Goal: Task Accomplishment & Management: Use online tool/utility

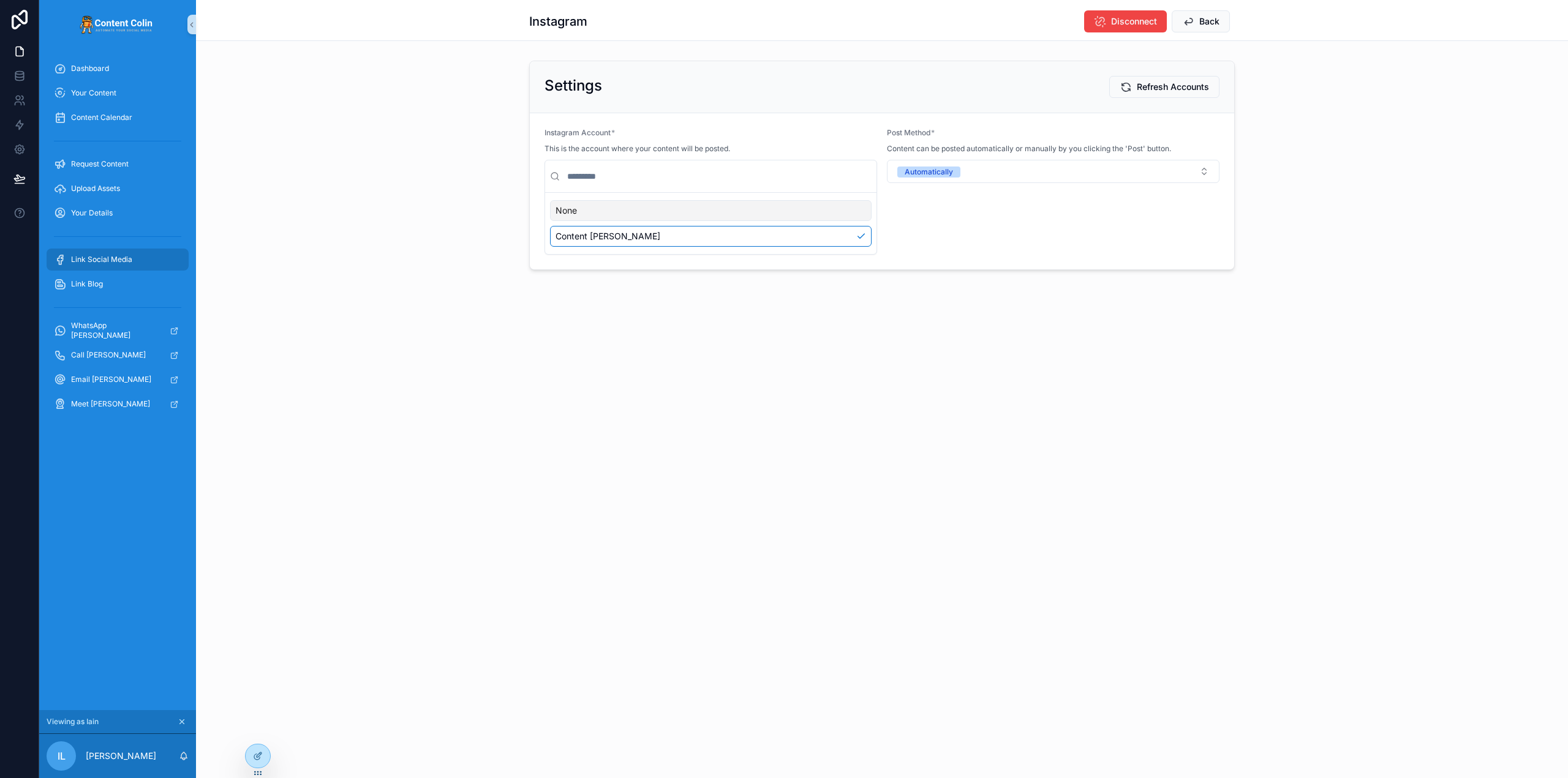
drag, startPoint x: 0, startPoint y: 0, endPoint x: 116, endPoint y: 258, distance: 282.9
click at [116, 258] on span "Link Social Media" at bounding box center [101, 259] width 61 height 10
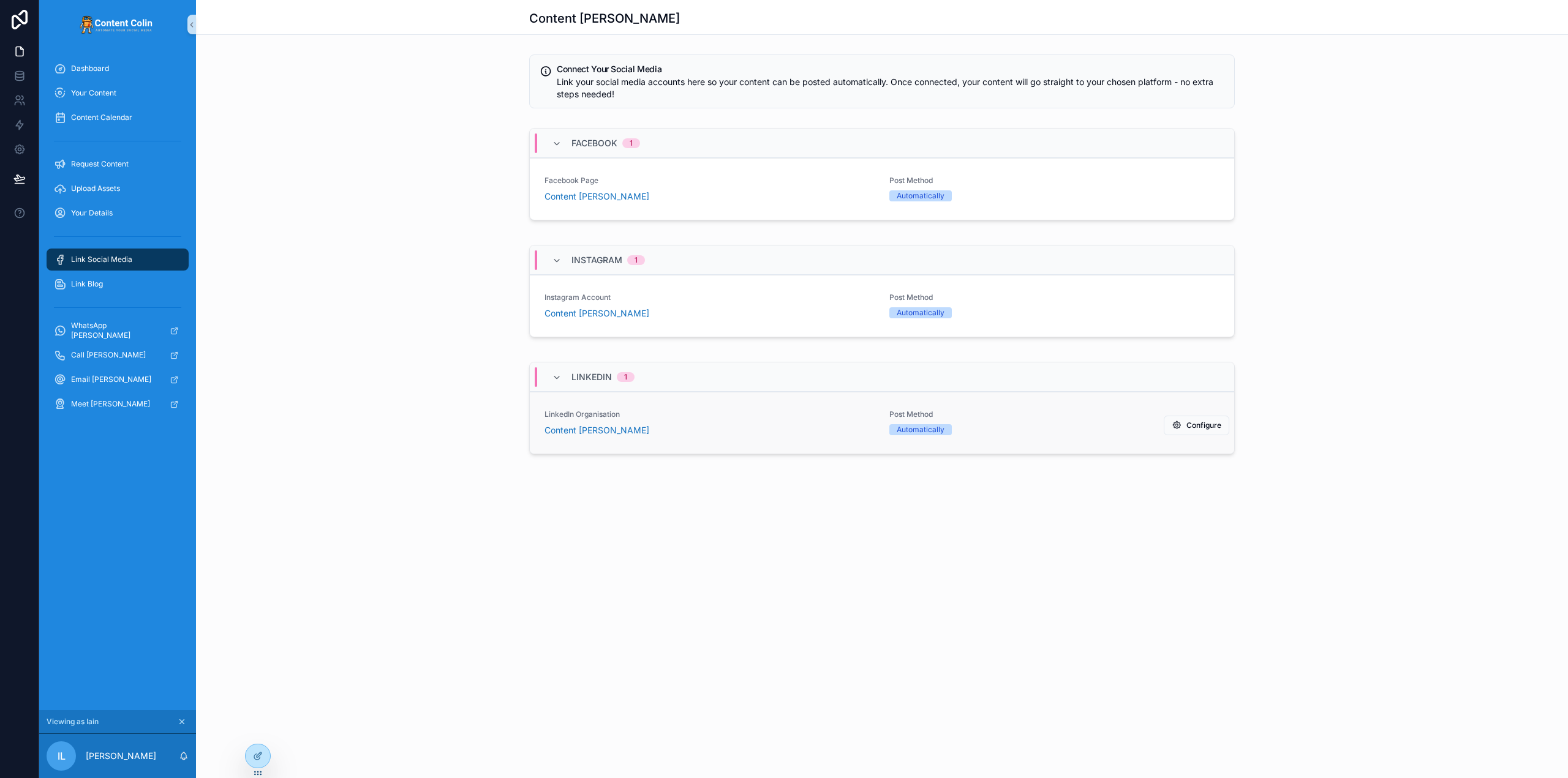
click at [1129, 421] on div "Post Method Automatically" at bounding box center [1054, 423] width 330 height 26
click at [256, 757] on icon at bounding box center [257, 756] width 10 height 10
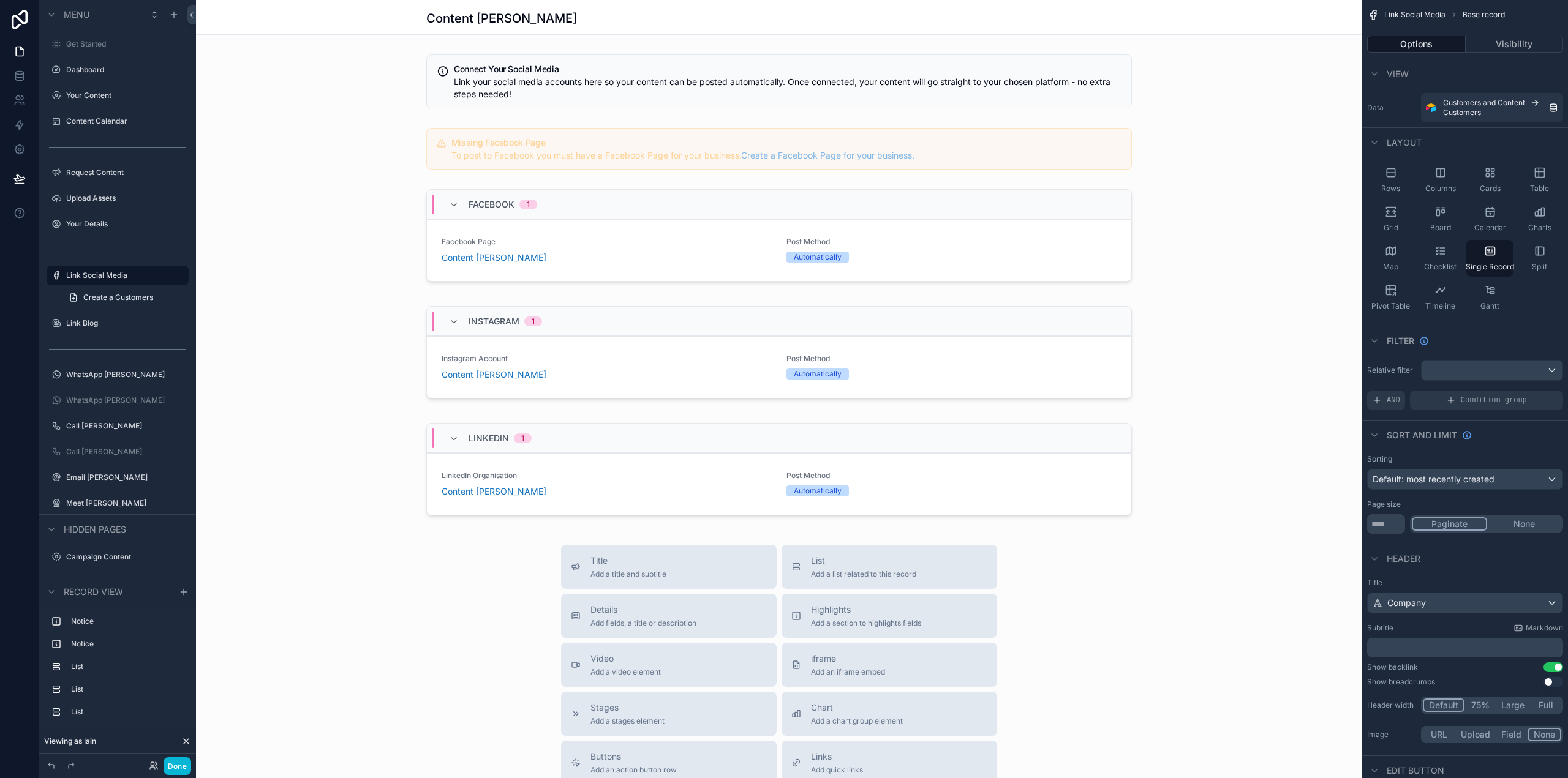
click at [185, 740] on icon at bounding box center [186, 742] width 5 height 5
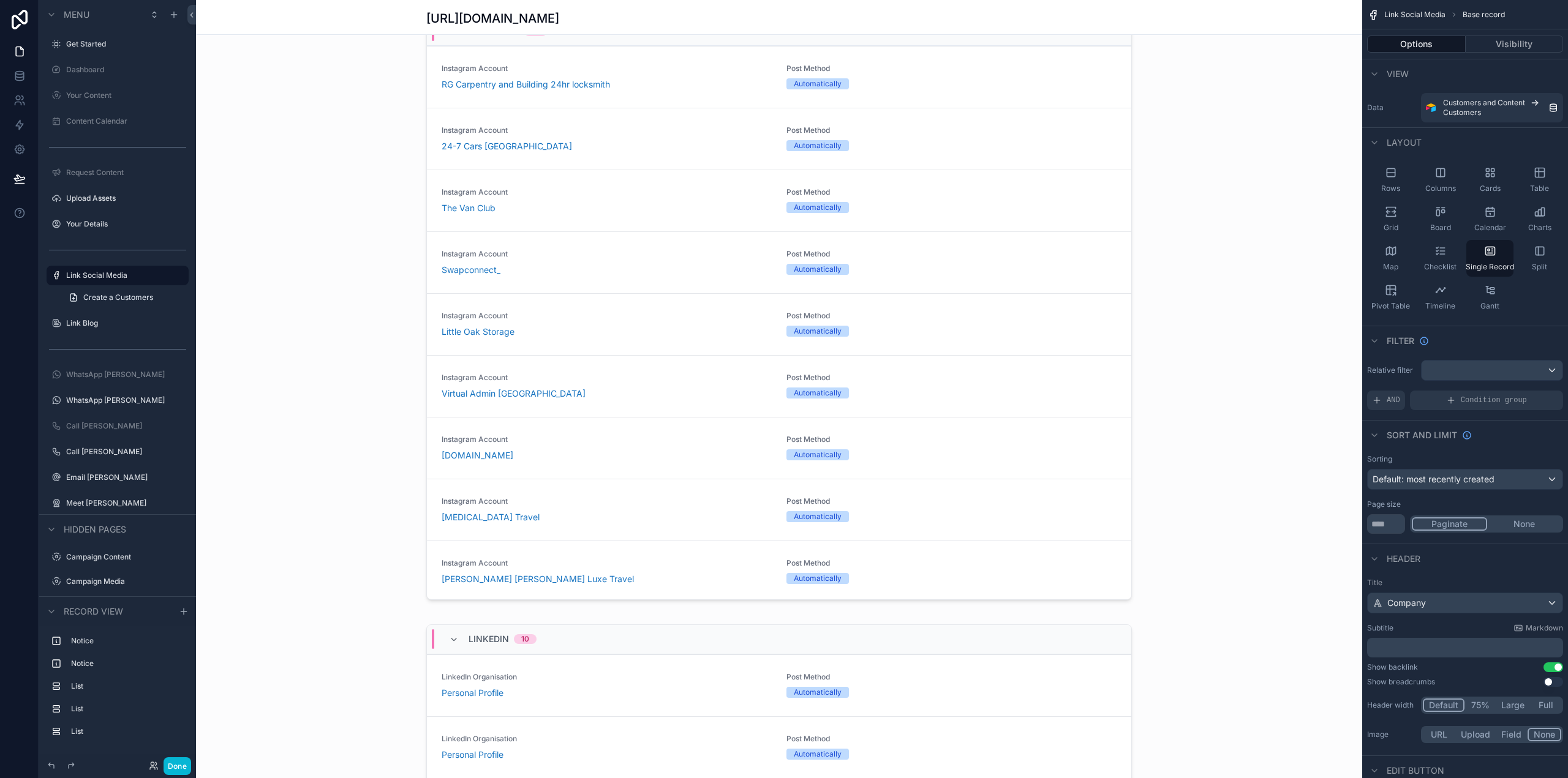
scroll to position [1057, 0]
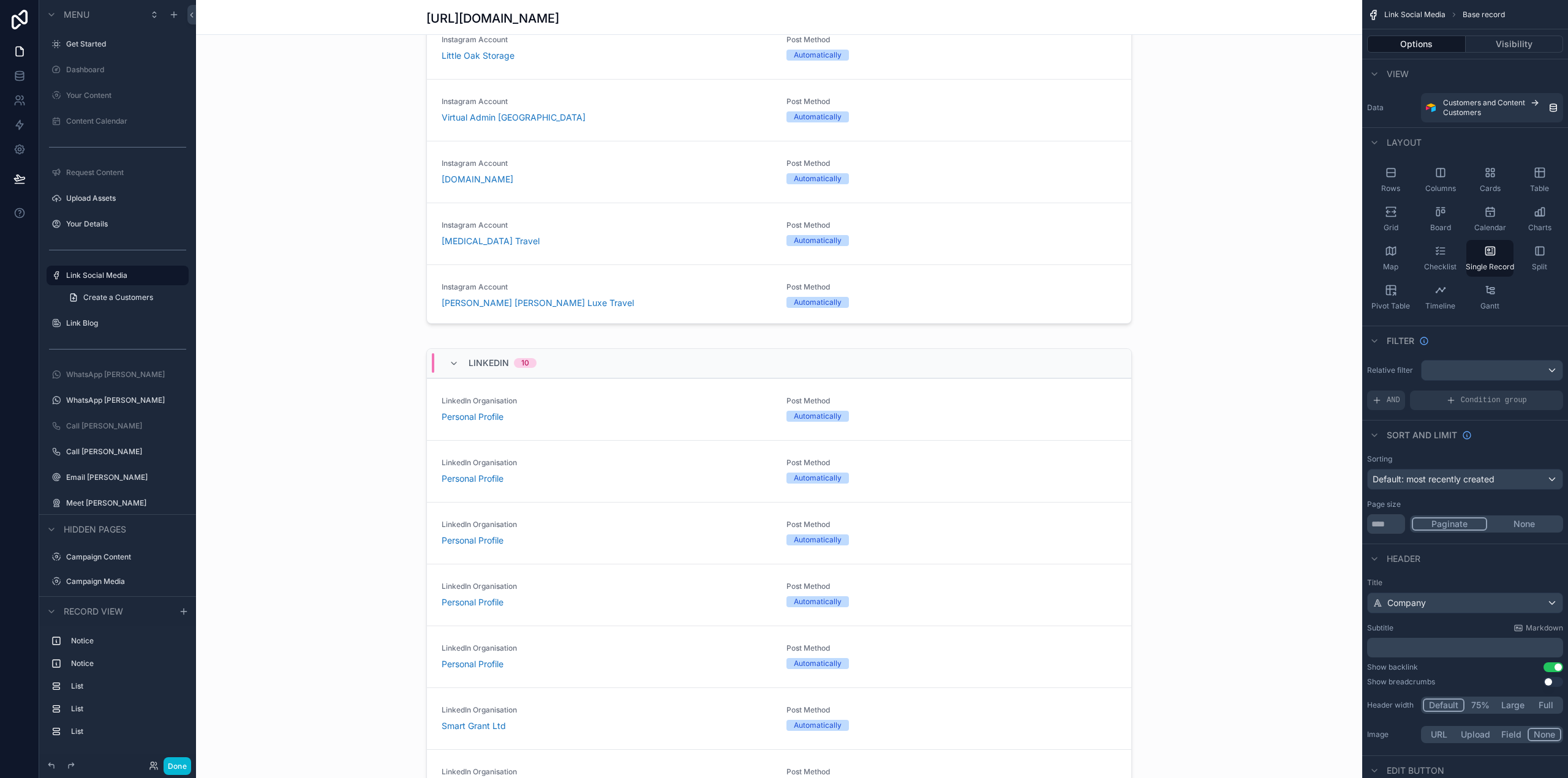
click at [768, 357] on div "scrollable content" at bounding box center [779, 219] width 1166 height 2553
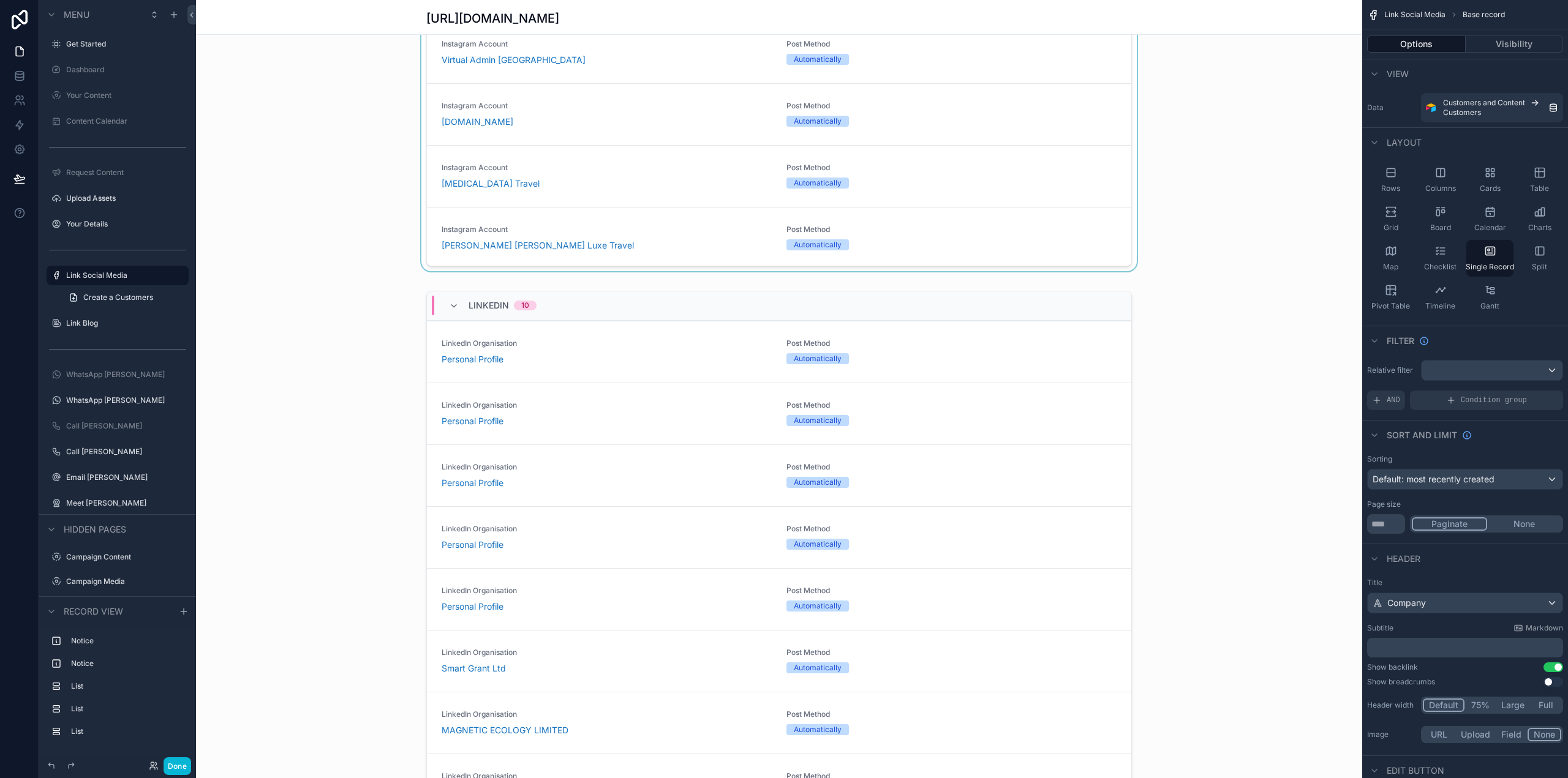
scroll to position [1040, 0]
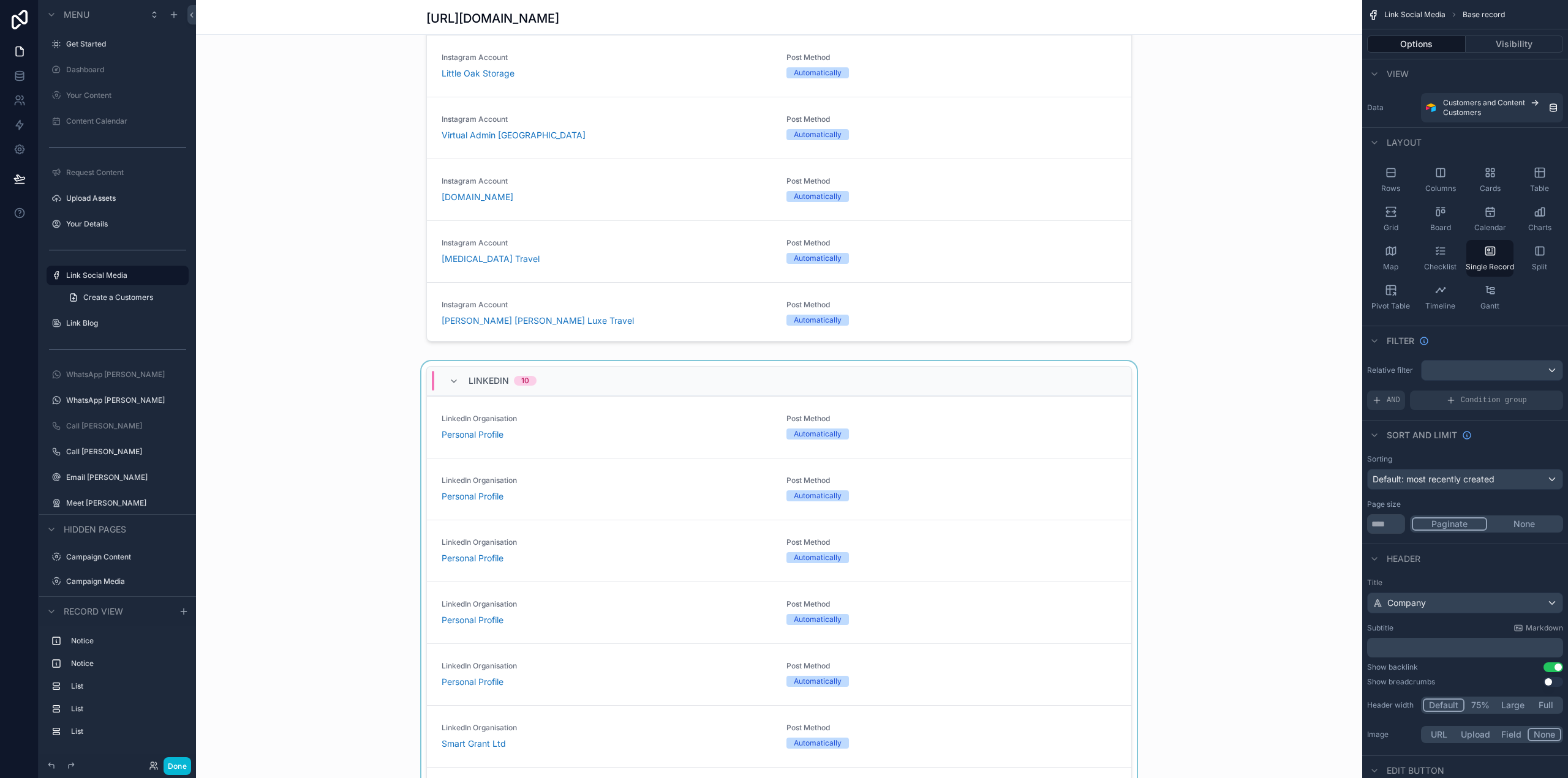
click at [630, 364] on div "scrollable content" at bounding box center [779, 660] width 1166 height 598
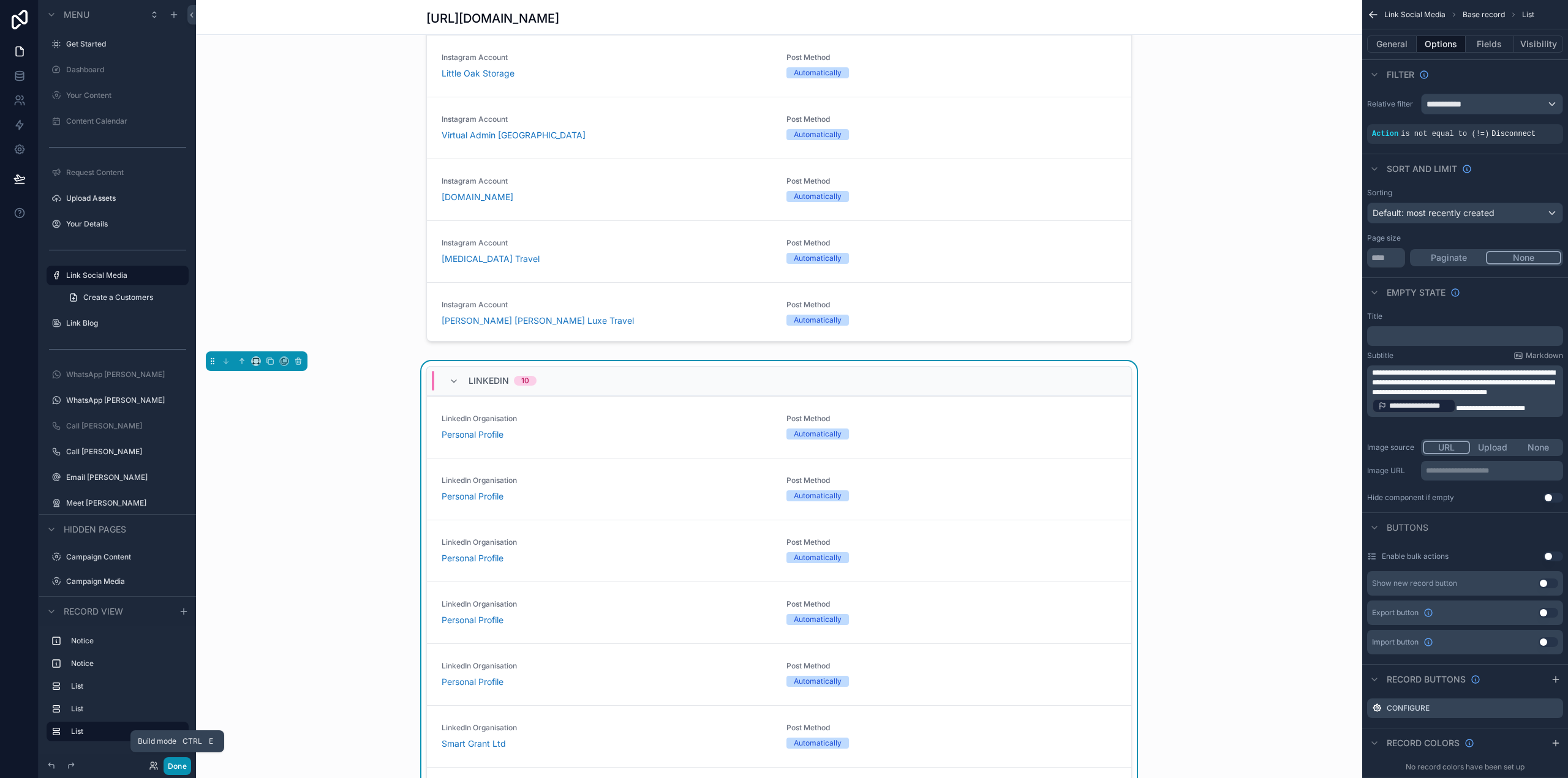
click at [177, 762] on button "Done" at bounding box center [177, 766] width 27 height 18
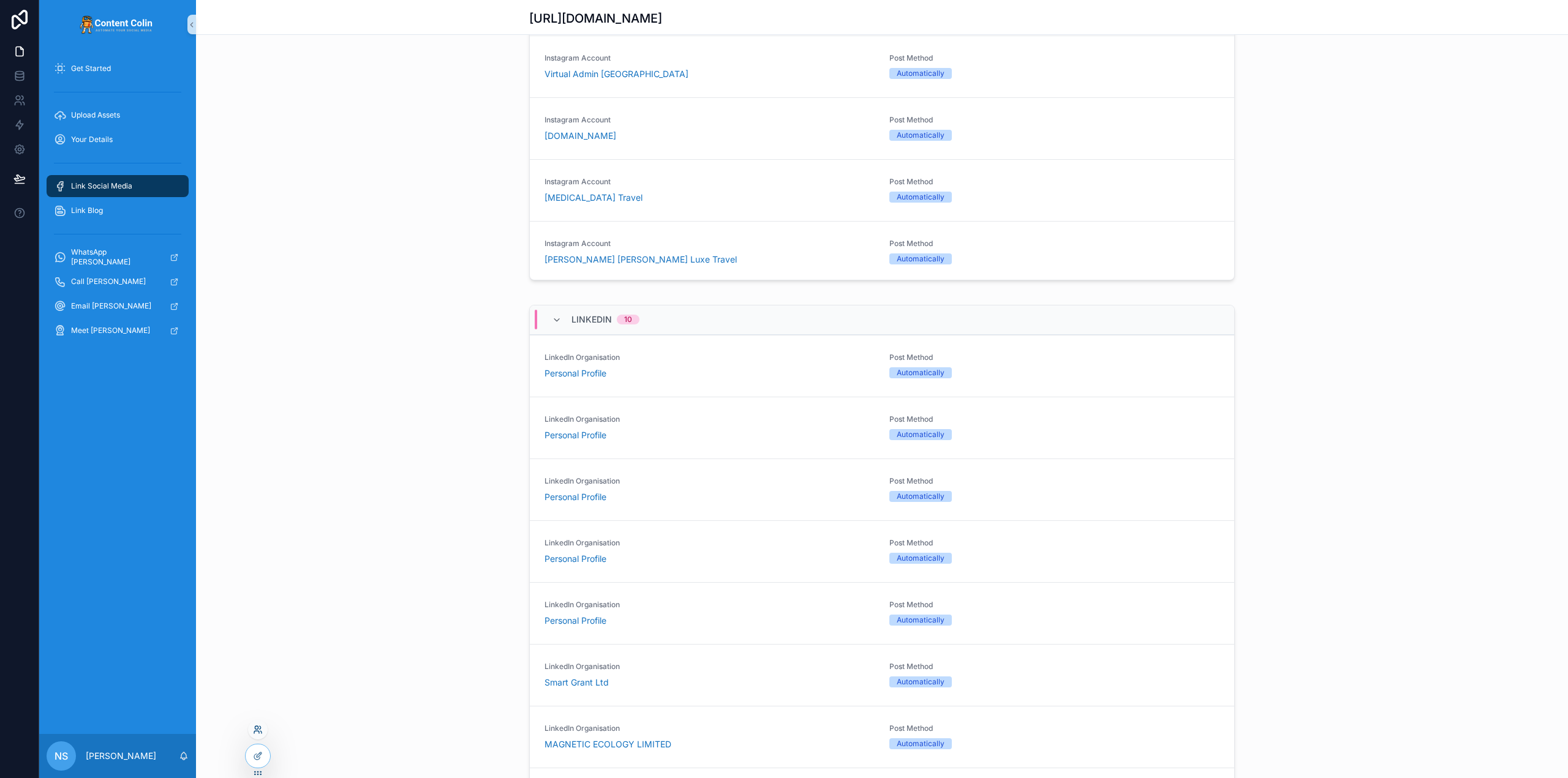
click at [261, 731] on icon at bounding box center [261, 733] width 1 height 3
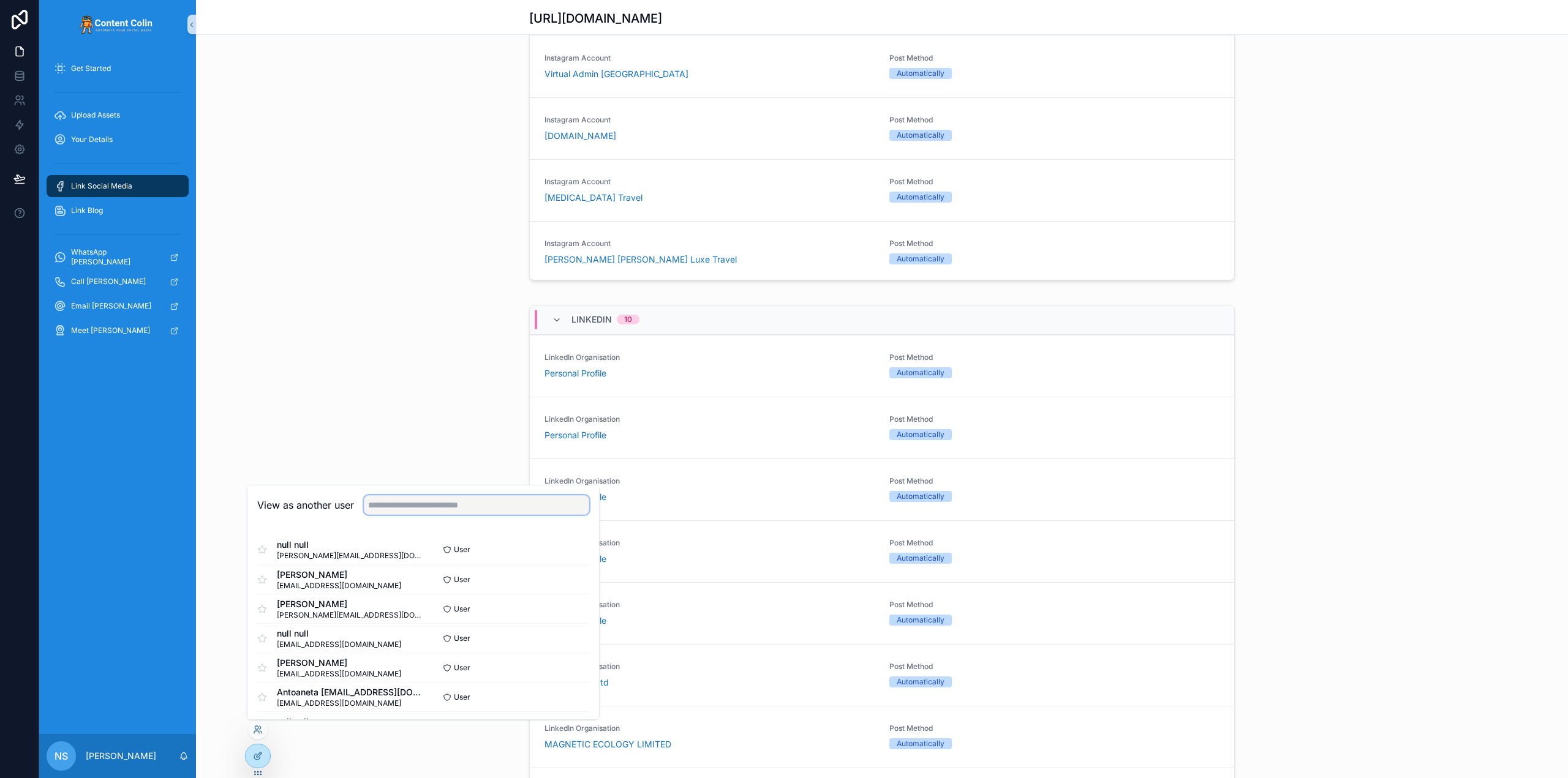
click at [412, 506] on input "text" at bounding box center [476, 505] width 225 height 19
type input "**********"
click at [575, 666] on button "Select" at bounding box center [573, 668] width 32 height 18
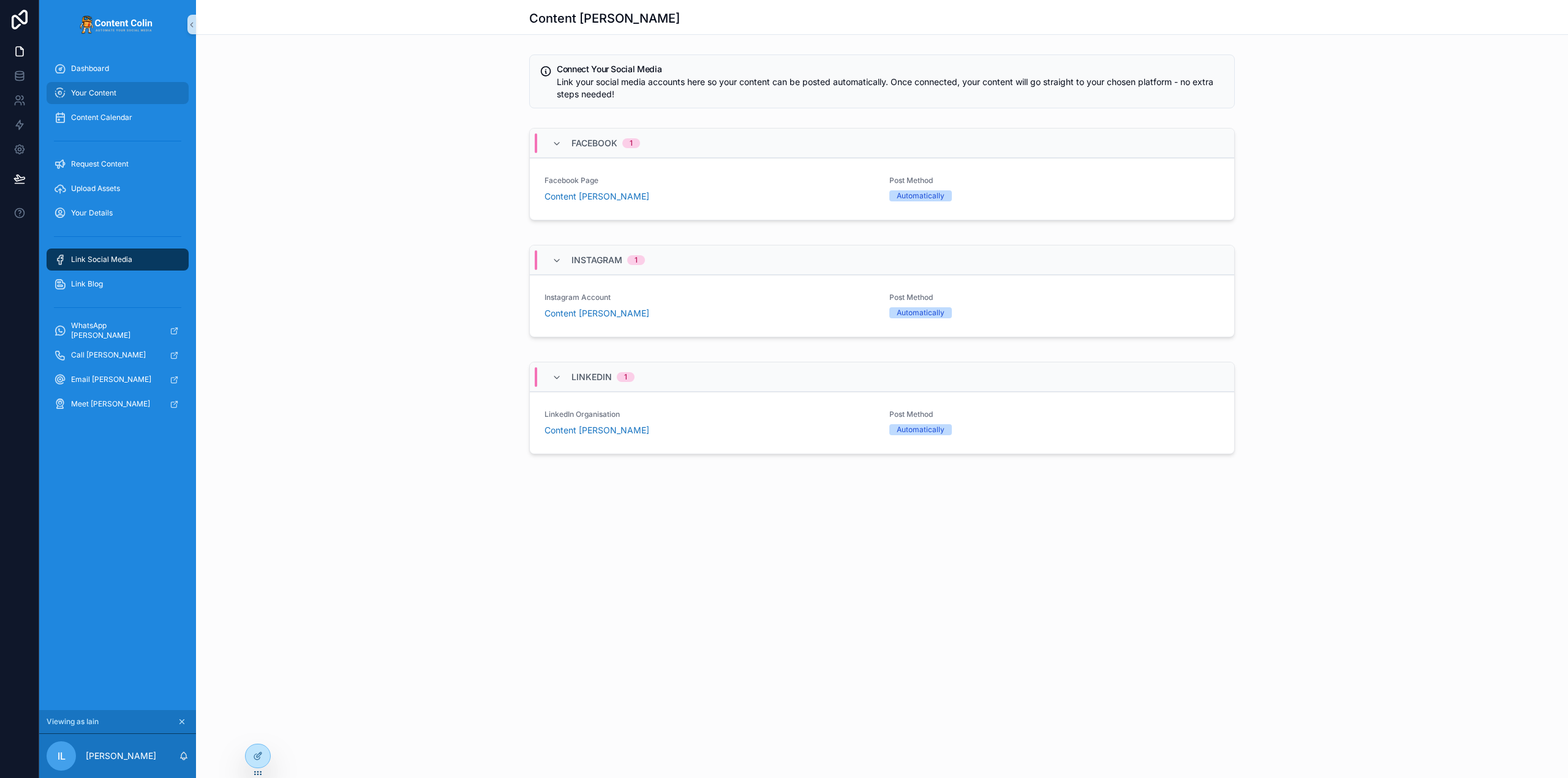
click at [112, 90] on span "Your Content" at bounding box center [94, 93] width 45 height 10
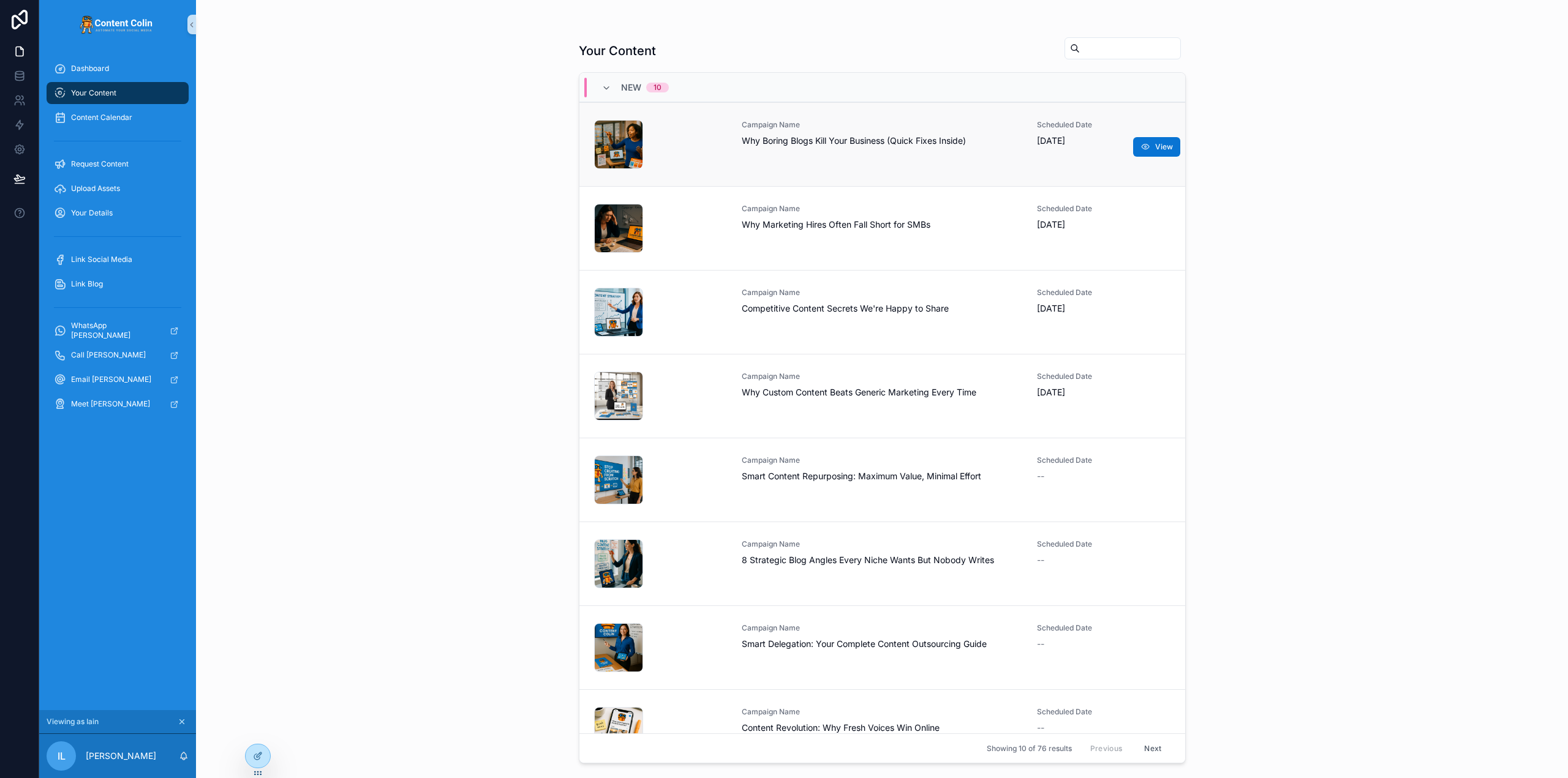
click at [768, 131] on div "Campaign Name Why Boring Blogs Kill Your Business (Quick Fixes Inside)" at bounding box center [882, 133] width 281 height 27
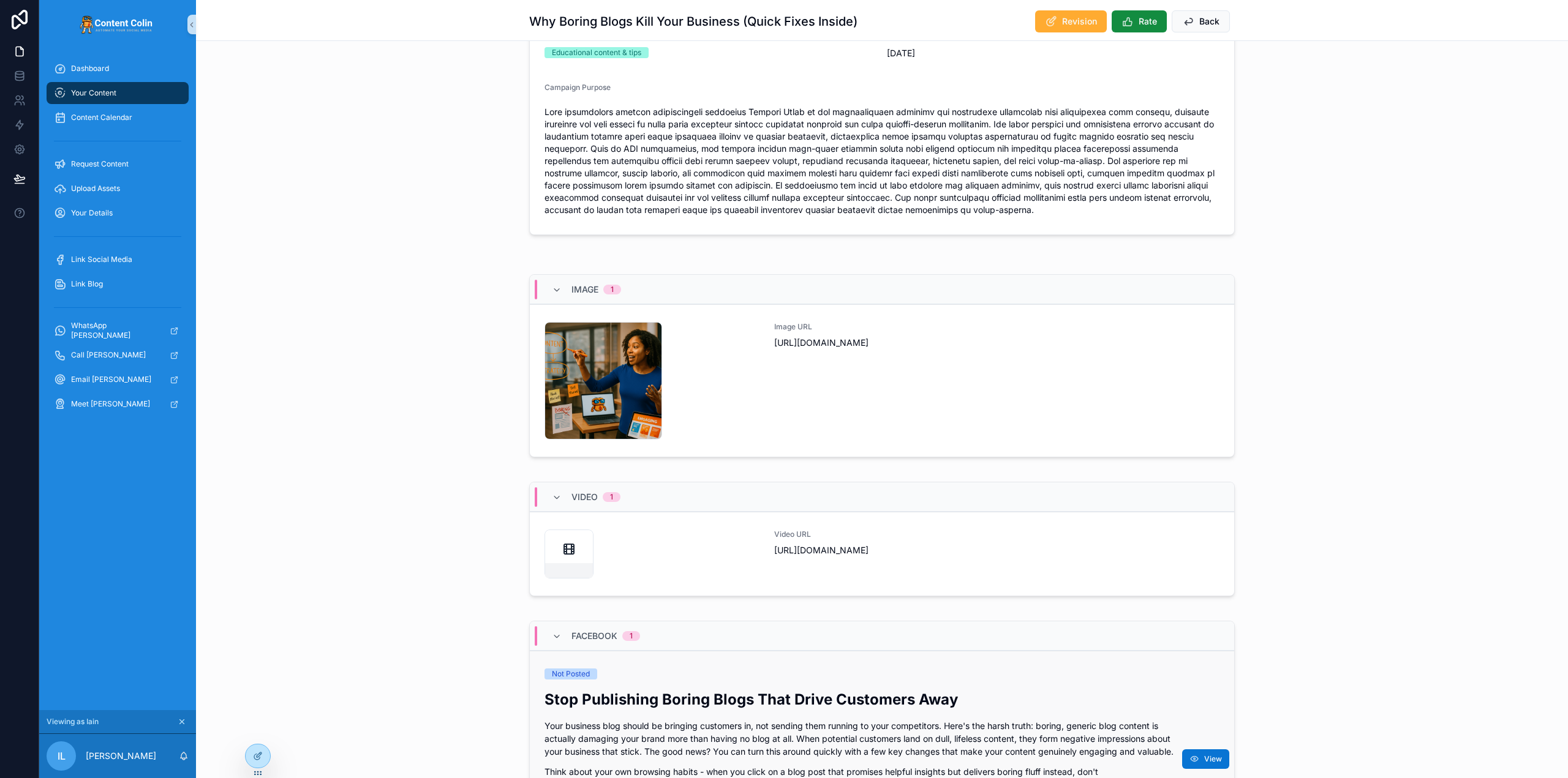
scroll to position [306, 0]
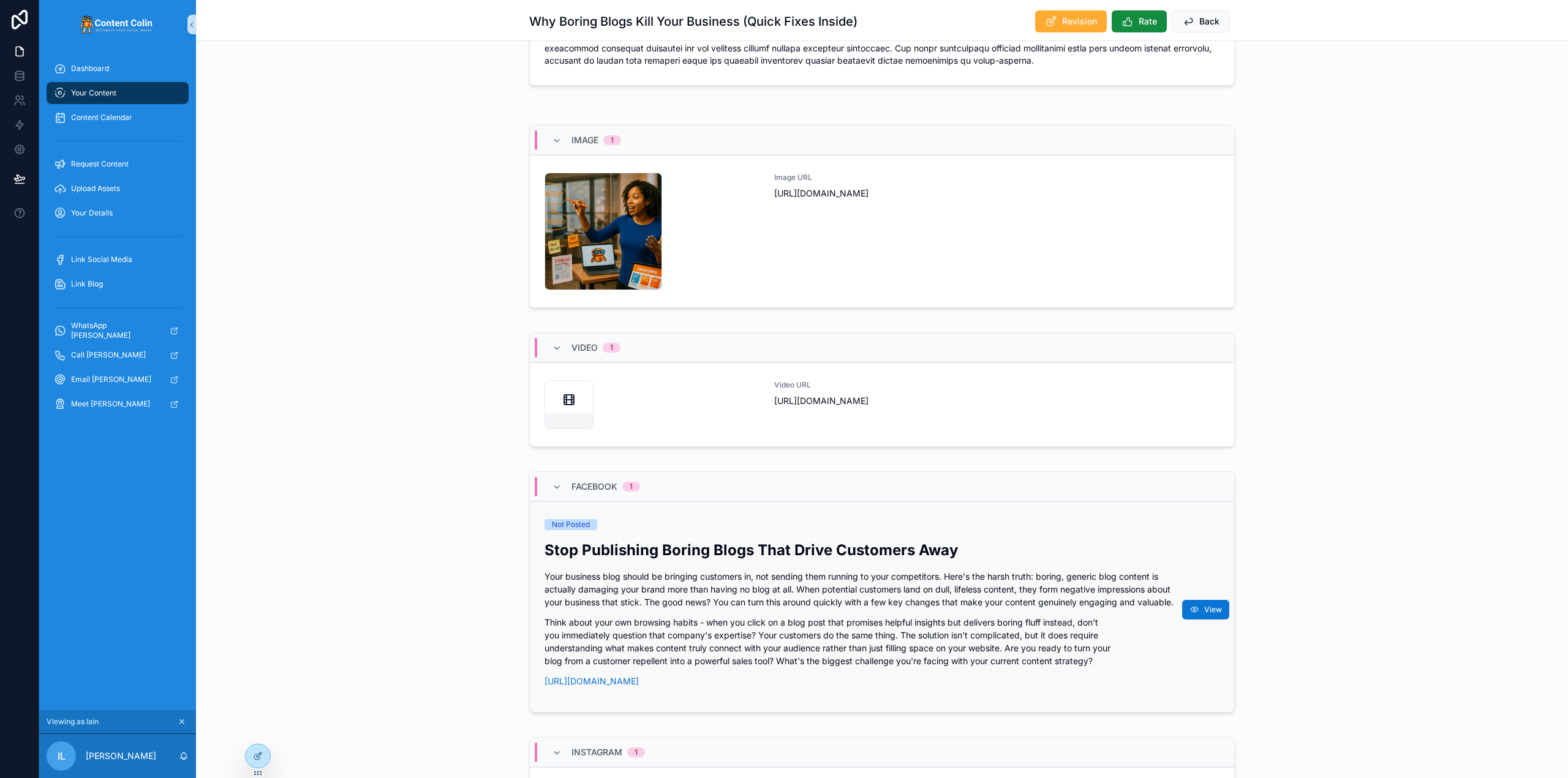
click at [714, 575] on p "Your business blog should be bringing customers in, not sending them running to…" at bounding box center [881, 589] width 675 height 38
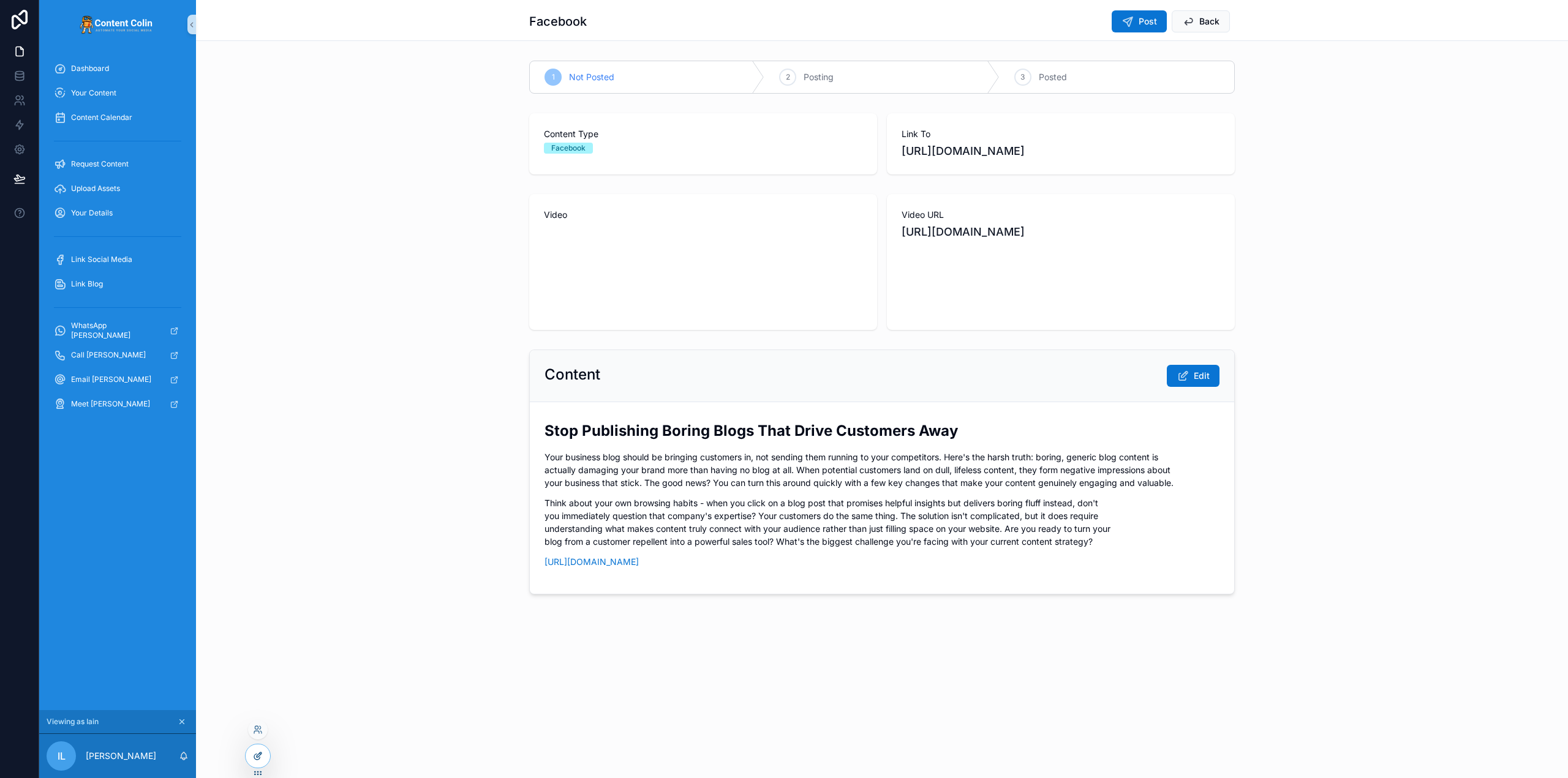
click at [263, 759] on div at bounding box center [258, 757] width 25 height 23
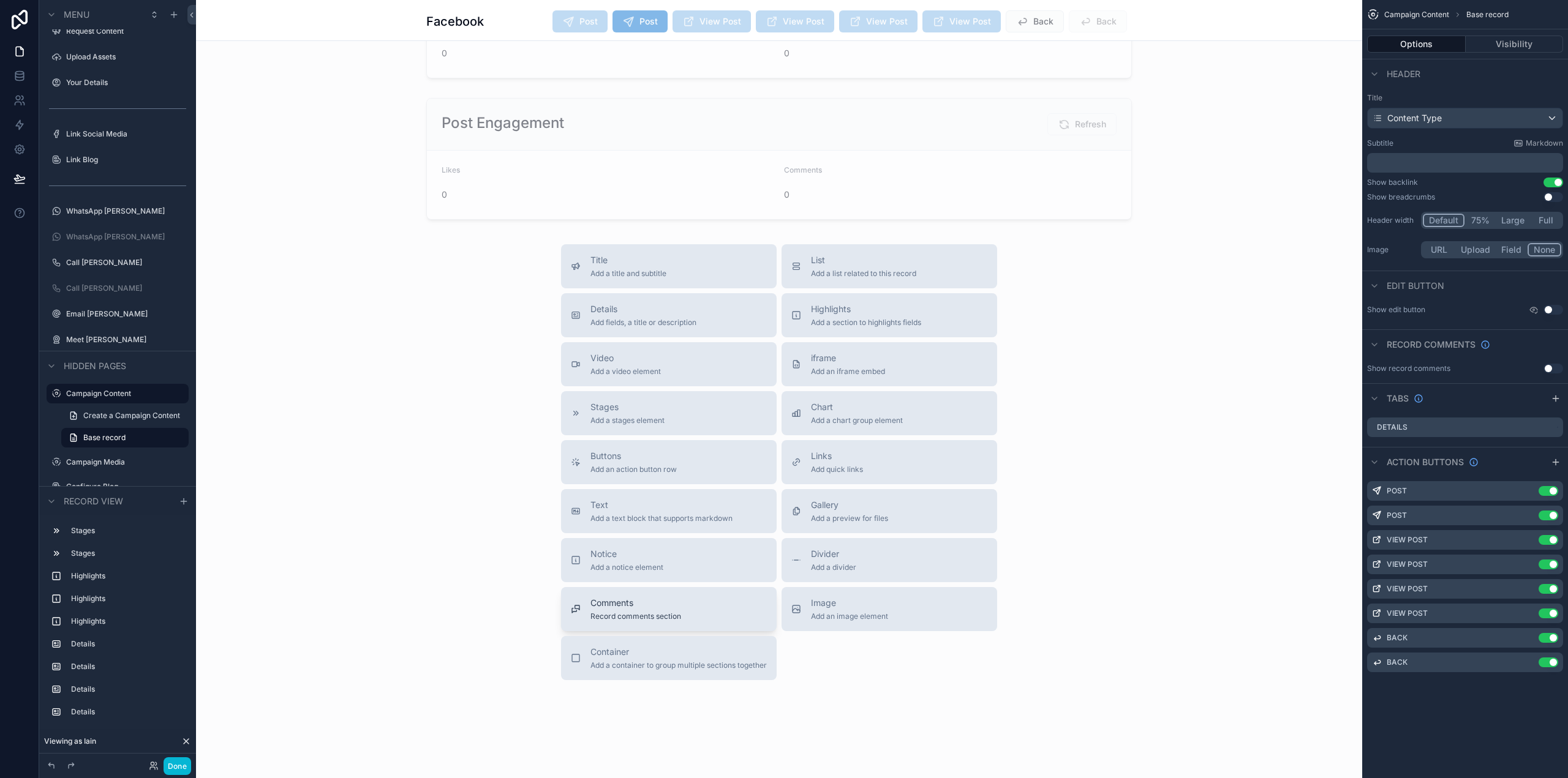
scroll to position [1059, 0]
click at [591, 555] on span "Notice" at bounding box center [627, 554] width 73 height 12
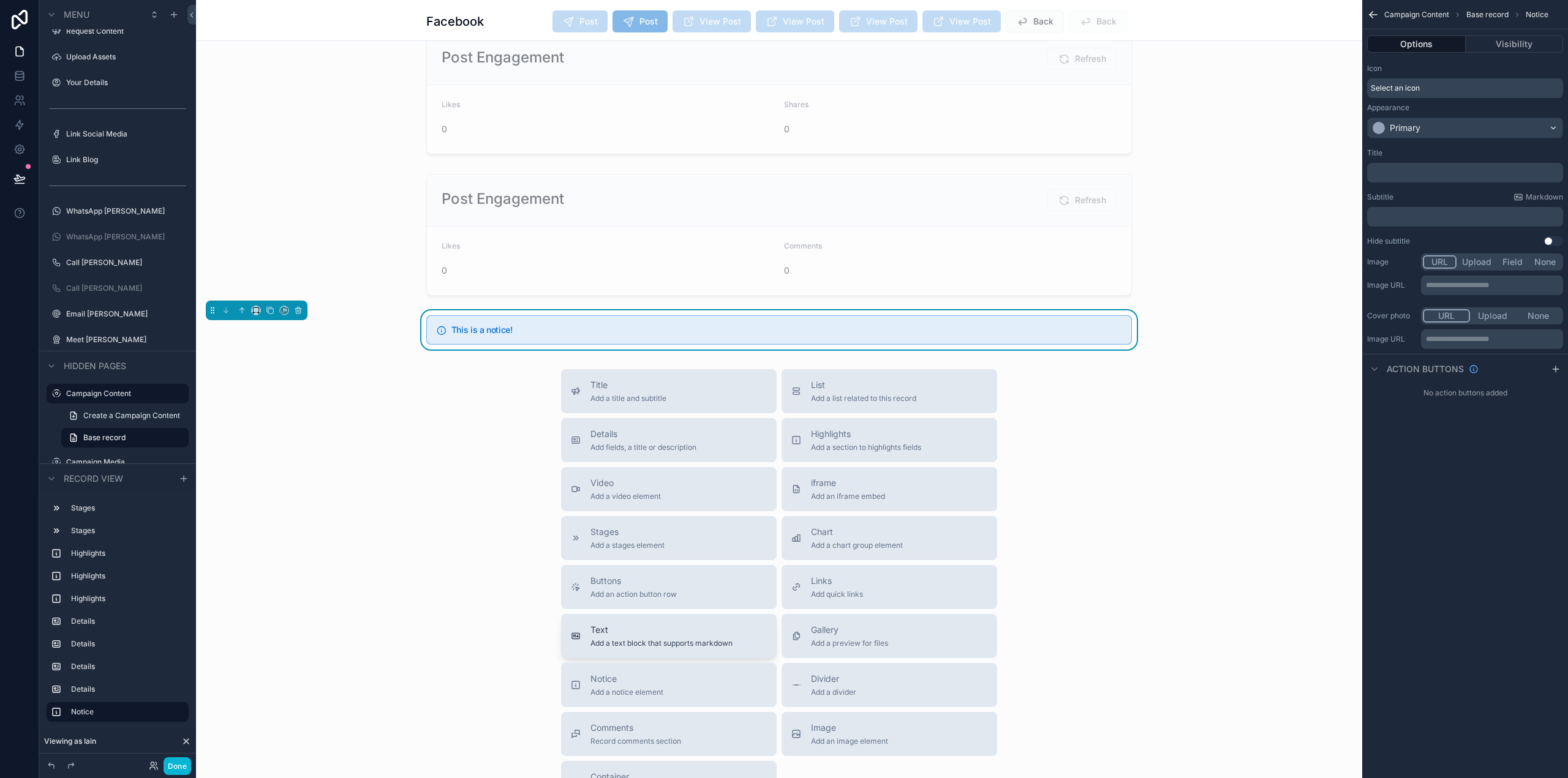
scroll to position [924, 0]
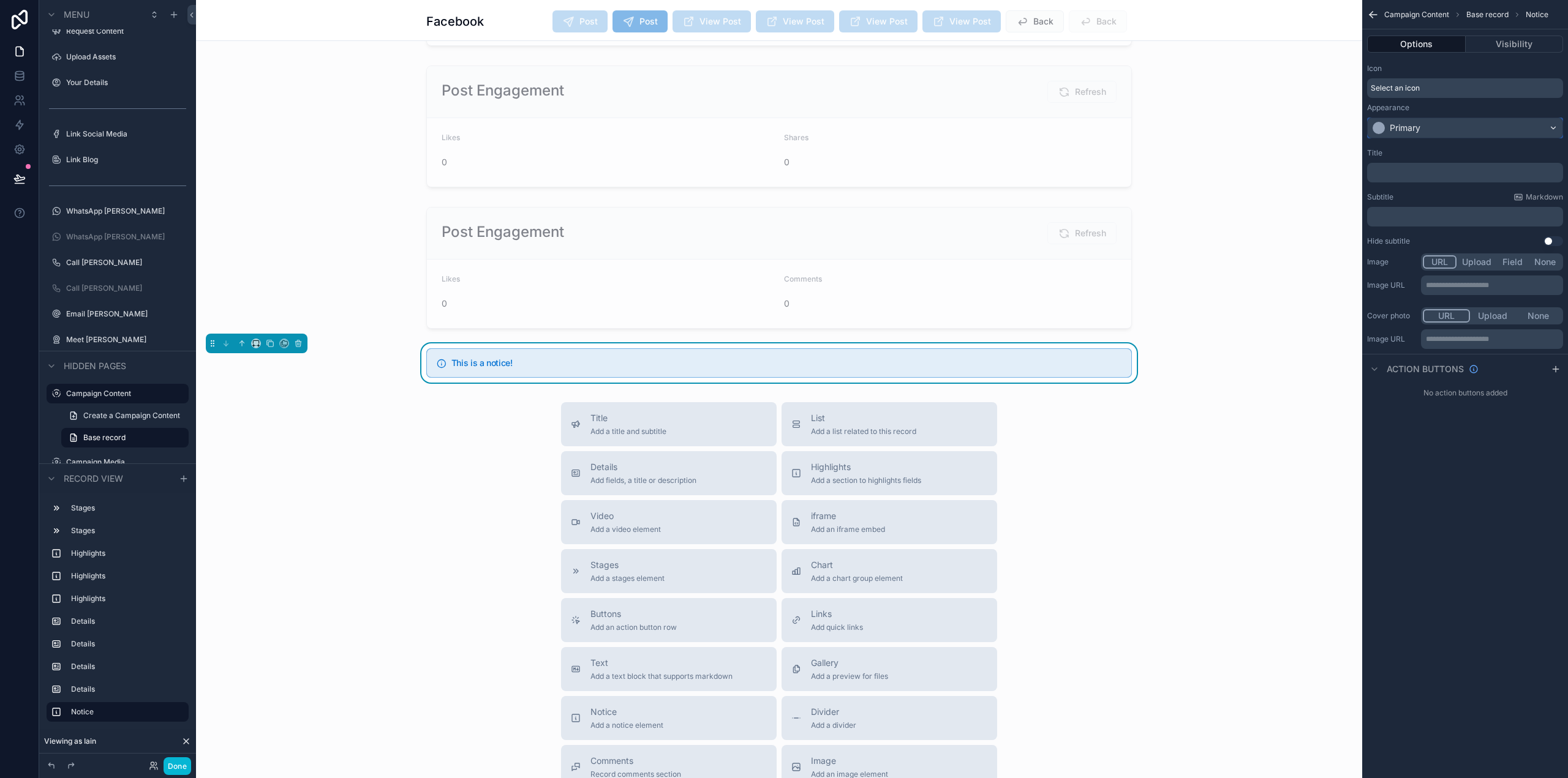
click at [1432, 127] on div "Primary" at bounding box center [1465, 128] width 195 height 19
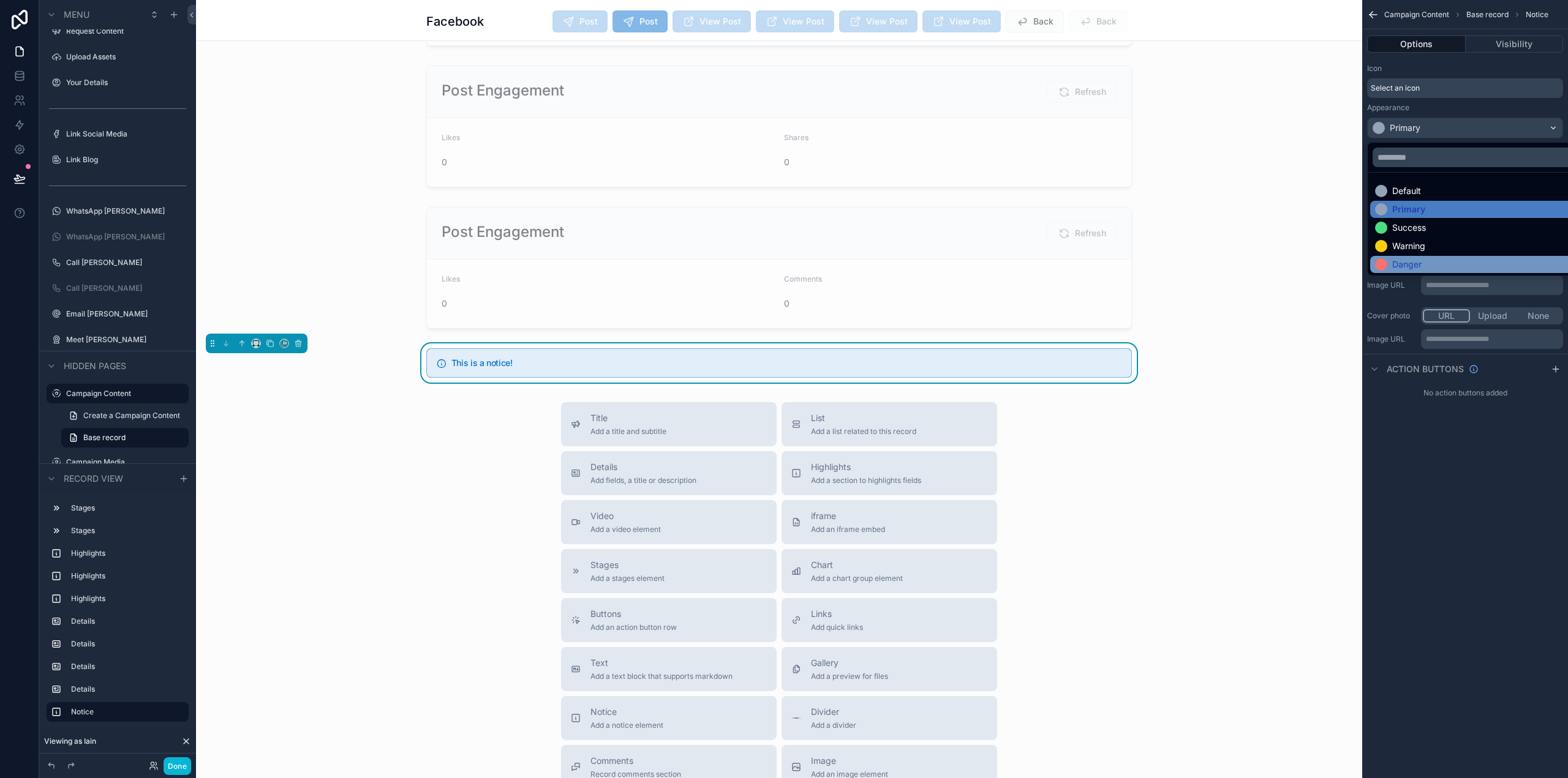
click at [1417, 263] on div "Danger" at bounding box center [1406, 264] width 29 height 12
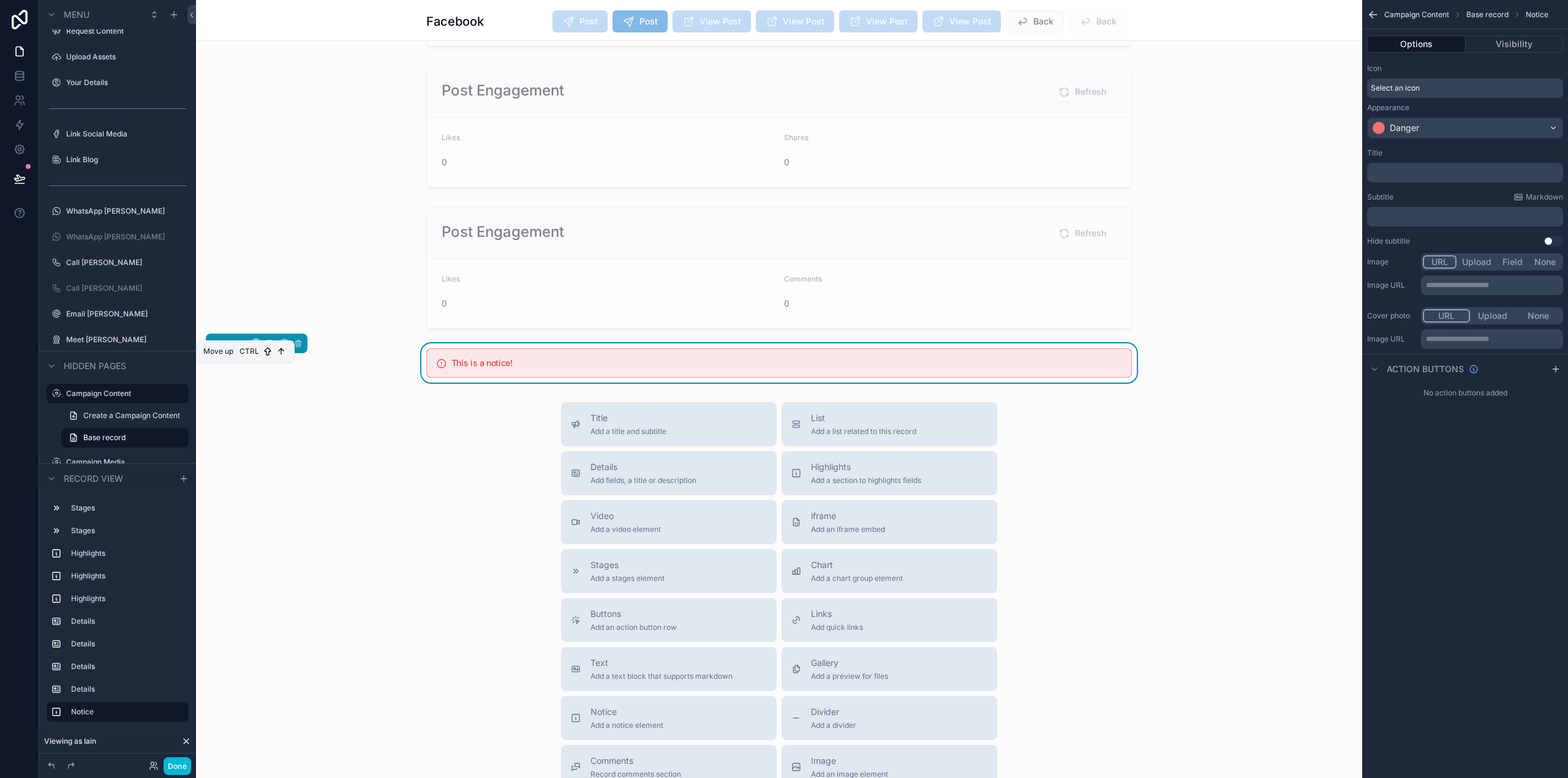
click at [242, 348] on icon "scrollable content" at bounding box center [242, 343] width 8 height 8
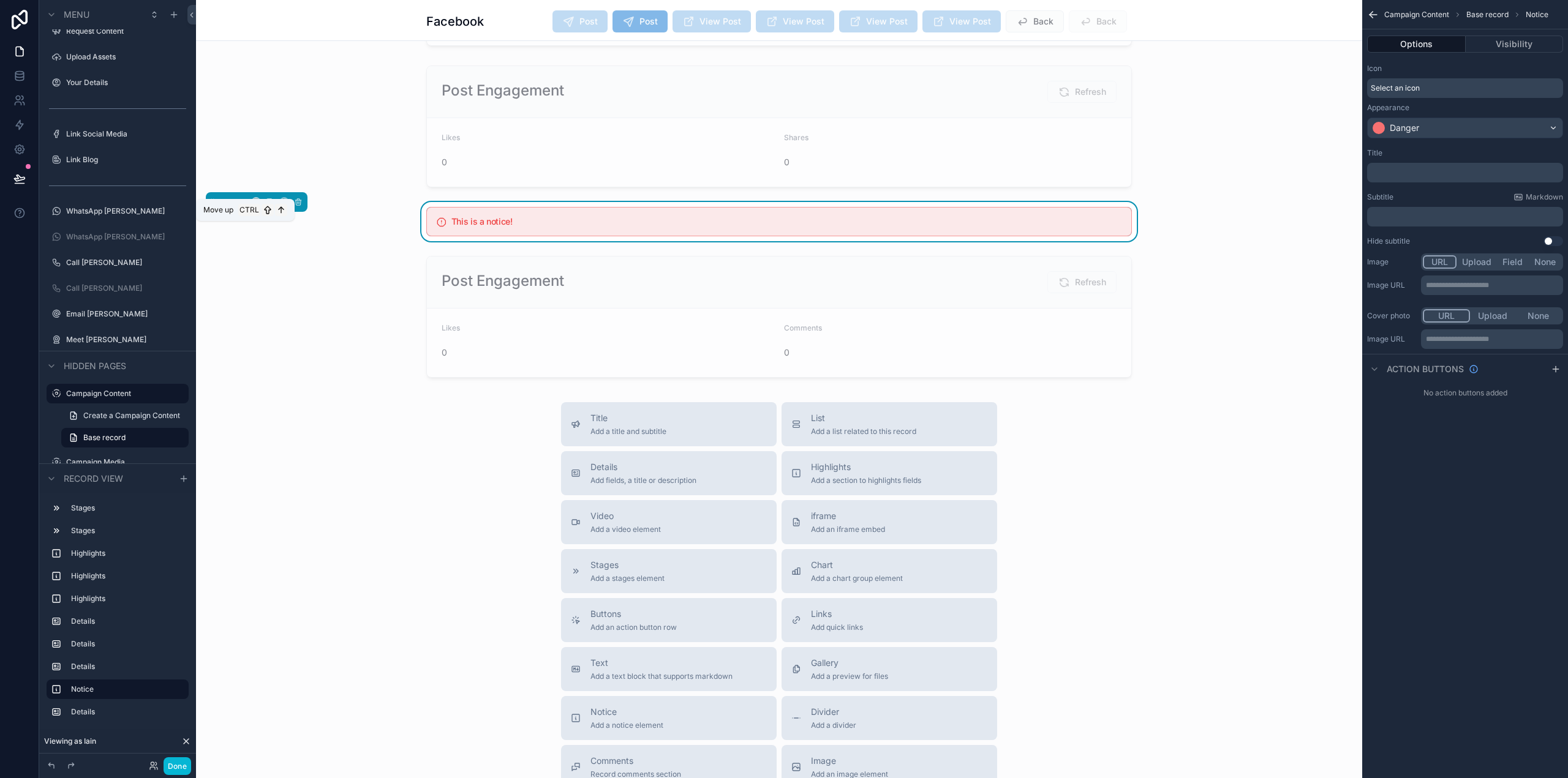
click at [239, 207] on icon "scrollable content" at bounding box center [242, 202] width 8 height 8
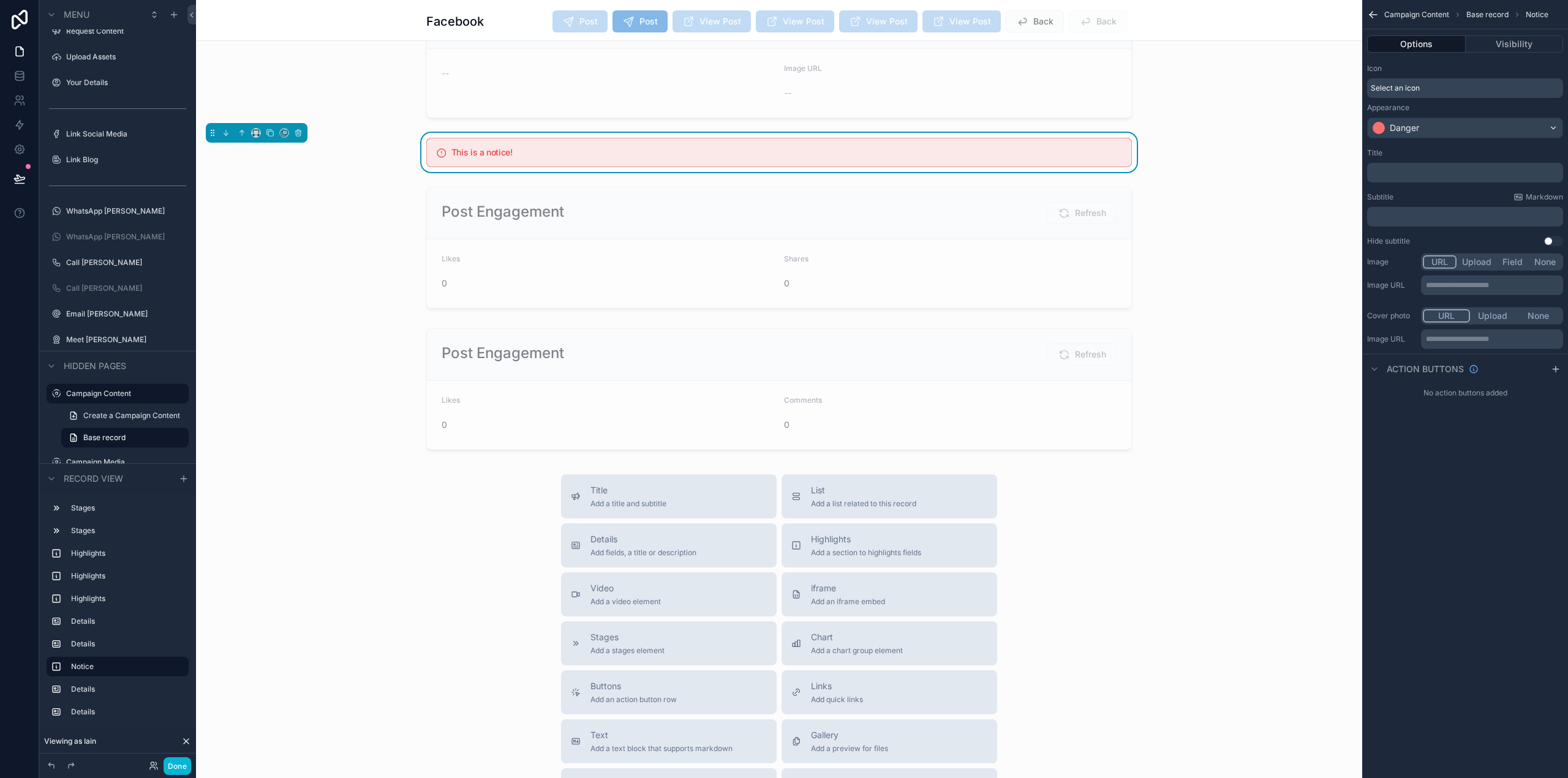
scroll to position [557, 0]
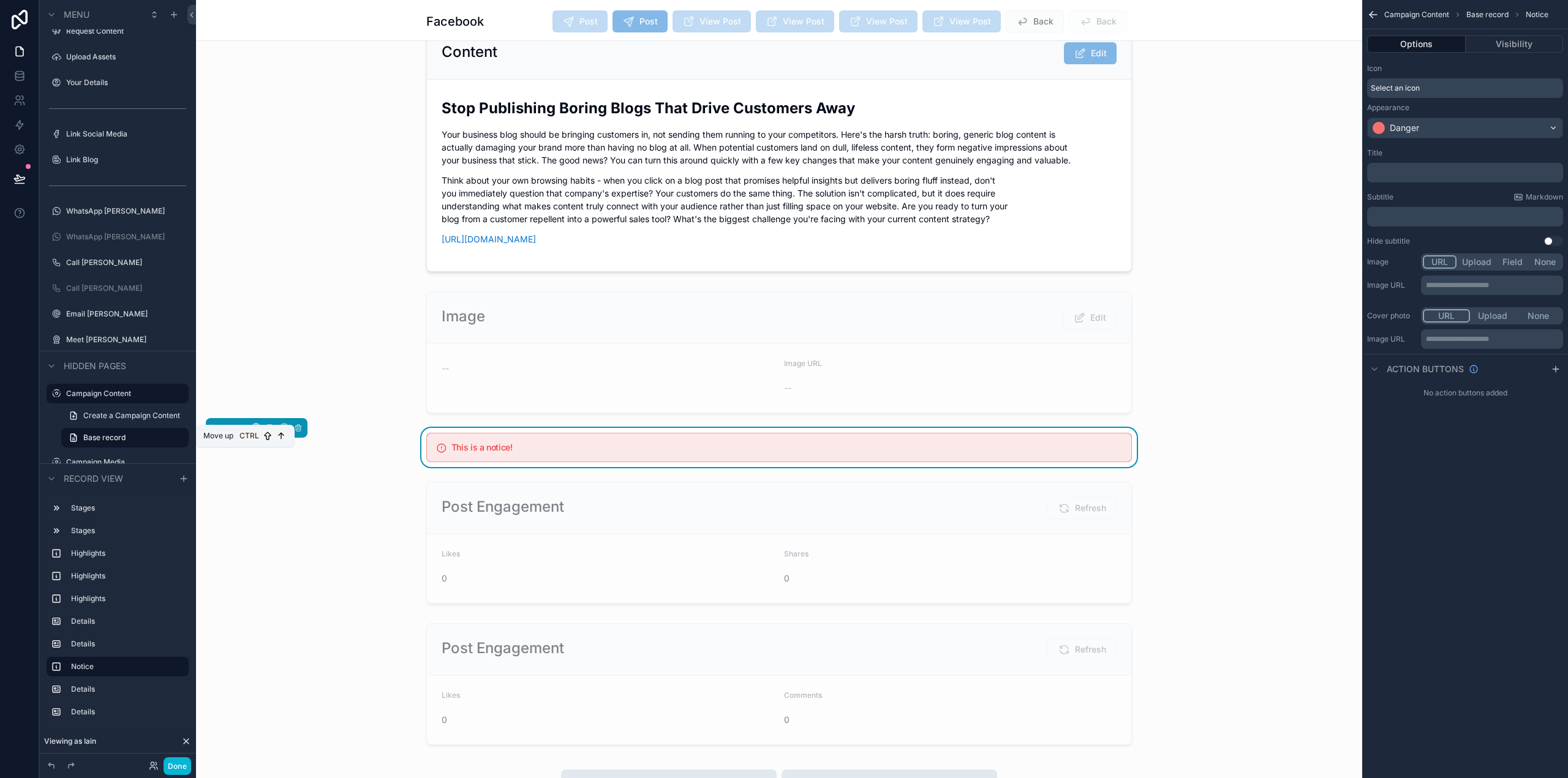
click at [242, 433] on icon "scrollable content" at bounding box center [242, 428] width 8 height 8
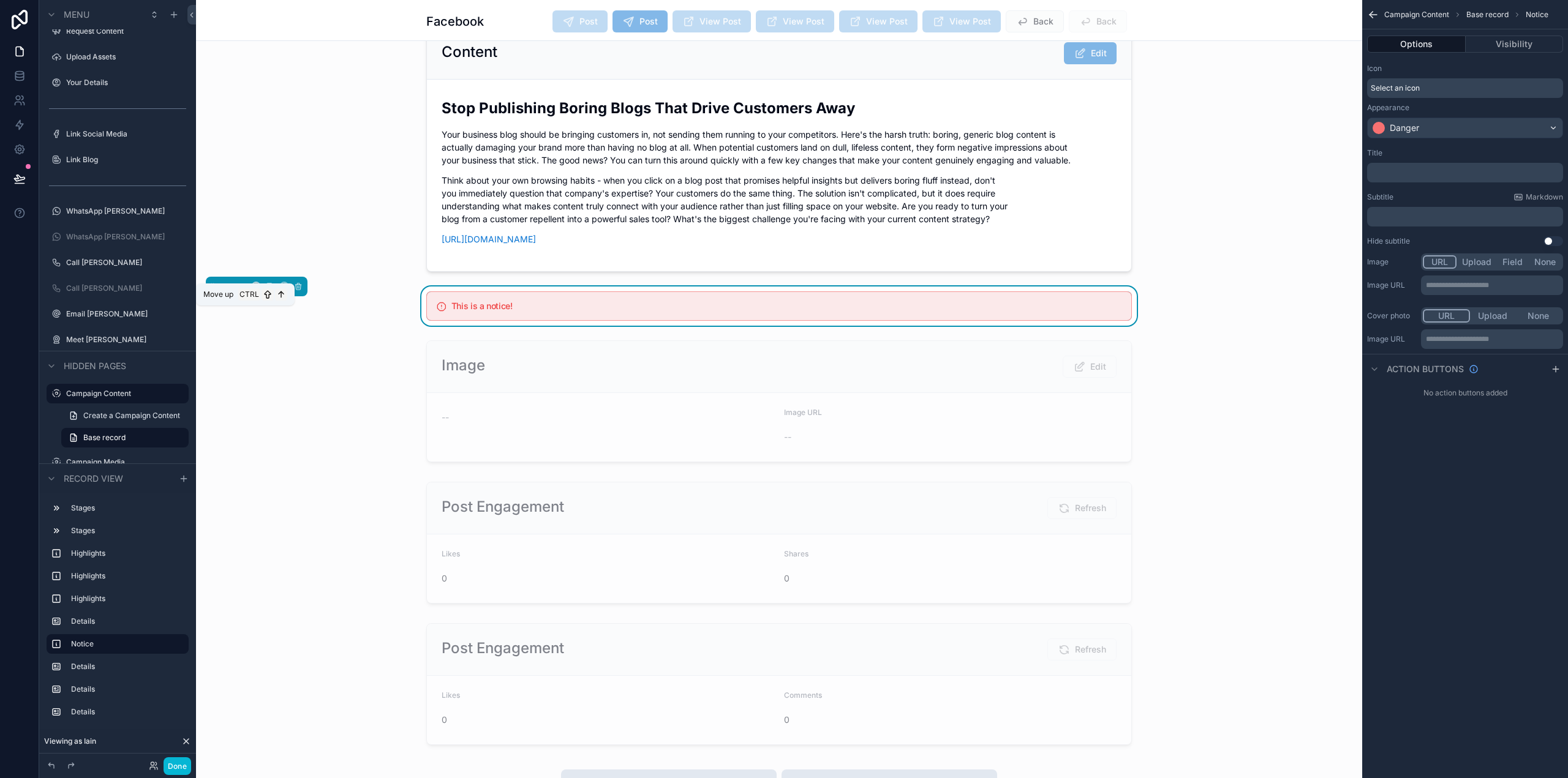
click at [243, 291] on icon "scrollable content" at bounding box center [242, 286] width 8 height 8
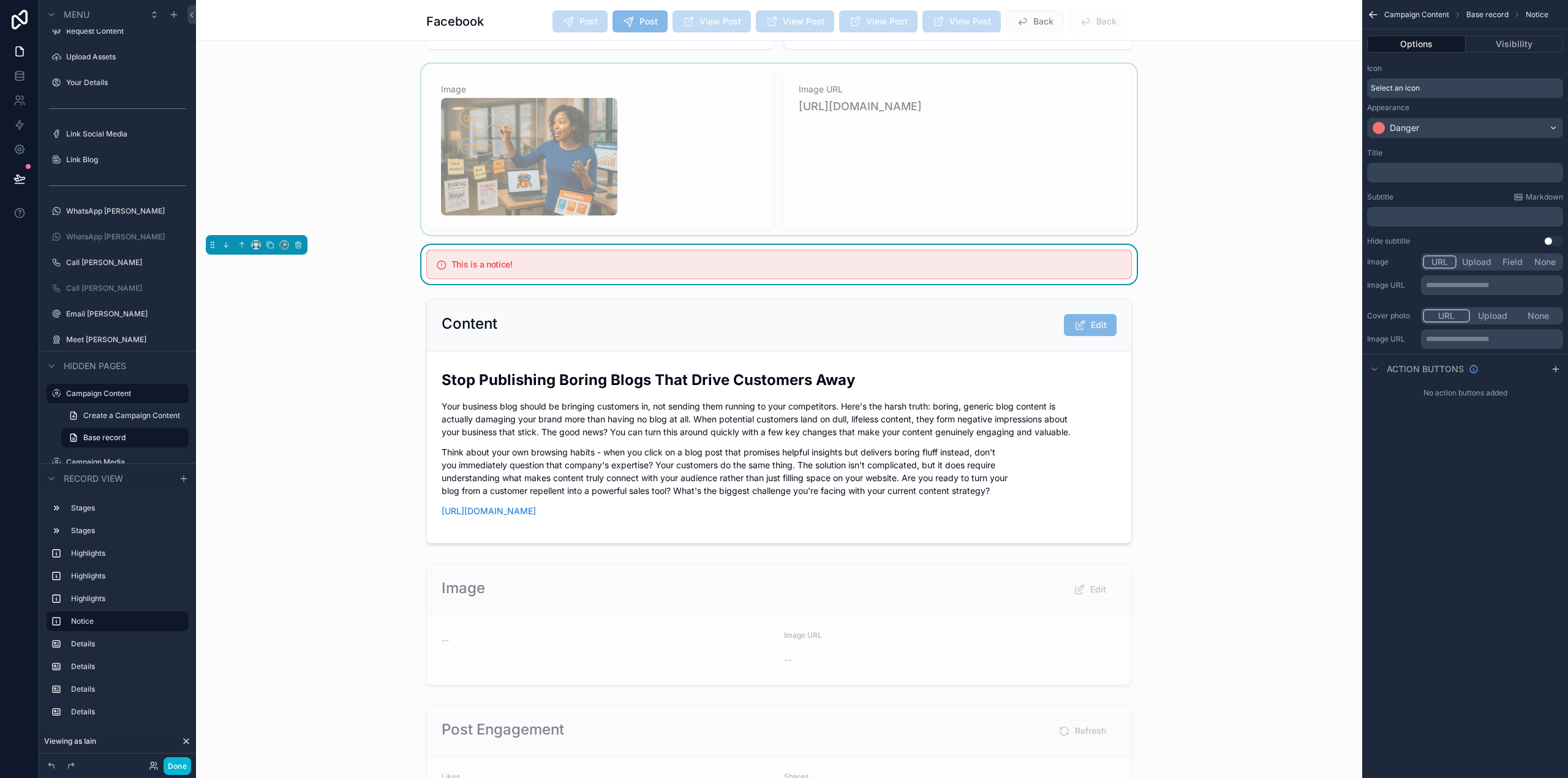
scroll to position [189, 0]
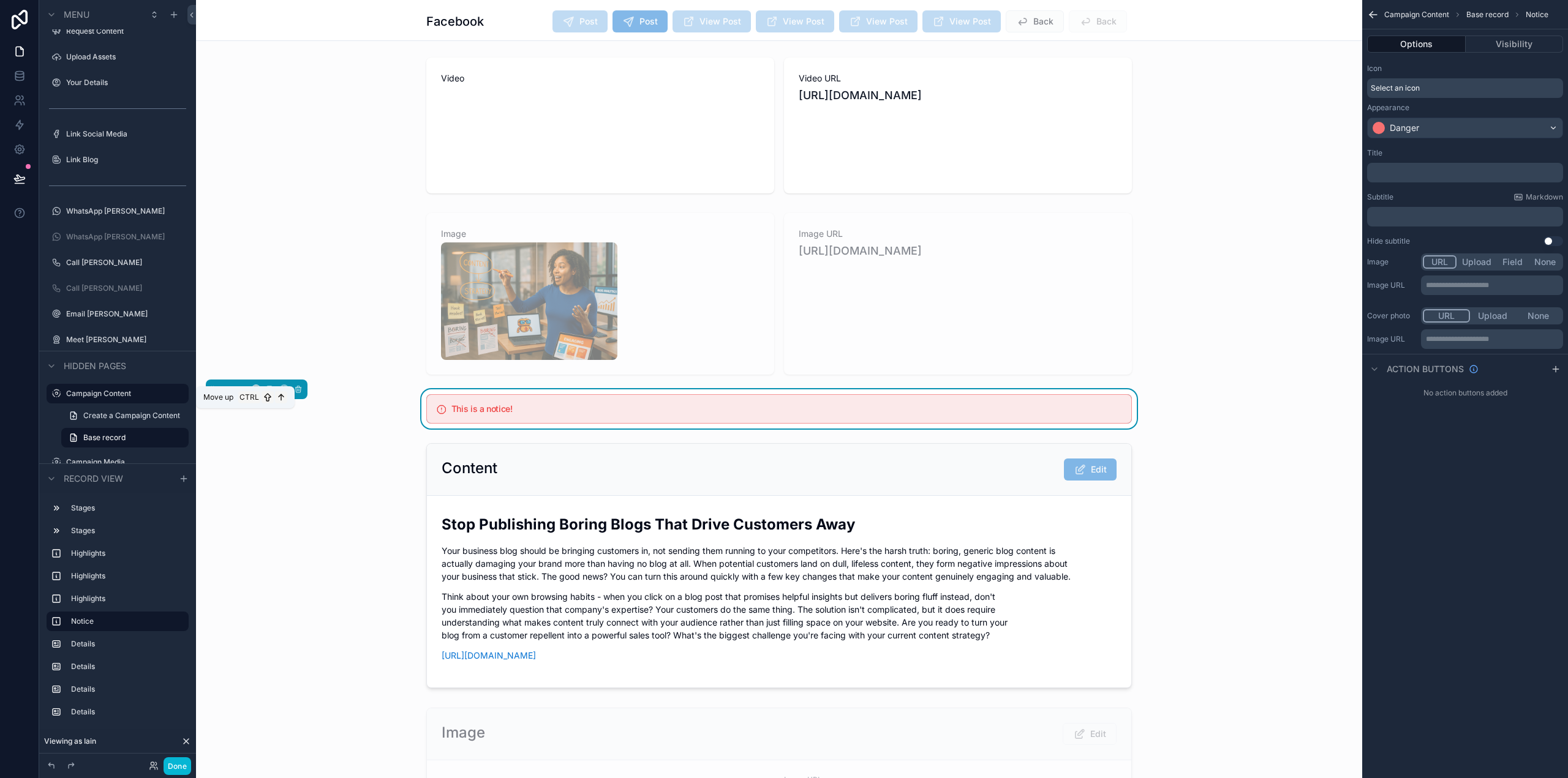
click at [245, 394] on icon "scrollable content" at bounding box center [242, 389] width 8 height 8
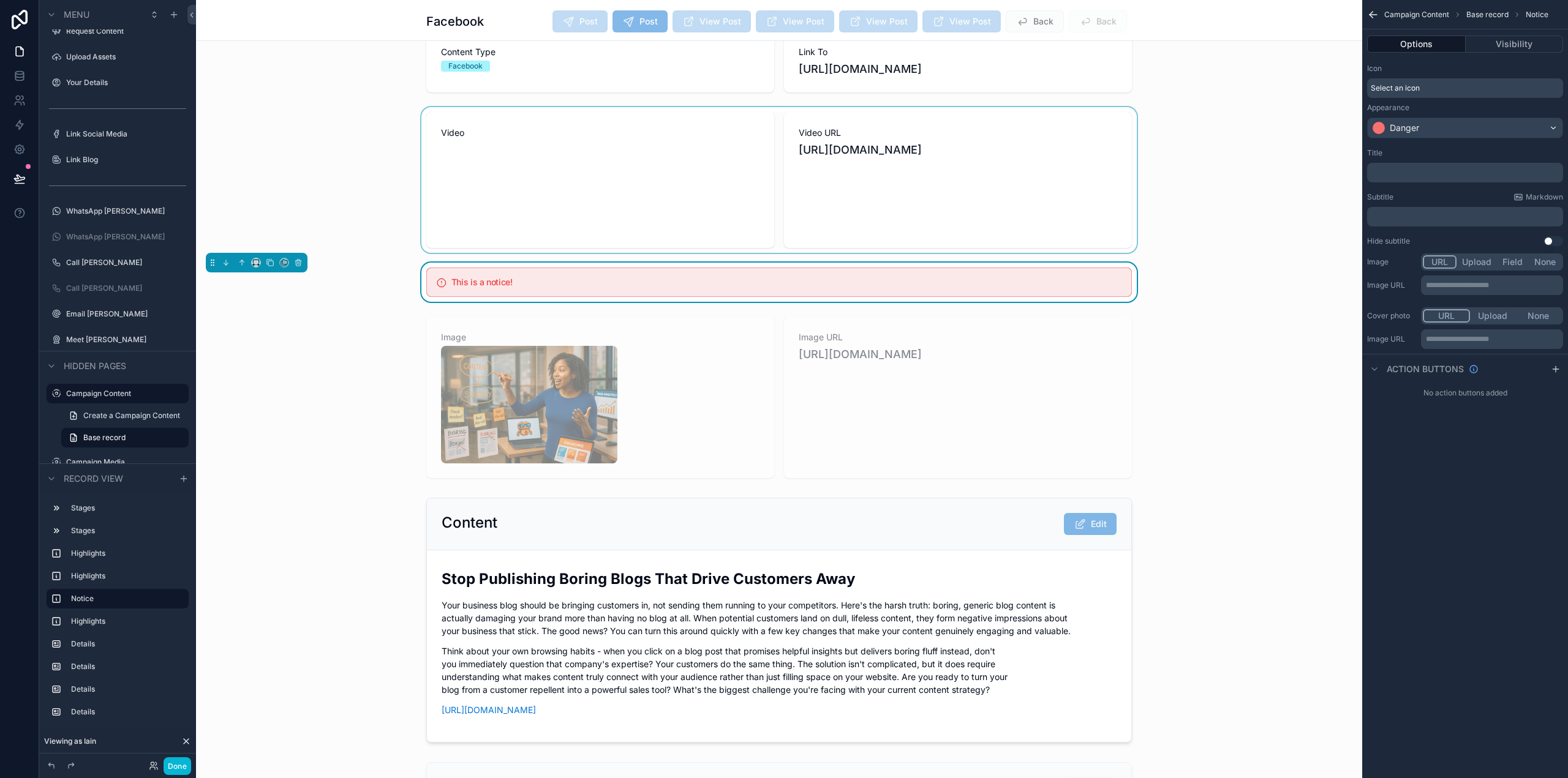
scroll to position [0, 0]
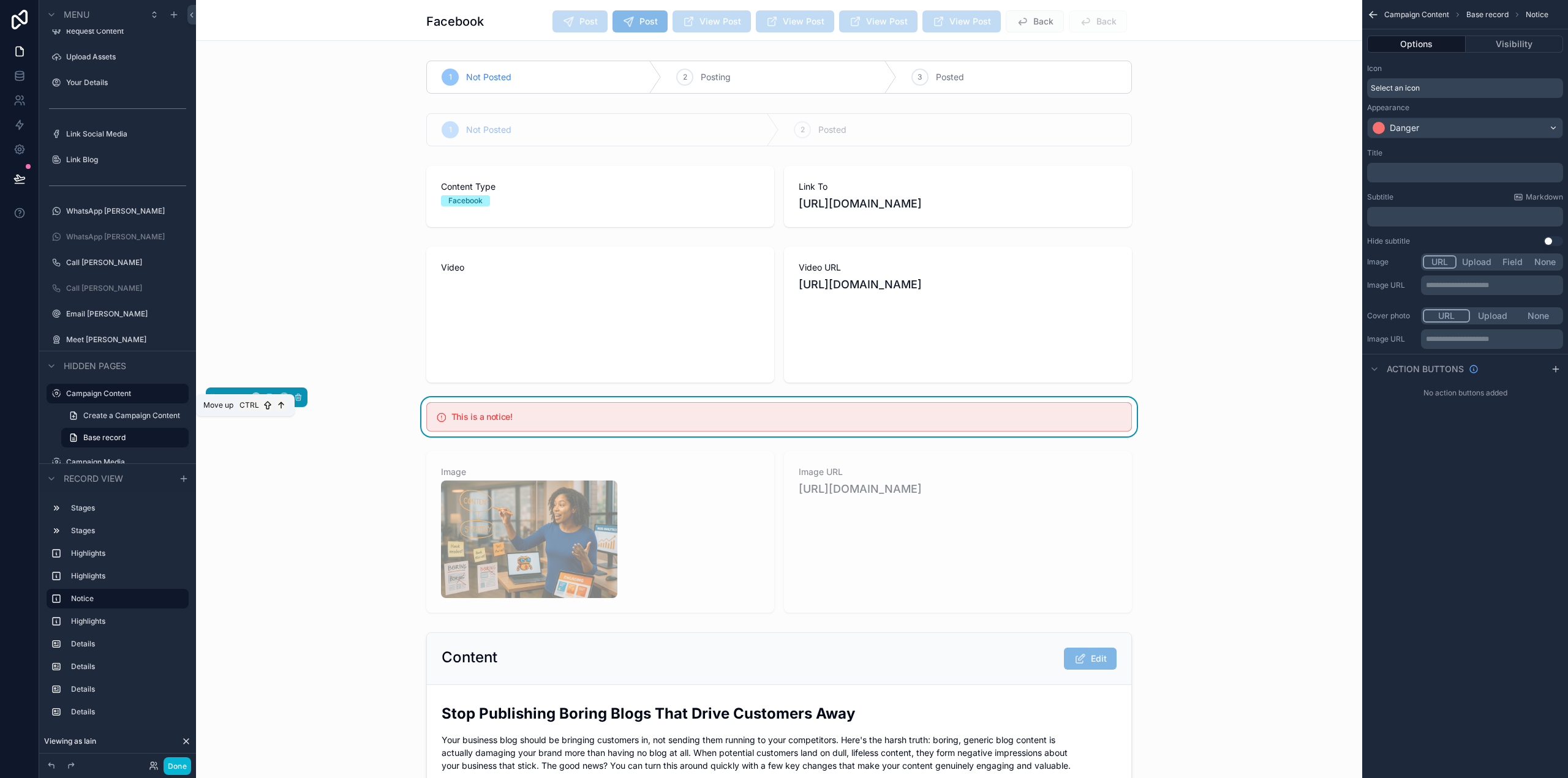
click at [244, 402] on icon "scrollable content" at bounding box center [242, 397] width 8 height 8
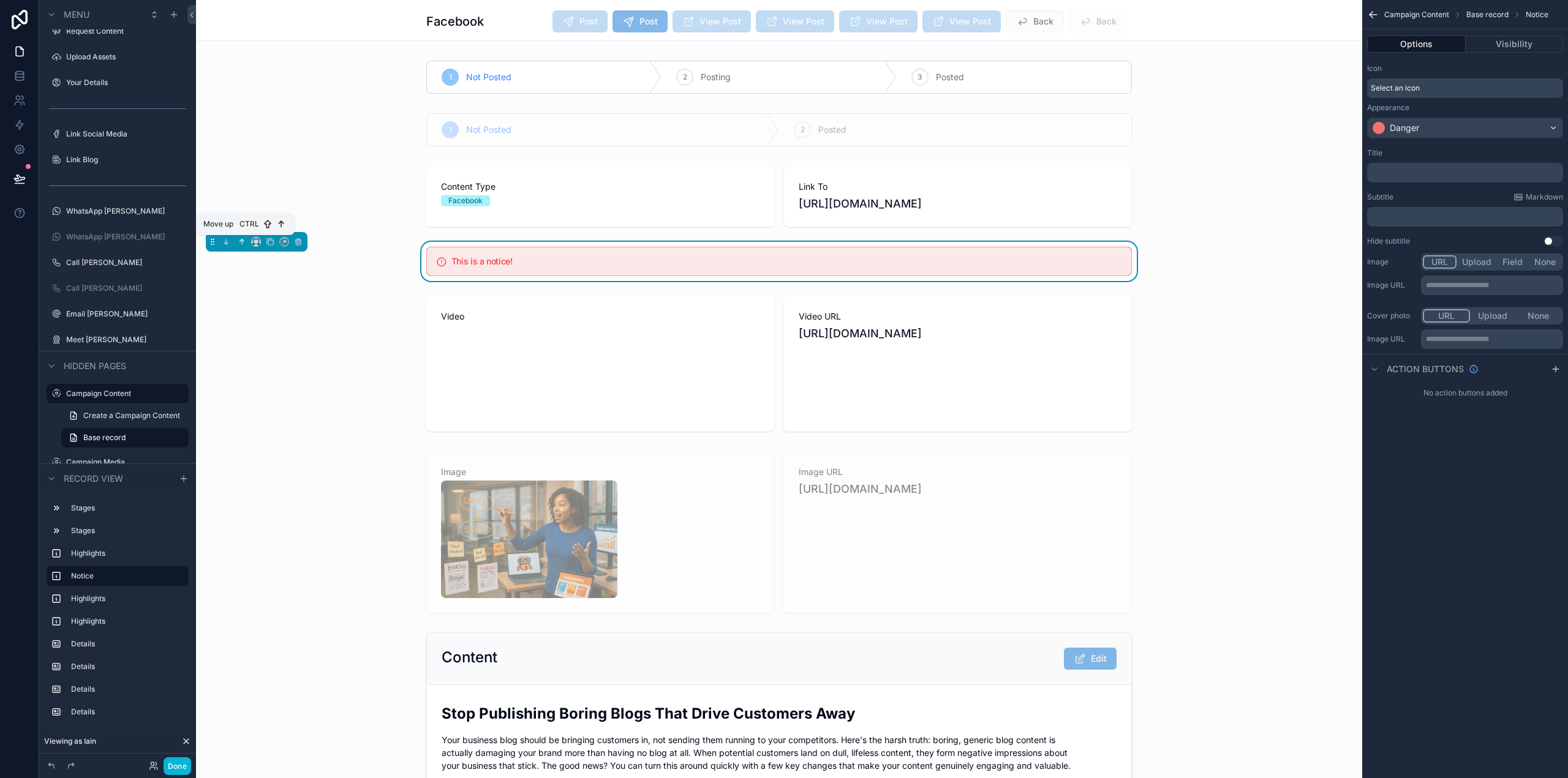
click at [240, 241] on icon "scrollable content" at bounding box center [242, 242] width 8 height 8
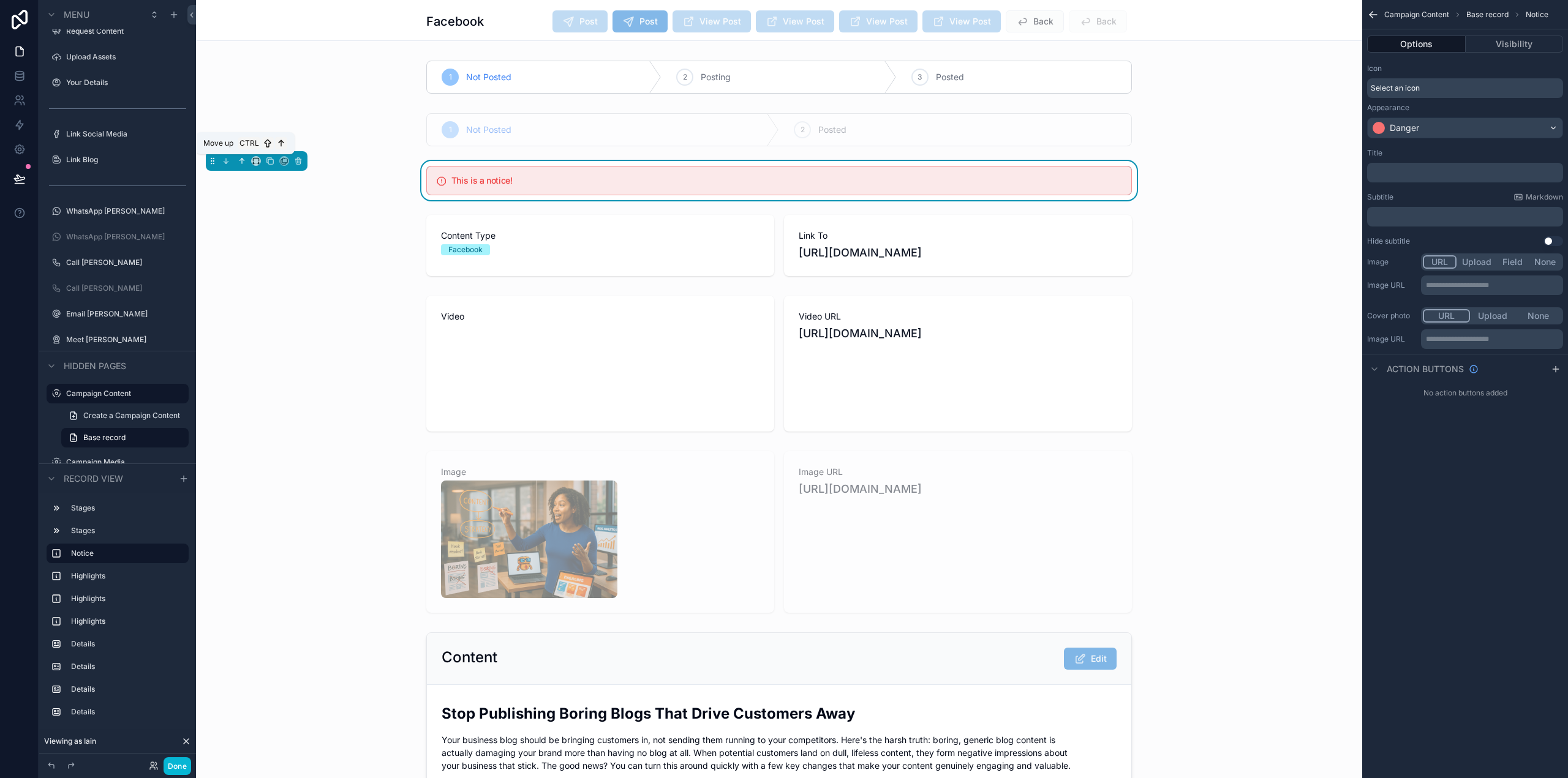
click at [241, 162] on icon "scrollable content" at bounding box center [242, 160] width 8 height 8
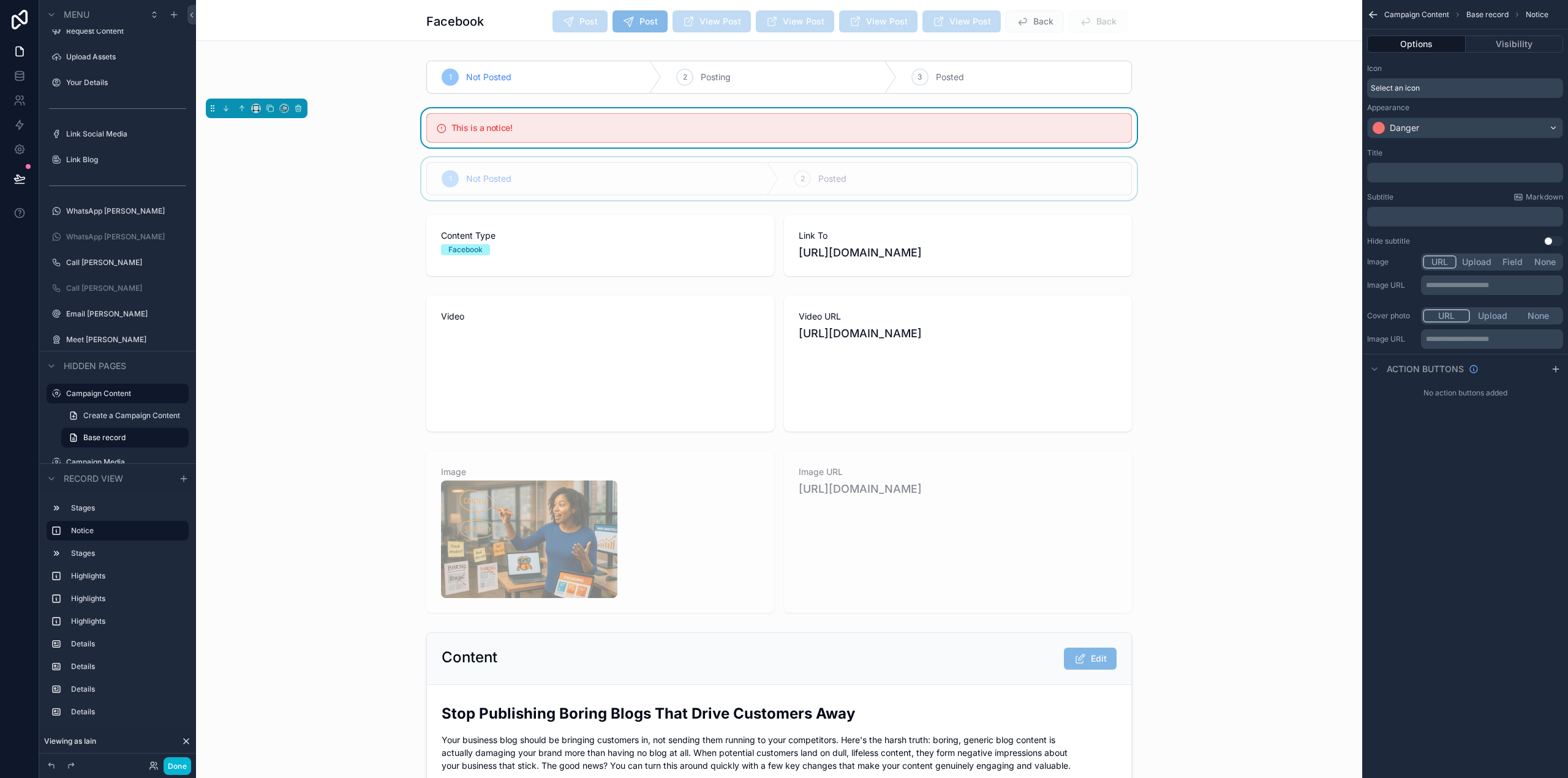
click at [245, 159] on div "scrollable content" at bounding box center [779, 179] width 1166 height 43
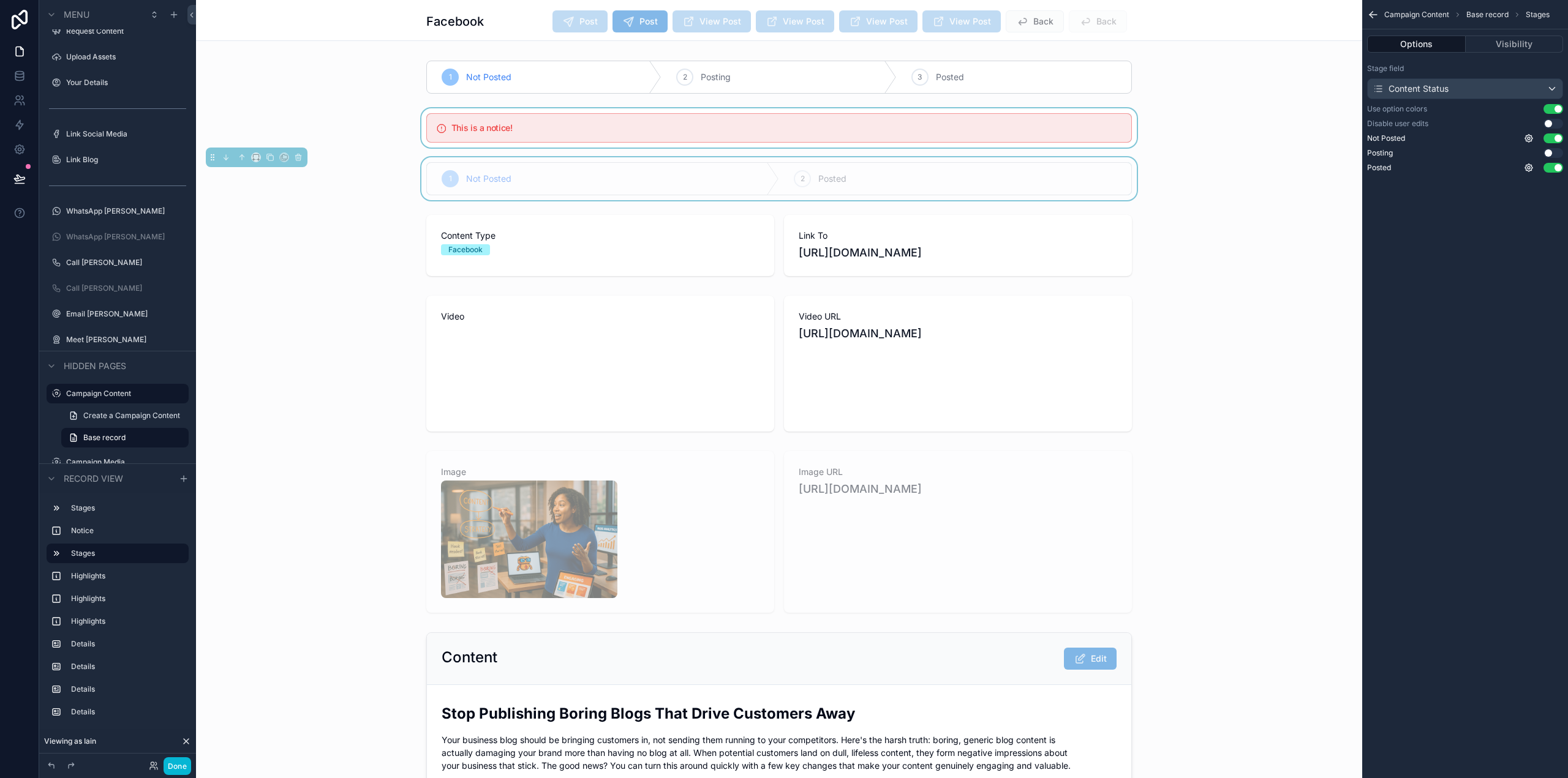
click at [595, 121] on div "scrollable content" at bounding box center [779, 128] width 1166 height 39
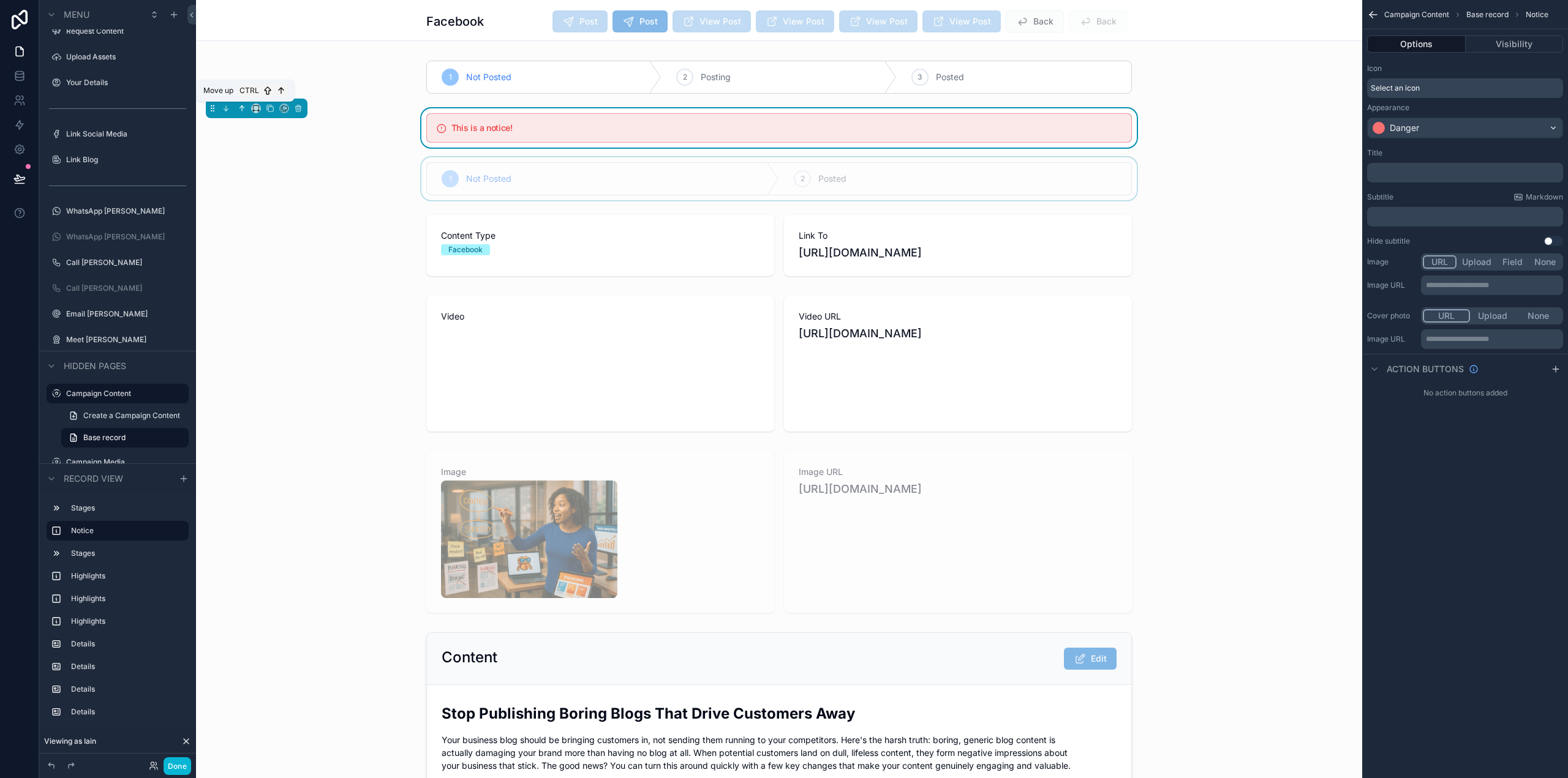
click at [242, 108] on icon "scrollable content" at bounding box center [242, 108] width 8 height 8
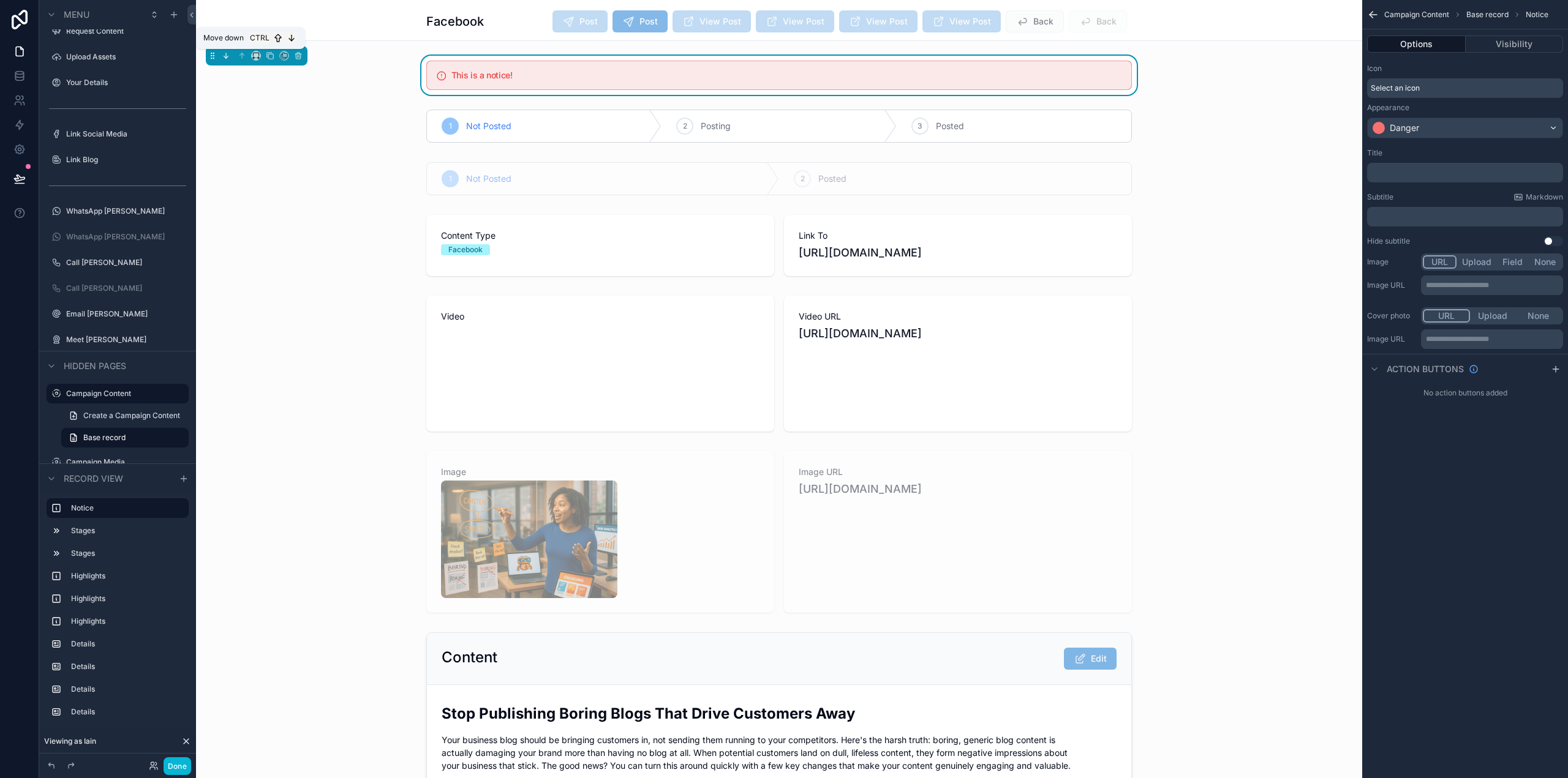
click at [225, 58] on icon "scrollable content" at bounding box center [225, 58] width 3 height 3
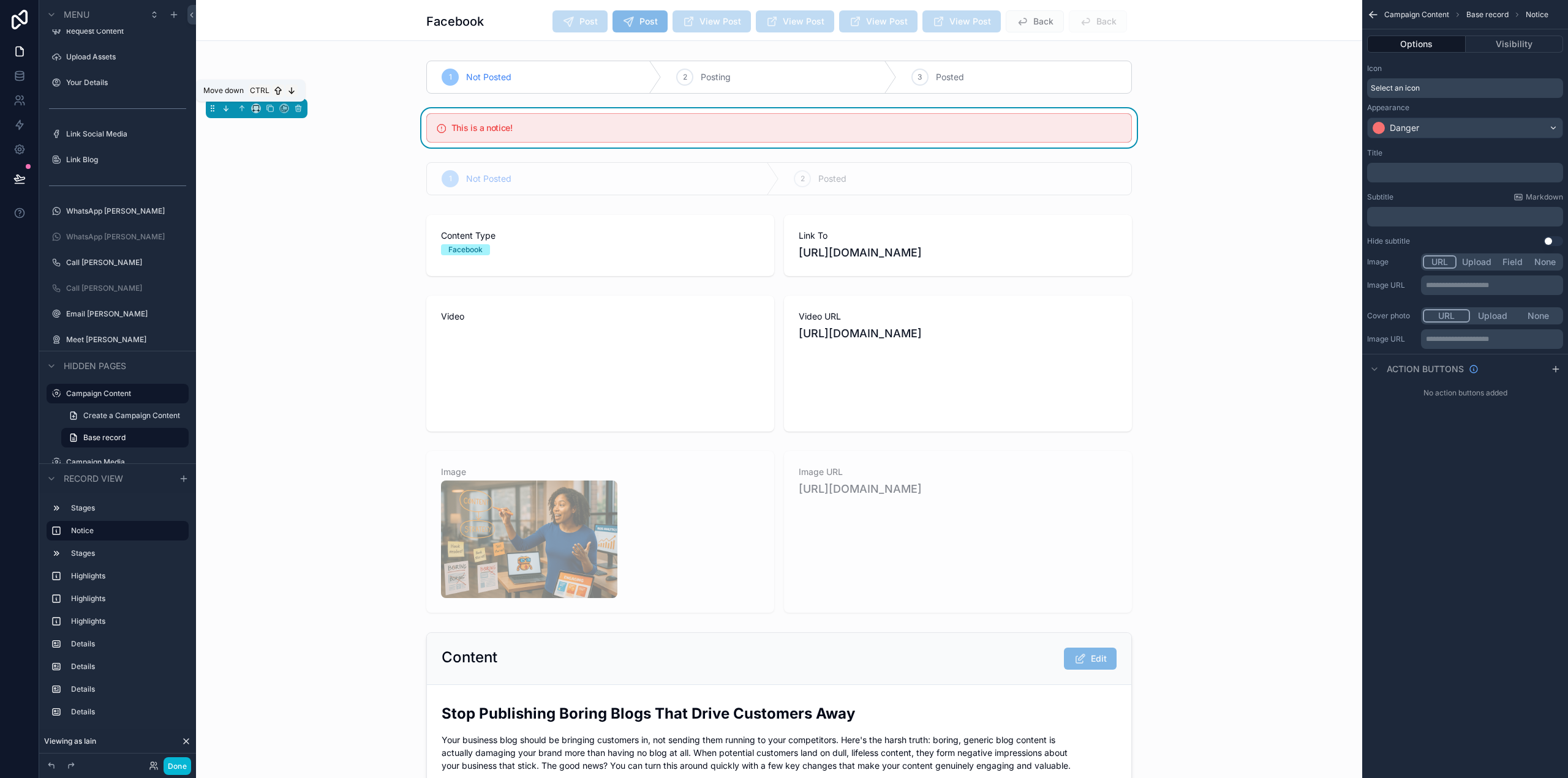
click at [228, 109] on icon "scrollable content" at bounding box center [227, 110] width 3 height 3
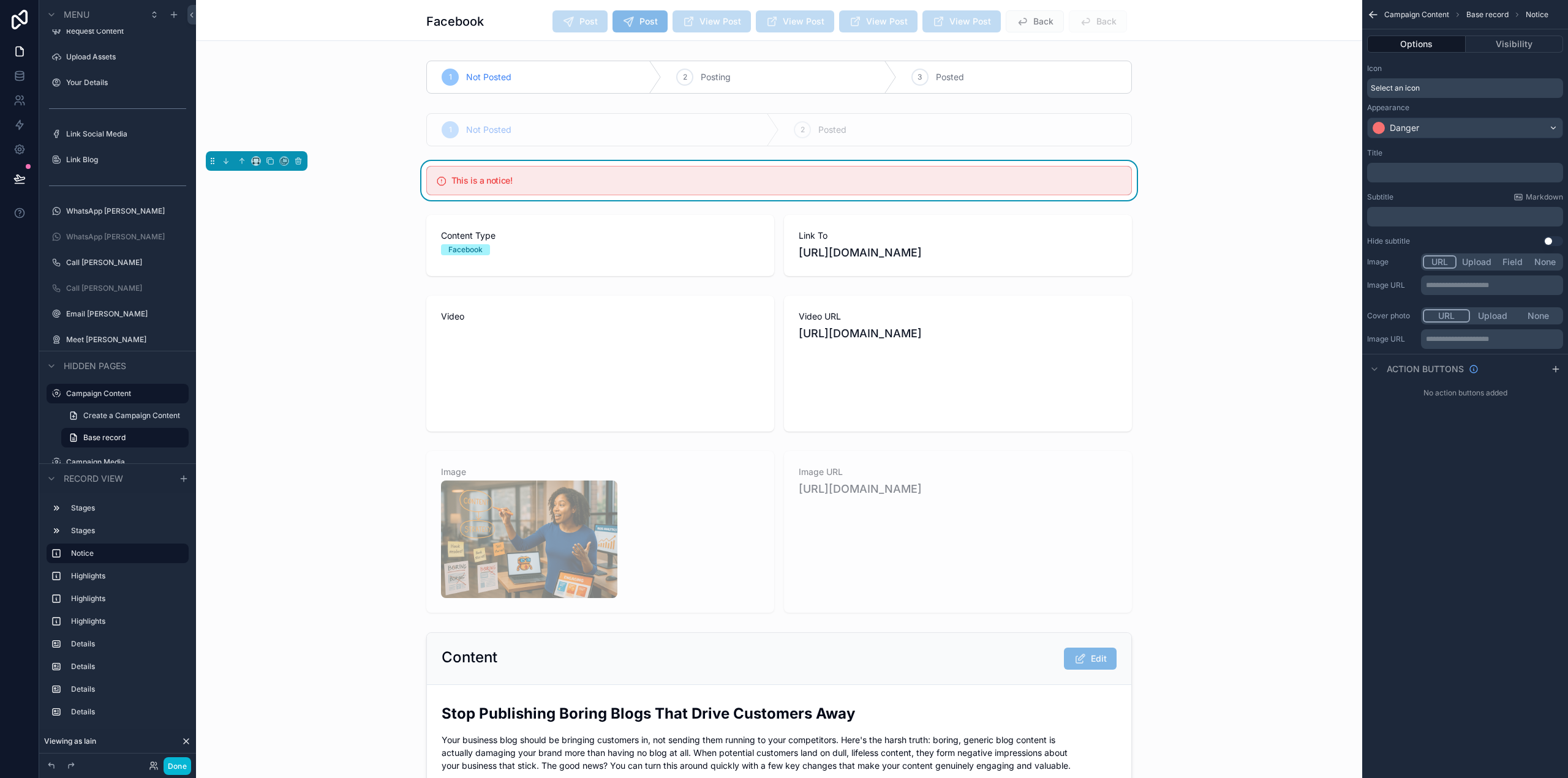
click at [729, 181] on h5 "This is a notice!" at bounding box center [787, 181] width 670 height 8
click at [1424, 178] on div "﻿" at bounding box center [1465, 173] width 196 height 19
click at [1426, 168] on p "﻿" at bounding box center [1466, 172] width 188 height 10
click at [1493, 447] on div "**********" at bounding box center [1465, 389] width 206 height 778
click at [1419, 212] on p "﻿" at bounding box center [1466, 216] width 188 height 10
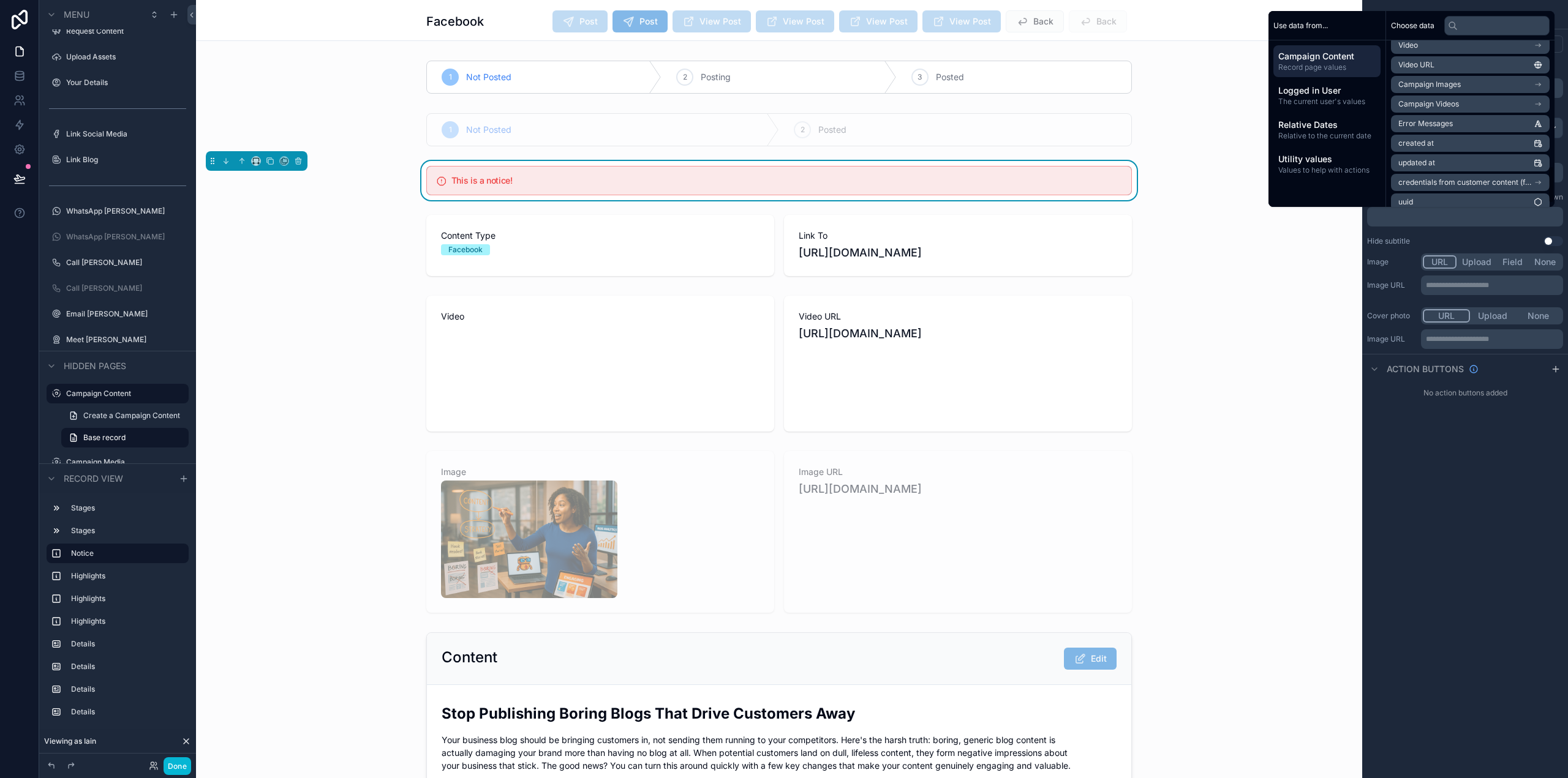
scroll to position [566, 0]
click at [1454, 114] on li "Error Messages" at bounding box center [1470, 115] width 158 height 17
click at [1493, 471] on div "**********" at bounding box center [1465, 389] width 206 height 778
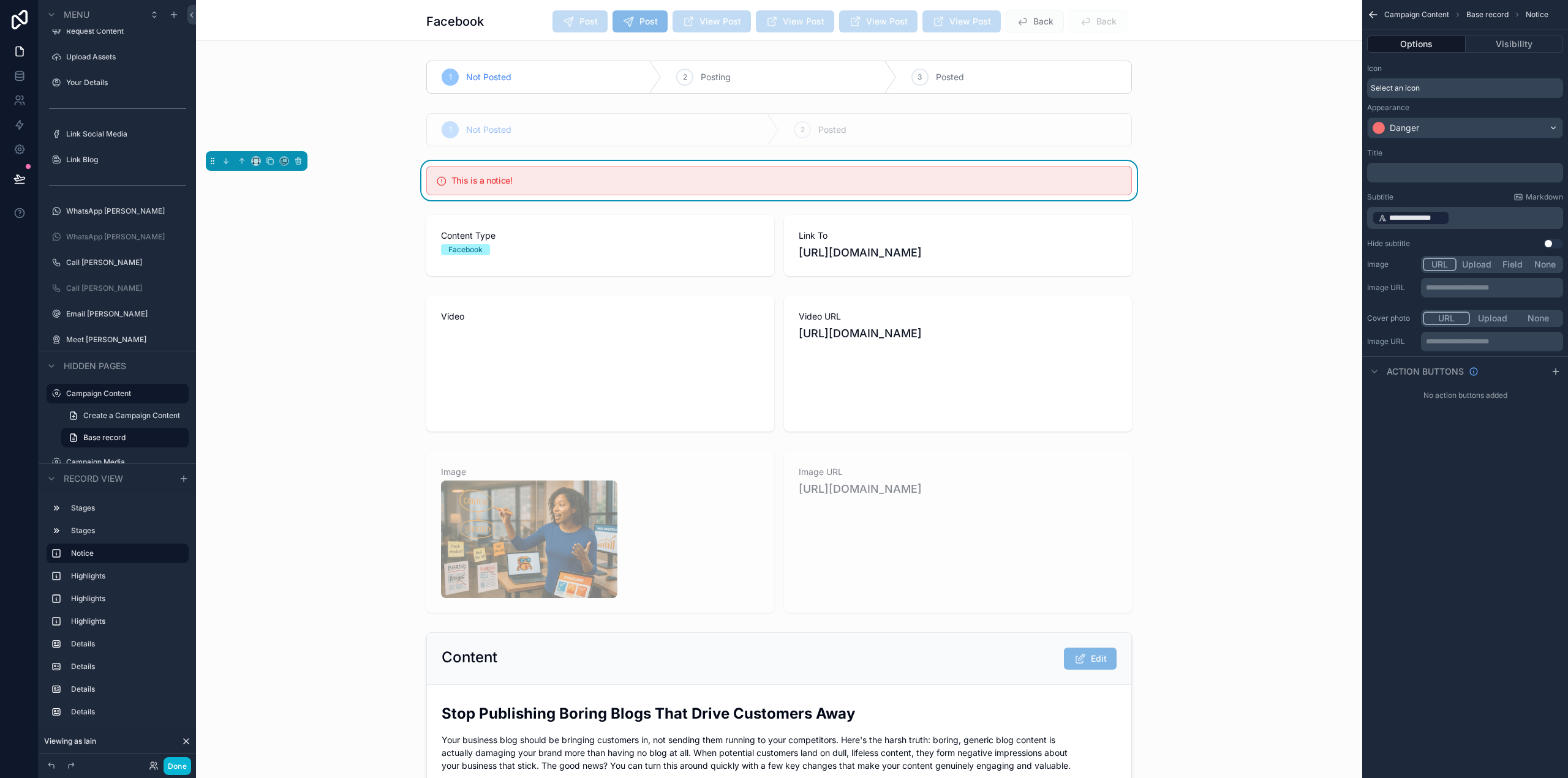
click at [1421, 174] on p "﻿" at bounding box center [1466, 172] width 188 height 10
drag, startPoint x: 1443, startPoint y: 172, endPoint x: 1371, endPoint y: 170, distance: 72.0
click at [1371, 171] on div "**********" at bounding box center [1465, 173] width 196 height 19
drag, startPoint x: 1460, startPoint y: 207, endPoint x: 1462, endPoint y: 218, distance: 11.2
click at [1460, 222] on p "**********" at bounding box center [1466, 218] width 188 height 17
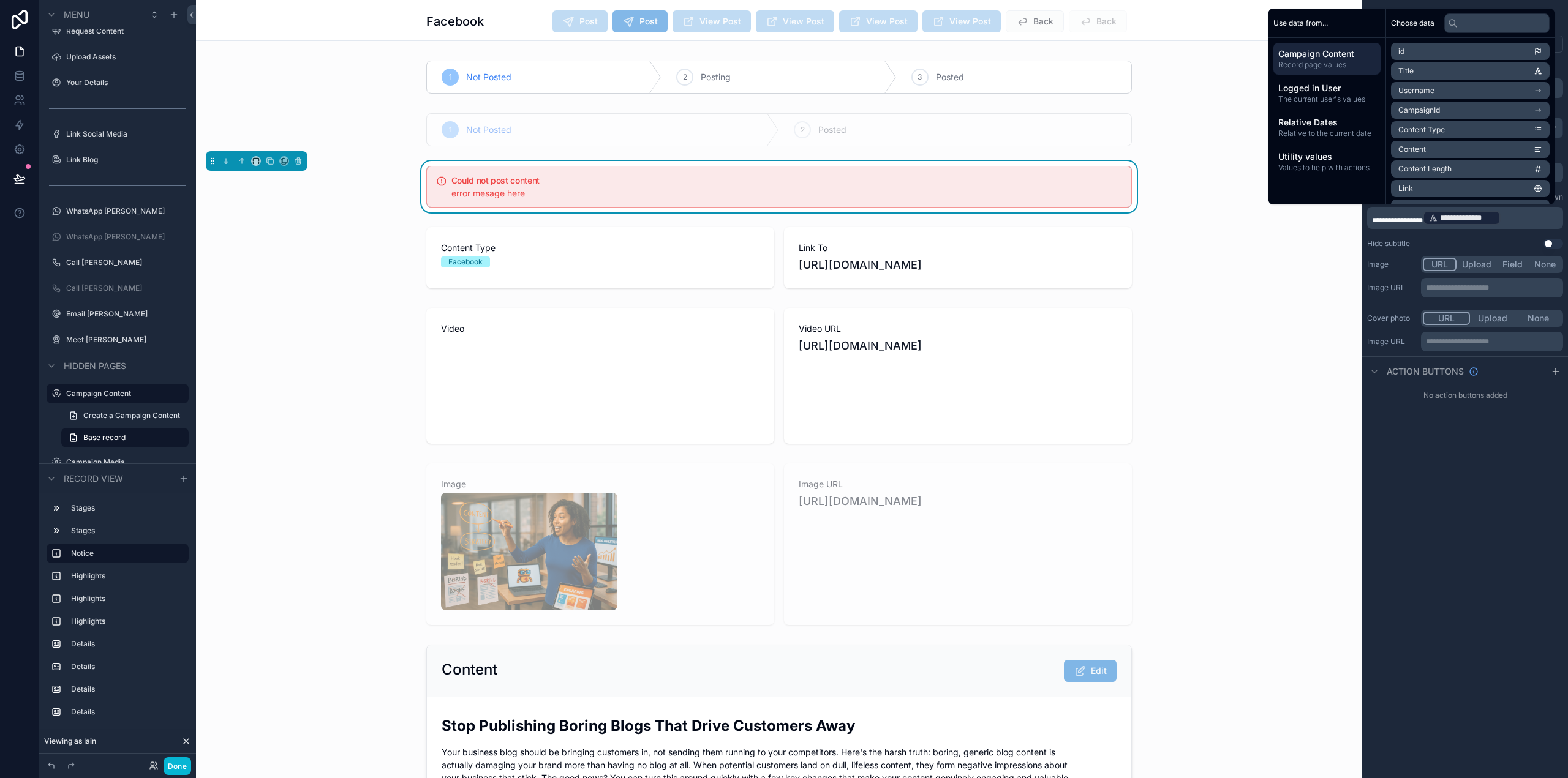
click at [1501, 445] on div "**********" at bounding box center [1465, 389] width 206 height 778
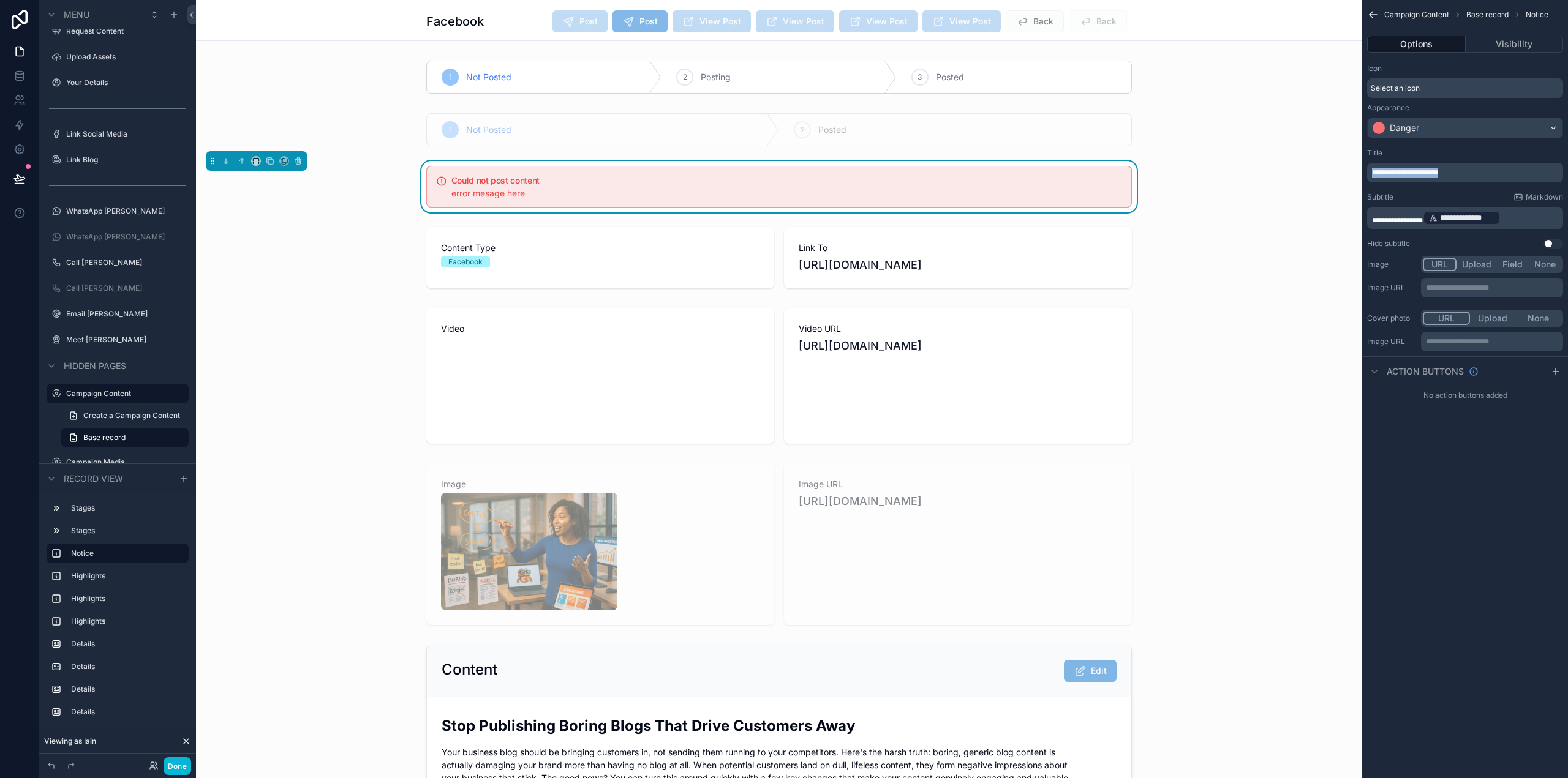
drag, startPoint x: 1464, startPoint y: 173, endPoint x: 1363, endPoint y: 176, distance: 101.0
click at [1363, 176] on div "**********" at bounding box center [1465, 199] width 206 height 110
drag, startPoint x: 1434, startPoint y: 220, endPoint x: 1365, endPoint y: 218, distance: 69.0
click at [1365, 218] on div "**********" at bounding box center [1465, 199] width 206 height 110
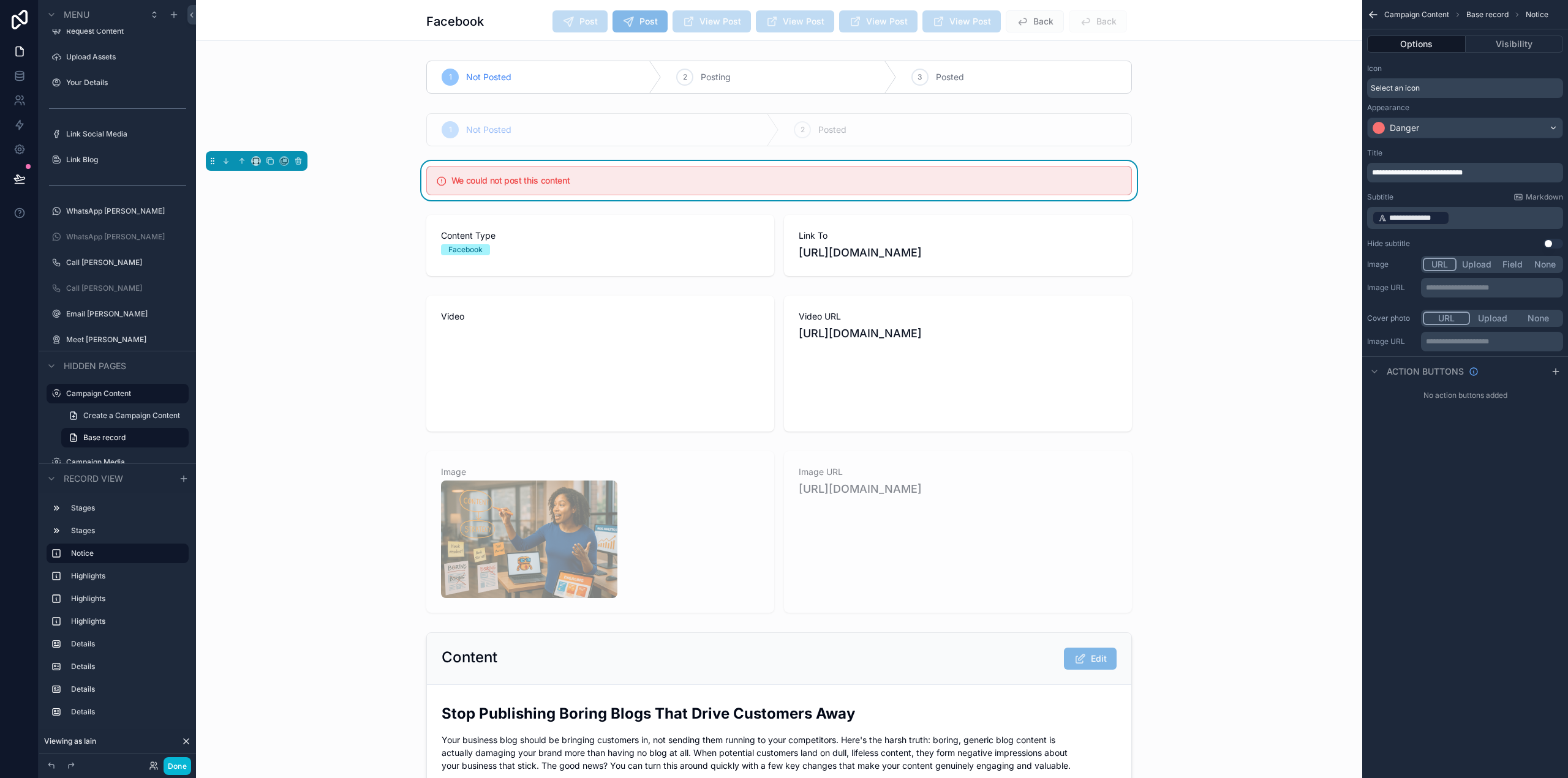
click at [1389, 169] on span "**********" at bounding box center [1417, 172] width 91 height 7
drag, startPoint x: 1385, startPoint y: 171, endPoint x: 1504, endPoint y: 169, distance: 119.0
click at [1504, 169] on p "**********" at bounding box center [1466, 172] width 188 height 10
click at [1530, 520] on div "**********" at bounding box center [1465, 389] width 206 height 778
click at [1475, 214] on p "**********" at bounding box center [1466, 218] width 188 height 17
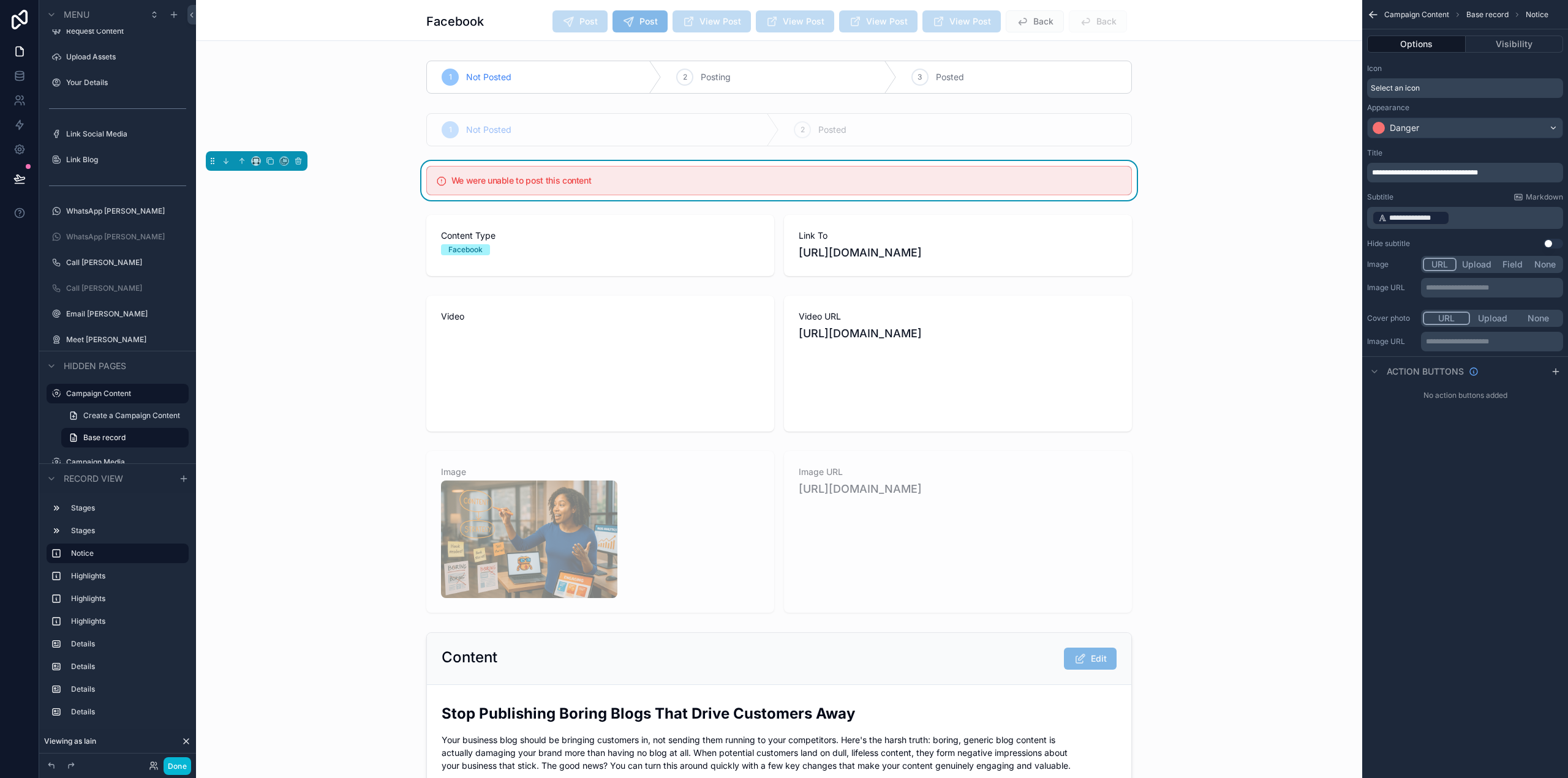
drag, startPoint x: 1507, startPoint y: 542, endPoint x: 1526, endPoint y: 449, distance: 94.9
click at [1507, 542] on div "**********" at bounding box center [1465, 389] width 206 height 778
click at [1524, 47] on button "Visibility" at bounding box center [1514, 44] width 98 height 17
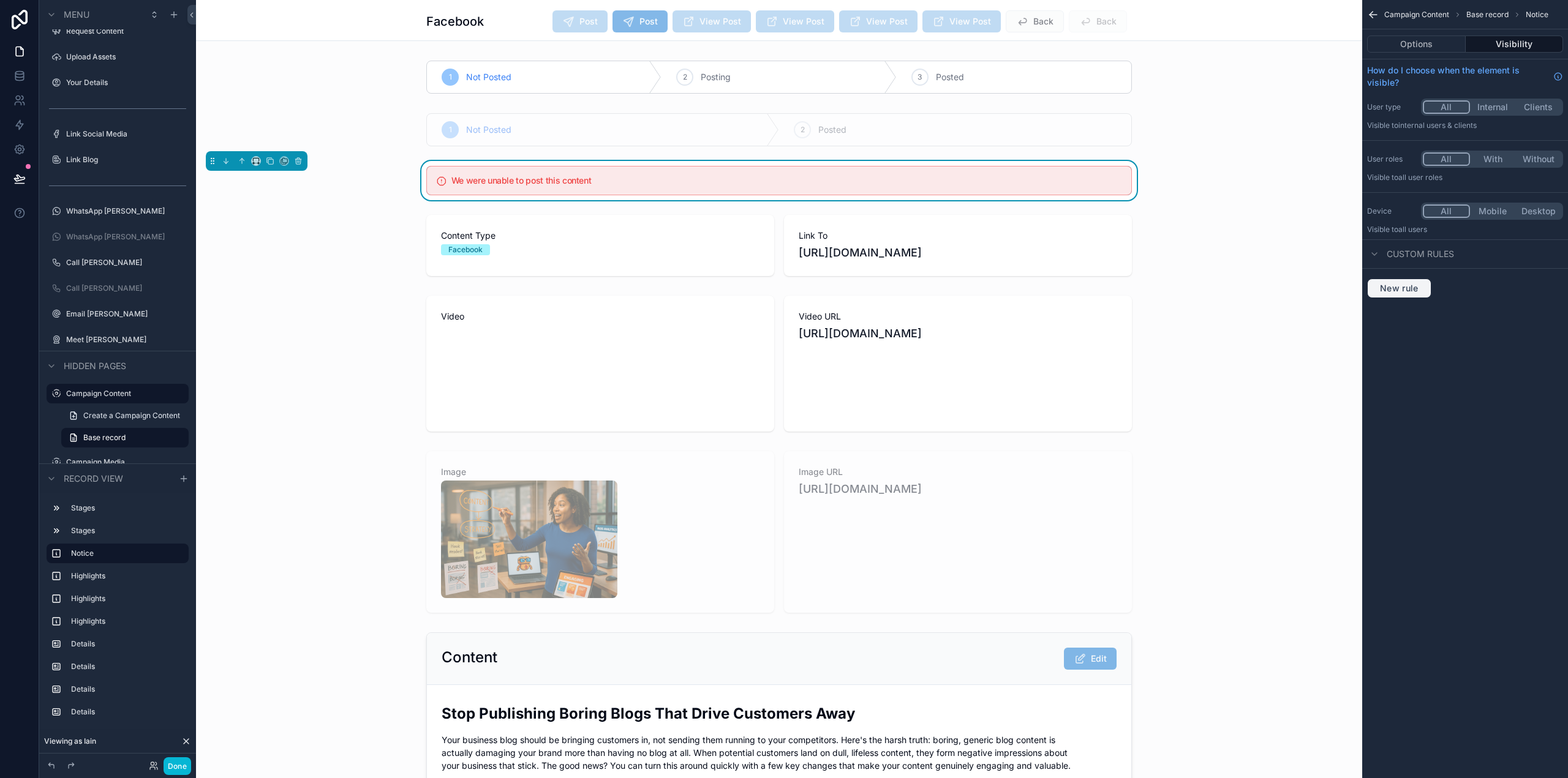
click at [1406, 282] on button "New rule" at bounding box center [1399, 288] width 64 height 19
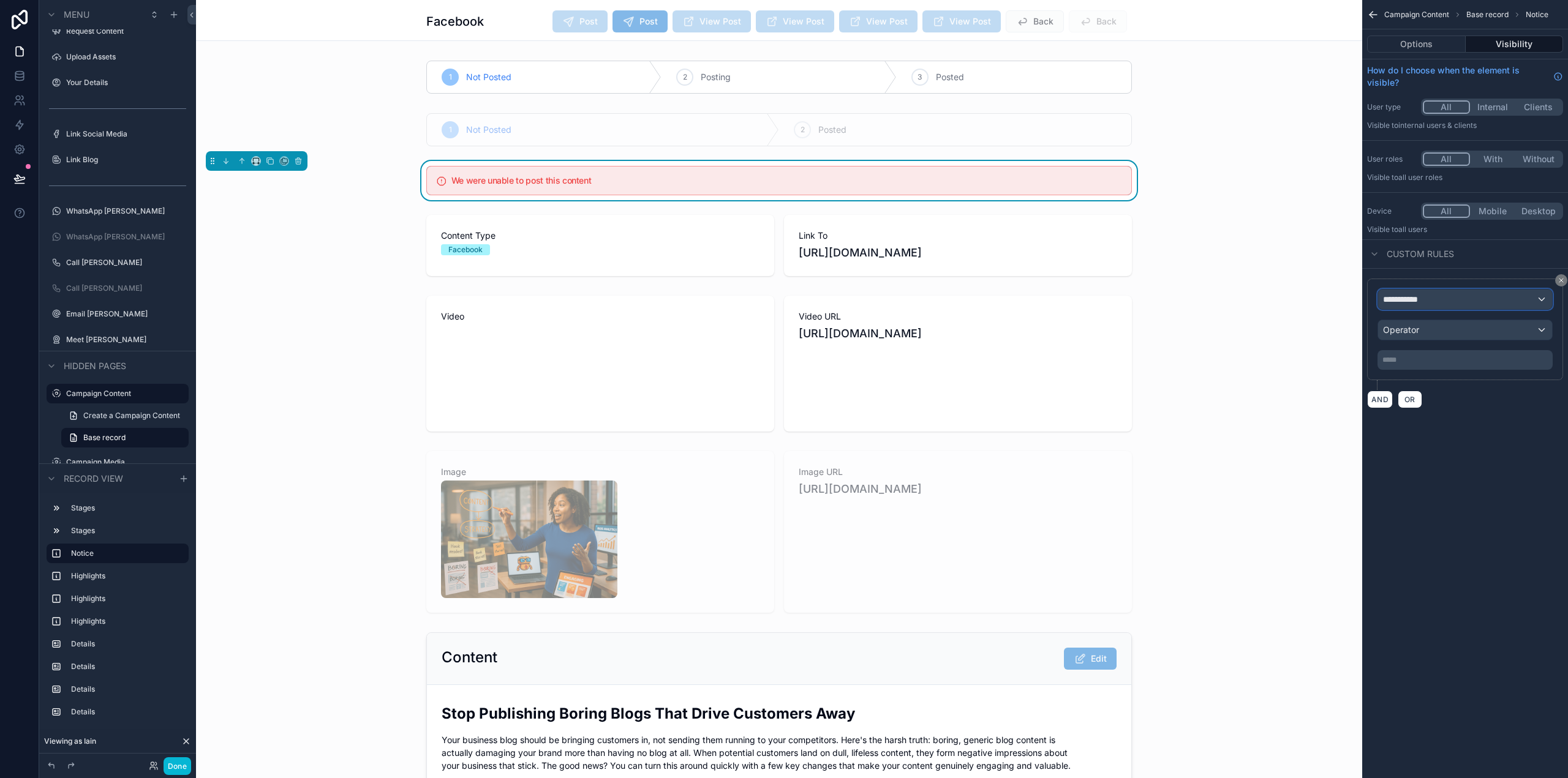
click at [1425, 299] on span "**********" at bounding box center [1406, 299] width 45 height 12
click at [1445, 371] on span "Campaign Content" at bounding box center [1428, 365] width 81 height 15
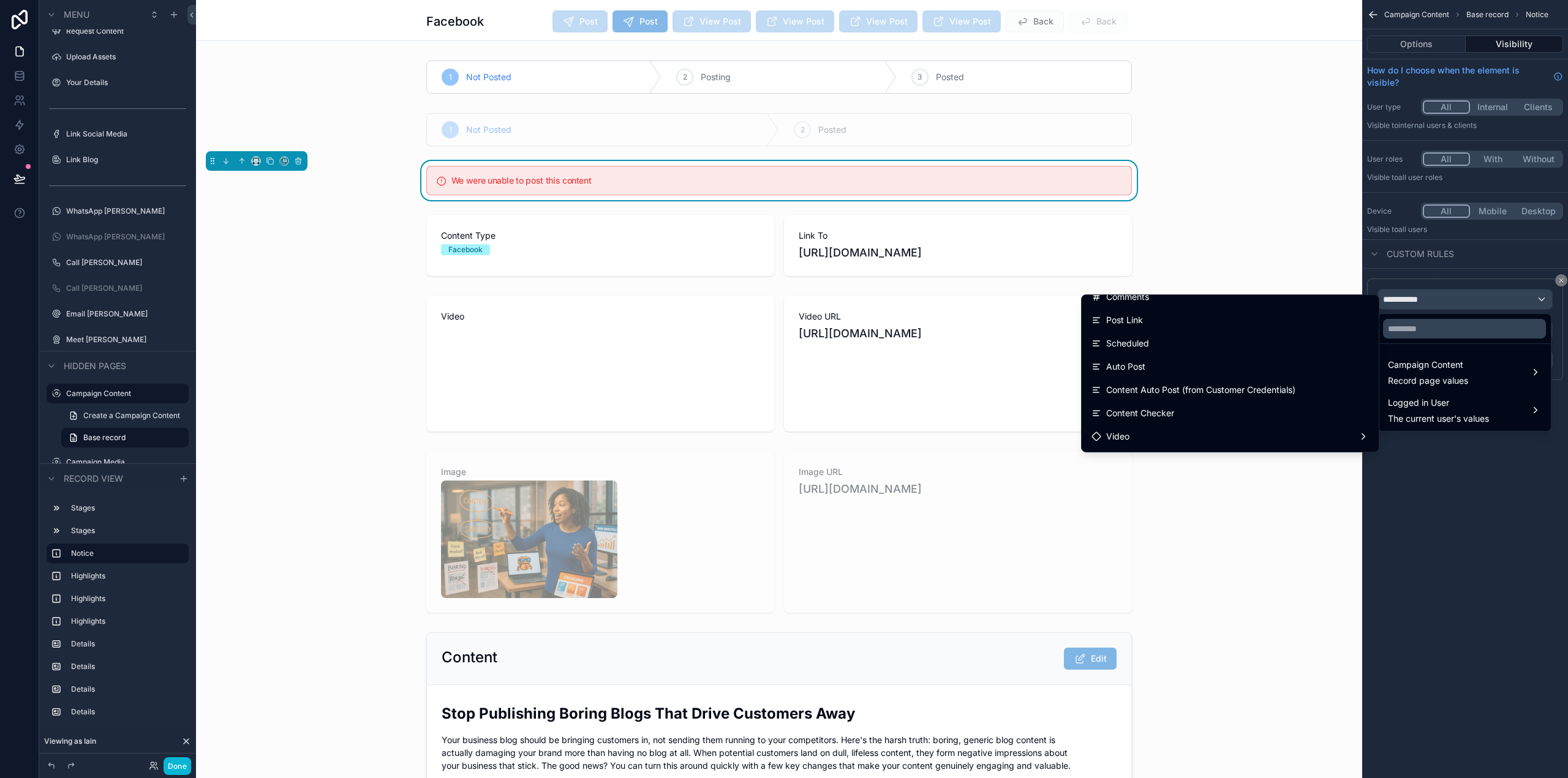
scroll to position [708, 0]
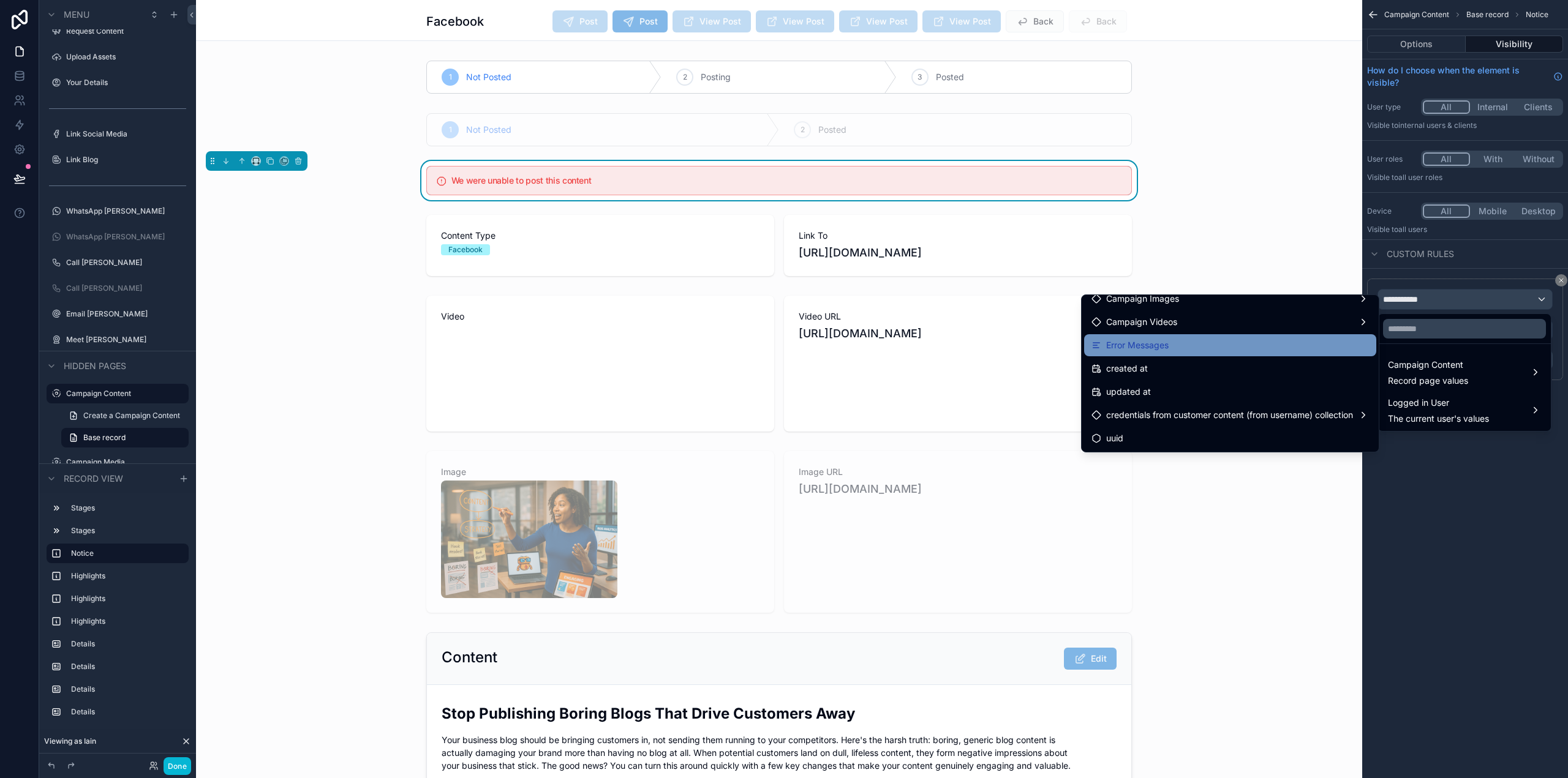
click at [1147, 349] on span "Error Messages" at bounding box center [1137, 345] width 62 height 15
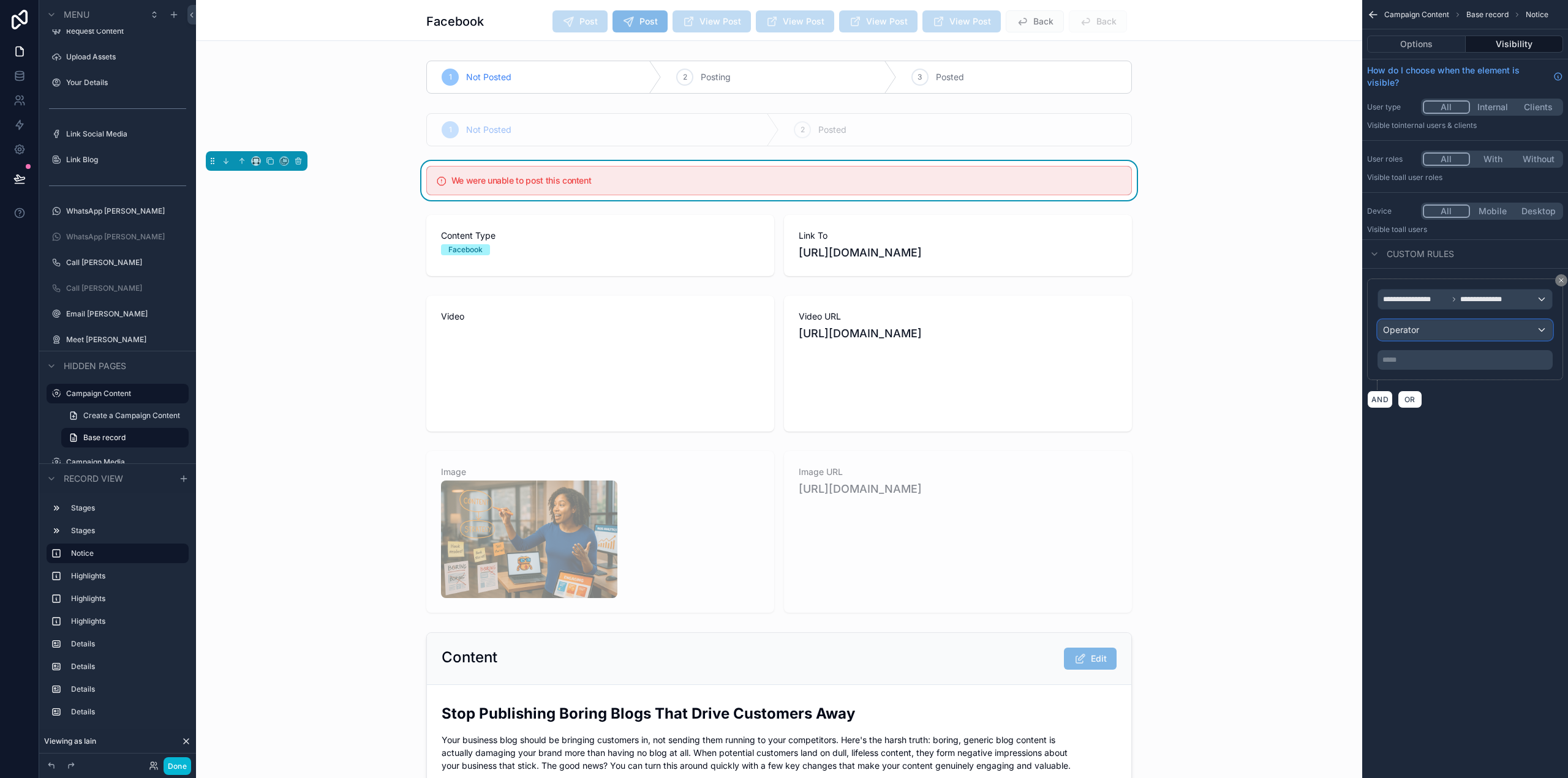
click at [1443, 330] on div "Operator" at bounding box center [1465, 330] width 174 height 19
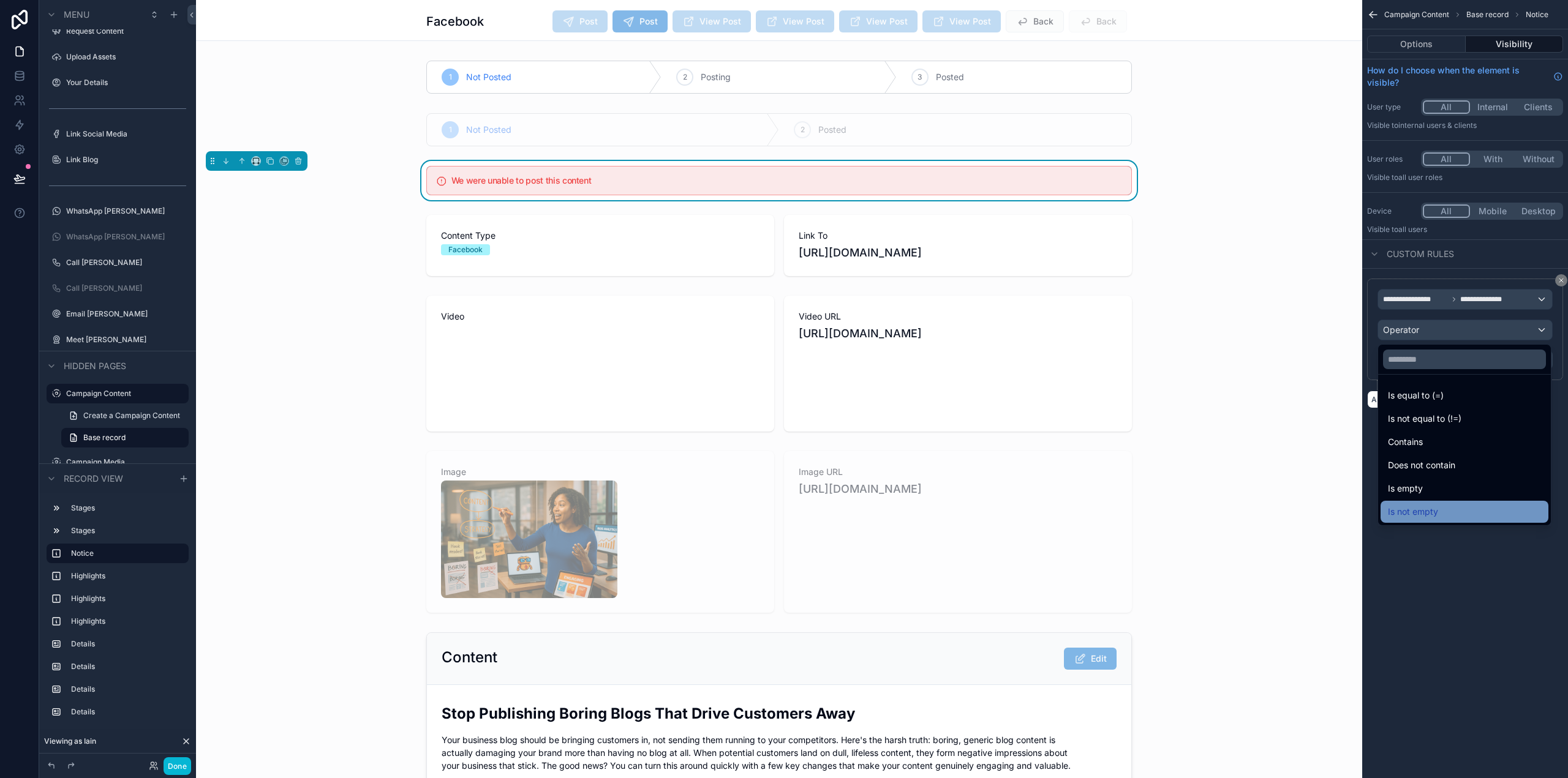
click at [1443, 508] on div "Is not empty" at bounding box center [1465, 512] width 153 height 15
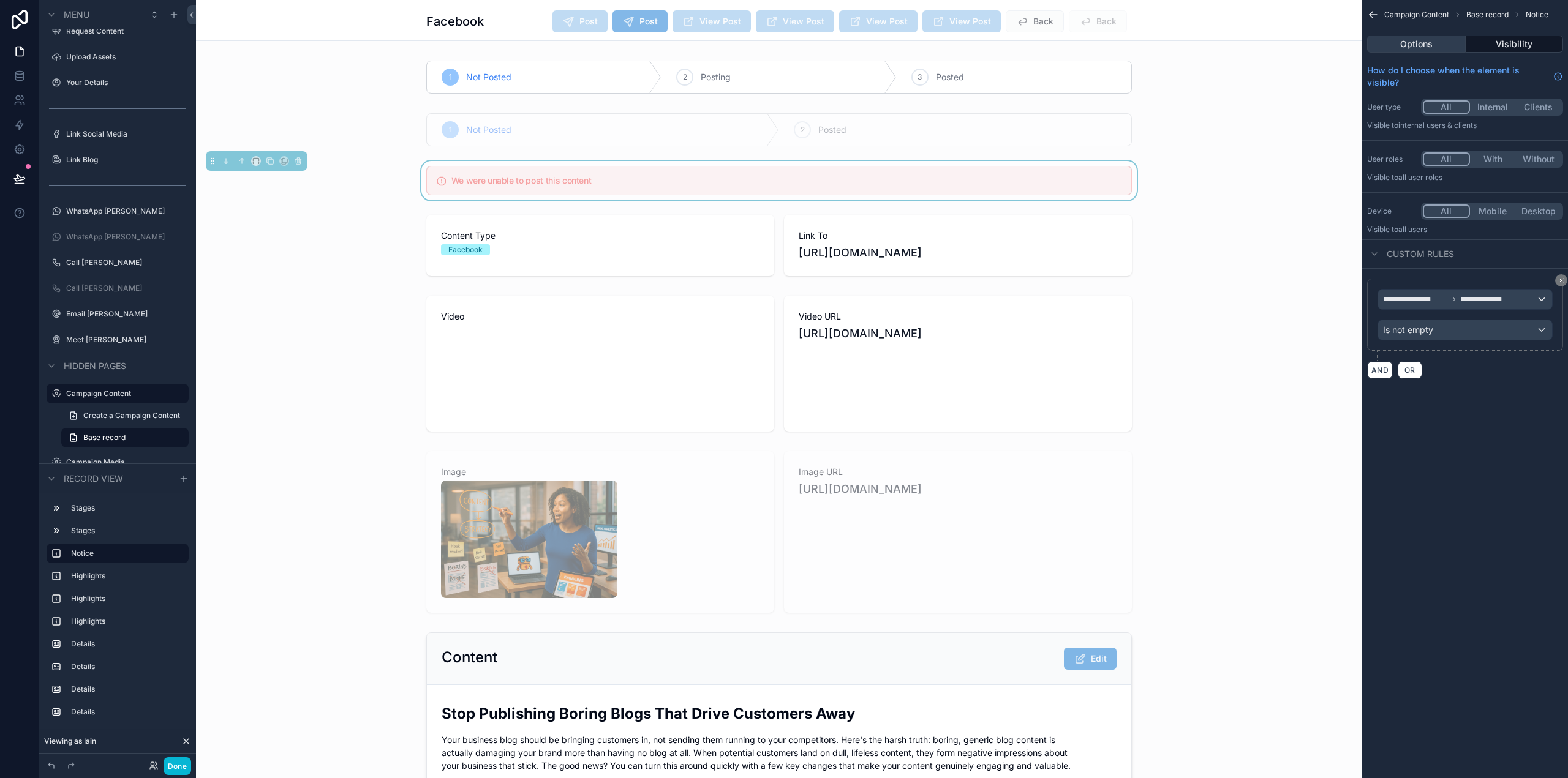
click at [1440, 38] on button "Options" at bounding box center [1417, 44] width 99 height 17
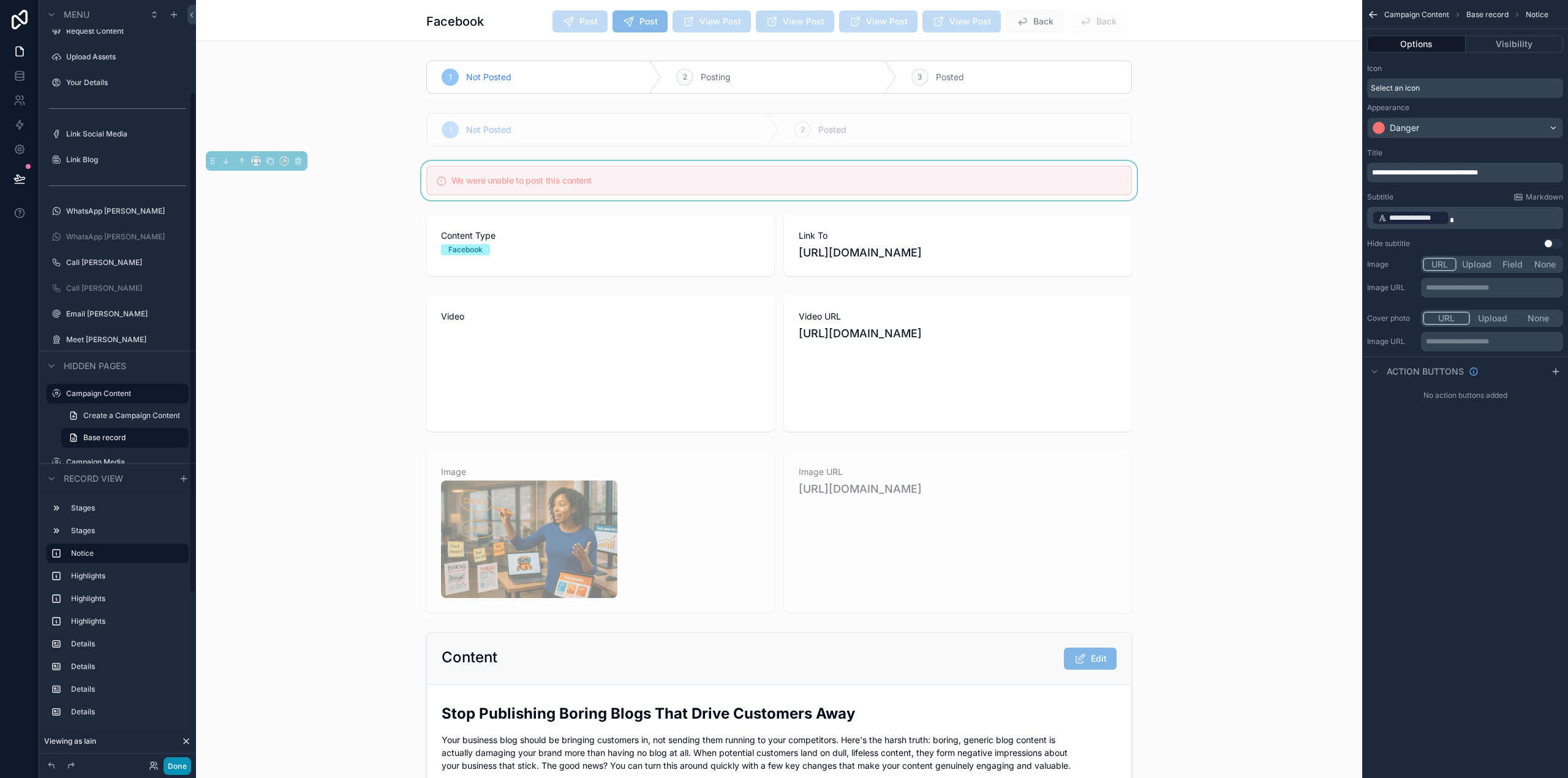
click at [183, 766] on button "Done" at bounding box center [177, 766] width 27 height 18
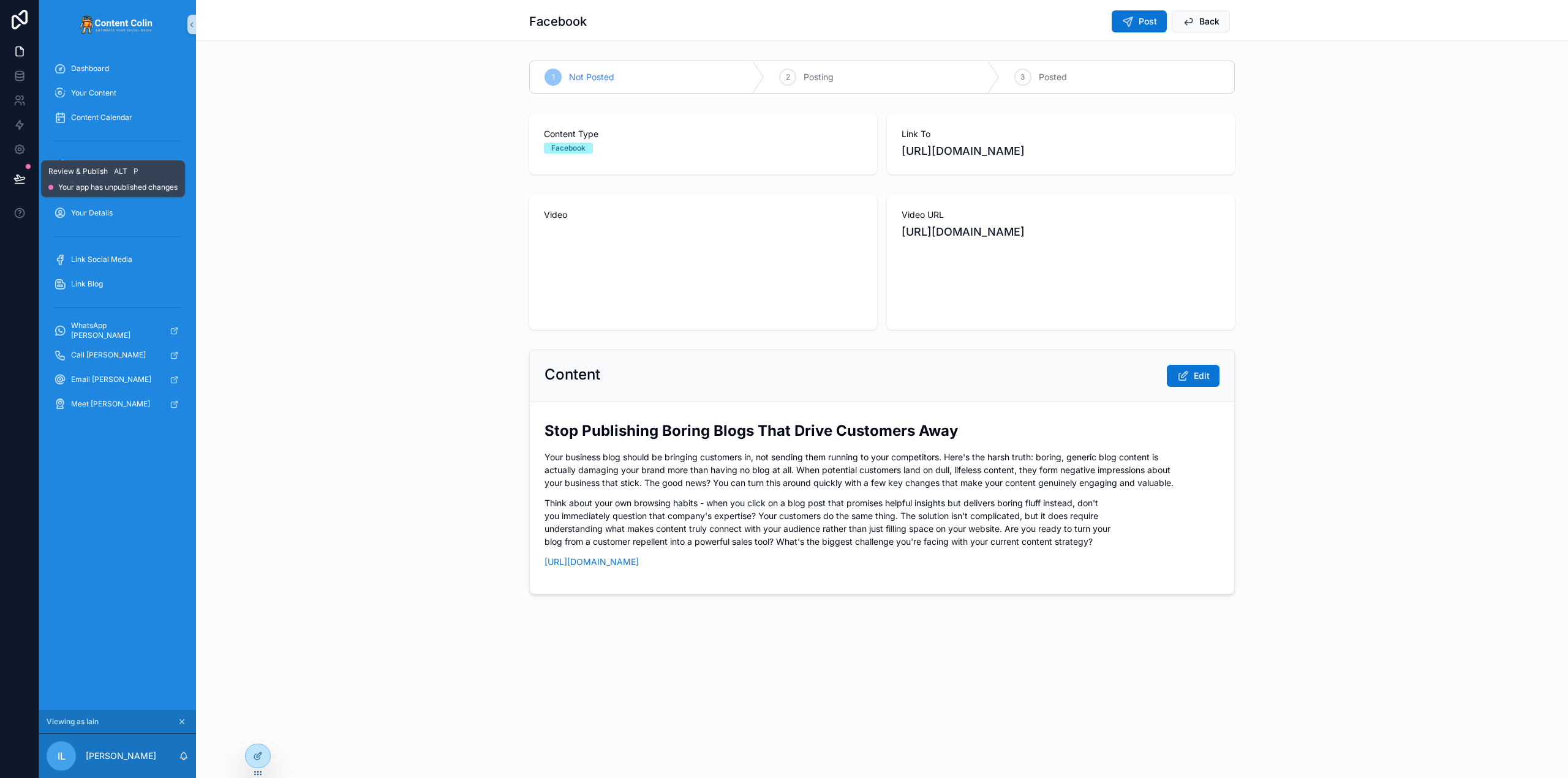
click at [21, 185] on button at bounding box center [19, 179] width 27 height 34
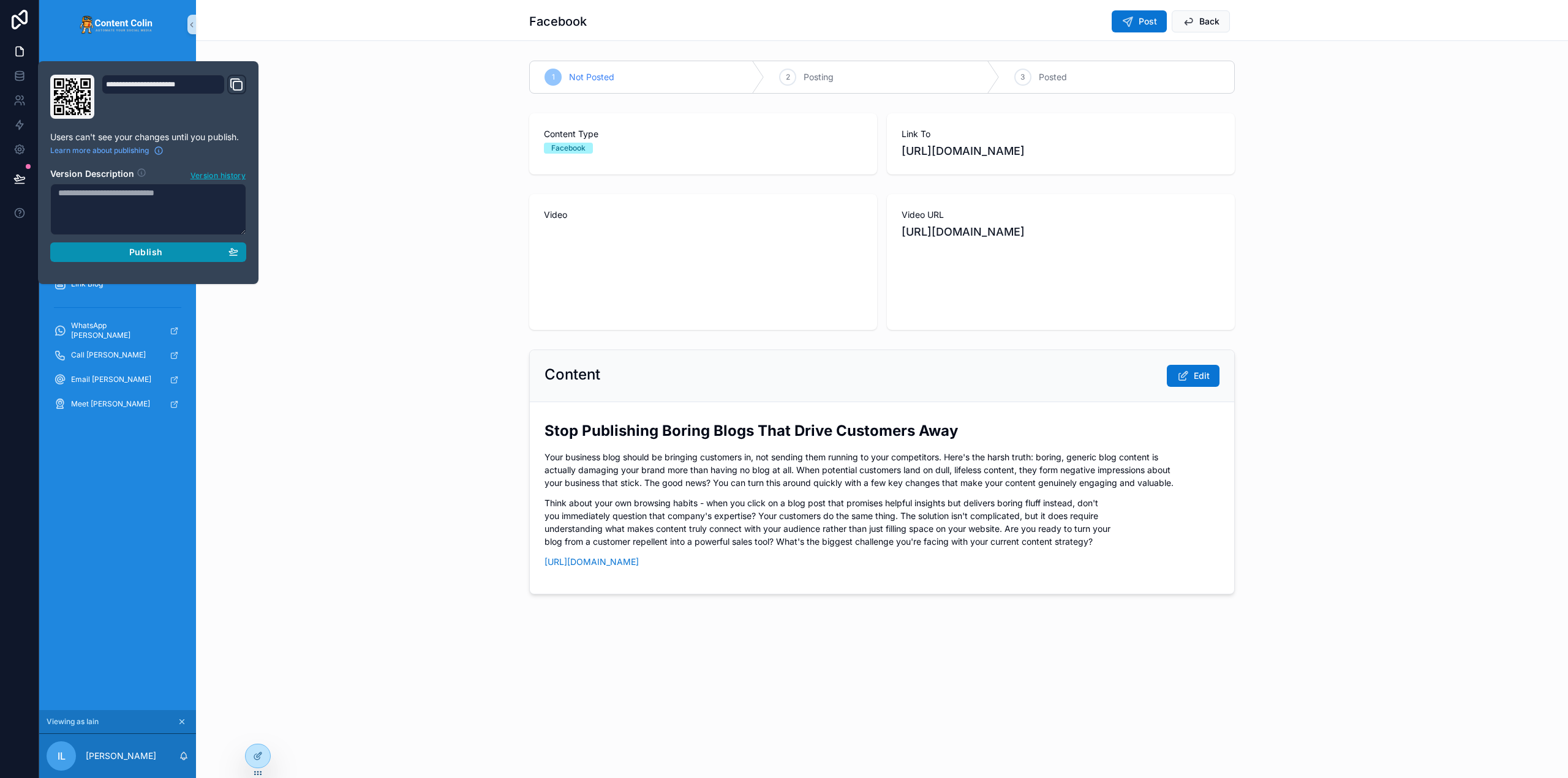
click at [160, 249] on span "Publish" at bounding box center [145, 252] width 33 height 11
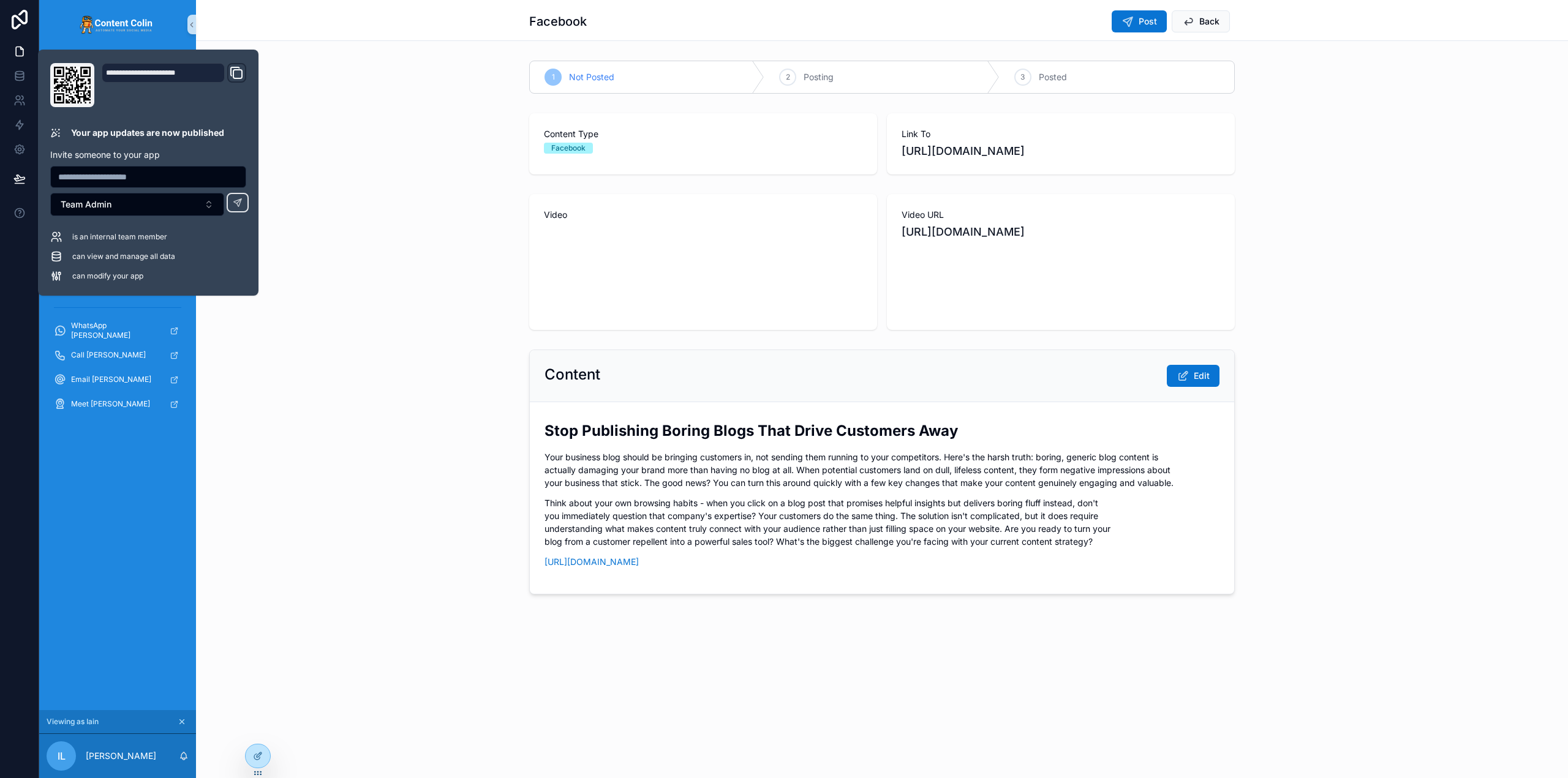
click at [401, 74] on div "1 Not Posted 2 Posting 3 Posted" at bounding box center [882, 77] width 1372 height 43
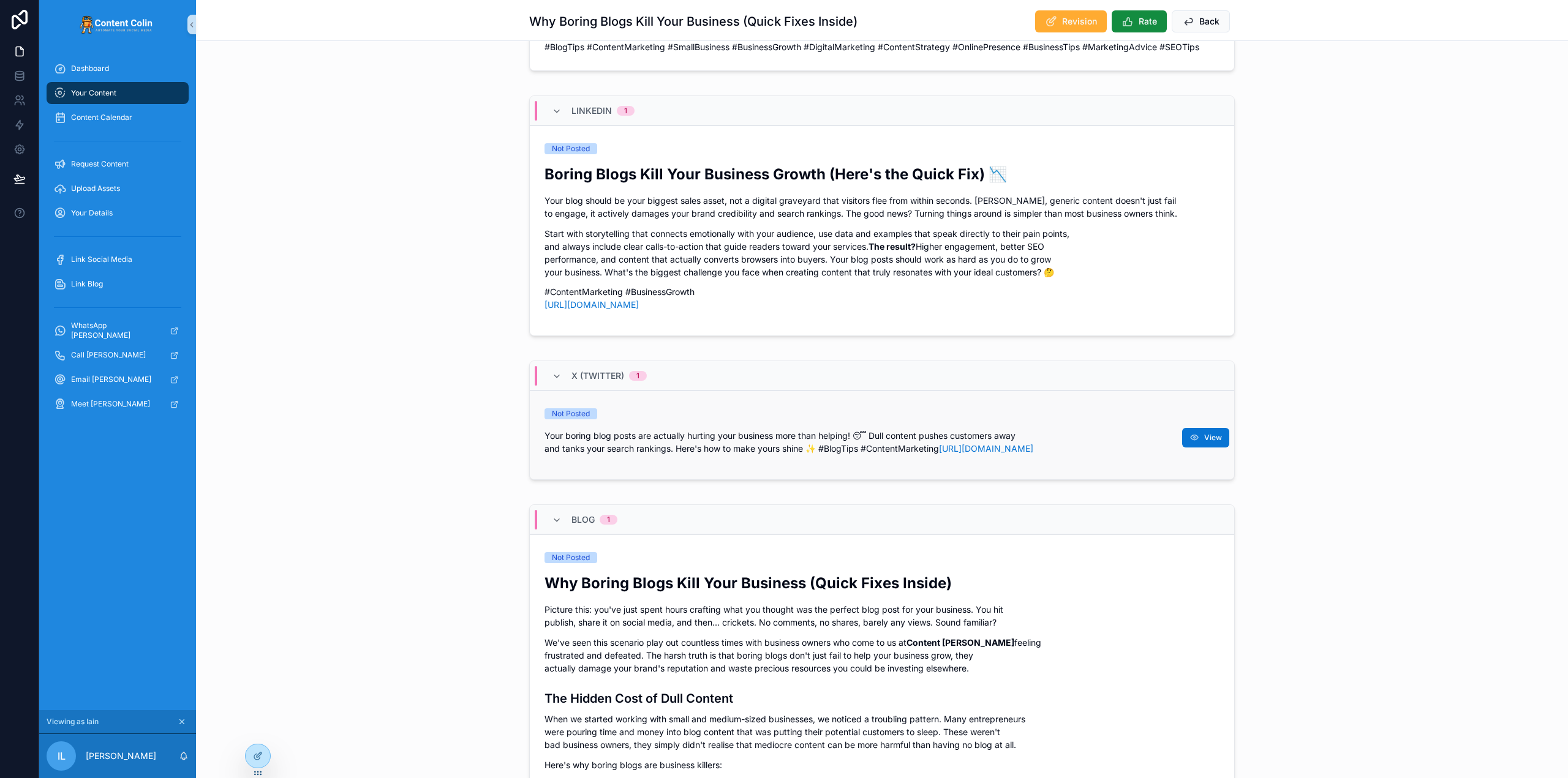
scroll to position [1164, 0]
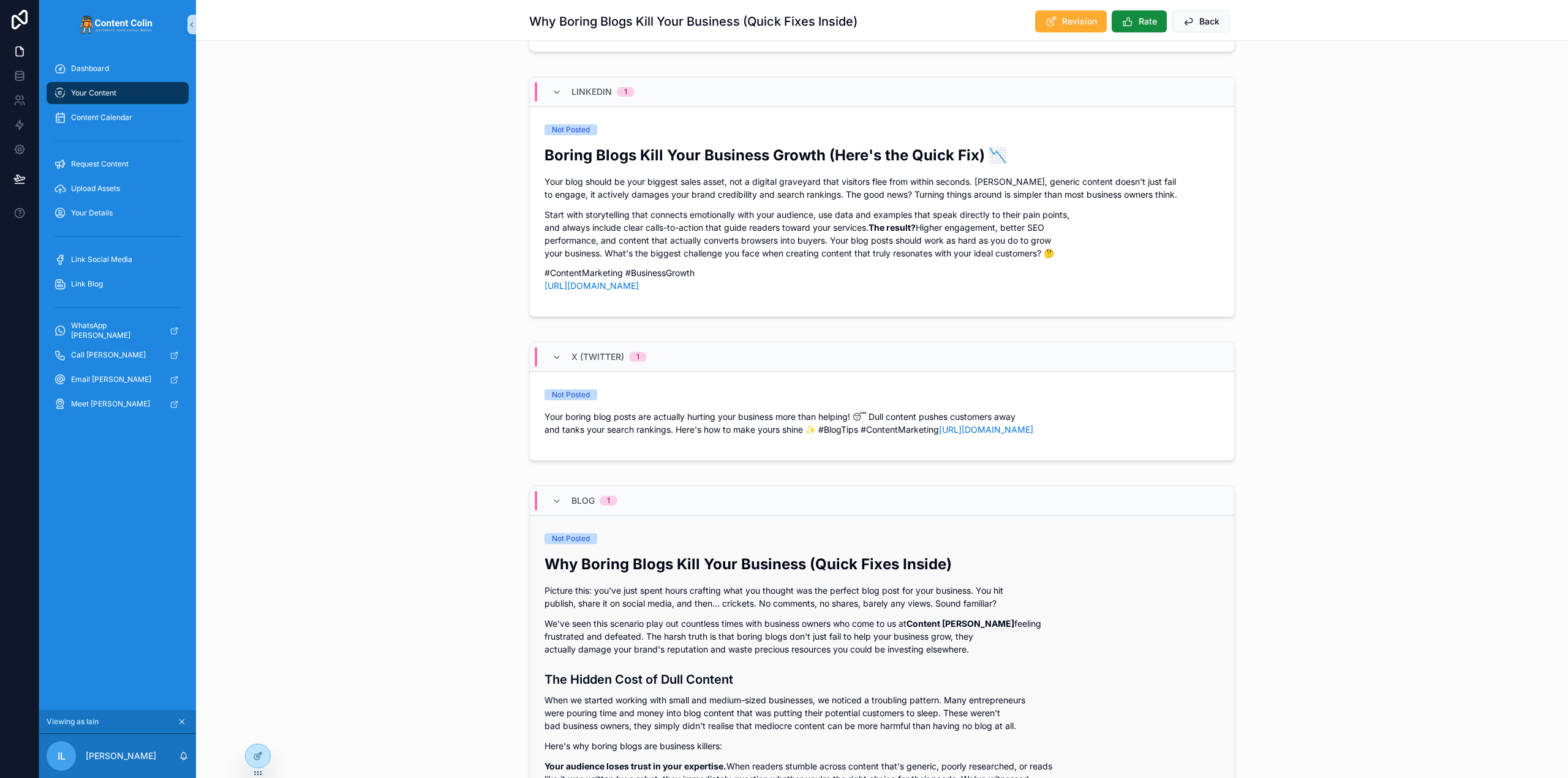
click at [724, 607] on p "Picture this: you've just spent hours crafting what you thought was the perfect…" at bounding box center [881, 597] width 675 height 26
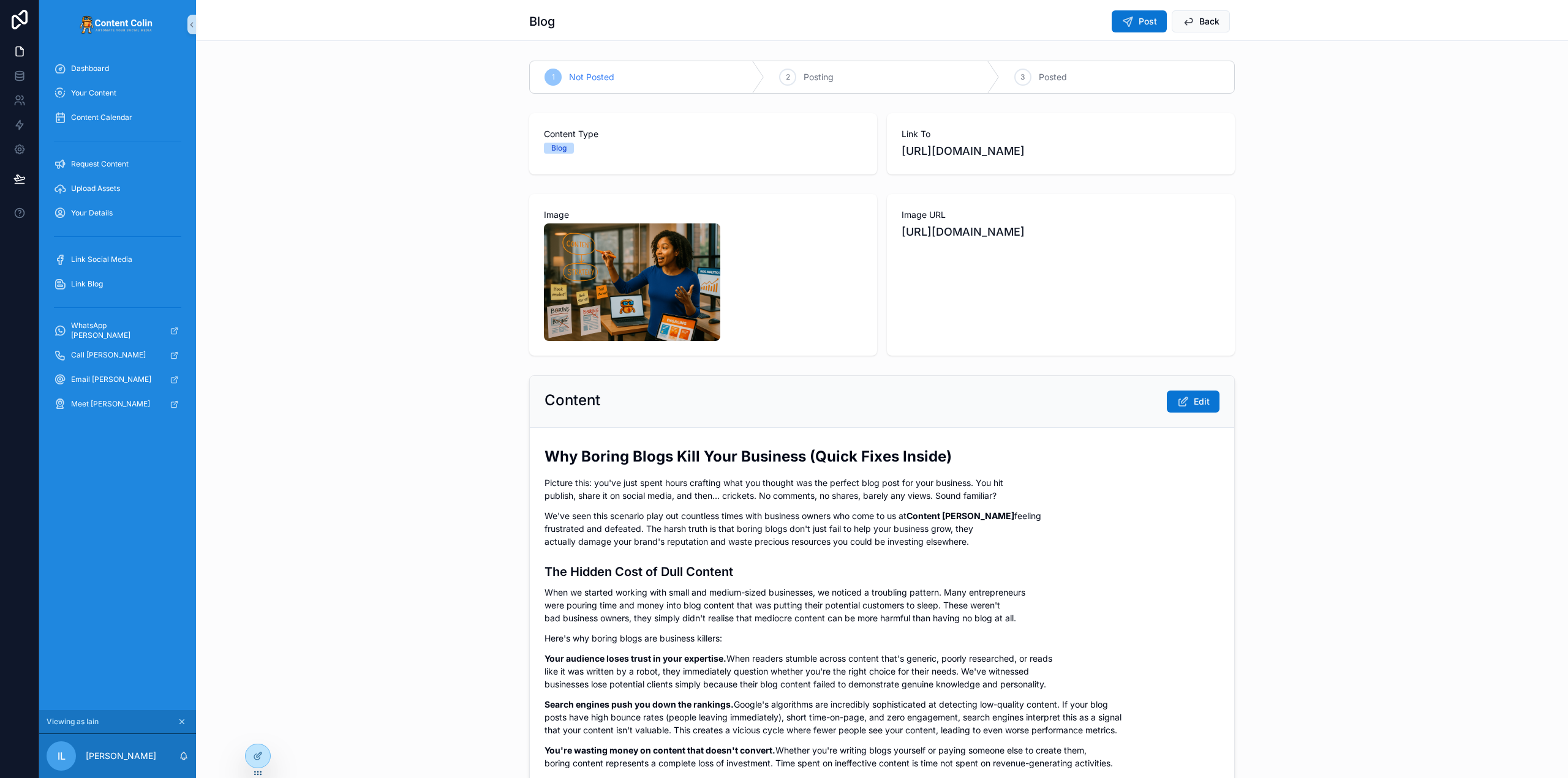
click at [418, 221] on div "Image Image URL https://cdn.contentcolin.com/contentcolin/contentcolin-17588346…" at bounding box center [882, 275] width 1372 height 171
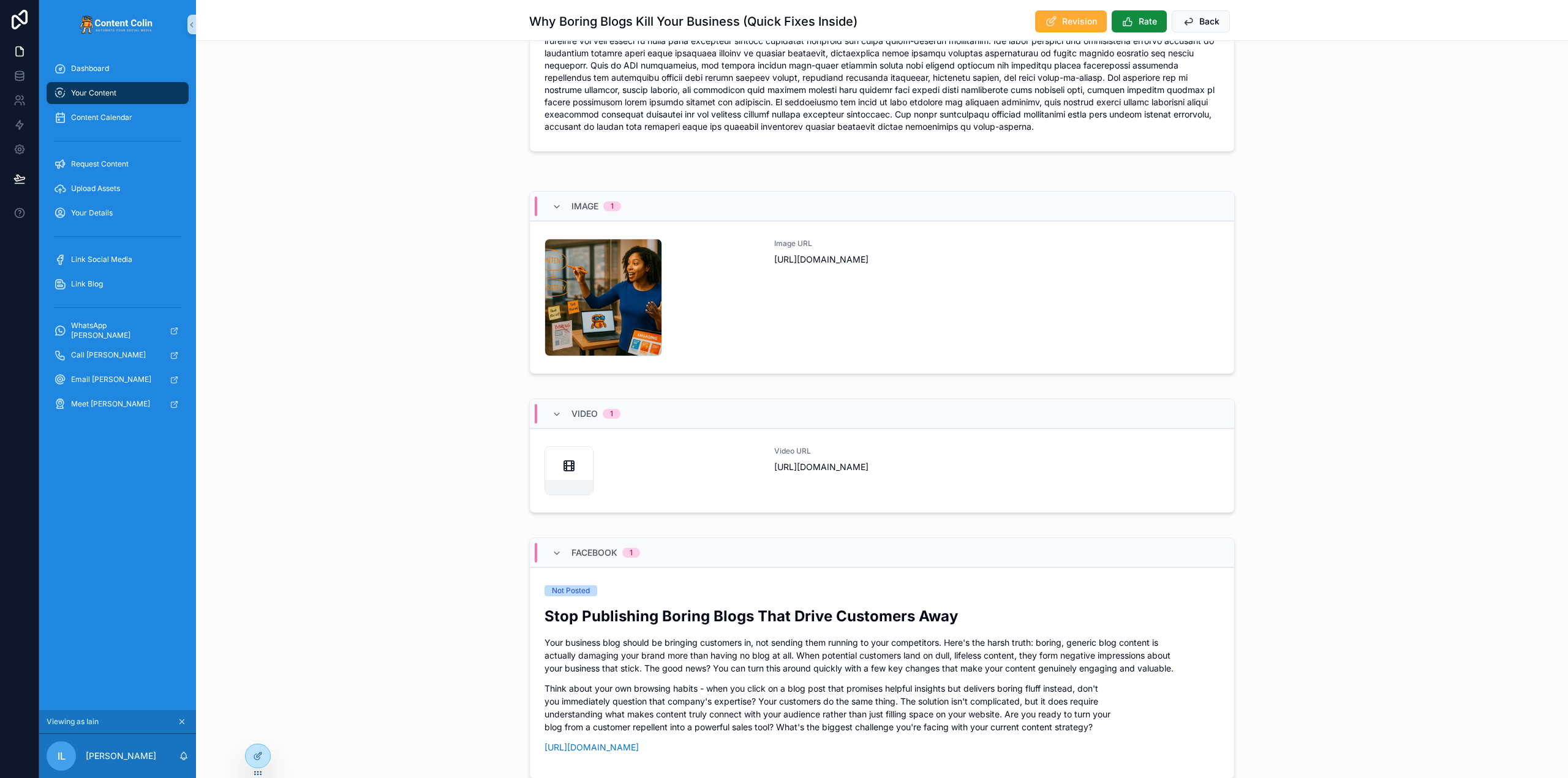
scroll to position [245, 0]
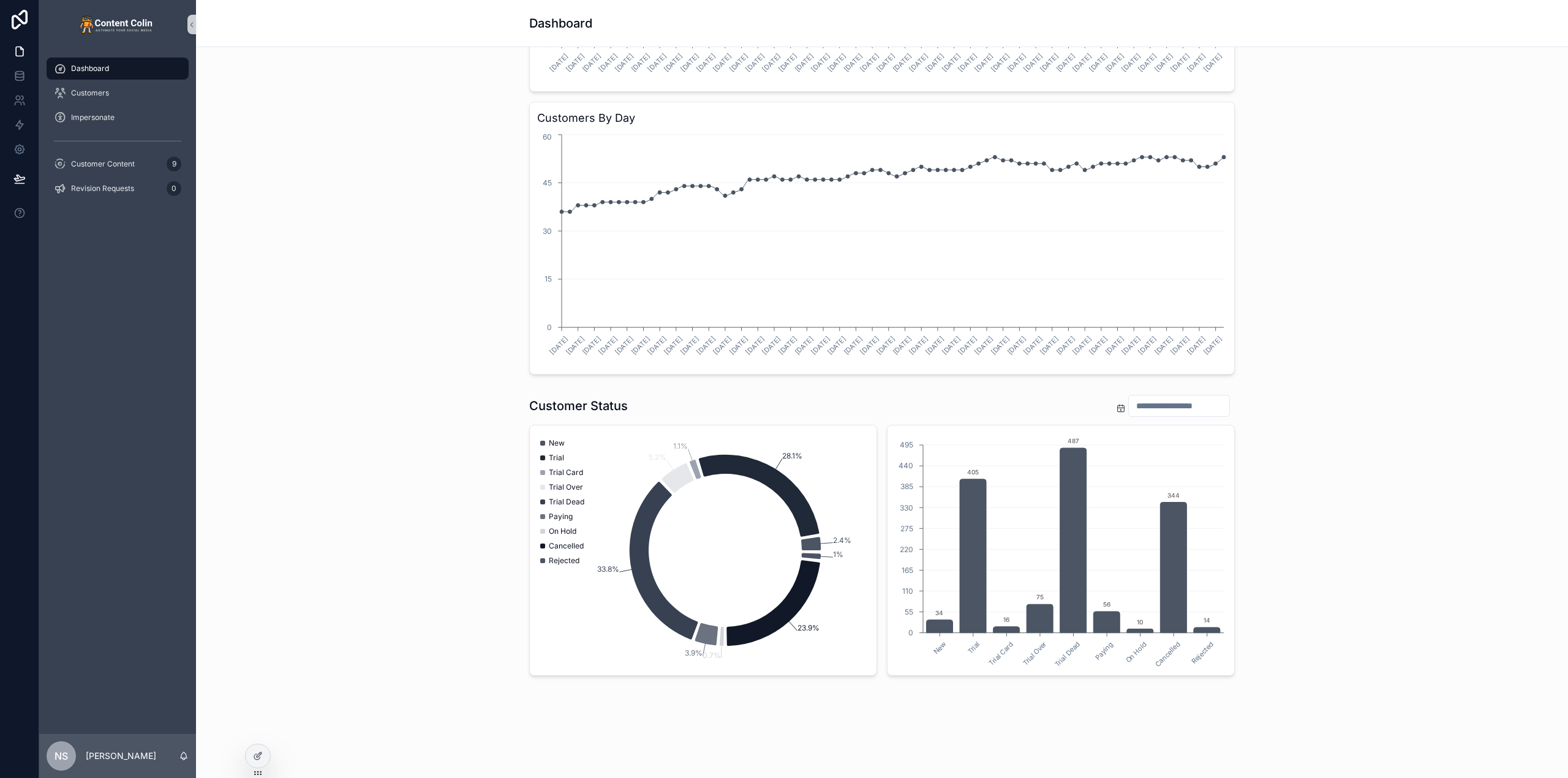
scroll to position [585, 0]
click at [121, 166] on span "Customer Content" at bounding box center [103, 164] width 64 height 10
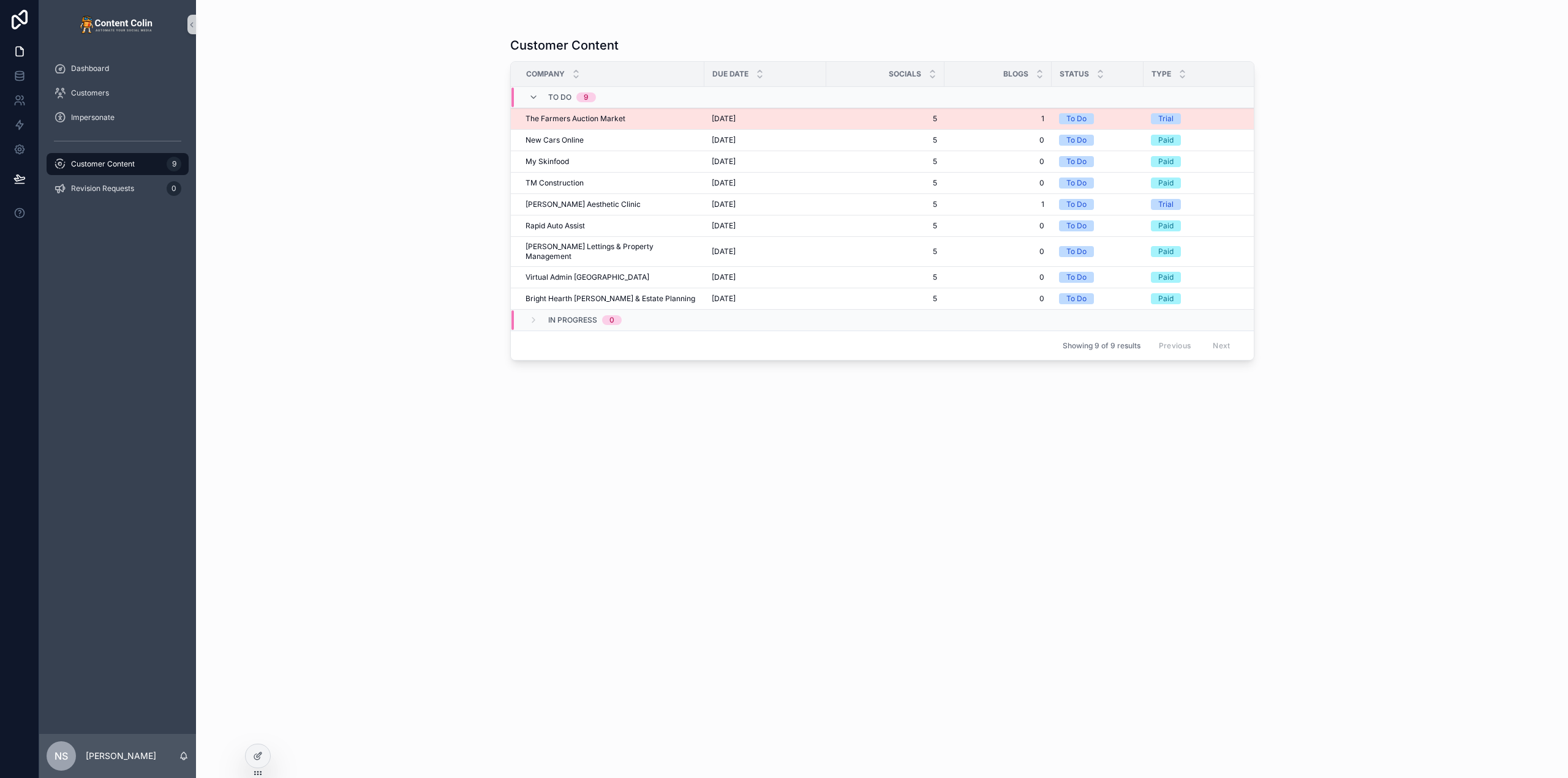
click at [609, 116] on span "The Farmers Auction Market" at bounding box center [575, 118] width 100 height 10
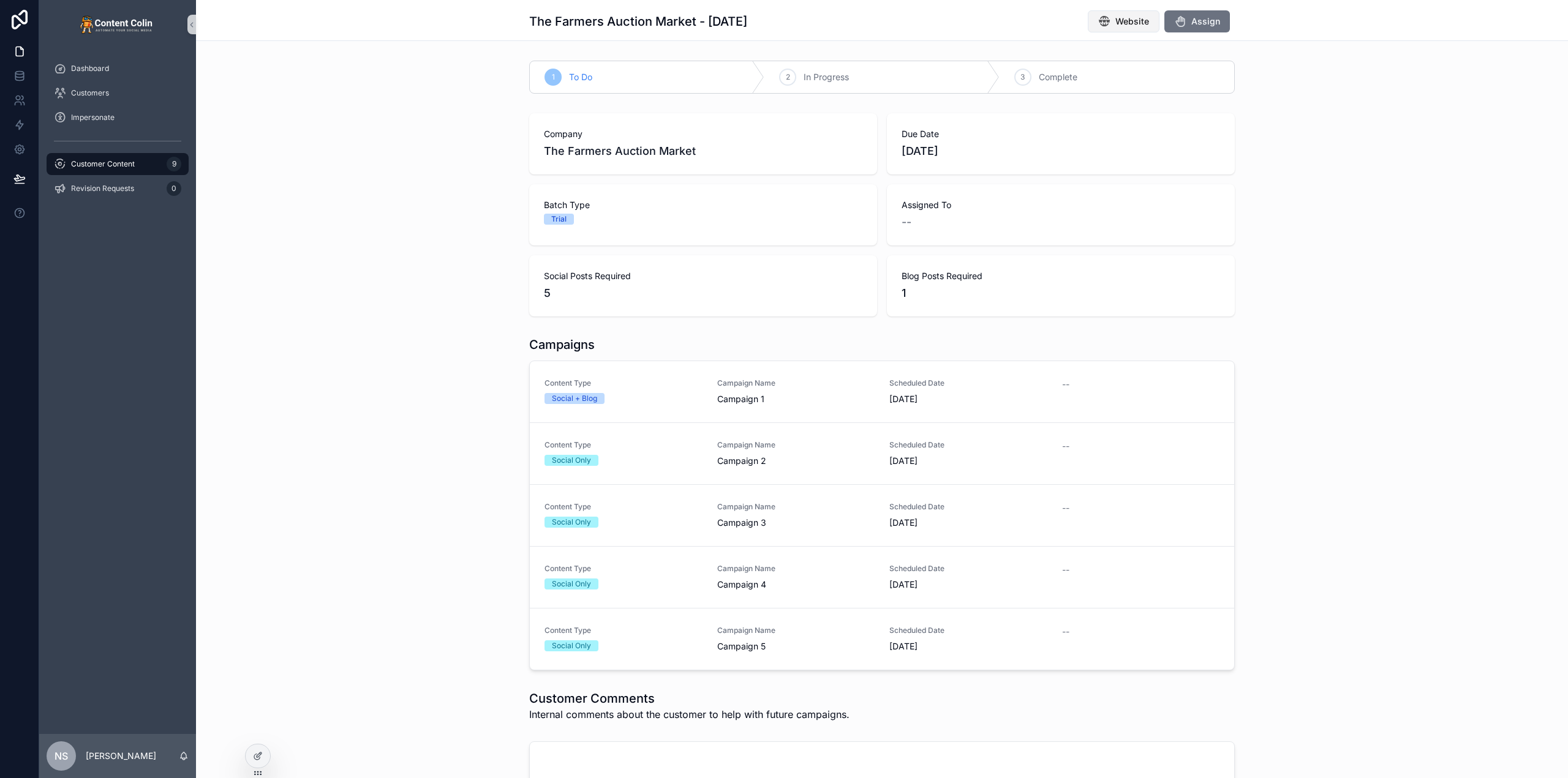
click at [1115, 16] on span "Website" at bounding box center [1132, 21] width 34 height 12
drag, startPoint x: 443, startPoint y: 229, endPoint x: 435, endPoint y: 221, distance: 11.3
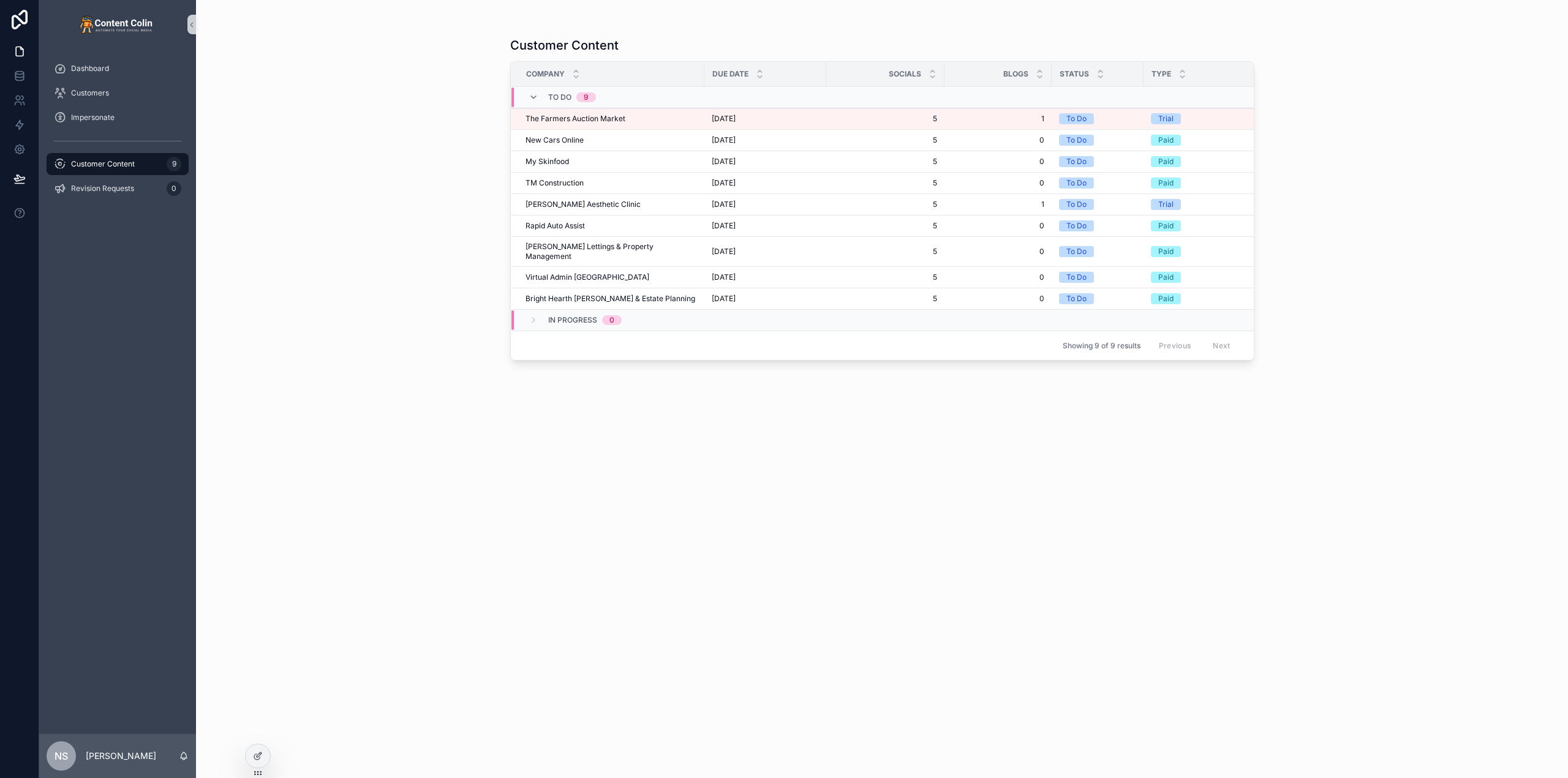
click at [403, 187] on div "Customer Content Company Due Date Socials Blogs Status Type Assigned To To Do 9…" at bounding box center [882, 389] width 1372 height 778
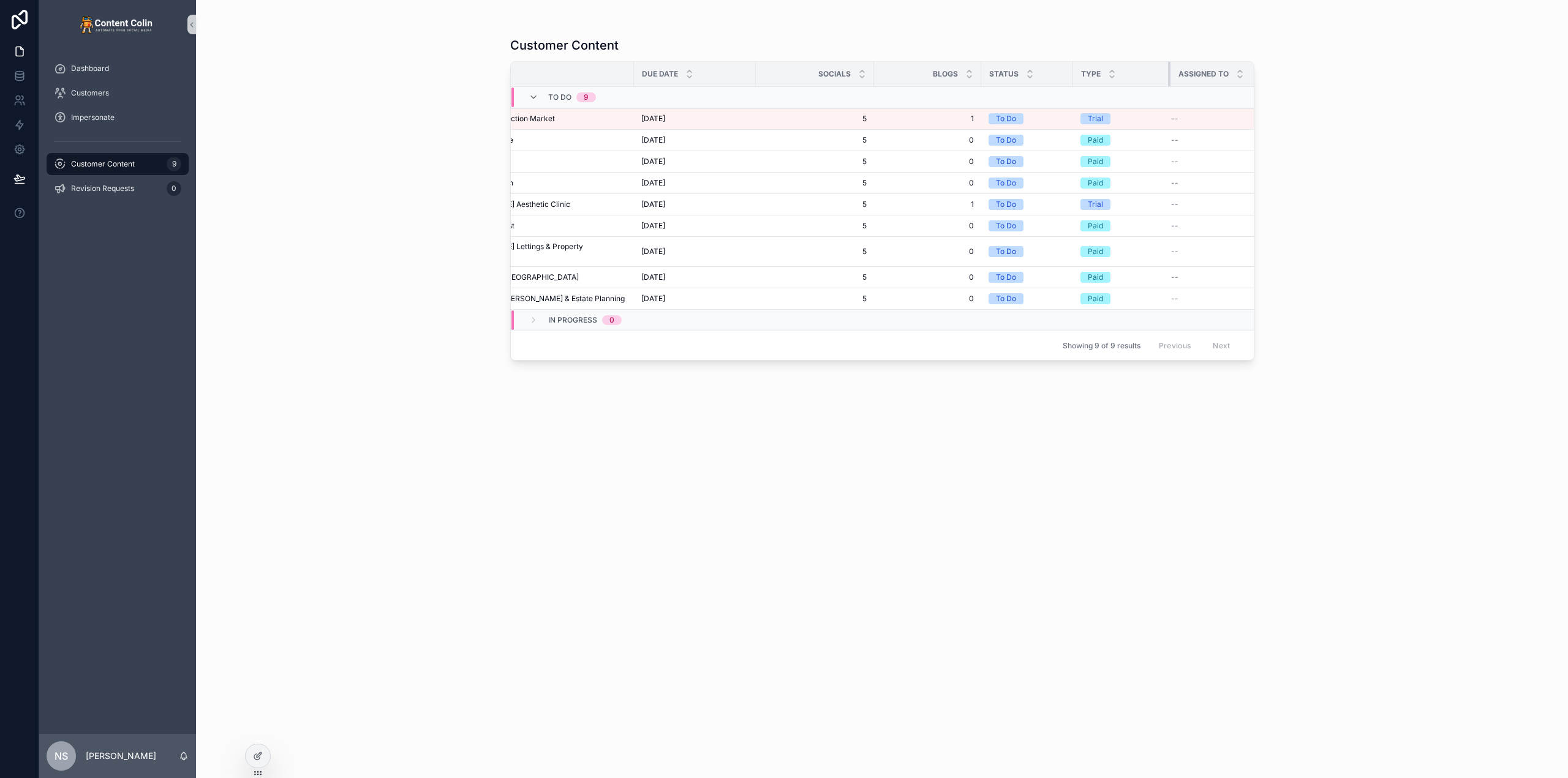
drag, startPoint x: 1159, startPoint y: 73, endPoint x: 1068, endPoint y: 79, distance: 91.2
click at [1128, 75] on th "Type" at bounding box center [1122, 74] width 97 height 25
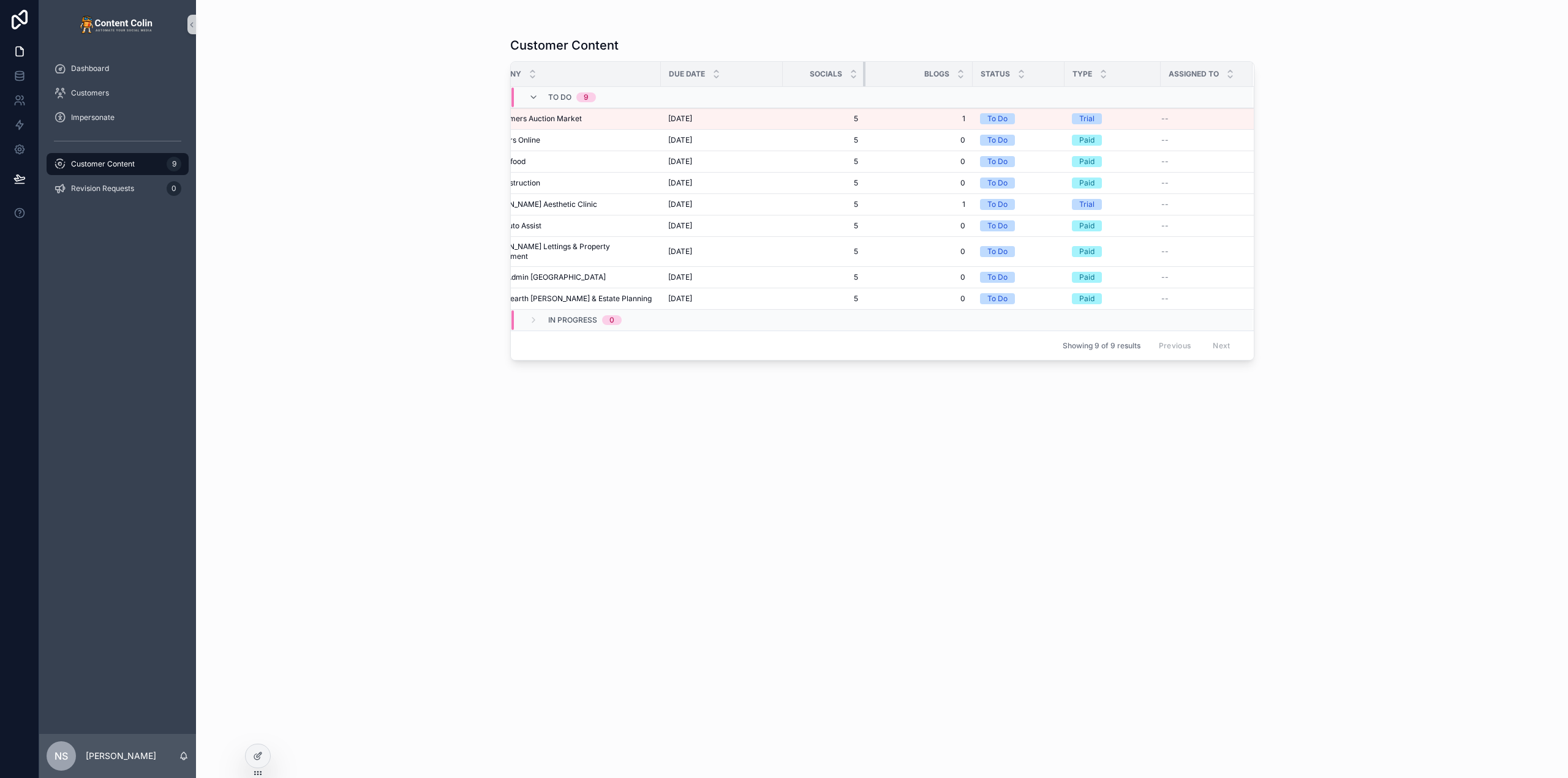
scroll to position [0, 15]
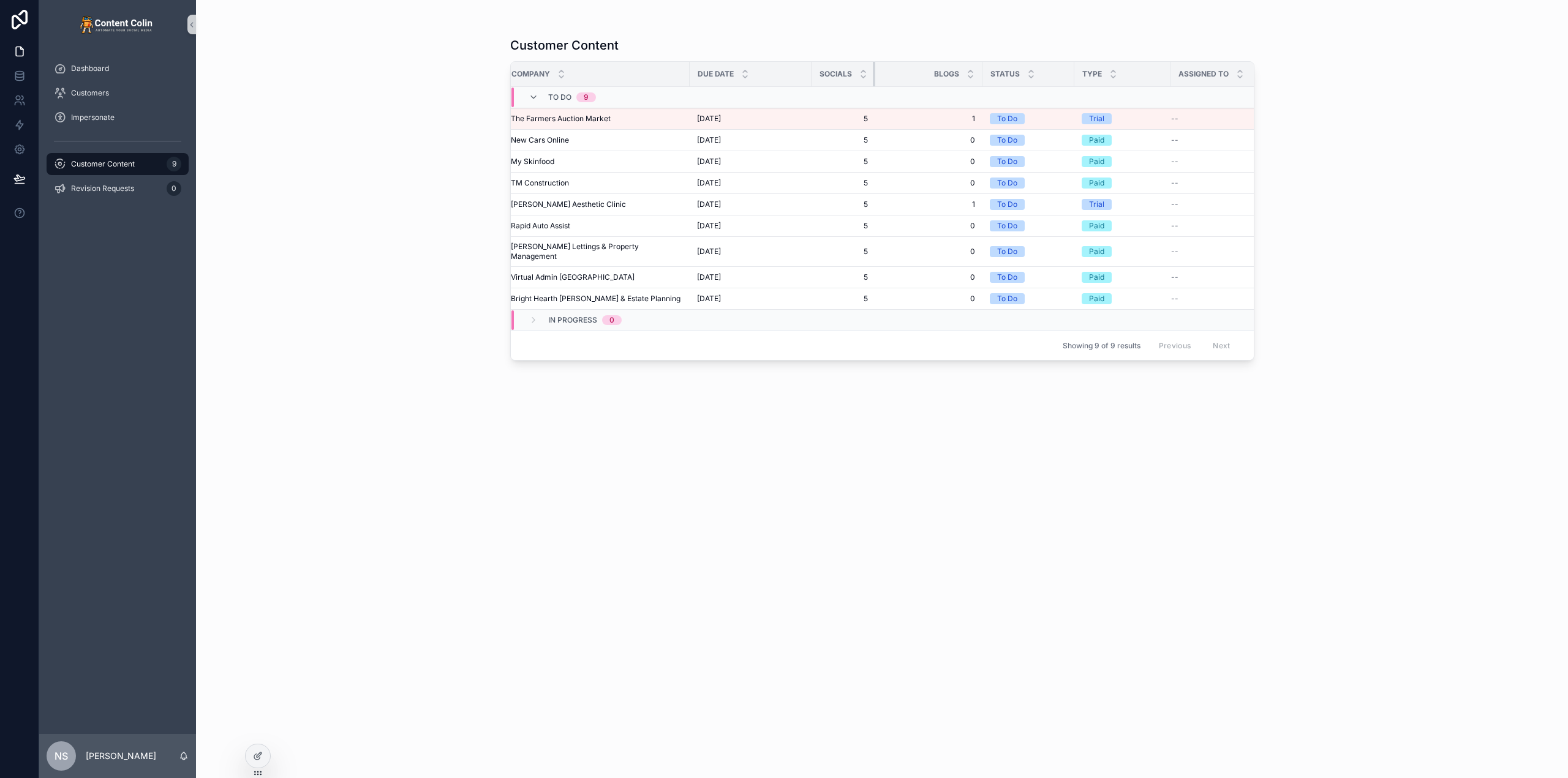
drag, startPoint x: 824, startPoint y: 79, endPoint x: 809, endPoint y: 81, distance: 15.1
click at [811, 81] on th "Socials" at bounding box center [843, 74] width 64 height 25
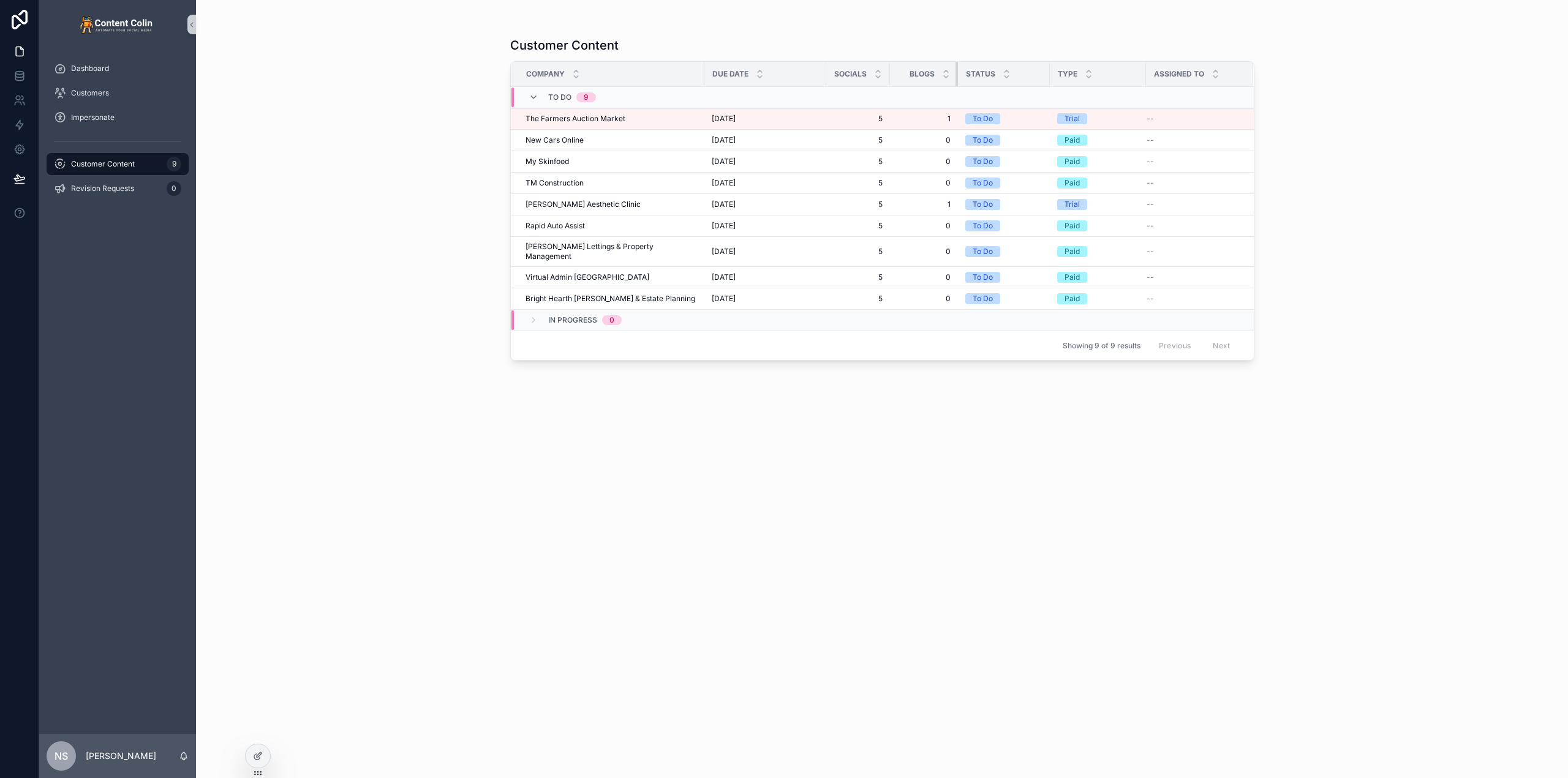
drag, startPoint x: 970, startPoint y: 75, endPoint x: 931, endPoint y: 78, distance: 39.1
click at [931, 78] on th "Blogs" at bounding box center [924, 74] width 68 height 25
click at [1386, 149] on div "Customer Content Company Due Date Socials Blogs Status Type Assigned To To Do 9…" at bounding box center [882, 389] width 1372 height 778
click at [562, 138] on span "New Cars Online" at bounding box center [555, 140] width 58 height 10
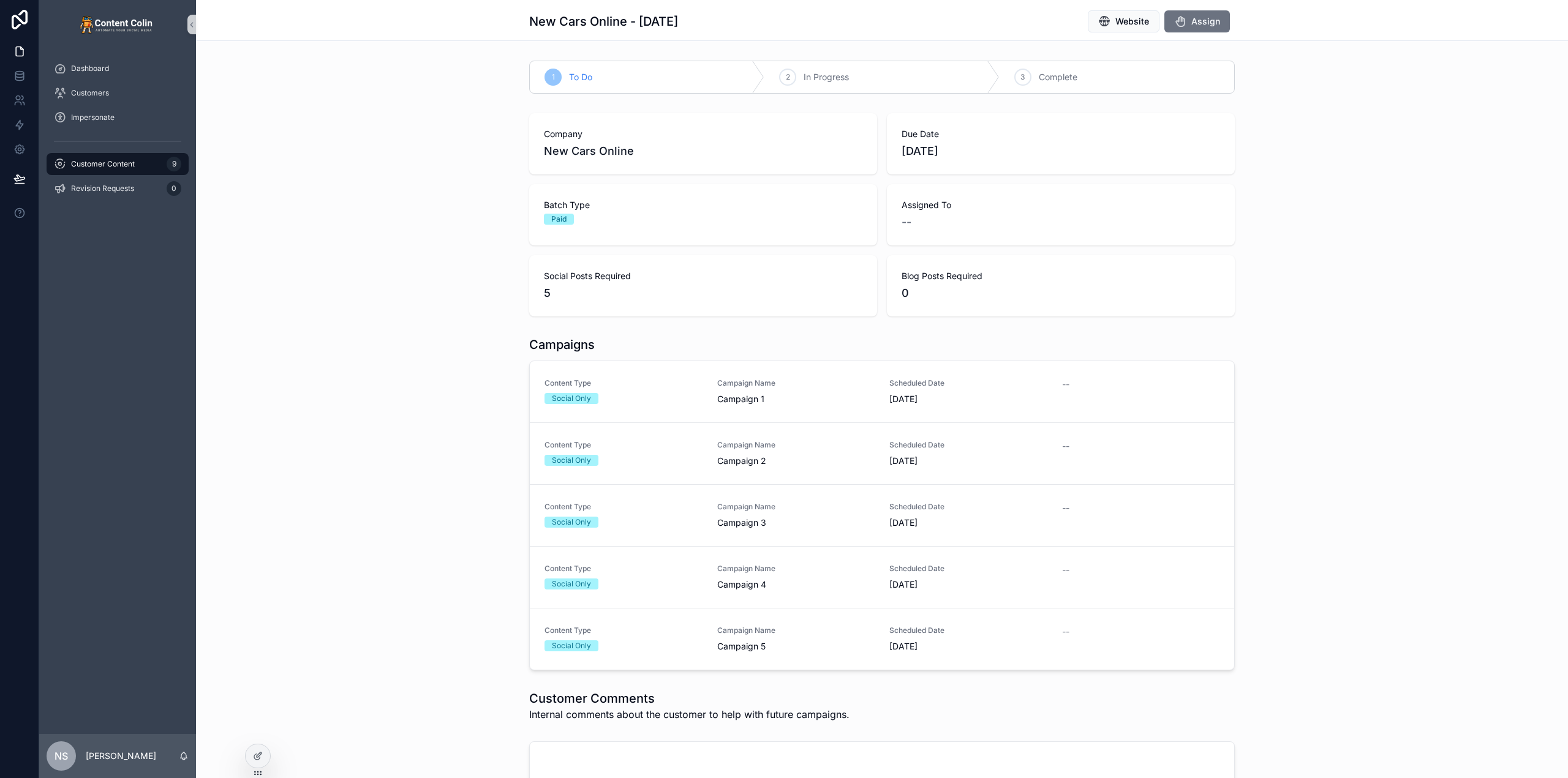
click at [656, 394] on div "Content Type Social Only" at bounding box center [623, 392] width 158 height 26
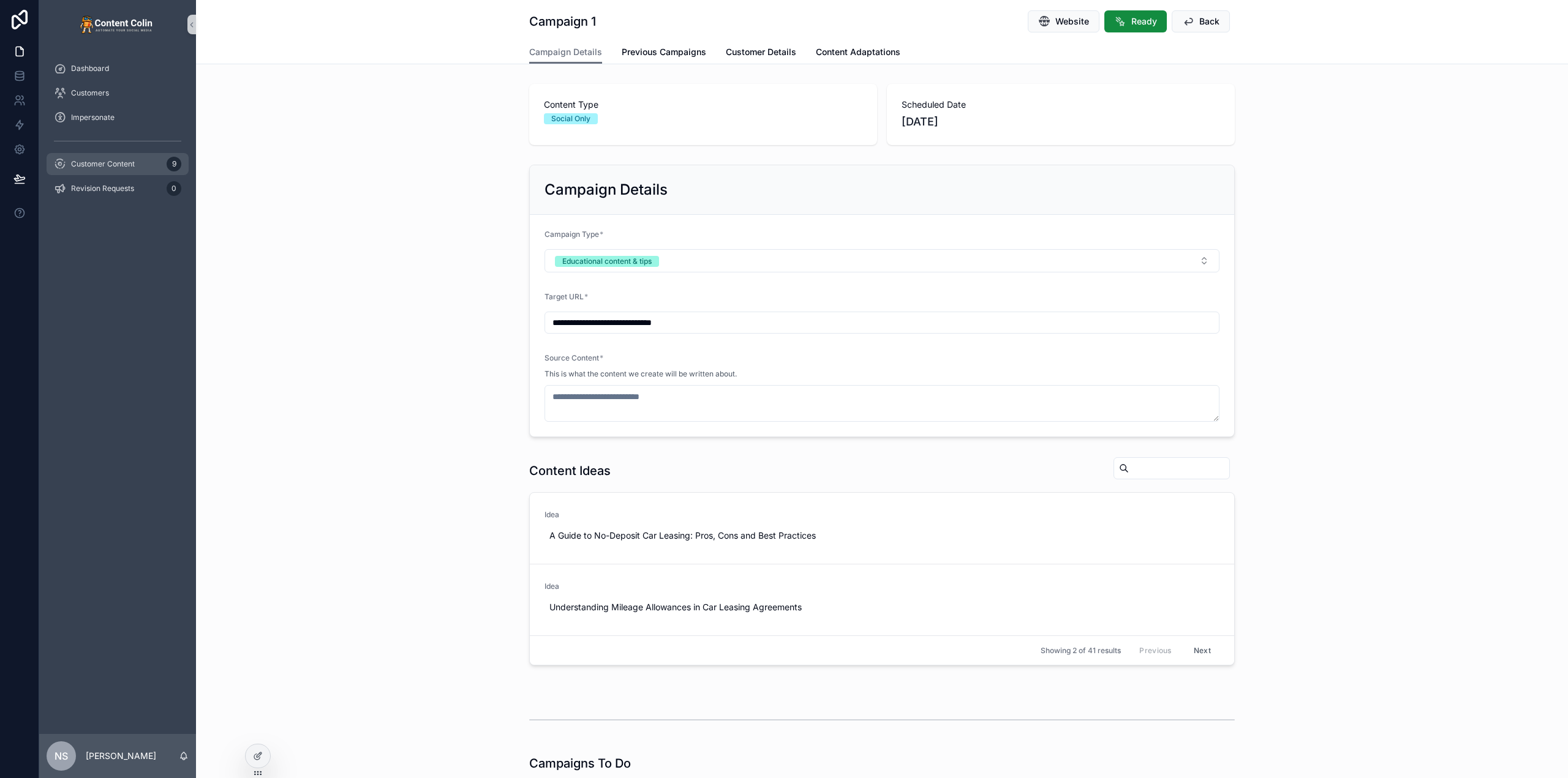
click at [105, 164] on span "Customer Content" at bounding box center [103, 164] width 64 height 10
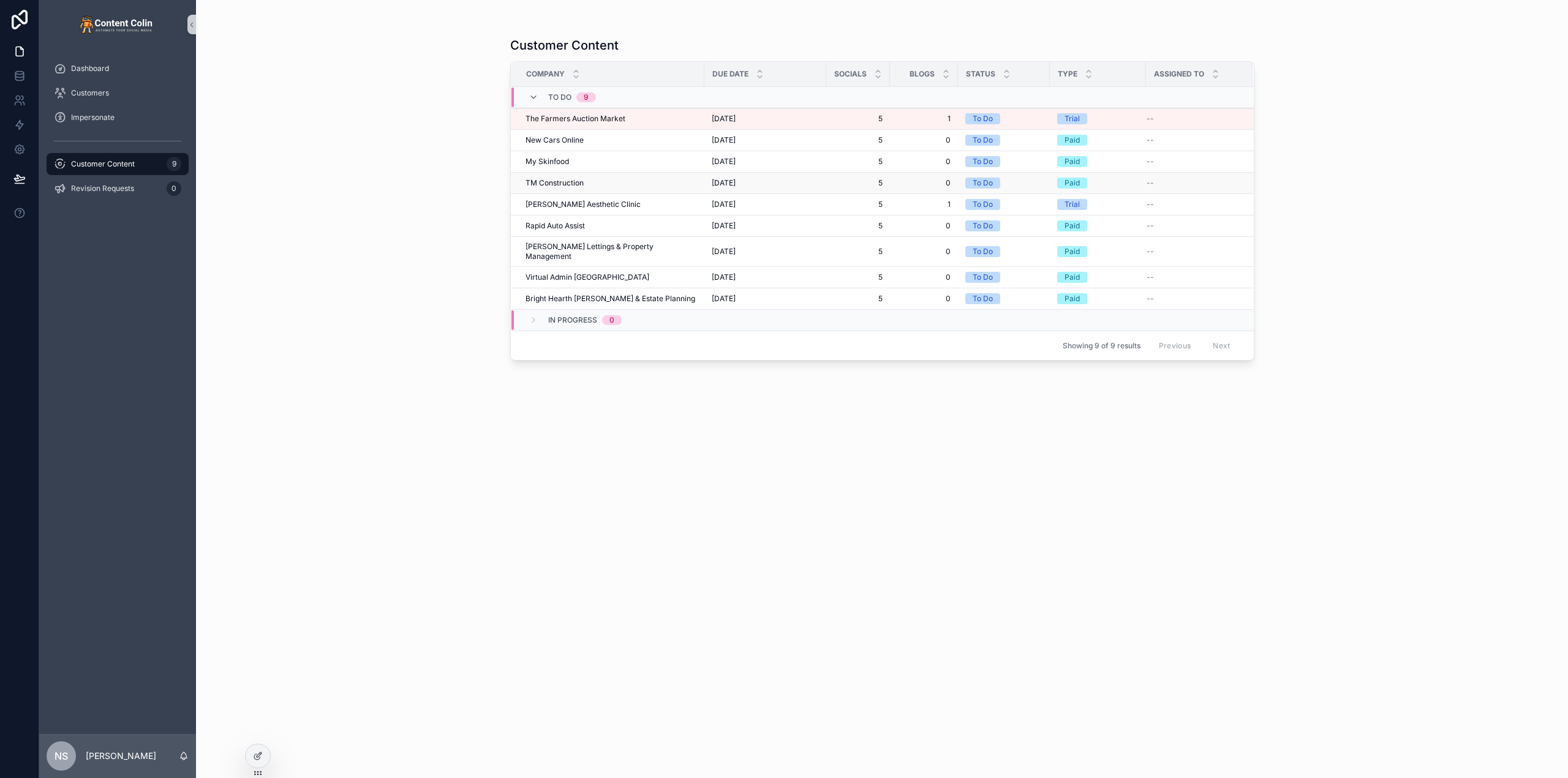
click at [546, 181] on span "TM Construction" at bounding box center [555, 182] width 58 height 10
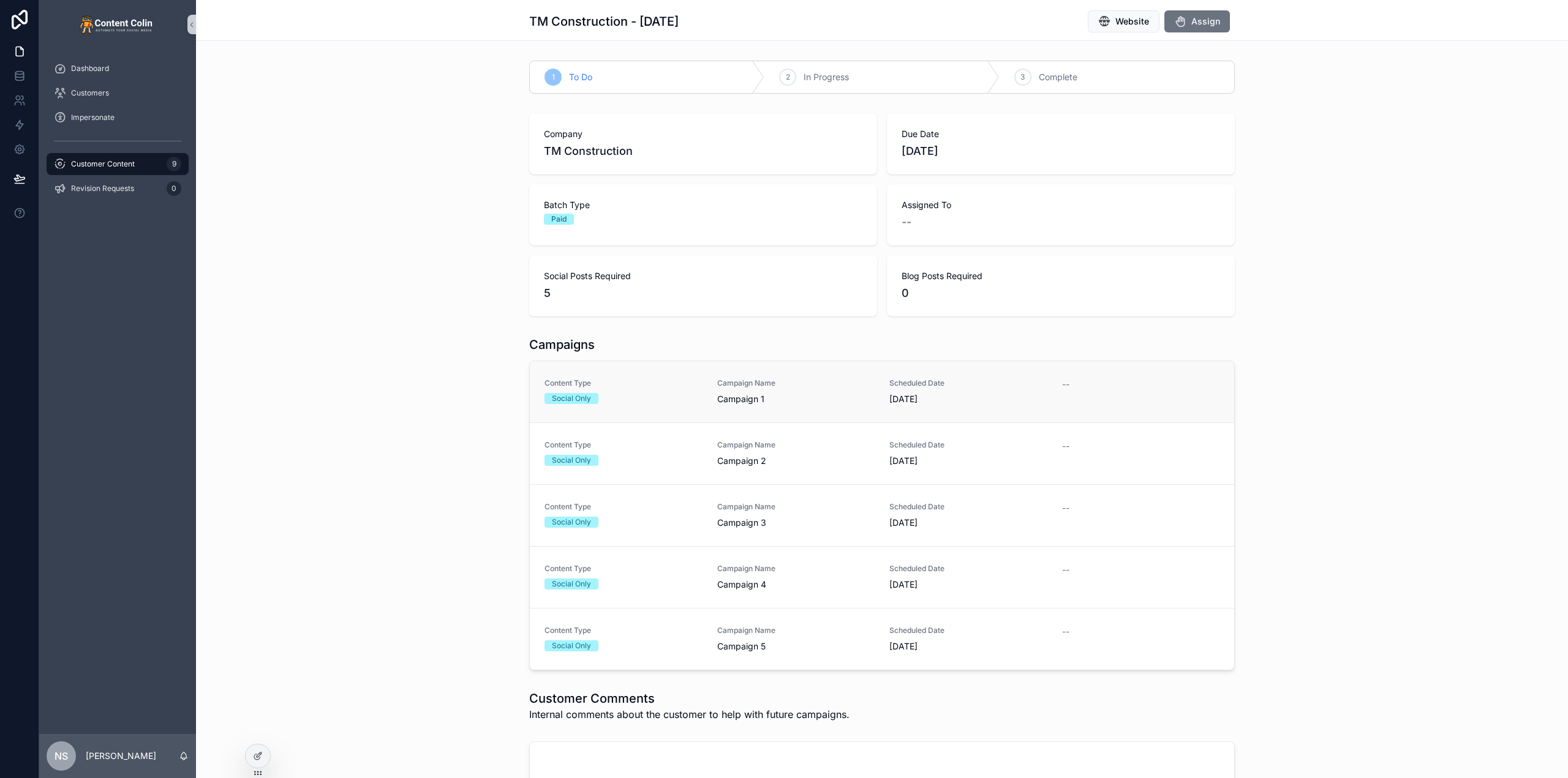
click at [714, 375] on link "Content Type Social Only Campaign Name Campaign 1 Scheduled Date 6th October 20…" at bounding box center [882, 392] width 704 height 61
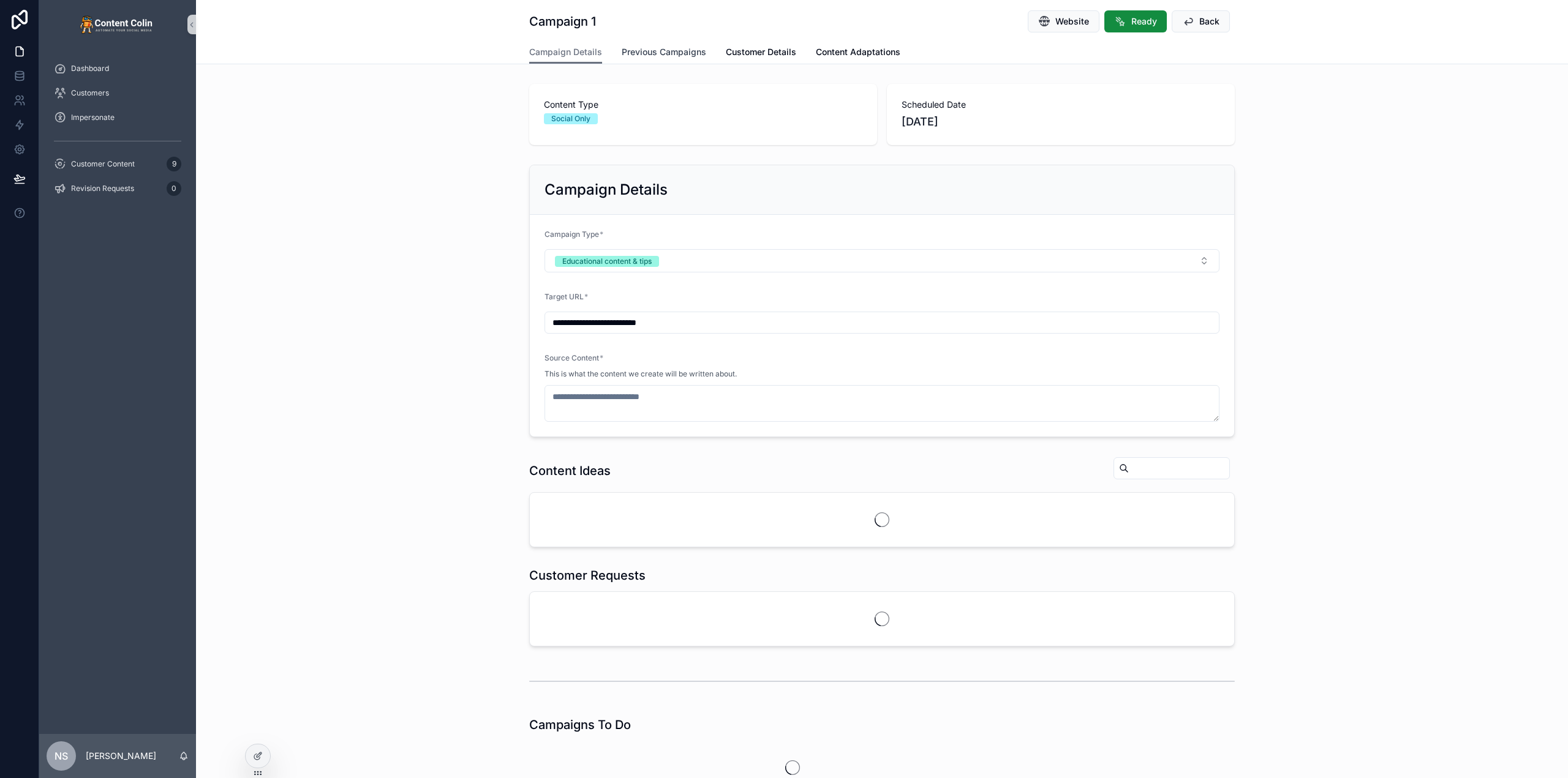
click at [684, 53] on span "Previous Campaigns" at bounding box center [664, 52] width 84 height 12
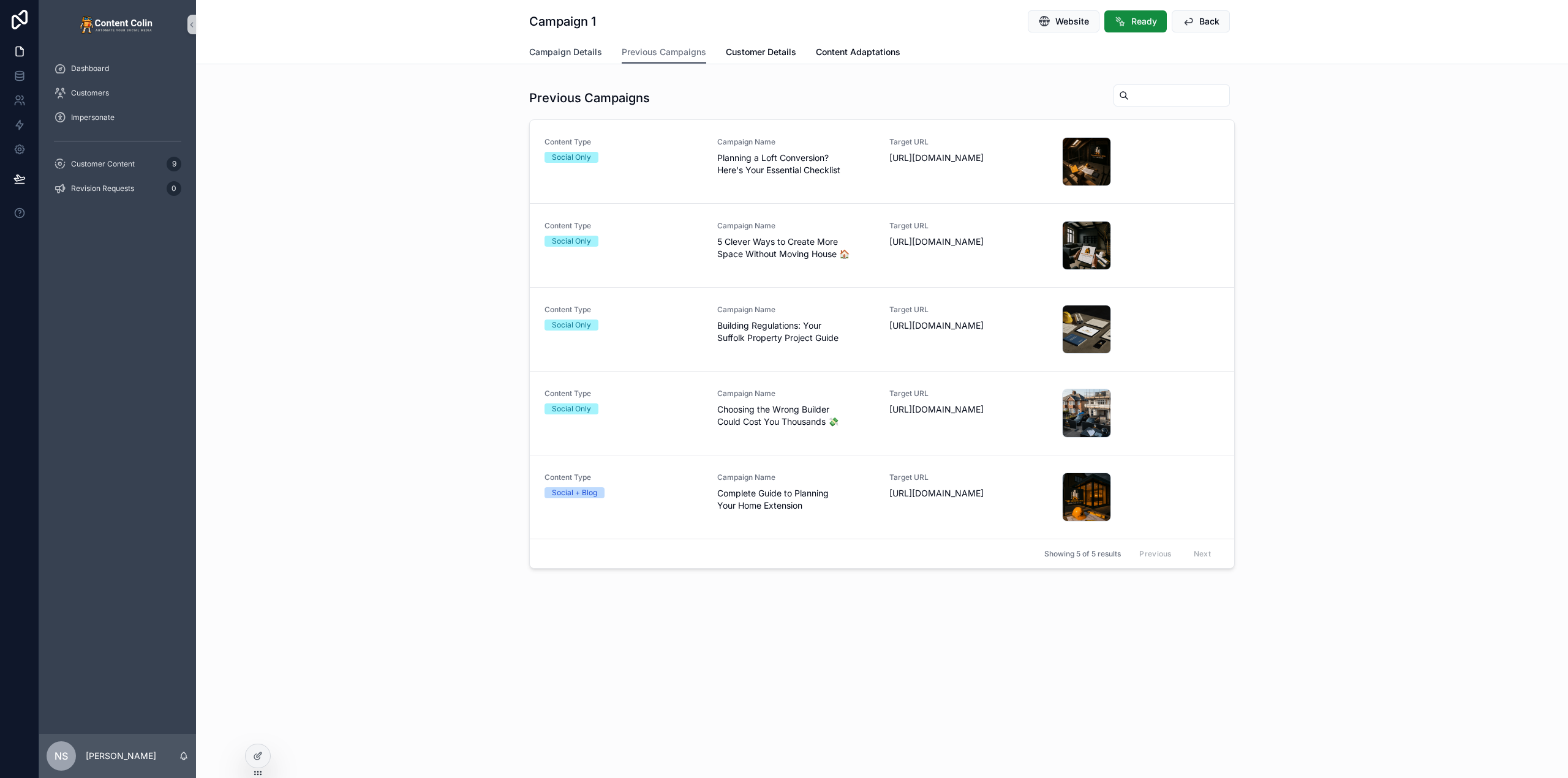
click at [553, 47] on span "Campaign Details" at bounding box center [566, 52] width 73 height 12
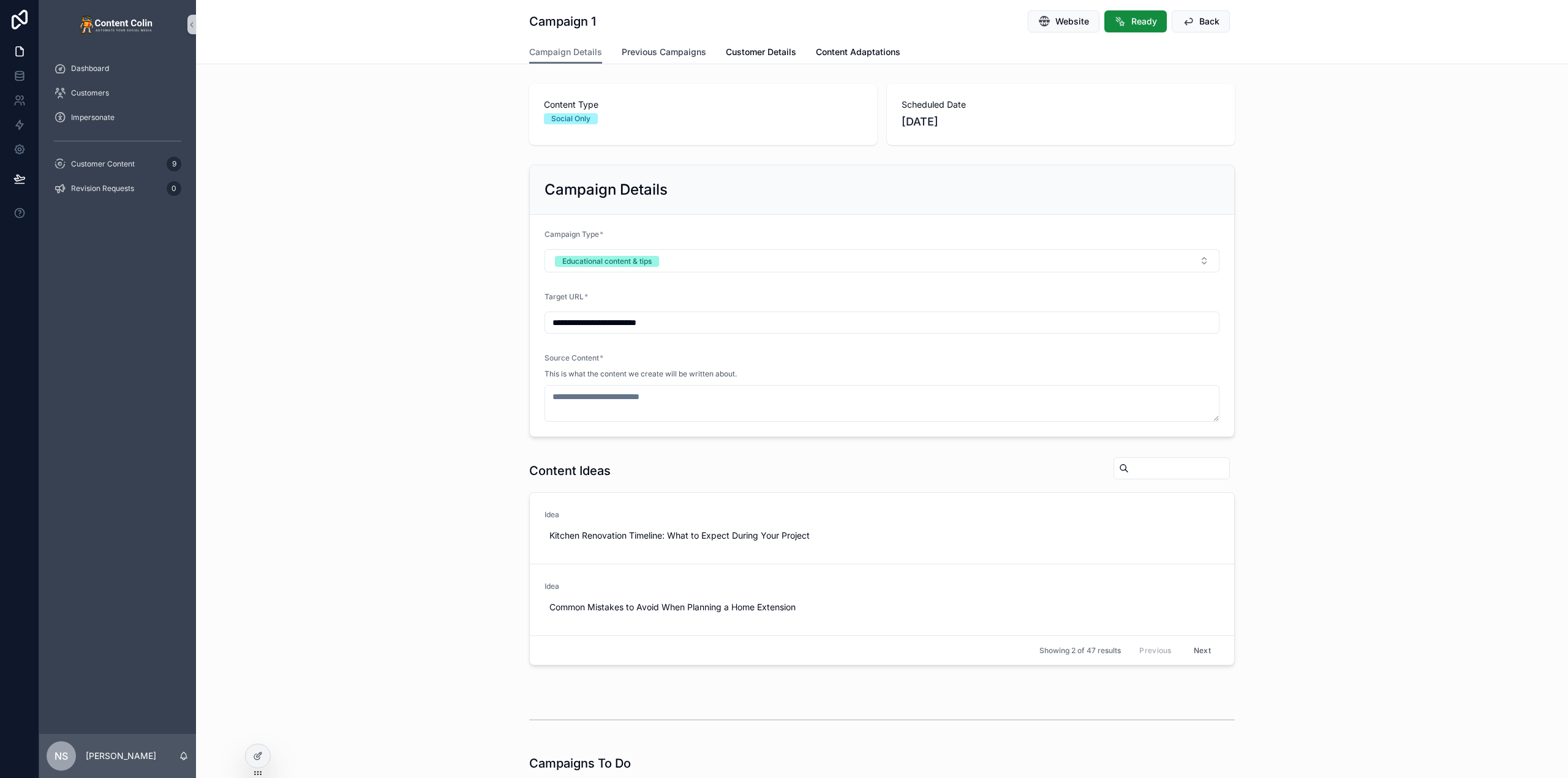
click at [643, 47] on span "Previous Campaigns" at bounding box center [664, 52] width 84 height 12
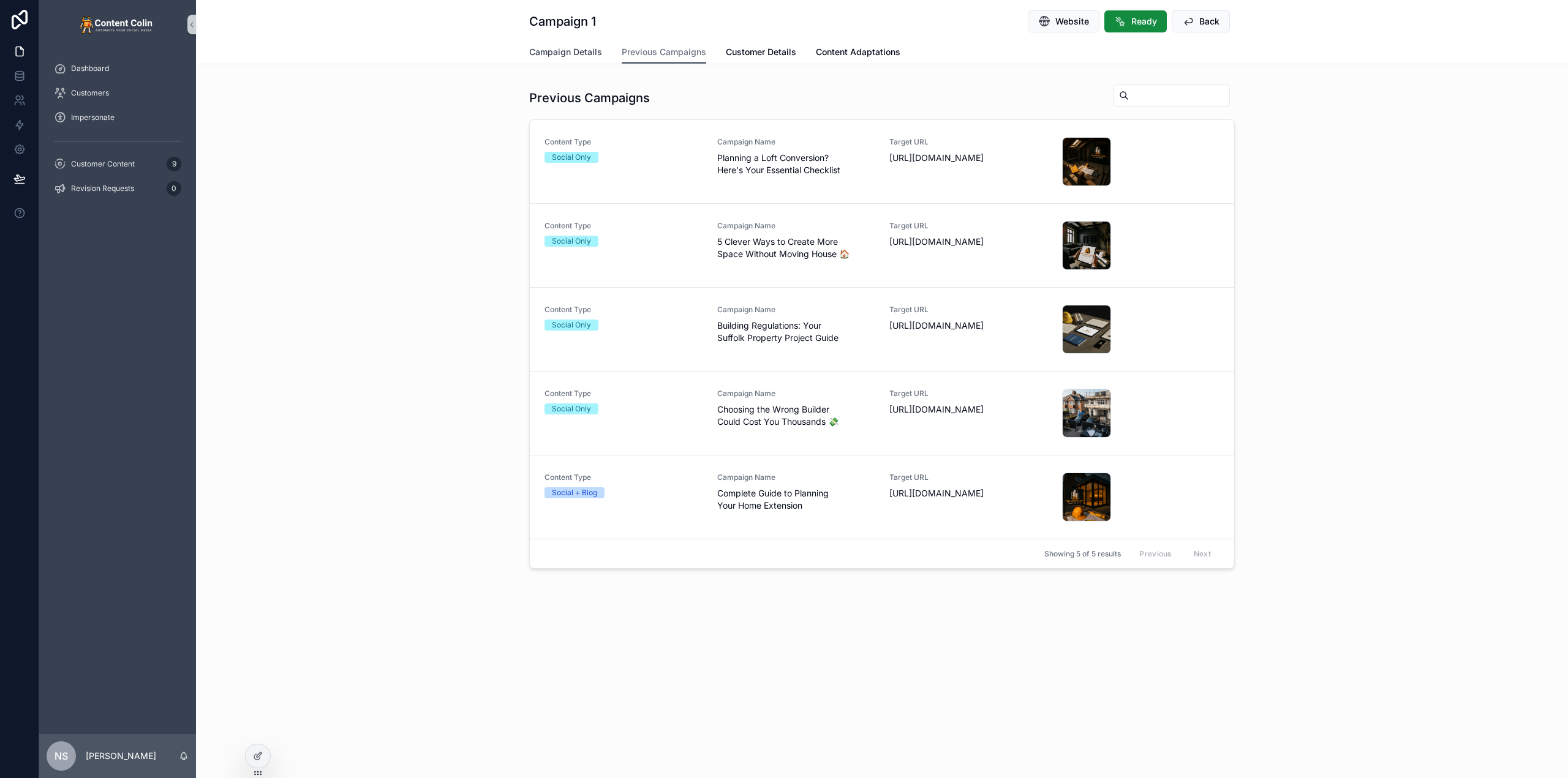
click at [574, 55] on span "Campaign Details" at bounding box center [566, 52] width 73 height 12
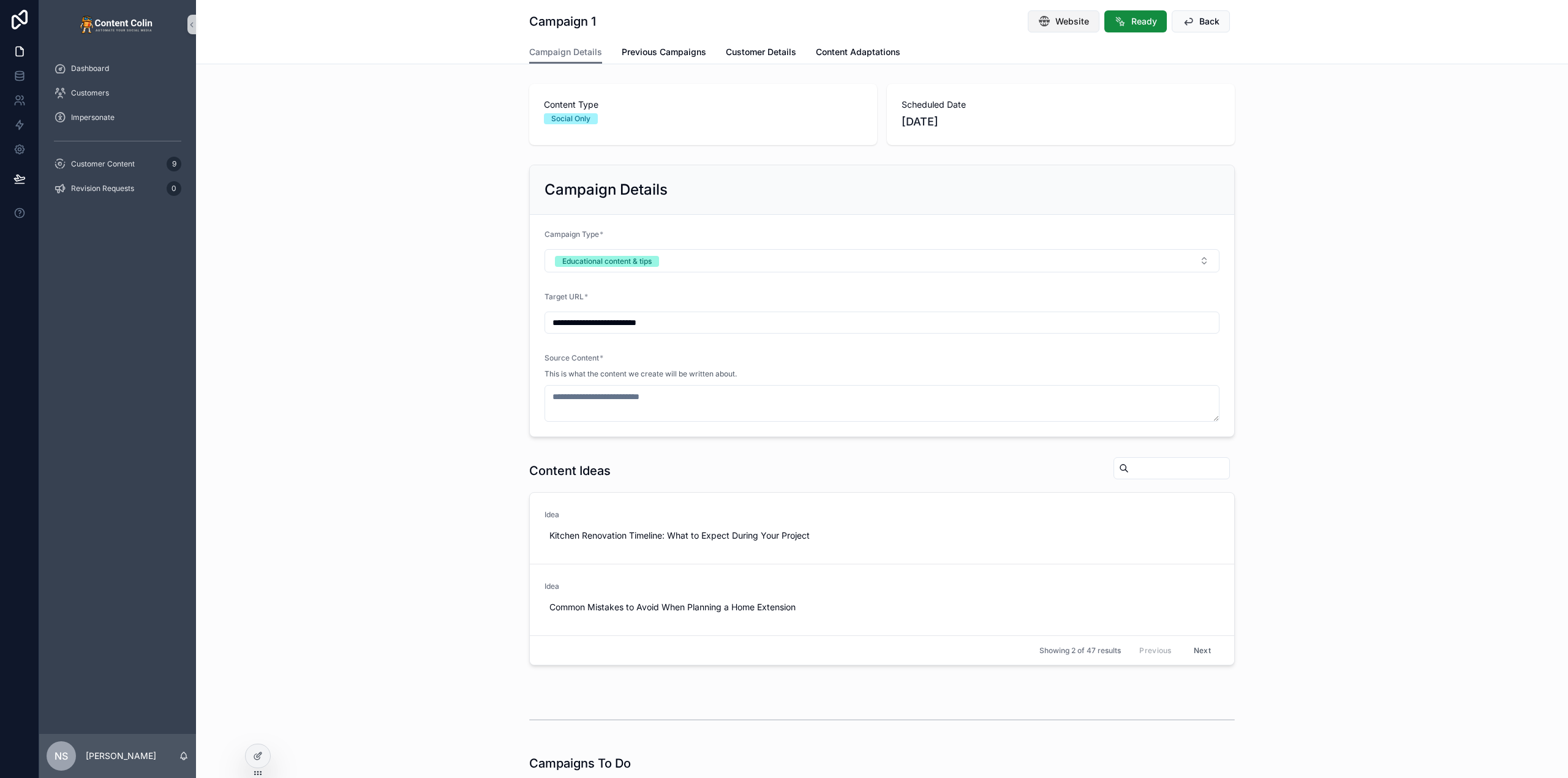
click at [1048, 25] on button "Website" at bounding box center [1063, 21] width 71 height 22
click at [1215, 534] on span "Use This" at bounding box center [1207, 531] width 30 height 10
type textarea "**********"
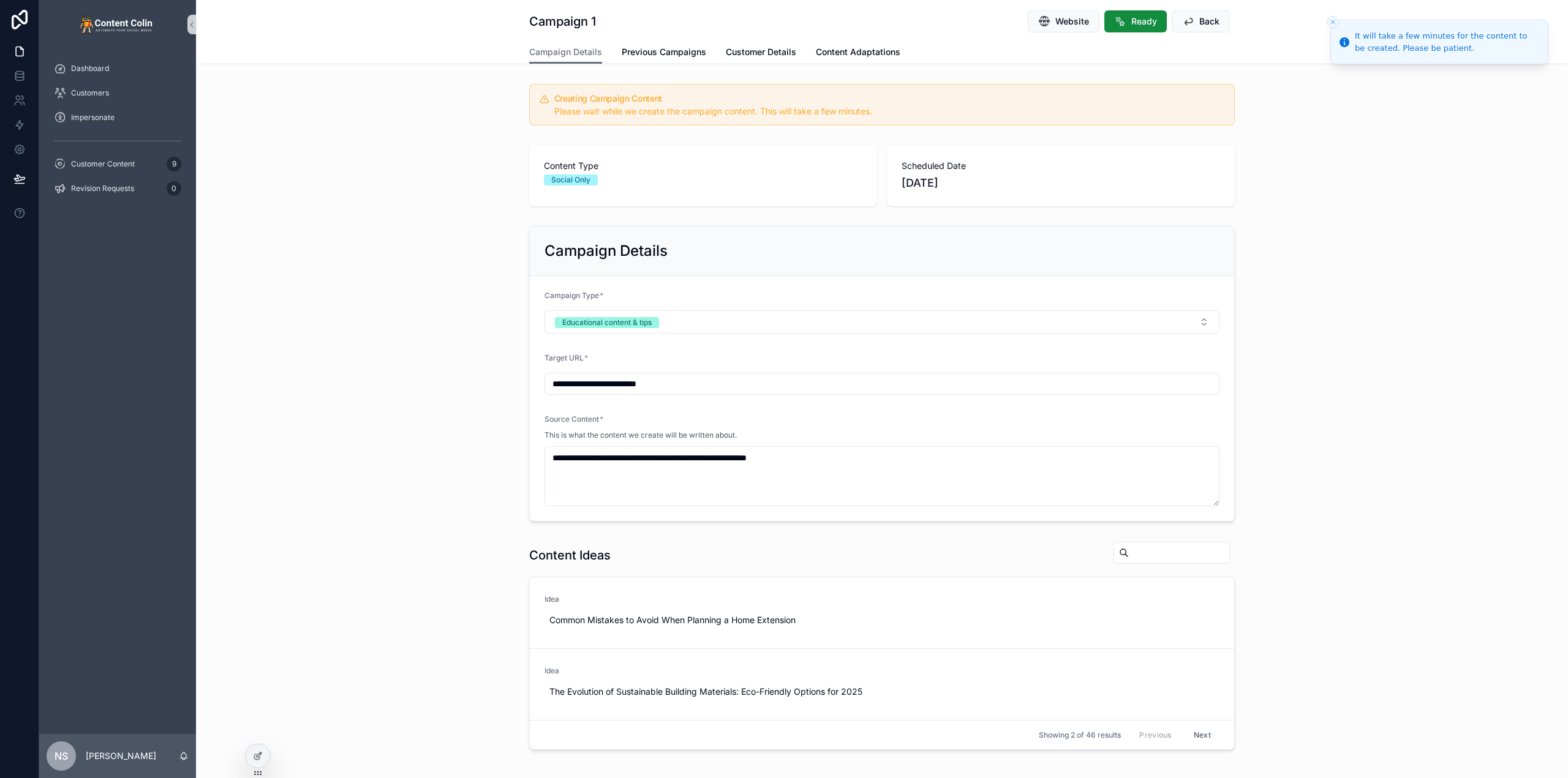
click at [1331, 21] on icon "Close toast" at bounding box center [1332, 21] width 7 height 7
click at [563, 21] on h1 "Campaign 1" at bounding box center [563, 21] width 67 height 17
click at [1202, 14] on button "Back" at bounding box center [1201, 21] width 58 height 22
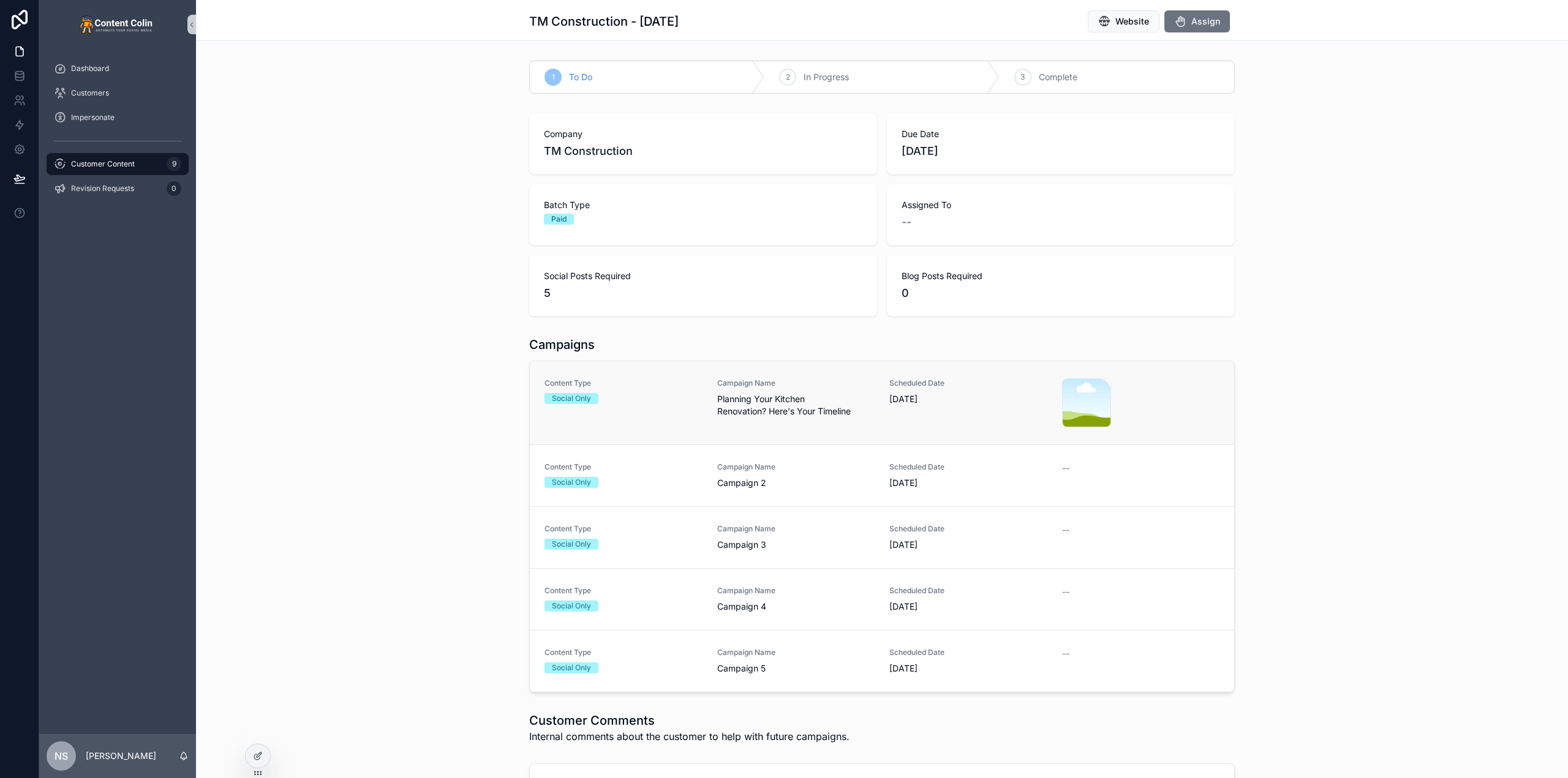
click at [800, 388] on div "Campaign Name Planning Your Kitchen Renovation? Here's Your Timeline" at bounding box center [796, 398] width 158 height 39
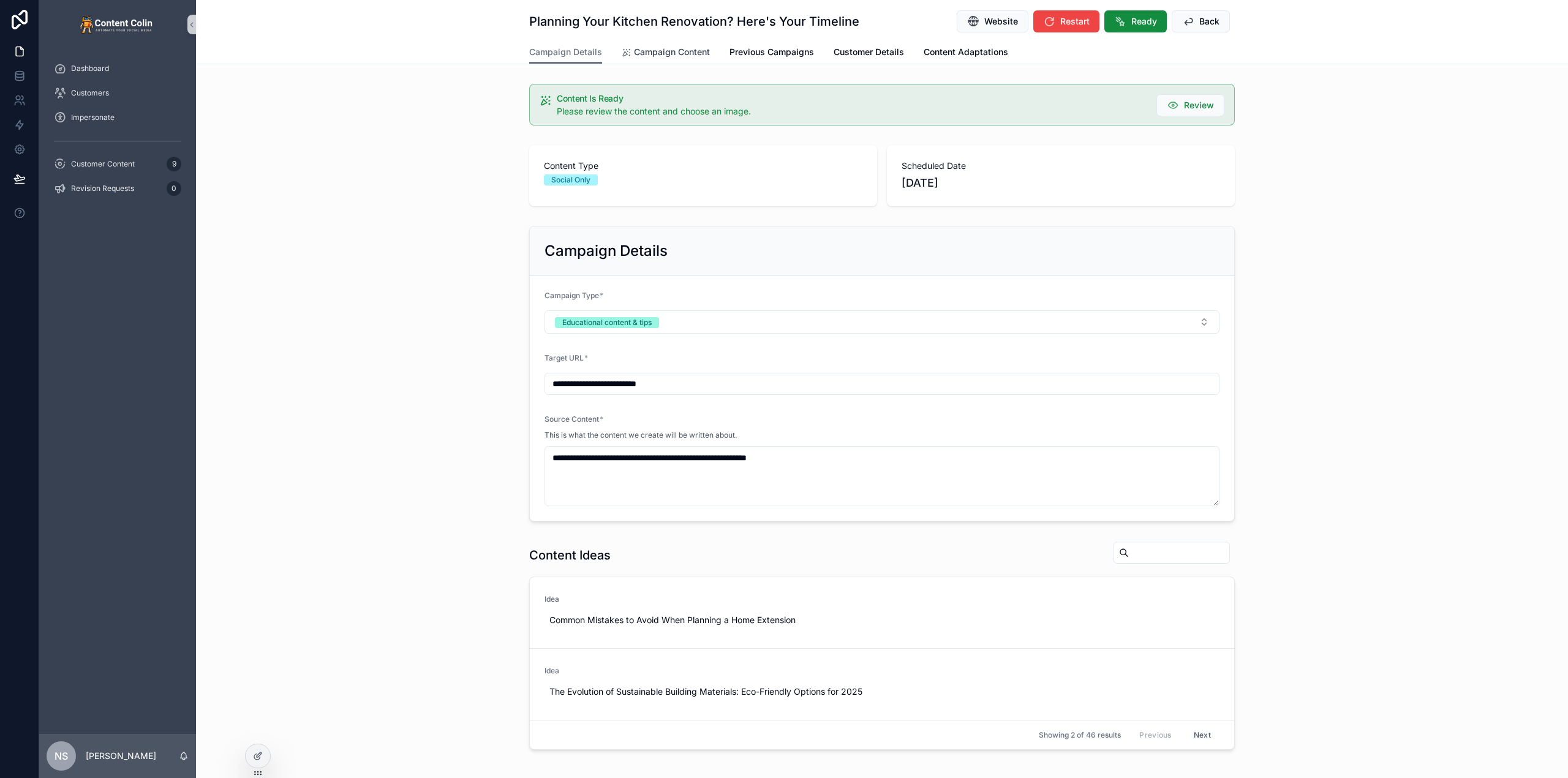
click at [680, 51] on span "Campaign Content" at bounding box center [672, 52] width 76 height 12
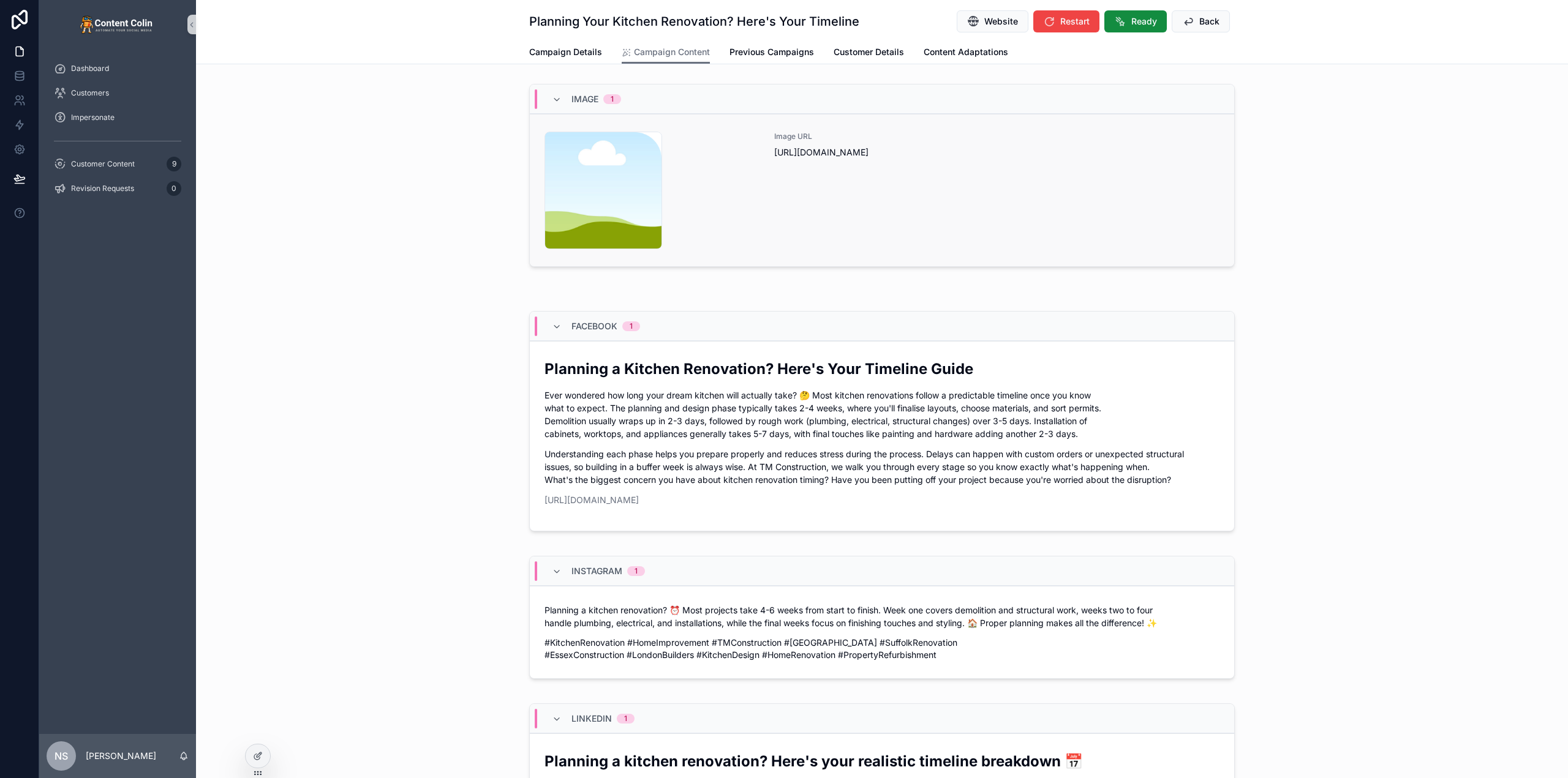
click at [820, 209] on div "Image URL https://cdn.contentcolin.com/contentcolin/images/content-placeholder.…" at bounding box center [997, 190] width 446 height 118
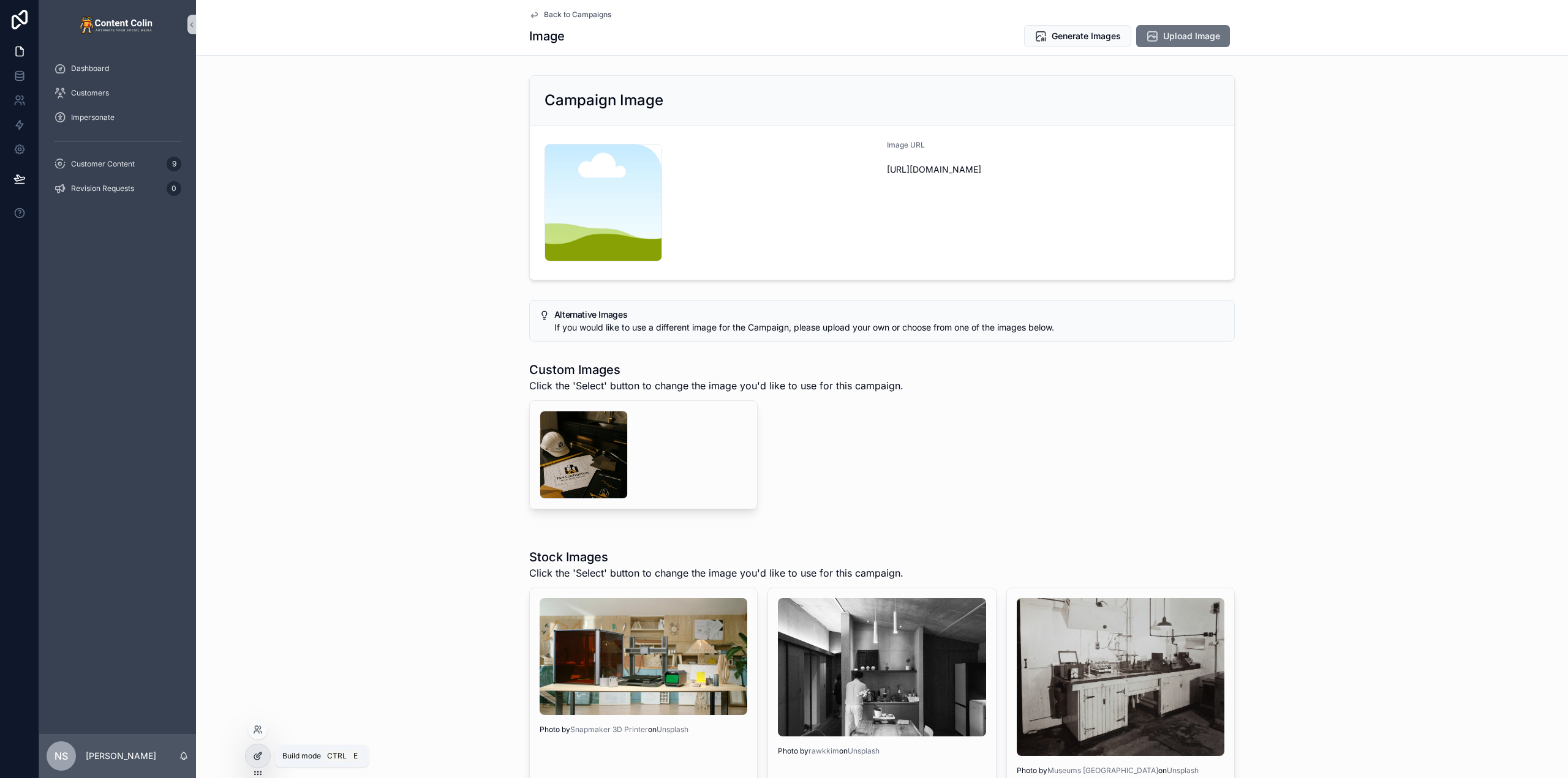
click at [260, 753] on icon at bounding box center [259, 755] width 5 height 5
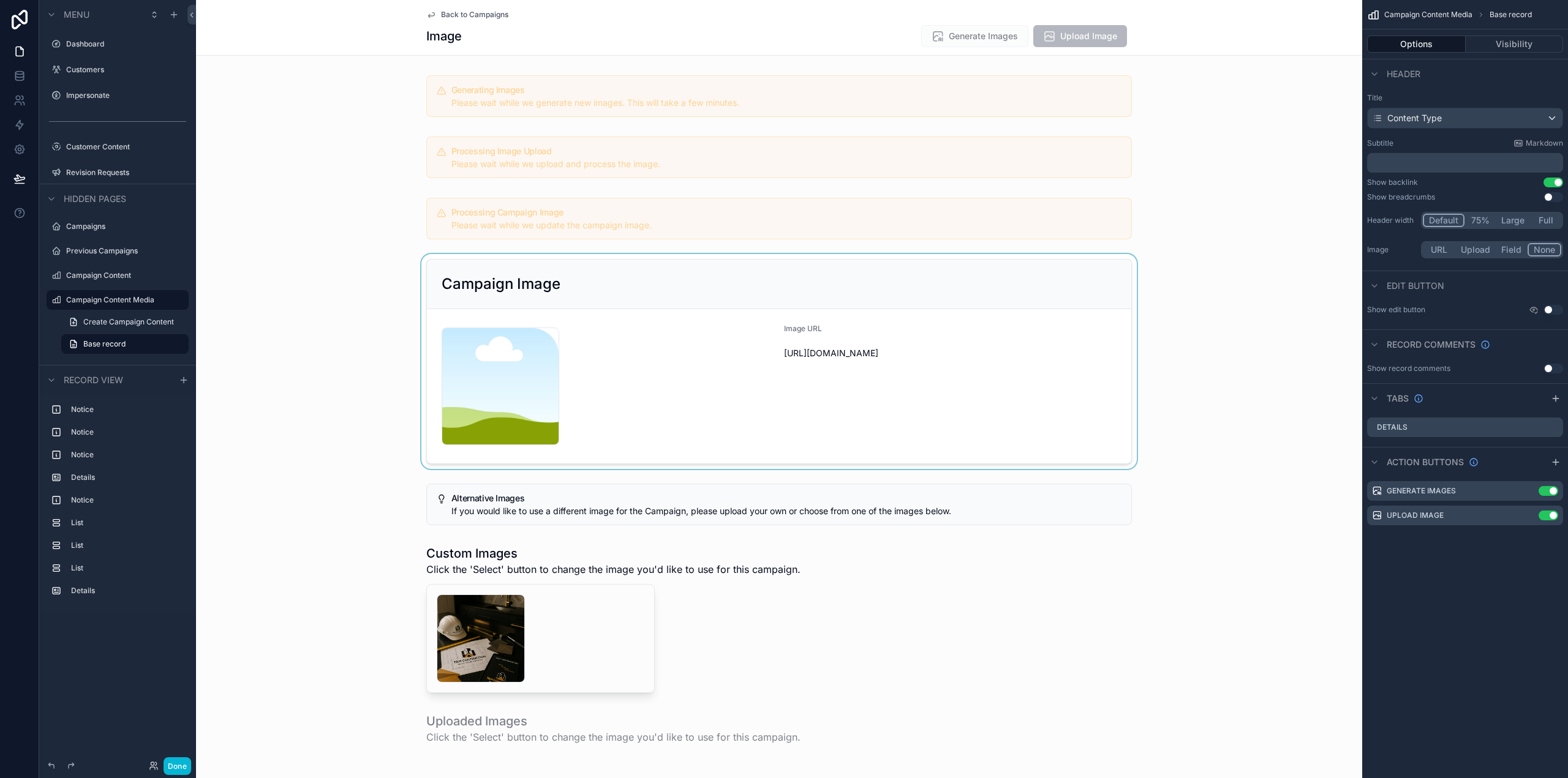
click at [1029, 394] on div "scrollable content" at bounding box center [779, 361] width 1166 height 215
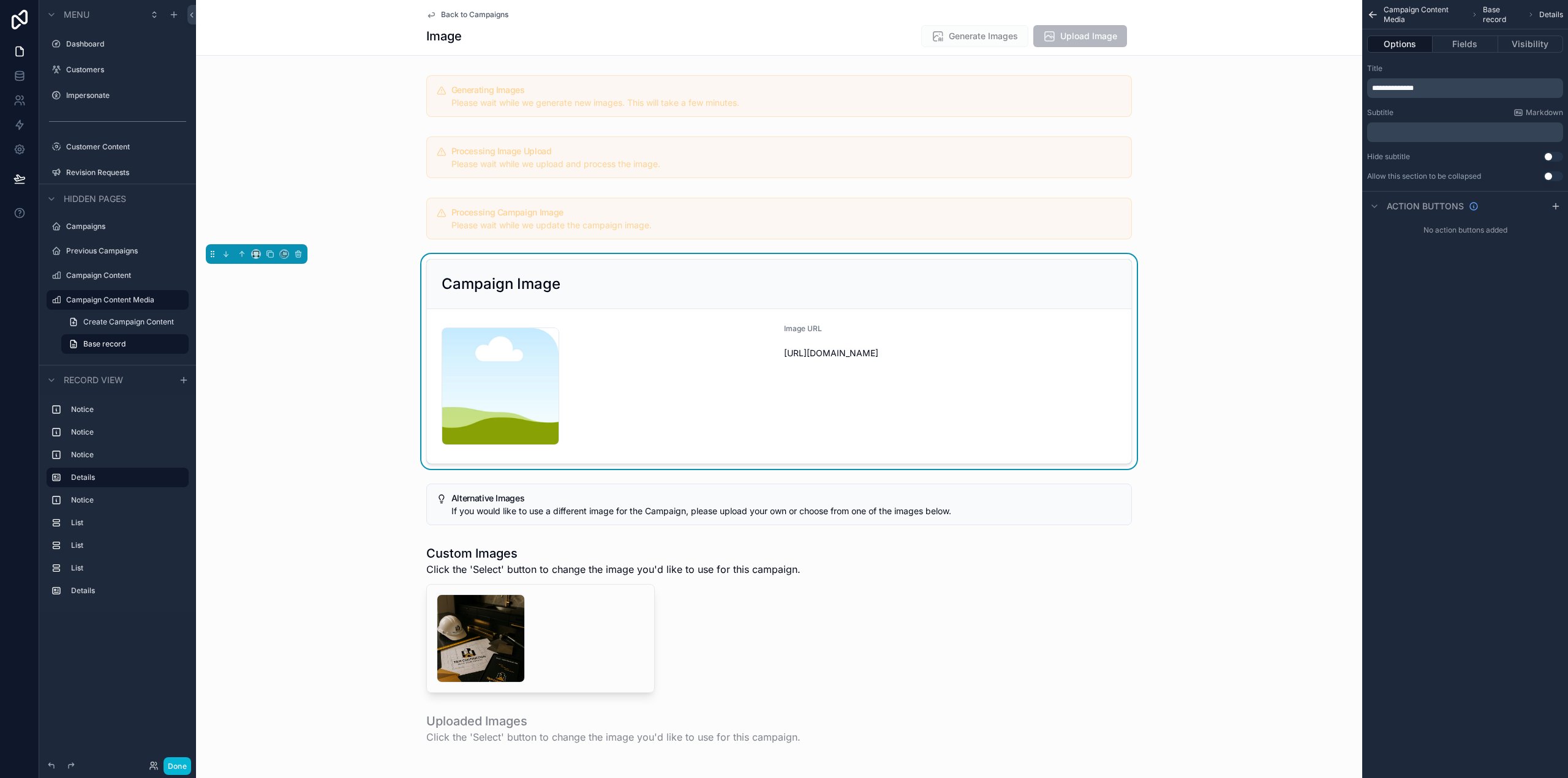
click at [1287, 23] on div "Back to Campaigns Image Generate Images Upload Image" at bounding box center [779, 28] width 1166 height 56
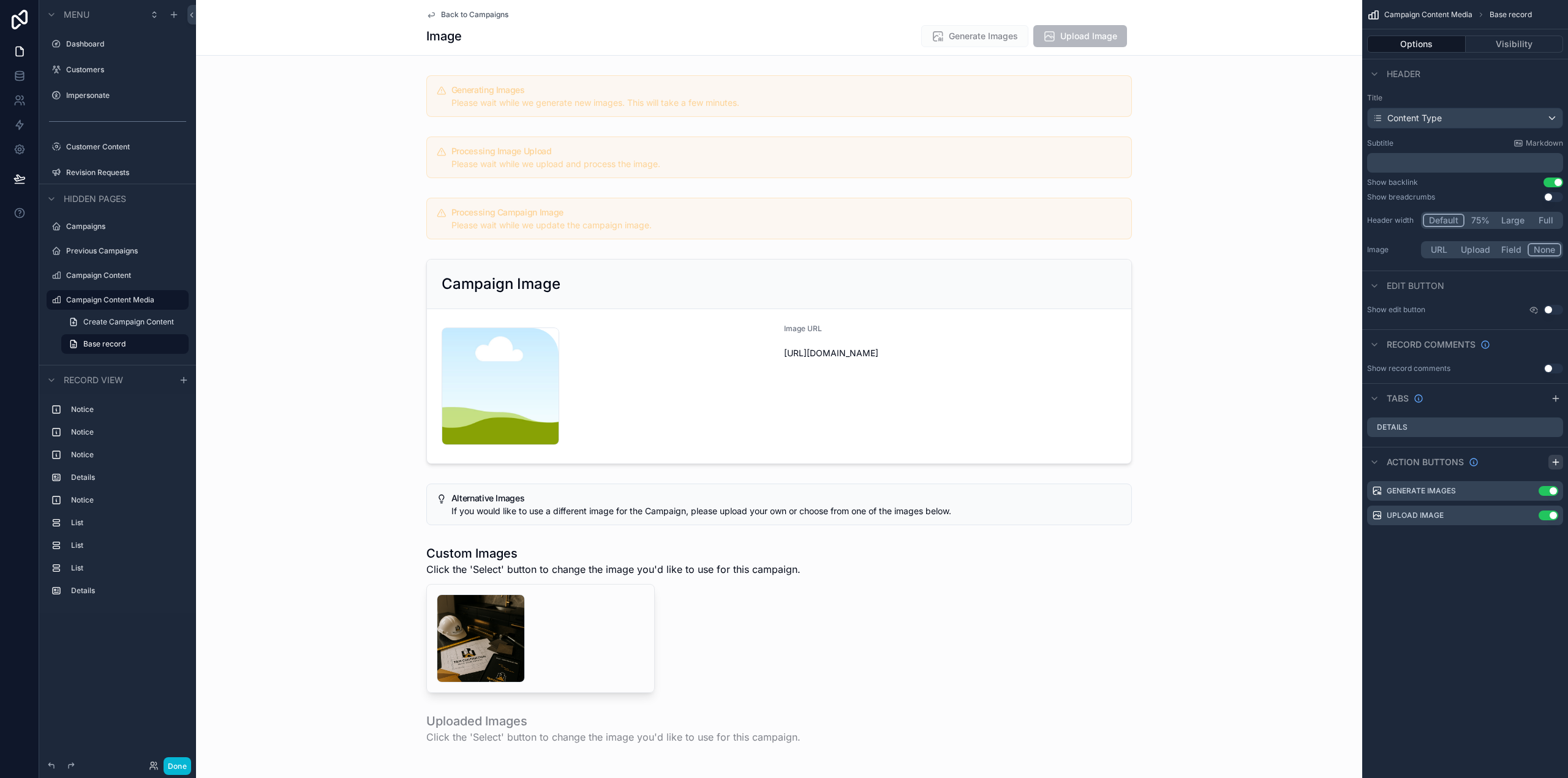
click at [1560, 459] on icon "scrollable content" at bounding box center [1556, 462] width 10 height 10
click at [1524, 542] on icon "scrollable content" at bounding box center [1528, 540] width 10 height 10
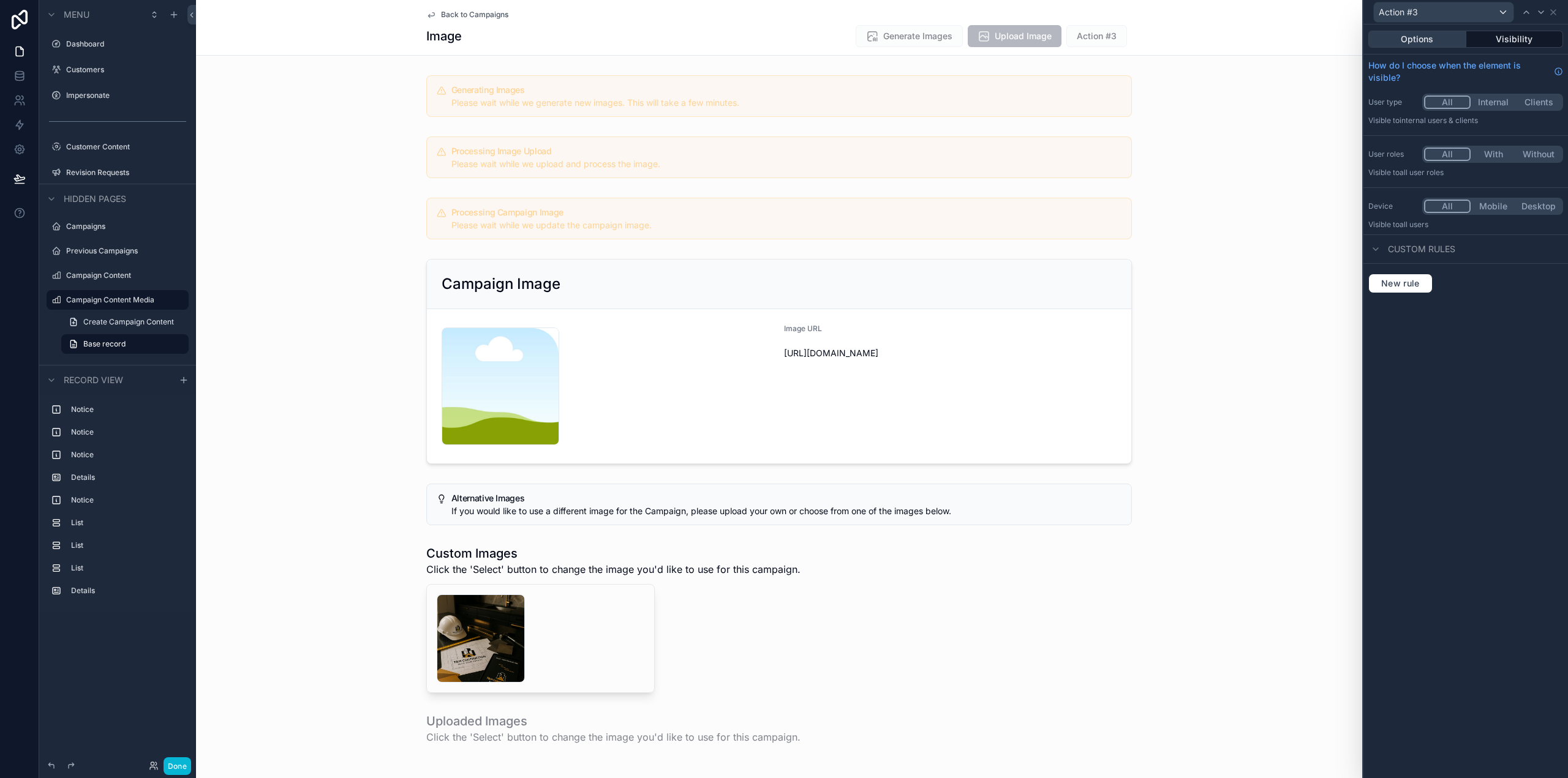
click at [1423, 36] on button "Options" at bounding box center [1417, 39] width 98 height 17
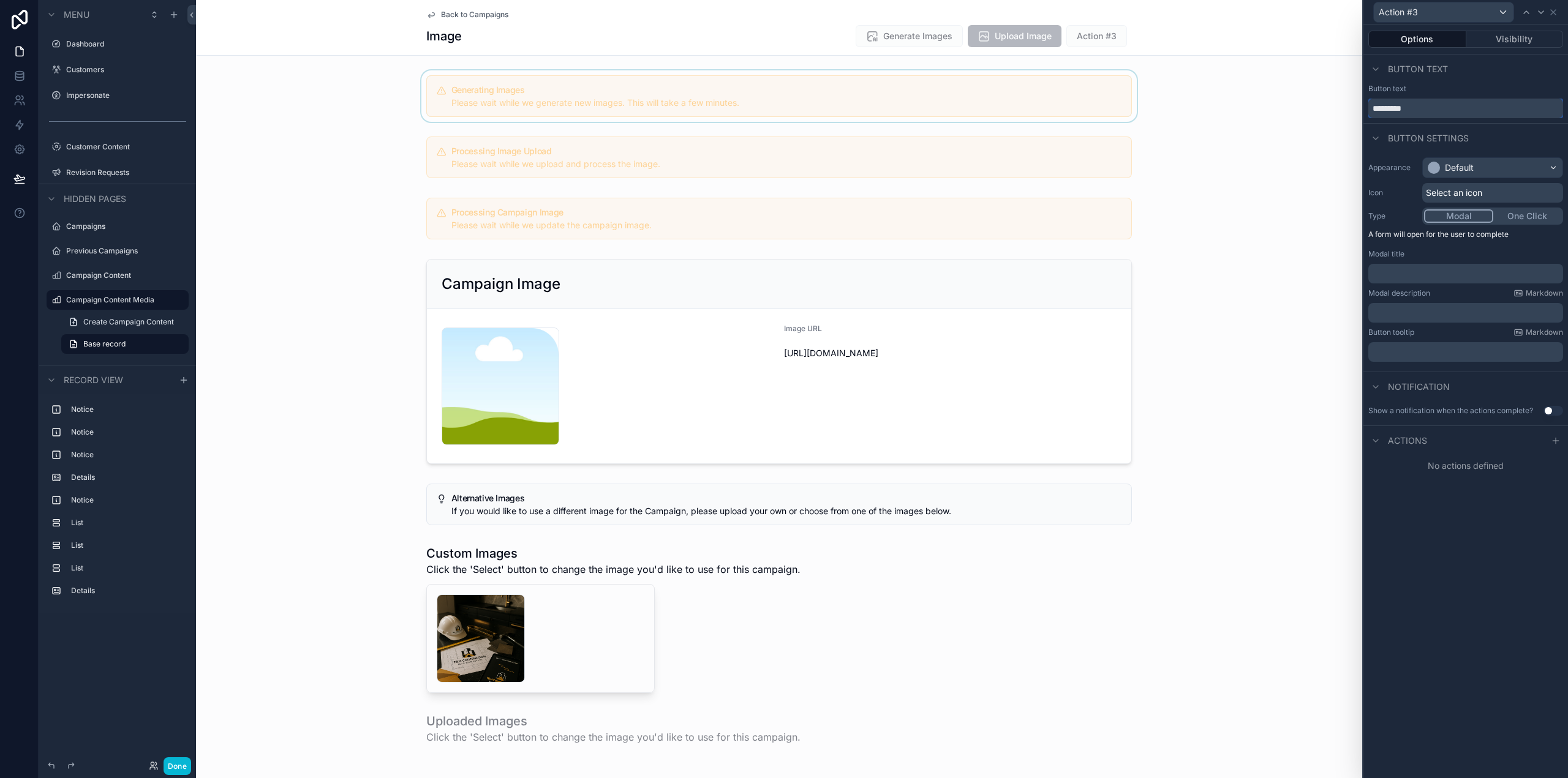
drag, startPoint x: 1454, startPoint y: 103, endPoint x: 1303, endPoint y: 105, distance: 151.0
click at [1303, 105] on div "Action #3 Options Visibility Button text Button text ********* Button settings …" at bounding box center [784, 389] width 1568 height 778
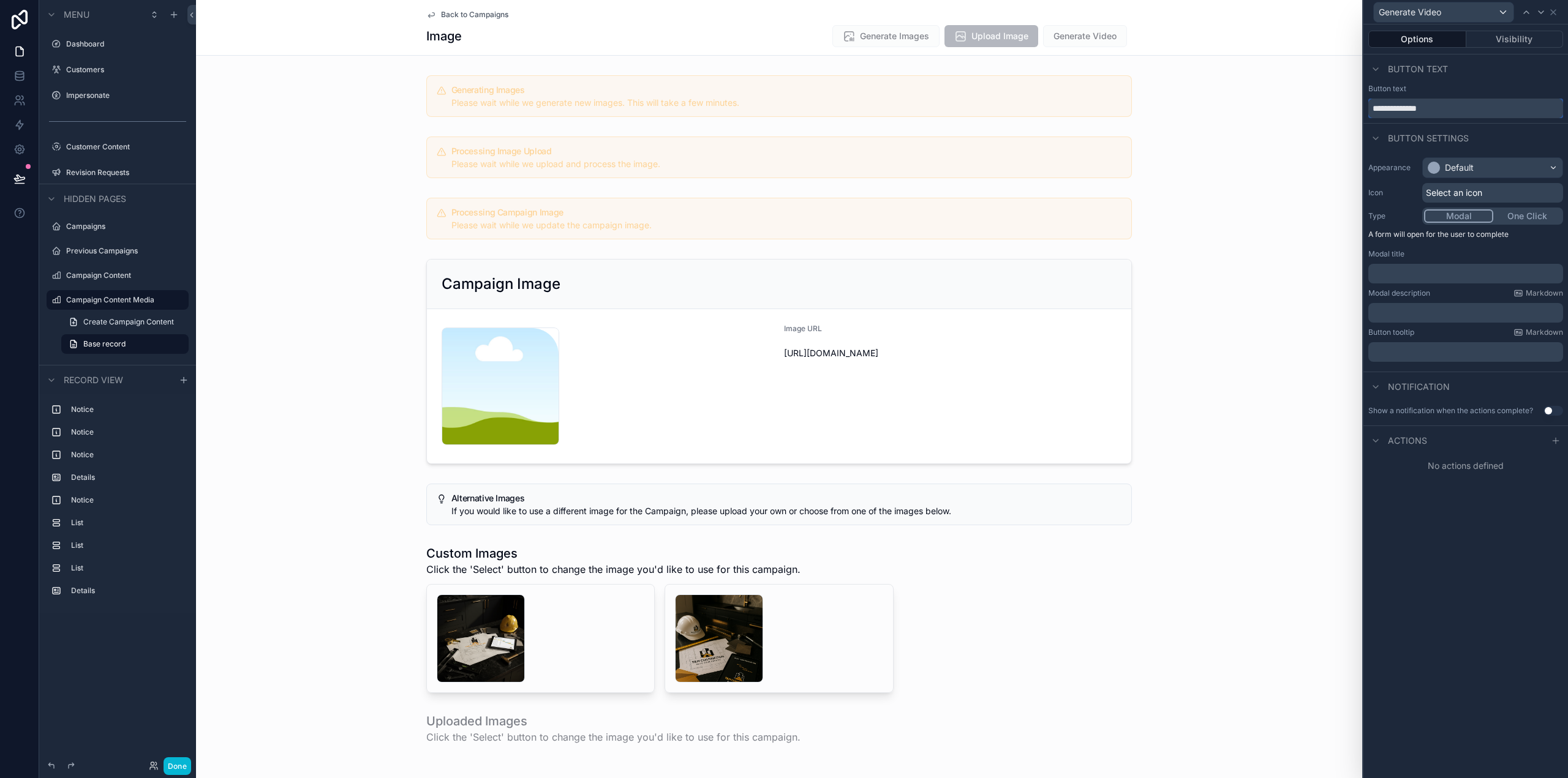
type input "**********"
click at [1482, 189] on span "Select an icon" at bounding box center [1454, 193] width 57 height 12
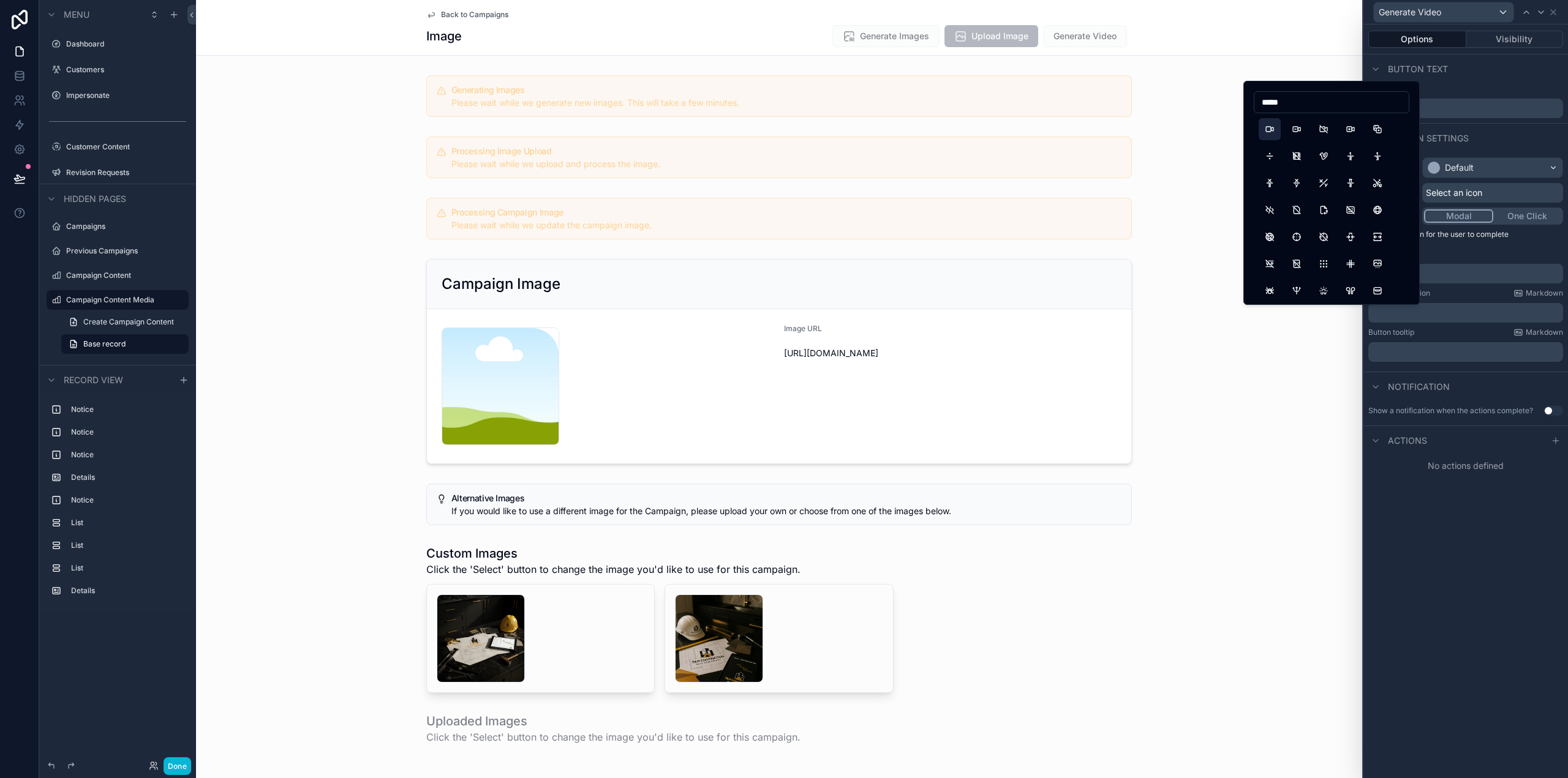
type input "*****"
click at [1272, 127] on button "Video" at bounding box center [1270, 129] width 22 height 22
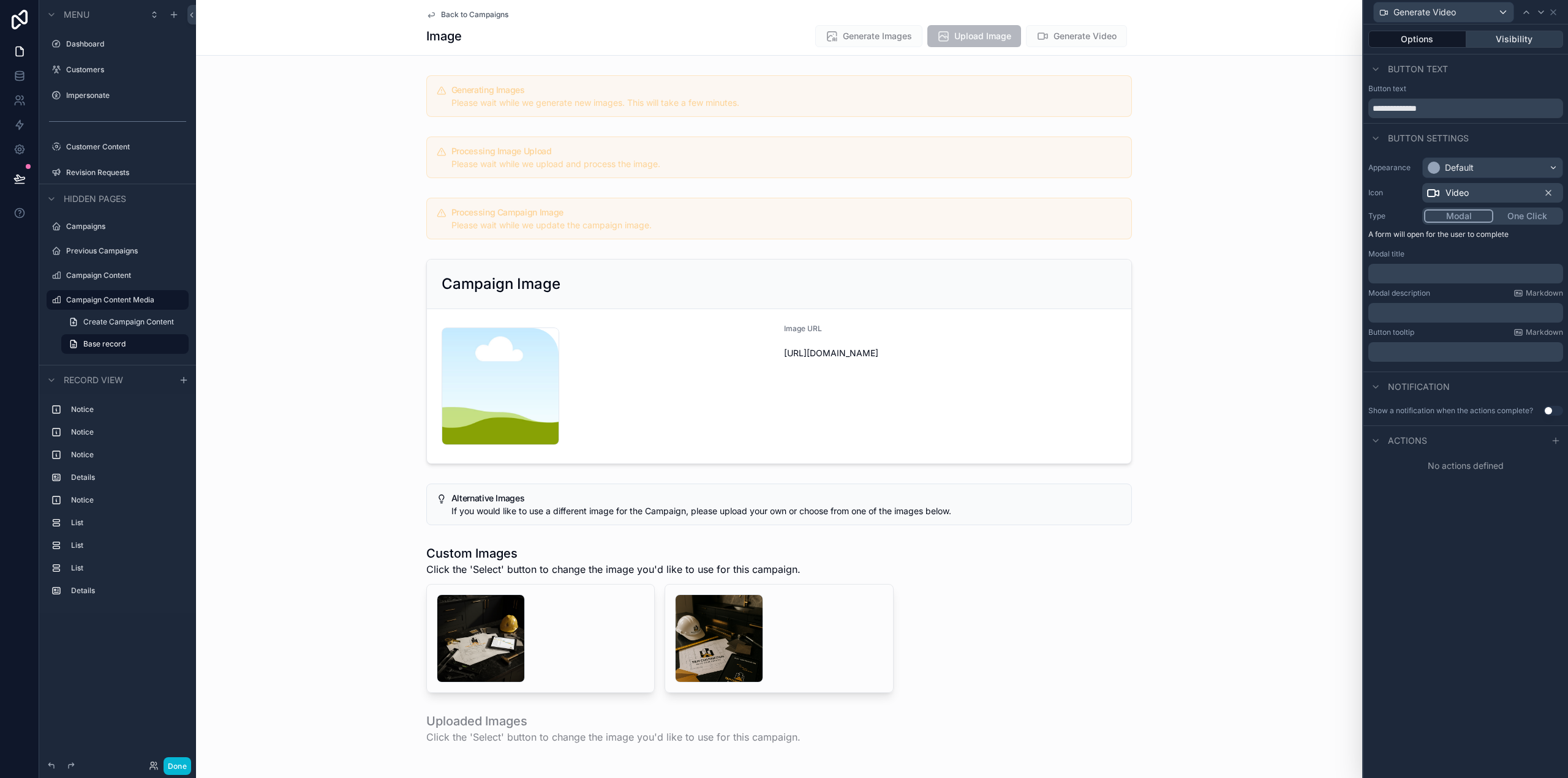
click at [1522, 32] on button "Visibility" at bounding box center [1515, 39] width 97 height 17
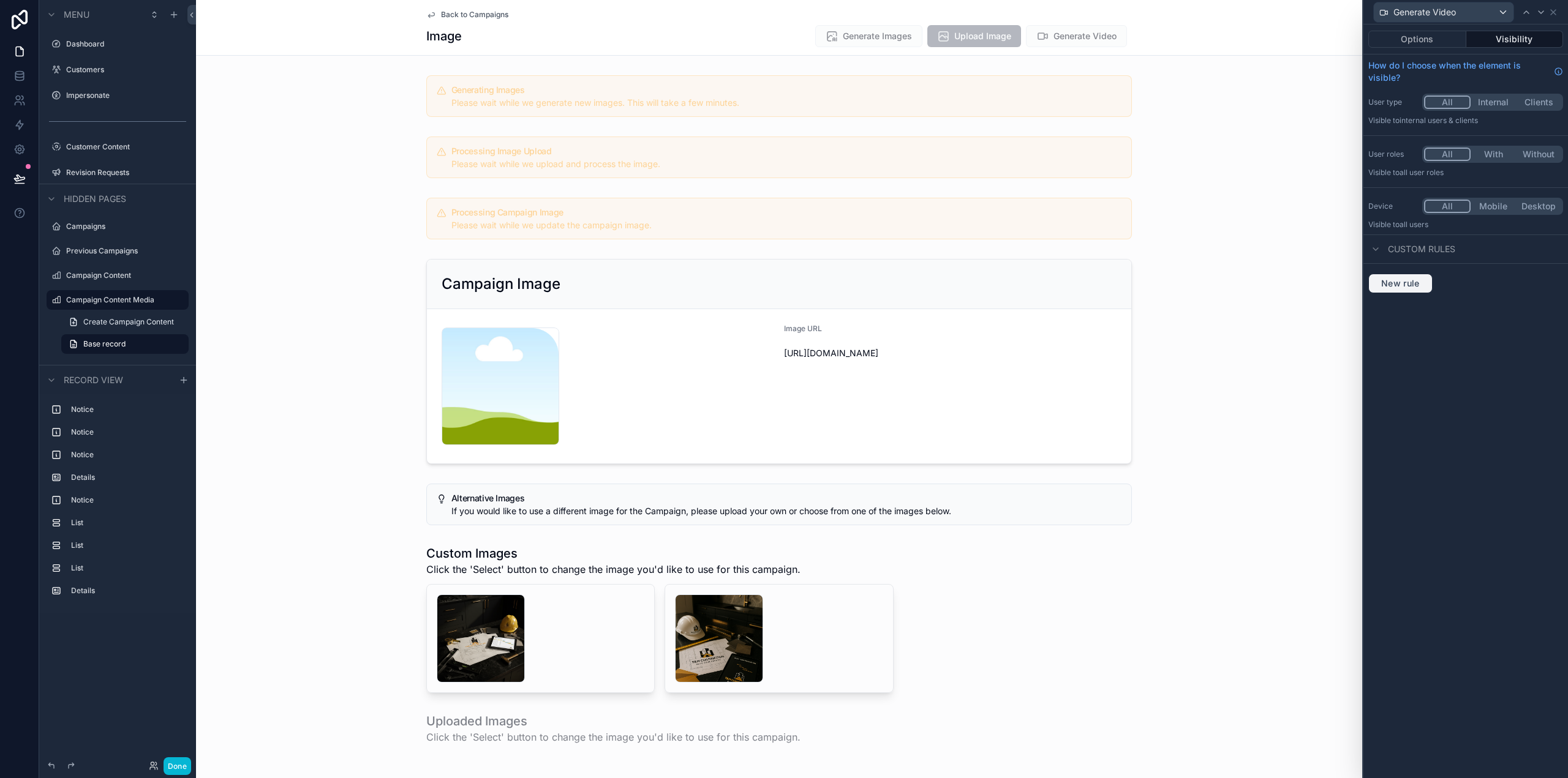
click at [1414, 281] on span "New rule" at bounding box center [1400, 283] width 48 height 11
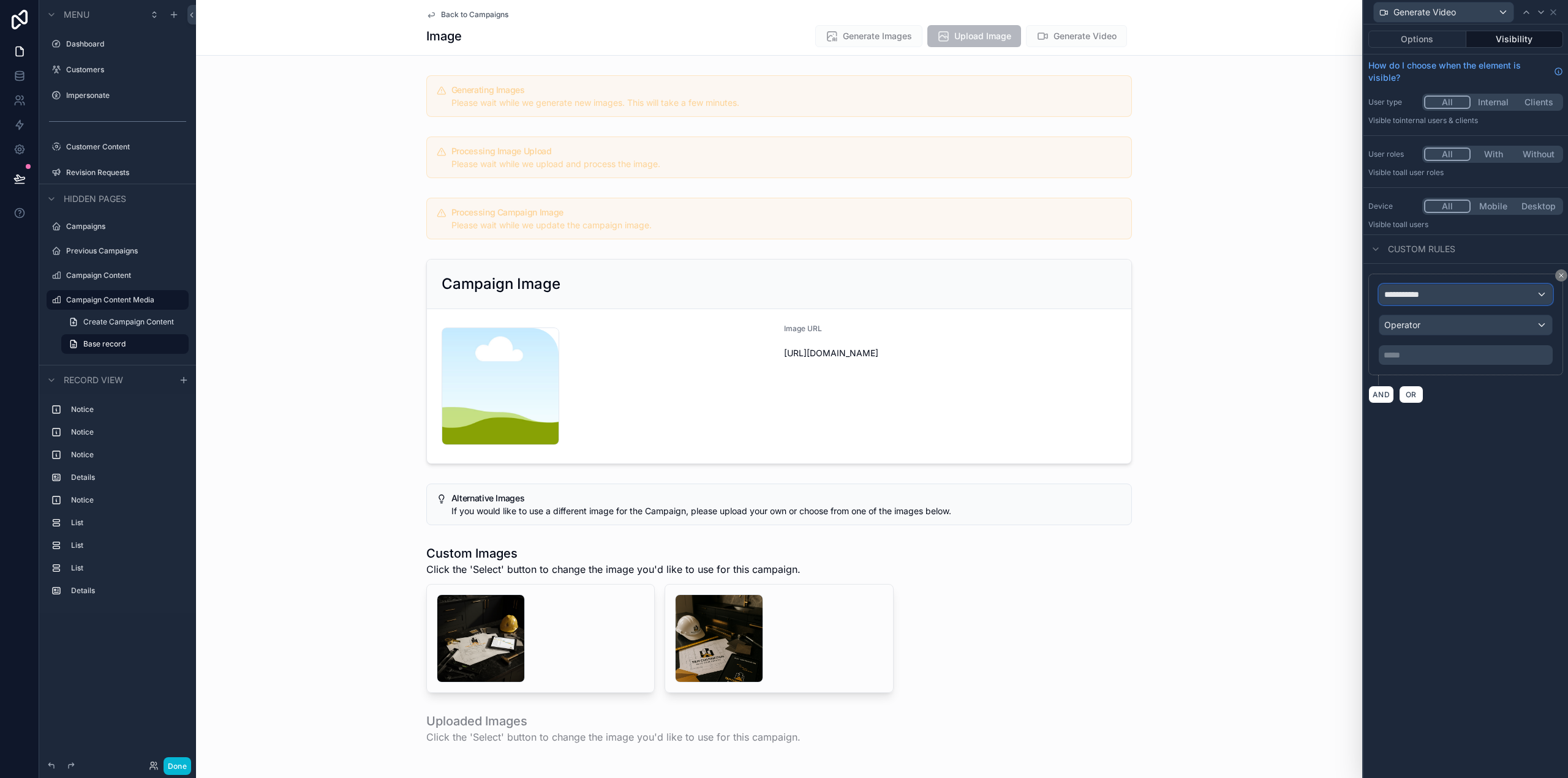
click at [1440, 294] on div "**********" at bounding box center [1465, 294] width 173 height 19
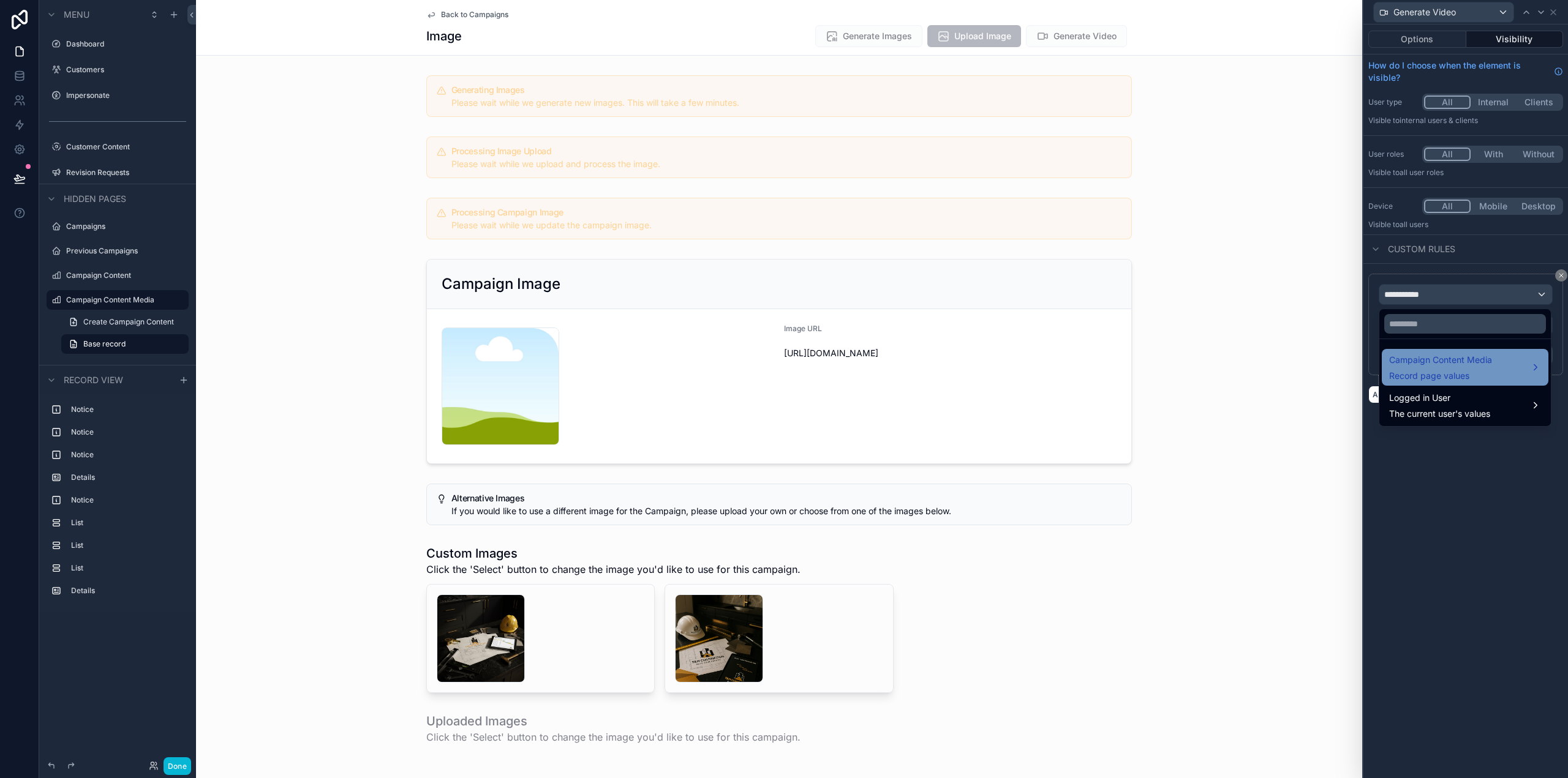
click at [1437, 371] on span "Record page values" at bounding box center [1441, 376] width 103 height 12
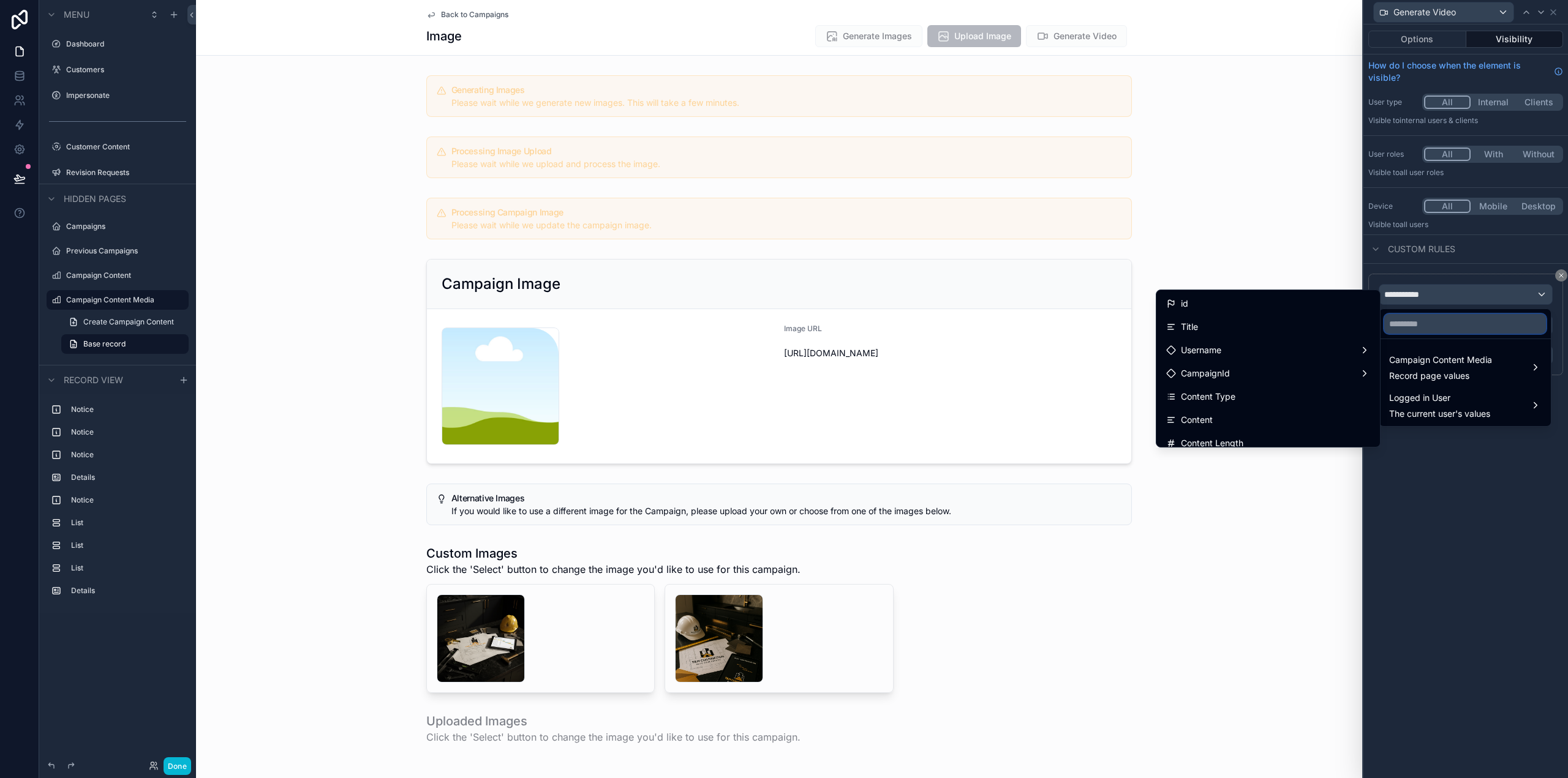
click at [1421, 320] on input "text" at bounding box center [1465, 324] width 162 height 19
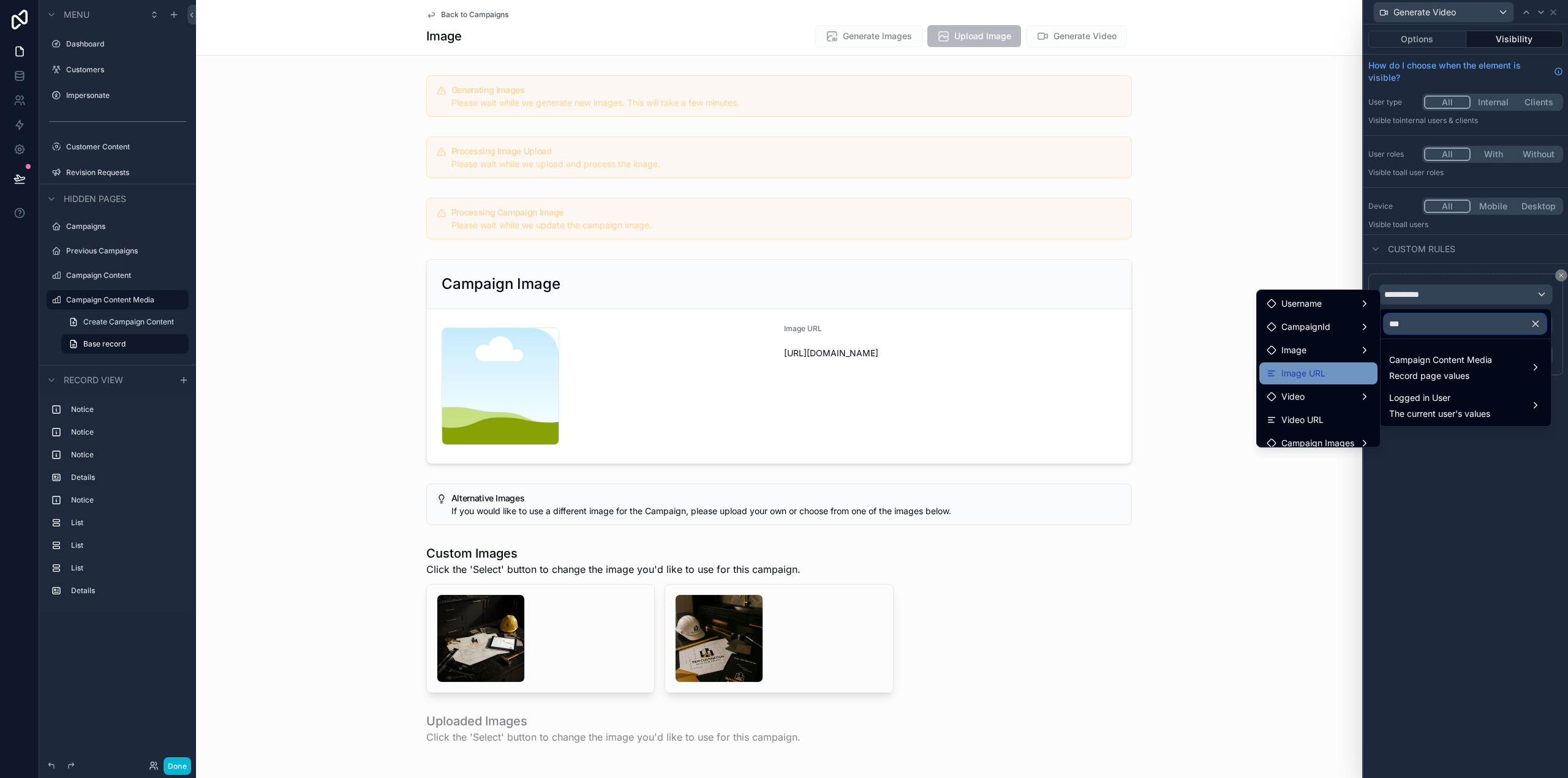
type input "***"
click at [1308, 371] on span "Image URL" at bounding box center [1304, 373] width 44 height 15
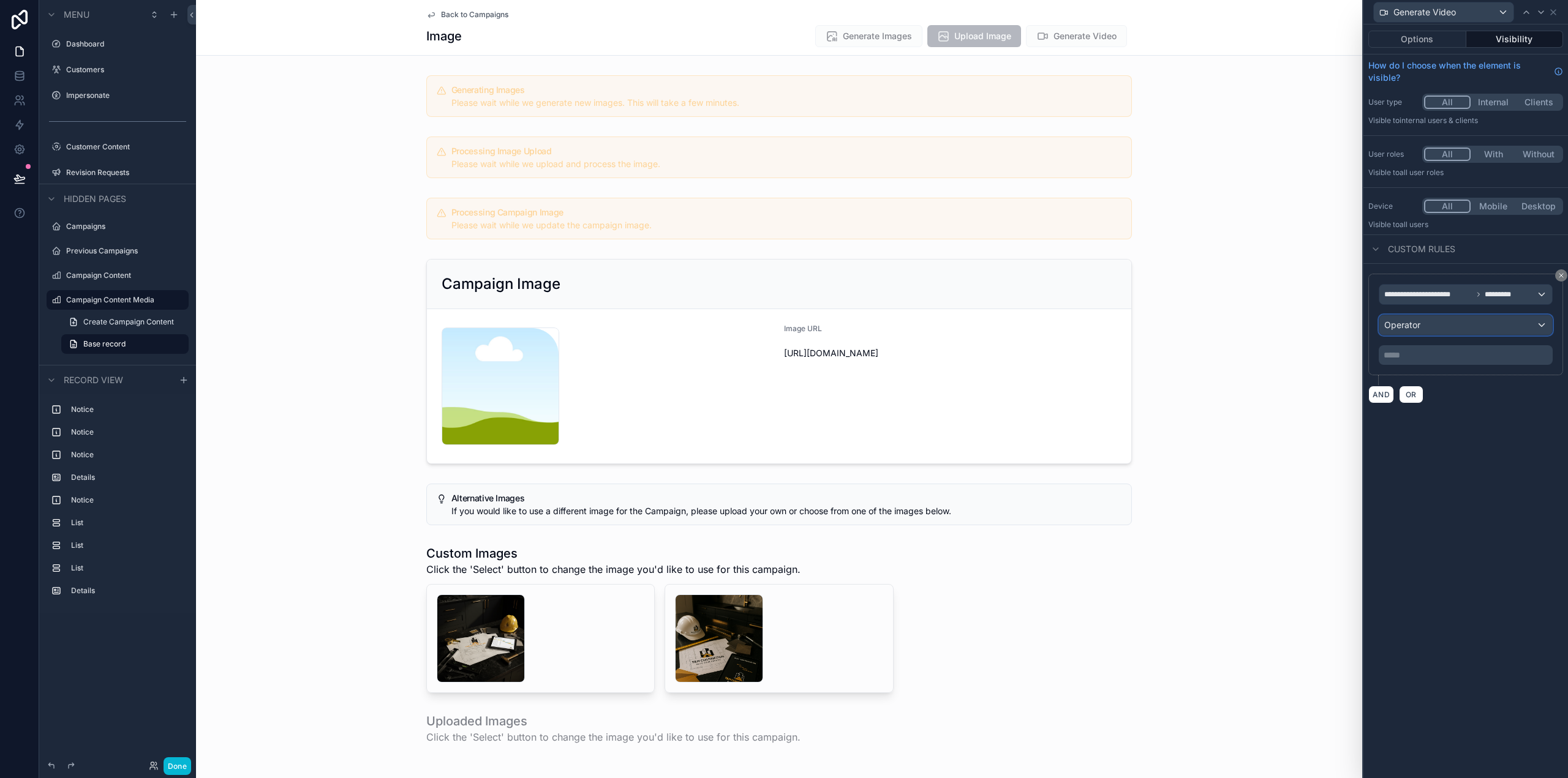
click at [1451, 325] on div "Operator" at bounding box center [1465, 325] width 173 height 19
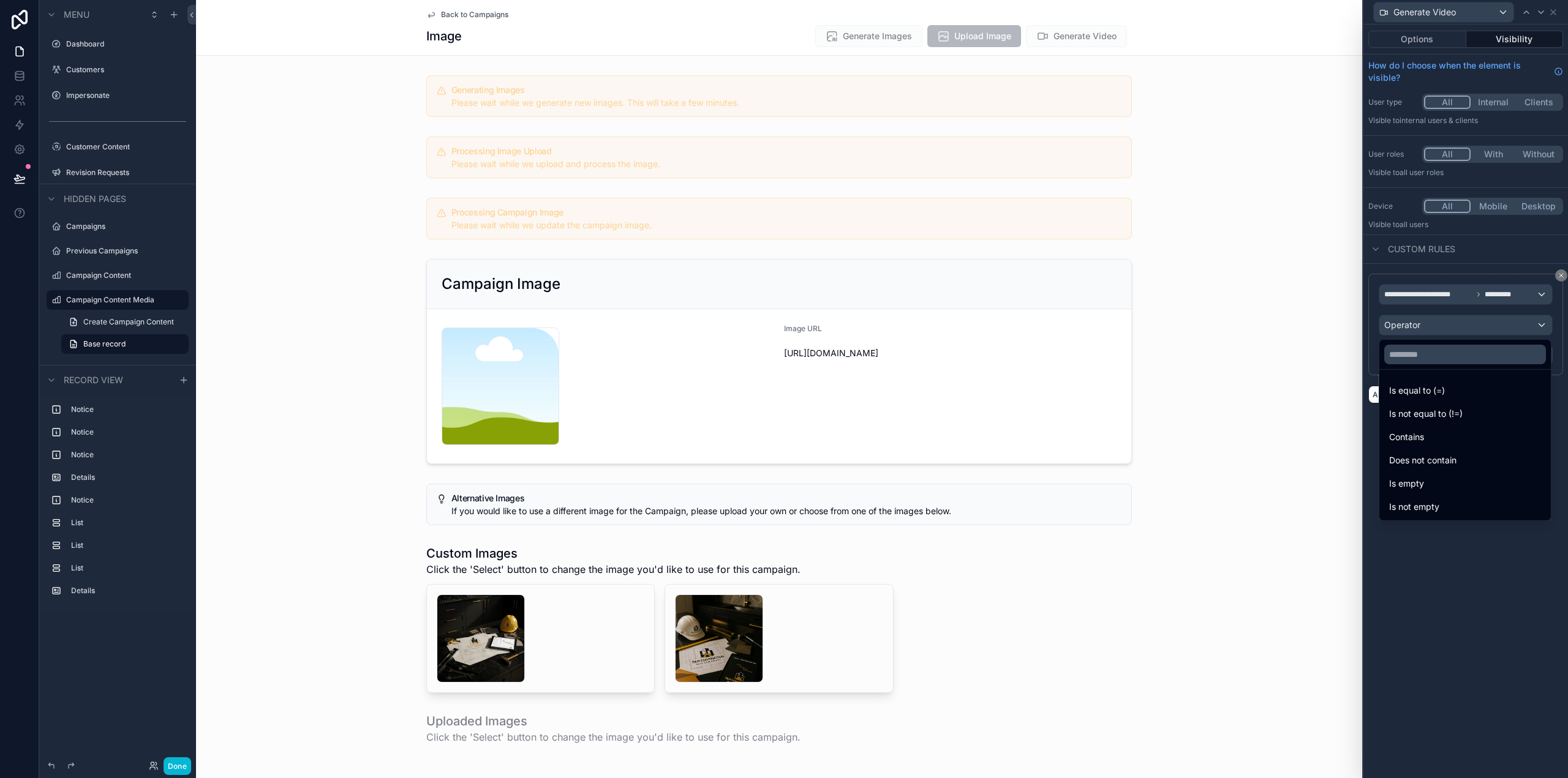
drag, startPoint x: 1454, startPoint y: 455, endPoint x: 1439, endPoint y: 378, distance: 78.4
click at [1454, 456] on span "Does not contain" at bounding box center [1423, 460] width 68 height 15
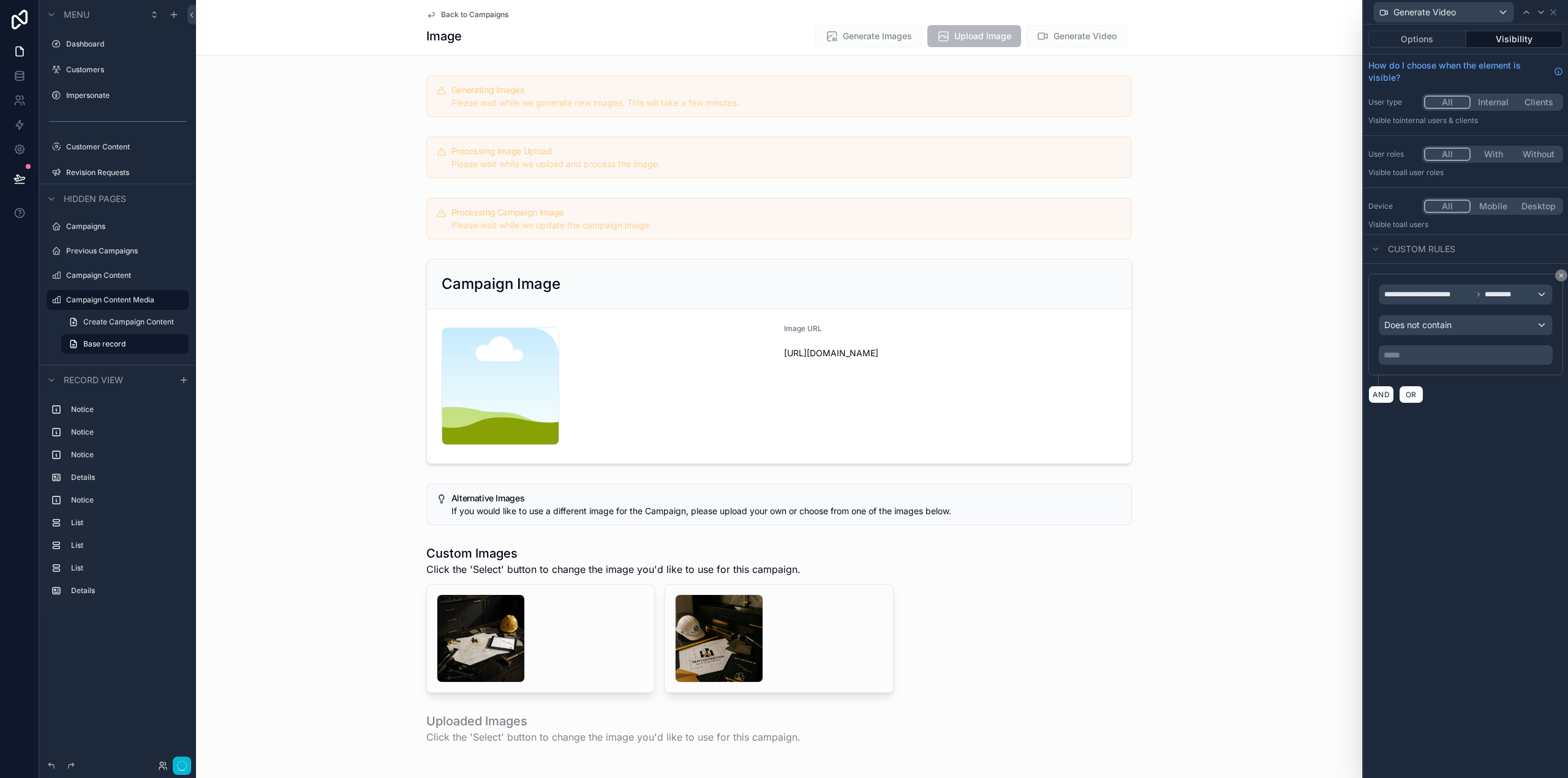
click at [1427, 347] on div "***** ﻿" at bounding box center [1466, 355] width 174 height 19
click at [991, 355] on div "scrollable content" at bounding box center [779, 361] width 1166 height 215
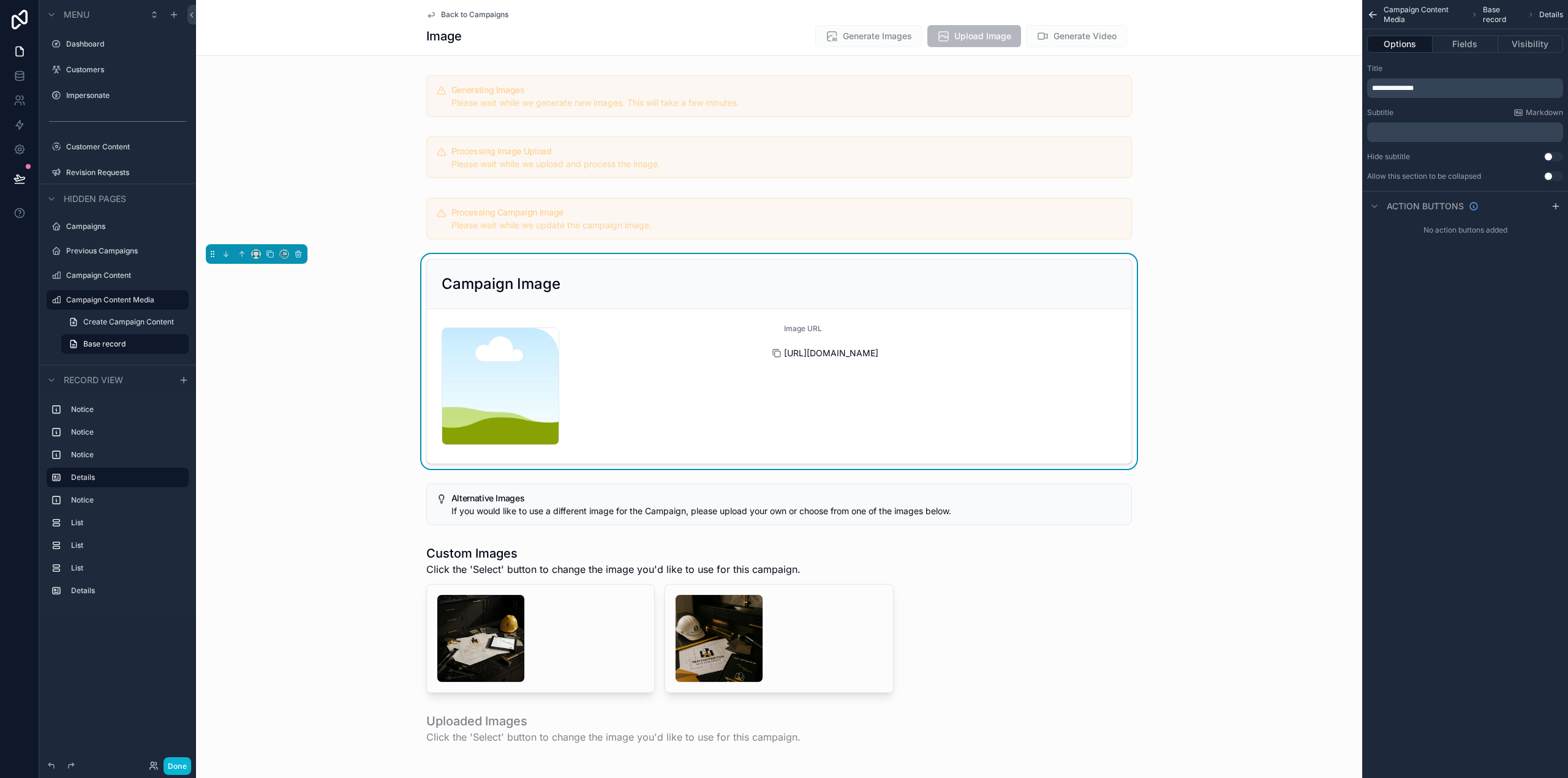
click at [775, 354] on icon "scrollable content" at bounding box center [776, 353] width 10 height 10
click at [1258, 45] on div "Back to Campaigns Image Generate Images Upload Image Generate Video" at bounding box center [779, 28] width 1166 height 56
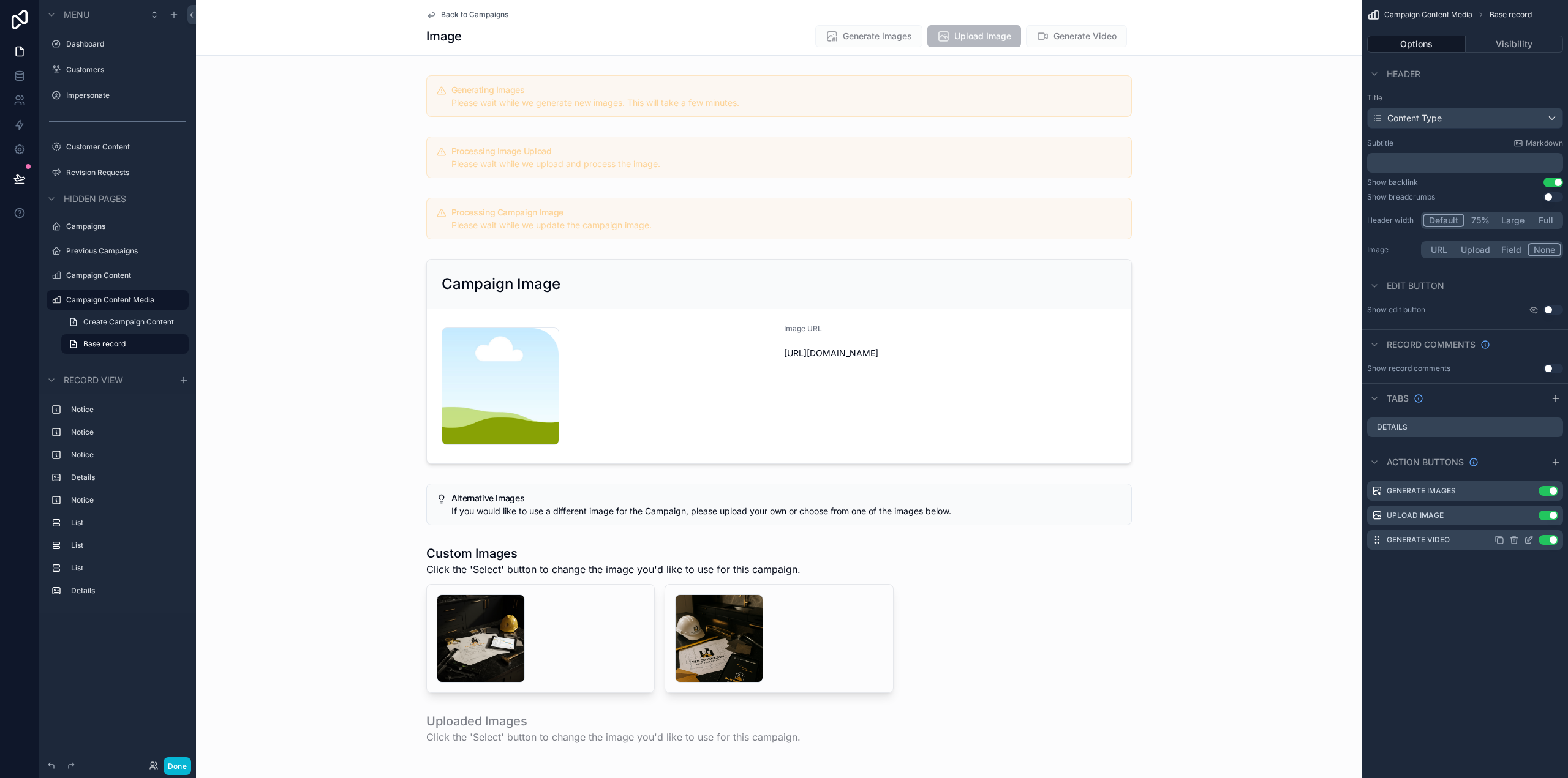
click at [1530, 541] on icon "scrollable content" at bounding box center [1530, 539] width 5 height 5
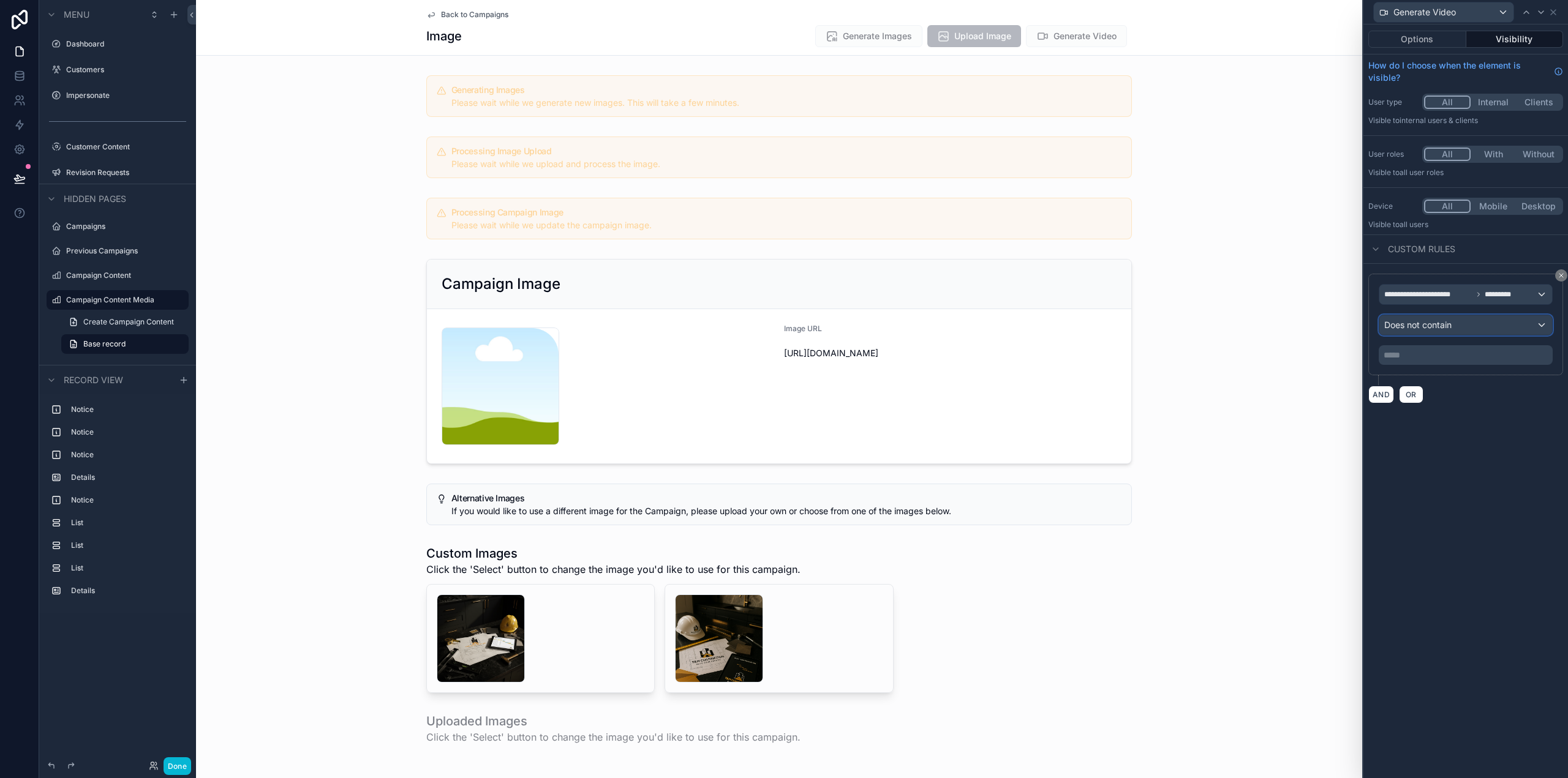
click at [1456, 331] on div "Does not contain" at bounding box center [1465, 325] width 173 height 19
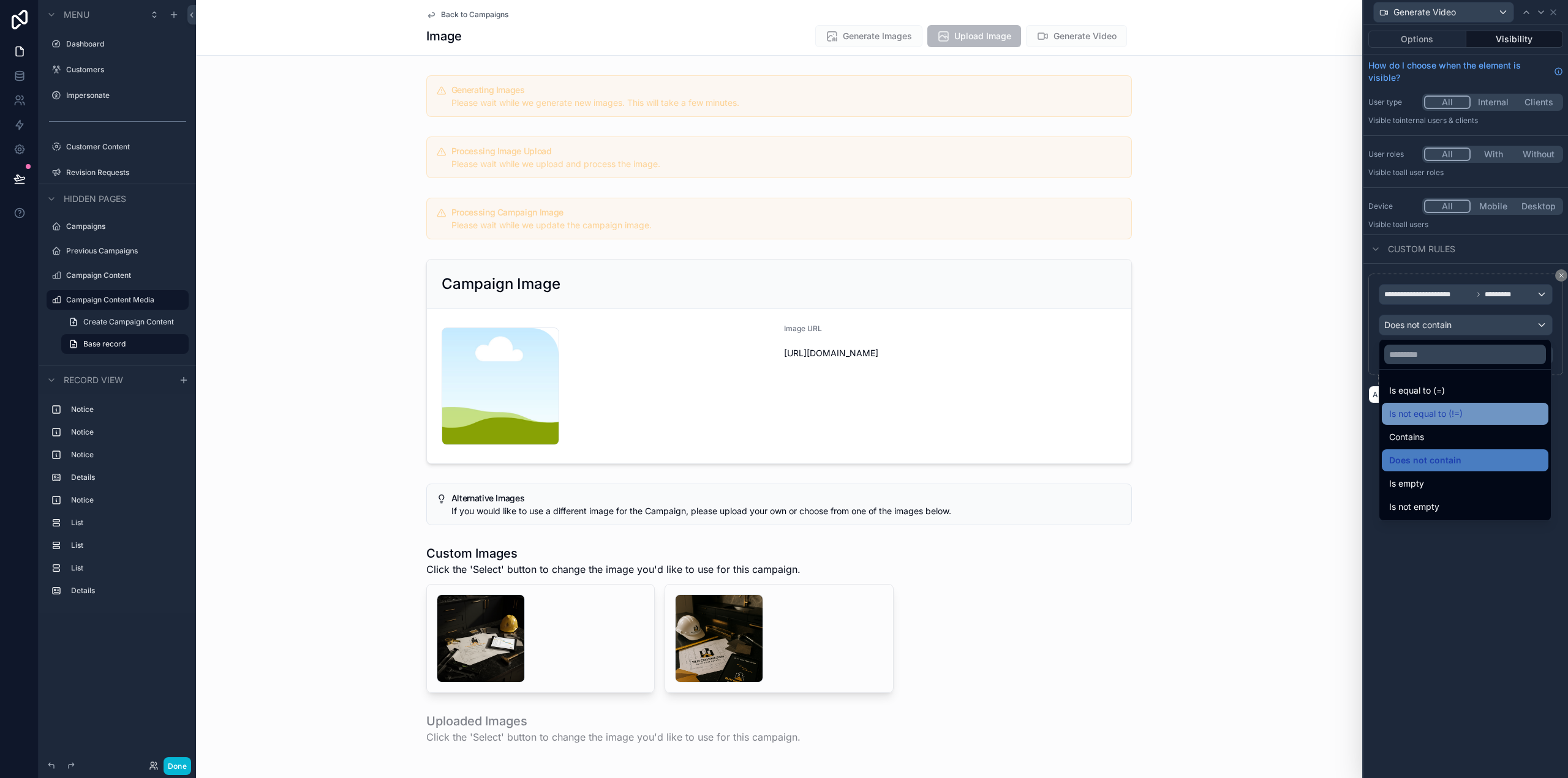
click at [1454, 413] on span "Is not equal to (!=)" at bounding box center [1426, 414] width 73 height 15
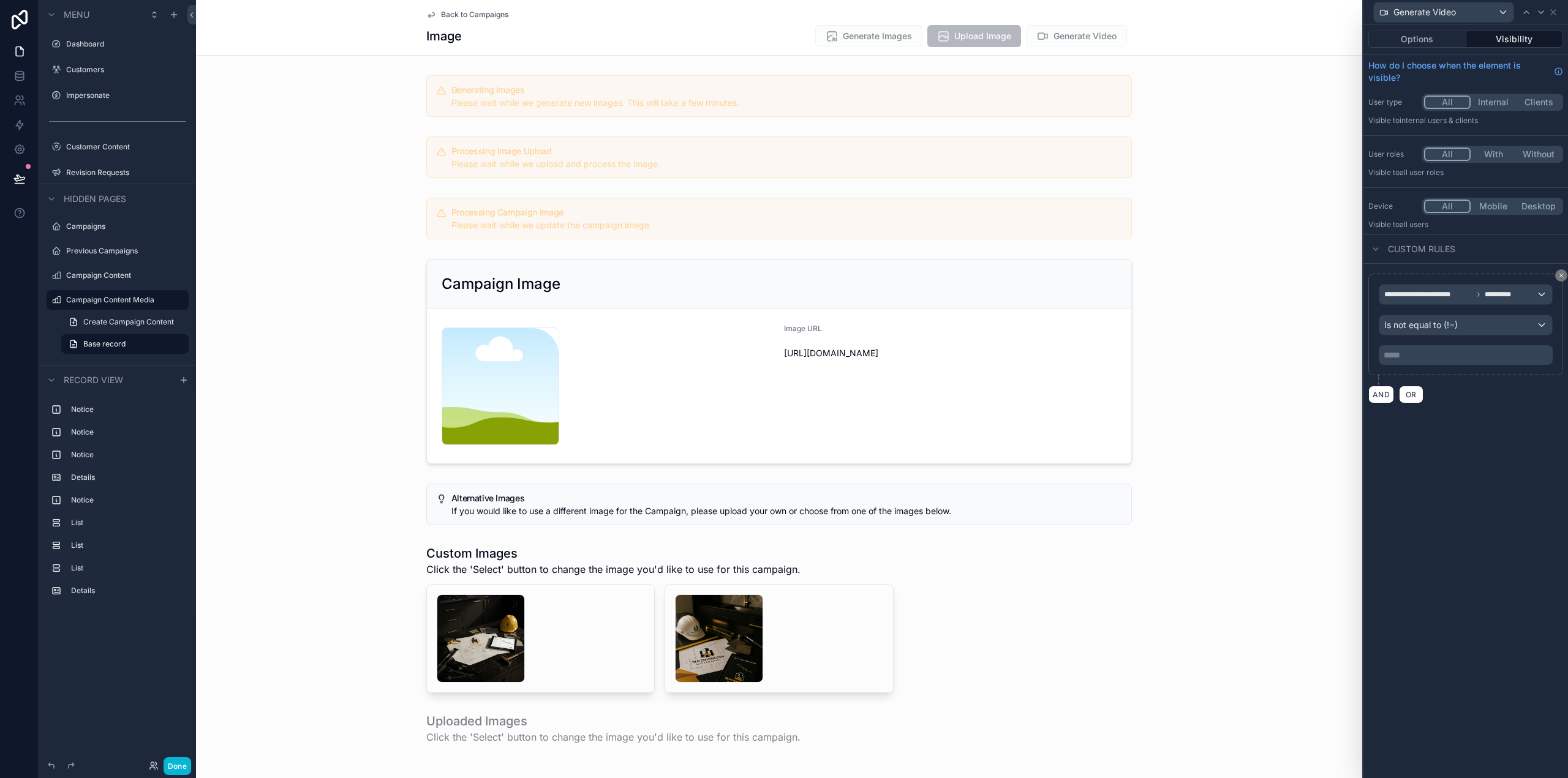
click at [1424, 352] on p "***** ﻿" at bounding box center [1467, 355] width 166 height 12
click at [1484, 477] on div "**********" at bounding box center [1465, 401] width 205 height 754
click at [1435, 41] on button "Options" at bounding box center [1417, 39] width 98 height 17
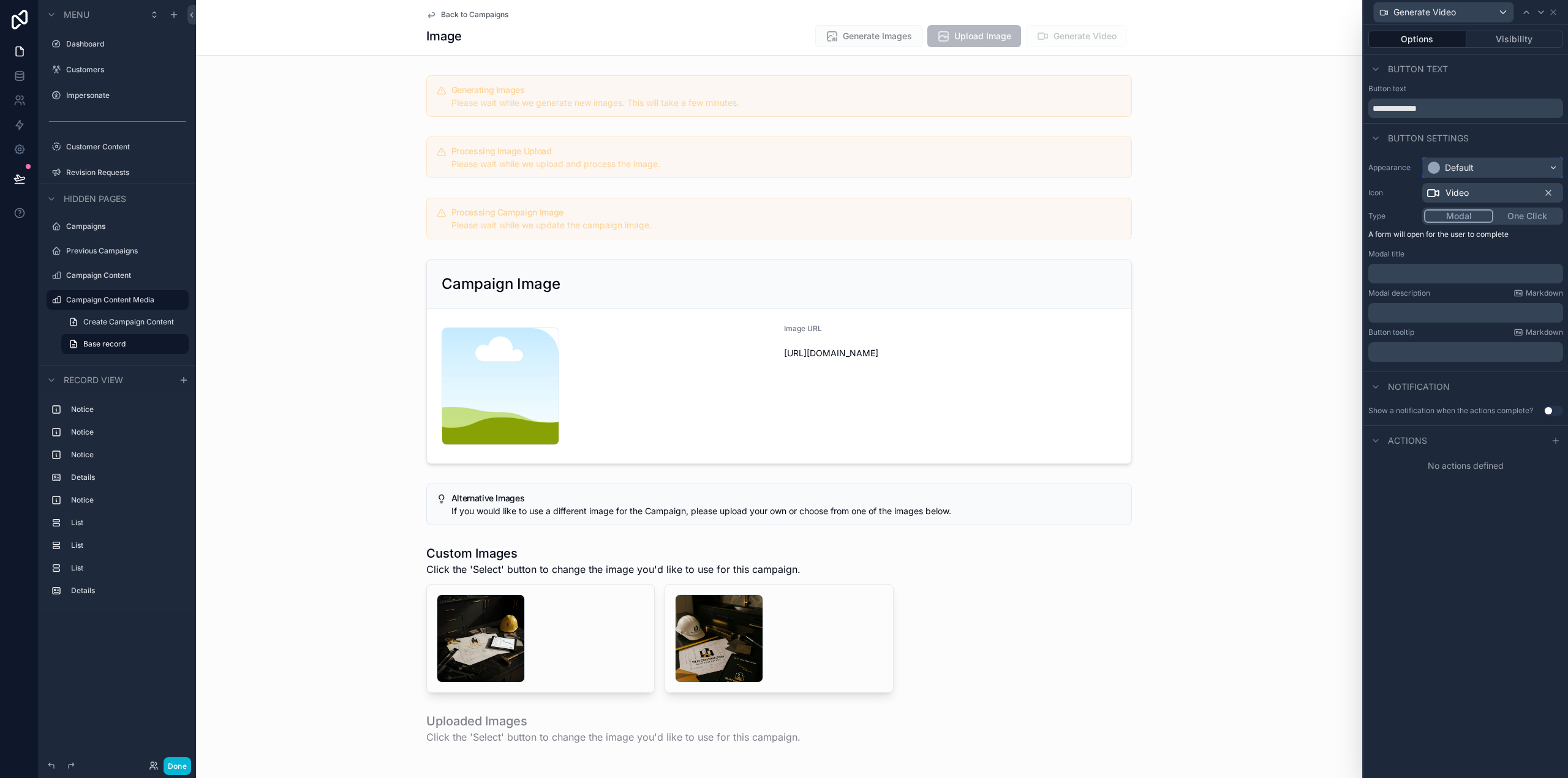
click at [1470, 163] on div "Default" at bounding box center [1459, 168] width 29 height 12
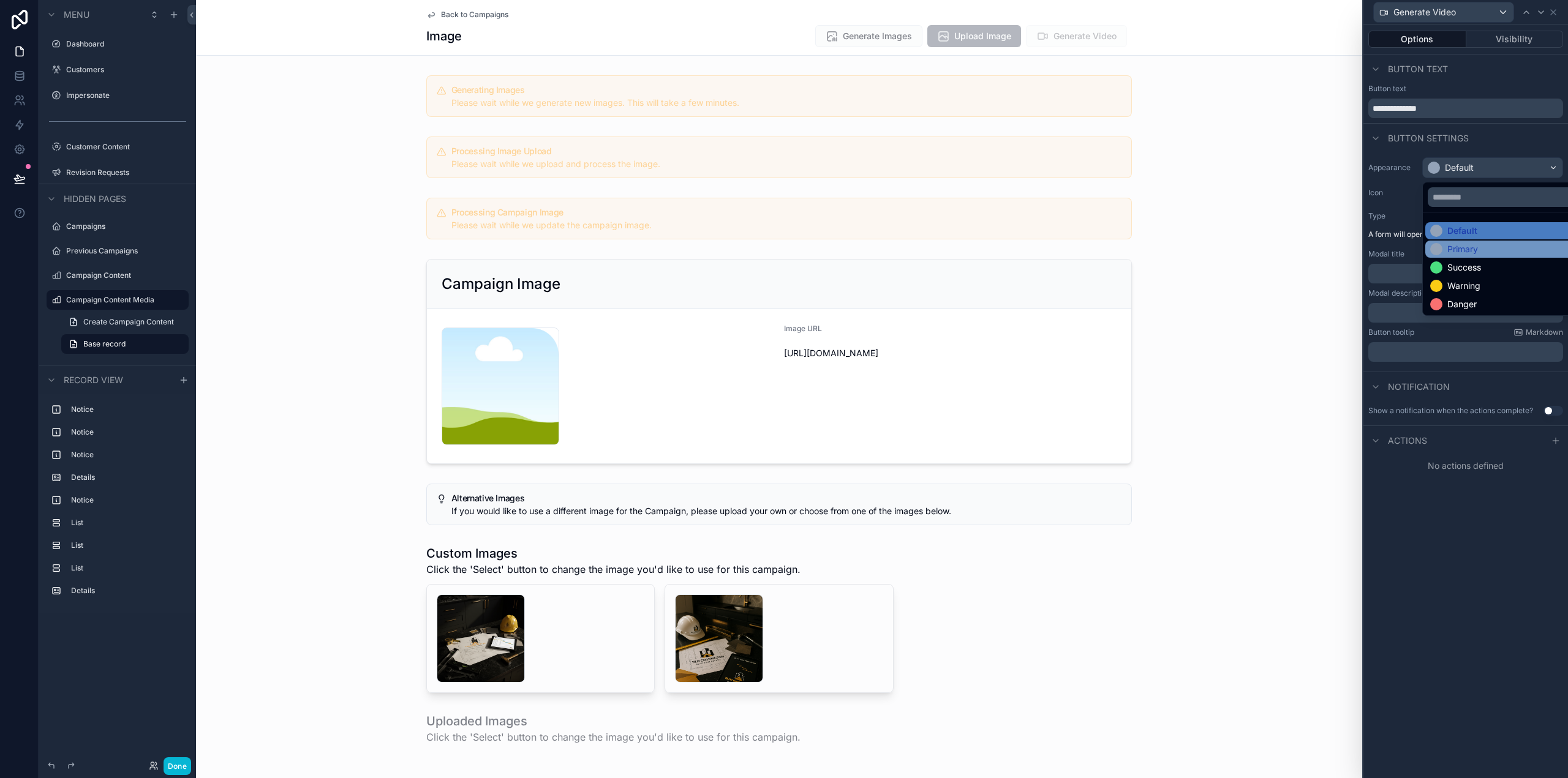
click at [1510, 251] on div "Primary" at bounding box center [1507, 249] width 153 height 12
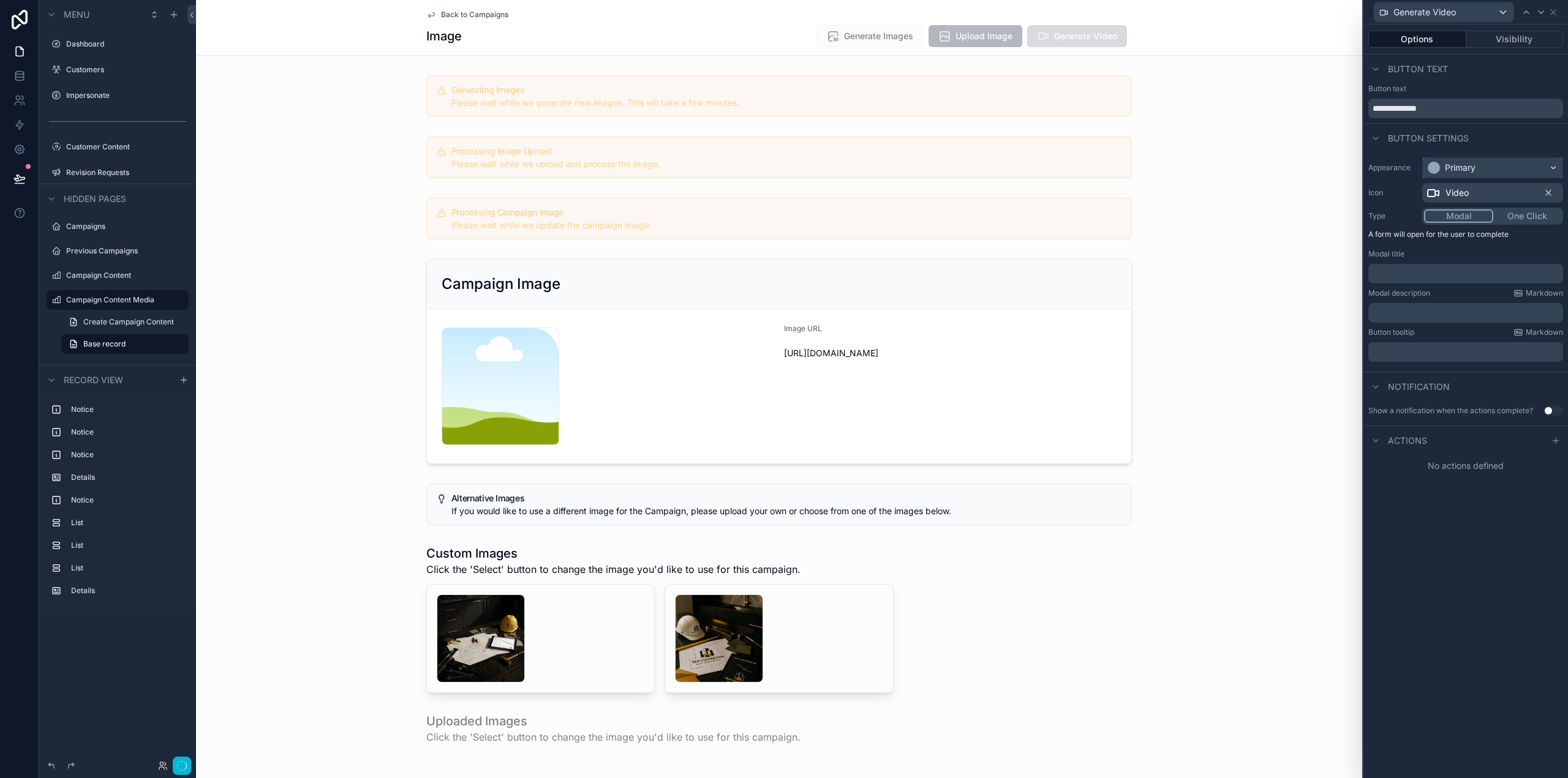
click at [1477, 161] on div "Primary" at bounding box center [1492, 168] width 140 height 19
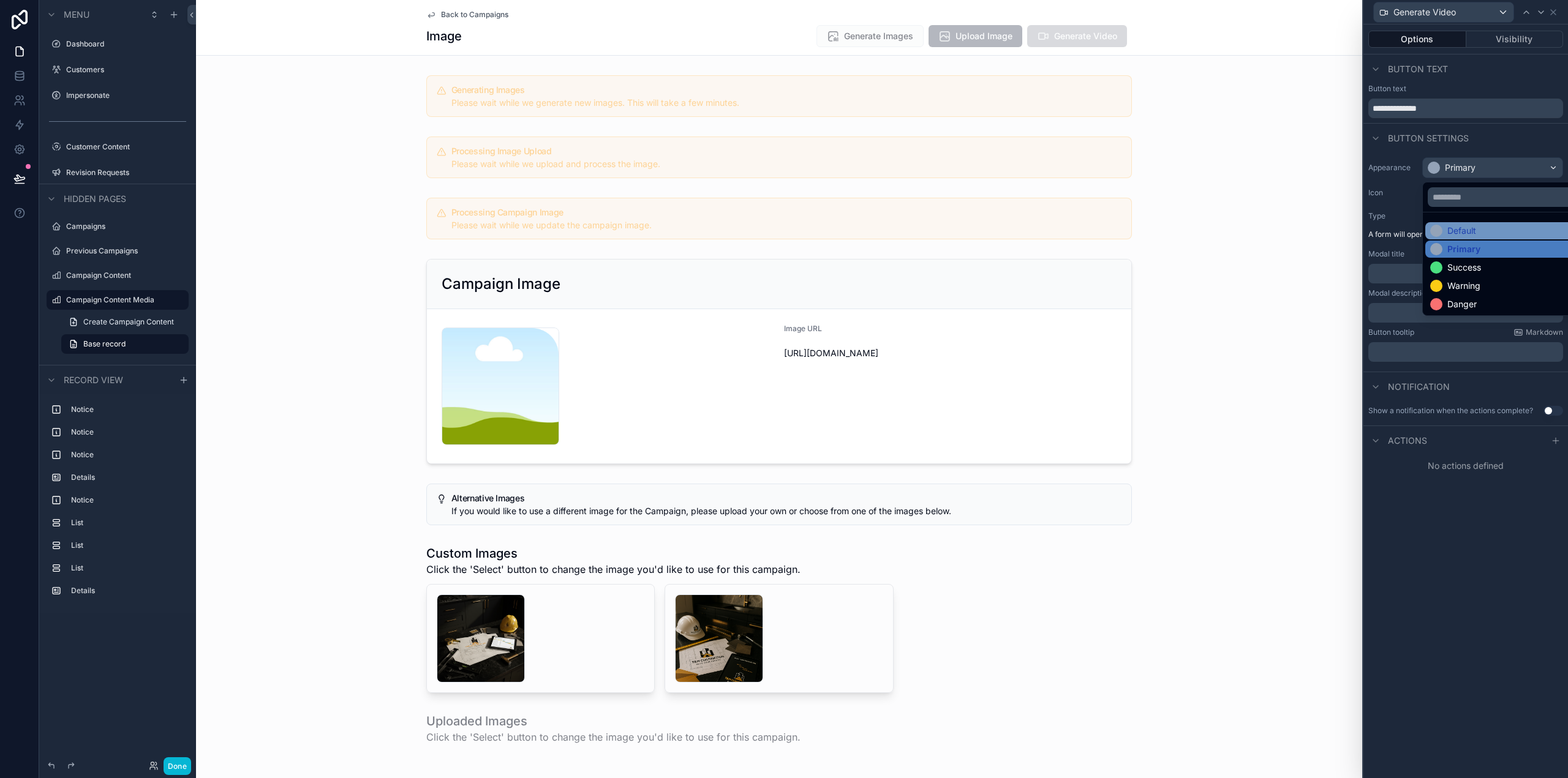
click at [1482, 227] on div "Default" at bounding box center [1507, 231] width 153 height 12
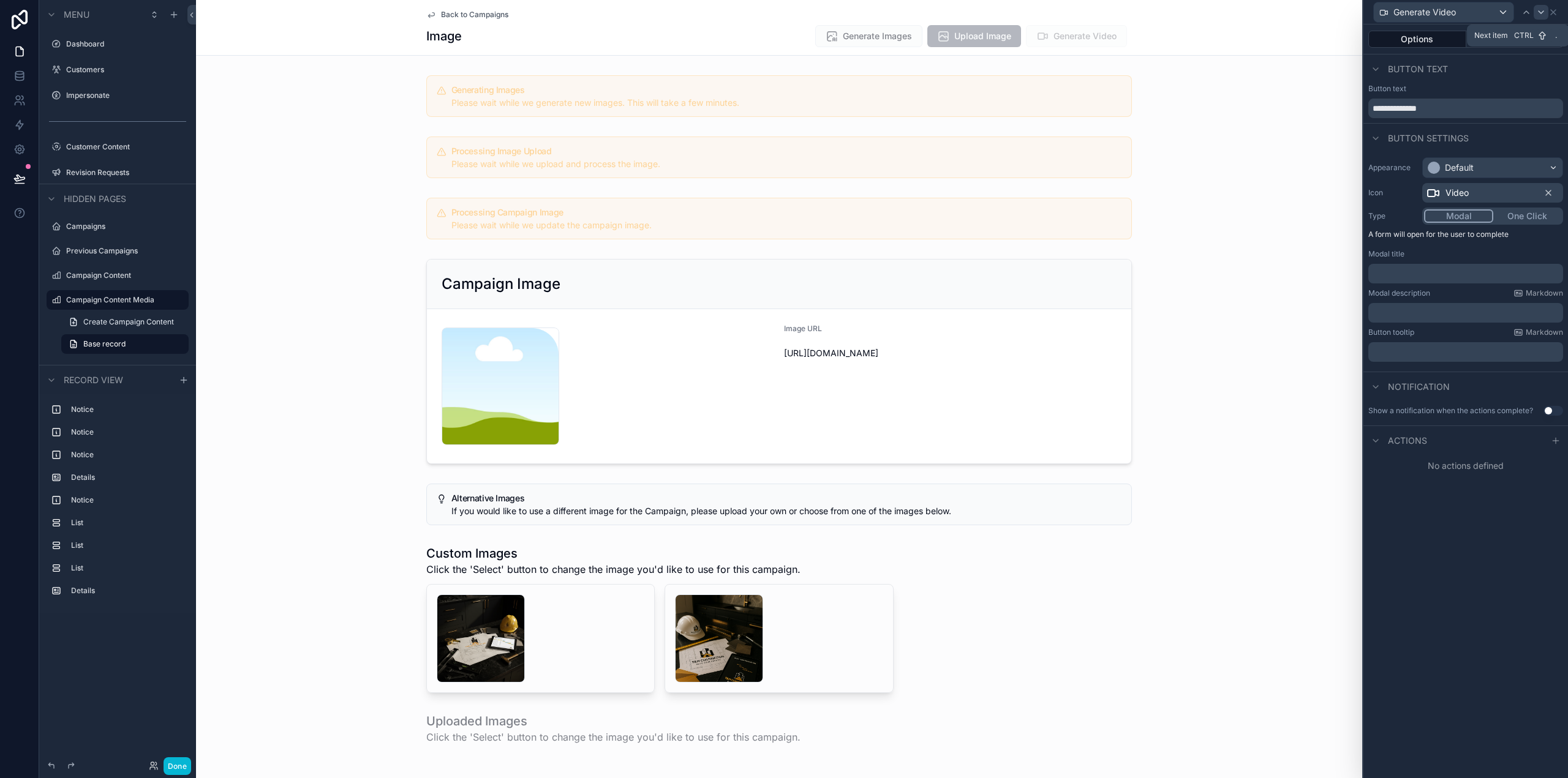
click at [1538, 10] on icon at bounding box center [1541, 12] width 10 height 10
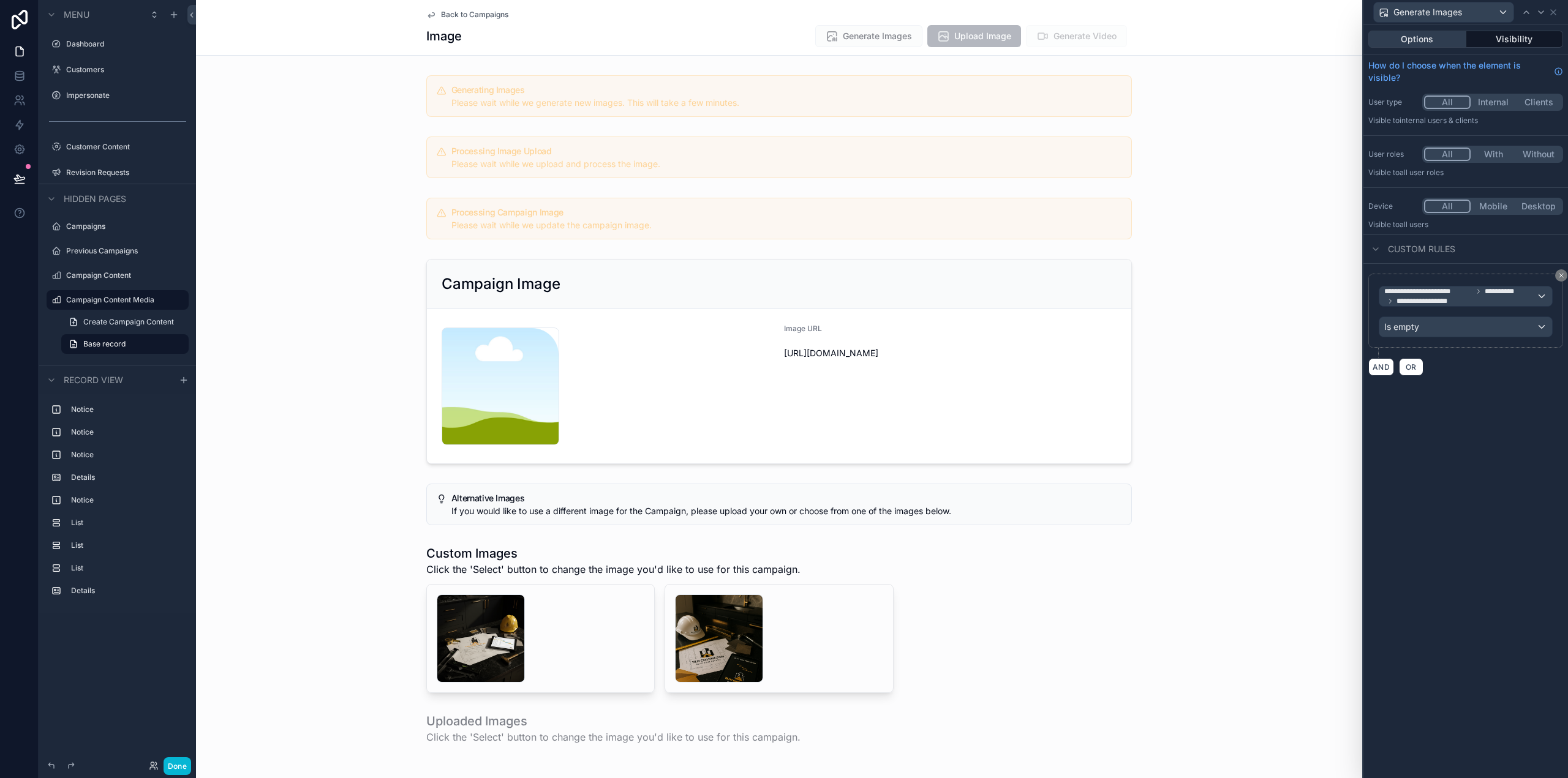
click at [1430, 36] on button "Options" at bounding box center [1417, 39] width 98 height 17
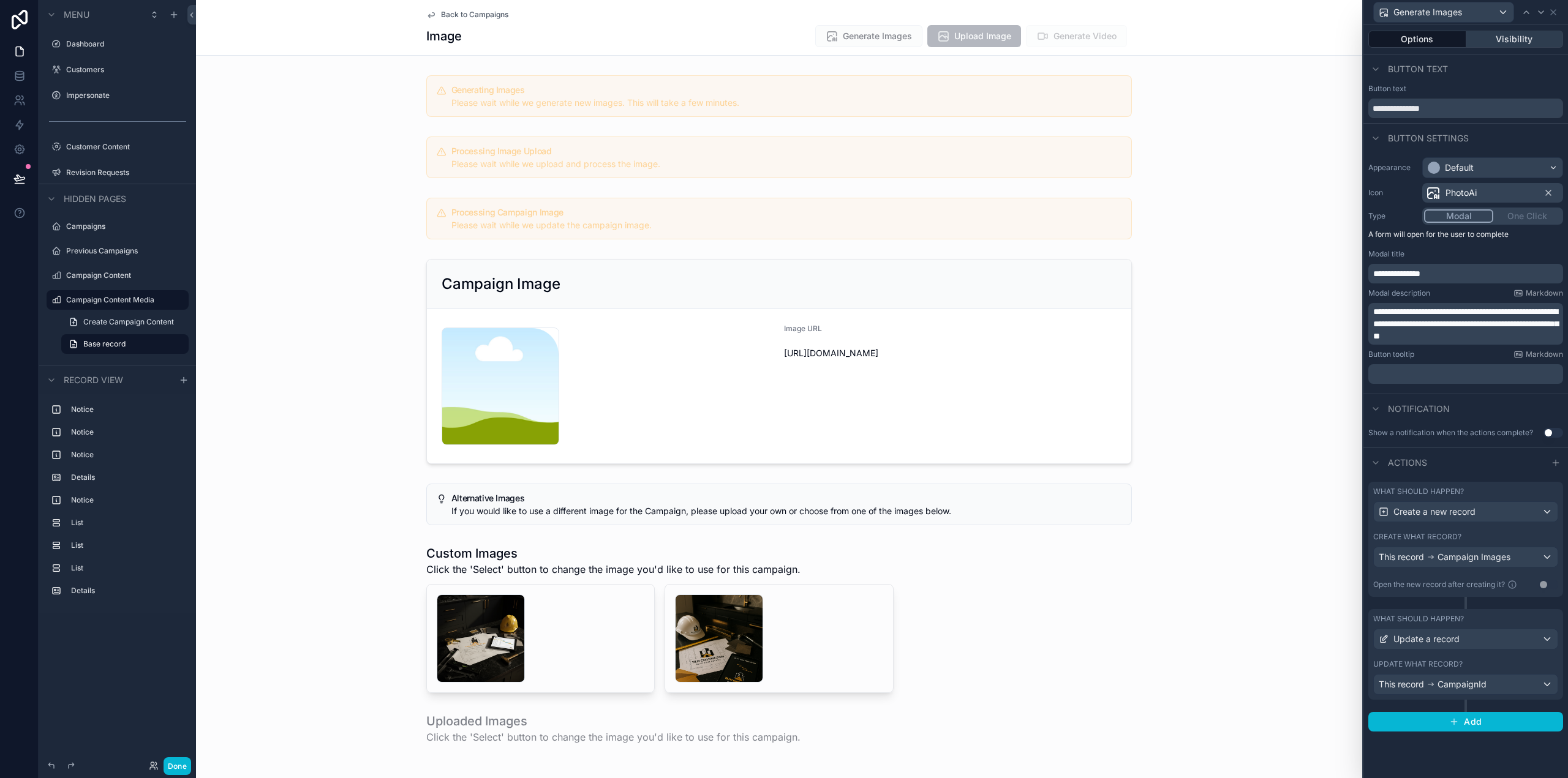
click at [1515, 38] on button "Visibility" at bounding box center [1515, 39] width 97 height 17
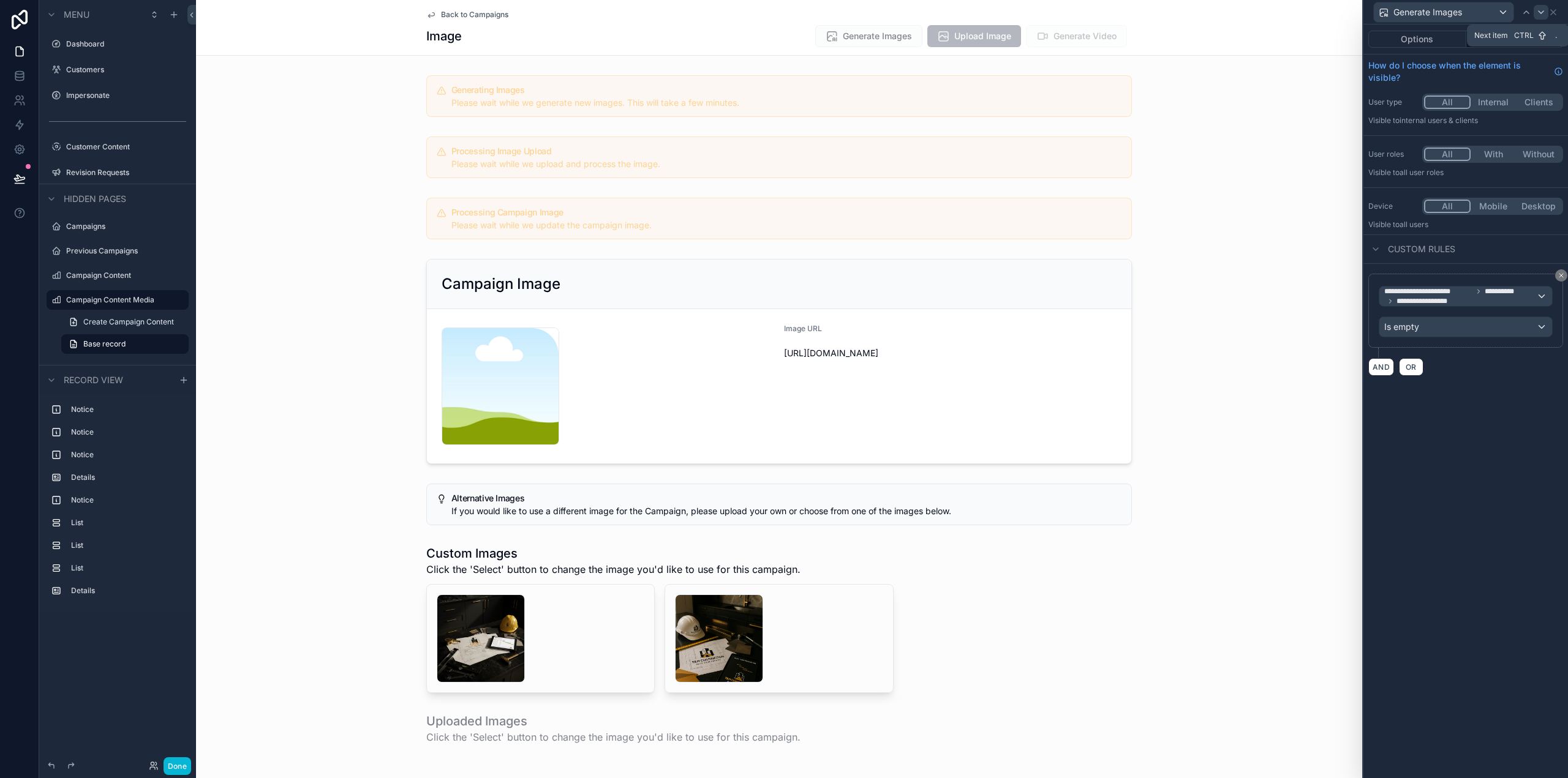
click at [1539, 13] on icon at bounding box center [1541, 12] width 10 height 10
click at [1540, 10] on icon at bounding box center [1541, 12] width 10 height 10
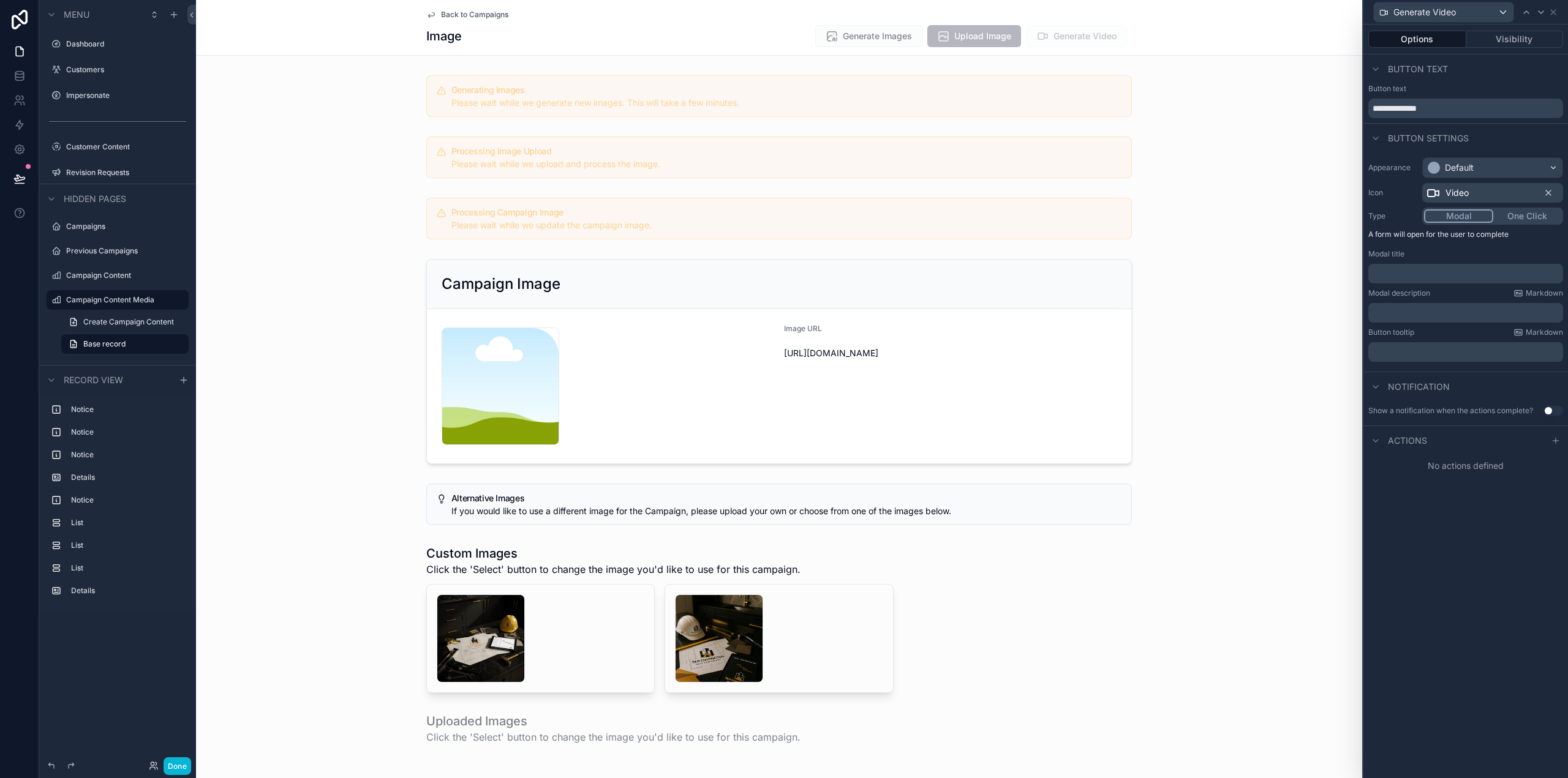
click at [1520, 25] on div "Options Visibility" at bounding box center [1465, 39] width 205 height 29
click at [1519, 40] on button "Visibility" at bounding box center [1515, 39] width 97 height 17
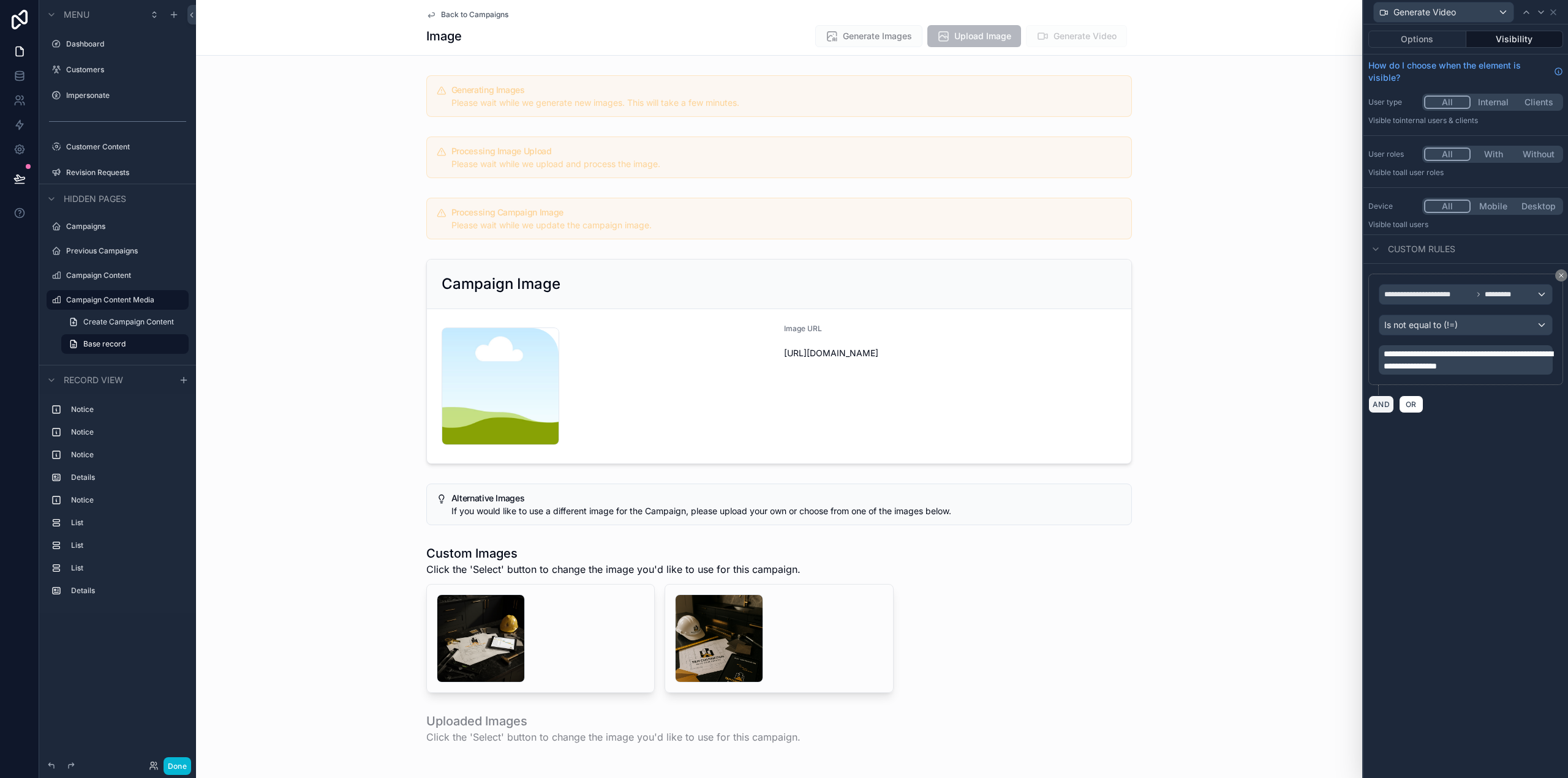
click at [1378, 405] on button "AND" at bounding box center [1382, 404] width 26 height 18
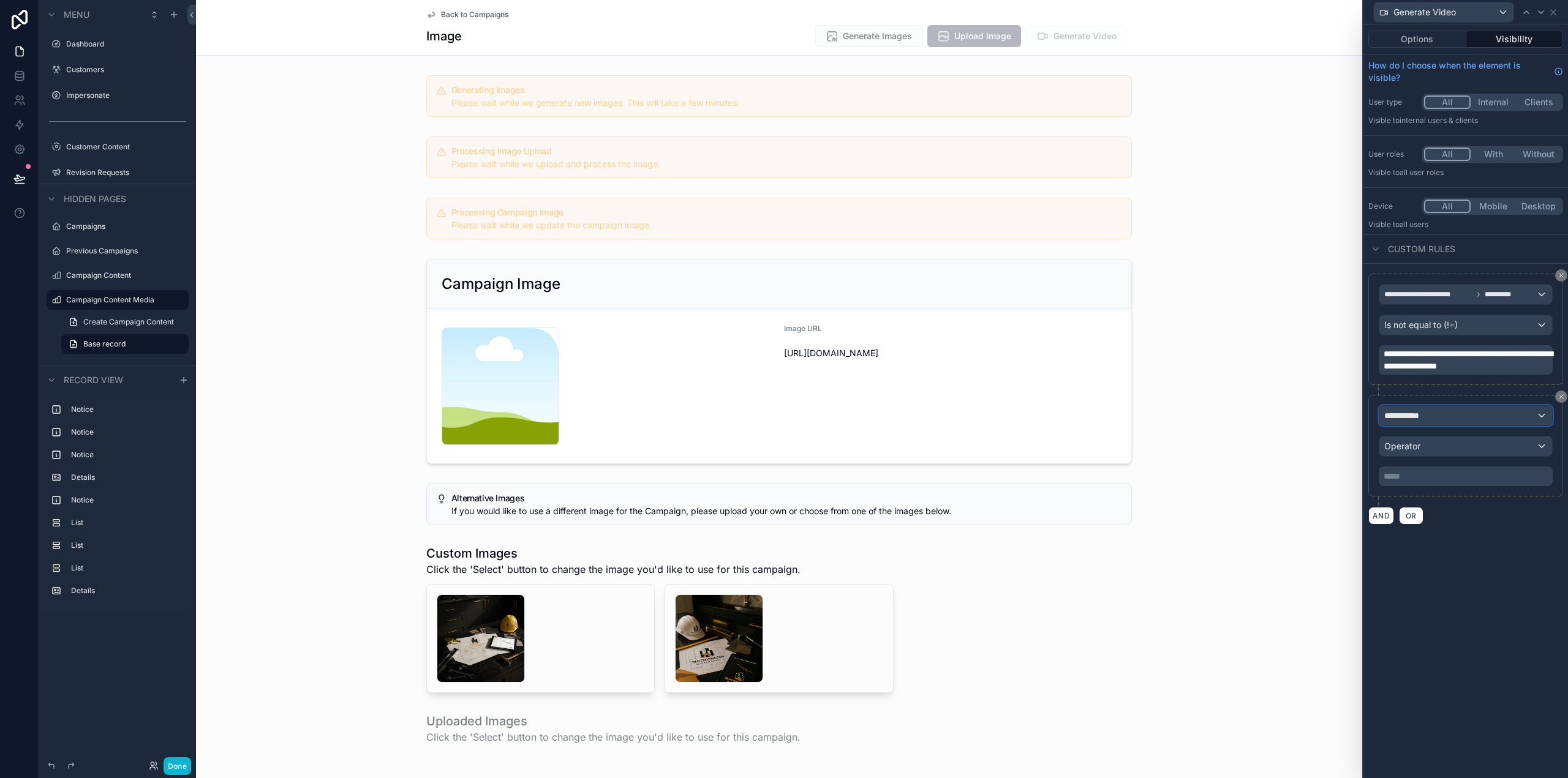
click at [1436, 415] on div "**********" at bounding box center [1465, 416] width 173 height 19
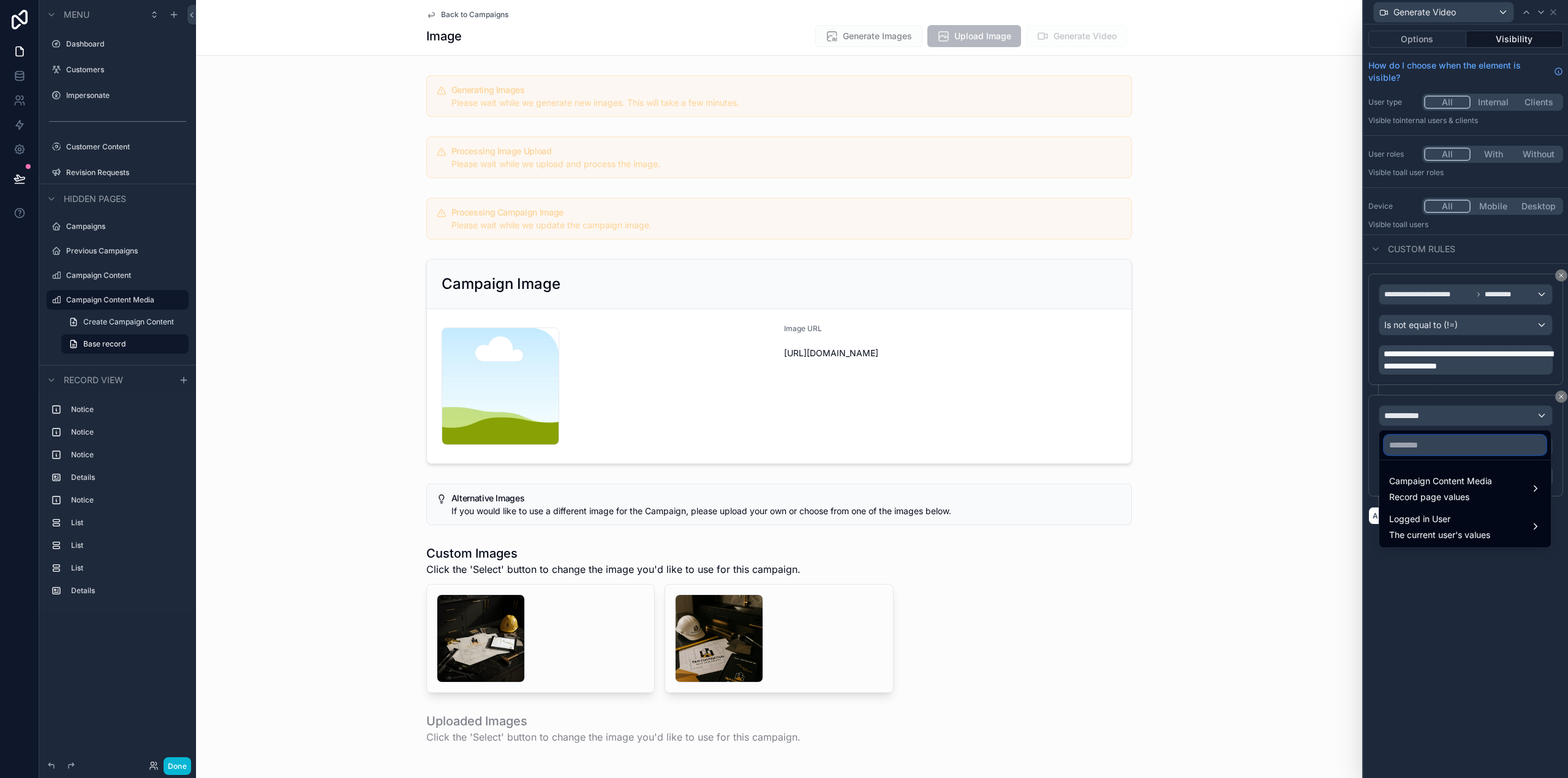
click at [1420, 446] on input "text" at bounding box center [1465, 445] width 162 height 19
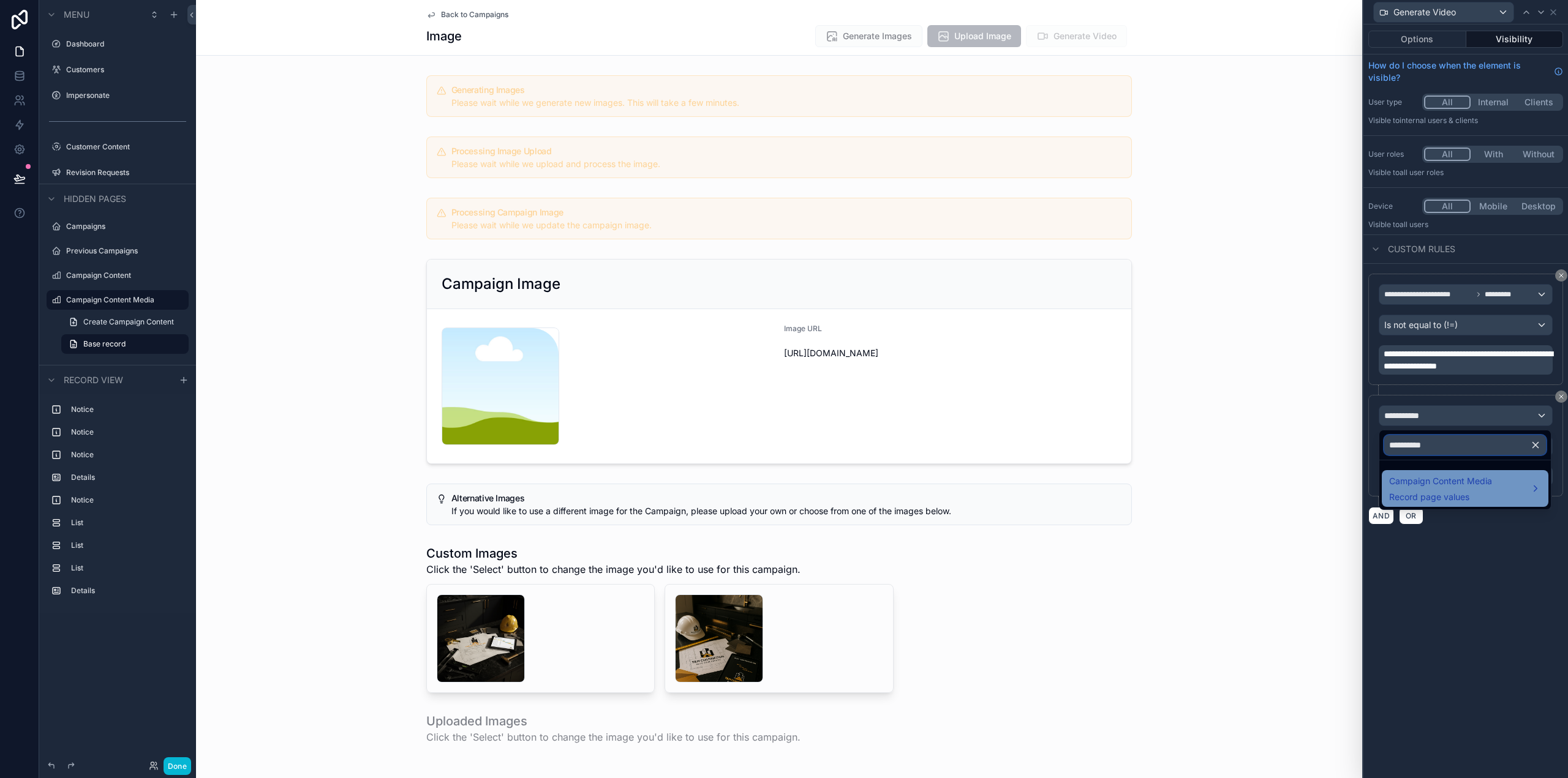
type input "**********"
click at [1426, 486] on span "Campaign Content Media" at bounding box center [1441, 481] width 103 height 15
click at [1328, 487] on span "CampaignId" at bounding box center [1329, 490] width 49 height 15
drag, startPoint x: 1447, startPoint y: 492, endPoint x: 1463, endPoint y: 493, distance: 16.0
click at [1447, 493] on span "Processing Change" at bounding box center [1443, 491] width 78 height 15
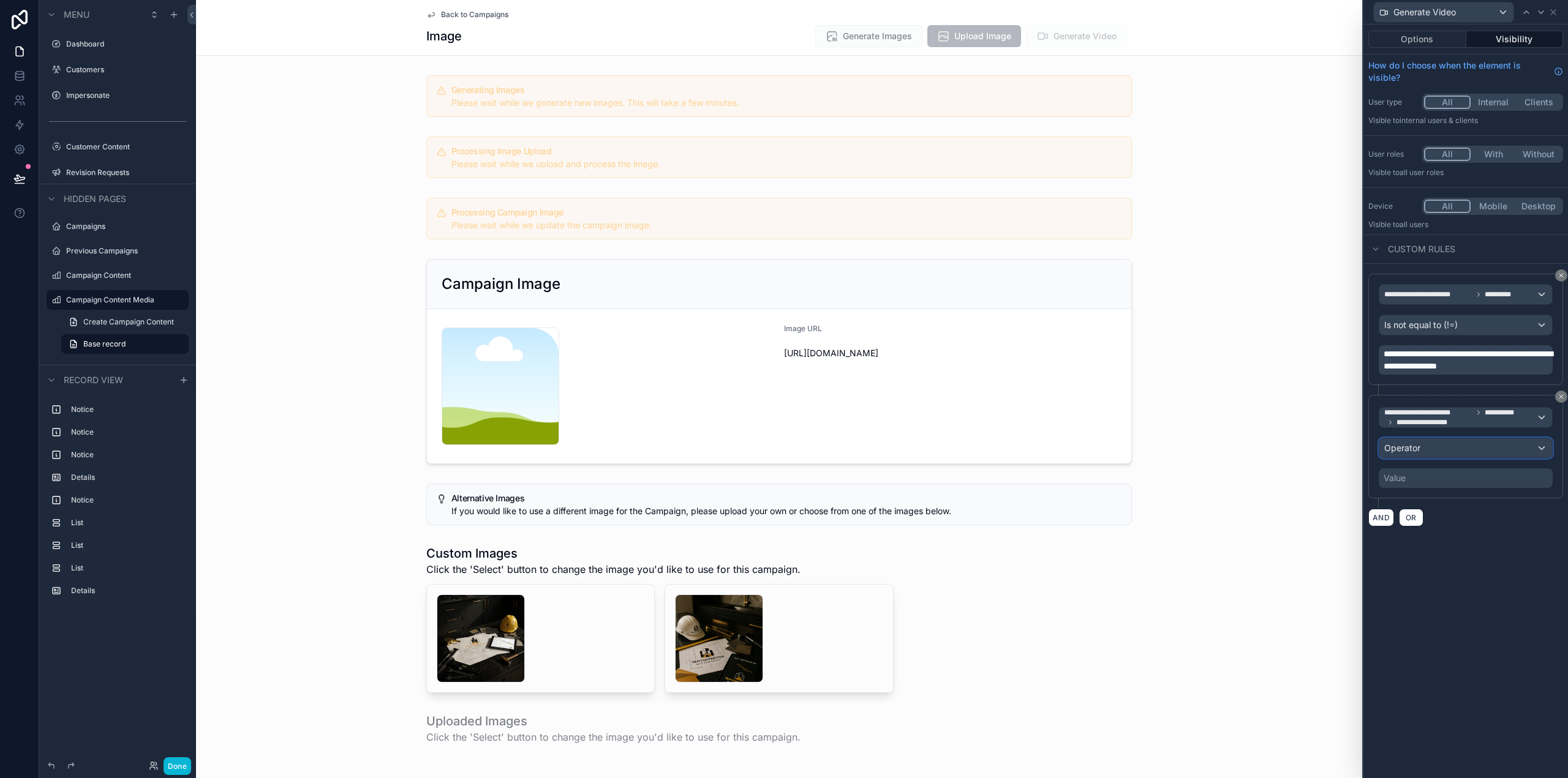
click at [1443, 444] on div "Operator" at bounding box center [1465, 448] width 173 height 19
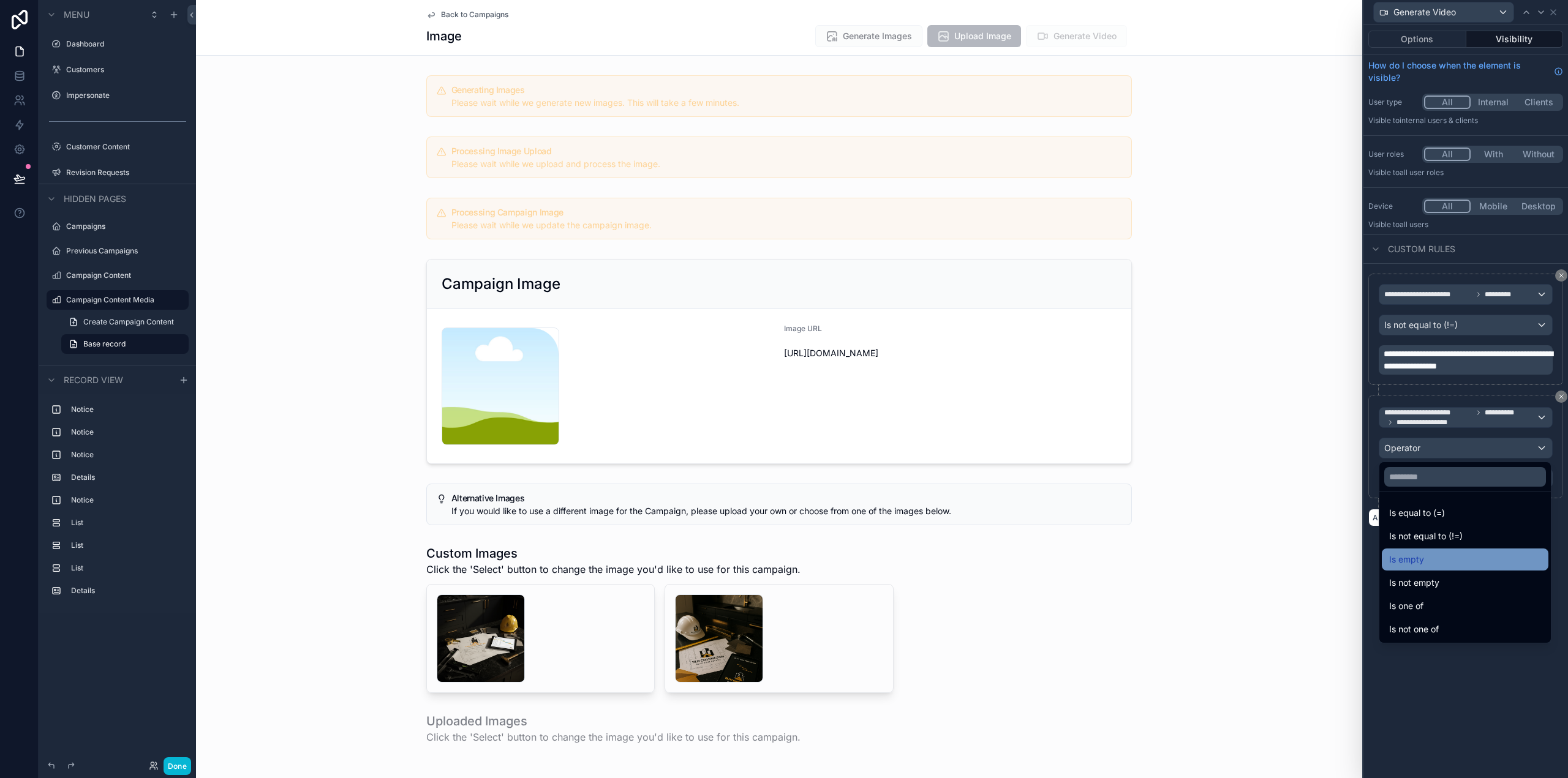
click at [1430, 565] on div "Is empty" at bounding box center [1465, 560] width 152 height 15
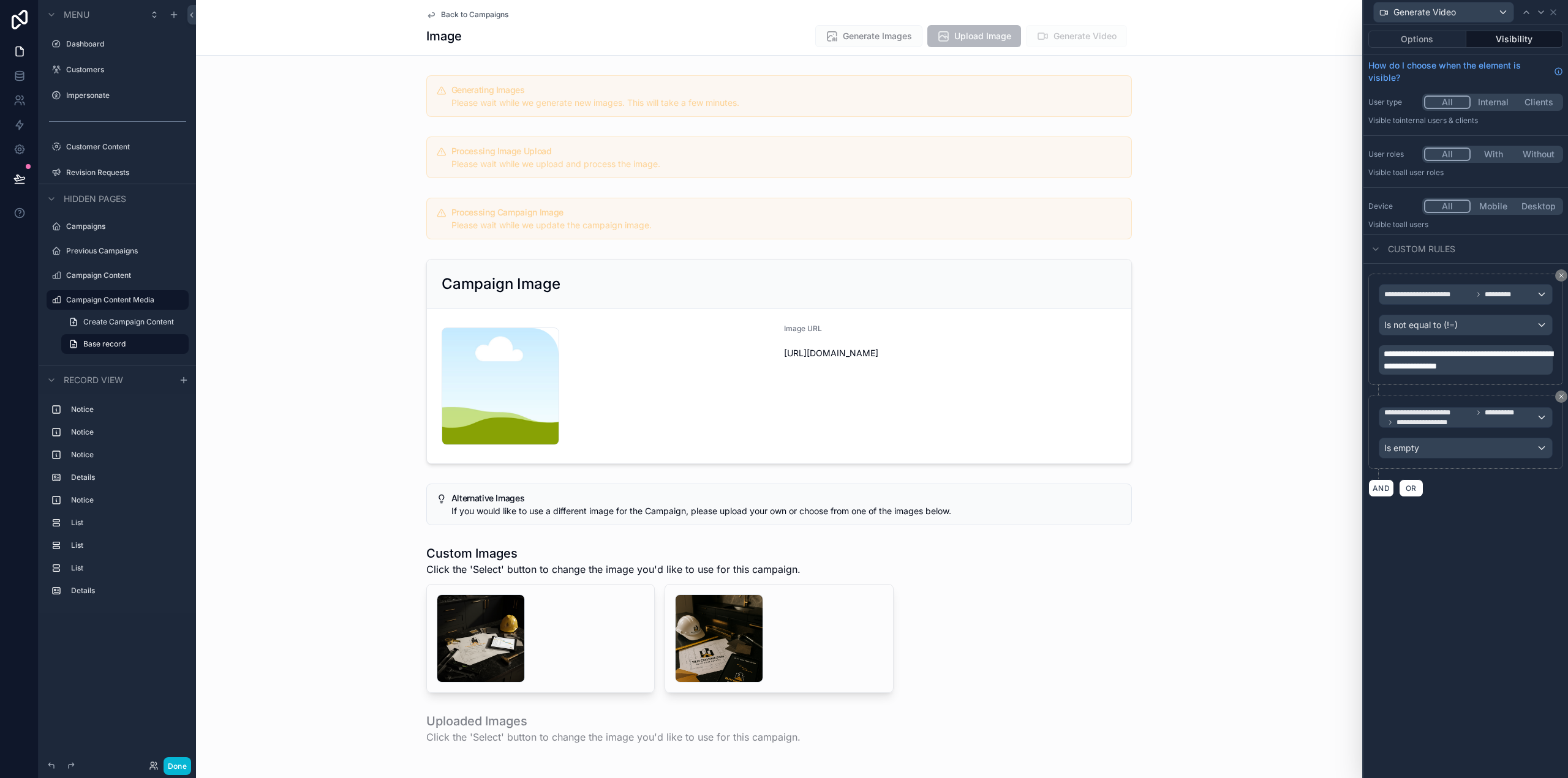
click at [1513, 614] on div "**********" at bounding box center [1465, 401] width 205 height 754
click at [1545, 10] on icon at bounding box center [1541, 12] width 10 height 10
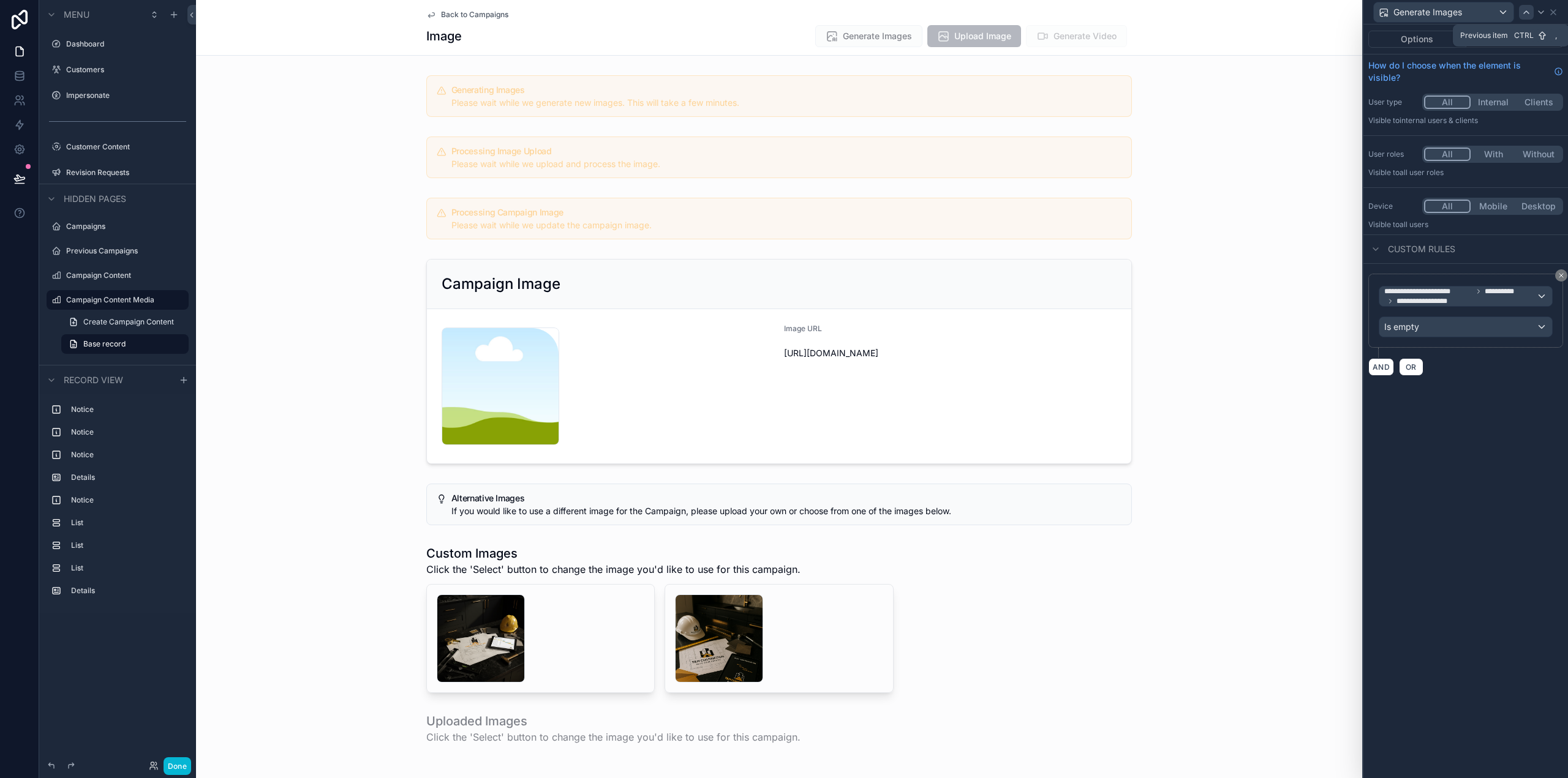
click at [1521, 13] on div at bounding box center [1526, 12] width 15 height 15
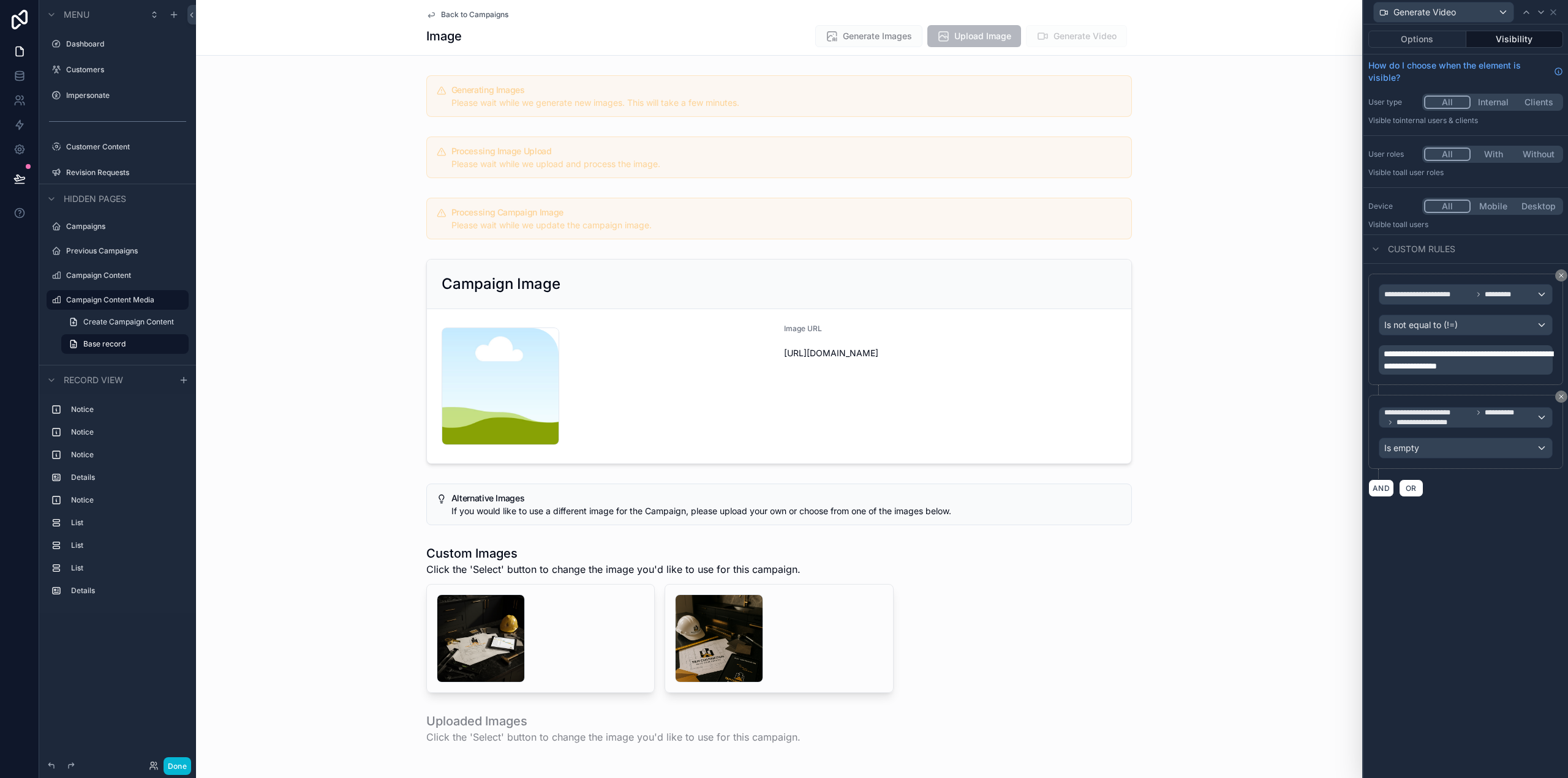
drag, startPoint x: 1480, startPoint y: 534, endPoint x: 1476, endPoint y: 351, distance: 183.0
click at [1480, 531] on div "**********" at bounding box center [1465, 401] width 205 height 754
click at [1427, 44] on button "Options" at bounding box center [1417, 39] width 98 height 17
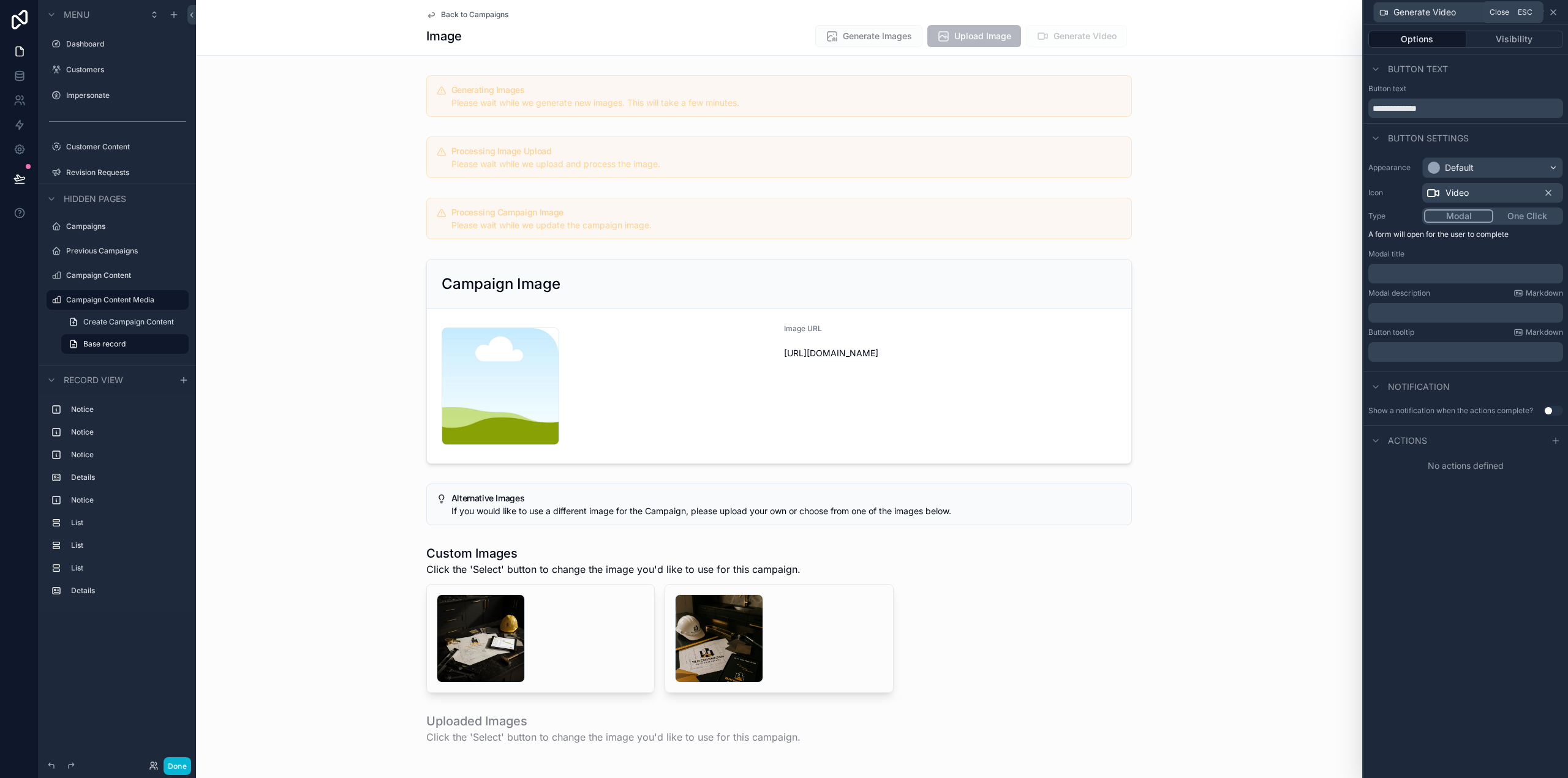
click at [1554, 10] on icon at bounding box center [1553, 12] width 10 height 10
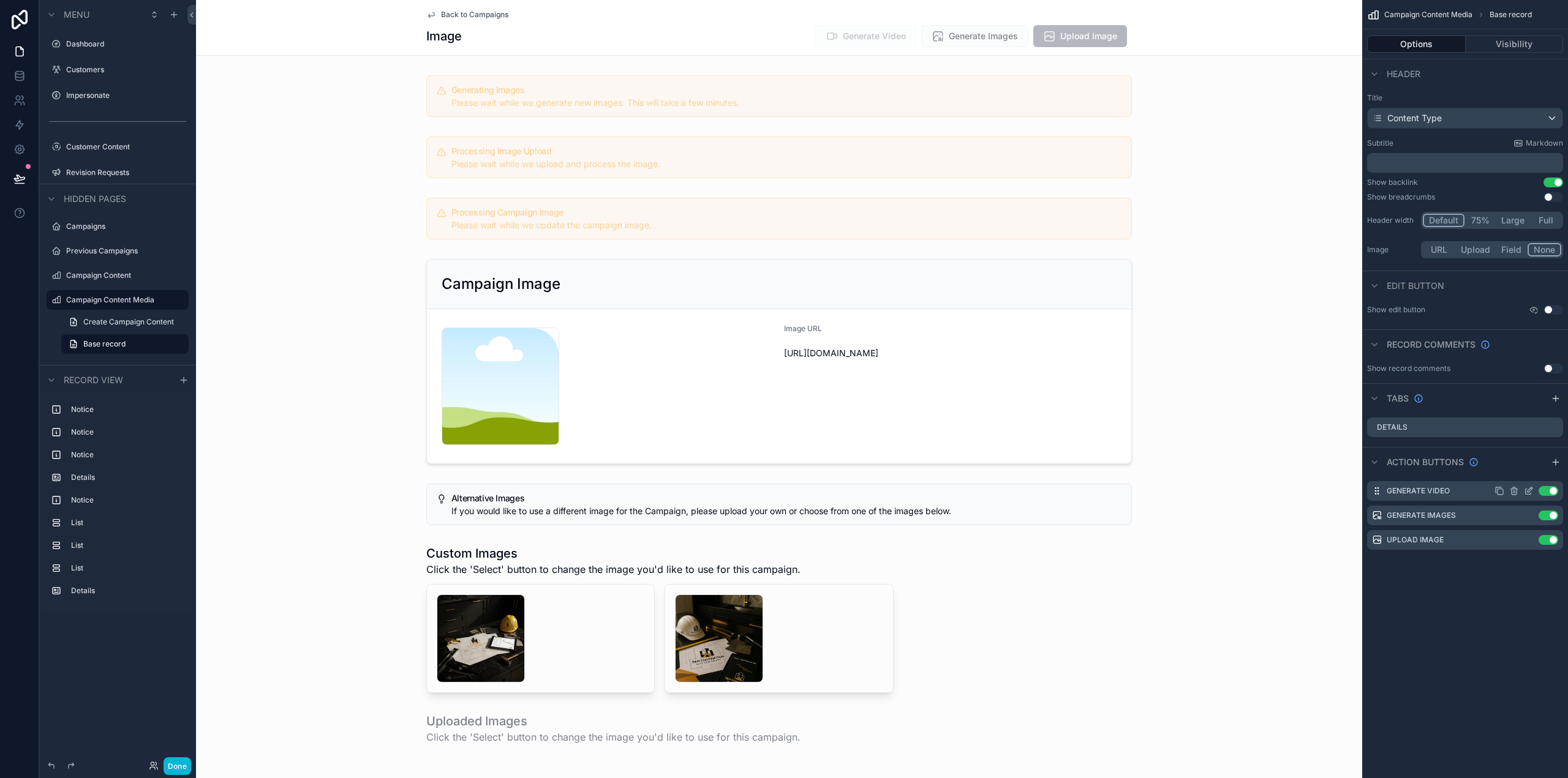
click at [1530, 488] on icon "scrollable content" at bounding box center [1528, 491] width 10 height 10
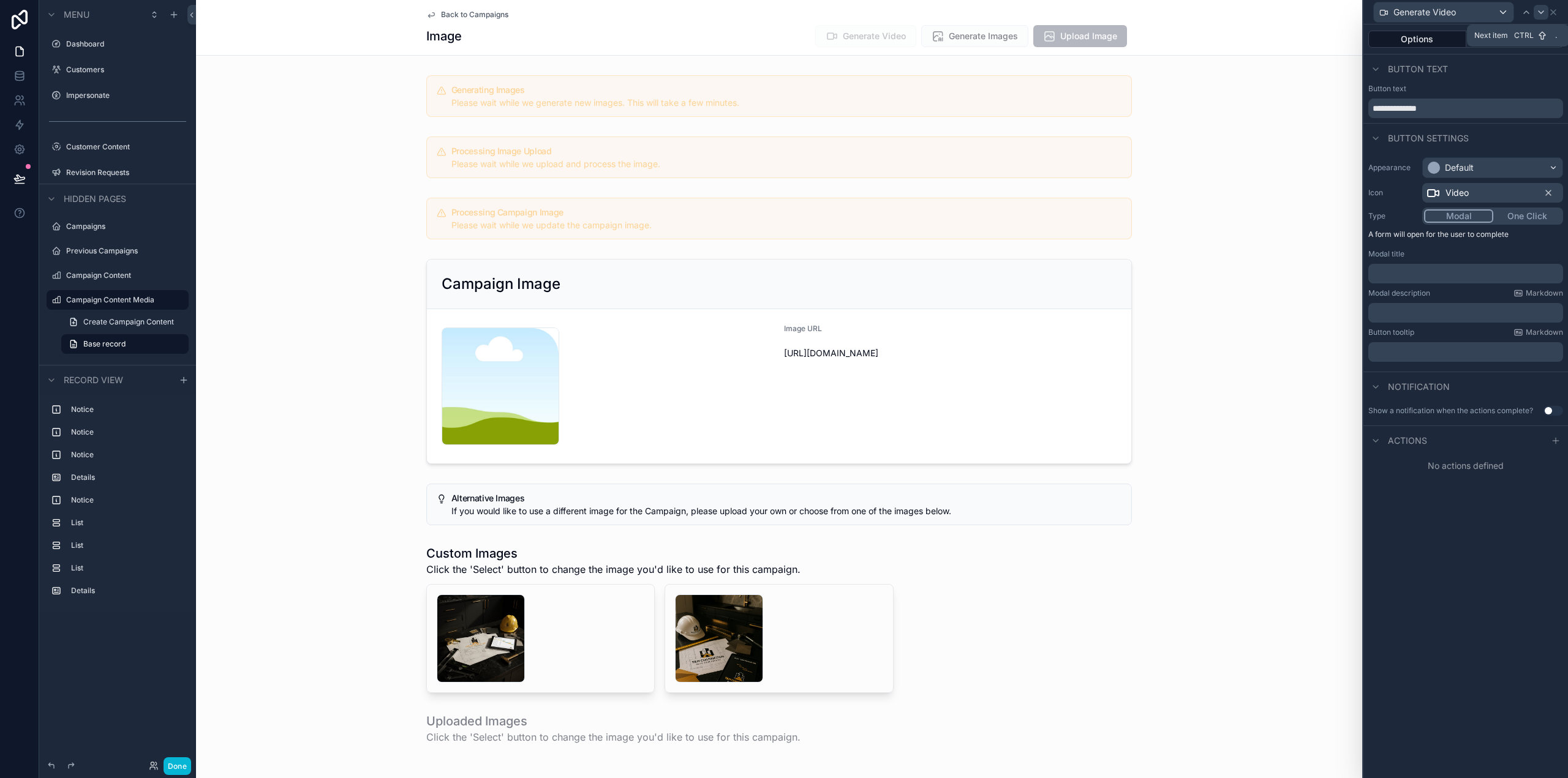
click at [1540, 12] on icon at bounding box center [1541, 12] width 5 height 3
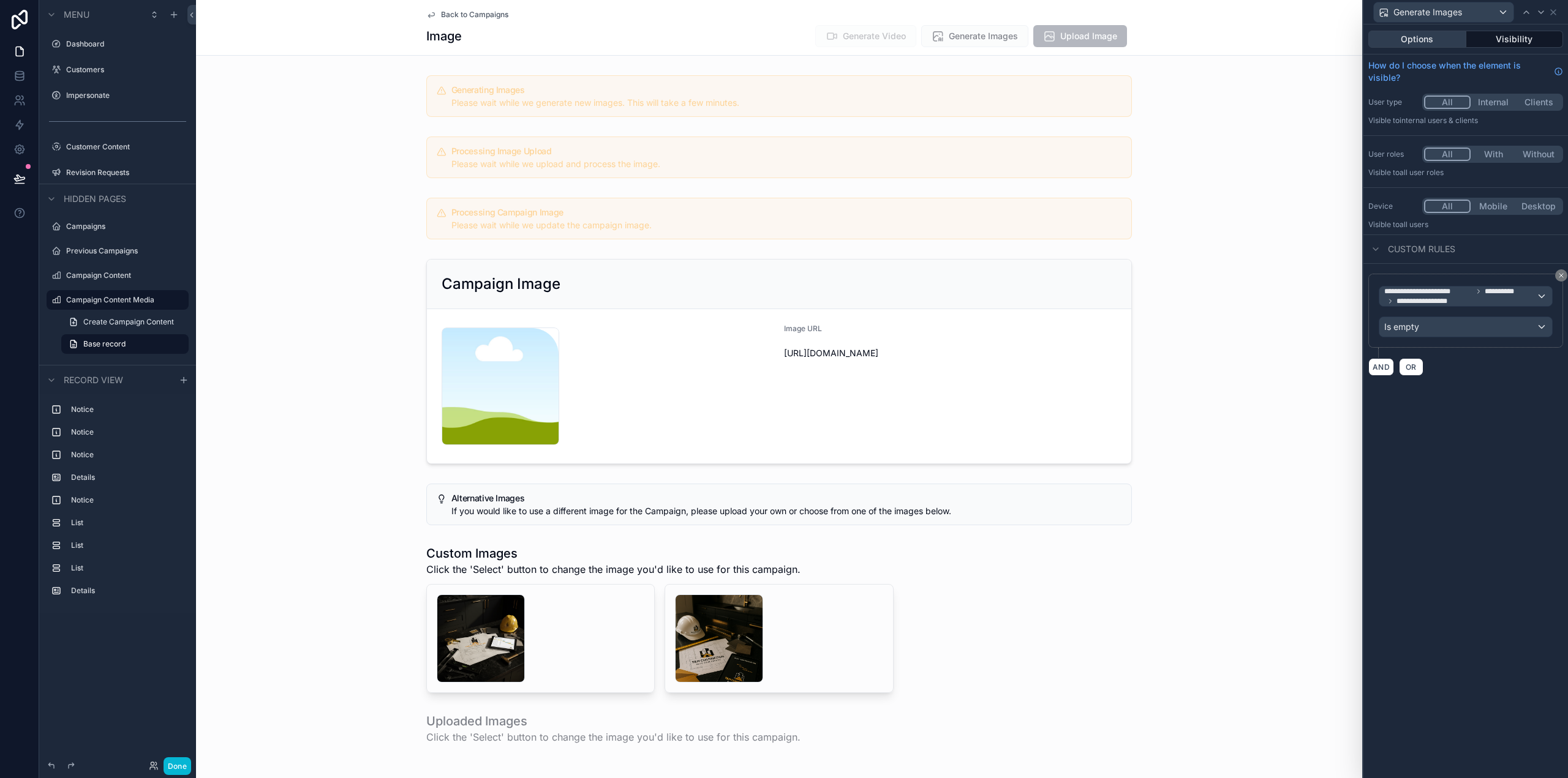
click at [1428, 41] on button "Options" at bounding box center [1417, 39] width 98 height 17
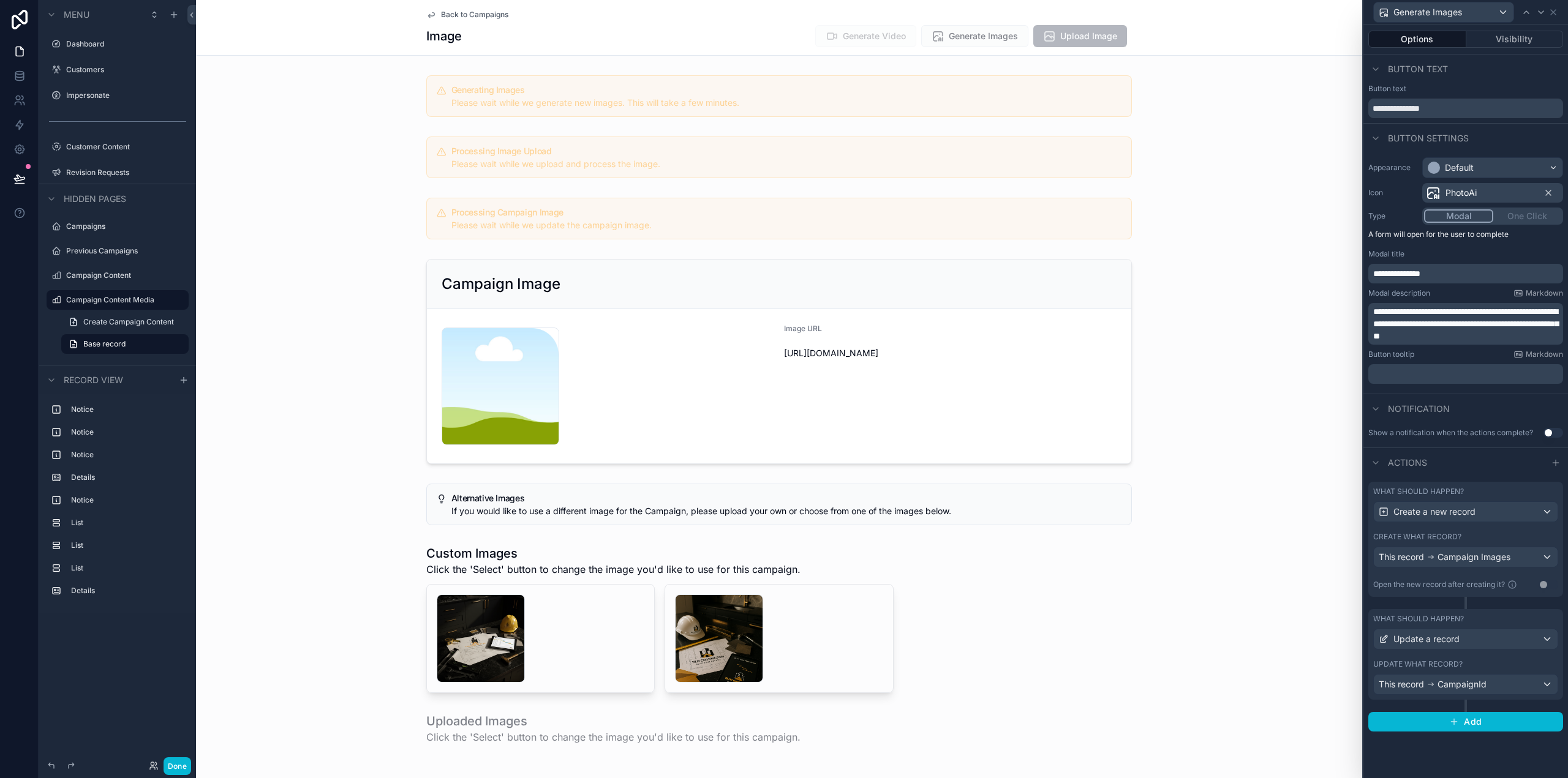
click at [1471, 272] on p "**********" at bounding box center [1467, 273] width 188 height 12
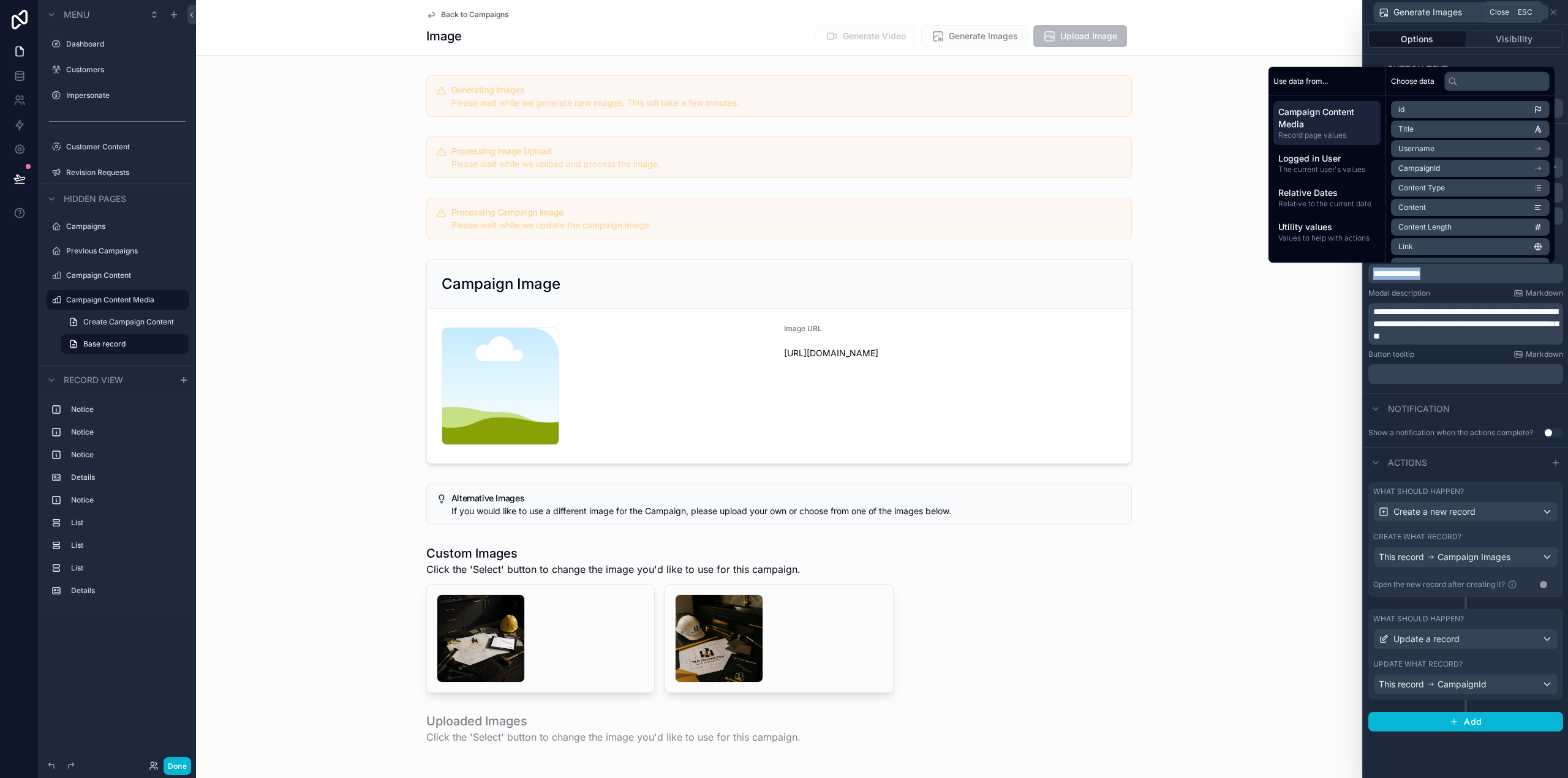
copy span "**********"
click at [1524, 12] on icon at bounding box center [1526, 12] width 10 height 10
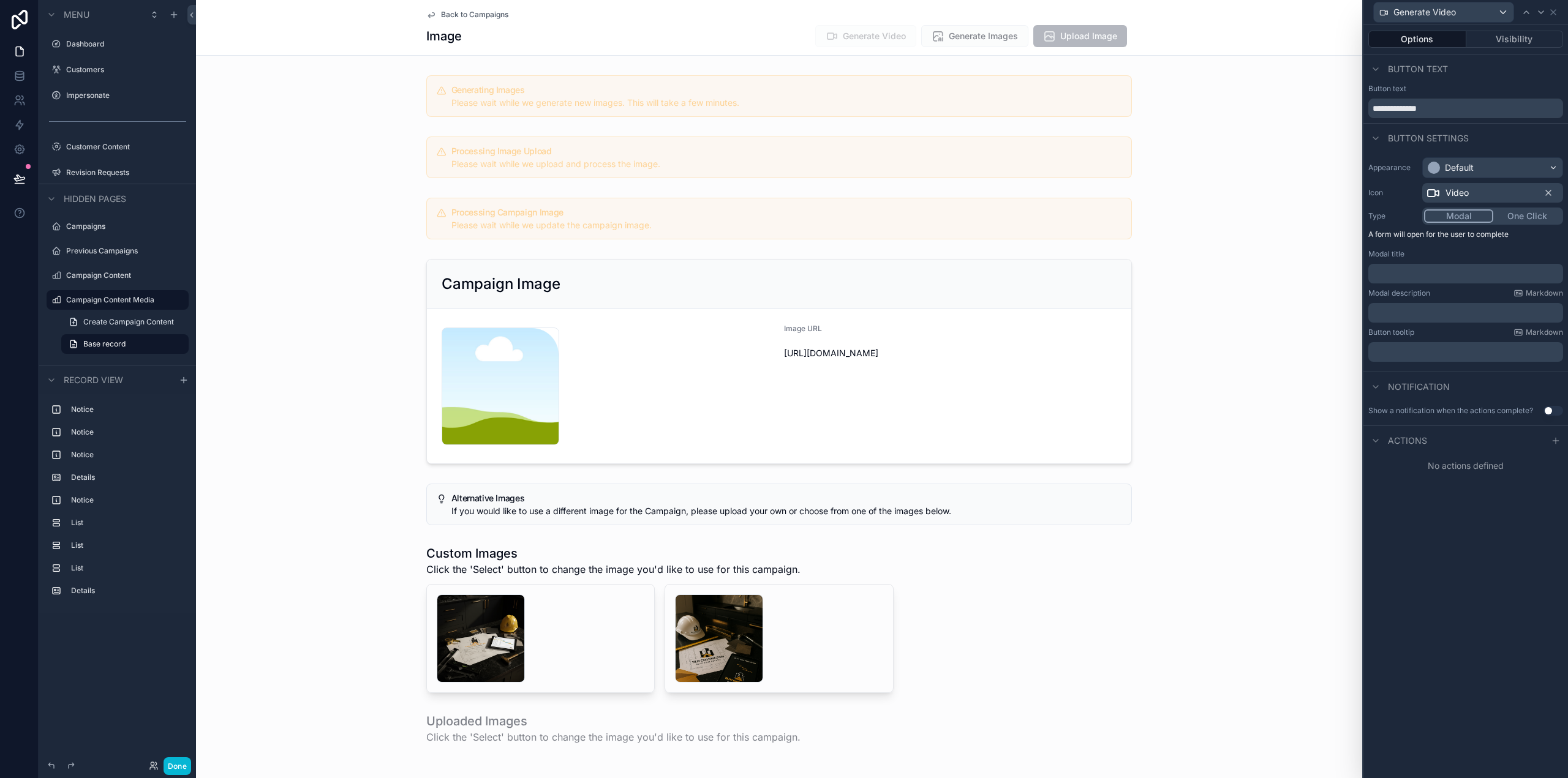
click at [1417, 275] on p "﻿" at bounding box center [1467, 273] width 188 height 12
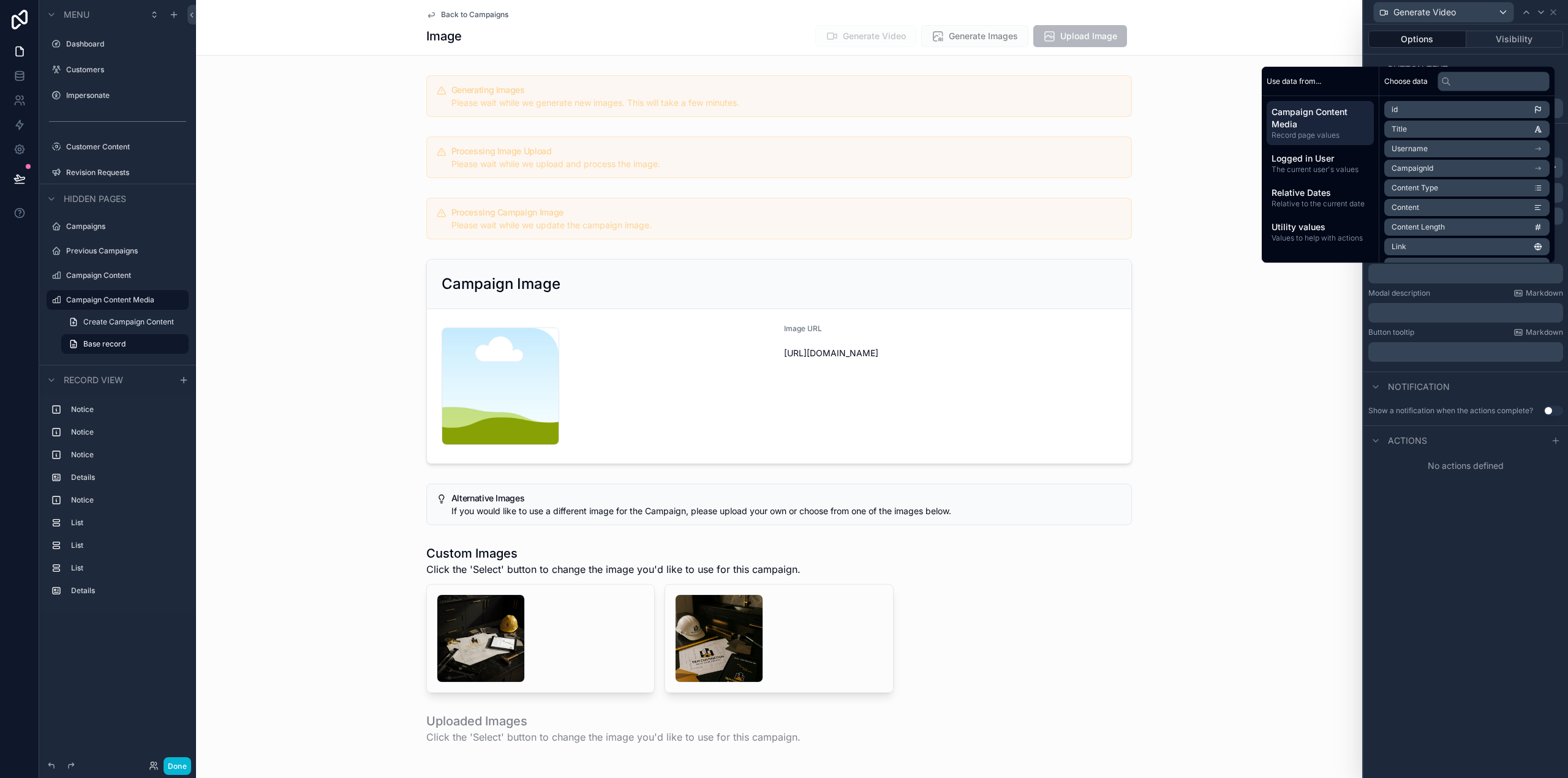
paste div "scrollable content"
click at [1464, 546] on div "**********" at bounding box center [1465, 401] width 205 height 754
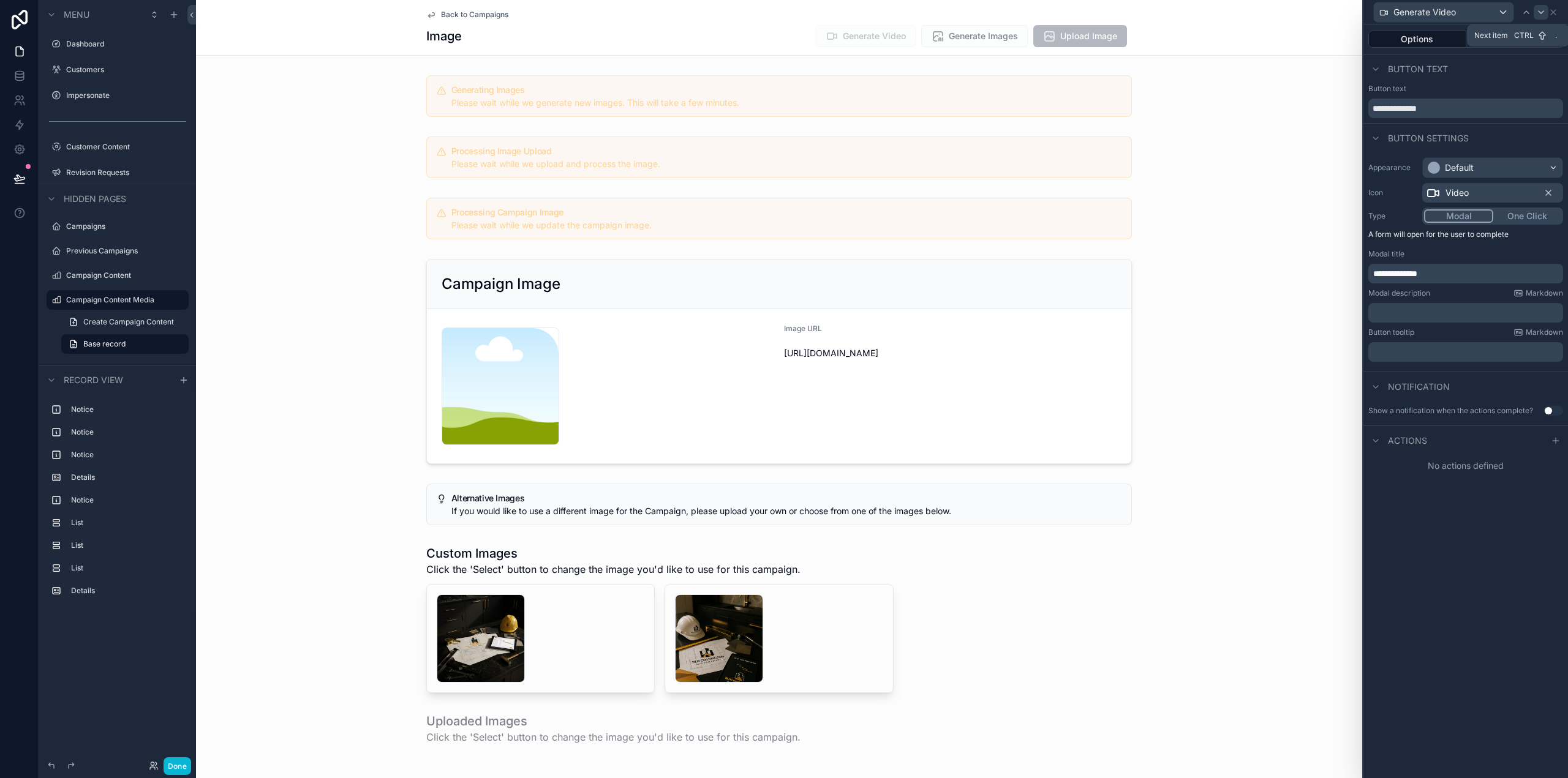
click at [1541, 14] on icon at bounding box center [1541, 12] width 10 height 10
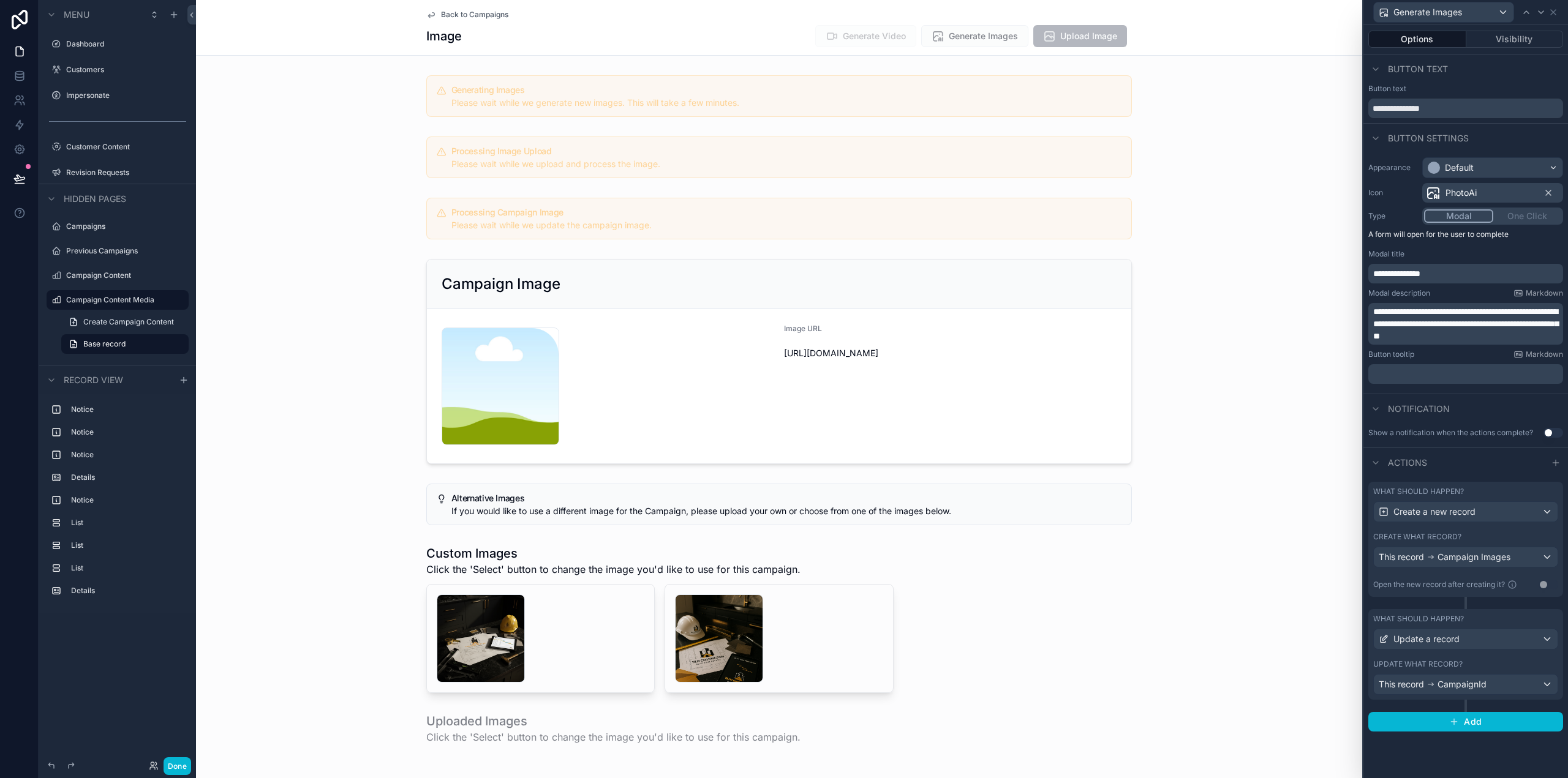
click at [1510, 322] on span "**********" at bounding box center [1465, 323] width 185 height 33
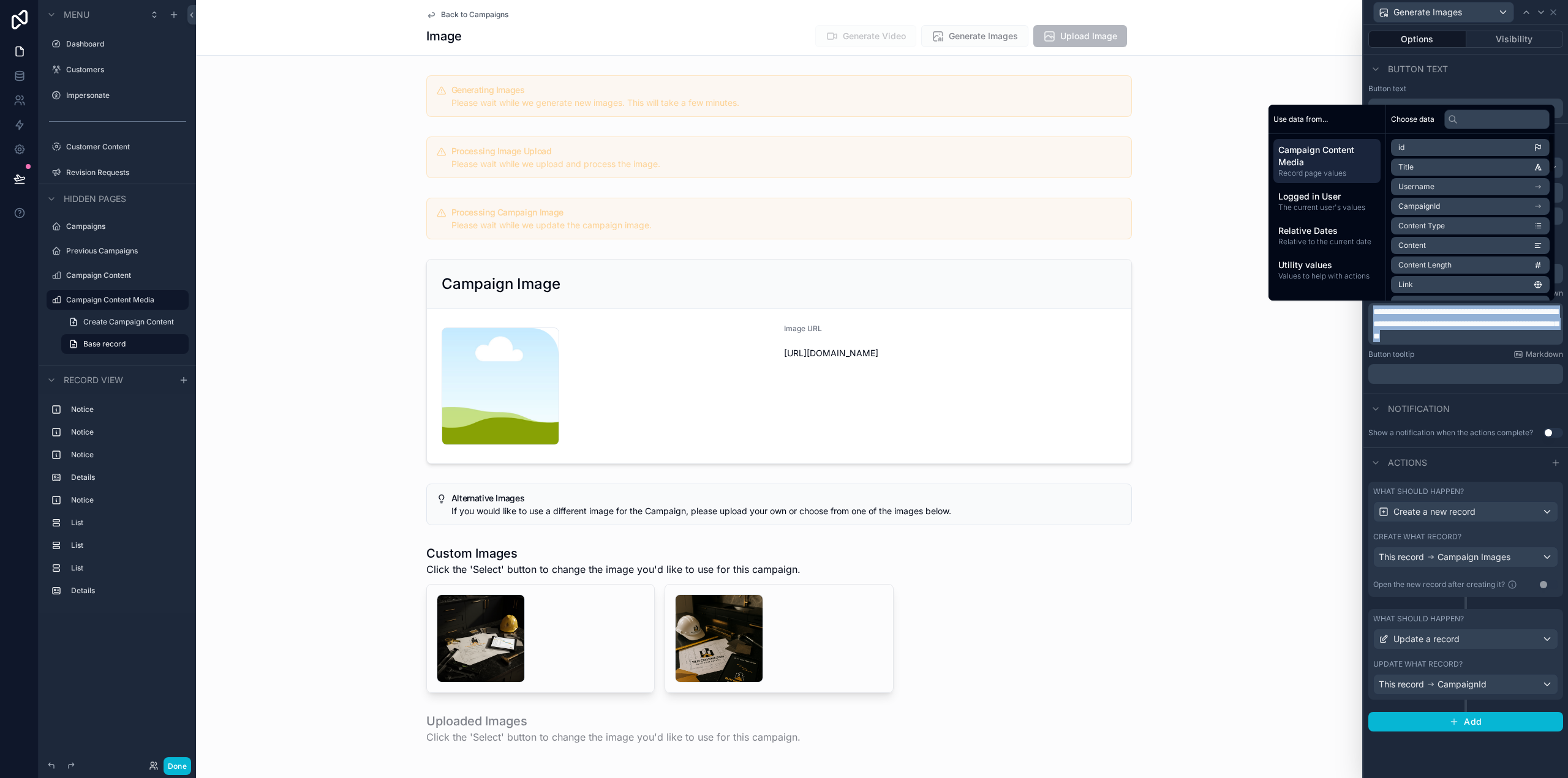
copy span "**********"
click at [1521, 9] on div at bounding box center [1526, 12] width 15 height 15
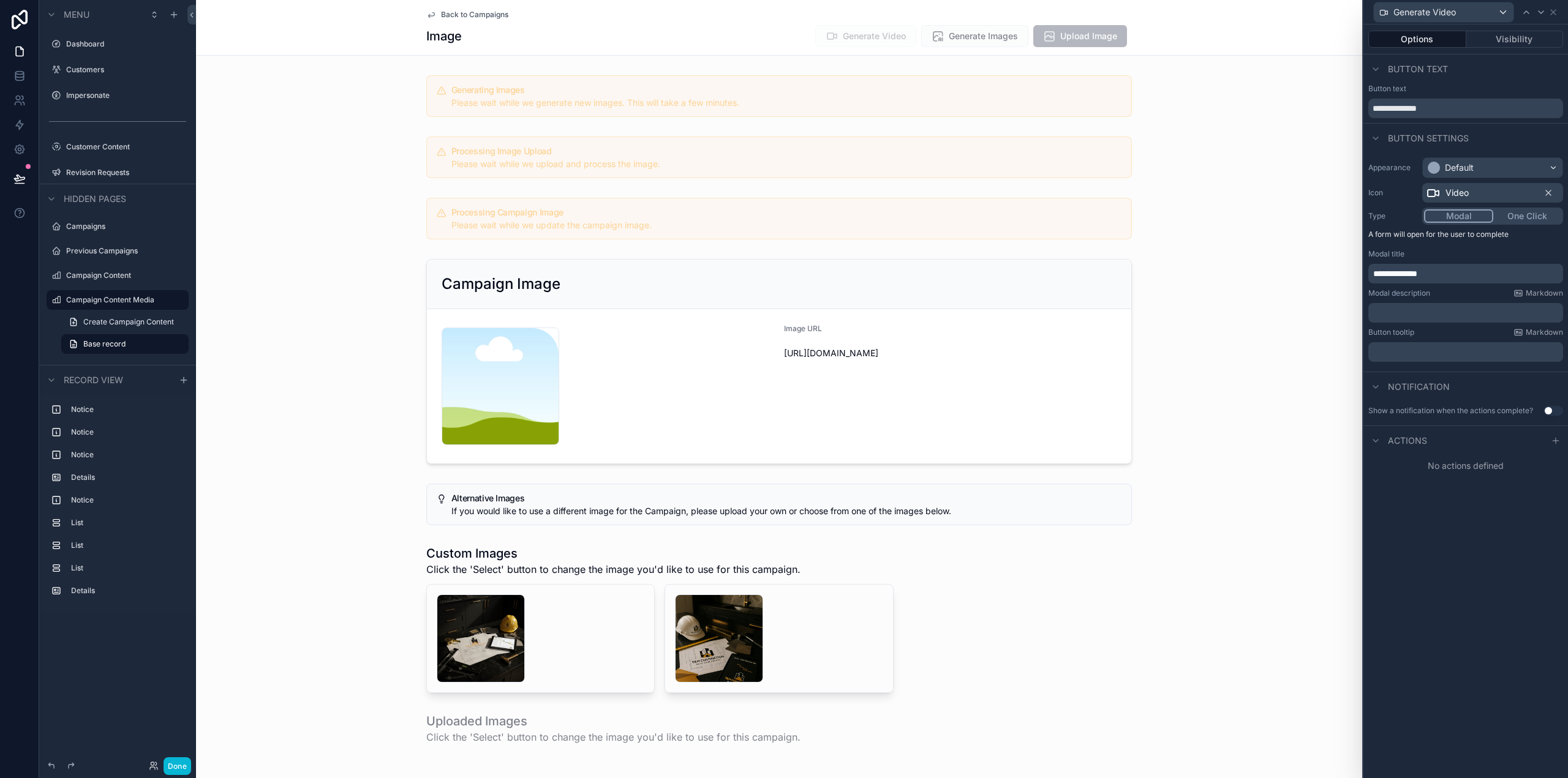
drag, startPoint x: 1426, startPoint y: 299, endPoint x: 1424, endPoint y: 307, distance: 8.2
click at [1426, 300] on div "Modal description Markdown ﻿" at bounding box center [1466, 305] width 195 height 34
click at [1421, 317] on p "﻿" at bounding box center [1467, 312] width 188 height 12
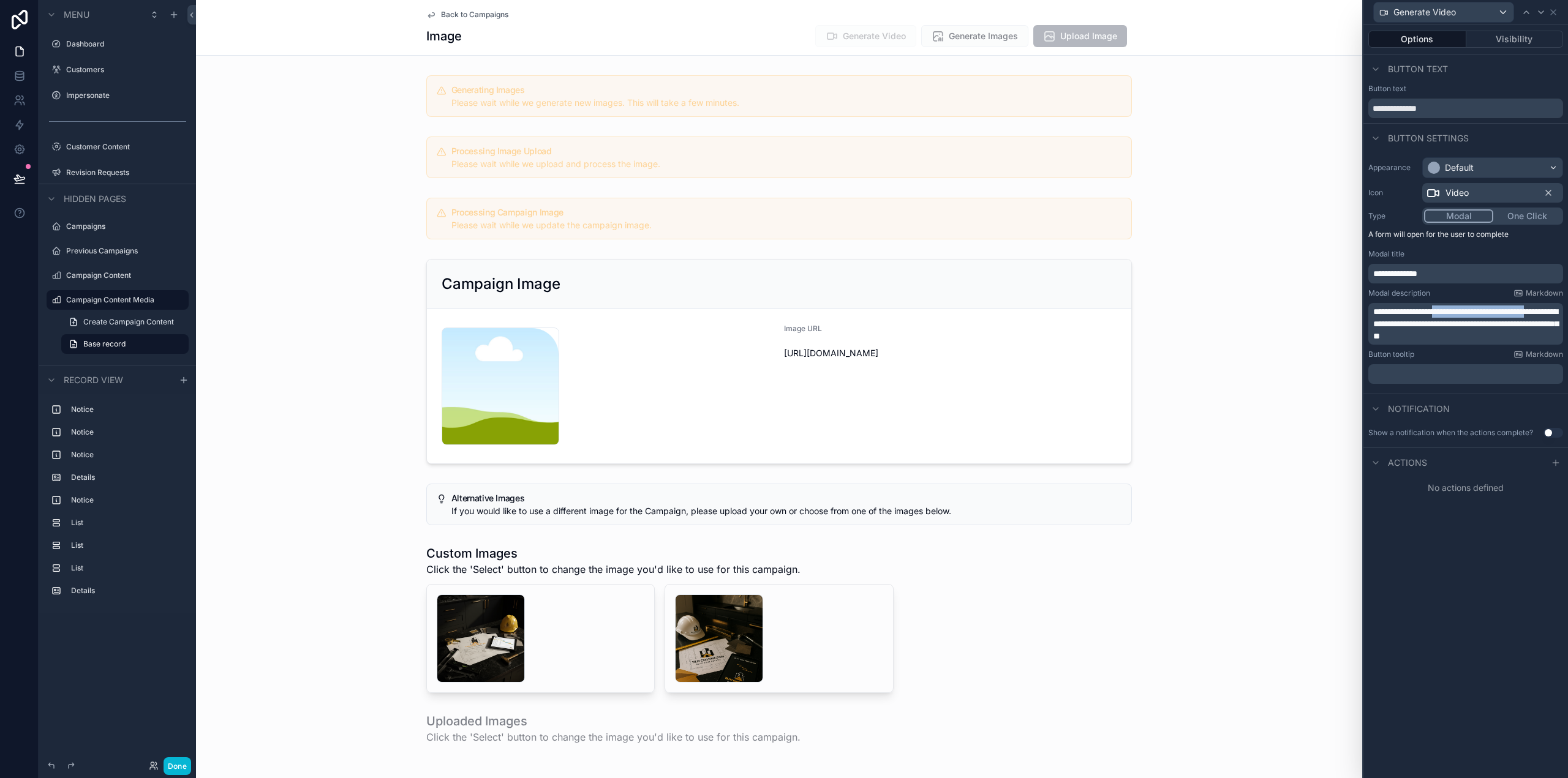
drag, startPoint x: 1447, startPoint y: 309, endPoint x: 1523, endPoint y: 334, distance: 80.0
click at [1397, 322] on span "**********" at bounding box center [1465, 323] width 185 height 33
drag, startPoint x: 1482, startPoint y: 330, endPoint x: 1428, endPoint y: 327, distance: 54.1
click at [1428, 327] on div "**********" at bounding box center [1466, 324] width 195 height 42
drag, startPoint x: 1416, startPoint y: 320, endPoint x: 1558, endPoint y: 338, distance: 143.1
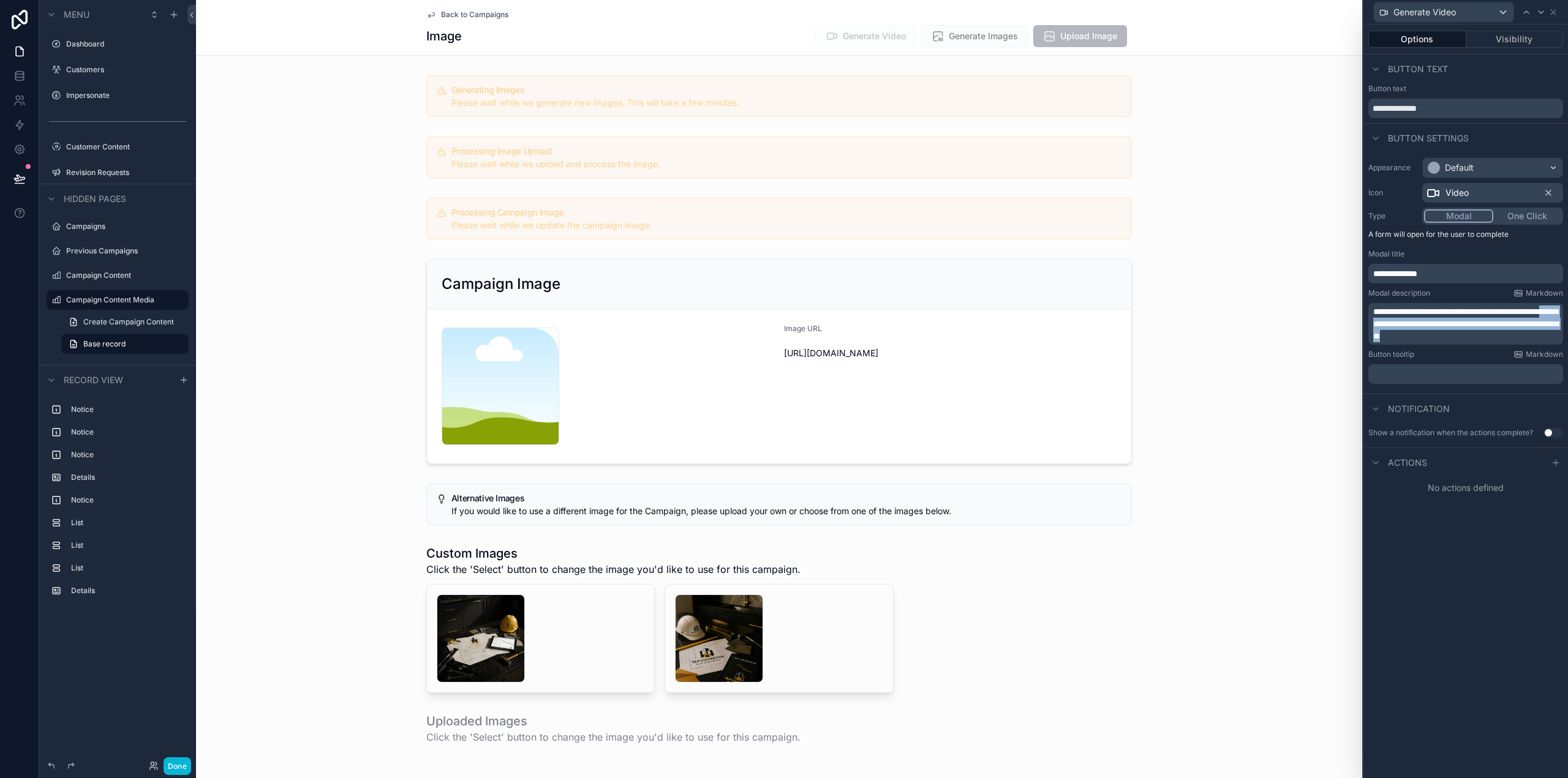
click at [1558, 338] on p "**********" at bounding box center [1467, 324] width 188 height 37
drag, startPoint x: 1447, startPoint y: 312, endPoint x: 1526, endPoint y: 313, distance: 79.0
click at [1526, 313] on span "**********" at bounding box center [1456, 312] width 166 height 8
drag, startPoint x: 1441, startPoint y: 325, endPoint x: 1510, endPoint y: 325, distance: 69.0
click at [1510, 325] on span "**********" at bounding box center [1465, 318] width 184 height 21
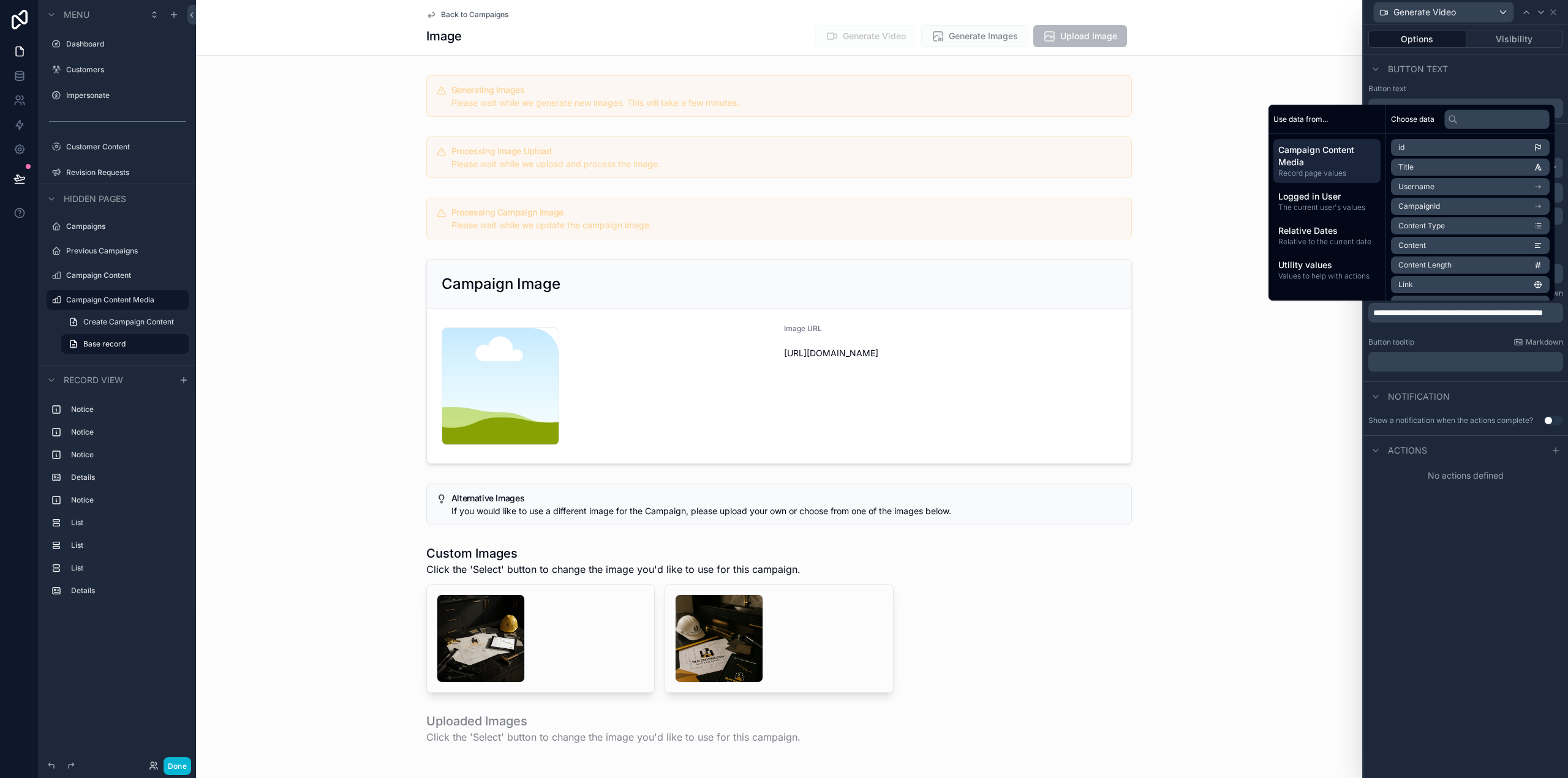
click at [1456, 308] on span "**********" at bounding box center [1458, 312] width 170 height 8
click at [1454, 329] on p "**********" at bounding box center [1467, 318] width 188 height 25
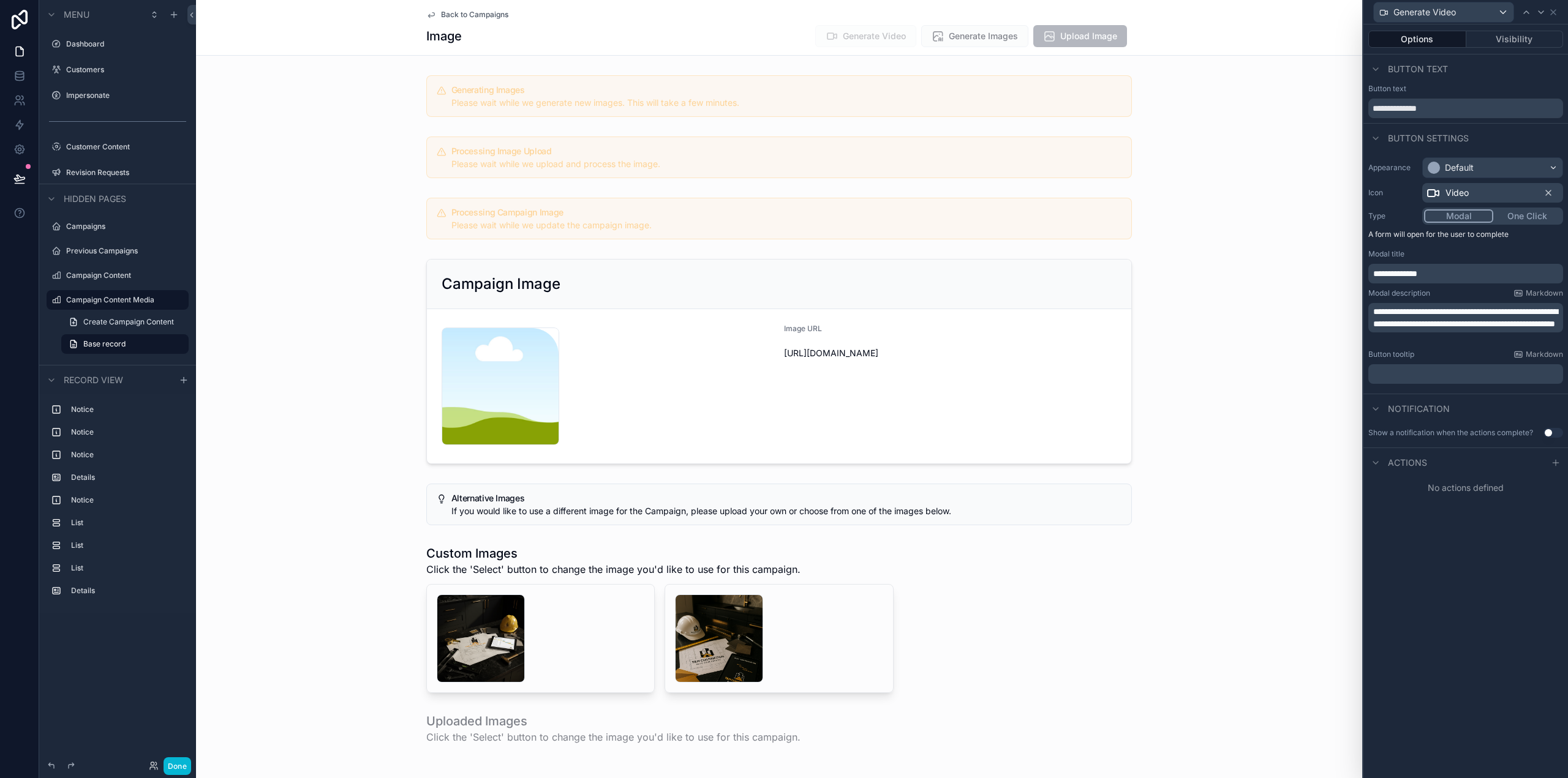
click at [1476, 321] on span "**********" at bounding box center [1465, 318] width 184 height 21
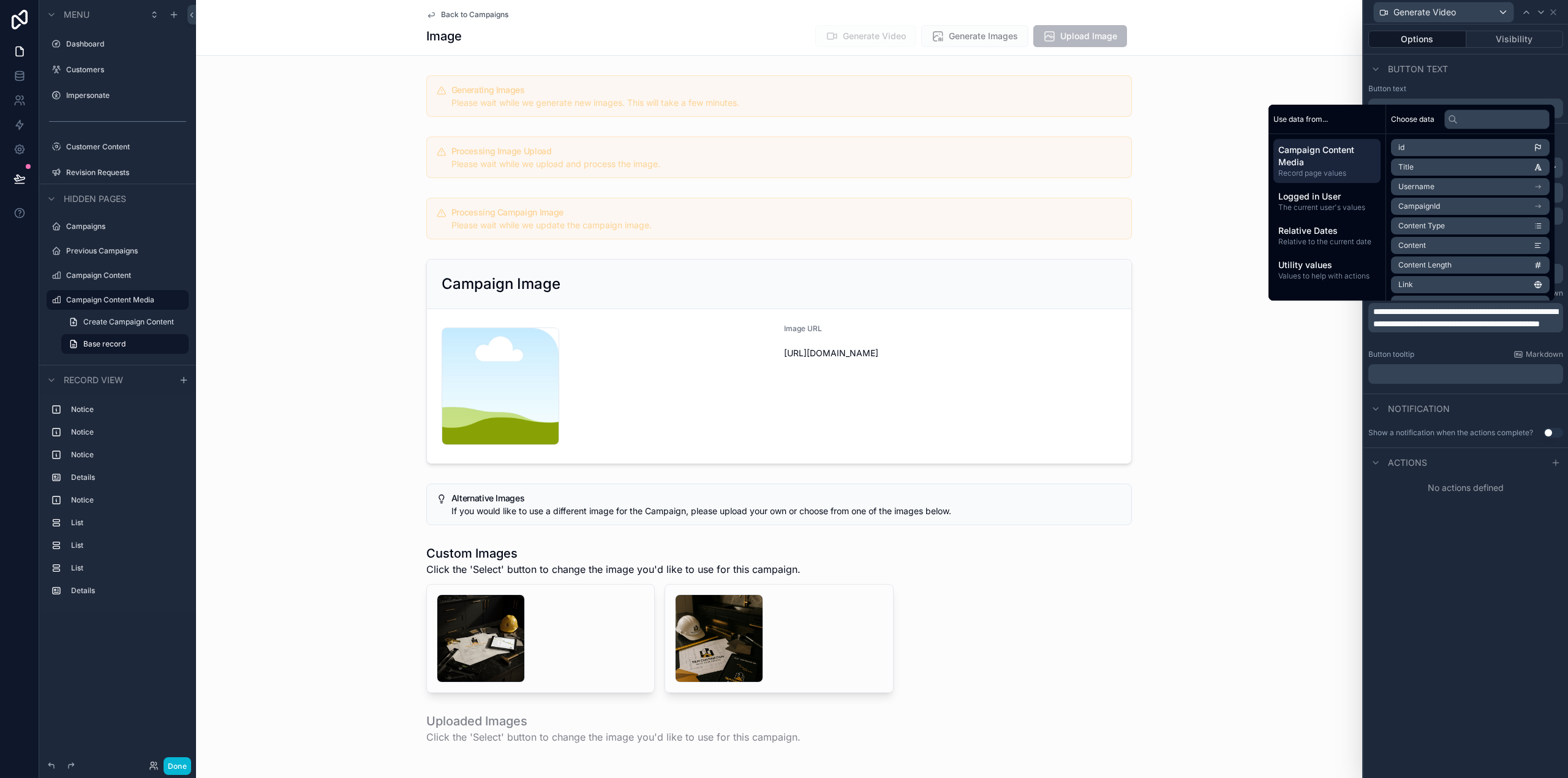
click at [1500, 330] on p "**********" at bounding box center [1467, 318] width 188 height 25
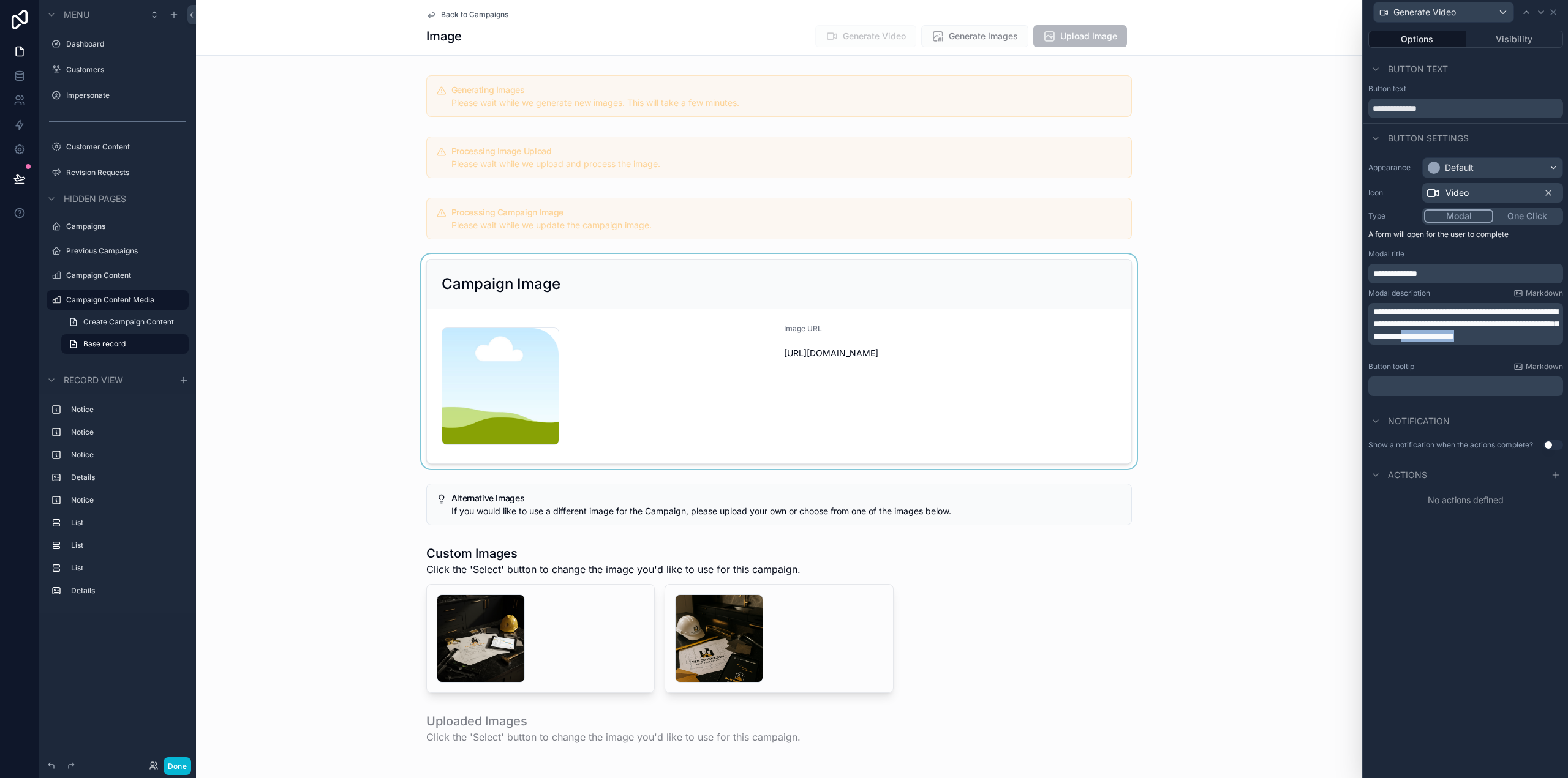
drag, startPoint x: 1454, startPoint y: 347, endPoint x: 1343, endPoint y: 351, distance: 111.1
click at [1343, 351] on div "**********" at bounding box center [784, 389] width 1568 height 778
click at [1406, 340] on span "**********" at bounding box center [1465, 323] width 185 height 33
click at [1373, 340] on span "**********" at bounding box center [1465, 323] width 185 height 33
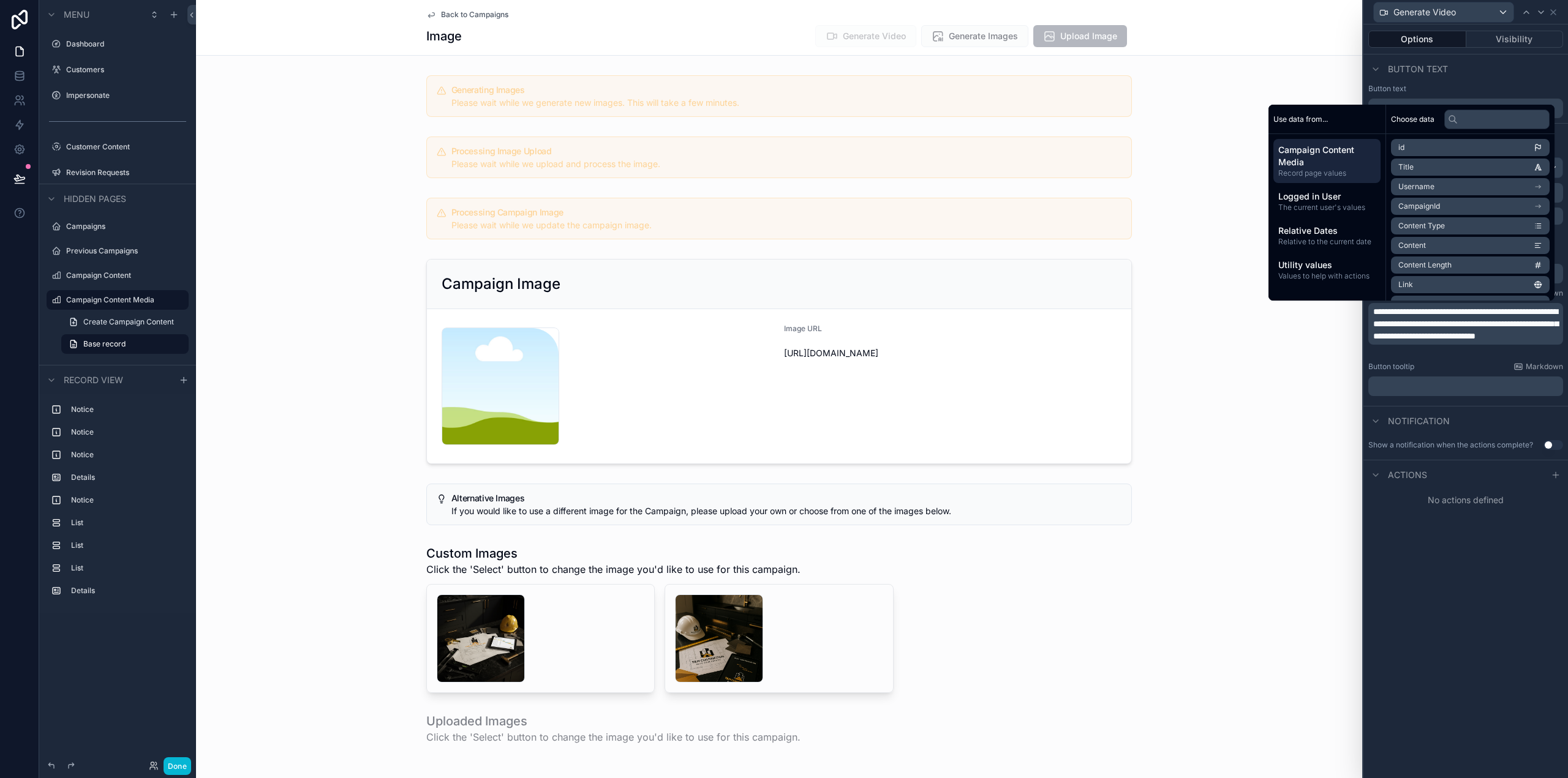
click at [1498, 342] on p "**********" at bounding box center [1467, 324] width 188 height 37
click at [1463, 653] on div "**********" at bounding box center [1465, 401] width 205 height 754
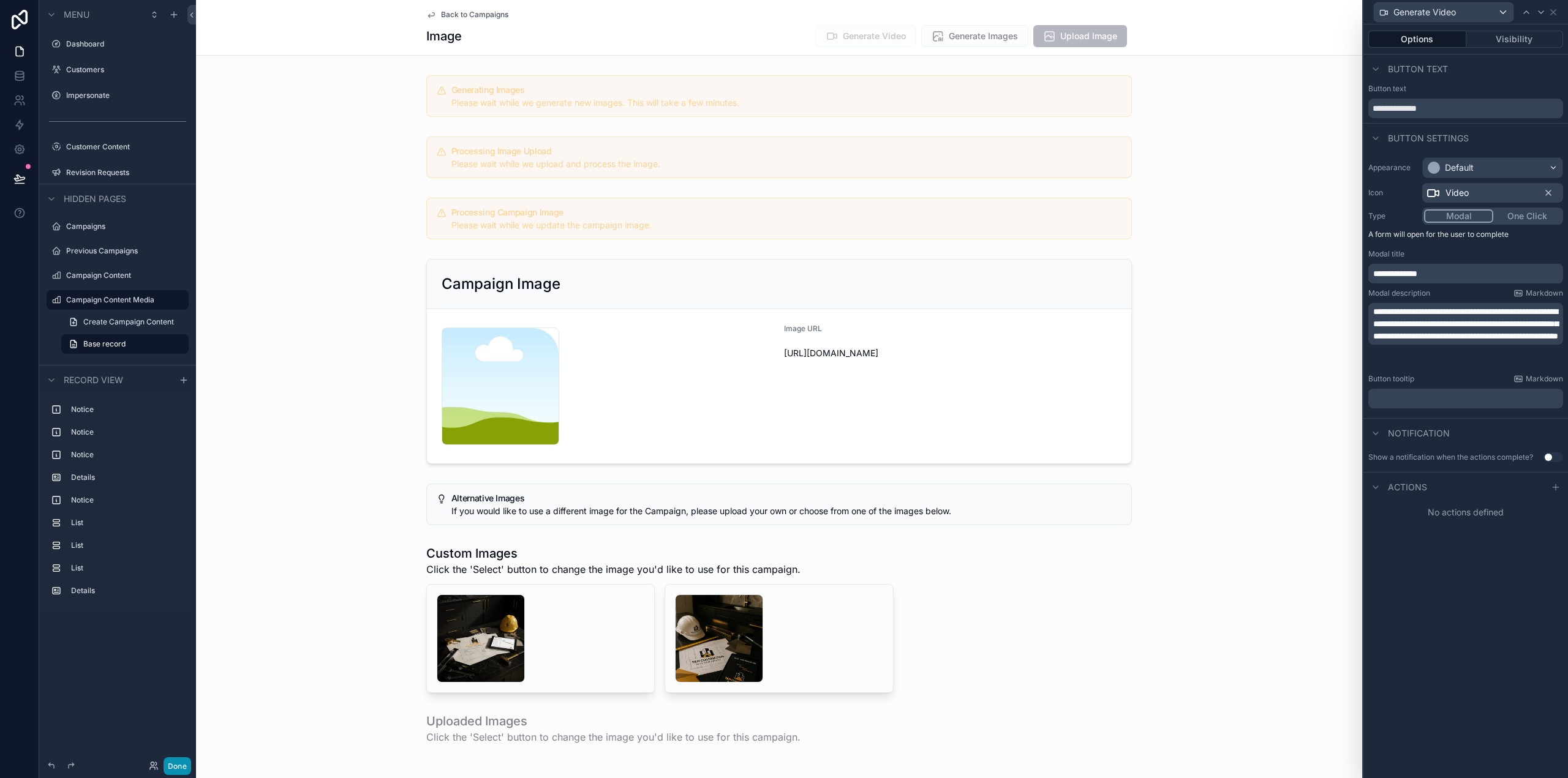
click at [171, 766] on button "Done" at bounding box center [177, 766] width 27 height 18
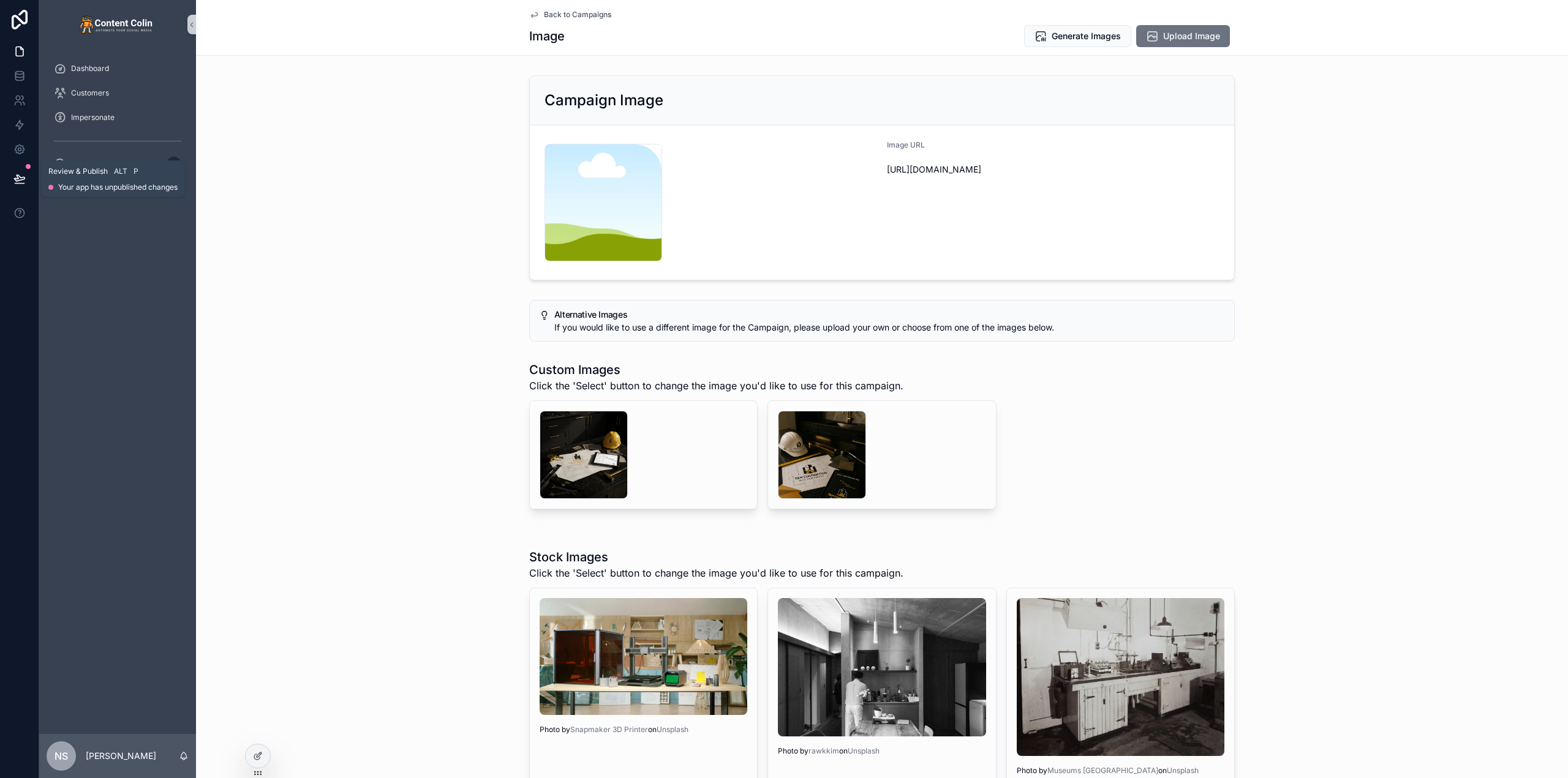
click at [16, 177] on icon at bounding box center [19, 179] width 12 height 12
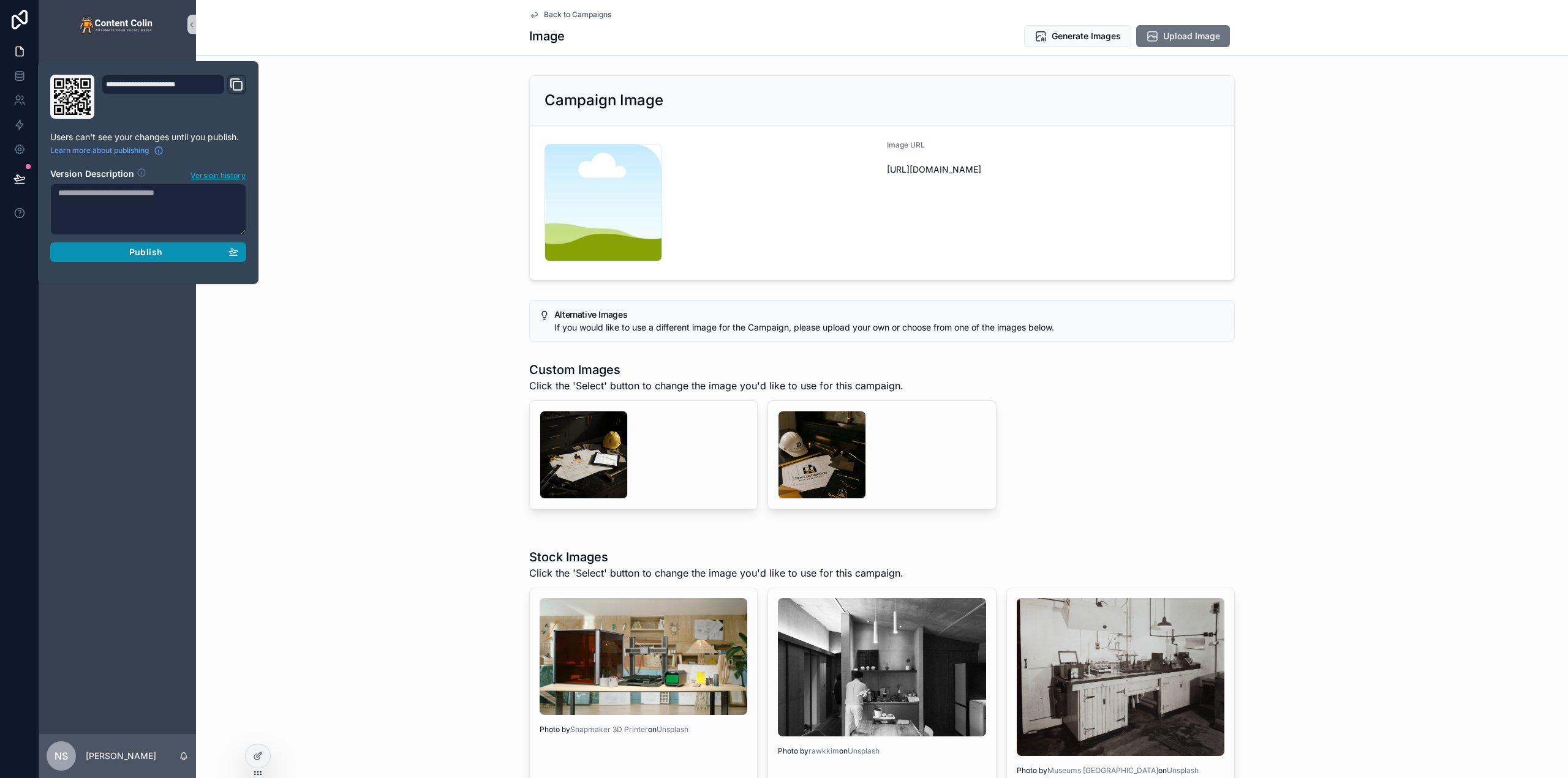
click at [119, 255] on div "Publish" at bounding box center [148, 252] width 180 height 11
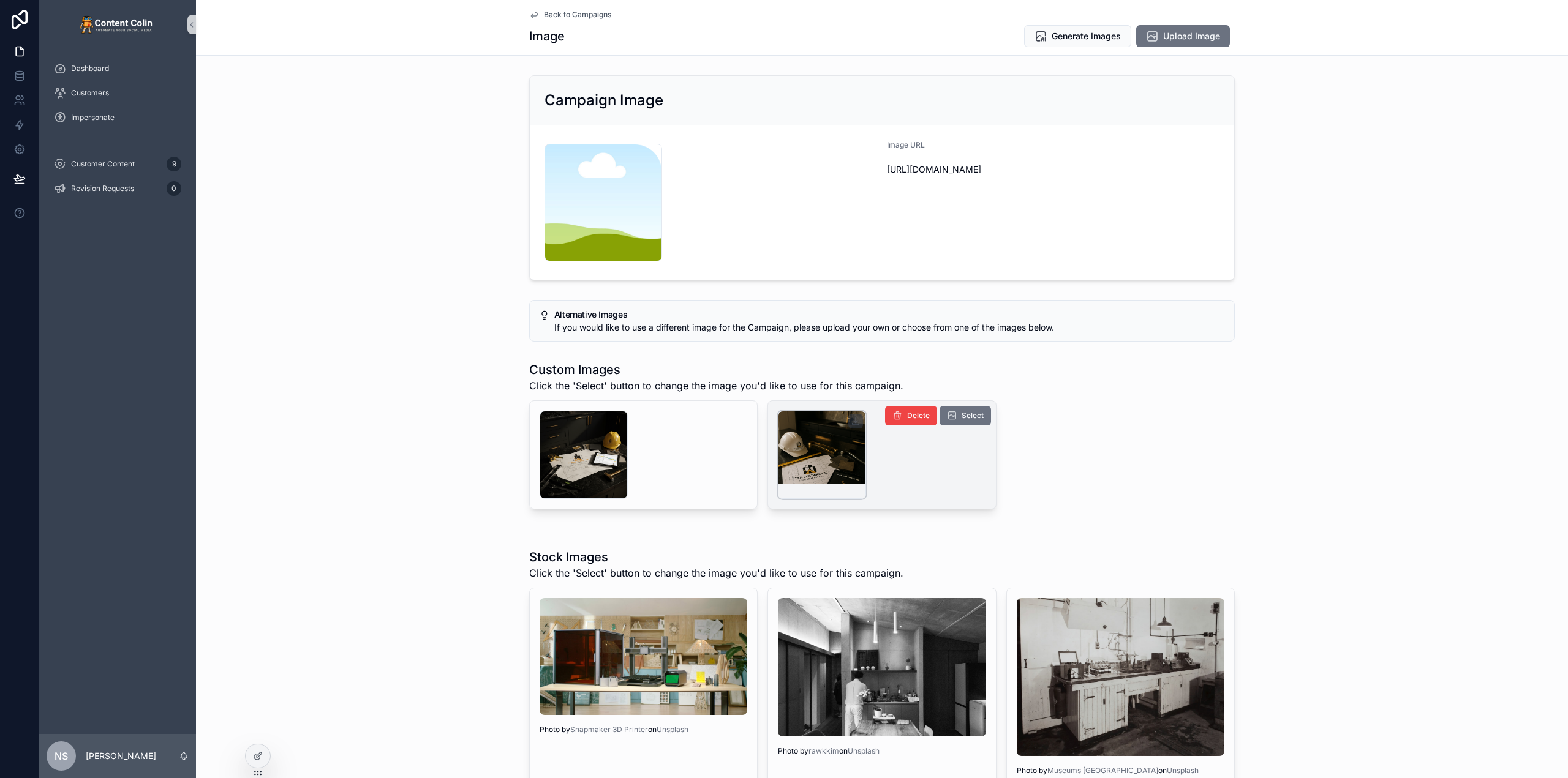
click at [820, 437] on div "scrollable content" at bounding box center [822, 455] width 88 height 88
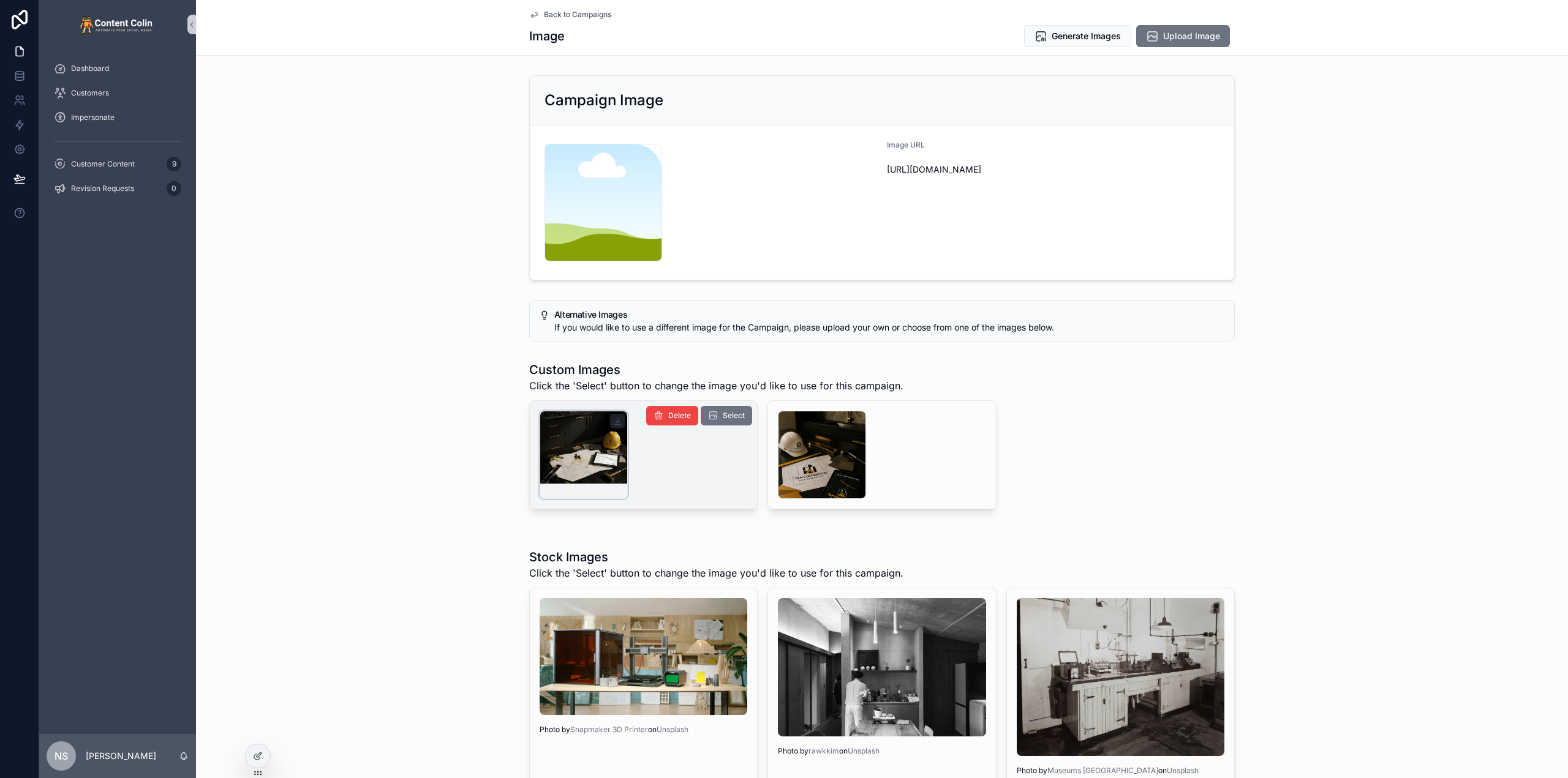
click at [557, 452] on div "scrollable content" at bounding box center [584, 455] width 88 height 88
click at [727, 417] on span "Select" at bounding box center [734, 416] width 22 height 10
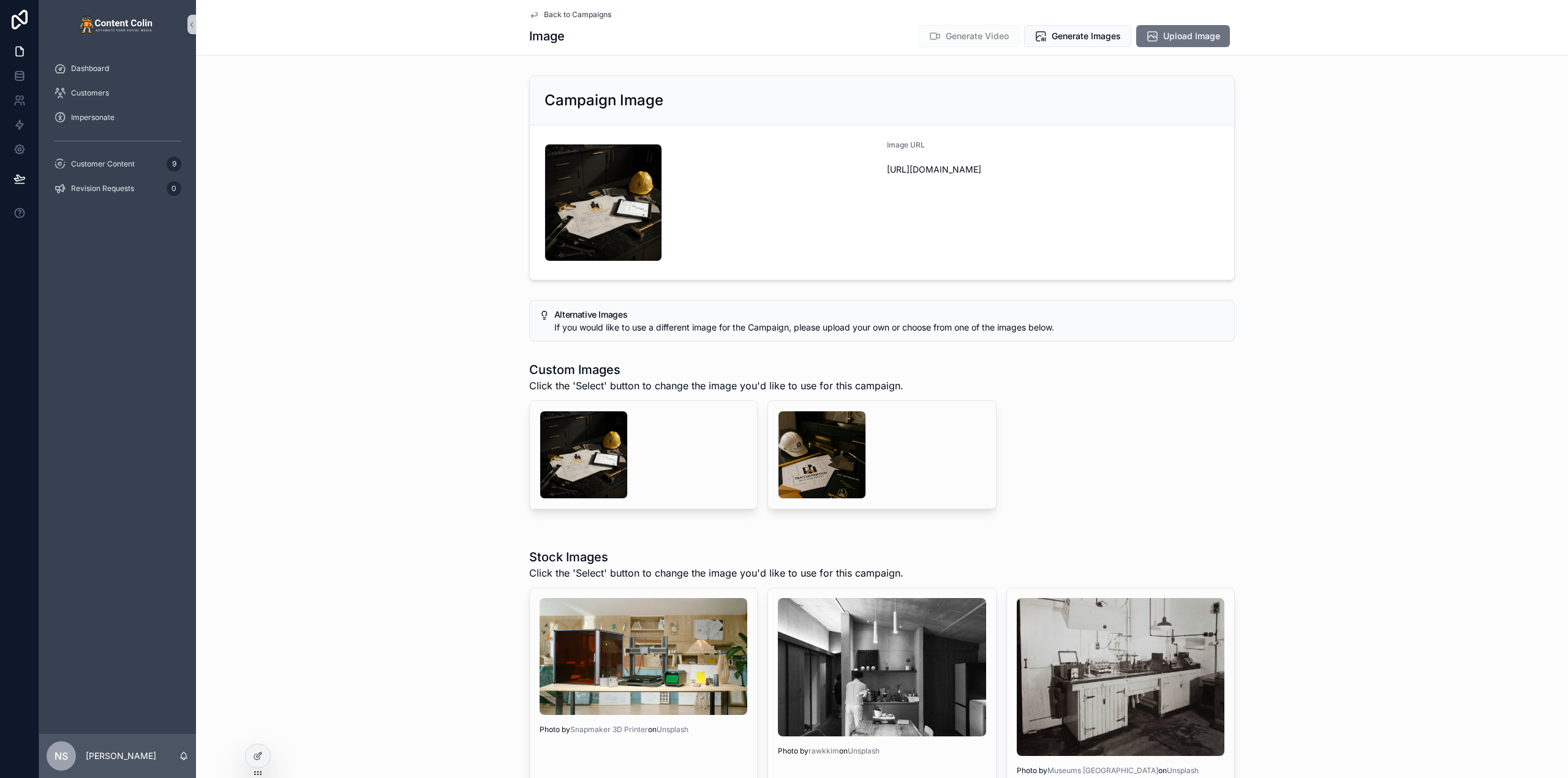
click at [980, 36] on span "Generate Video" at bounding box center [968, 36] width 101 height 22
click at [260, 755] on icon at bounding box center [259, 755] width 5 height 5
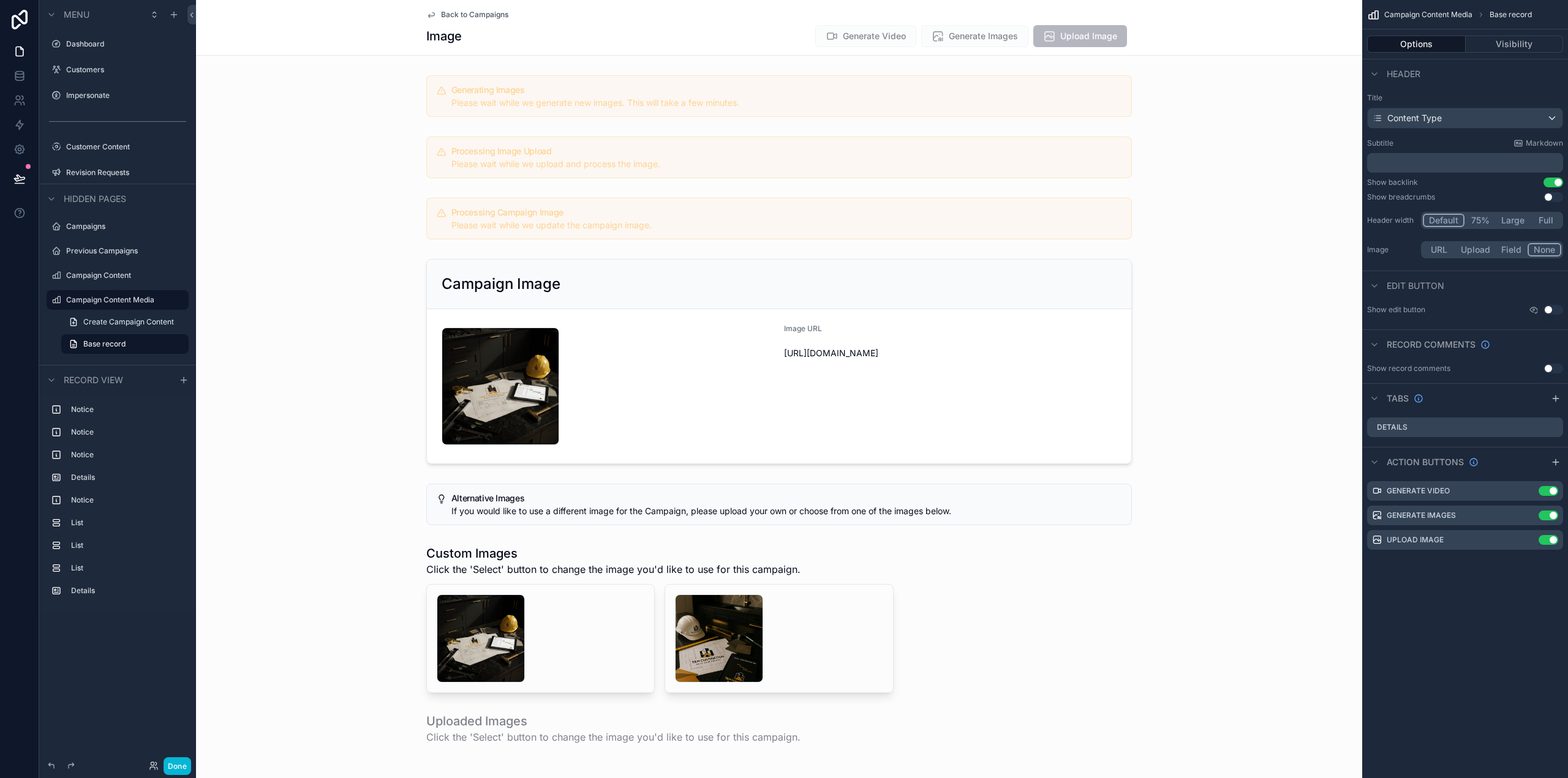
click at [998, 16] on div "Back to Campaigns" at bounding box center [779, 14] width 705 height 10
click at [1533, 514] on icon "scrollable content" at bounding box center [1528, 515] width 10 height 10
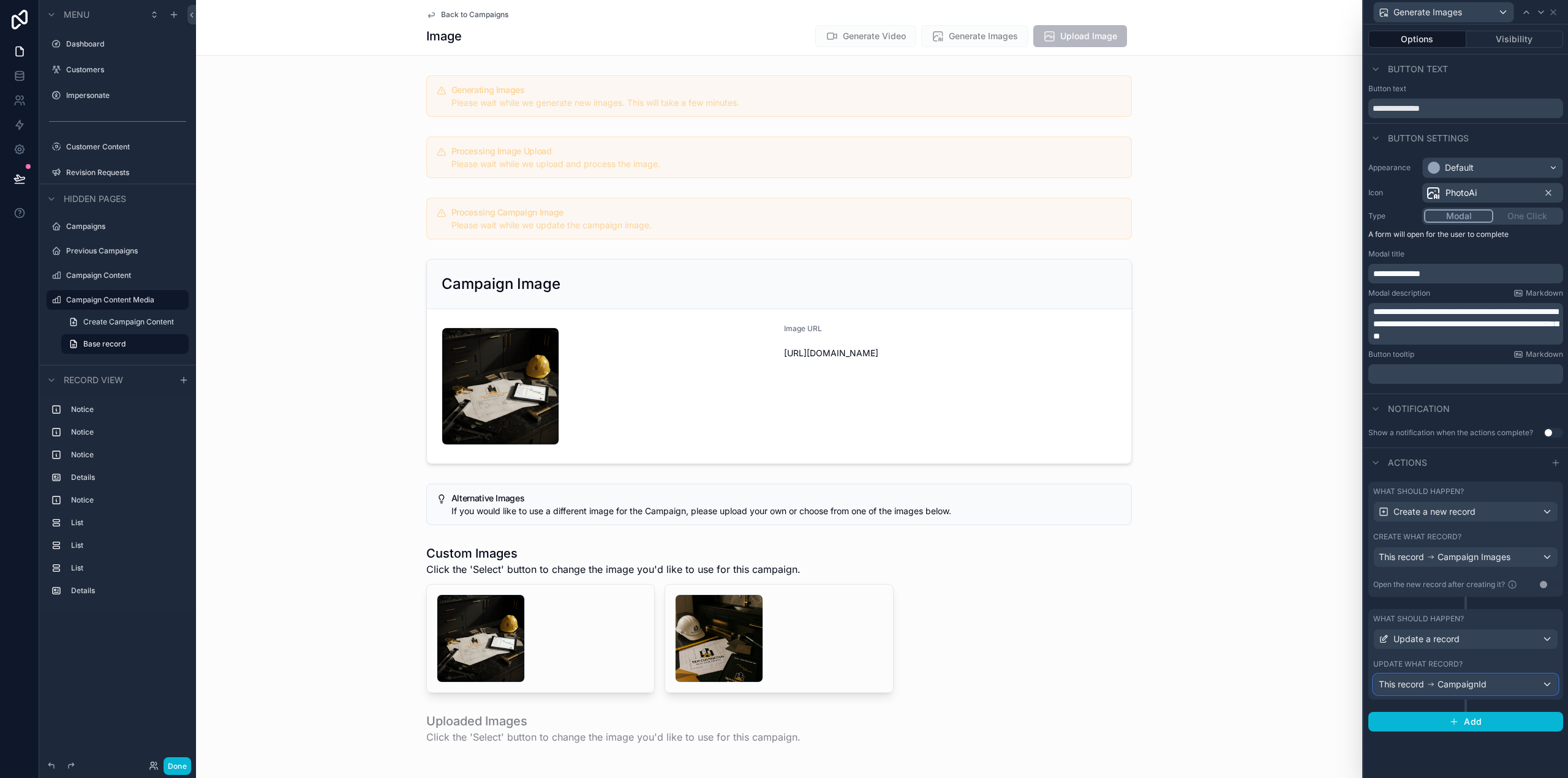
click at [1502, 681] on div "This record CampaignId" at bounding box center [1465, 684] width 184 height 19
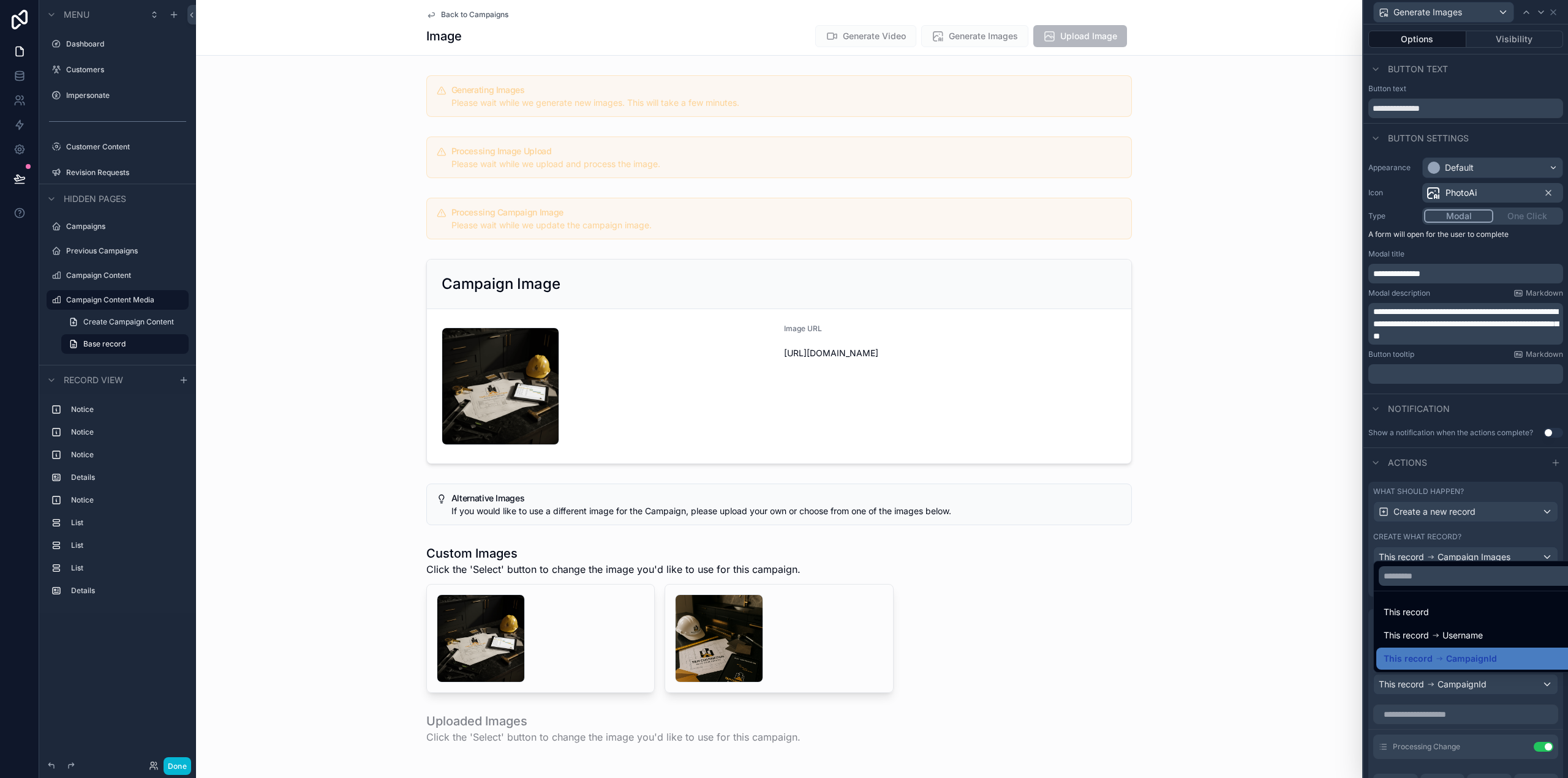
click at [1502, 681] on div at bounding box center [1465, 389] width 205 height 778
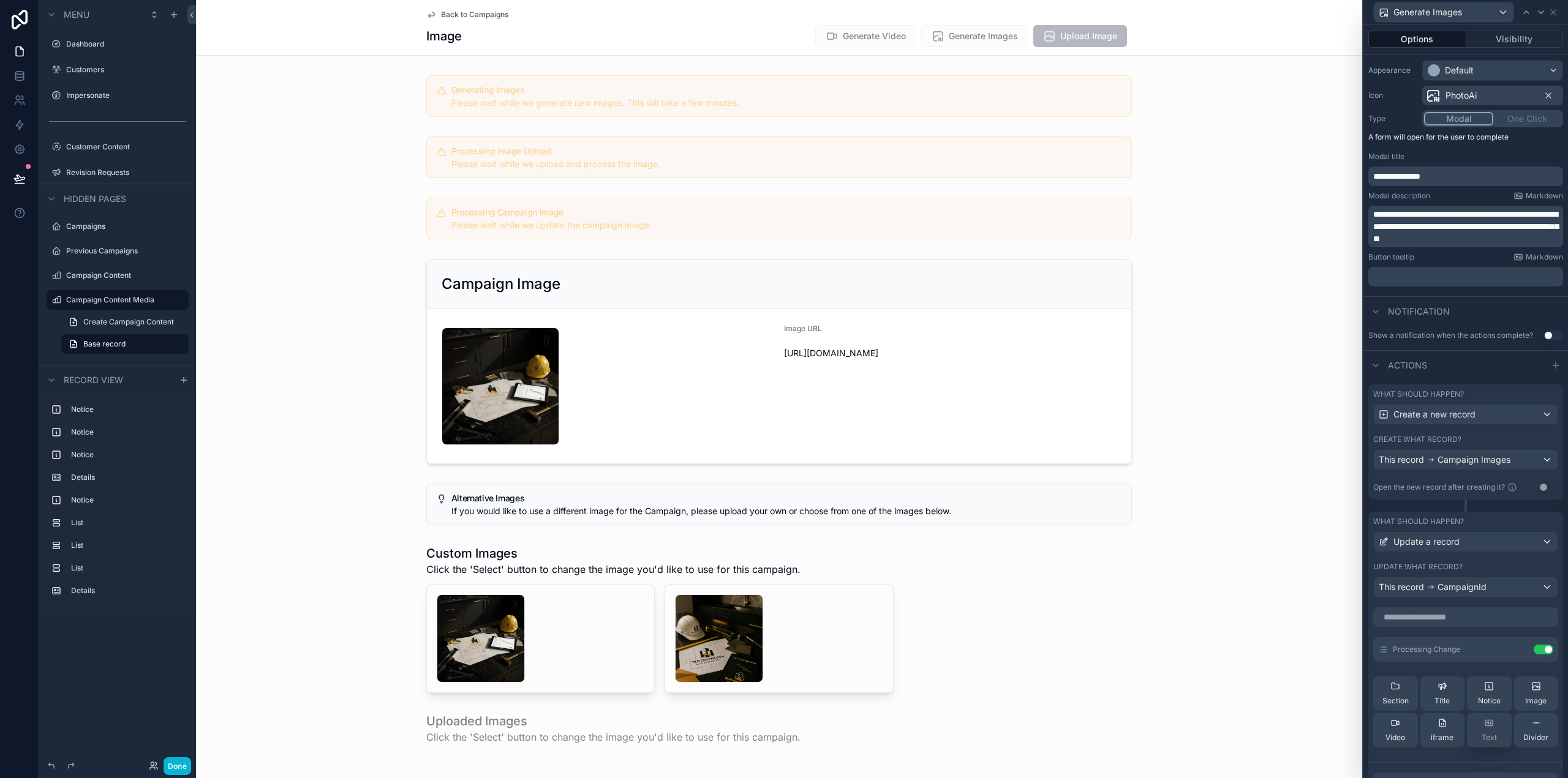
scroll to position [123, 0]
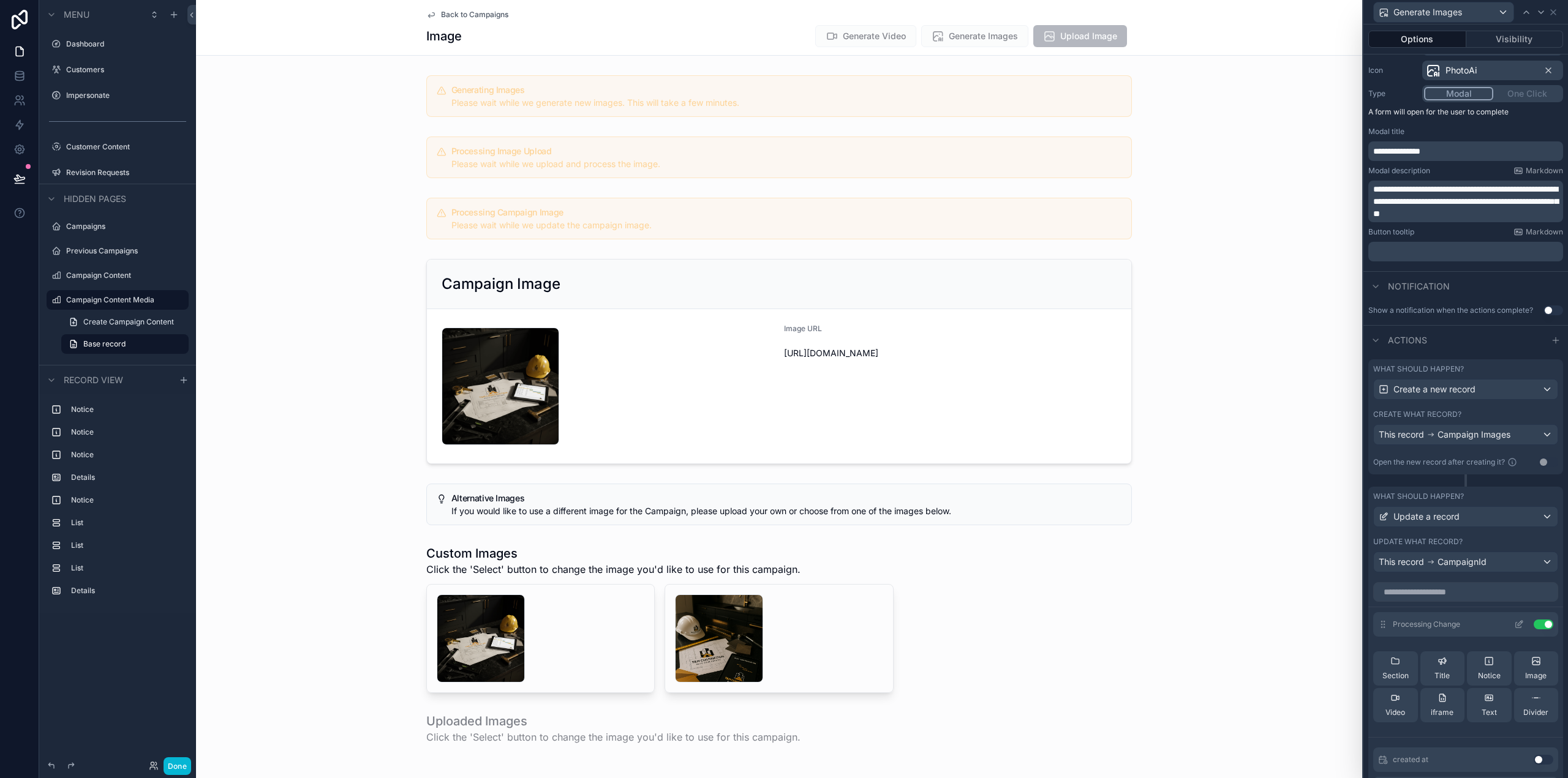
click at [1518, 623] on icon at bounding box center [1521, 623] width 5 height 5
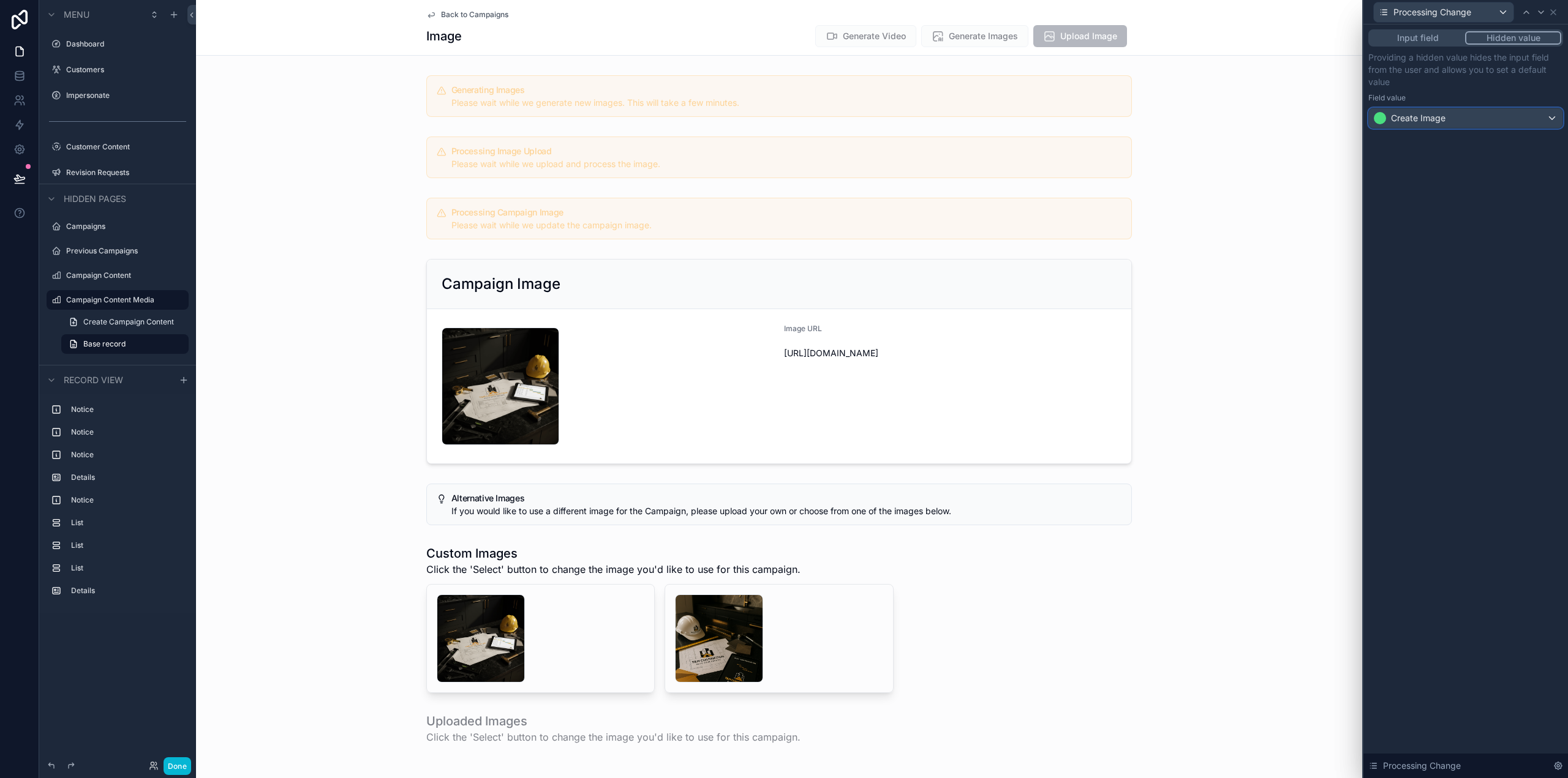
click at [1535, 112] on div "Create Image" at bounding box center [1465, 118] width 194 height 19
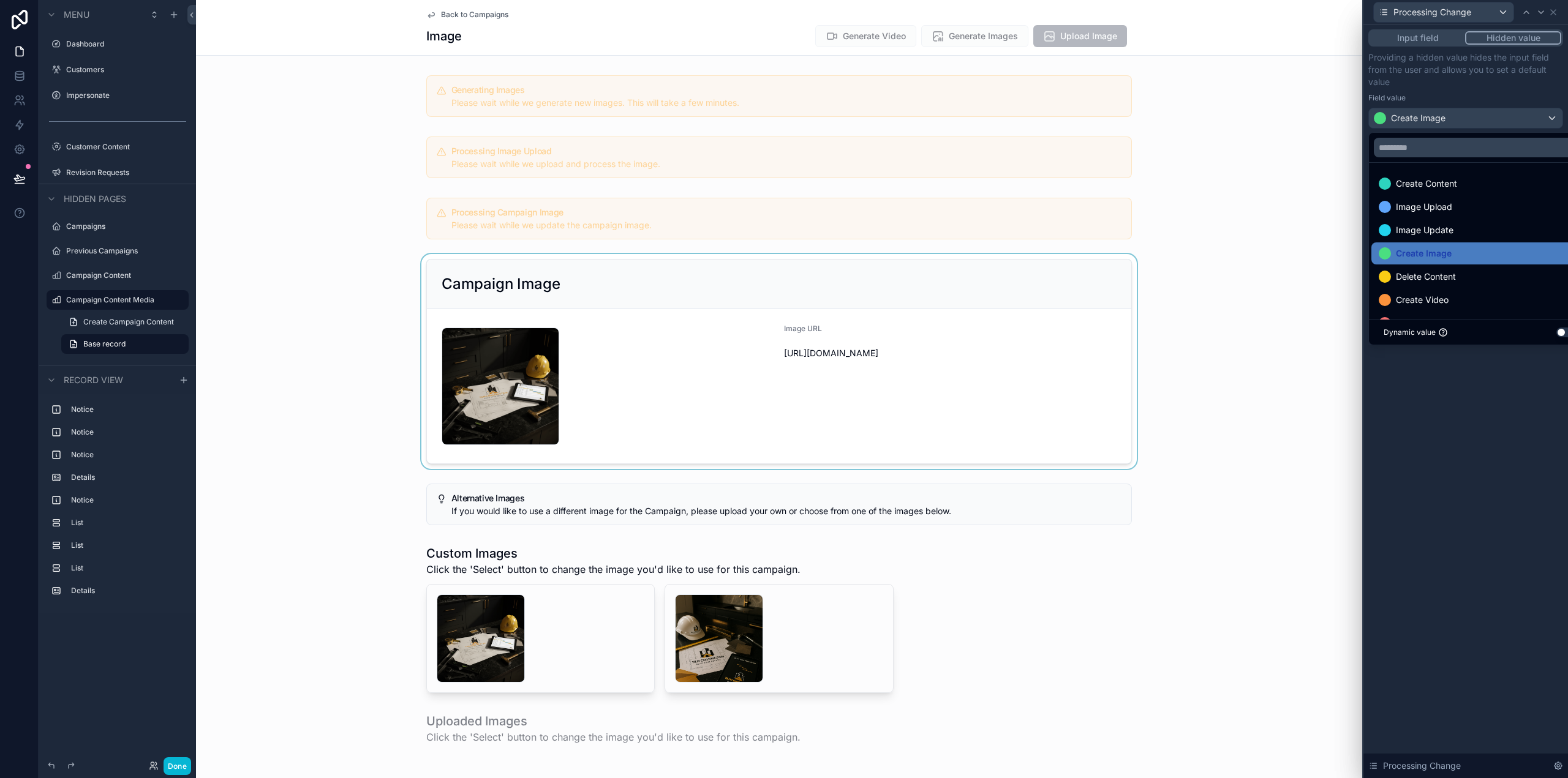
click at [1239, 324] on div "scrollable content" at bounding box center [779, 361] width 1166 height 215
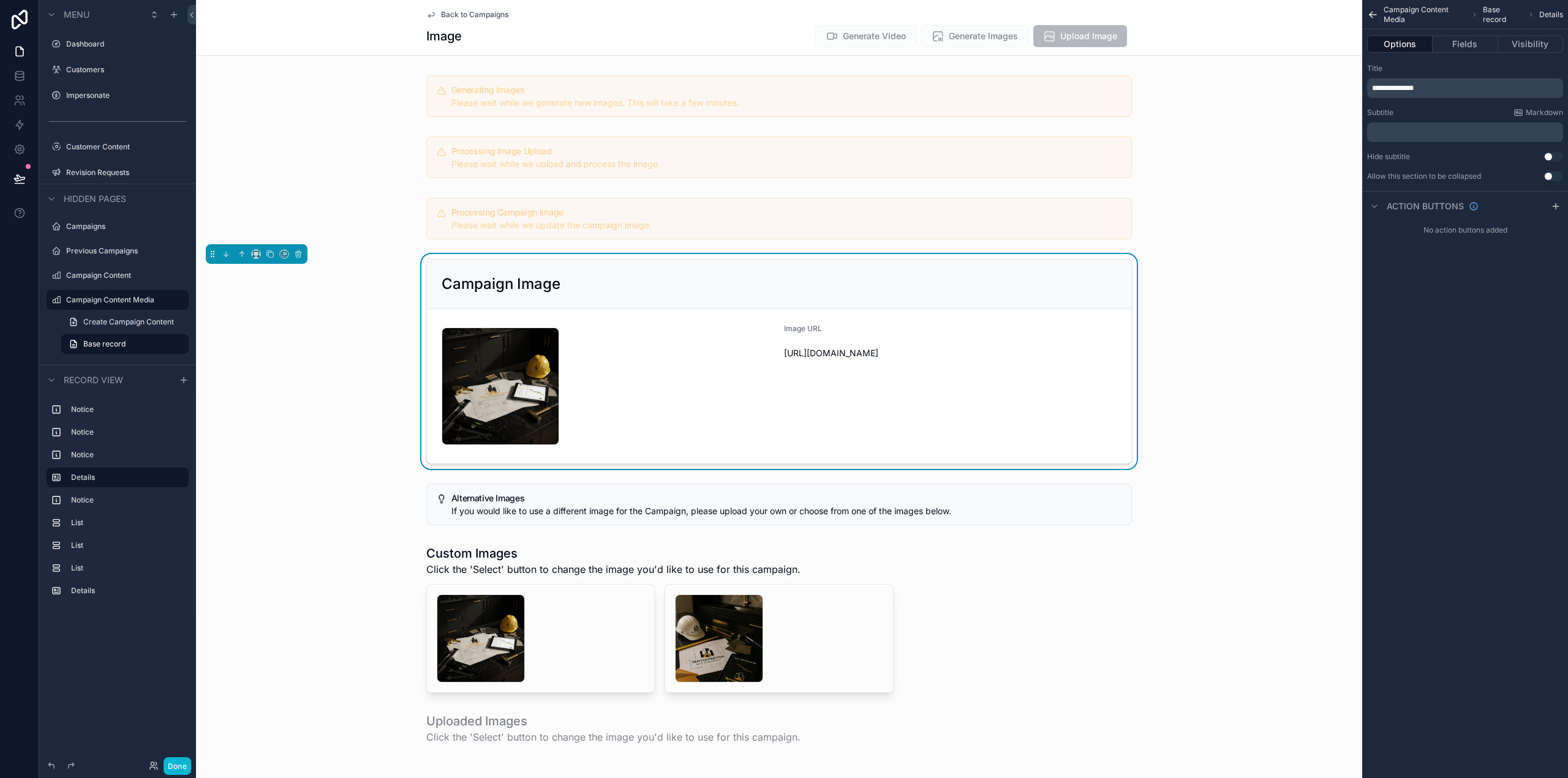
click at [1375, 12] on icon "scrollable content" at bounding box center [1373, 14] width 12 height 12
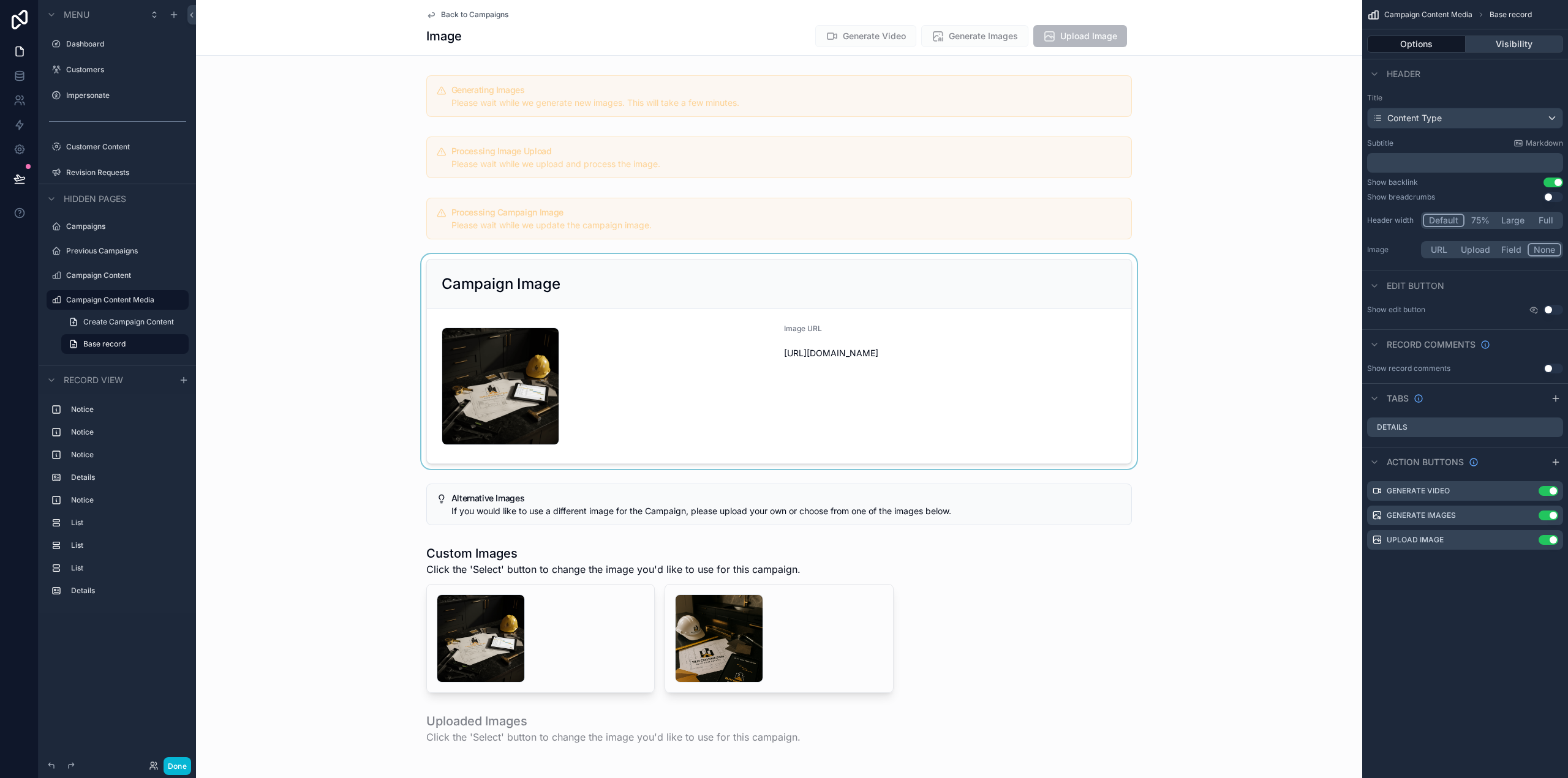
click at [1506, 38] on button "Visibility" at bounding box center [1514, 44] width 98 height 17
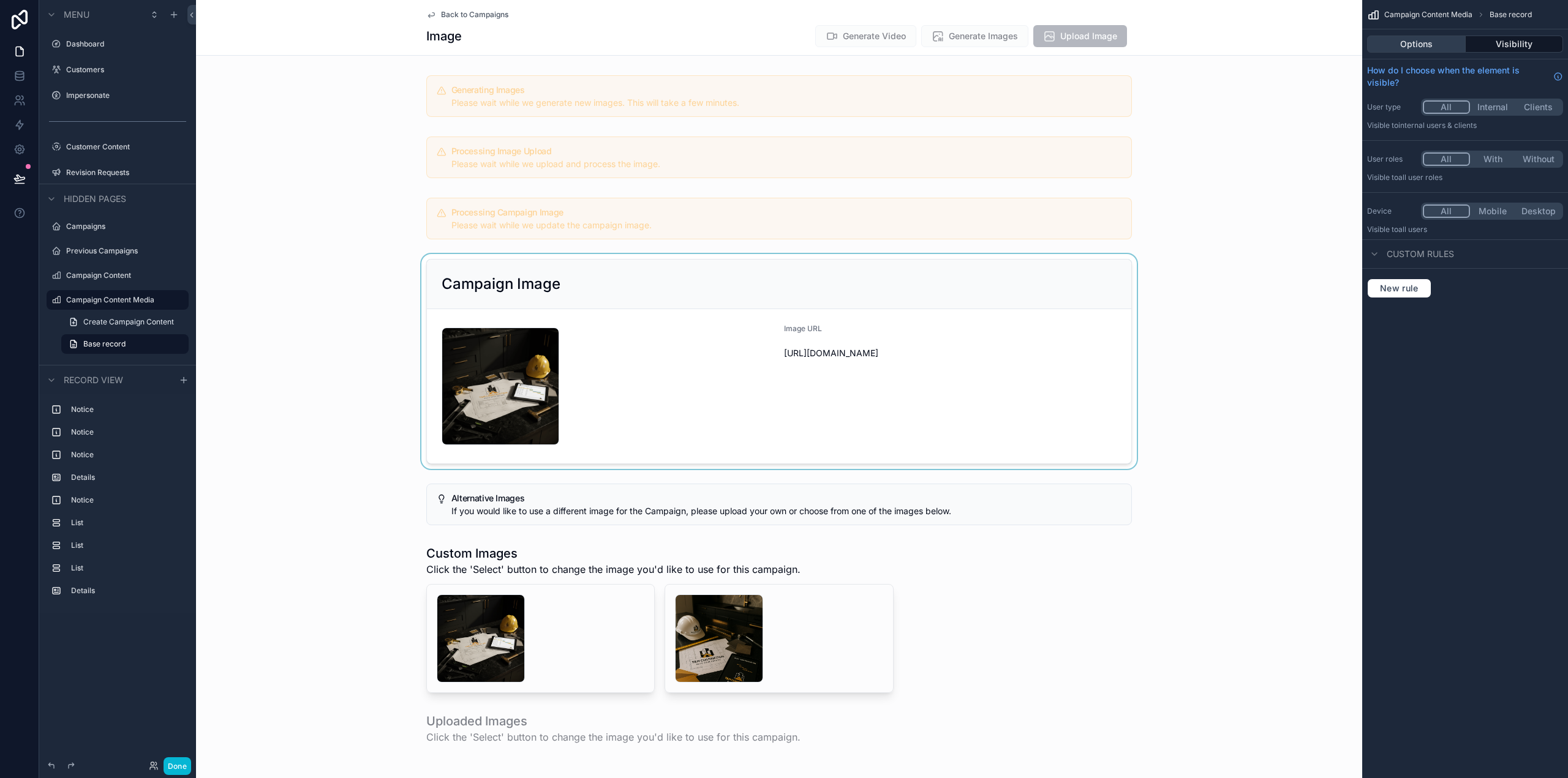
click at [1419, 41] on button "Options" at bounding box center [1417, 44] width 99 height 17
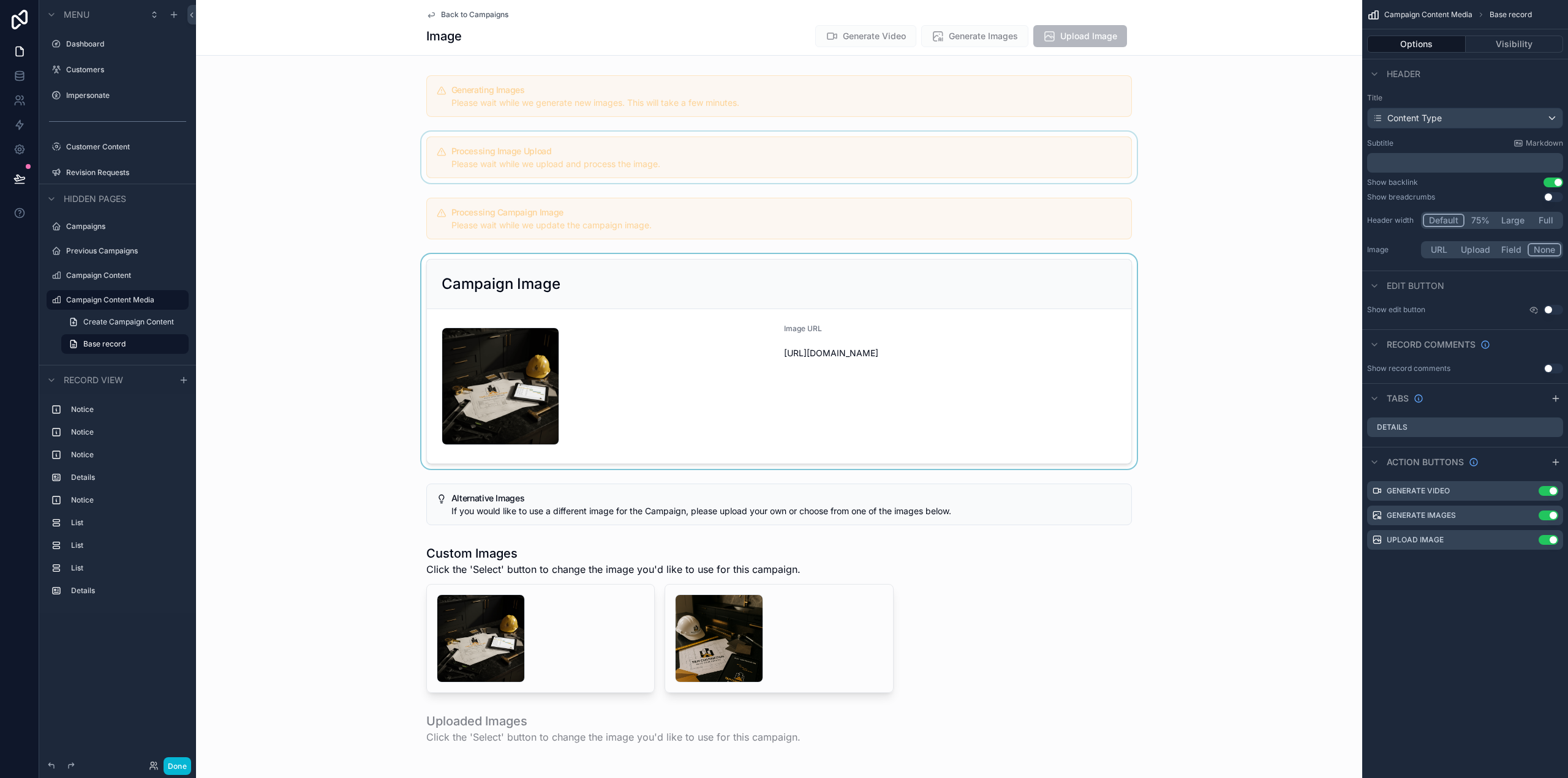
click at [1261, 157] on div "scrollable content" at bounding box center [779, 157] width 1166 height 51
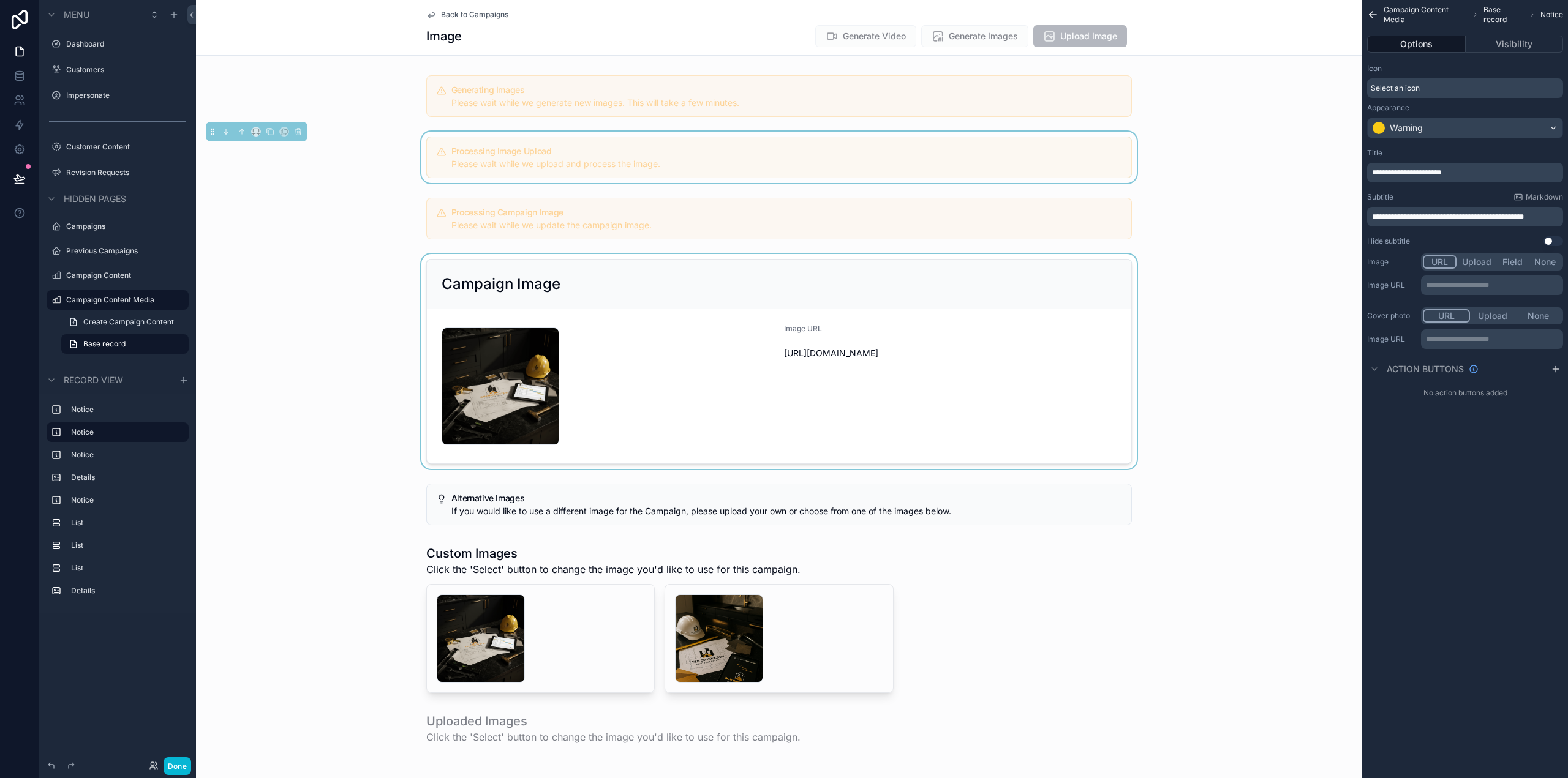
click at [1206, 16] on div "Back to Campaigns Image Generate Video Generate Images Upload Image" at bounding box center [779, 28] width 1166 height 56
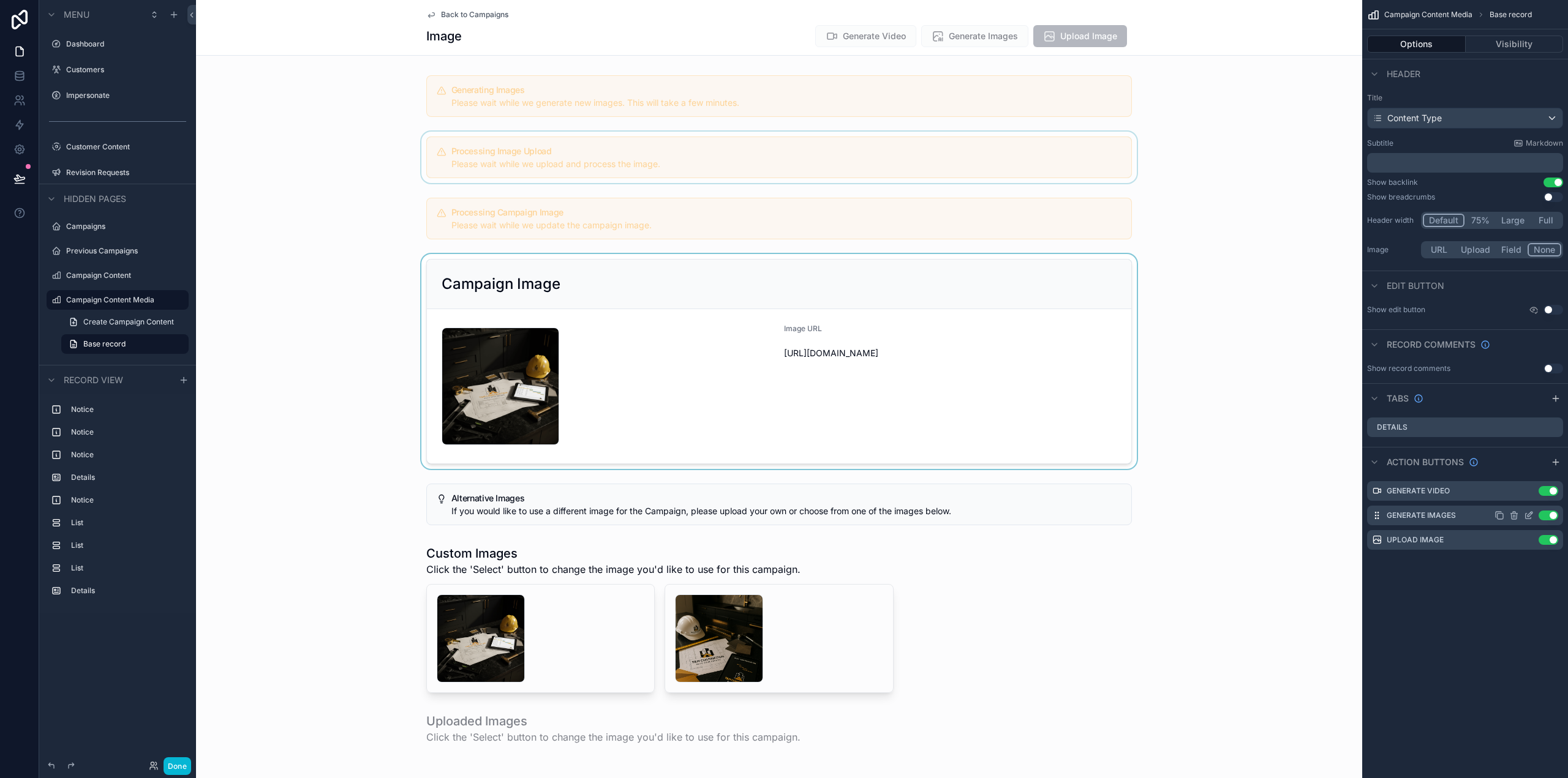
click at [1530, 515] on icon "scrollable content" at bounding box center [1528, 515] width 10 height 10
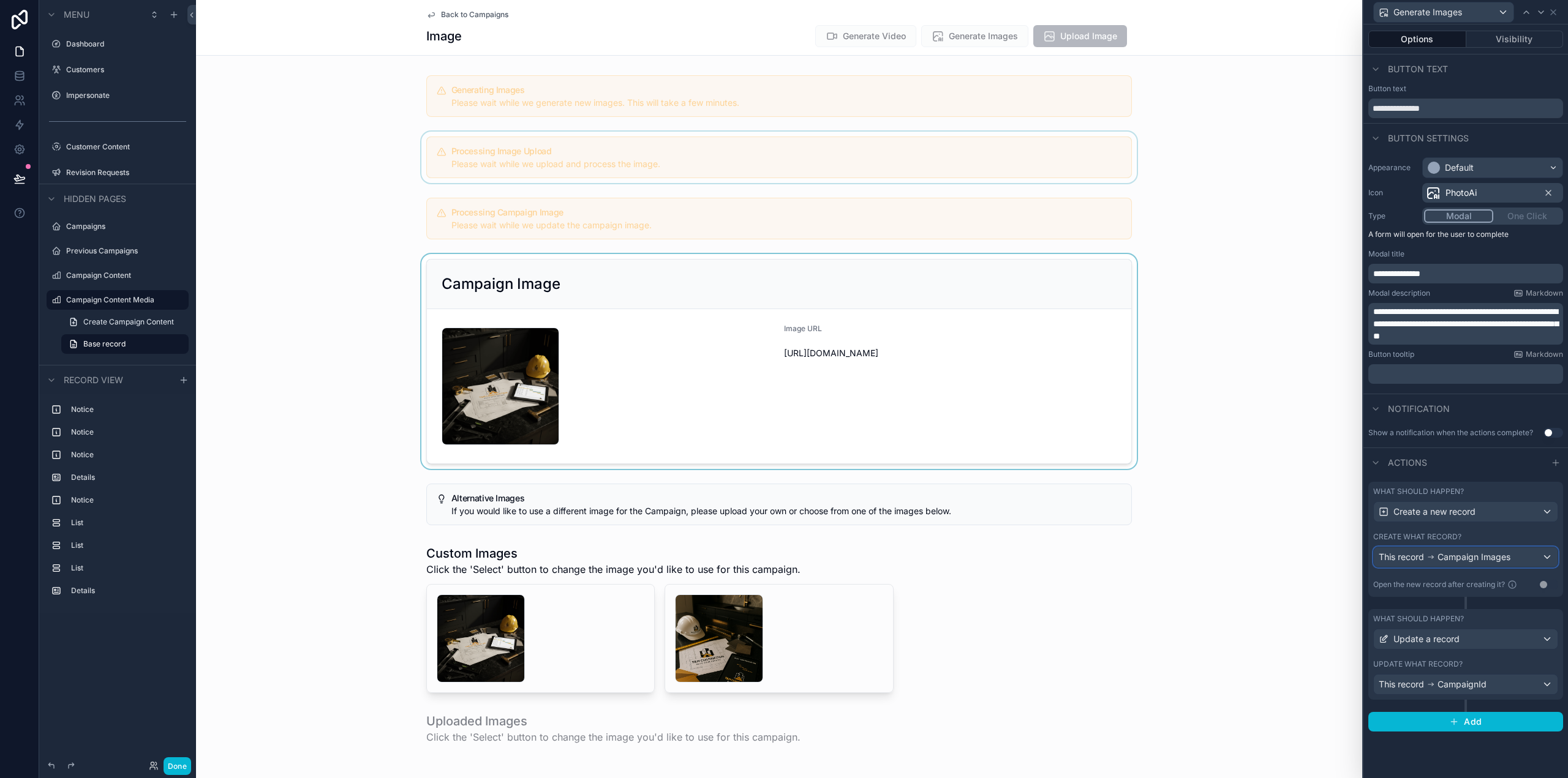
click at [1439, 555] on span "Campaign Images" at bounding box center [1474, 557] width 73 height 12
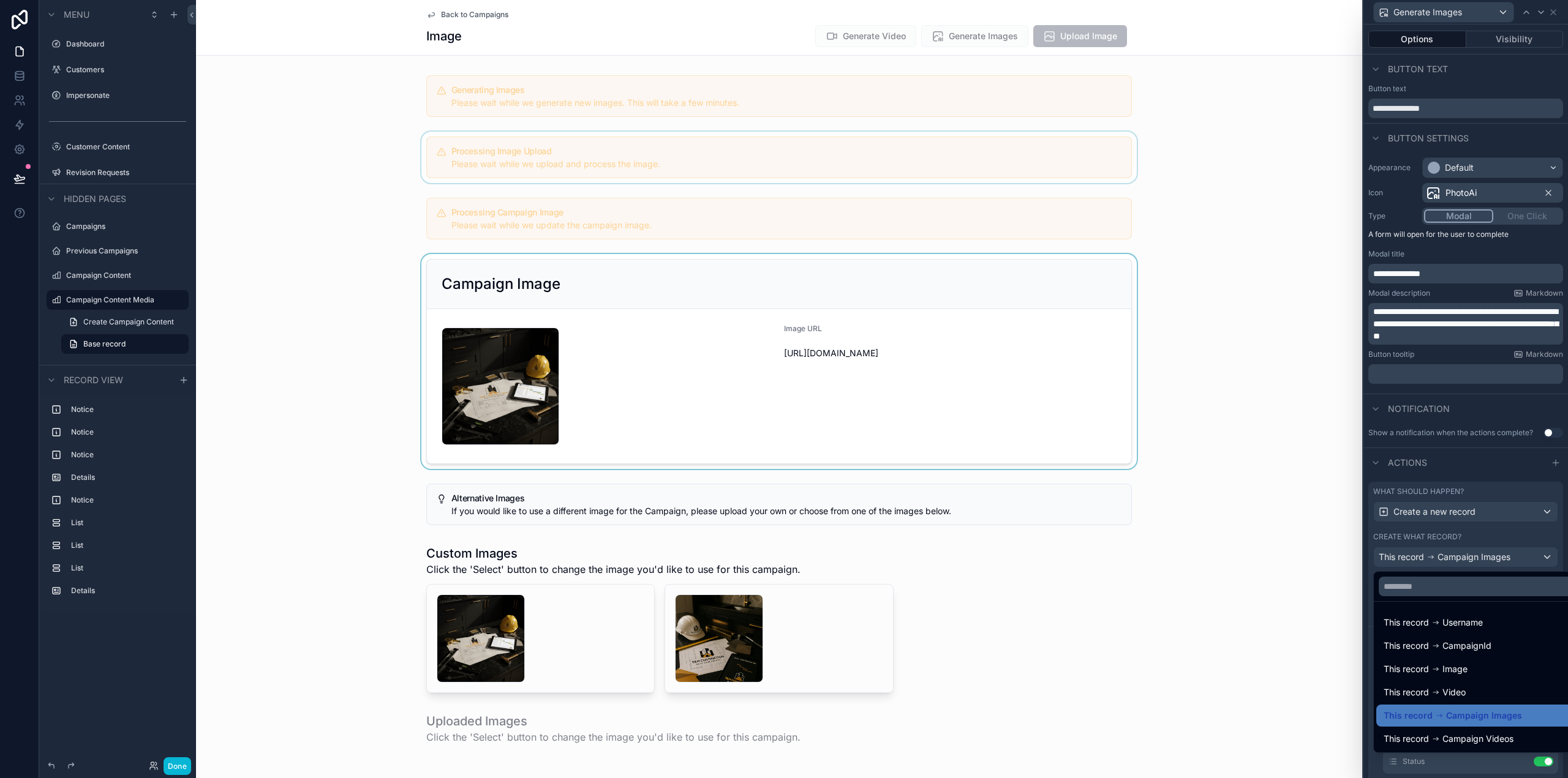
click at [1439, 555] on div at bounding box center [1465, 389] width 205 height 778
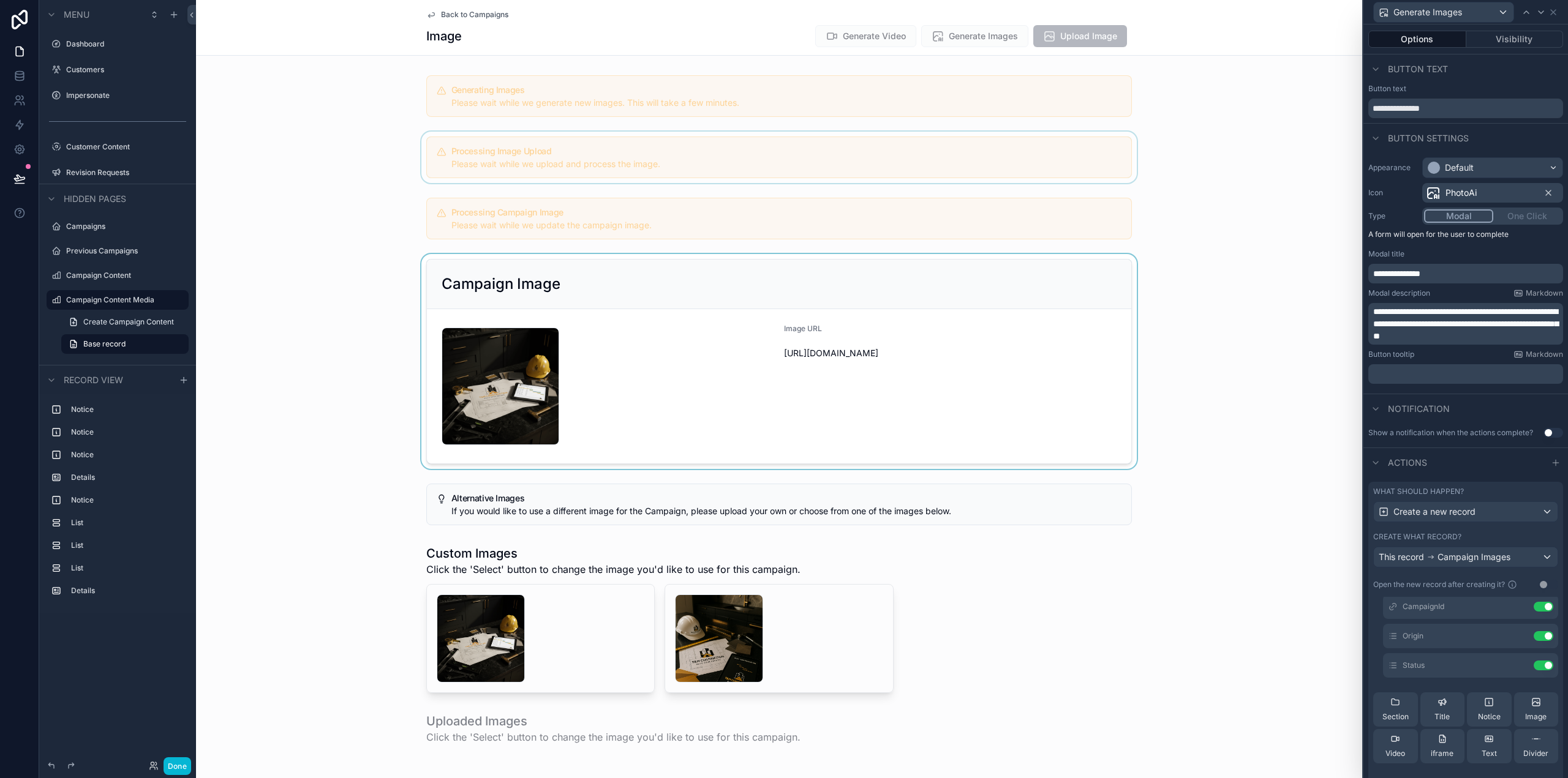
scroll to position [61, 0]
click at [1514, 699] on icon at bounding box center [1519, 700] width 10 height 10
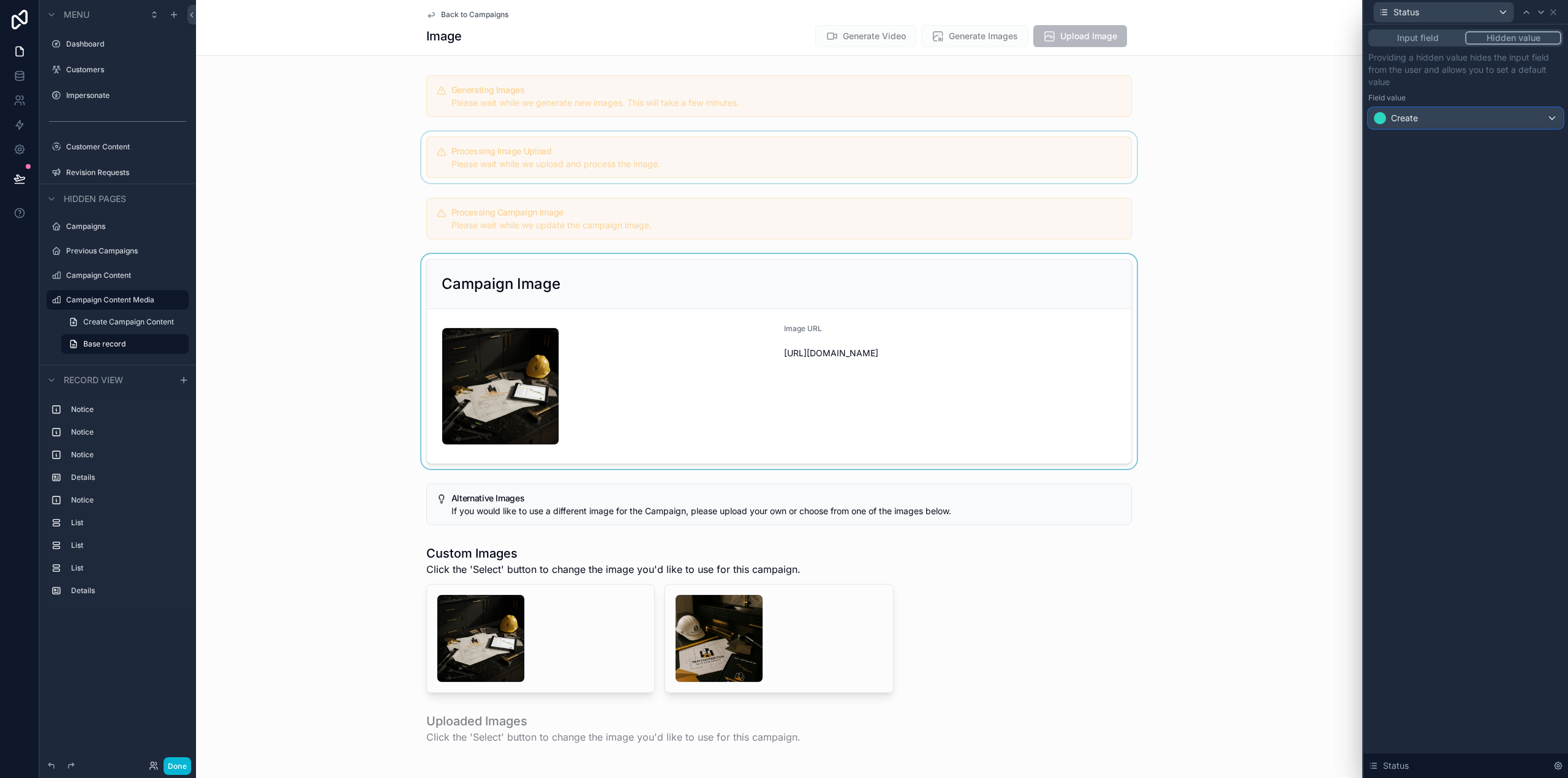
click at [1454, 118] on div "Create" at bounding box center [1465, 118] width 194 height 19
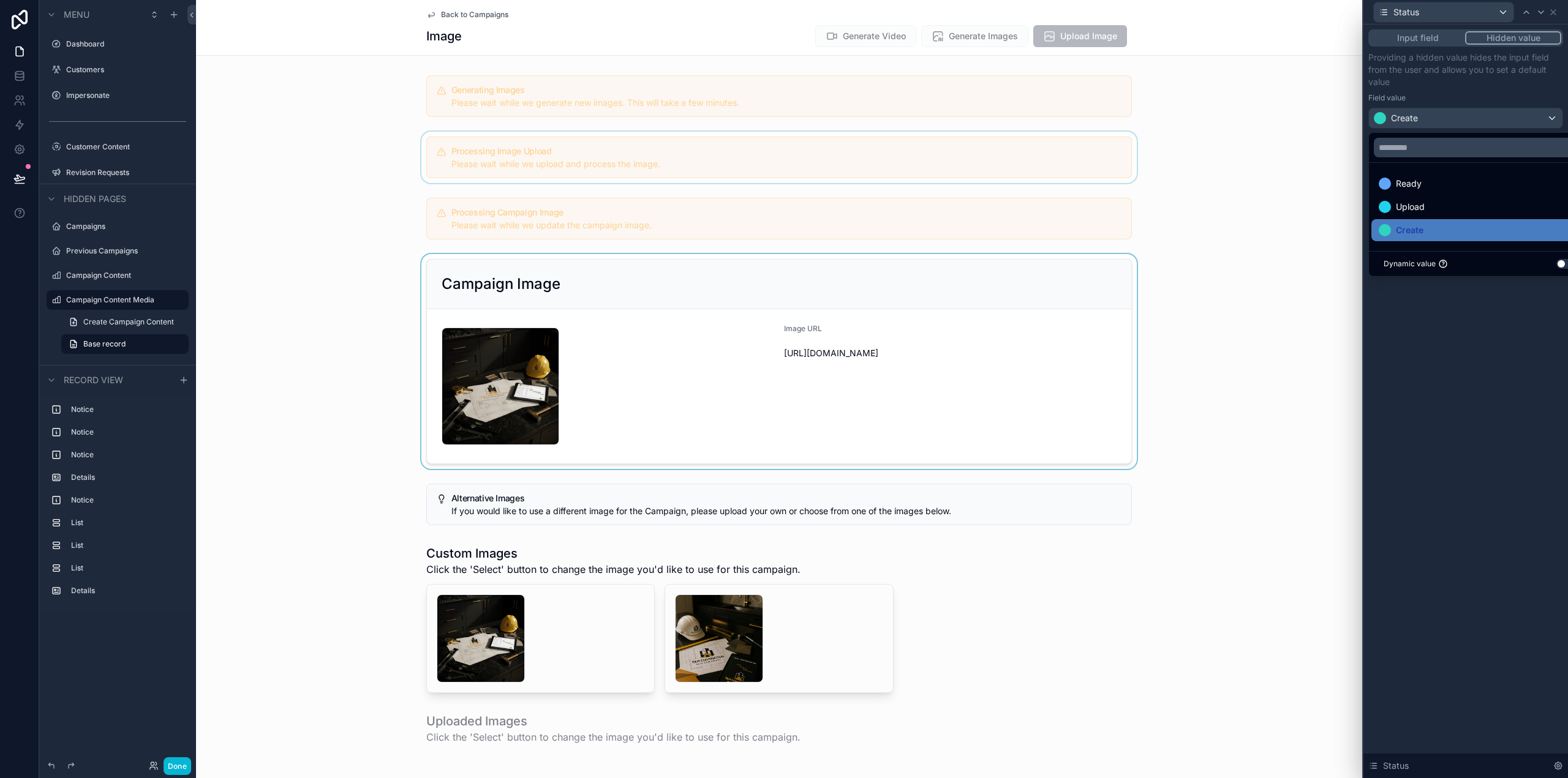
click at [1510, 73] on div at bounding box center [1465, 389] width 205 height 778
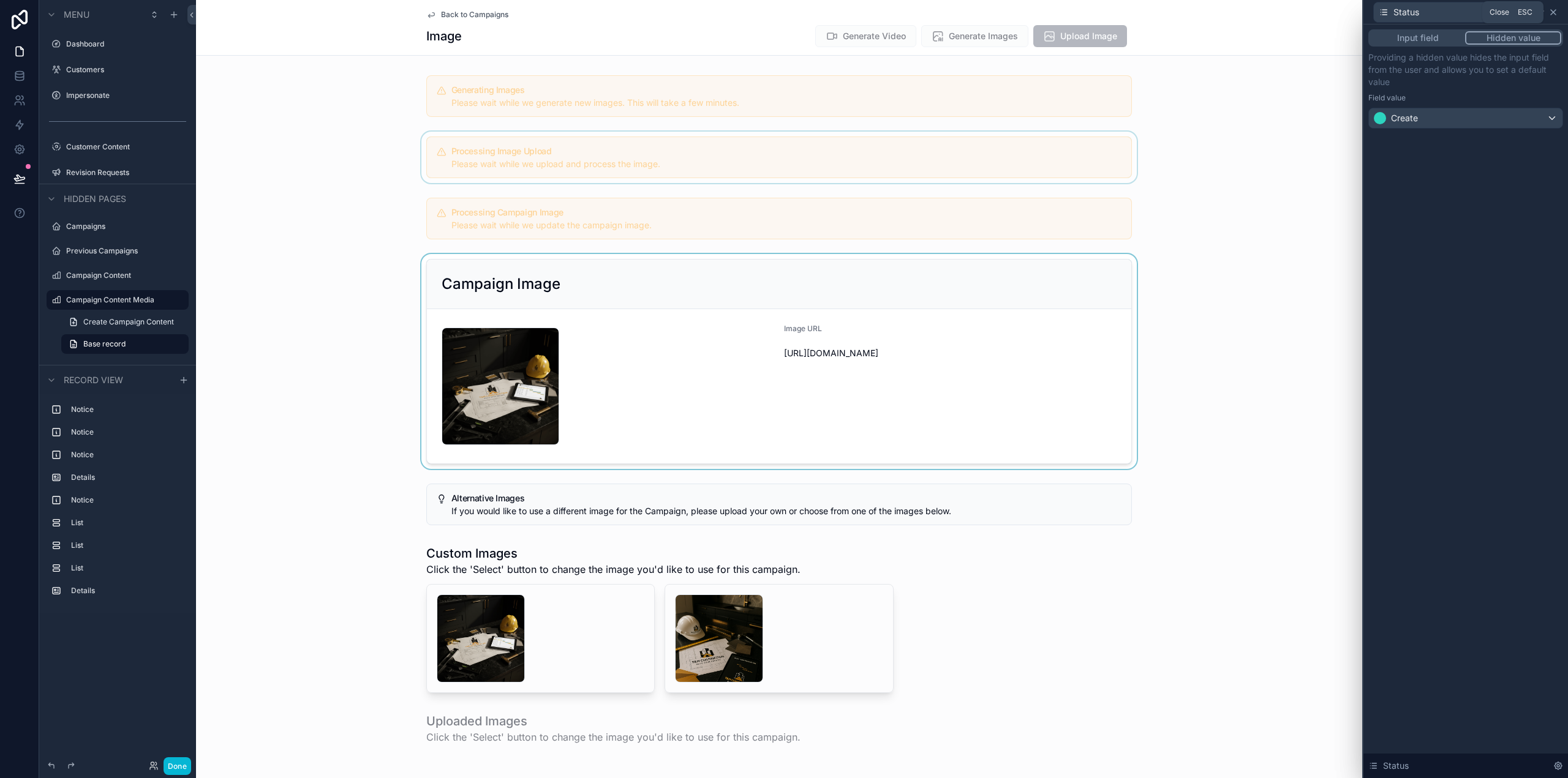
click at [1551, 10] on icon at bounding box center [1554, 12] width 5 height 5
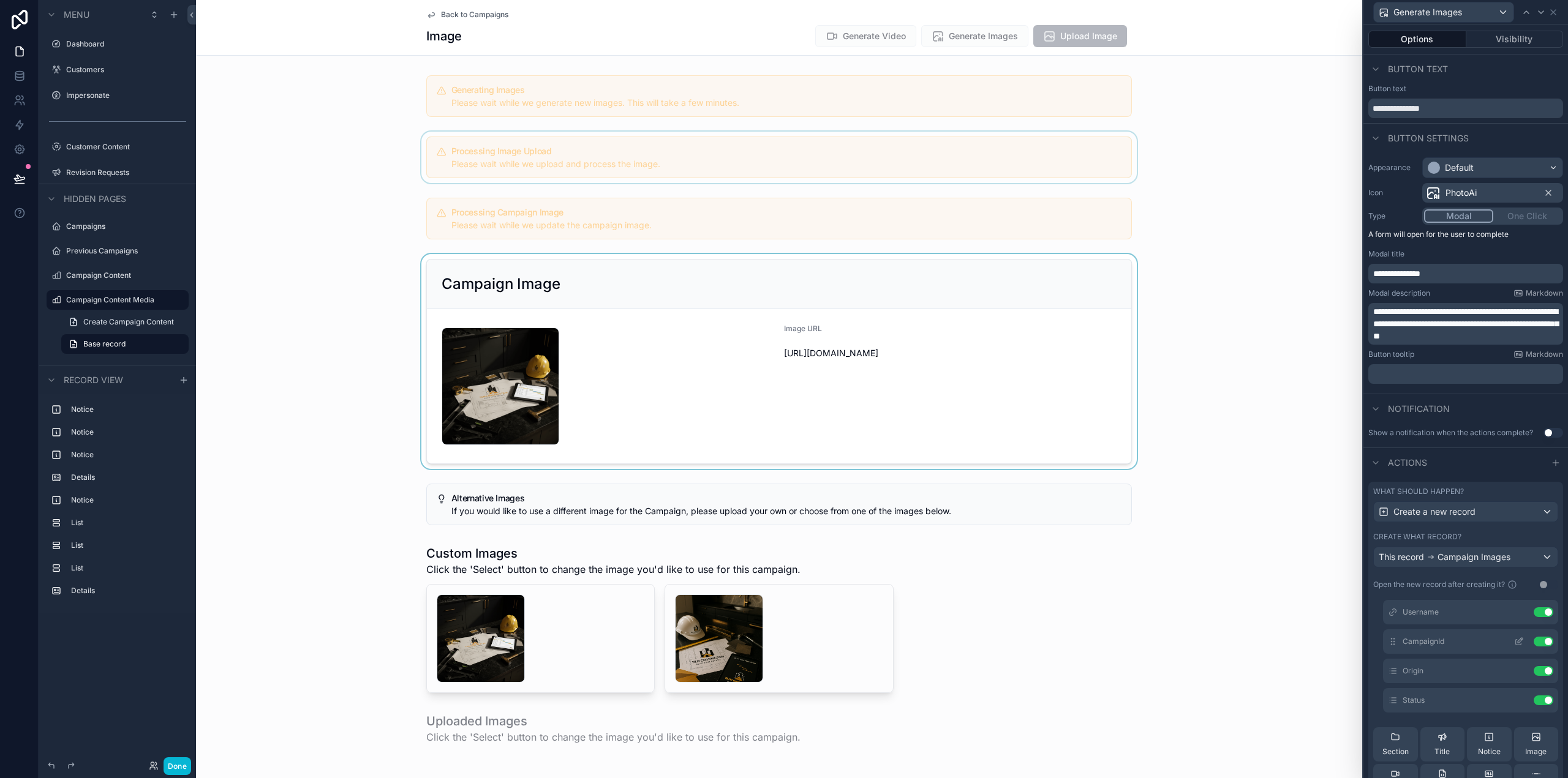
click at [1514, 641] on icon at bounding box center [1519, 642] width 10 height 10
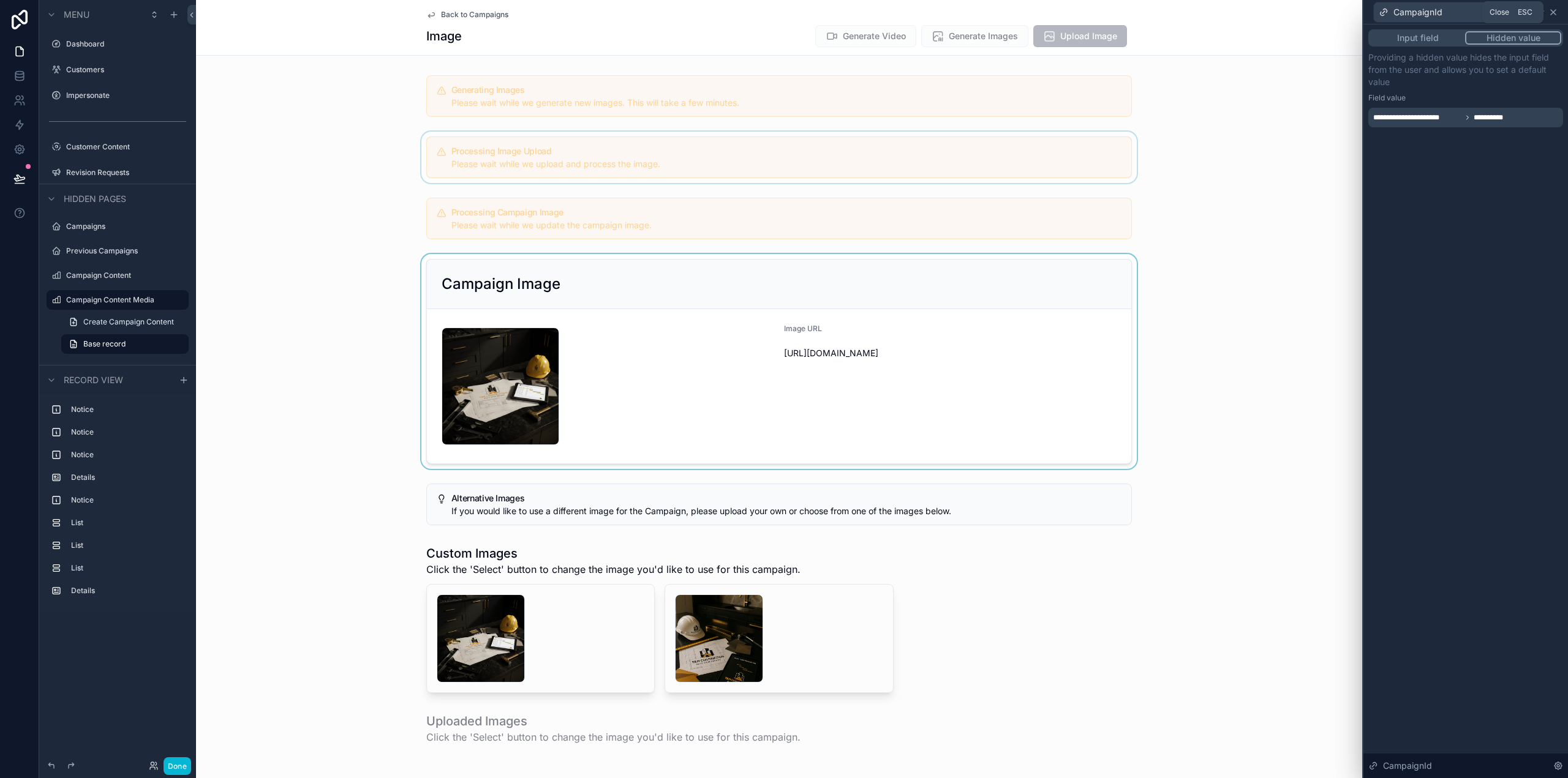
click at [1558, 12] on icon at bounding box center [1553, 12] width 10 height 10
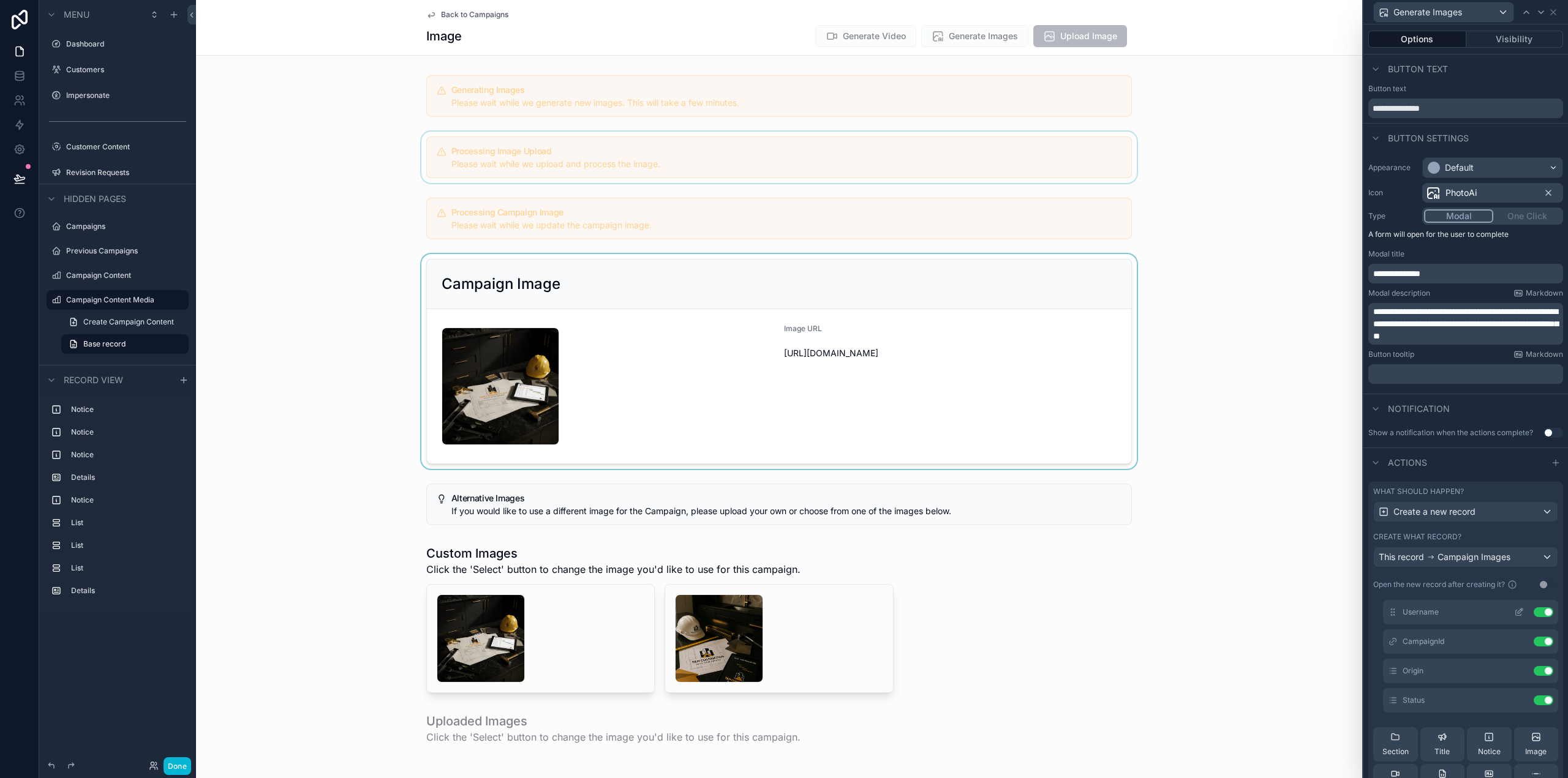
click at [1521, 610] on icon at bounding box center [1521, 610] width 1 height 1
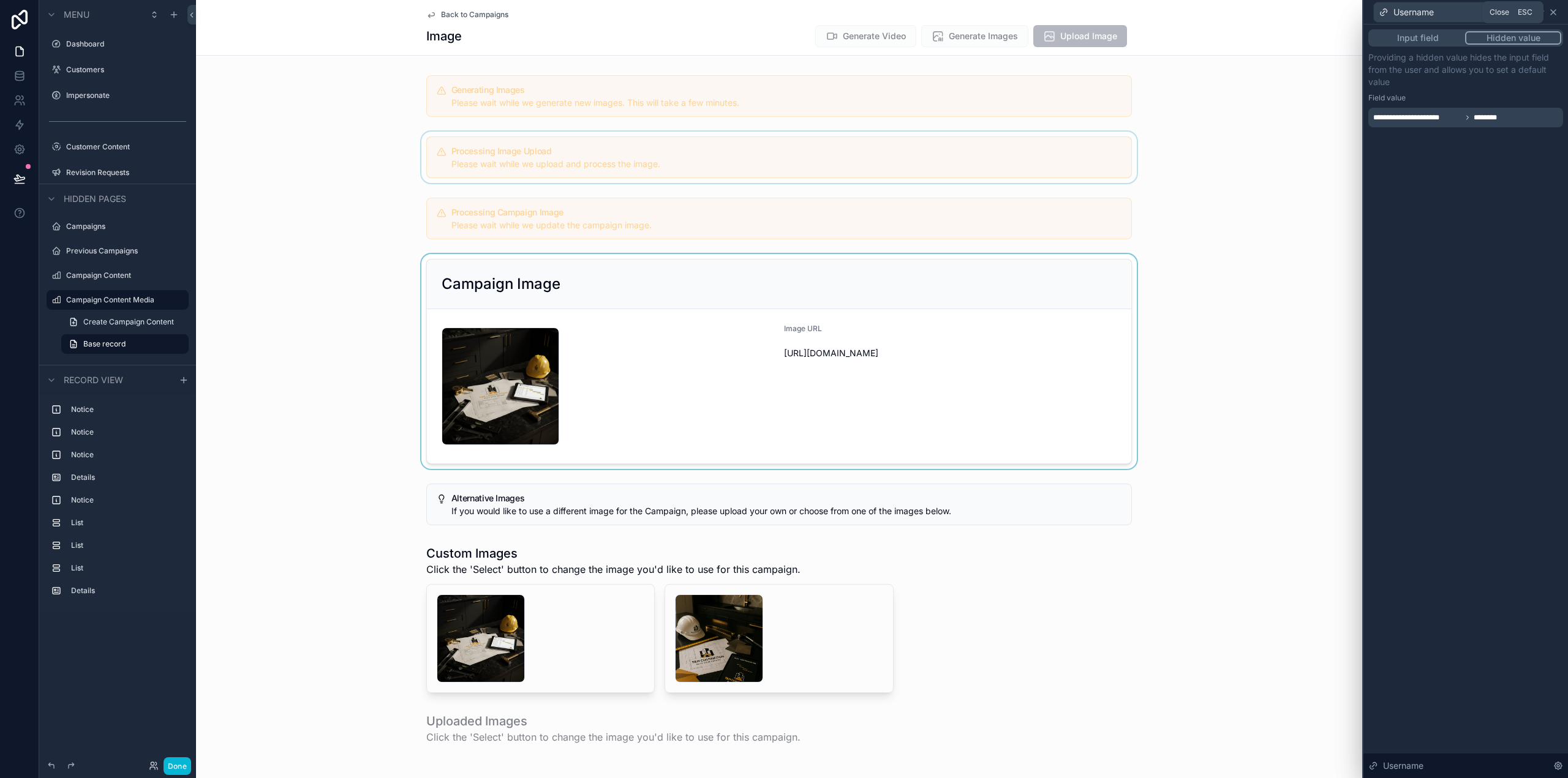
click at [1554, 8] on icon at bounding box center [1553, 12] width 10 height 10
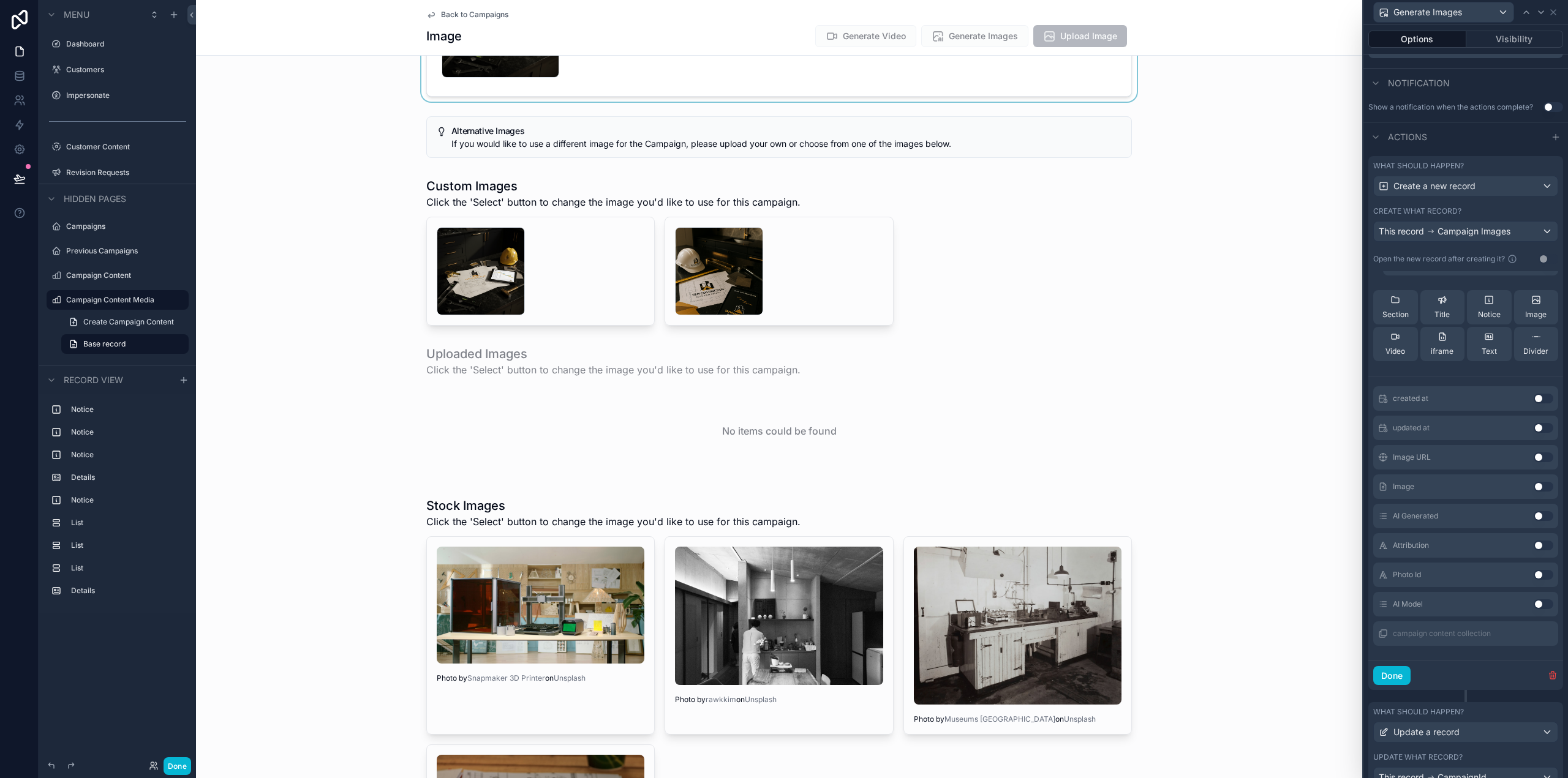
scroll to position [377, 0]
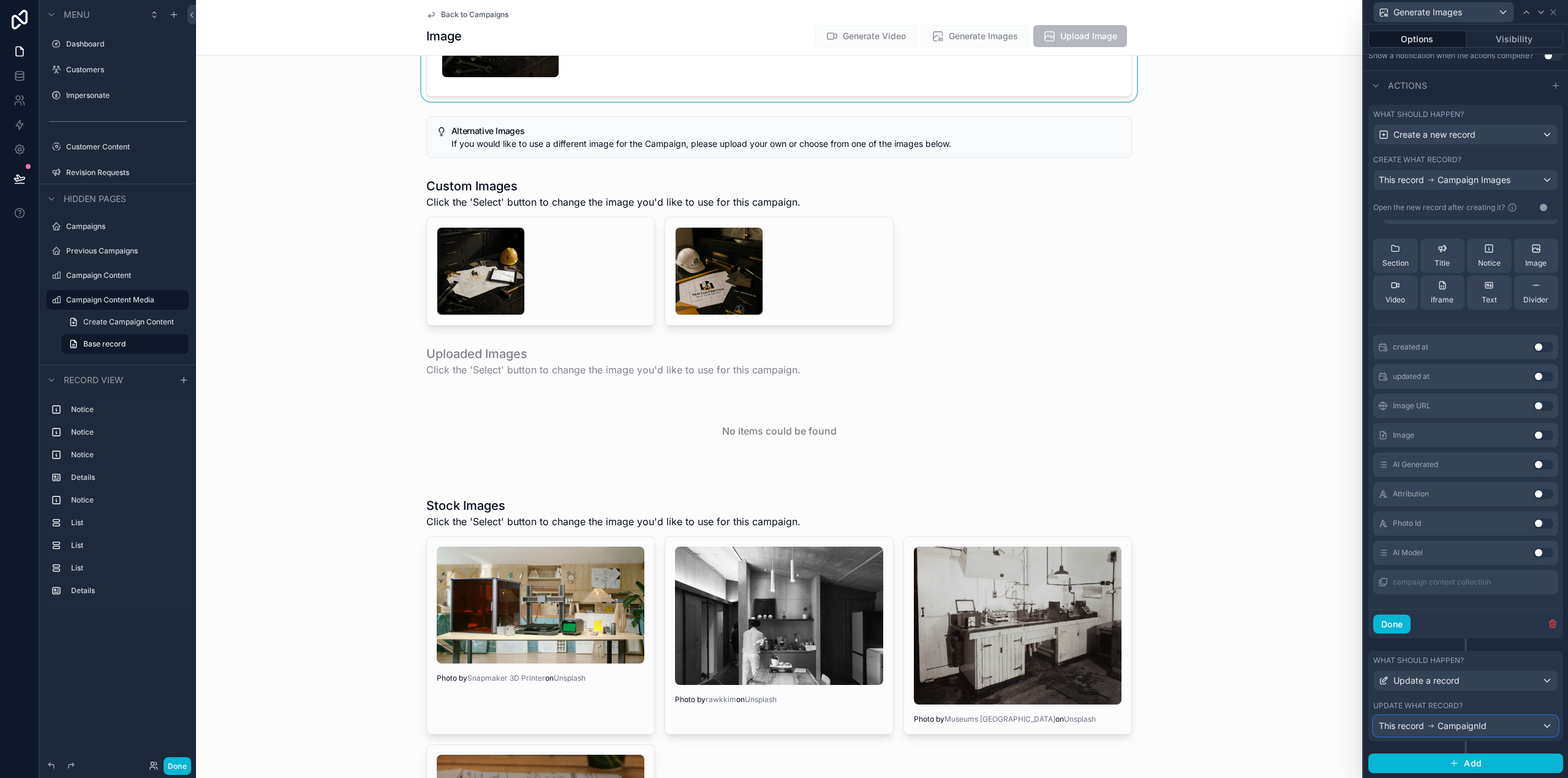
click at [1500, 729] on div "This record CampaignId" at bounding box center [1465, 726] width 184 height 19
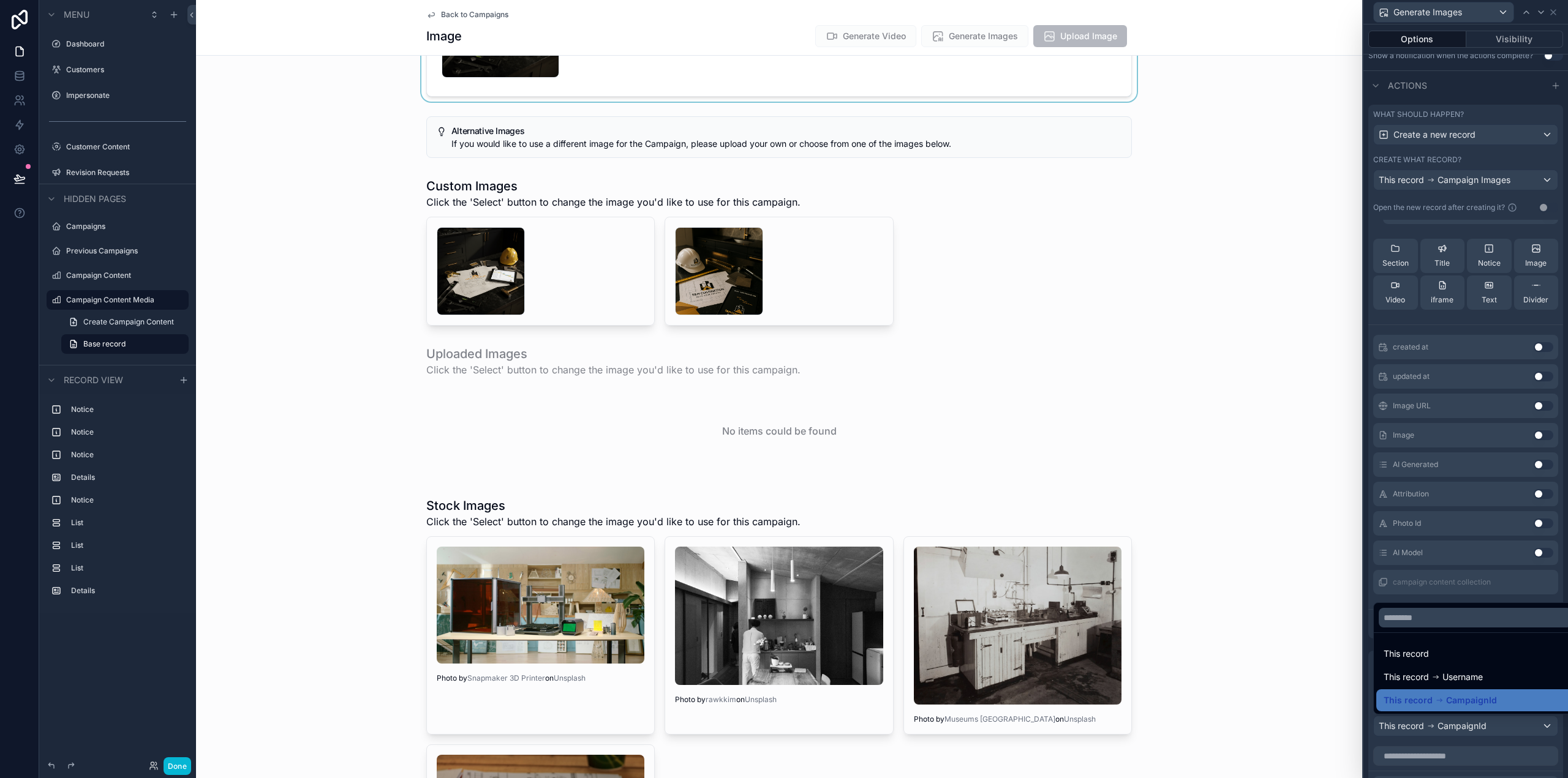
drag, startPoint x: 1321, startPoint y: 720, endPoint x: 1345, endPoint y: 720, distance: 24.0
click at [1322, 720] on div "scrollable content" at bounding box center [779, 710] width 1166 height 436
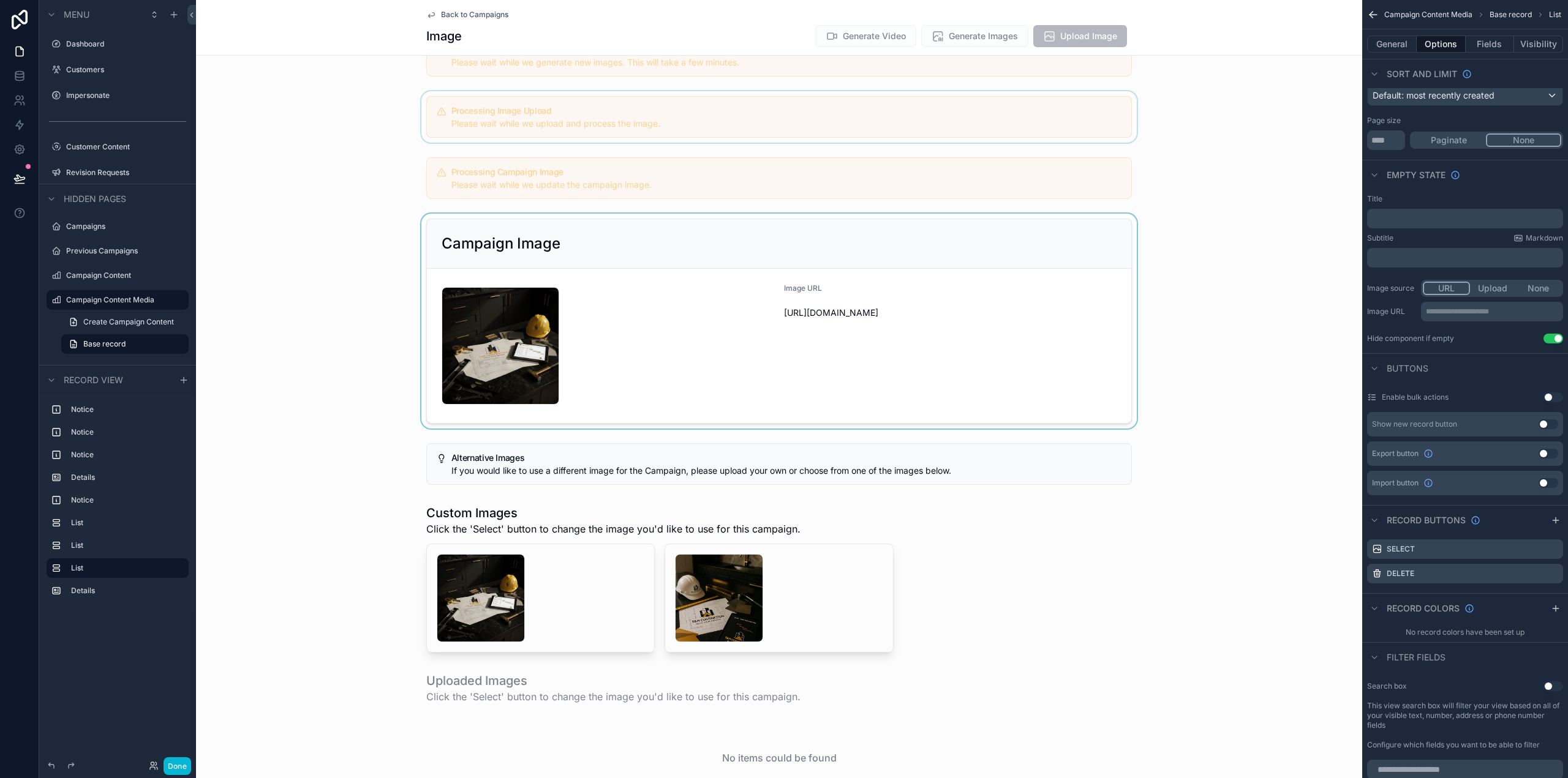
scroll to position [0, 0]
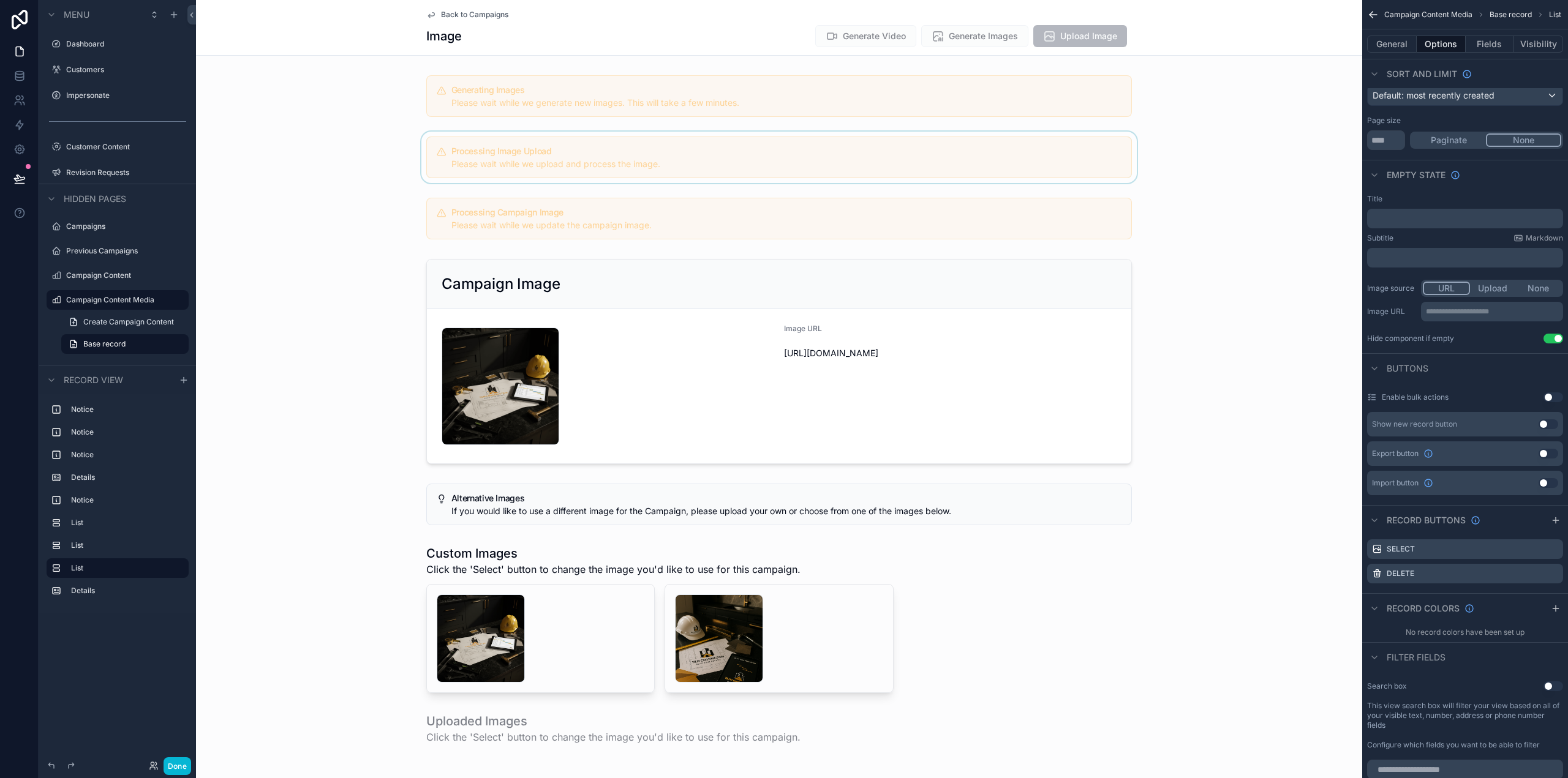
click at [1200, 54] on div "Back to Campaigns Image Generate Video Generate Images Upload Image" at bounding box center [779, 28] width 1166 height 56
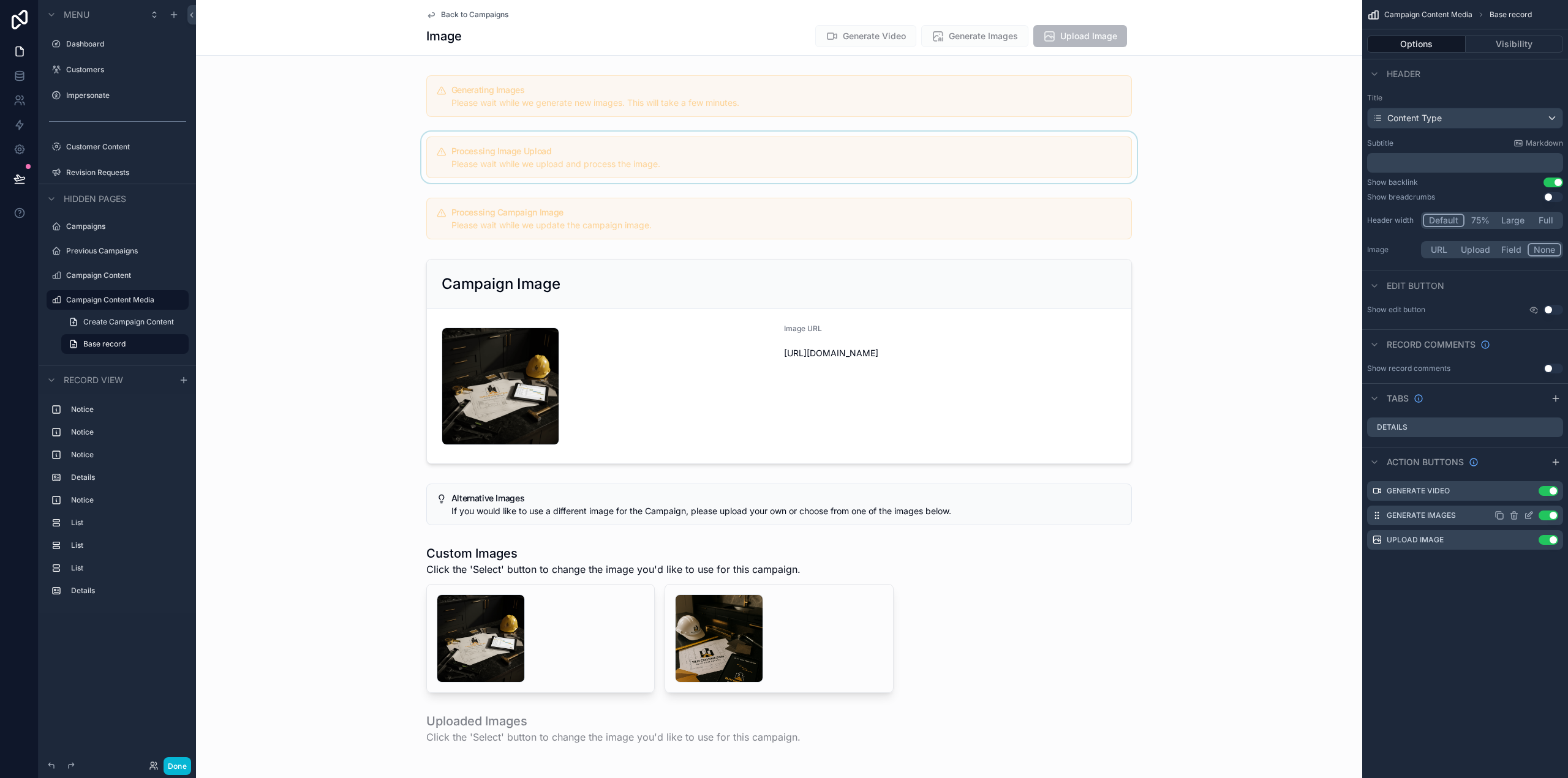
click at [1530, 513] on icon "scrollable content" at bounding box center [1528, 515] width 10 height 10
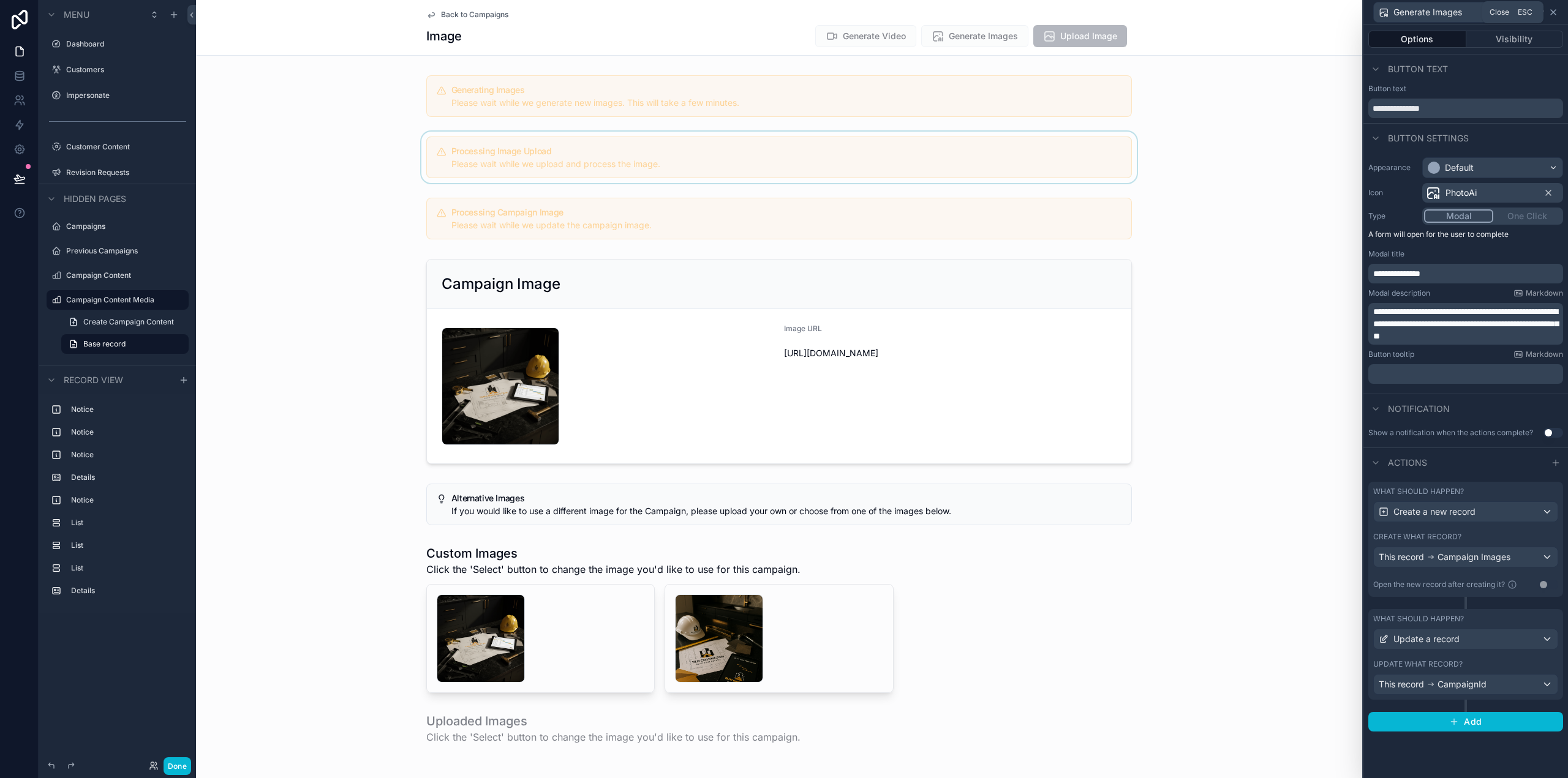
click at [1553, 14] on icon at bounding box center [1553, 12] width 10 height 10
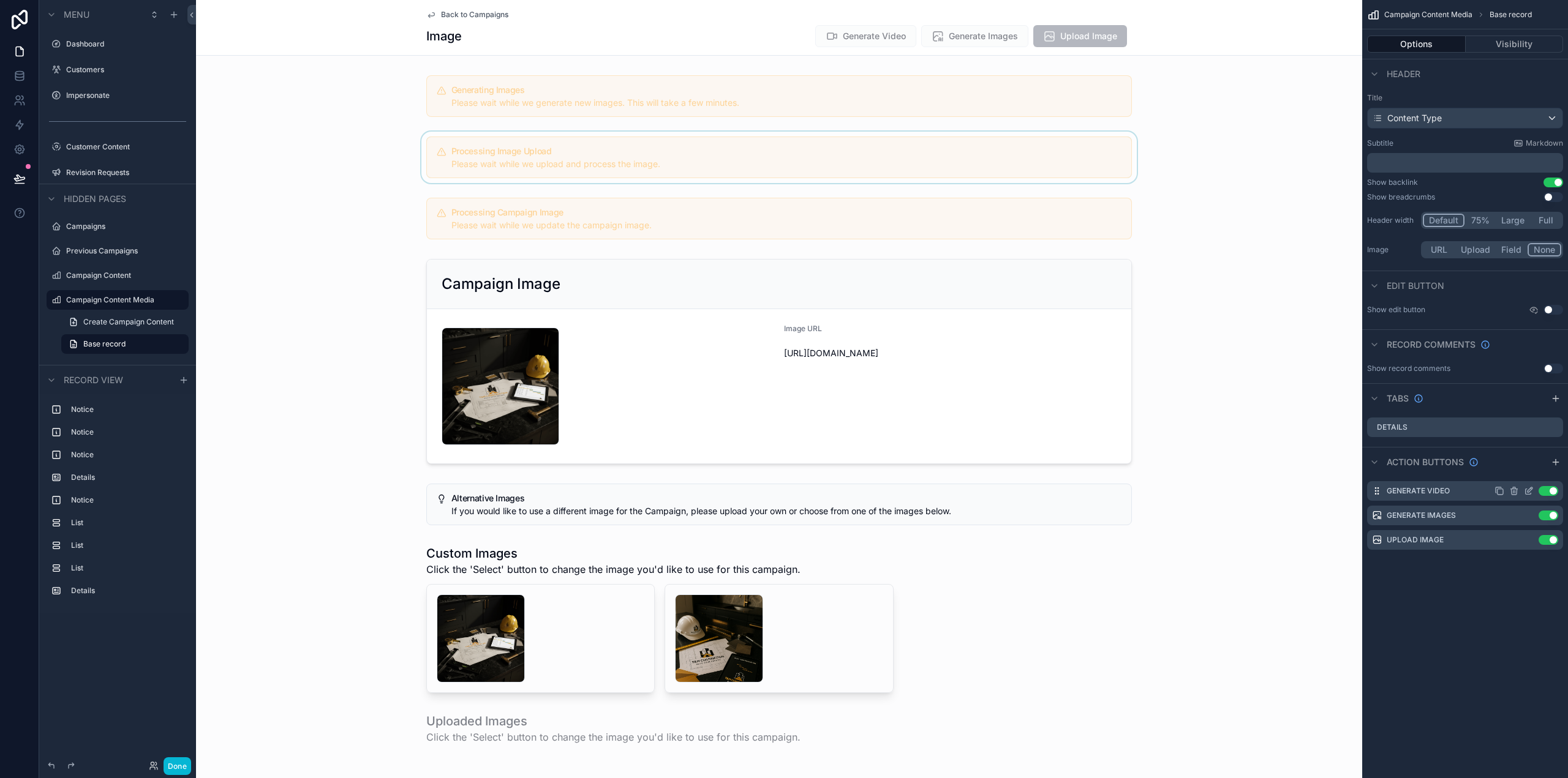
click at [1527, 492] on icon "scrollable content" at bounding box center [1528, 491] width 10 height 10
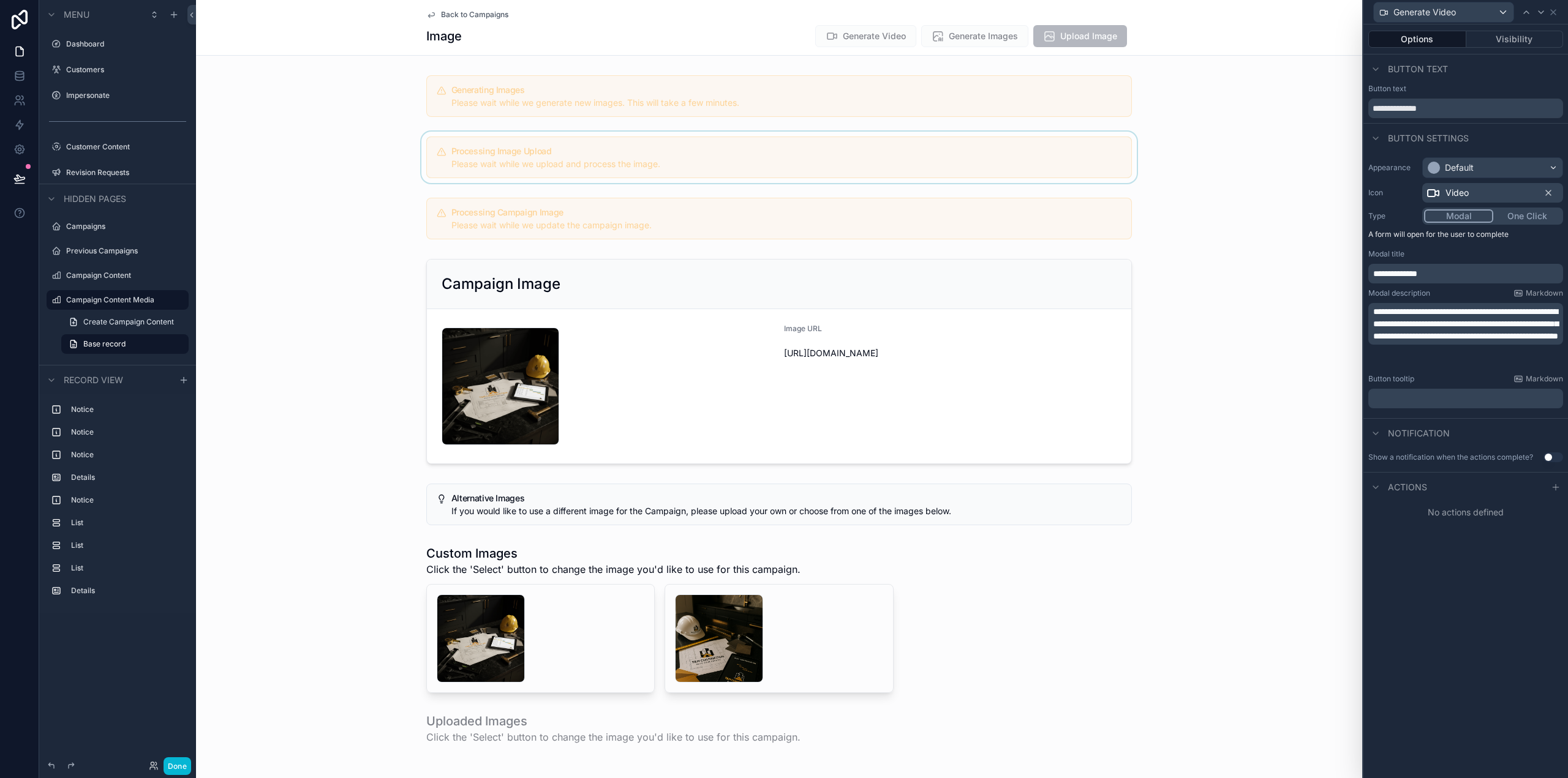
click at [1554, 477] on div "Actions" at bounding box center [1465, 486] width 205 height 29
click at [1557, 490] on icon at bounding box center [1556, 487] width 10 height 10
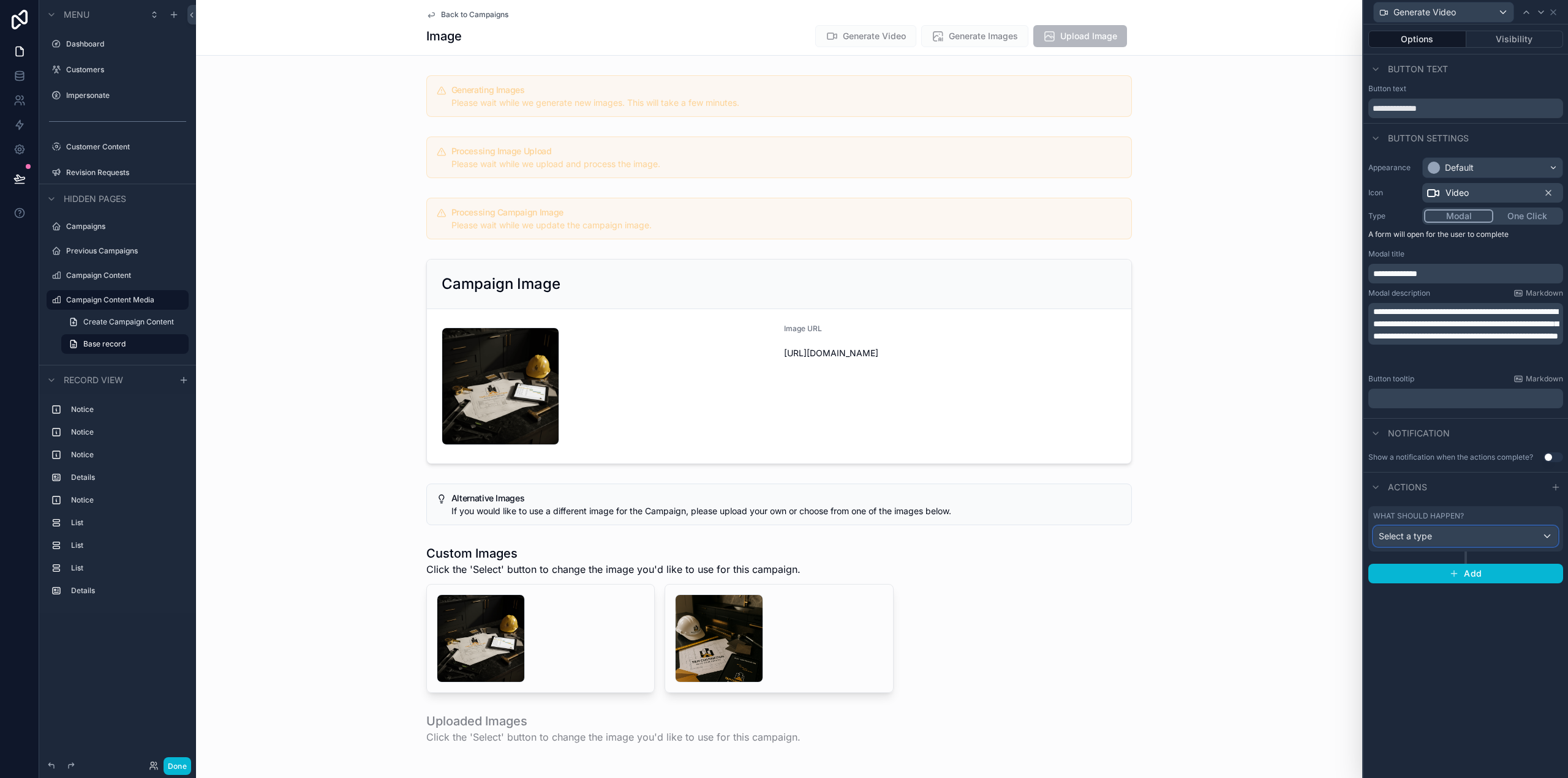
click at [1454, 543] on div "Select a type" at bounding box center [1465, 536] width 184 height 19
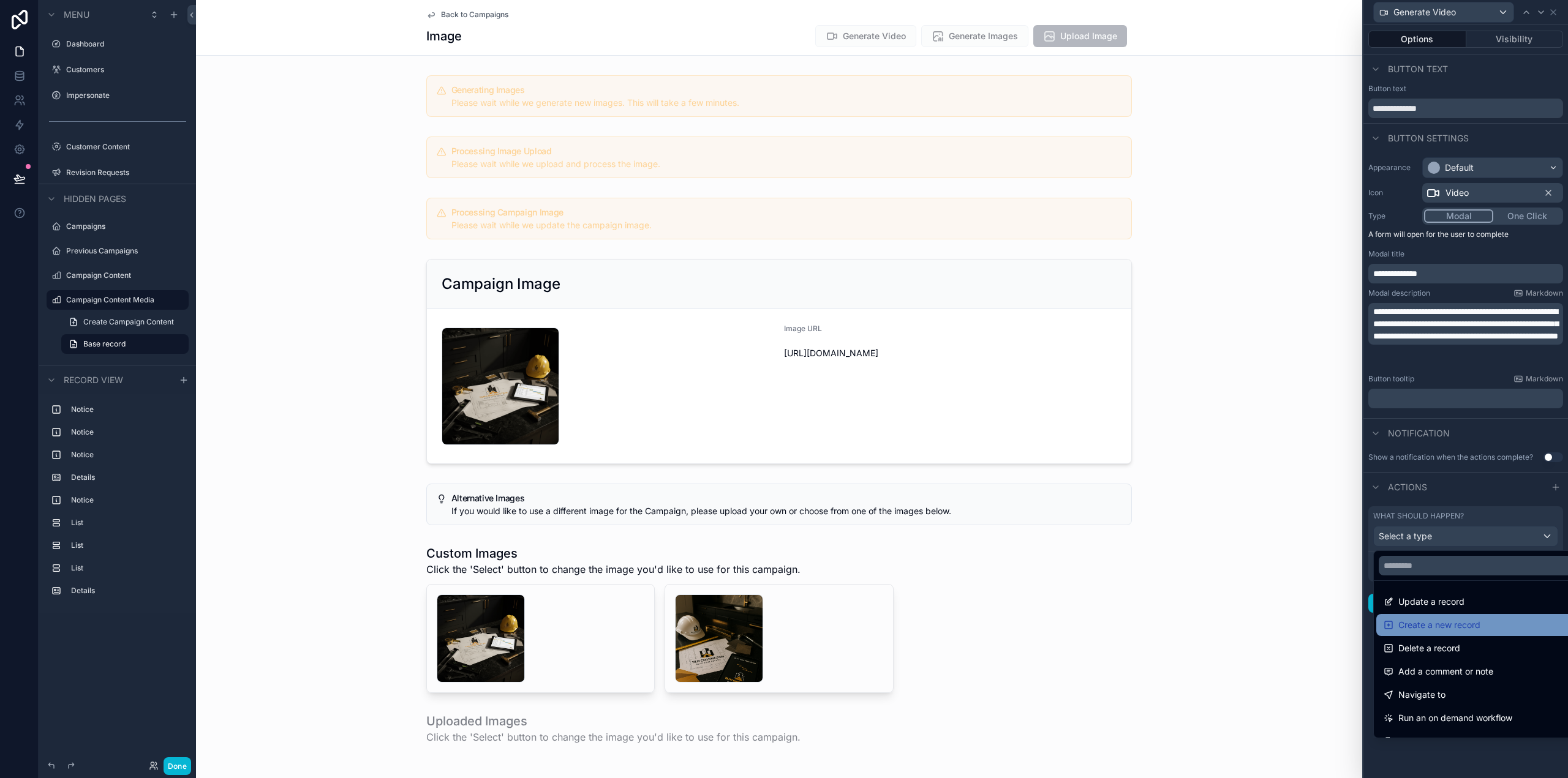
click at [1453, 627] on span "Create a new record" at bounding box center [1439, 625] width 82 height 15
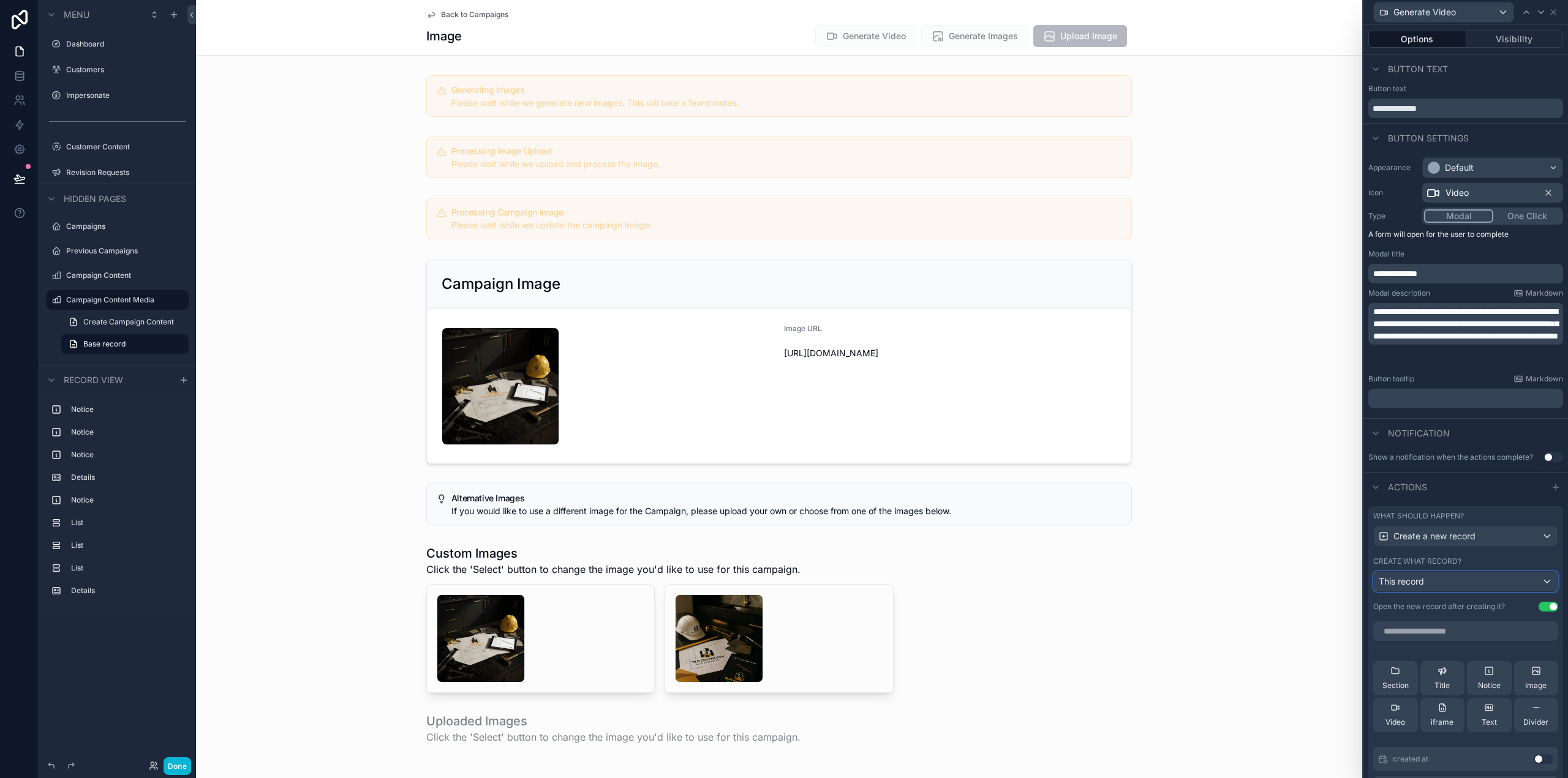
click at [1432, 577] on div "This record" at bounding box center [1465, 582] width 184 height 19
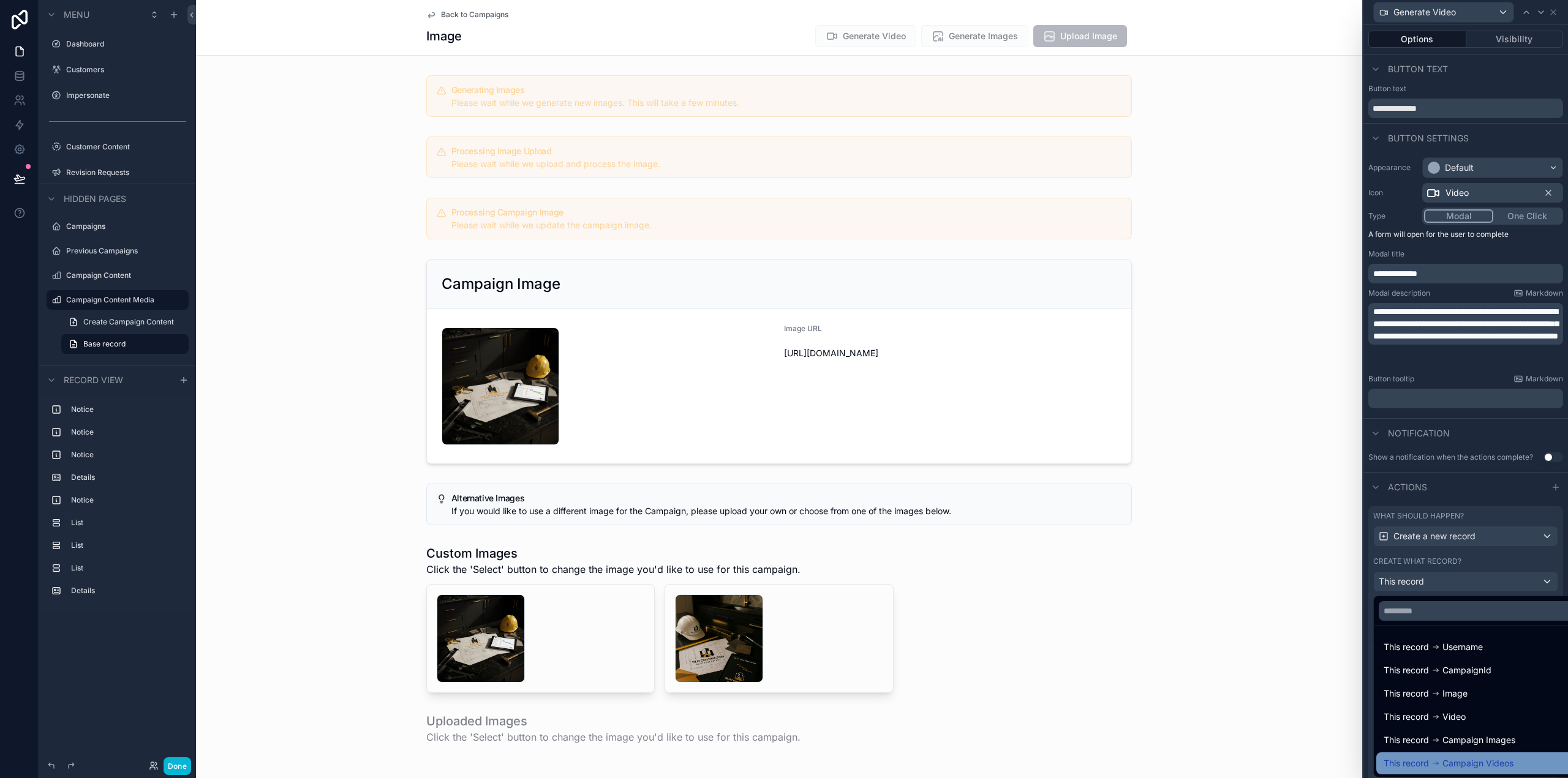
click at [1452, 767] on span "Campaign Videos" at bounding box center [1478, 764] width 71 height 15
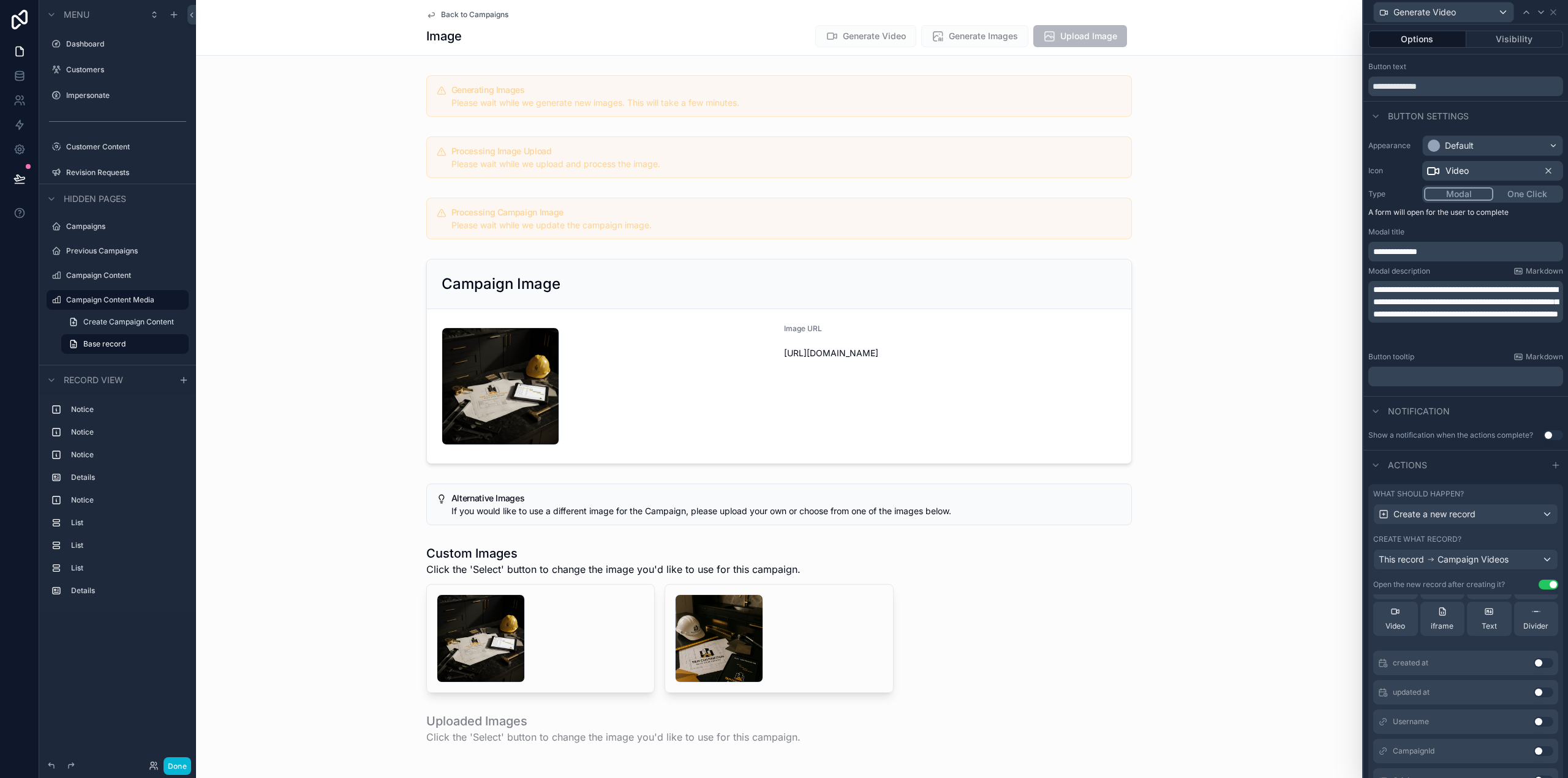
scroll to position [61, 0]
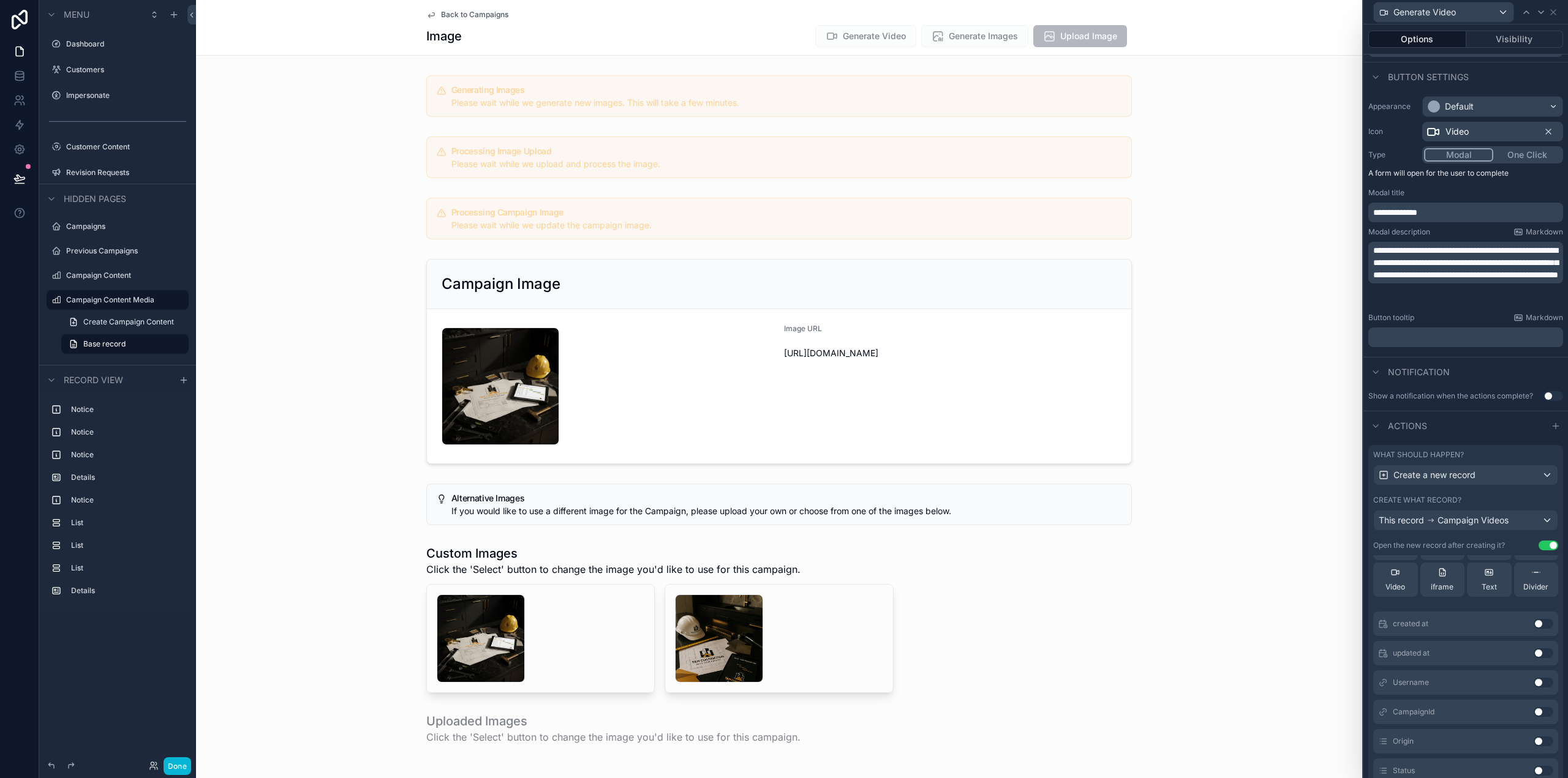
click at [1534, 682] on button "Use setting" at bounding box center [1543, 683] width 19 height 10
click at [1534, 718] on button "Use setting" at bounding box center [1543, 722] width 19 height 10
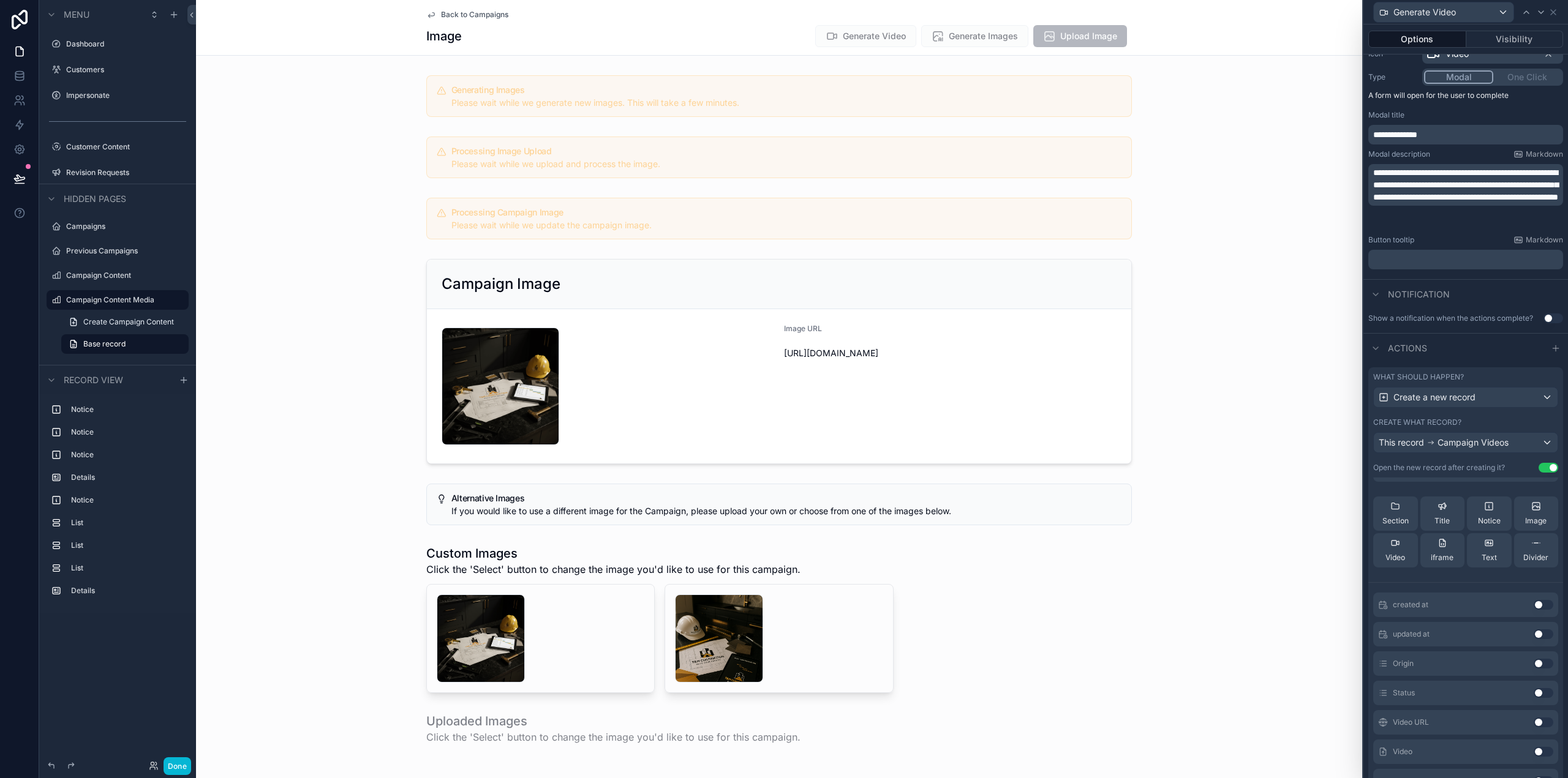
scroll to position [184, 0]
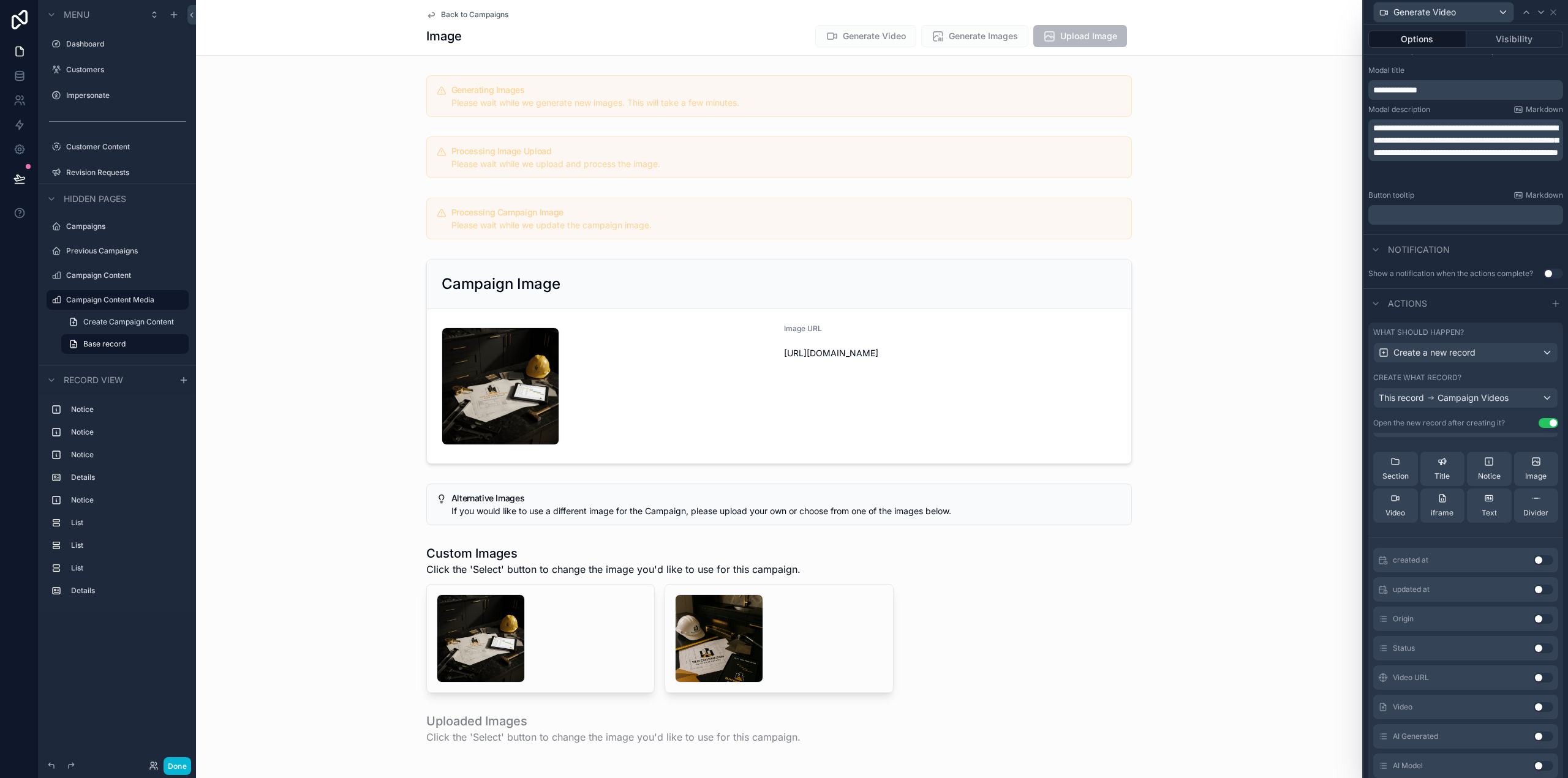
click at [1534, 618] on button "Use setting" at bounding box center [1543, 619] width 19 height 10
click at [1534, 649] on button "Use setting" at bounding box center [1543, 648] width 19 height 10
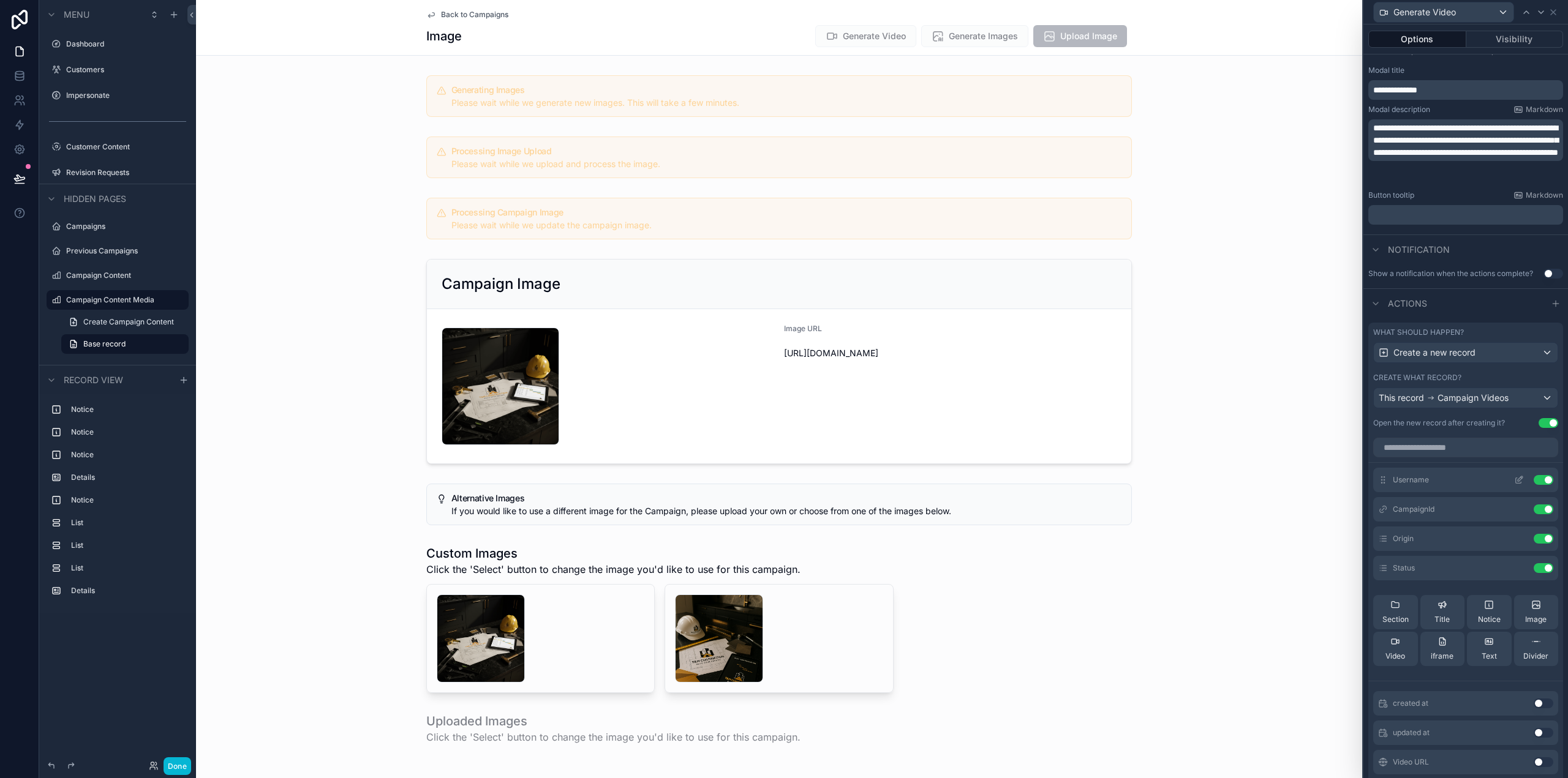
click at [1518, 479] on icon at bounding box center [1521, 479] width 5 height 5
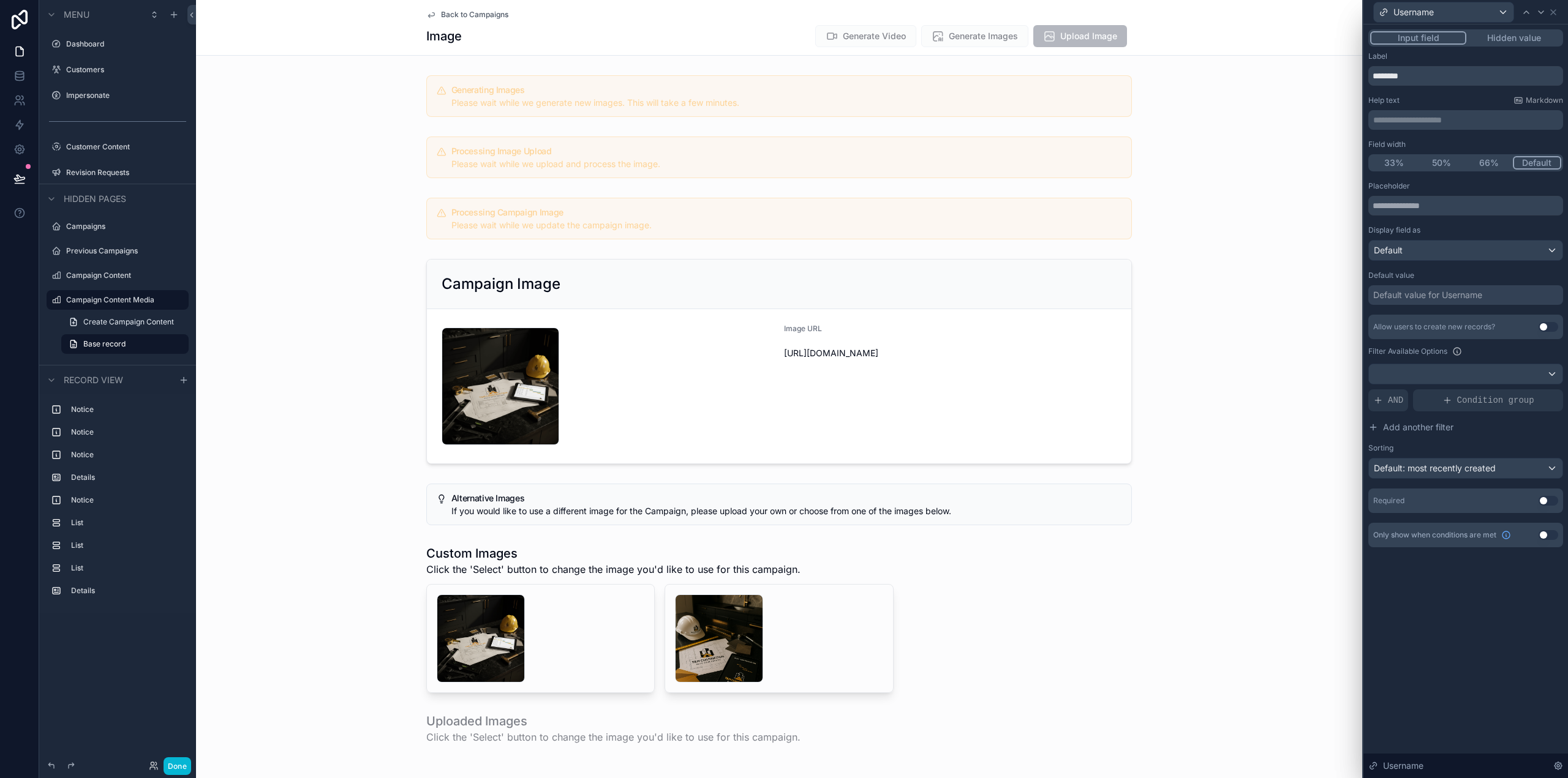
click at [1519, 38] on button "Hidden value" at bounding box center [1513, 38] width 95 height 14
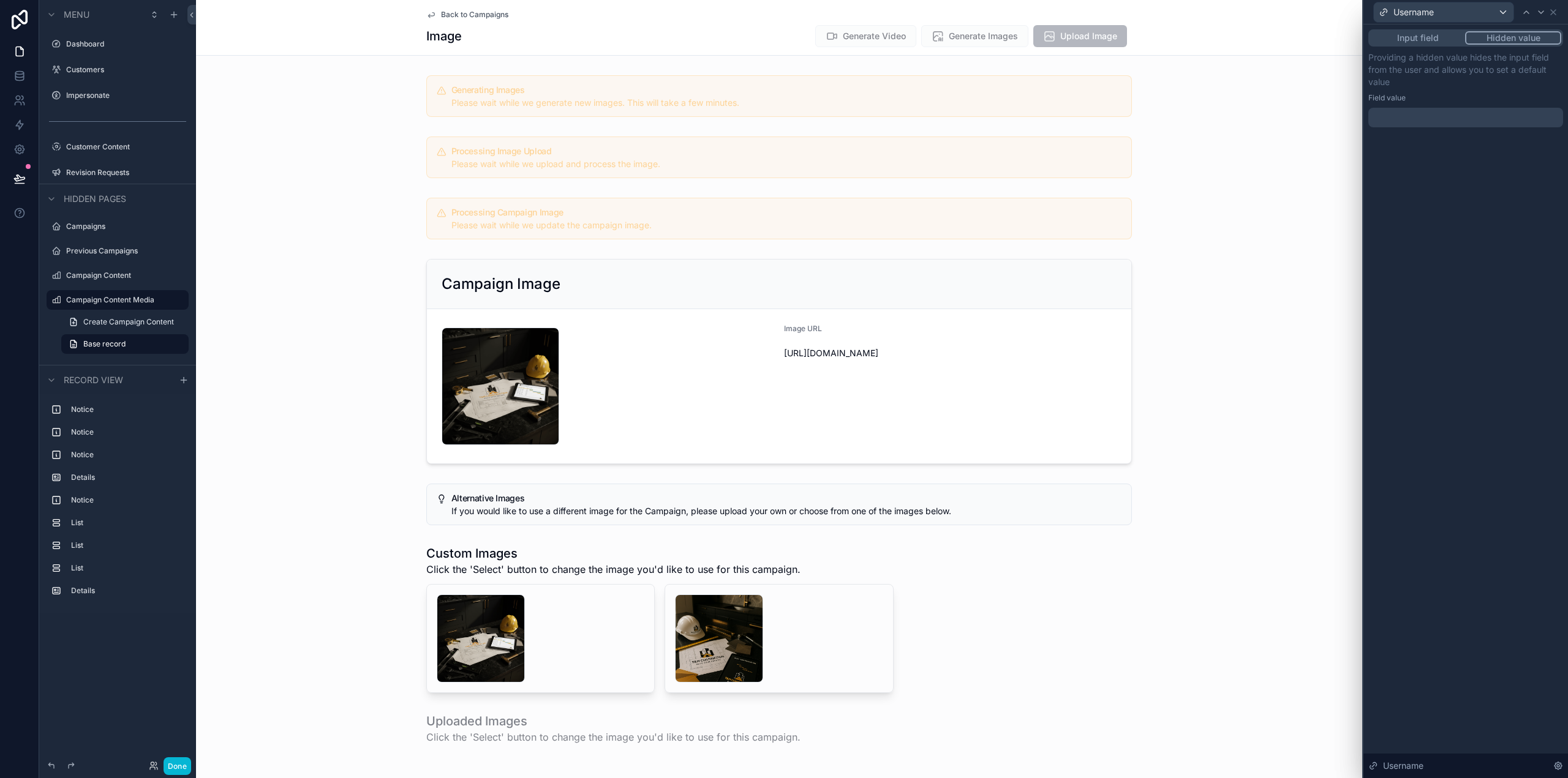
click at [1423, 121] on div at bounding box center [1466, 118] width 195 height 19
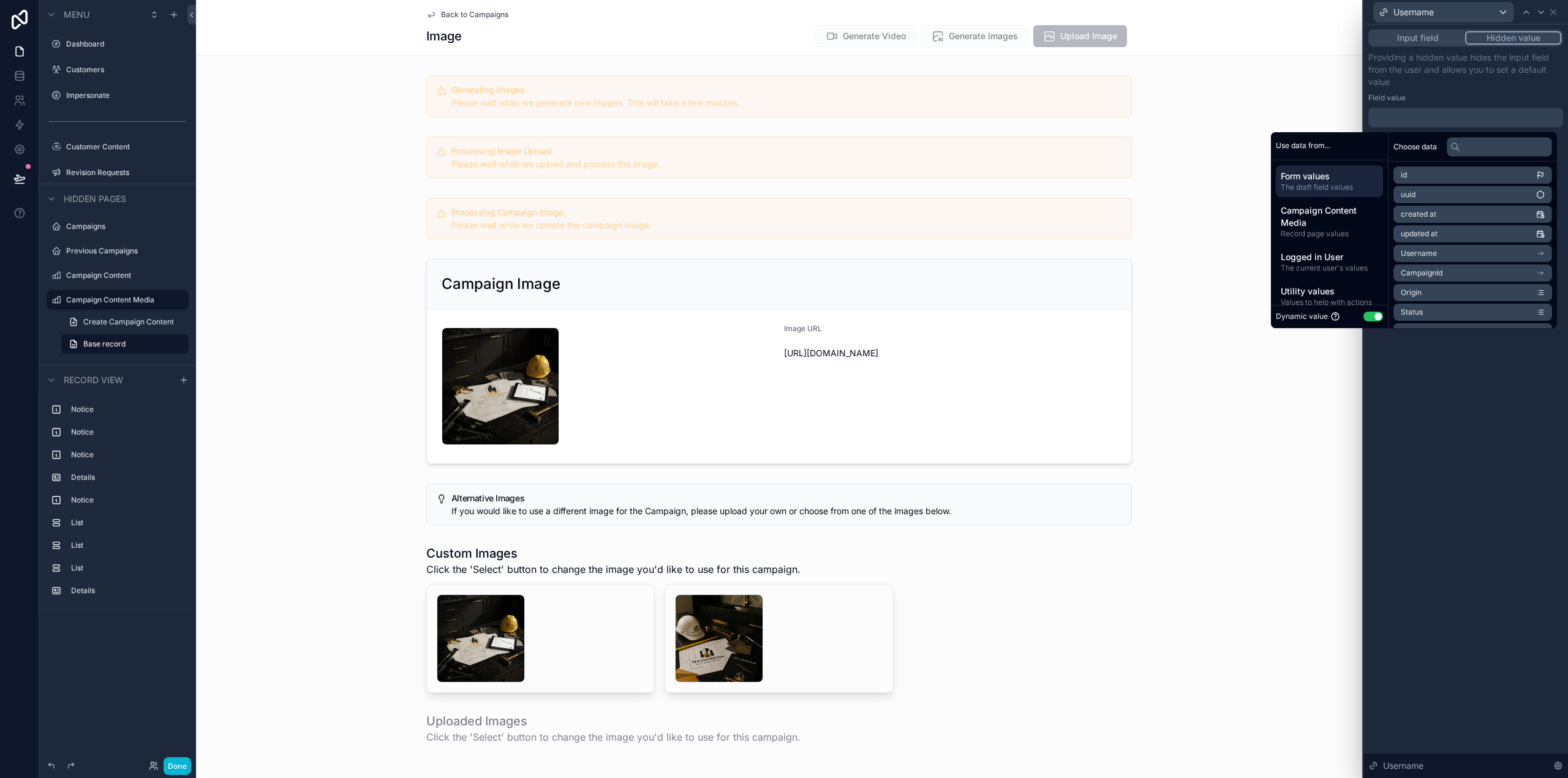
click at [1482, 430] on div "Input field Hidden value Providing a hidden value hides the input field from th…" at bounding box center [1465, 401] width 205 height 754
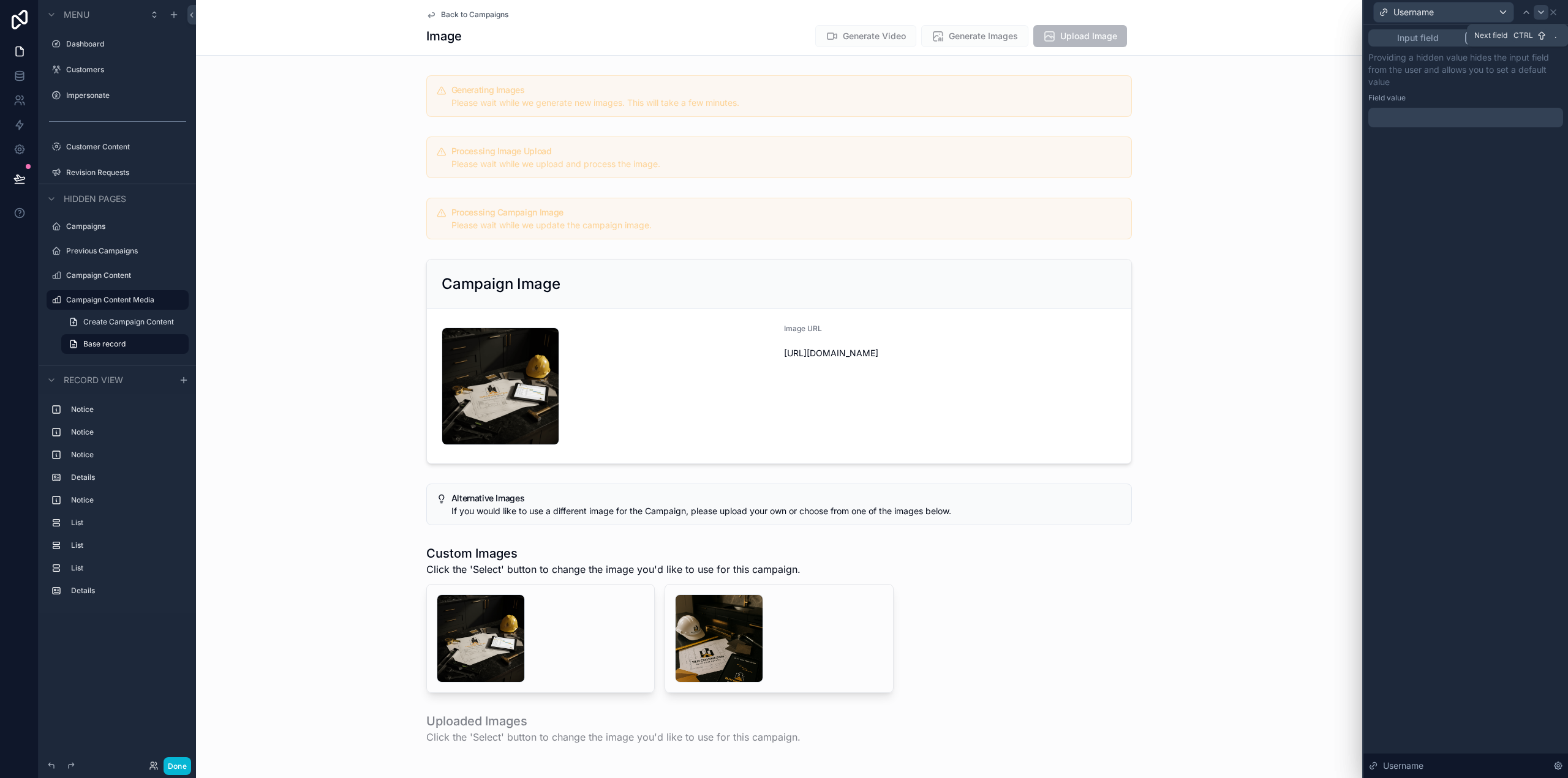
click at [1543, 10] on icon at bounding box center [1541, 12] width 10 height 10
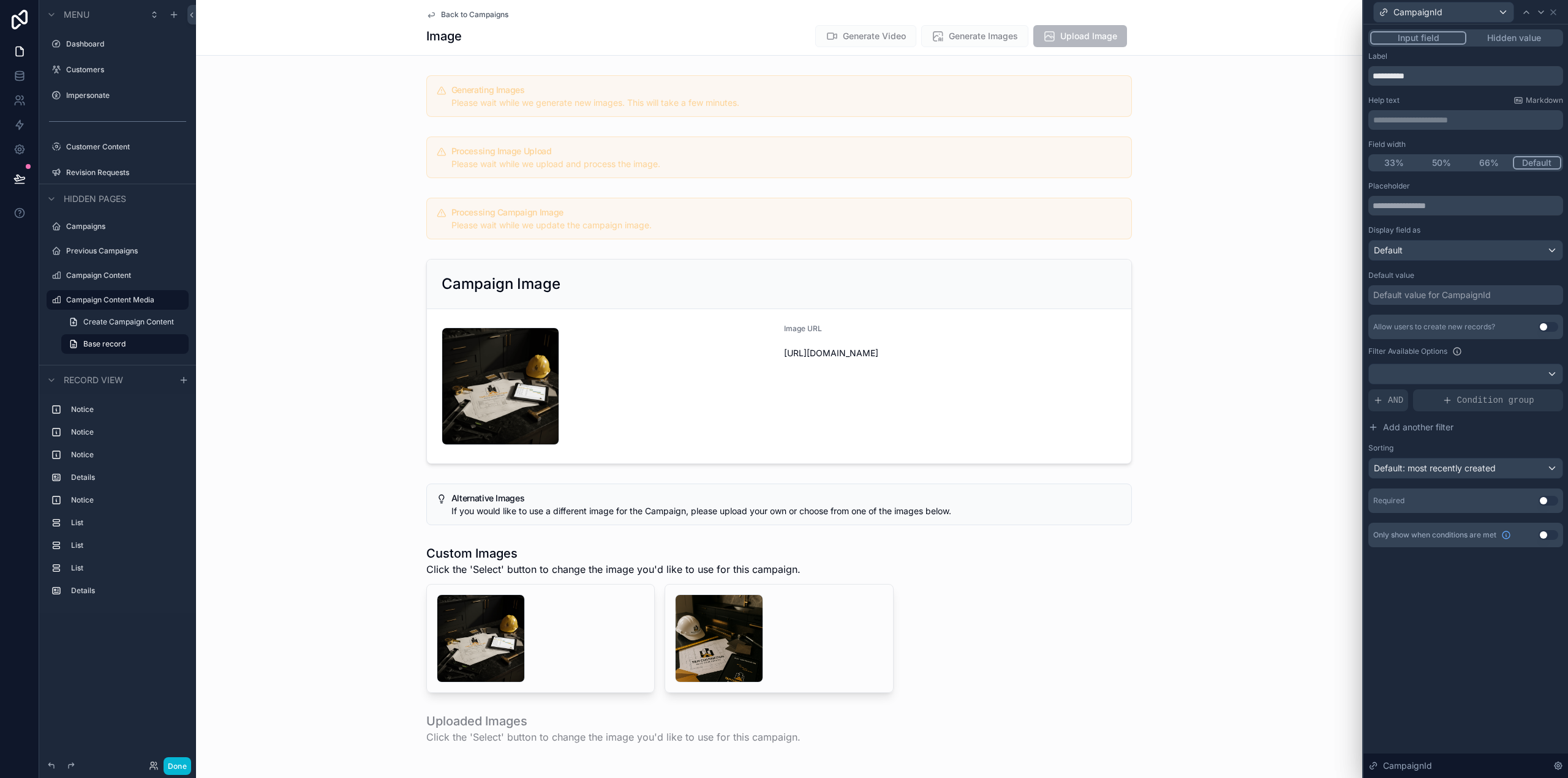
click at [1559, 11] on div "CampaignId" at bounding box center [1466, 12] width 195 height 24
click at [1556, 12] on icon at bounding box center [1553, 12] width 10 height 10
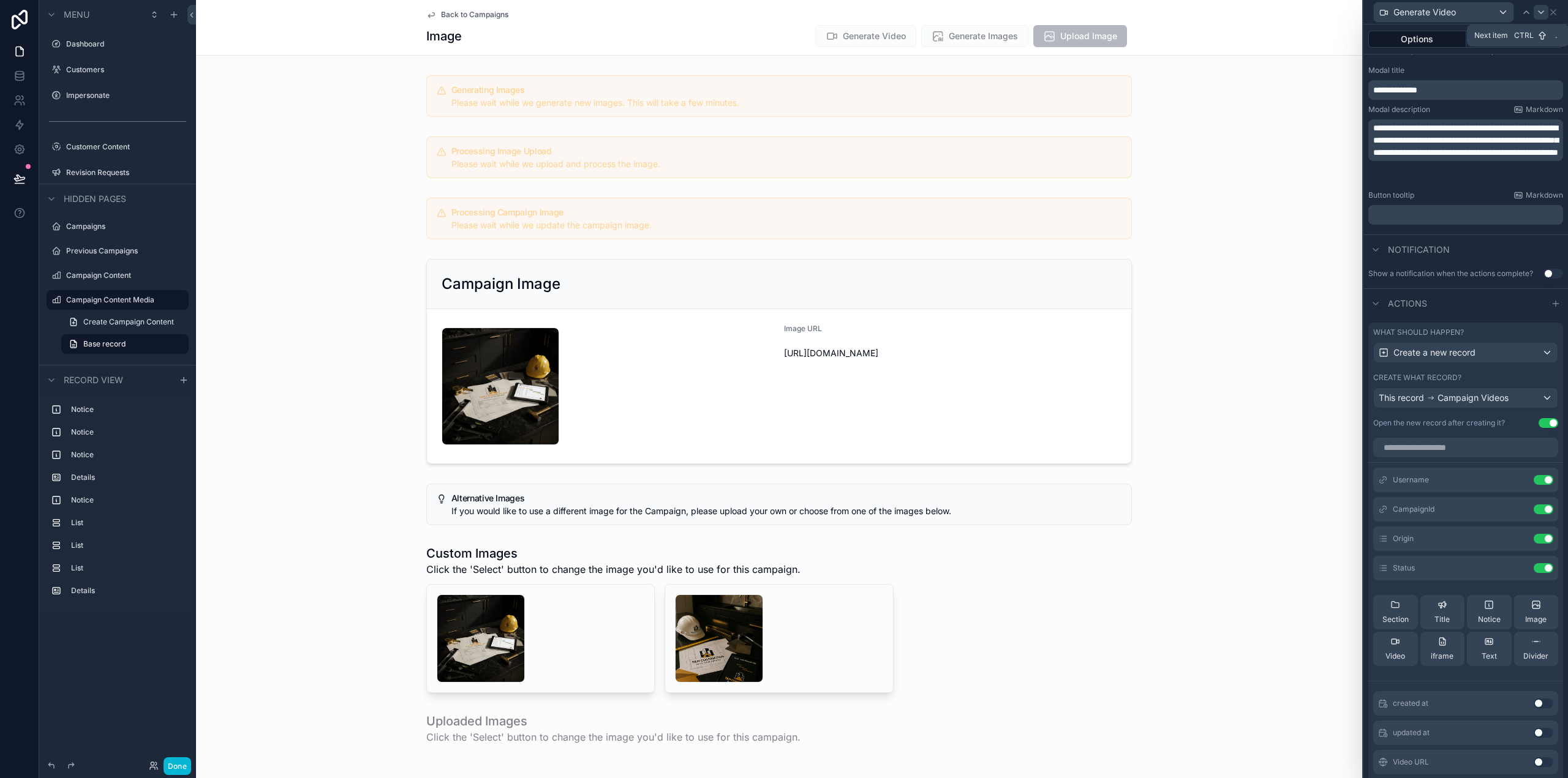
click at [1544, 14] on icon at bounding box center [1541, 12] width 10 height 10
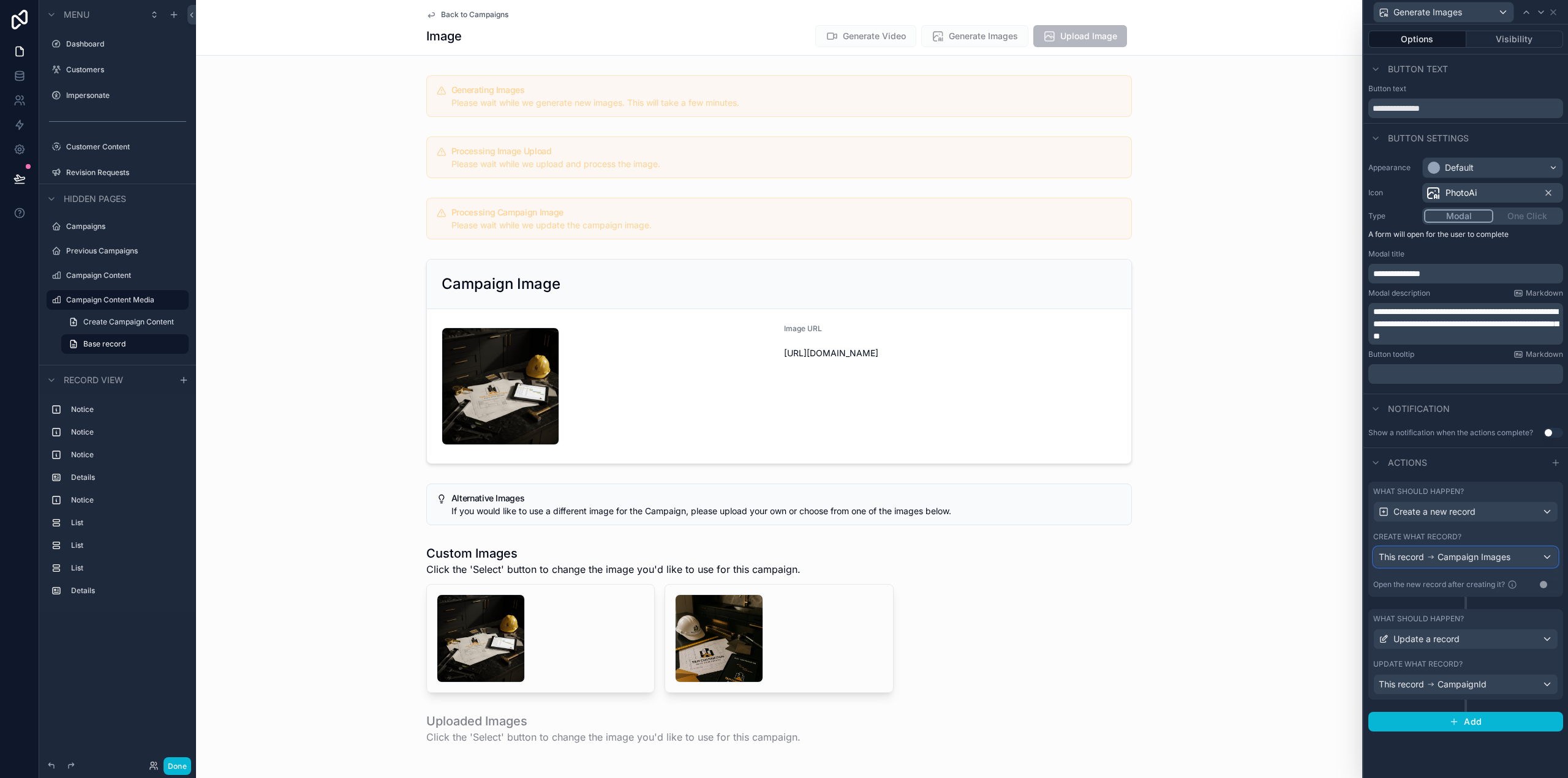
click at [1477, 552] on span "Campaign Images" at bounding box center [1474, 557] width 73 height 12
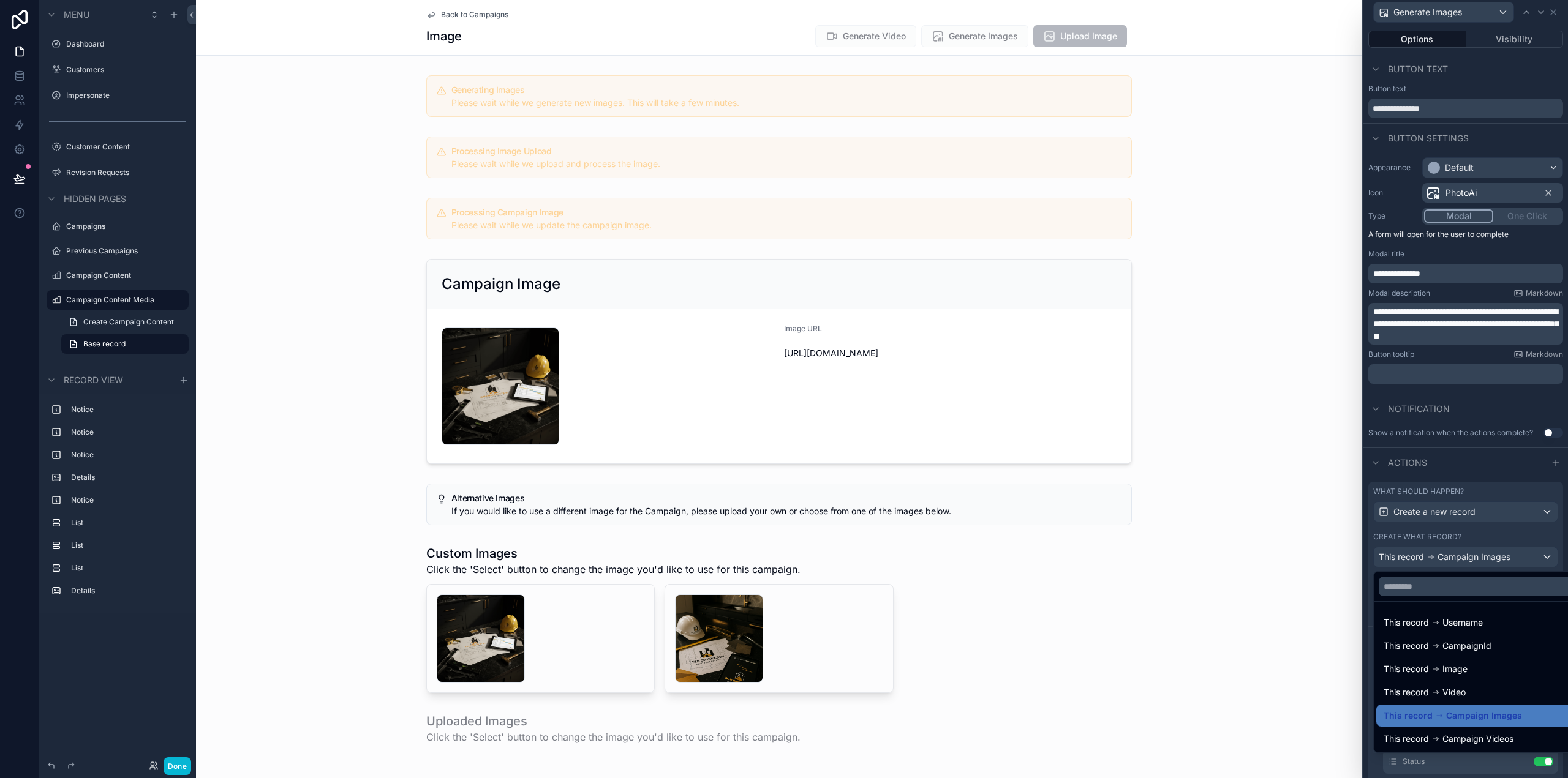
click at [1477, 552] on div at bounding box center [1465, 389] width 205 height 778
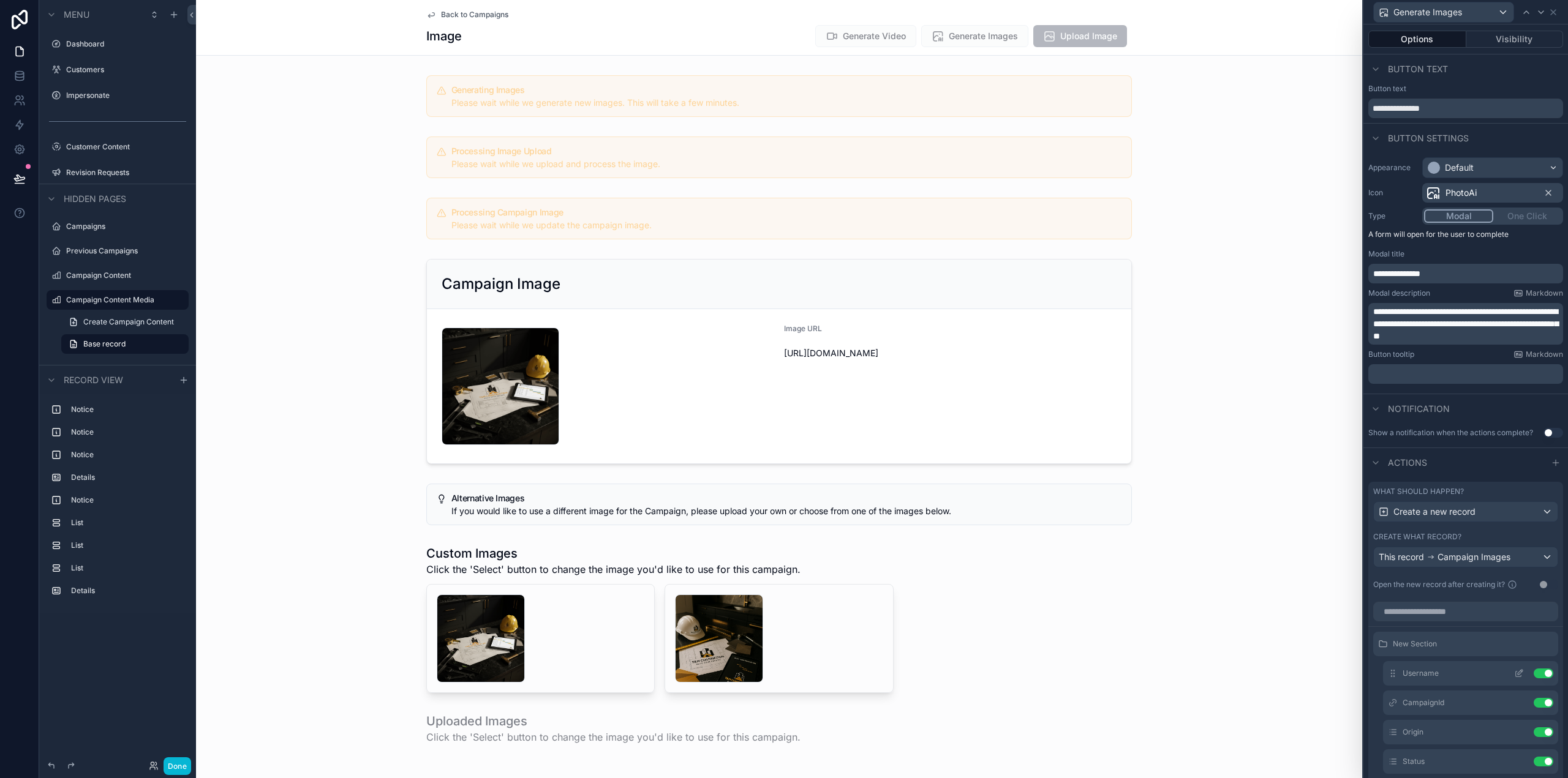
click at [1514, 672] on icon at bounding box center [1519, 673] width 10 height 10
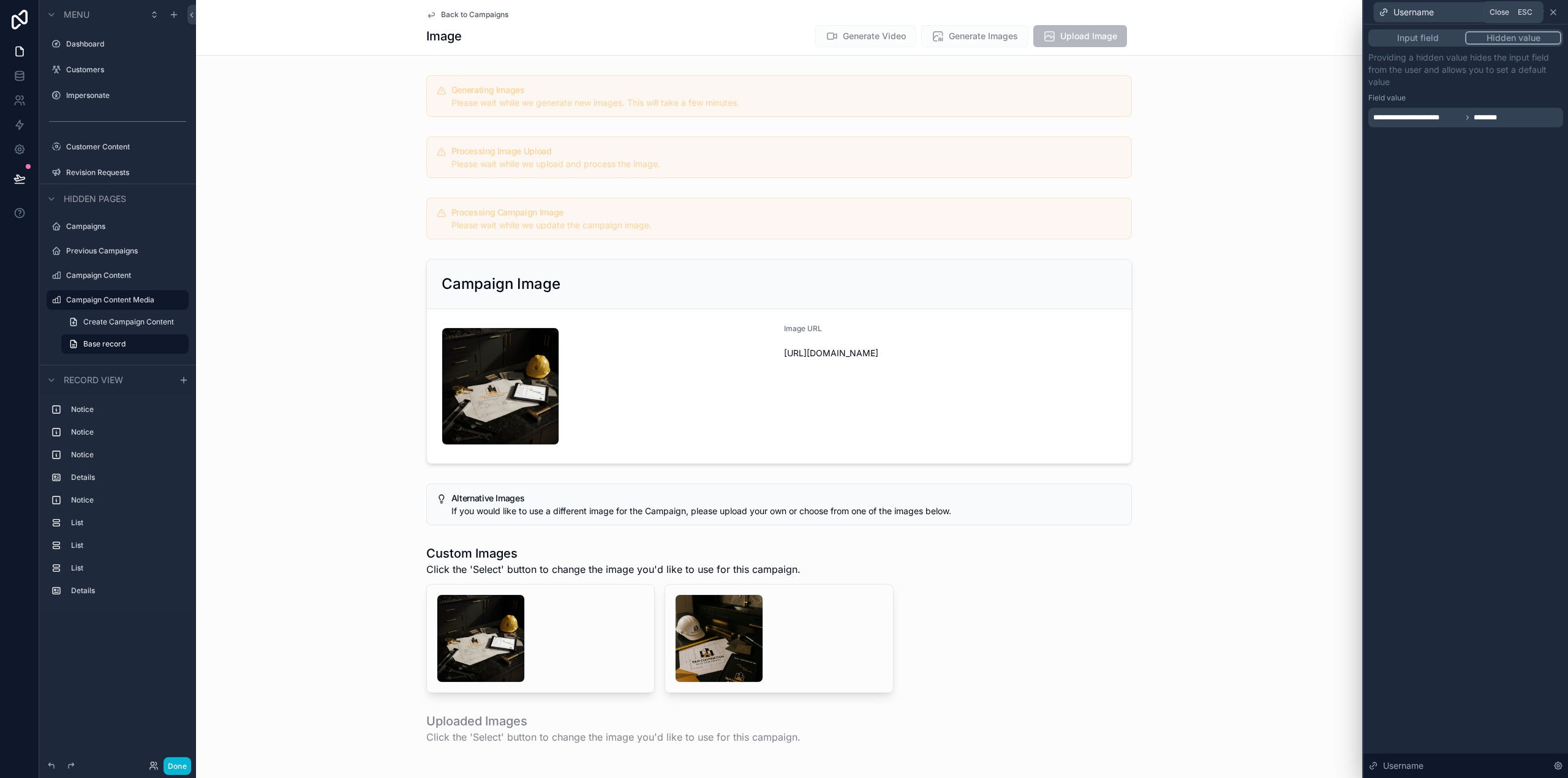
click at [1554, 11] on icon at bounding box center [1554, 12] width 5 height 5
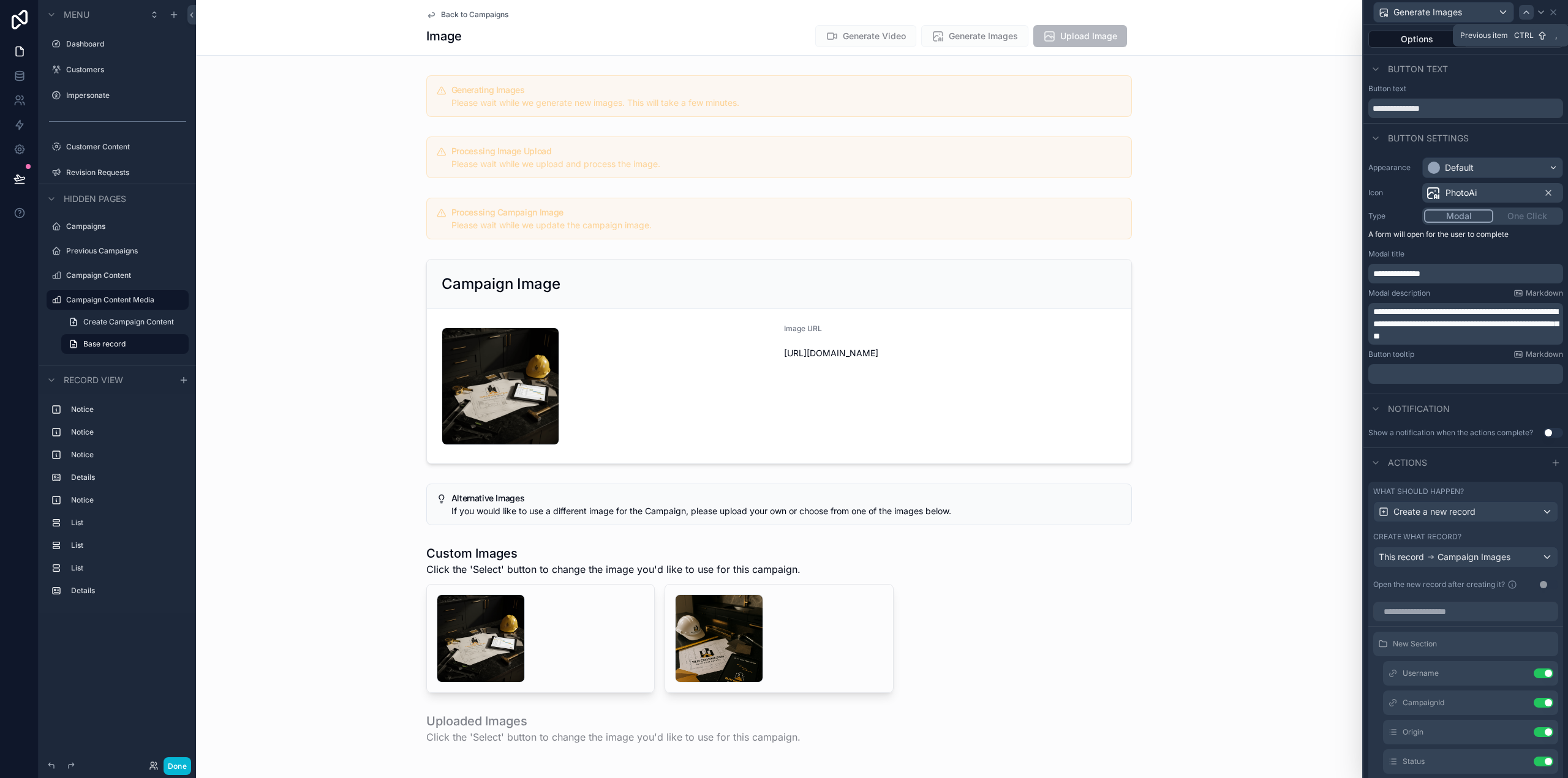
click at [1527, 12] on icon at bounding box center [1526, 12] width 5 height 3
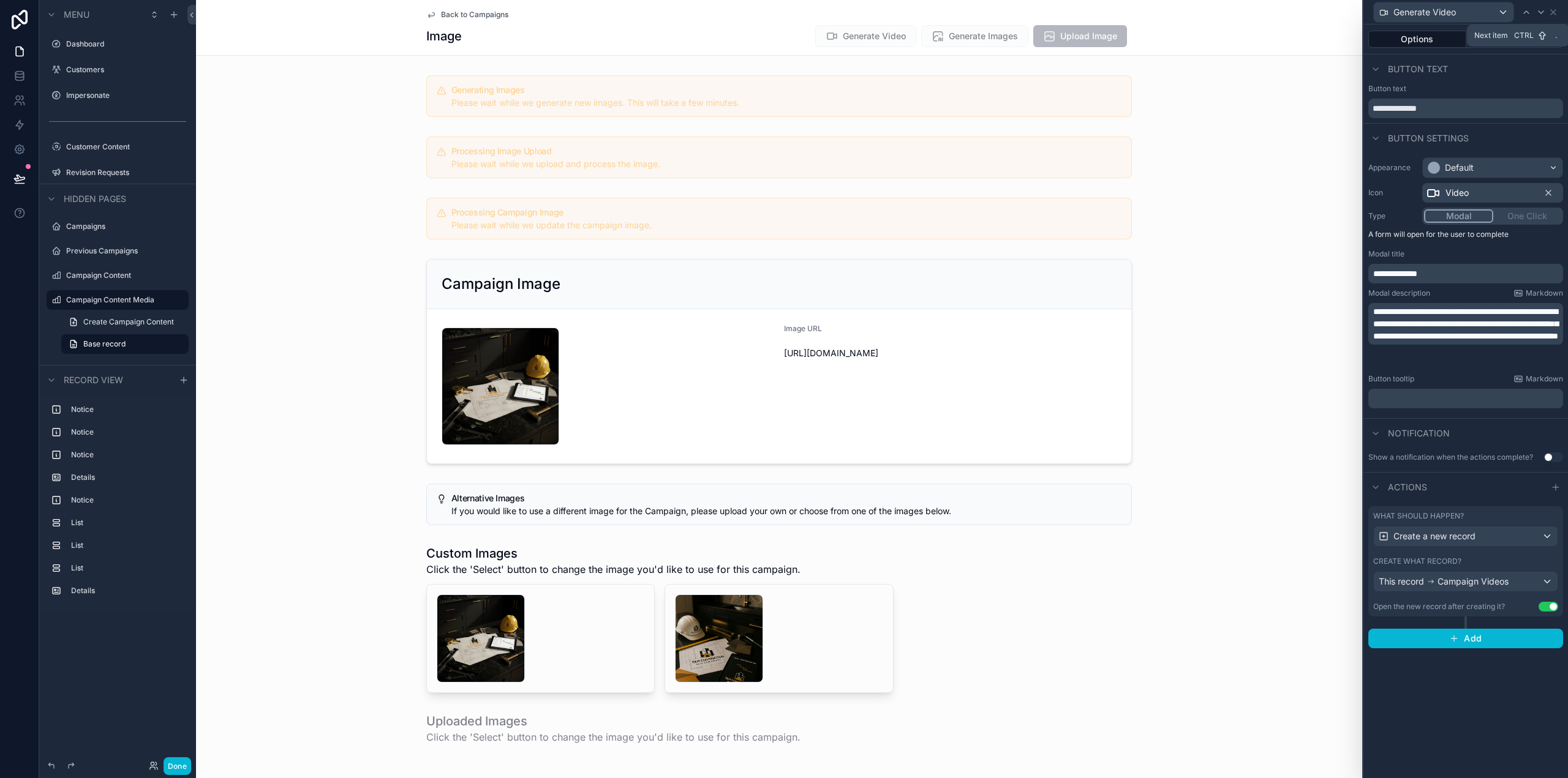
click at [1537, 15] on icon at bounding box center [1541, 12] width 10 height 10
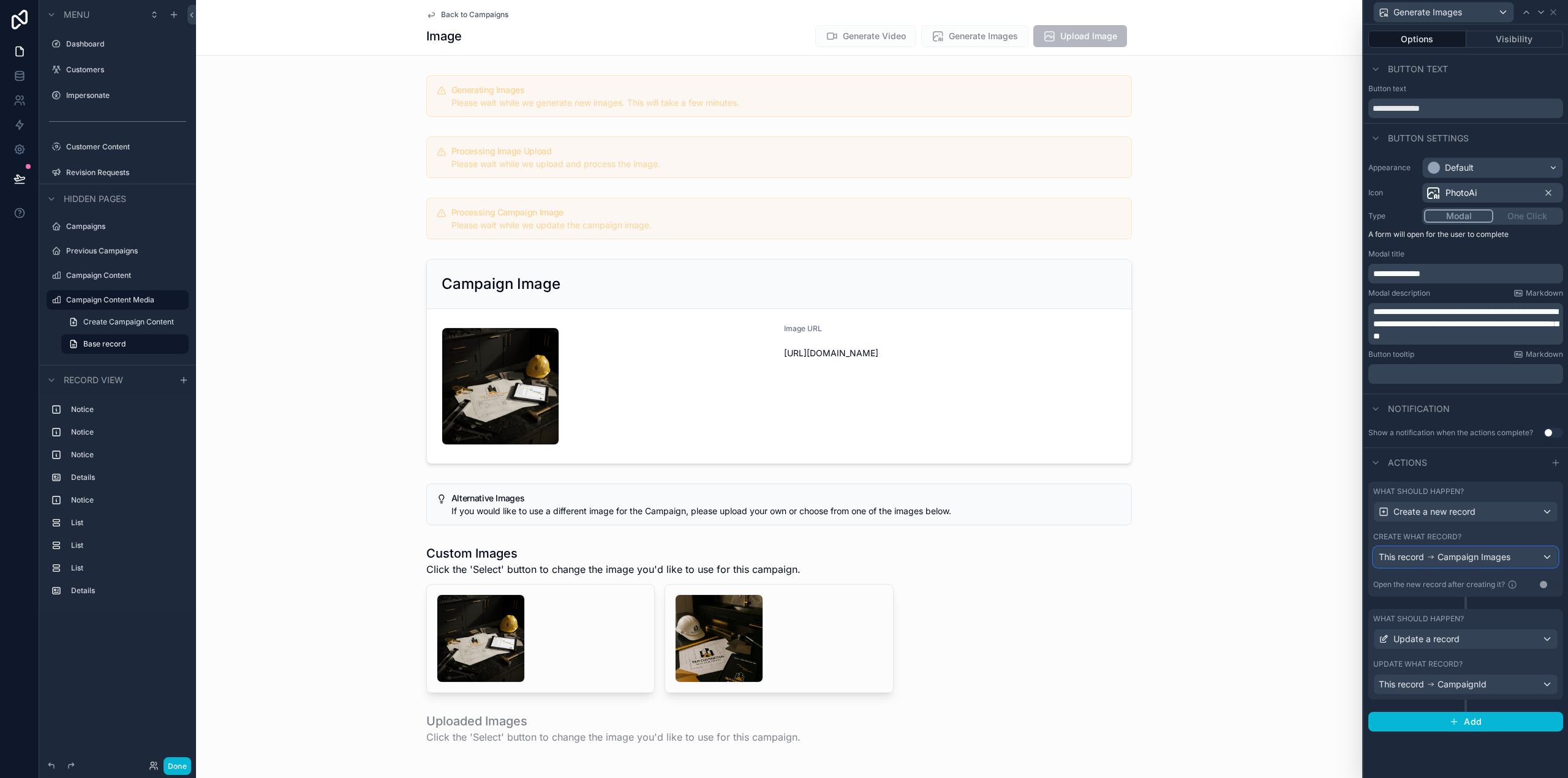
click at [1486, 557] on span "Campaign Images" at bounding box center [1474, 557] width 73 height 12
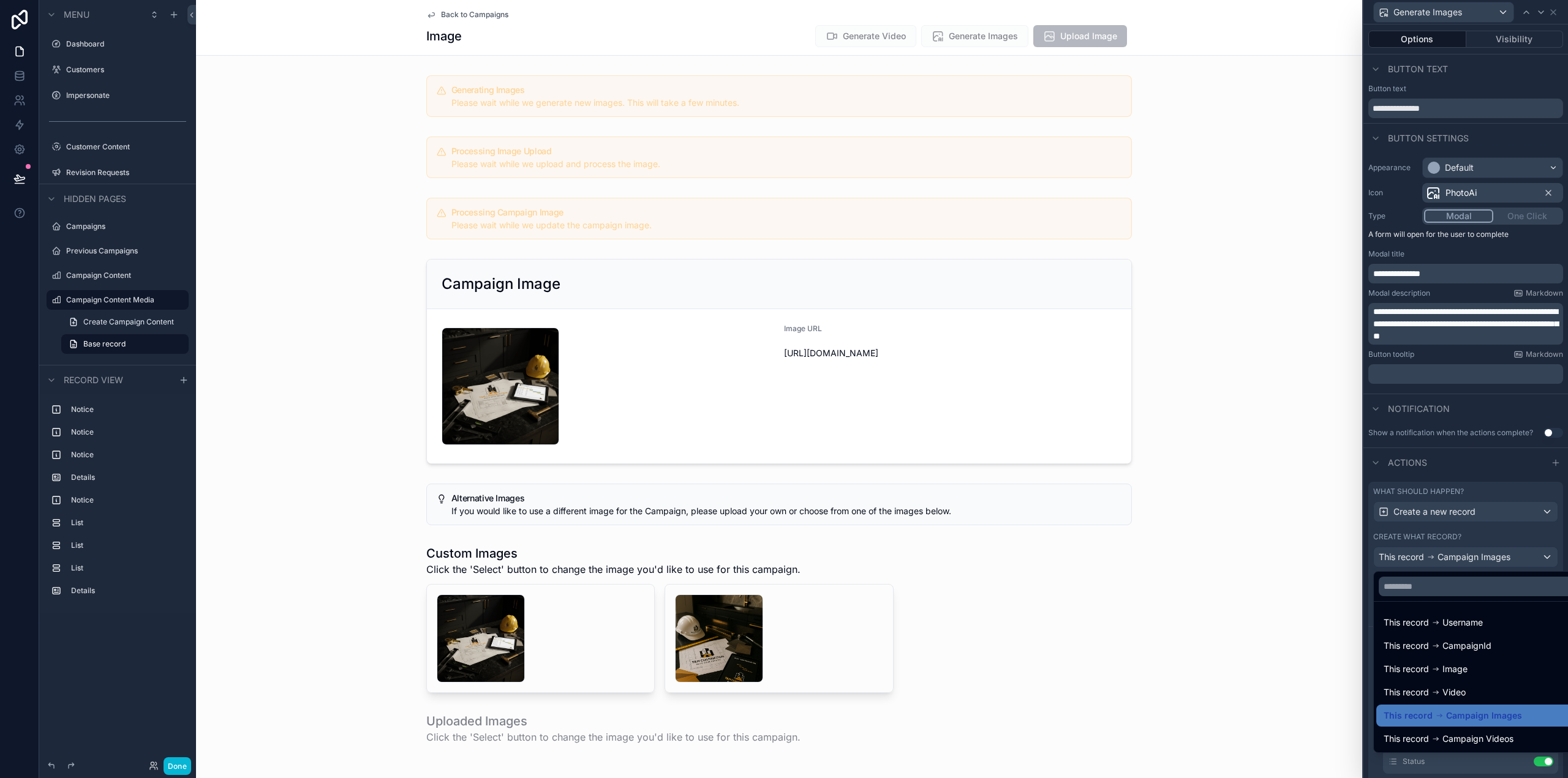
click at [1486, 557] on div at bounding box center [1465, 389] width 205 height 778
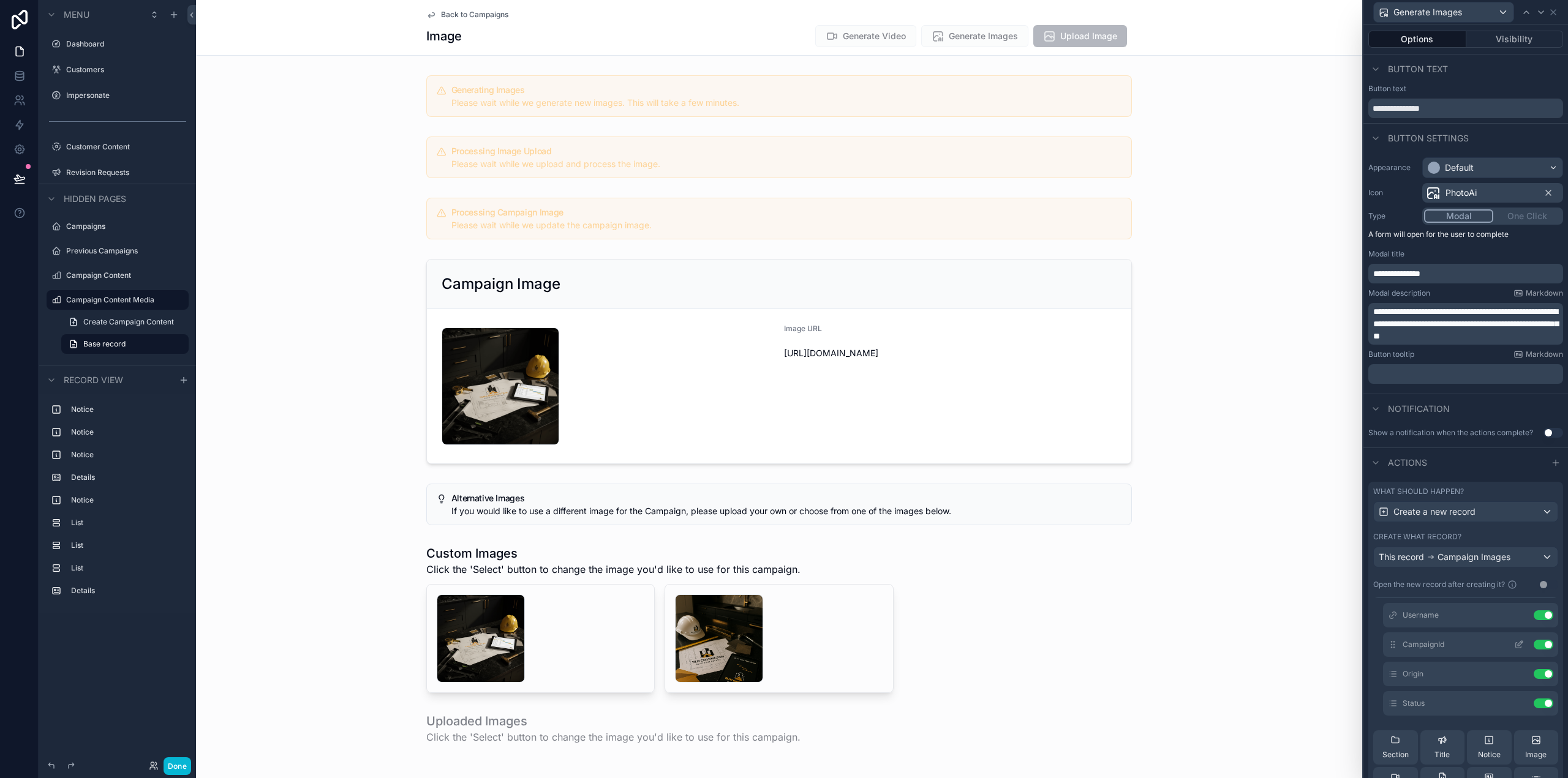
scroll to position [61, 0]
click at [1514, 671] on icon at bounding box center [1519, 671] width 10 height 10
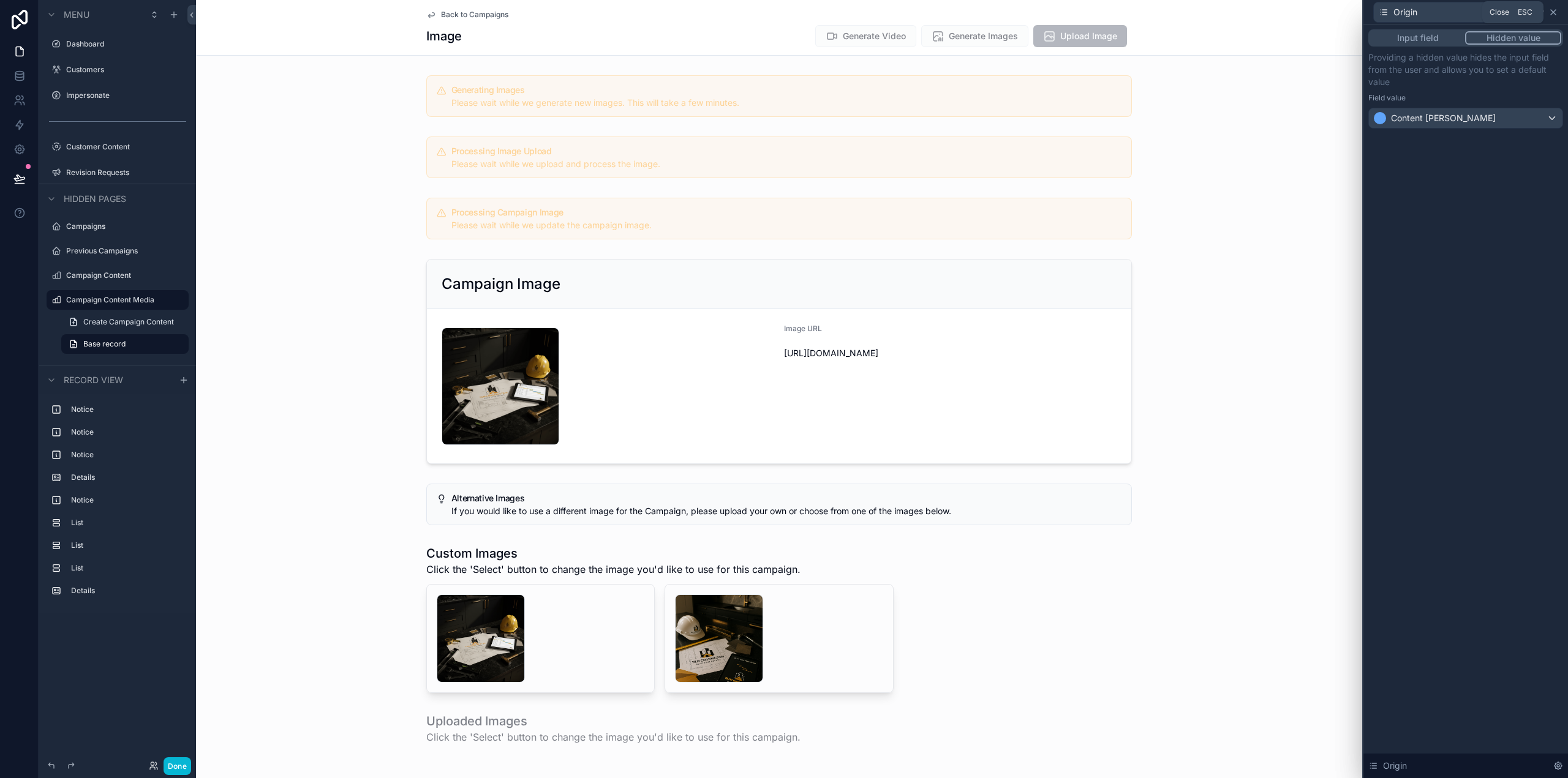
click at [1554, 9] on icon at bounding box center [1553, 12] width 10 height 10
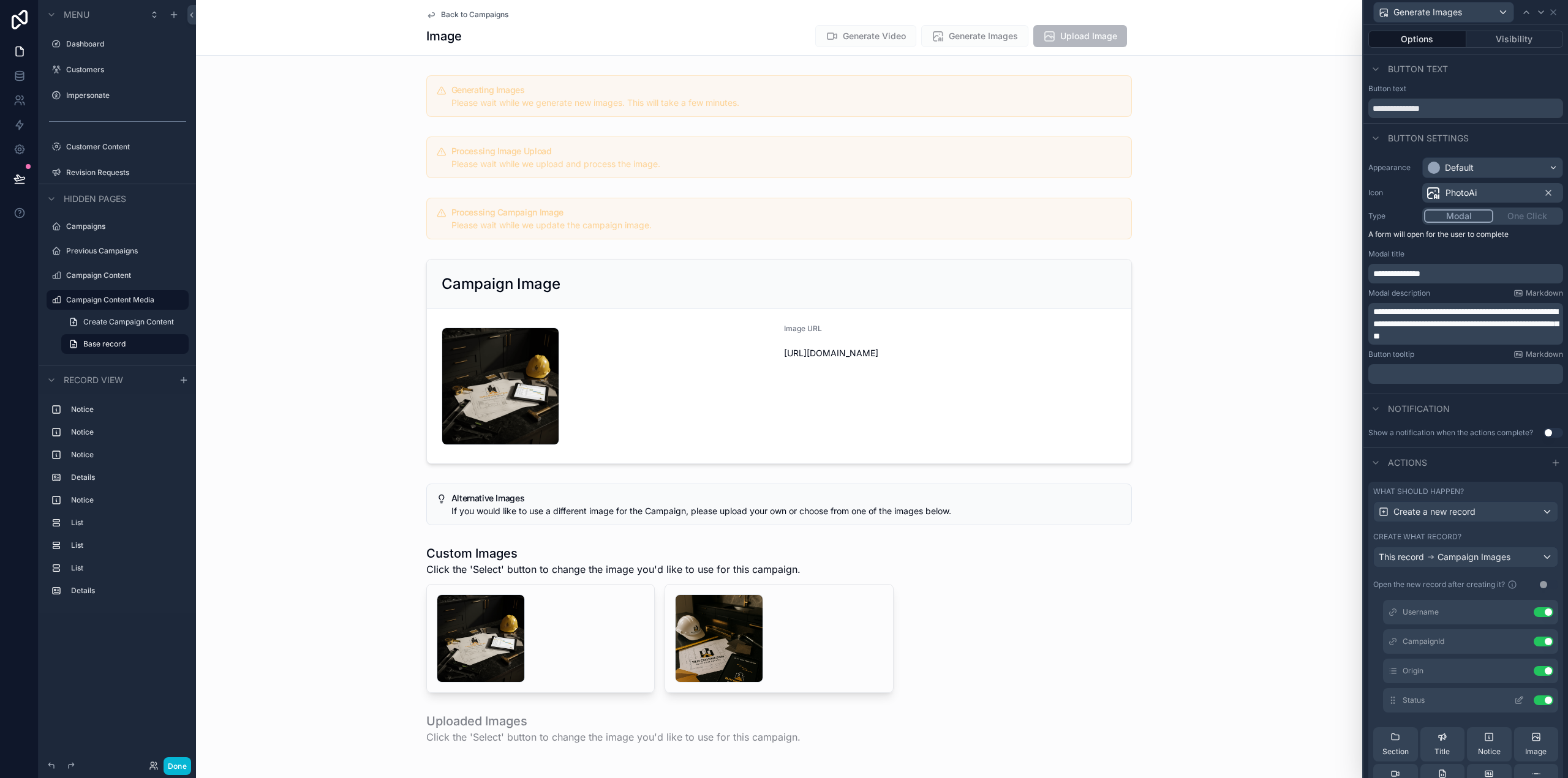
click at [1516, 703] on icon at bounding box center [1519, 701] width 5 height 5
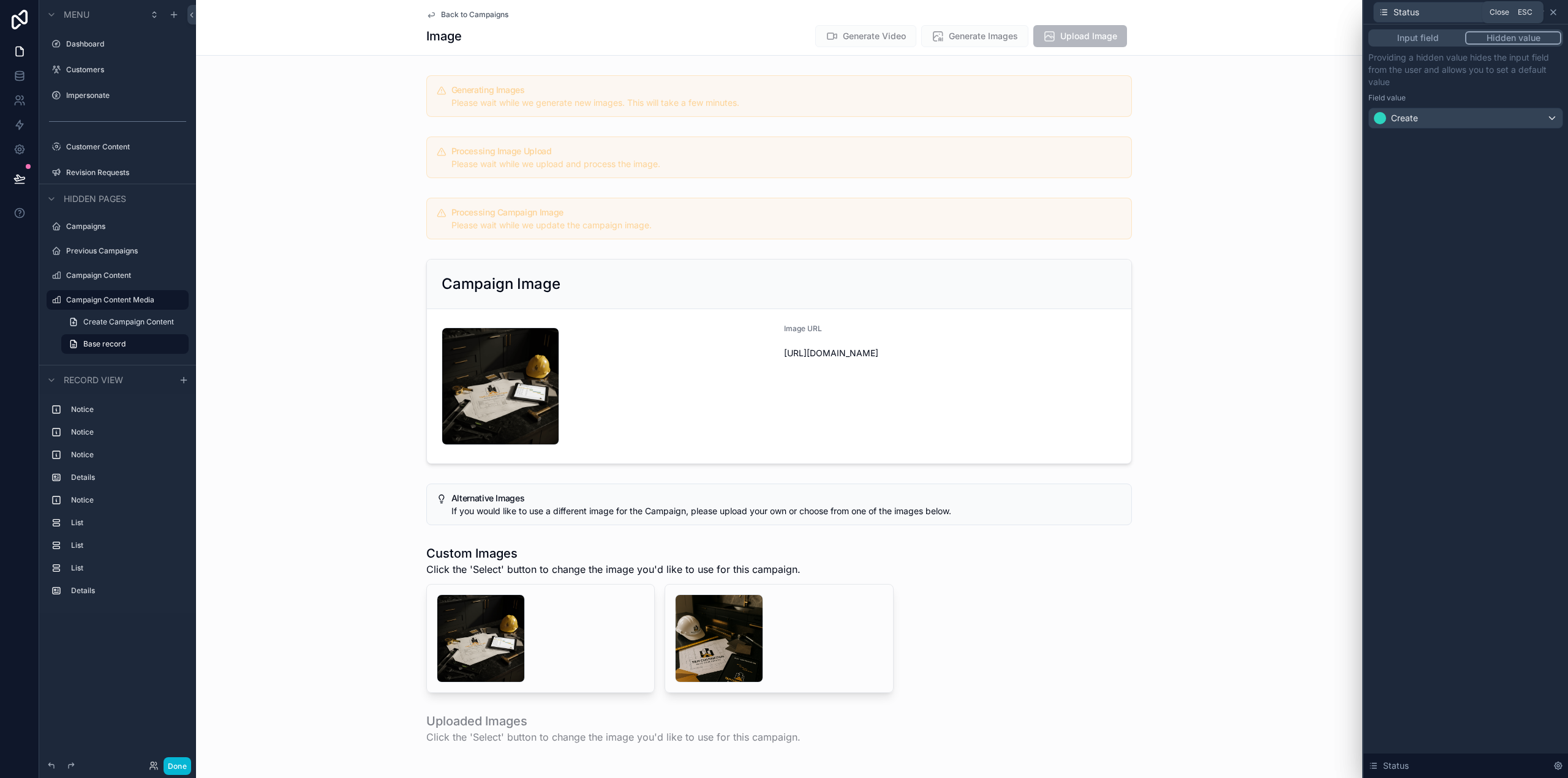
click at [1550, 8] on icon at bounding box center [1553, 12] width 10 height 10
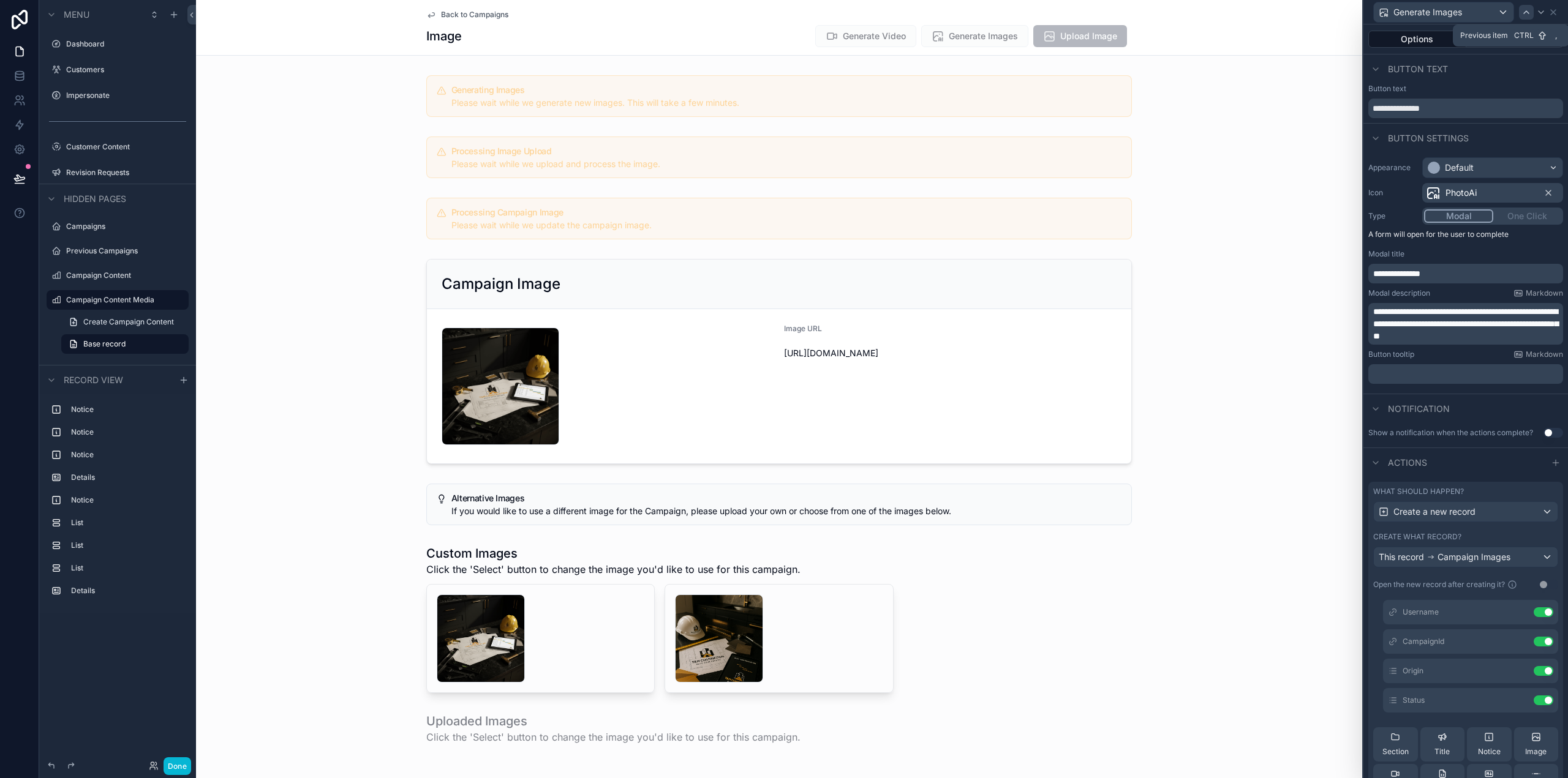
click at [1526, 12] on icon at bounding box center [1526, 12] width 10 height 10
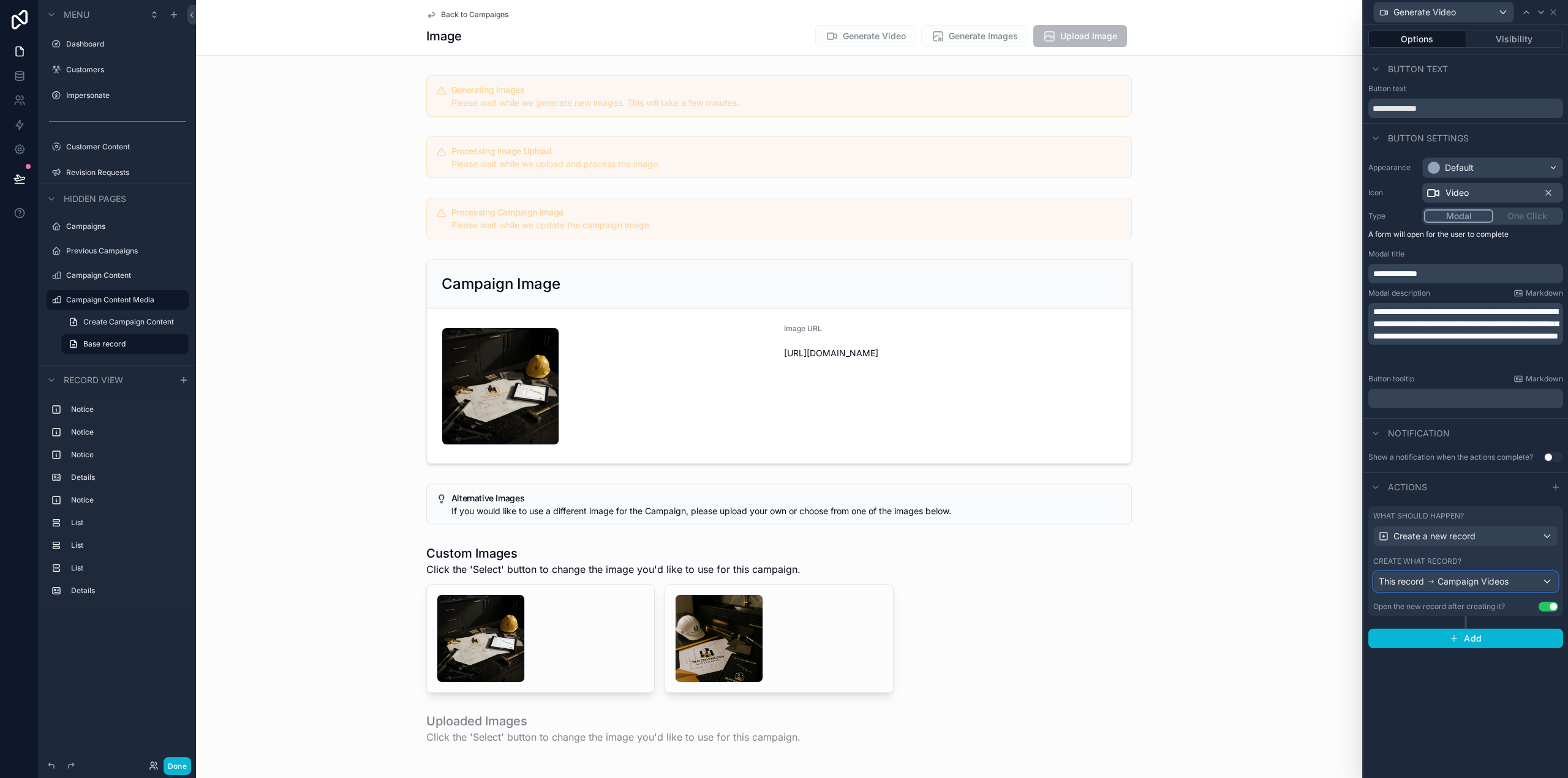
click at [1489, 581] on span "Campaign Videos" at bounding box center [1473, 581] width 71 height 12
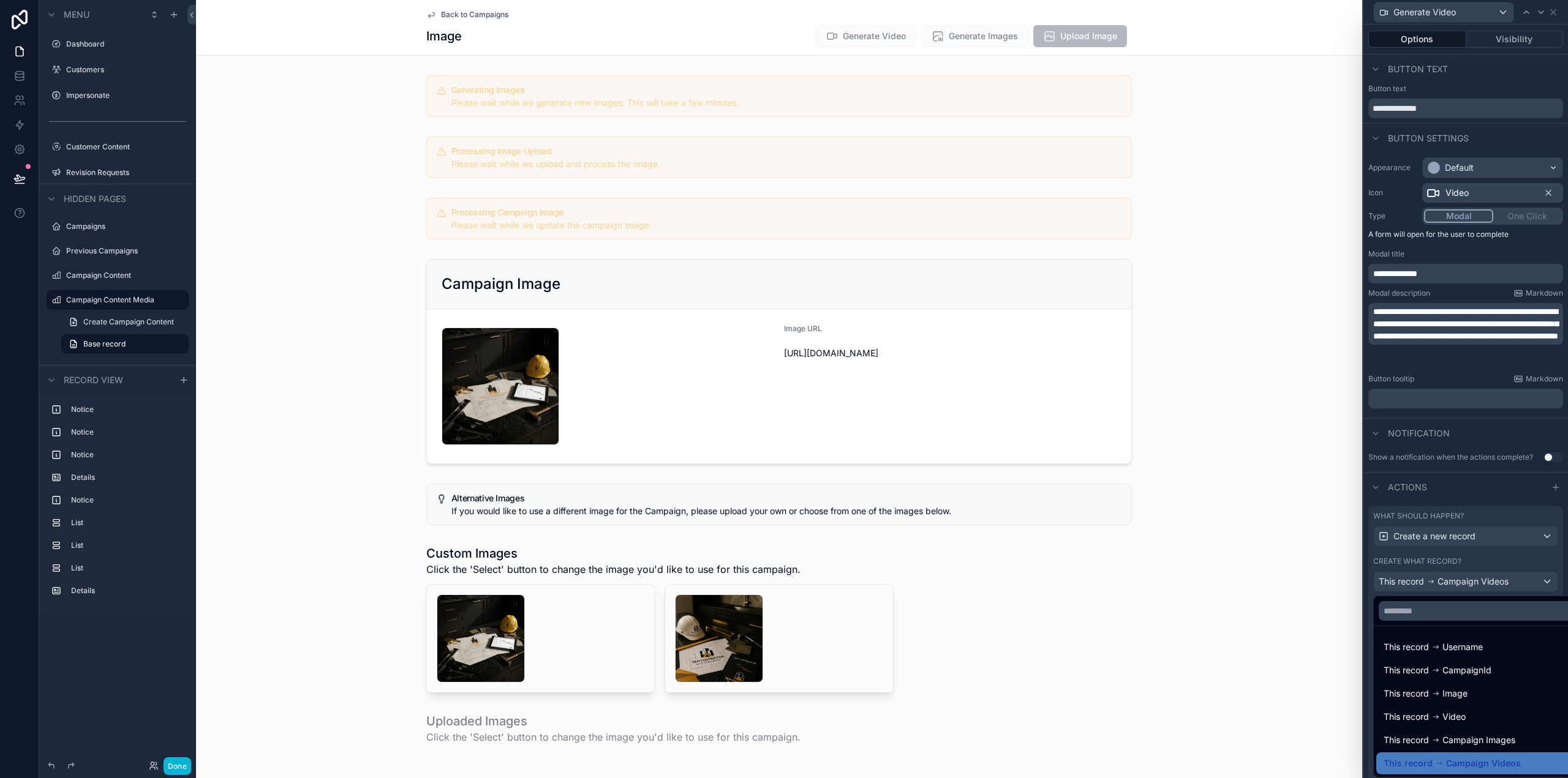
click at [1489, 581] on div at bounding box center [1465, 389] width 205 height 778
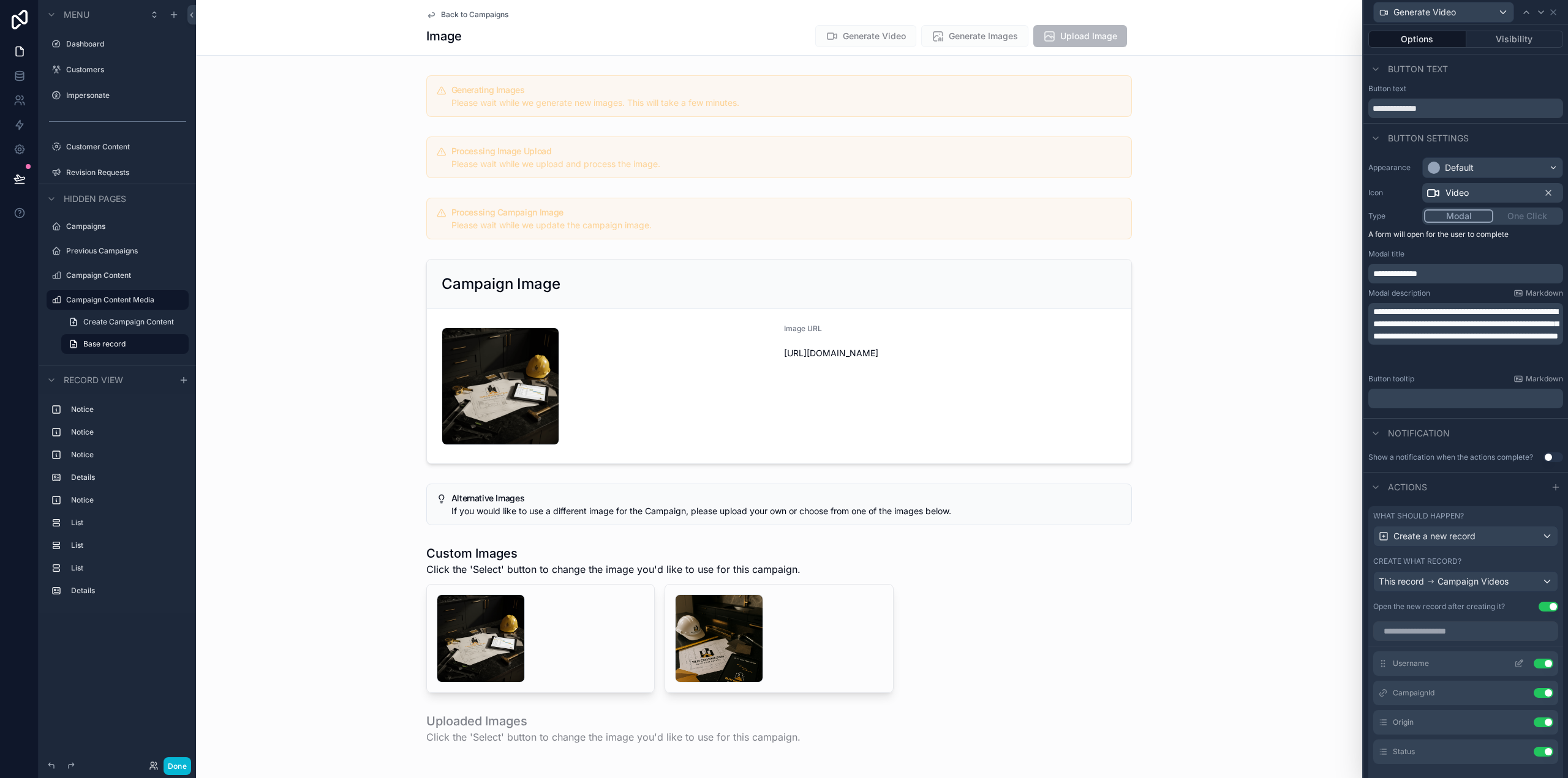
click at [1518, 664] on icon at bounding box center [1521, 662] width 5 height 5
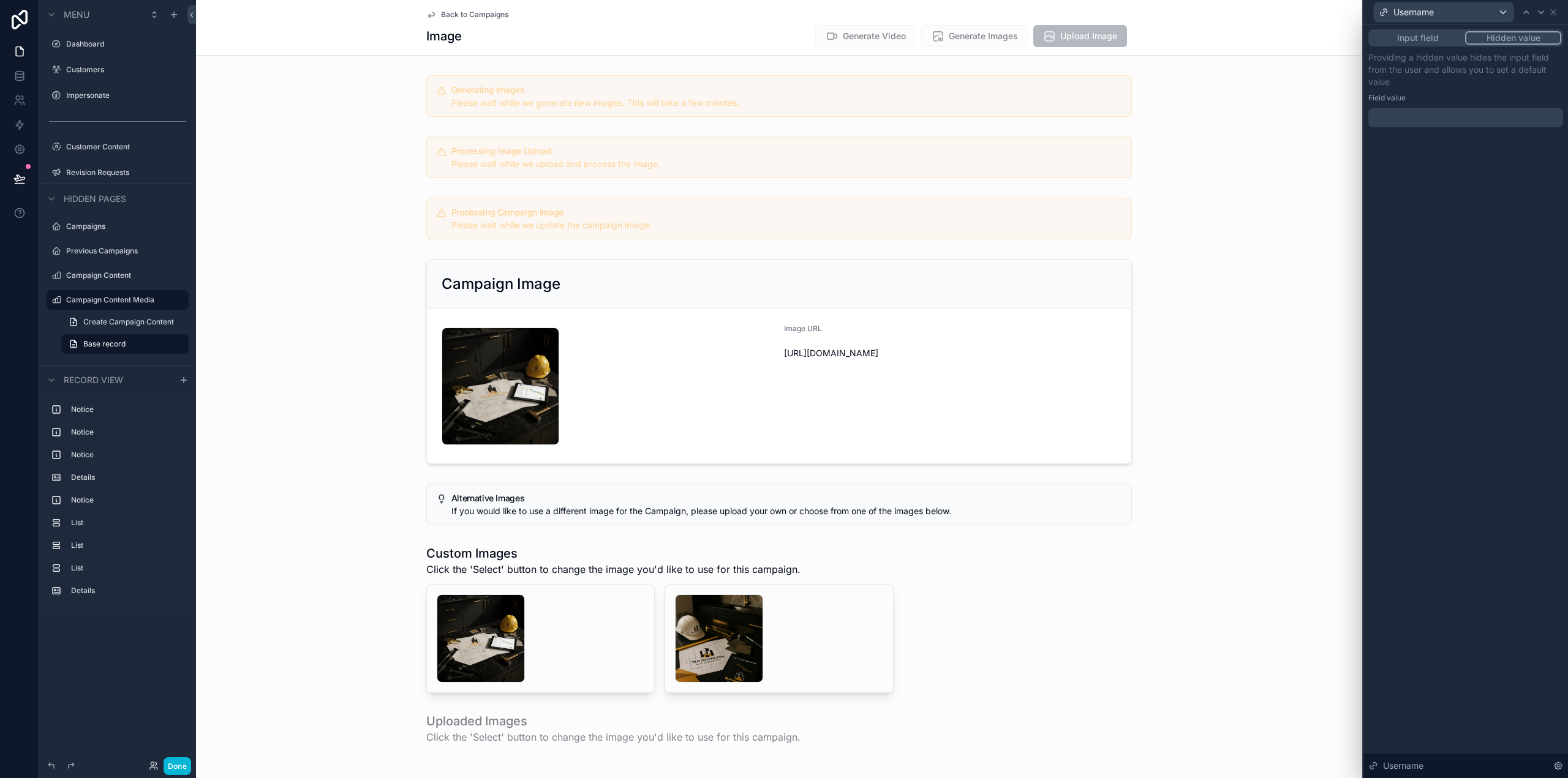
click at [1424, 120] on div at bounding box center [1466, 118] width 195 height 19
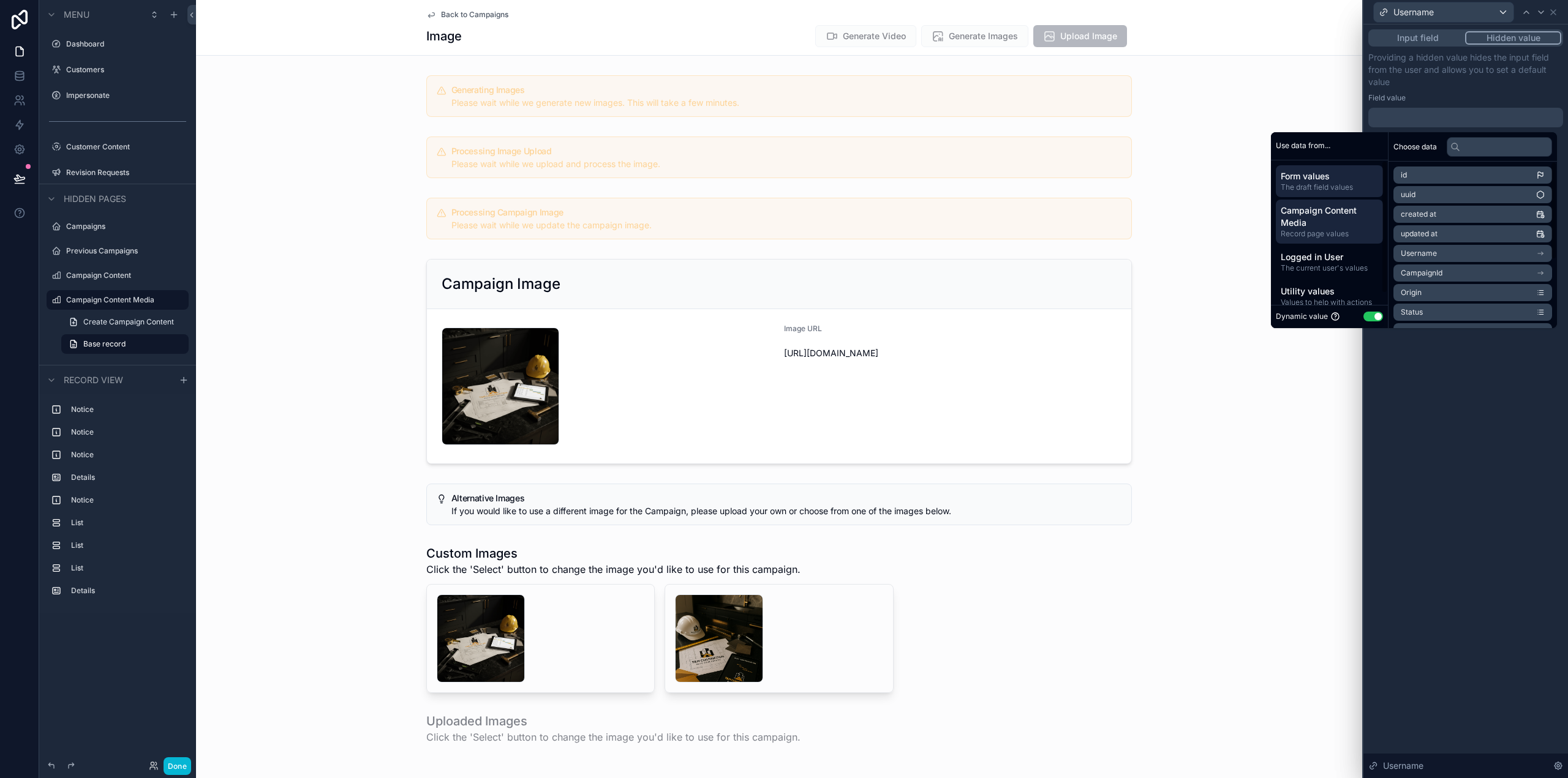
click at [1334, 205] on span "Campaign Content Media" at bounding box center [1330, 217] width 97 height 25
click at [1441, 173] on li "Username" at bounding box center [1473, 175] width 158 height 17
click at [1422, 194] on span "Username" at bounding box center [1419, 197] width 36 height 10
drag, startPoint x: 1443, startPoint y: 422, endPoint x: 1449, endPoint y: 406, distance: 17.1
click at [1443, 421] on div "**********" at bounding box center [1465, 401] width 205 height 754
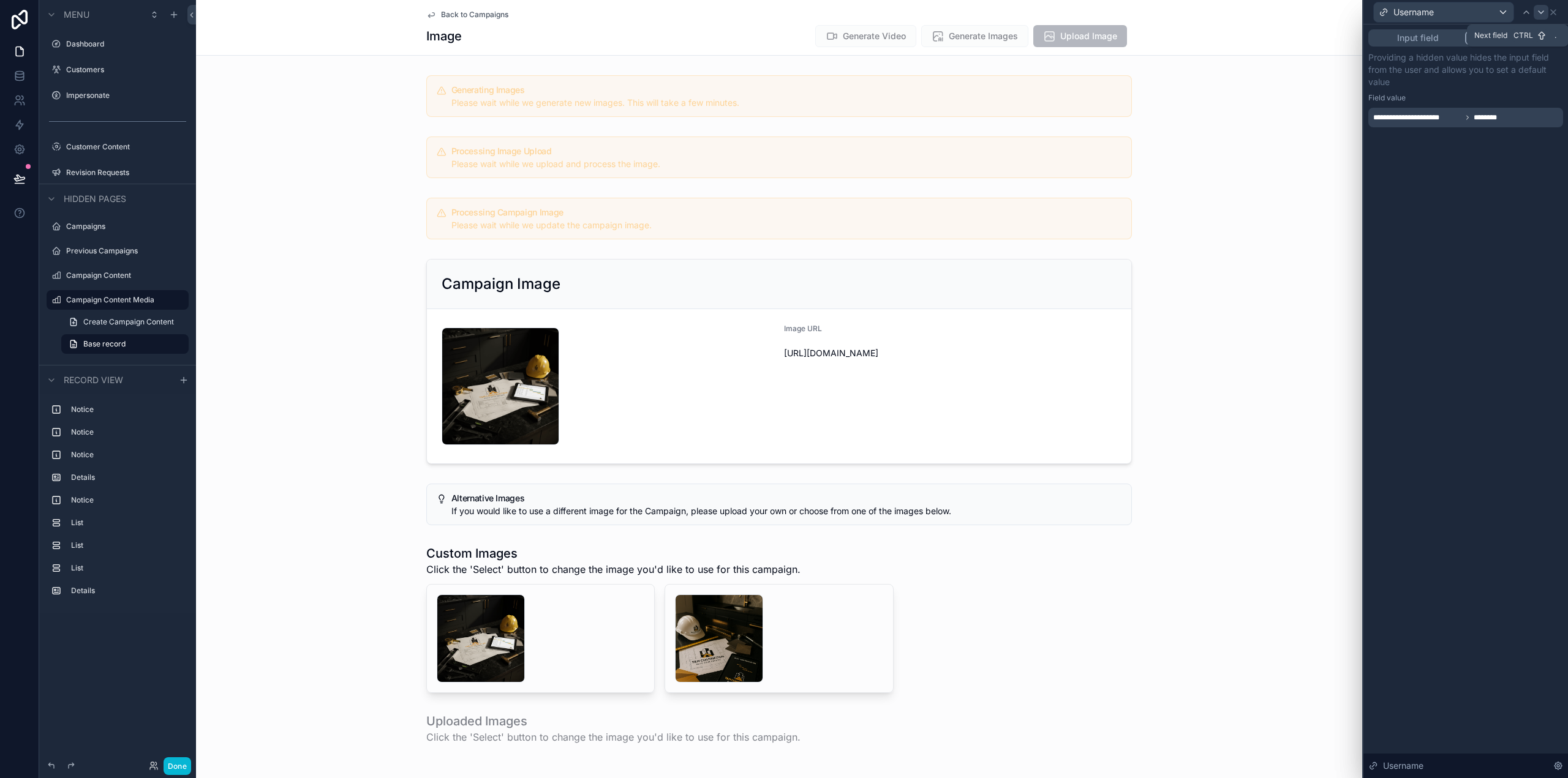
click at [1539, 8] on icon at bounding box center [1541, 12] width 10 height 10
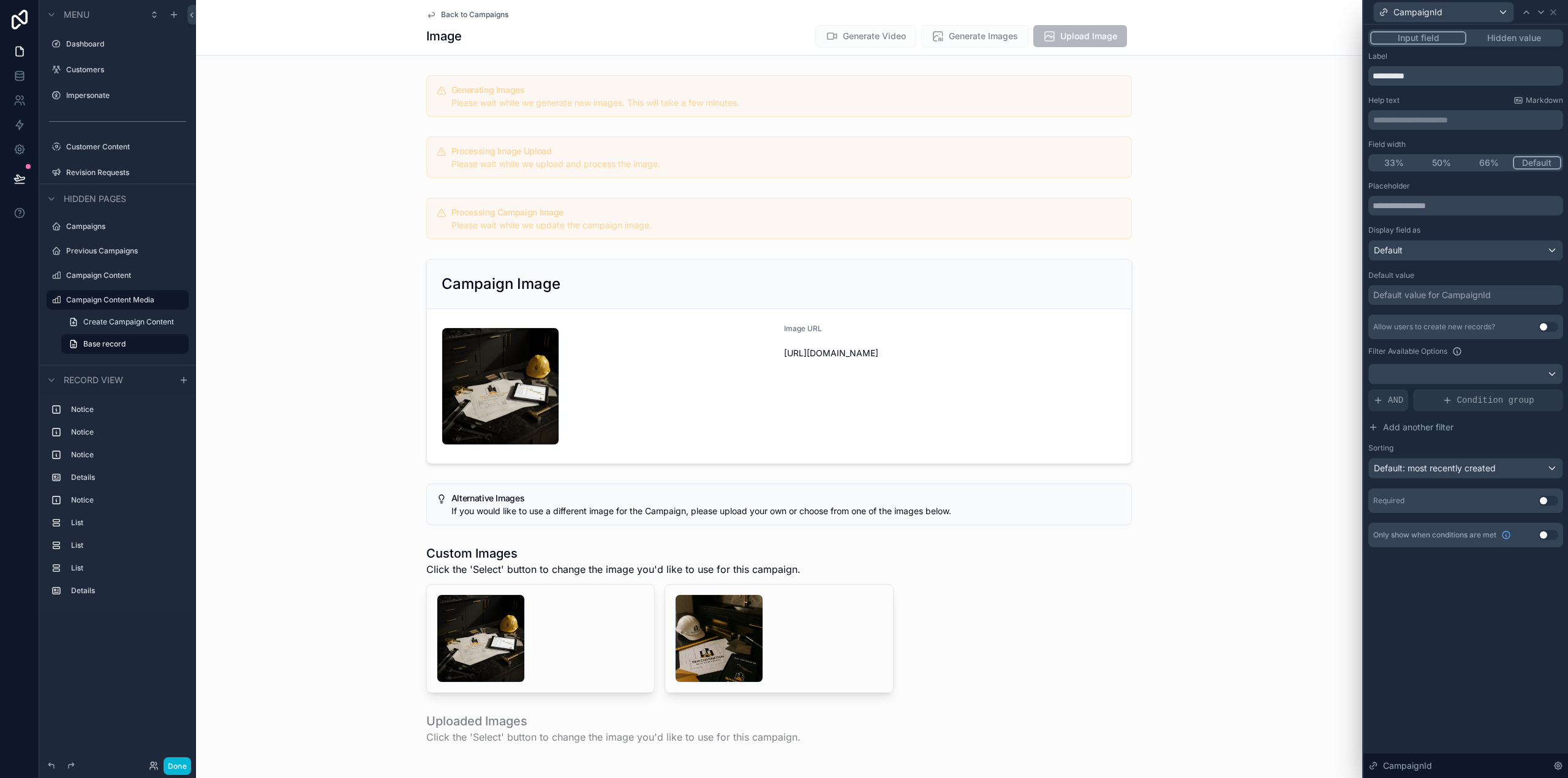
click at [1527, 36] on button "Hidden value" at bounding box center [1513, 38] width 95 height 14
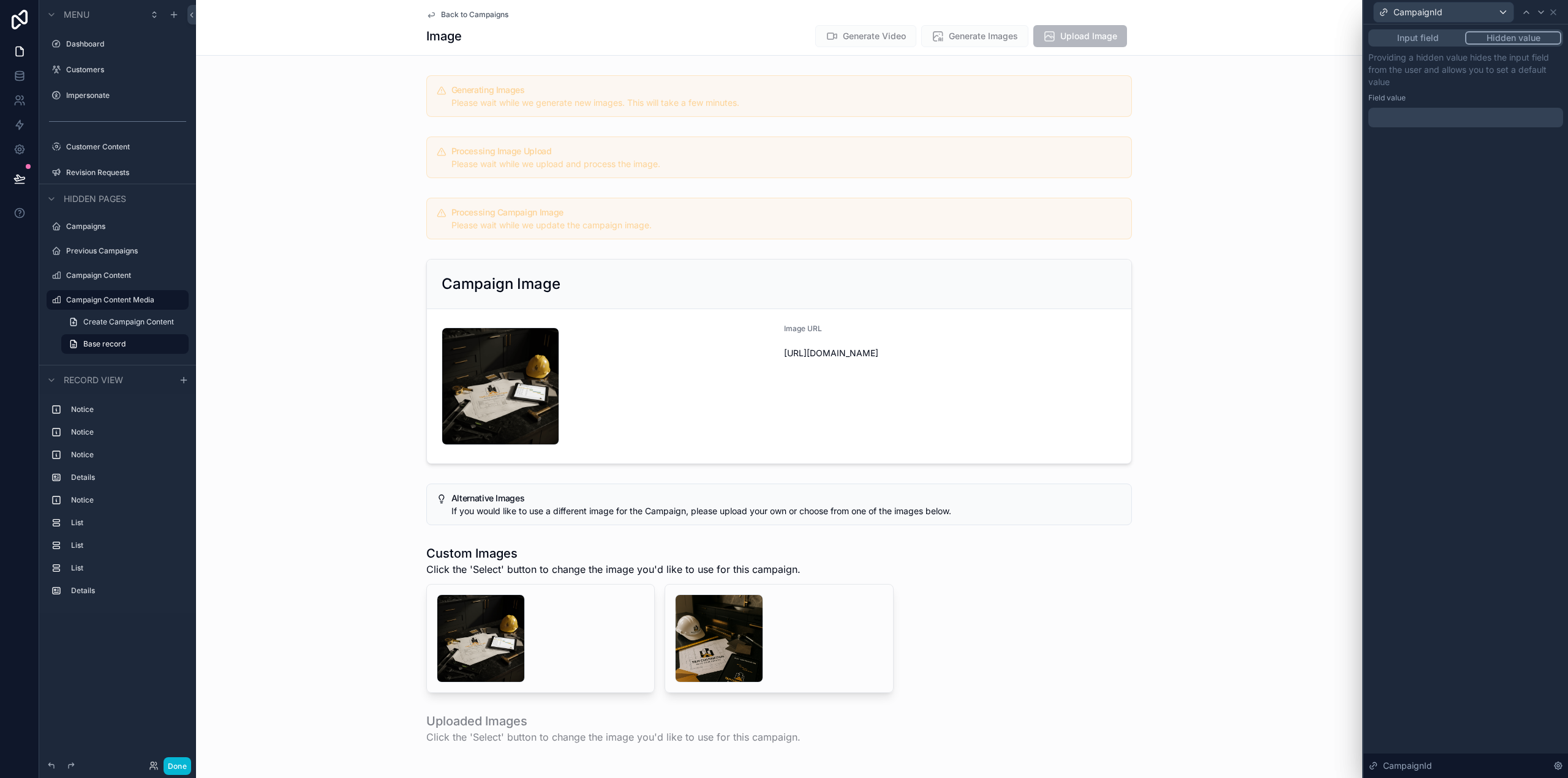
click at [1452, 119] on div at bounding box center [1466, 118] width 195 height 19
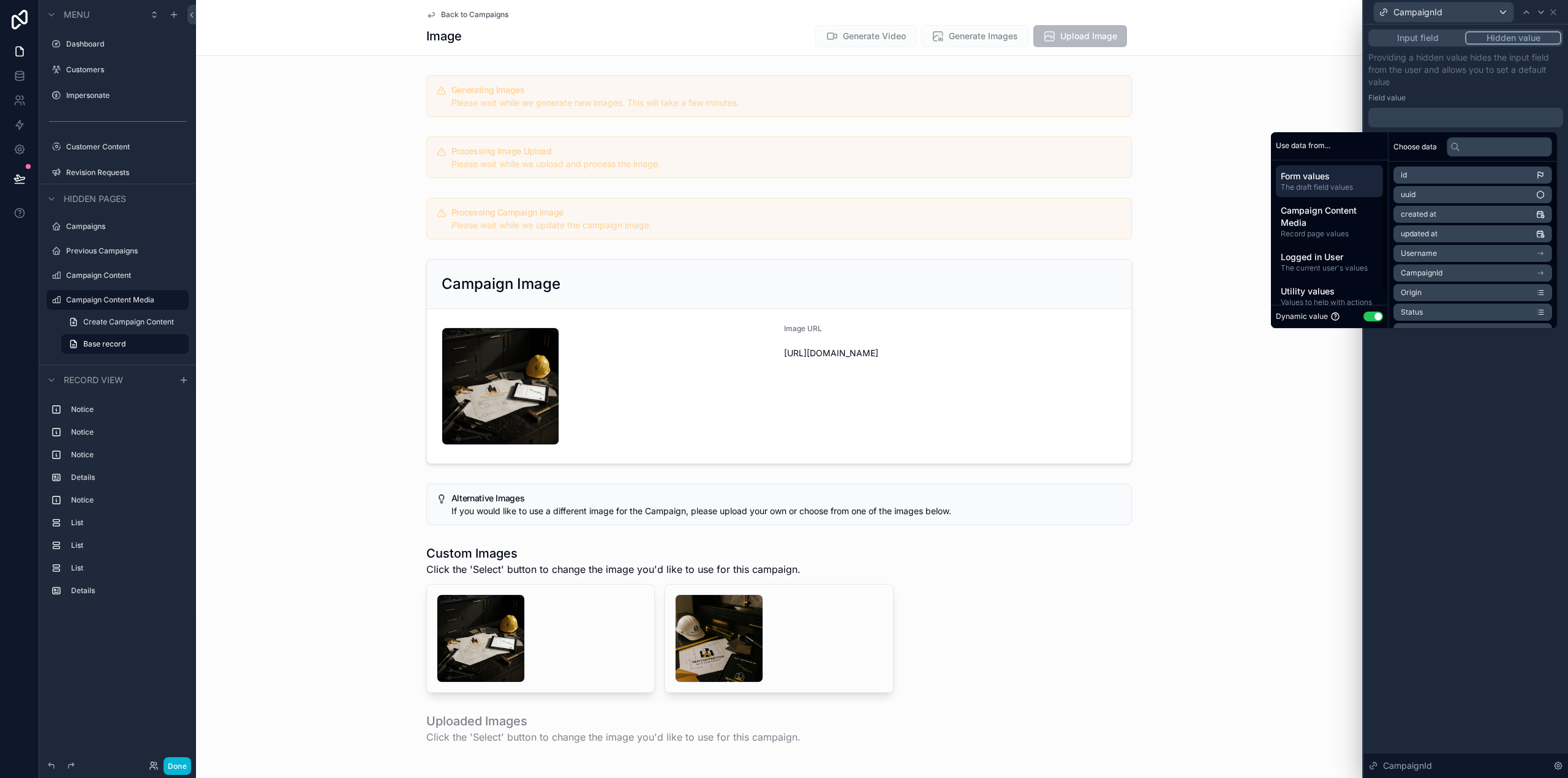
click at [1365, 314] on button "Use setting" at bounding box center [1373, 316] width 19 height 10
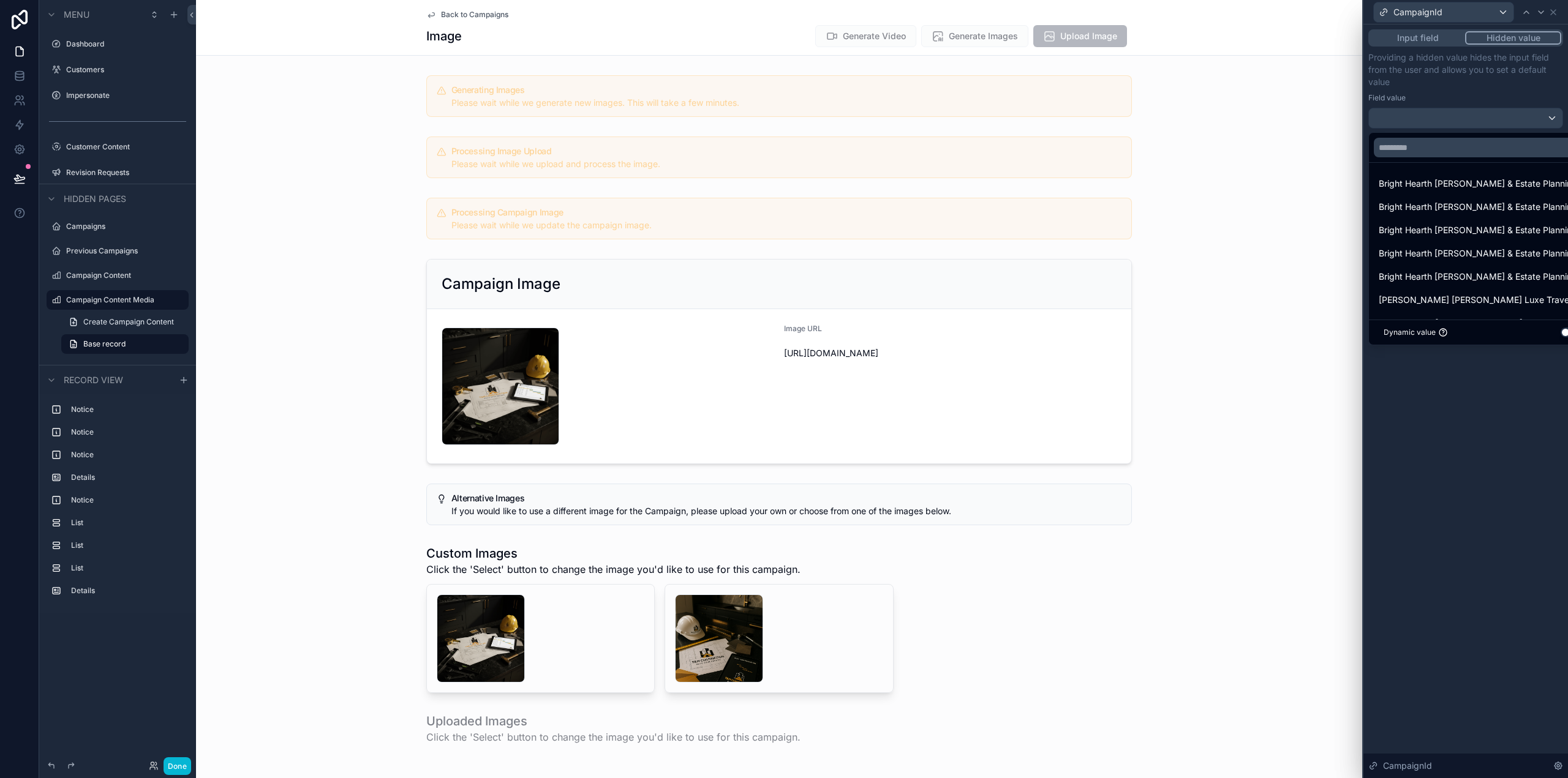
click at [1461, 511] on div at bounding box center [1465, 389] width 205 height 778
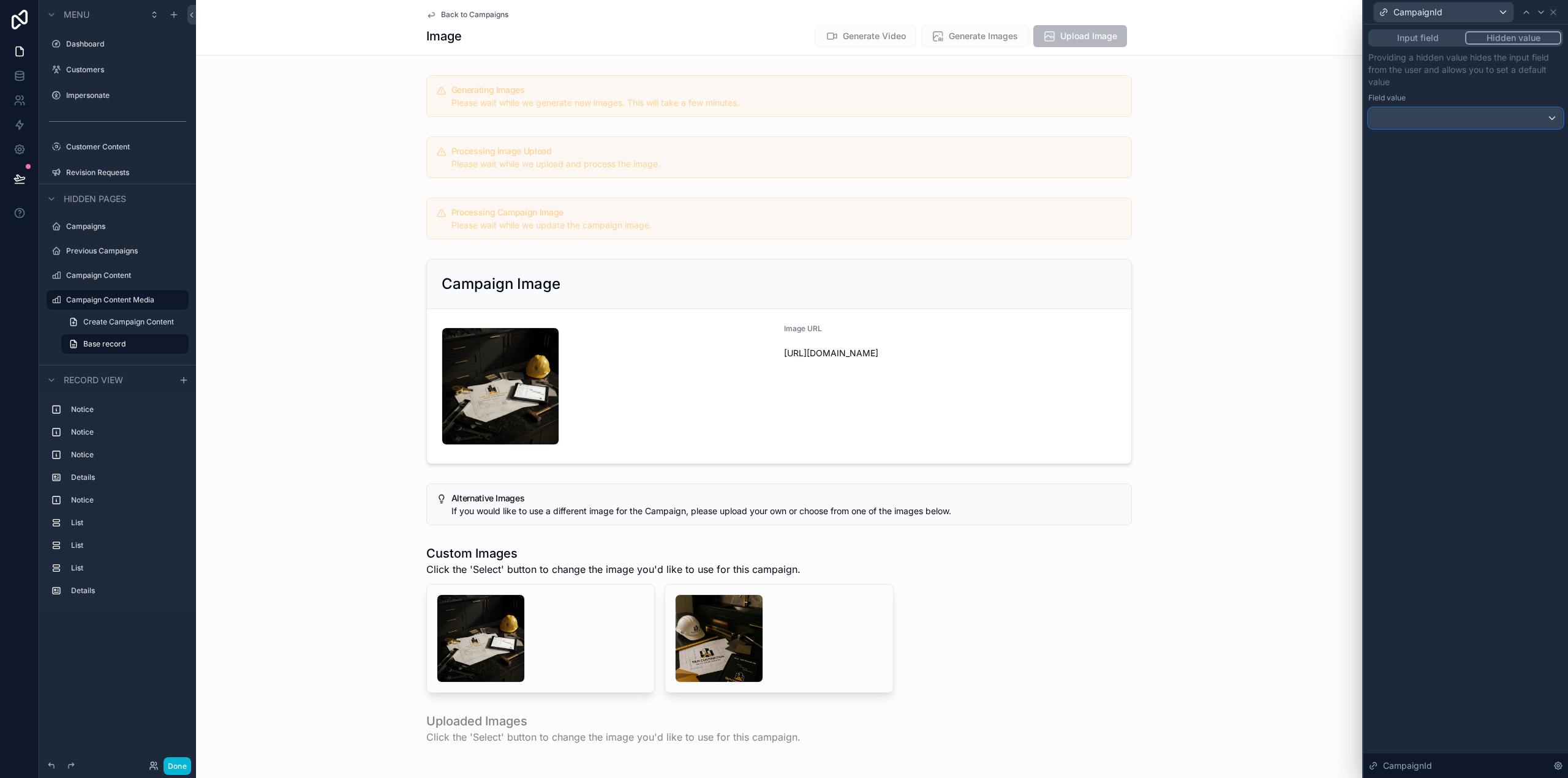
click at [1505, 114] on div at bounding box center [1465, 118] width 194 height 19
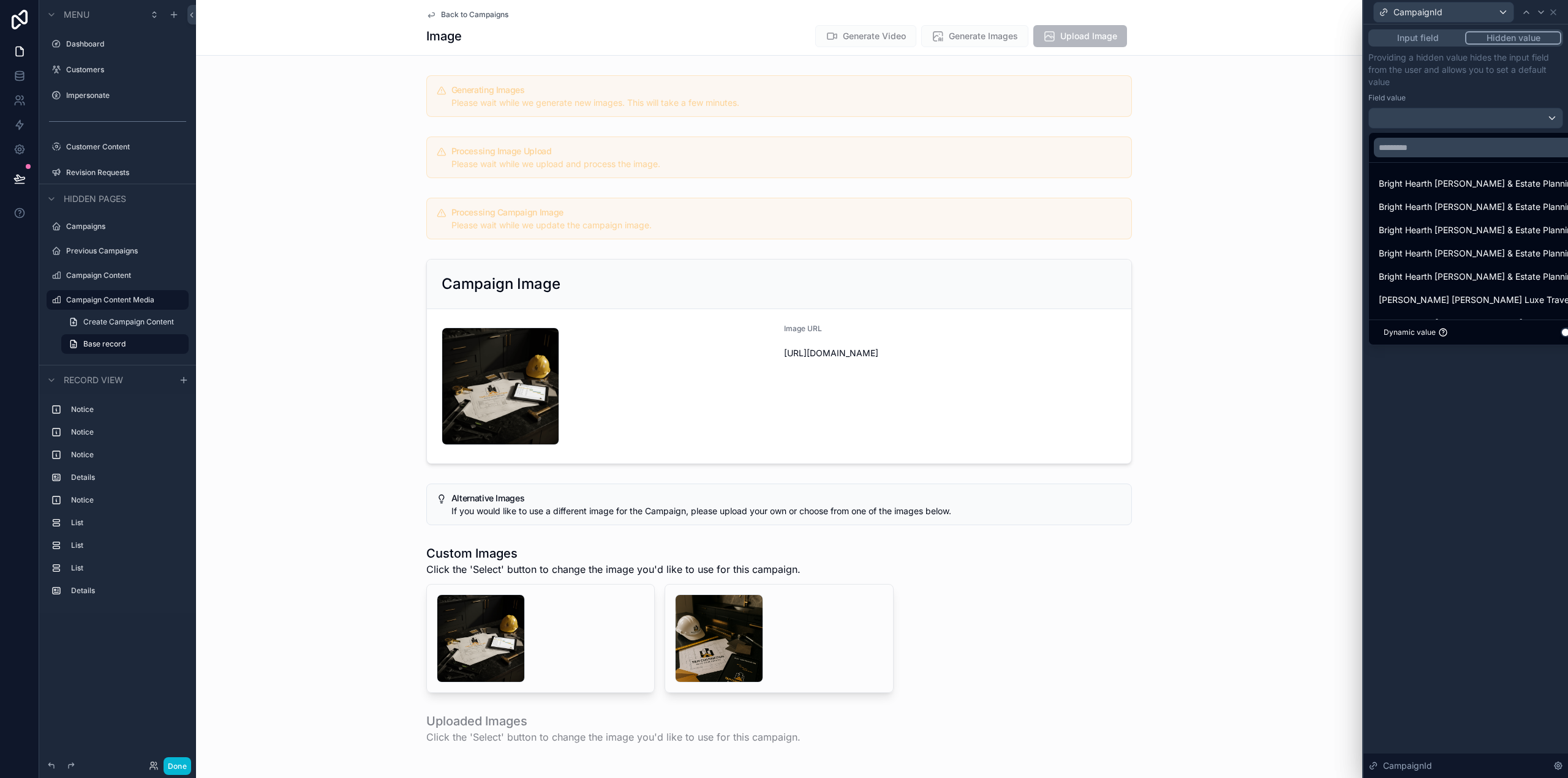
click at [1561, 332] on button "Use setting" at bounding box center [1571, 332] width 19 height 10
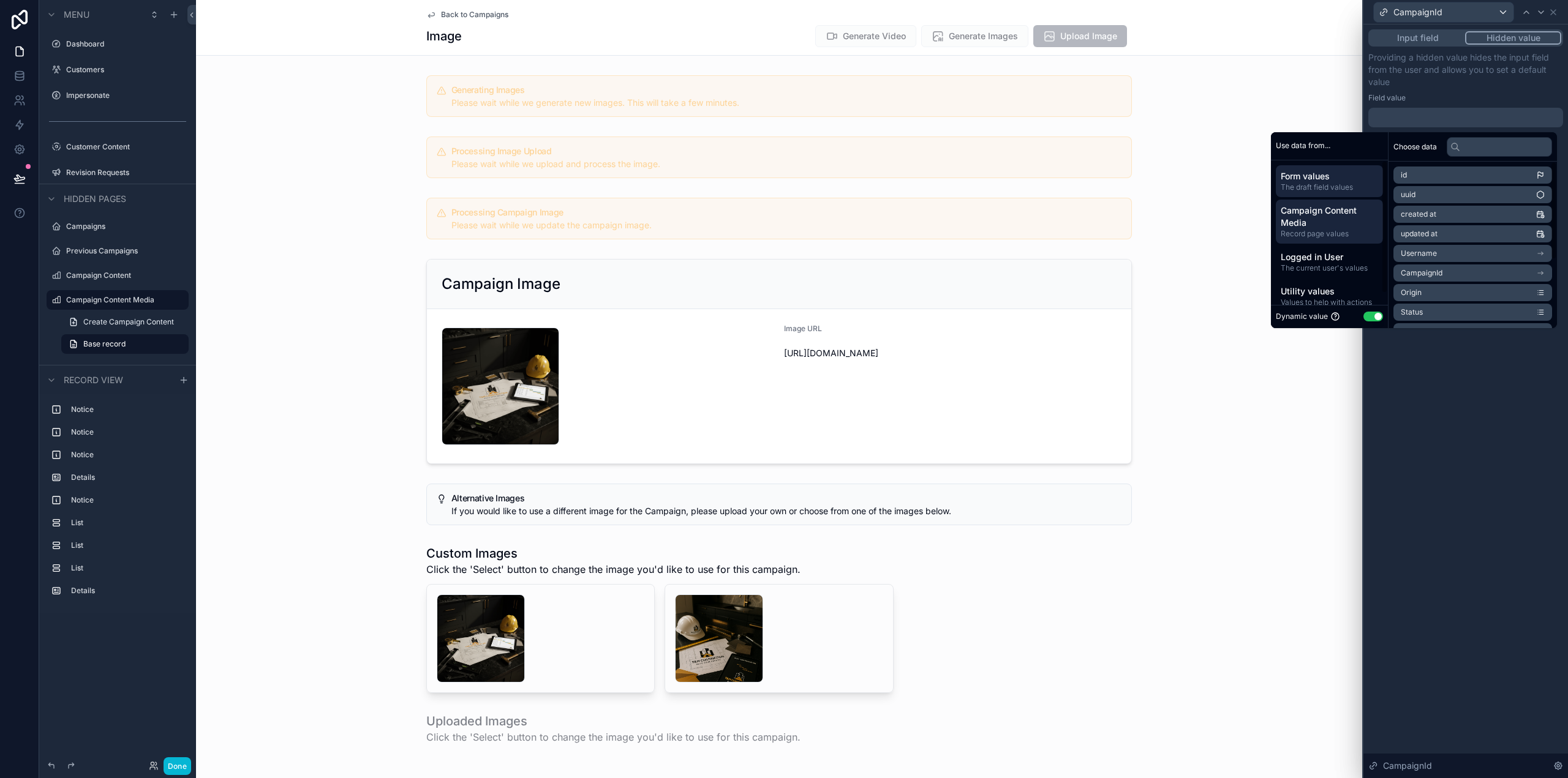
click at [1337, 207] on span "Campaign Content Media" at bounding box center [1330, 217] width 97 height 25
click at [1439, 194] on li "CampaignId" at bounding box center [1473, 195] width 158 height 17
click at [1439, 194] on li "CampaignId" at bounding box center [1473, 197] width 158 height 17
drag, startPoint x: 1432, startPoint y: 501, endPoint x: 1448, endPoint y: 461, distance: 43.1
click at [1433, 496] on div "**********" at bounding box center [1465, 401] width 205 height 754
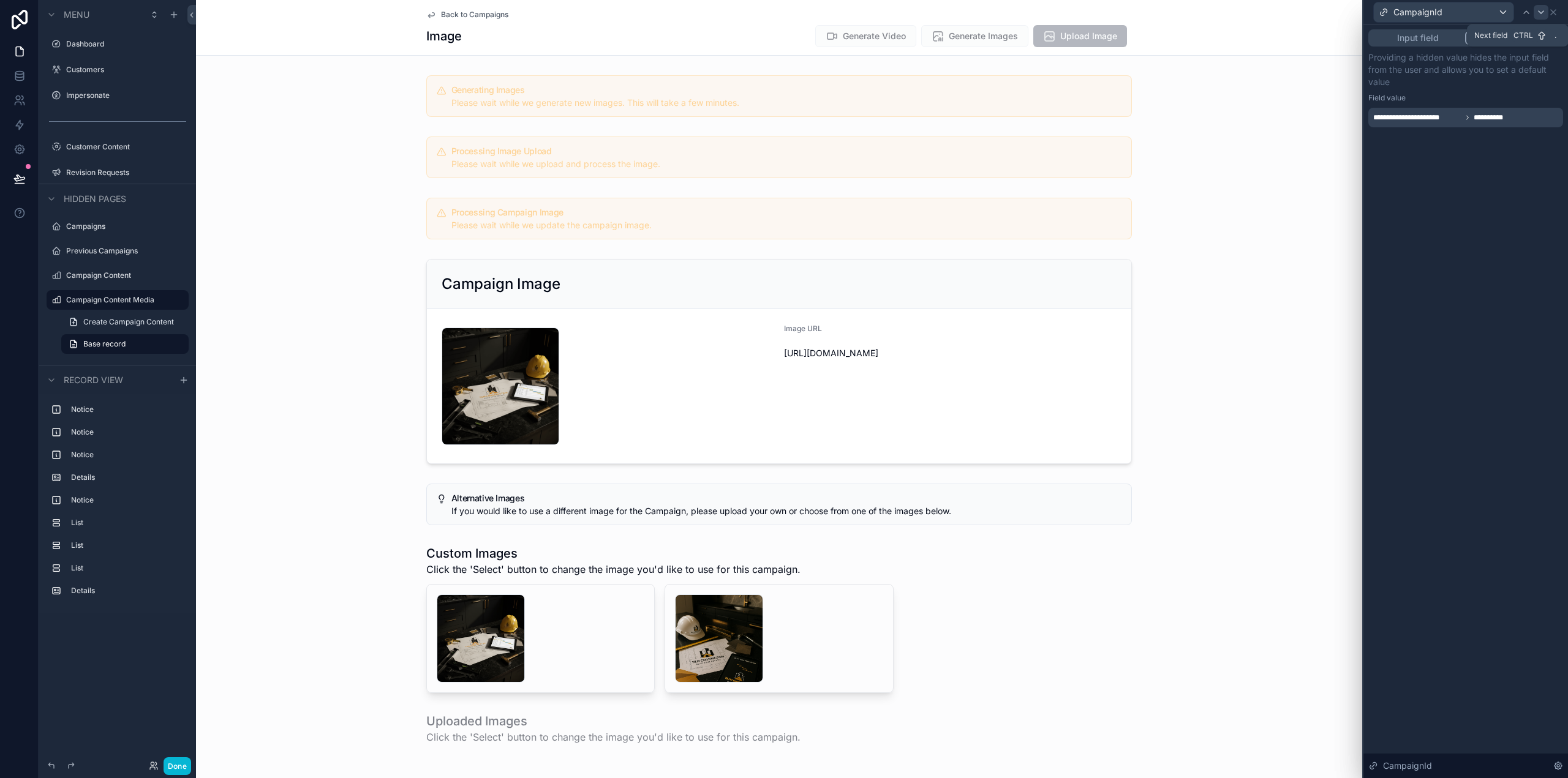
click at [1541, 9] on icon at bounding box center [1541, 12] width 10 height 10
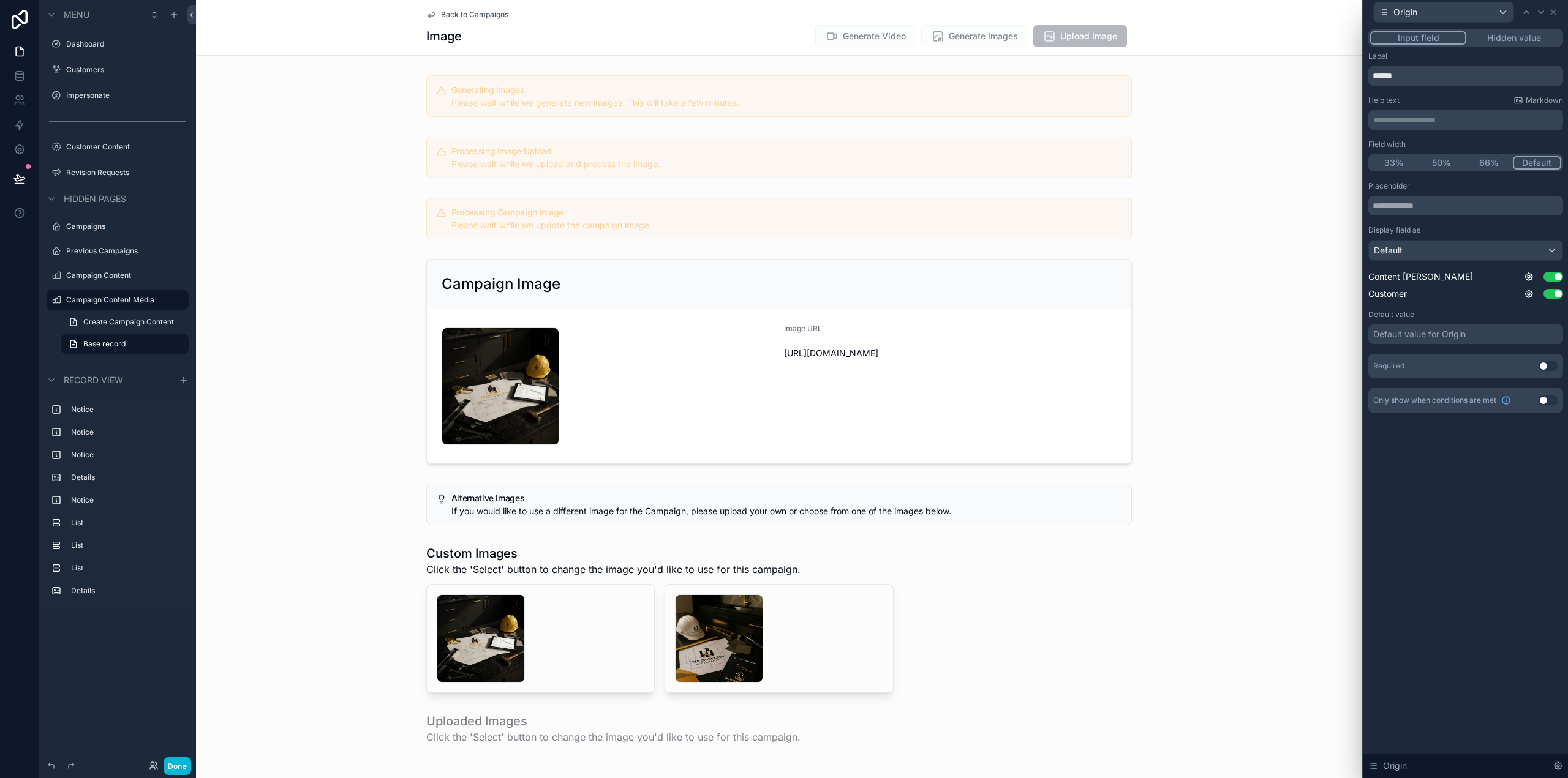
click at [1517, 44] on button "Hidden value" at bounding box center [1513, 38] width 95 height 14
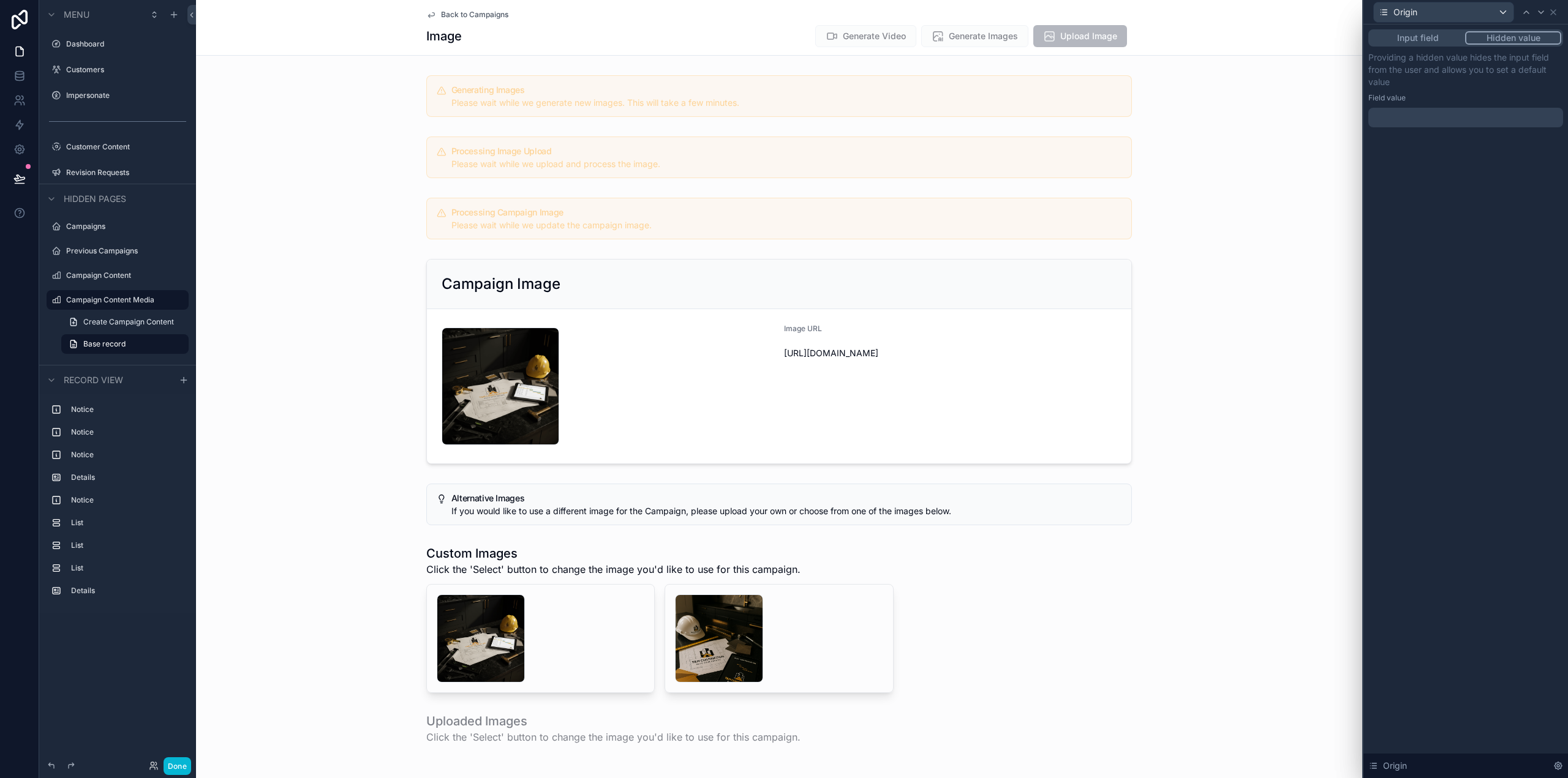
click at [1434, 121] on div at bounding box center [1466, 118] width 195 height 19
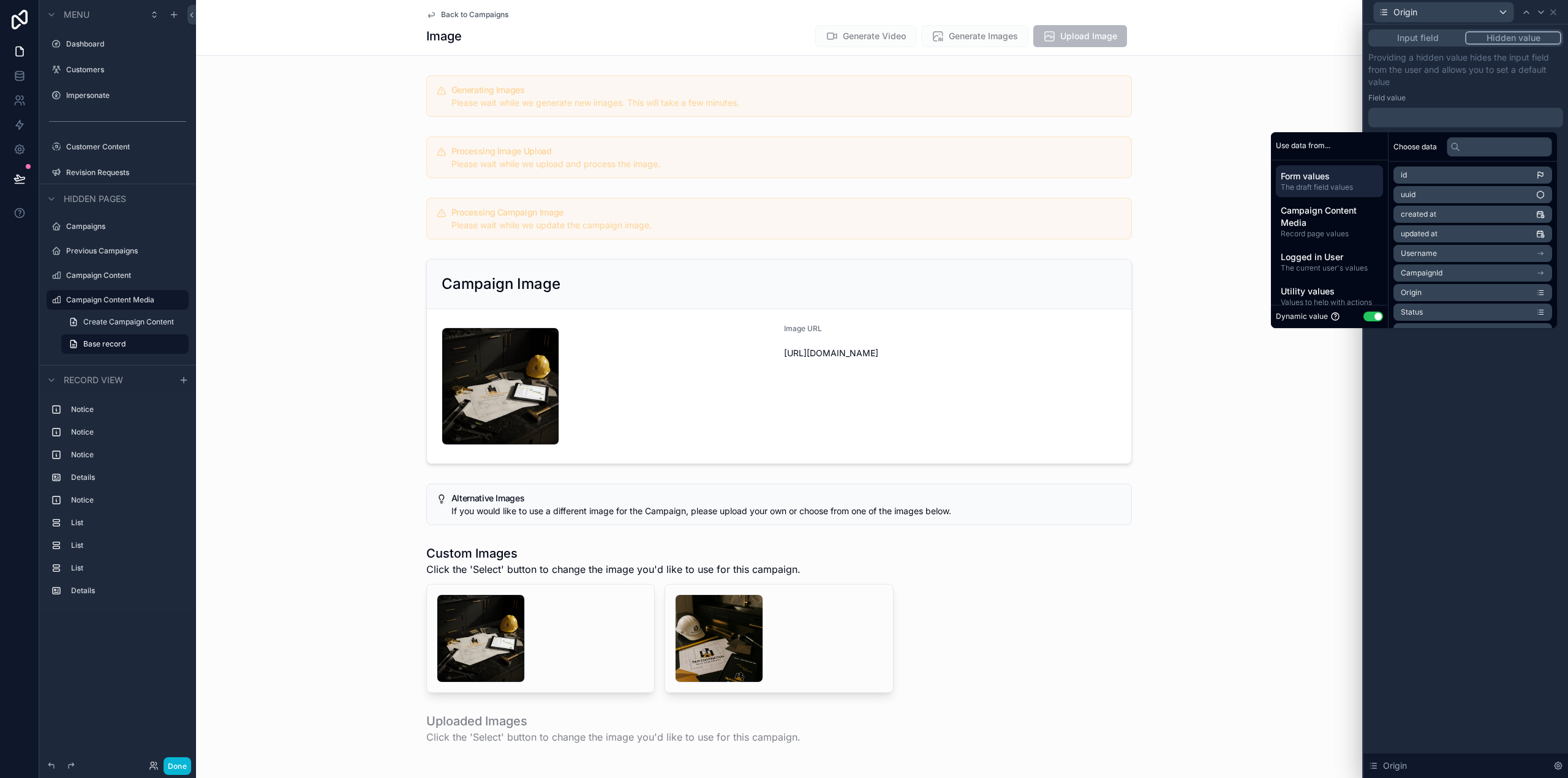
click at [1371, 316] on button "Use setting" at bounding box center [1373, 316] width 19 height 10
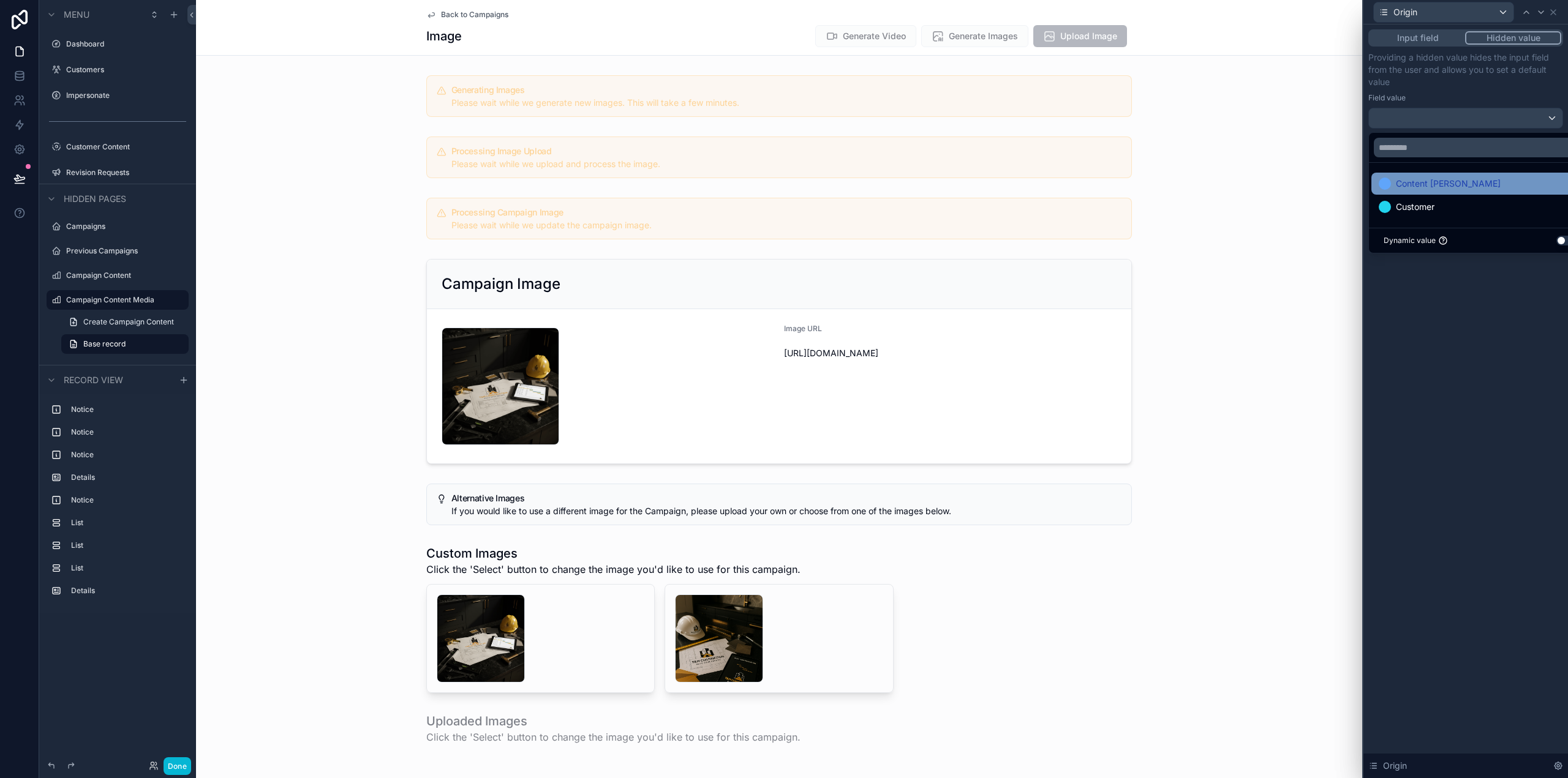
click at [1450, 180] on span "Content [PERSON_NAME]" at bounding box center [1448, 184] width 105 height 15
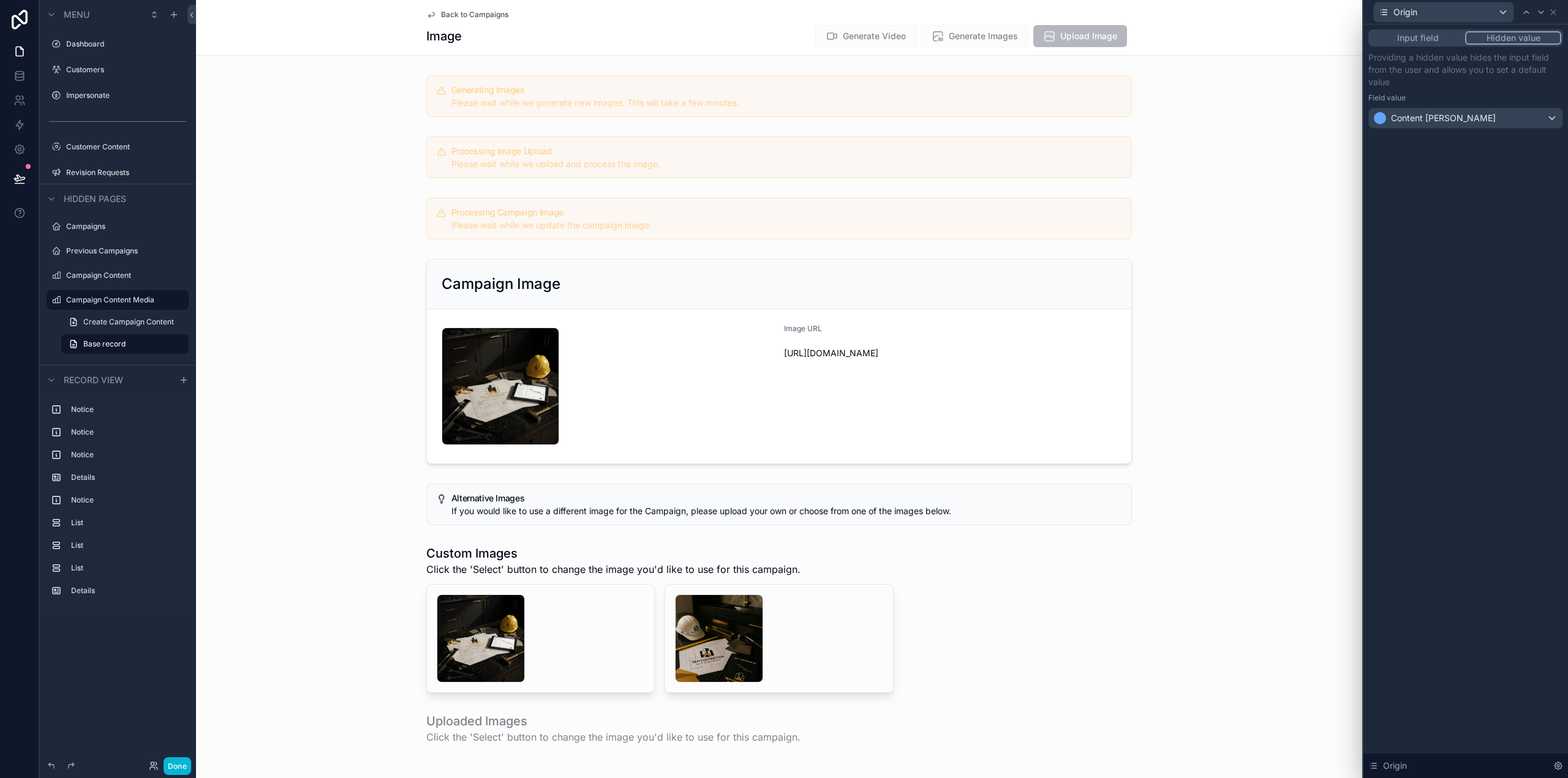
drag, startPoint x: 1471, startPoint y: 451, endPoint x: 1474, endPoint y: 423, distance: 28.2
click at [1471, 447] on div "Input field Hidden value Providing a hidden value hides the input field from th…" at bounding box center [1465, 401] width 205 height 754
click at [1544, 12] on icon at bounding box center [1541, 12] width 10 height 10
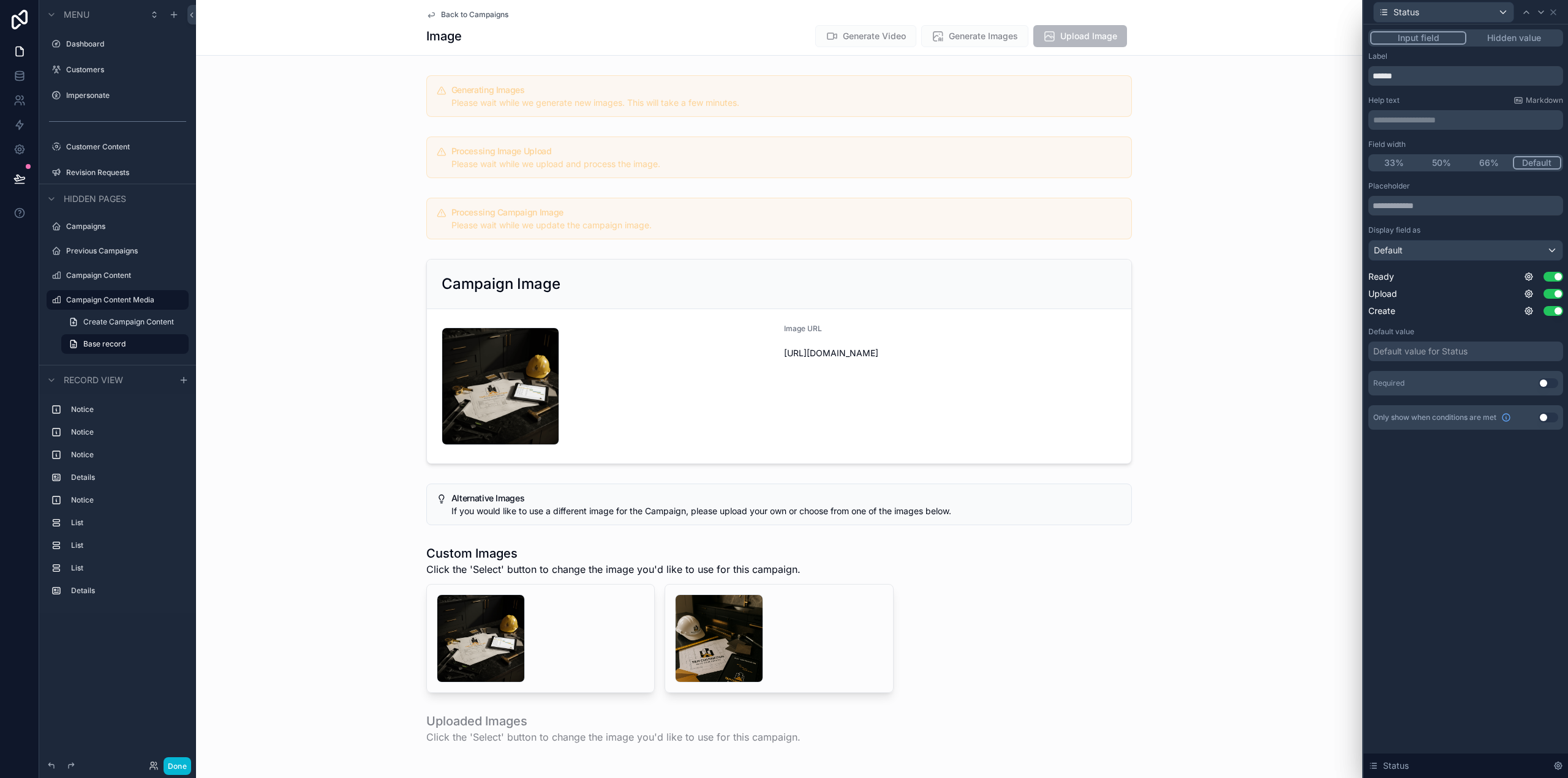
drag, startPoint x: 1523, startPoint y: 34, endPoint x: 1517, endPoint y: 39, distance: 7.8
click at [1523, 34] on button "Hidden value" at bounding box center [1513, 38] width 95 height 14
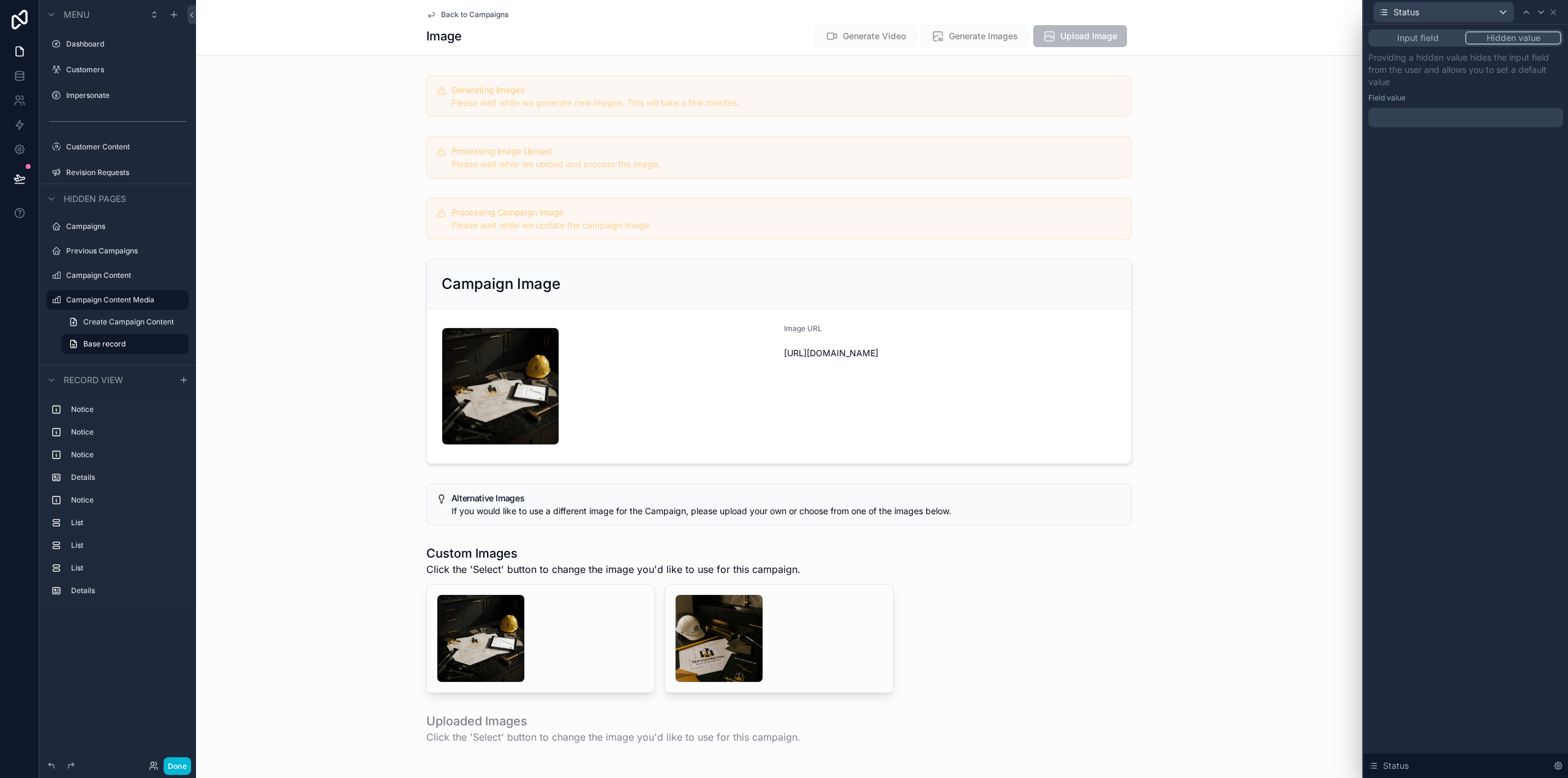
click at [1416, 119] on div at bounding box center [1466, 118] width 195 height 19
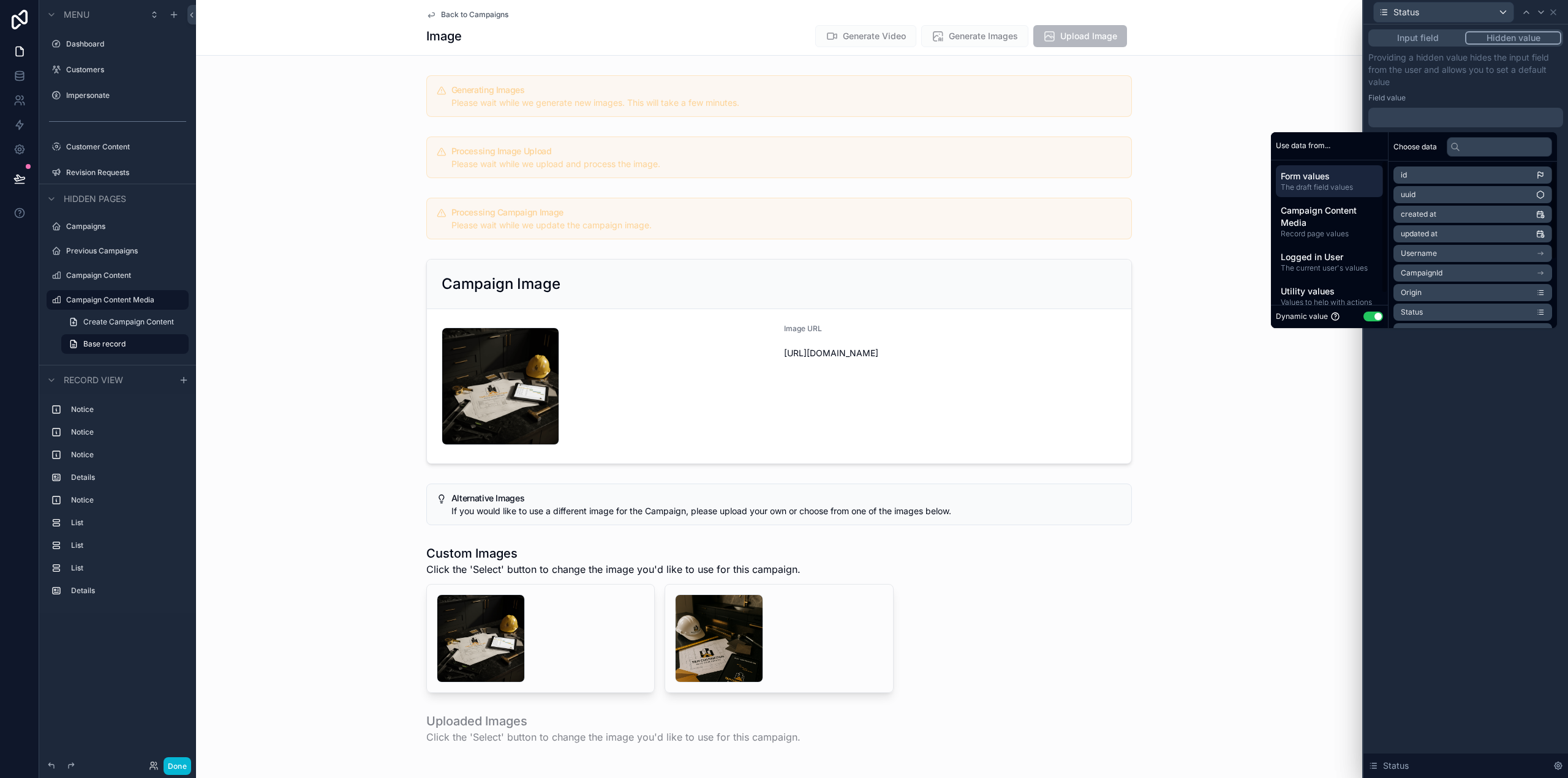
click at [1368, 314] on button "Use setting" at bounding box center [1373, 316] width 19 height 10
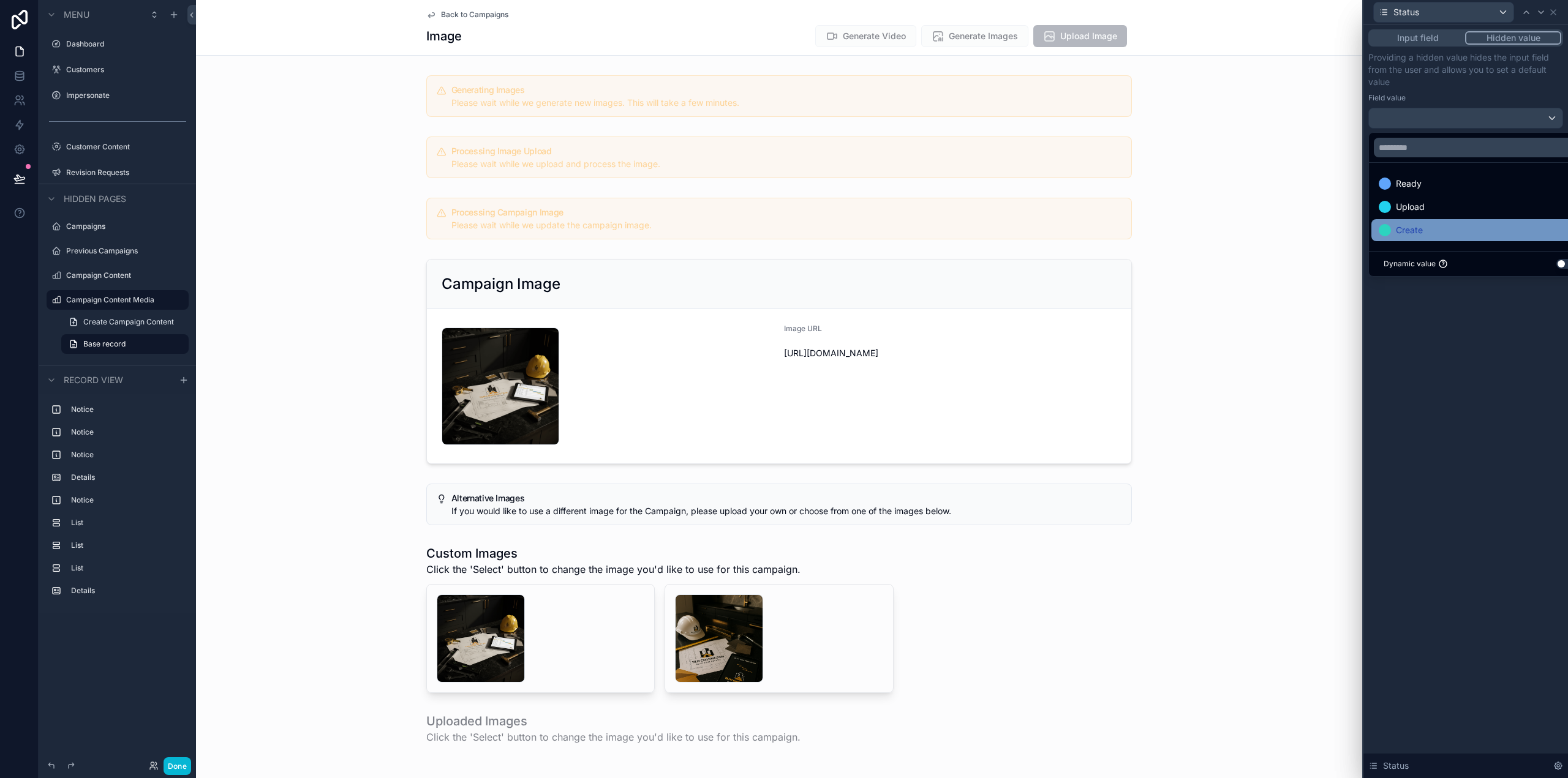
click at [1432, 229] on div "Create" at bounding box center [1480, 230] width 202 height 15
drag, startPoint x: 1518, startPoint y: 447, endPoint x: 1549, endPoint y: 308, distance: 142.4
click at [1517, 447] on div "Input field Hidden value Providing a hidden value hides the input field from th…" at bounding box center [1465, 401] width 205 height 754
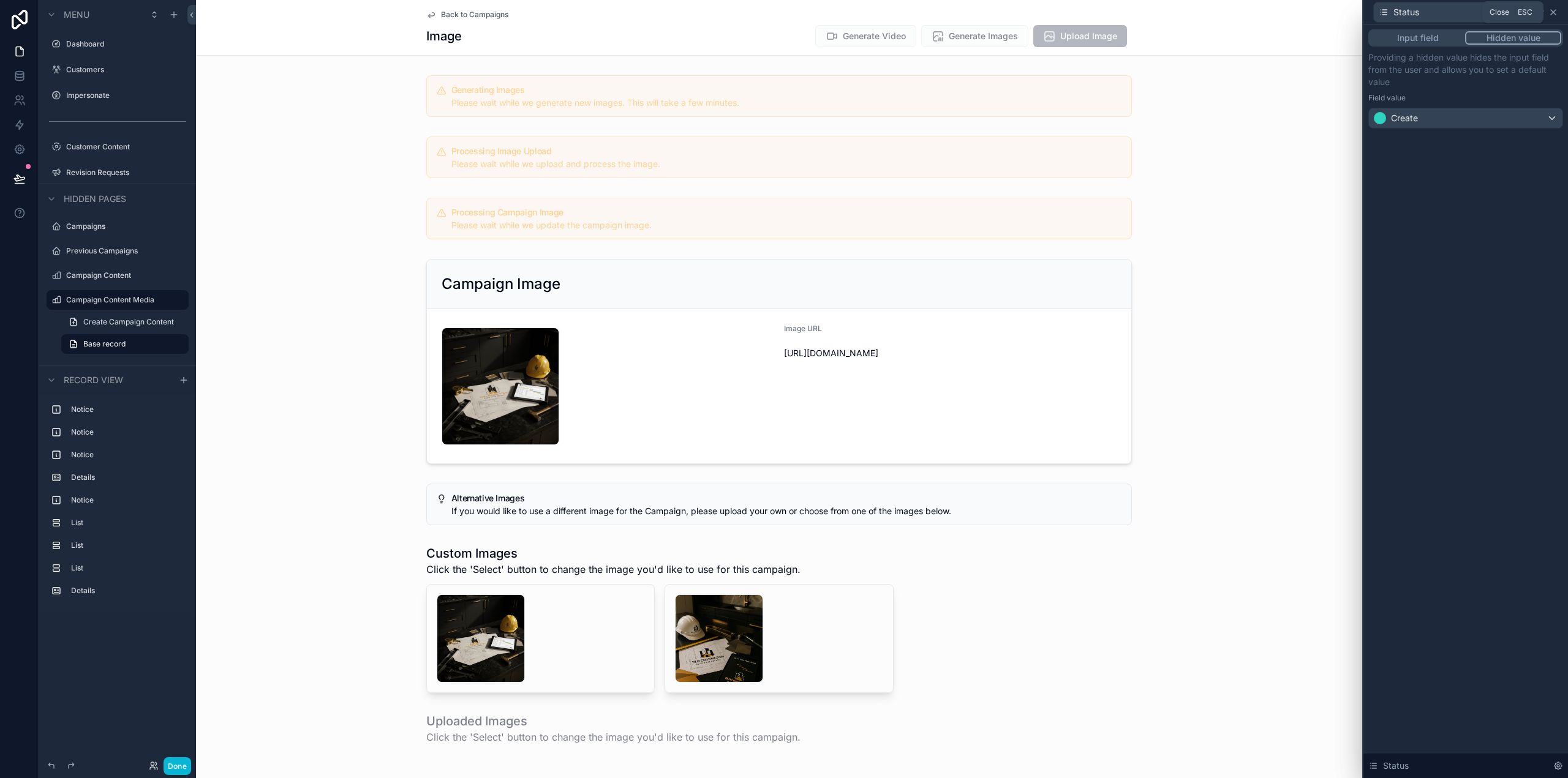
click at [1552, 16] on icon at bounding box center [1553, 12] width 10 height 10
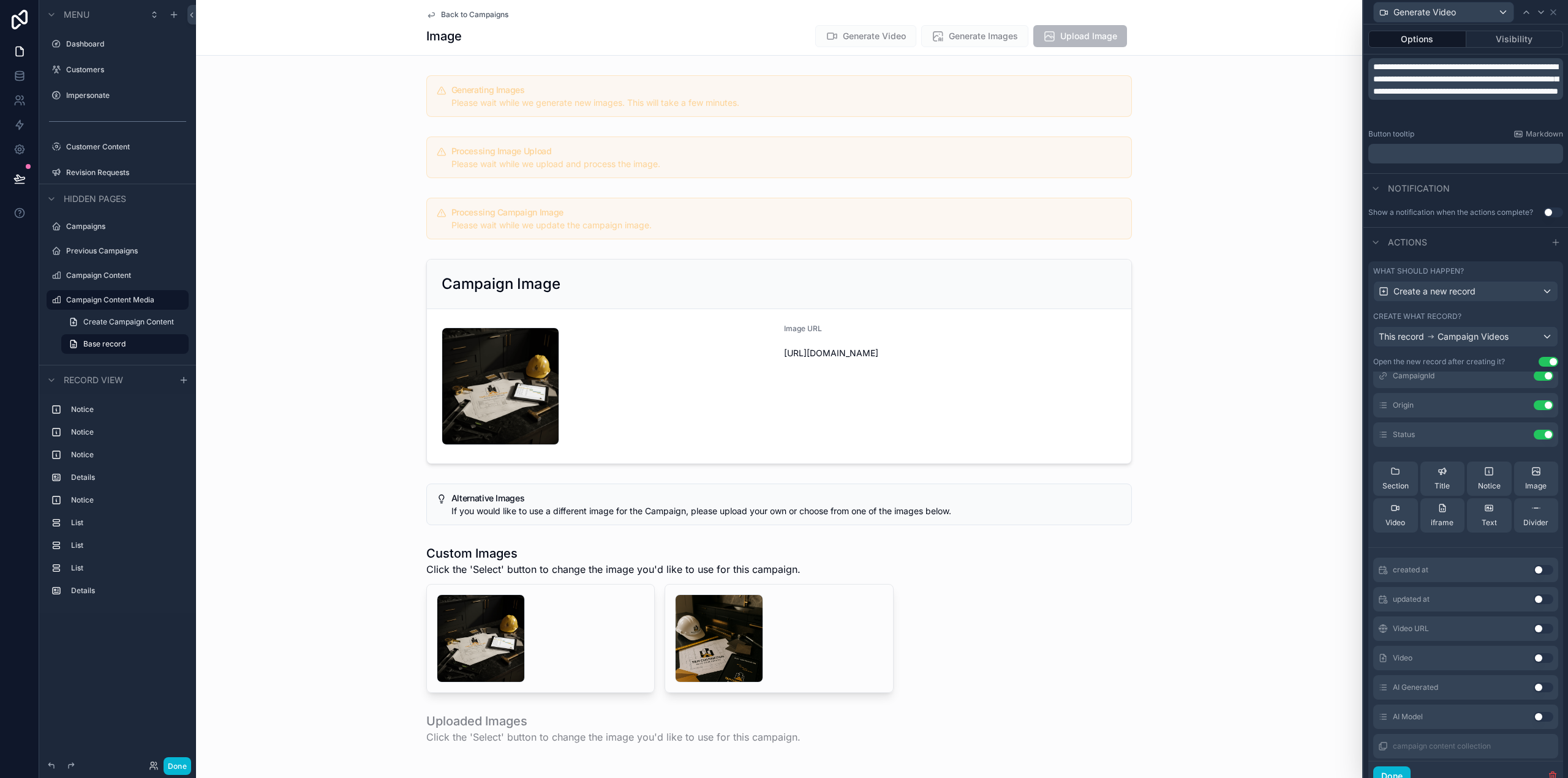
scroll to position [84, 0]
click at [1395, 770] on button "Done" at bounding box center [1392, 777] width 38 height 19
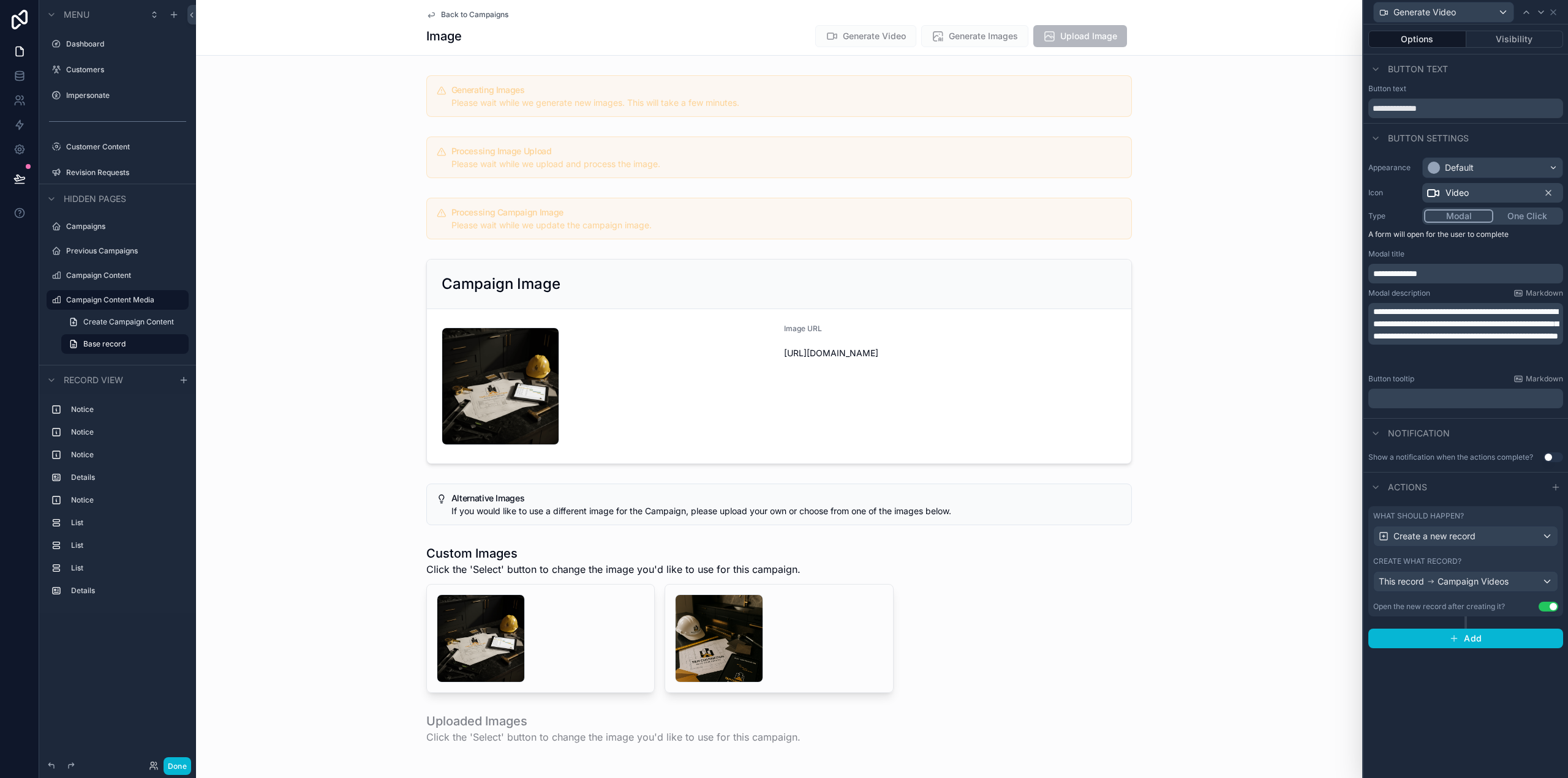
scroll to position [0, 0]
click at [1467, 644] on button "Add" at bounding box center [1466, 638] width 195 height 19
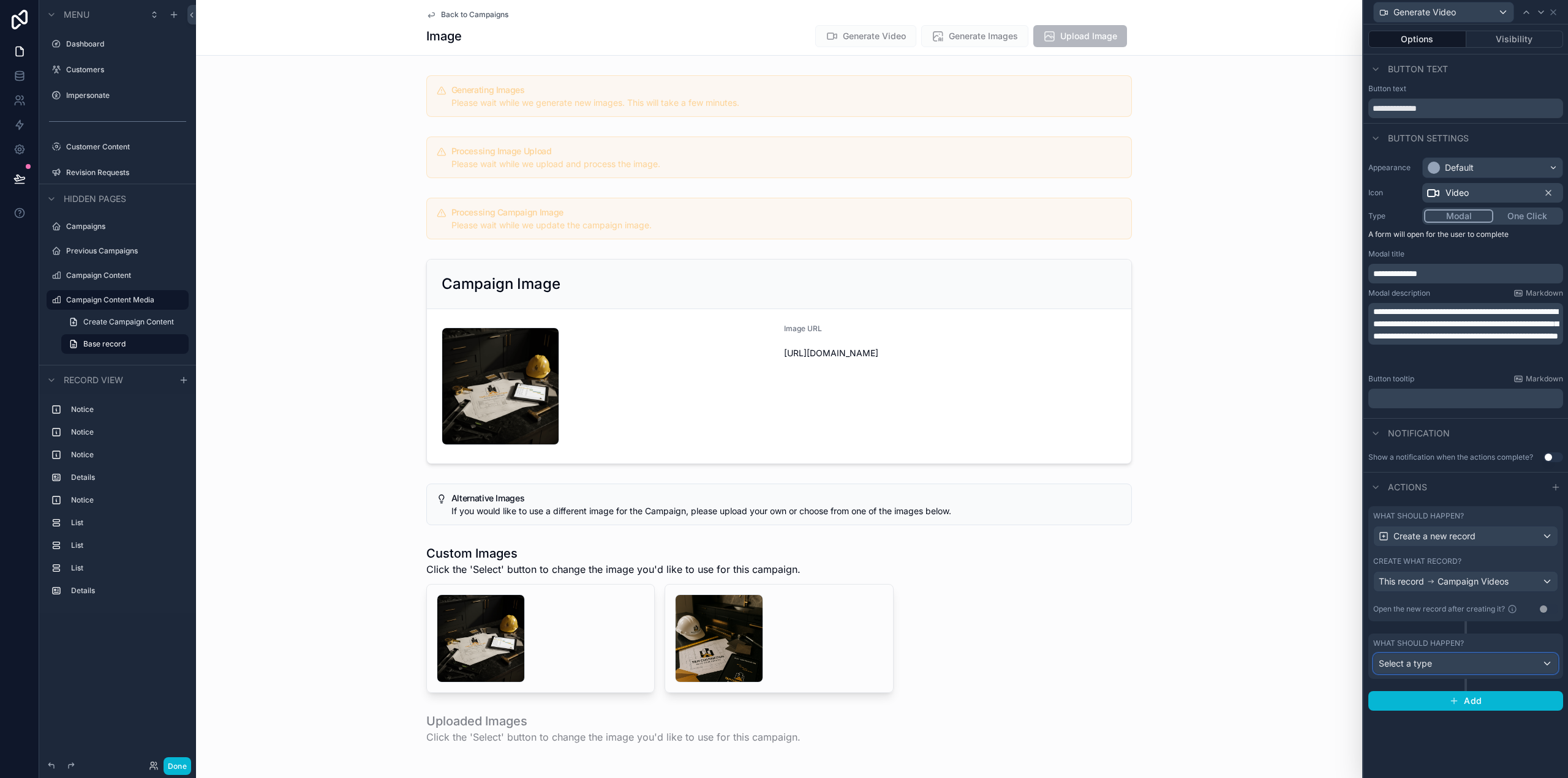
click at [1432, 662] on div "Select a type" at bounding box center [1465, 664] width 184 height 19
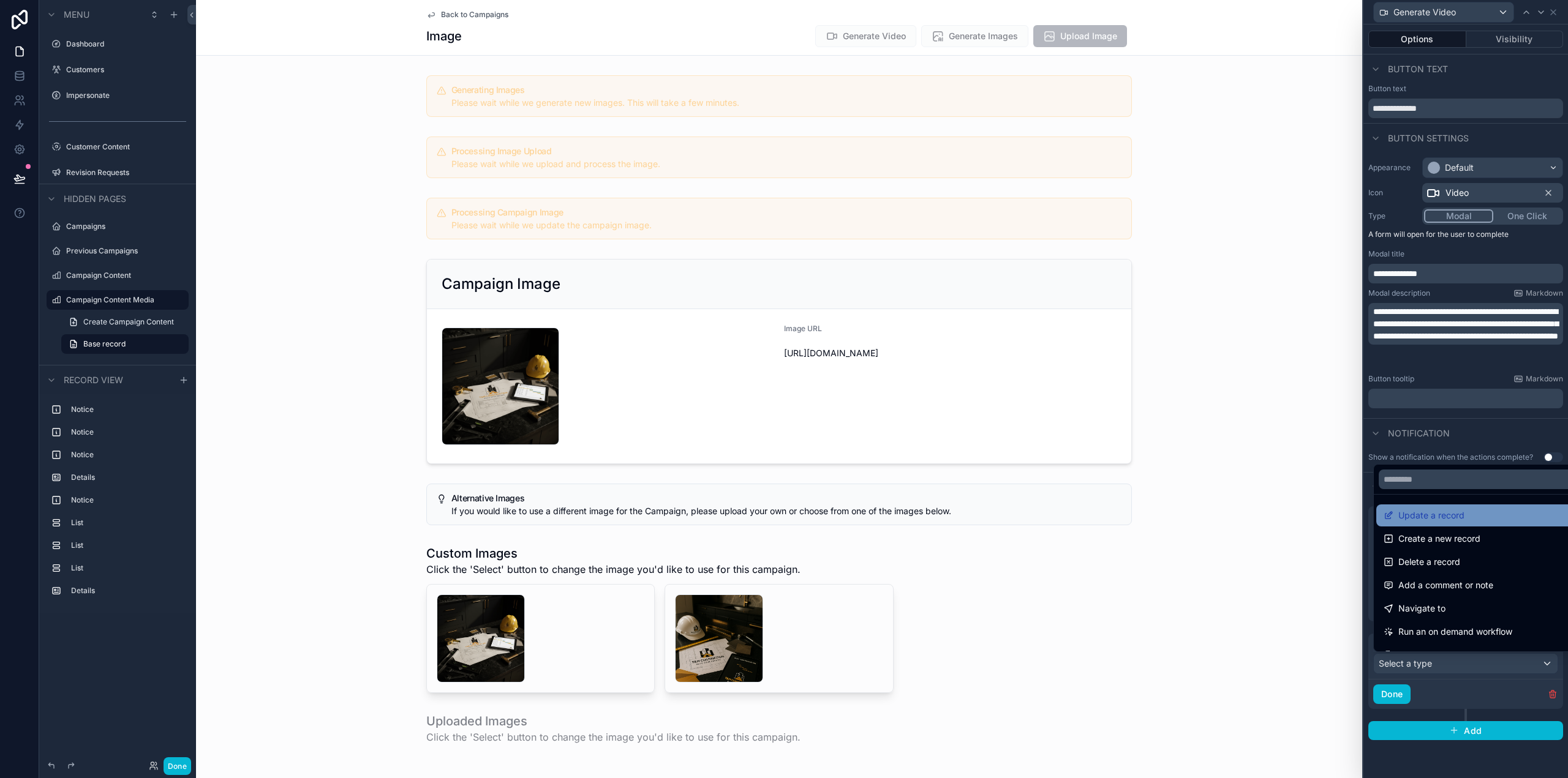
click at [1471, 518] on div "Update a record" at bounding box center [1480, 516] width 192 height 15
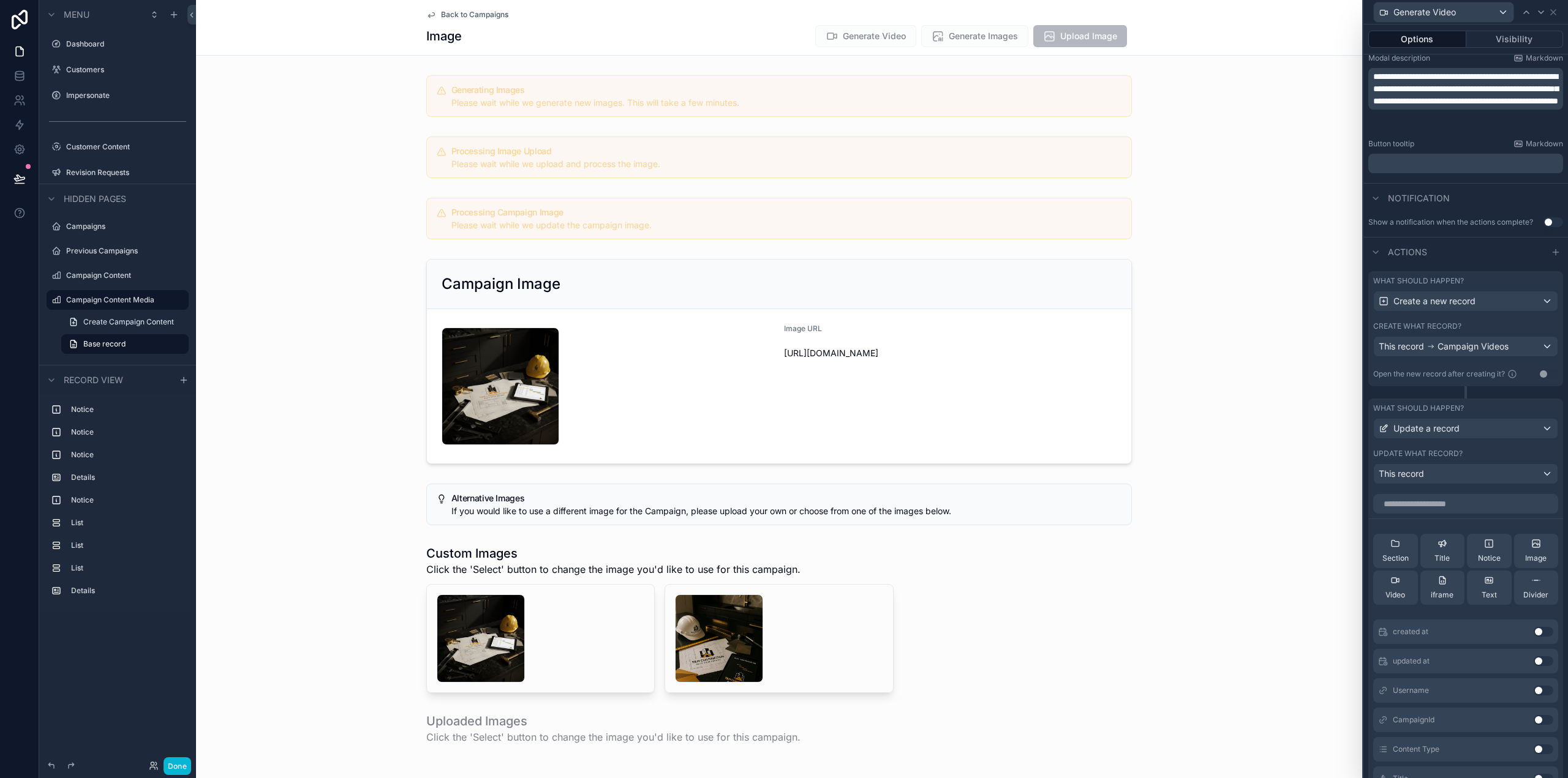
scroll to position [245, 0]
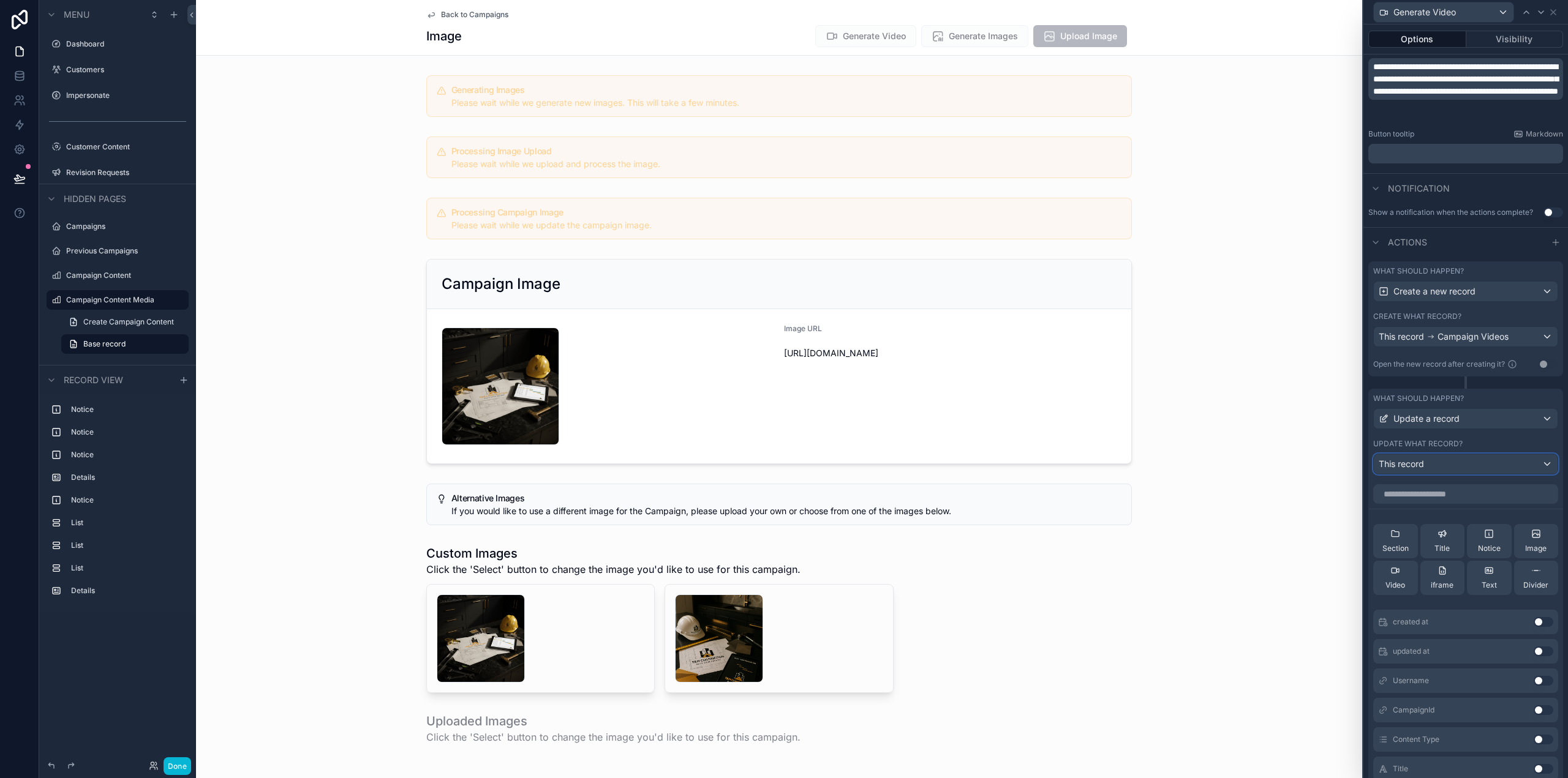
click at [1427, 468] on div "This record" at bounding box center [1465, 464] width 184 height 19
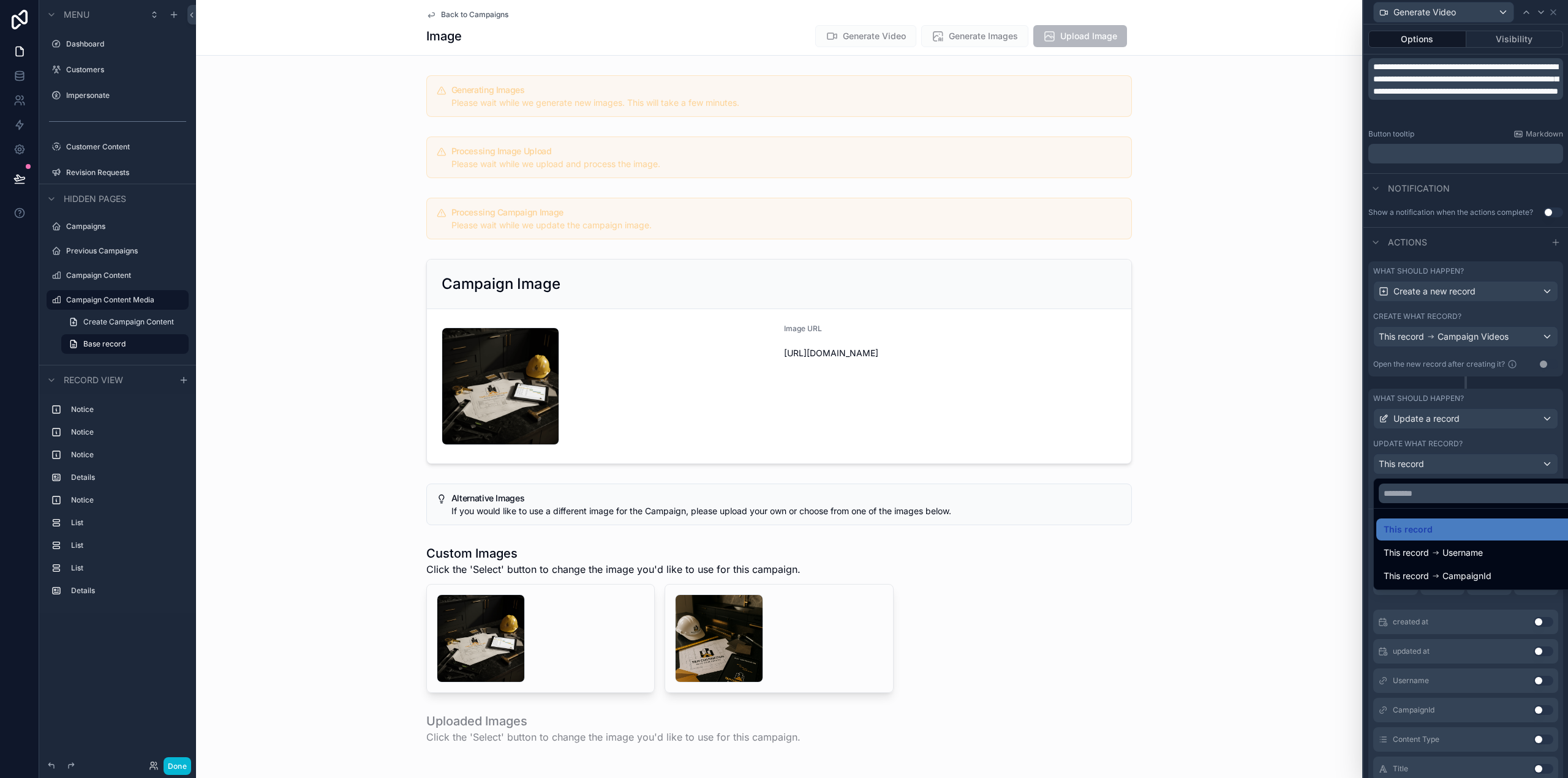
click at [1486, 576] on span "CampaignId" at bounding box center [1467, 576] width 49 height 15
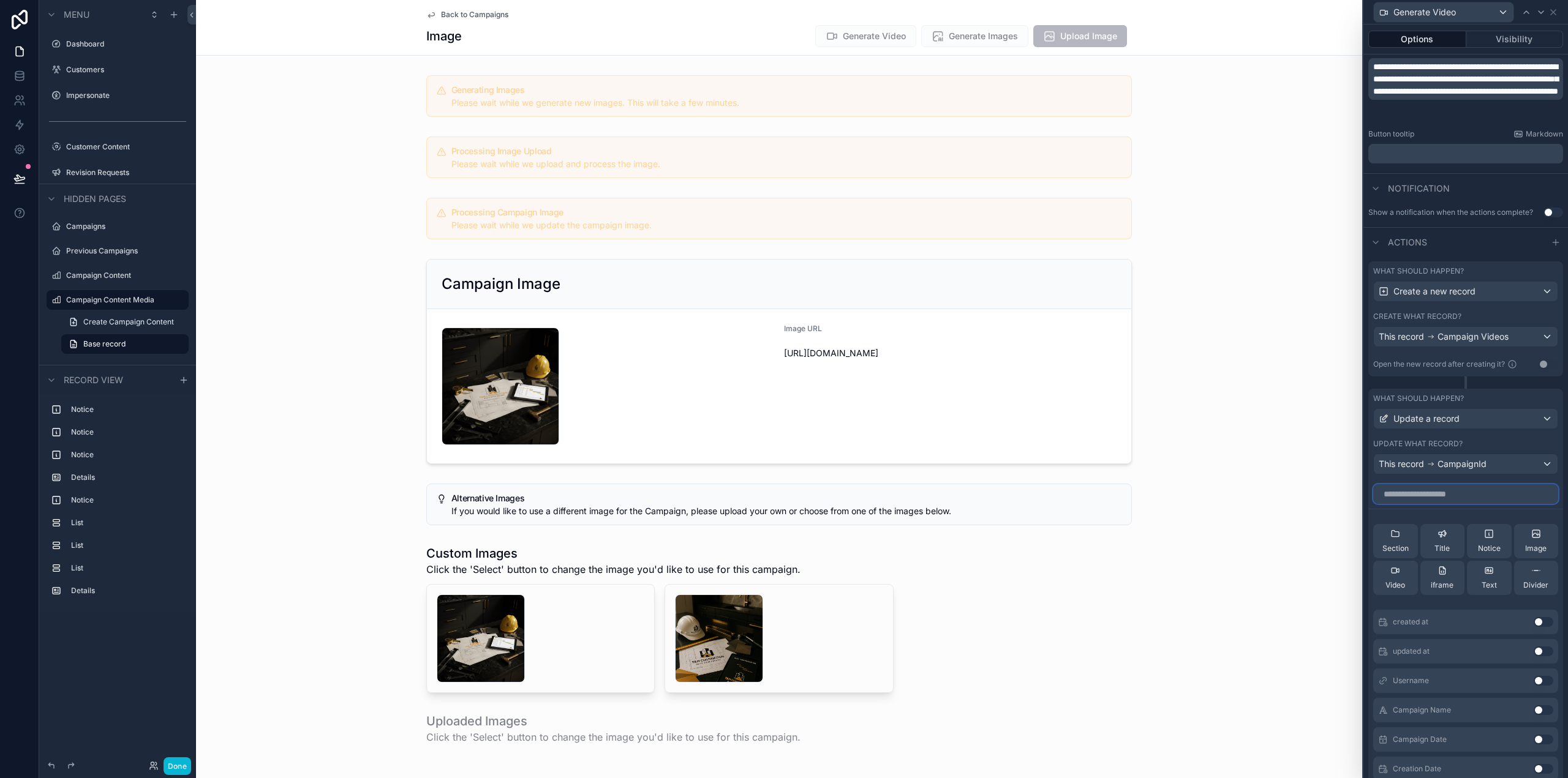
click at [1460, 492] on input "text" at bounding box center [1465, 494] width 185 height 19
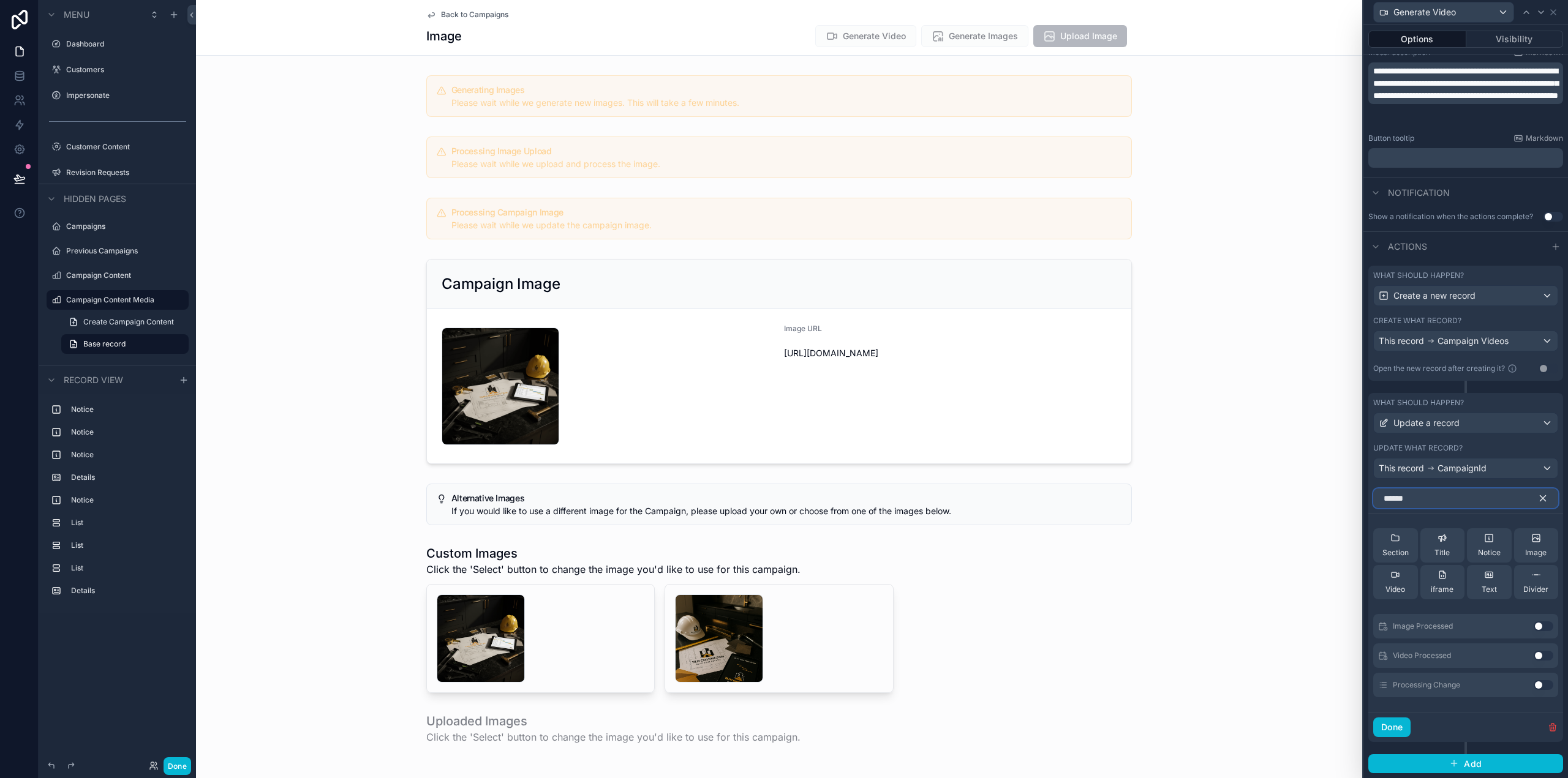
type input "******"
click at [1534, 684] on button "Use setting" at bounding box center [1543, 685] width 19 height 10
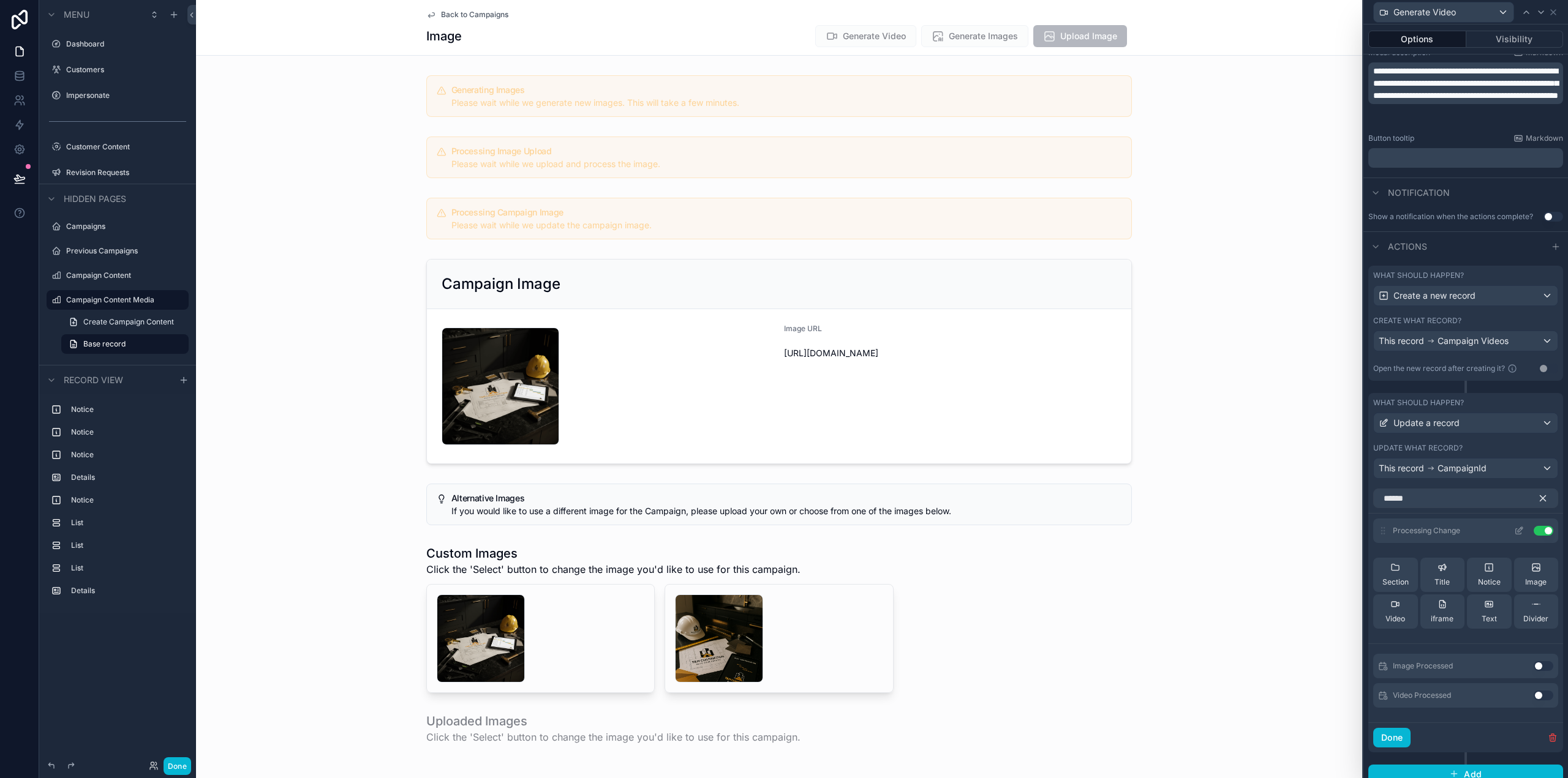
click at [1516, 531] on icon at bounding box center [1519, 532] width 5 height 5
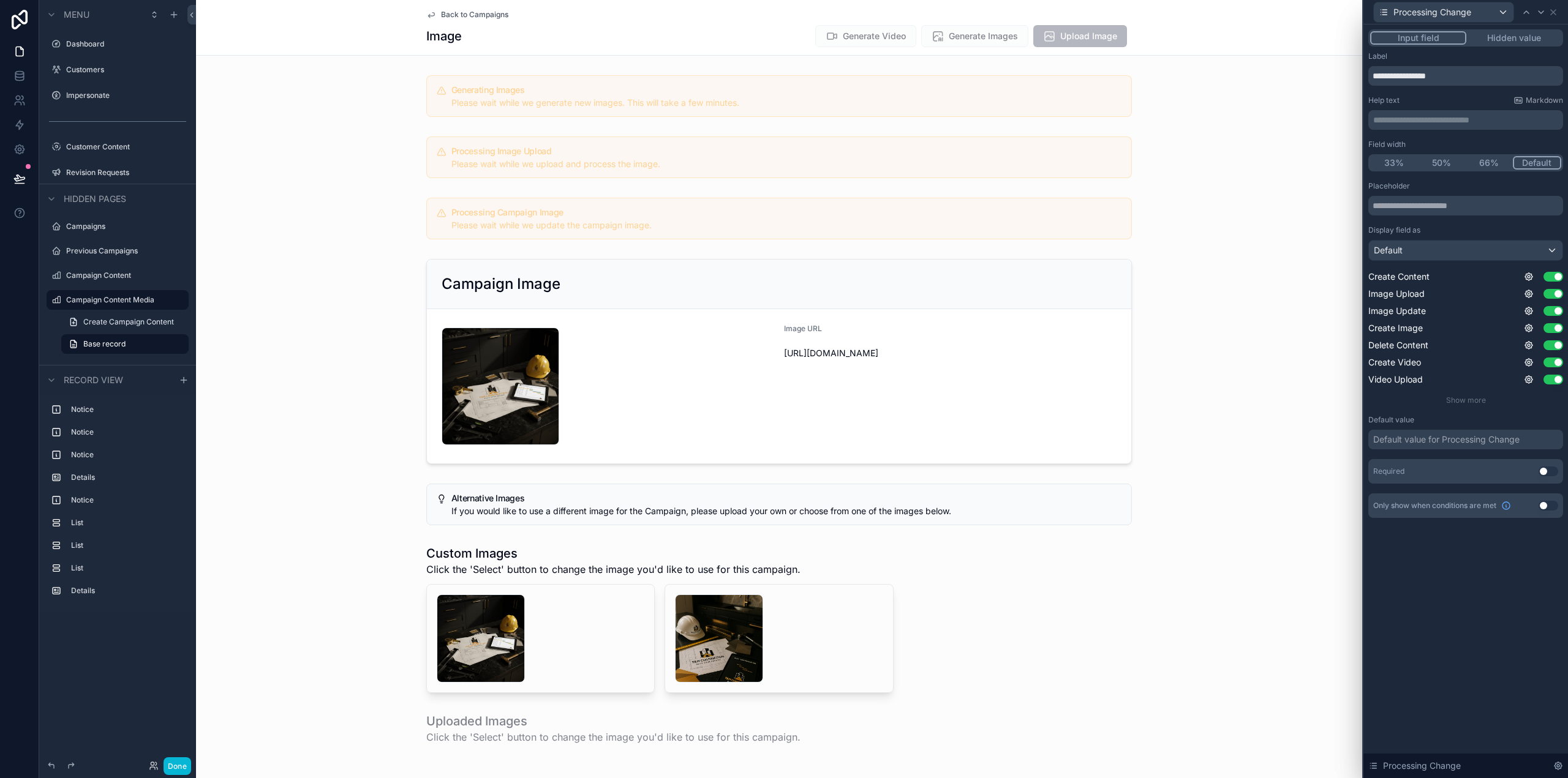
click at [1527, 38] on button "Hidden value" at bounding box center [1513, 38] width 95 height 14
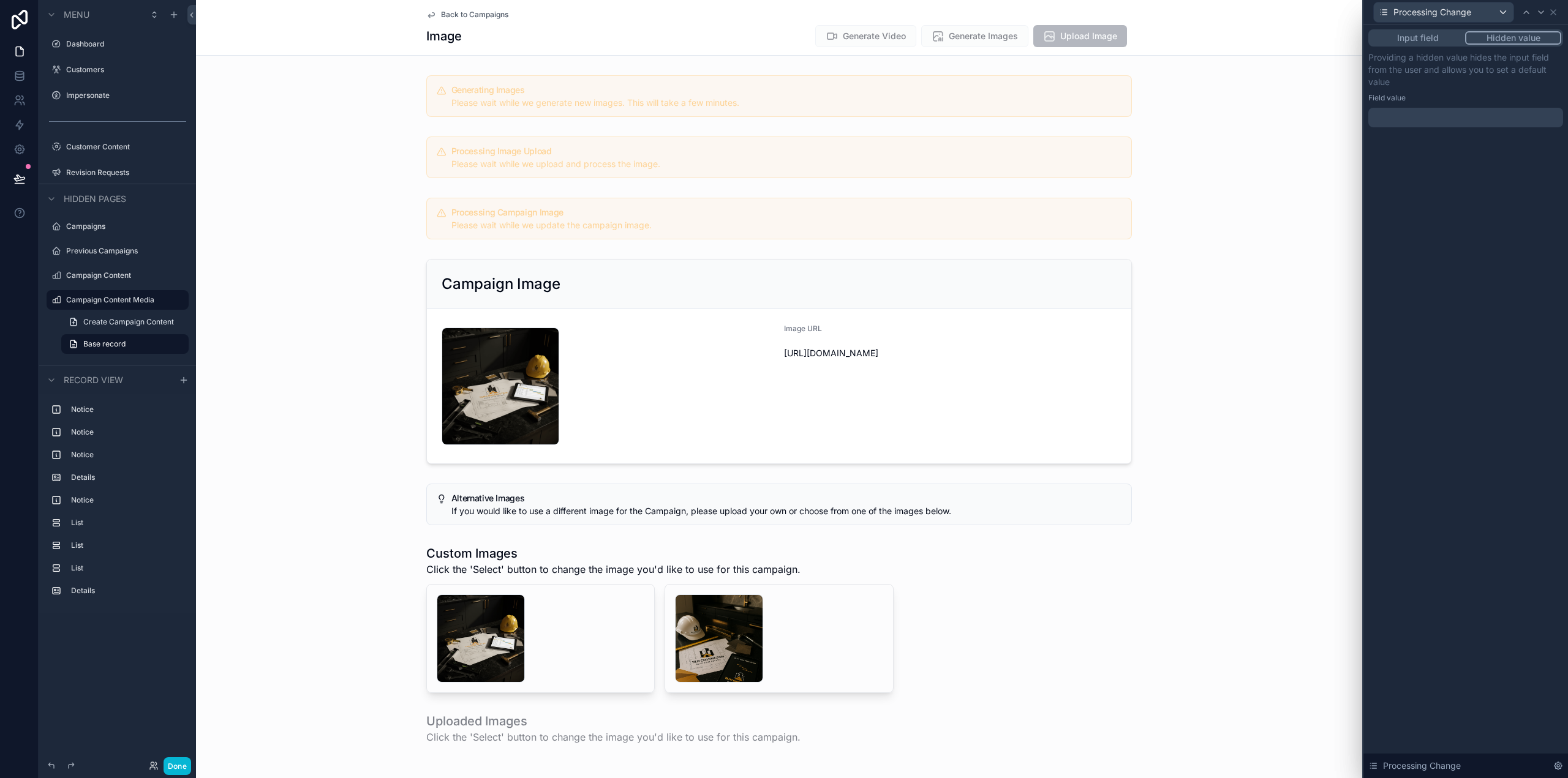
click at [1427, 121] on div at bounding box center [1466, 118] width 195 height 19
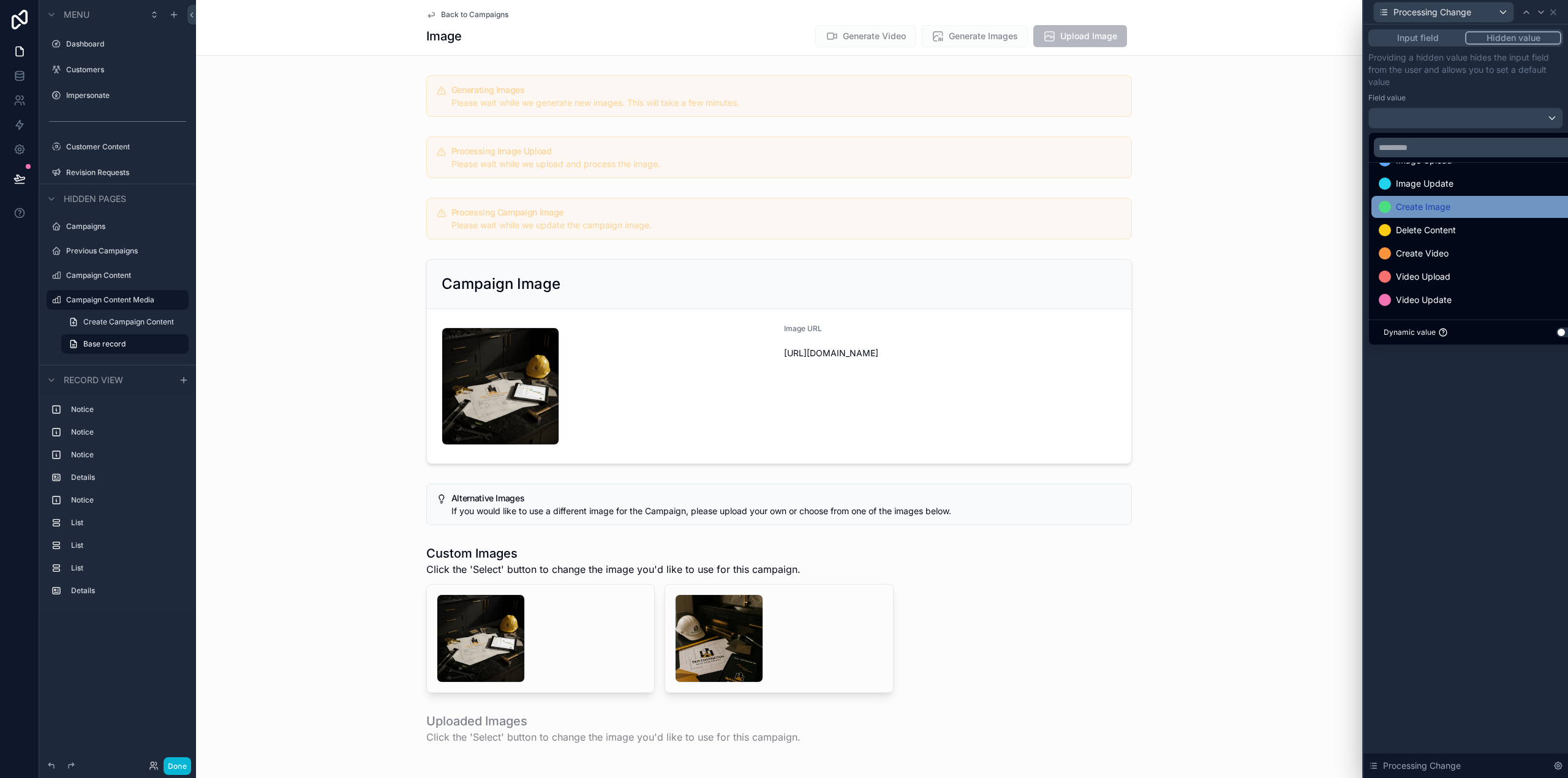
scroll to position [48, 0]
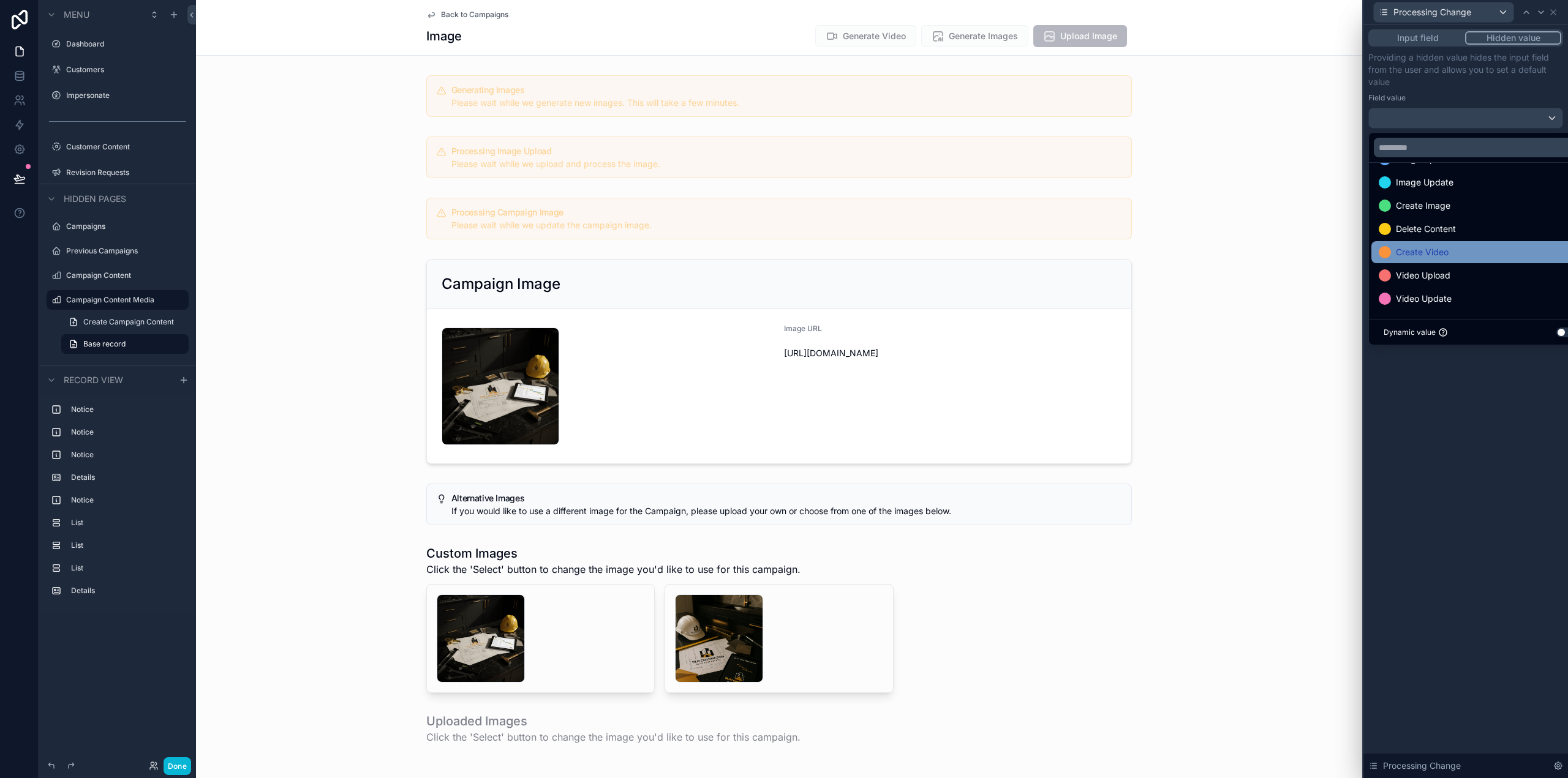
click at [1486, 255] on div "Create Video" at bounding box center [1480, 252] width 202 height 15
click at [1534, 444] on div "Input field Hidden value Providing a hidden value hides the input field from th…" at bounding box center [1465, 401] width 205 height 754
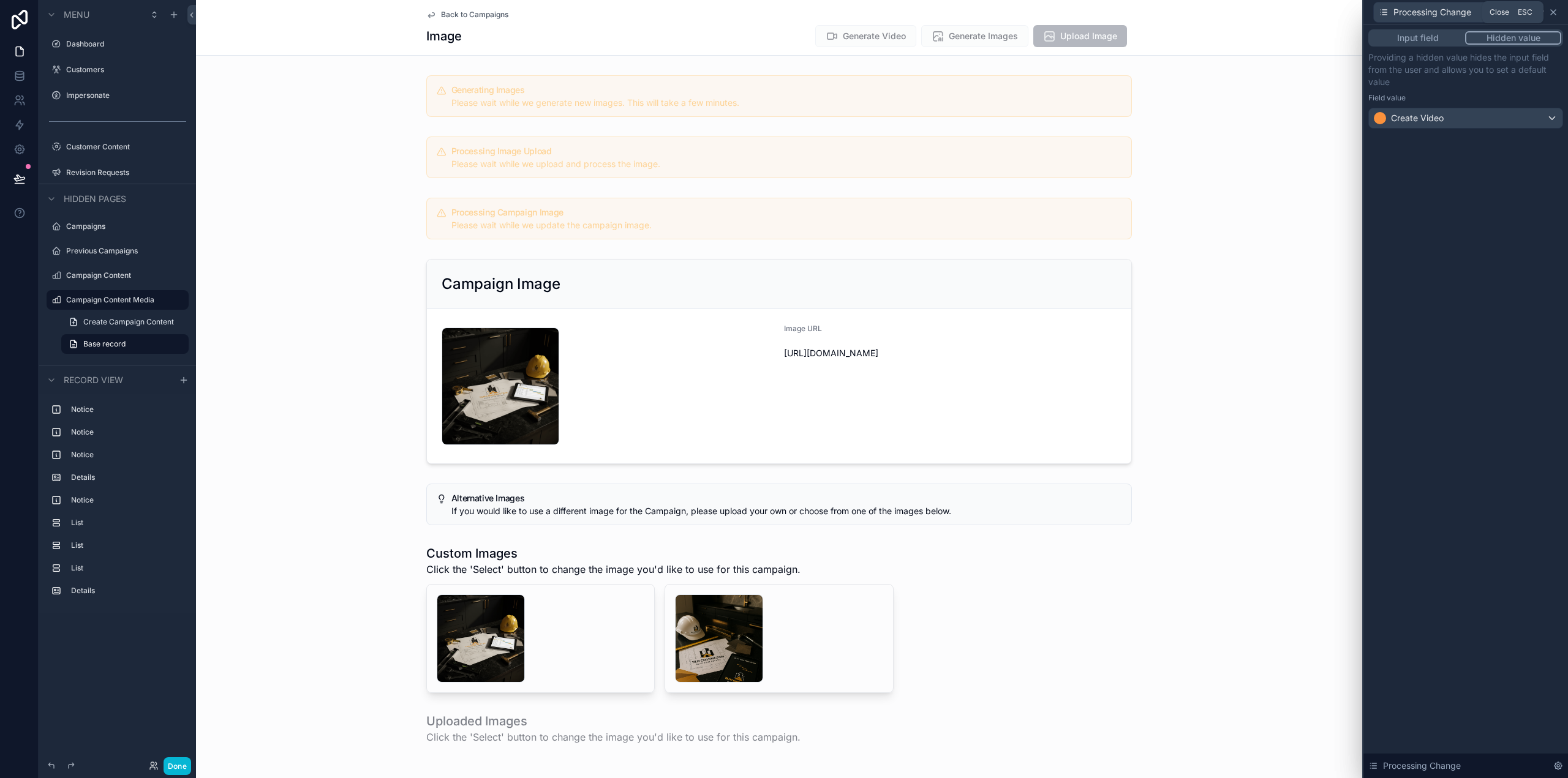
click at [1552, 11] on icon at bounding box center [1554, 12] width 5 height 5
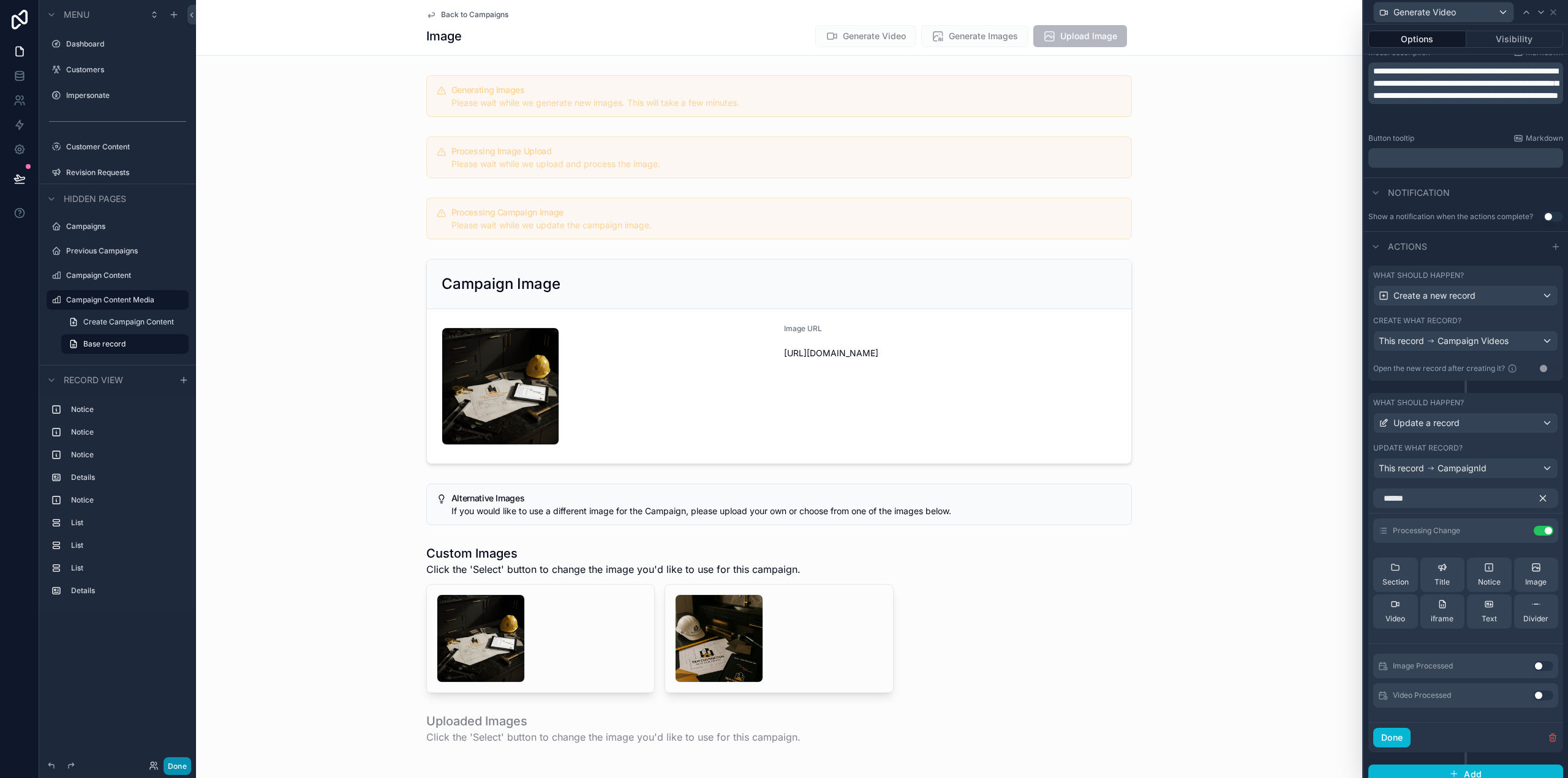
click at [173, 764] on button "Done" at bounding box center [177, 766] width 27 height 18
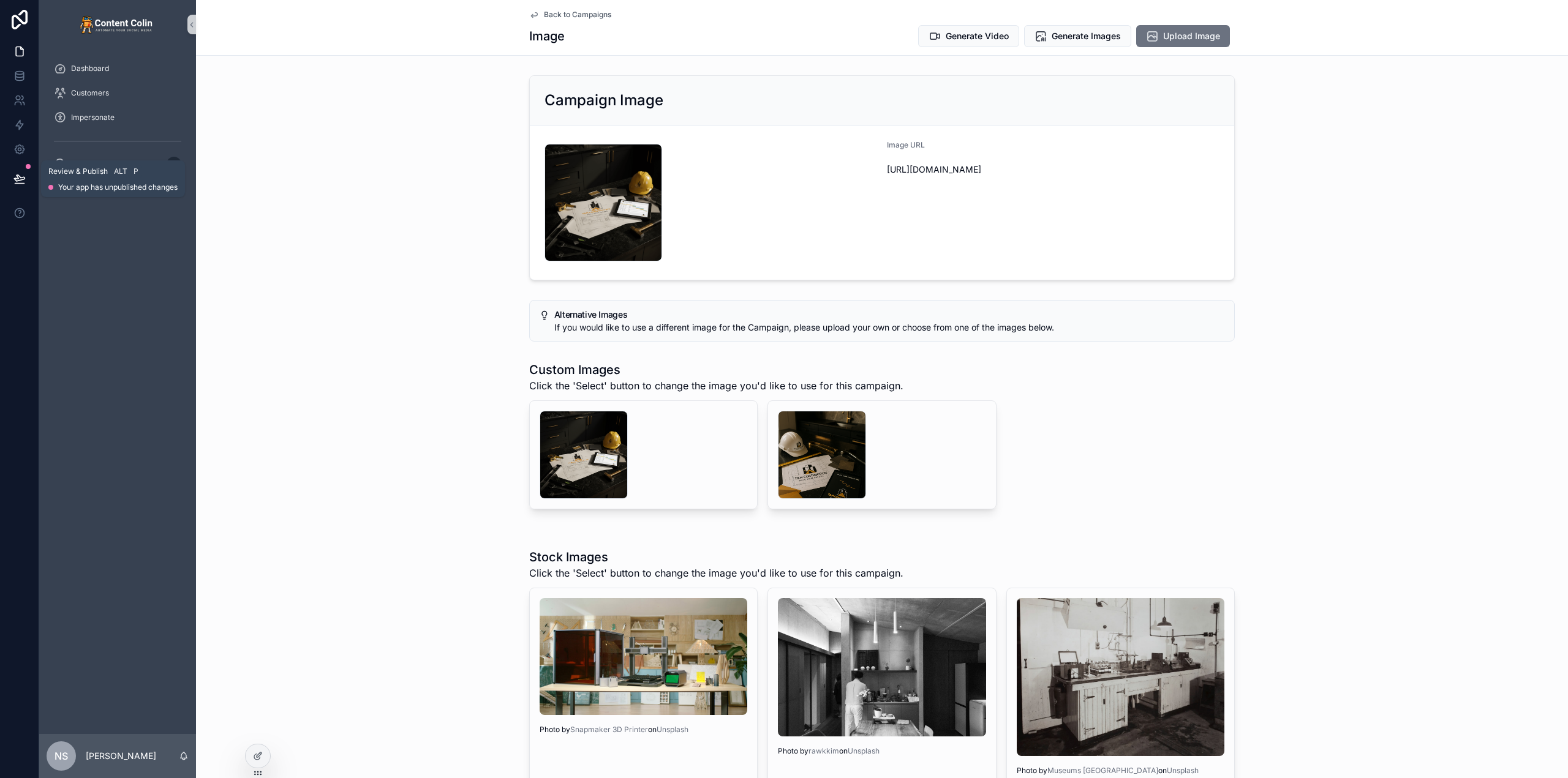
click at [19, 177] on icon at bounding box center [19, 179] width 12 height 12
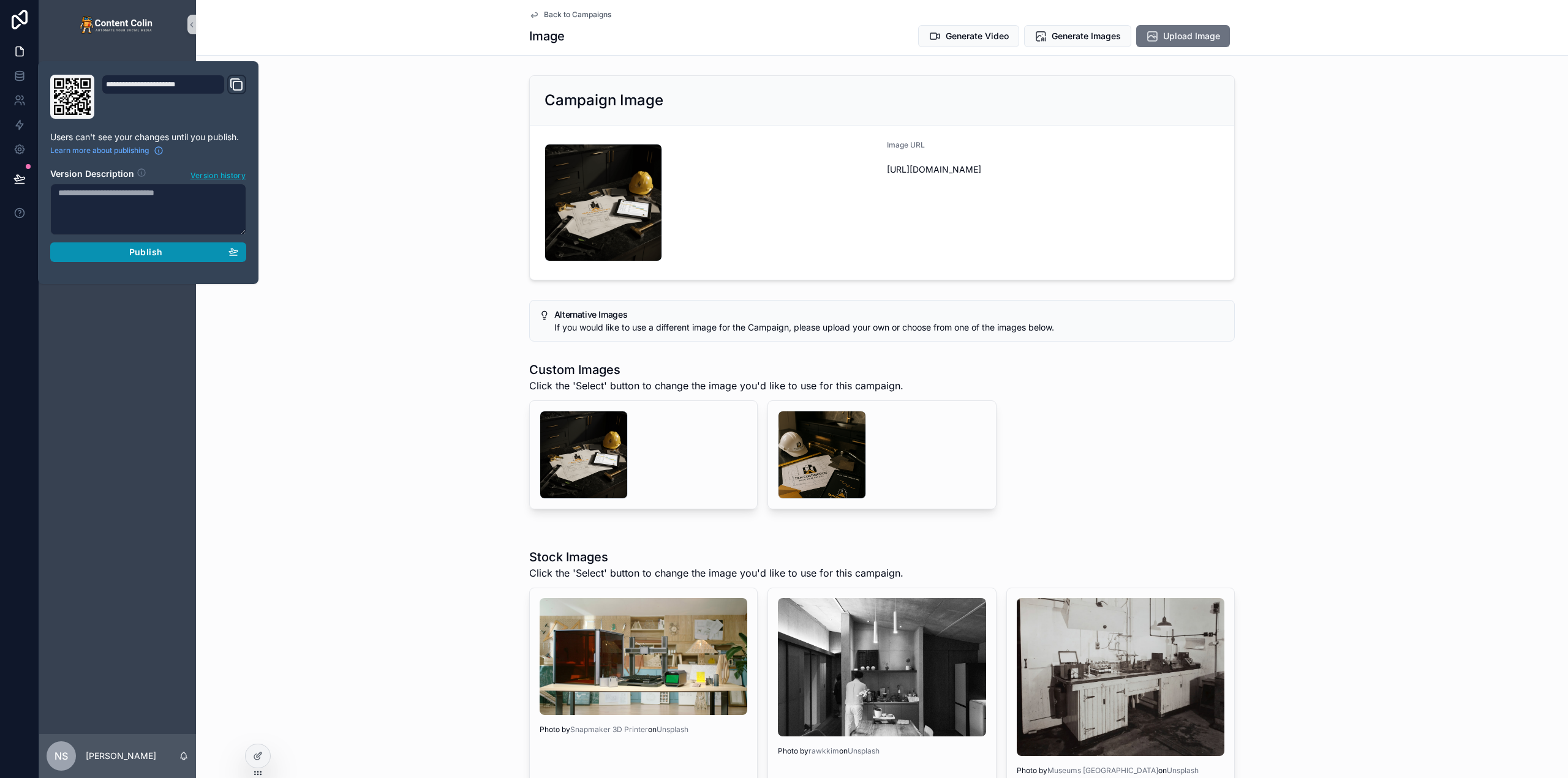
click at [199, 254] on div "Publish" at bounding box center [148, 252] width 180 height 11
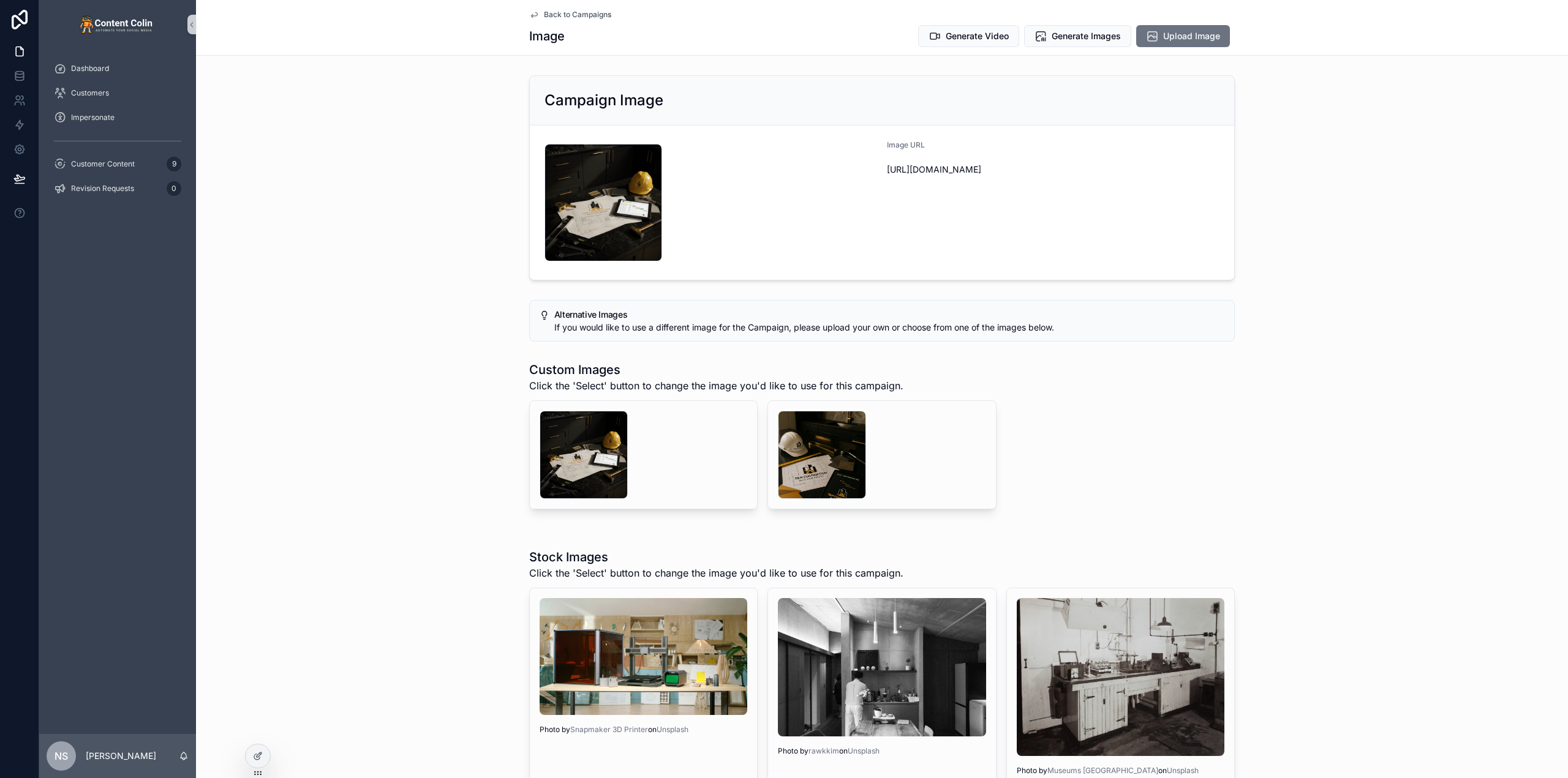
click at [354, 105] on div "Campaign Image tmconstruction-1759184870 .png Image URL [URL][DOMAIN_NAME]" at bounding box center [882, 177] width 1372 height 215
click at [989, 36] on span "Generate Video" at bounding box center [977, 36] width 63 height 12
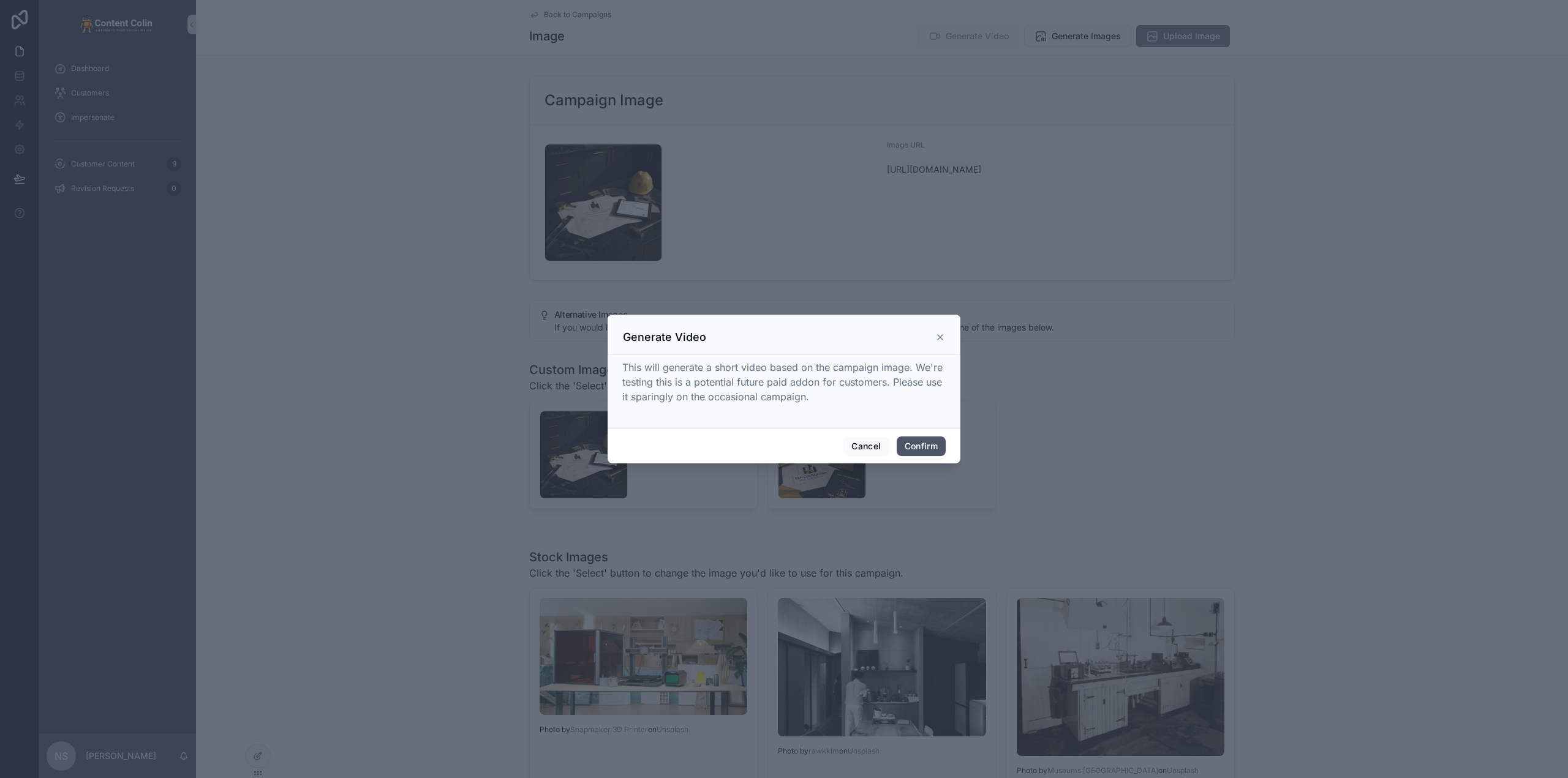
click at [926, 446] on button "Confirm" at bounding box center [920, 446] width 49 height 19
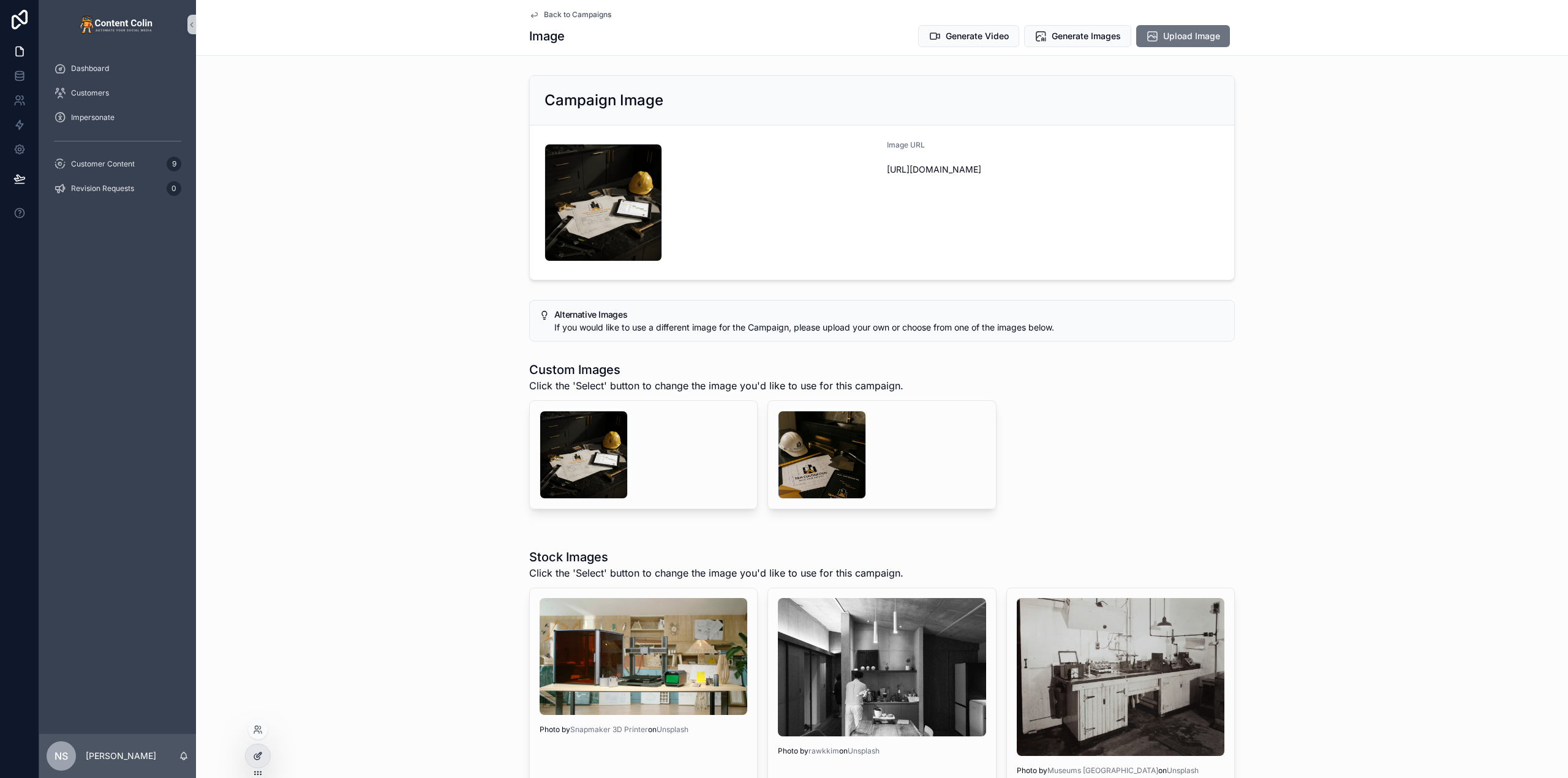
click at [266, 760] on div at bounding box center [258, 757] width 25 height 23
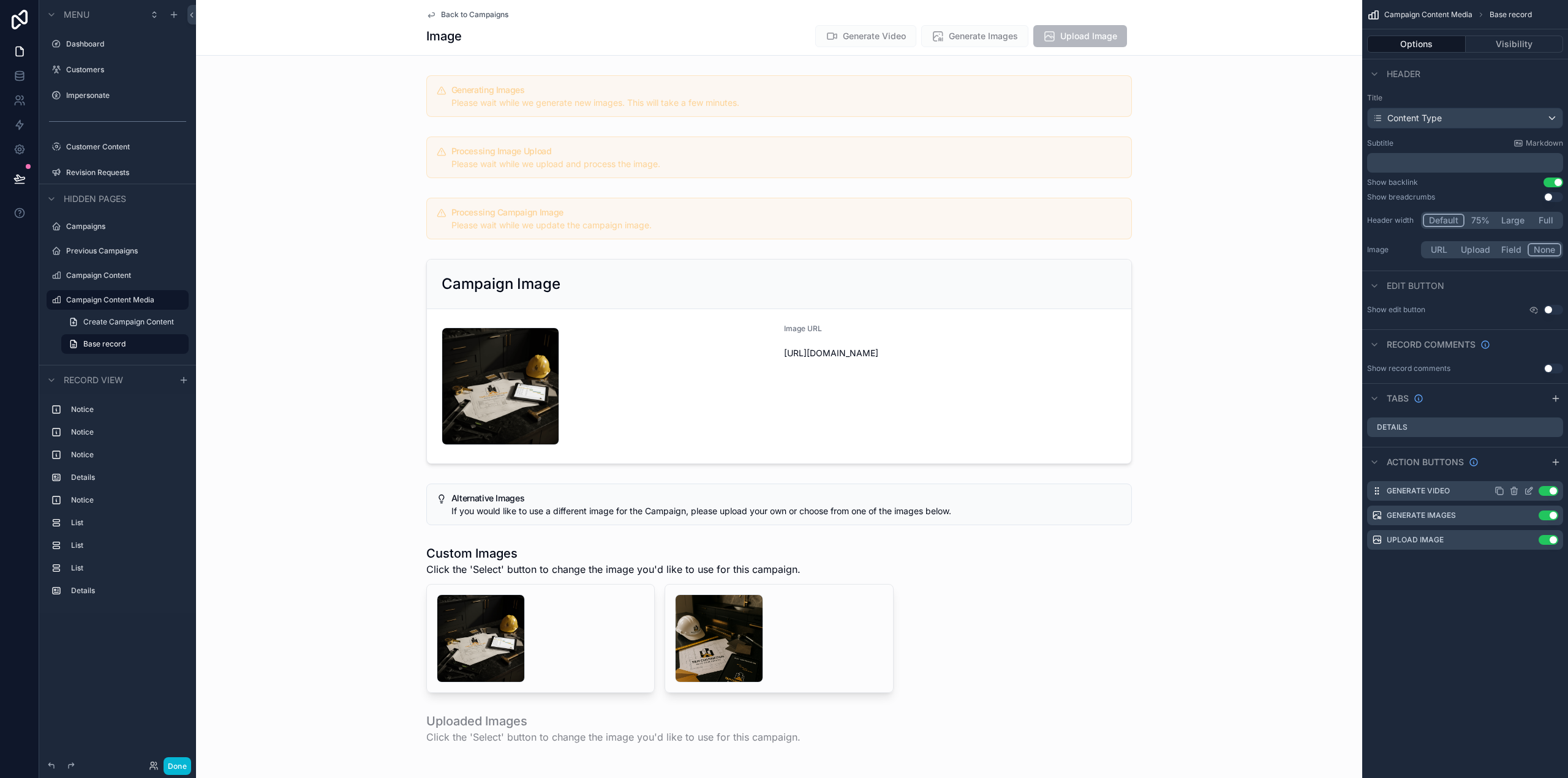
click at [1528, 490] on icon "scrollable content" at bounding box center [1528, 491] width 10 height 10
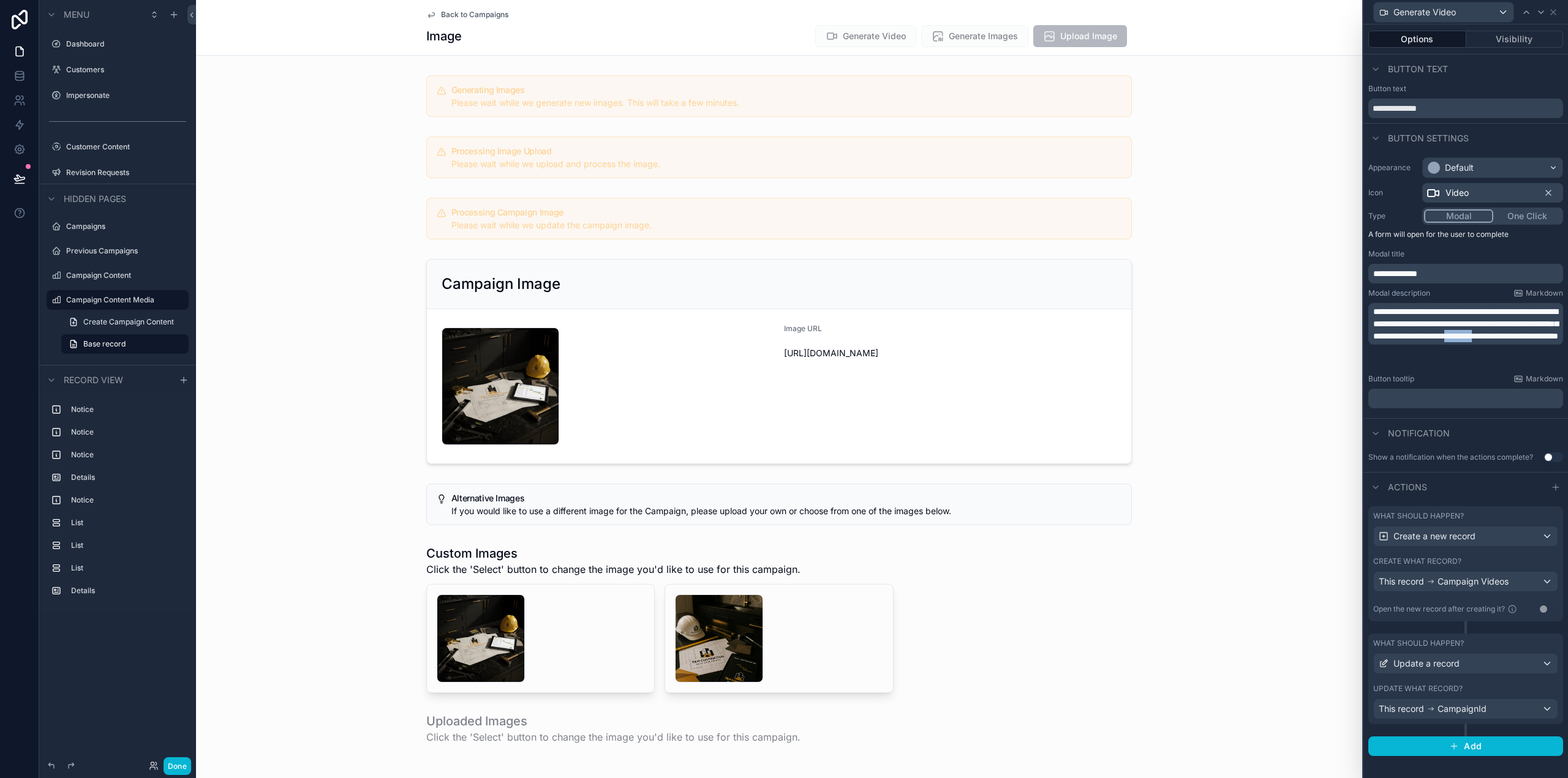
drag, startPoint x: 1426, startPoint y: 349, endPoint x: 1463, endPoint y: 348, distance: 37.0
click at [1463, 340] on span "**********" at bounding box center [1465, 323] width 185 height 33
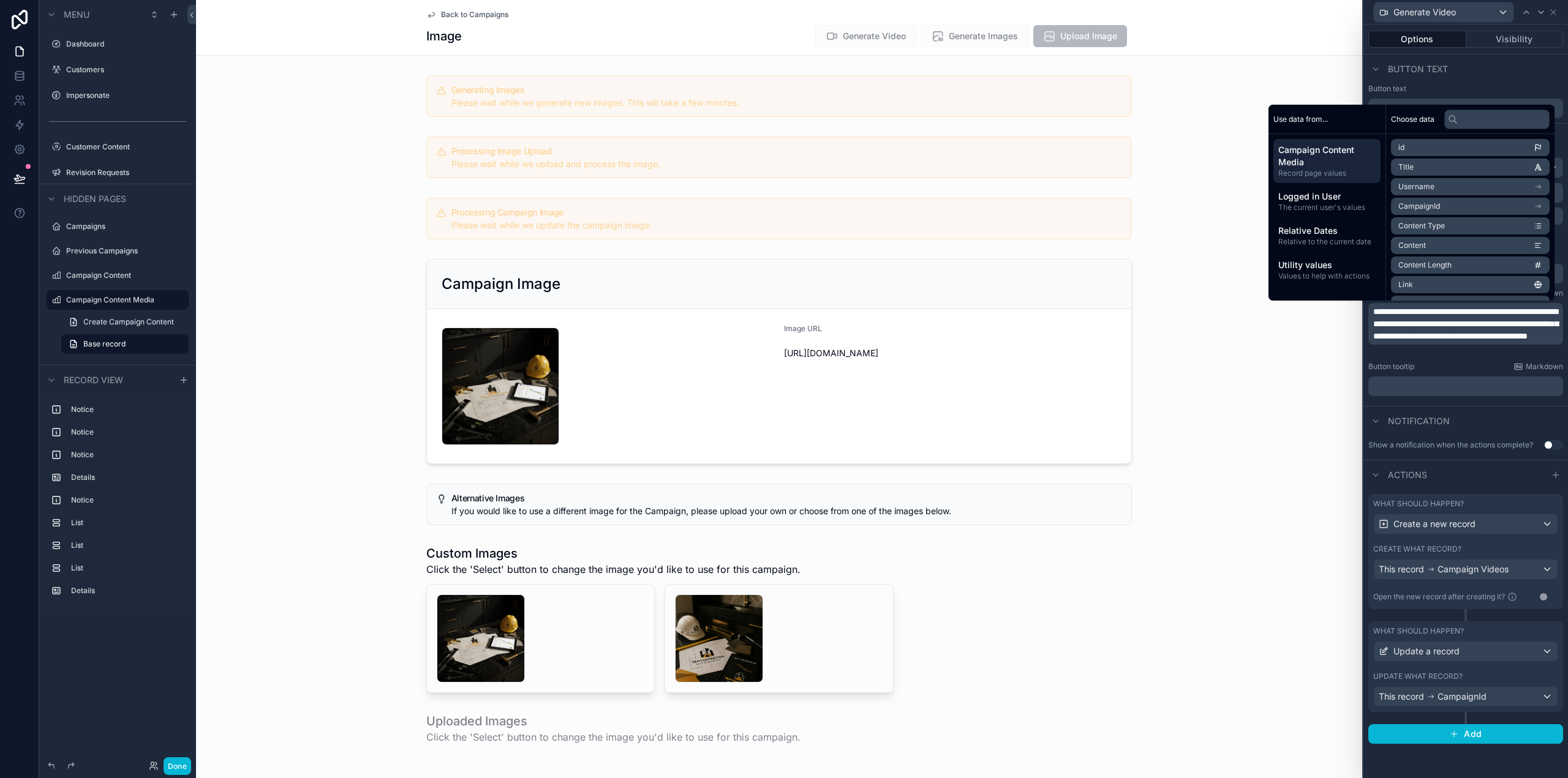
click at [1552, 342] on p "**********" at bounding box center [1467, 324] width 188 height 37
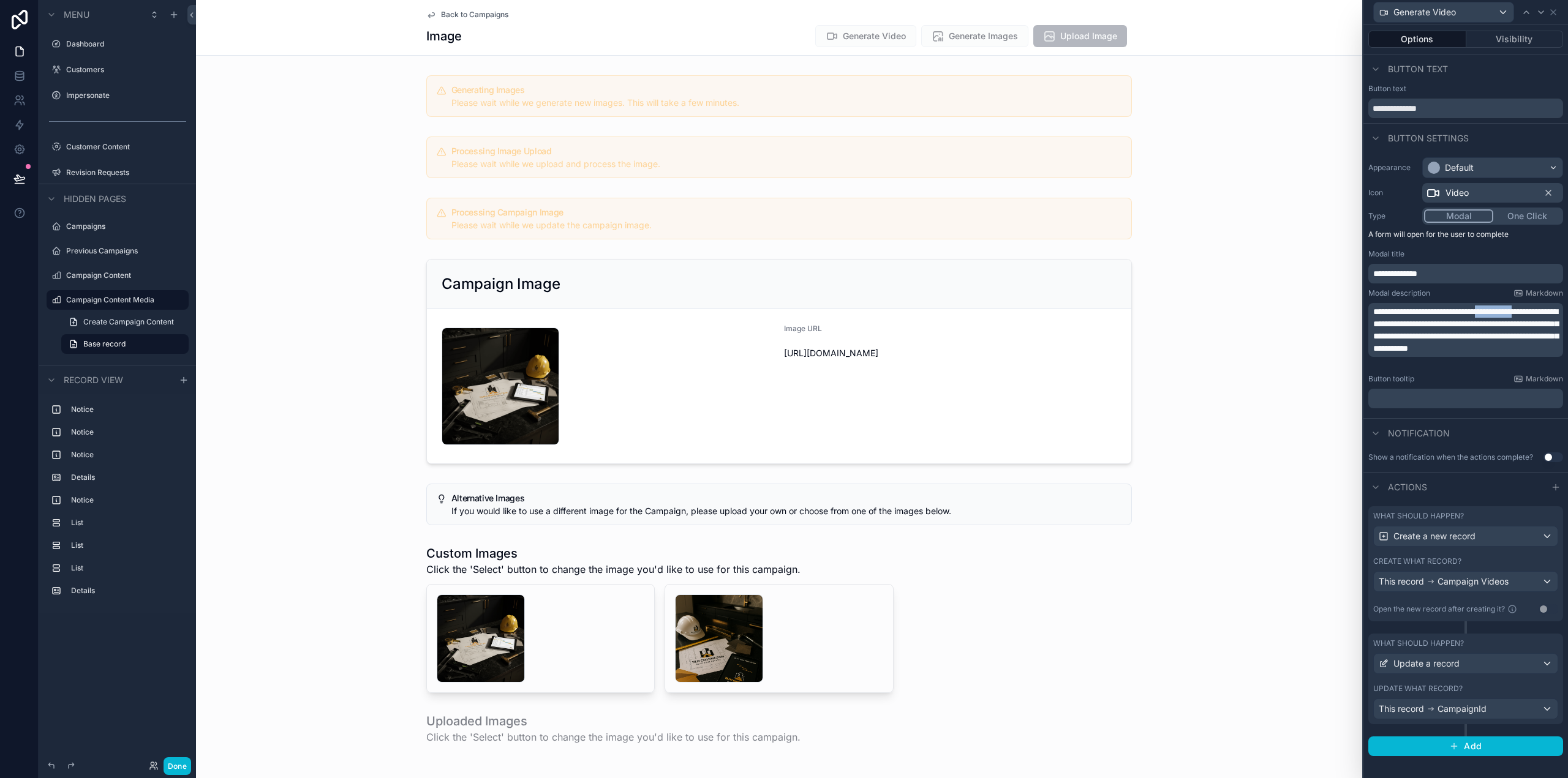
drag, startPoint x: 1502, startPoint y: 309, endPoint x: 1553, endPoint y: 314, distance: 51.2
click at [1553, 314] on span "**********" at bounding box center [1465, 330] width 185 height 45
drag, startPoint x: 1431, startPoint y: 341, endPoint x: 1500, endPoint y: 321, distance: 71.8
click at [1500, 321] on span "**********" at bounding box center [1465, 330] width 185 height 45
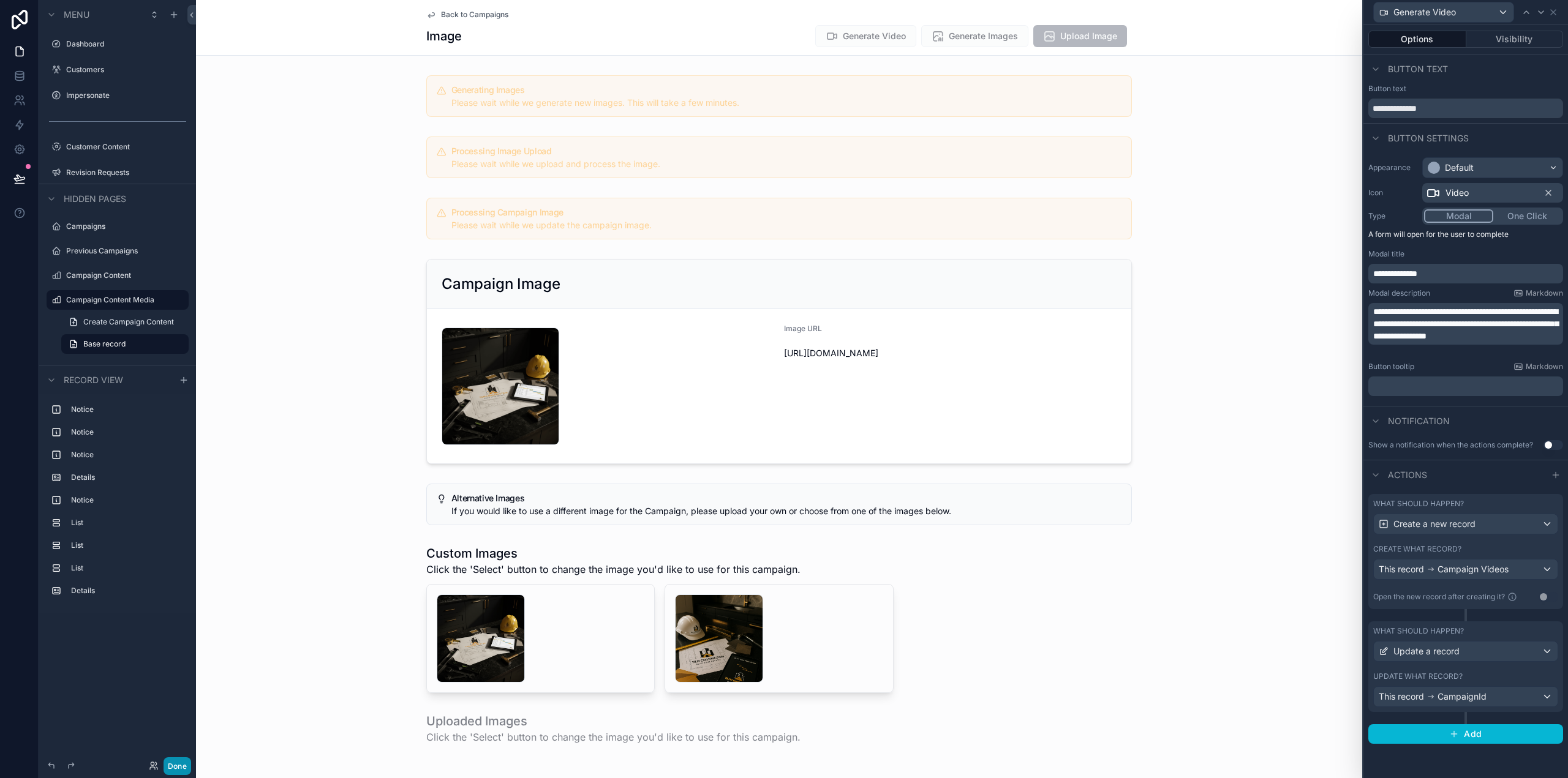
click at [182, 764] on button "Done" at bounding box center [177, 766] width 27 height 18
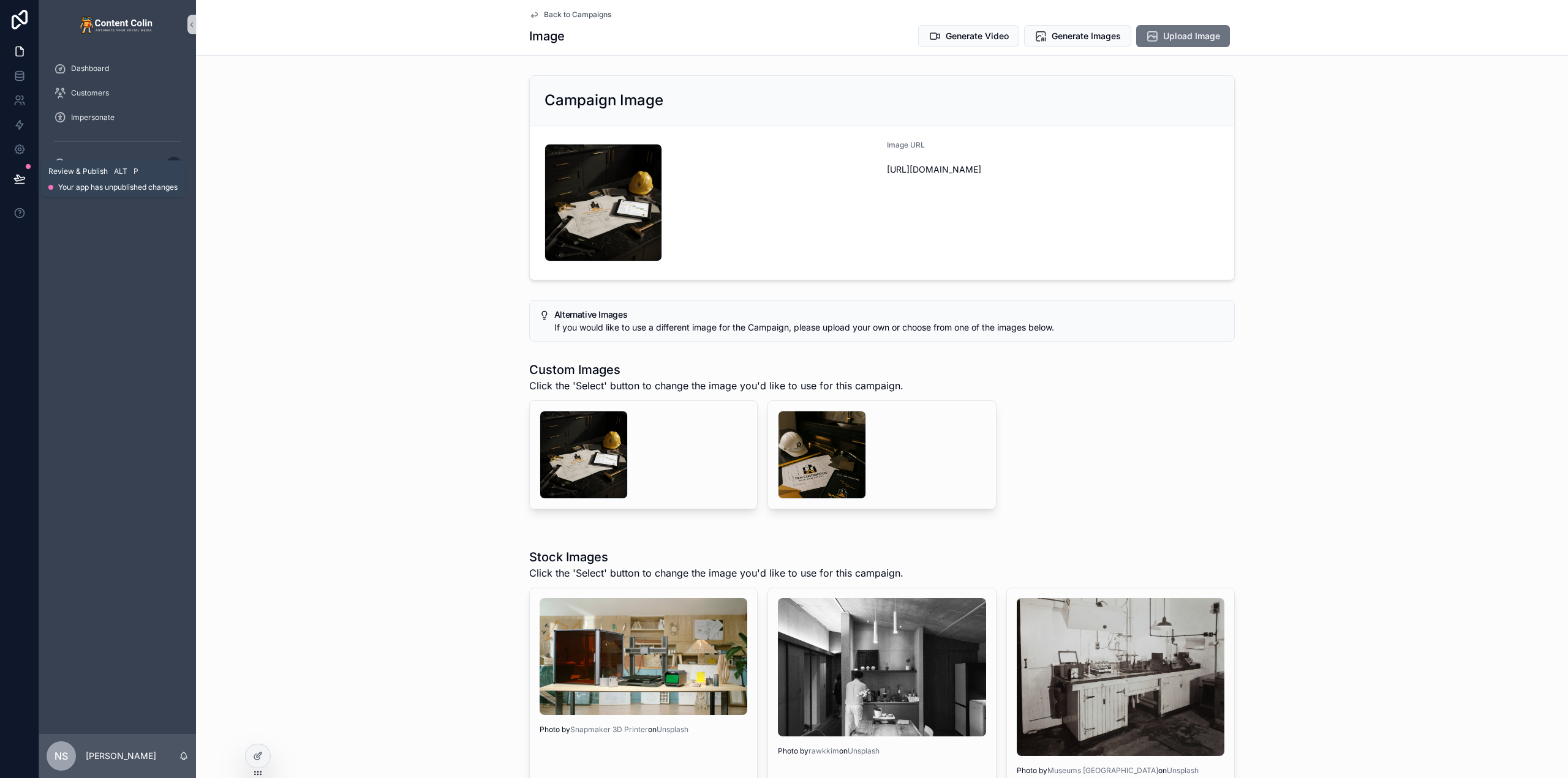
click at [20, 181] on icon at bounding box center [19, 179] width 12 height 12
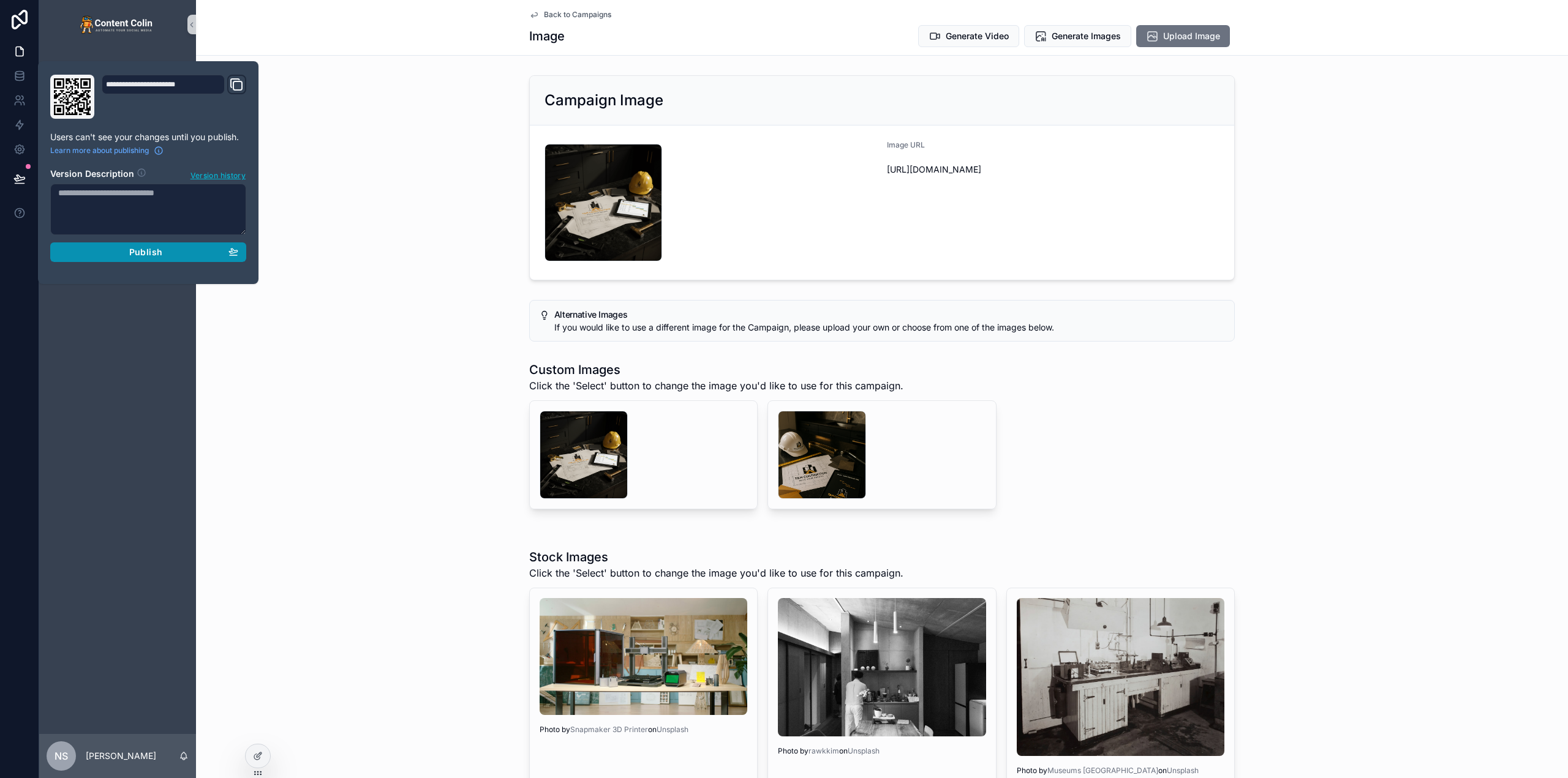
click at [153, 251] on span "Publish" at bounding box center [145, 252] width 33 height 11
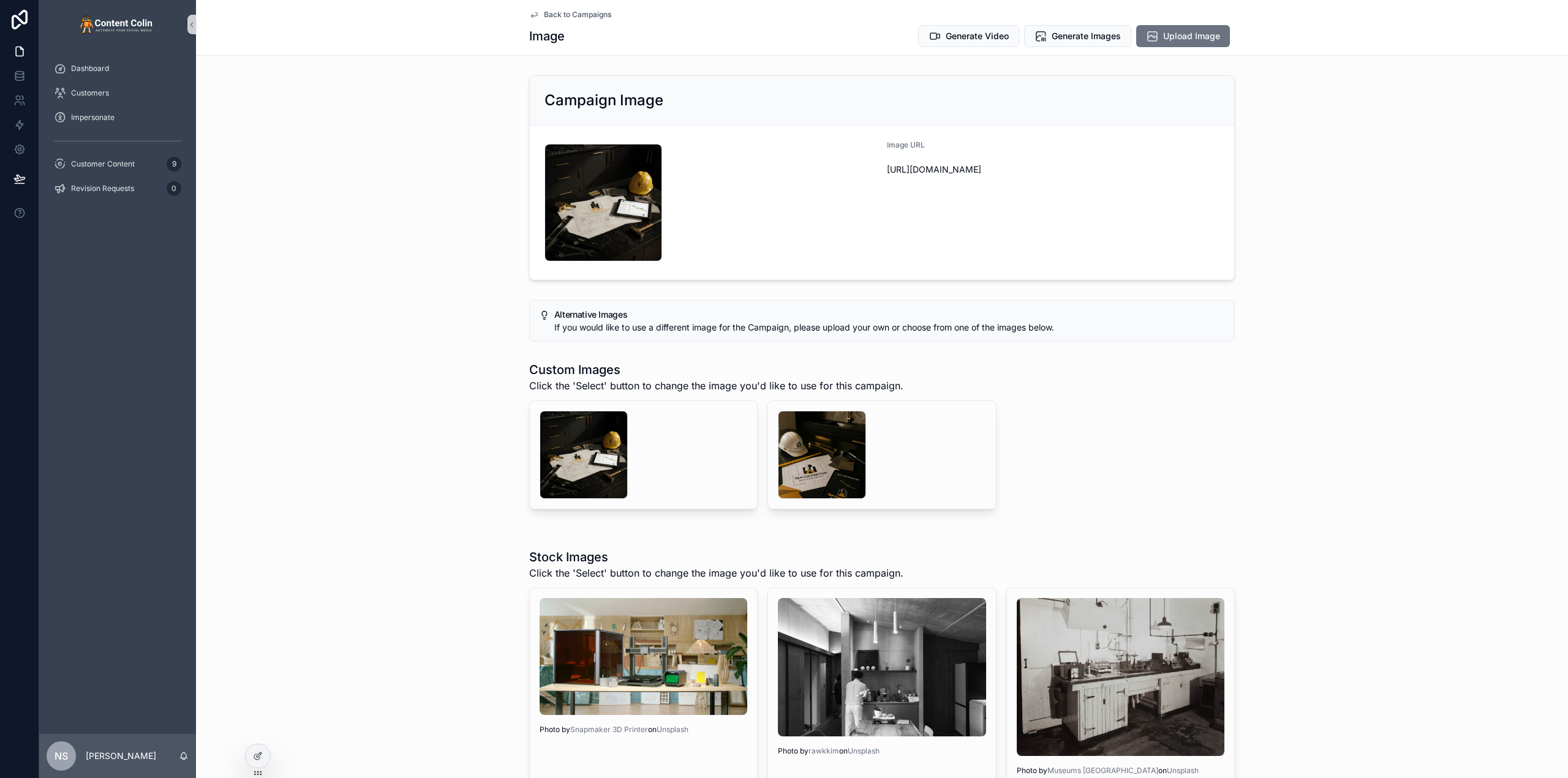
click at [396, 193] on div "Campaign Image tmconstruction-1759184870 .png Image URL https://cdn.contentcoli…" at bounding box center [882, 177] width 1372 height 215
click at [590, 14] on span "Back to Campaigns" at bounding box center [577, 14] width 68 height 10
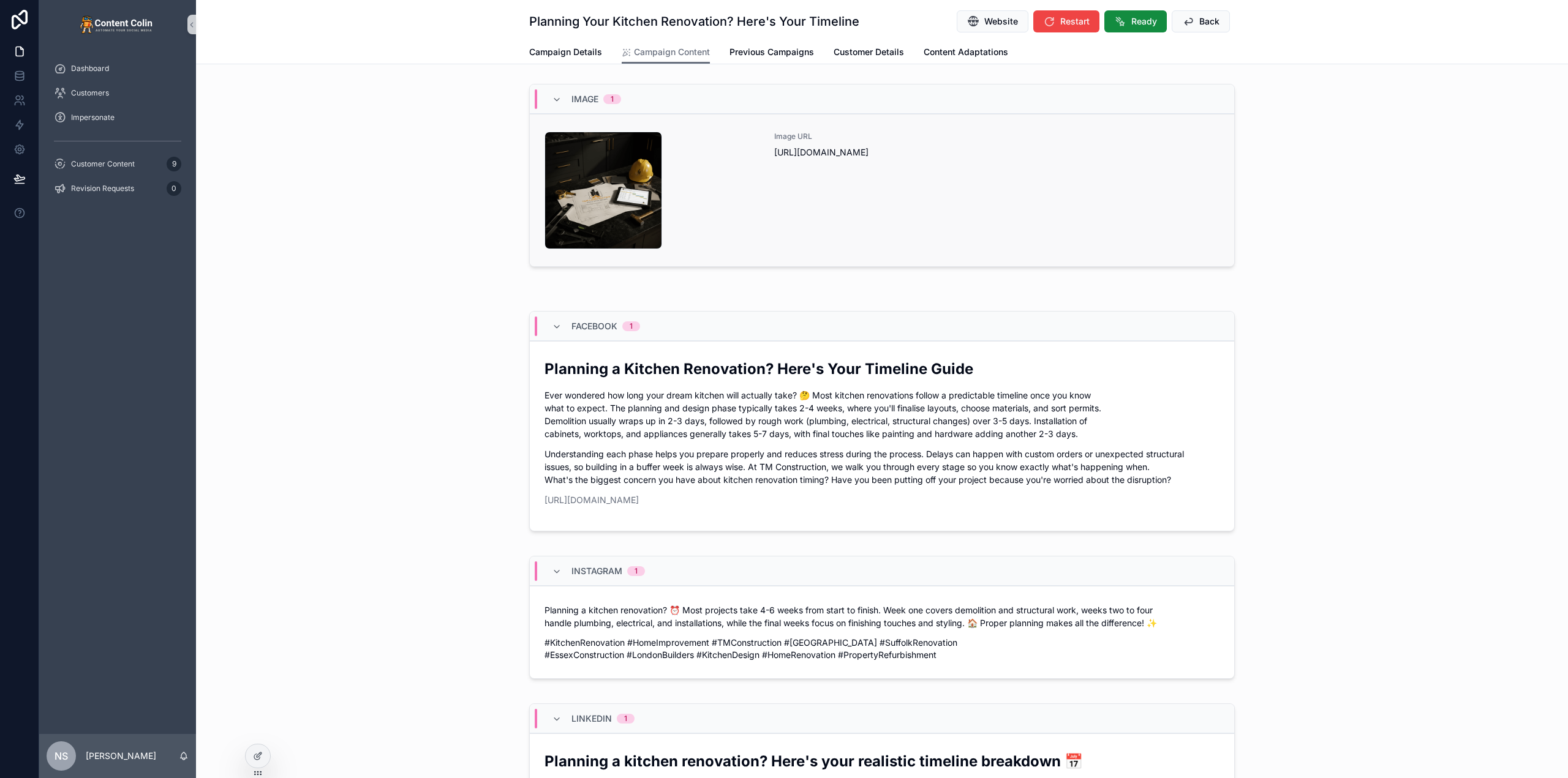
click at [784, 197] on div "Image URL https://cdn.contentcolin.com/tmconstruction/tmconstruction-1759184870…" at bounding box center [997, 190] width 446 height 118
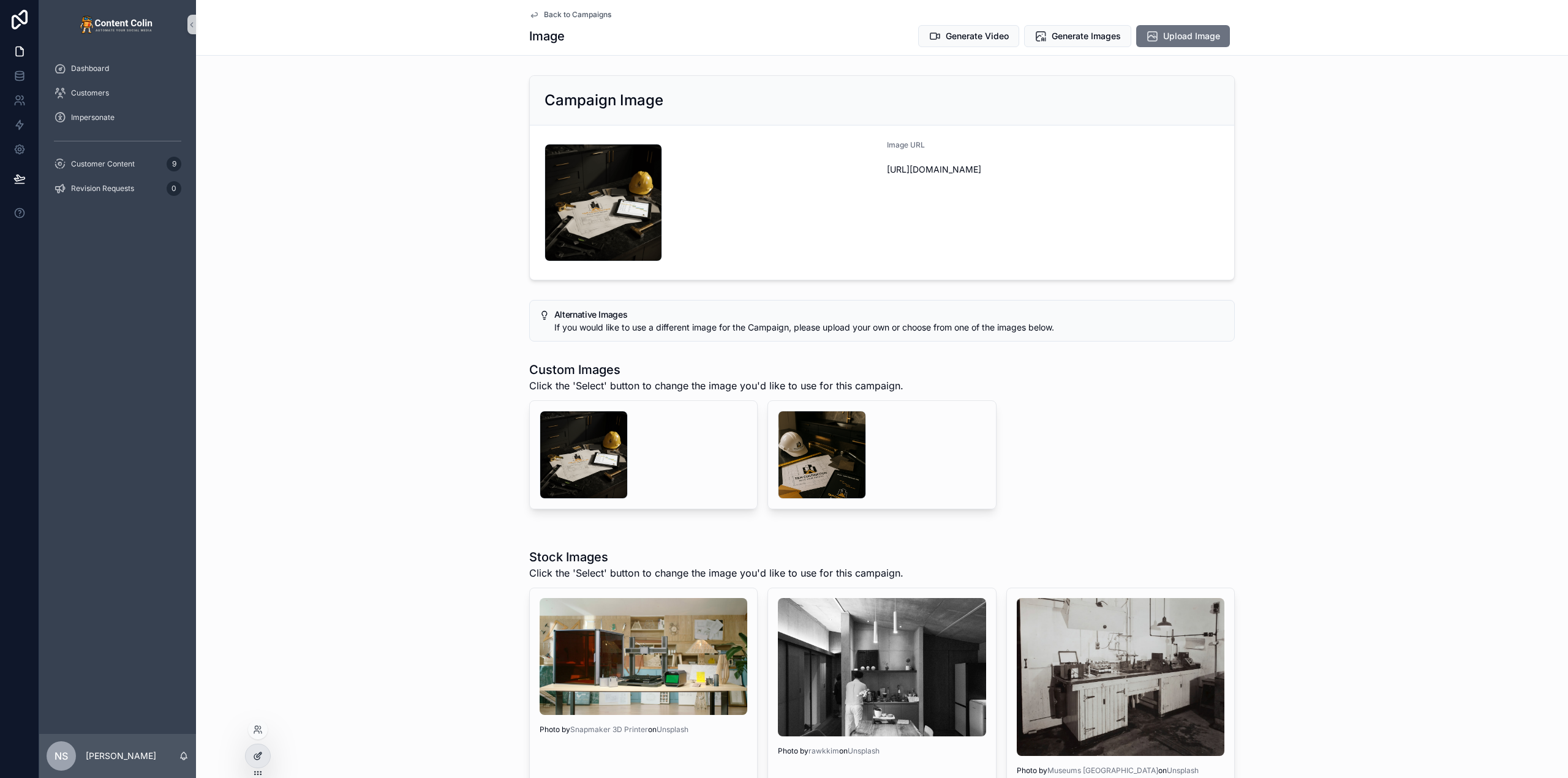
click at [262, 760] on icon at bounding box center [257, 756] width 10 height 10
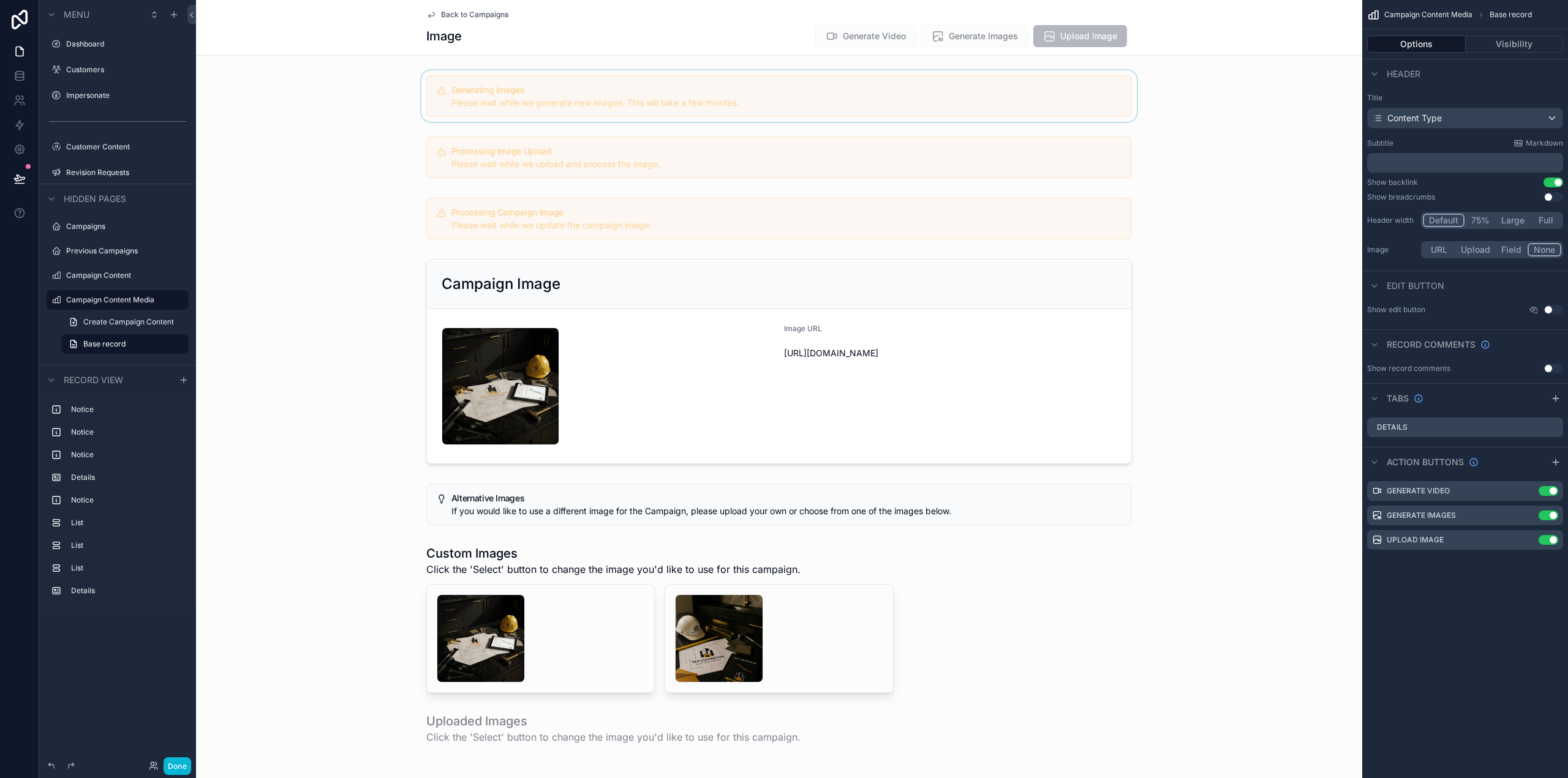
click at [693, 108] on div "scrollable content" at bounding box center [779, 95] width 1166 height 51
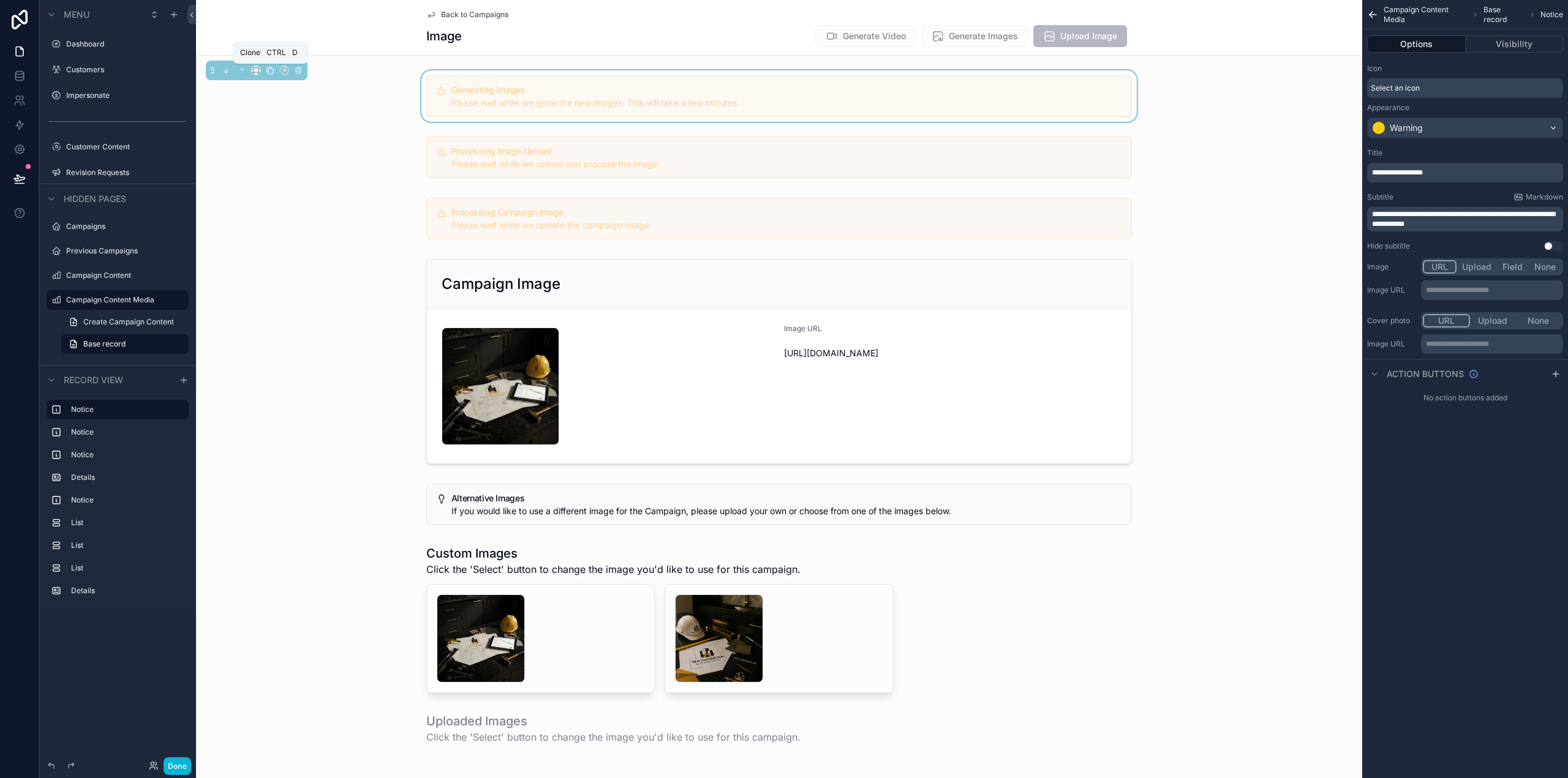
click at [269, 70] on icon "scrollable content" at bounding box center [270, 70] width 8 height 8
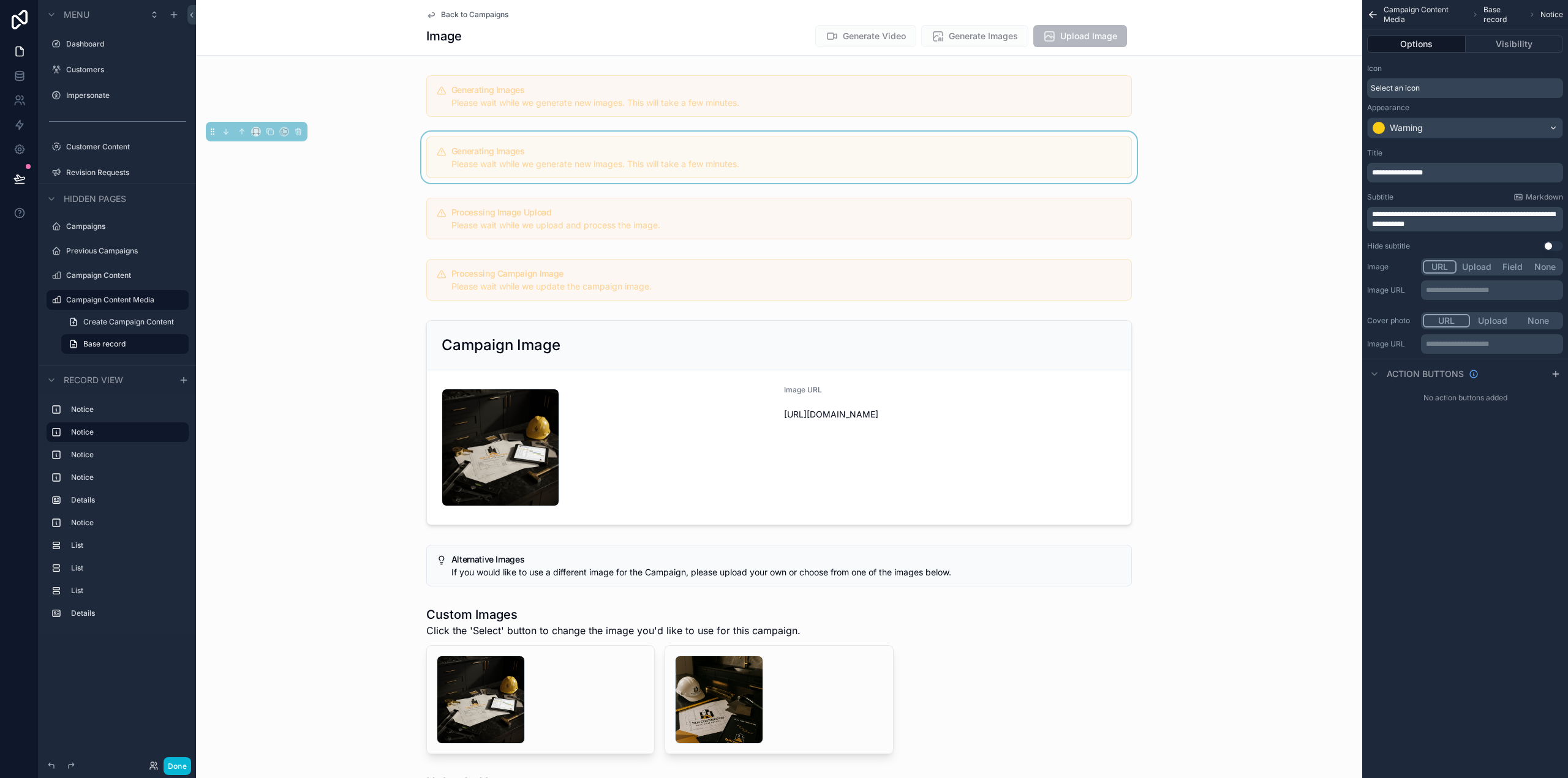
click at [801, 153] on h5 "Generating Images" at bounding box center [787, 151] width 670 height 8
click at [1423, 171] on span "**********" at bounding box center [1397, 172] width 51 height 7
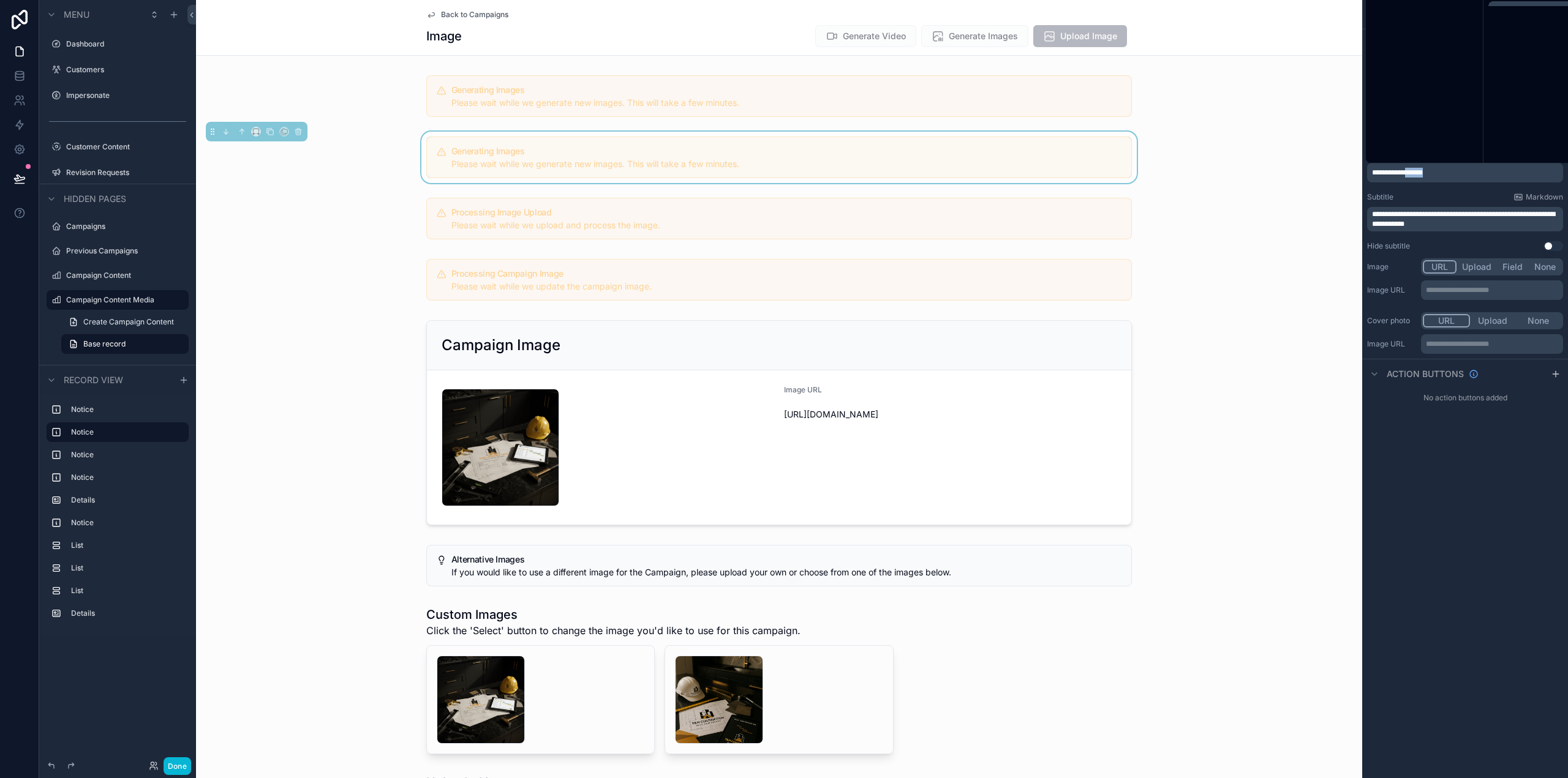
click at [1423, 171] on span "**********" at bounding box center [1397, 172] width 51 height 7
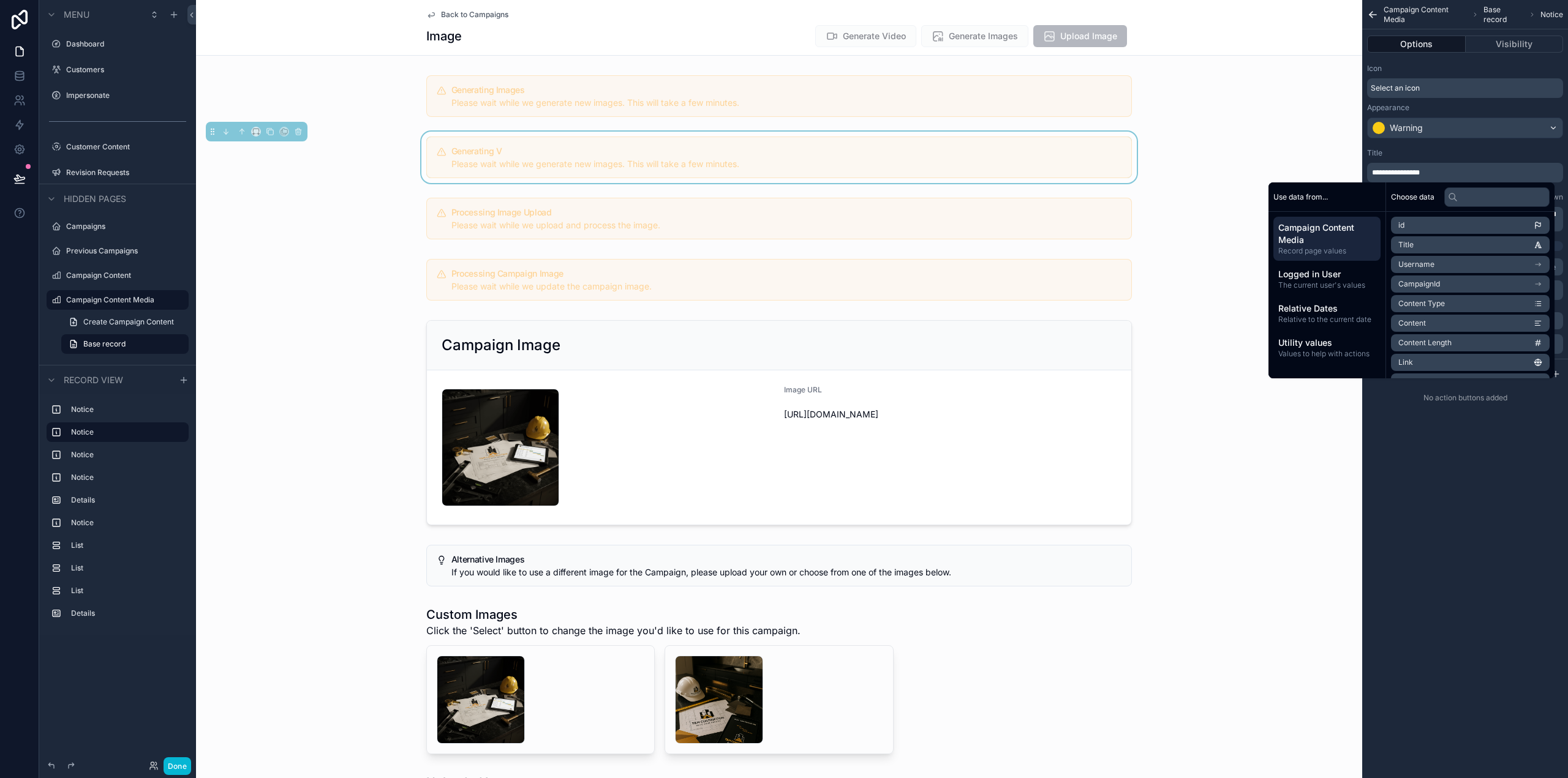
click at [1497, 503] on div "**********" at bounding box center [1465, 389] width 206 height 778
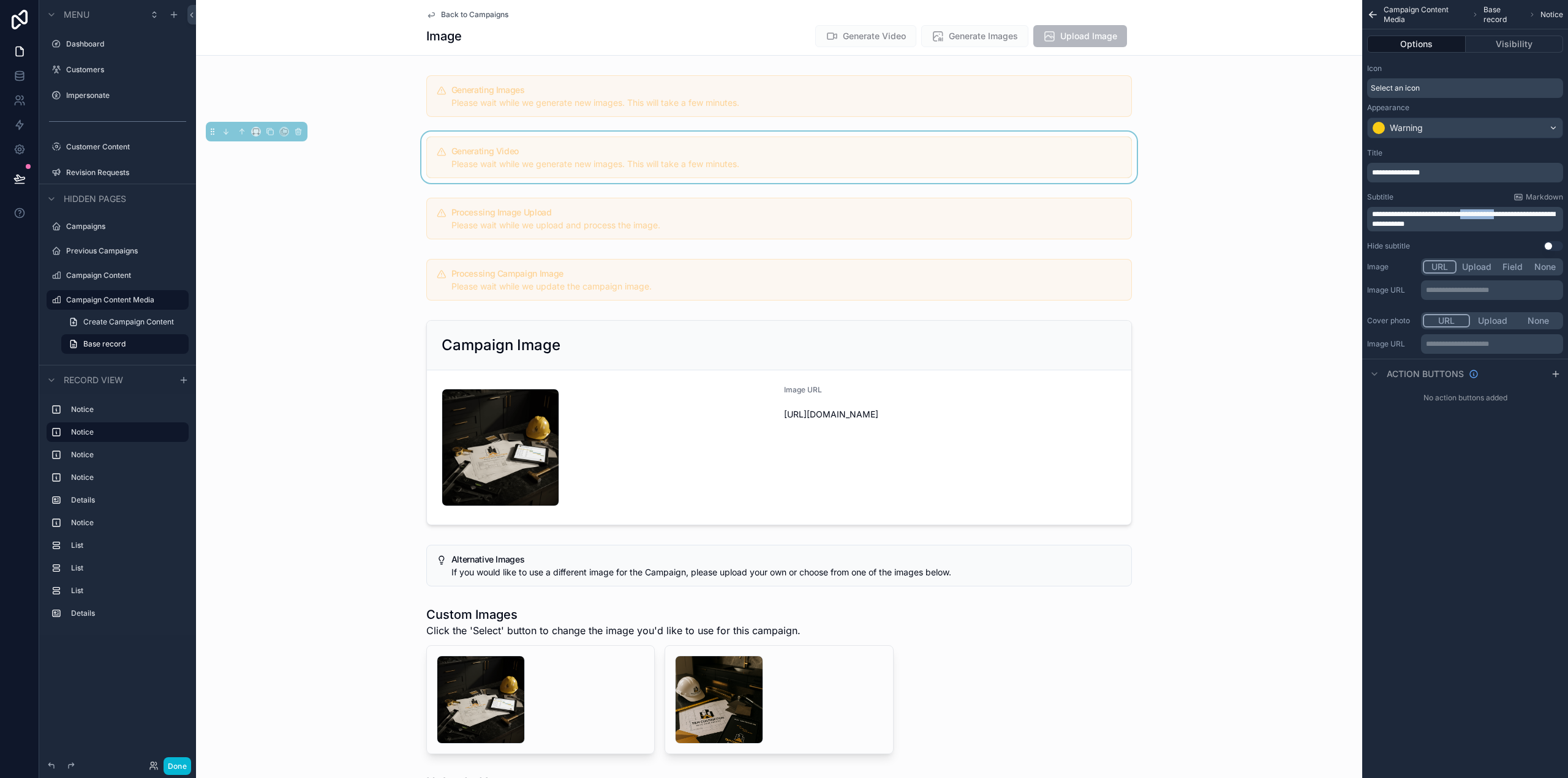
drag, startPoint x: 1477, startPoint y: 216, endPoint x: 1519, endPoint y: 210, distance: 42.4
click at [1519, 210] on span "**********" at bounding box center [1463, 219] width 183 height 17
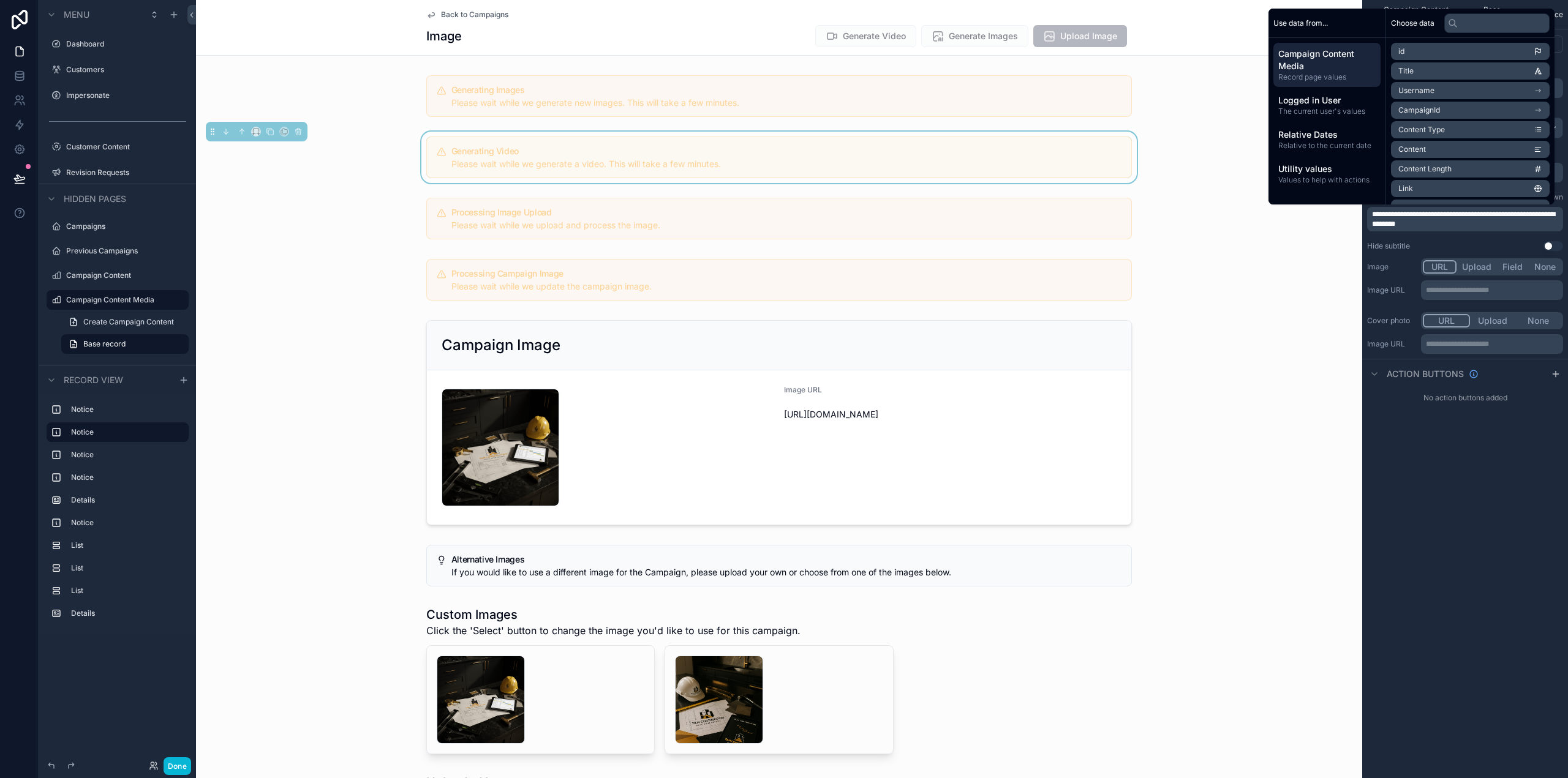
click at [1531, 507] on div "**********" at bounding box center [1465, 389] width 206 height 778
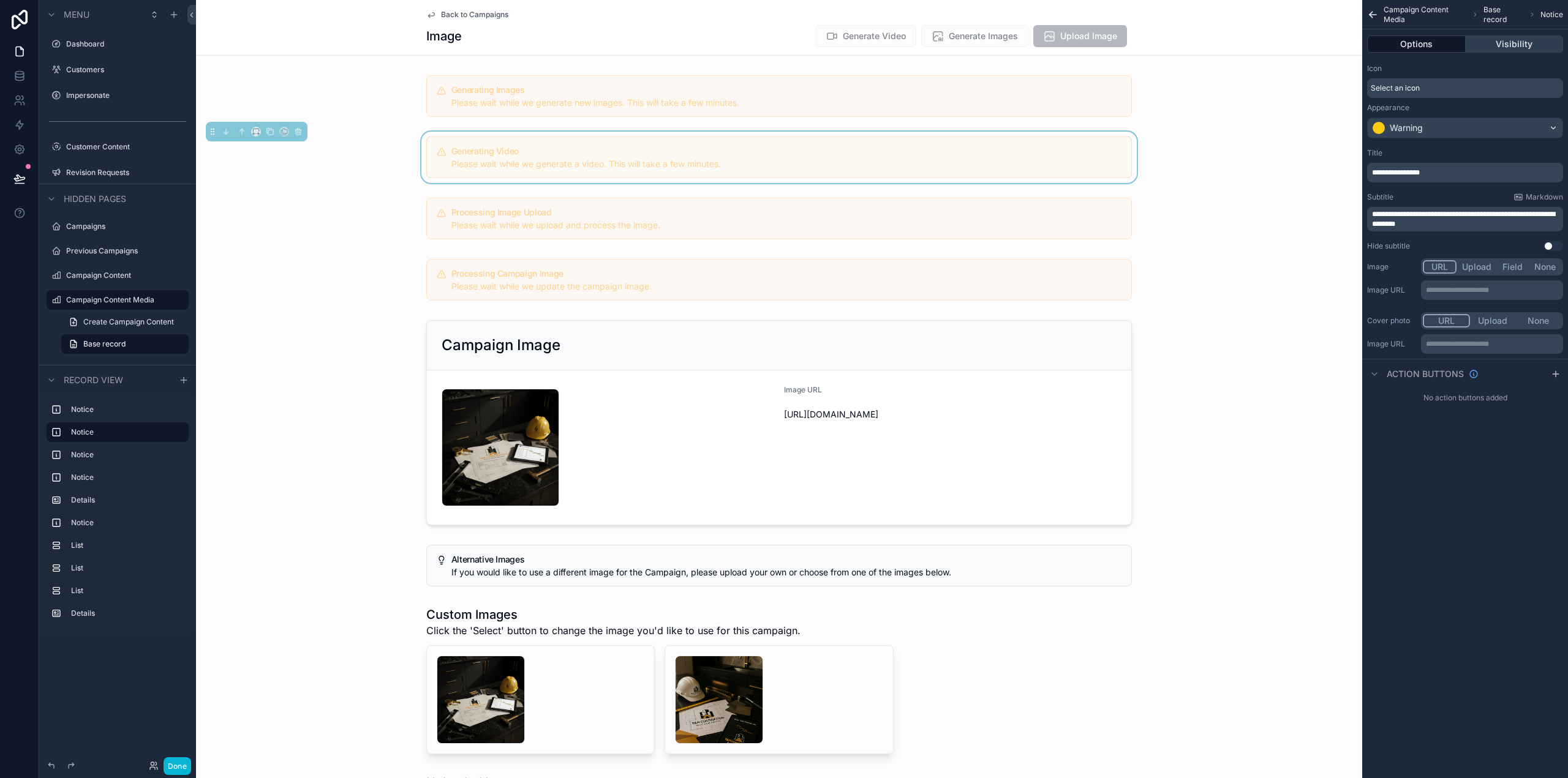
click at [1511, 51] on button "Visibility" at bounding box center [1514, 44] width 98 height 17
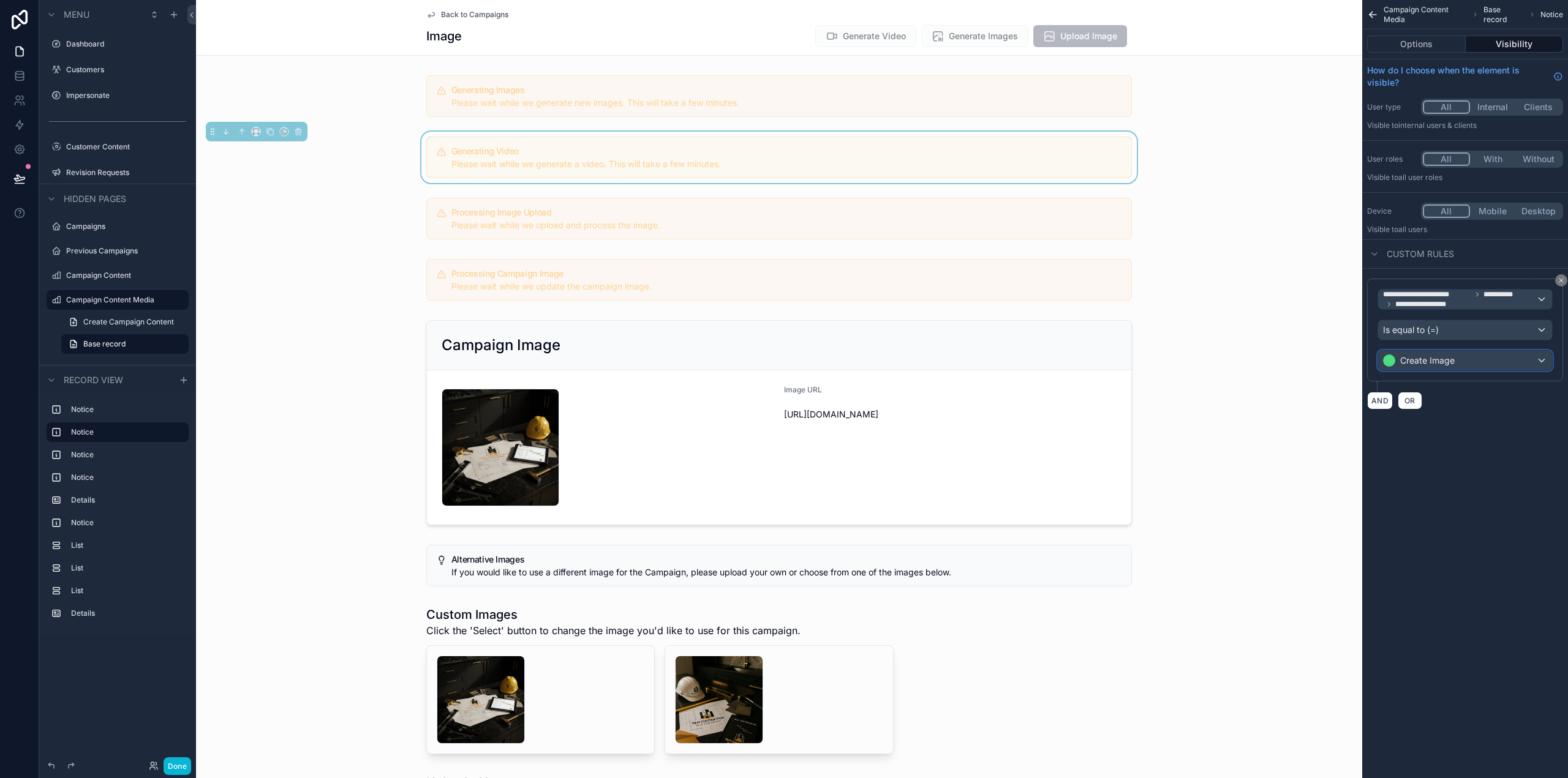
click at [1461, 362] on div "Create Image" at bounding box center [1465, 360] width 174 height 19
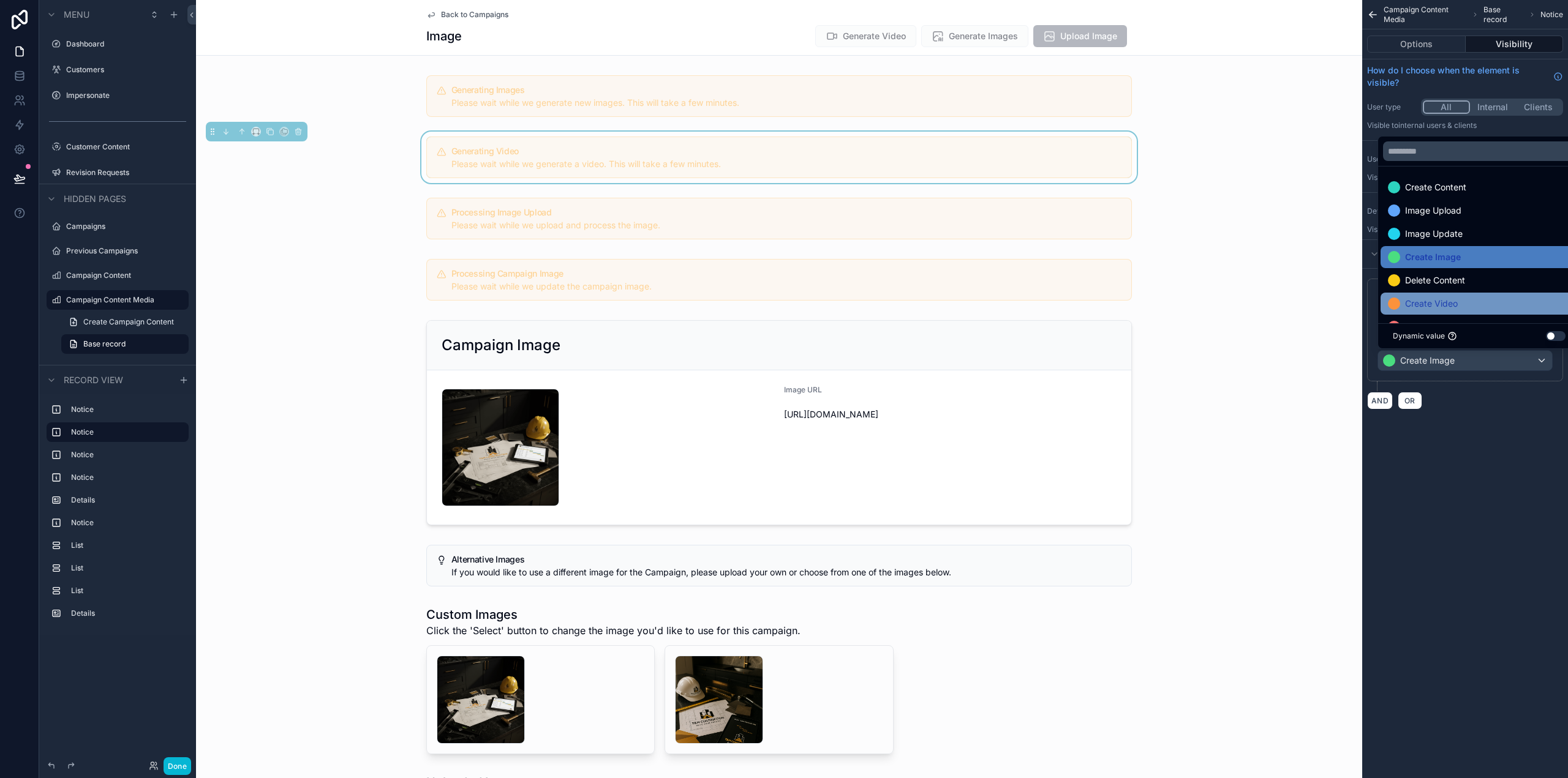
click at [1485, 303] on div "Create Video" at bounding box center [1479, 303] width 183 height 15
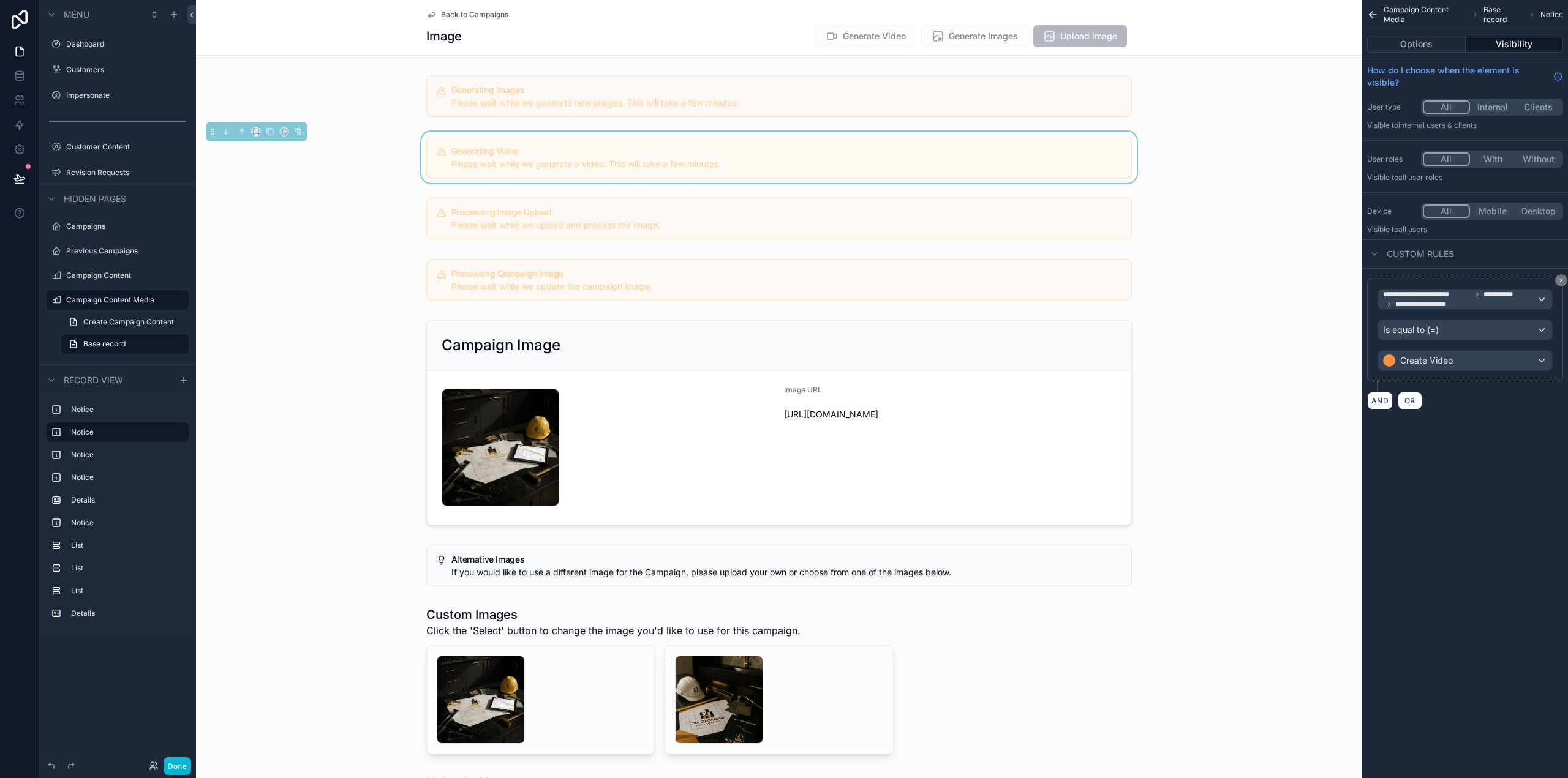
click at [1497, 496] on div "**********" at bounding box center [1465, 389] width 206 height 778
click at [1219, 288] on div "scrollable content" at bounding box center [779, 279] width 1166 height 51
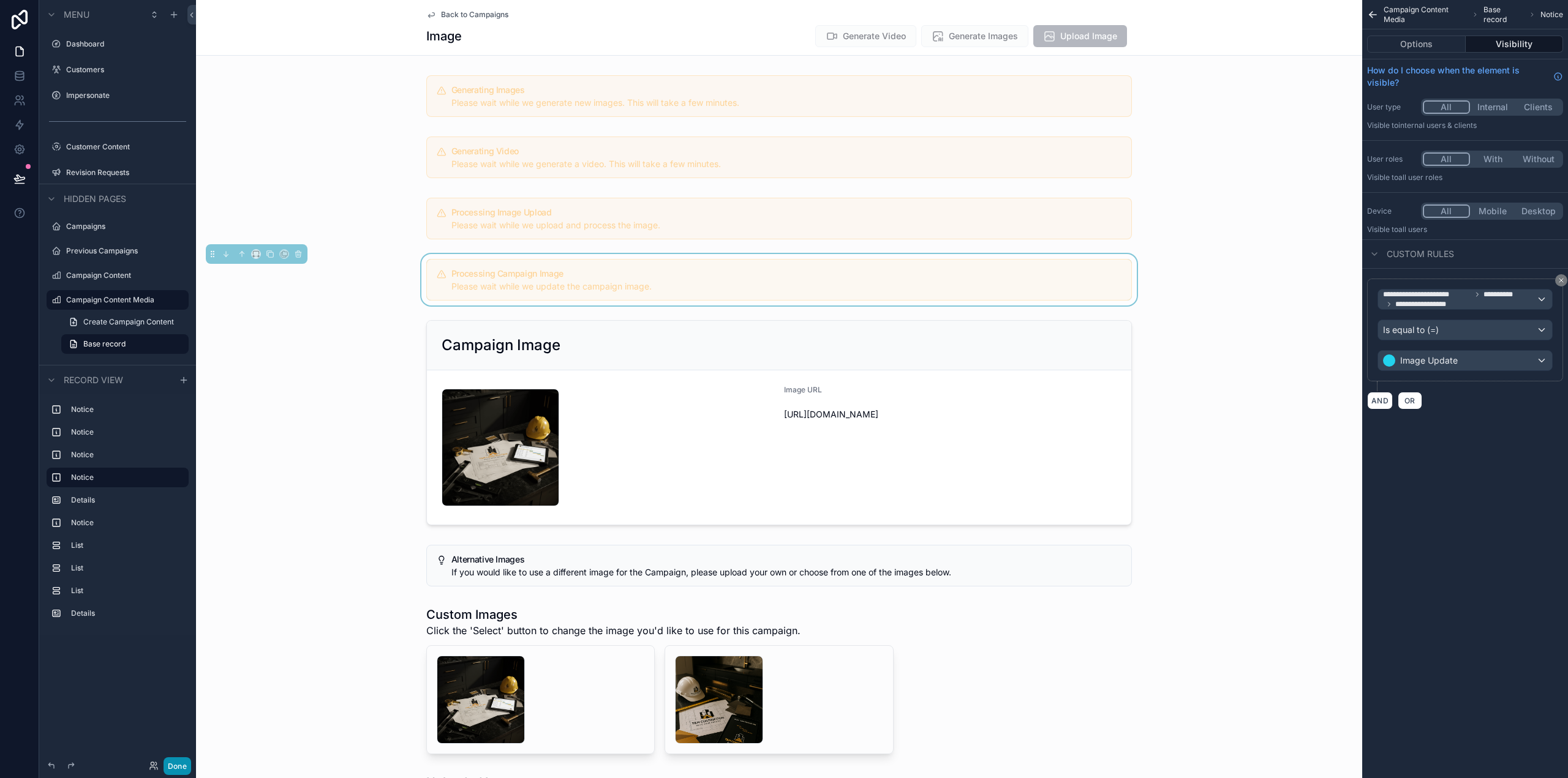
click at [171, 767] on button "Done" at bounding box center [177, 766] width 27 height 18
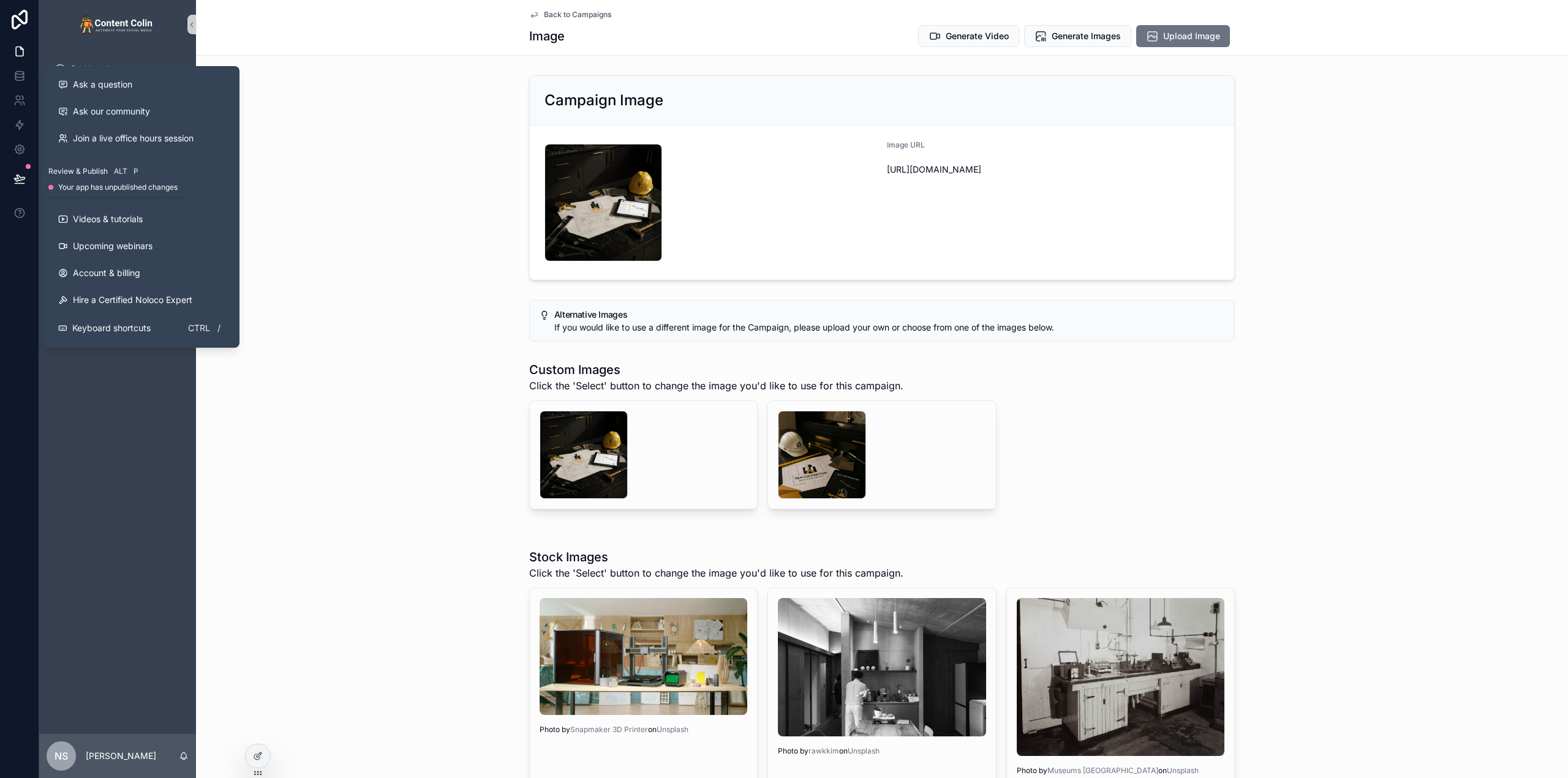
click at [10, 176] on button at bounding box center [19, 179] width 27 height 34
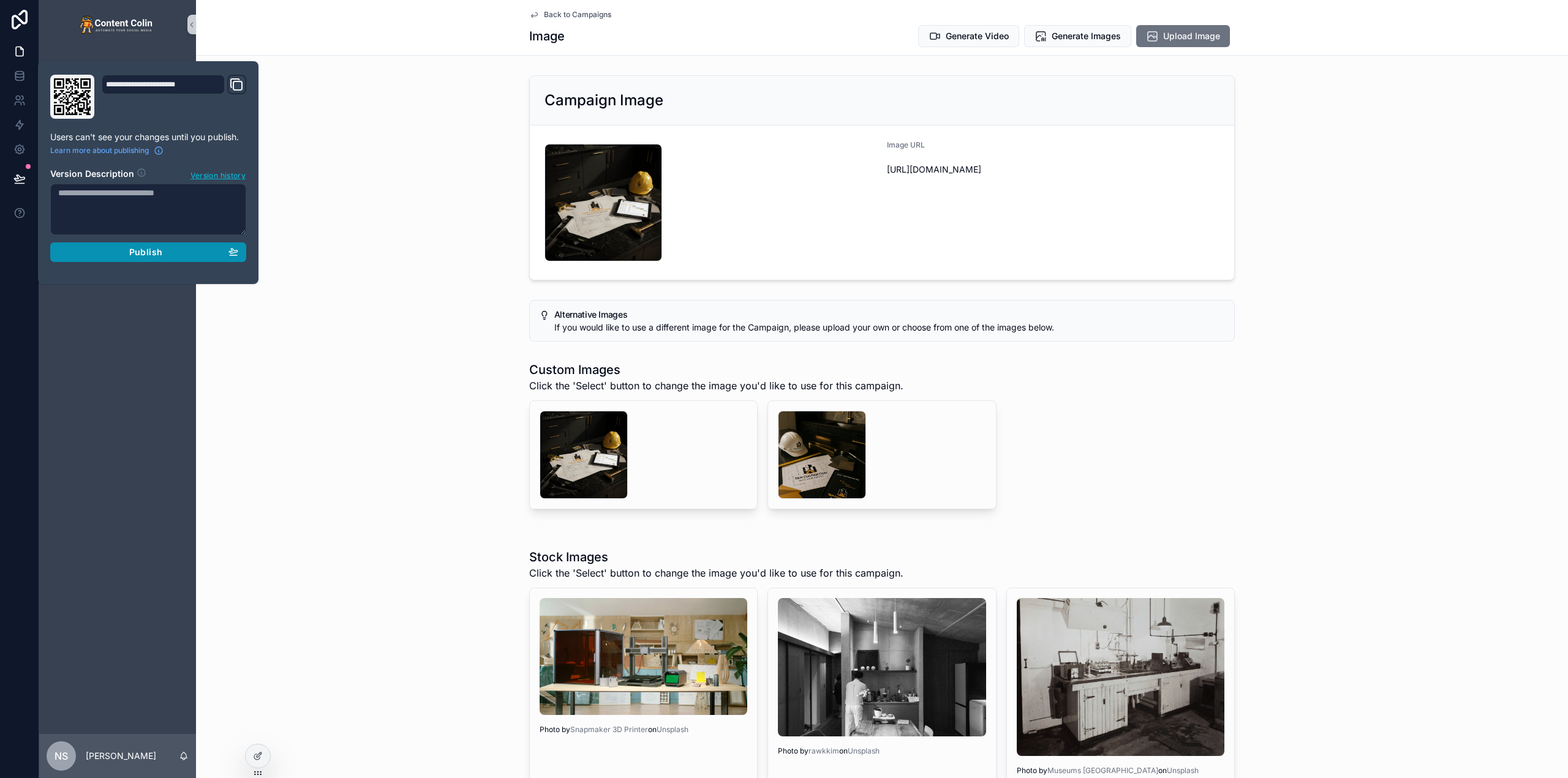
click at [135, 252] on span "Publish" at bounding box center [145, 252] width 33 height 11
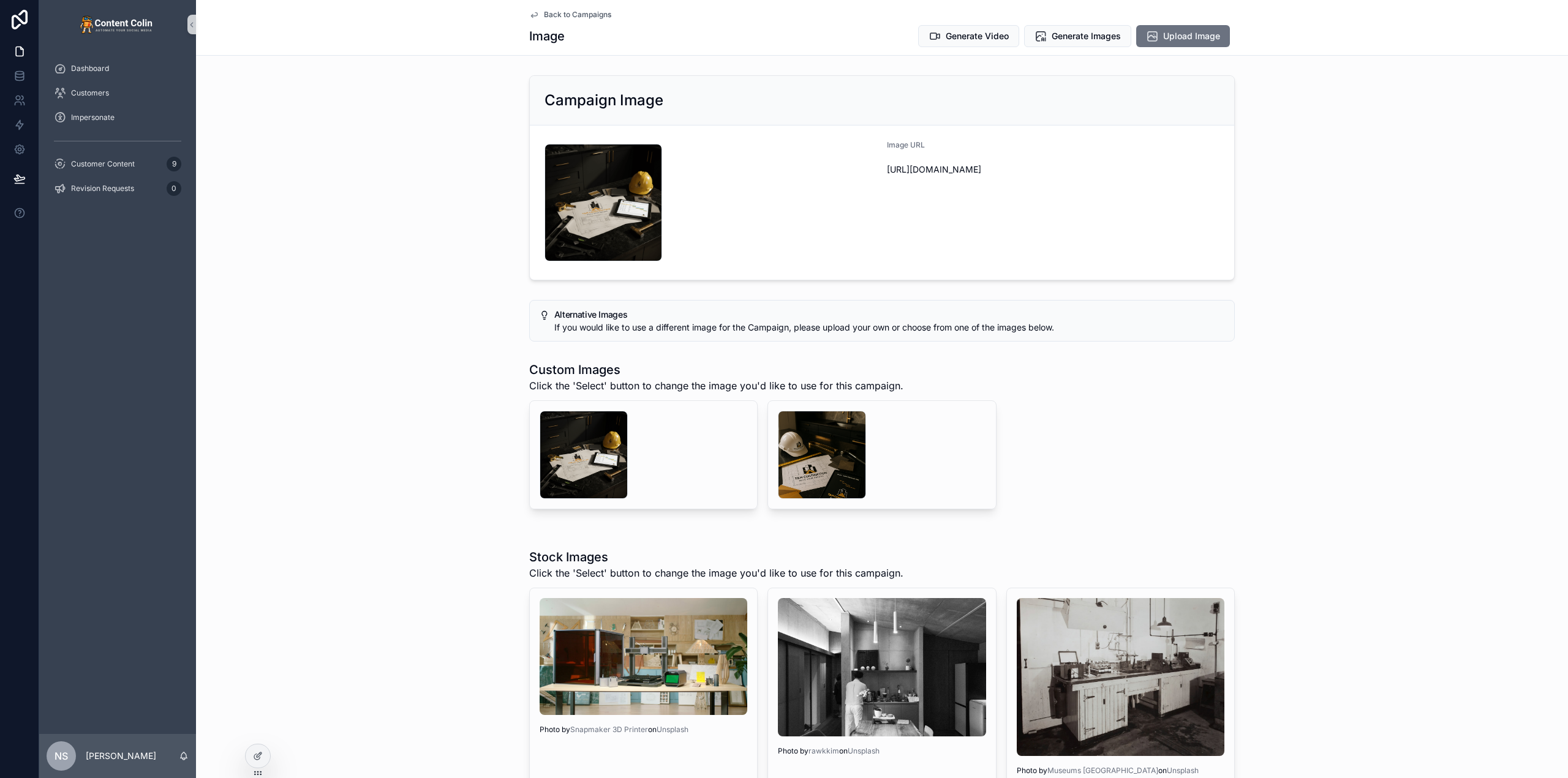
click at [377, 192] on div "Campaign Image tmconstruction-1759184870 .png Image URL https://cdn.contentcoli…" at bounding box center [882, 177] width 1372 height 215
click at [583, 12] on span "Back to Campaigns" at bounding box center [577, 14] width 68 height 10
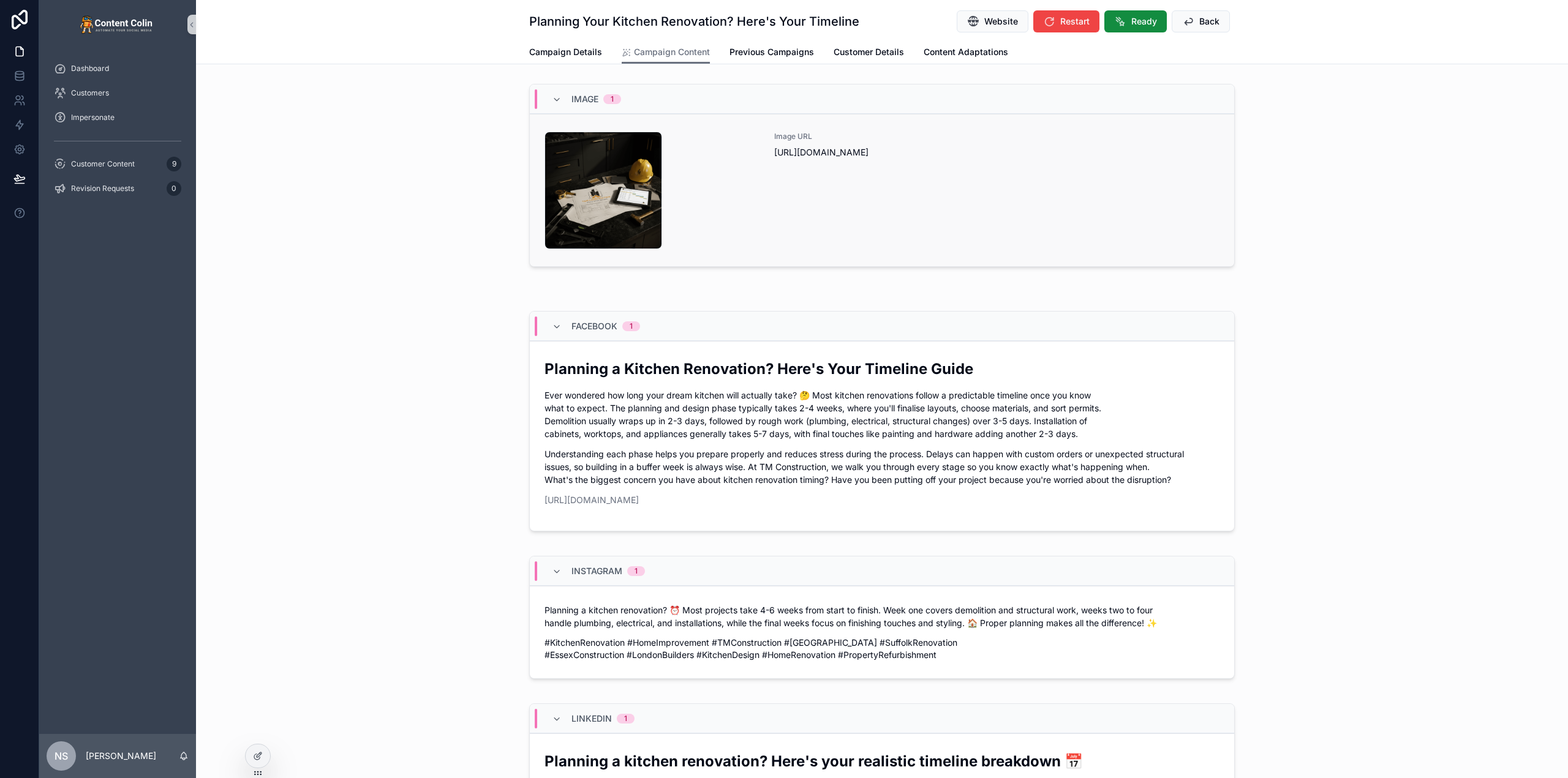
click at [789, 225] on div "Image URL https://cdn.contentcolin.com/tmconstruction/tmconstruction-1759184870…" at bounding box center [997, 190] width 446 height 118
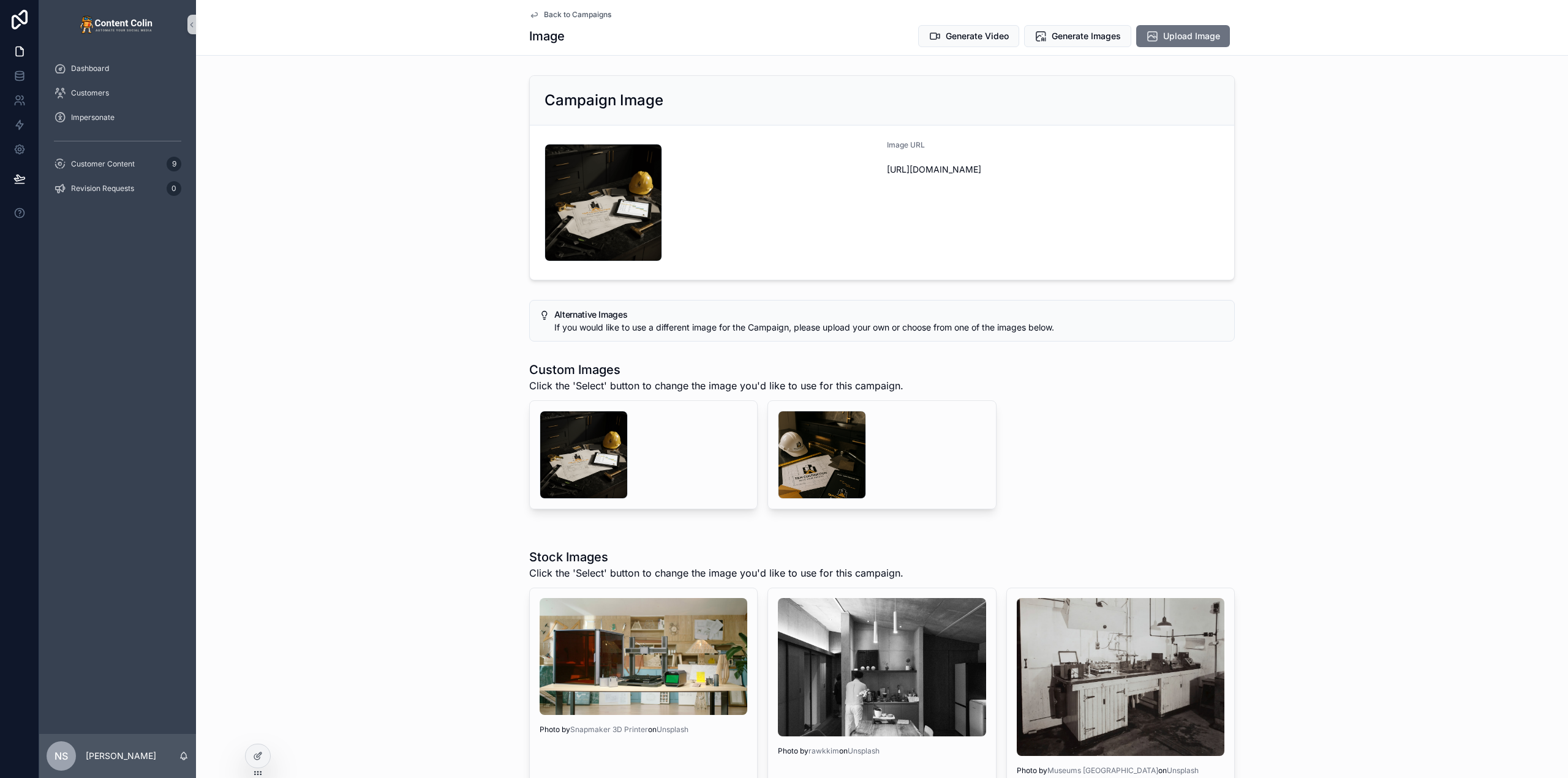
drag, startPoint x: 668, startPoint y: 188, endPoint x: 675, endPoint y: 186, distance: 7.3
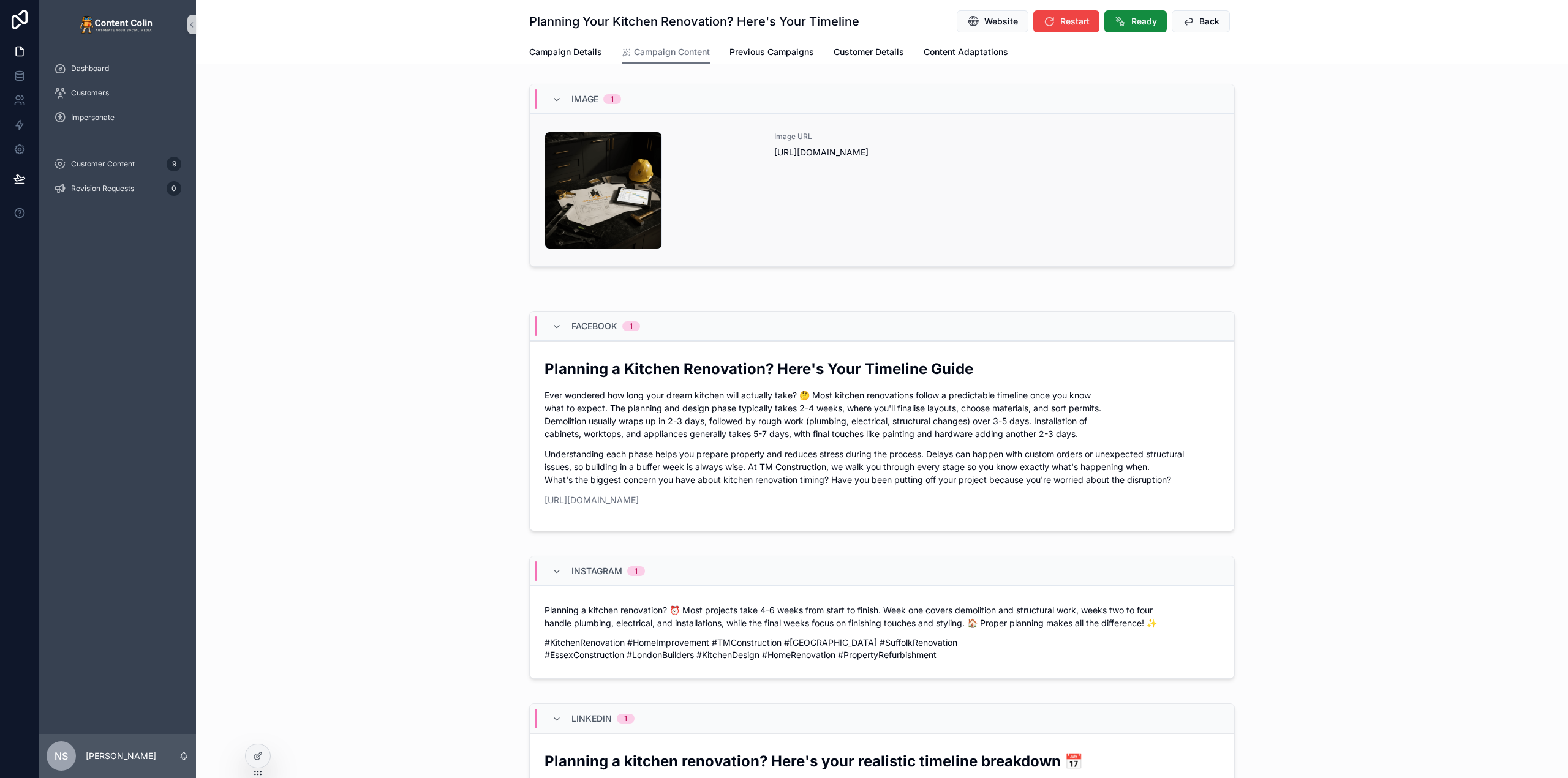
click at [872, 230] on div "Image URL https://cdn.contentcolin.com/tmconstruction/tmconstruction-1759184870…" at bounding box center [997, 190] width 446 height 118
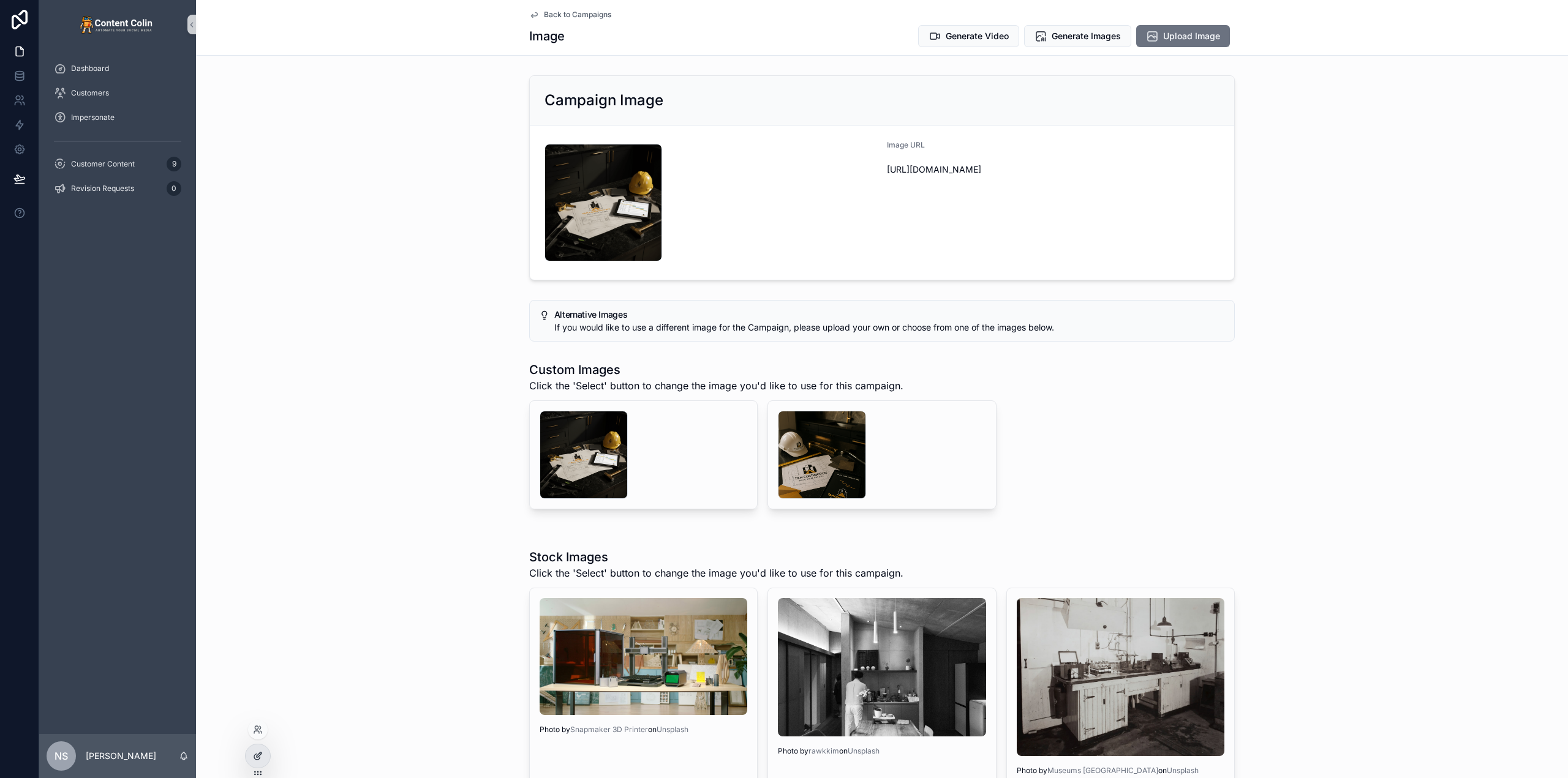
click at [259, 757] on icon at bounding box center [259, 755] width 5 height 5
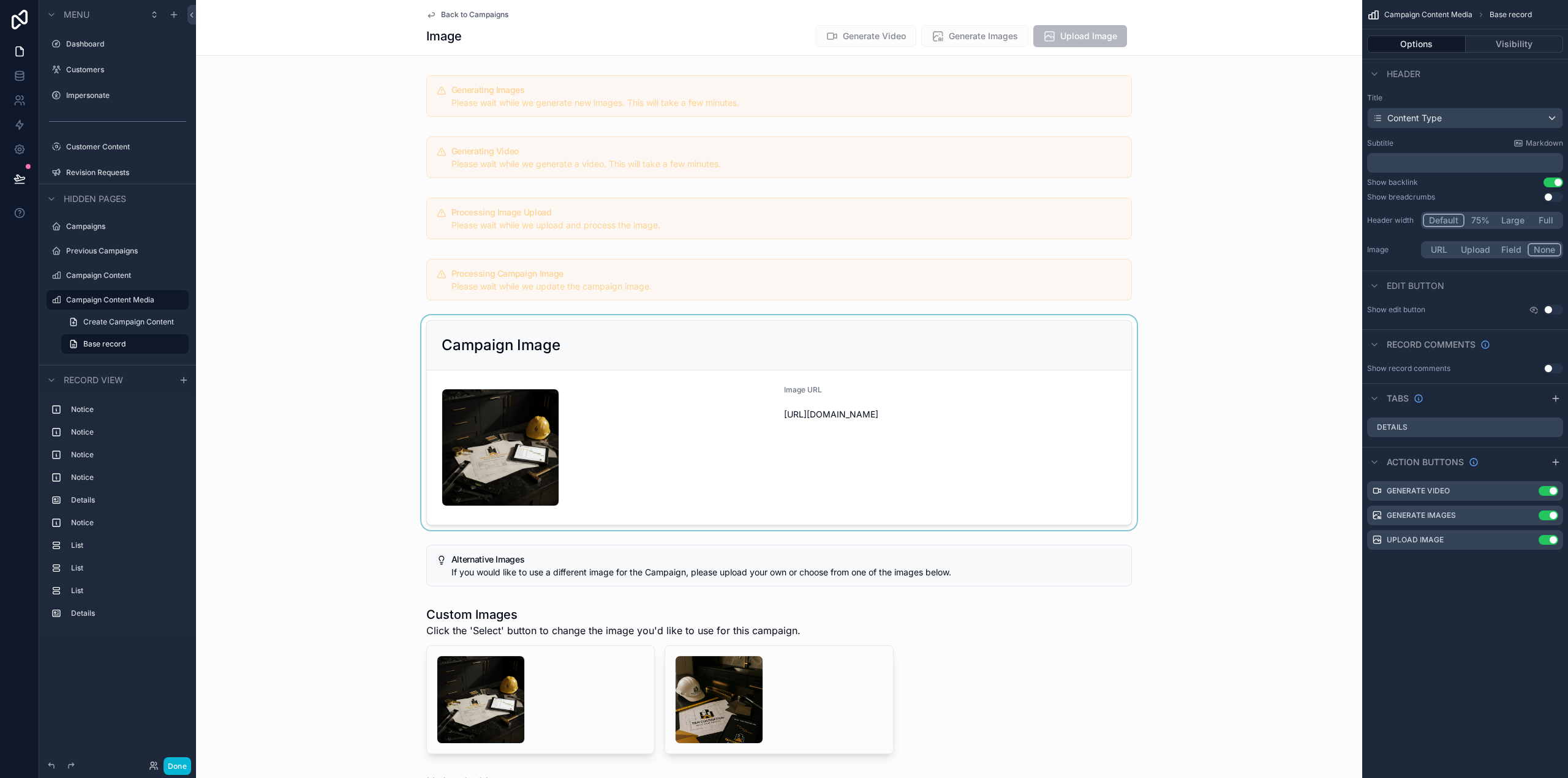
click at [687, 364] on div "scrollable content" at bounding box center [779, 423] width 1166 height 215
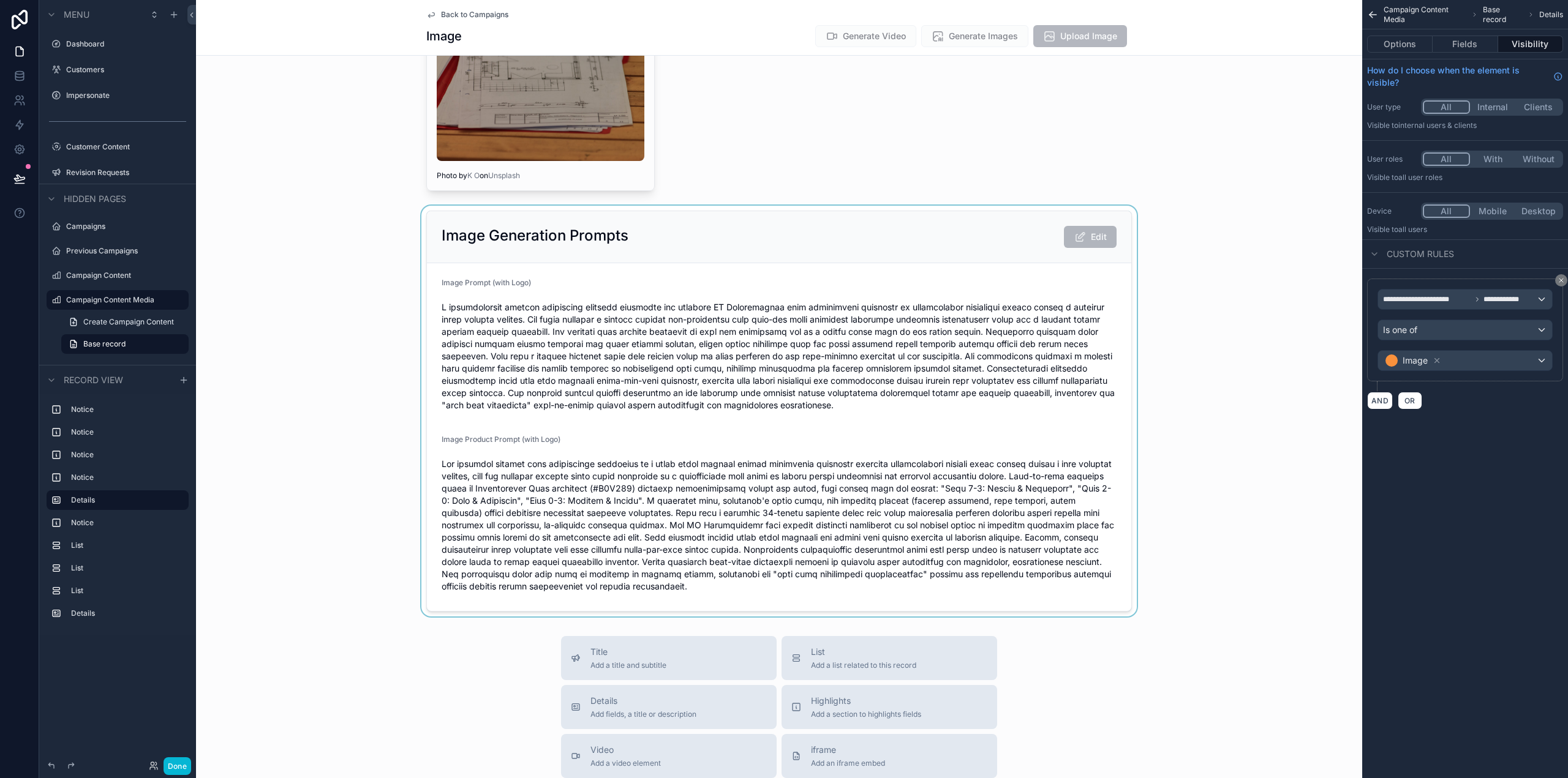
scroll to position [1164, 0]
click at [1290, 529] on div "scrollable content" at bounding box center [779, 408] width 1166 height 411
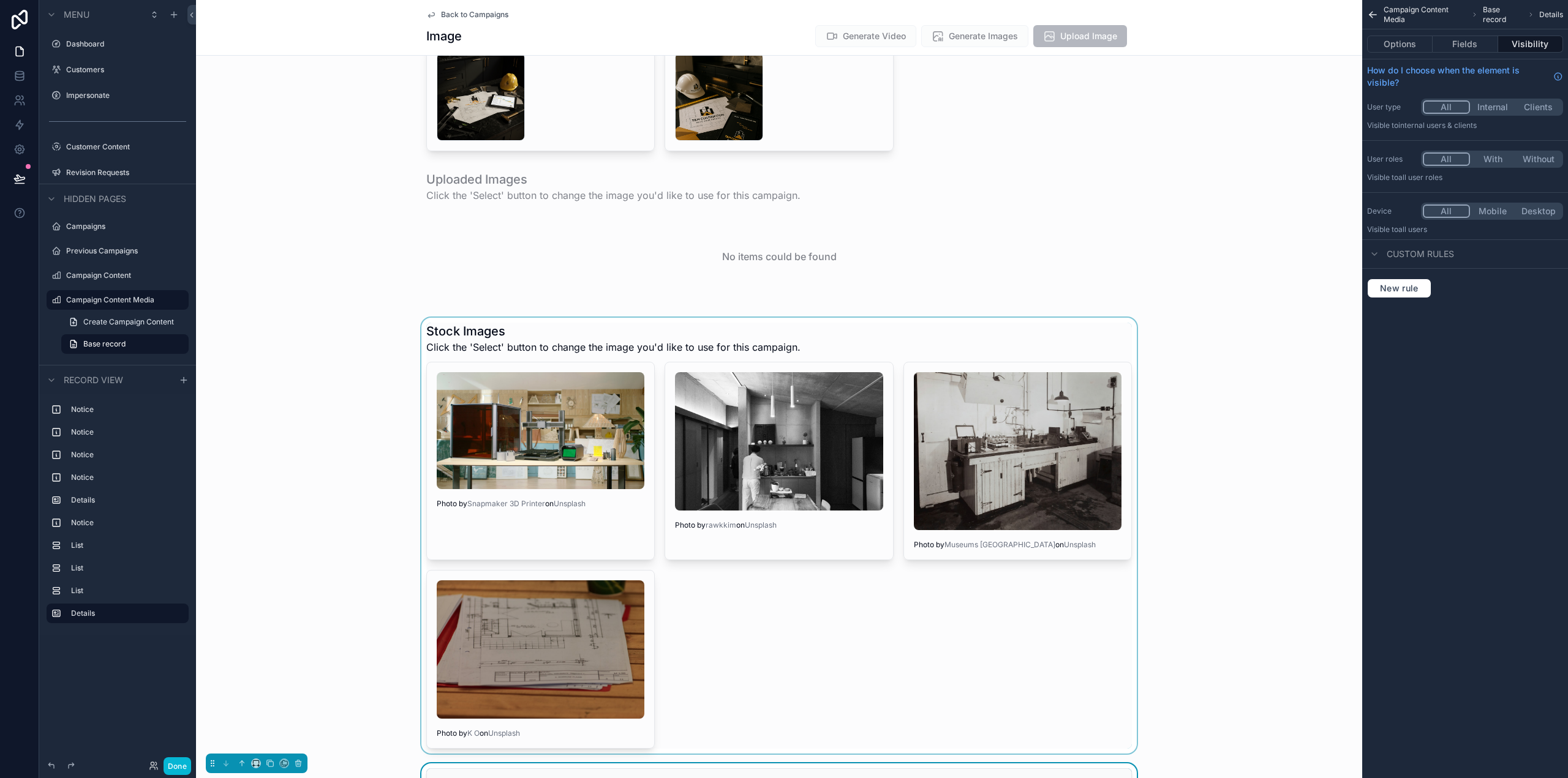
scroll to position [368, 0]
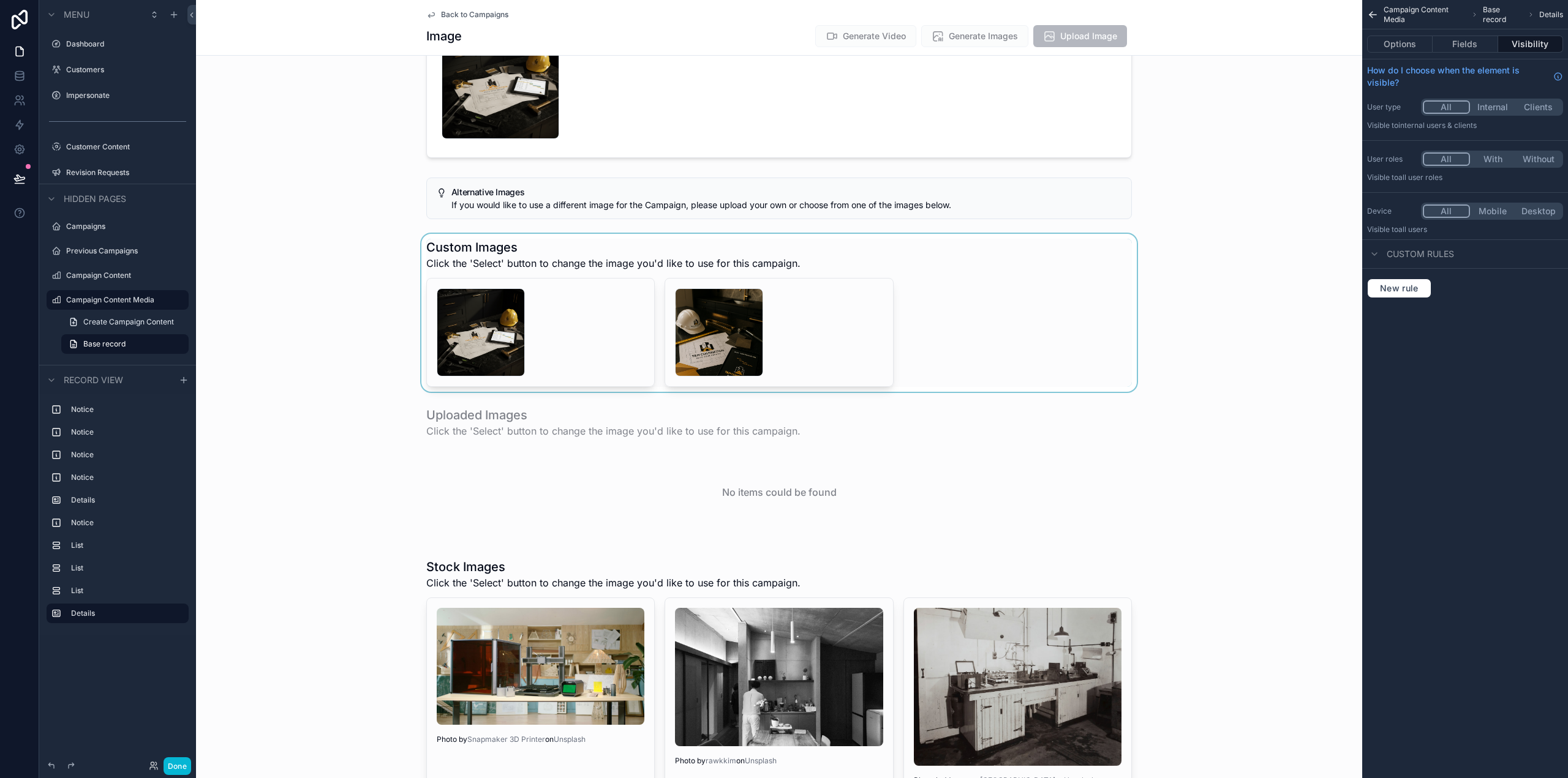
click at [978, 327] on div "scrollable content" at bounding box center [779, 312] width 1166 height 158
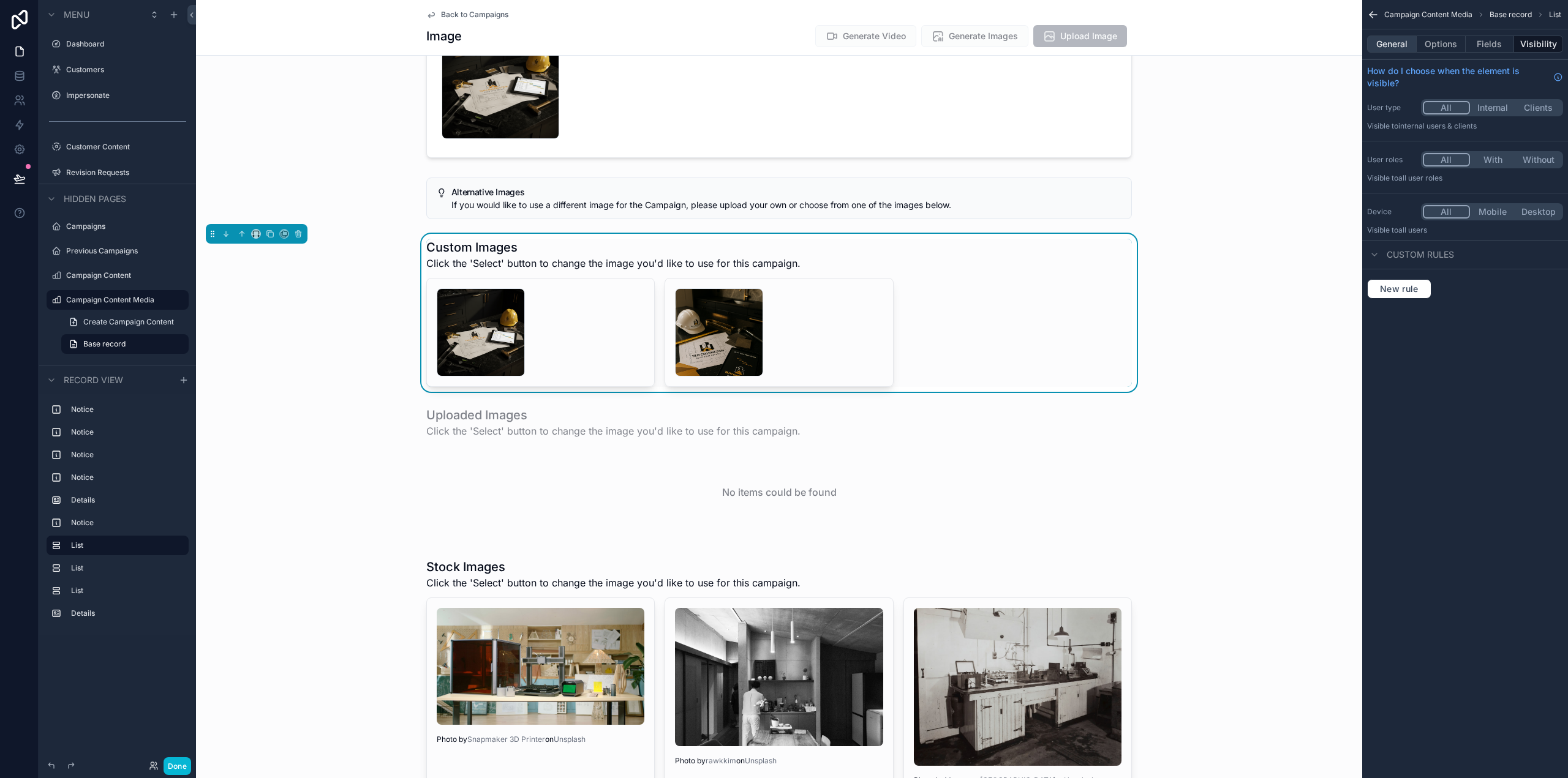
click at [1389, 36] on button "General" at bounding box center [1392, 44] width 49 height 17
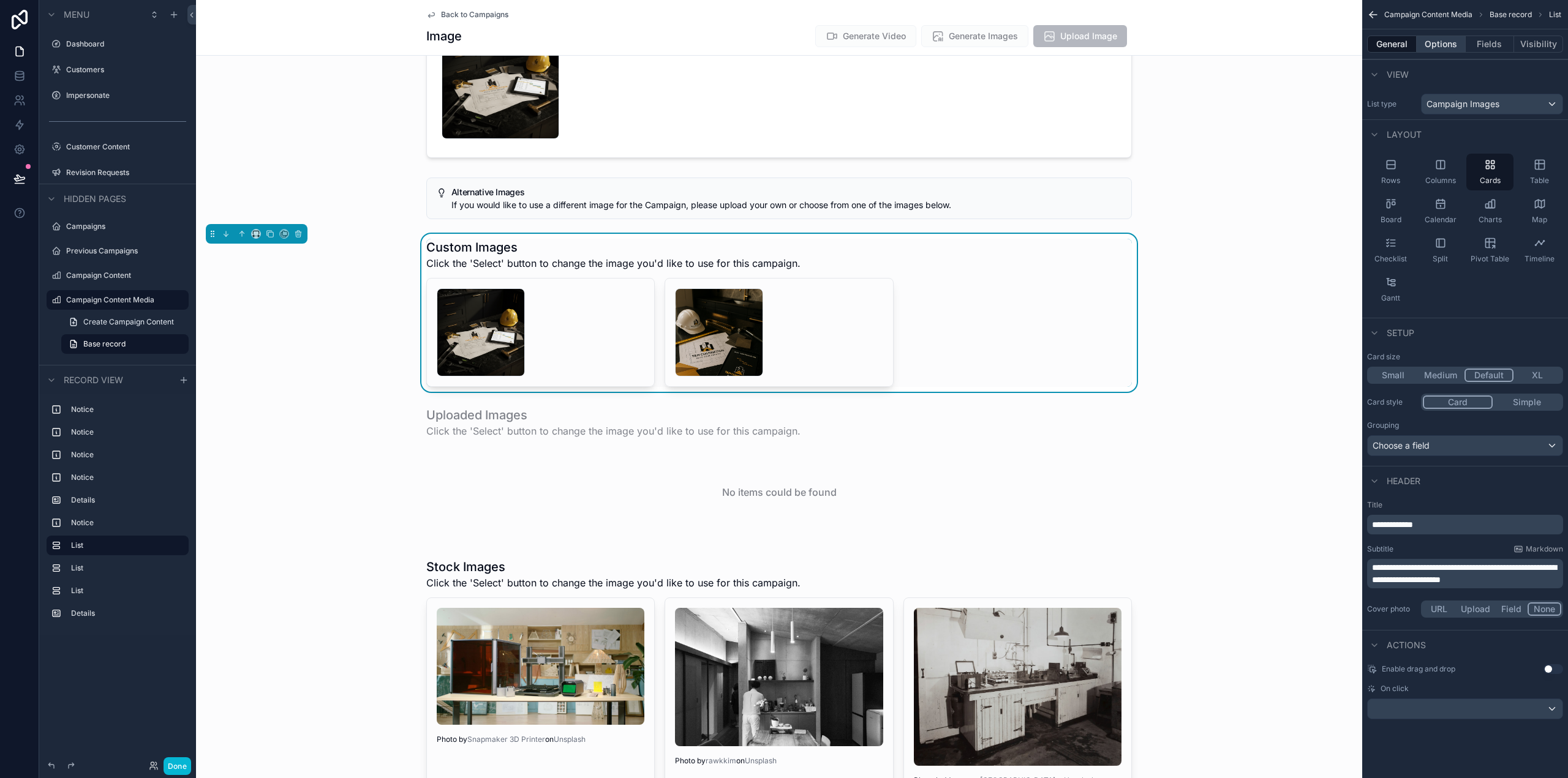
click at [1449, 47] on button "Options" at bounding box center [1441, 44] width 49 height 17
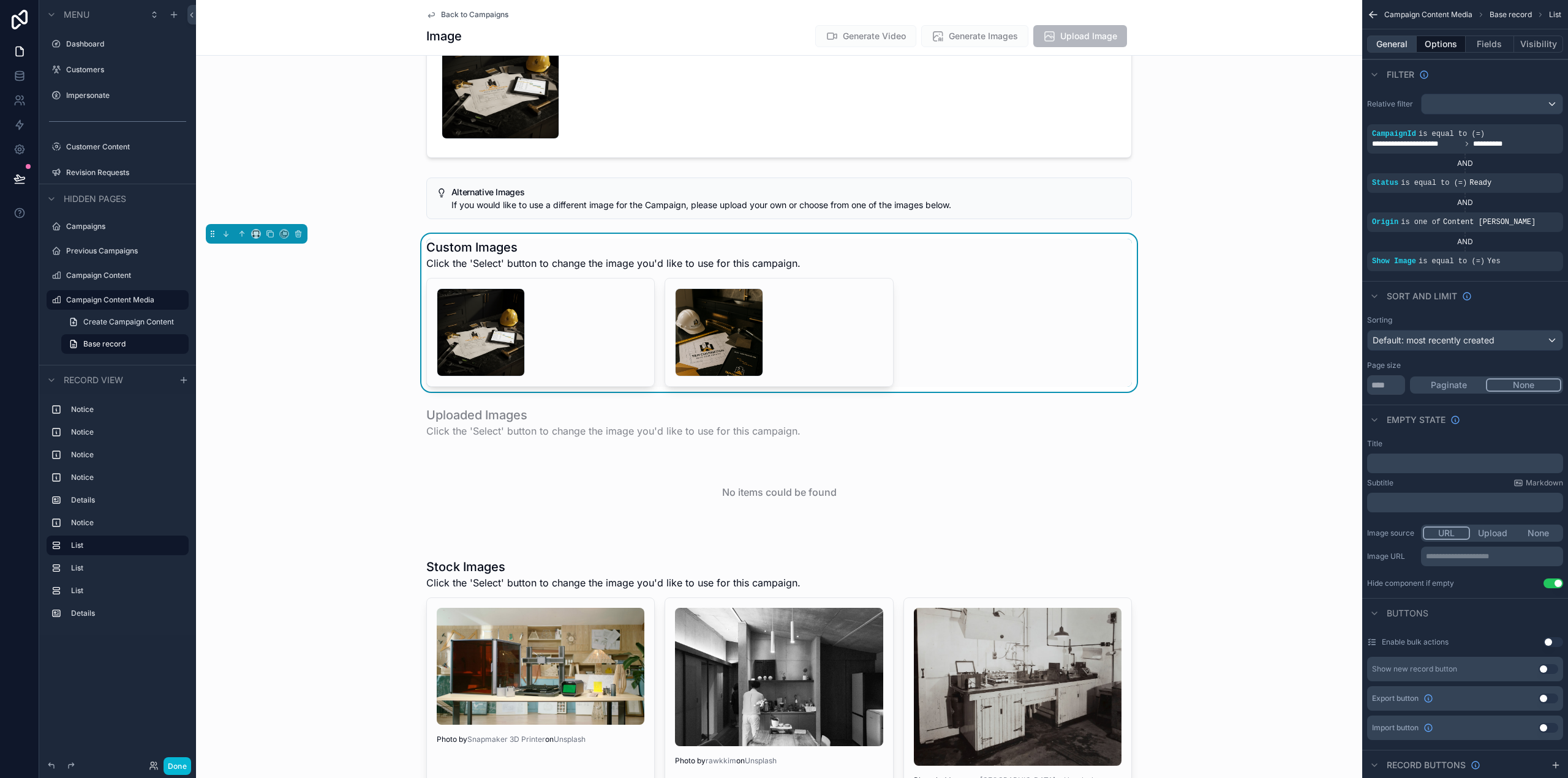
click at [1388, 43] on button "General" at bounding box center [1392, 44] width 49 height 17
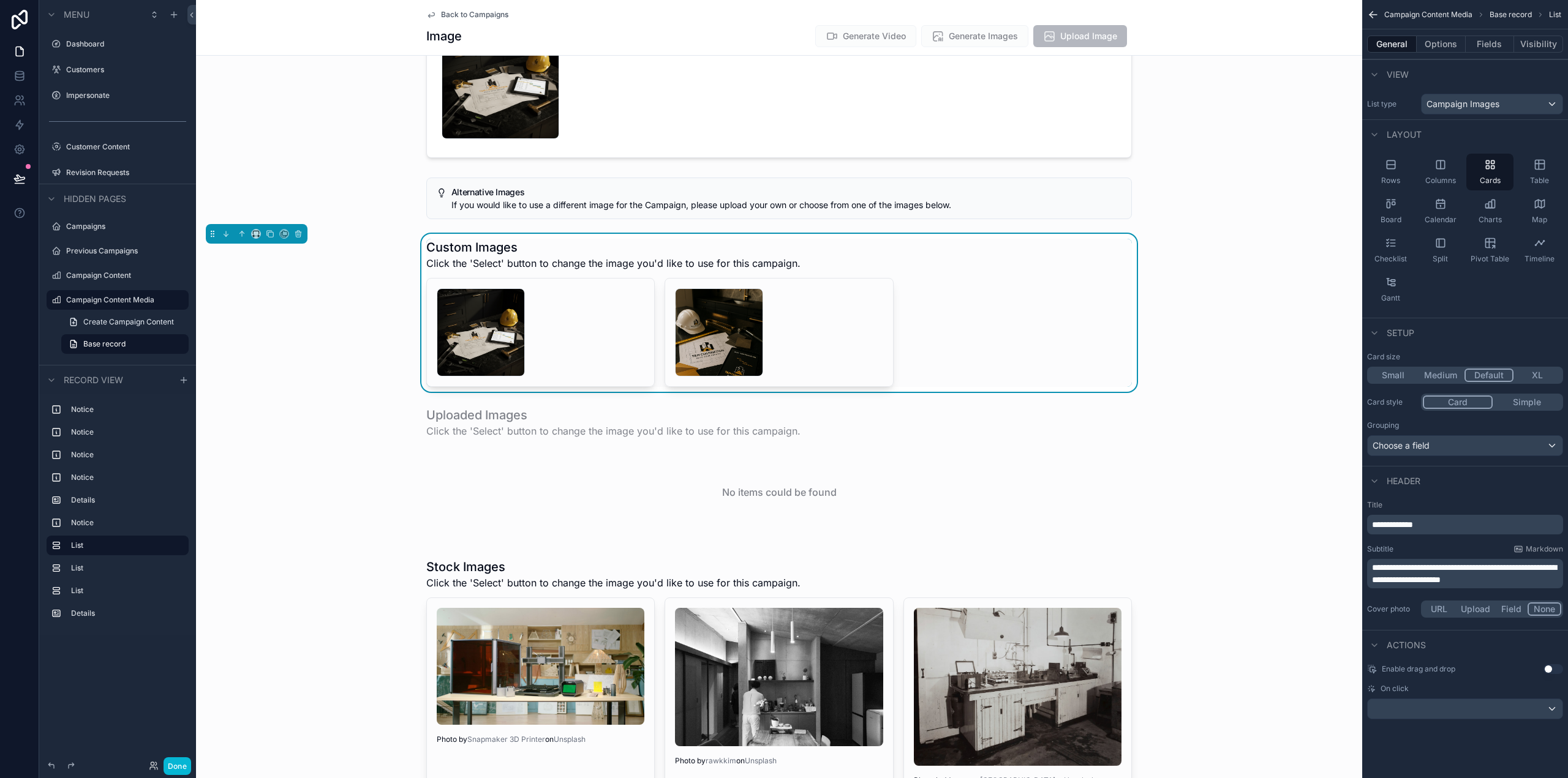
click at [925, 301] on div "Select Delete Select Delete" at bounding box center [779, 333] width 705 height 109
click at [270, 234] on icon "scrollable content" at bounding box center [270, 234] width 8 height 8
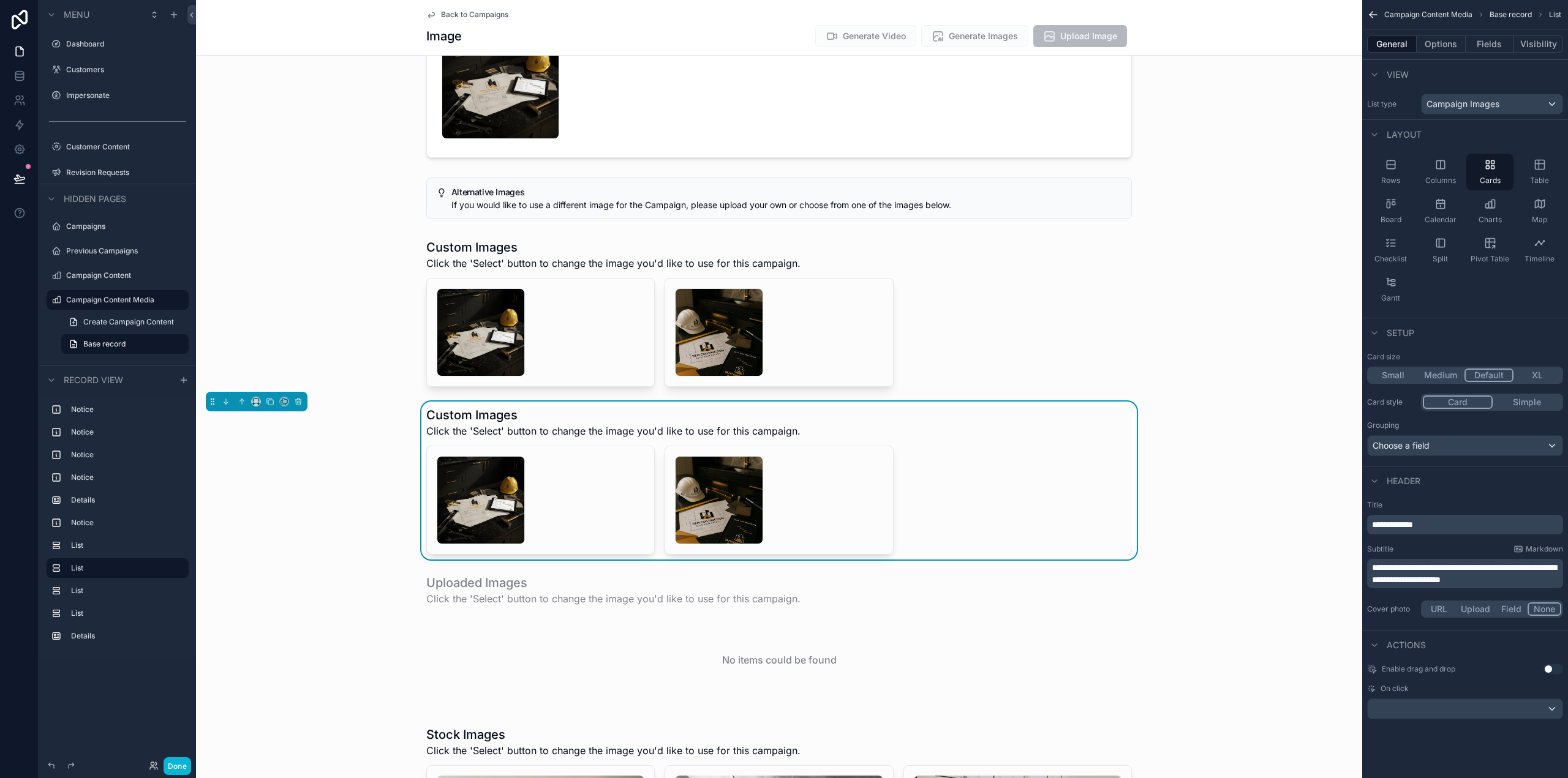
click at [933, 469] on div "Select Delete Select Delete" at bounding box center [779, 500] width 705 height 109
click at [1413, 525] on span "**********" at bounding box center [1392, 524] width 41 height 8
click at [1540, 568] on span "**********" at bounding box center [1464, 573] width 184 height 21
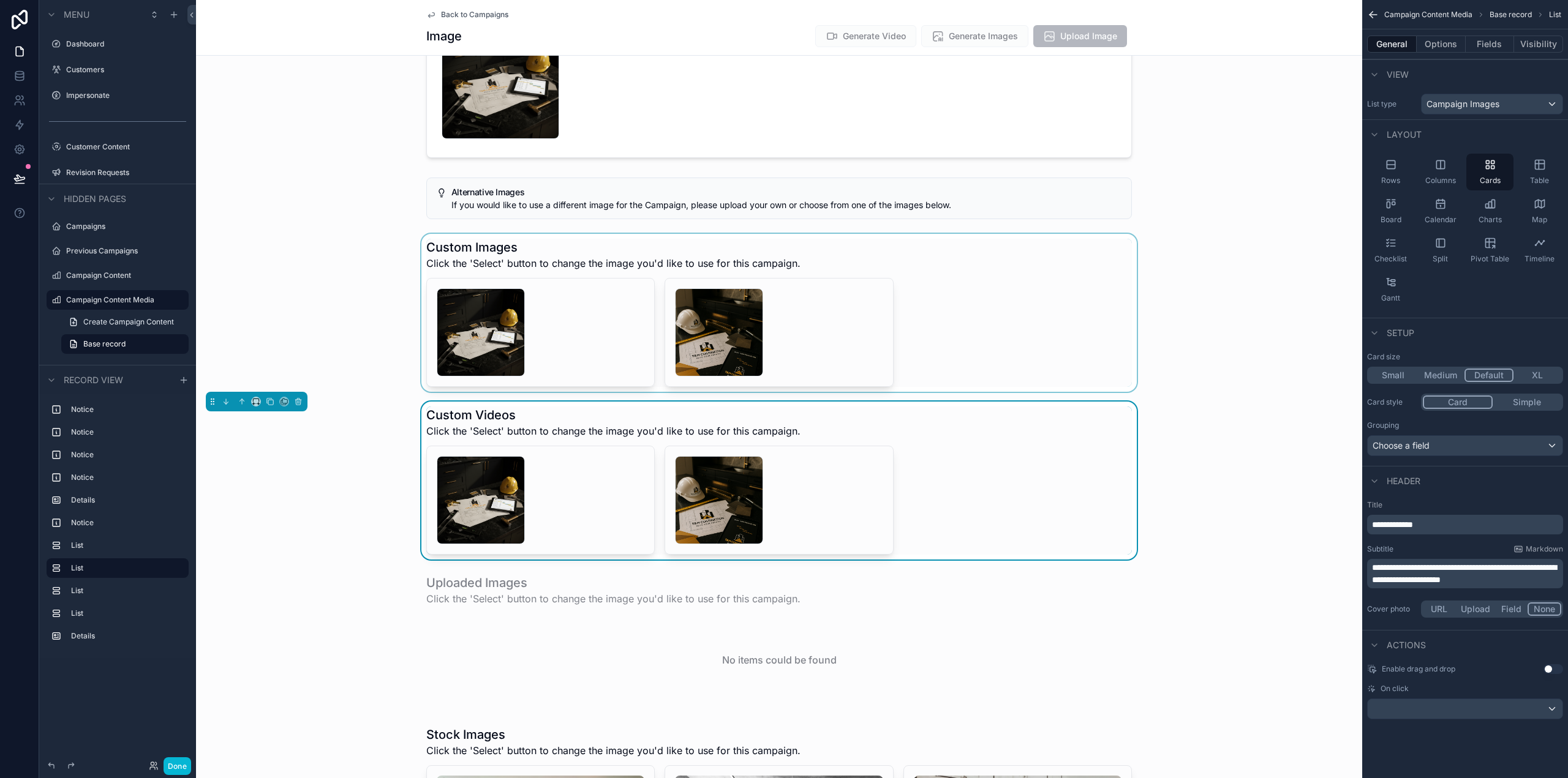
click at [1024, 330] on div "scrollable content" at bounding box center [779, 312] width 1166 height 158
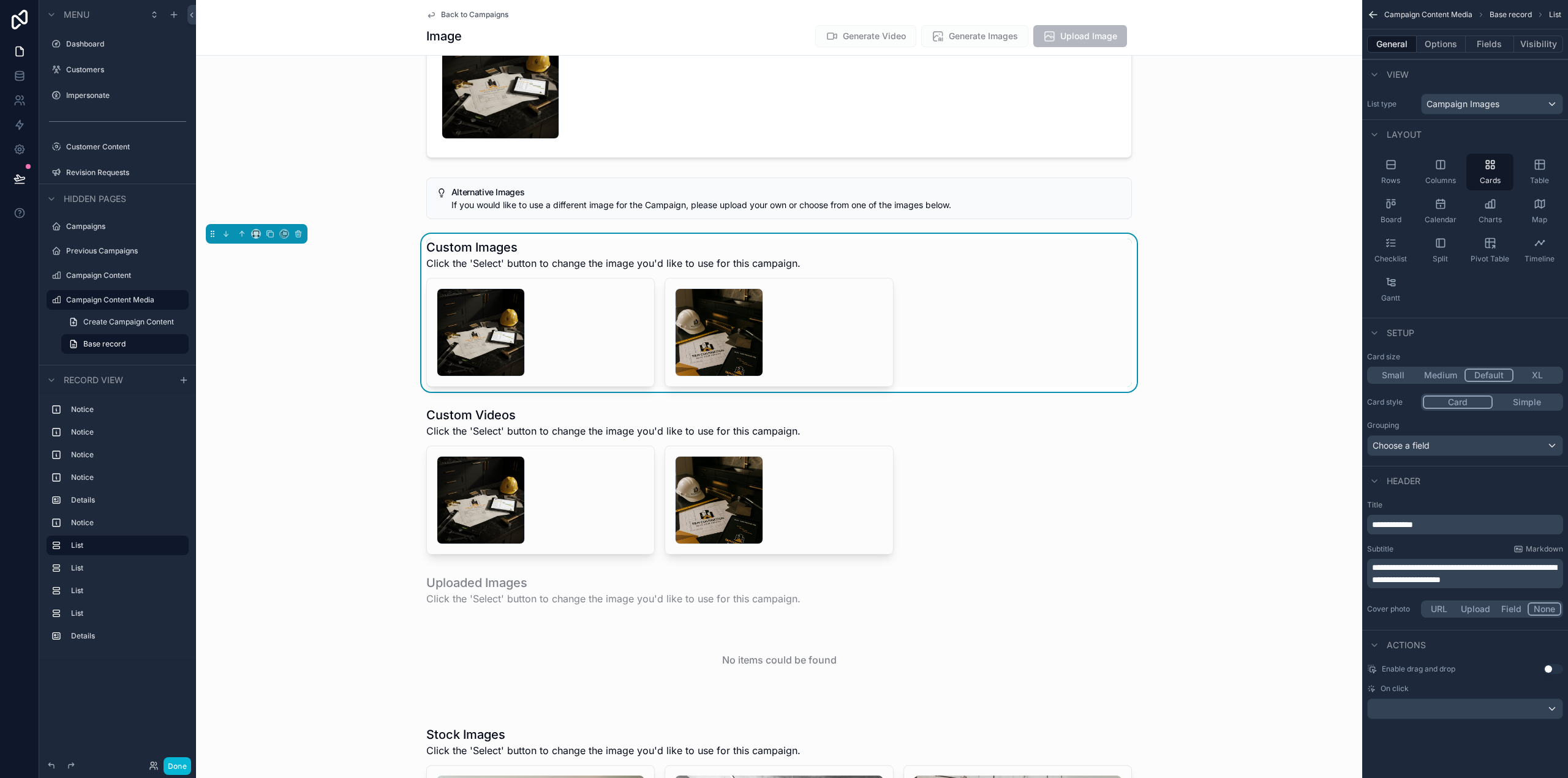
click at [1487, 566] on span "**********" at bounding box center [1464, 573] width 184 height 21
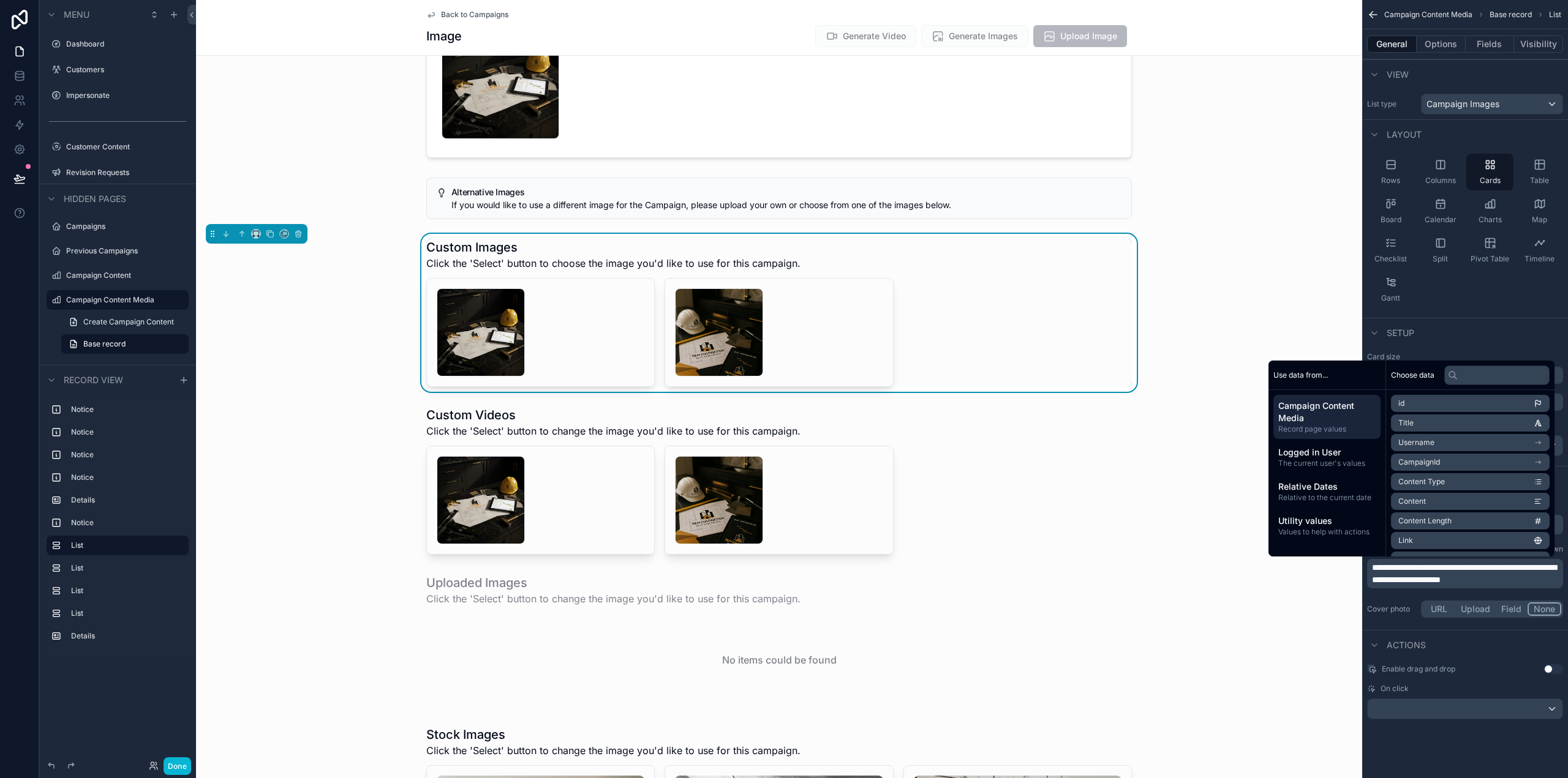
click at [1487, 565] on span "**********" at bounding box center [1464, 573] width 184 height 21
copy span "*******"
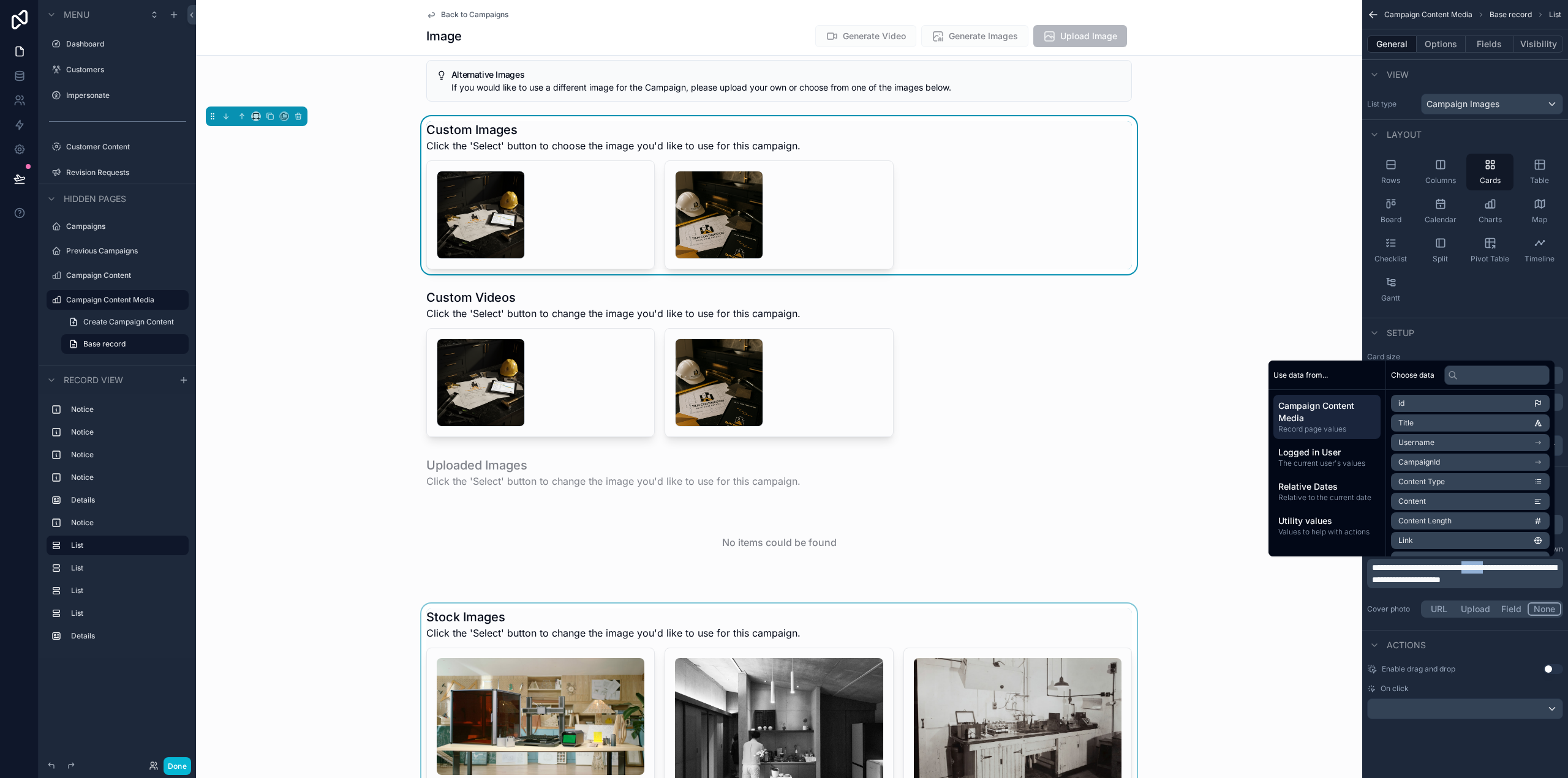
scroll to position [612, 0]
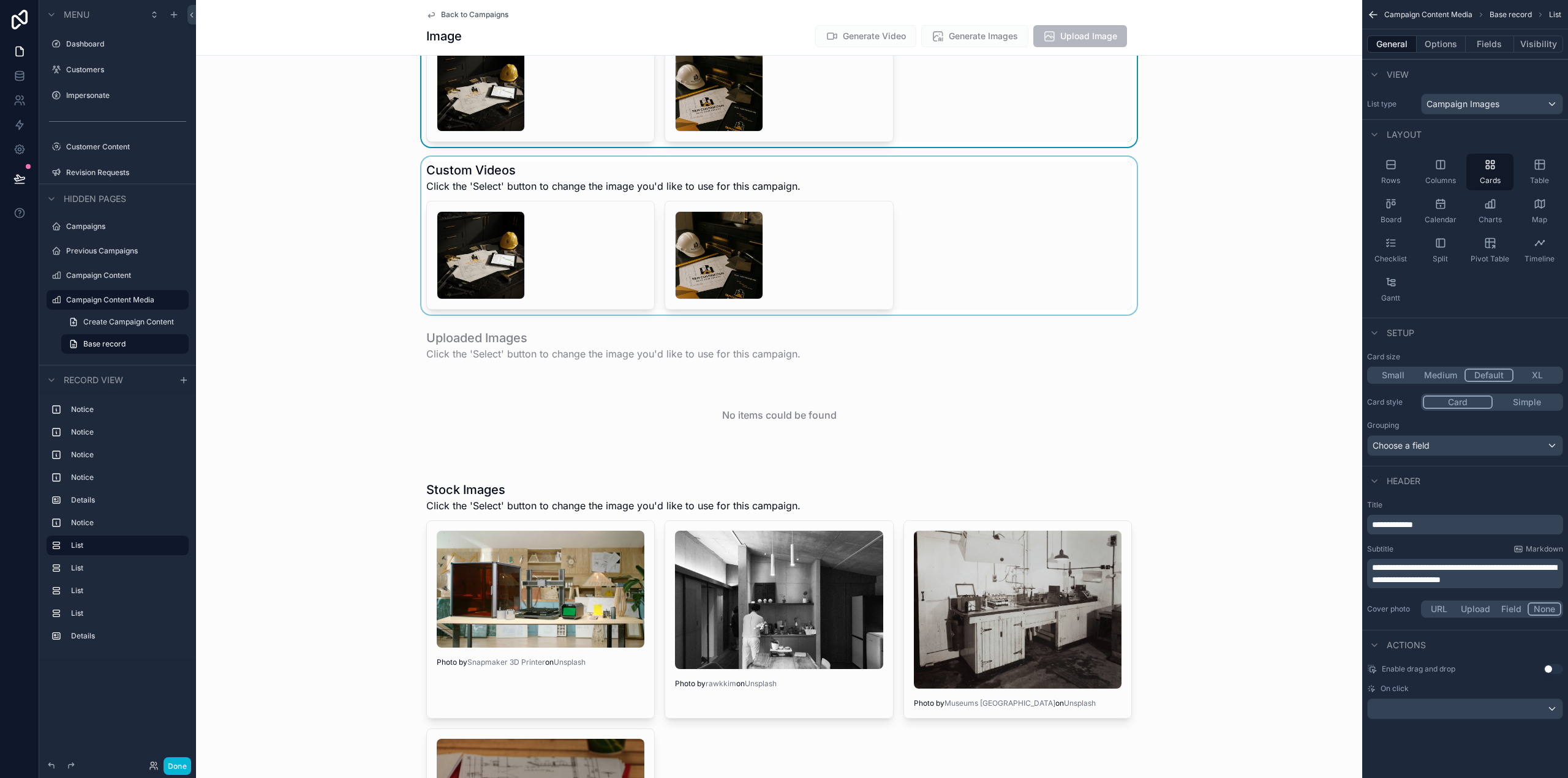
click at [1049, 247] on div "scrollable content" at bounding box center [779, 235] width 1166 height 158
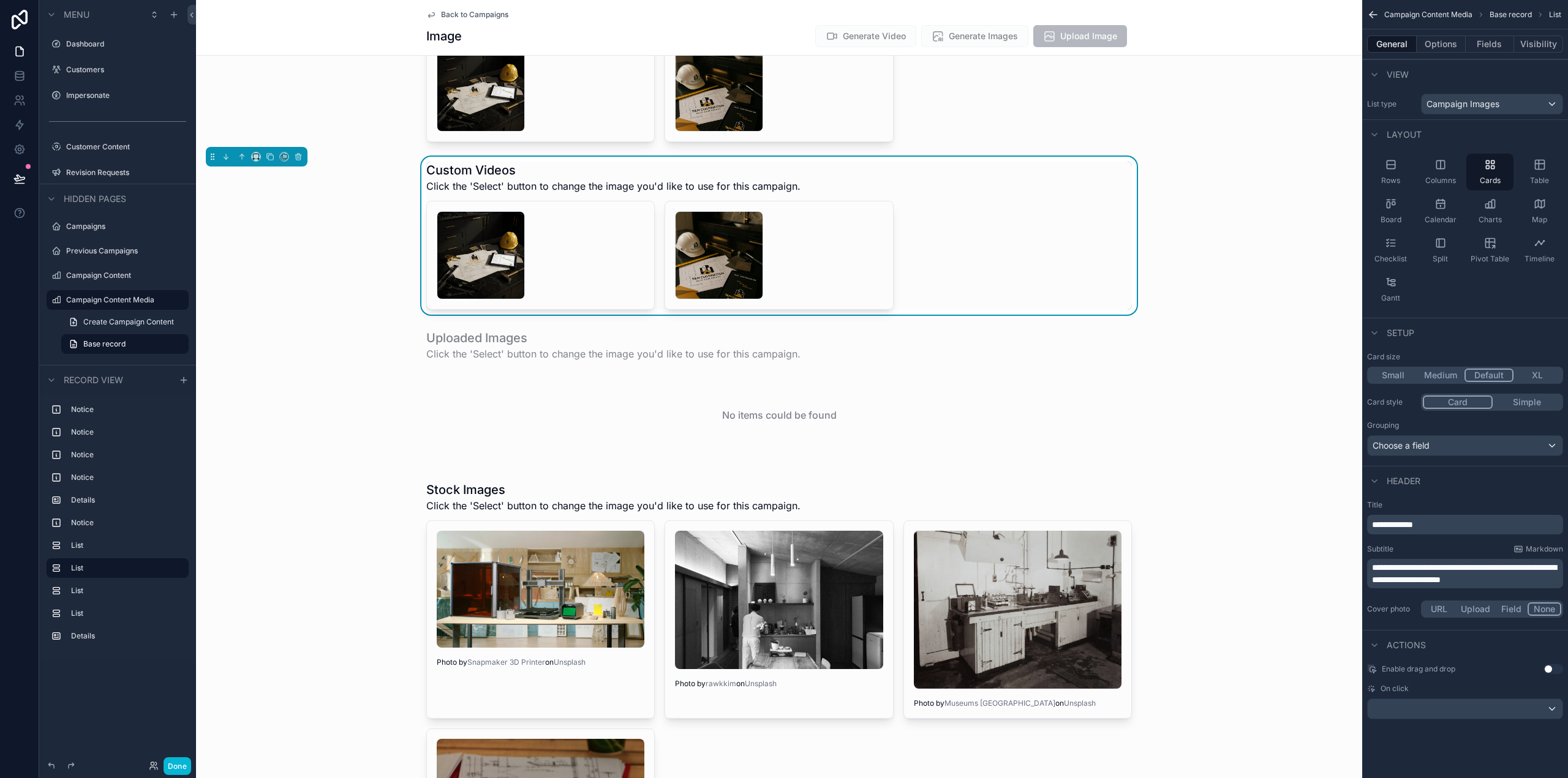
click at [1495, 566] on span "**********" at bounding box center [1464, 573] width 184 height 21
click at [1495, 565] on span "**********" at bounding box center [1464, 573] width 184 height 21
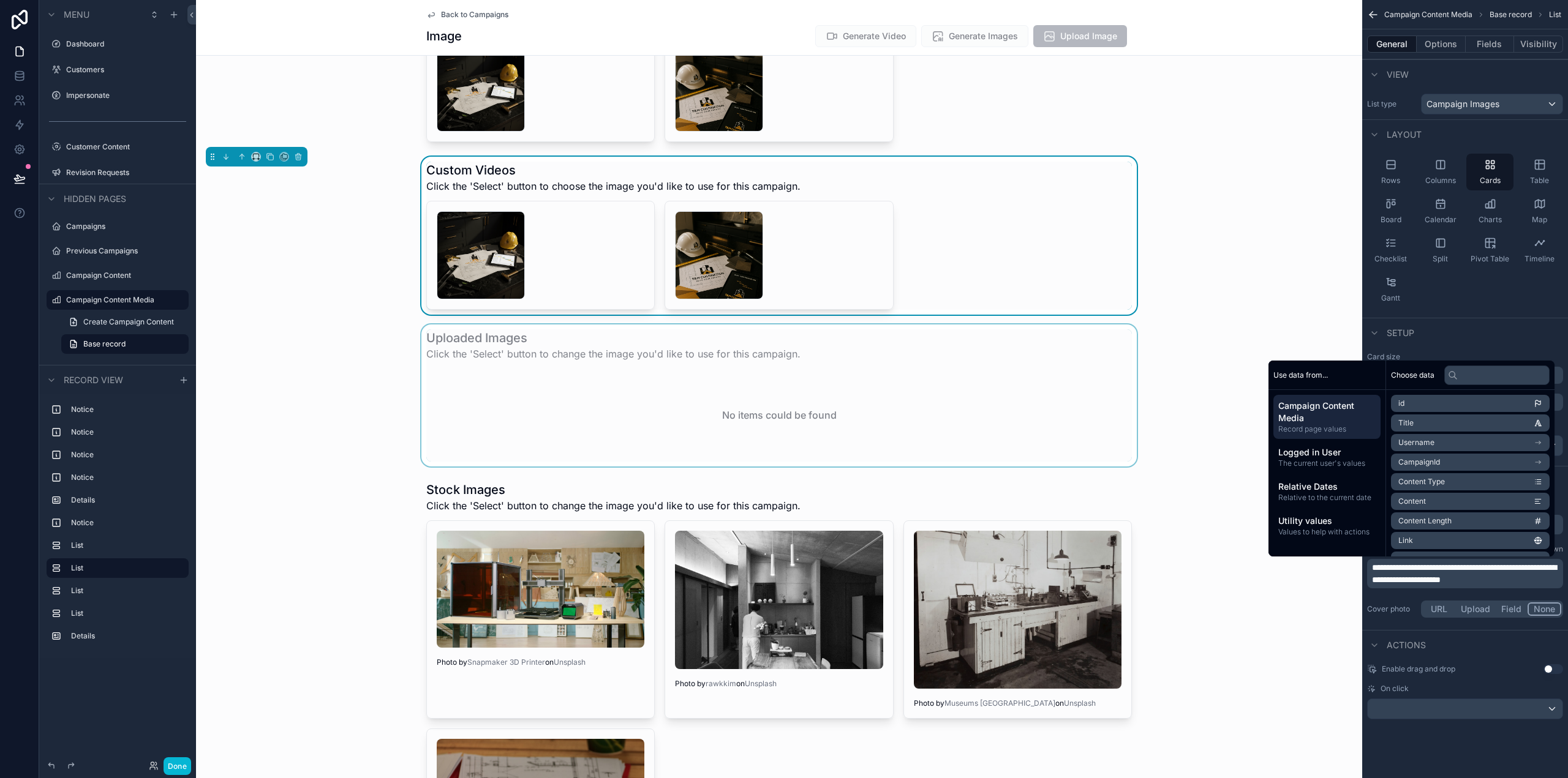
click at [918, 424] on div "scrollable content" at bounding box center [779, 395] width 1166 height 142
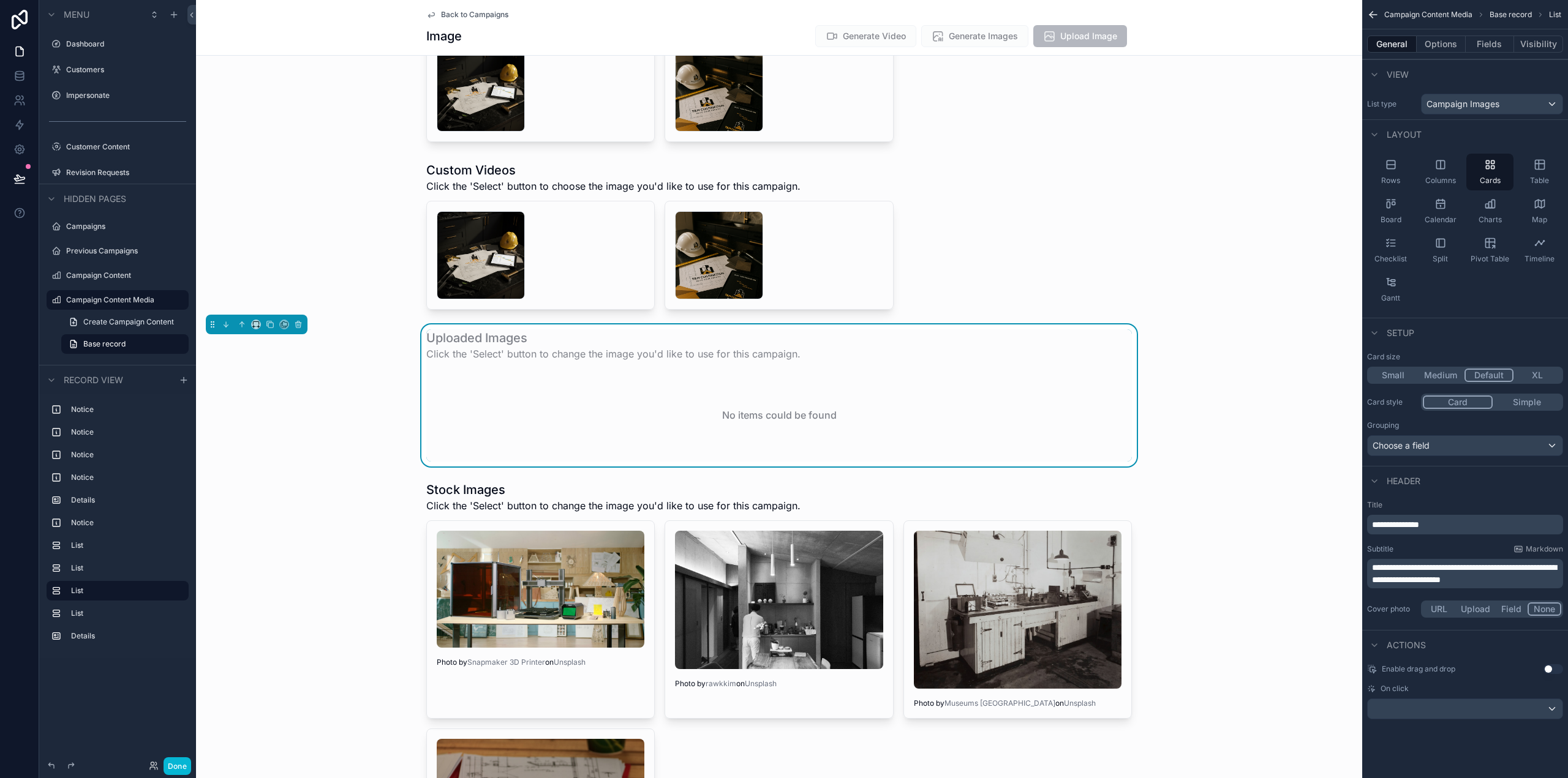
click at [1489, 569] on span "**********" at bounding box center [1464, 573] width 184 height 21
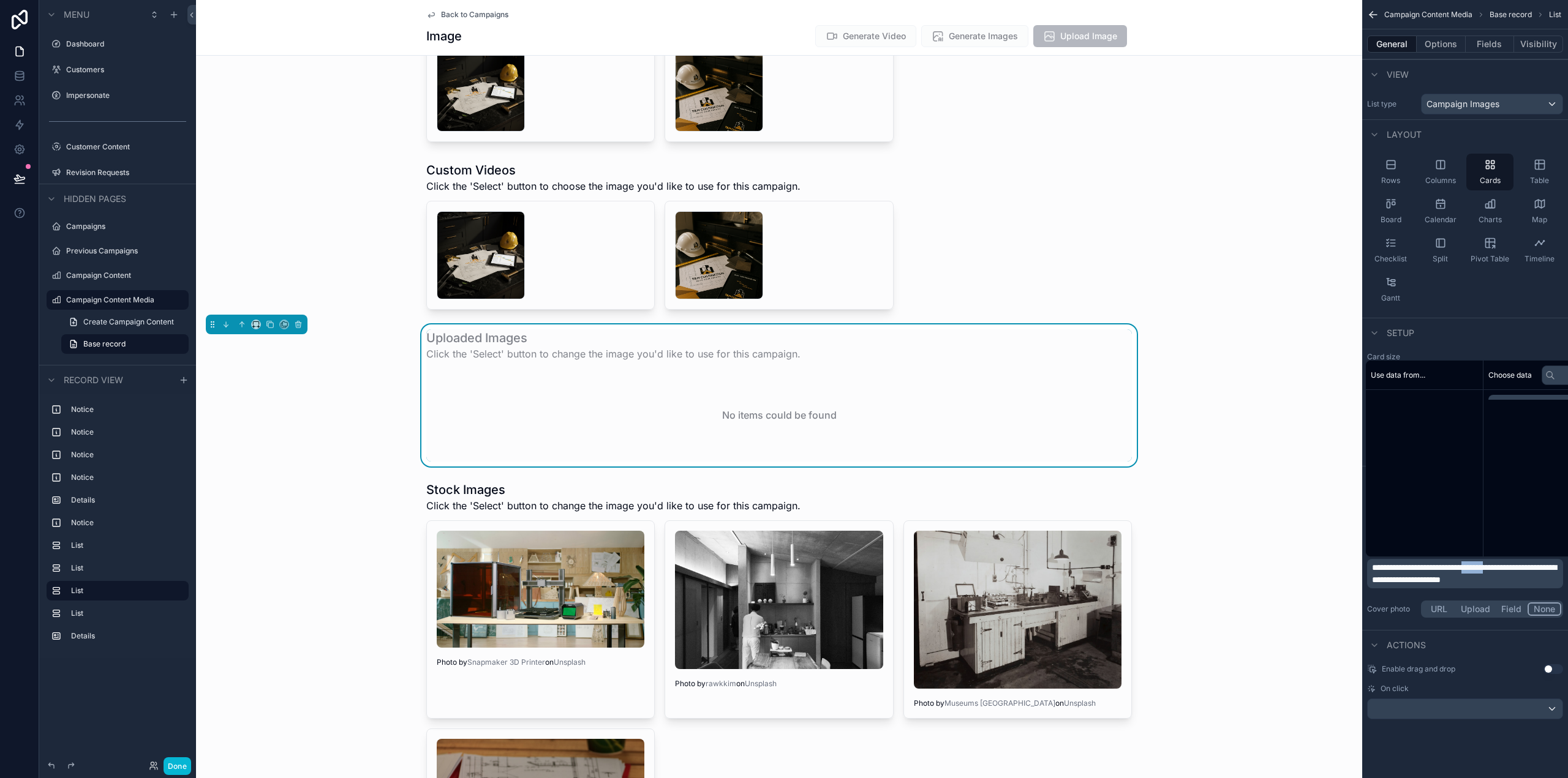
click at [1489, 568] on span "**********" at bounding box center [1464, 573] width 184 height 21
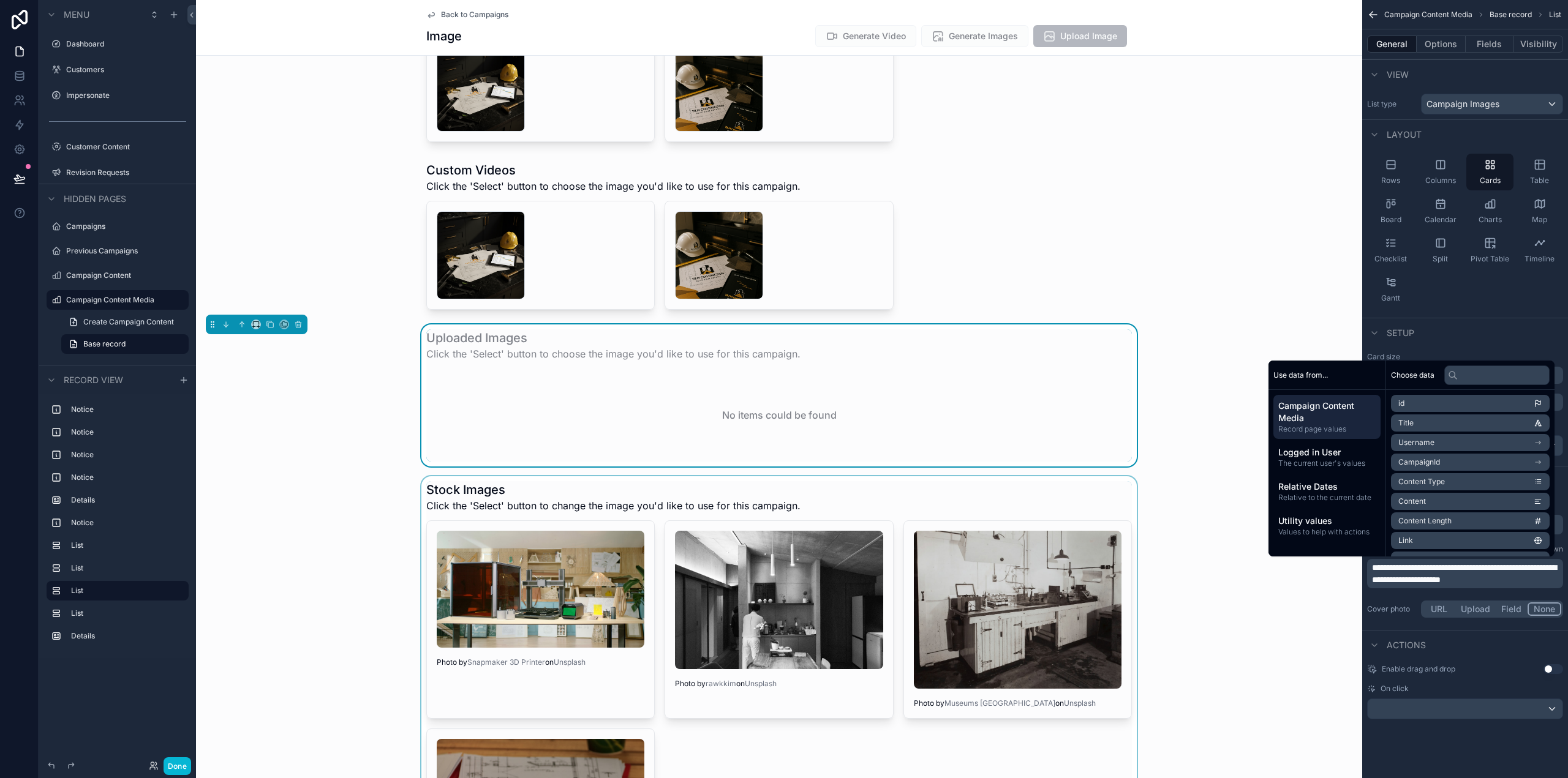
click at [1110, 507] on div "scrollable content" at bounding box center [779, 694] width 1166 height 436
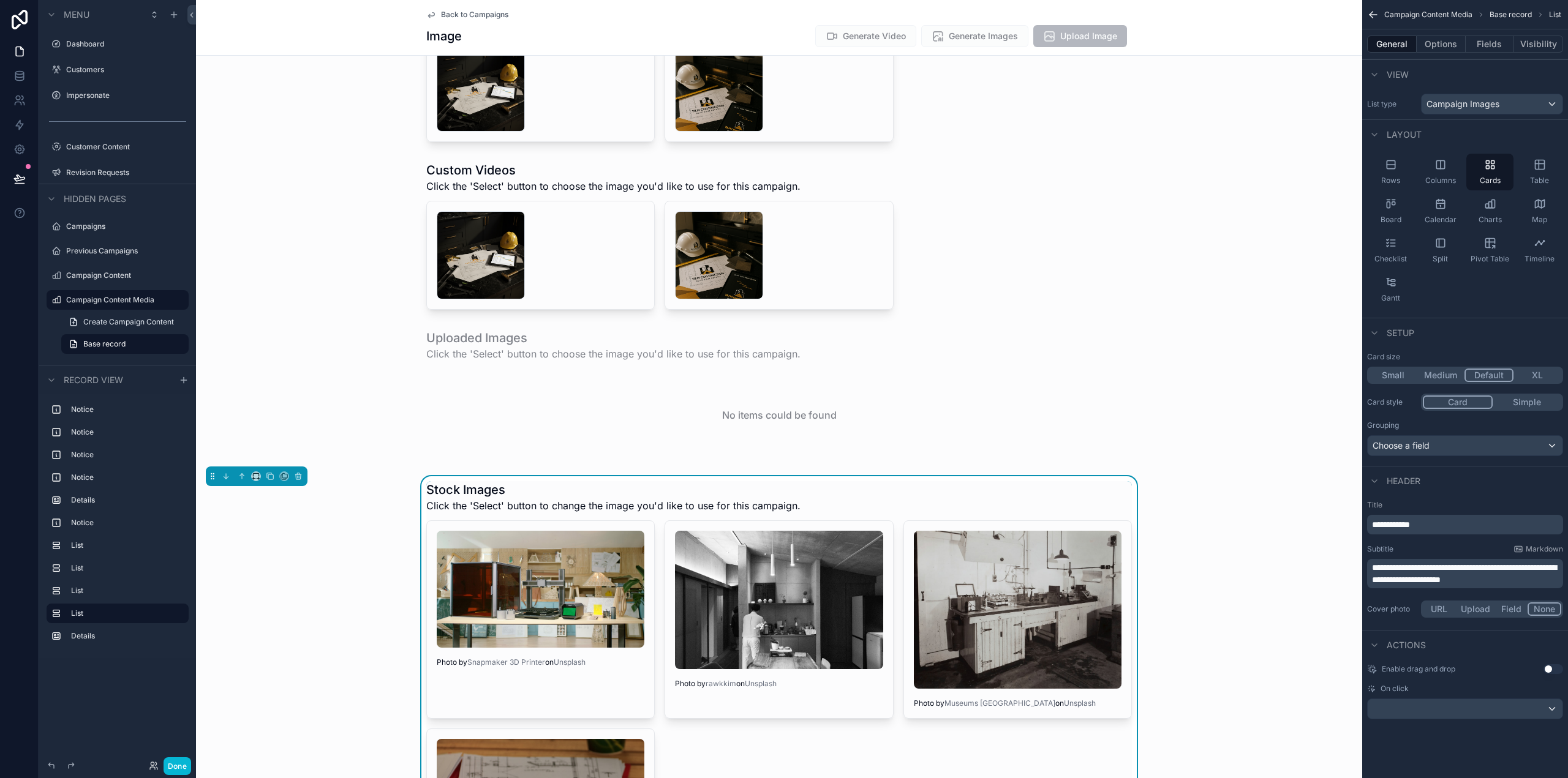
click at [1493, 568] on span "**********" at bounding box center [1464, 573] width 184 height 21
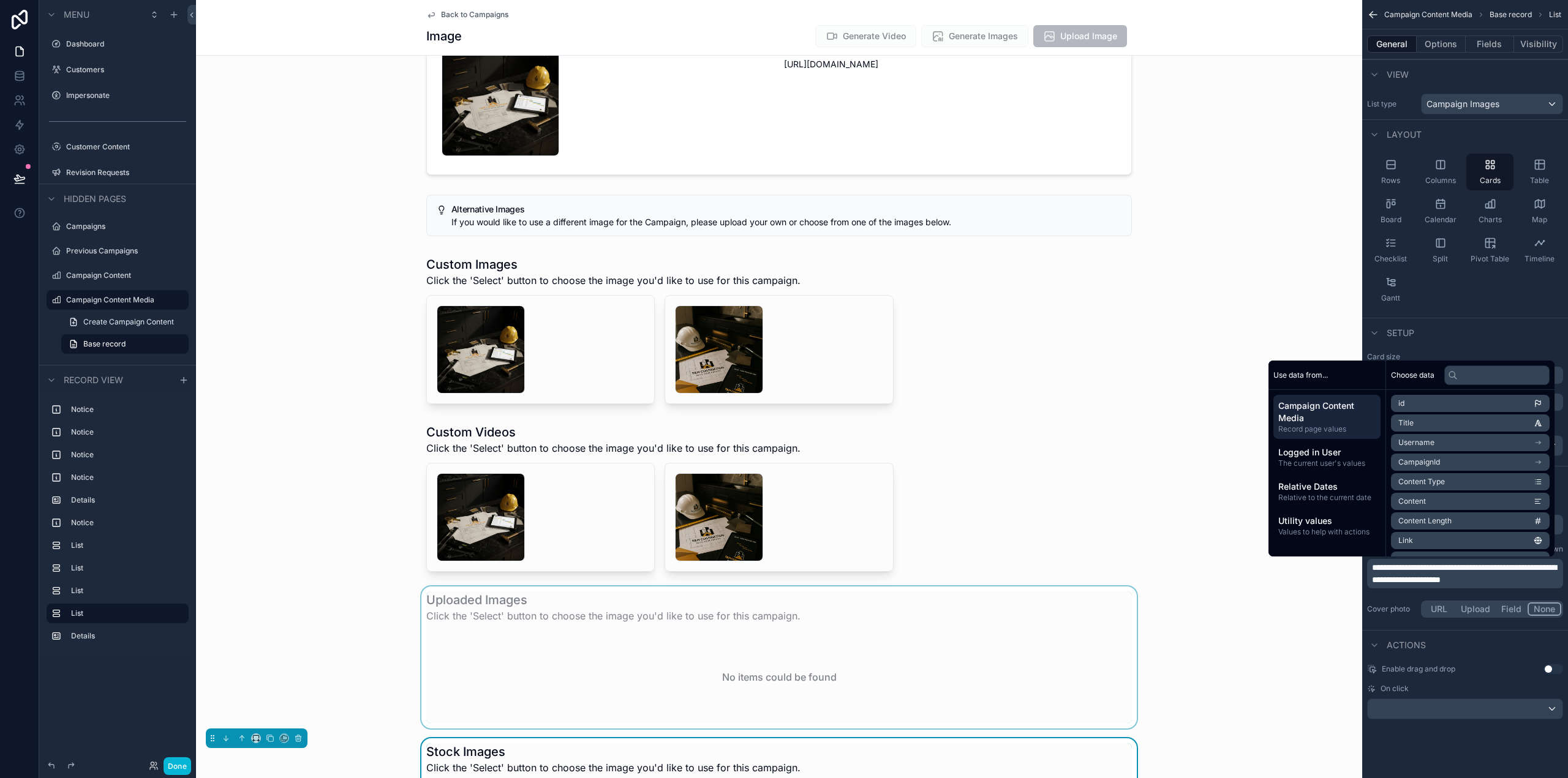
scroll to position [429, 0]
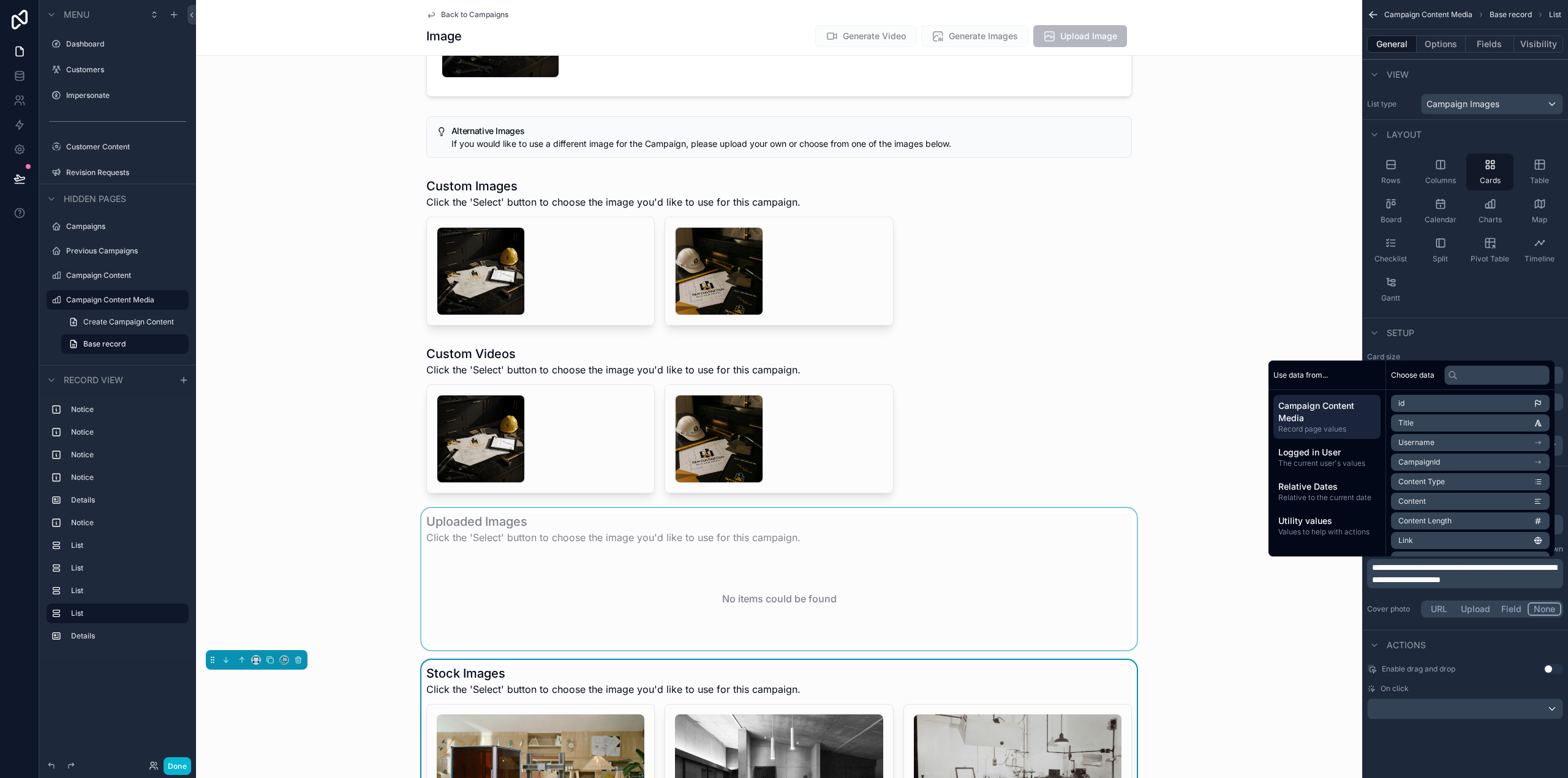
click at [833, 577] on div "scrollable content" at bounding box center [779, 579] width 1166 height 142
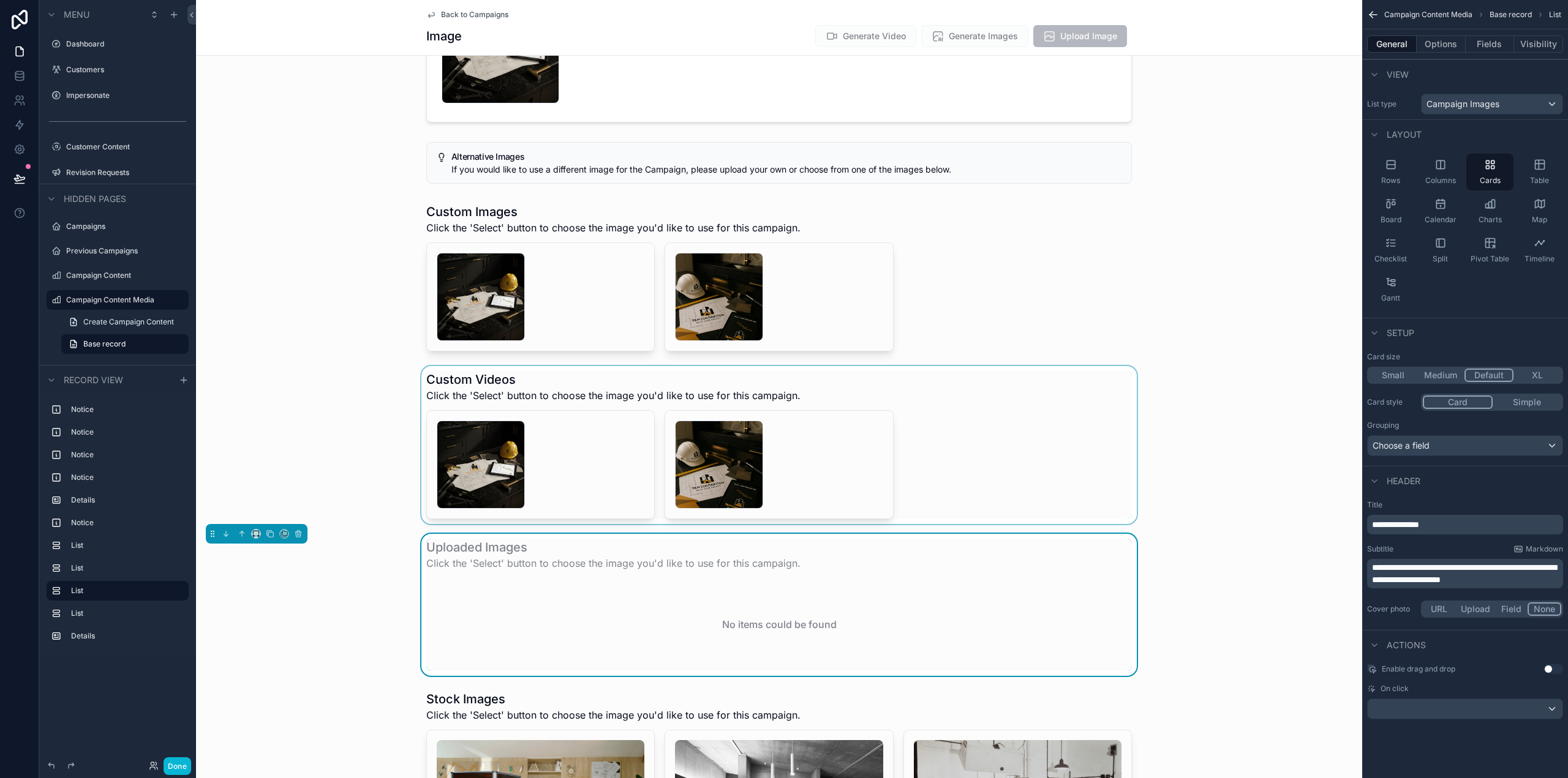
scroll to position [368, 0]
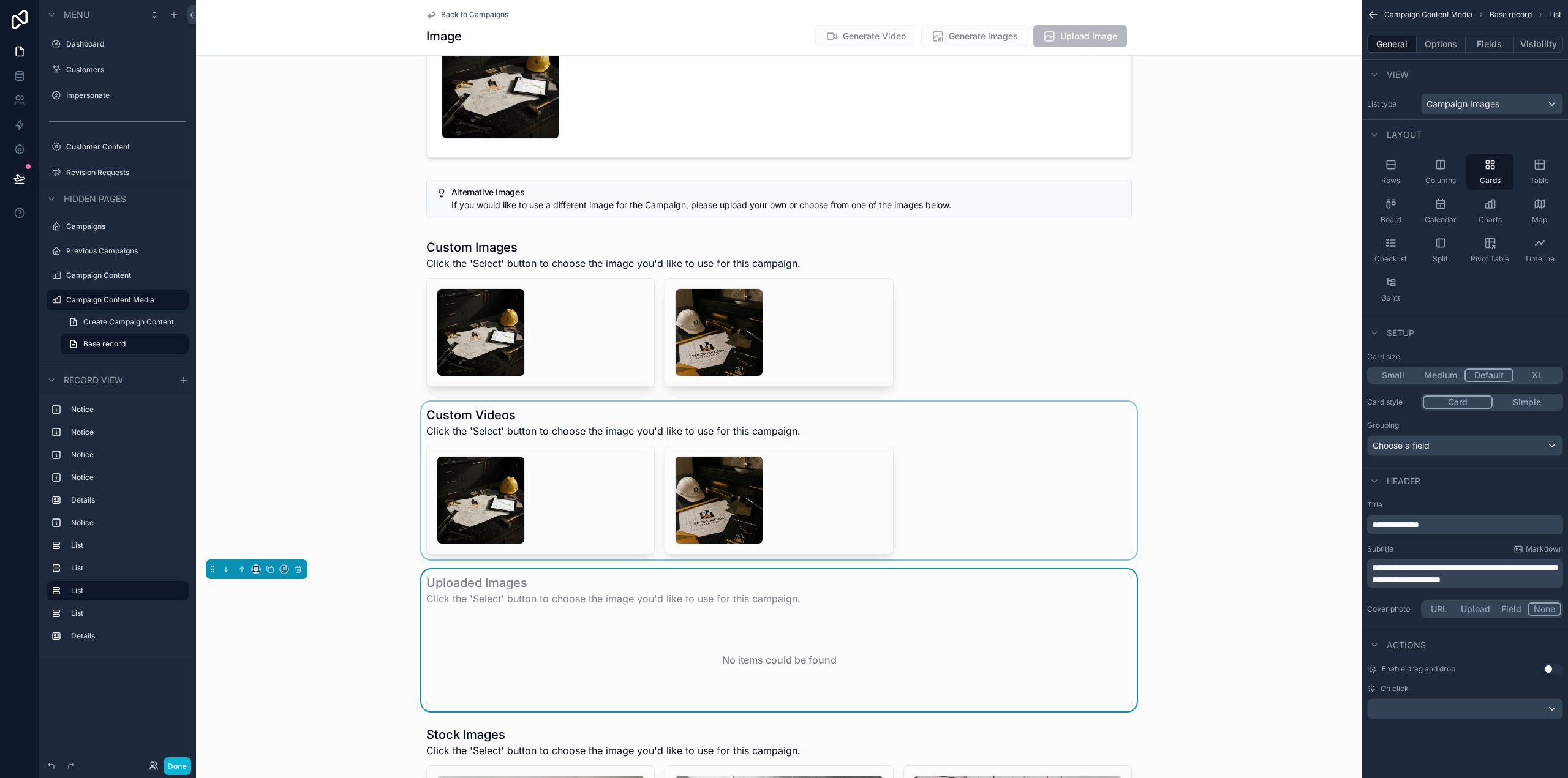
click at [1050, 473] on div "scrollable content" at bounding box center [779, 481] width 1166 height 158
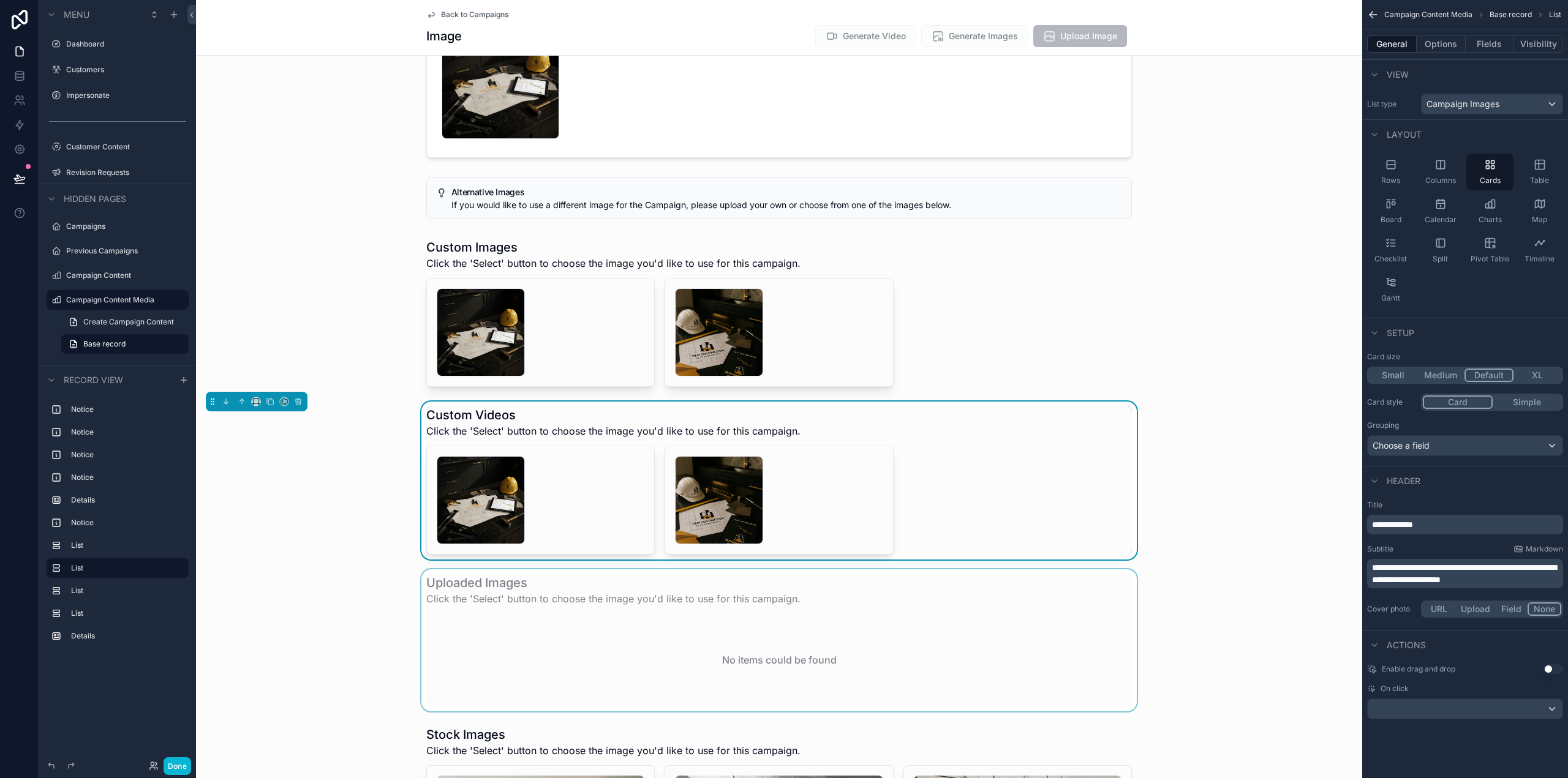
click at [1540, 570] on span "**********" at bounding box center [1464, 573] width 184 height 21
click at [1476, 750] on div "**********" at bounding box center [1465, 389] width 206 height 778
click at [1471, 105] on span "Campaign Images" at bounding box center [1463, 104] width 73 height 12
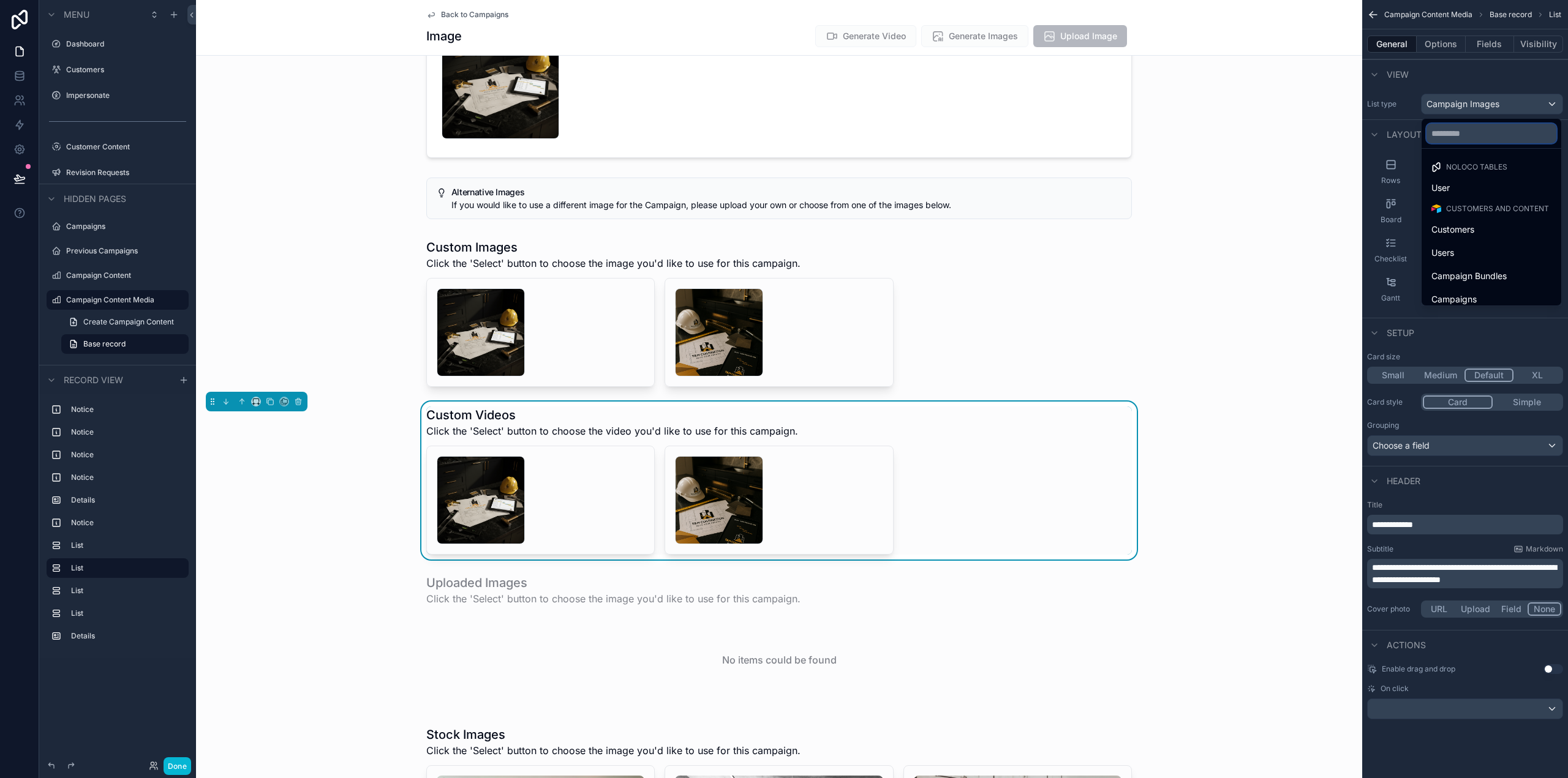
click at [1480, 132] on input "text" at bounding box center [1491, 133] width 130 height 19
type input "**"
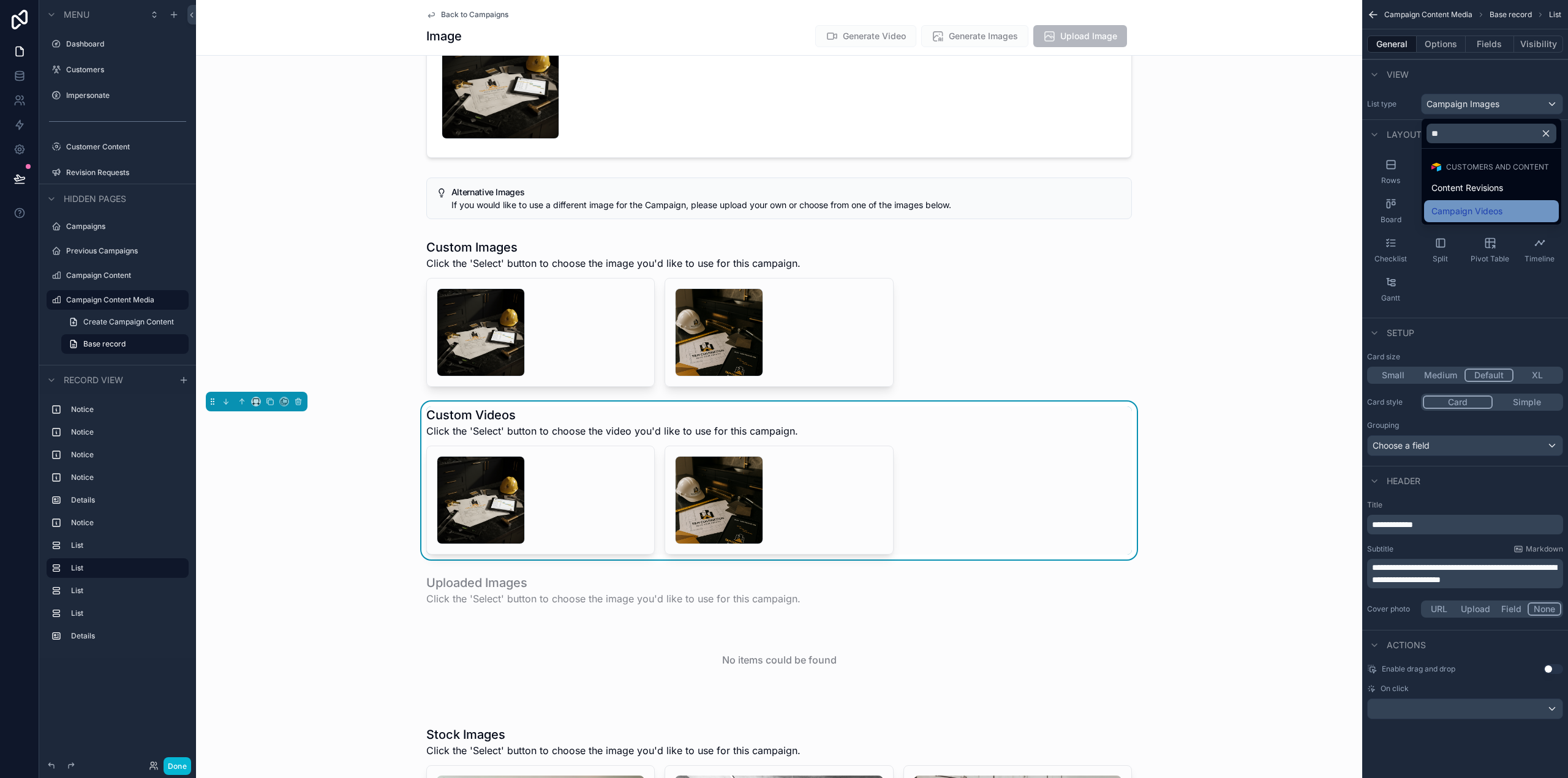
click at [1500, 212] on span "Campaign Videos" at bounding box center [1467, 211] width 71 height 15
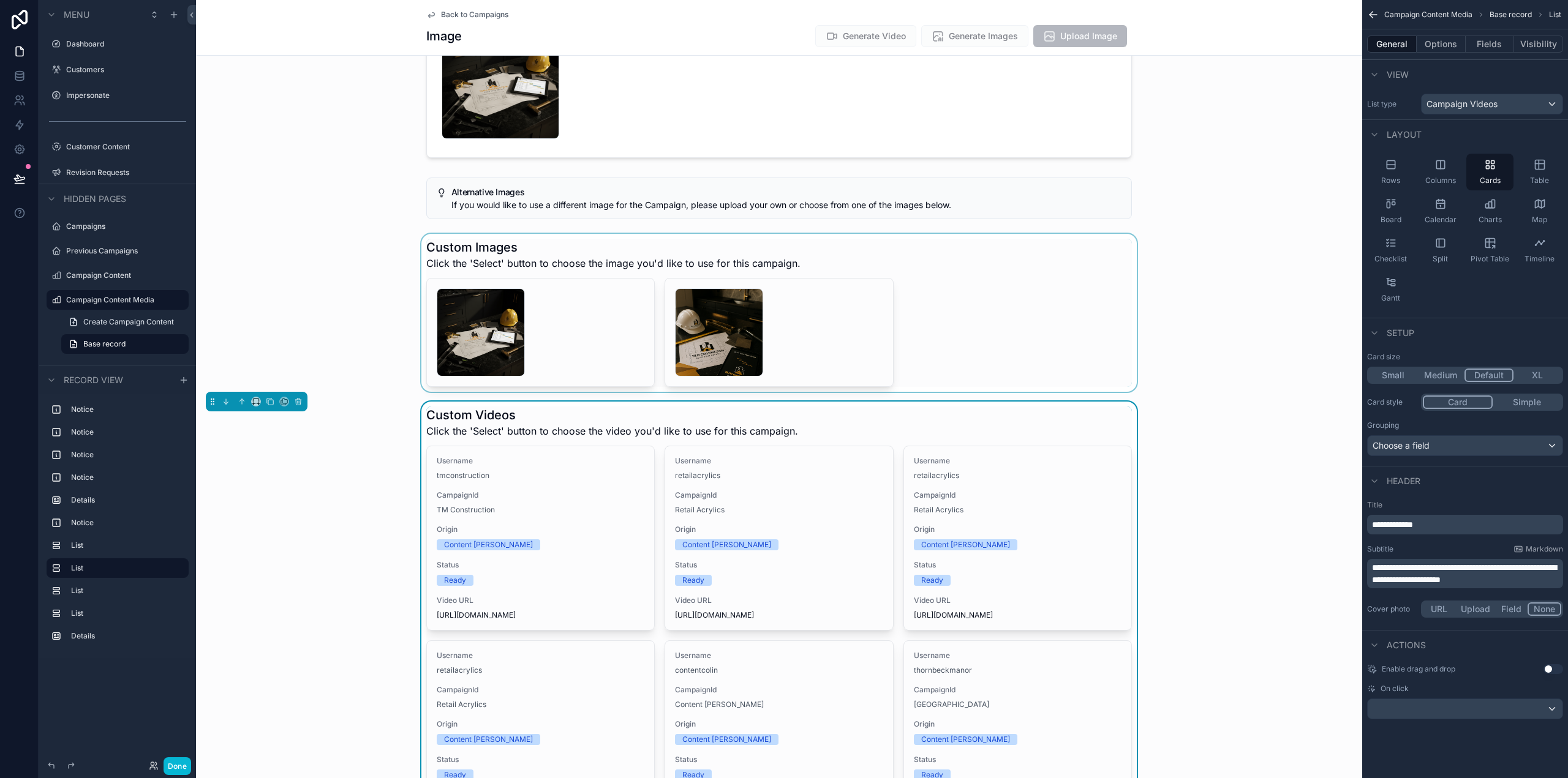
click at [1047, 280] on div "scrollable content" at bounding box center [779, 312] width 1166 height 158
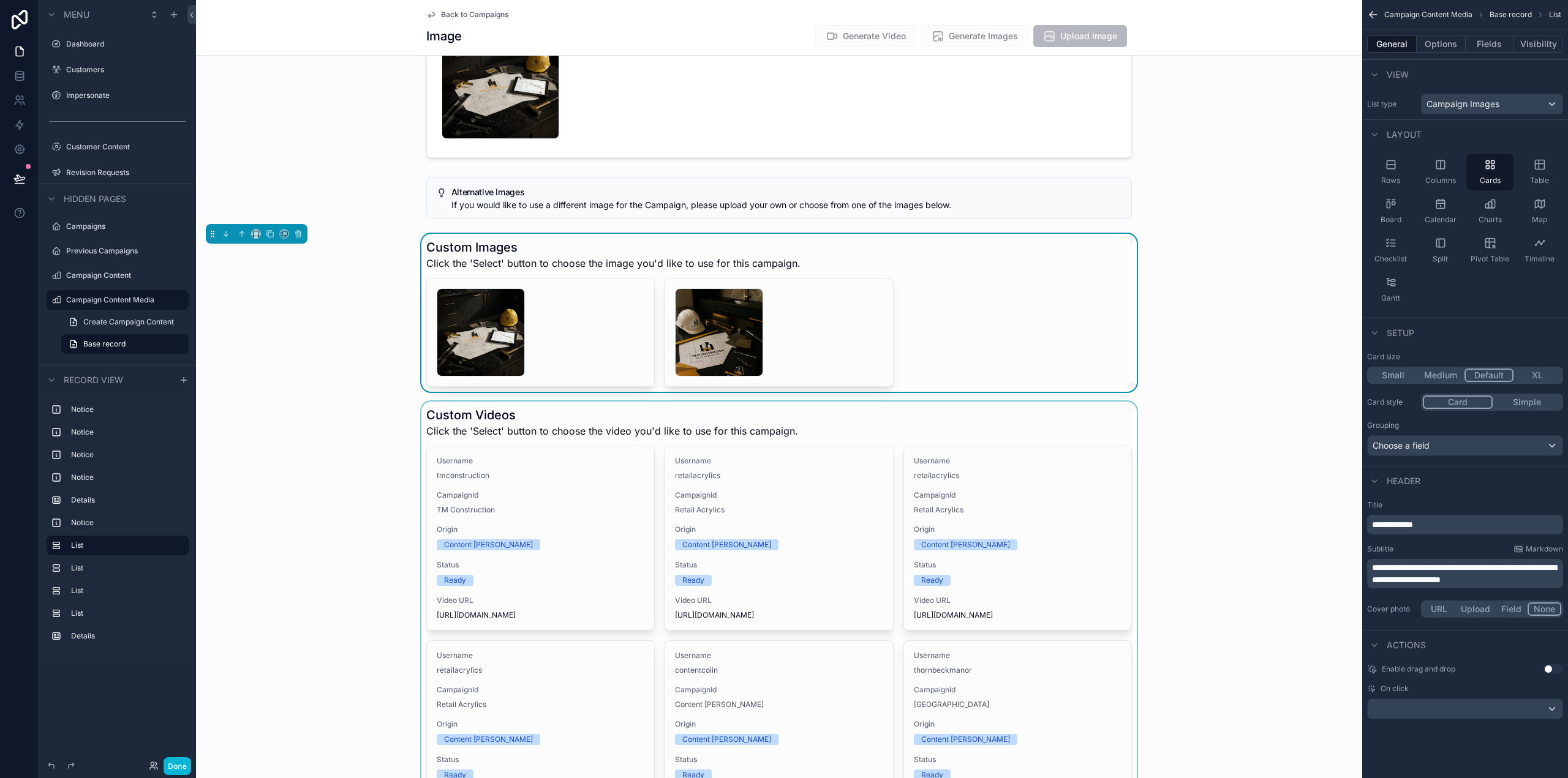
click at [1063, 434] on div "scrollable content" at bounding box center [779, 714] width 1166 height 623
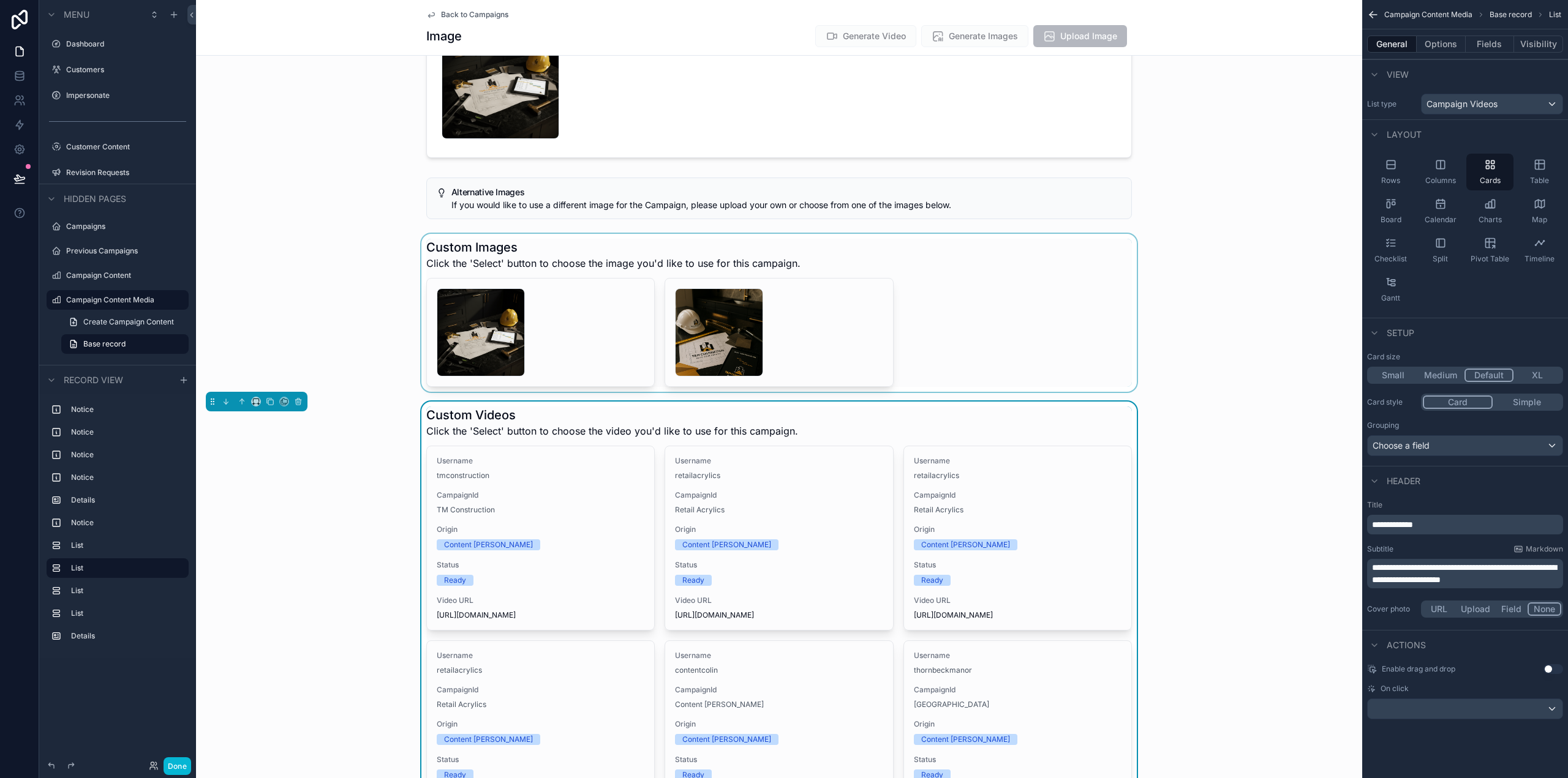
click at [1050, 277] on div "scrollable content" at bounding box center [779, 312] width 1166 height 158
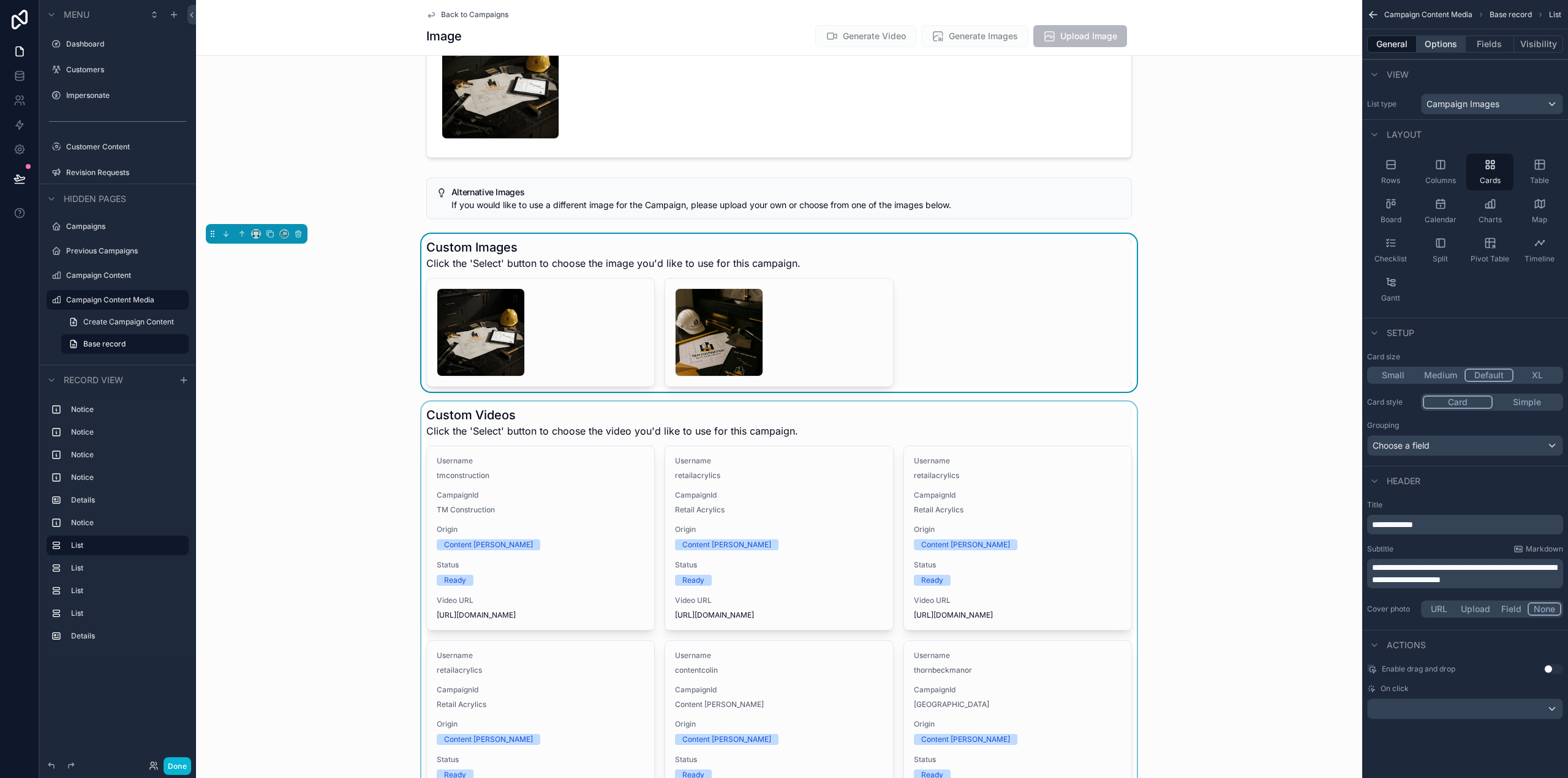
click at [1444, 48] on button "Options" at bounding box center [1441, 44] width 49 height 17
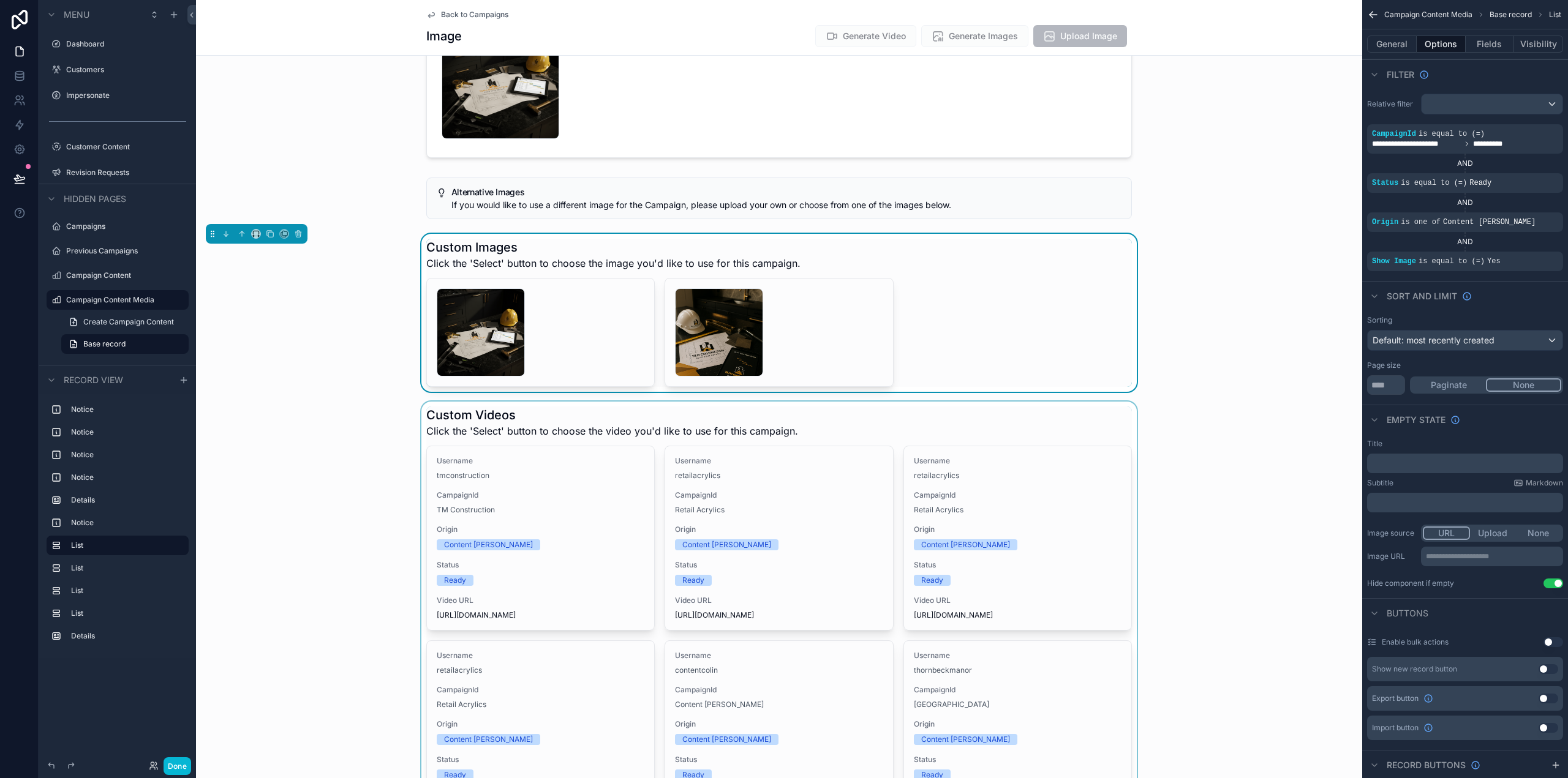
click at [981, 414] on div "scrollable content" at bounding box center [779, 714] width 1166 height 623
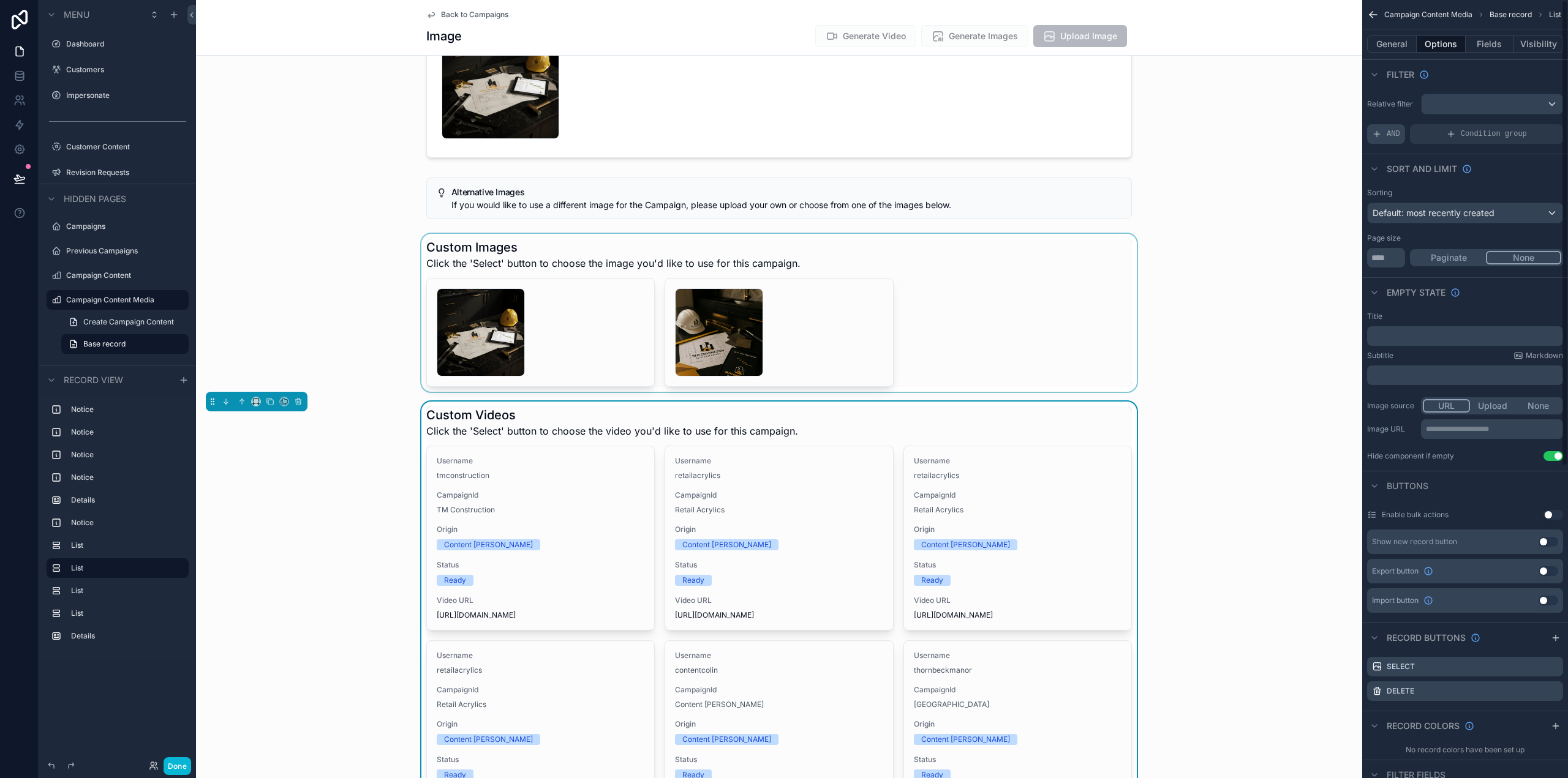
click at [1383, 125] on div "AND" at bounding box center [1386, 134] width 38 height 19
click at [1532, 125] on icon "scrollable content" at bounding box center [1534, 125] width 4 height 4
click at [1267, 121] on span "Select a field" at bounding box center [1243, 116] width 52 height 12
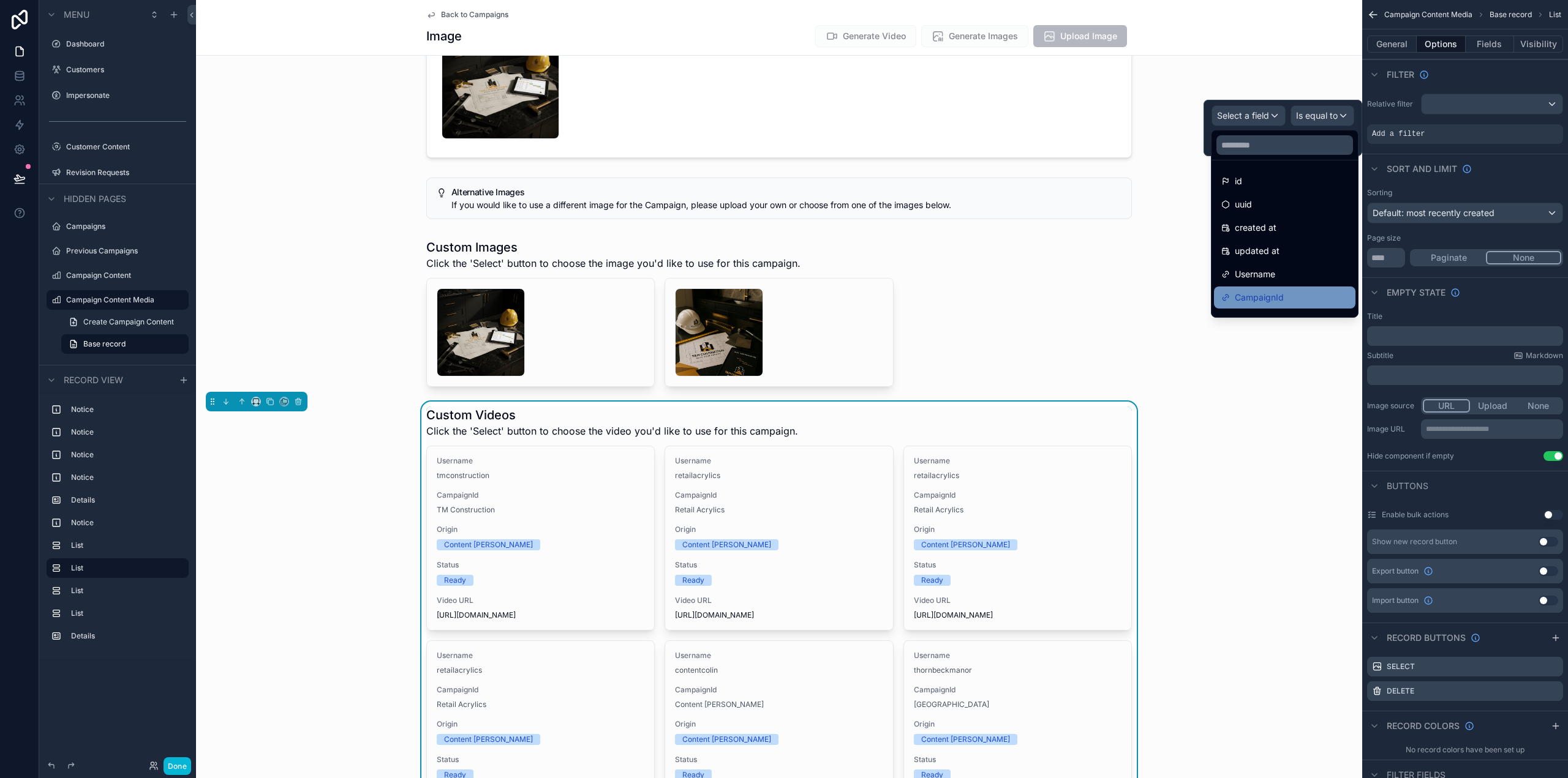
click at [1286, 287] on div "CampaignId" at bounding box center [1285, 297] width 142 height 22
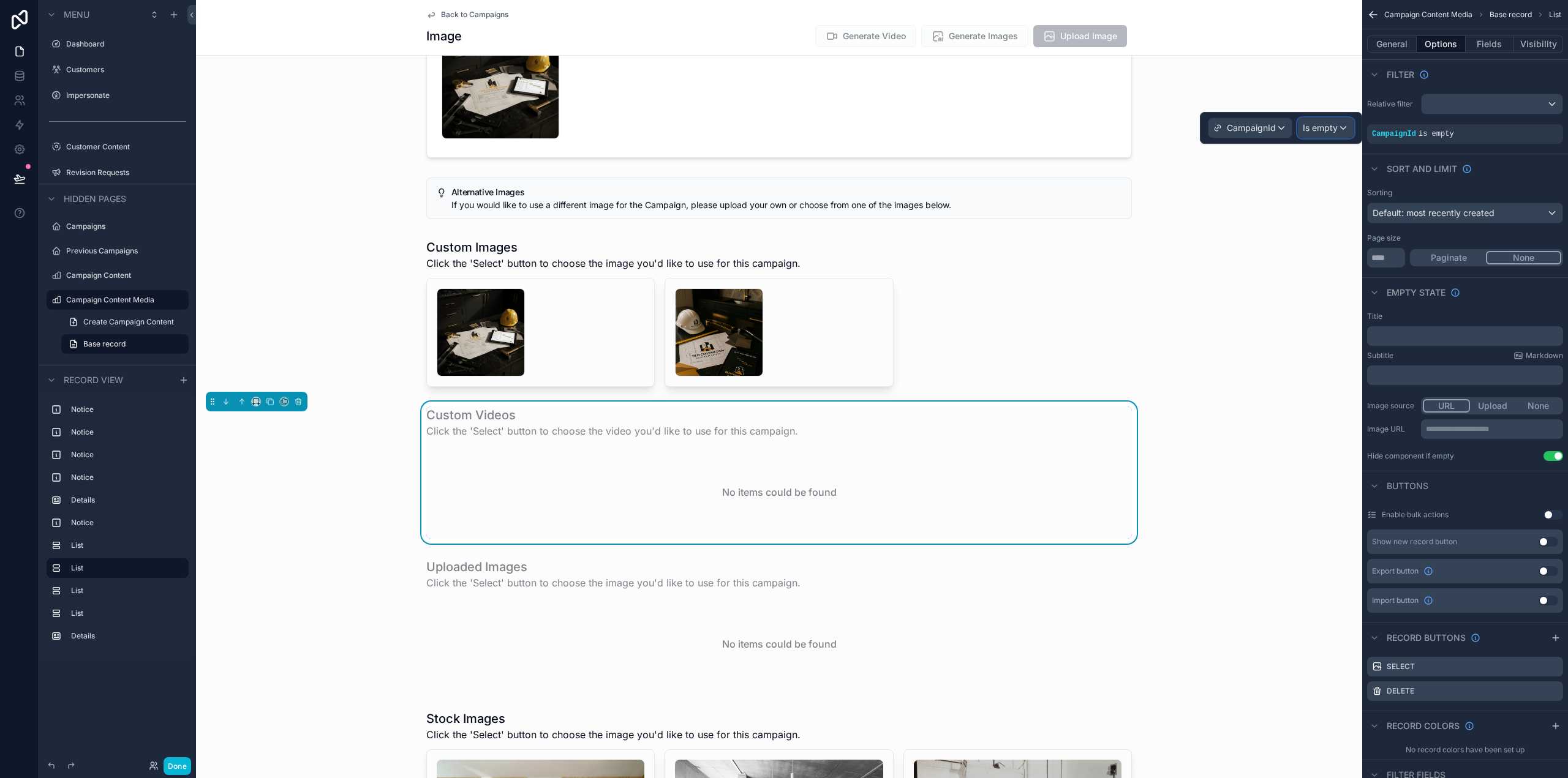
click at [1335, 131] on span "Is empty" at bounding box center [1321, 128] width 35 height 12
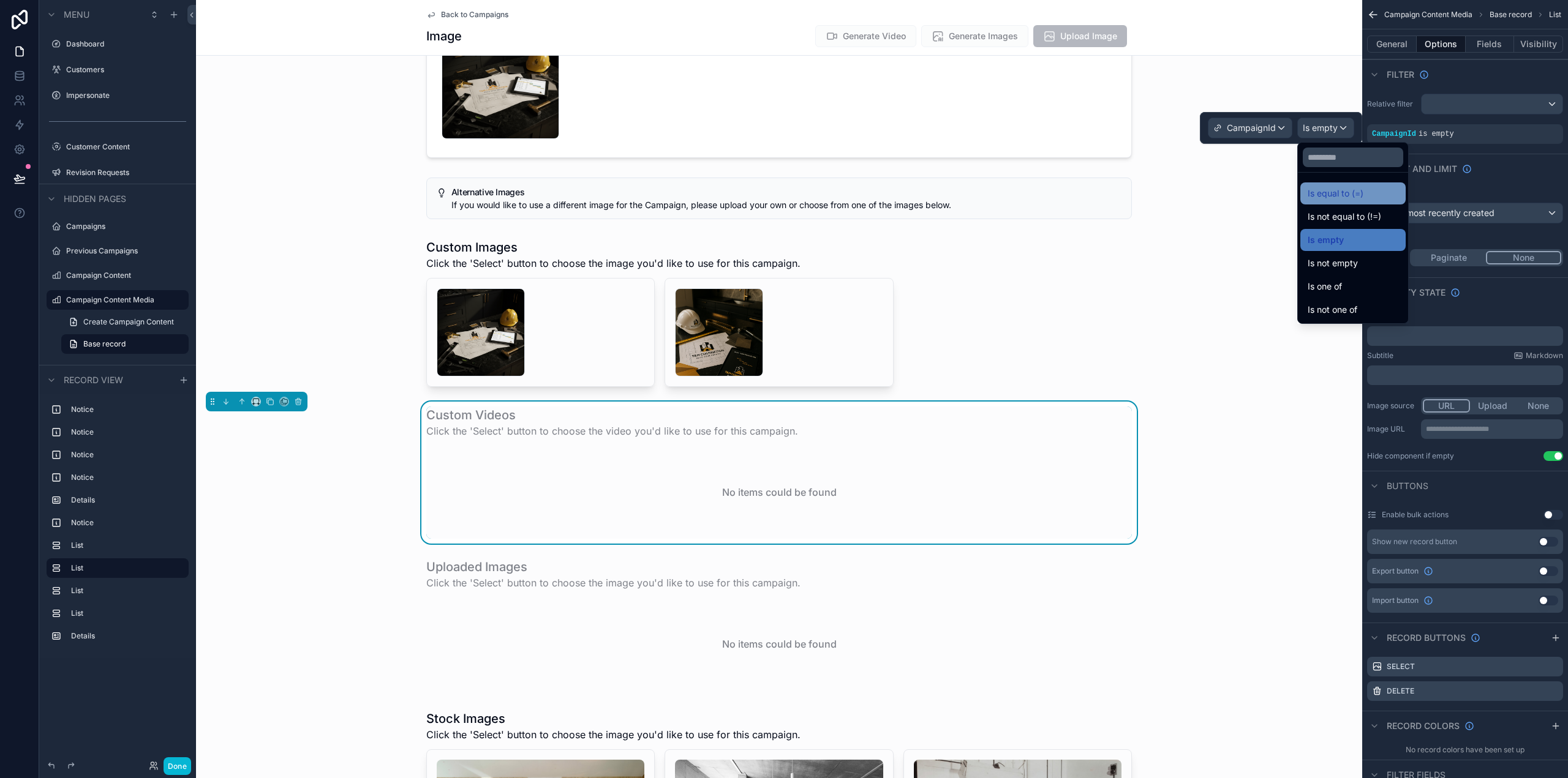
click at [1372, 193] on div "Is equal to (=)" at bounding box center [1353, 194] width 91 height 15
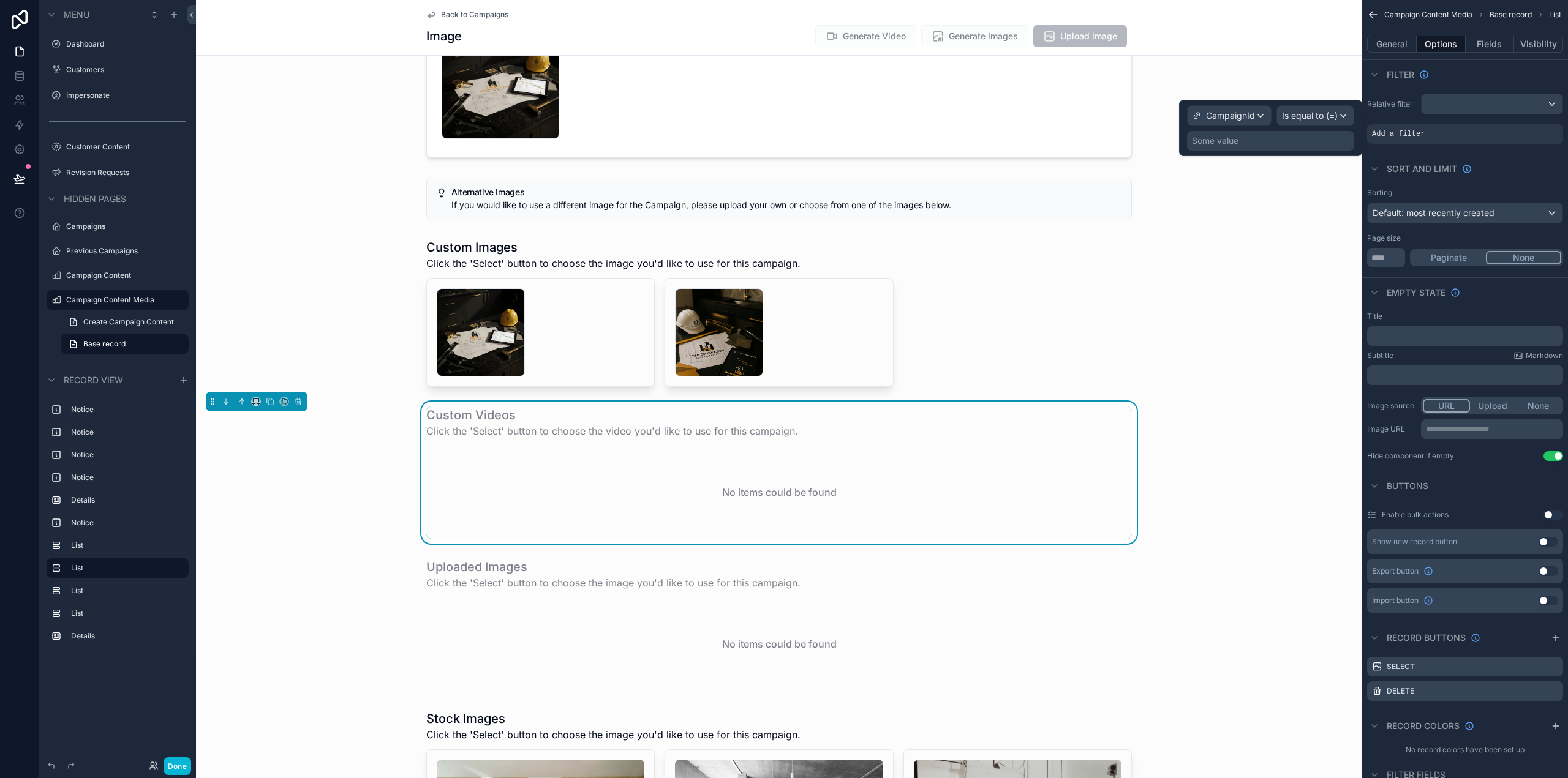
click at [1260, 142] on div "Some value" at bounding box center [1270, 141] width 167 height 19
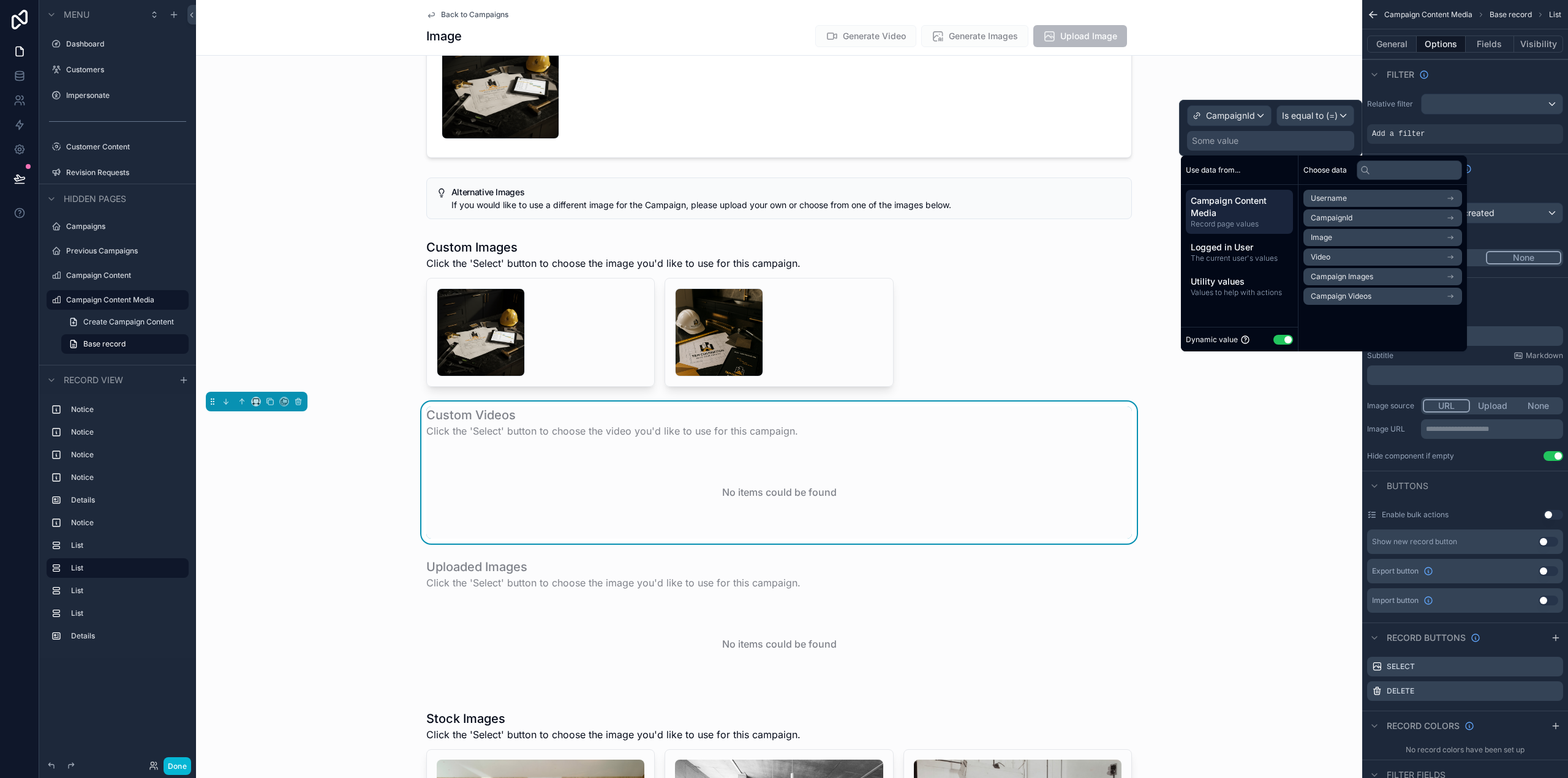
click at [1355, 218] on li "CampaignId" at bounding box center [1383, 218] width 158 height 17
click at [1353, 216] on li "CampaignId" at bounding box center [1383, 220] width 158 height 17
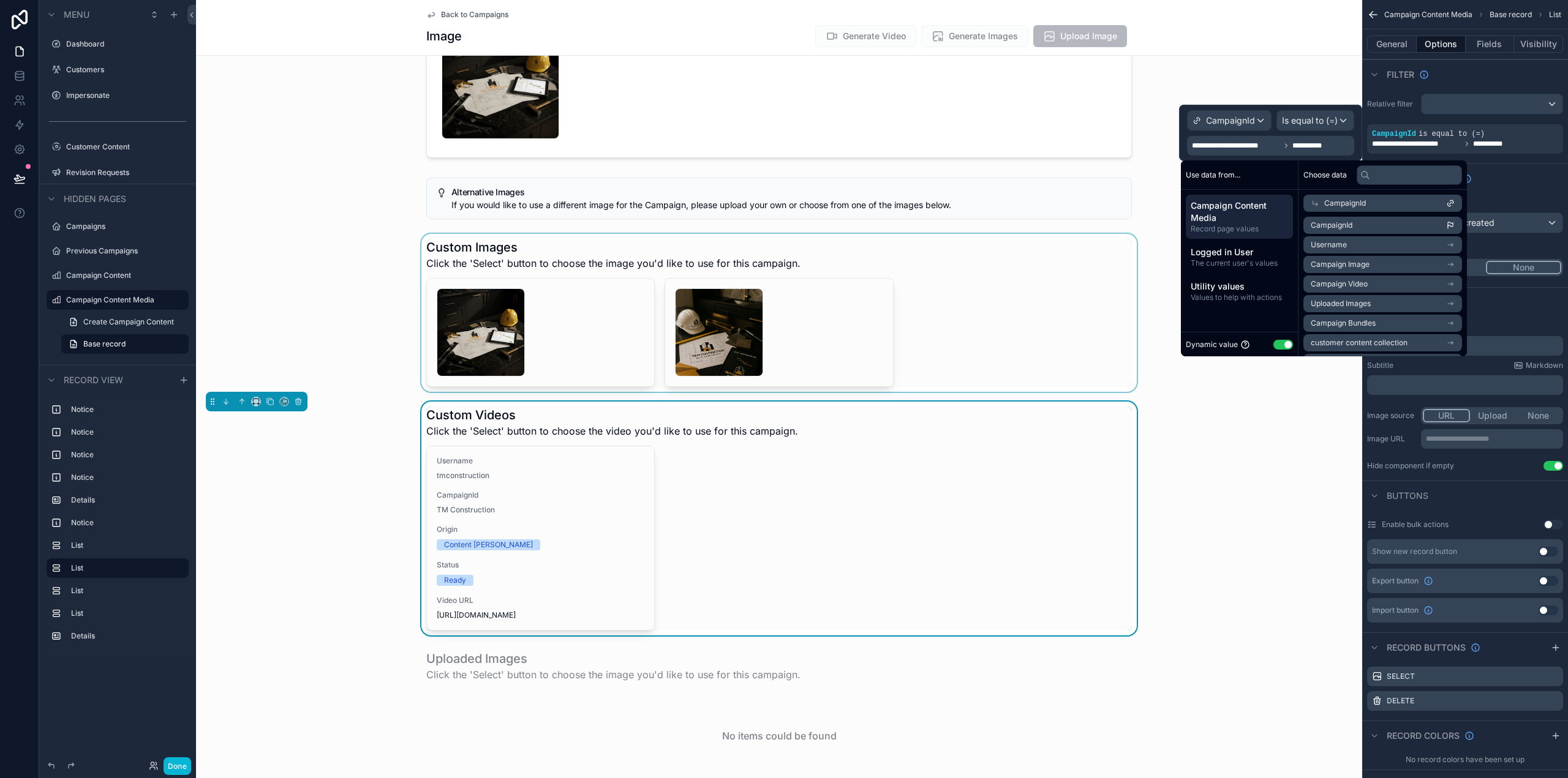
click at [1033, 301] on div "scrollable content" at bounding box center [779, 312] width 1166 height 158
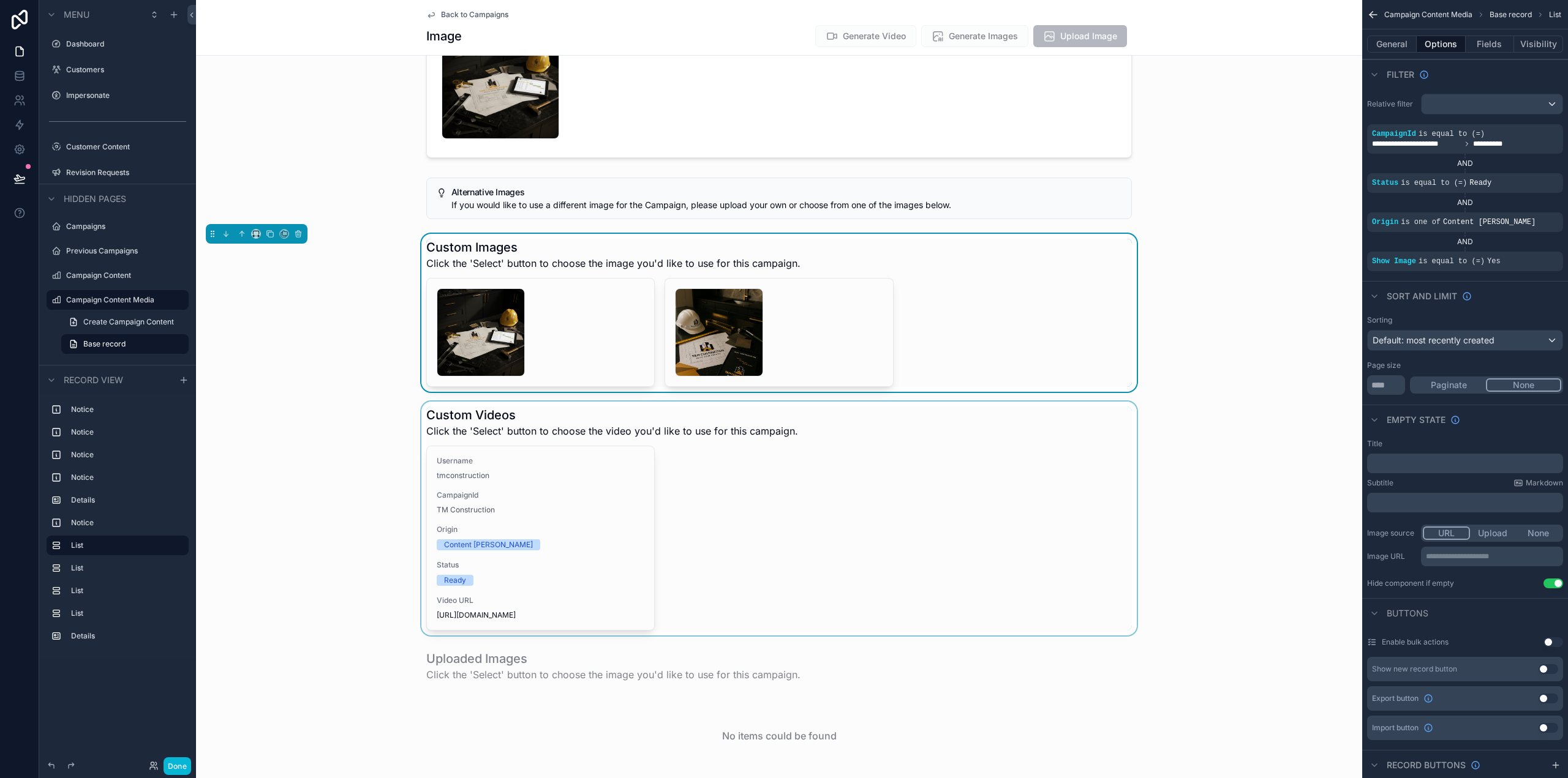
click at [1012, 486] on div "scrollable content" at bounding box center [779, 519] width 1166 height 234
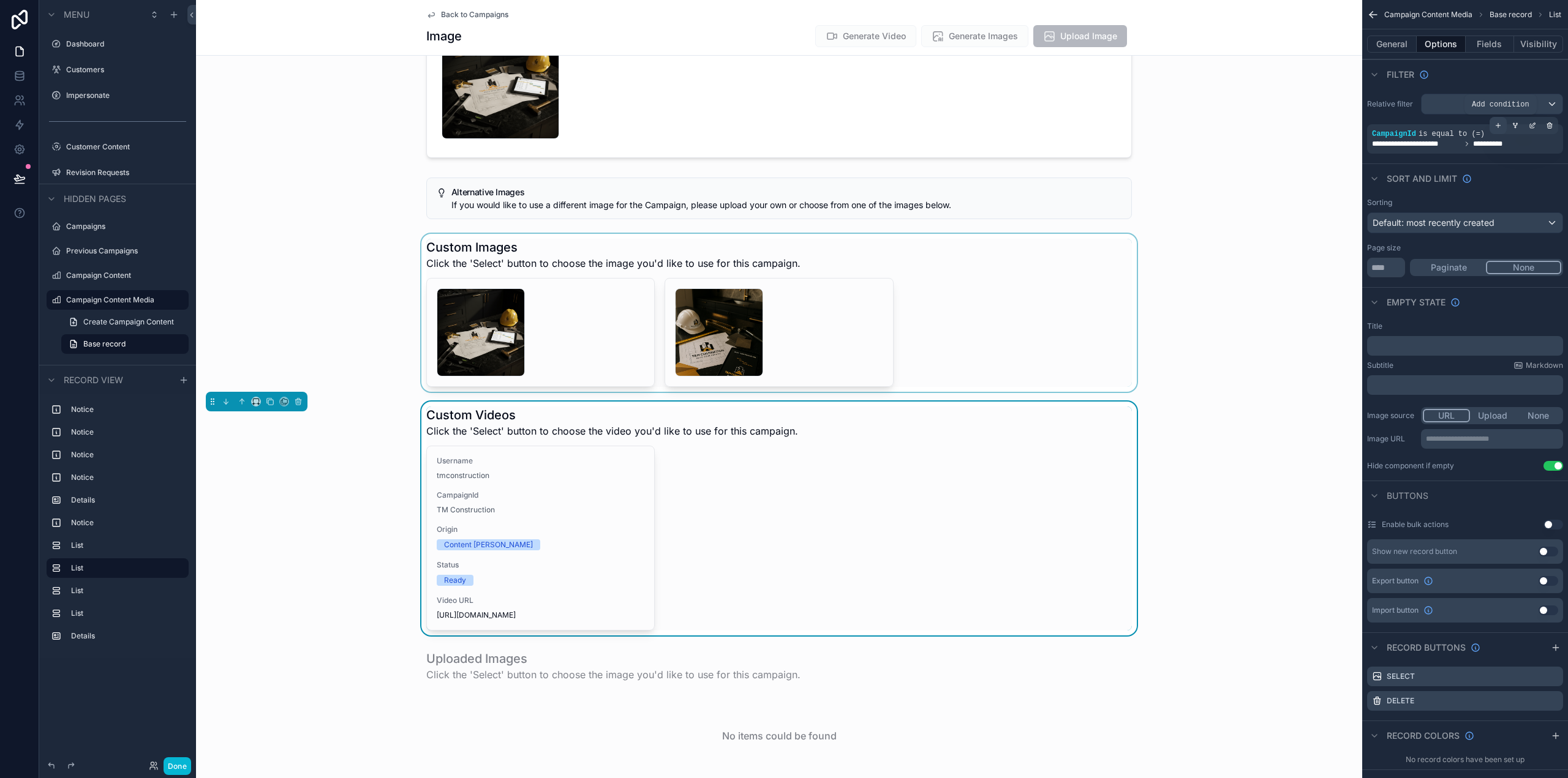
click at [1502, 123] on div "scrollable content" at bounding box center [1498, 125] width 17 height 17
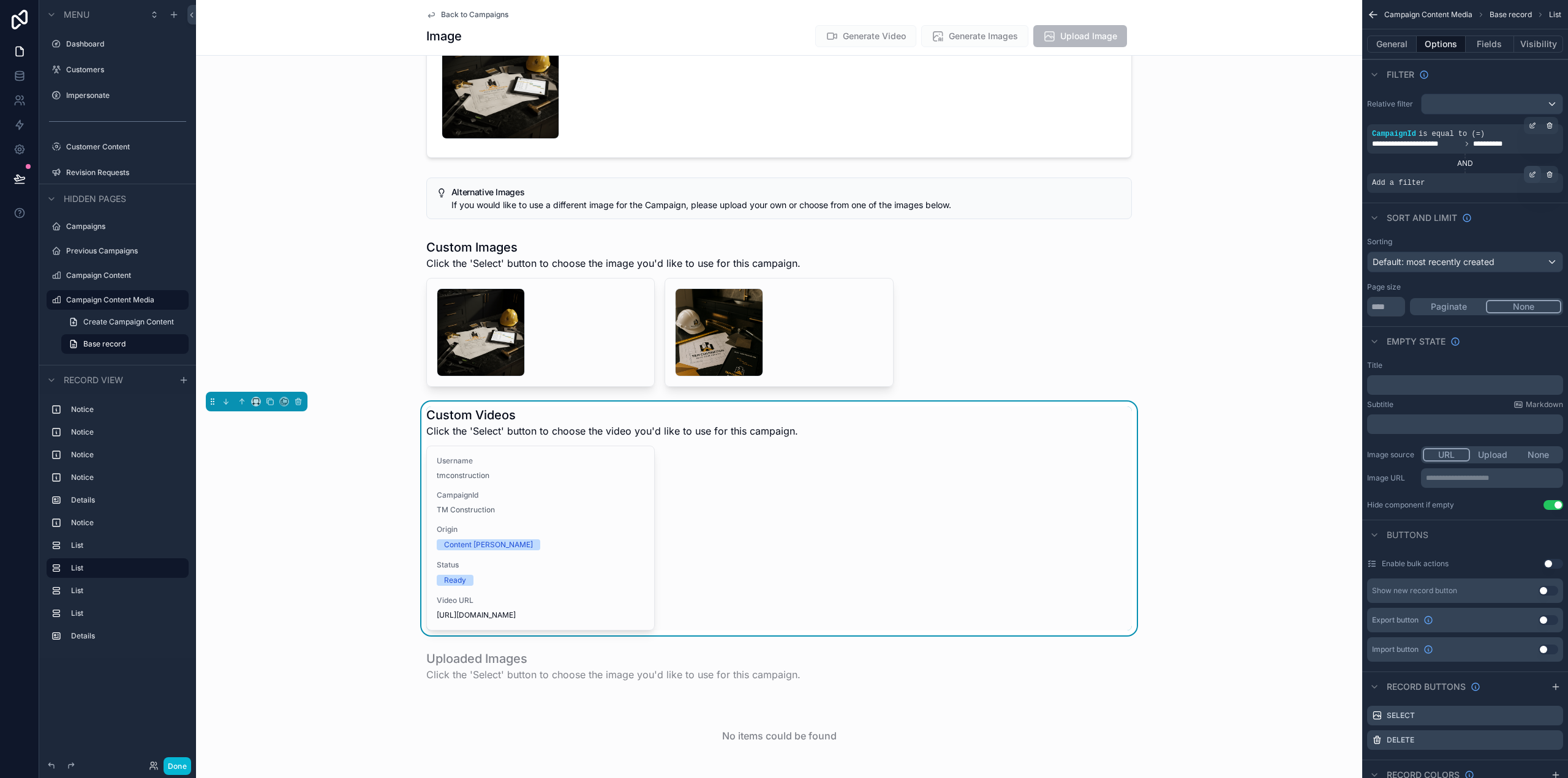
click at [1537, 170] on div "scrollable content" at bounding box center [1532, 175] width 17 height 17
click at [1250, 157] on div "Select a field" at bounding box center [1248, 165] width 73 height 19
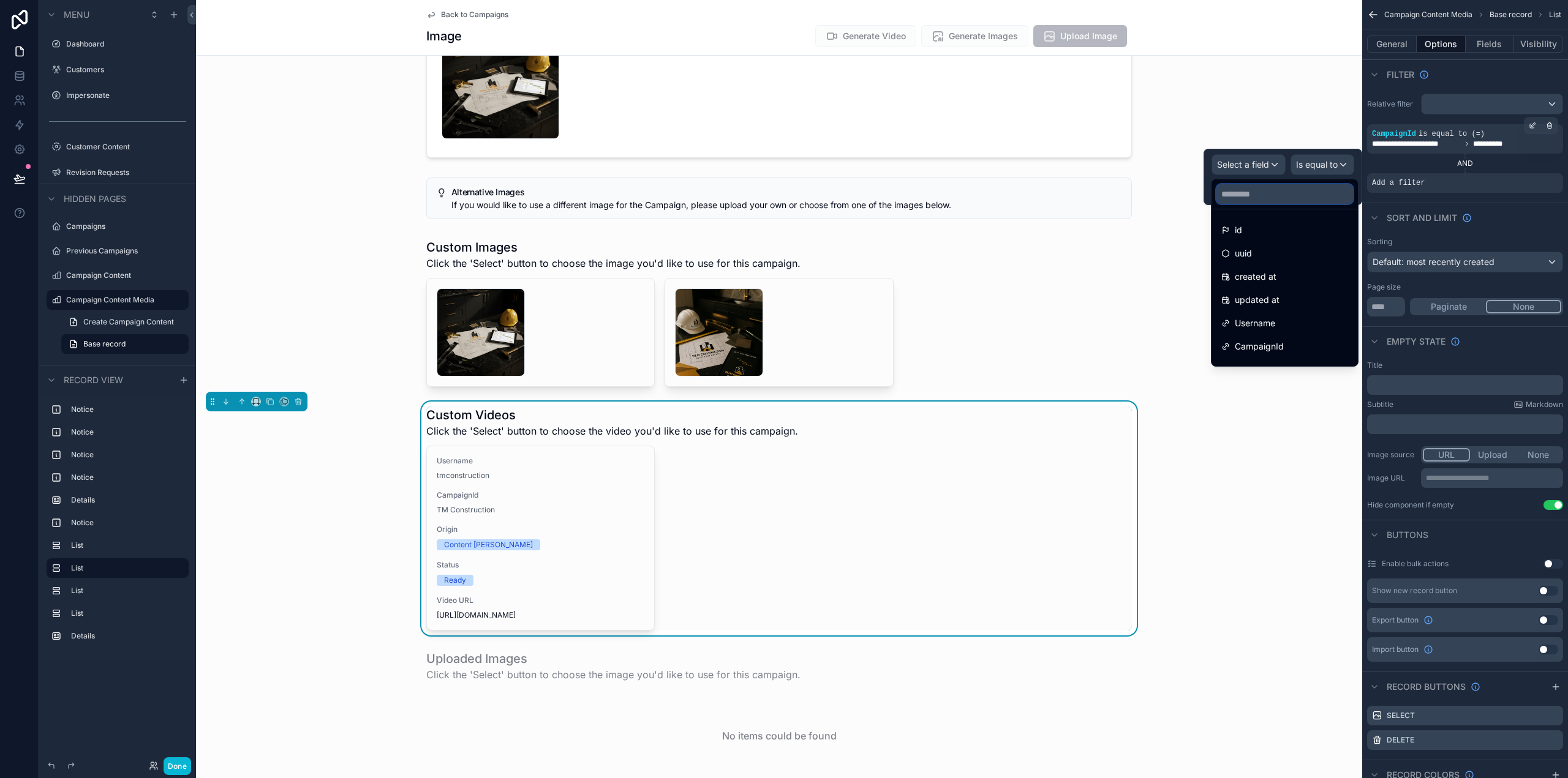
click at [1276, 198] on input "text" at bounding box center [1285, 194] width 136 height 19
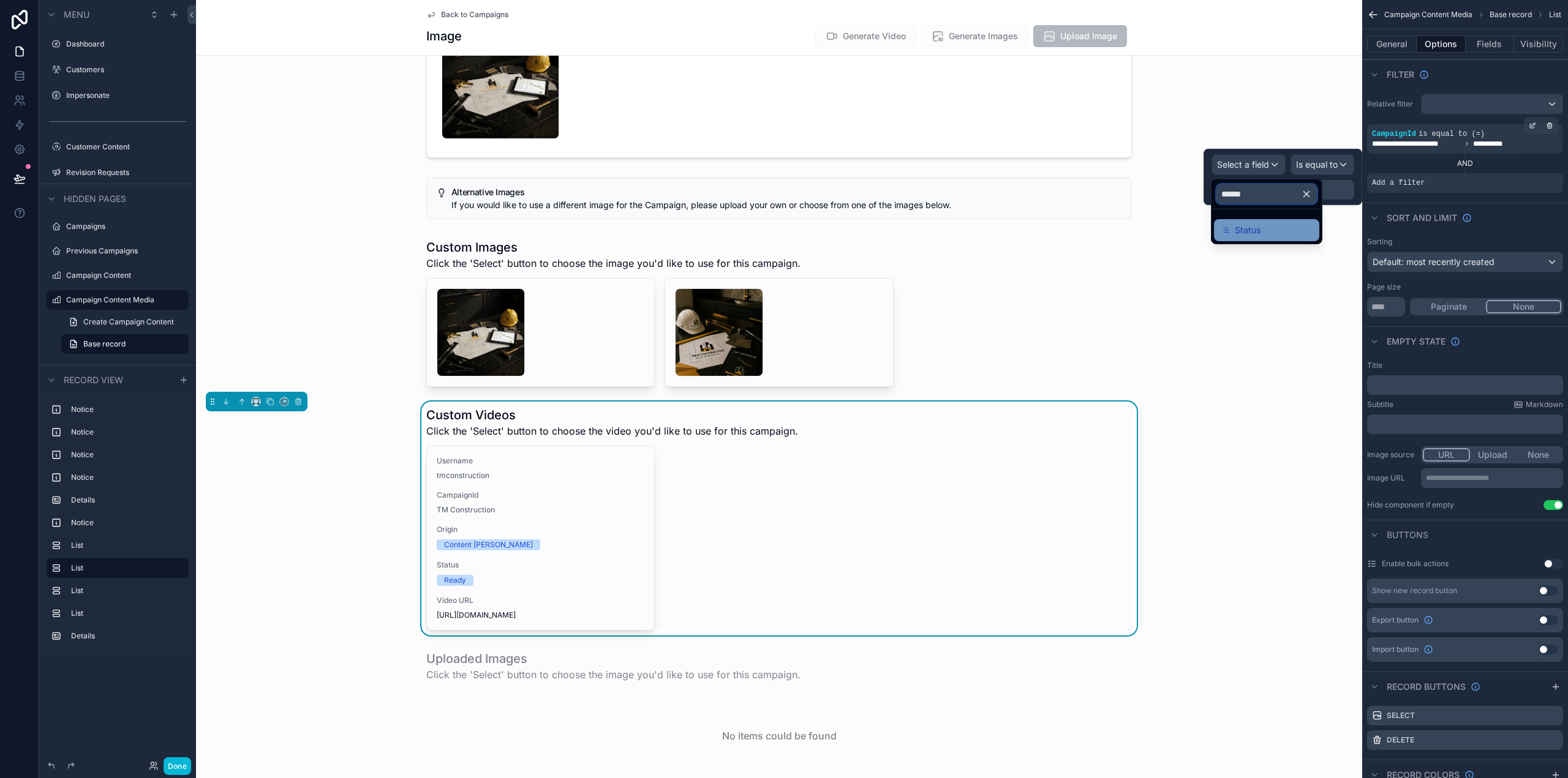
type input "******"
click at [1289, 231] on div "Status" at bounding box center [1267, 230] width 91 height 15
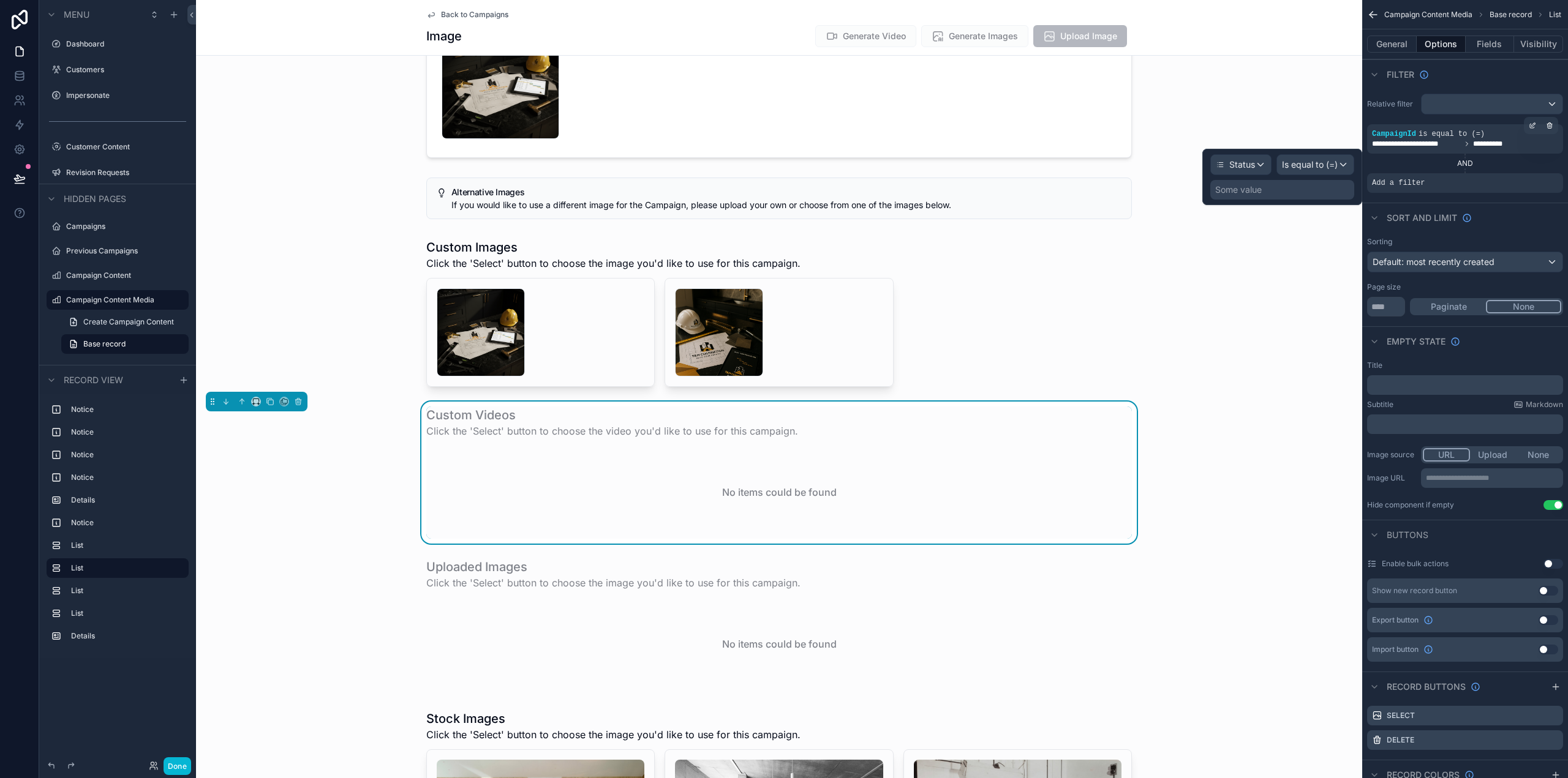
click at [1271, 185] on div "Some value" at bounding box center [1282, 190] width 144 height 19
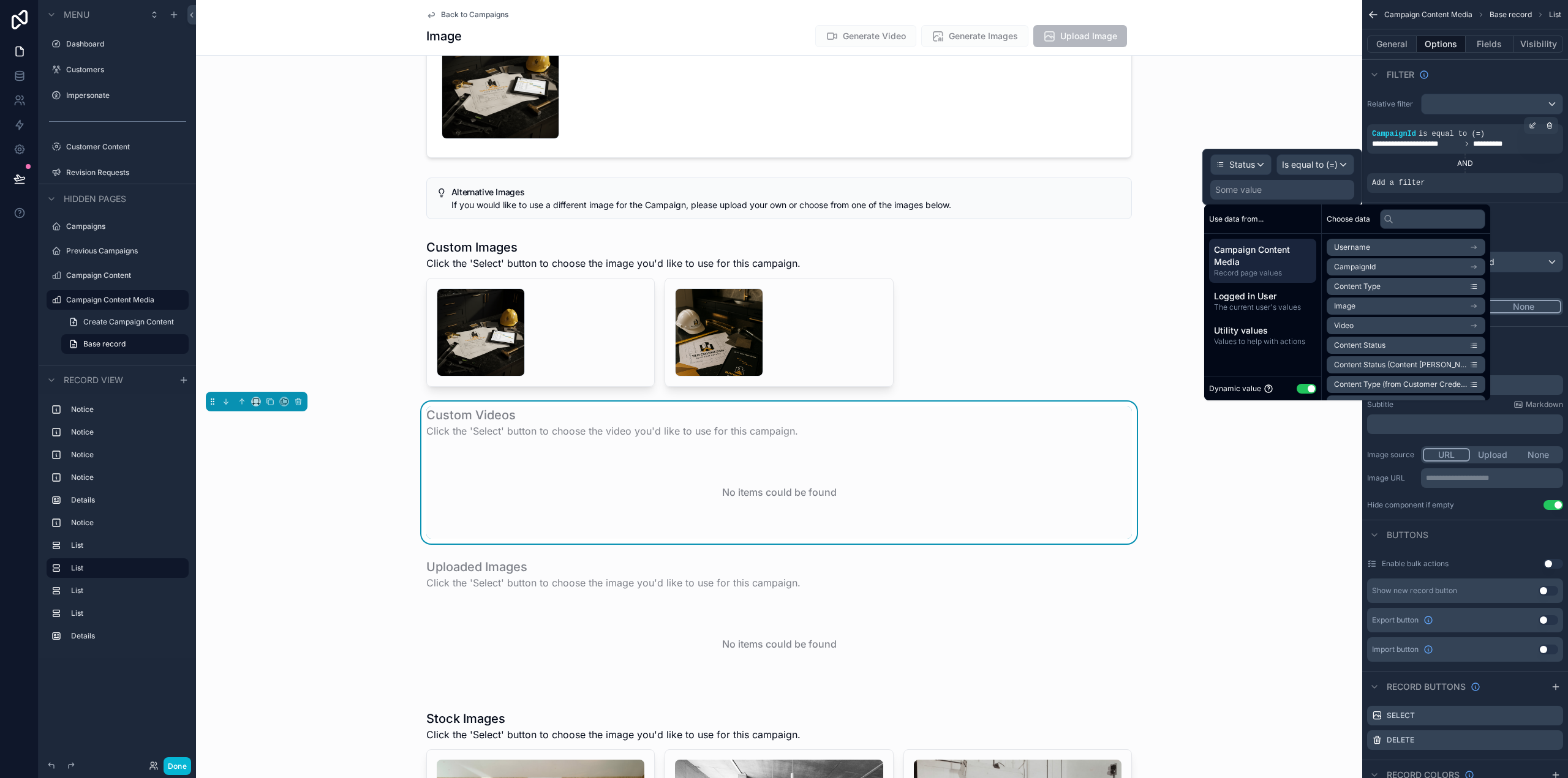
click at [1311, 388] on button "Use setting" at bounding box center [1306, 388] width 19 height 10
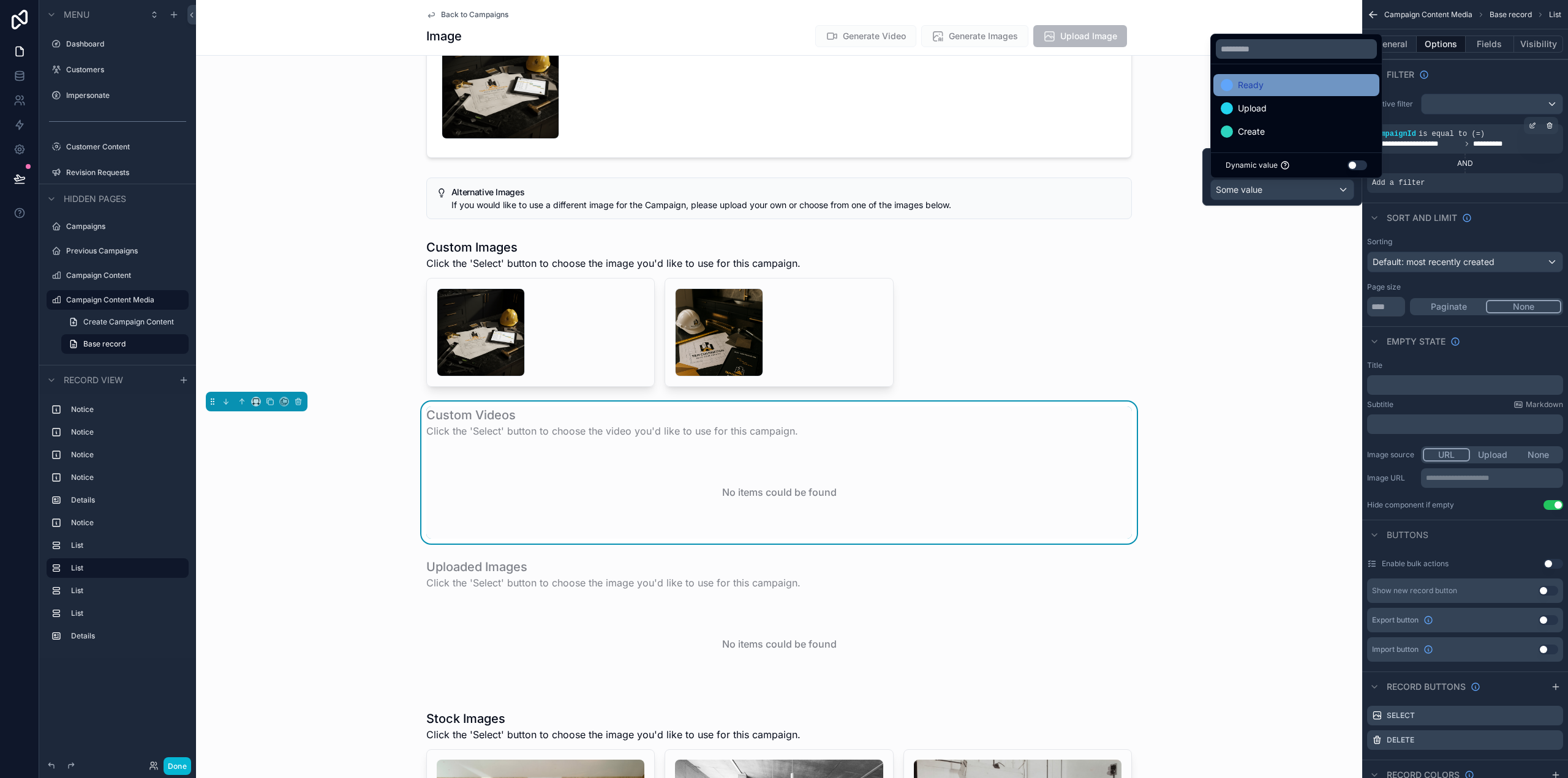
click at [1270, 87] on div "Ready" at bounding box center [1296, 85] width 151 height 15
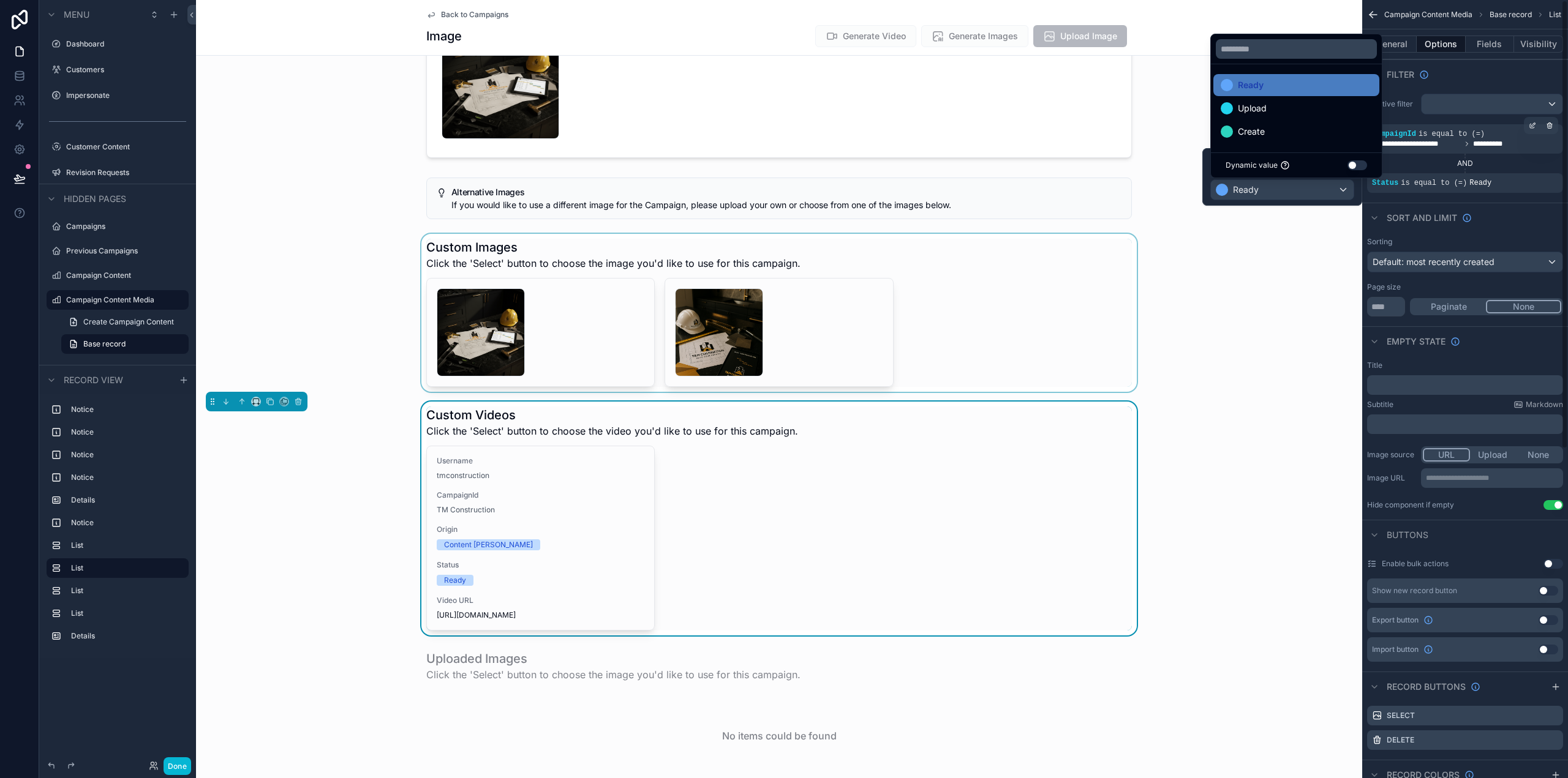
click at [1307, 368] on div "scrollable content" at bounding box center [779, 312] width 1166 height 158
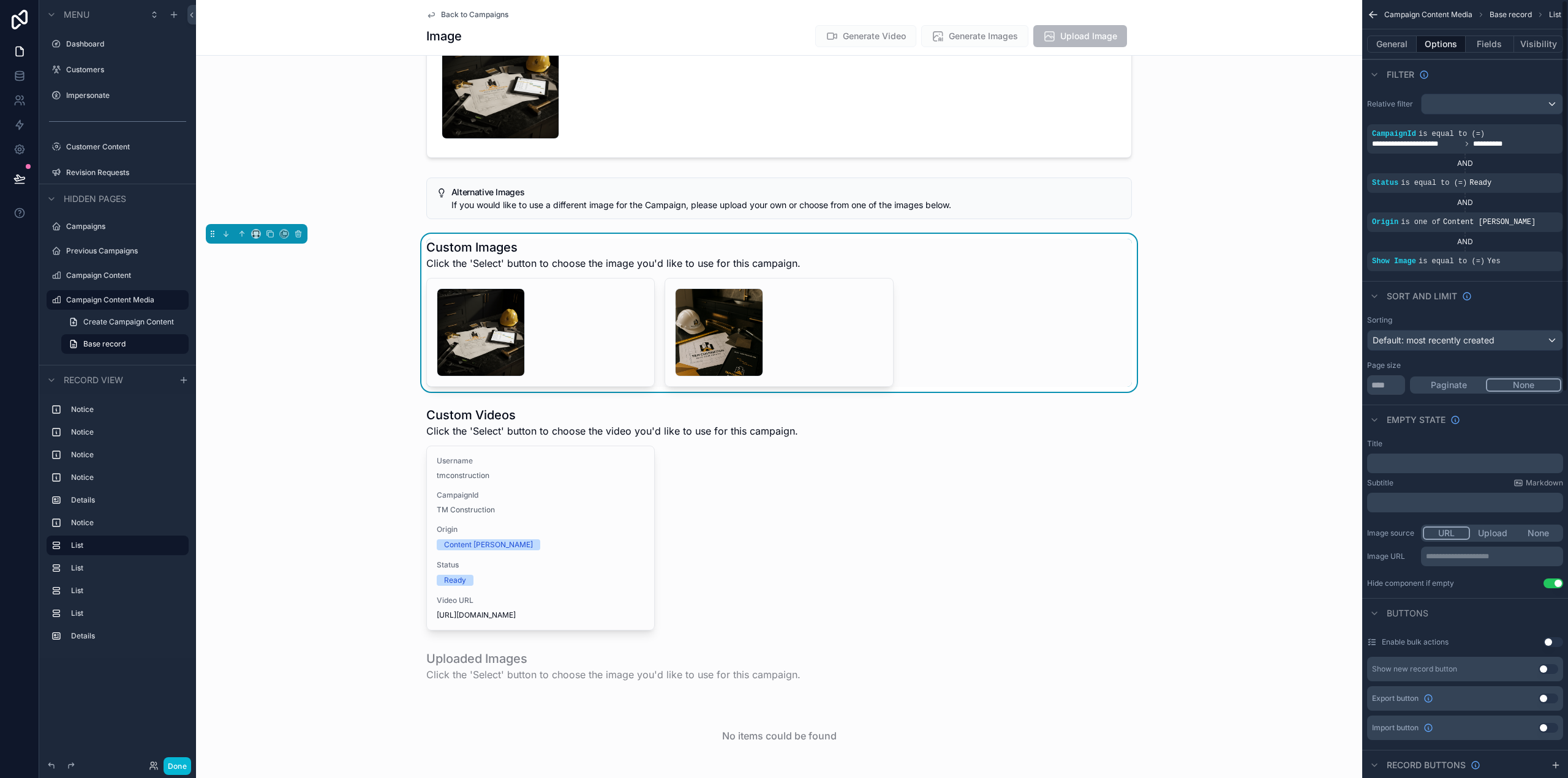
click at [1122, 273] on div "Custom Images Click the 'Select' button to choose the image you'd like to use f…" at bounding box center [779, 313] width 705 height 148
click at [1031, 481] on div "scrollable content" at bounding box center [779, 519] width 1166 height 234
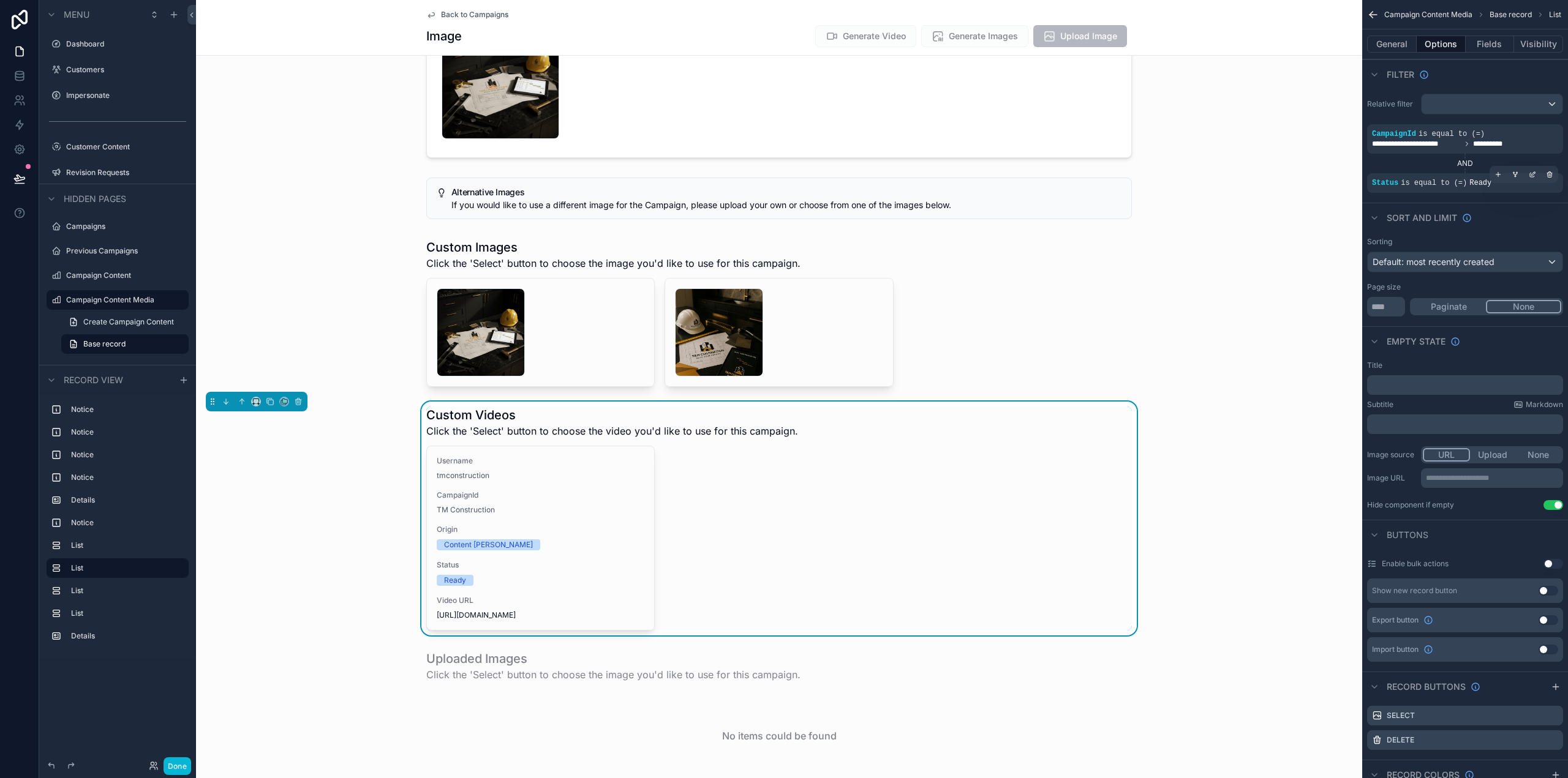
drag, startPoint x: 1500, startPoint y: 175, endPoint x: 1489, endPoint y: 184, distance: 14.2
click at [1500, 175] on icon "scrollable content" at bounding box center [1498, 174] width 7 height 7
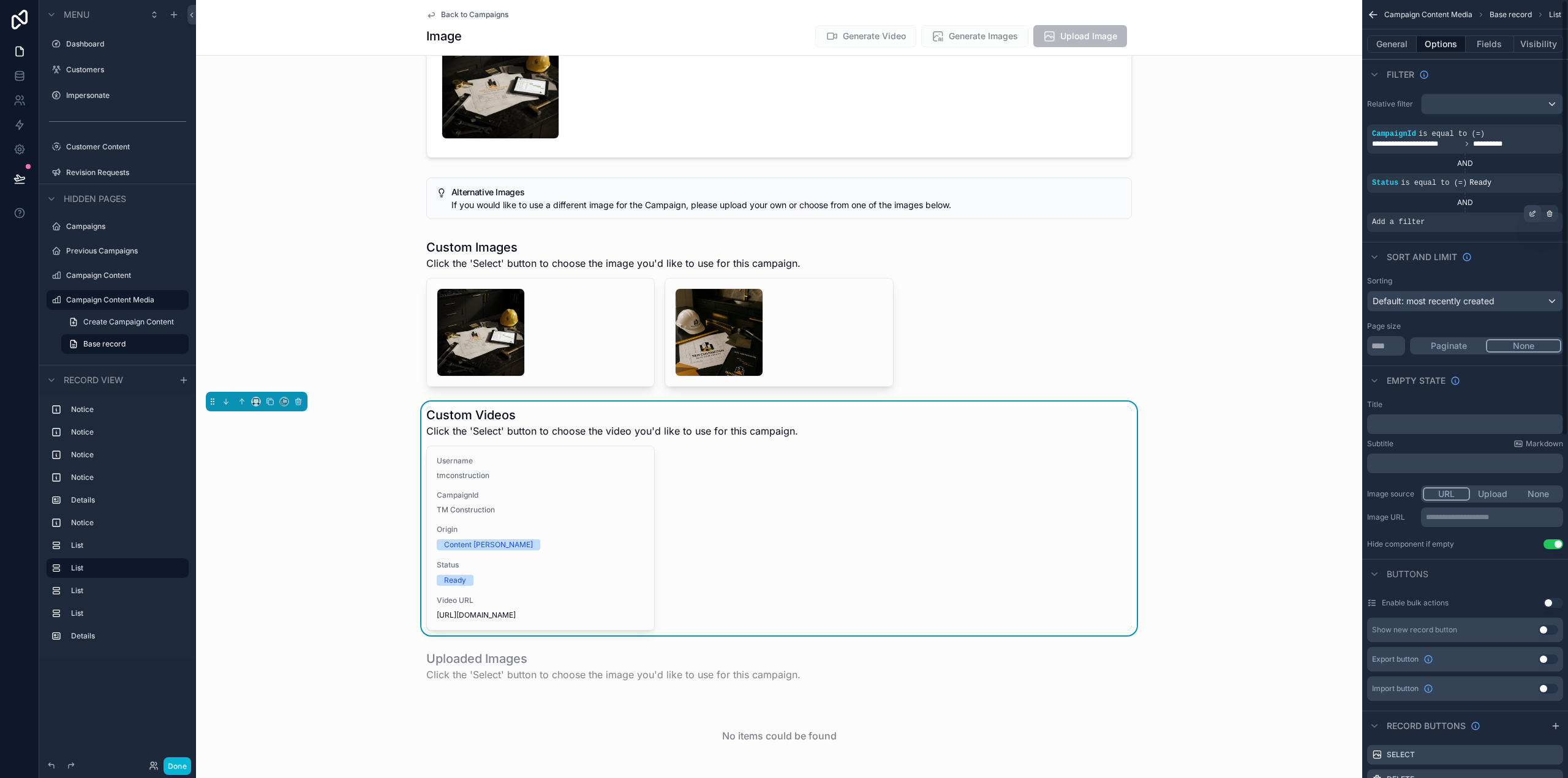
click at [1532, 213] on icon "scrollable content" at bounding box center [1534, 212] width 4 height 4
click at [1243, 203] on span "Select a field" at bounding box center [1243, 204] width 52 height 10
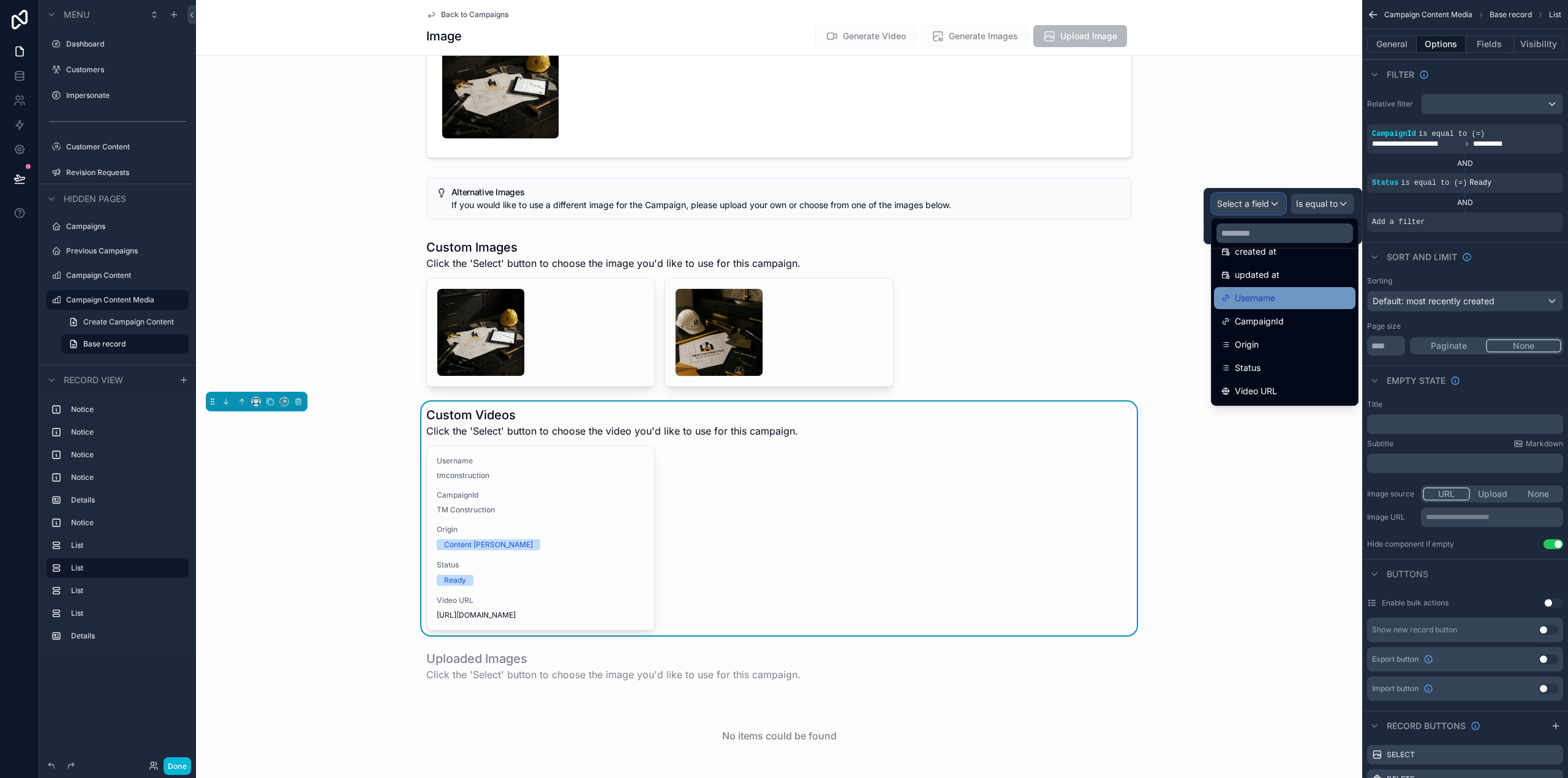
scroll to position [123, 0]
click at [1261, 292] on div "Origin" at bounding box center [1284, 286] width 127 height 15
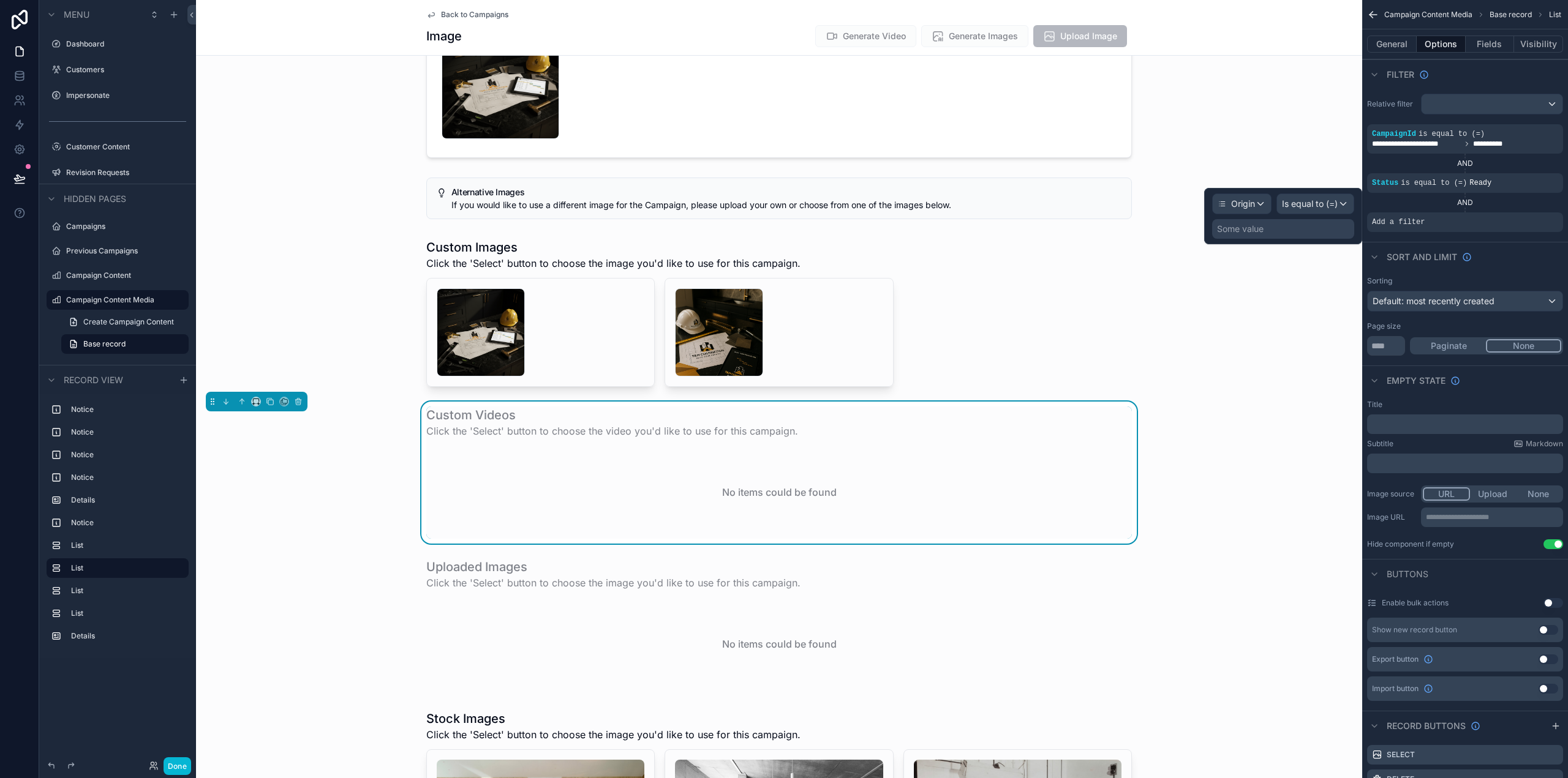
click at [1330, 193] on div "Origin Is equal to (=) Some value" at bounding box center [1283, 216] width 158 height 56
click at [1328, 200] on span "Is equal to (=)" at bounding box center [1310, 204] width 56 height 12
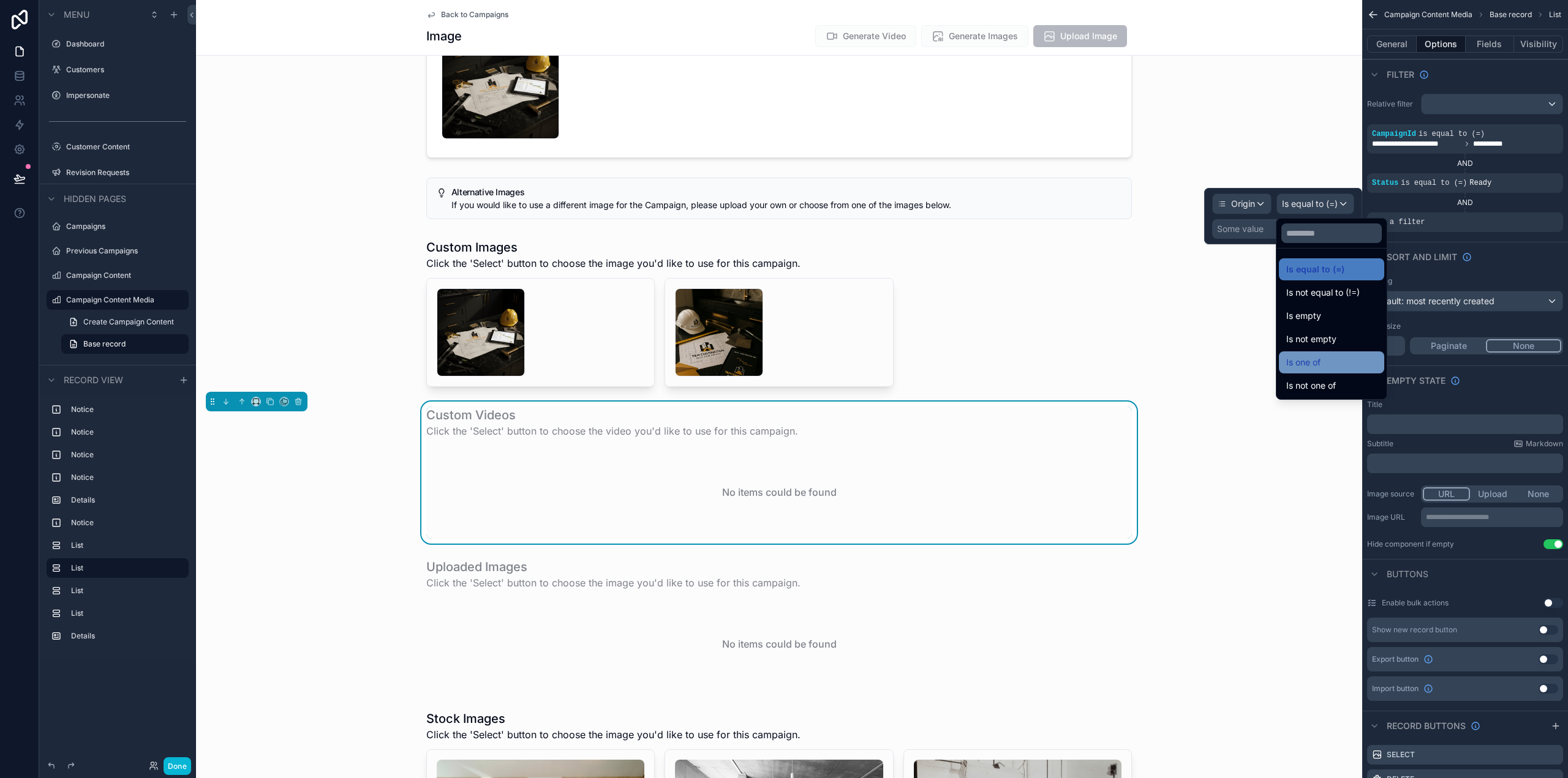
click at [1322, 357] on div "Is one of" at bounding box center [1332, 362] width 91 height 15
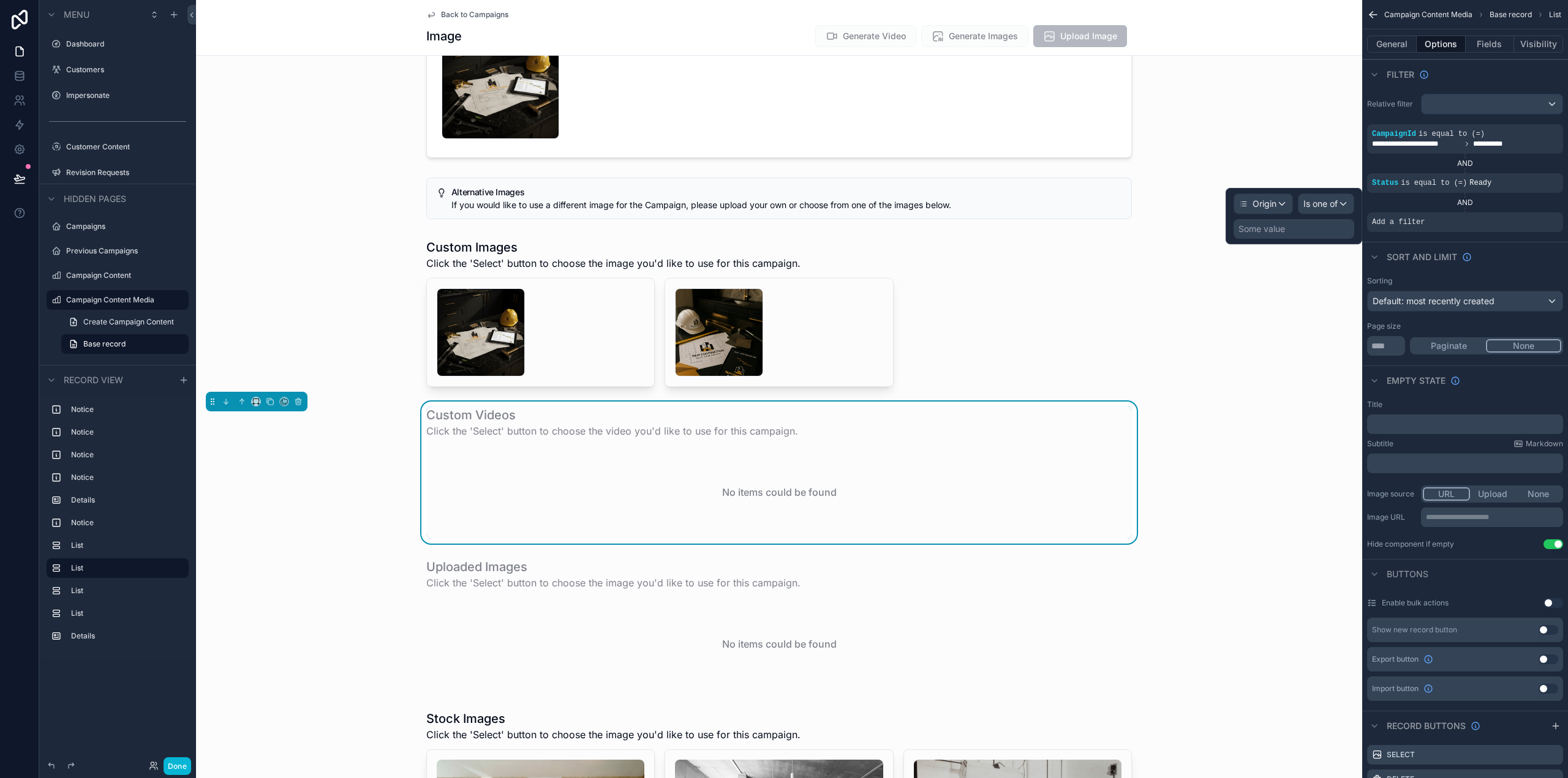
click at [1273, 231] on div "Some value" at bounding box center [1262, 229] width 47 height 12
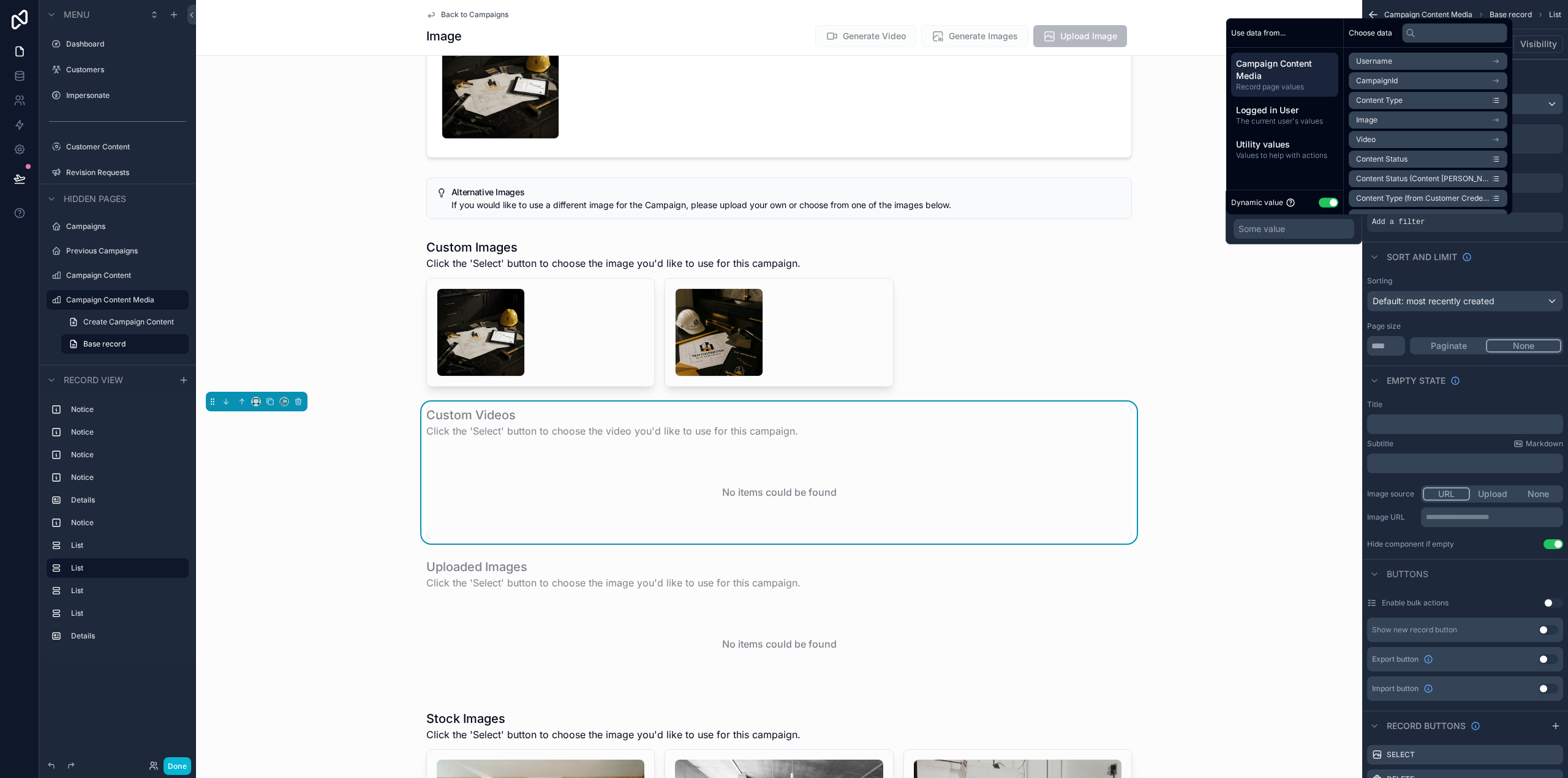
click at [1332, 201] on button "Use setting" at bounding box center [1328, 203] width 19 height 10
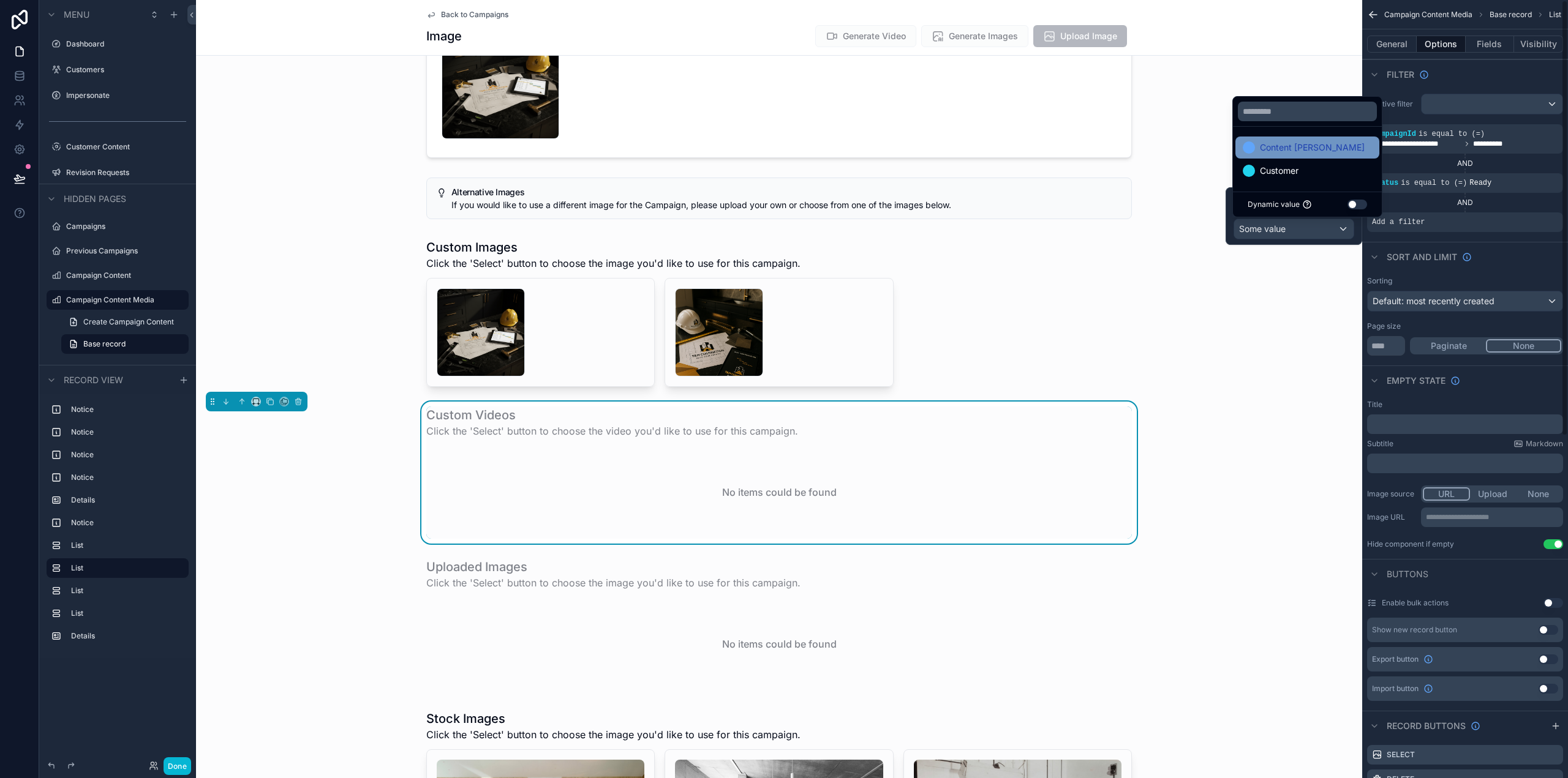
click at [1326, 145] on div "Content [PERSON_NAME]" at bounding box center [1307, 147] width 129 height 15
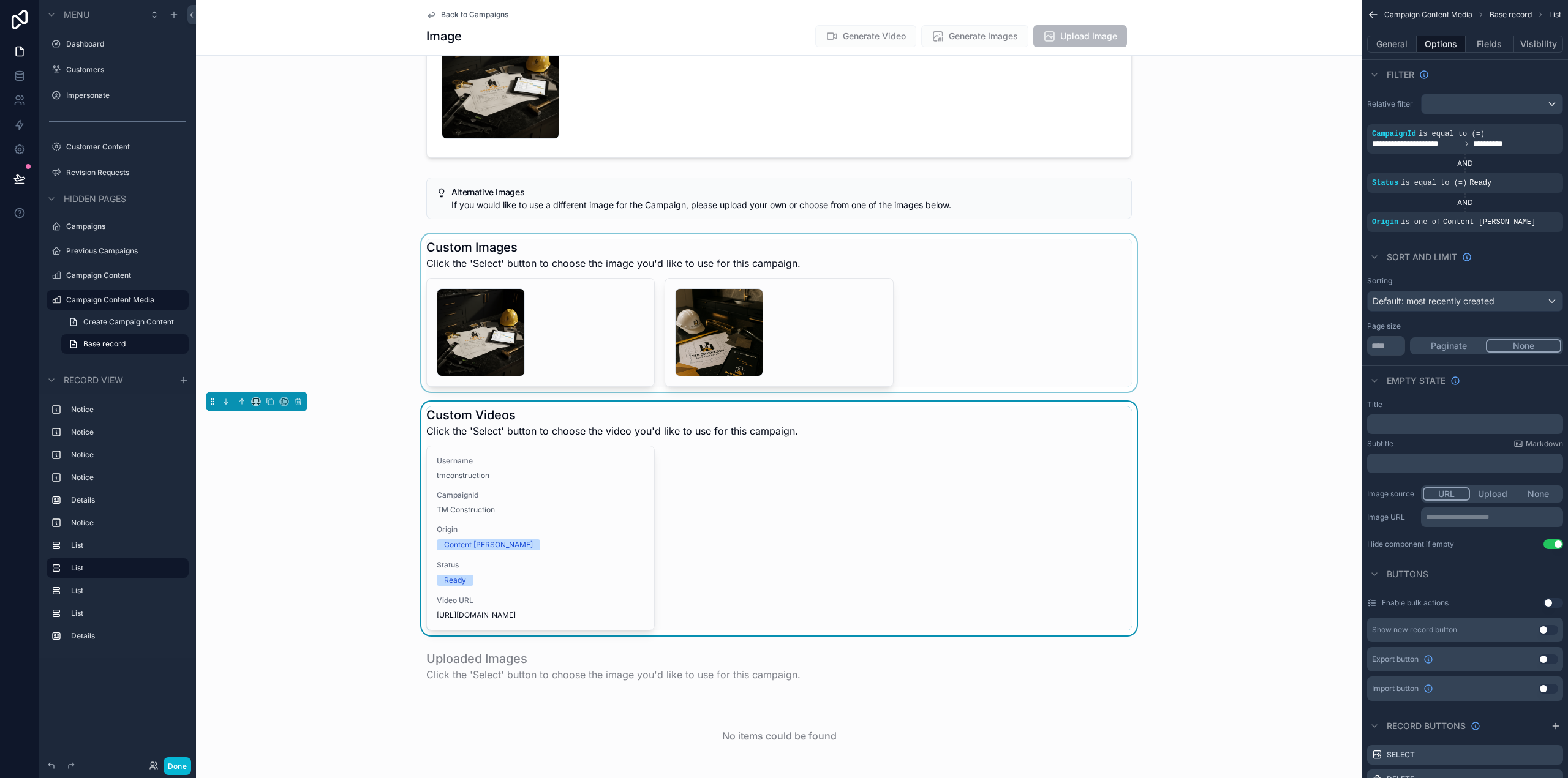
click at [1047, 343] on div "scrollable content" at bounding box center [779, 312] width 1166 height 158
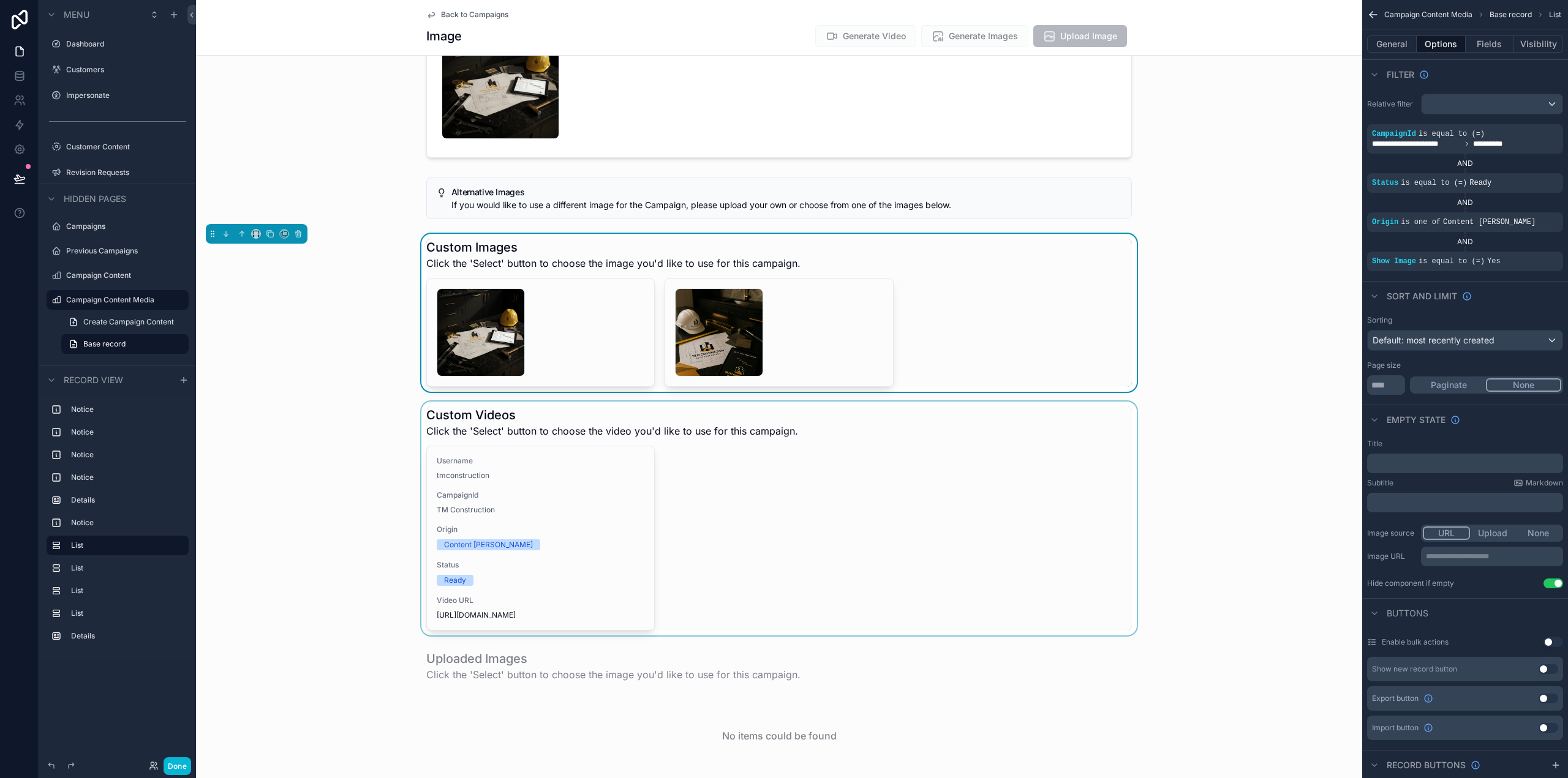
click at [1020, 529] on div "scrollable content" at bounding box center [779, 519] width 1166 height 234
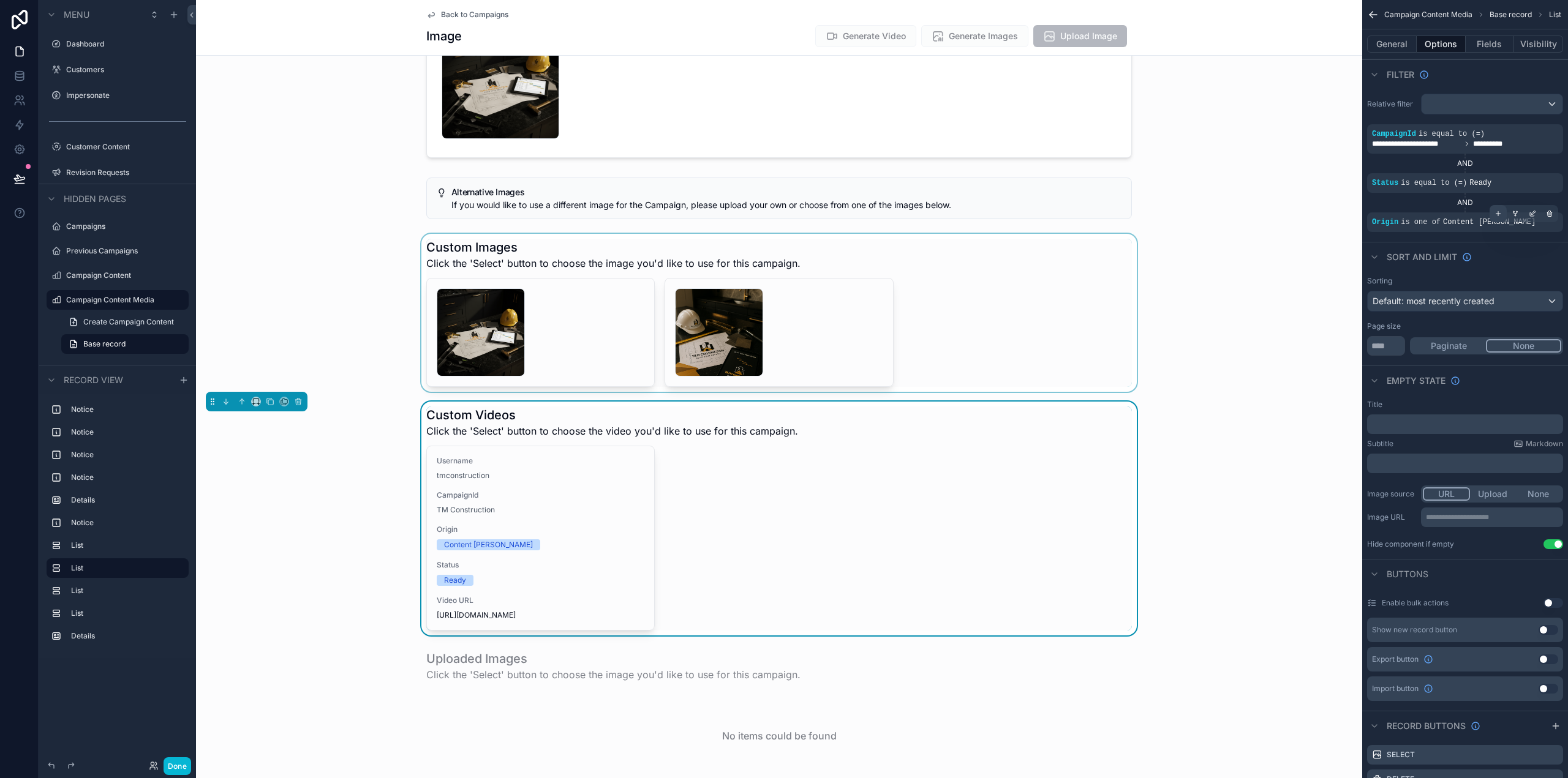
click at [1498, 213] on icon "scrollable content" at bounding box center [1498, 214] width 0 height 5
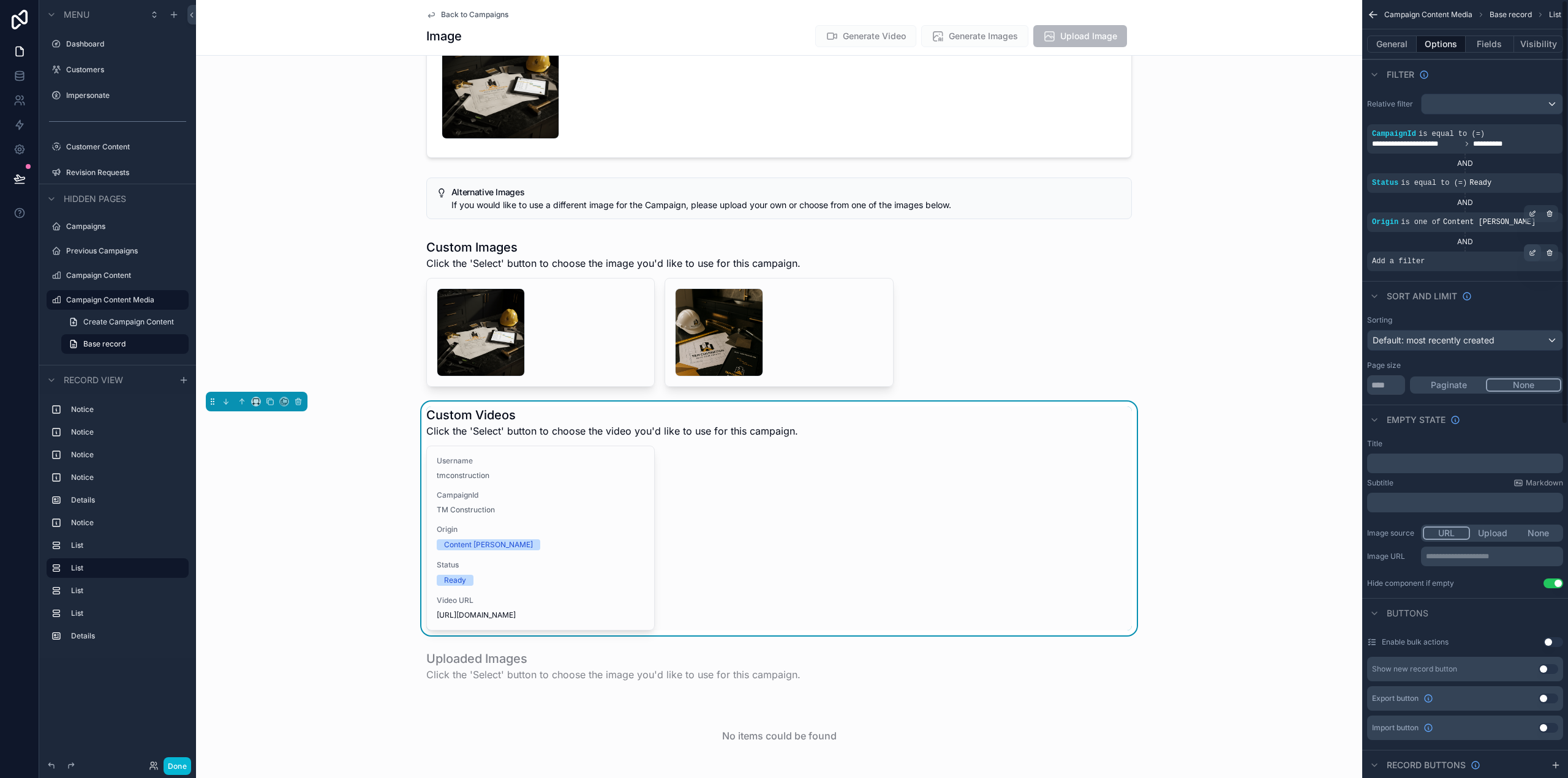
click at [1527, 251] on div "scrollable content" at bounding box center [1532, 253] width 17 height 17
click at [1244, 242] on span "Select a field" at bounding box center [1243, 243] width 52 height 10
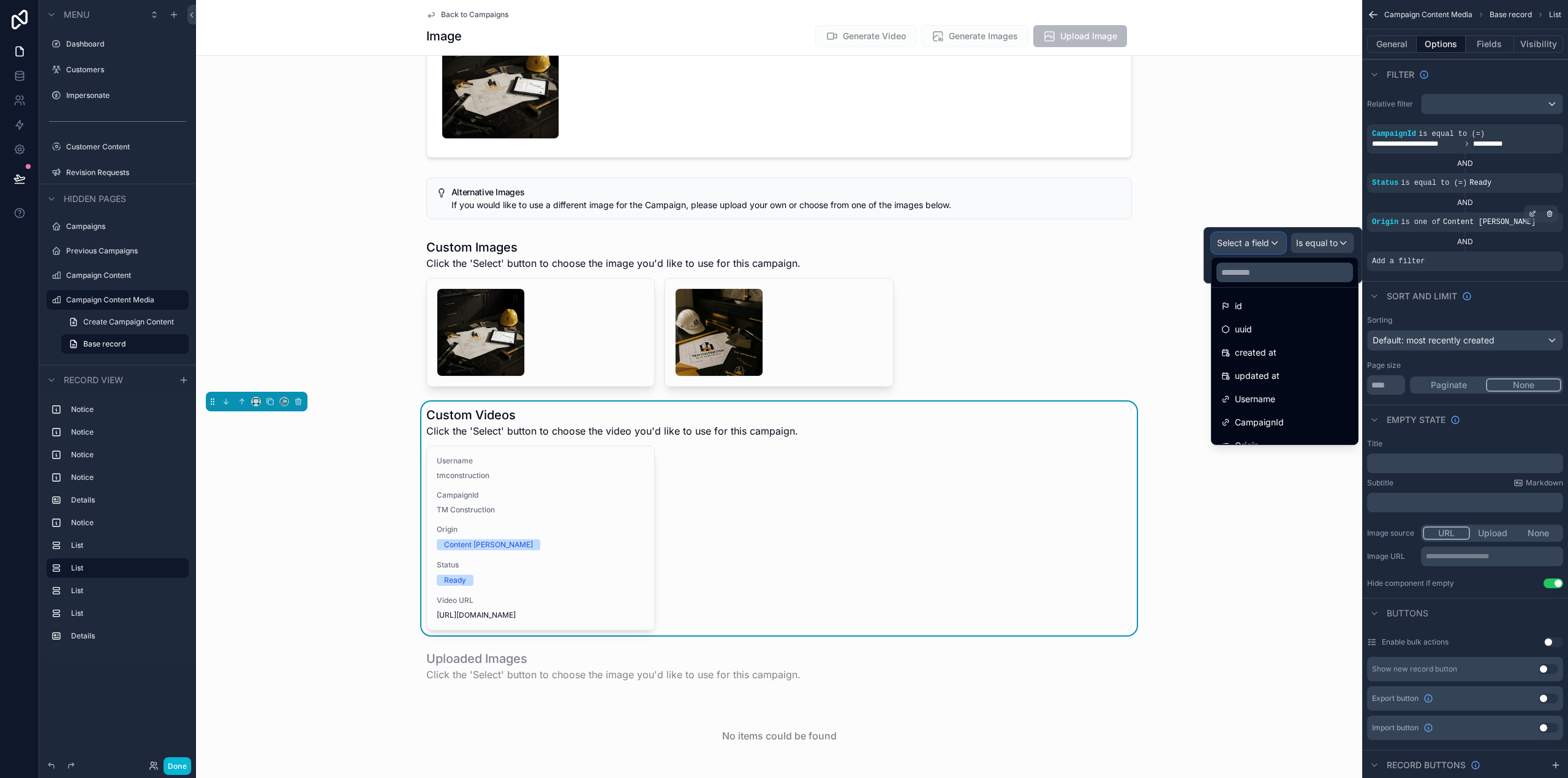
scroll to position [0, 0]
click at [1264, 518] on div "Custom Videos Click the 'Select' button to choose the video you'd like to use f…" at bounding box center [779, 519] width 1166 height 234
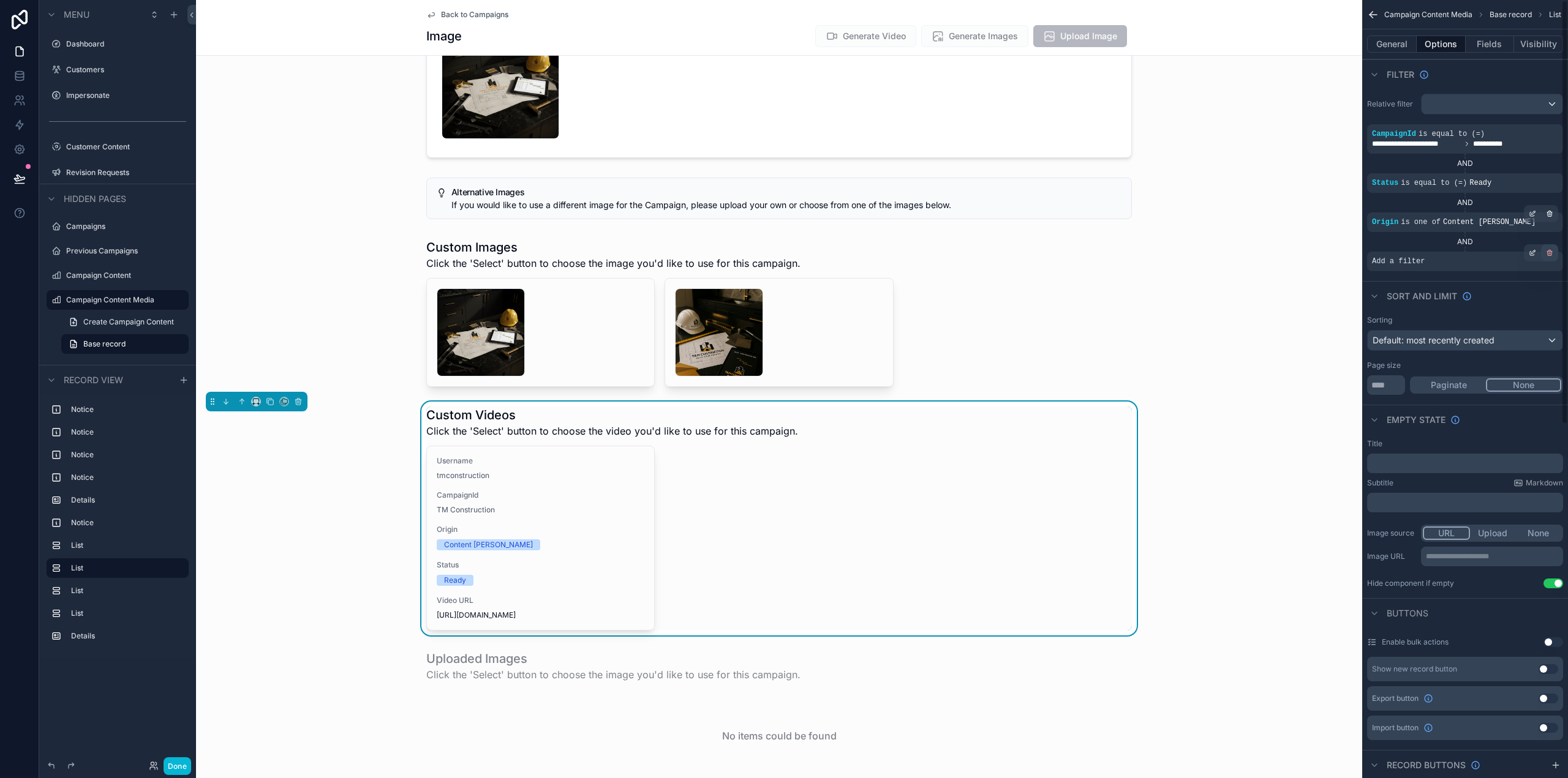
click at [1549, 252] on icon "scrollable content" at bounding box center [1549, 253] width 7 height 7
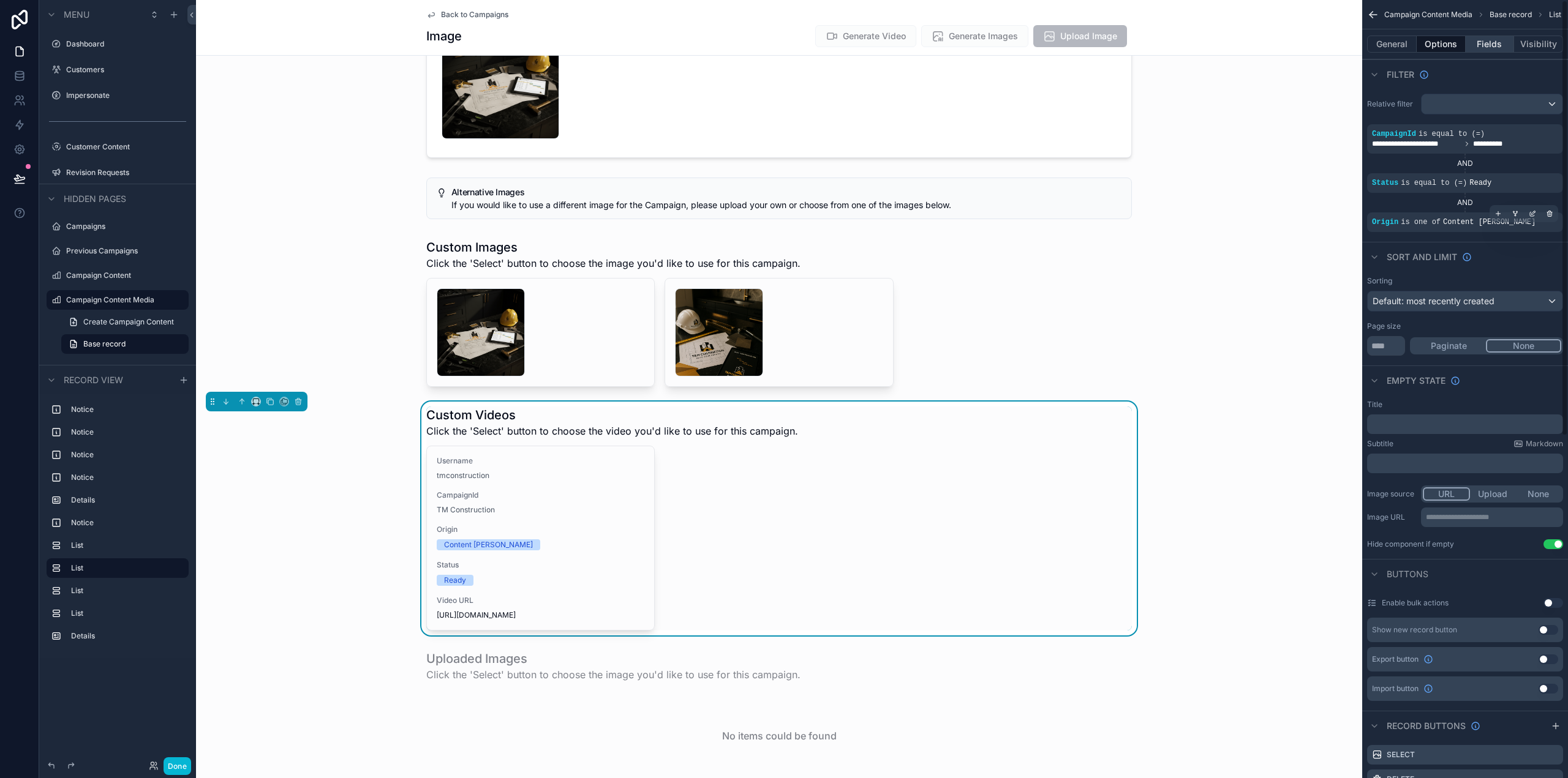
click at [1488, 40] on button "Fields" at bounding box center [1489, 44] width 49 height 17
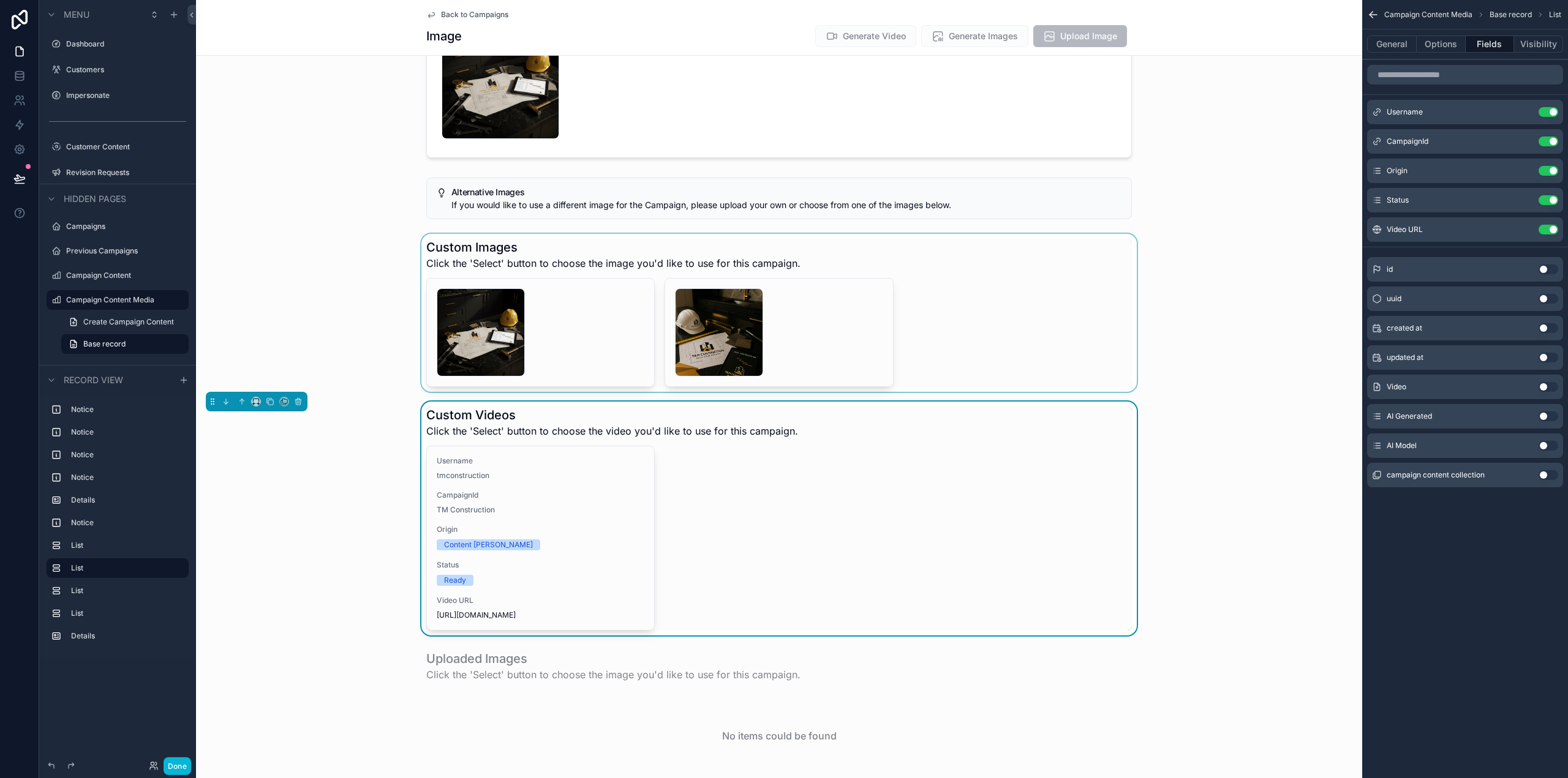
click at [1060, 263] on div "scrollable content" at bounding box center [779, 312] width 1166 height 158
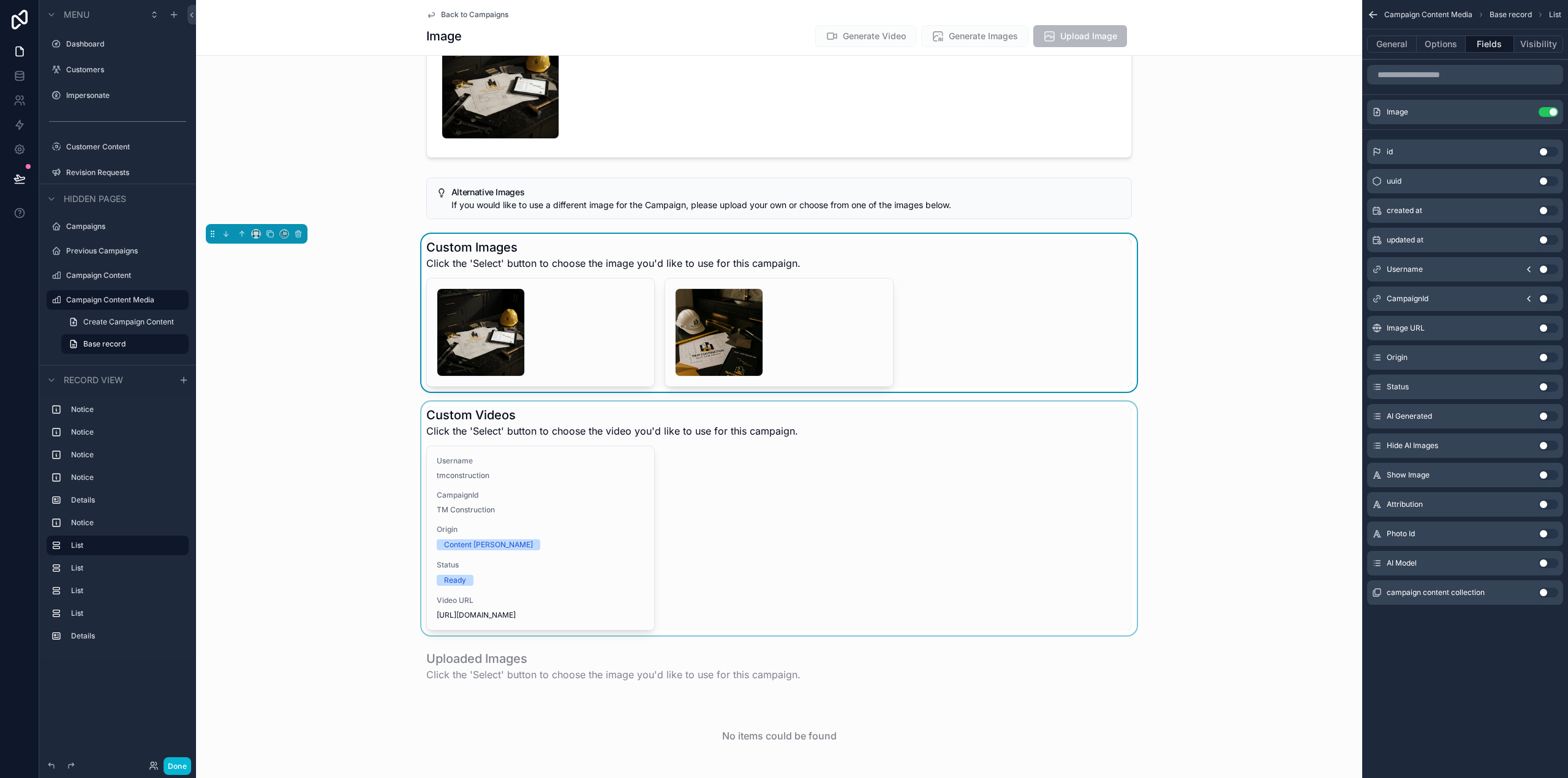
click at [1034, 420] on div "scrollable content" at bounding box center [779, 519] width 1166 height 234
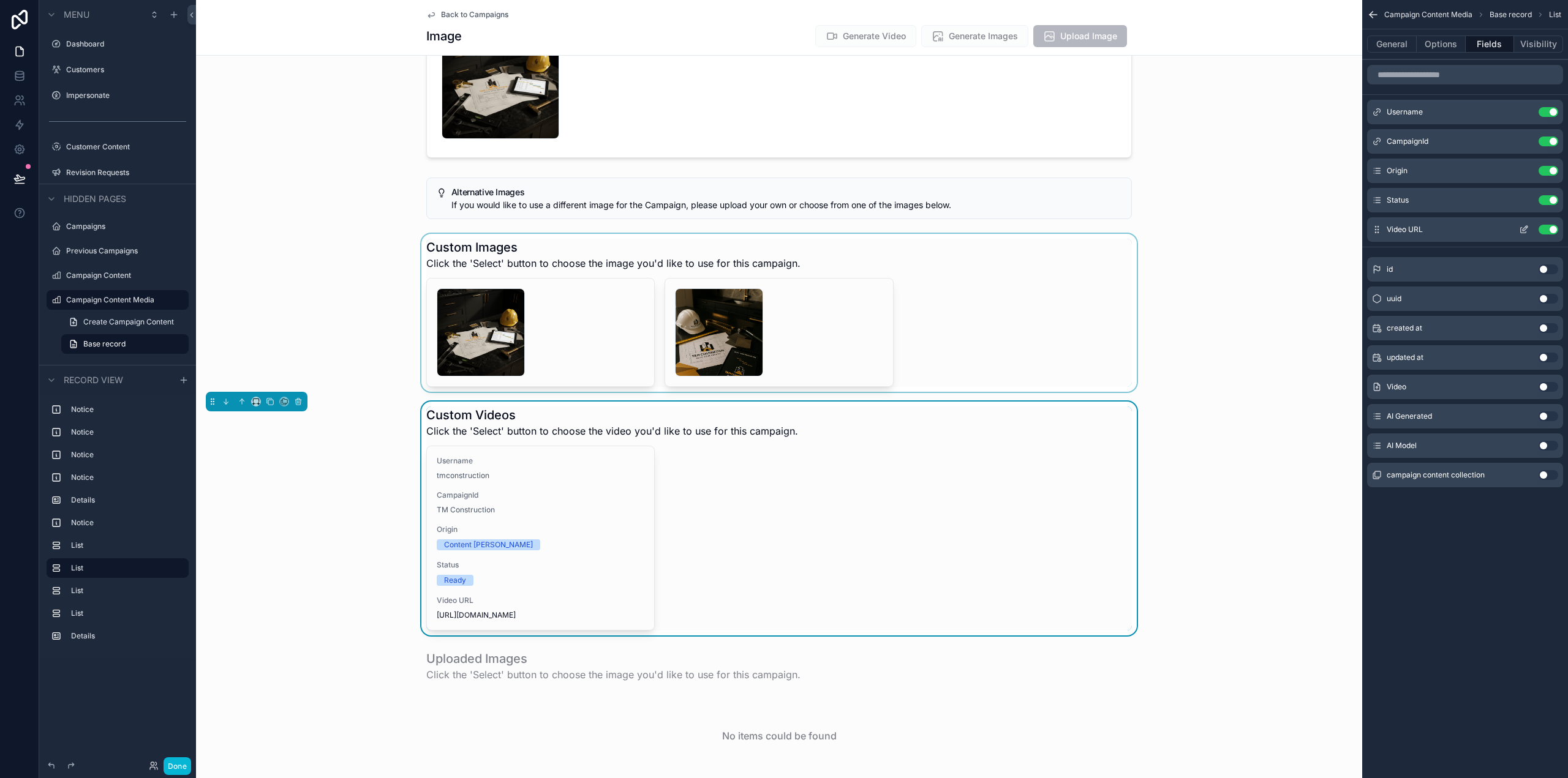
click at [1549, 227] on button "Use setting" at bounding box center [1549, 229] width 19 height 10
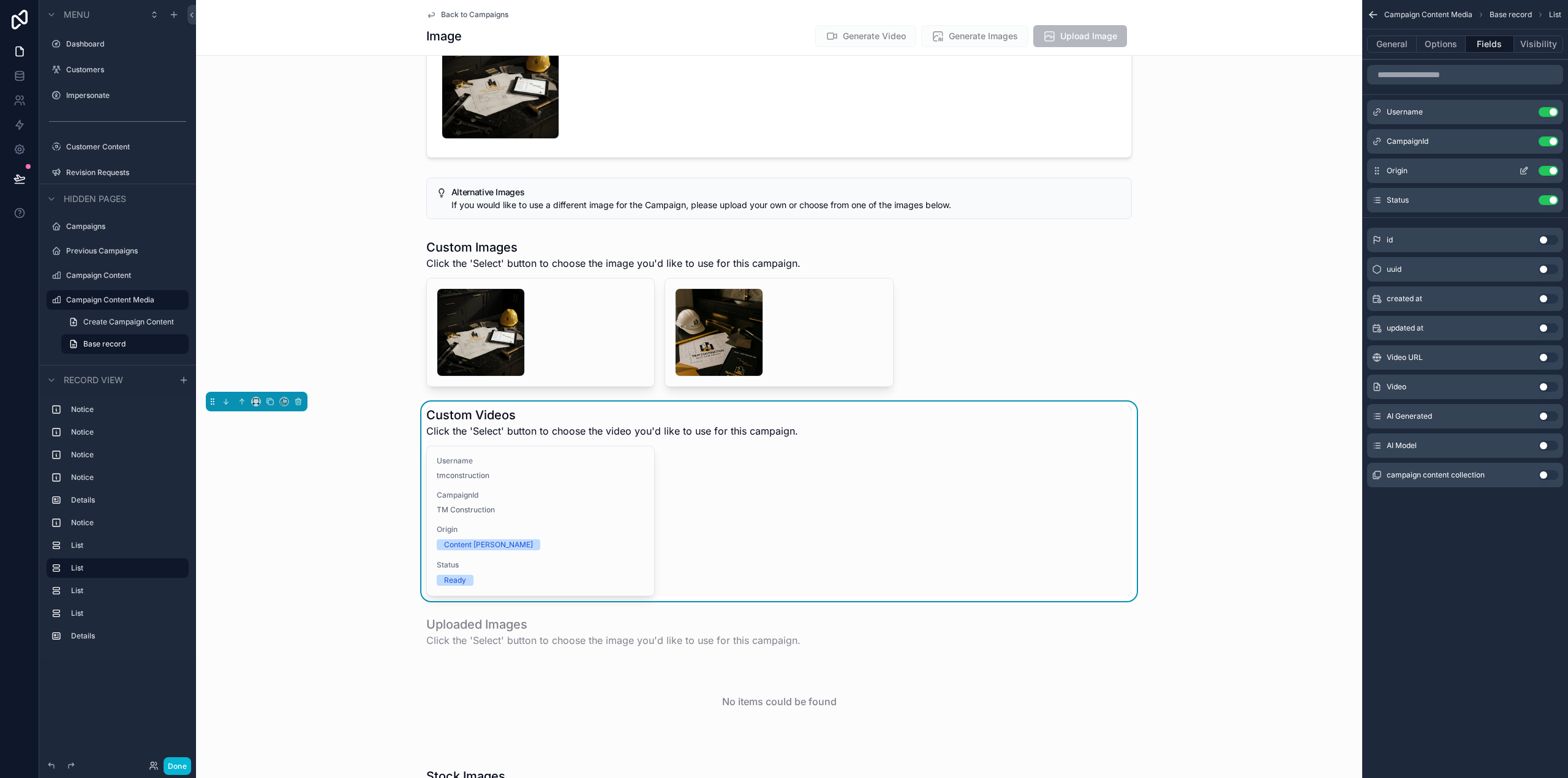
drag, startPoint x: 1551, startPoint y: 199, endPoint x: 1553, endPoint y: 165, distance: 34.1
click at [1552, 199] on button "Use setting" at bounding box center [1549, 200] width 19 height 10
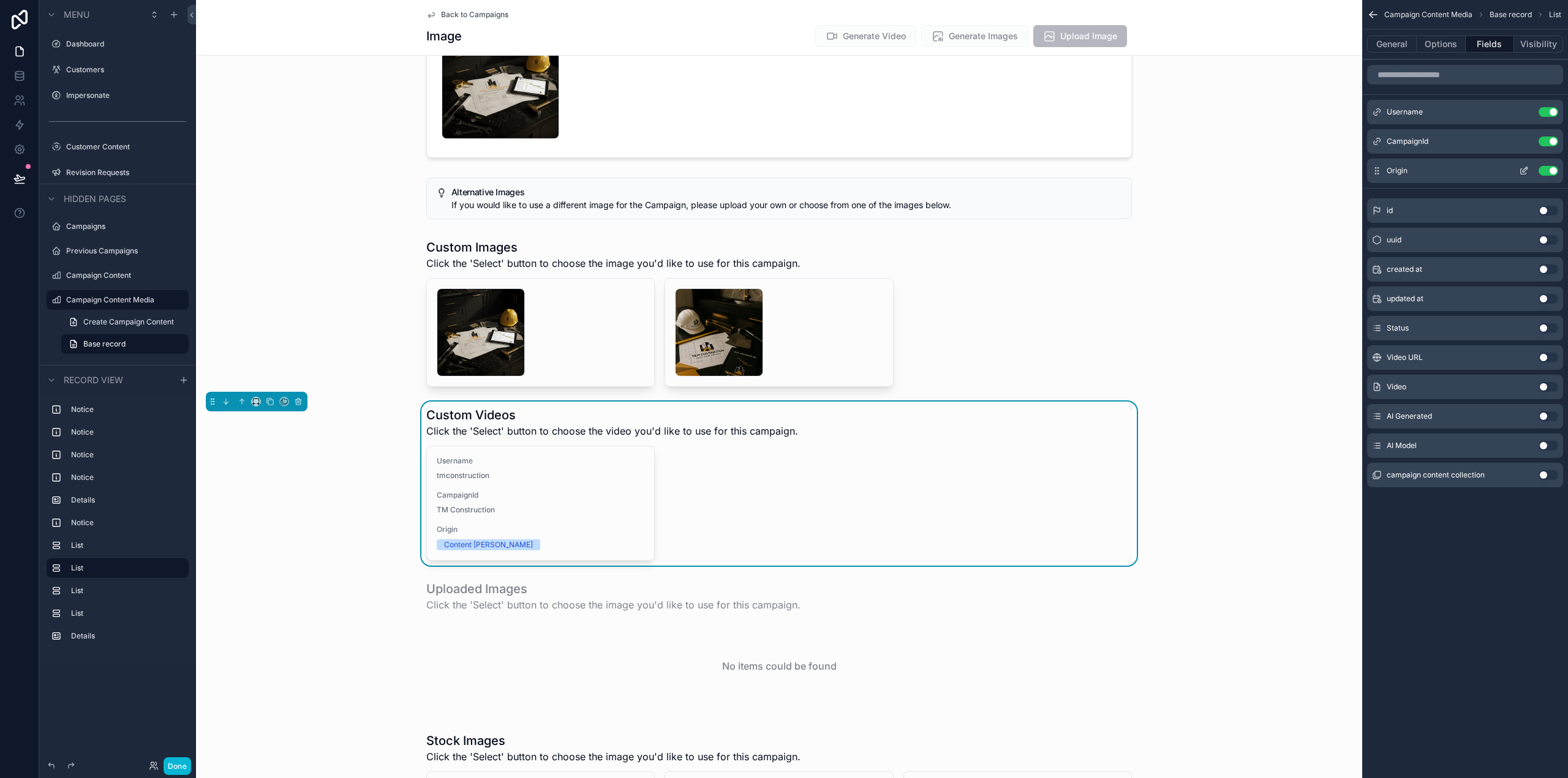
click at [1552, 166] on div "Origin Use setting" at bounding box center [1465, 171] width 196 height 25
click at [1548, 136] on div "CampaignId Use setting" at bounding box center [1465, 142] width 196 height 25
click at [1550, 113] on button "Use setting" at bounding box center [1549, 112] width 19 height 10
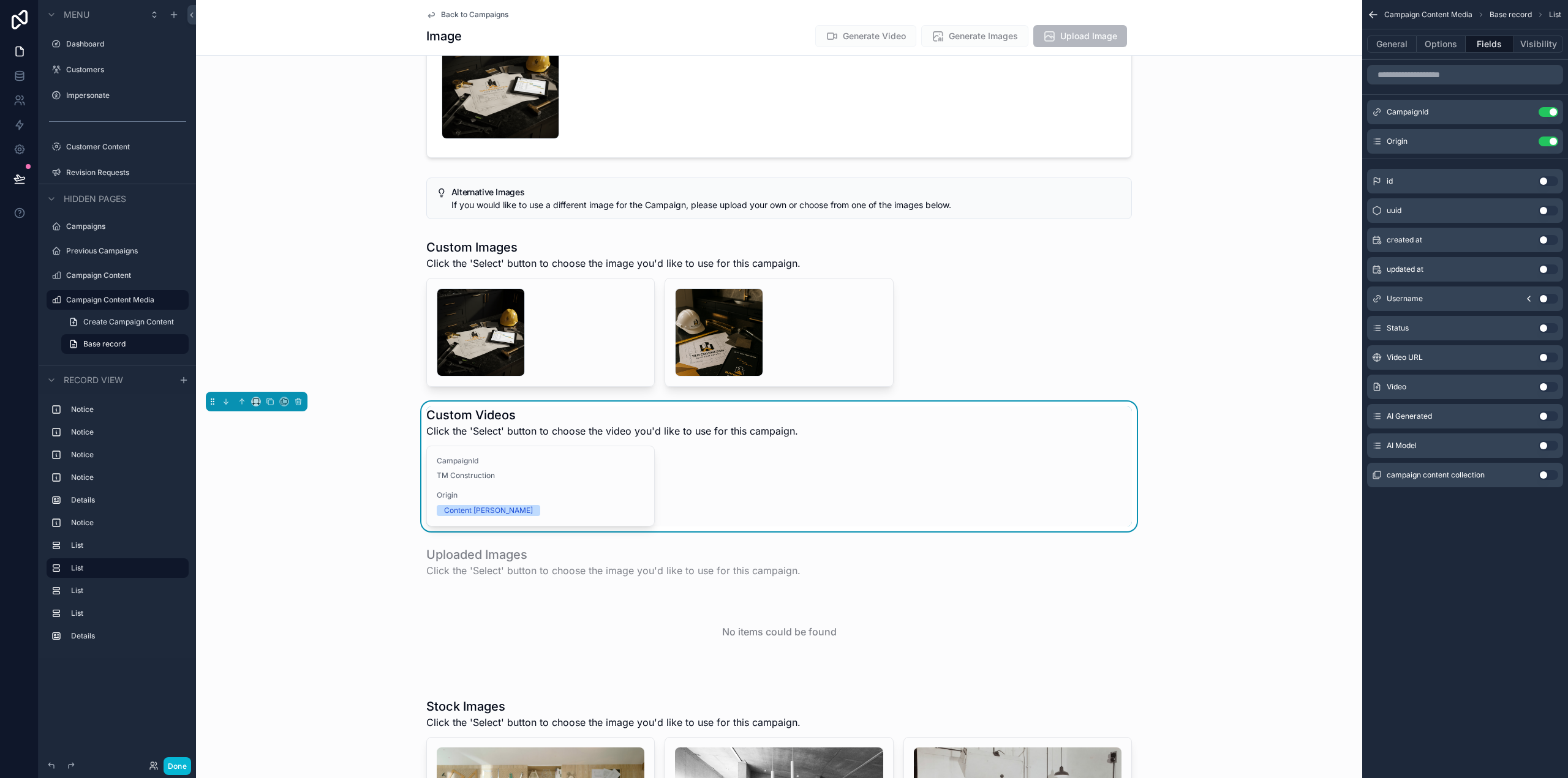
click at [1550, 113] on button "Use setting" at bounding box center [1549, 112] width 19 height 10
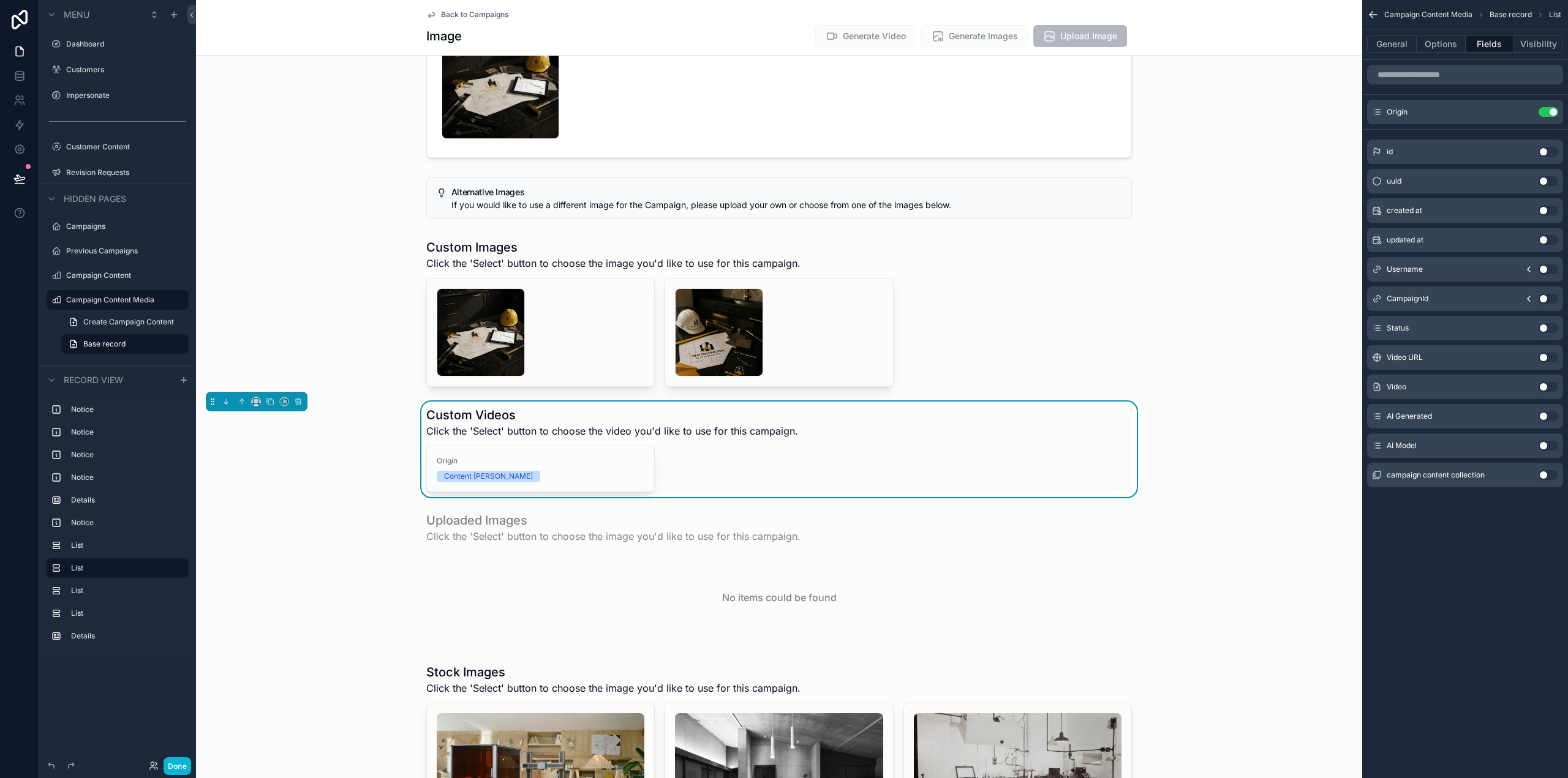
click at [1550, 113] on button "Use setting" at bounding box center [1549, 112] width 19 height 10
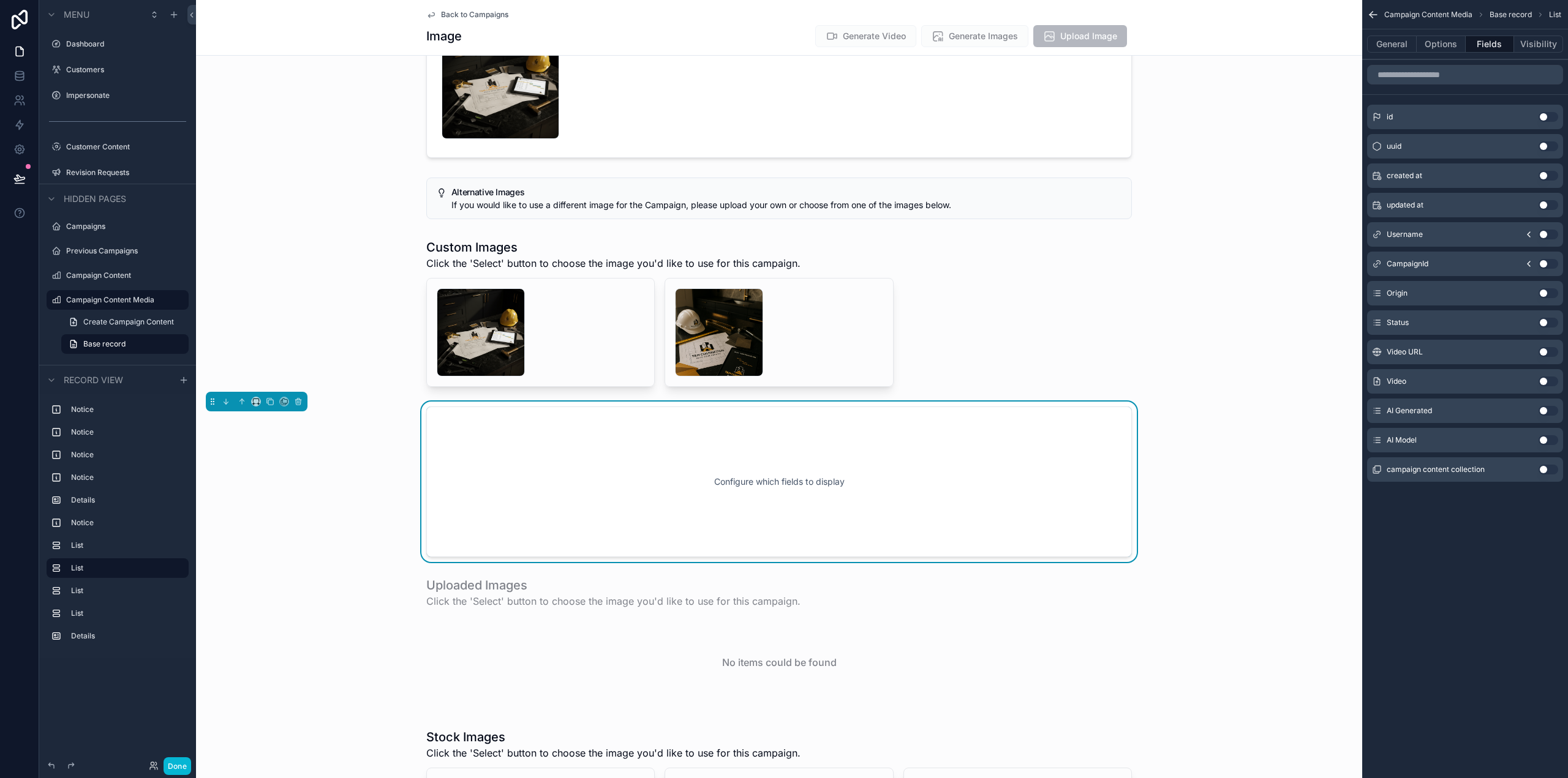
click at [1552, 381] on button "Use setting" at bounding box center [1549, 381] width 19 height 10
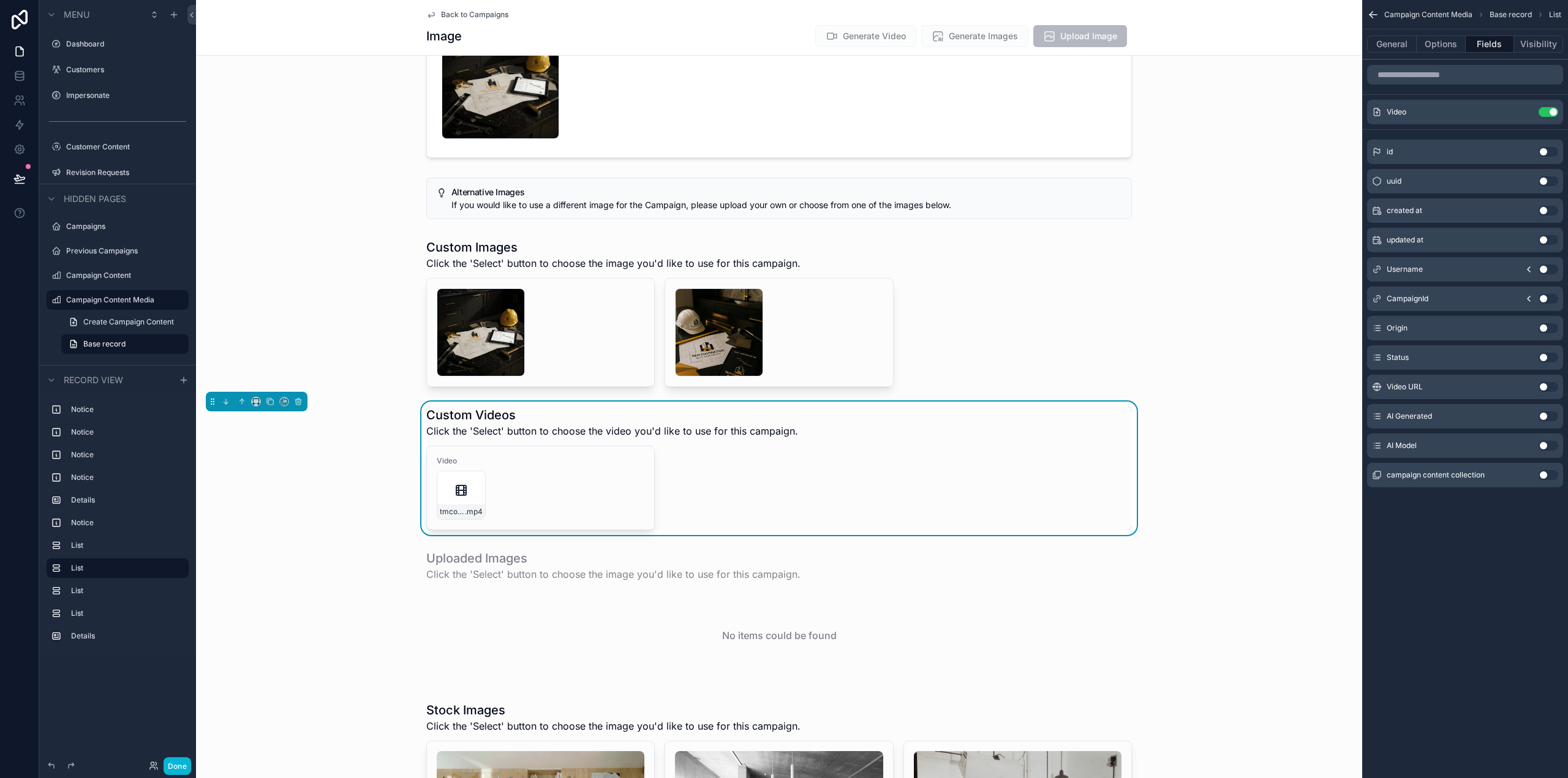
click at [1038, 433] on div "Custom Videos Click the 'Select' button to choose the video you'd like to use f…" at bounding box center [779, 422] width 705 height 32
click at [1523, 116] on icon "scrollable content" at bounding box center [1523, 112] width 10 height 10
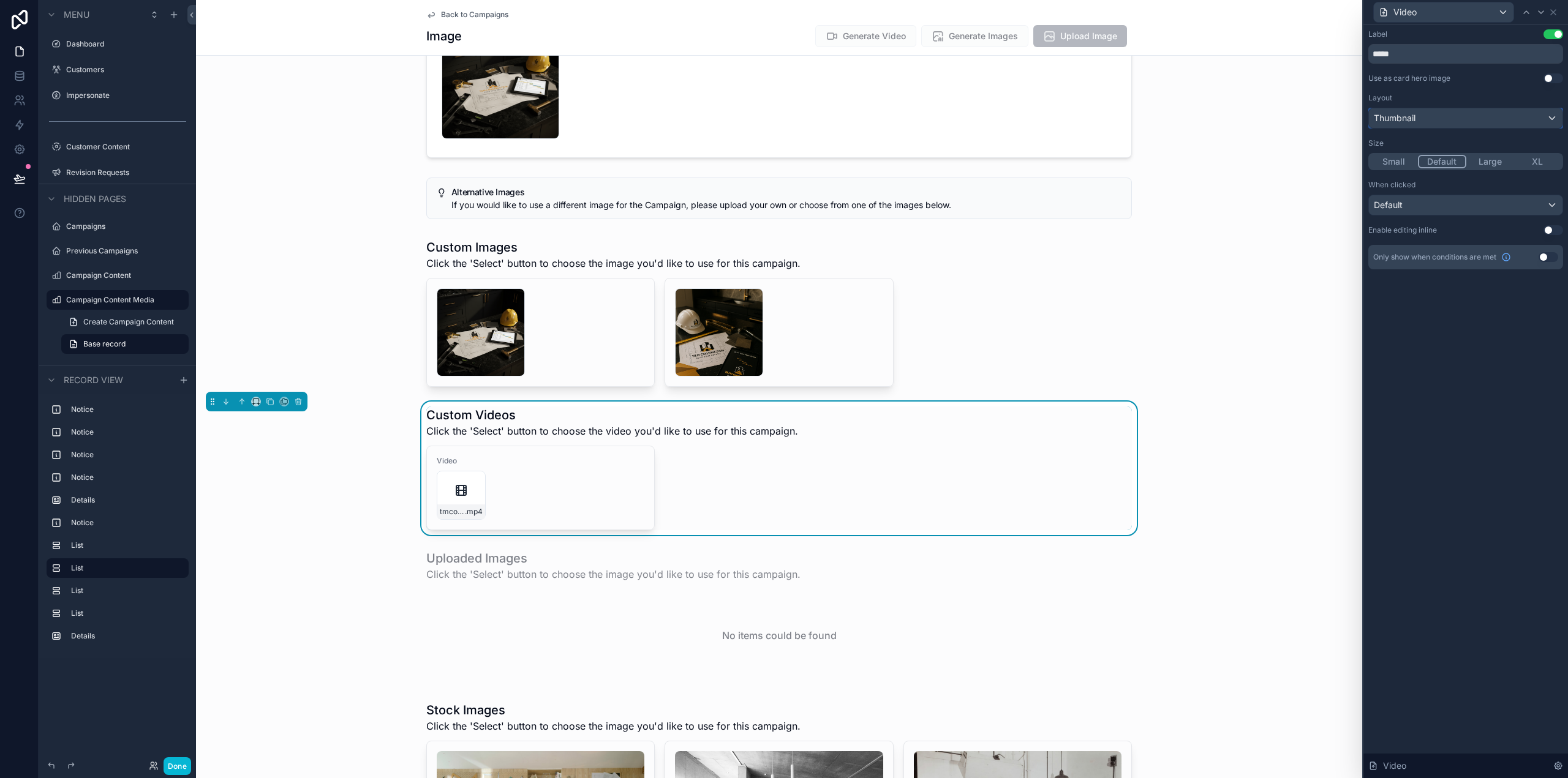
click at [1521, 115] on div "Thumbnail" at bounding box center [1465, 118] width 194 height 19
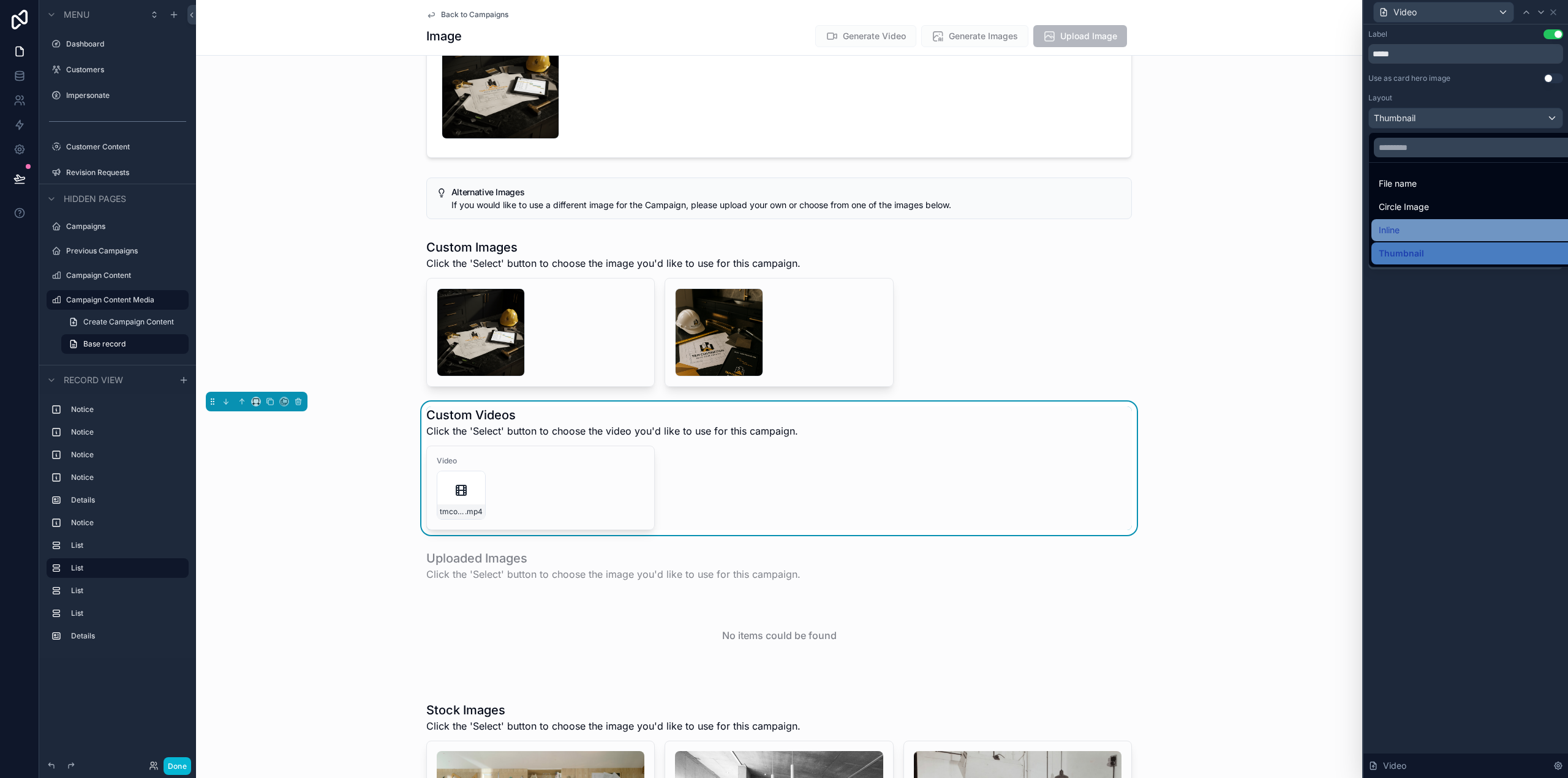
click at [1411, 230] on div "Inline" at bounding box center [1480, 230] width 202 height 15
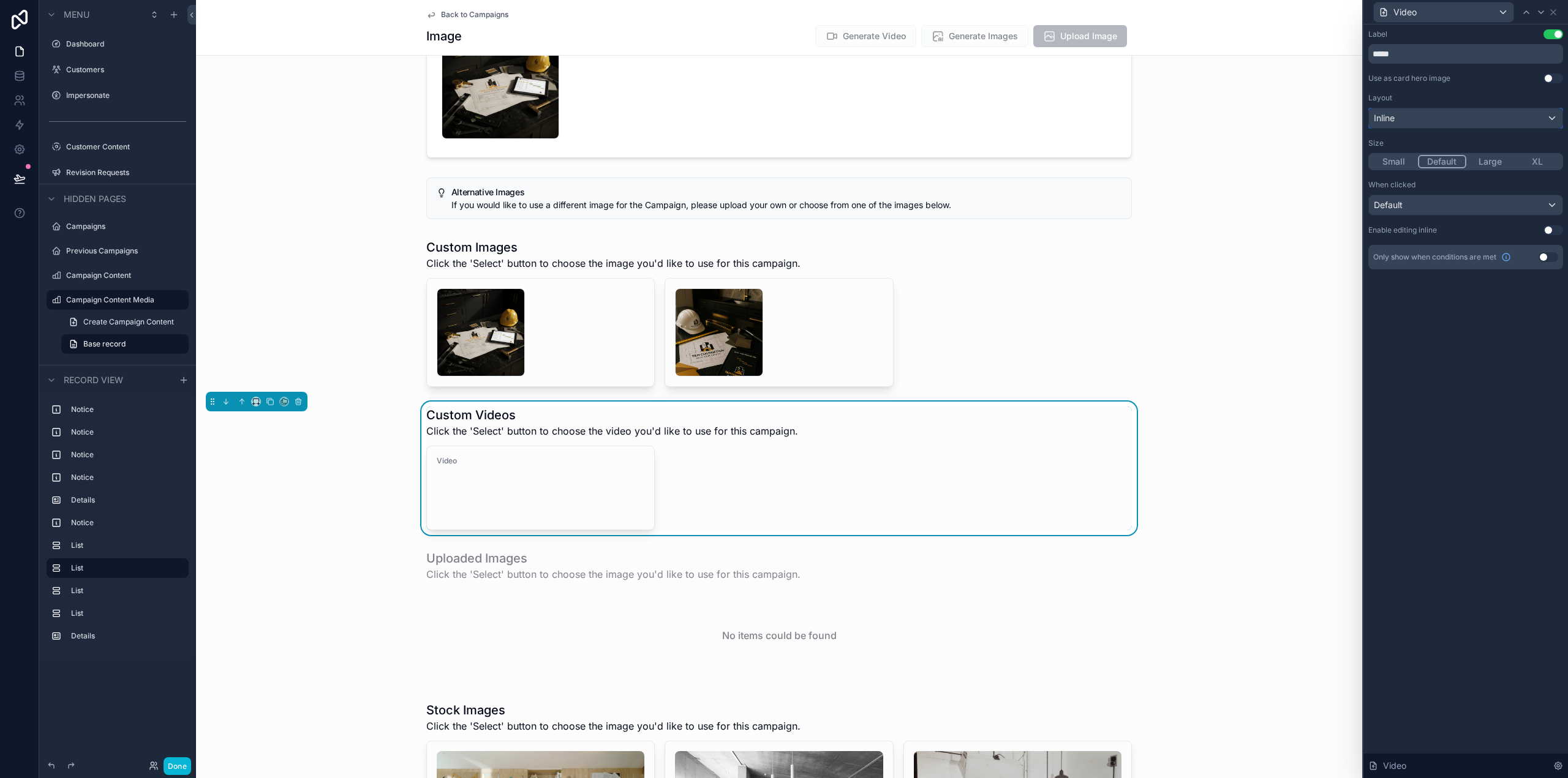
click at [1430, 117] on div "Inline" at bounding box center [1465, 118] width 194 height 19
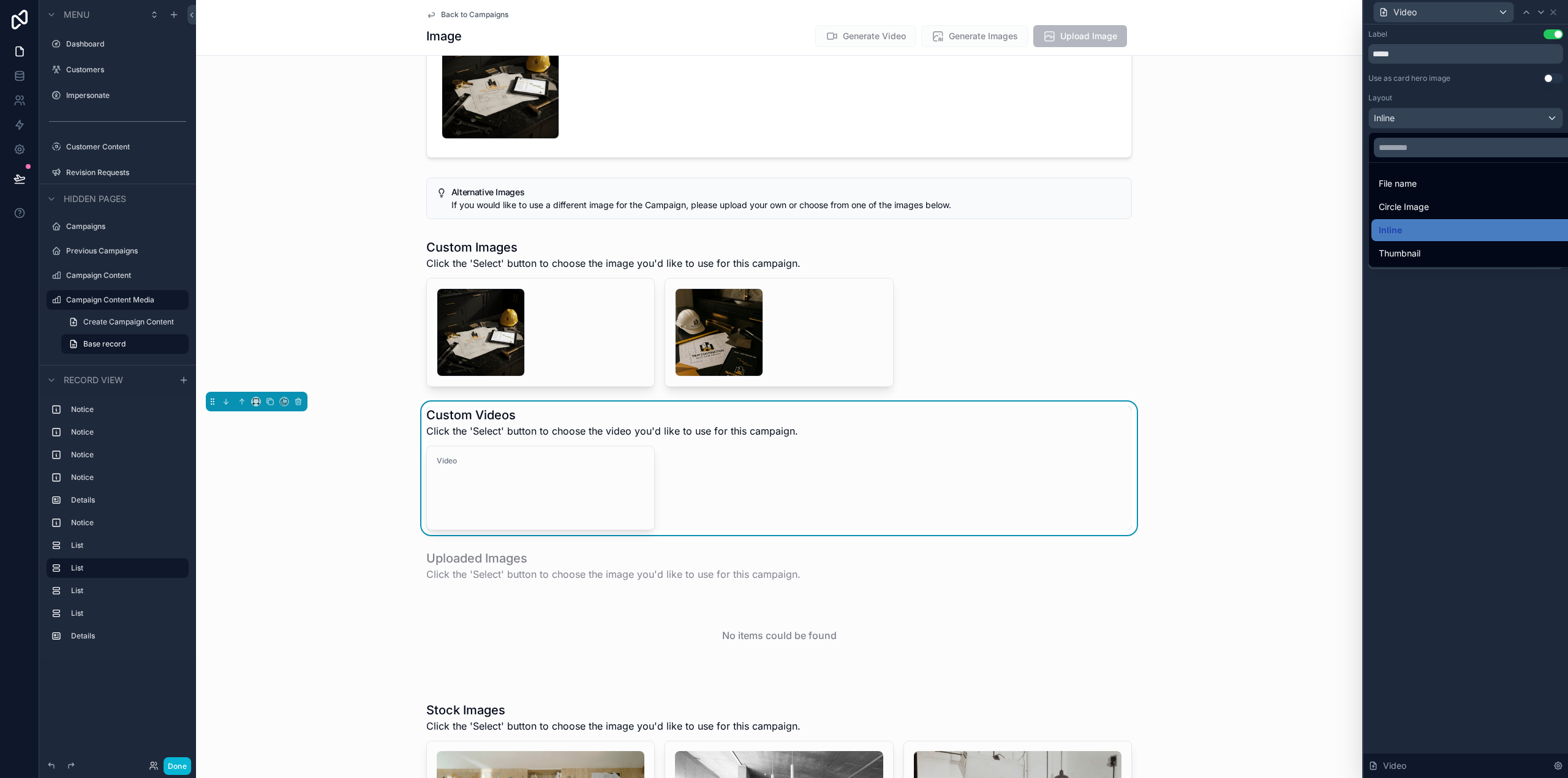
click at [1424, 214] on span "Circle Image" at bounding box center [1404, 207] width 50 height 15
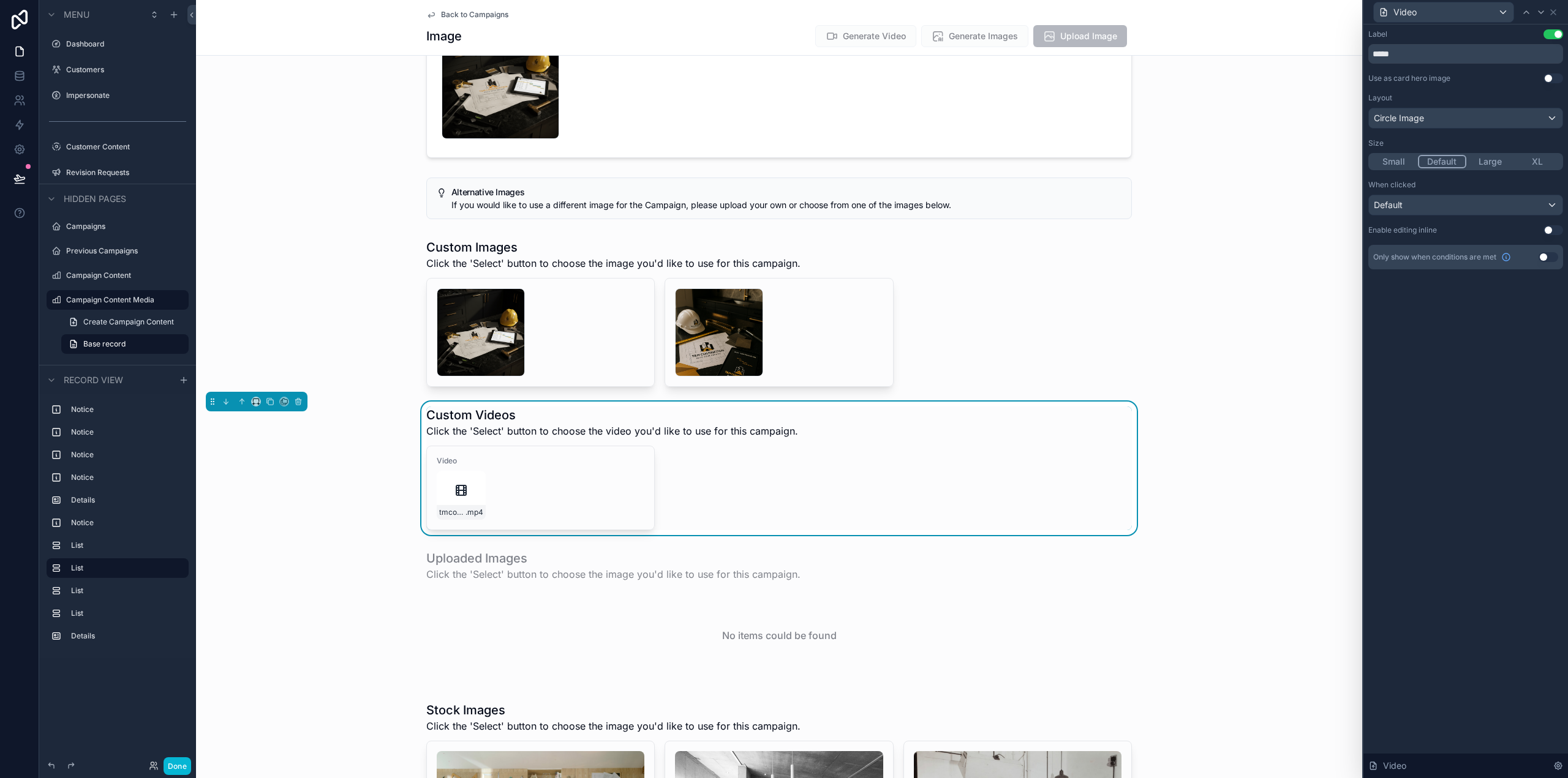
click at [1435, 105] on div "Layout Circle Image" at bounding box center [1466, 110] width 195 height 36
click at [1424, 123] on div "Circle Image" at bounding box center [1465, 118] width 194 height 19
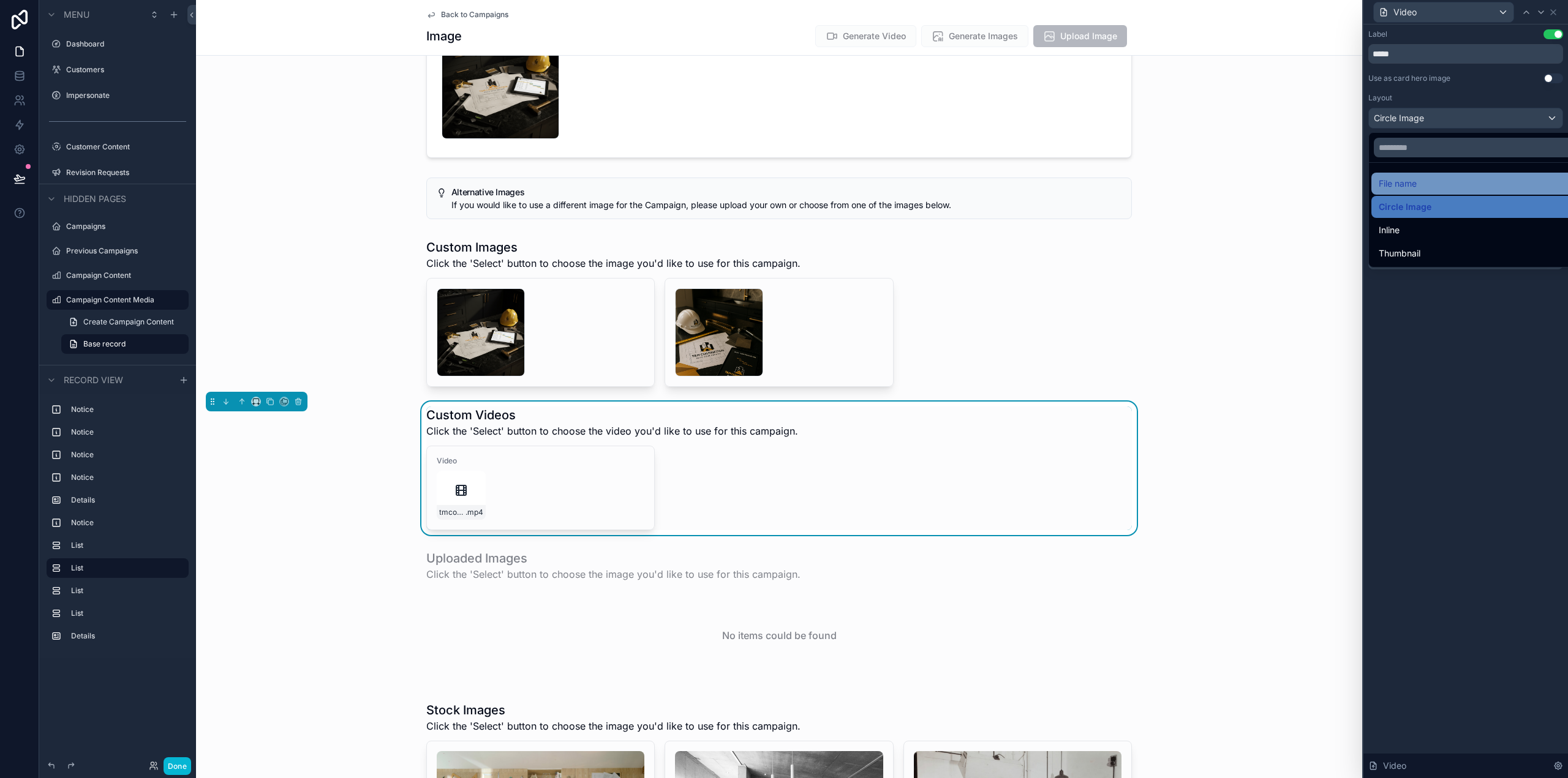
click at [1406, 184] on span "File name" at bounding box center [1398, 184] width 38 height 15
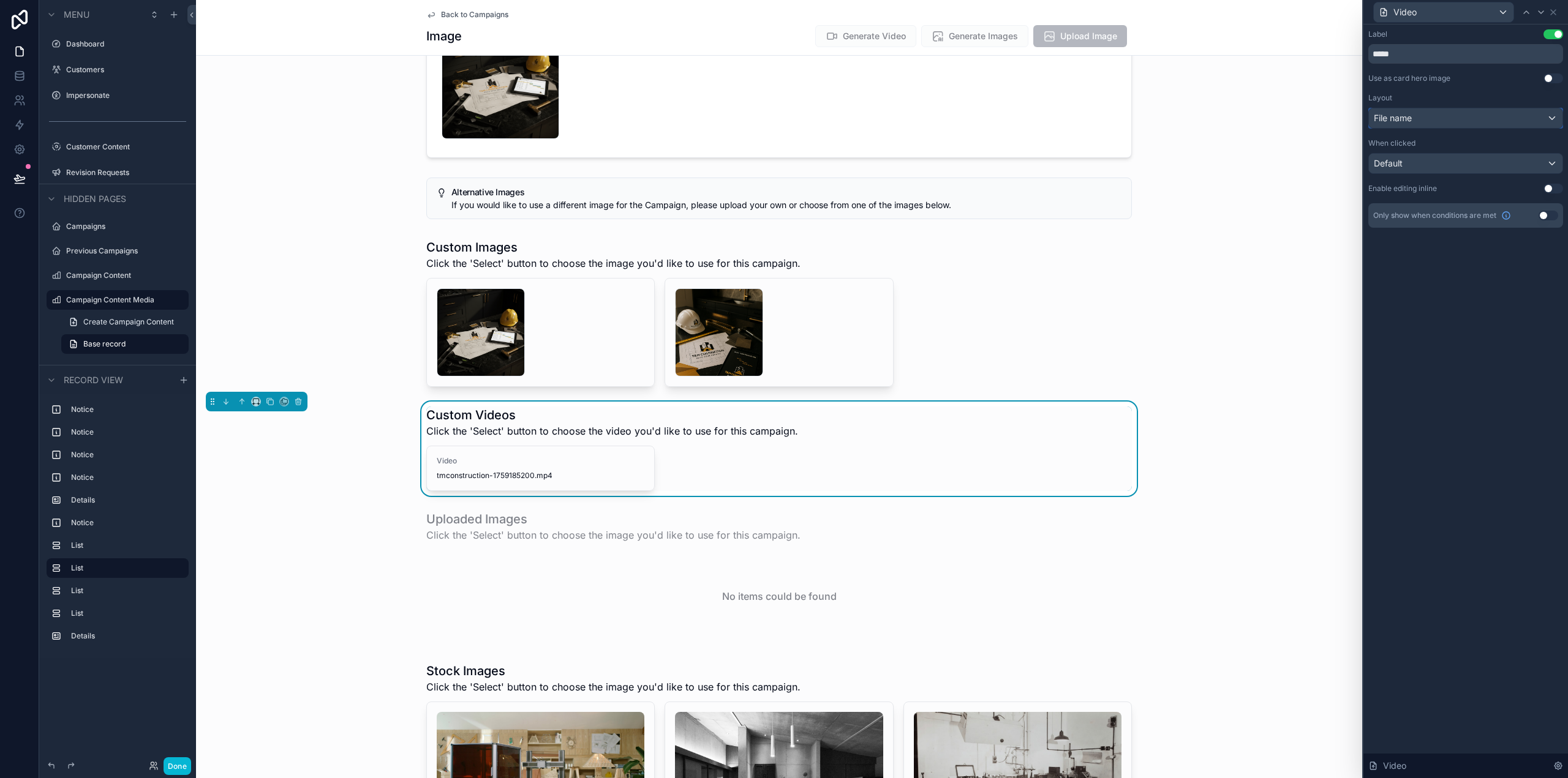
click at [1417, 121] on div "File name" at bounding box center [1465, 118] width 194 height 19
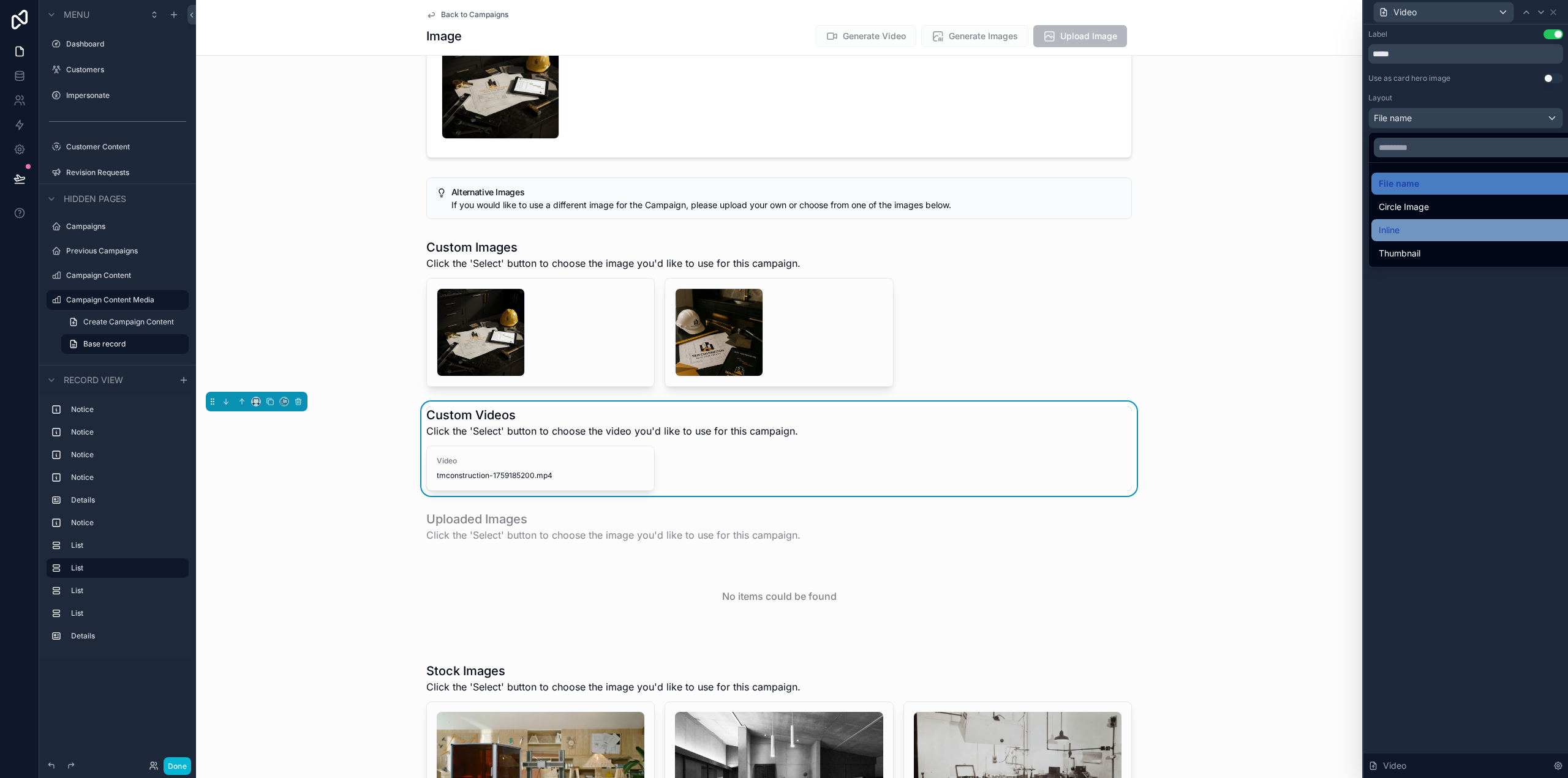
click at [1402, 220] on div "Inline" at bounding box center [1480, 231] width 217 height 22
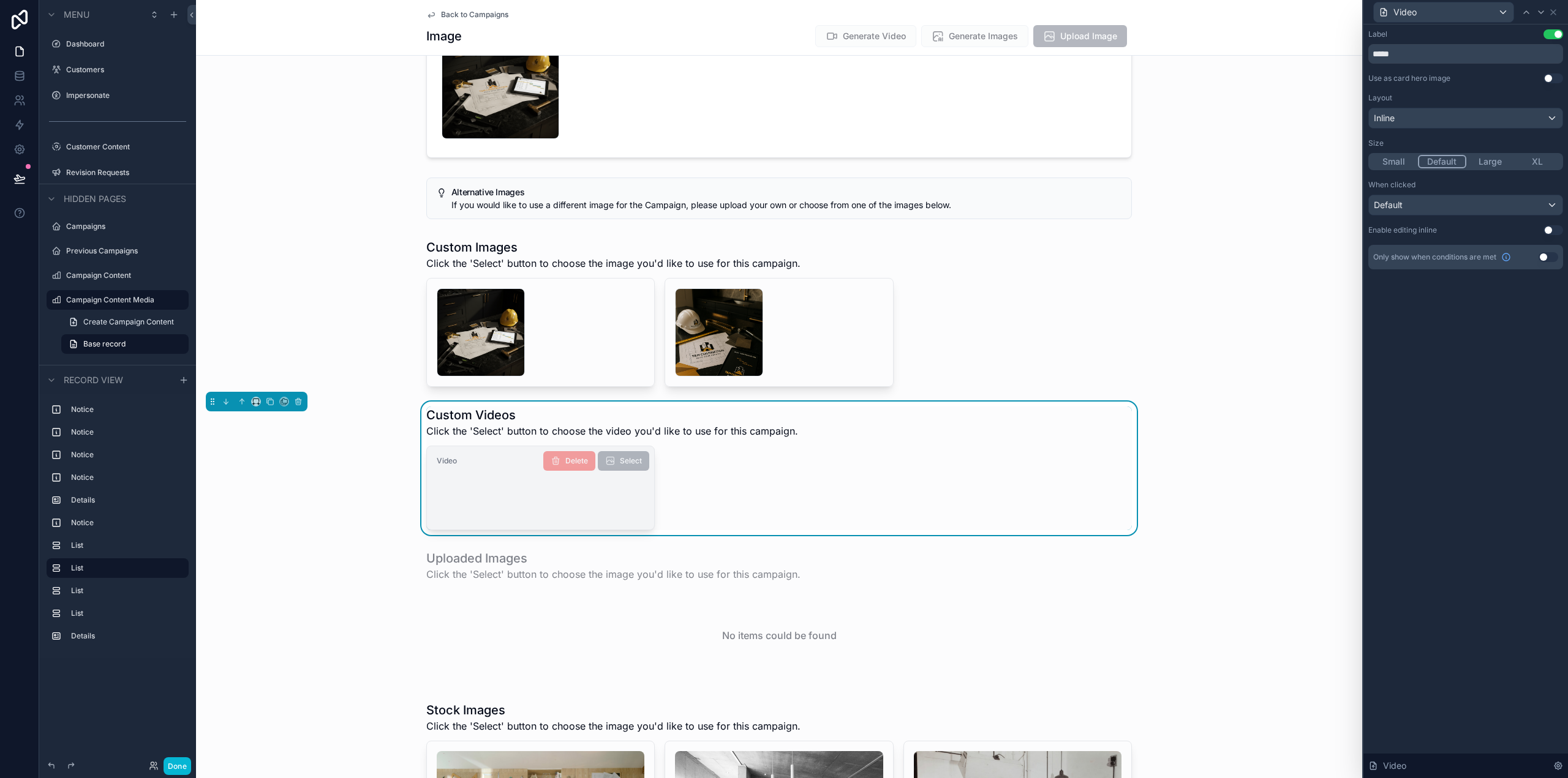
click at [526, 509] on div "scrollable content" at bounding box center [540, 495] width 208 height 49
click at [1558, 32] on button "Use setting" at bounding box center [1553, 34] width 19 height 10
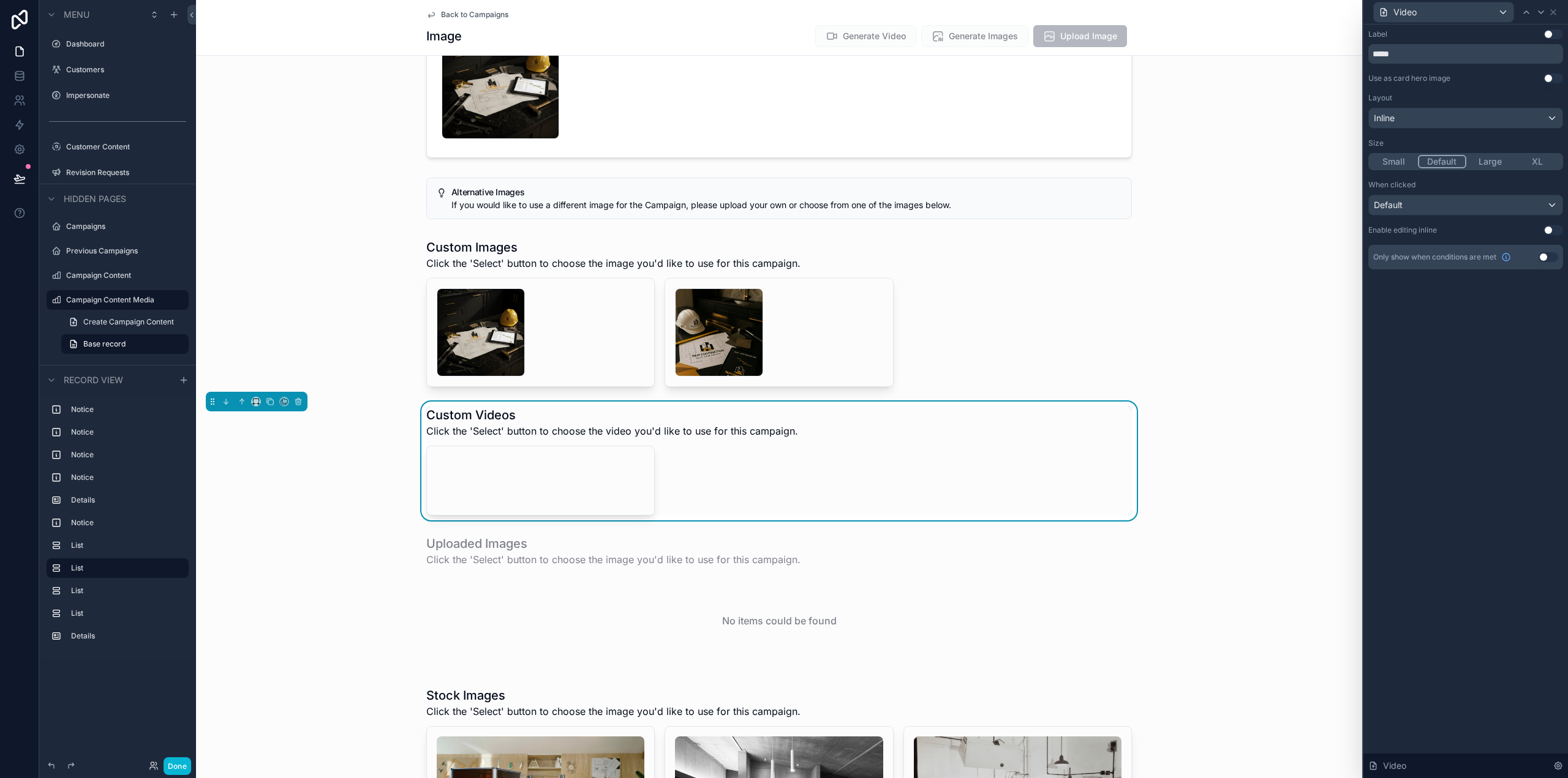
click at [1489, 165] on button "Large" at bounding box center [1490, 162] width 48 height 14
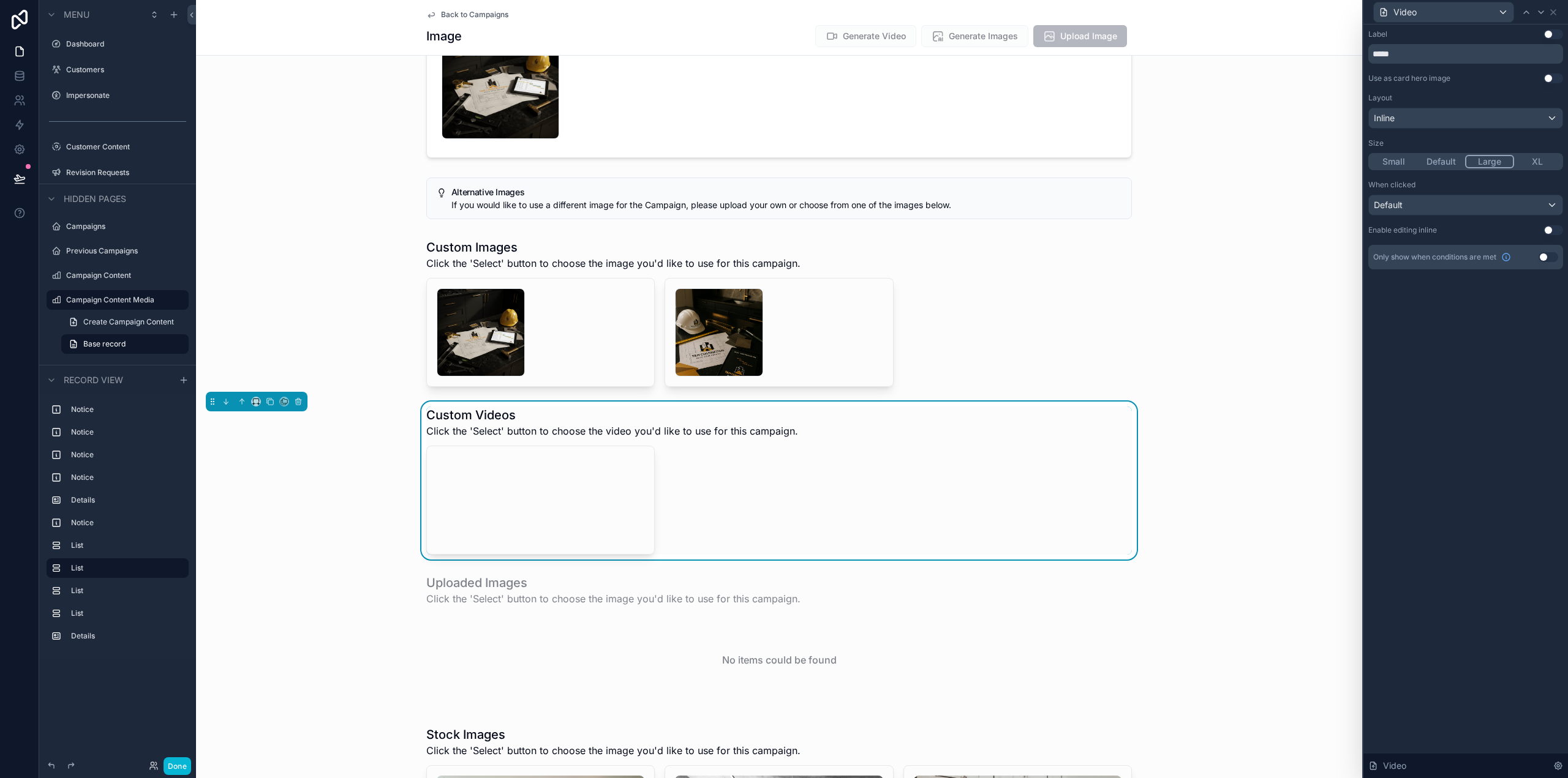
click at [1534, 161] on button "XL" at bounding box center [1538, 162] width 48 height 14
click at [1498, 160] on button "Large" at bounding box center [1489, 162] width 48 height 14
click at [631, 268] on div "scrollable content" at bounding box center [779, 312] width 1166 height 158
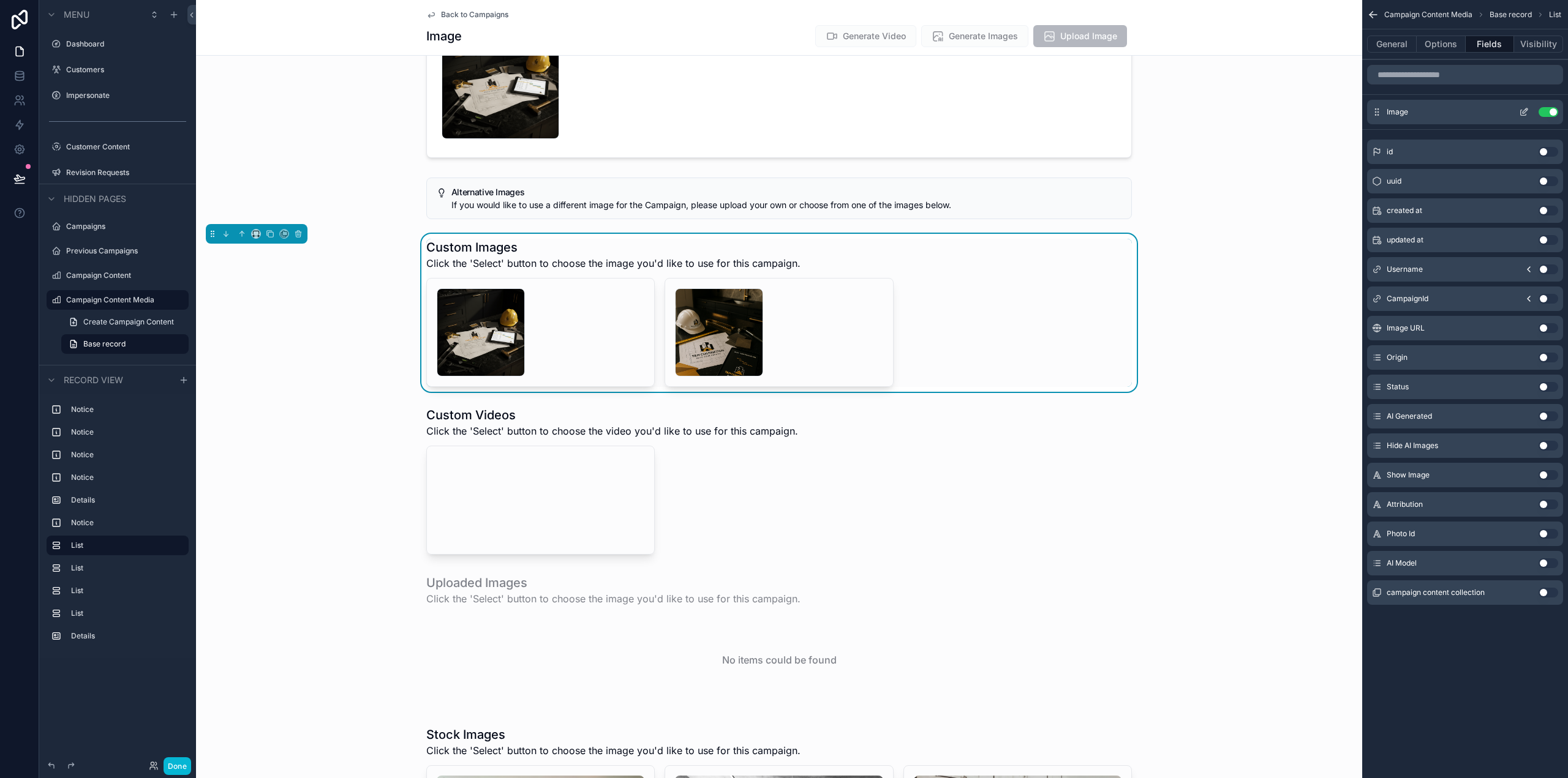
click at [1524, 112] on icon "scrollable content" at bounding box center [1523, 112] width 10 height 10
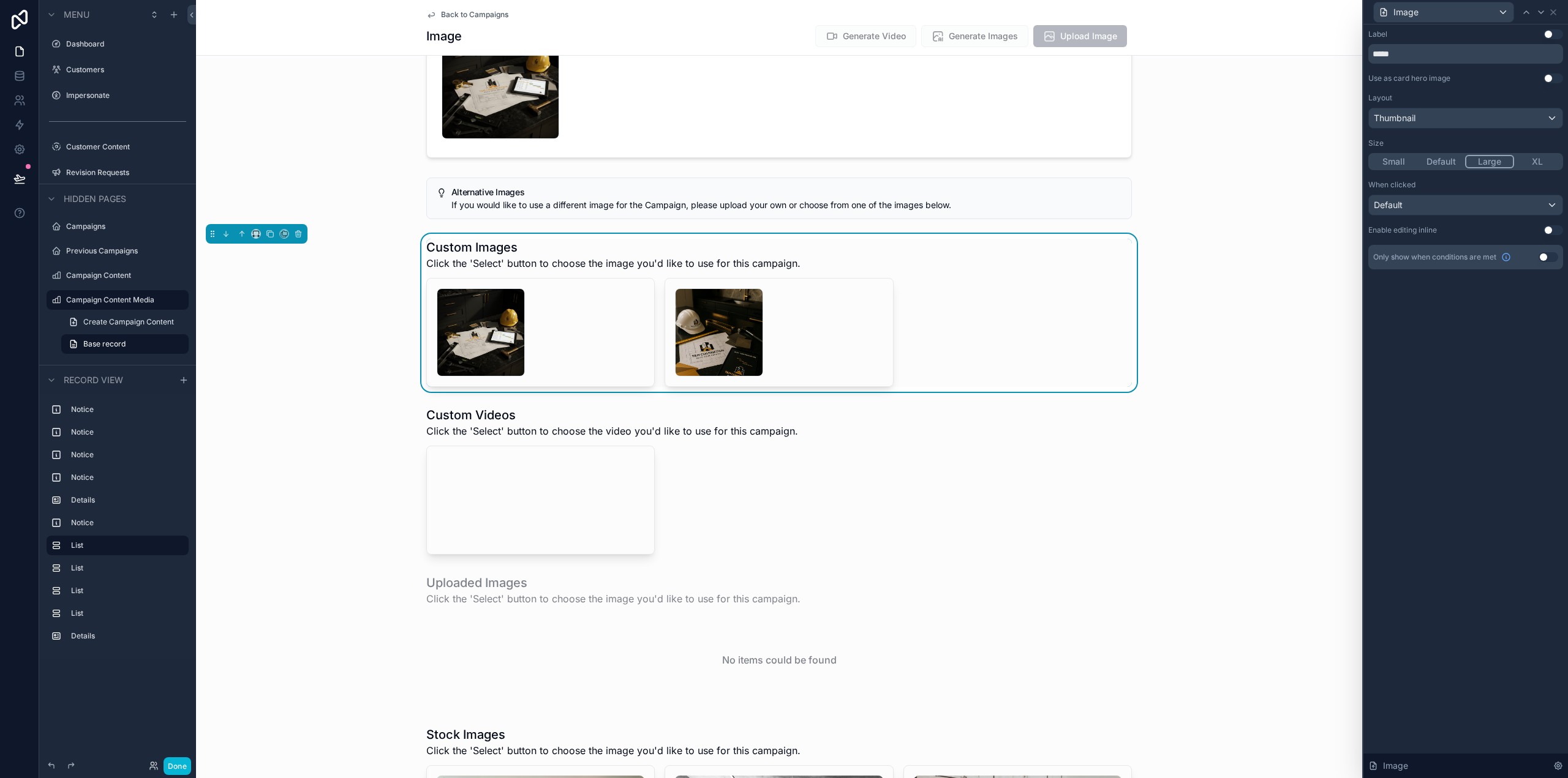
click at [1552, 77] on button "Use setting" at bounding box center [1553, 78] width 19 height 10
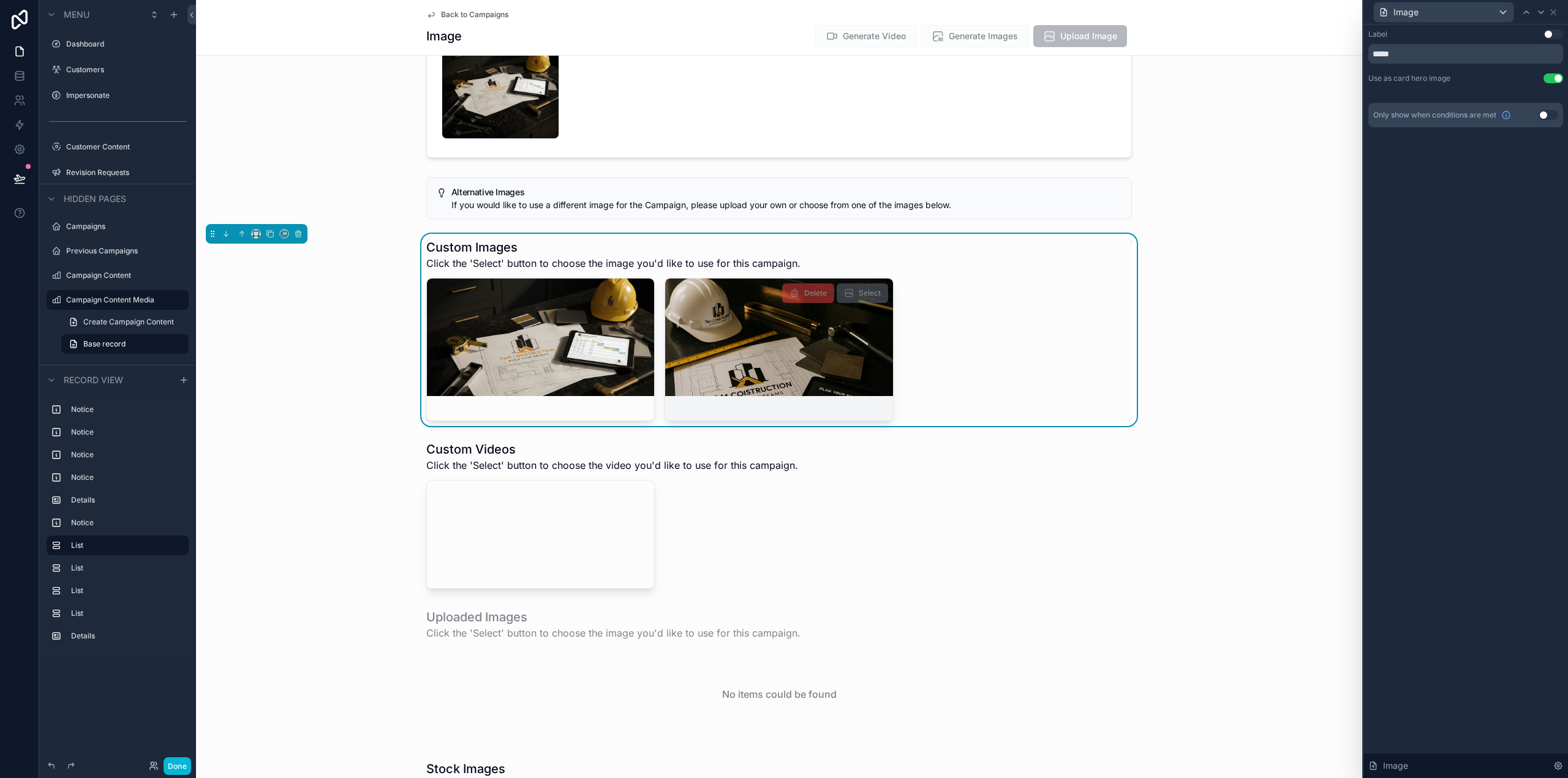
click at [756, 344] on div "scrollable content" at bounding box center [779, 337] width 227 height 15
click at [1551, 79] on button "Use setting" at bounding box center [1553, 78] width 19 height 10
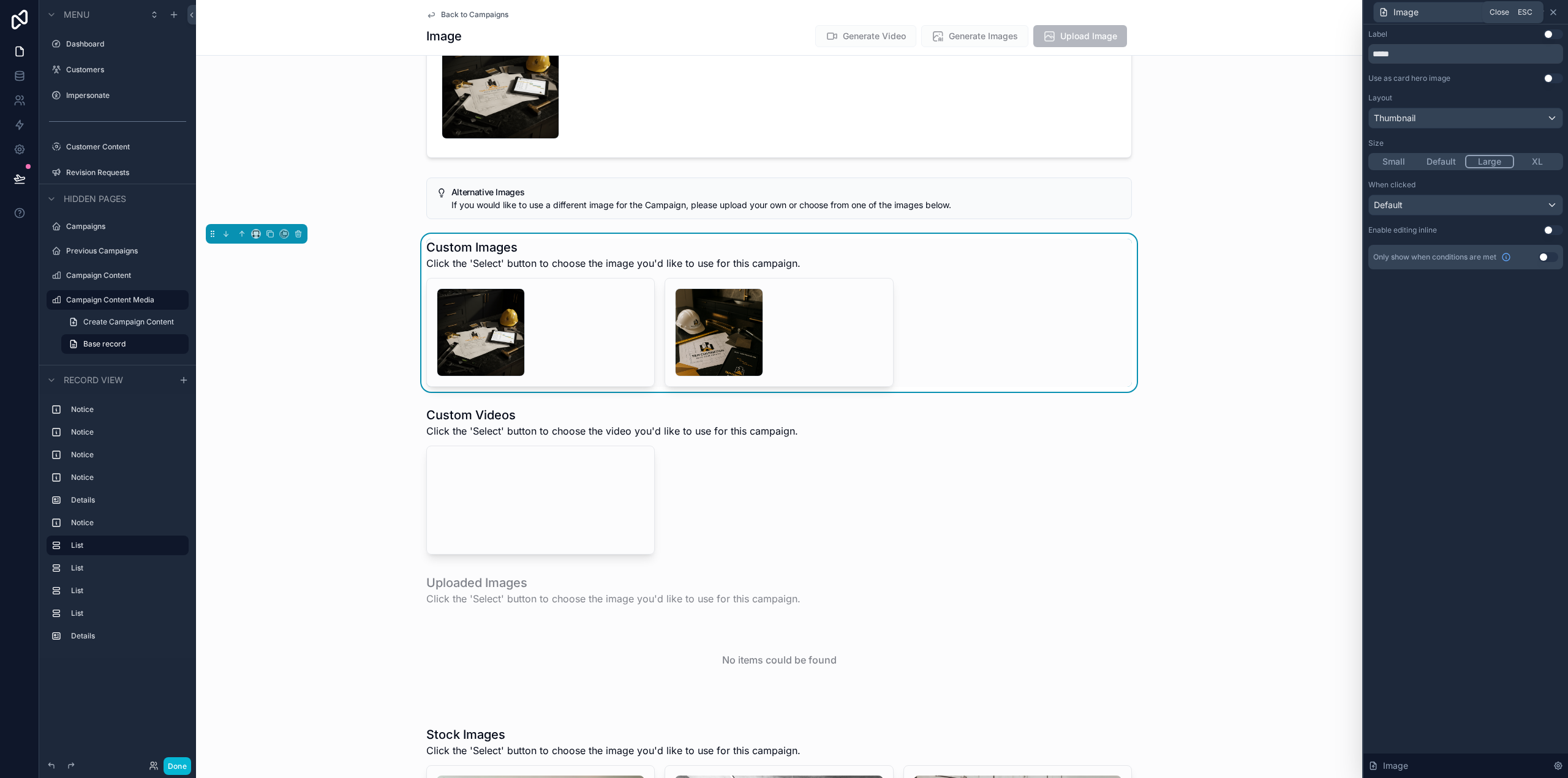
click at [1554, 10] on icon at bounding box center [1554, 12] width 5 height 5
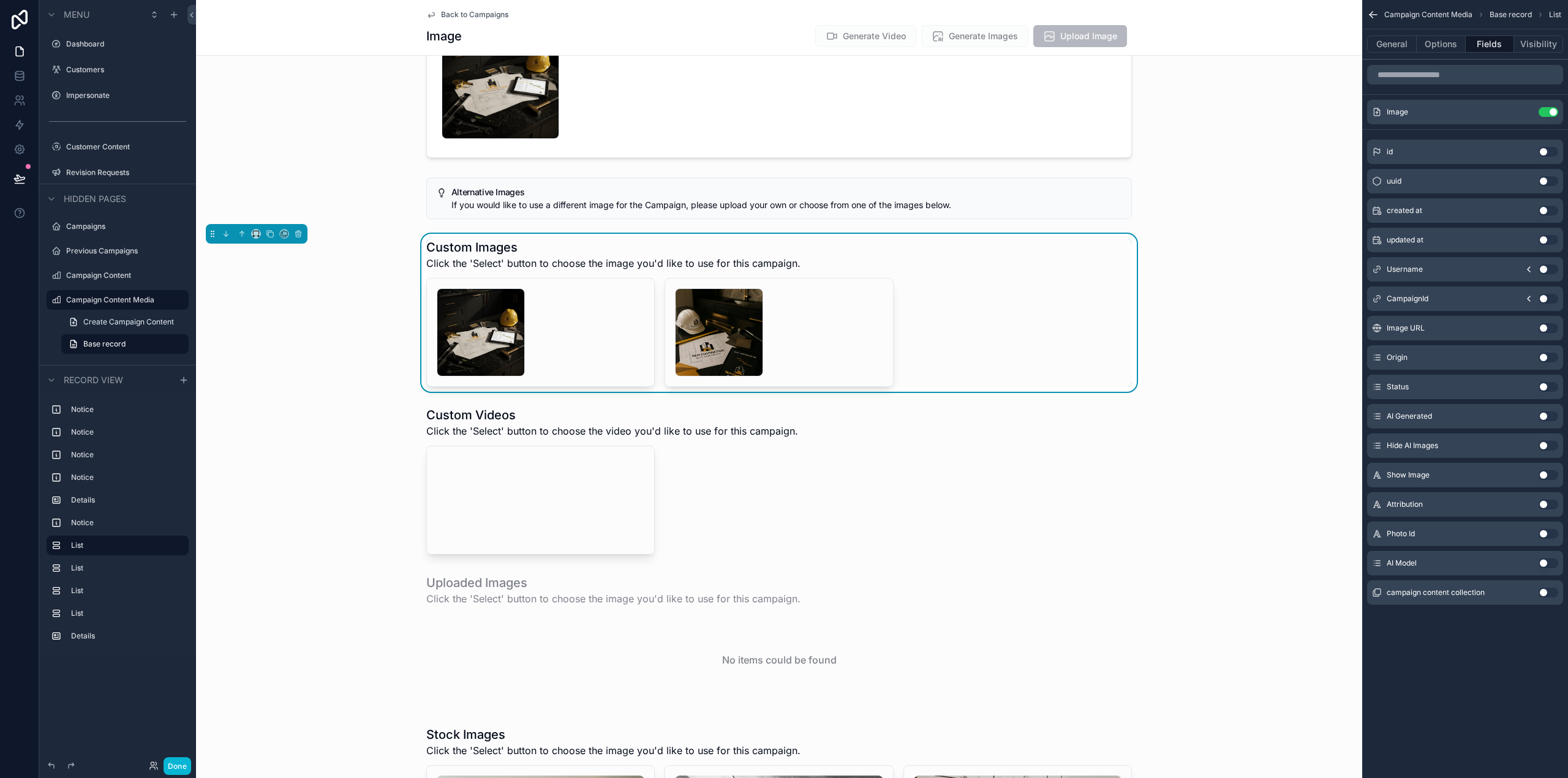
click at [1054, 321] on div "Select Delete Select Delete" at bounding box center [779, 333] width 705 height 109
click at [881, 503] on div "scrollable content" at bounding box center [779, 481] width 1166 height 158
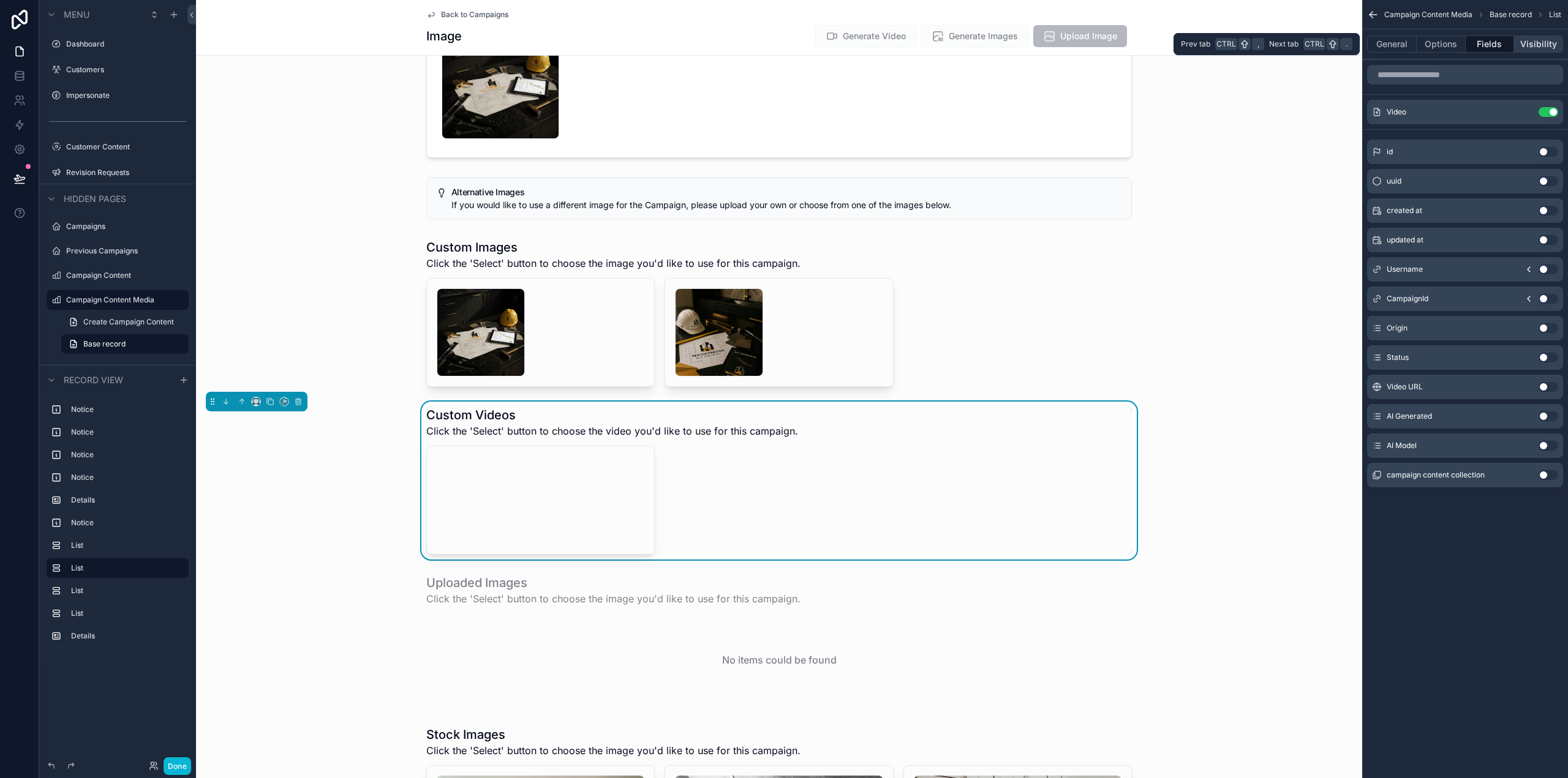
click at [1533, 46] on button "Visibility" at bounding box center [1538, 44] width 49 height 17
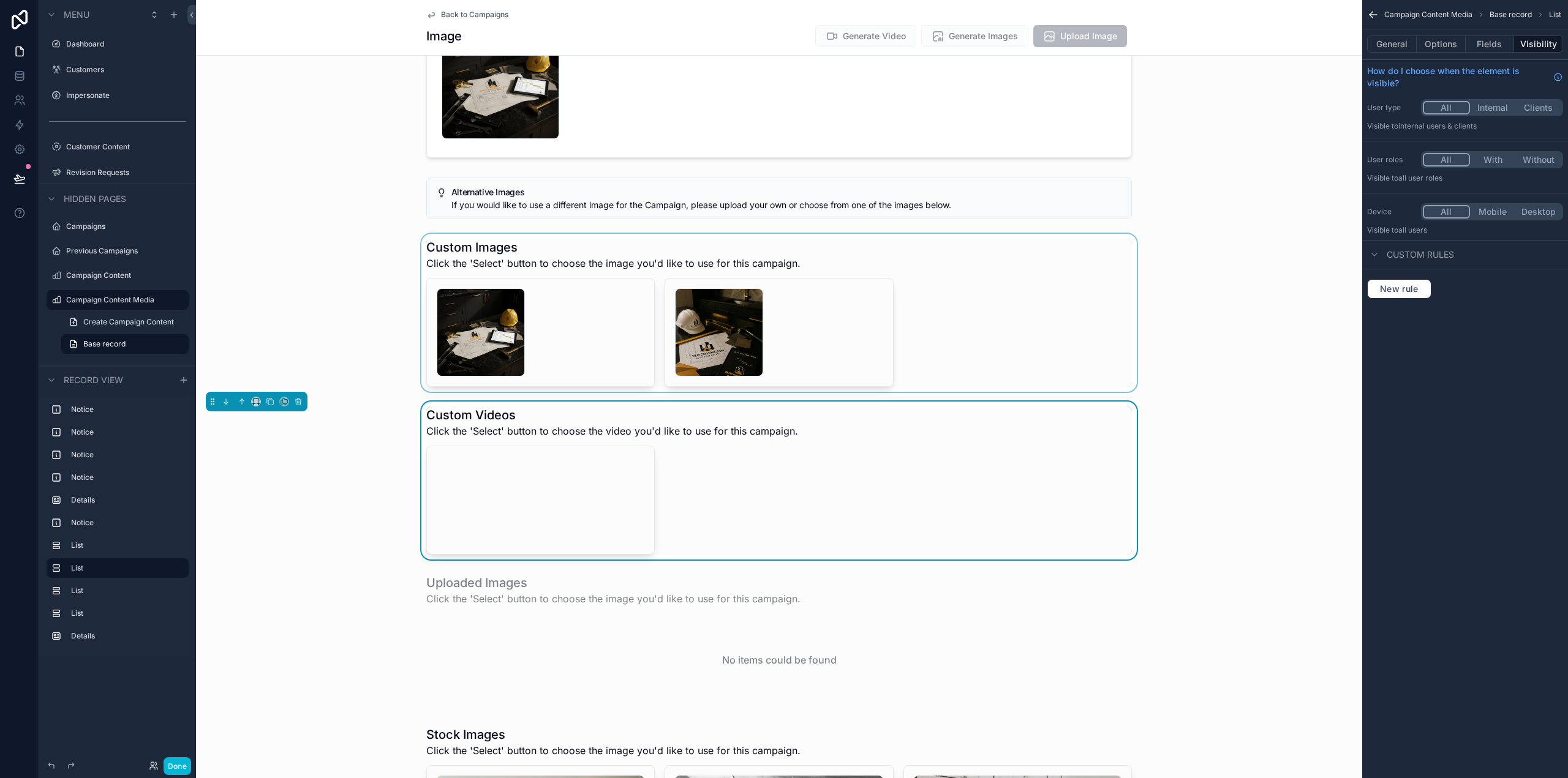
click at [1092, 293] on div "scrollable content" at bounding box center [779, 312] width 1166 height 158
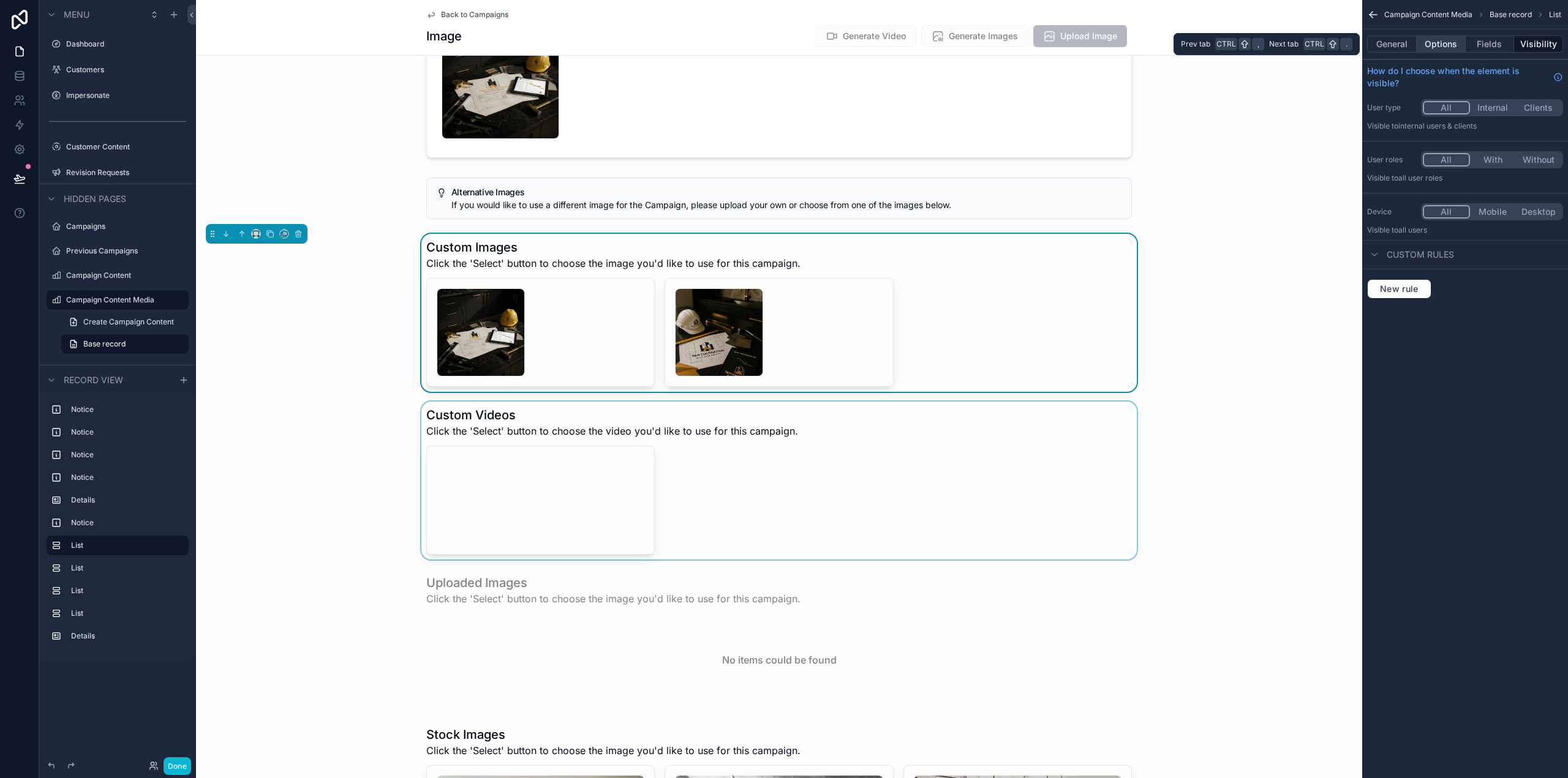
click at [1454, 42] on button "Options" at bounding box center [1441, 44] width 49 height 17
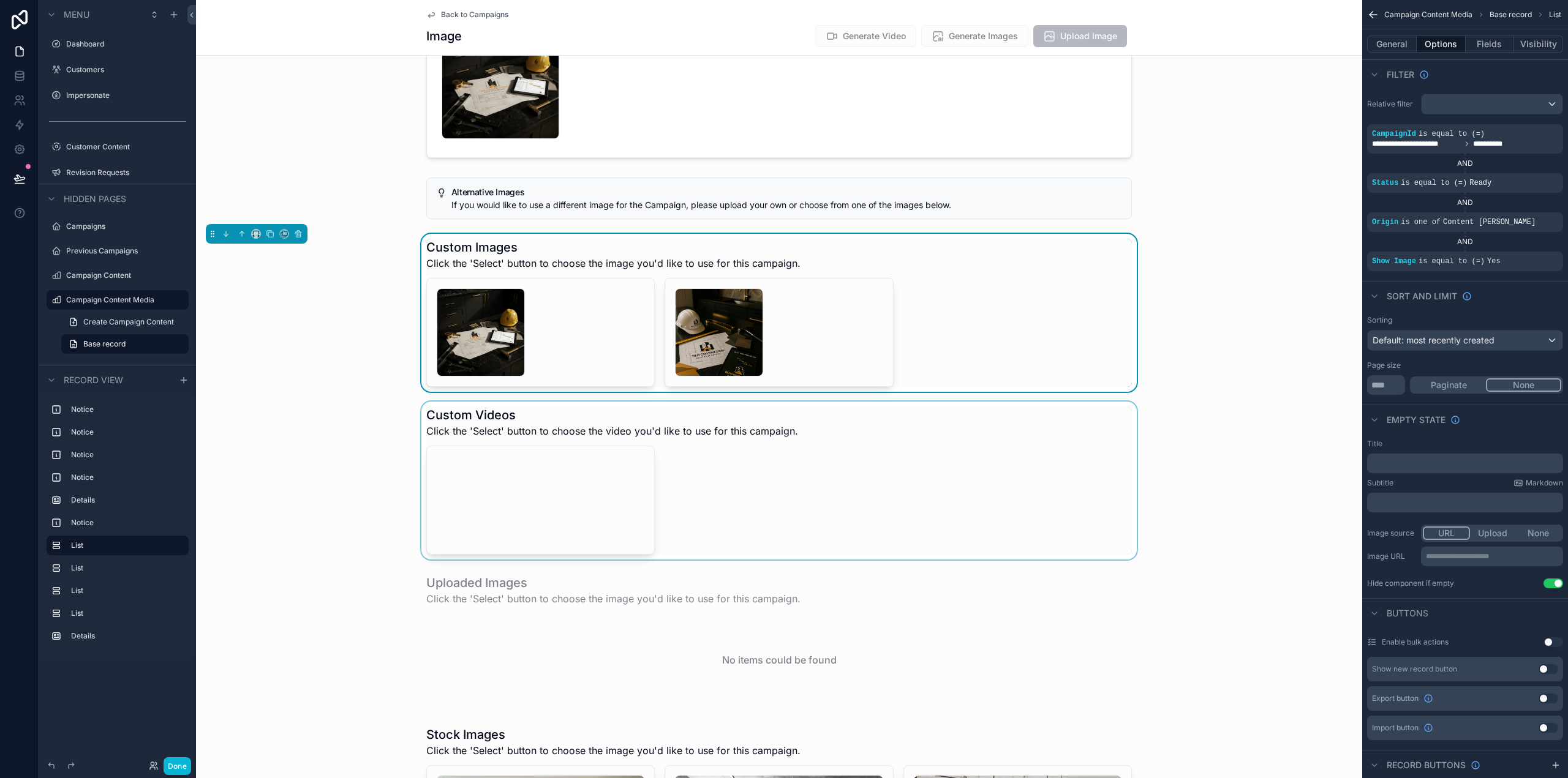
click at [982, 442] on div "scrollable content" at bounding box center [779, 481] width 1166 height 158
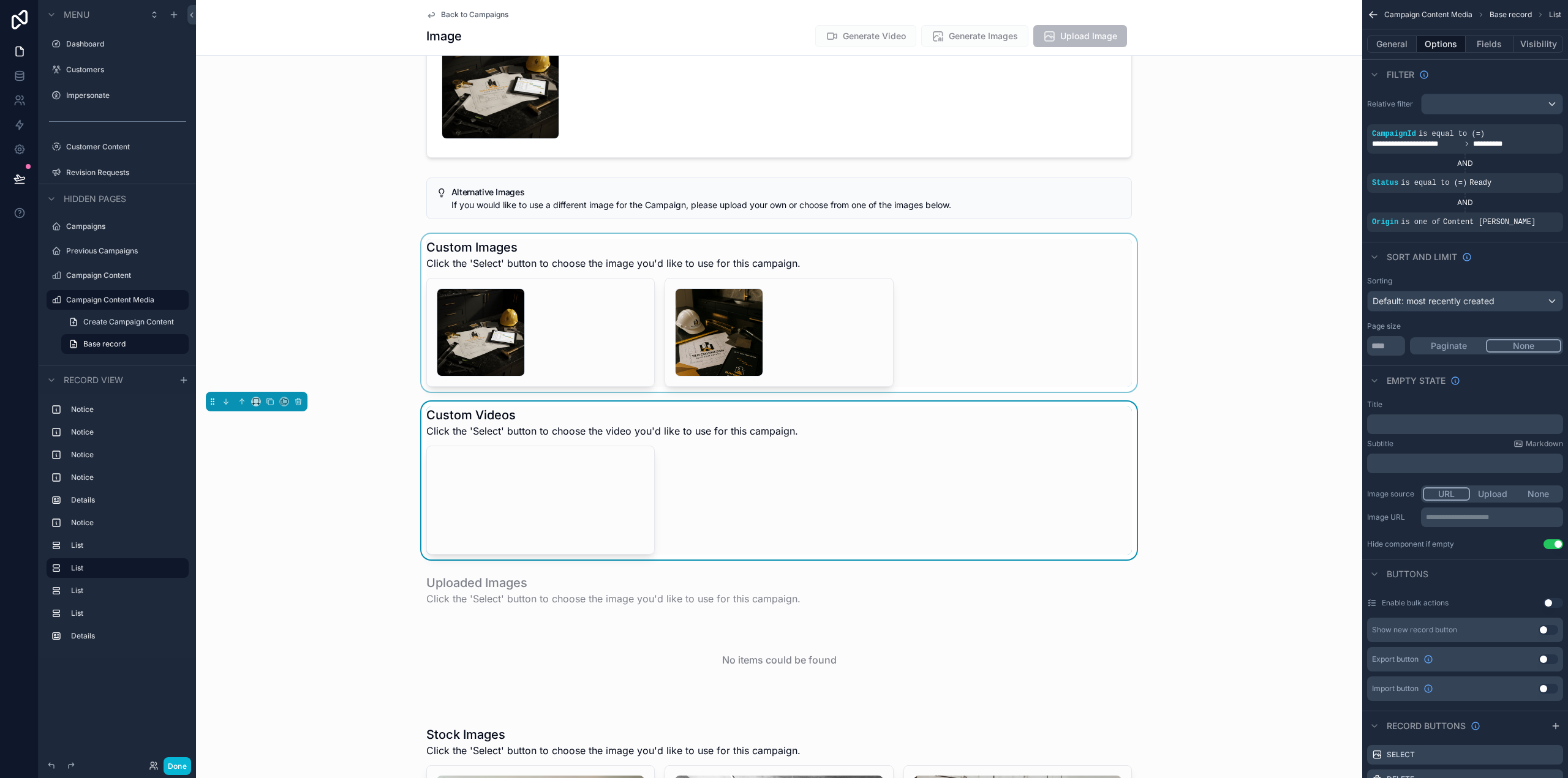
click at [1017, 306] on div "scrollable content" at bounding box center [779, 312] width 1166 height 158
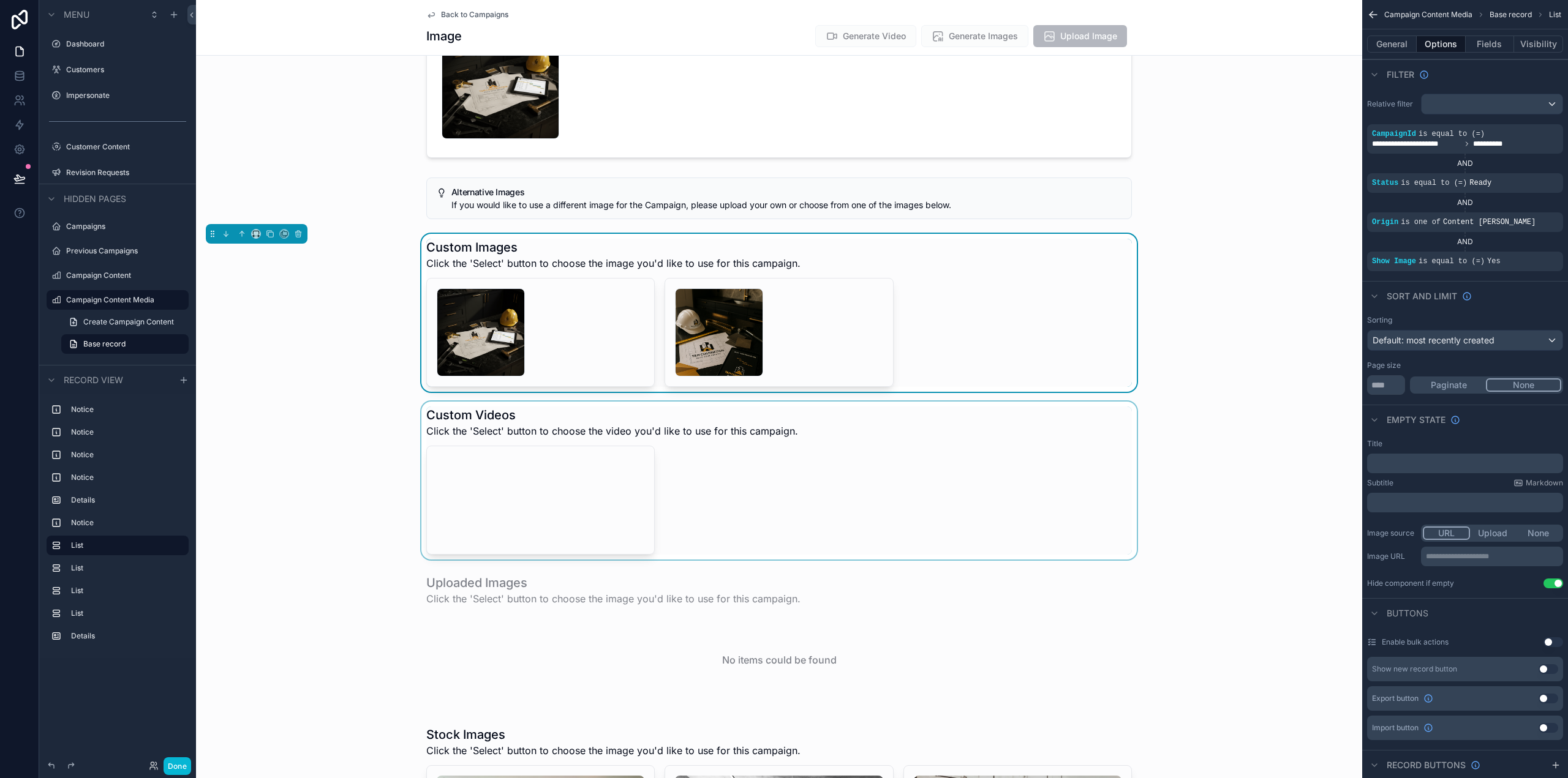
click at [1015, 470] on div "scrollable content" at bounding box center [779, 481] width 1166 height 158
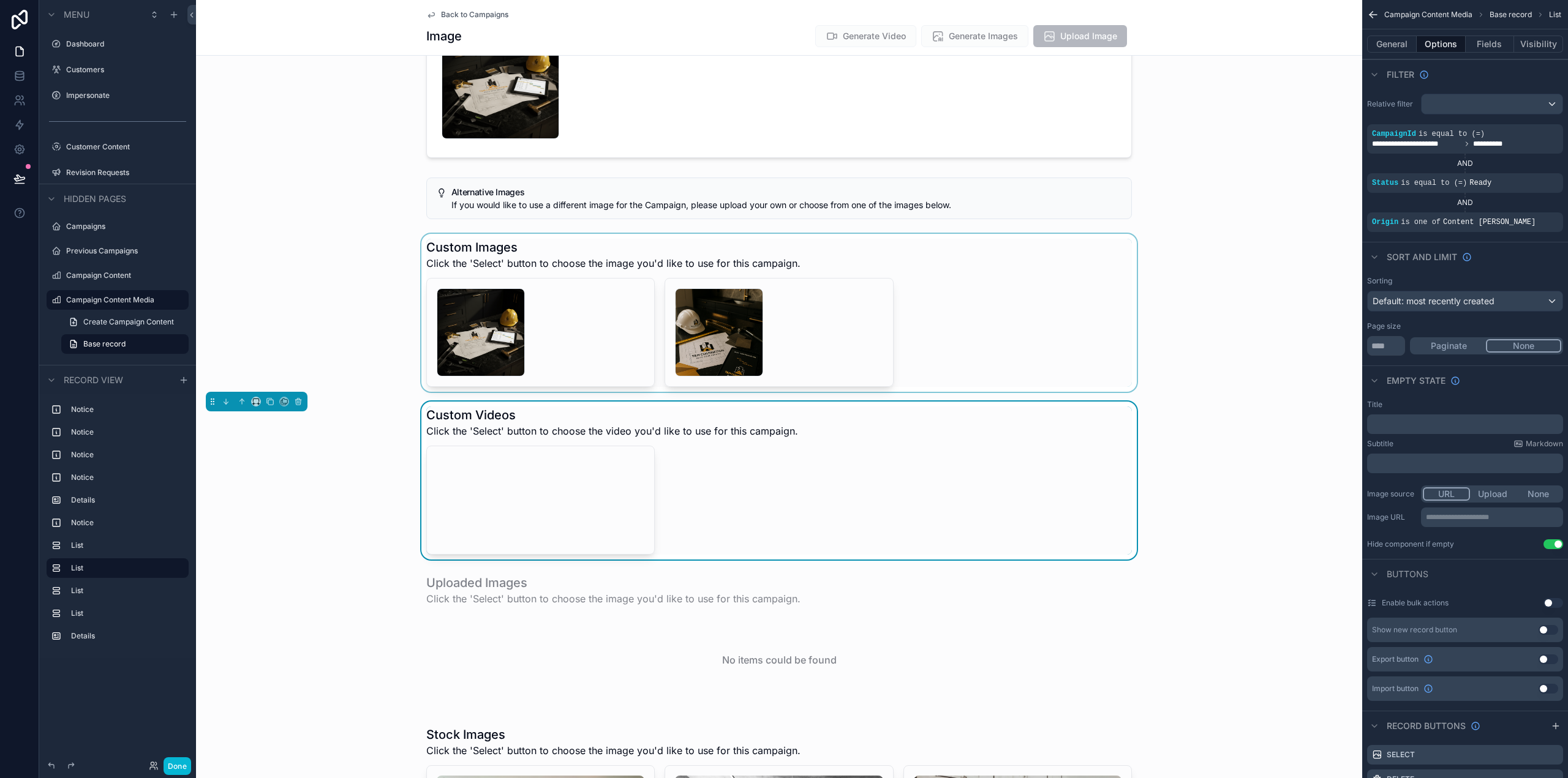
click at [1052, 333] on div "scrollable content" at bounding box center [779, 312] width 1166 height 158
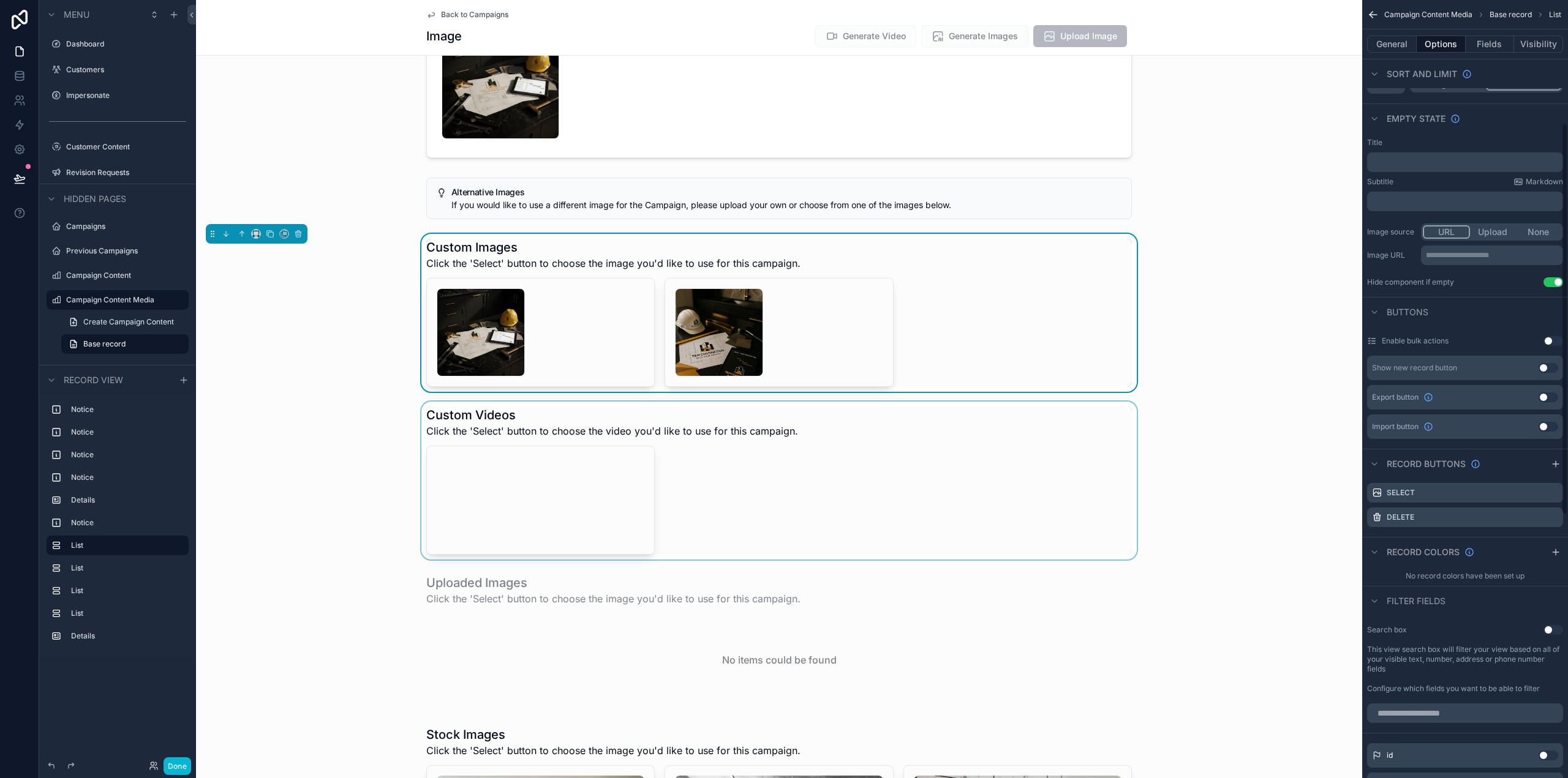
scroll to position [306, 0]
click at [1028, 468] on div "scrollable content" at bounding box center [779, 481] width 1166 height 158
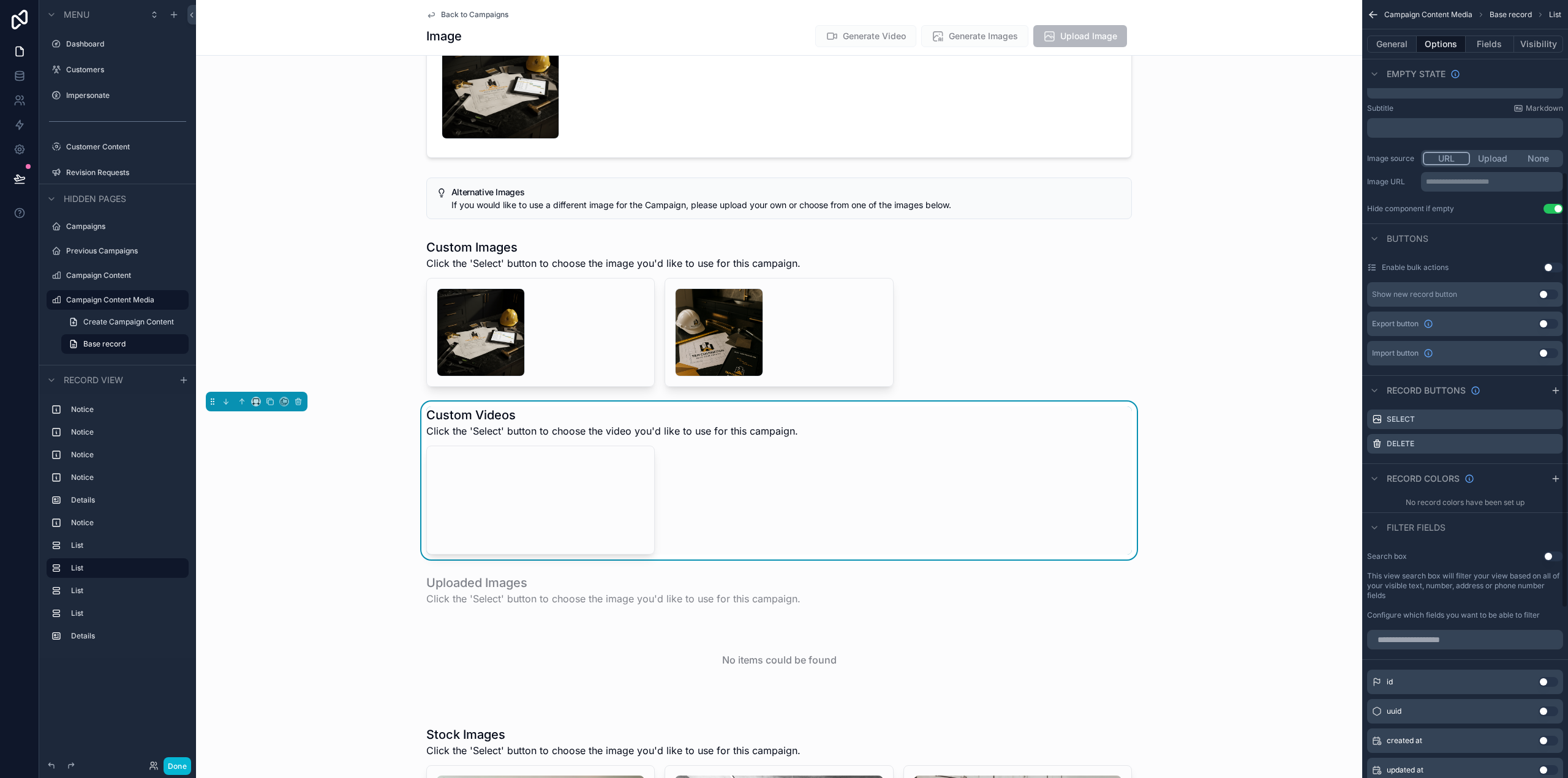
scroll to position [490, 0]
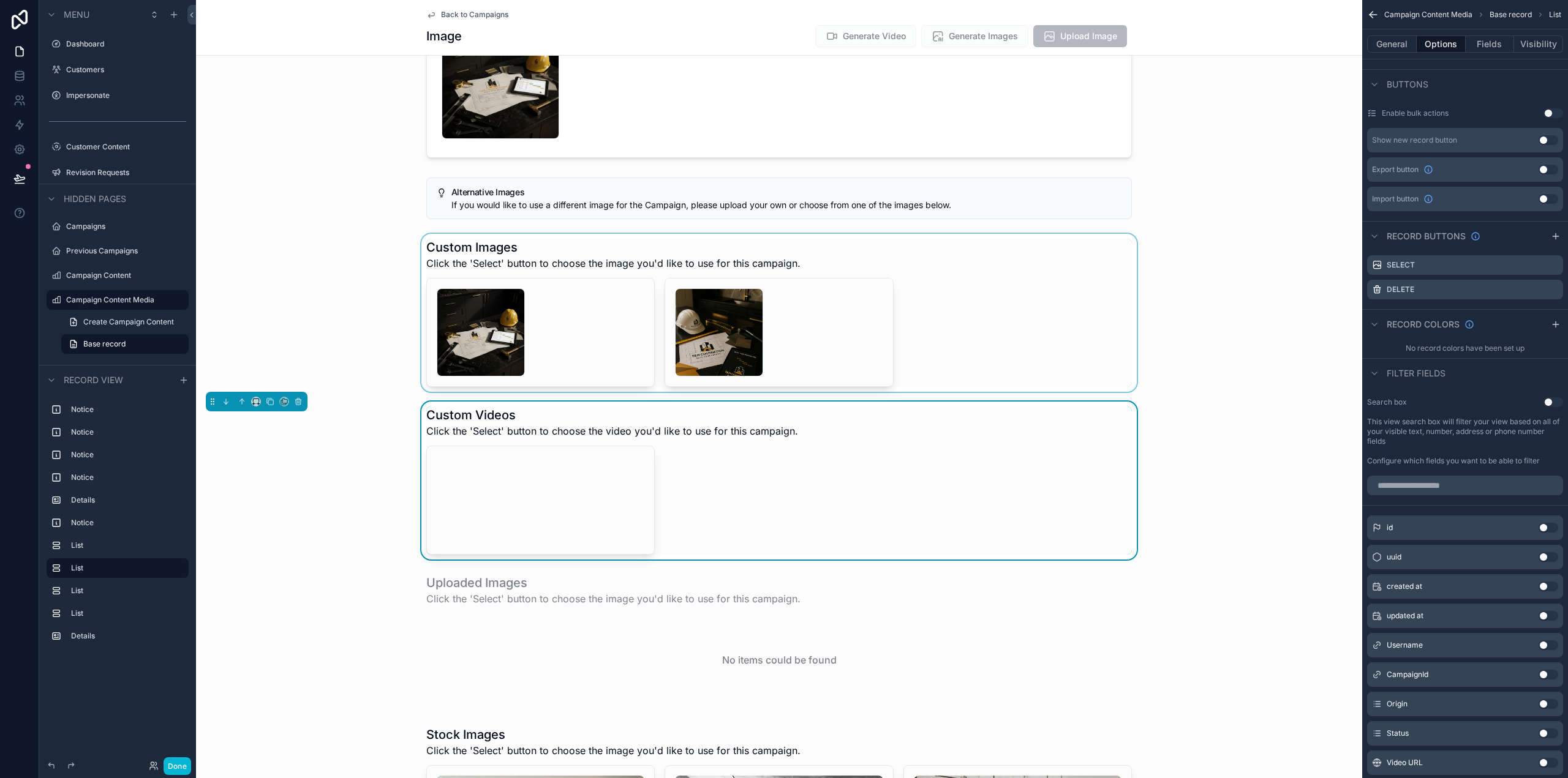
click at [987, 338] on div "scrollable content" at bounding box center [779, 312] width 1166 height 158
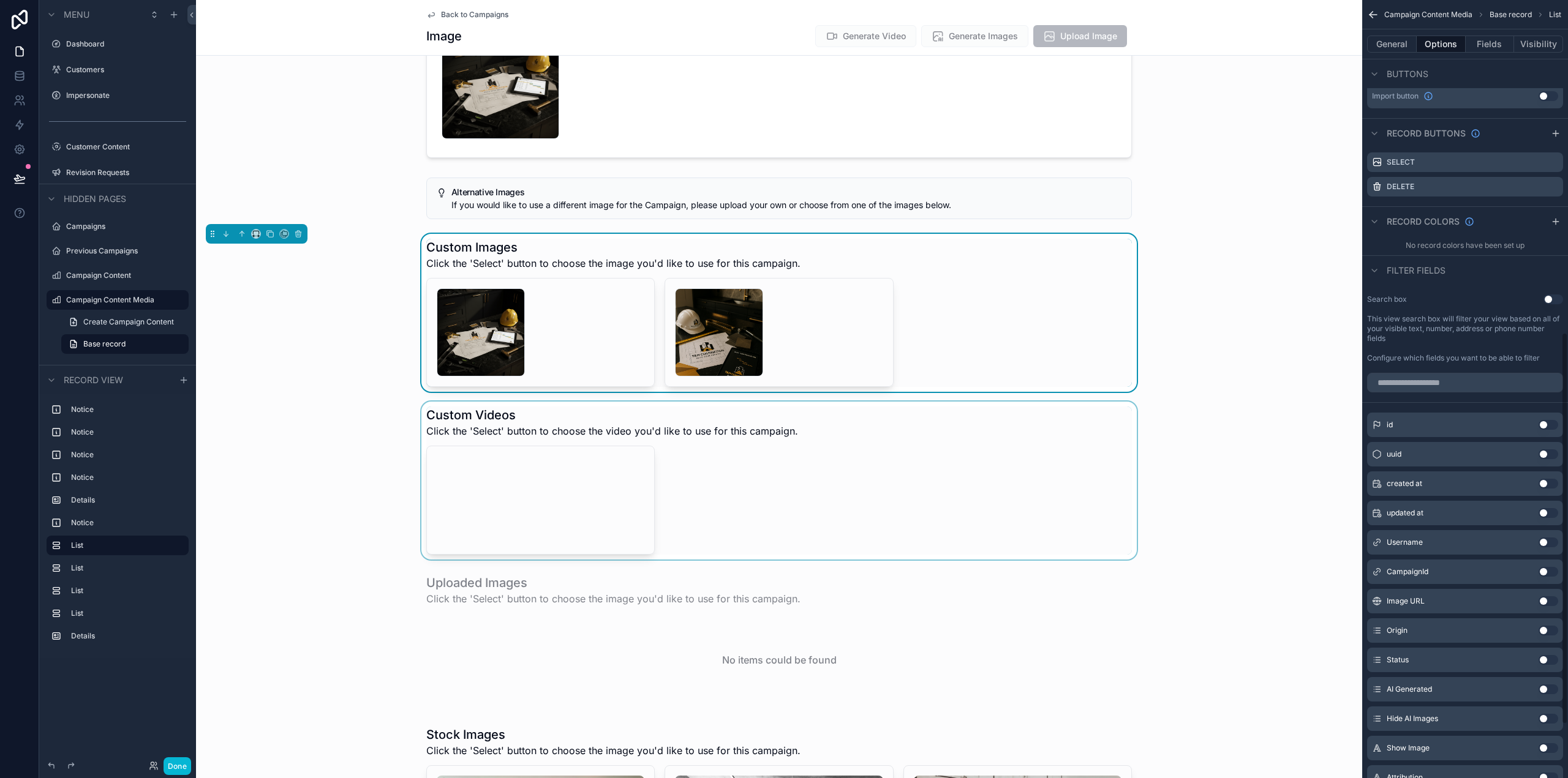
scroll to position [338, 0]
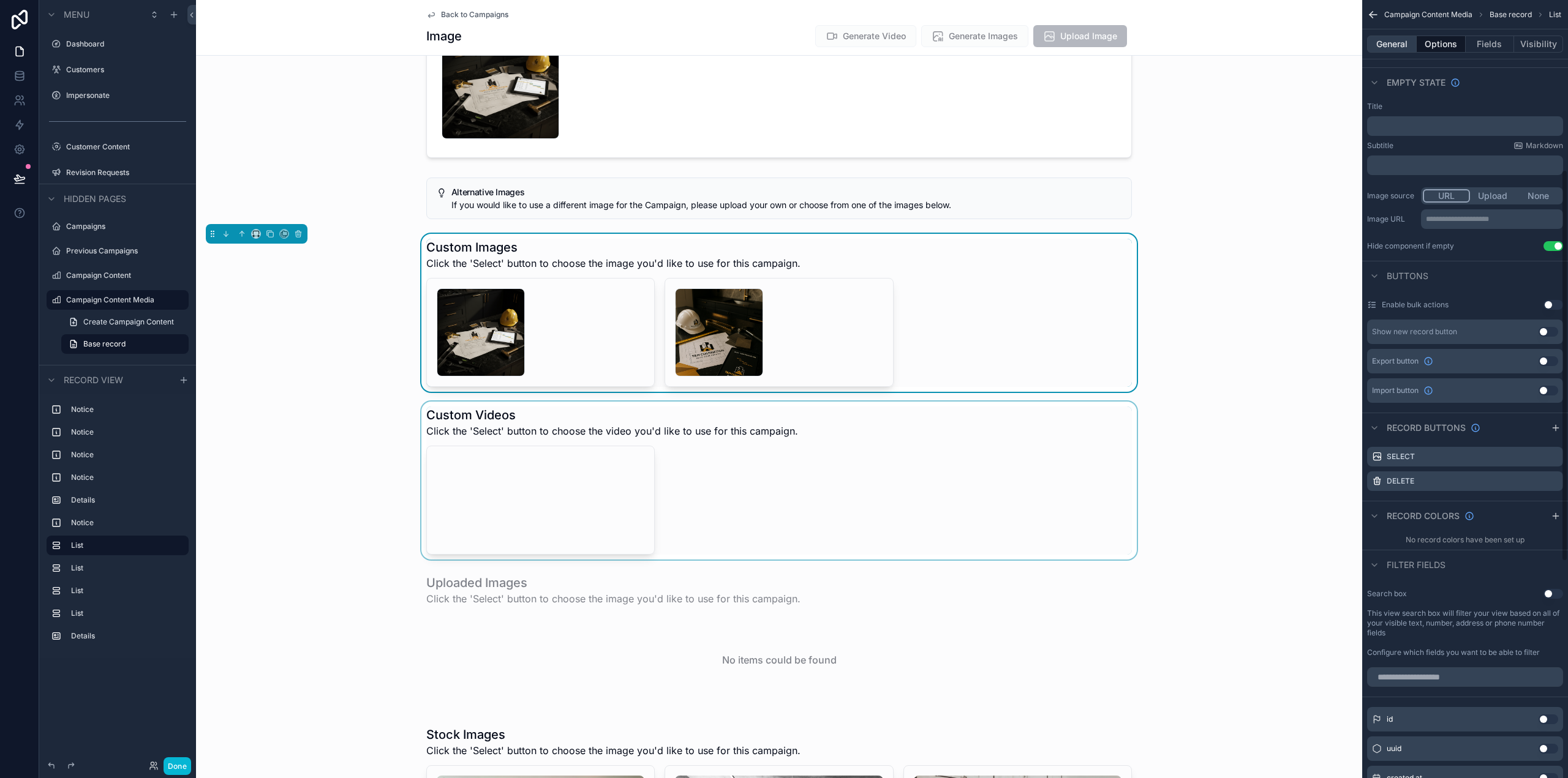
click at [1388, 48] on button "General" at bounding box center [1392, 44] width 49 height 17
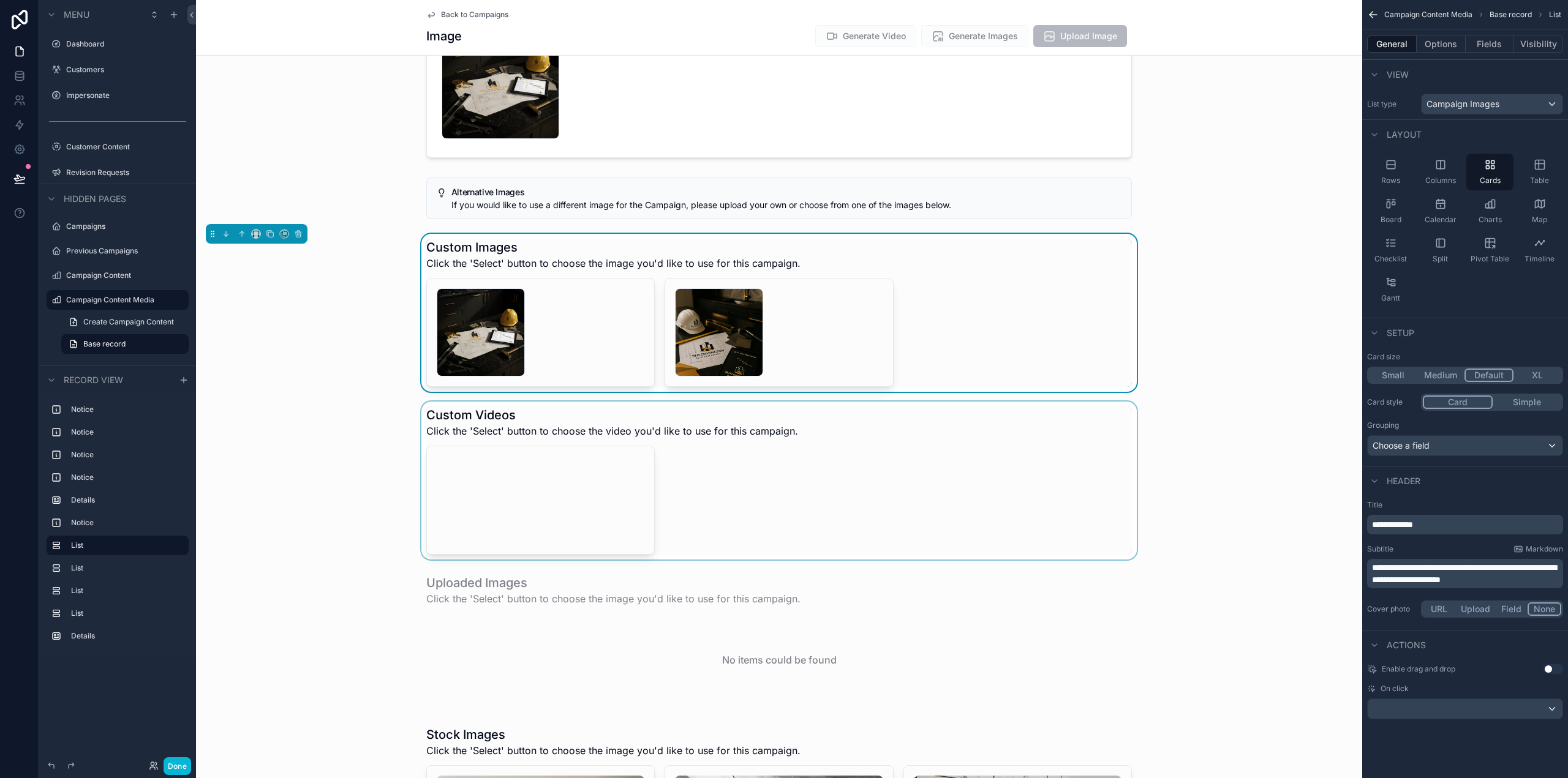
scroll to position [0, 0]
click at [1397, 42] on button "General" at bounding box center [1392, 44] width 49 height 17
click at [1013, 484] on div "scrollable content" at bounding box center [779, 481] width 1166 height 158
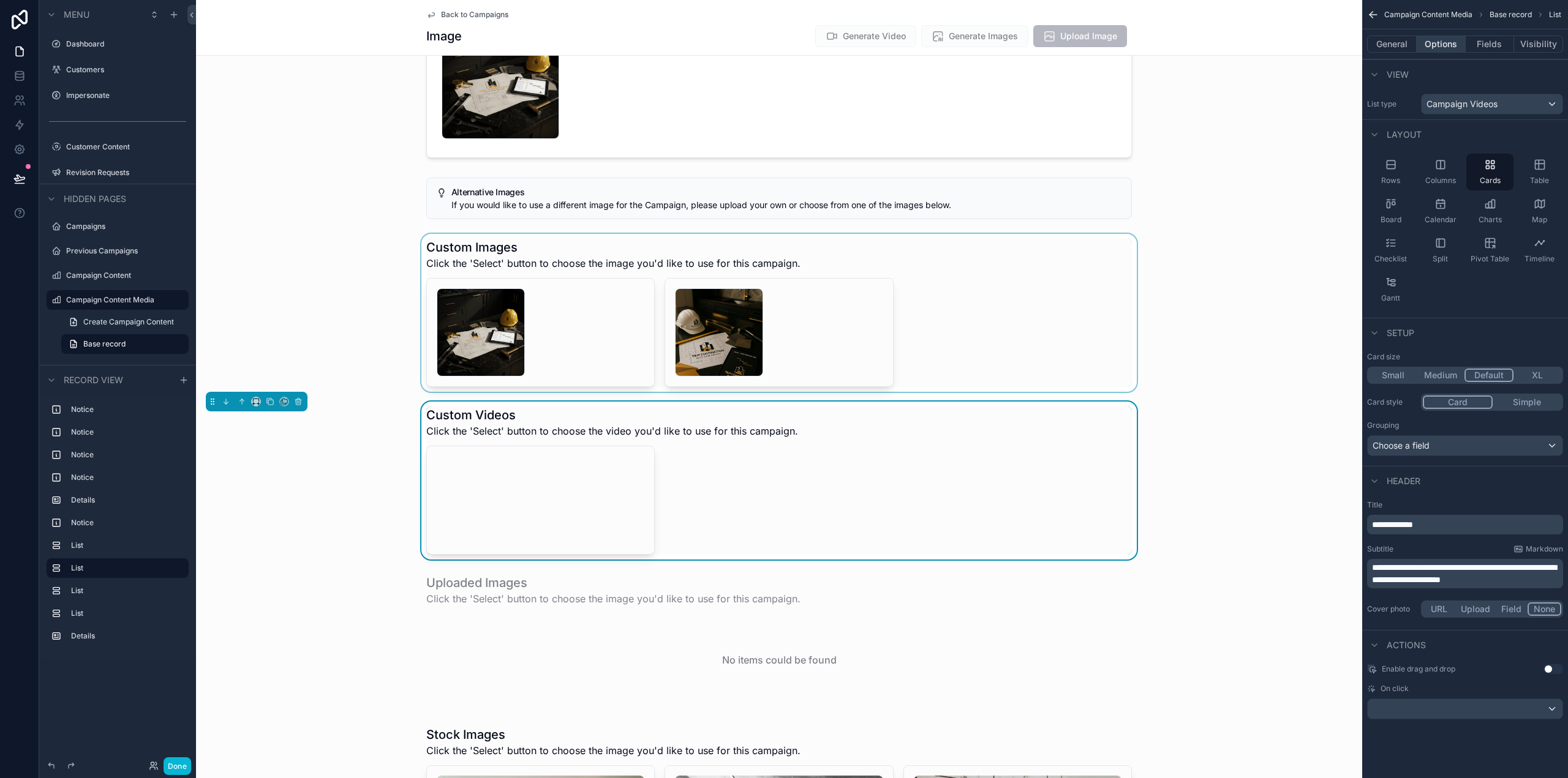
click at [1452, 49] on button "Options" at bounding box center [1441, 44] width 49 height 17
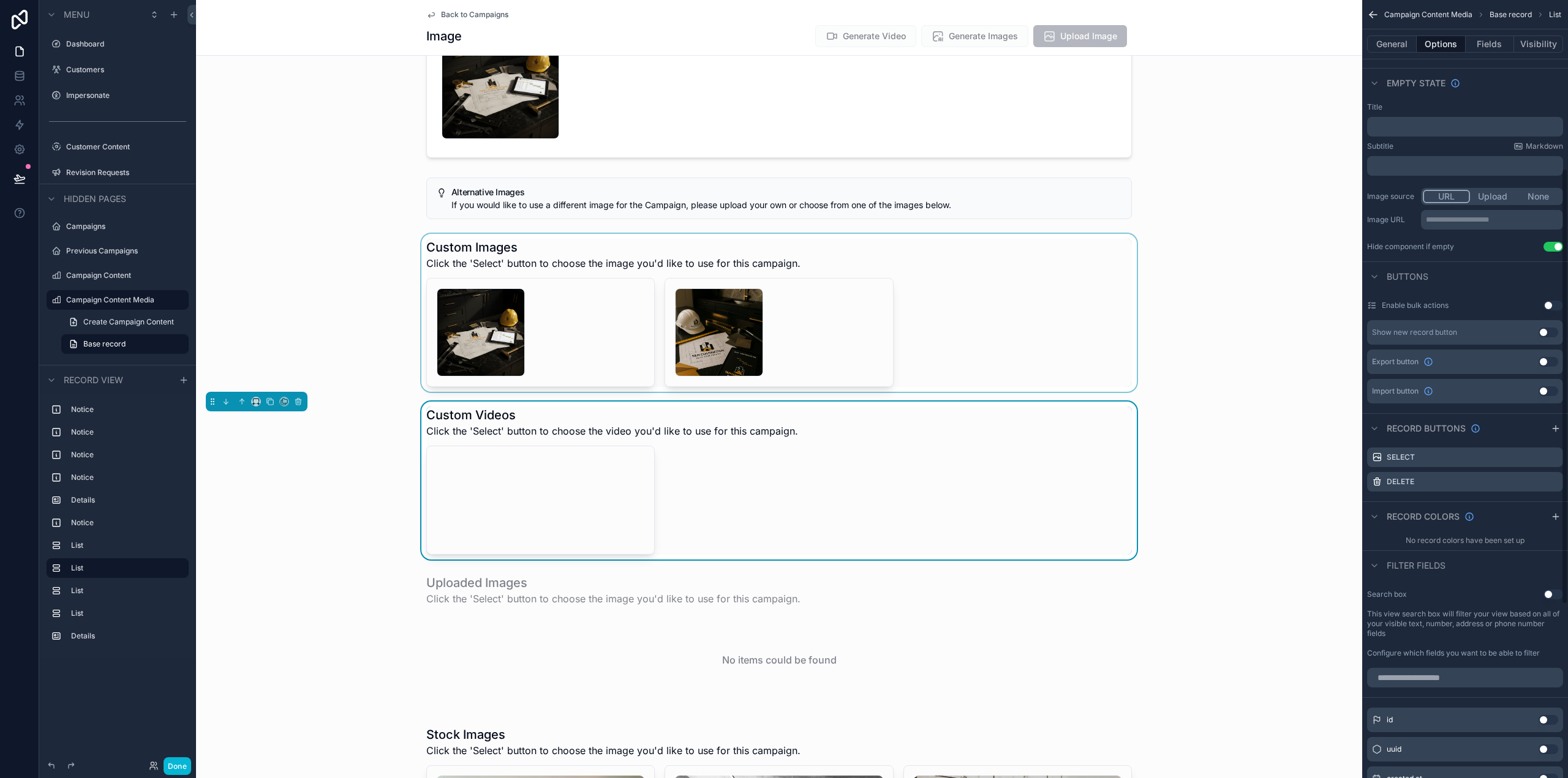
scroll to position [306, 0]
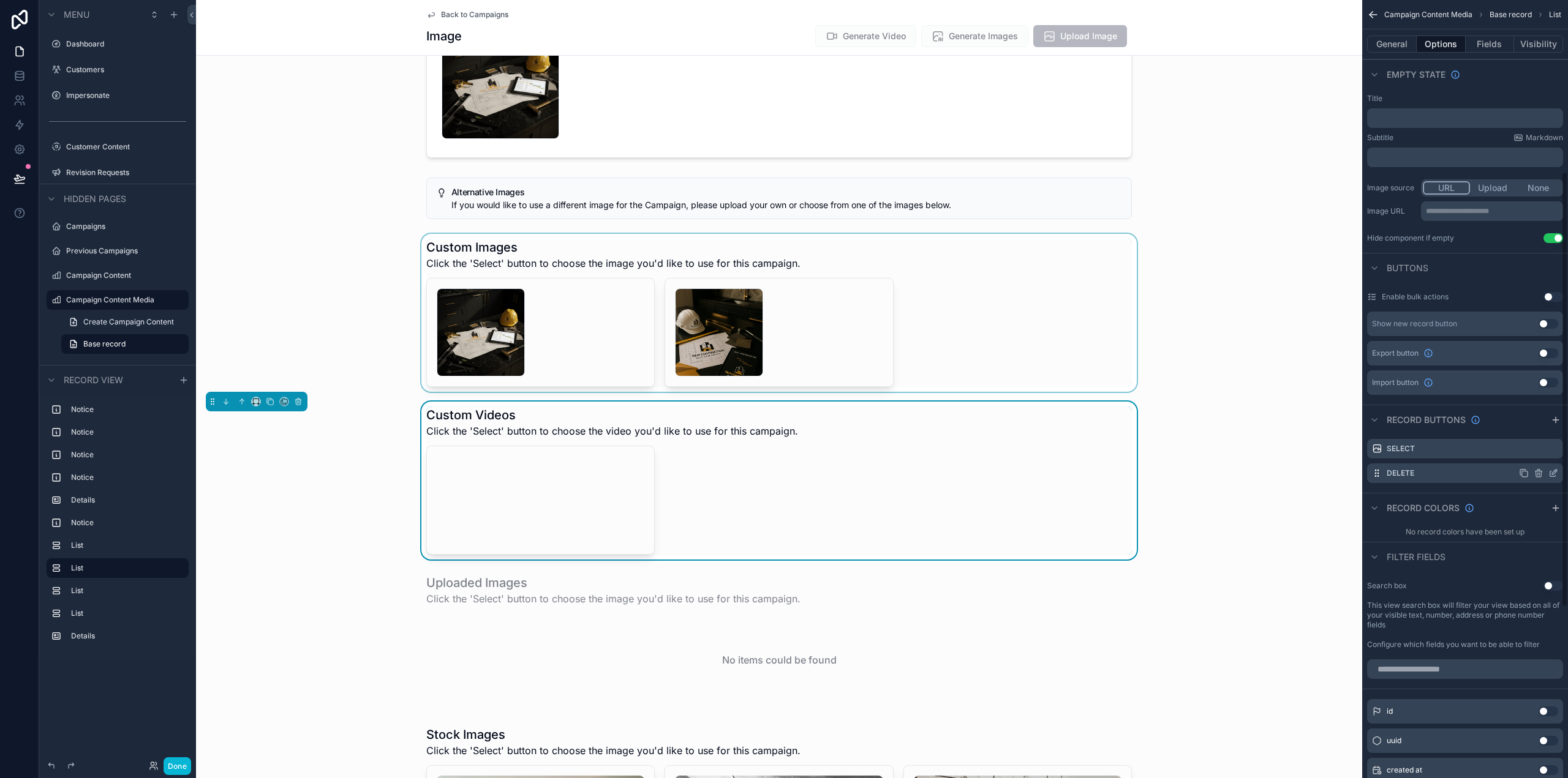
click at [1555, 472] on icon "scrollable content" at bounding box center [1553, 473] width 10 height 10
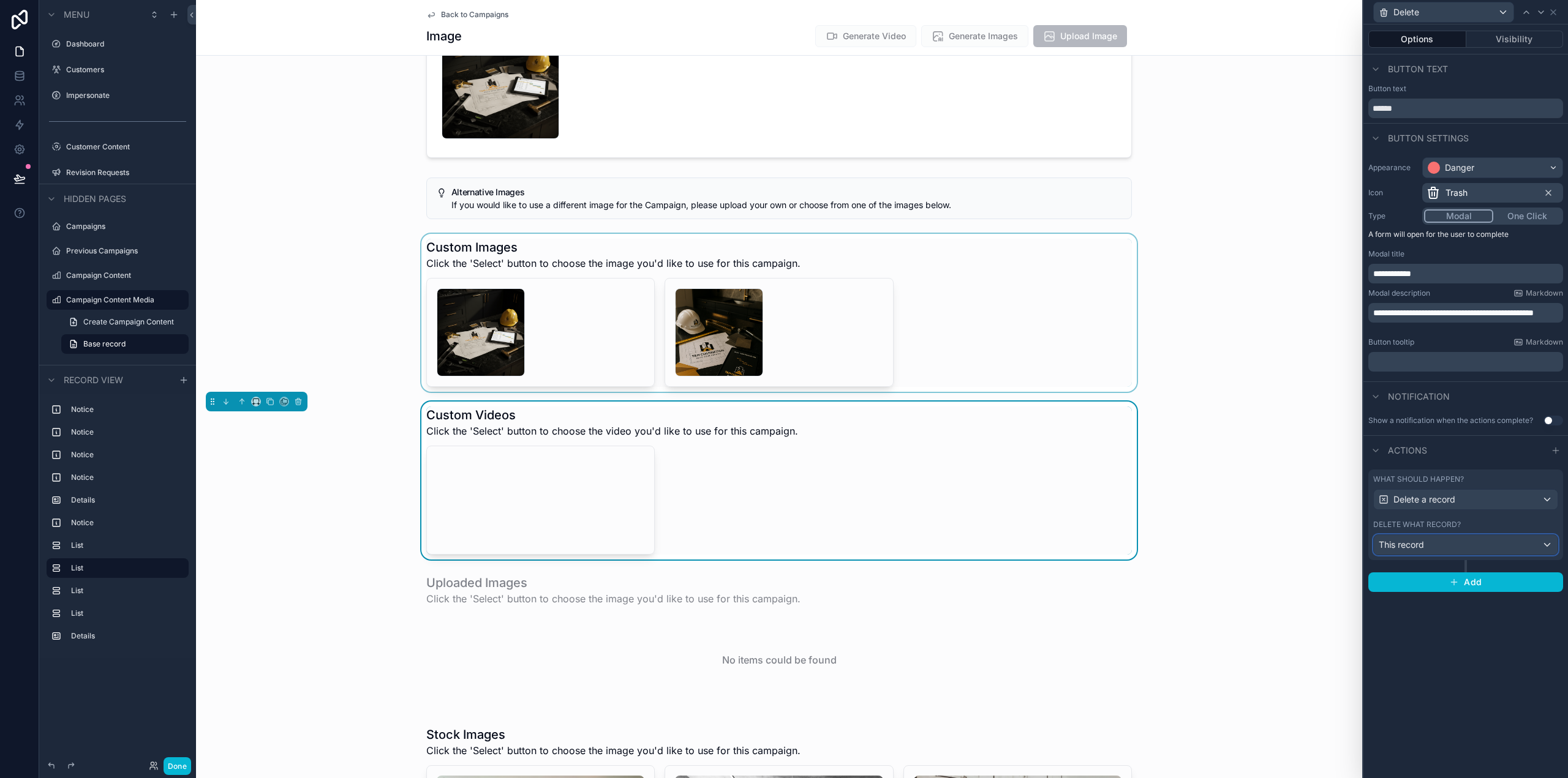
click at [1445, 549] on div "This record" at bounding box center [1465, 545] width 184 height 19
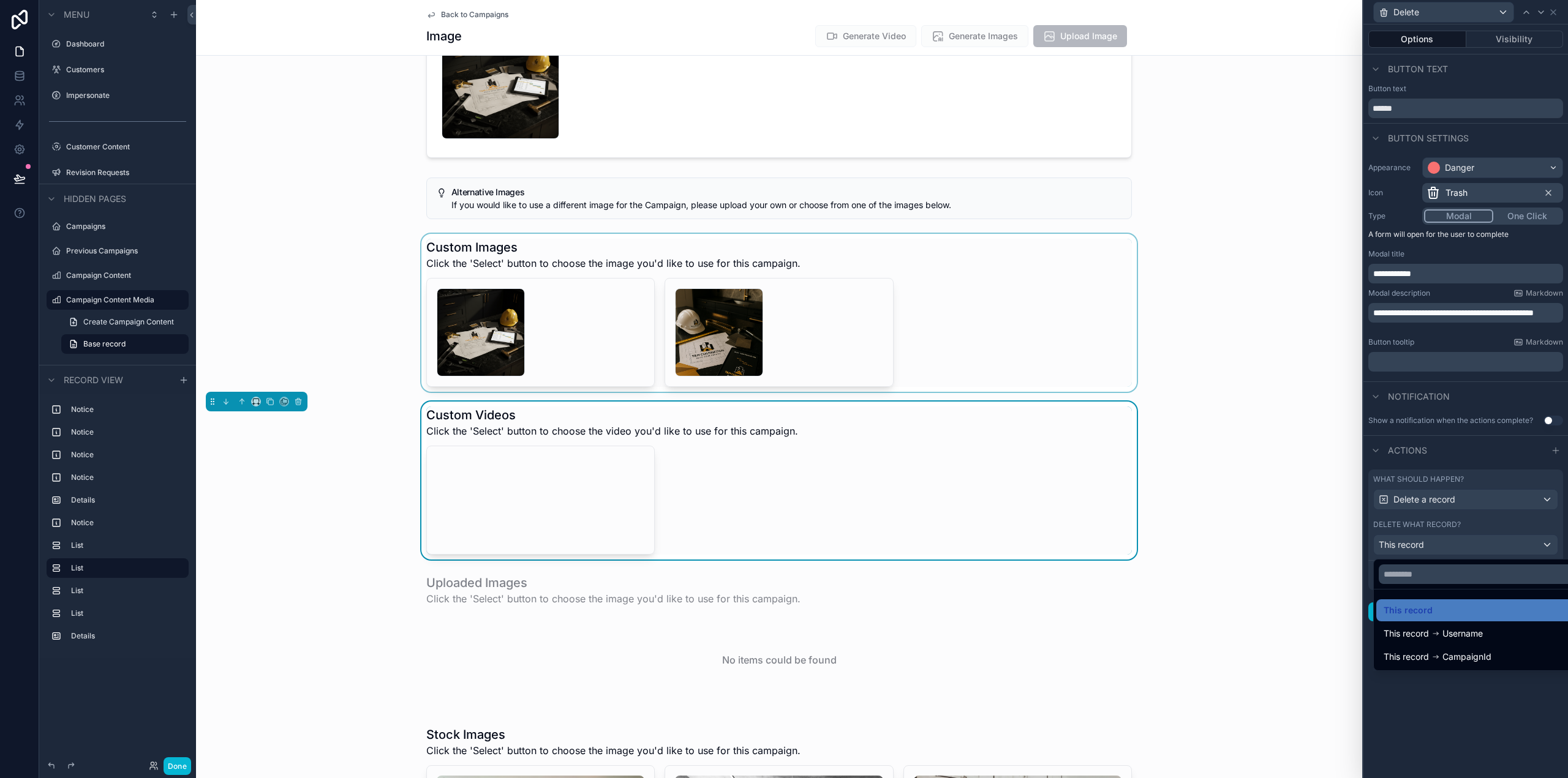
click at [1448, 542] on div at bounding box center [1465, 389] width 205 height 778
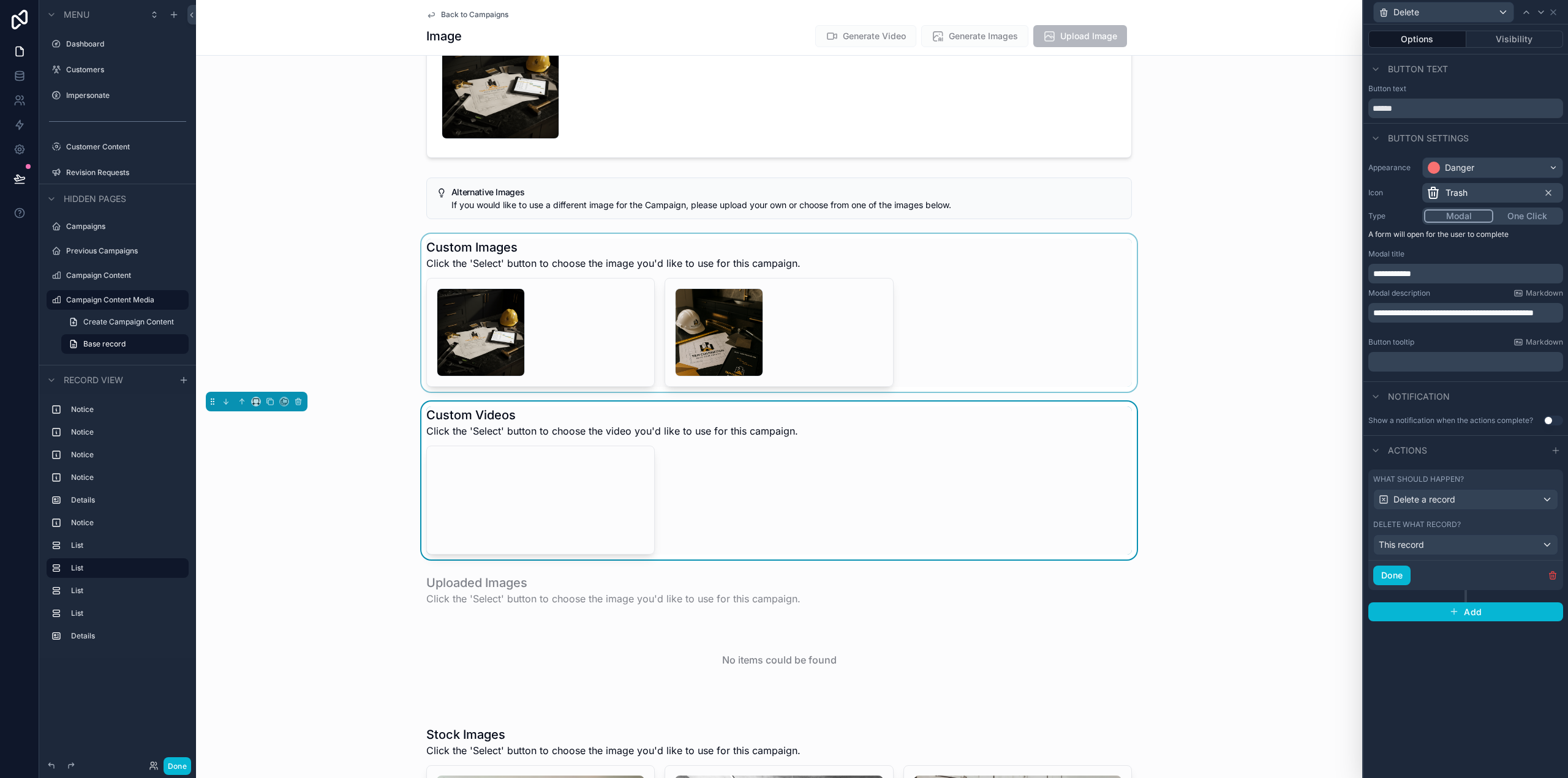
click at [1411, 273] on span "**********" at bounding box center [1392, 273] width 38 height 8
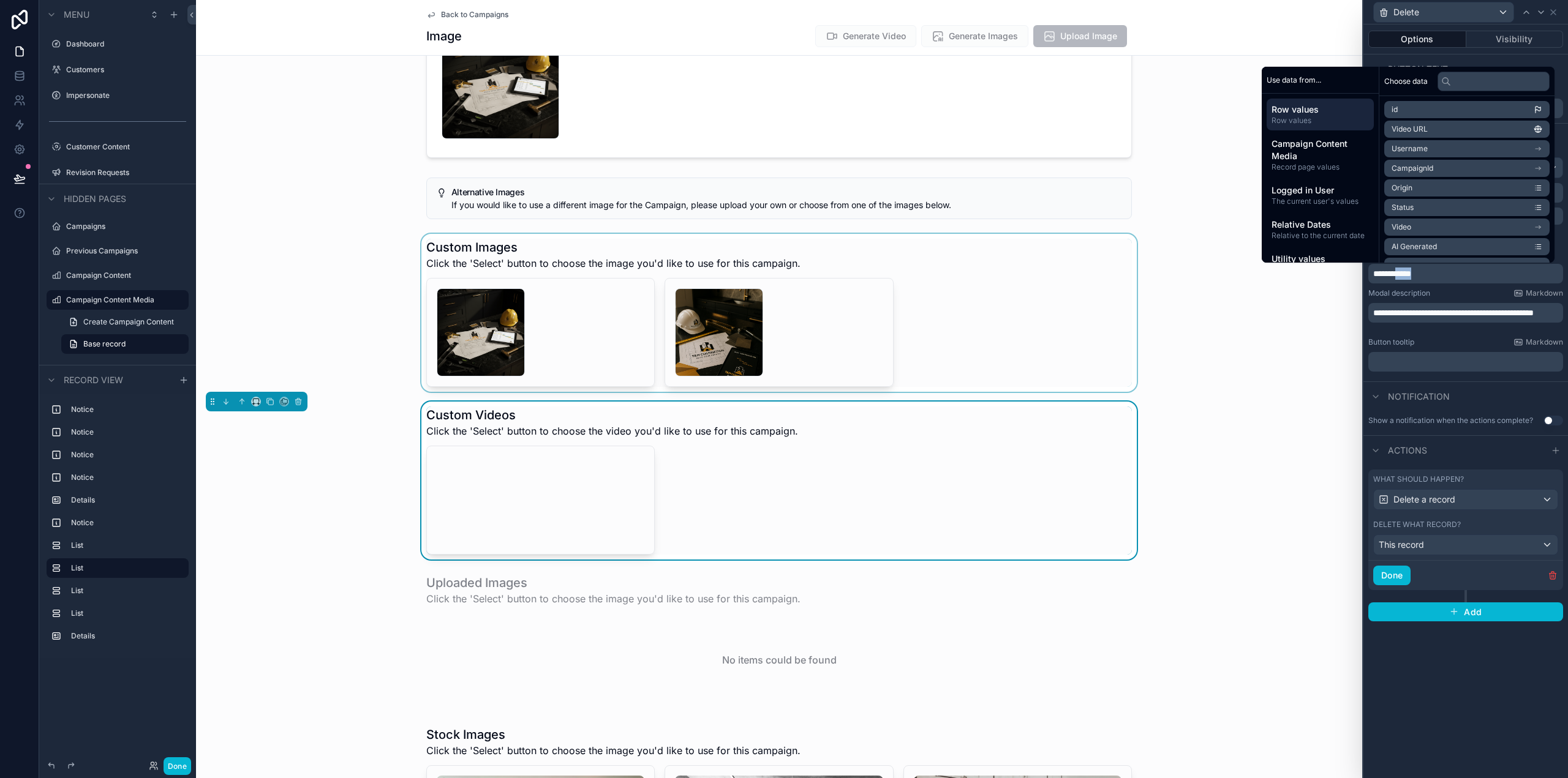
click at [1411, 272] on span "**********" at bounding box center [1392, 273] width 38 height 8
click at [1461, 310] on span "**********" at bounding box center [1453, 312] width 160 height 8
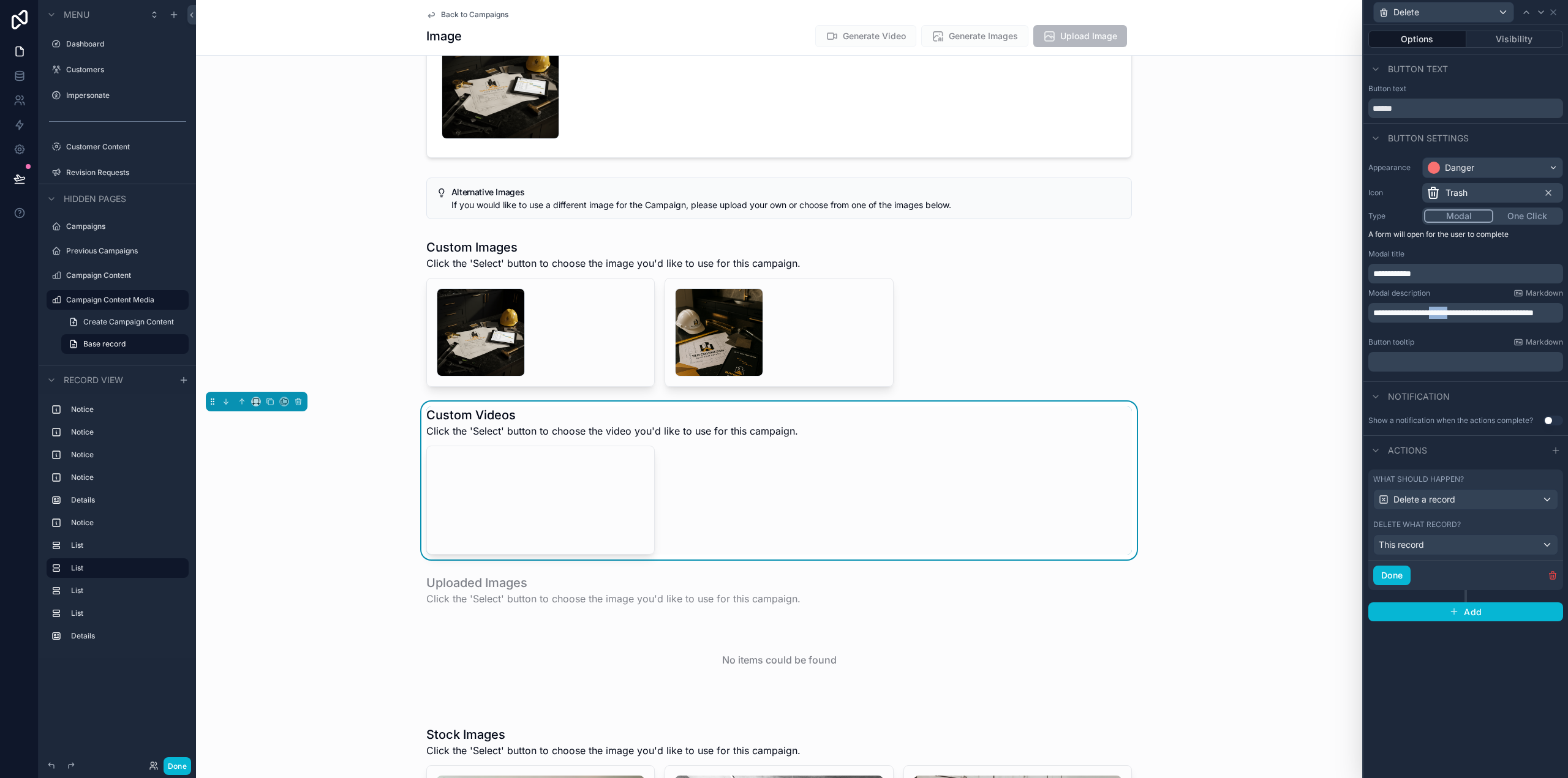
click at [1461, 310] on span "**********" at bounding box center [1453, 312] width 160 height 8
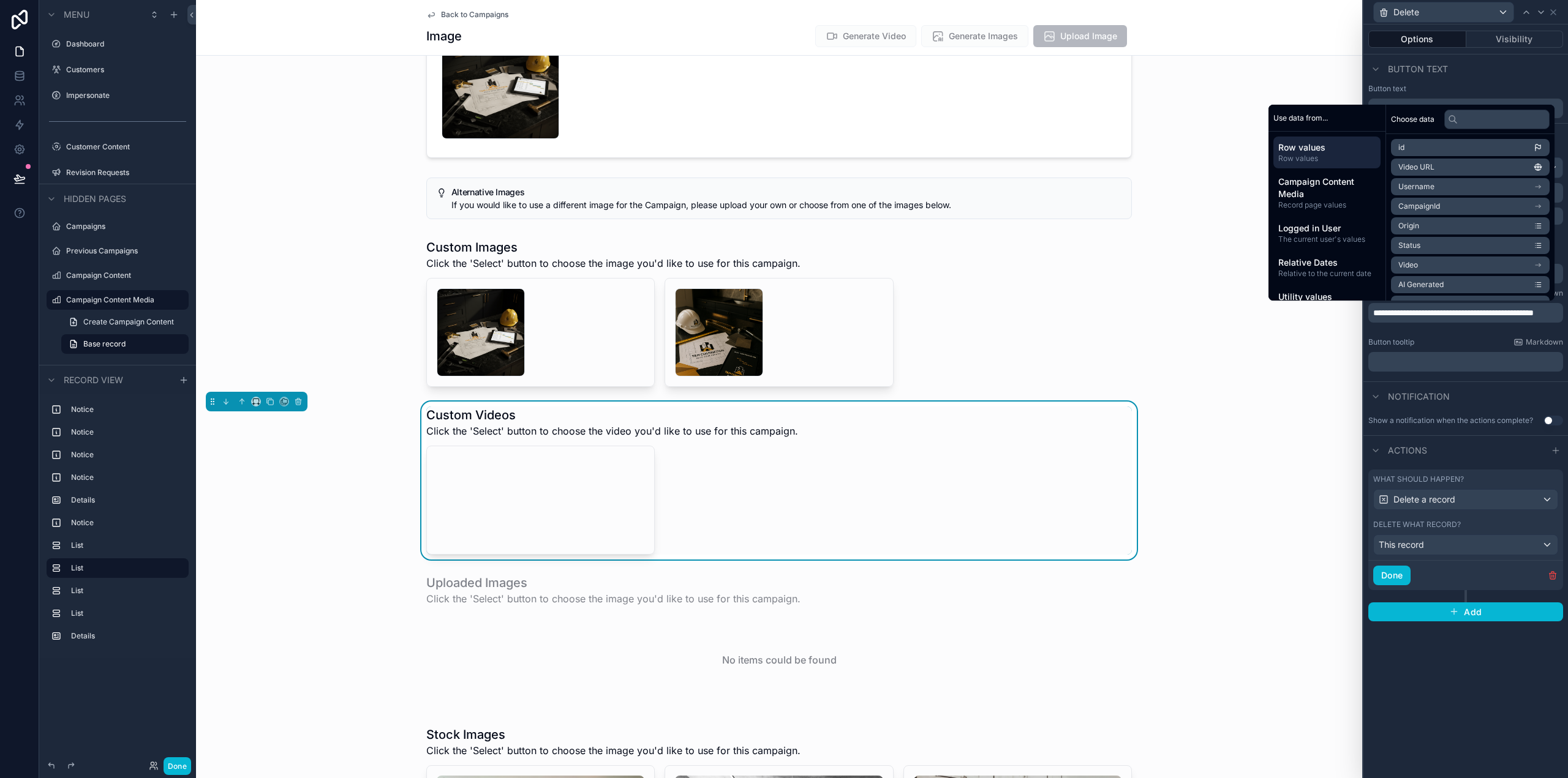
click at [1445, 681] on div "**********" at bounding box center [1465, 401] width 205 height 754
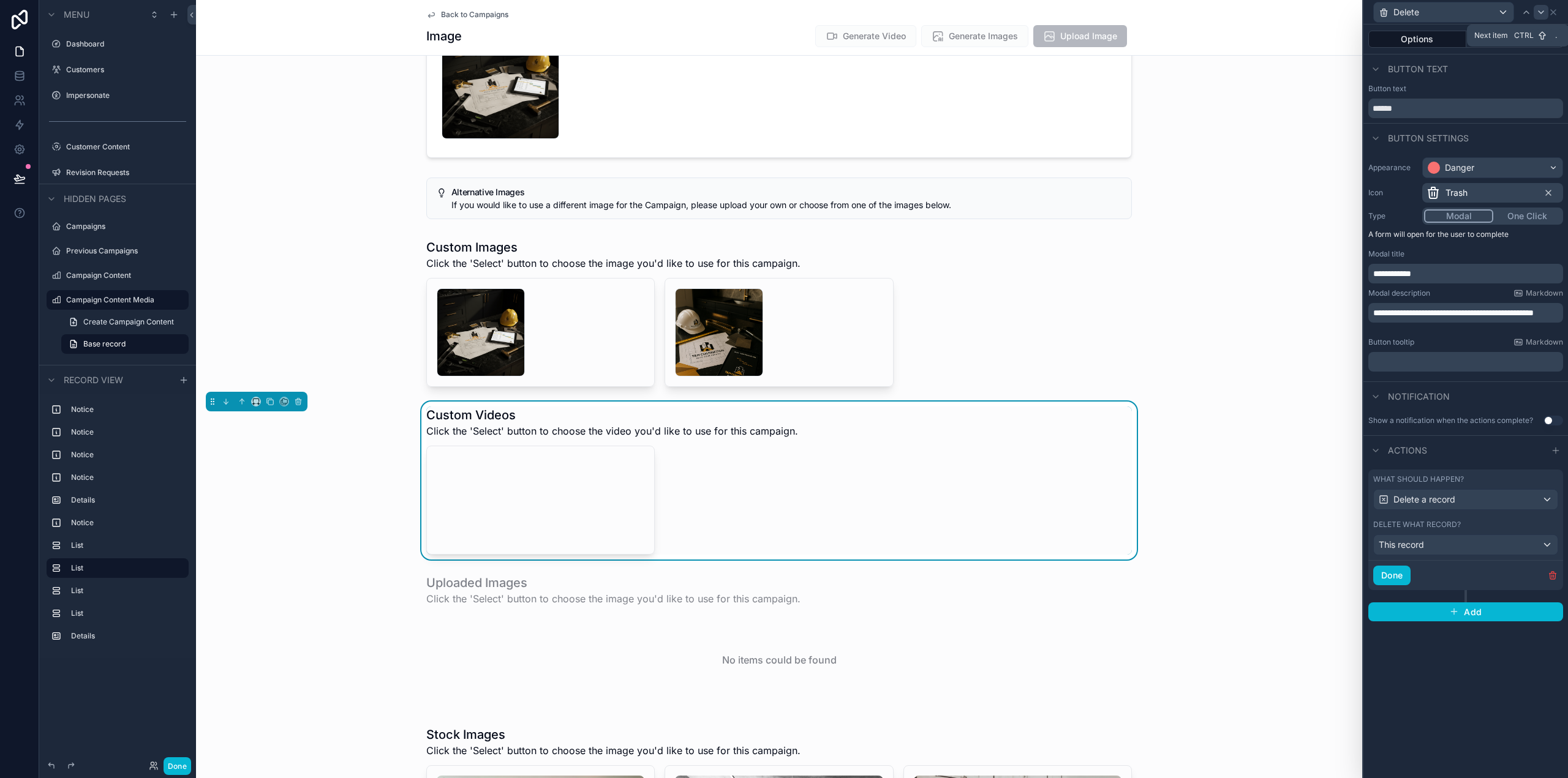
click at [1541, 12] on icon at bounding box center [1541, 12] width 5 height 3
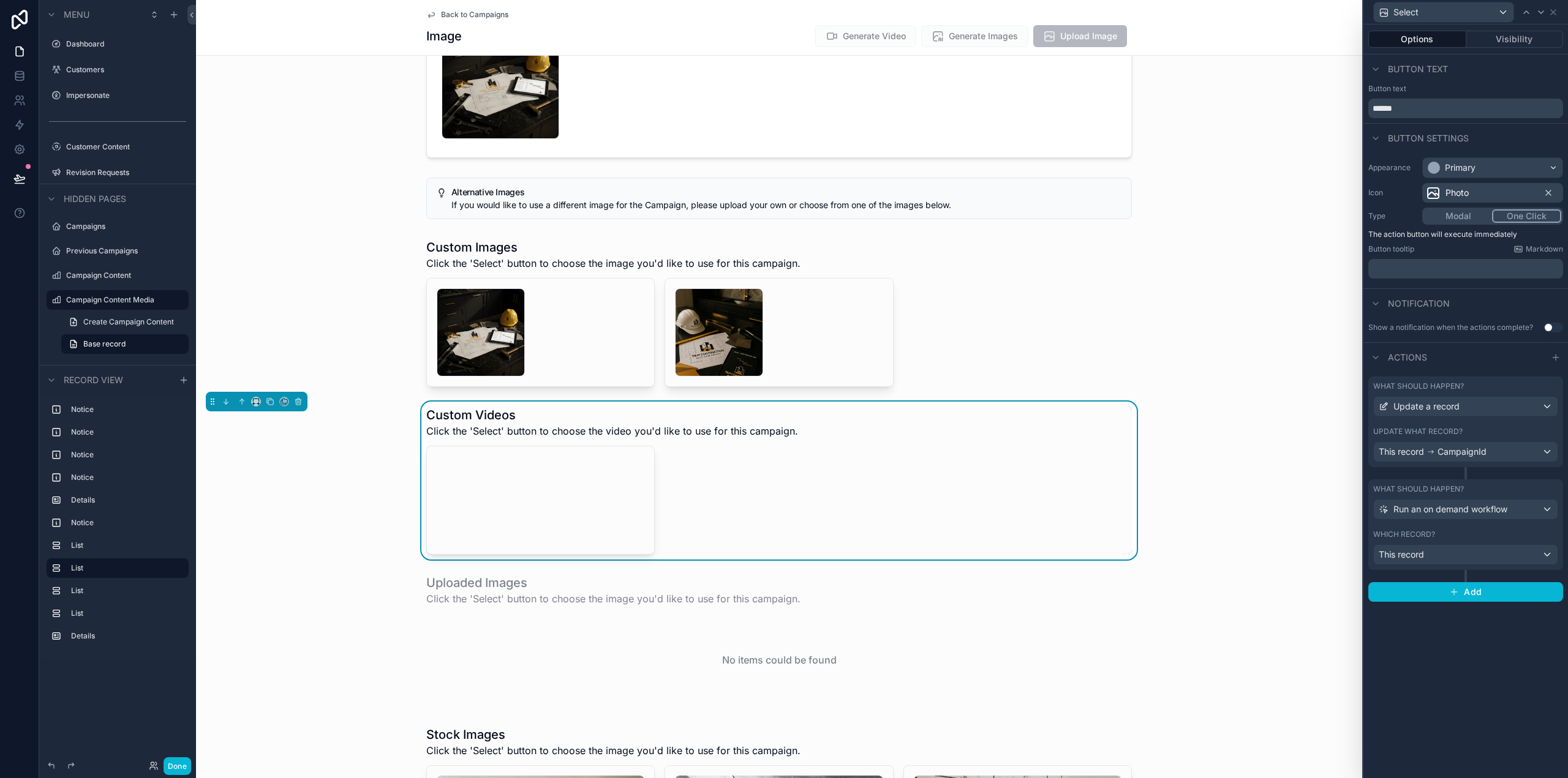
click at [1482, 186] on div "Photo" at bounding box center [1492, 193] width 141 height 19
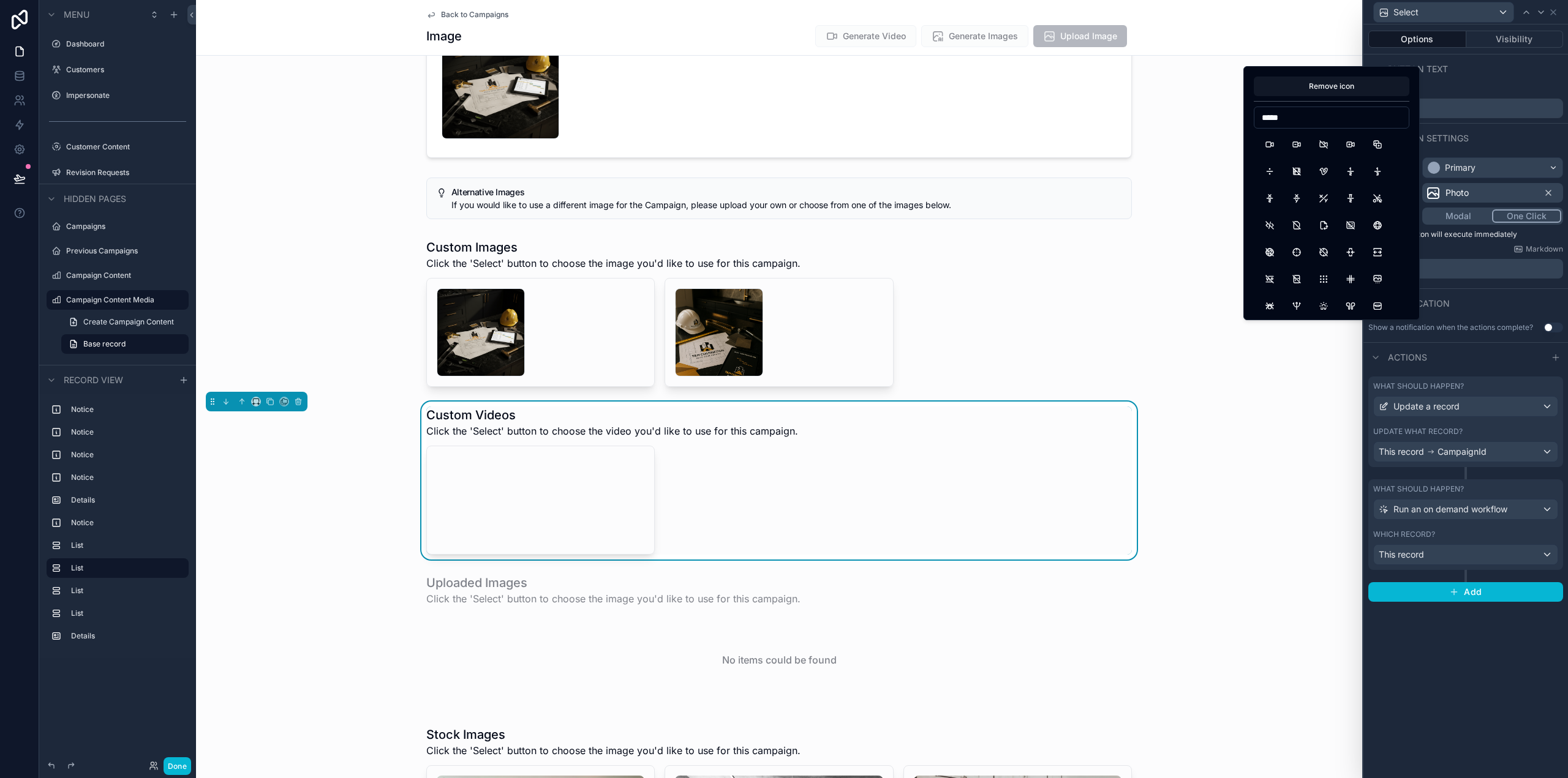
click at [1293, 118] on input "*****" at bounding box center [1332, 118] width 155 height 17
drag, startPoint x: 1284, startPoint y: 116, endPoint x: 1255, endPoint y: 115, distance: 29.0
click at [1255, 115] on input "****" at bounding box center [1332, 118] width 155 height 17
type input "*****"
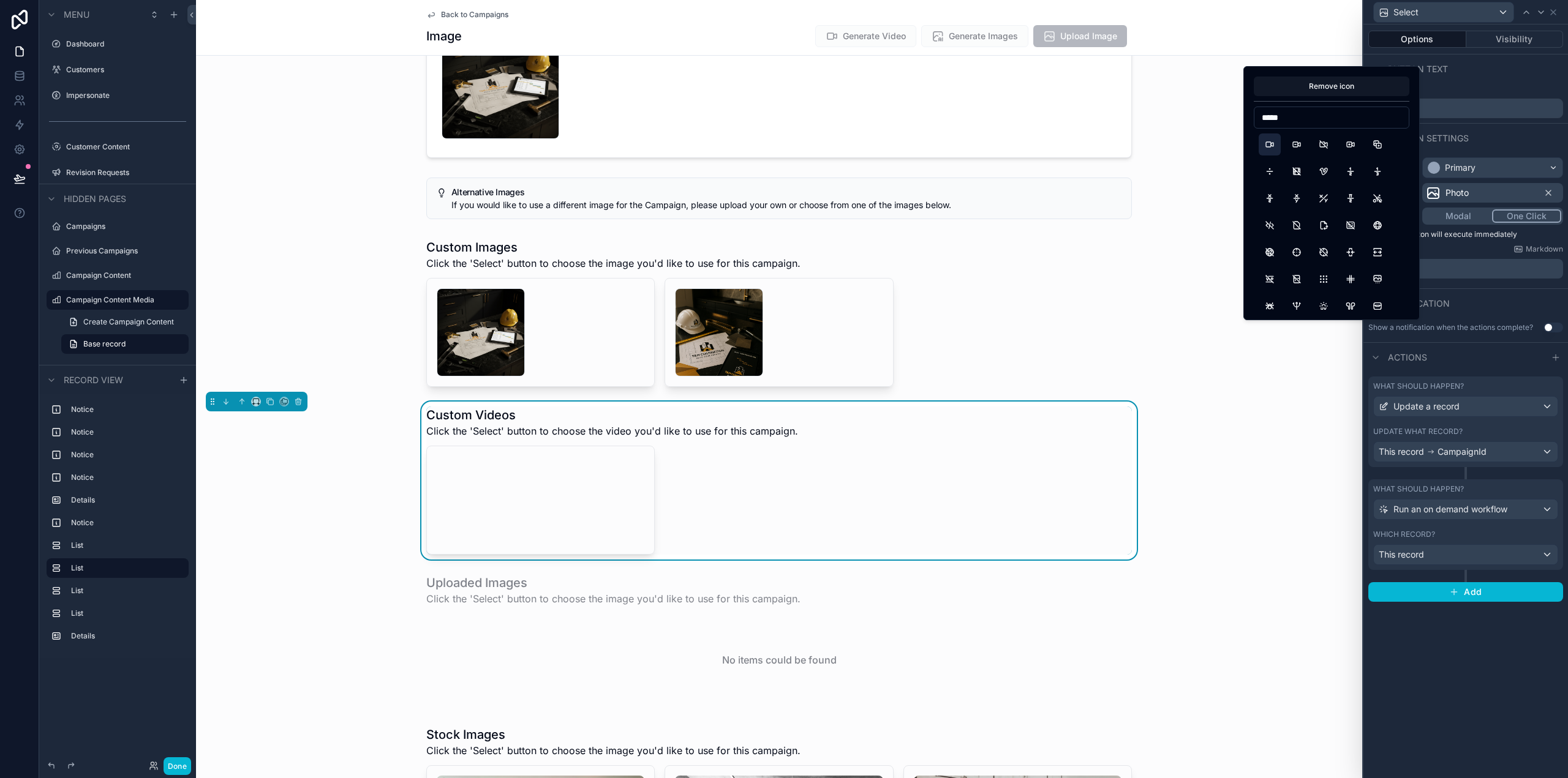
click at [1272, 144] on button "Video" at bounding box center [1270, 145] width 22 height 22
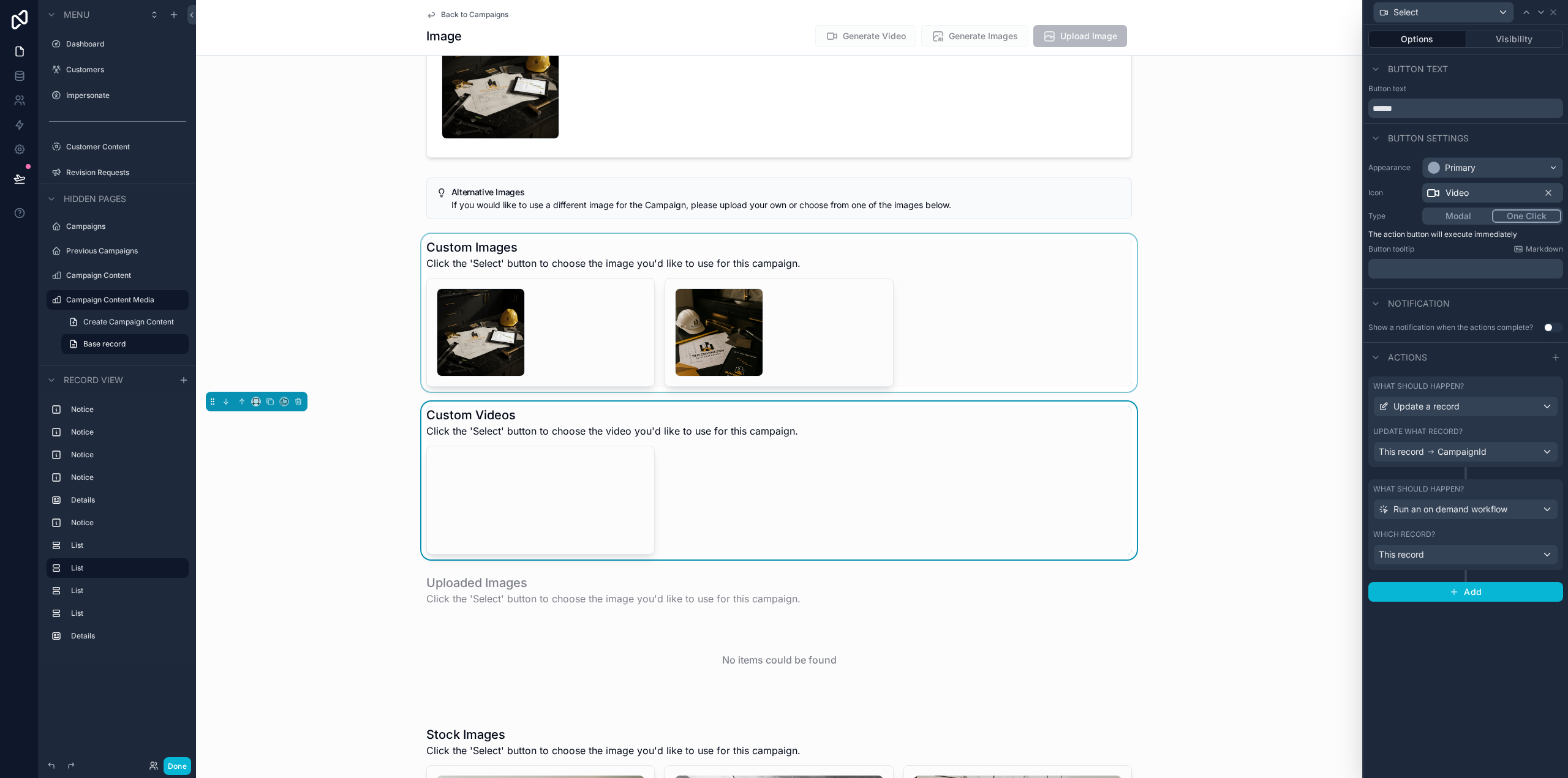
click at [1021, 290] on div "scrollable content" at bounding box center [779, 312] width 1166 height 158
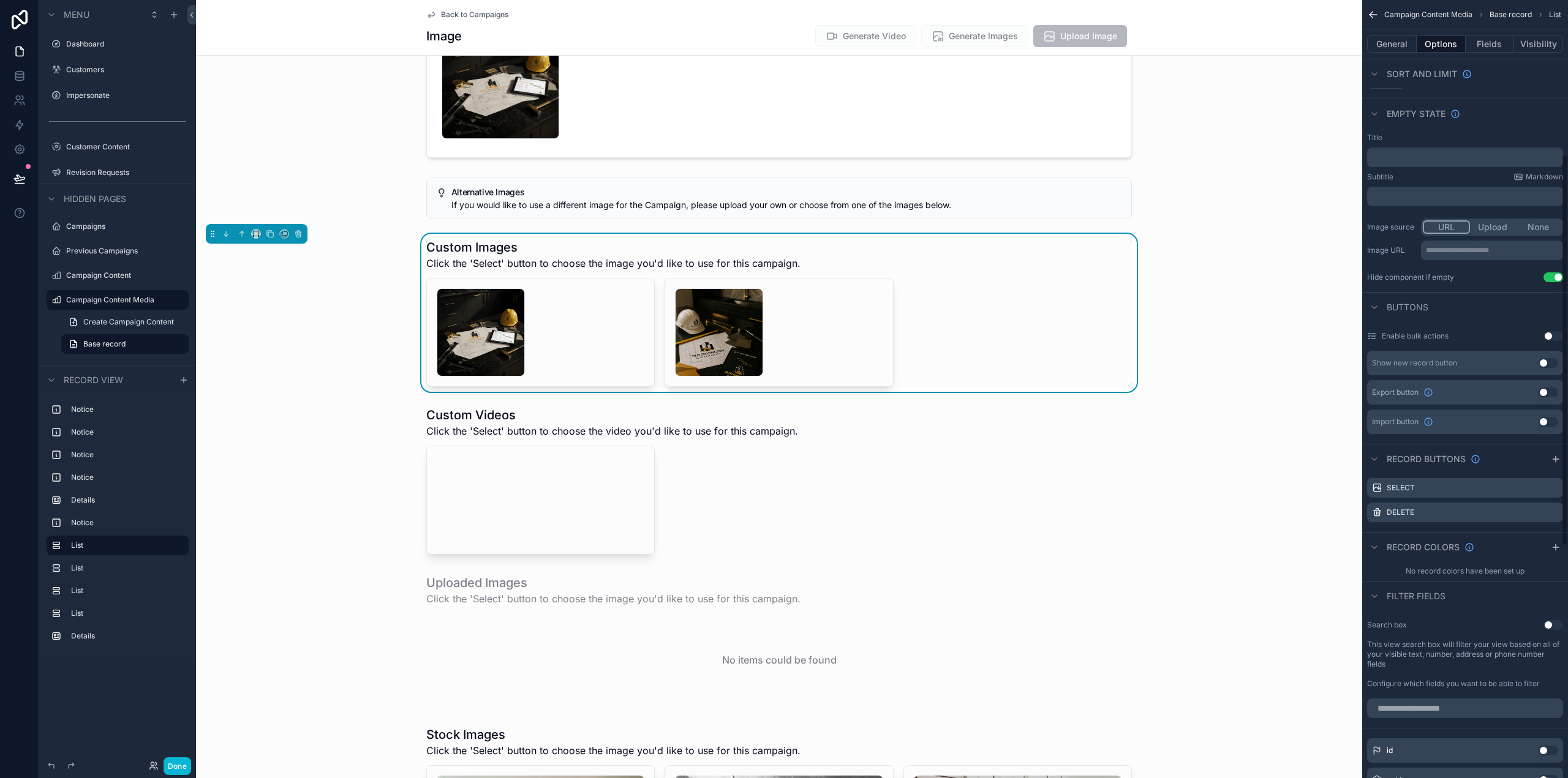
click at [1074, 332] on div "Select Delete Select Delete" at bounding box center [779, 333] width 705 height 109
click at [1552, 487] on icon "scrollable content" at bounding box center [1553, 488] width 10 height 10
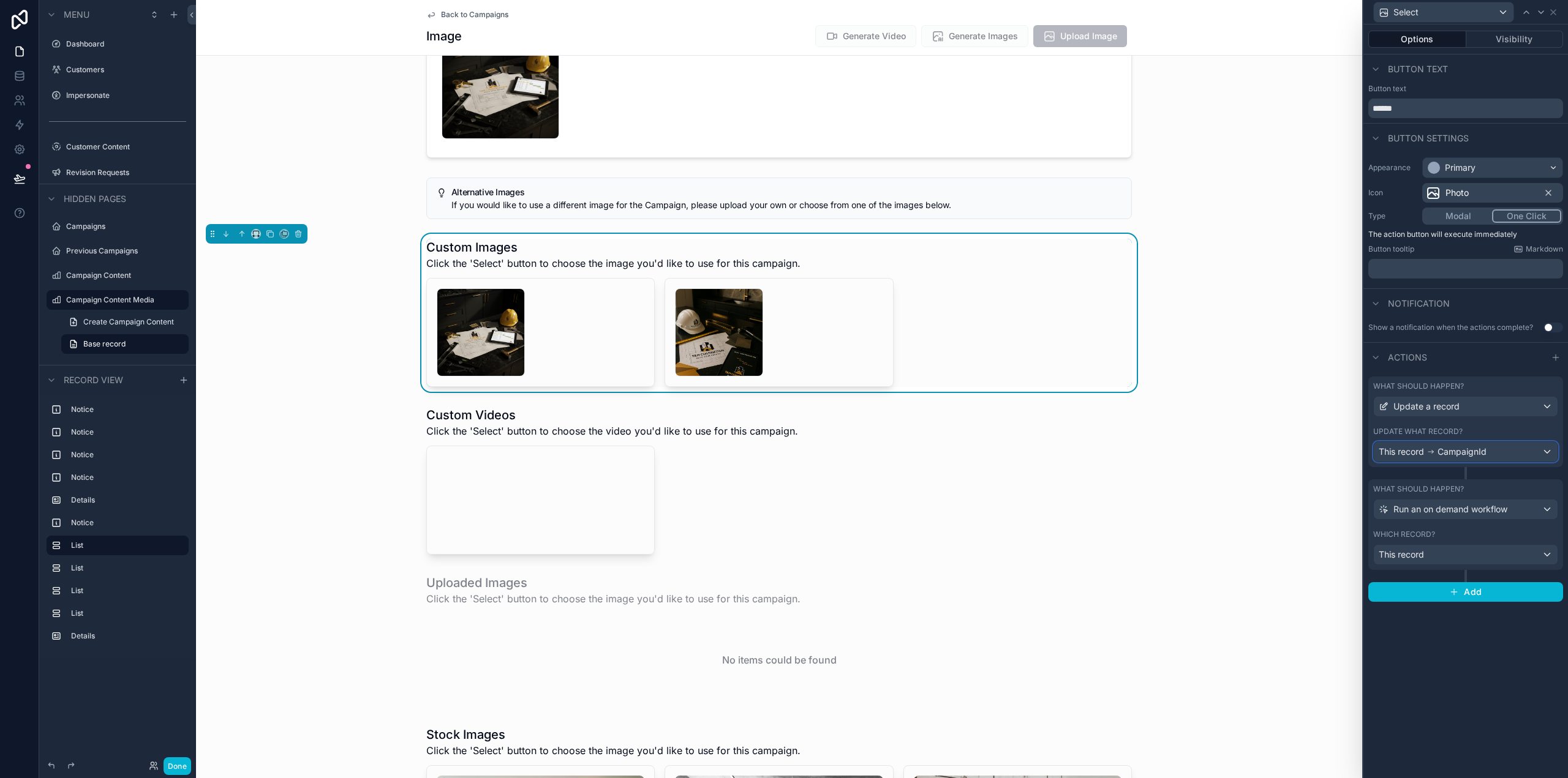
click at [1469, 449] on span "CampaignId" at bounding box center [1461, 451] width 49 height 12
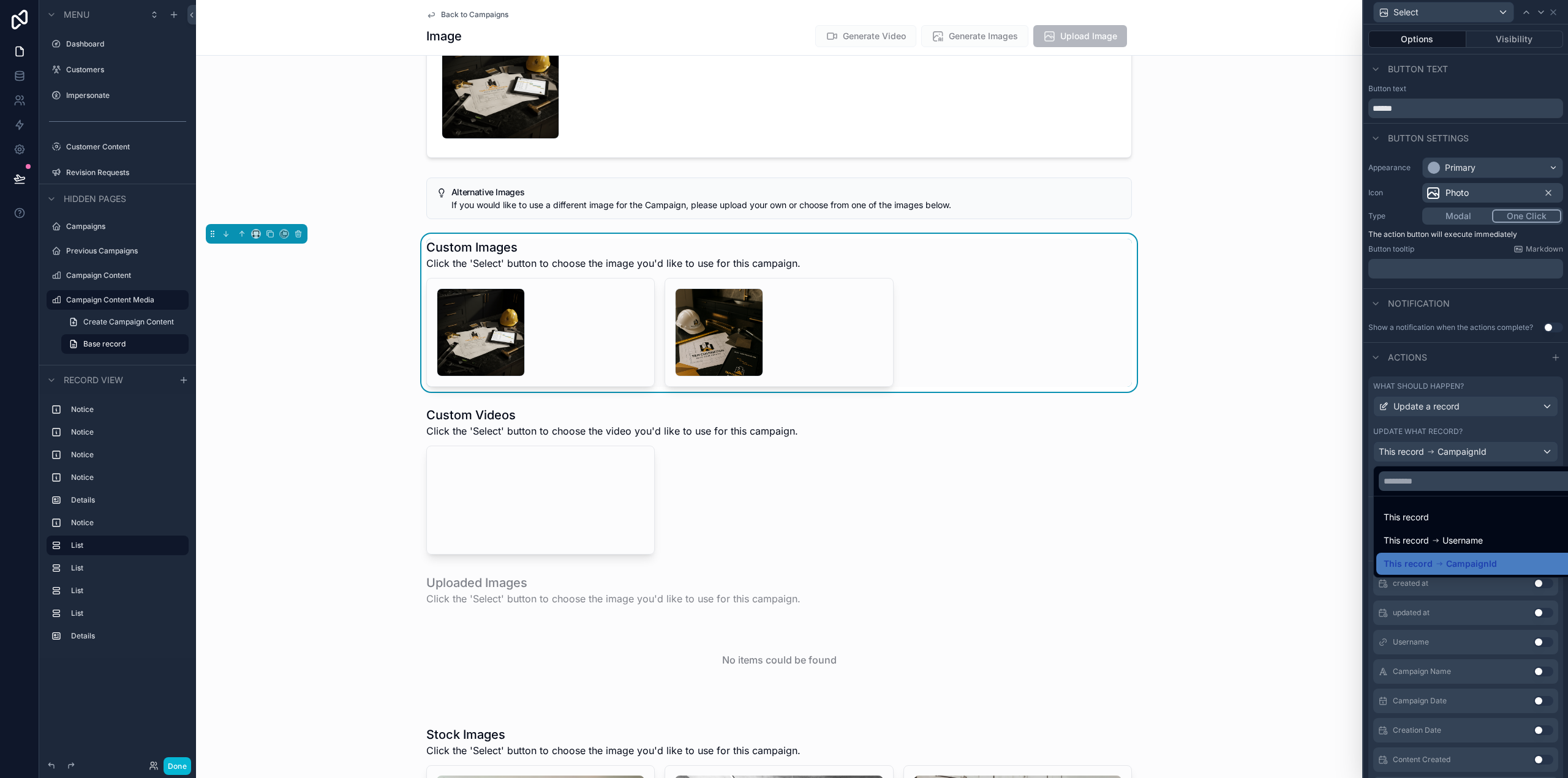
click at [1469, 449] on div at bounding box center [1465, 389] width 205 height 778
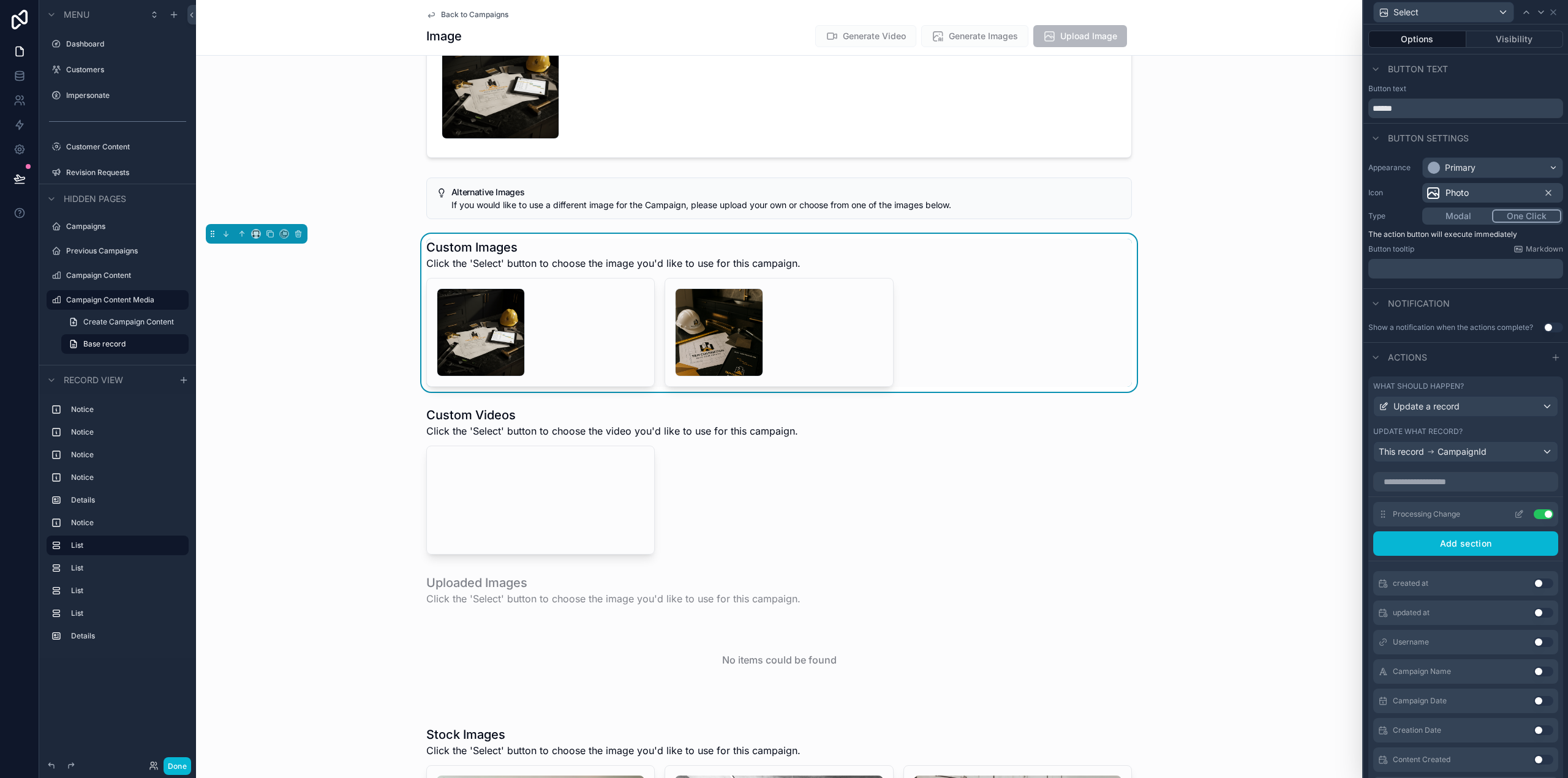
click at [1514, 515] on icon at bounding box center [1519, 514] width 10 height 10
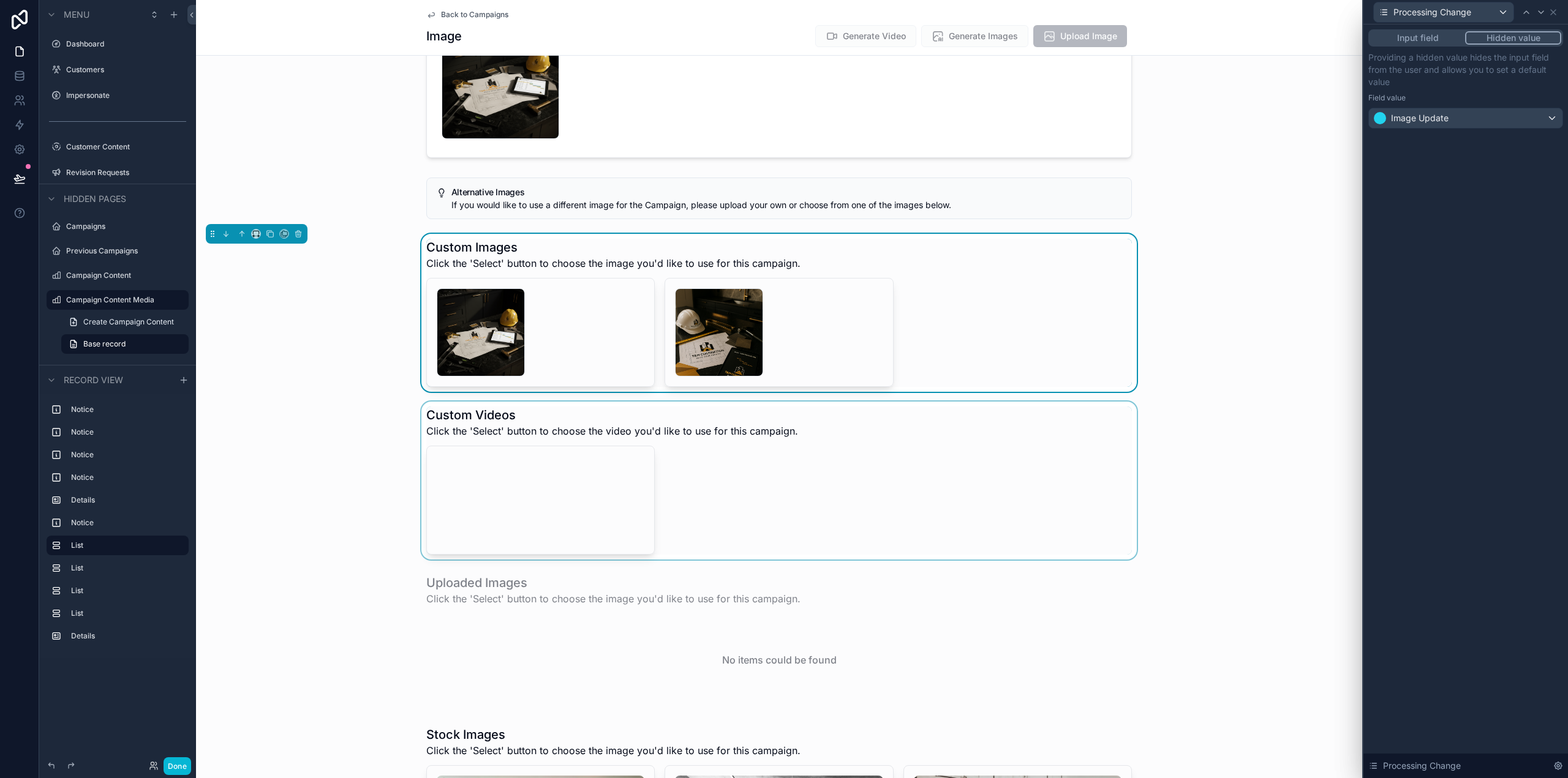
click at [1069, 445] on div "scrollable content" at bounding box center [779, 481] width 1166 height 158
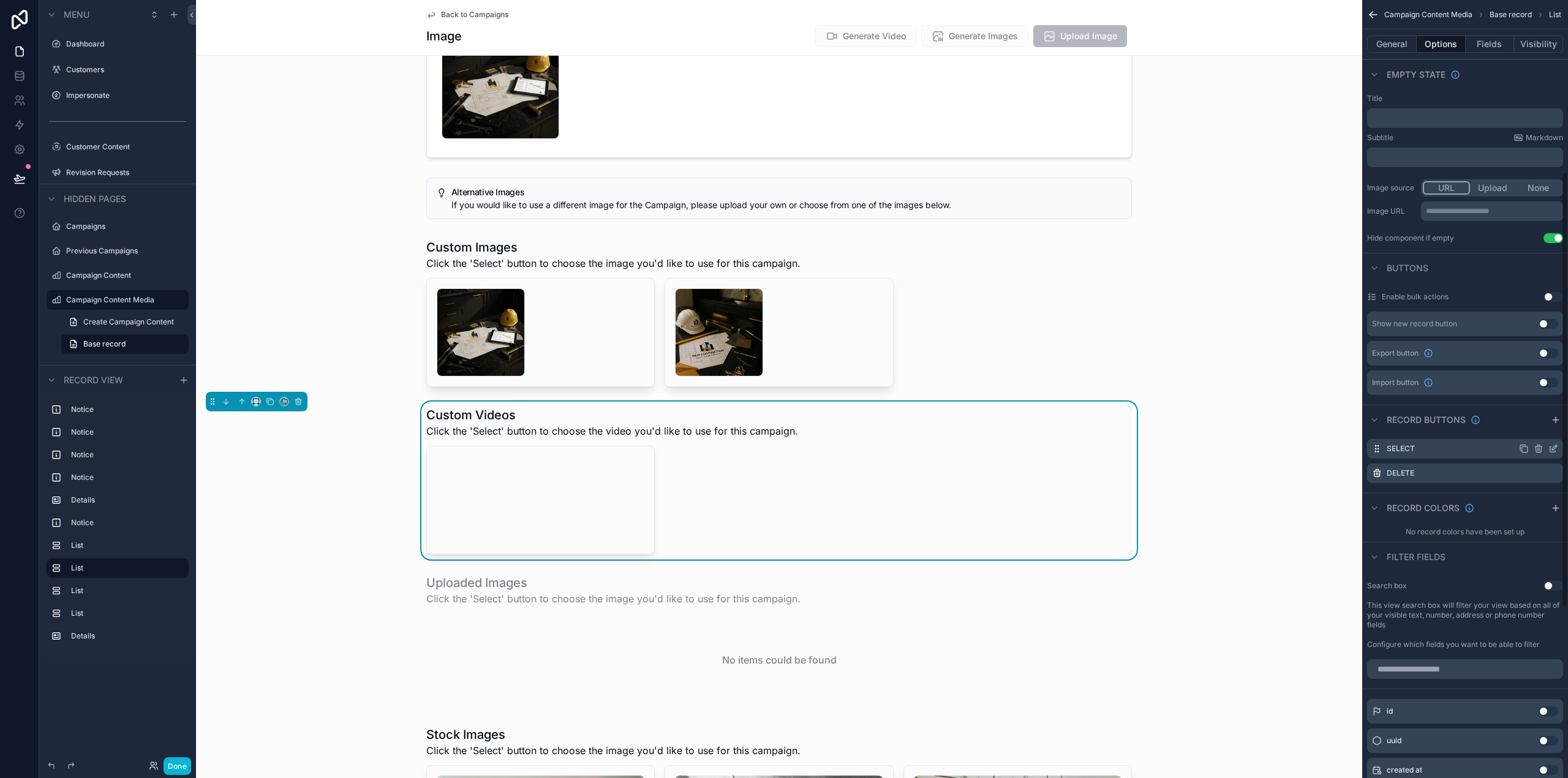
click at [1555, 449] on icon "scrollable content" at bounding box center [1553, 449] width 10 height 10
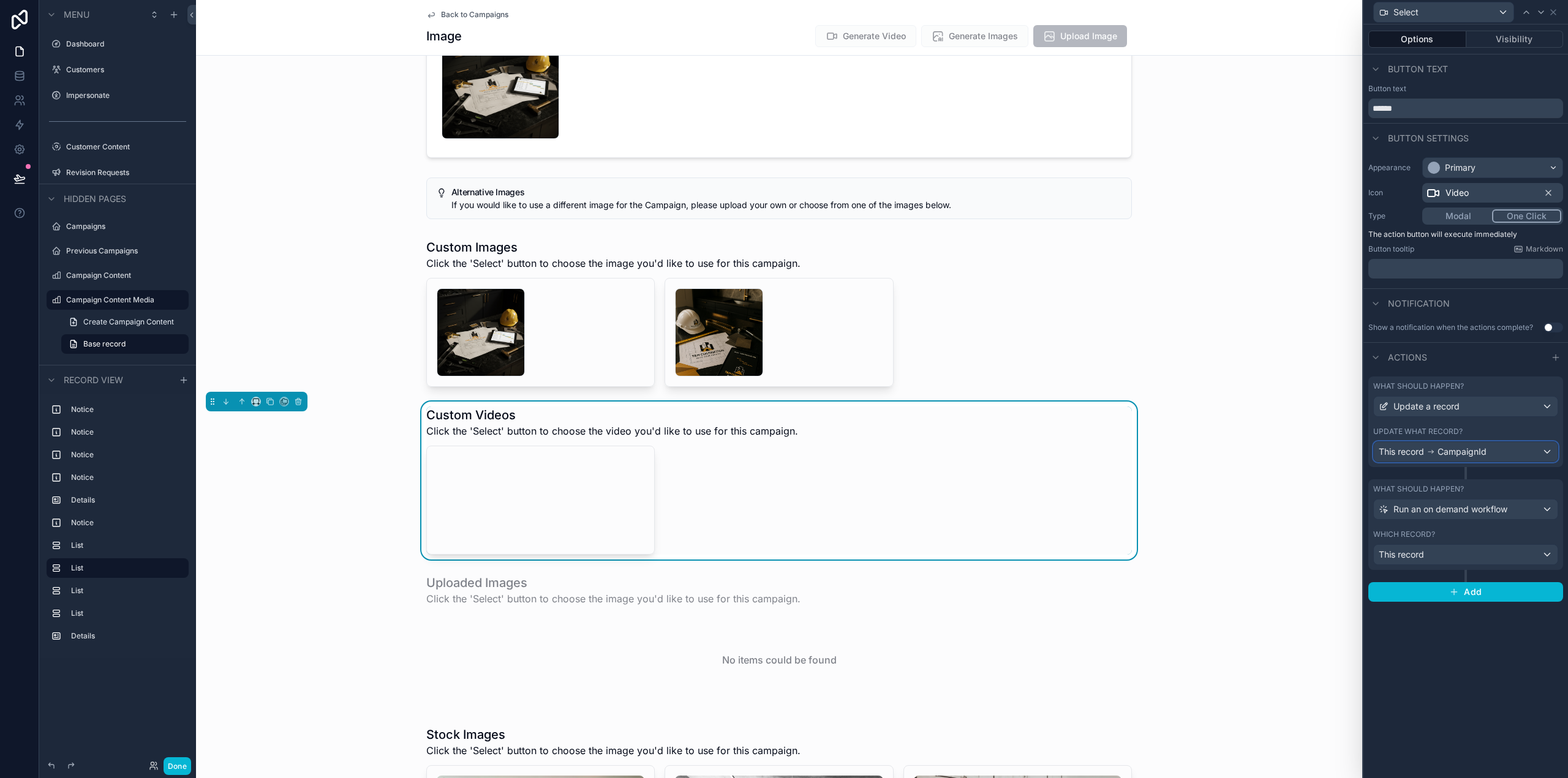
click at [1467, 450] on span "CampaignId" at bounding box center [1461, 451] width 49 height 12
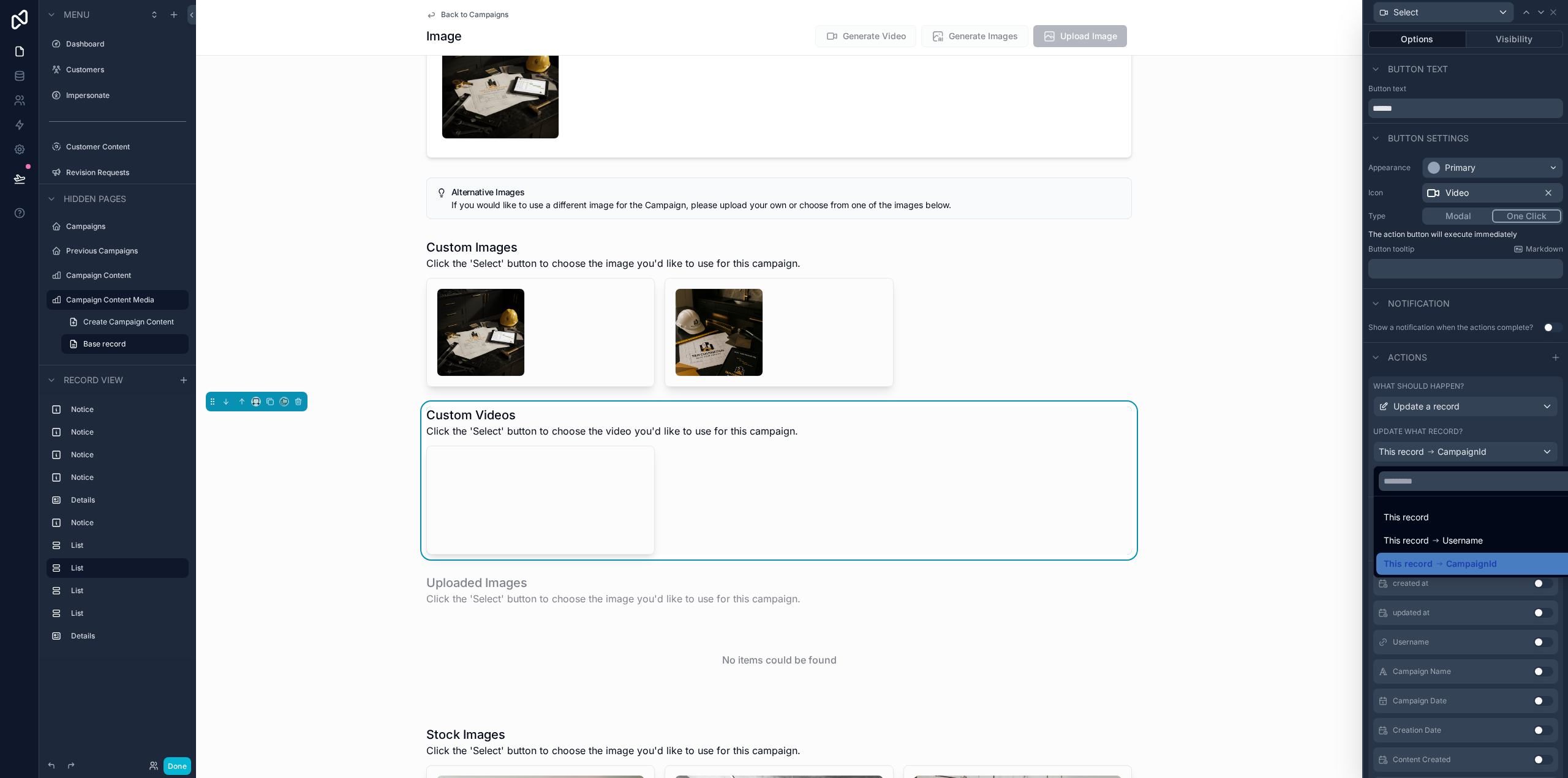
click at [1467, 450] on div at bounding box center [1465, 389] width 205 height 778
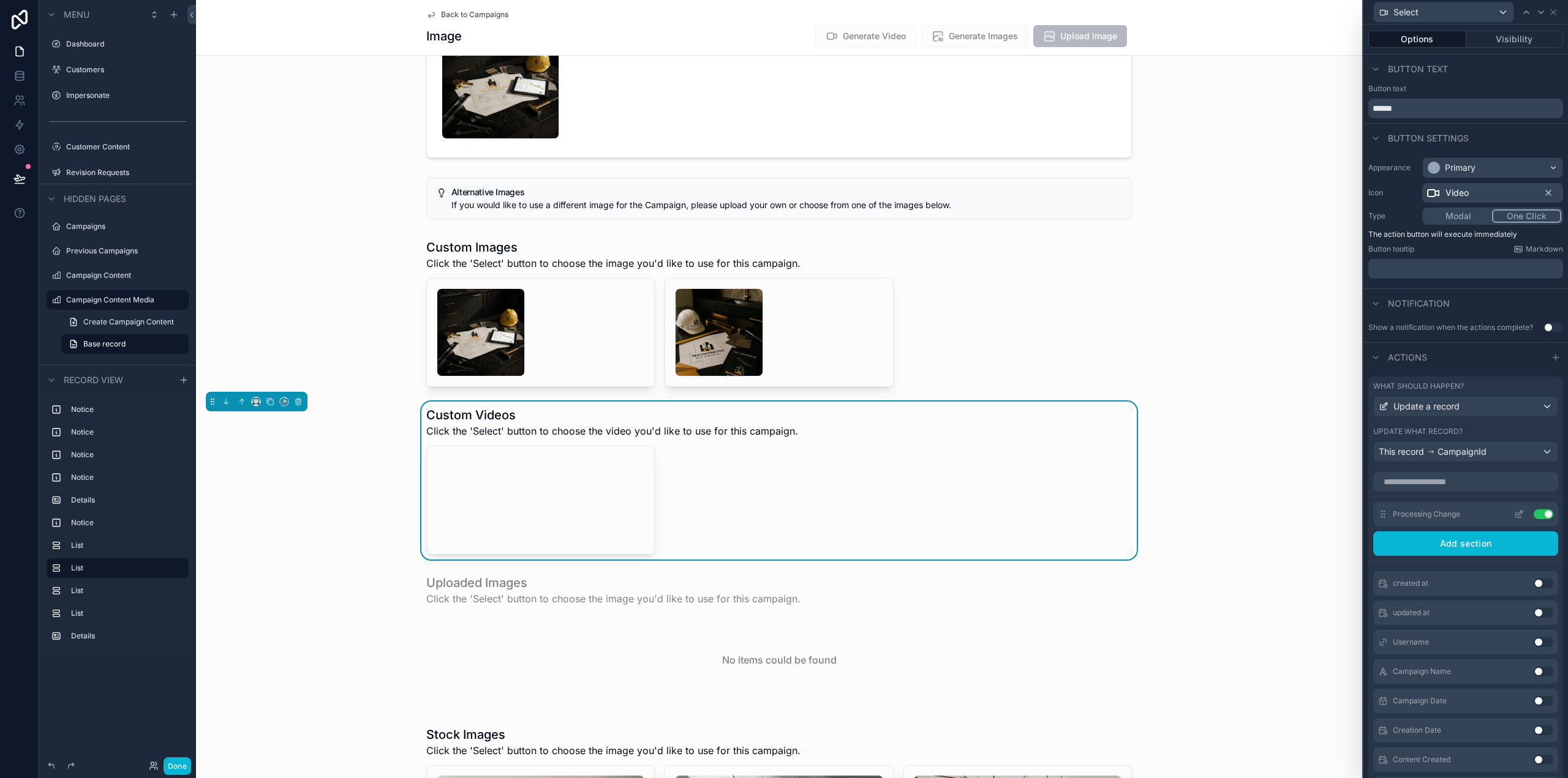
click at [1514, 512] on icon at bounding box center [1519, 514] width 10 height 10
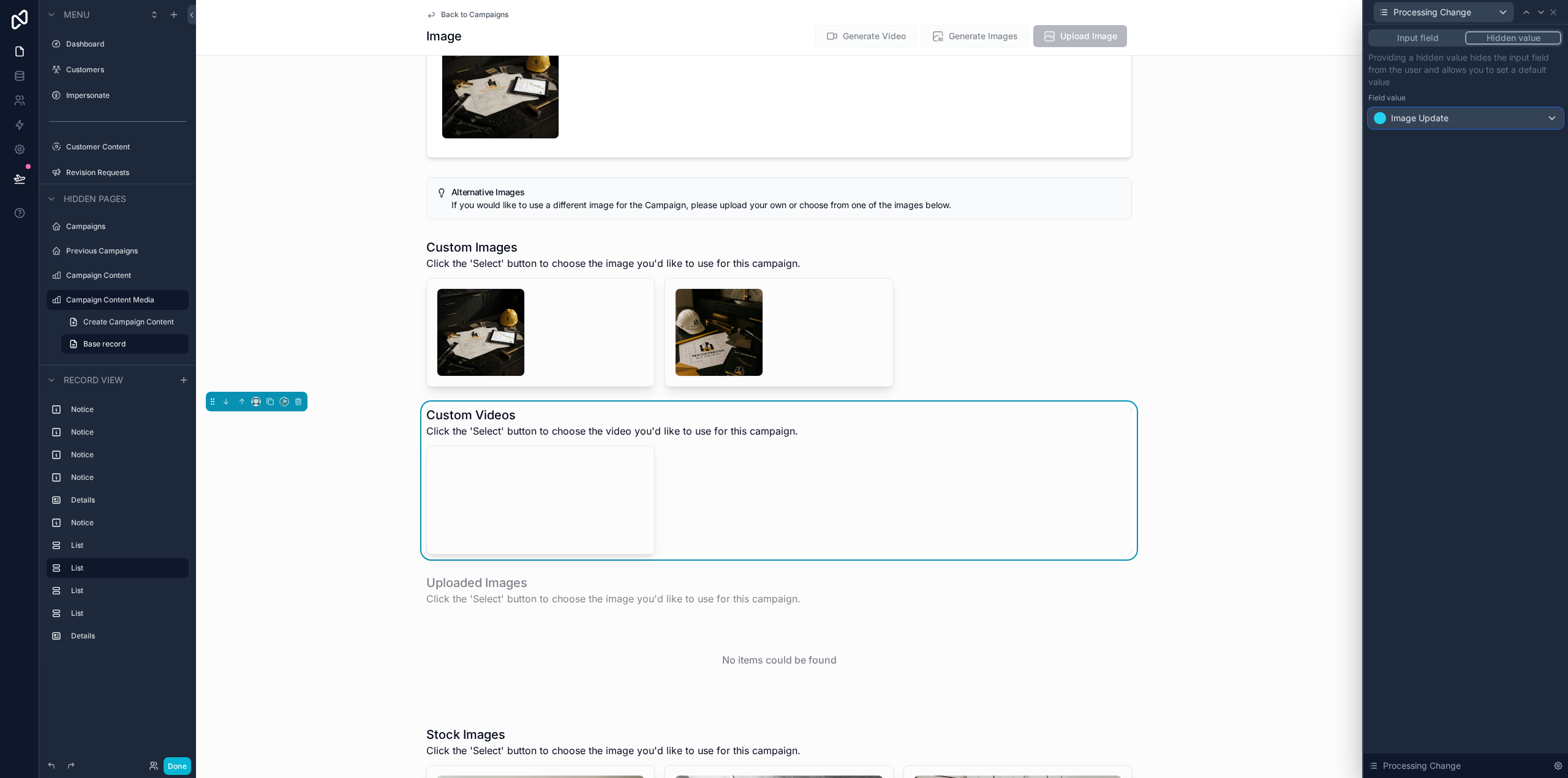
click at [1434, 114] on span "Image Update" at bounding box center [1419, 118] width 58 height 12
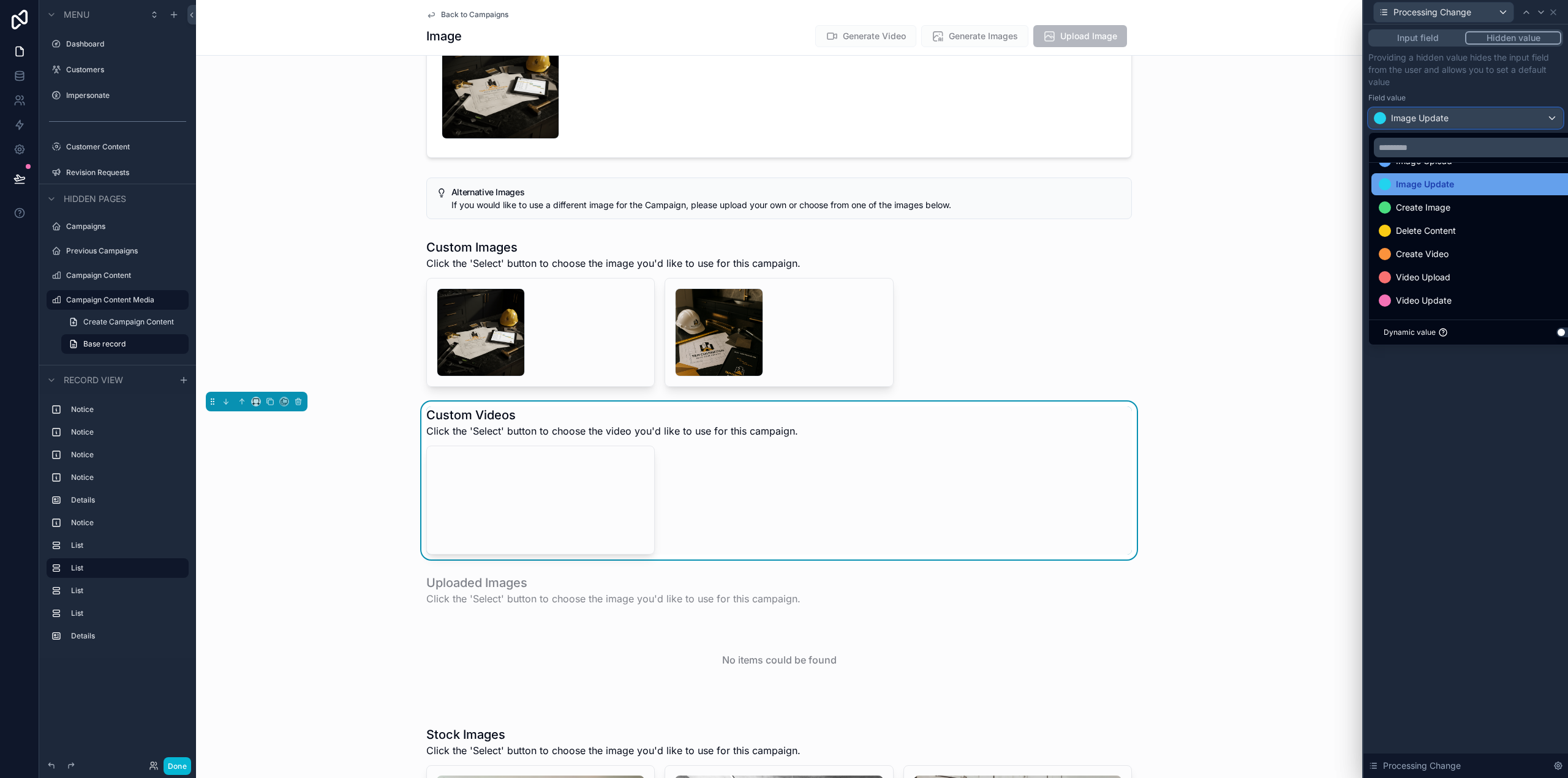
scroll to position [48, 0]
click at [1448, 293] on span "Video Update" at bounding box center [1424, 299] width 56 height 15
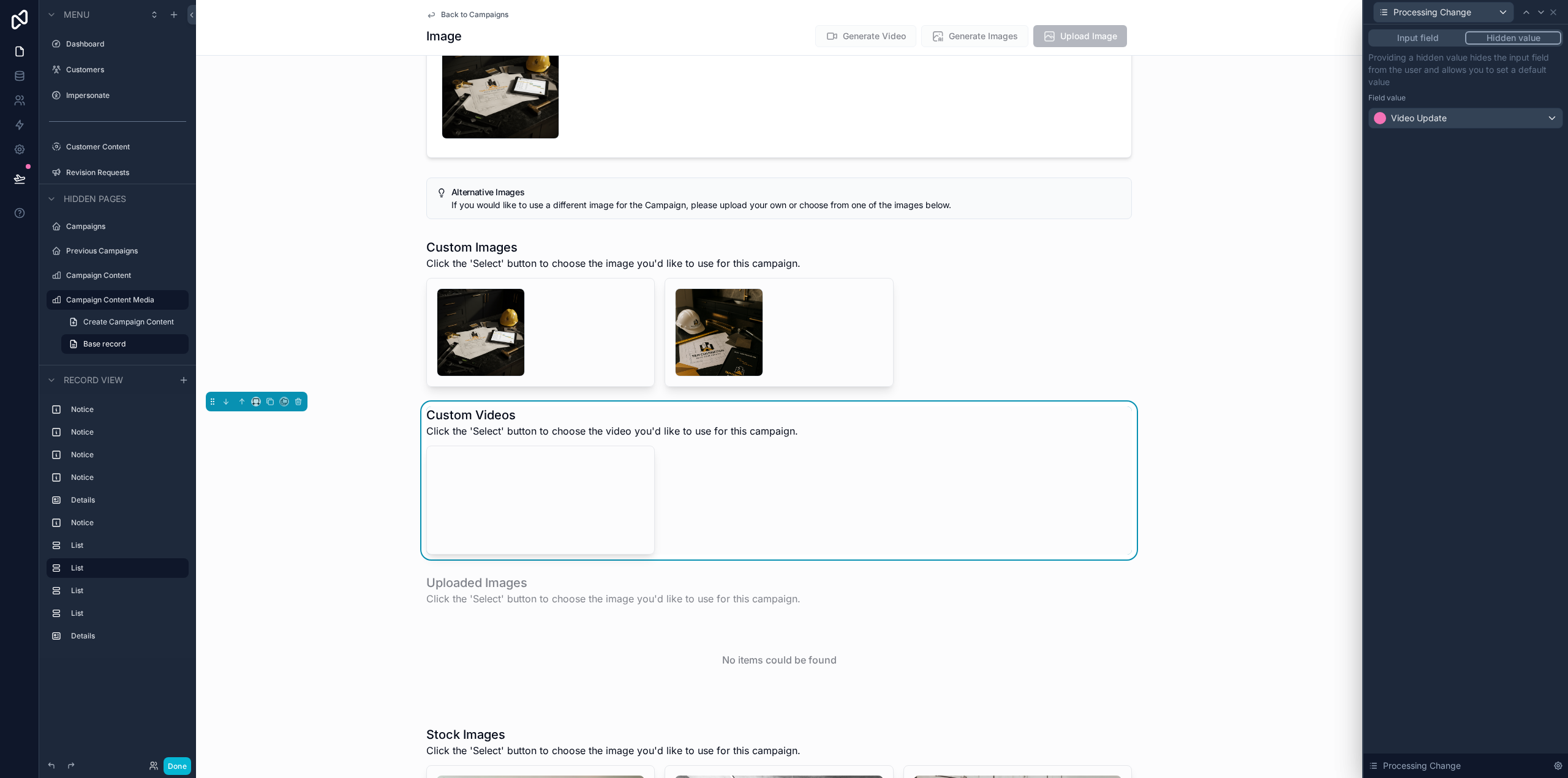
click at [1445, 467] on div "Input field Hidden value Providing a hidden value hides the input field from th…" at bounding box center [1465, 401] width 205 height 754
click at [1551, 11] on icon at bounding box center [1553, 12] width 10 height 10
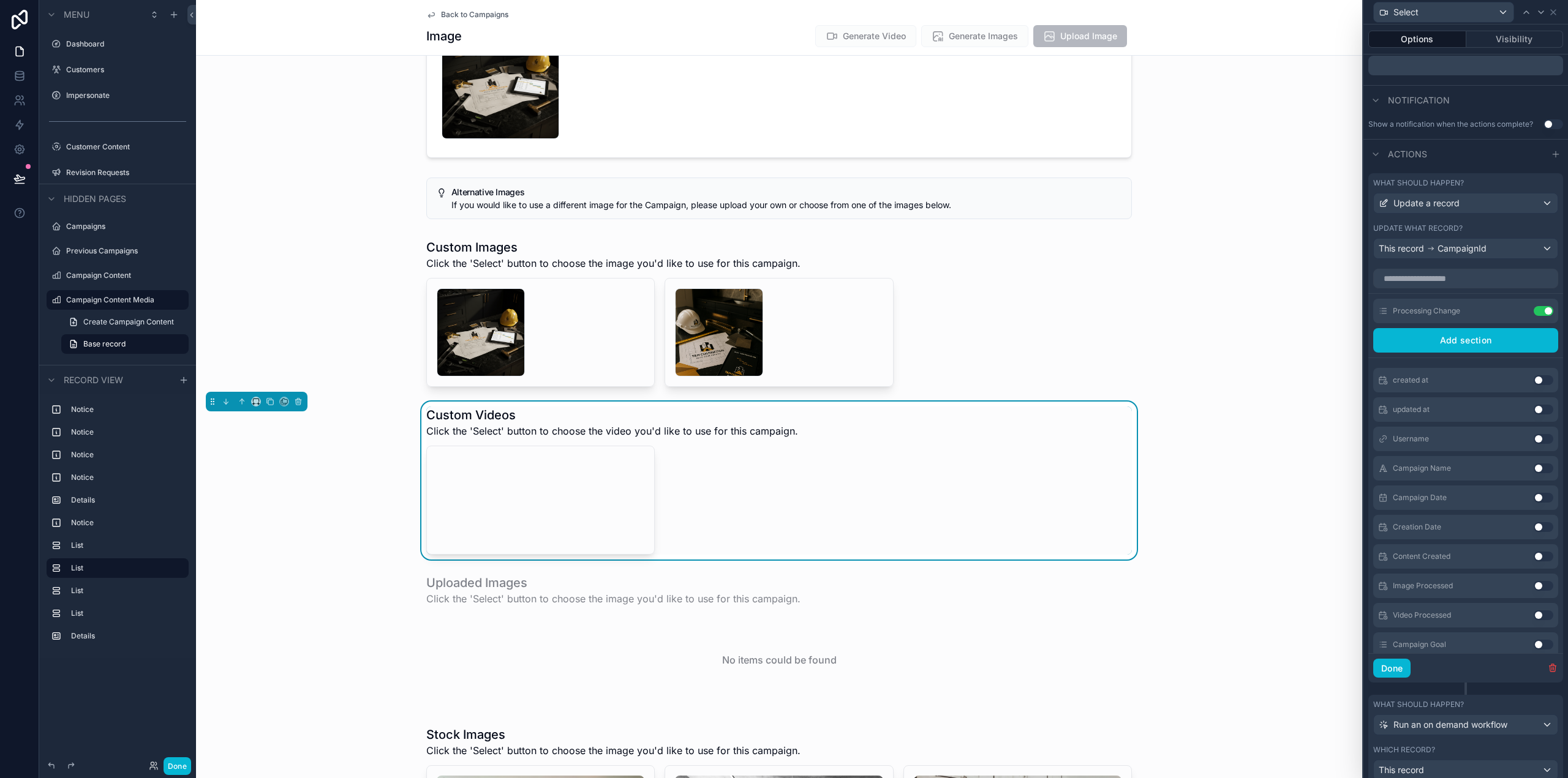
scroll to position [247, 0]
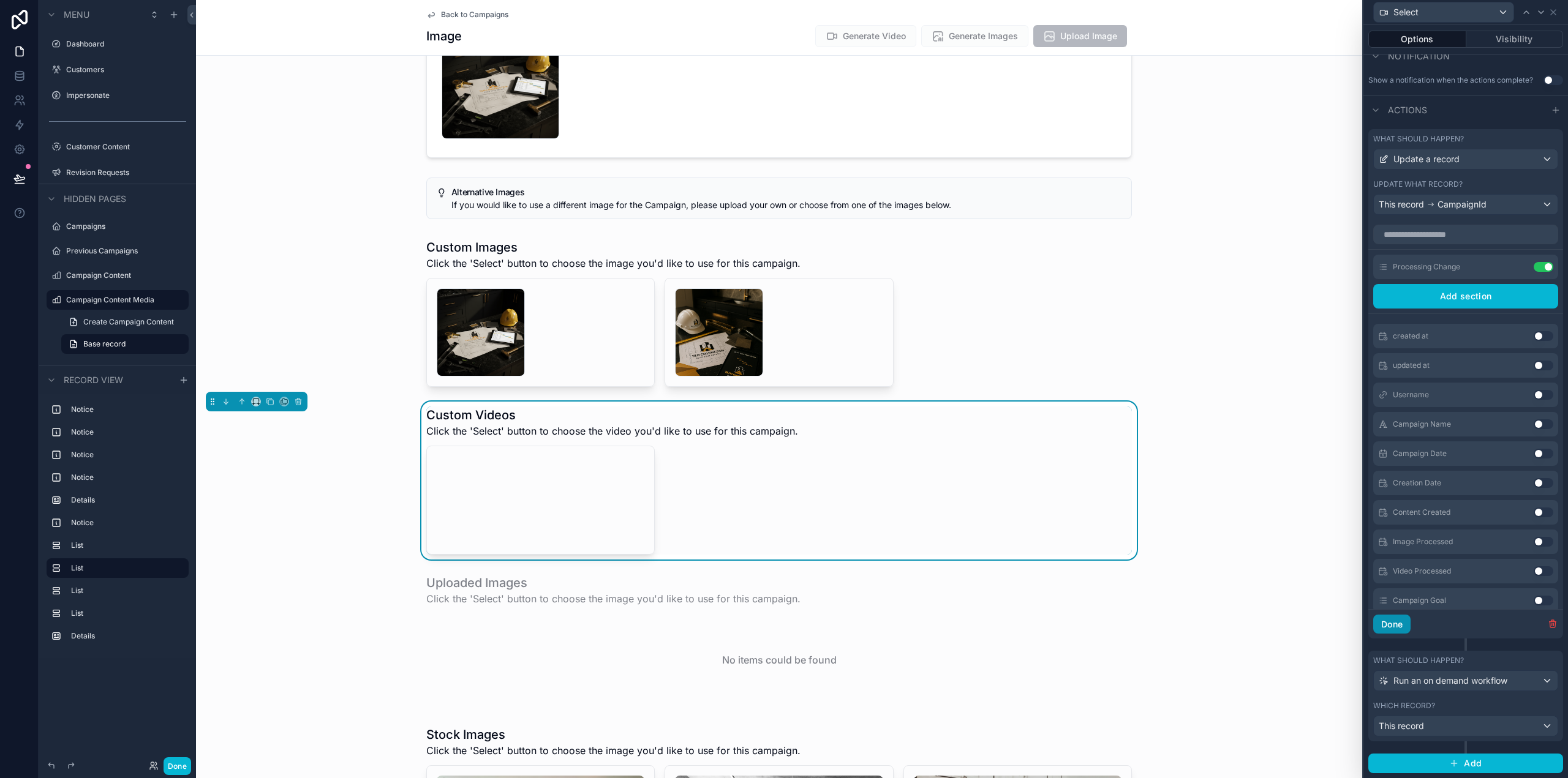
click at [1397, 623] on button "Done" at bounding box center [1392, 625] width 38 height 19
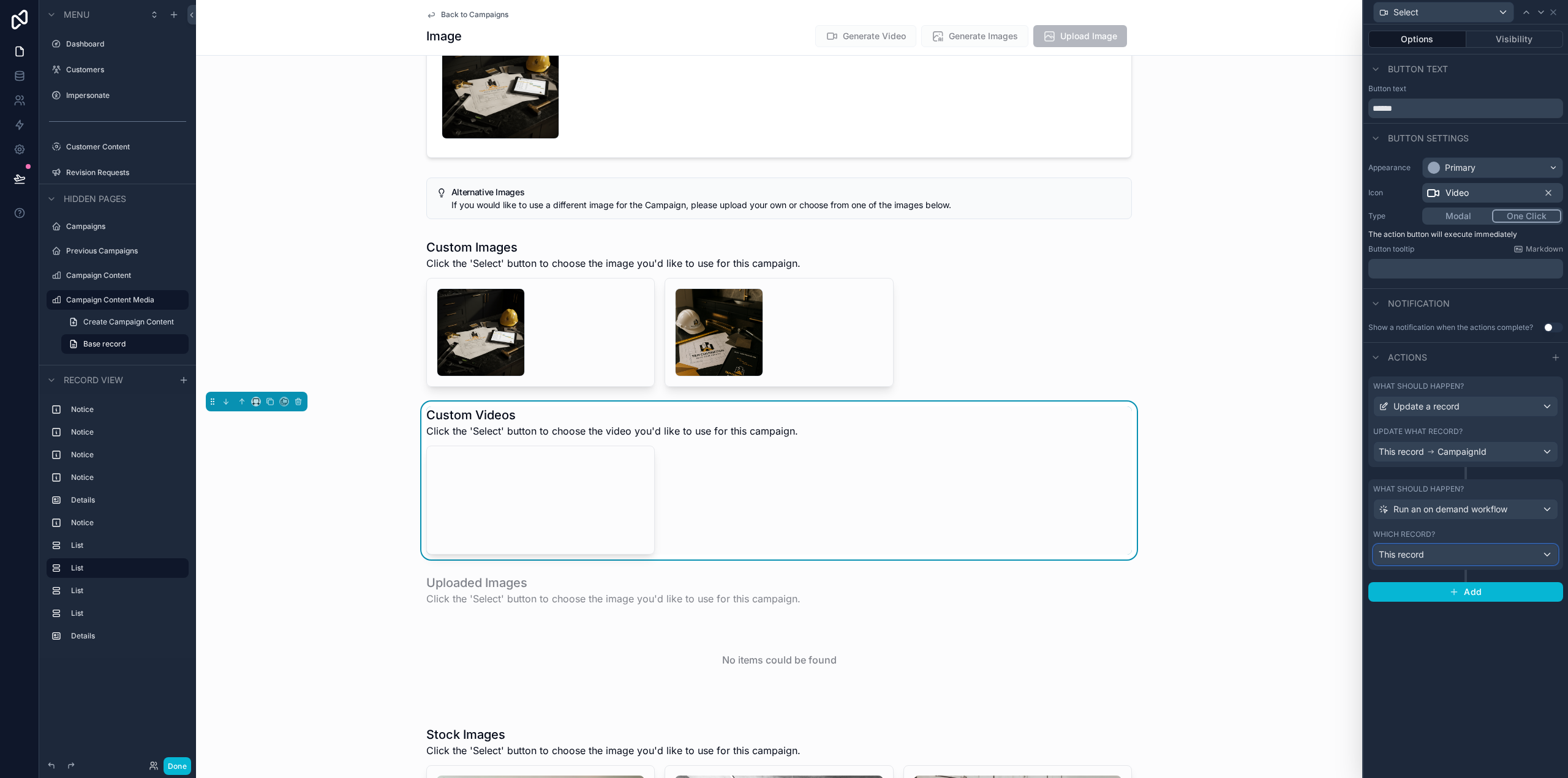
click at [1500, 546] on div "This record" at bounding box center [1465, 555] width 184 height 19
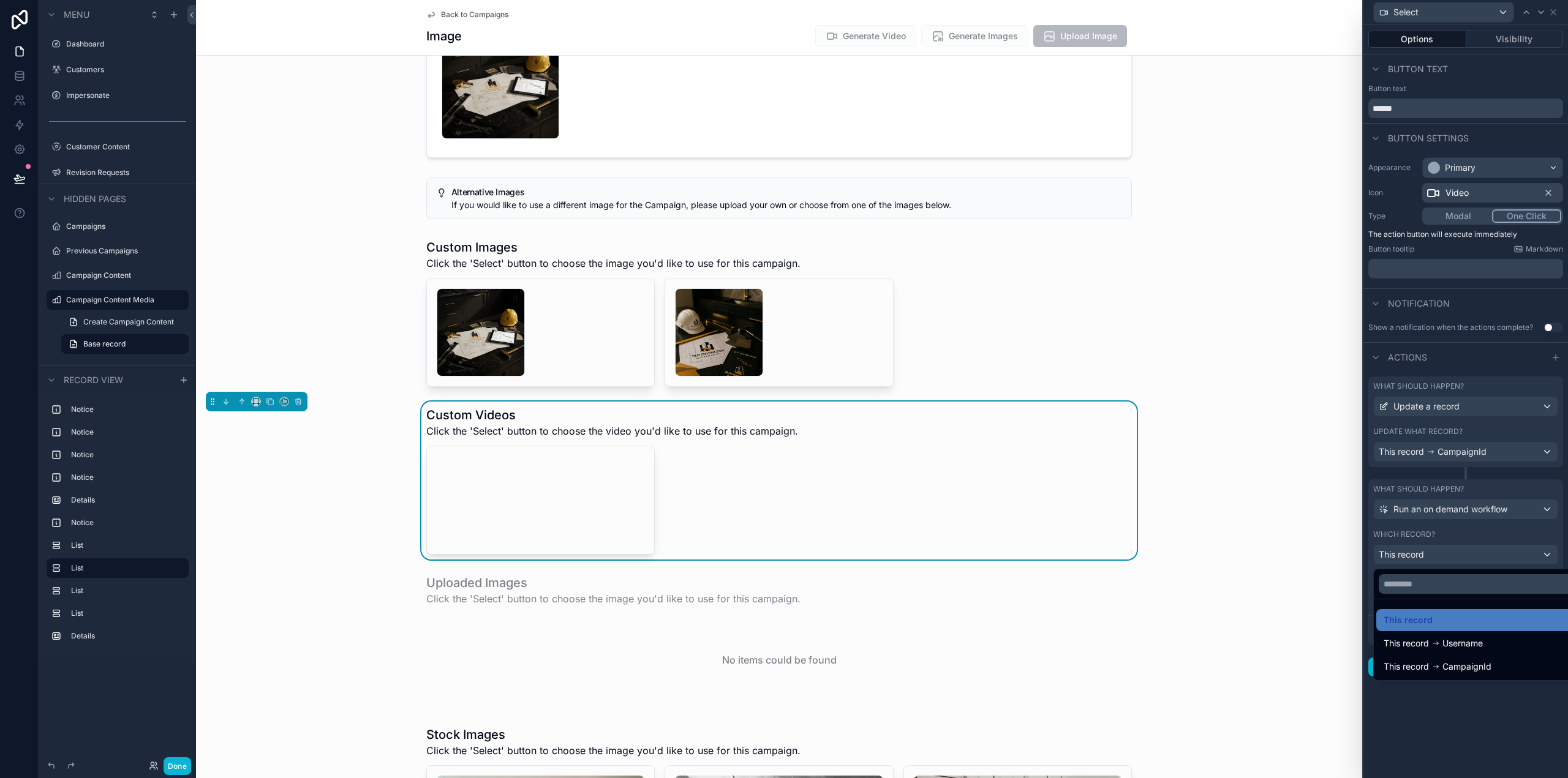
click at [1500, 546] on div at bounding box center [1465, 389] width 205 height 778
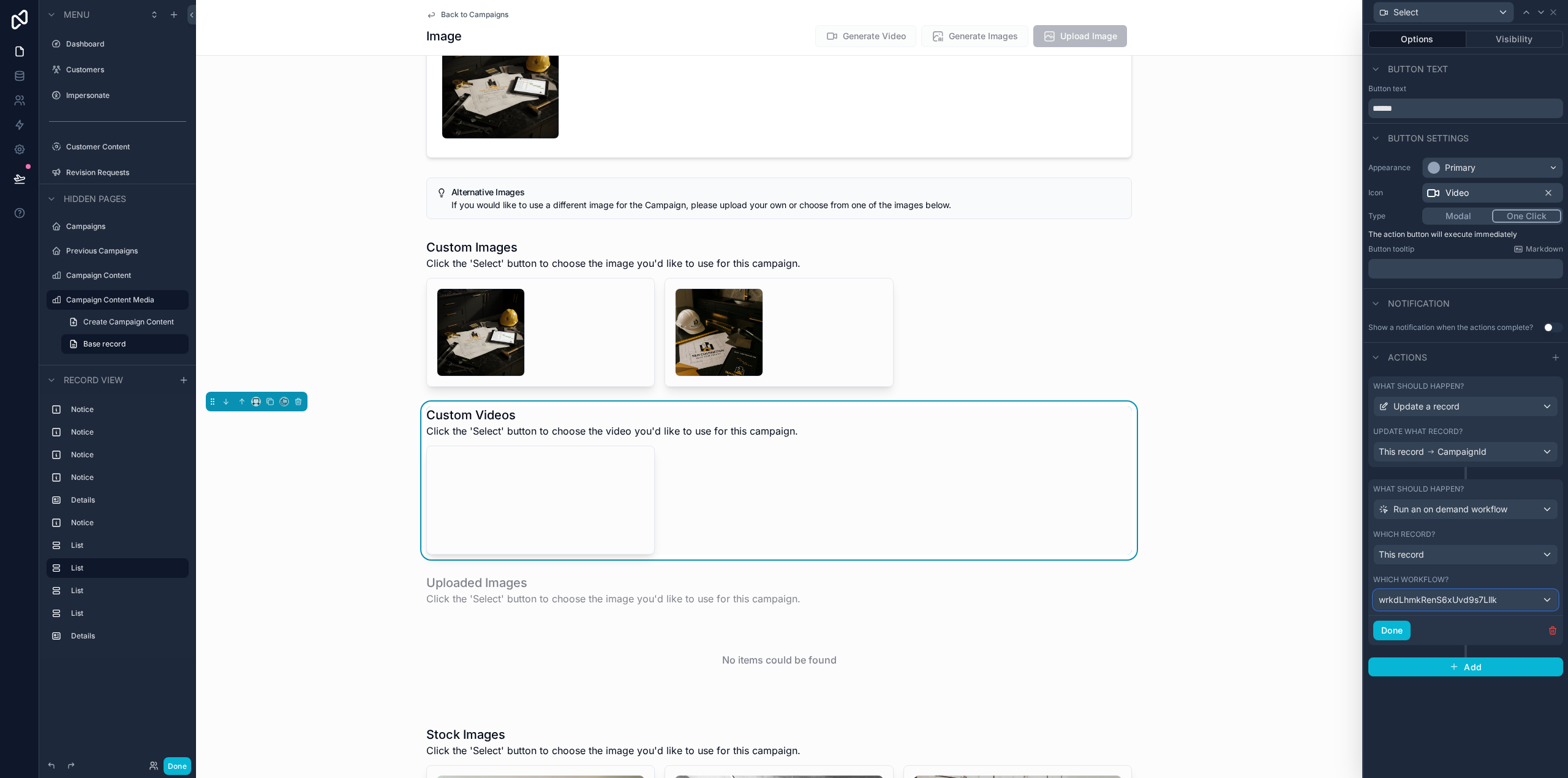
click at [1489, 602] on span "wrkdLhmkRenS6xUvd9s7Lllk" at bounding box center [1438, 600] width 118 height 12
click at [1500, 576] on div at bounding box center [1465, 389] width 205 height 778
click at [1068, 296] on div "scrollable content" at bounding box center [779, 312] width 1166 height 158
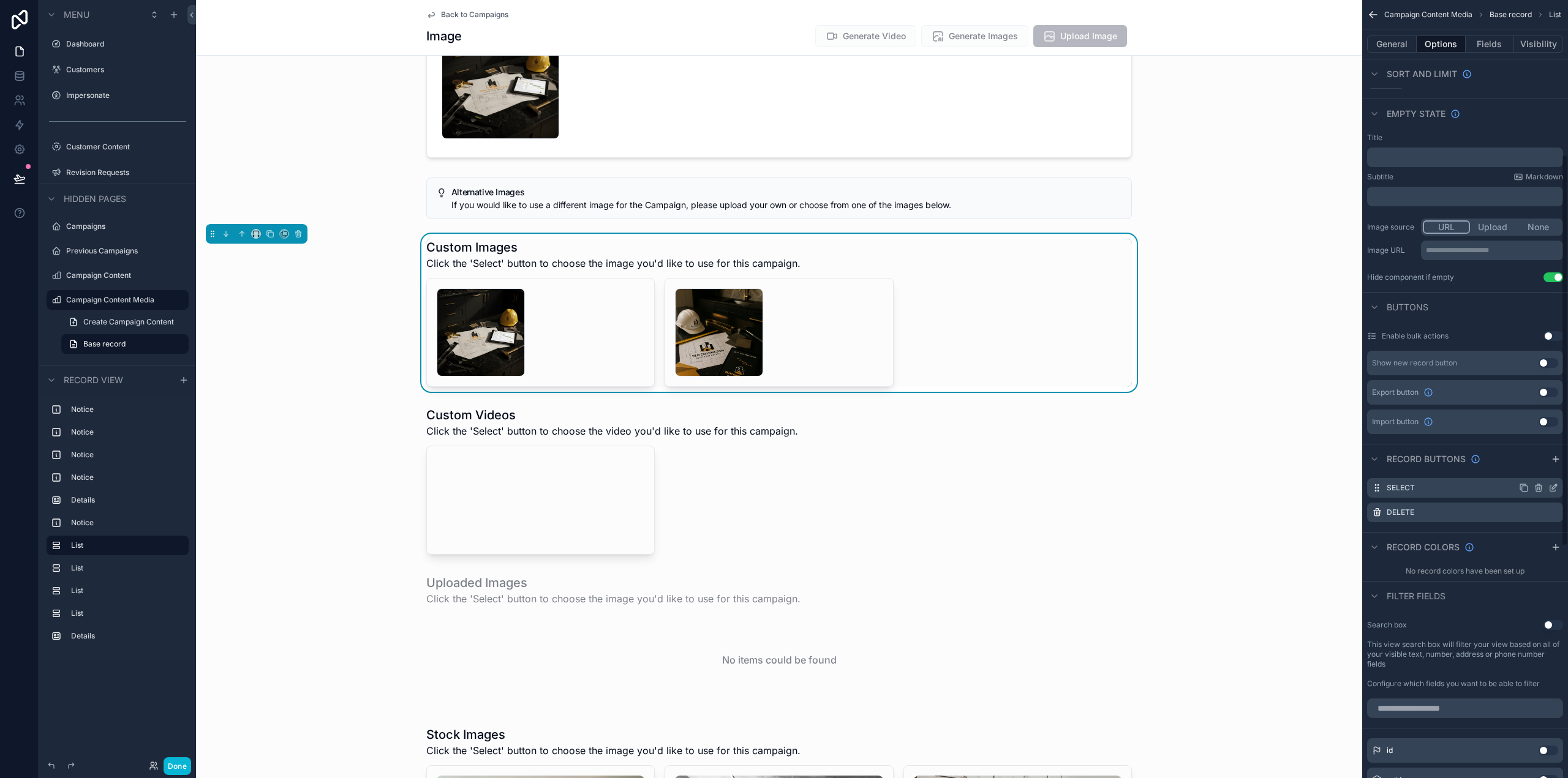
click at [1551, 488] on icon "scrollable content" at bounding box center [1553, 488] width 10 height 10
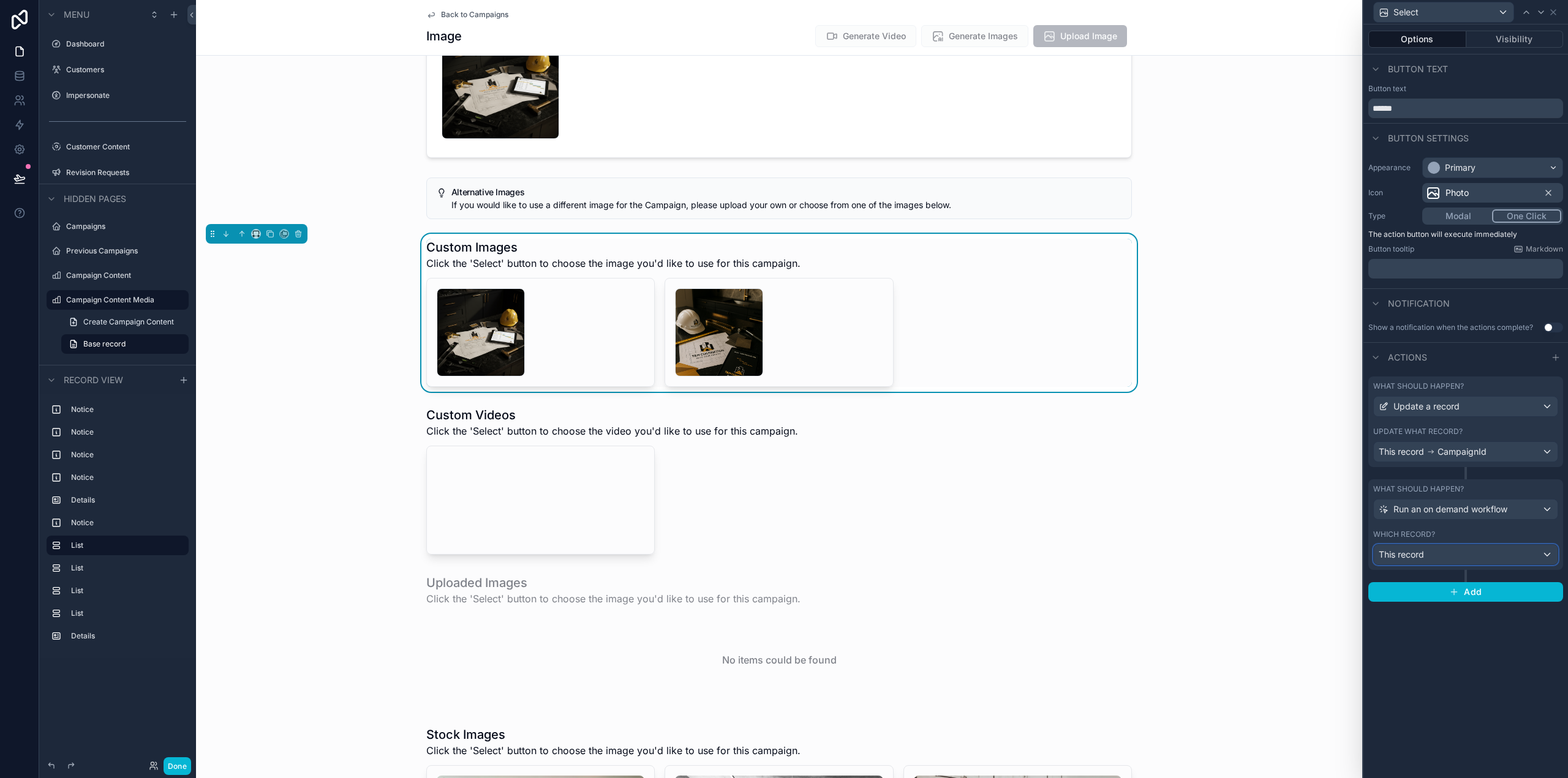
click at [1452, 553] on div "This record" at bounding box center [1465, 555] width 184 height 19
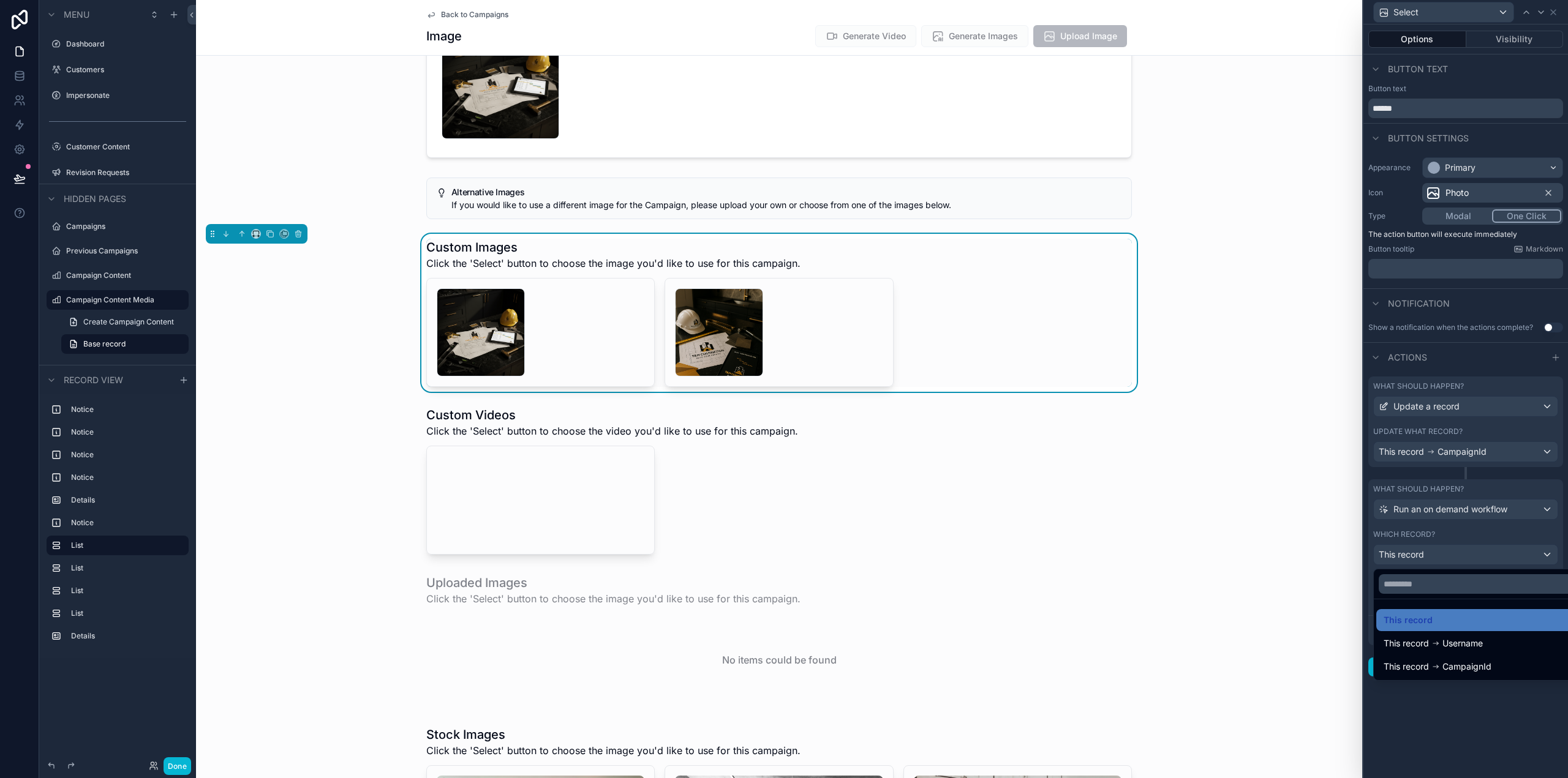
click at [1452, 553] on div at bounding box center [1465, 389] width 205 height 778
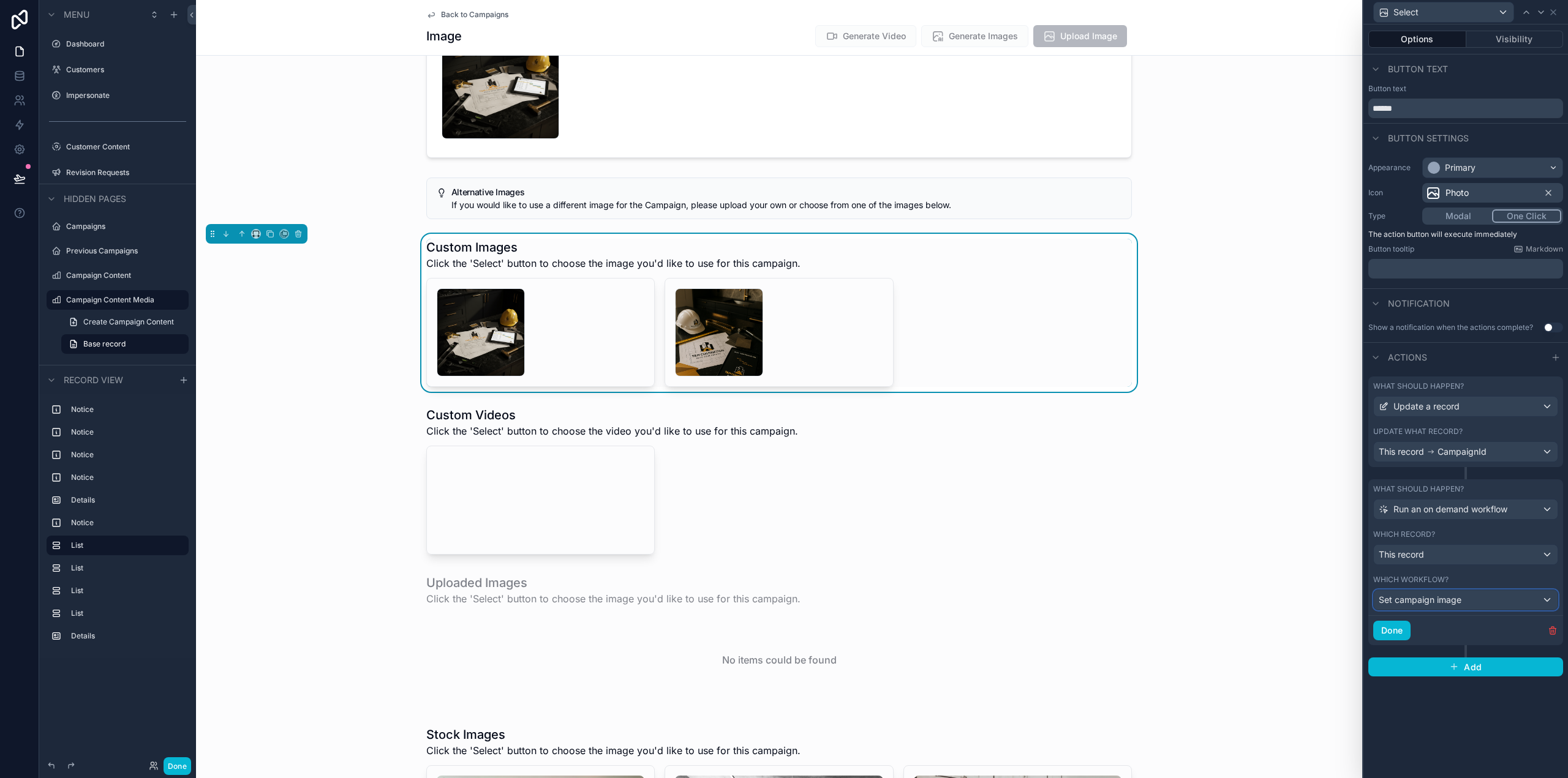
click at [1458, 597] on span "Set campaign image" at bounding box center [1420, 600] width 82 height 12
click at [1458, 597] on div at bounding box center [1465, 389] width 205 height 778
click at [20, 70] on icon at bounding box center [19, 75] width 12 height 12
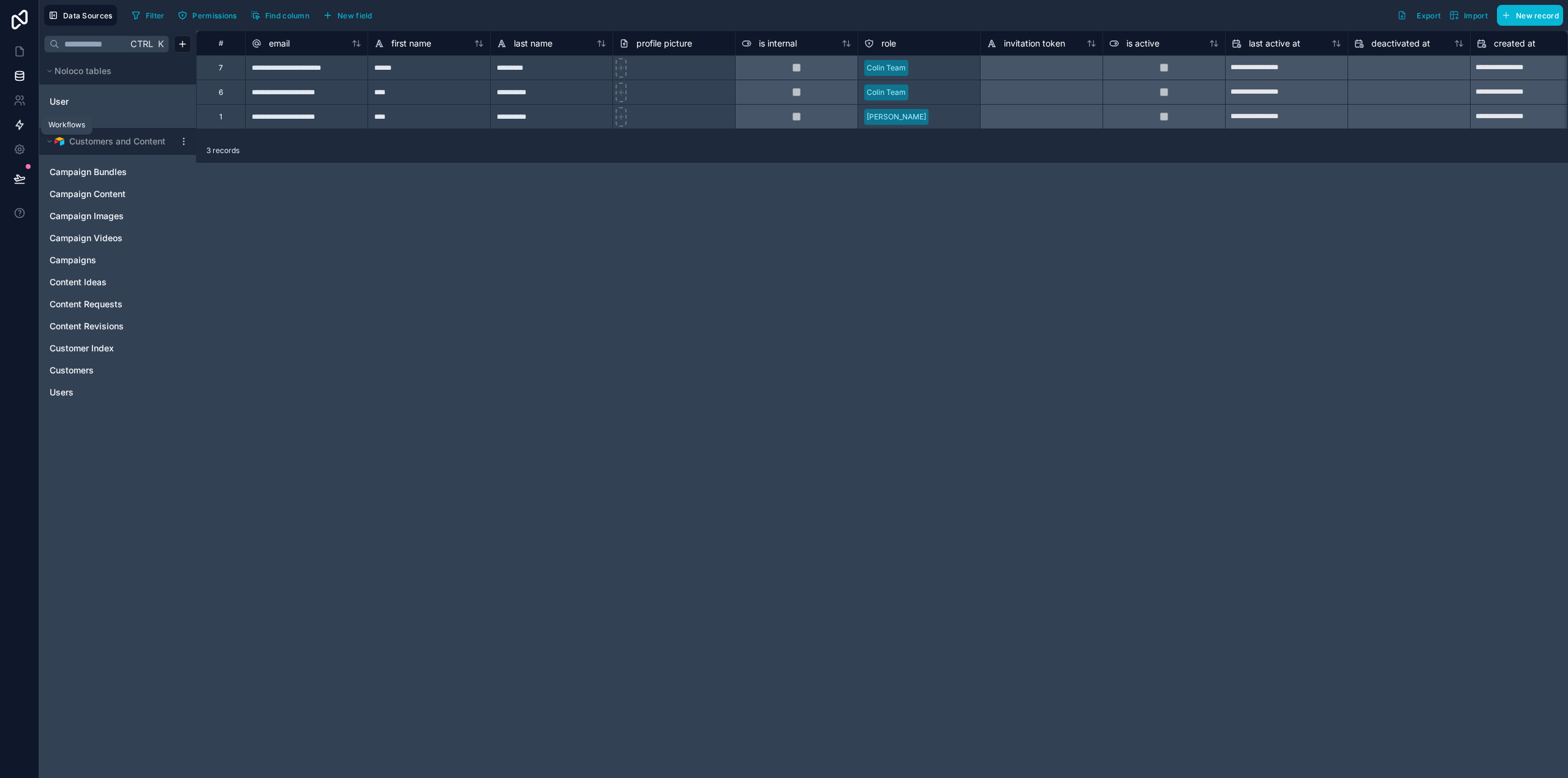
click at [21, 132] on link at bounding box center [19, 125] width 38 height 25
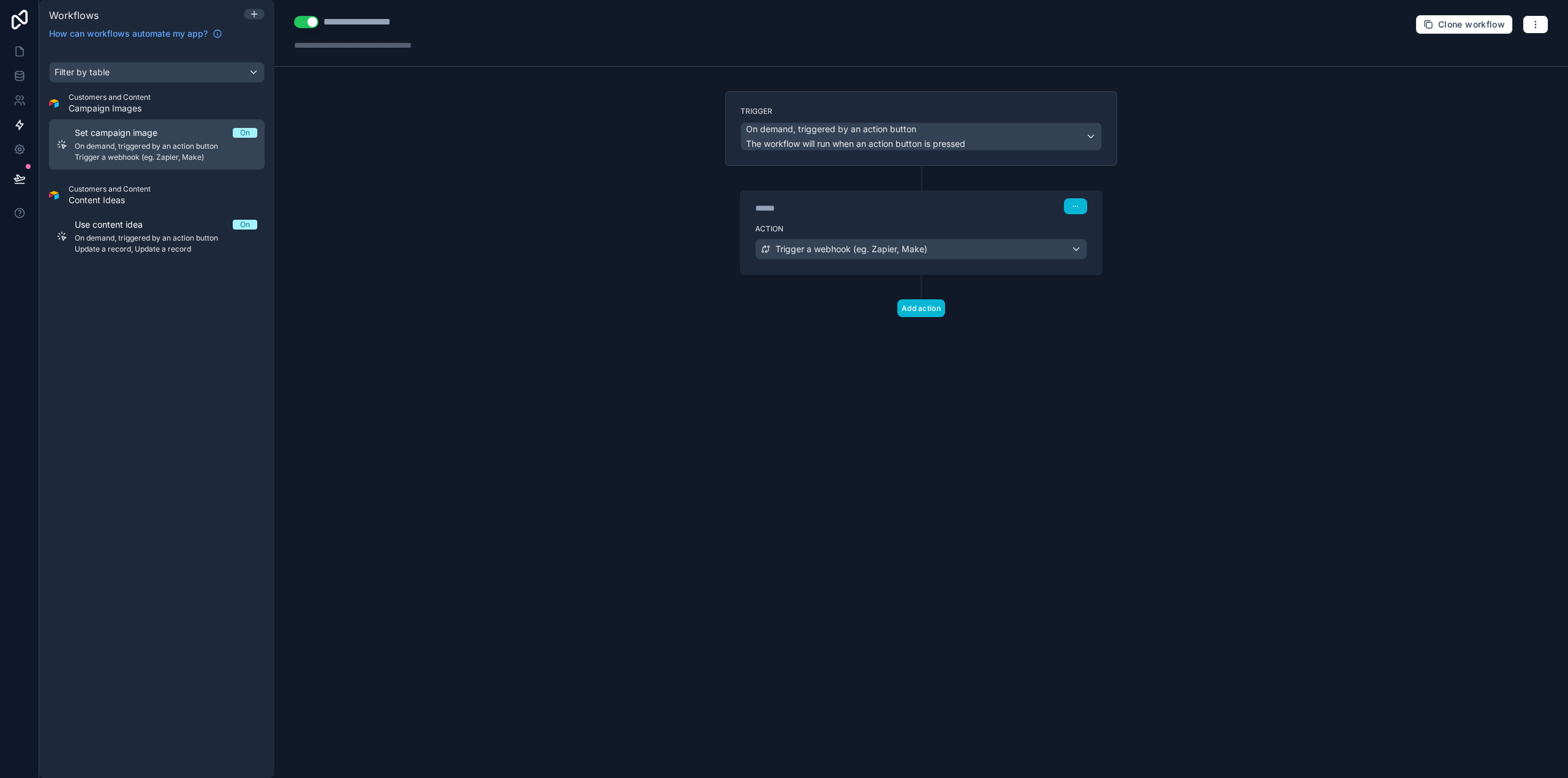
click at [149, 129] on span "Set campaign image" at bounding box center [123, 132] width 97 height 12
click at [158, 132] on span "Set campaign image" at bounding box center [123, 132] width 97 height 12
click at [164, 153] on span "Trigger a webhook (eg. Zapier, Make)" at bounding box center [166, 157] width 183 height 10
click at [164, 137] on span "Set campaign image" at bounding box center [123, 132] width 97 height 12
click at [1538, 24] on icon "button" at bounding box center [1535, 24] width 10 height 10
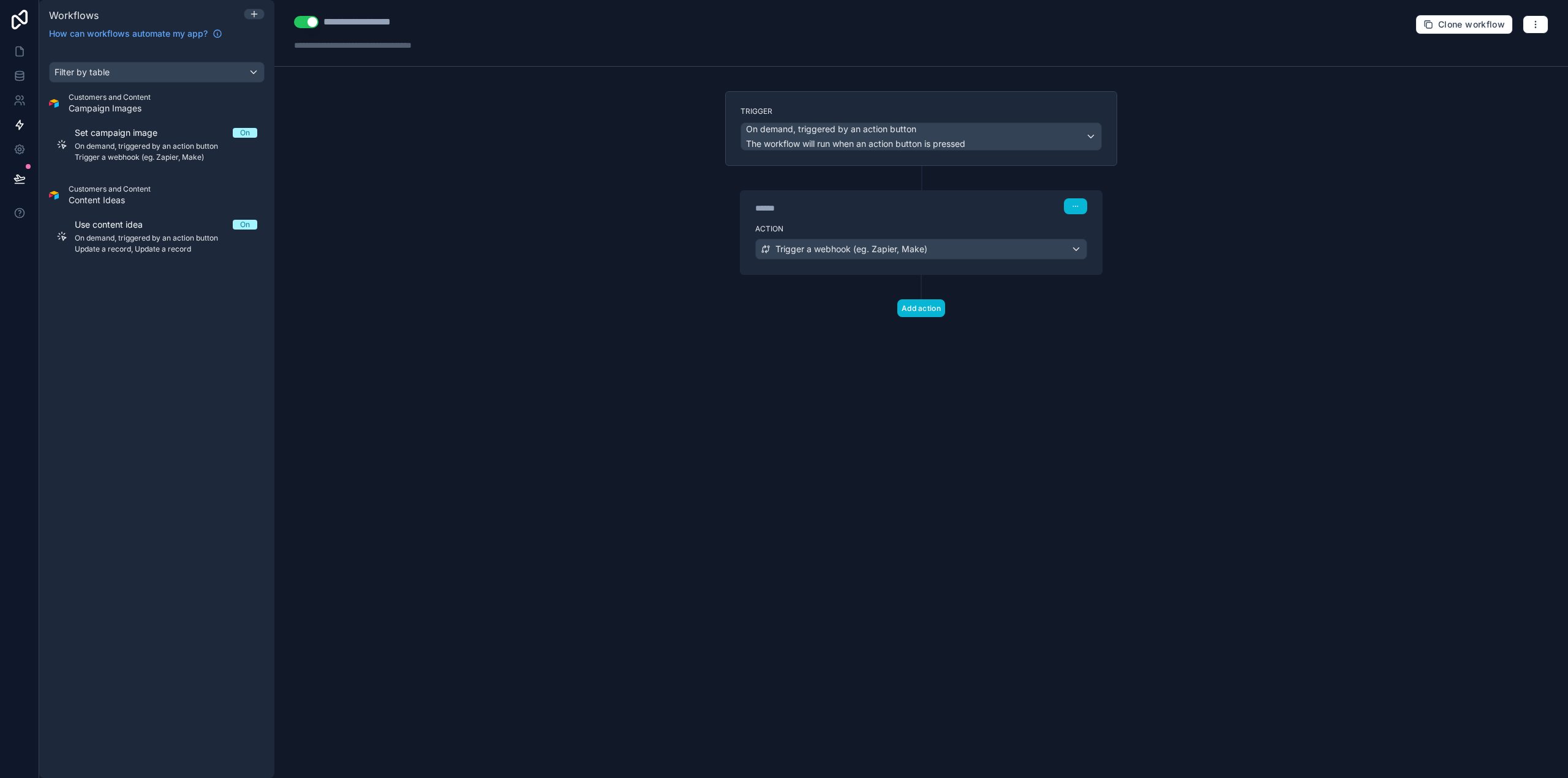
drag, startPoint x: 1221, startPoint y: 251, endPoint x: 1122, endPoint y: 244, distance: 99.2
click at [1218, 251] on div "**********" at bounding box center [920, 389] width 1293 height 778
click at [258, 14] on icon at bounding box center [254, 14] width 10 height 10
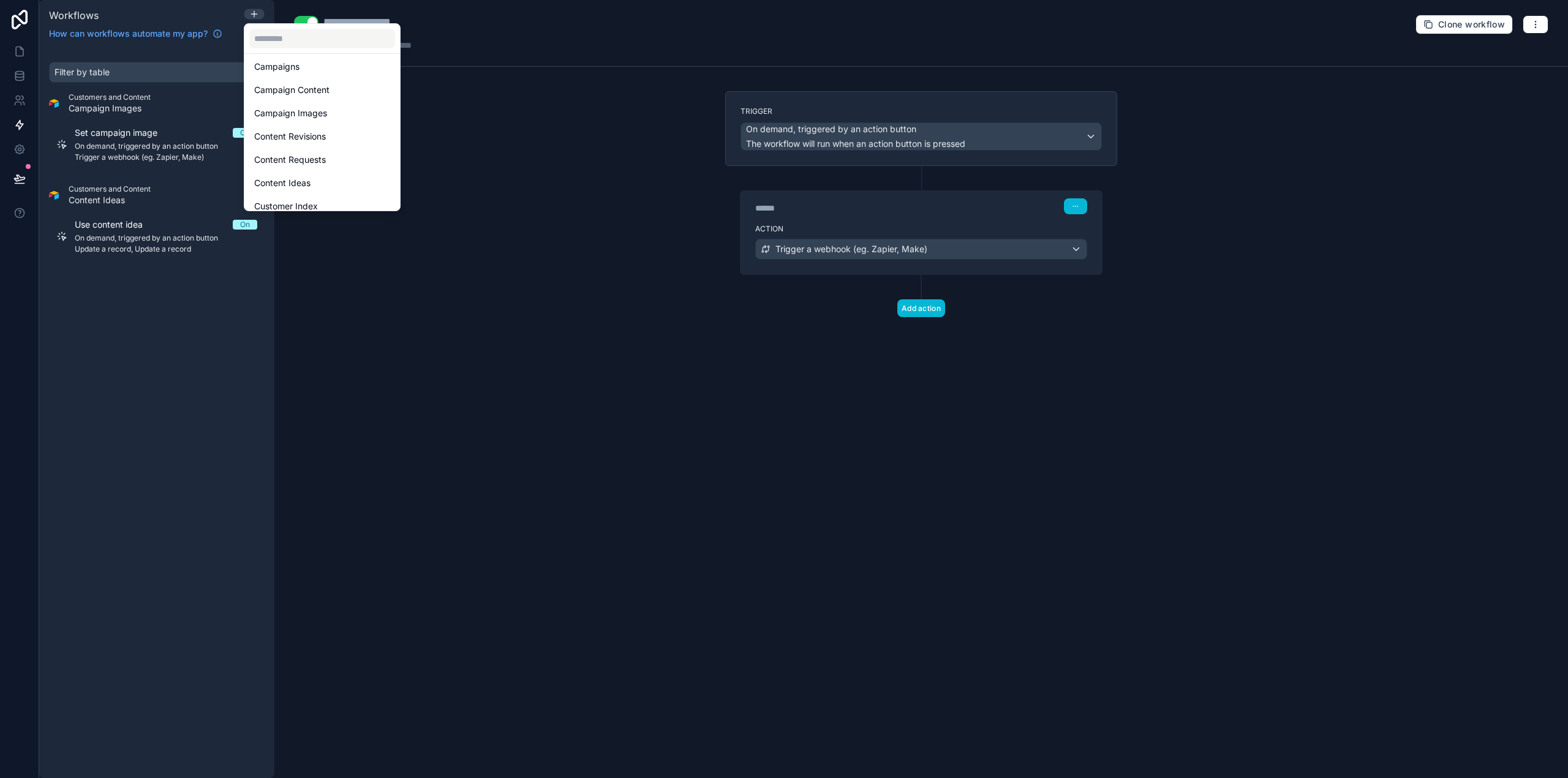
scroll to position [170, 0]
click at [322, 199] on span "Campaign Videos" at bounding box center [289, 197] width 71 height 15
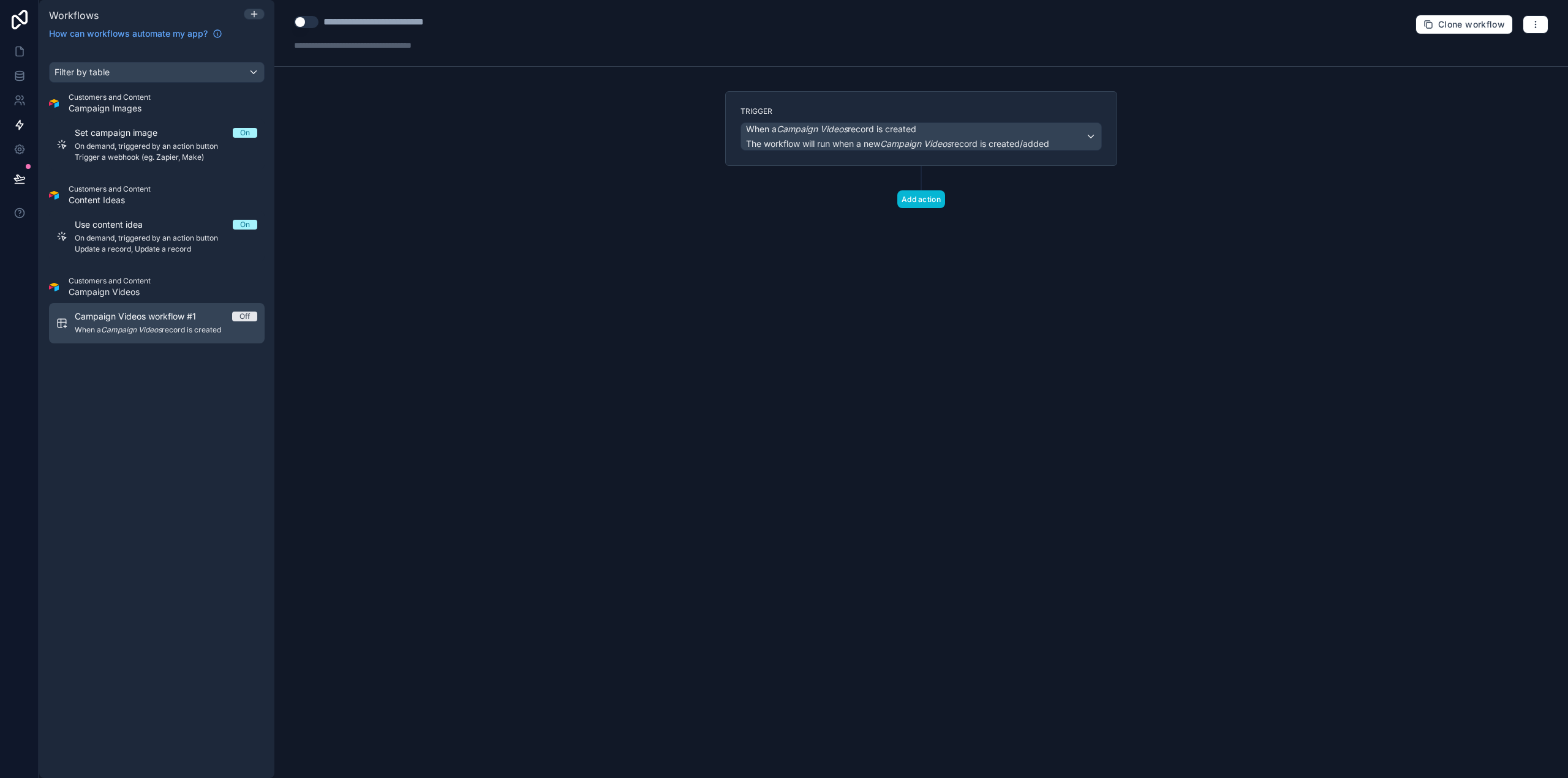
click at [101, 320] on span "Campaign Videos workflow #1" at bounding box center [142, 316] width 136 height 12
click at [431, 18] on div "**********" at bounding box center [398, 22] width 150 height 15
type div "**********"
click at [503, 236] on div "**********" at bounding box center [920, 389] width 1293 height 778
click at [893, 129] on span "When a Campaign Videos record is created" at bounding box center [831, 129] width 170 height 12
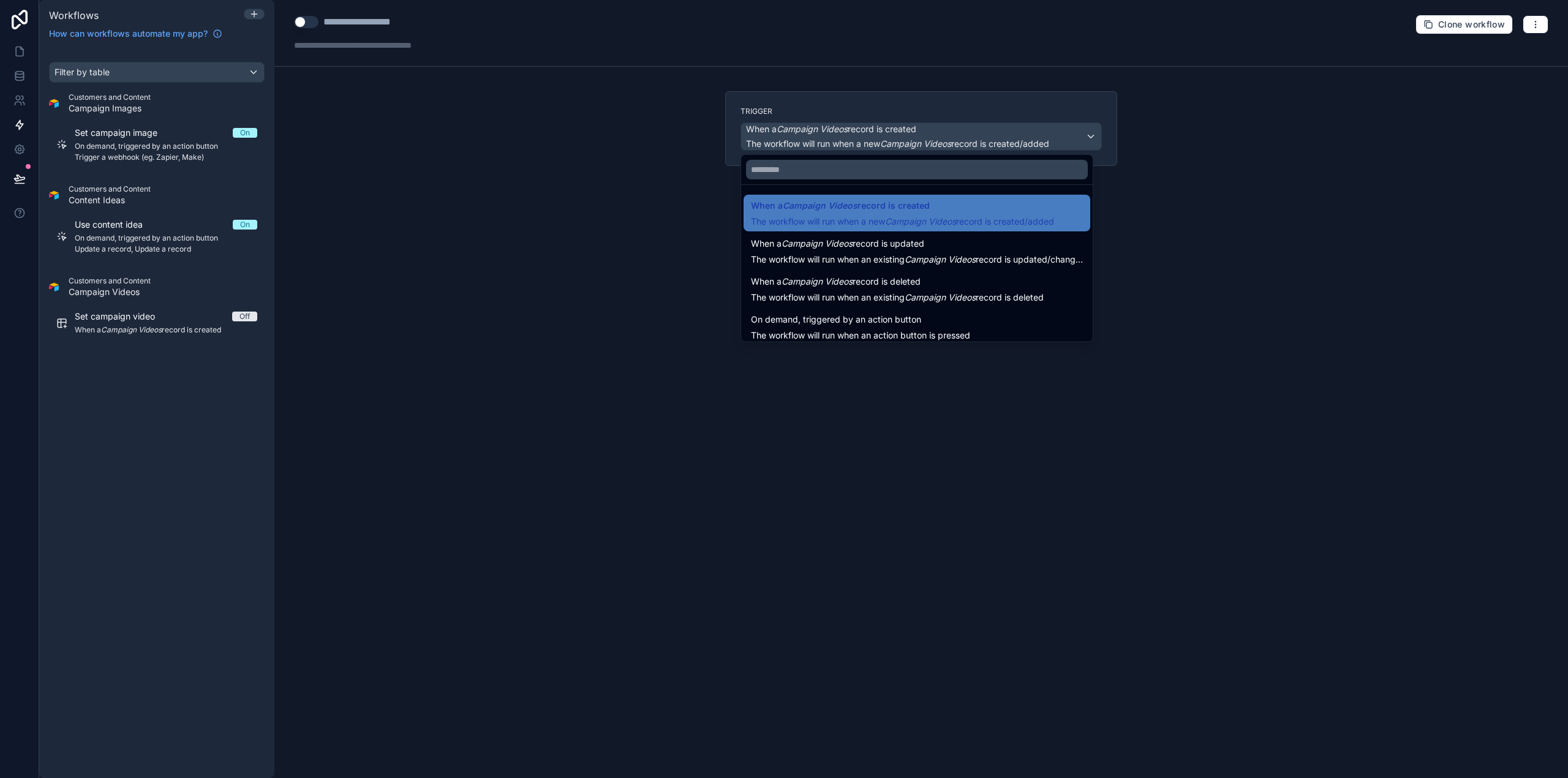
click at [893, 129] on div at bounding box center [784, 389] width 1568 height 778
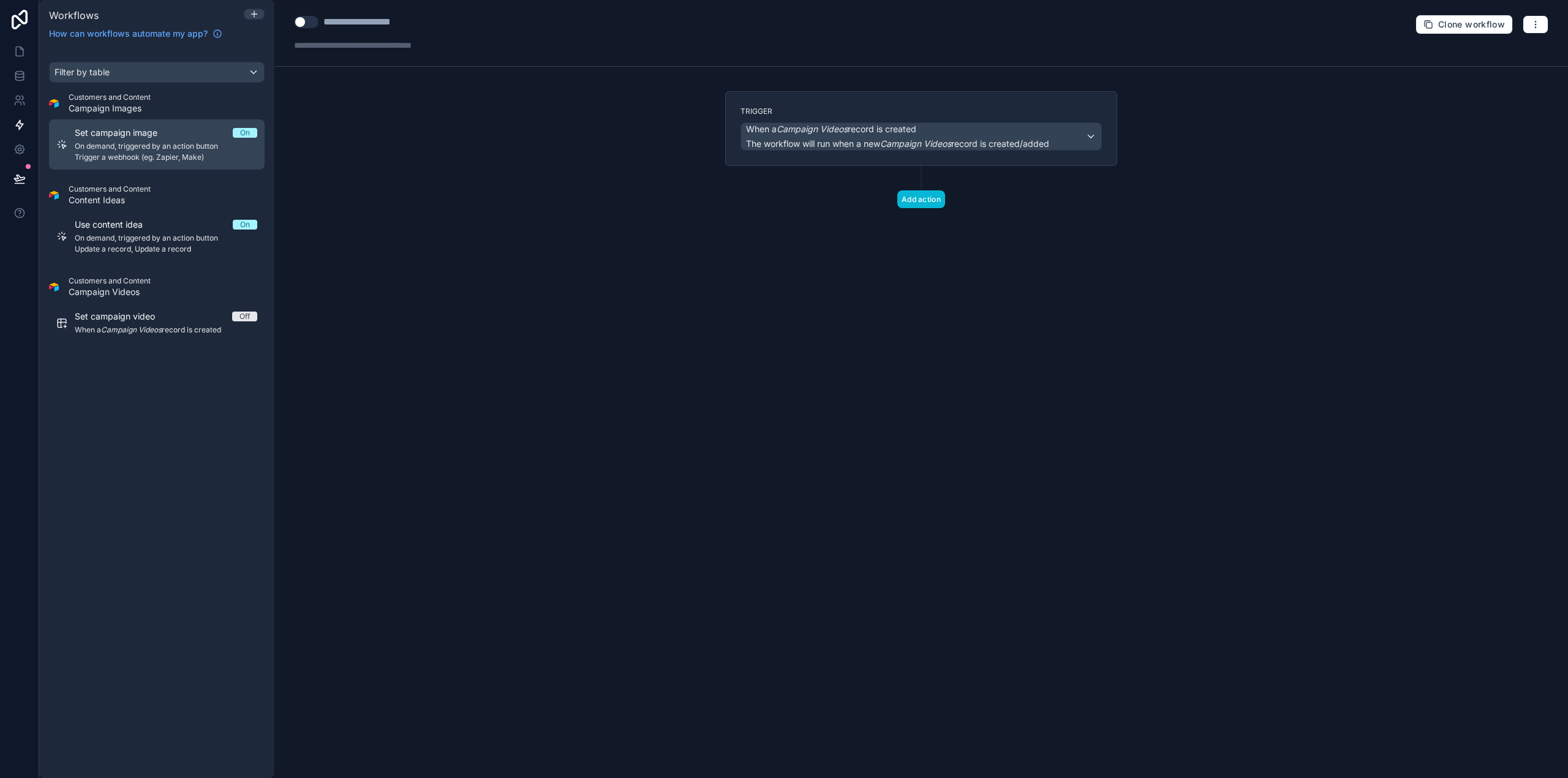
click at [145, 153] on span "Trigger a webhook (eg. Zapier, Make)" at bounding box center [166, 157] width 183 height 10
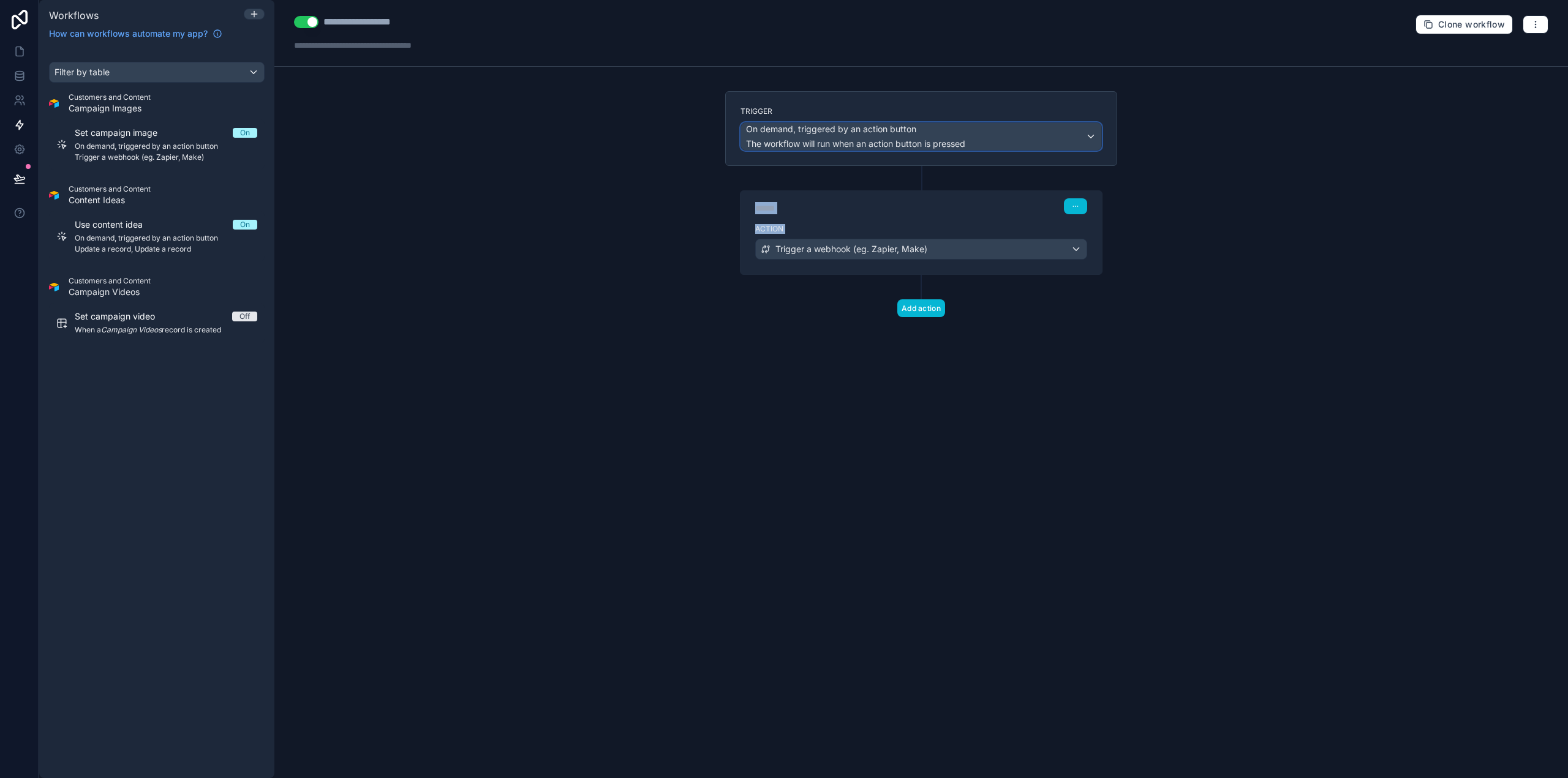
click at [827, 127] on span "On demand, triggered by an action button" at bounding box center [831, 129] width 170 height 12
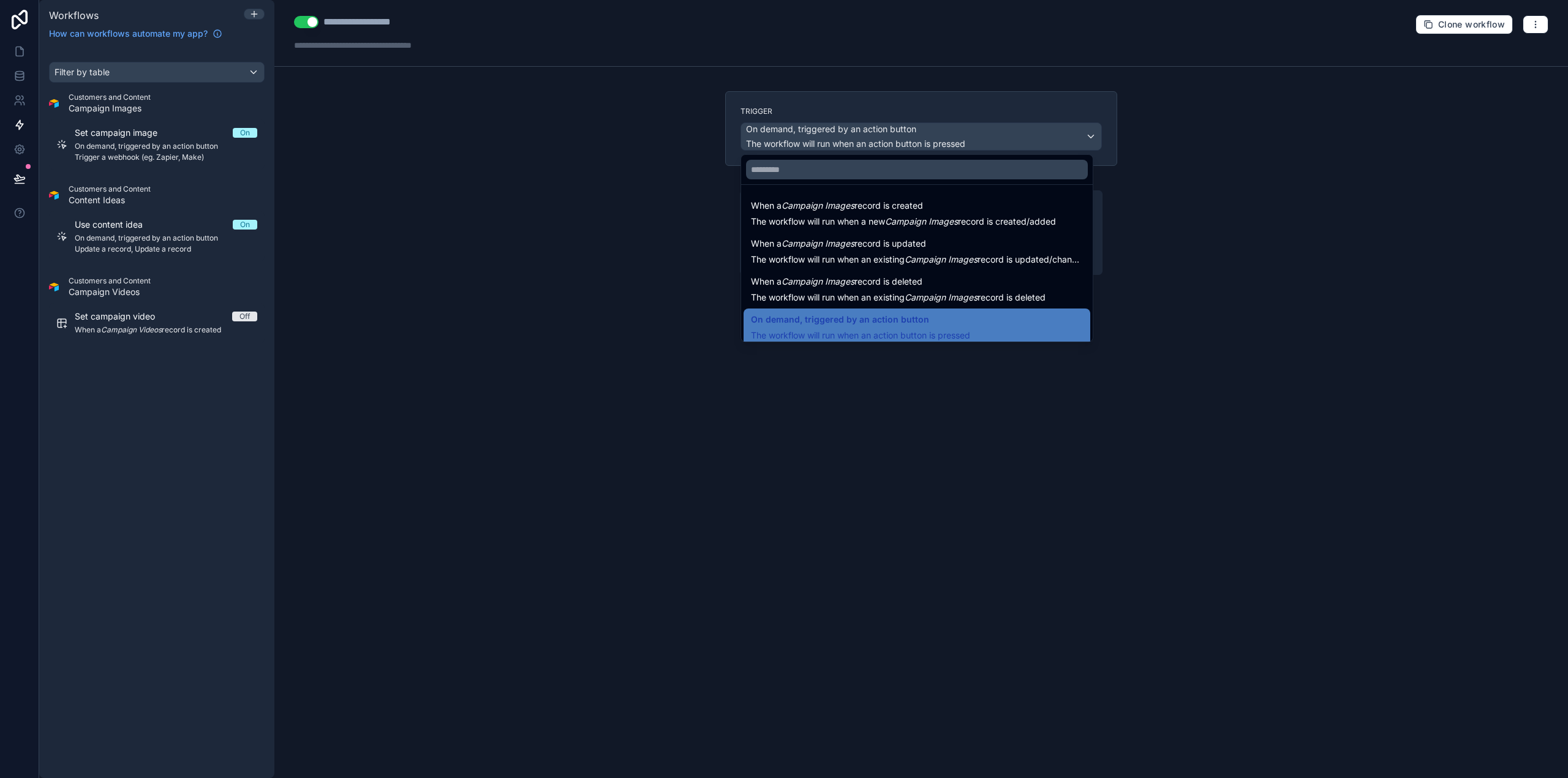
click at [827, 127] on div at bounding box center [784, 389] width 1568 height 778
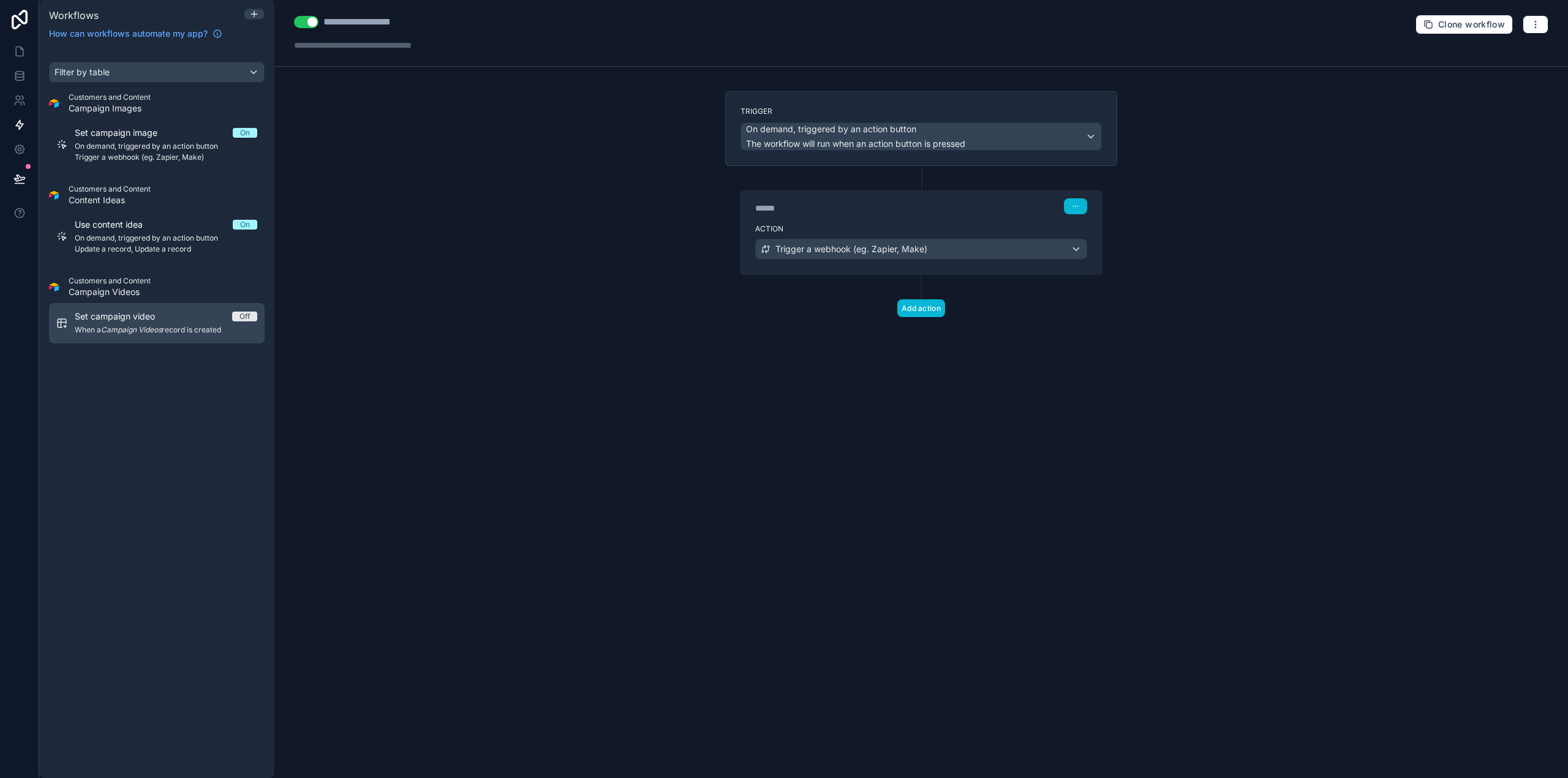
click at [120, 323] on div "Set campaign video Off When a Campaign Videos record is created" at bounding box center [166, 323] width 183 height 26
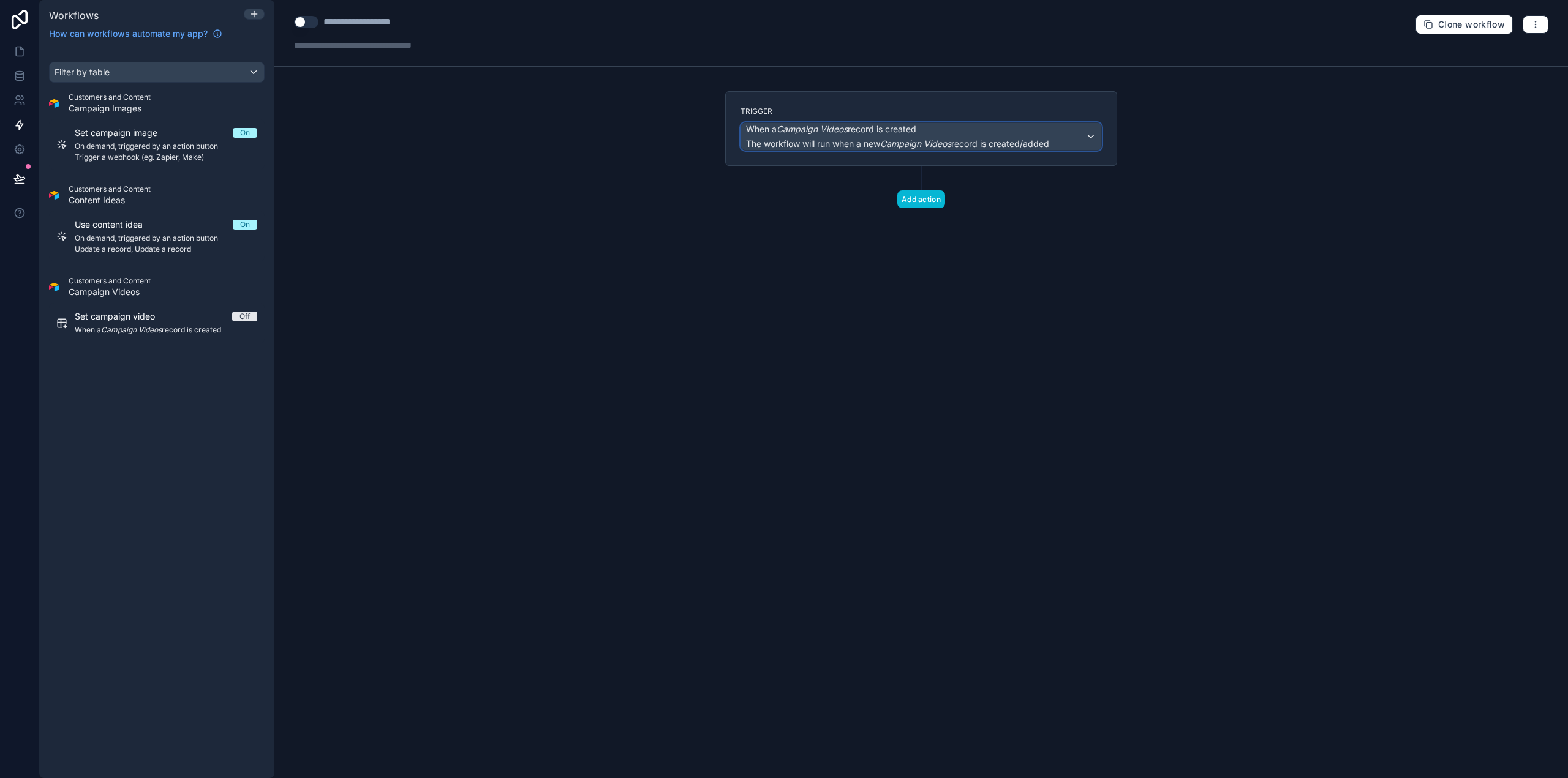
click at [806, 141] on span "The workflow will run when a new Campaign Videos record is created/added" at bounding box center [897, 144] width 303 height 10
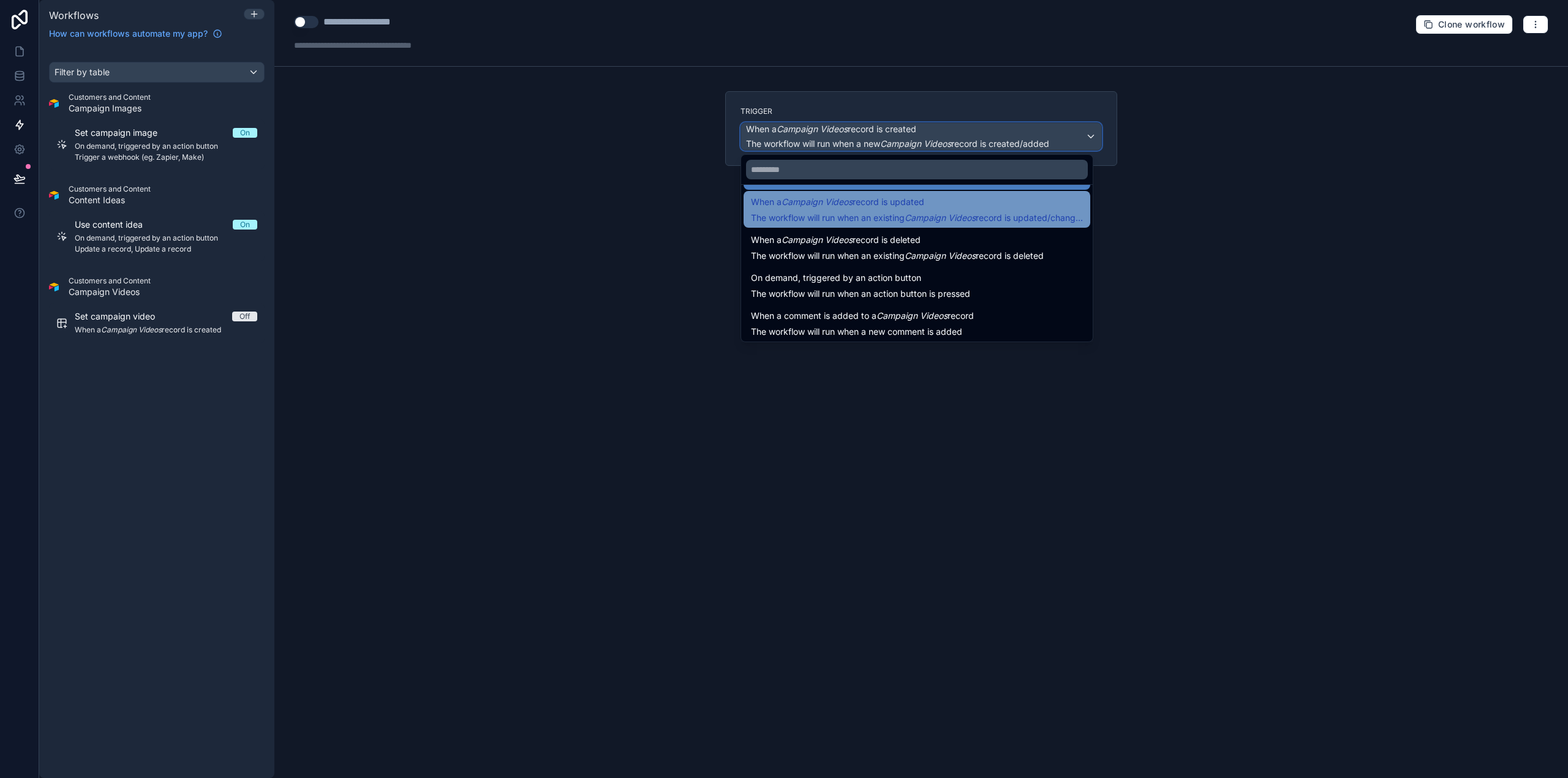
scroll to position [44, 0]
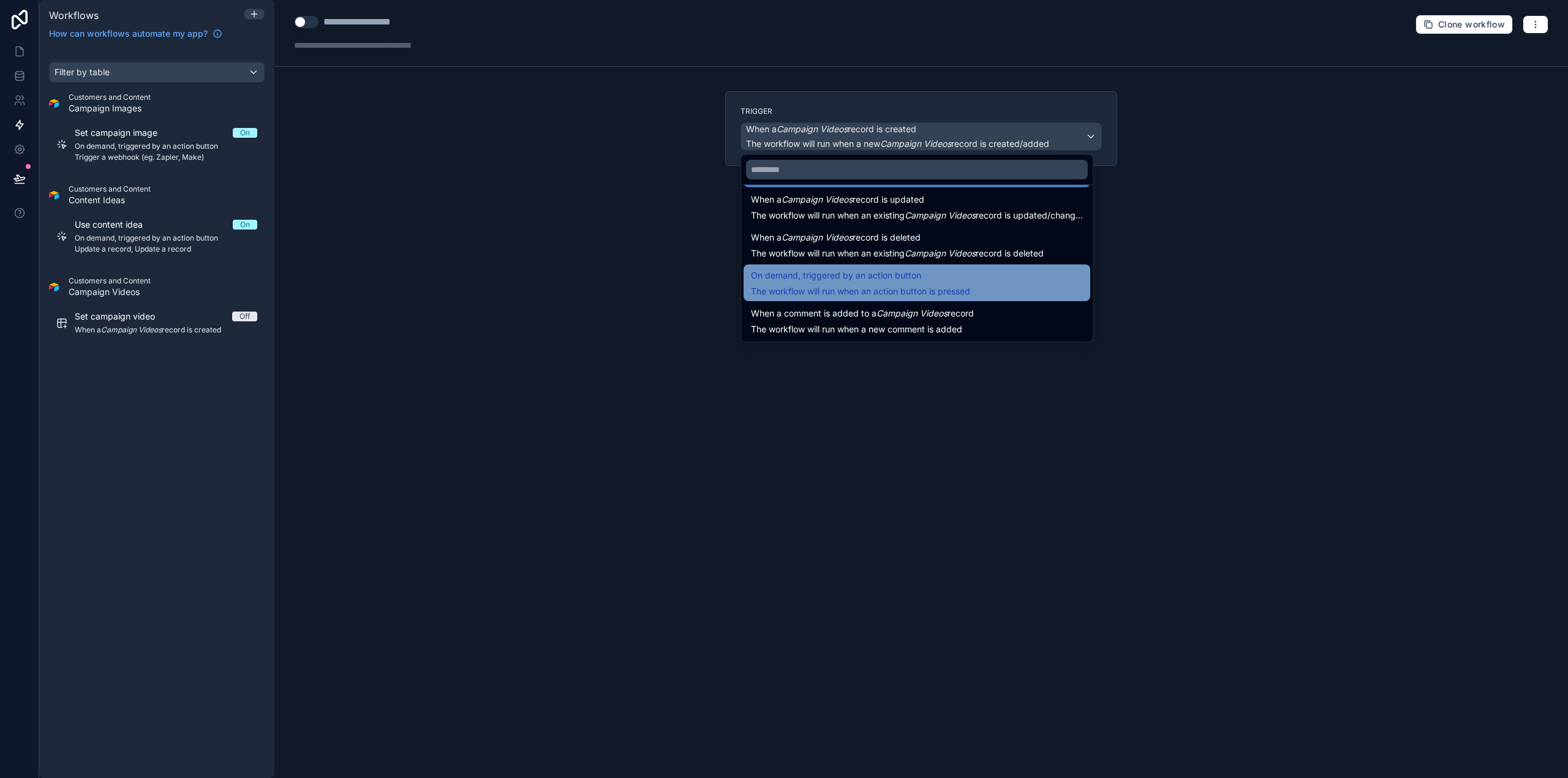
click at [879, 284] on div "On demand, triggered by an action button The workflow will run when an action b…" at bounding box center [861, 282] width 220 height 29
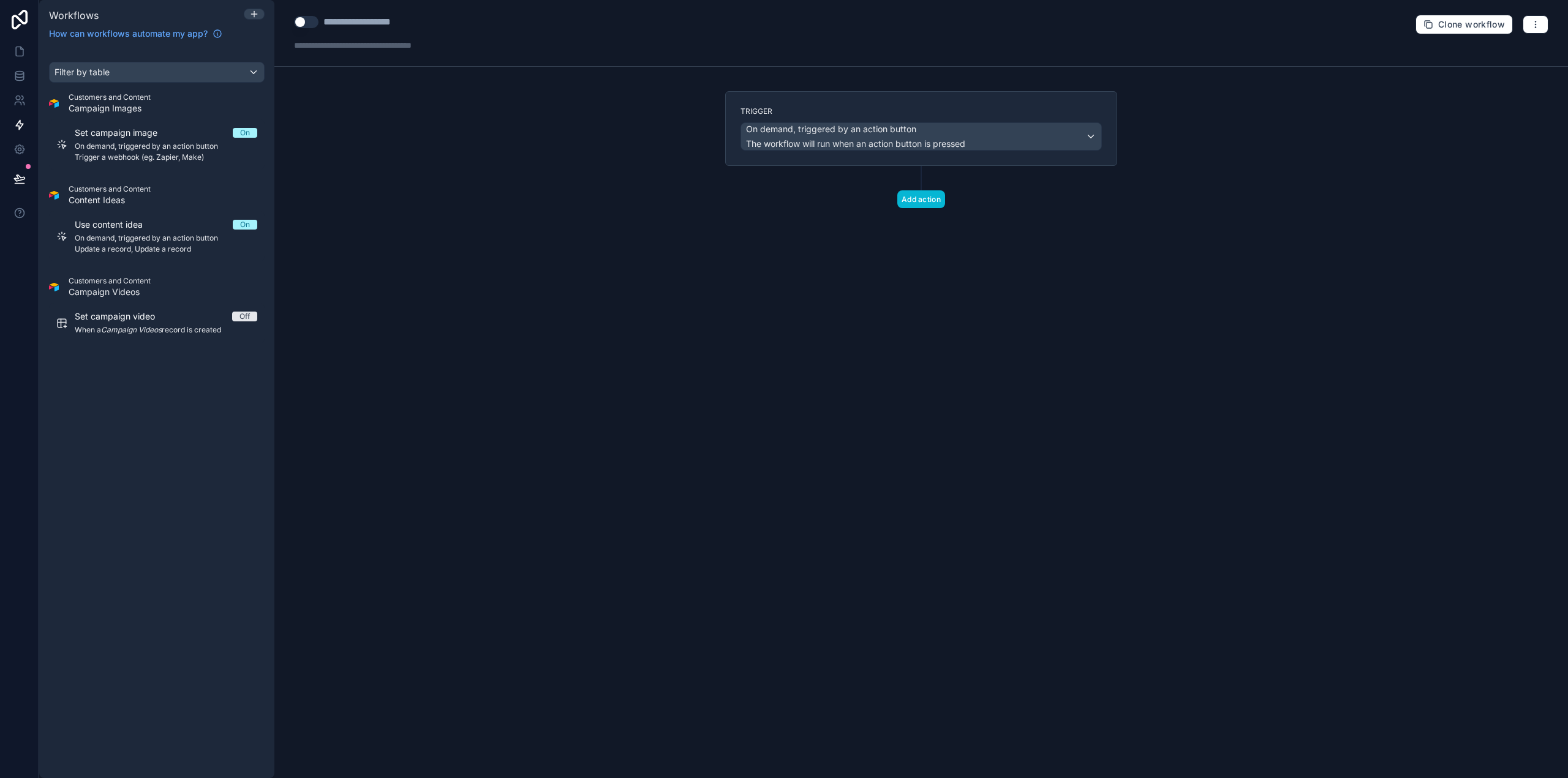
click at [620, 273] on div "**********" at bounding box center [920, 389] width 1293 height 778
click at [220, 144] on span "On demand, triggered by an action button" at bounding box center [166, 146] width 183 height 10
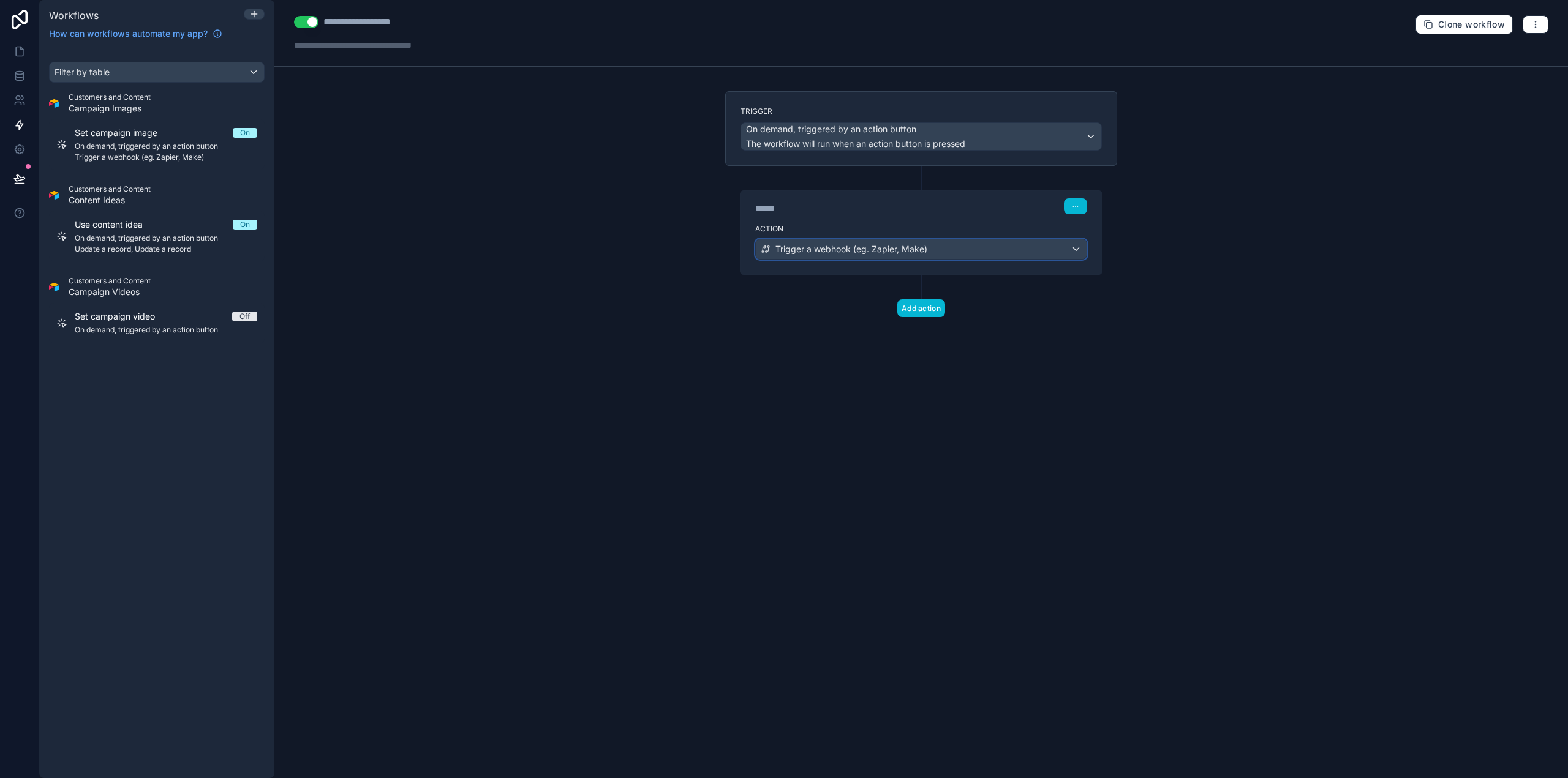
click at [800, 249] on span "Trigger a webhook (eg. Zapier, Make)" at bounding box center [852, 249] width 152 height 12
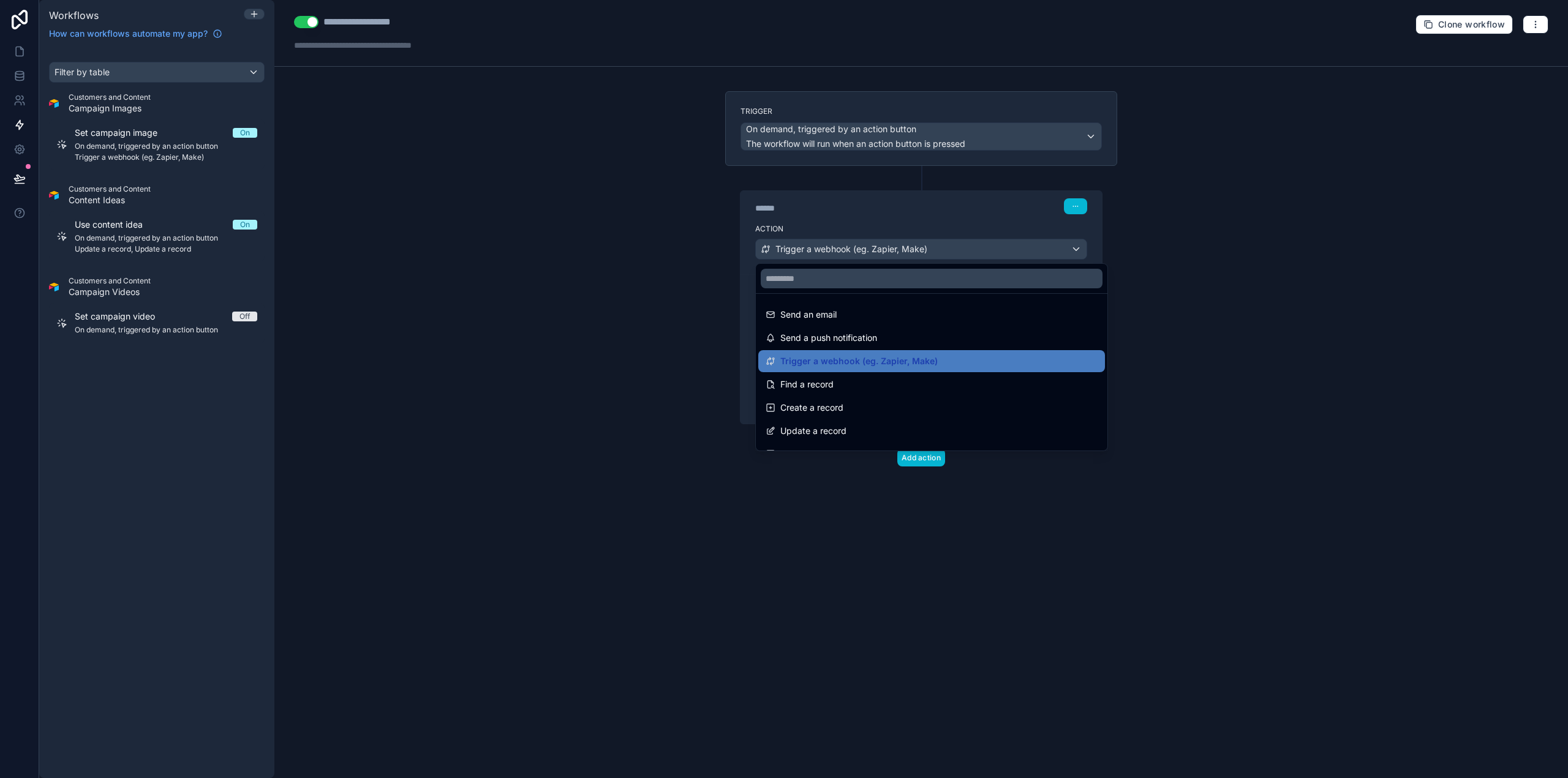
click at [800, 249] on div at bounding box center [784, 389] width 1568 height 778
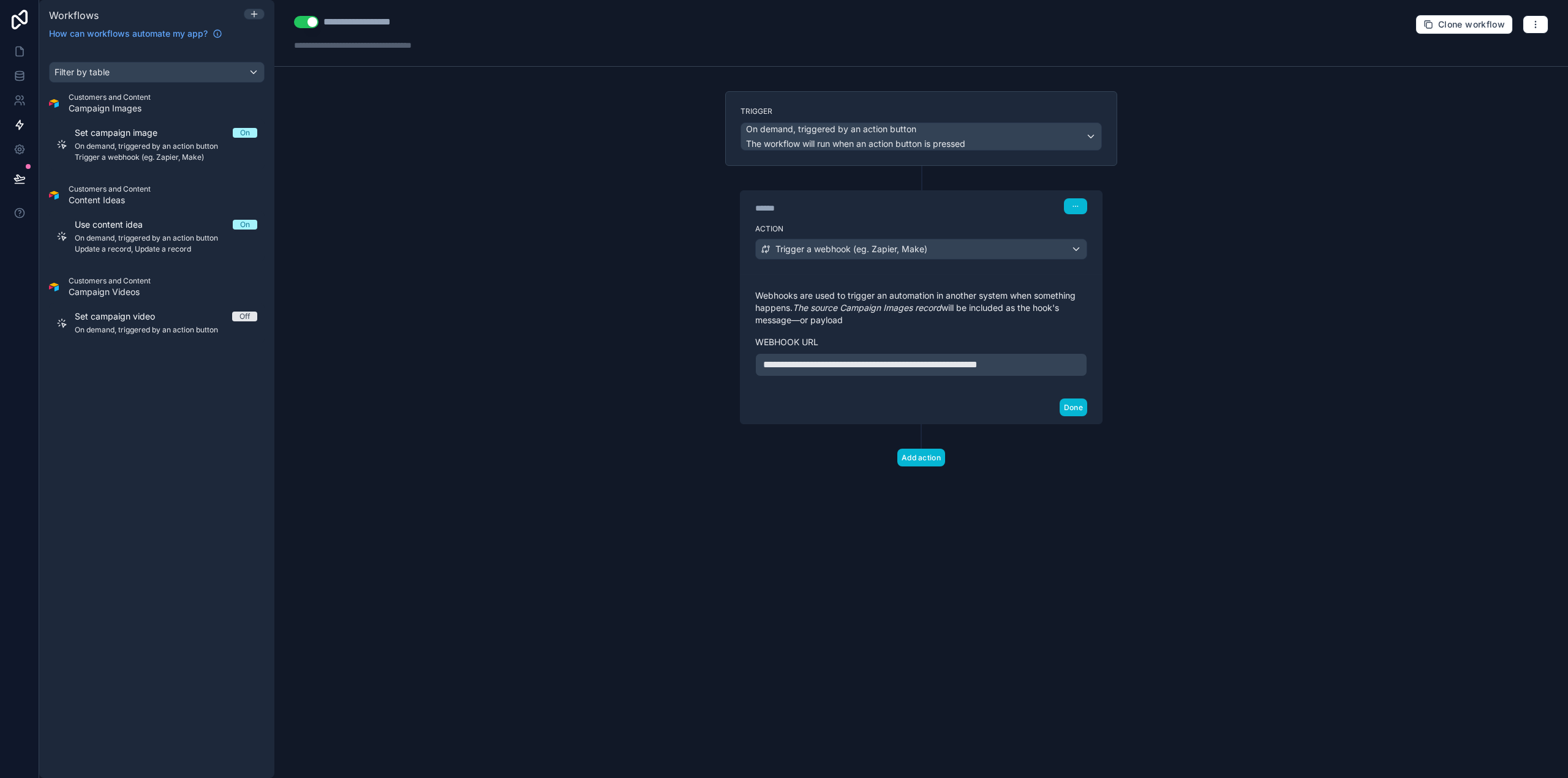
click at [924, 360] on span "**********" at bounding box center [870, 364] width 214 height 9
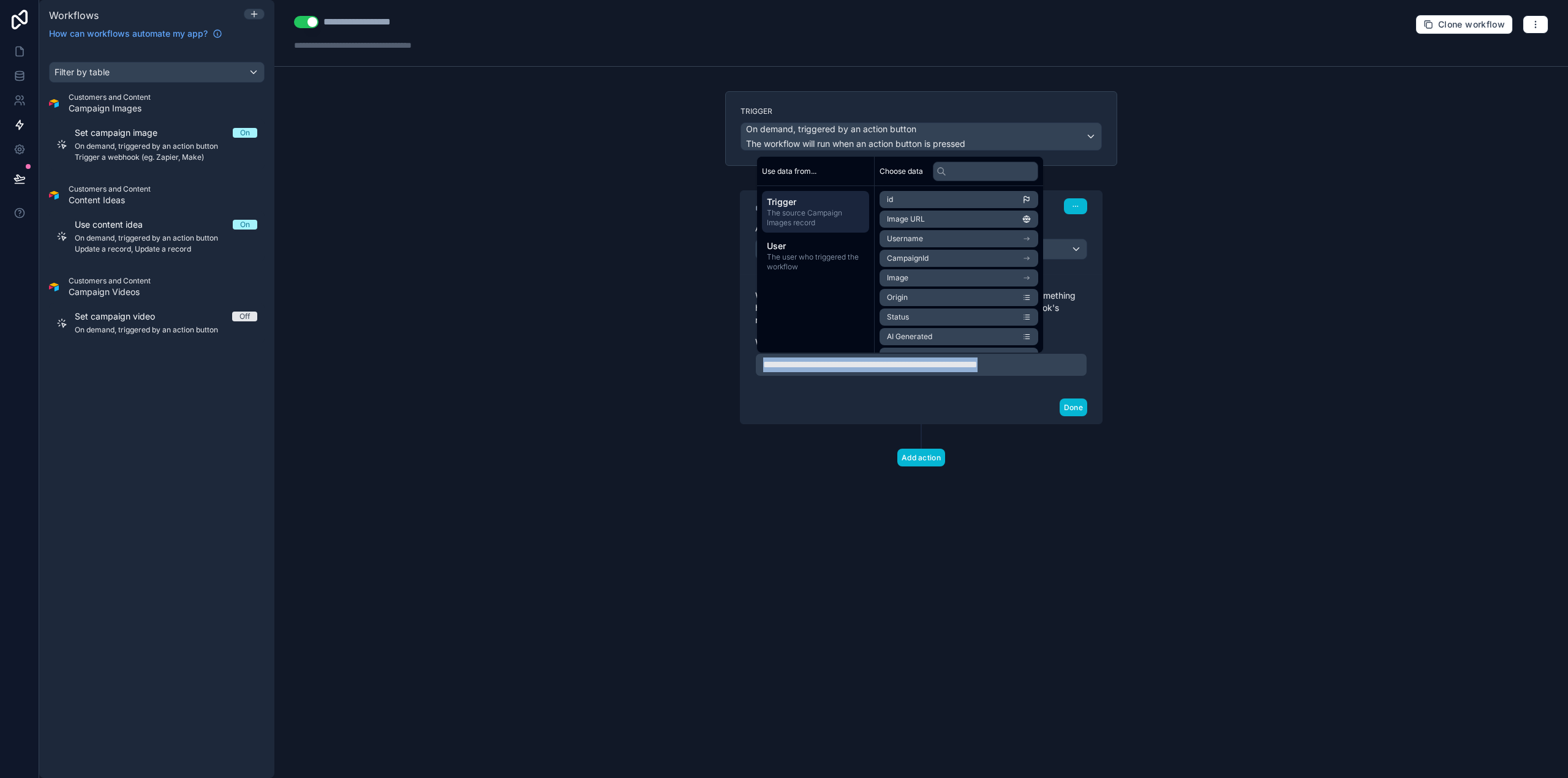
copy span "**********"
click at [420, 343] on div "**********" at bounding box center [920, 389] width 1293 height 778
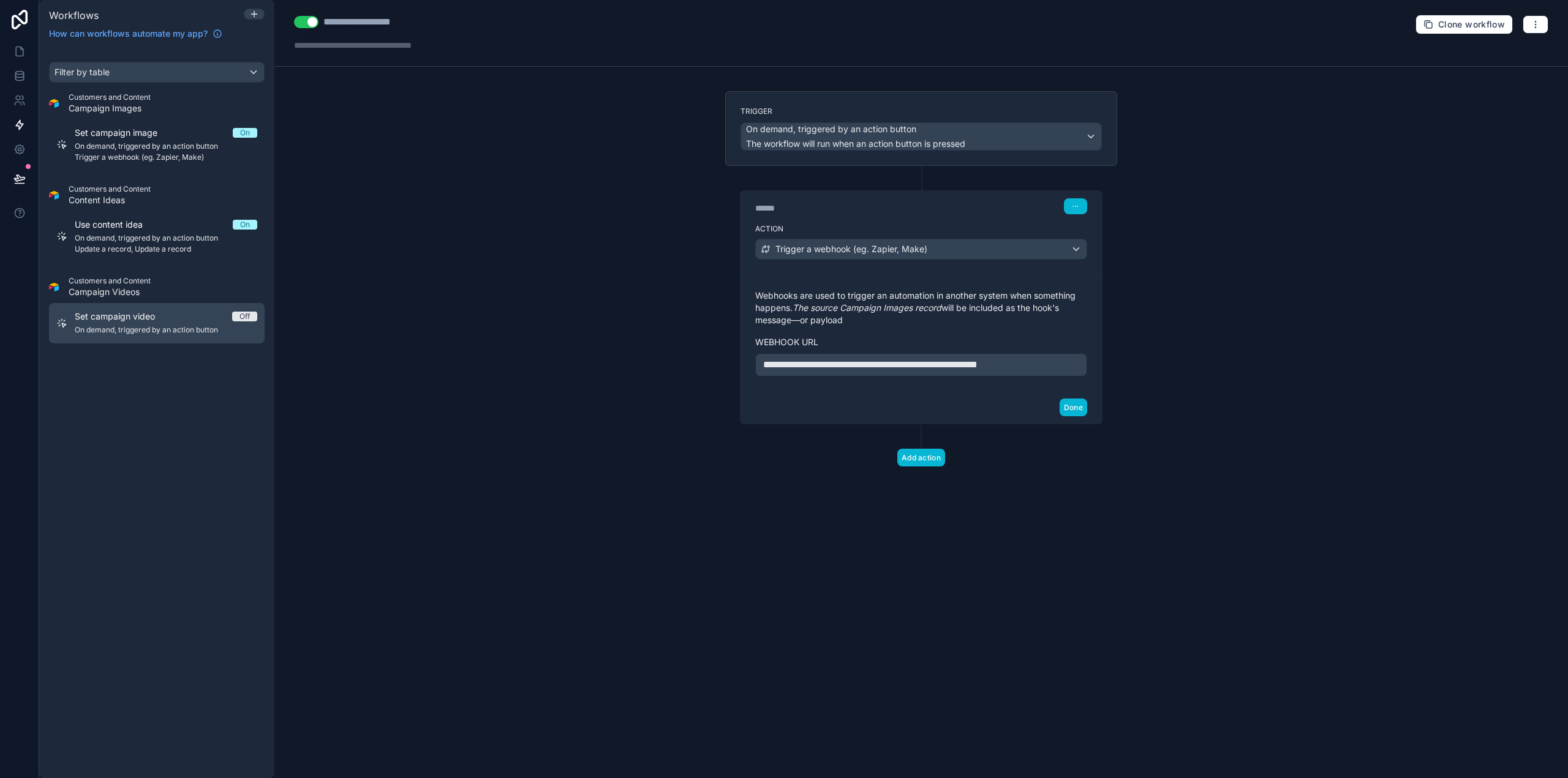
click at [145, 327] on span "On demand, triggered by an action button" at bounding box center [166, 330] width 183 height 10
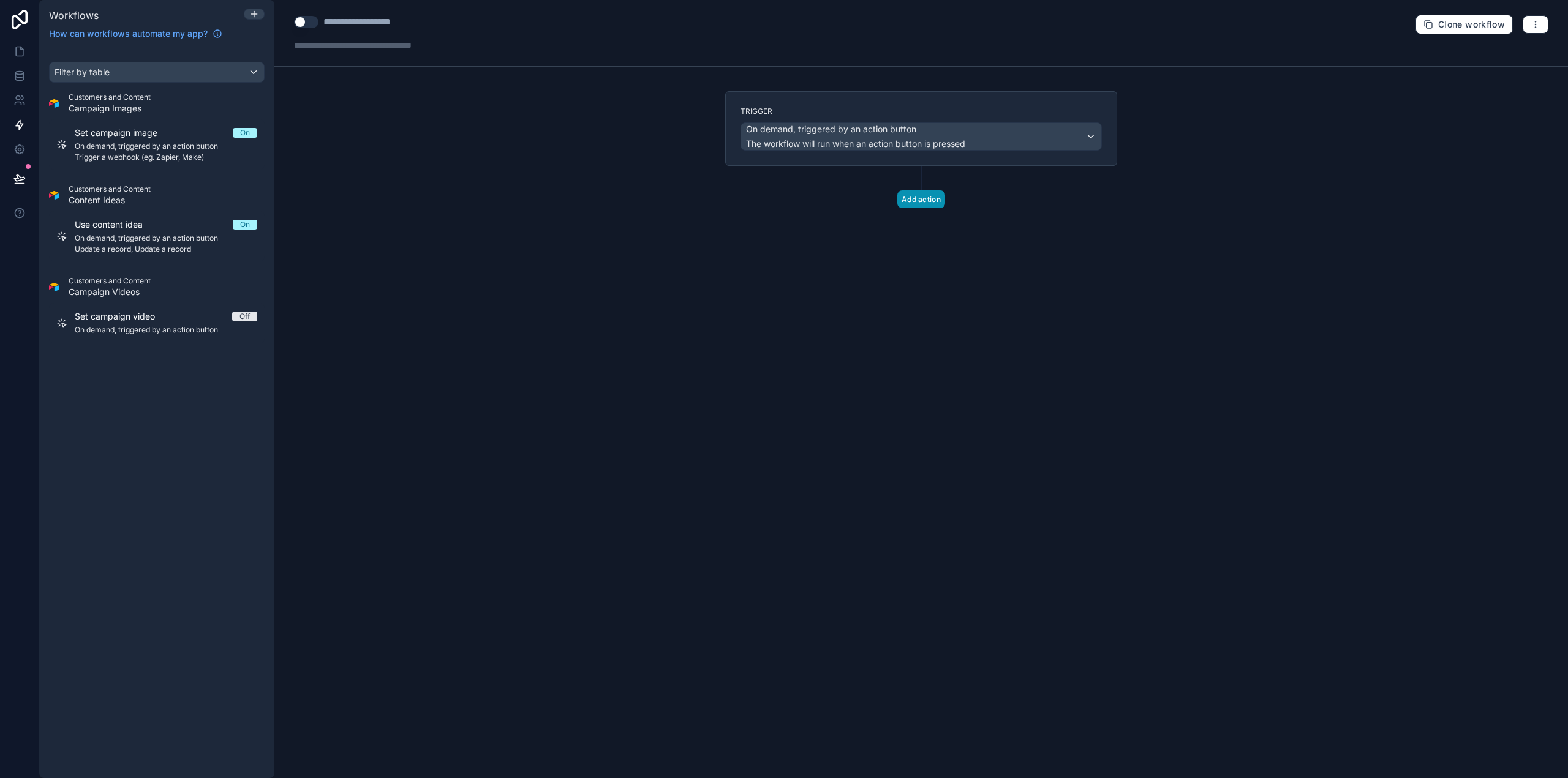
click at [904, 201] on button "Add action" at bounding box center [921, 199] width 48 height 18
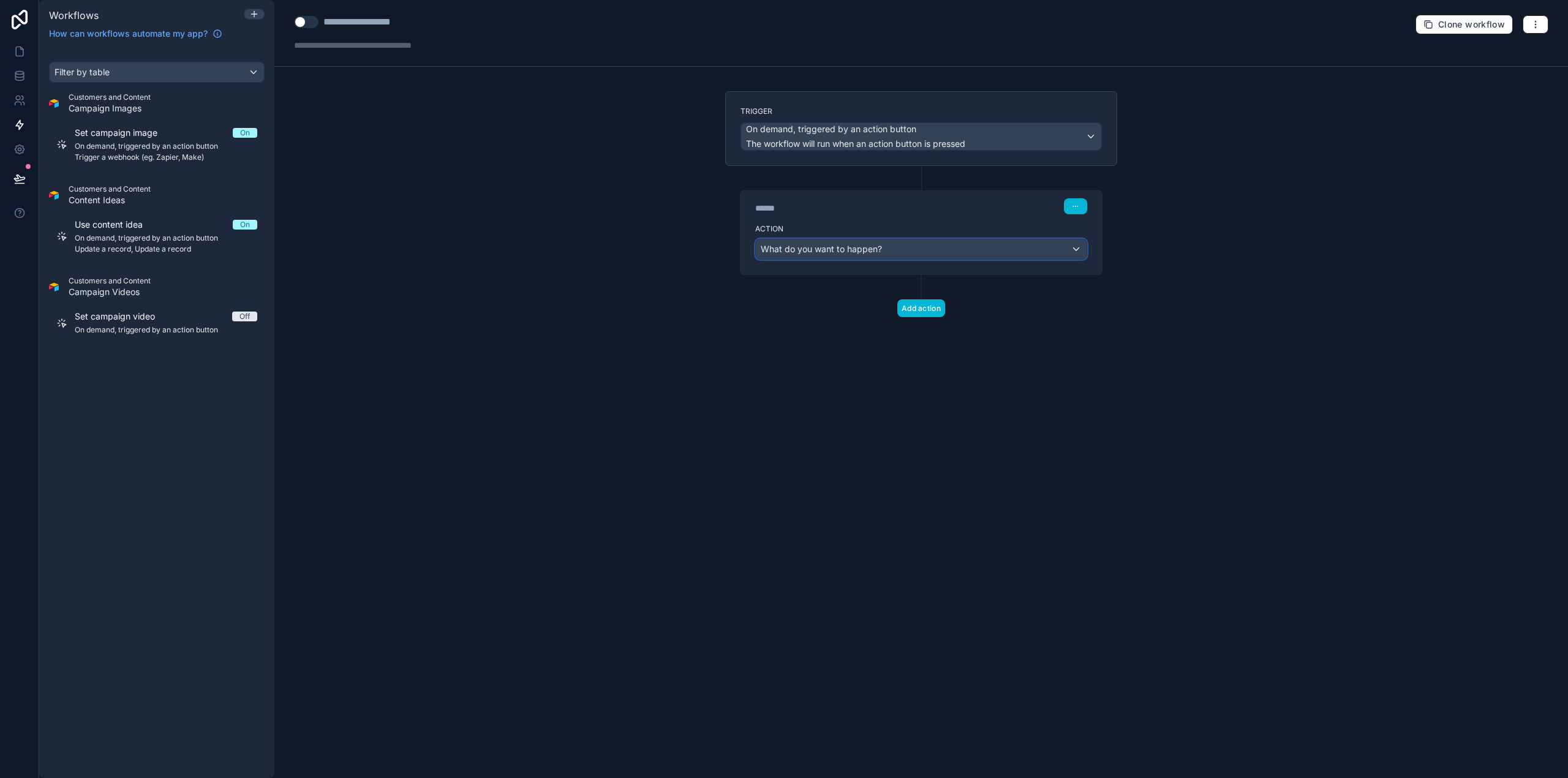
click at [850, 248] on span "What do you want to happen?" at bounding box center [821, 249] width 121 height 10
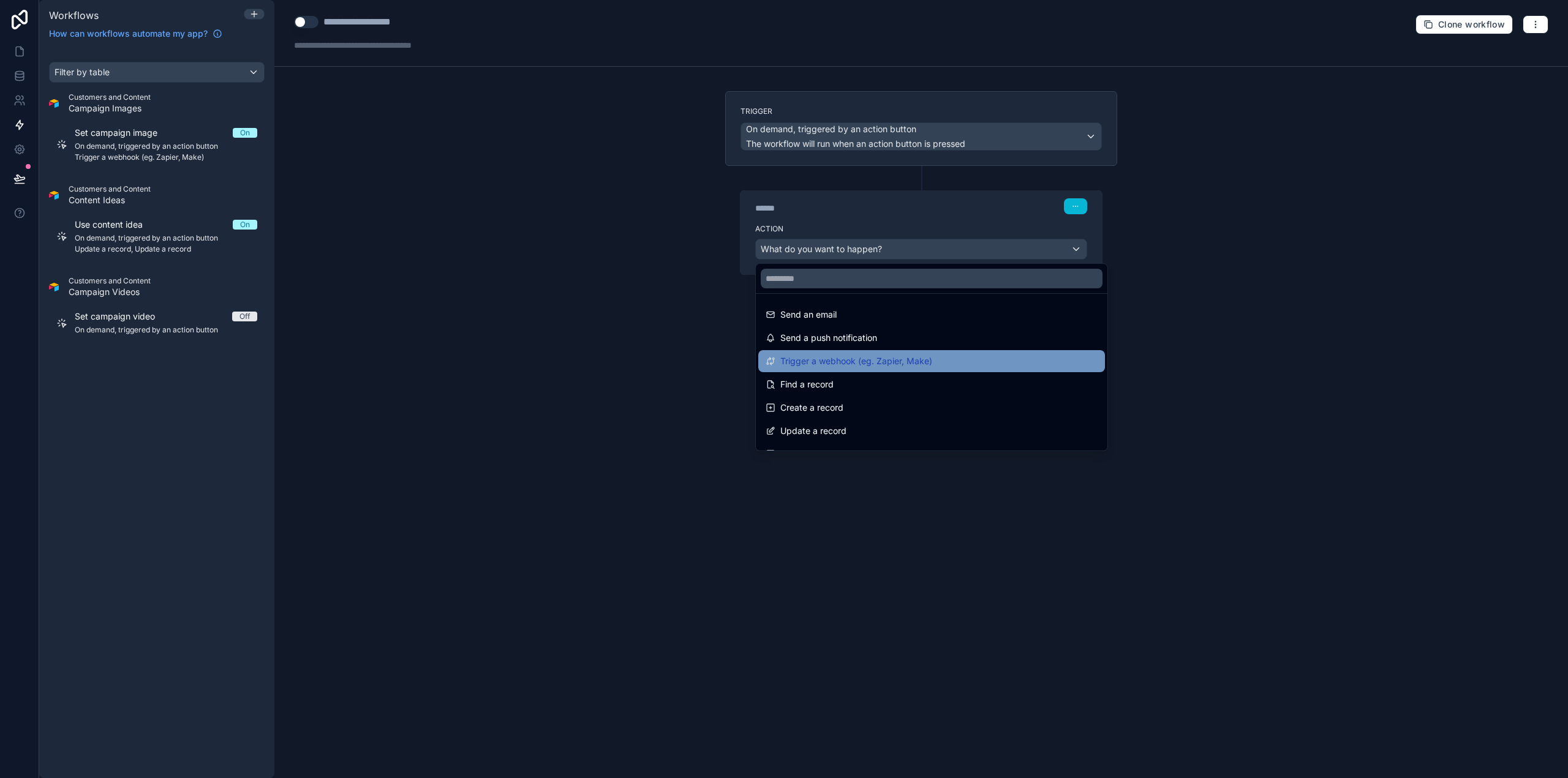
click at [892, 364] on span "Trigger a webhook (eg. Zapier, Make)" at bounding box center [856, 361] width 152 height 15
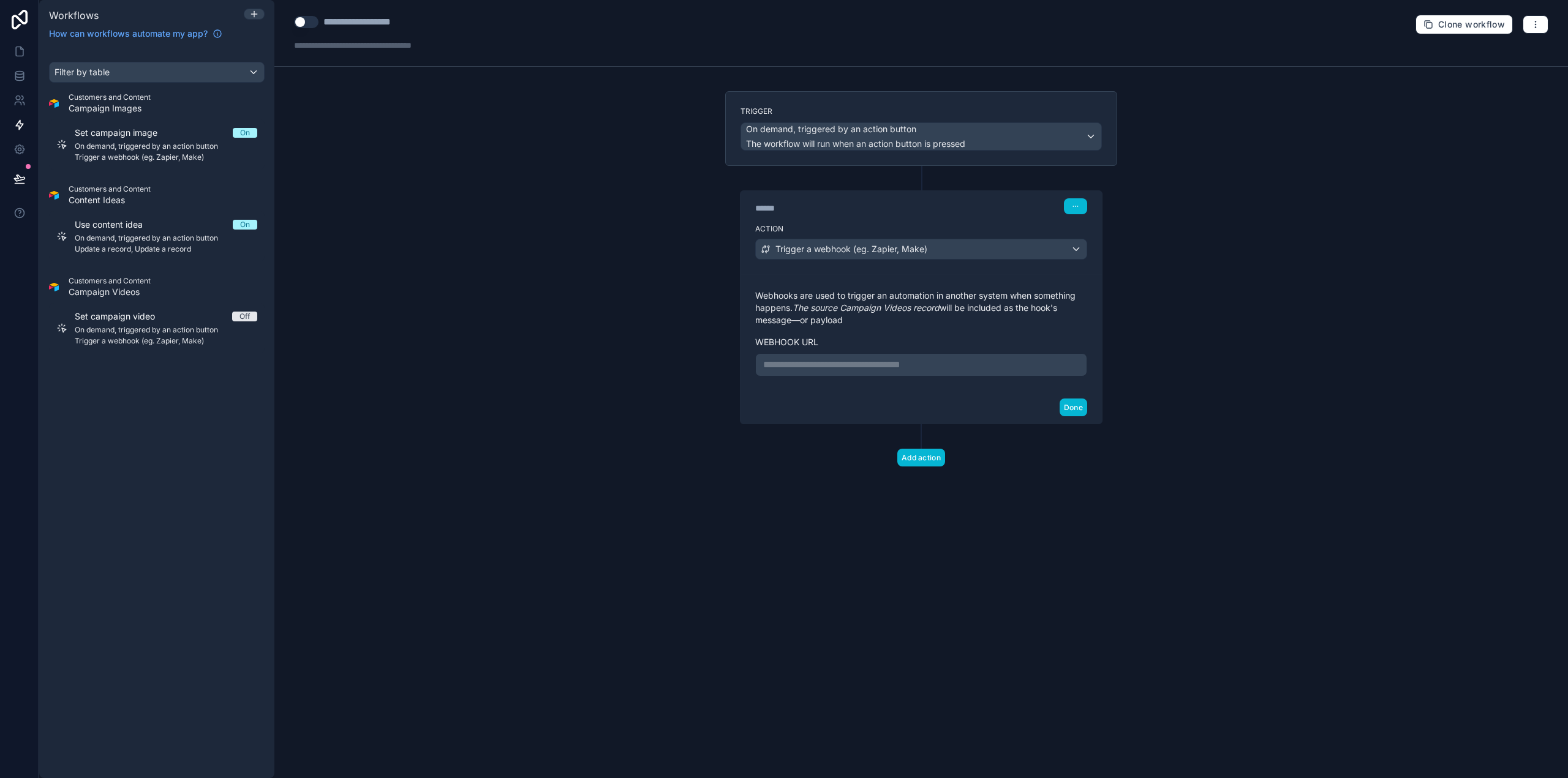
click at [831, 363] on p "**********" at bounding box center [921, 365] width 316 height 15
click at [1133, 456] on div "**********" at bounding box center [920, 389] width 1293 height 778
click at [1079, 405] on button "Done" at bounding box center [1073, 407] width 27 height 18
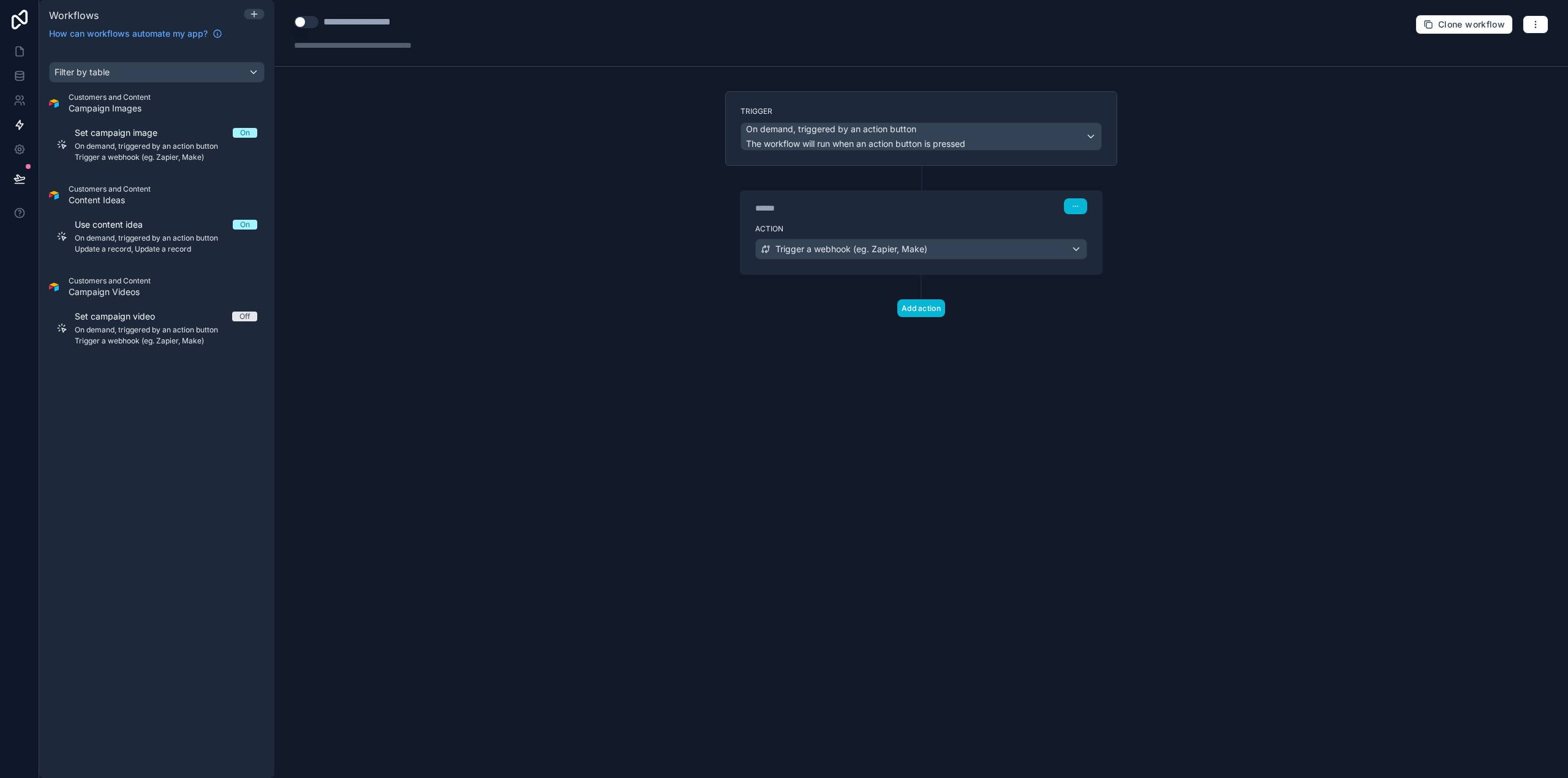
click at [652, 357] on div "**********" at bounding box center [920, 389] width 1293 height 778
click at [153, 326] on span "On demand, triggered by an action button" at bounding box center [166, 330] width 183 height 10
click at [315, 20] on button "Use setting" at bounding box center [307, 22] width 25 height 12
click at [368, 156] on div "**********" at bounding box center [920, 389] width 1293 height 778
click at [26, 48] on link at bounding box center [19, 51] width 38 height 25
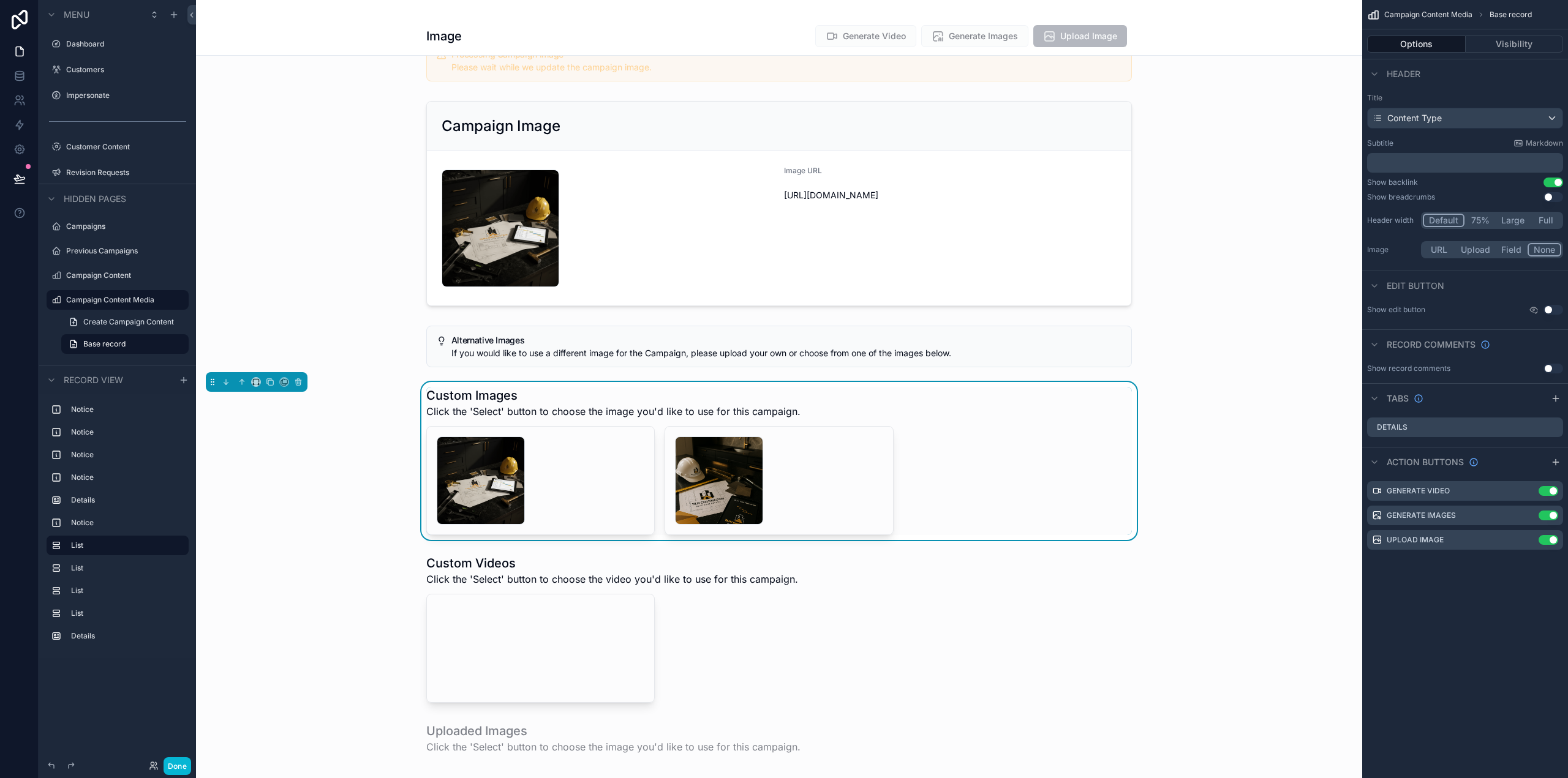
scroll to position [368, 0]
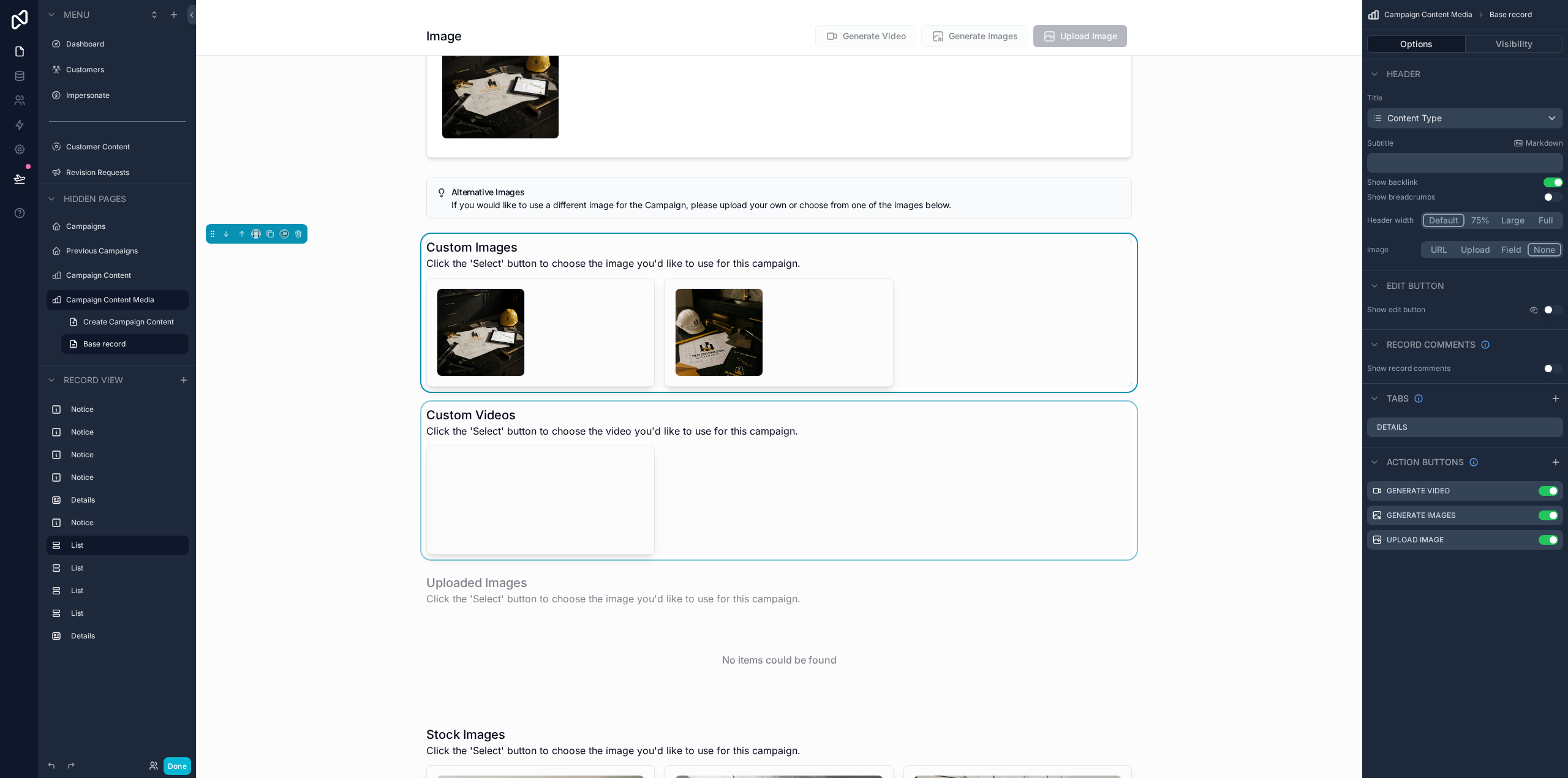
click at [950, 486] on div "scrollable content" at bounding box center [779, 481] width 1166 height 158
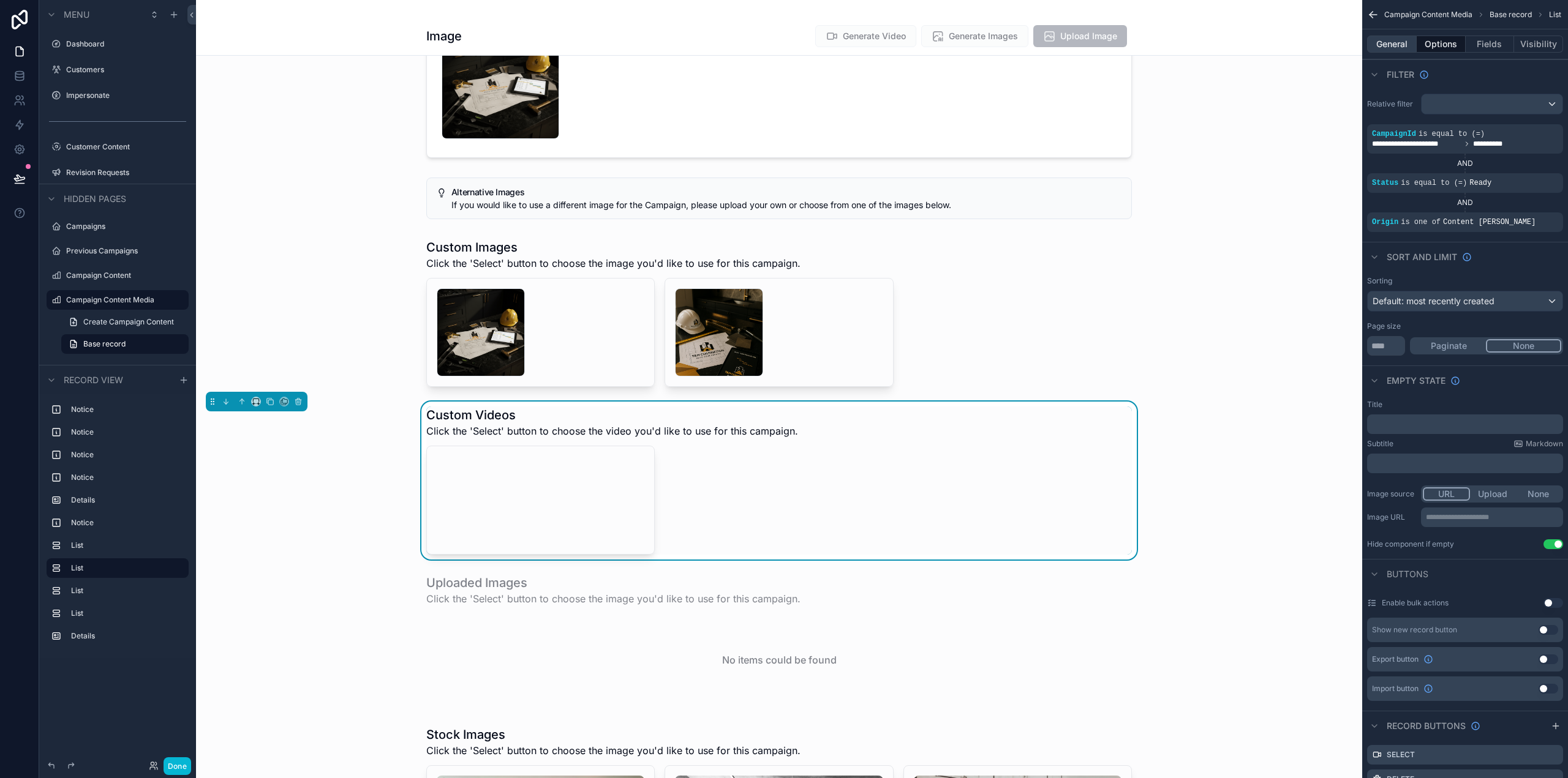
click at [1397, 45] on button "General" at bounding box center [1392, 44] width 49 height 17
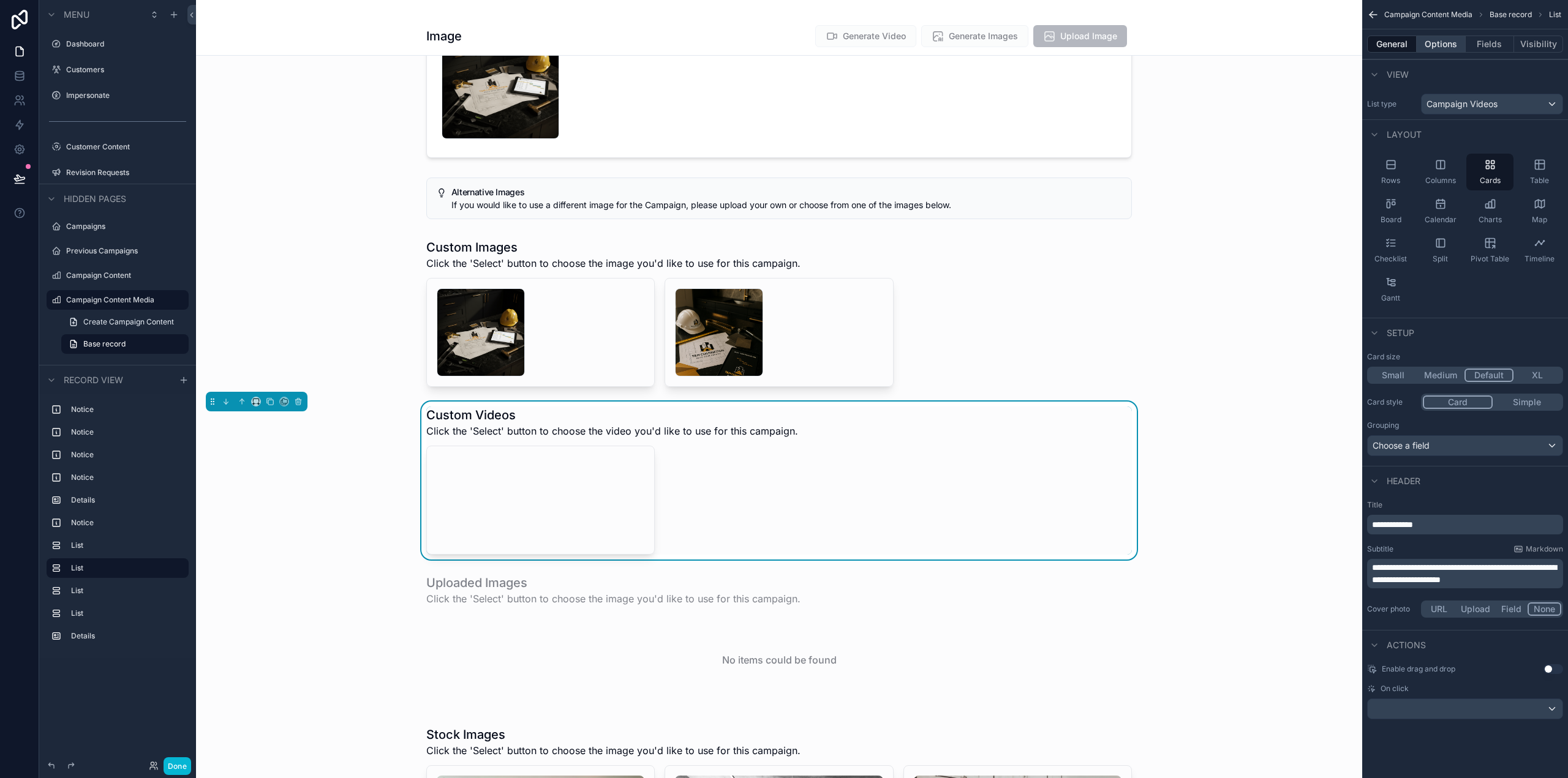
click at [1458, 43] on button "Options" at bounding box center [1441, 44] width 49 height 17
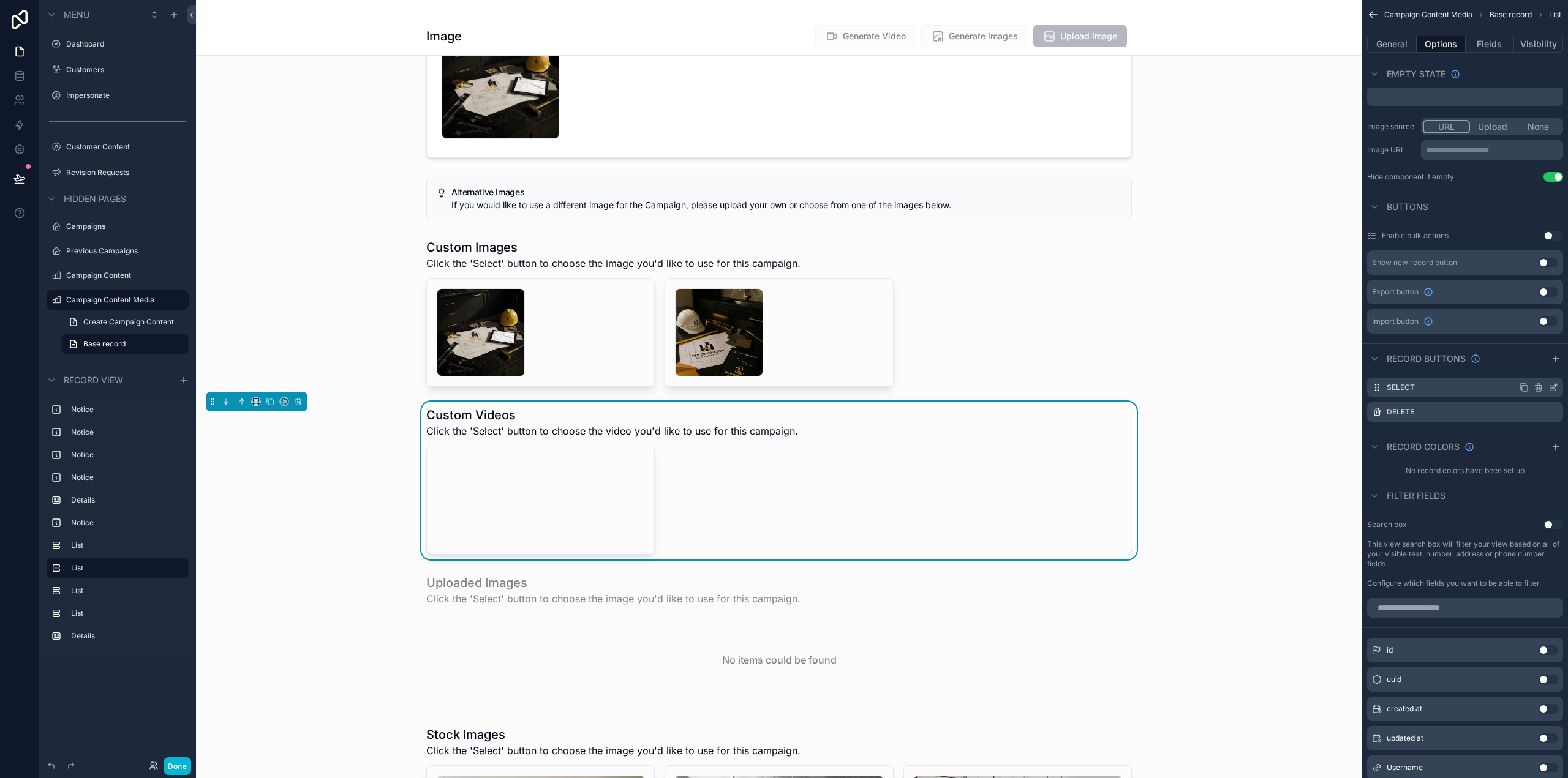
click at [1556, 384] on icon "scrollable content" at bounding box center [1553, 387] width 10 height 10
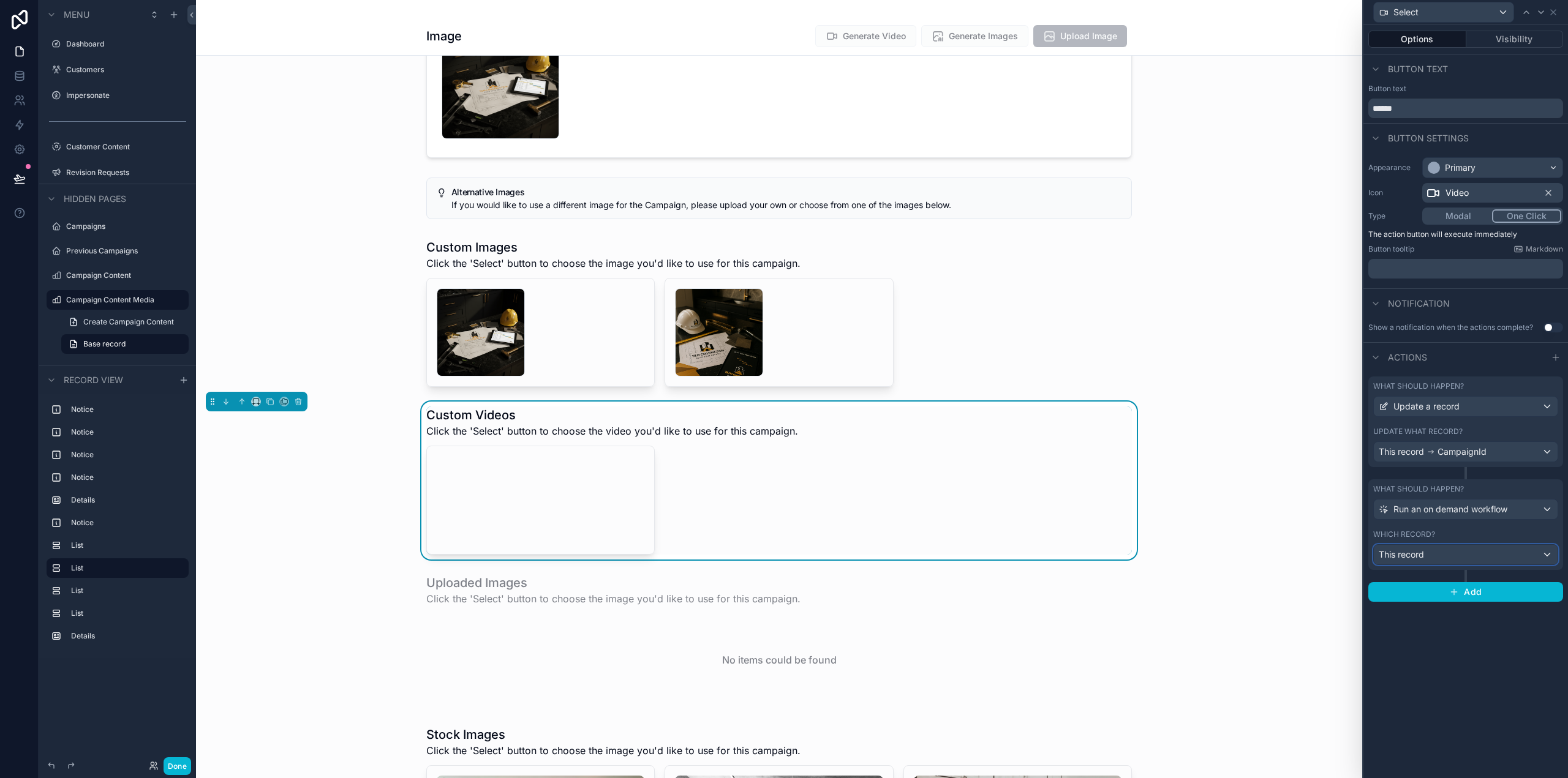
click at [1453, 551] on div "This record" at bounding box center [1465, 555] width 184 height 19
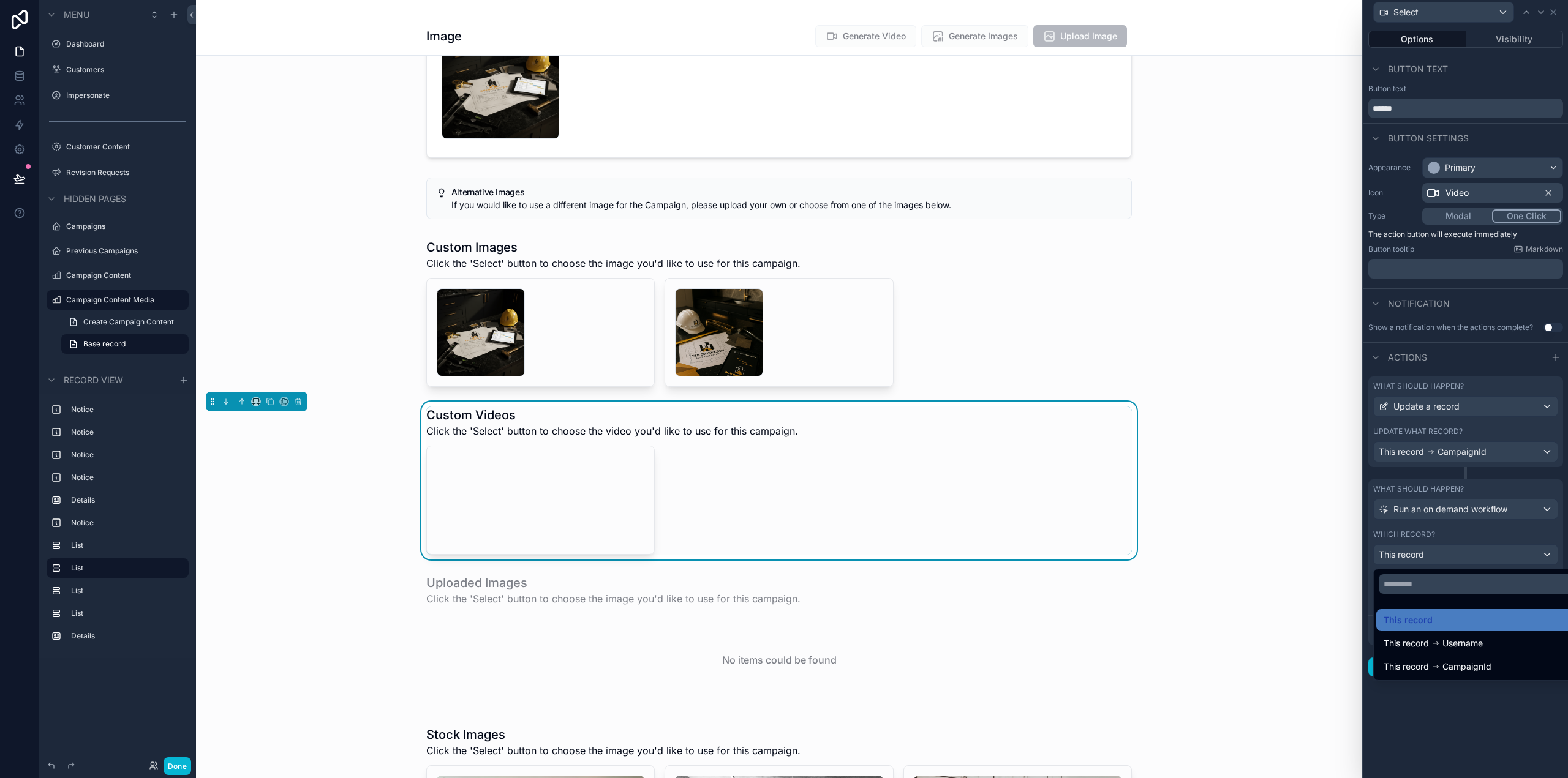
click at [1460, 551] on div at bounding box center [1465, 389] width 205 height 778
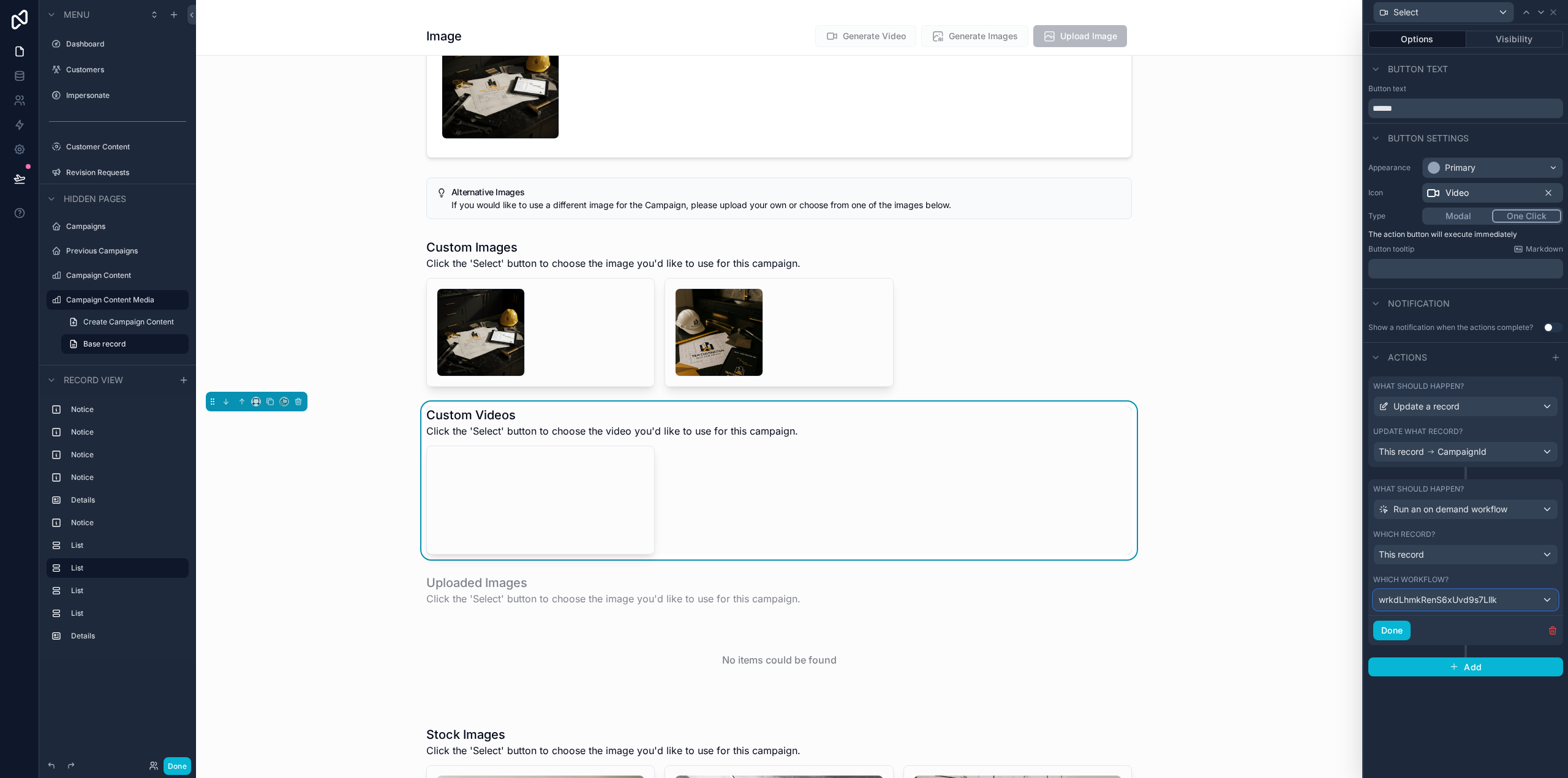
click at [1480, 600] on span "wrkdLhmkRenS6xUvd9s7Lllk" at bounding box center [1438, 600] width 118 height 12
click at [1454, 658] on div "Set campaign video" at bounding box center [1480, 666] width 207 height 22
click at [1089, 349] on div "scrollable content" at bounding box center [779, 312] width 1166 height 158
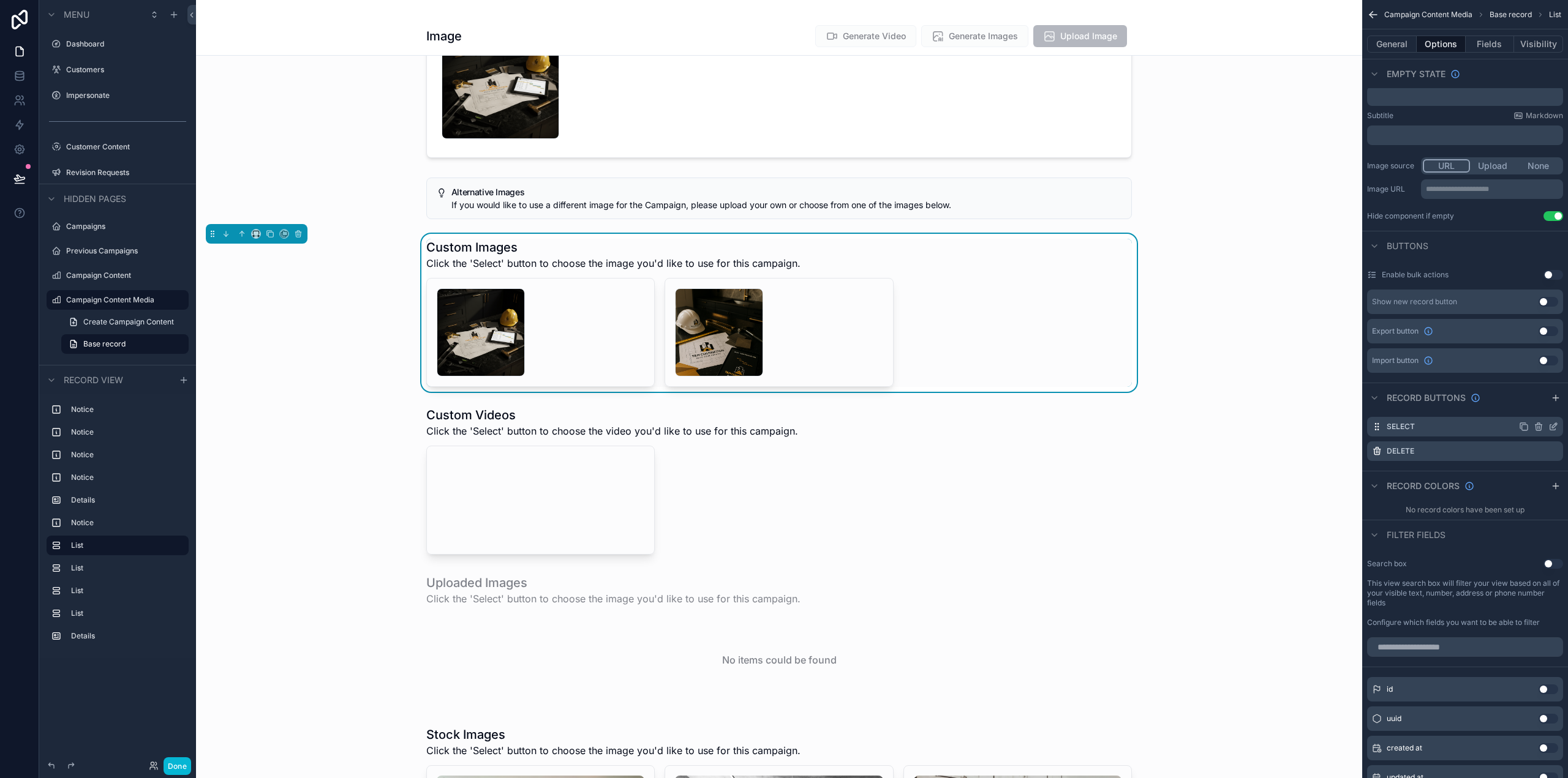
click at [1554, 426] on icon "scrollable content" at bounding box center [1553, 427] width 10 height 10
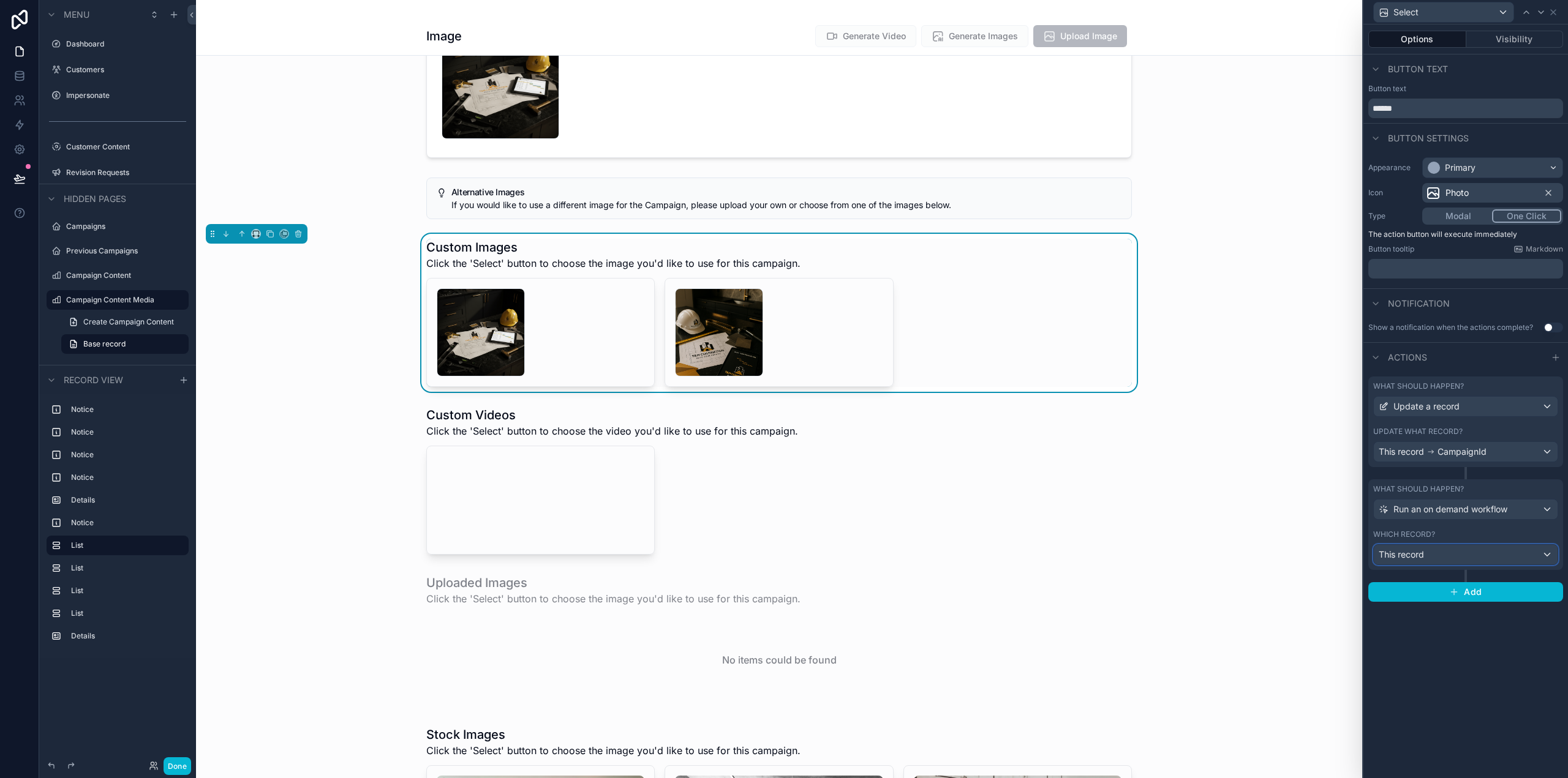
click at [1498, 548] on div "This record" at bounding box center [1465, 555] width 184 height 19
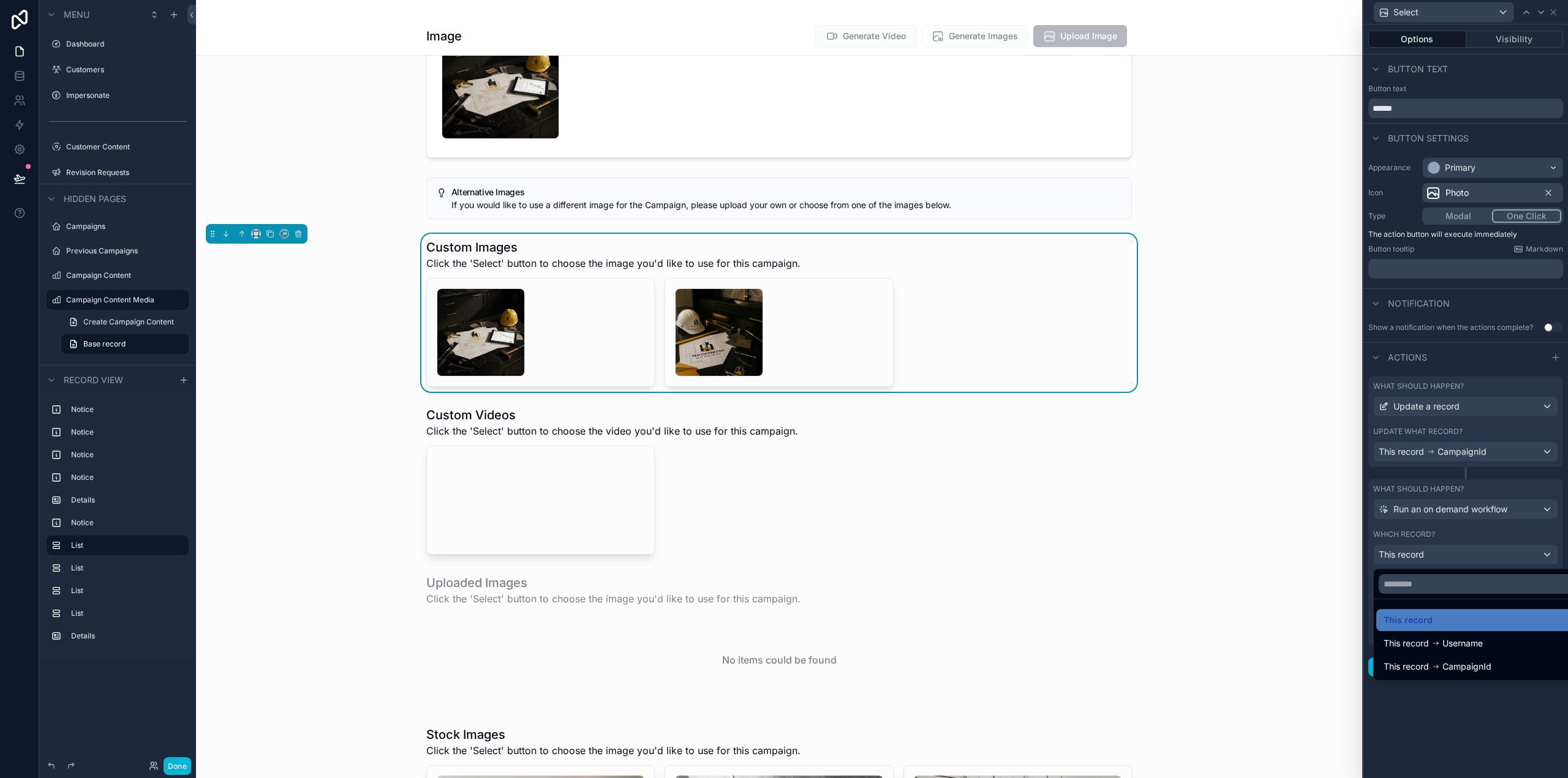
click at [1498, 549] on div at bounding box center [1465, 389] width 205 height 778
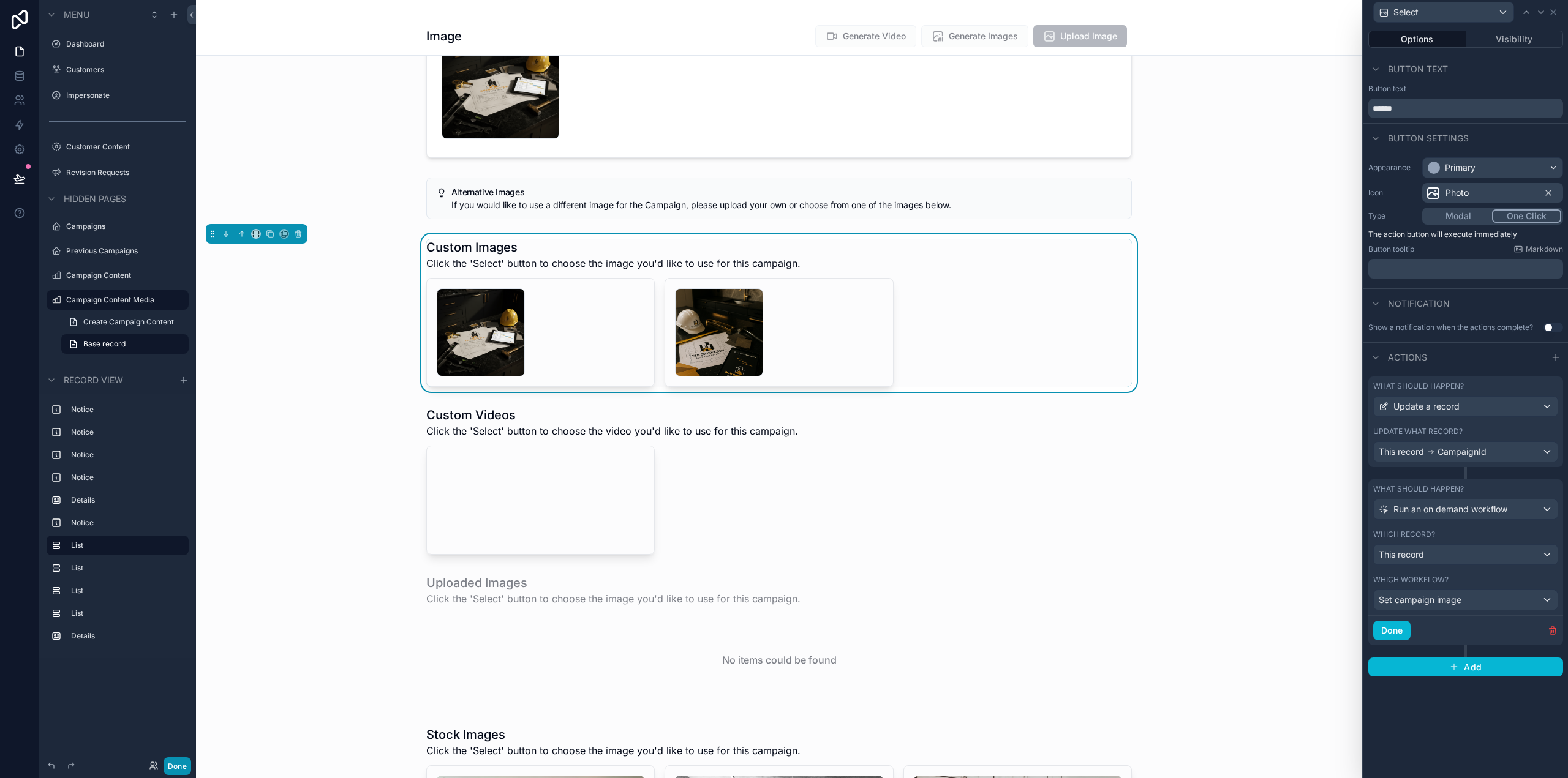
drag, startPoint x: 167, startPoint y: 767, endPoint x: 176, endPoint y: 764, distance: 9.5
click at [168, 767] on button "Done" at bounding box center [177, 766] width 27 height 18
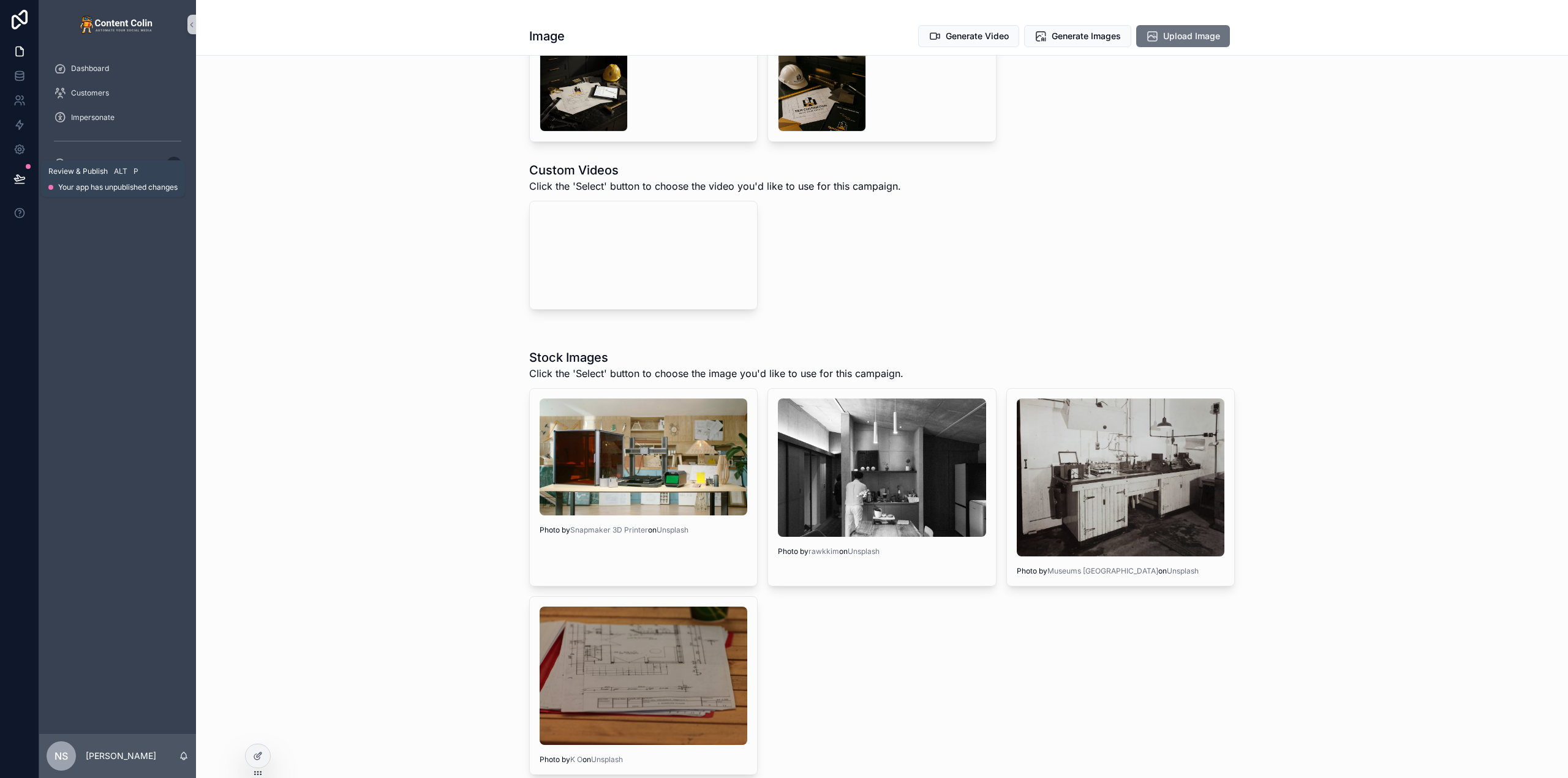
click at [25, 179] on icon at bounding box center [19, 179] width 12 height 12
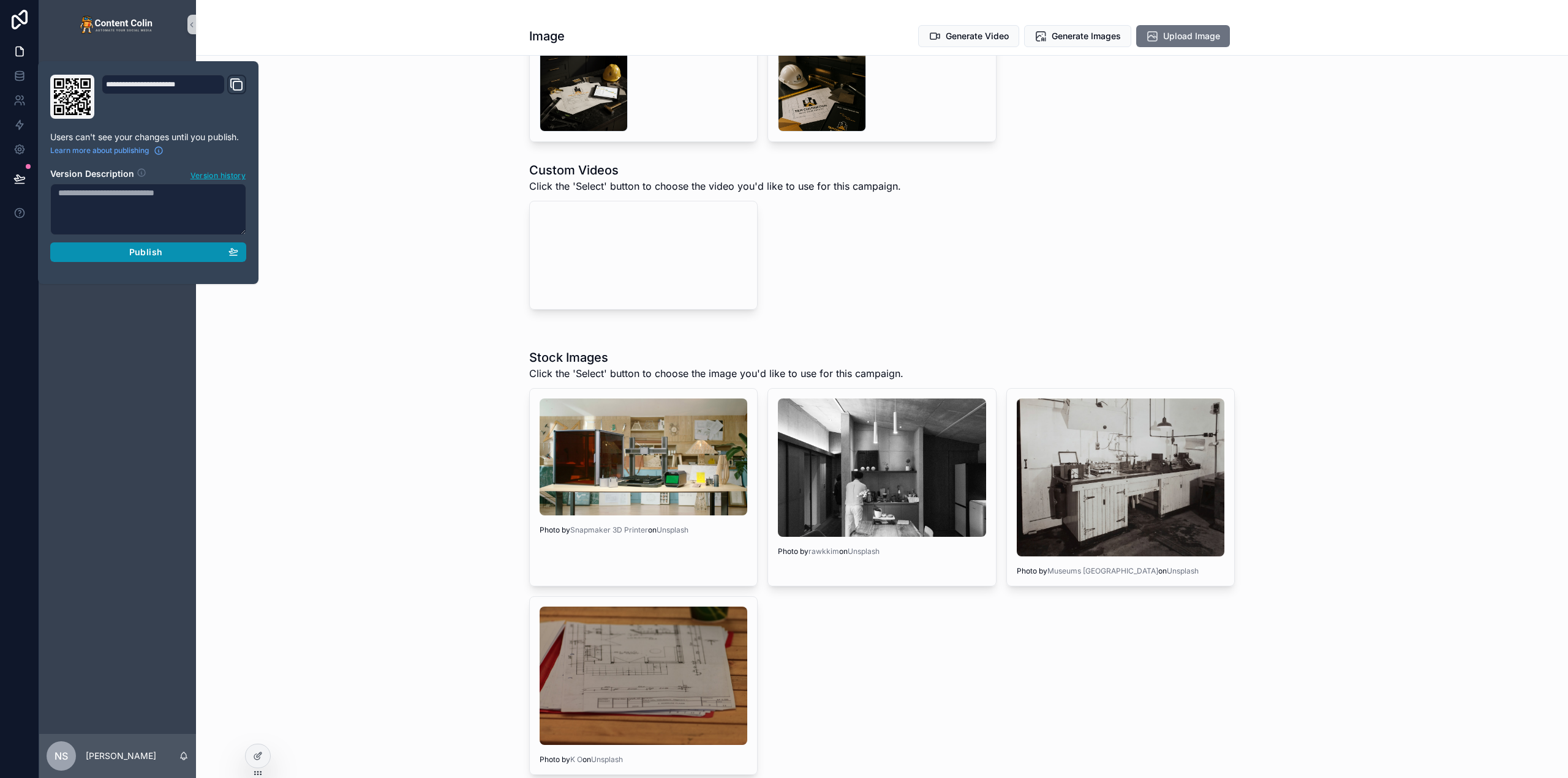
click at [152, 249] on span "Publish" at bounding box center [145, 252] width 33 height 11
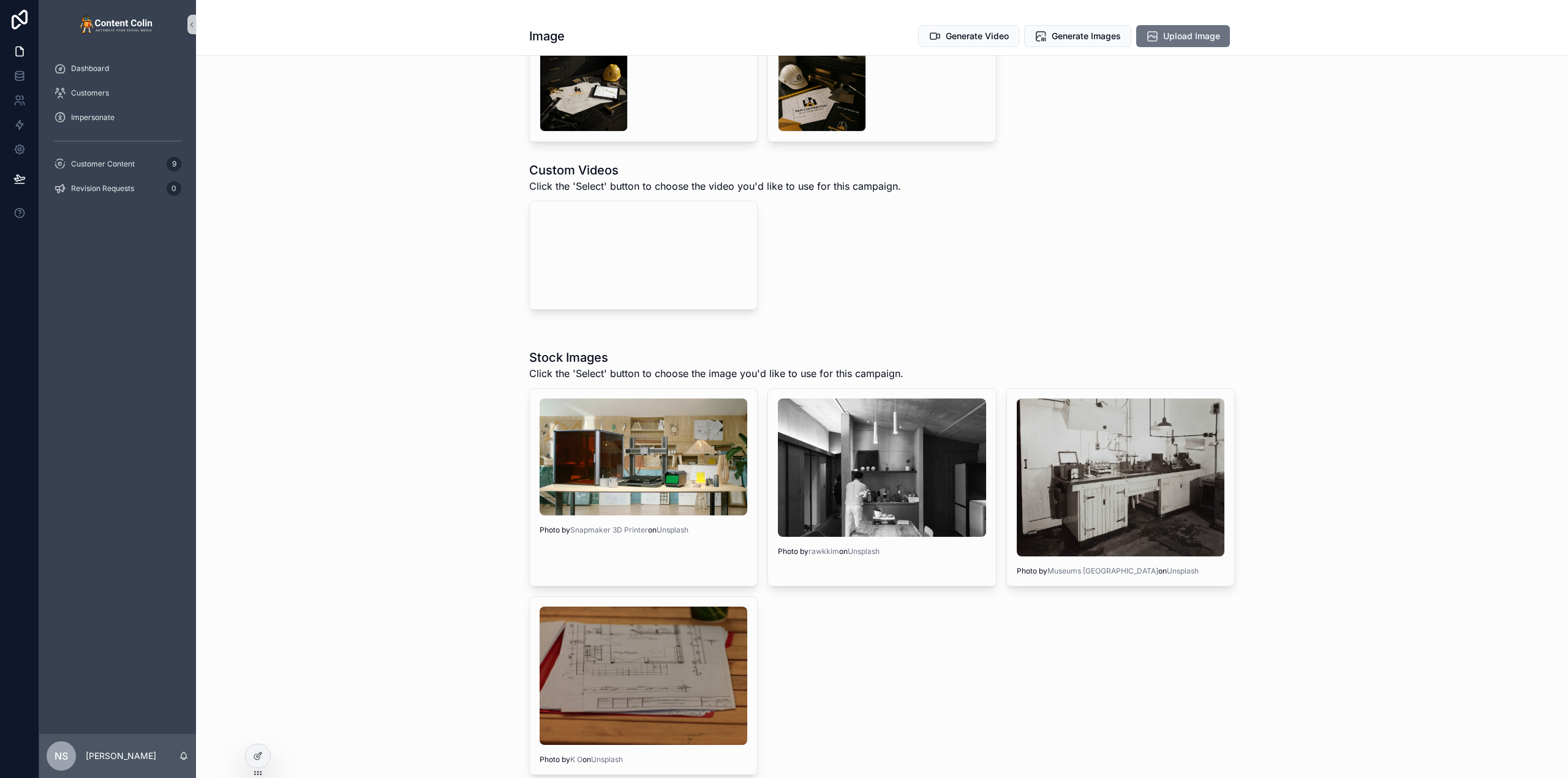
click at [433, 316] on div "Campaign Image tmconstruction-1759184870 .png Image URL https://cdn.contentcoli…" at bounding box center [882, 452] width 1372 height 1498
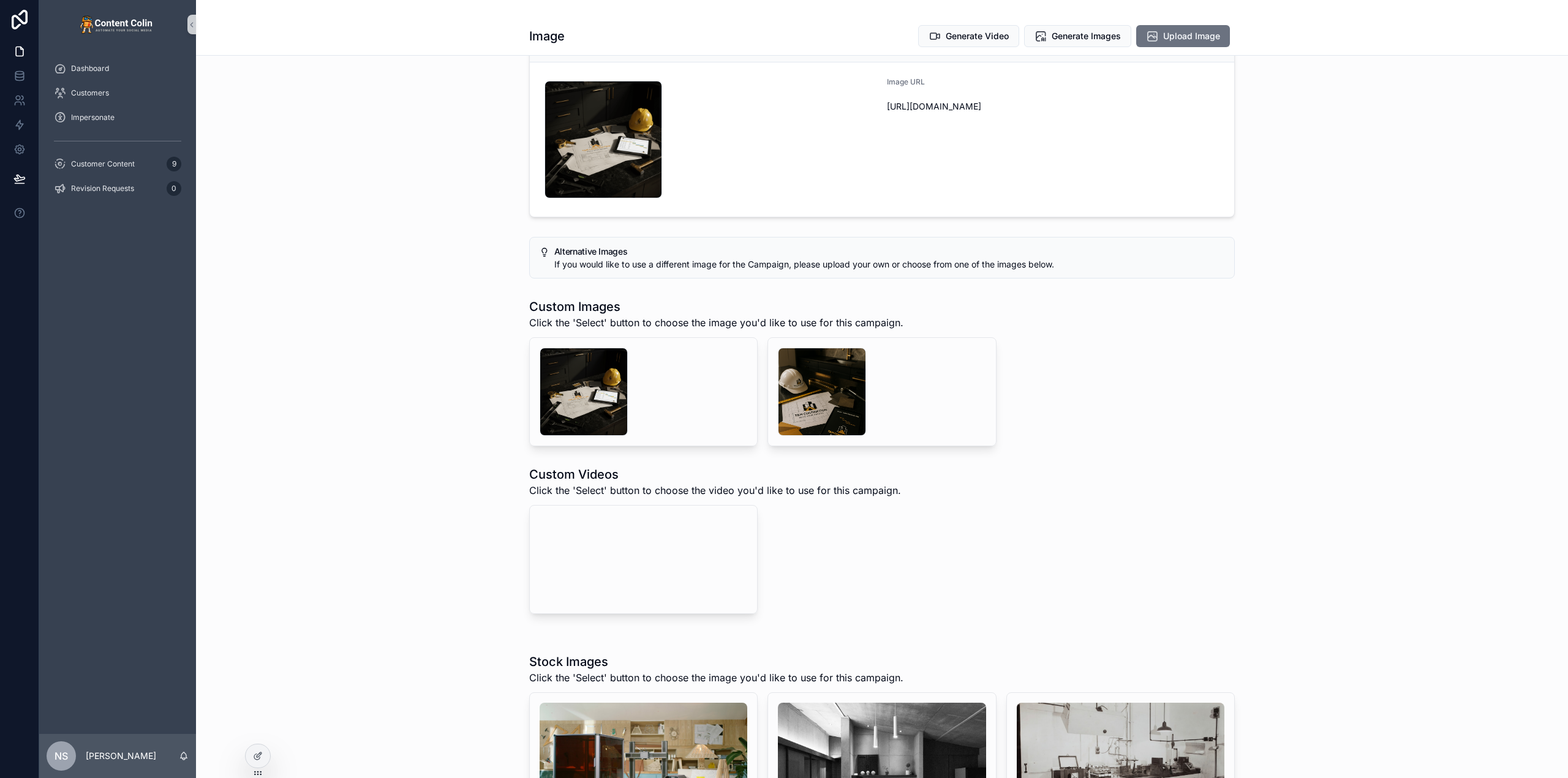
scroll to position [61, 0]
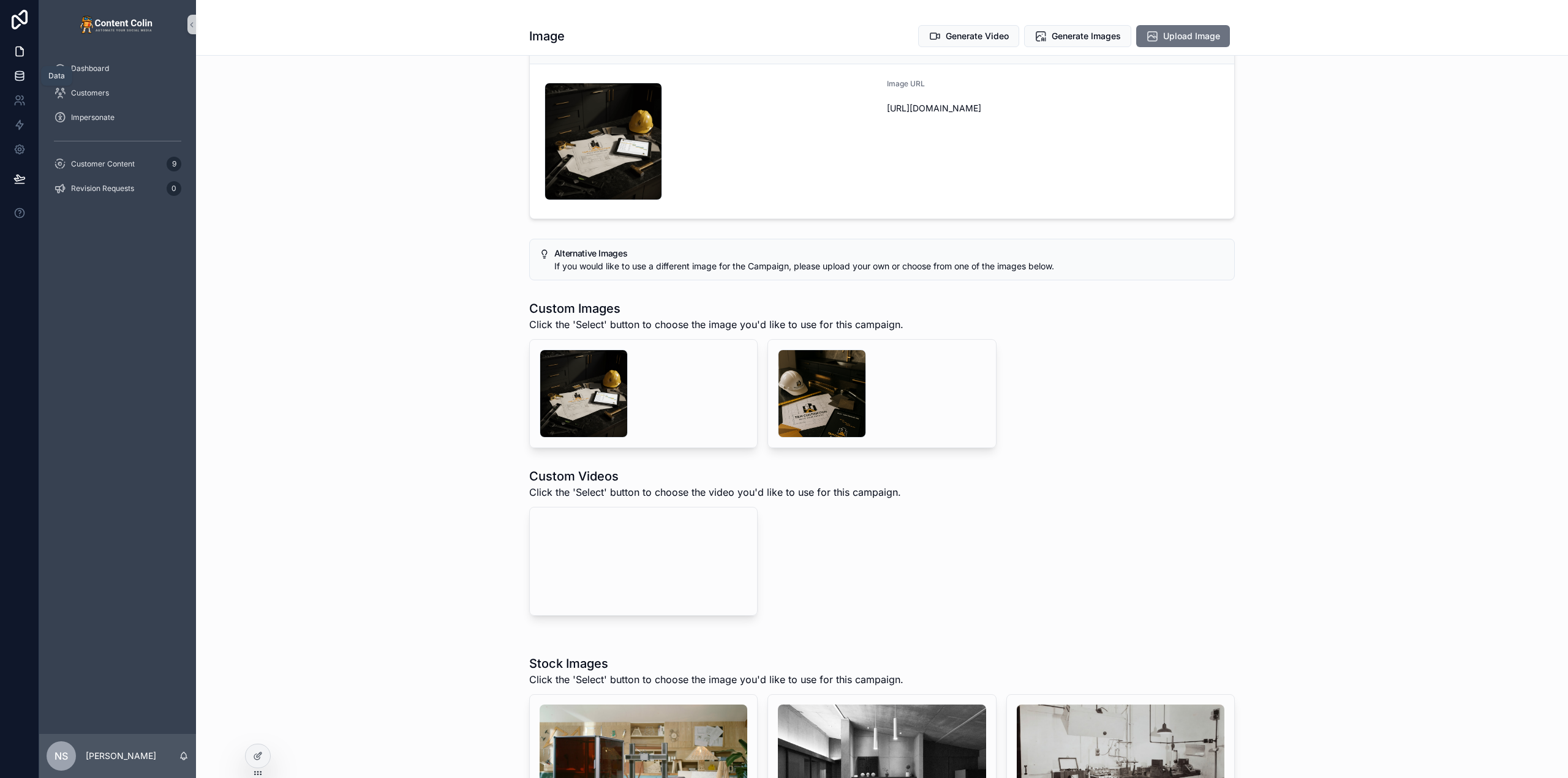
click at [16, 69] on link at bounding box center [19, 76] width 38 height 25
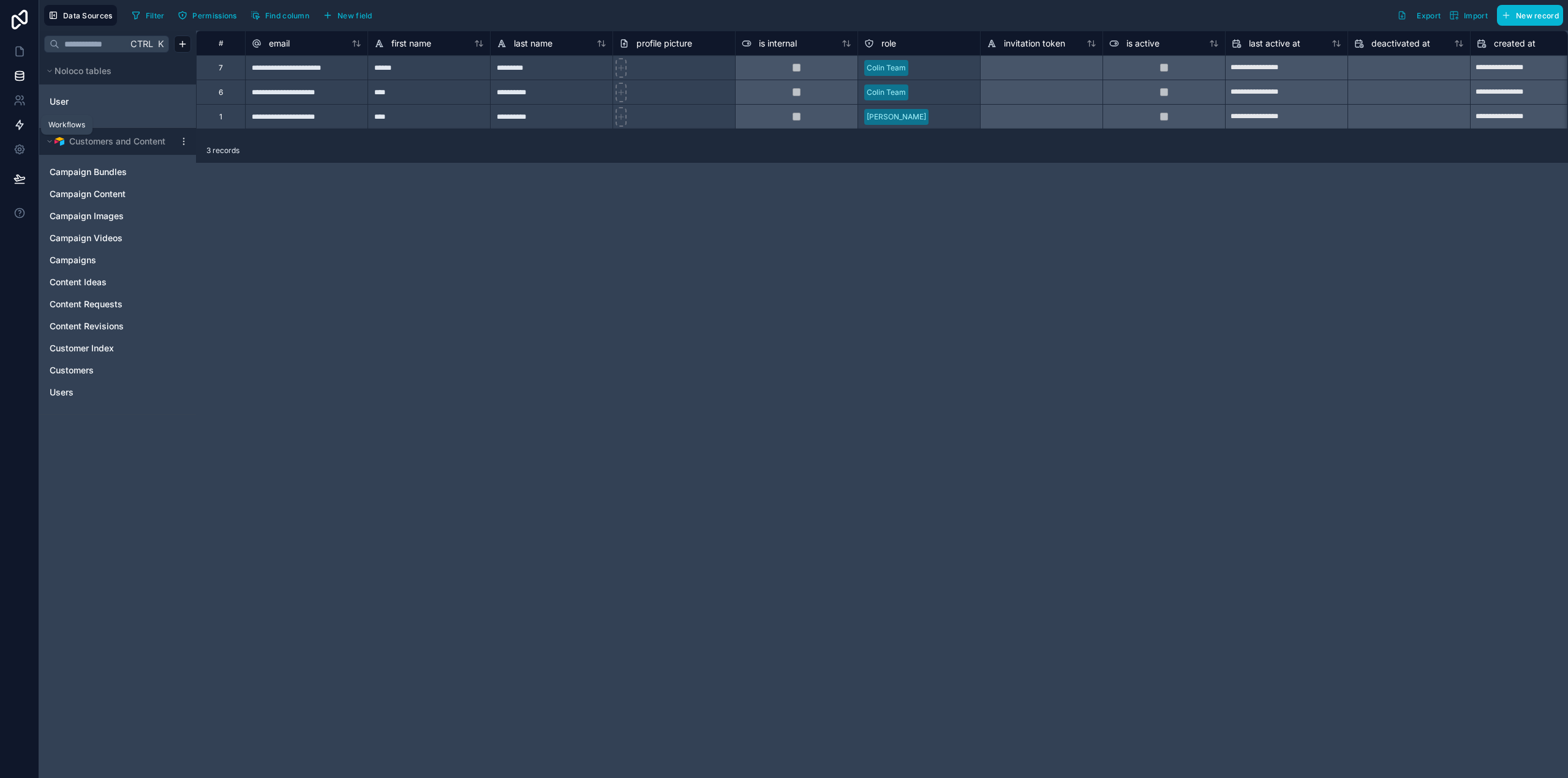
click at [19, 119] on icon at bounding box center [19, 125] width 12 height 12
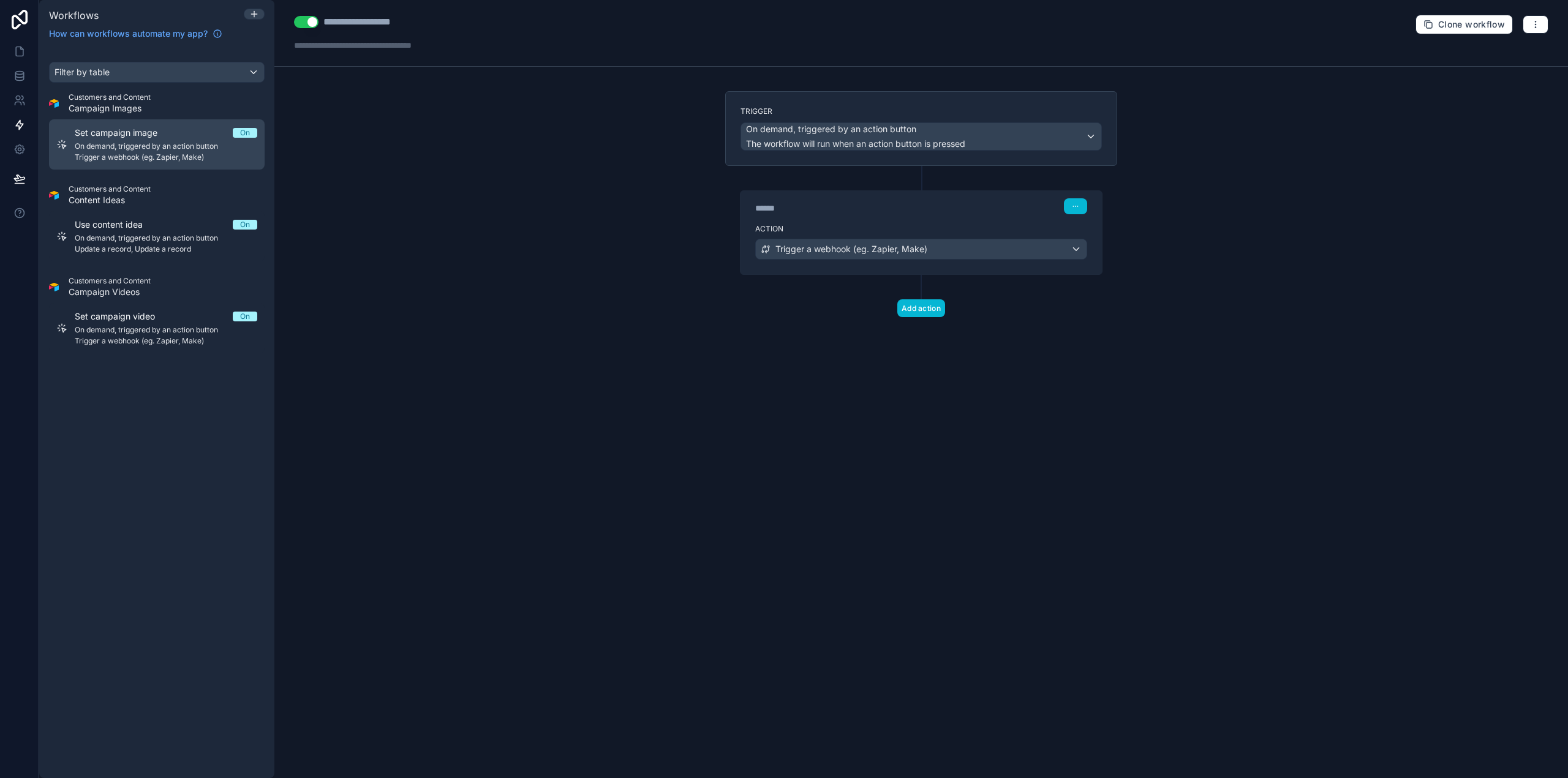
click at [152, 144] on span "On demand, triggered by an action button" at bounding box center [166, 146] width 183 height 10
click at [923, 242] on div "Trigger a webhook (eg. Zapier, Make)" at bounding box center [921, 249] width 331 height 19
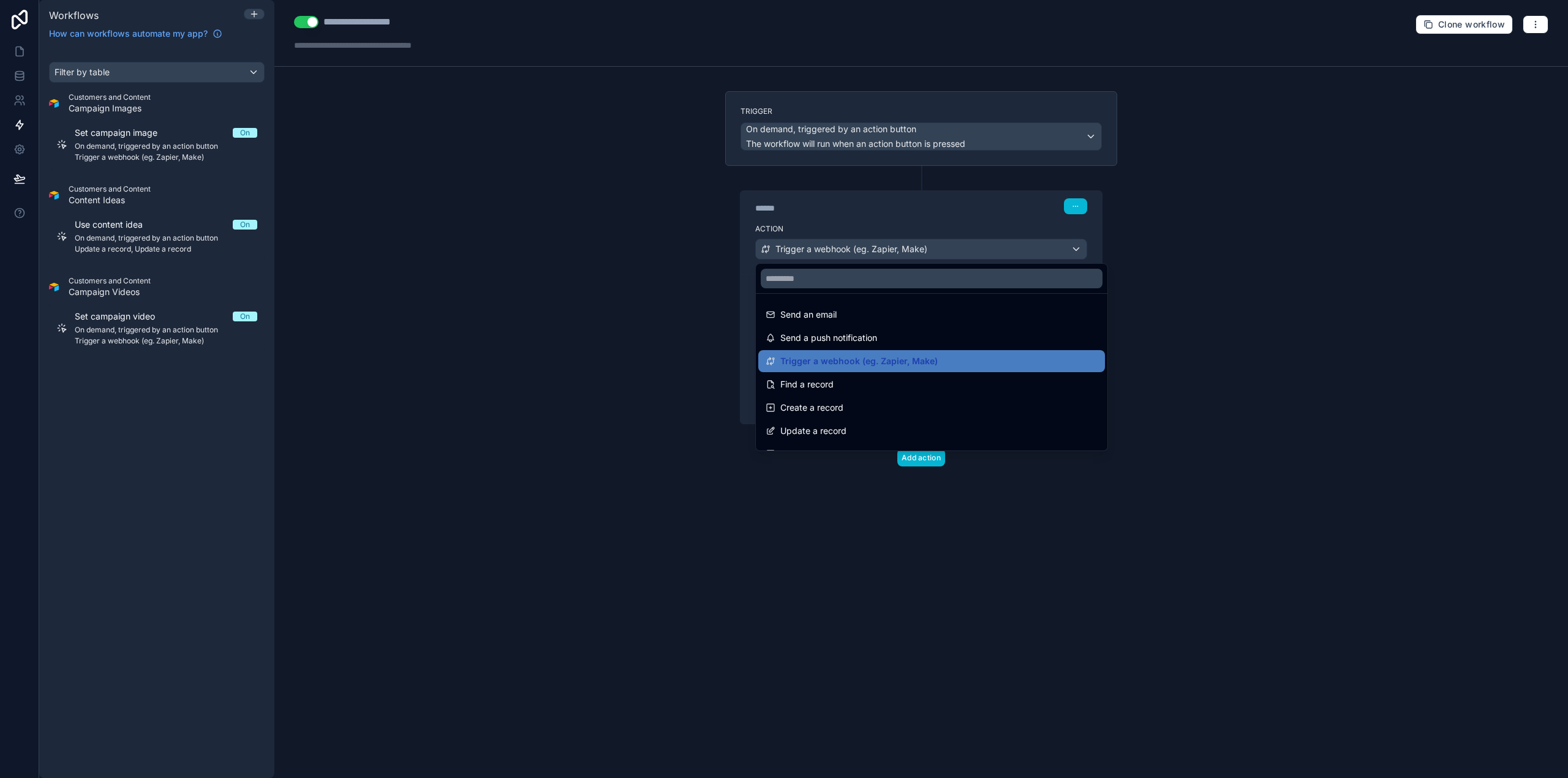
click at [923, 242] on div at bounding box center [784, 389] width 1568 height 778
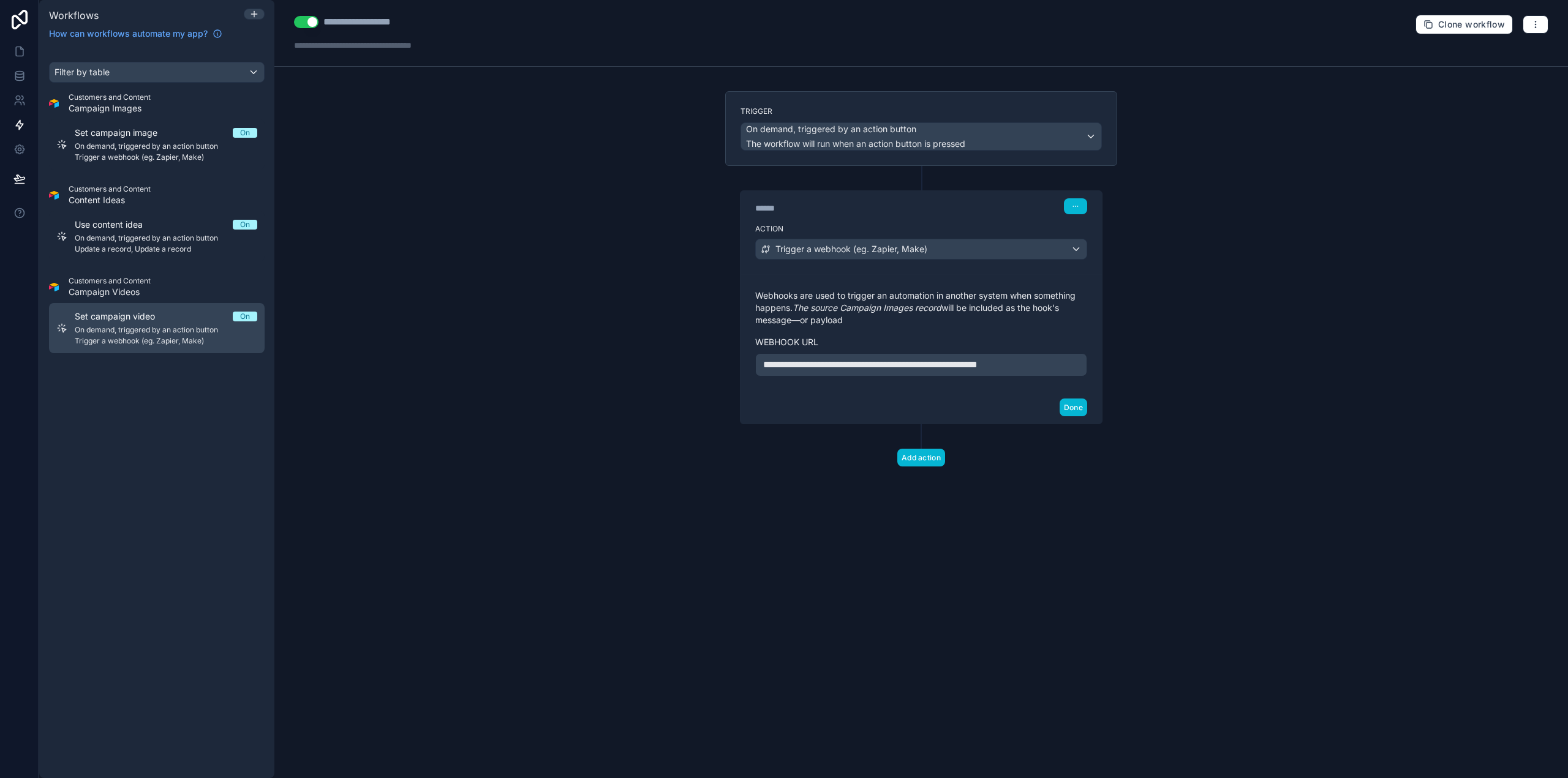
click at [117, 338] on span "Trigger a webhook (eg. Zapier, Make)" at bounding box center [166, 341] width 183 height 10
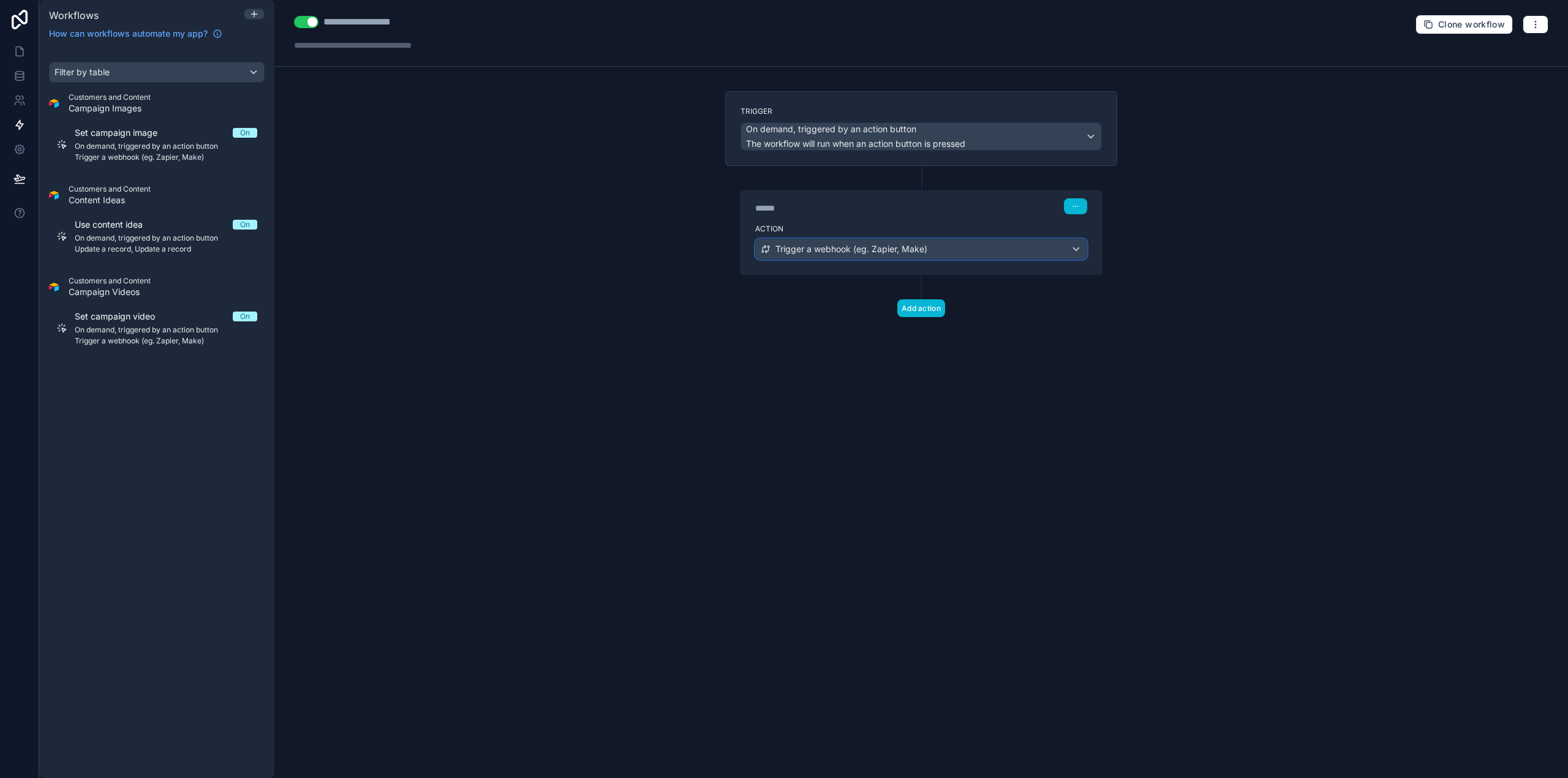
click at [881, 245] on span "Trigger a webhook (eg. Zapier, Make)" at bounding box center [852, 249] width 152 height 12
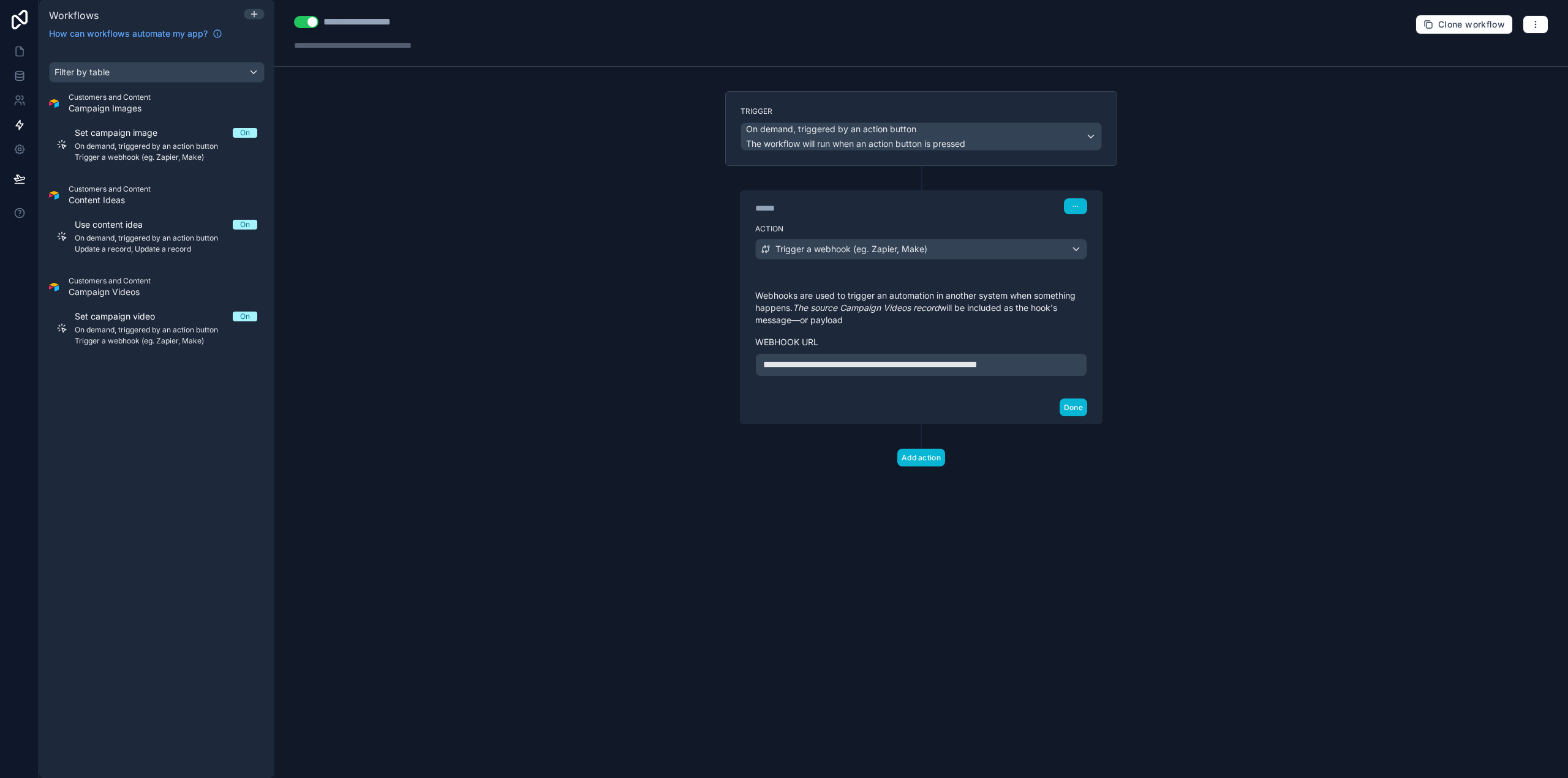
click at [925, 367] on span "**********" at bounding box center [870, 364] width 214 height 9
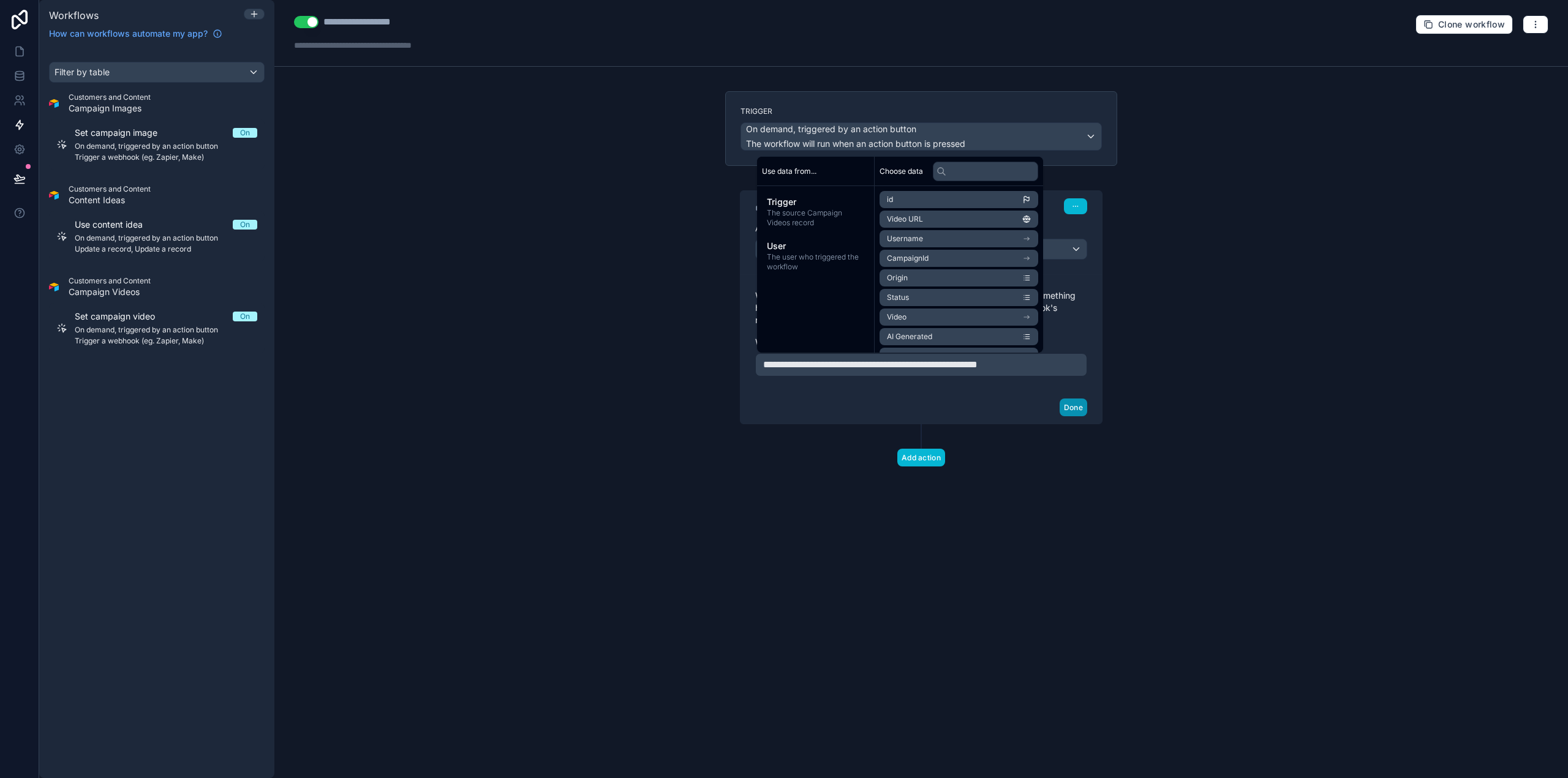
click at [1084, 410] on button "Done" at bounding box center [1073, 407] width 27 height 18
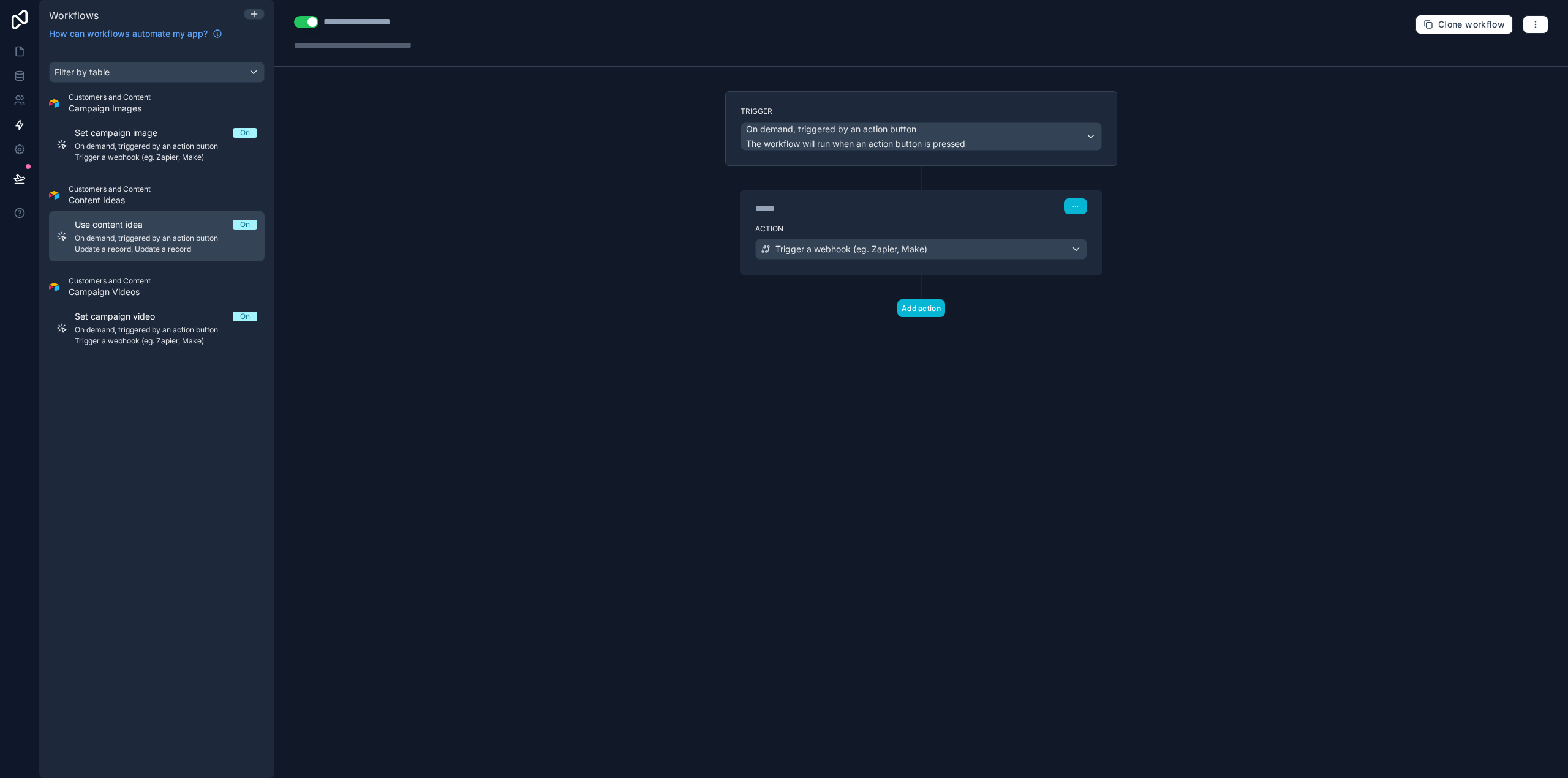
click at [154, 237] on span "On demand, triggered by an action button" at bounding box center [166, 238] width 183 height 10
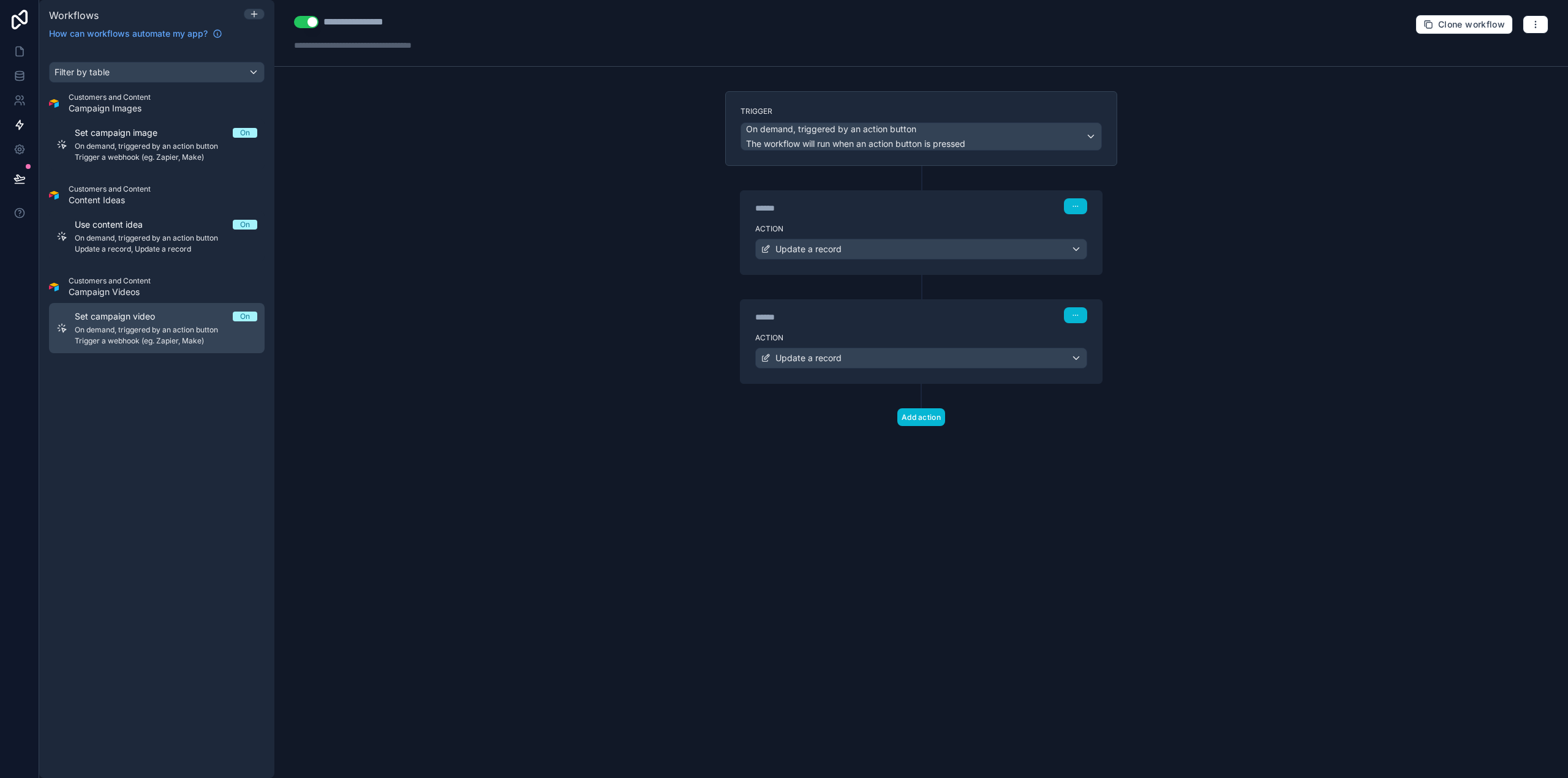
click at [152, 326] on span "On demand, triggered by an action button" at bounding box center [166, 330] width 183 height 10
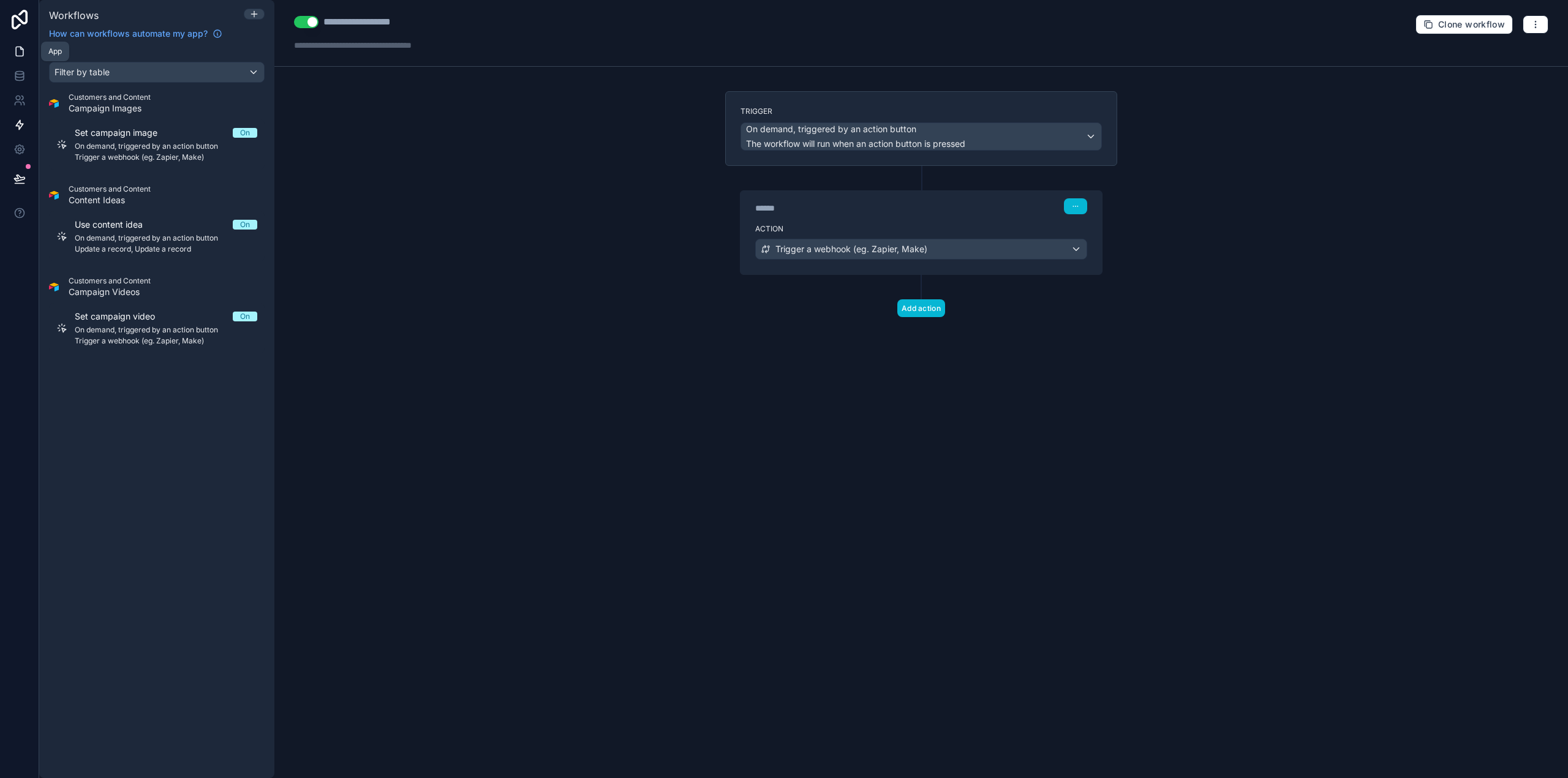
click at [19, 52] on icon at bounding box center [19, 51] width 12 height 12
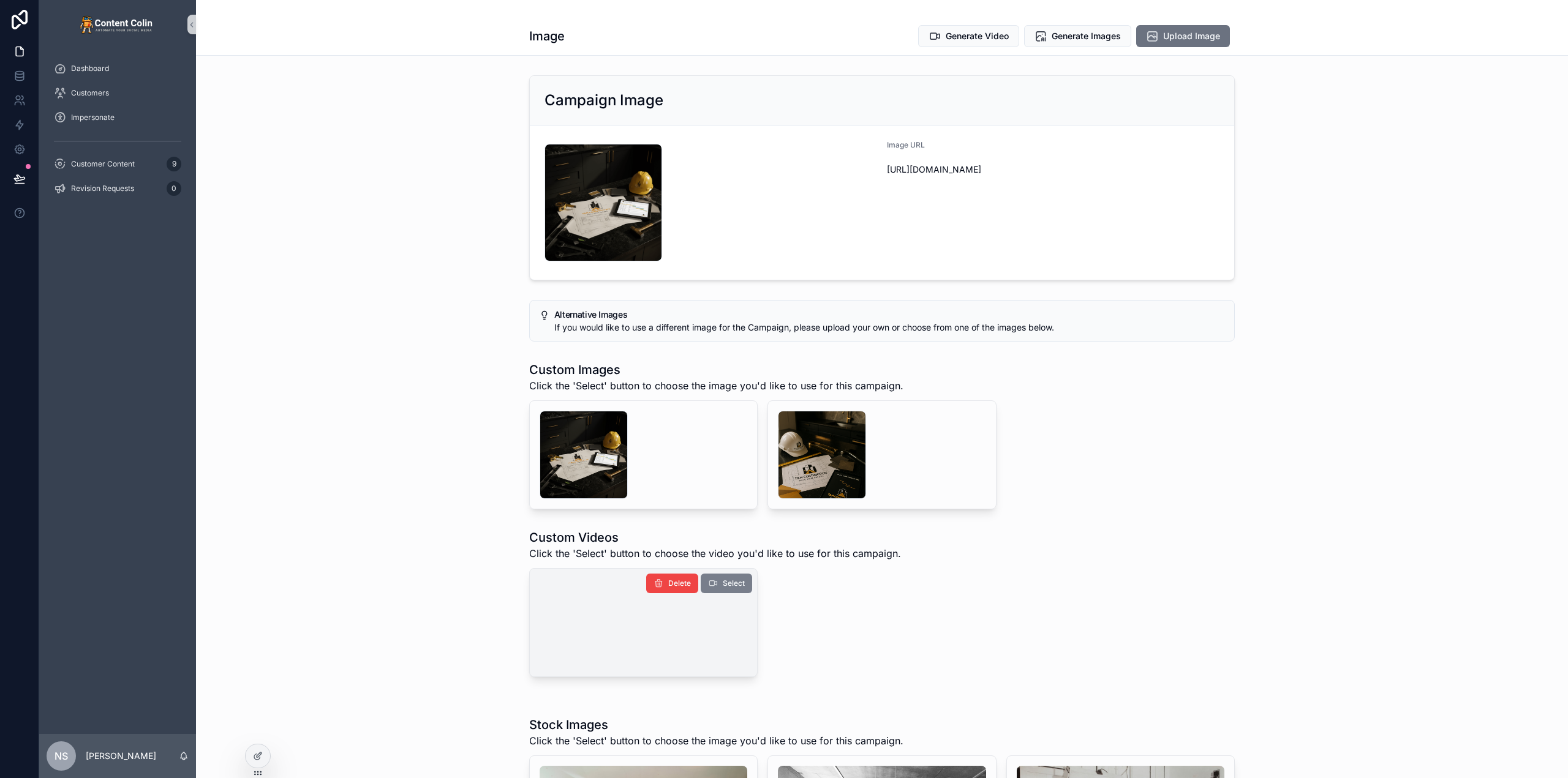
click at [734, 584] on span "Select" at bounding box center [734, 583] width 22 height 10
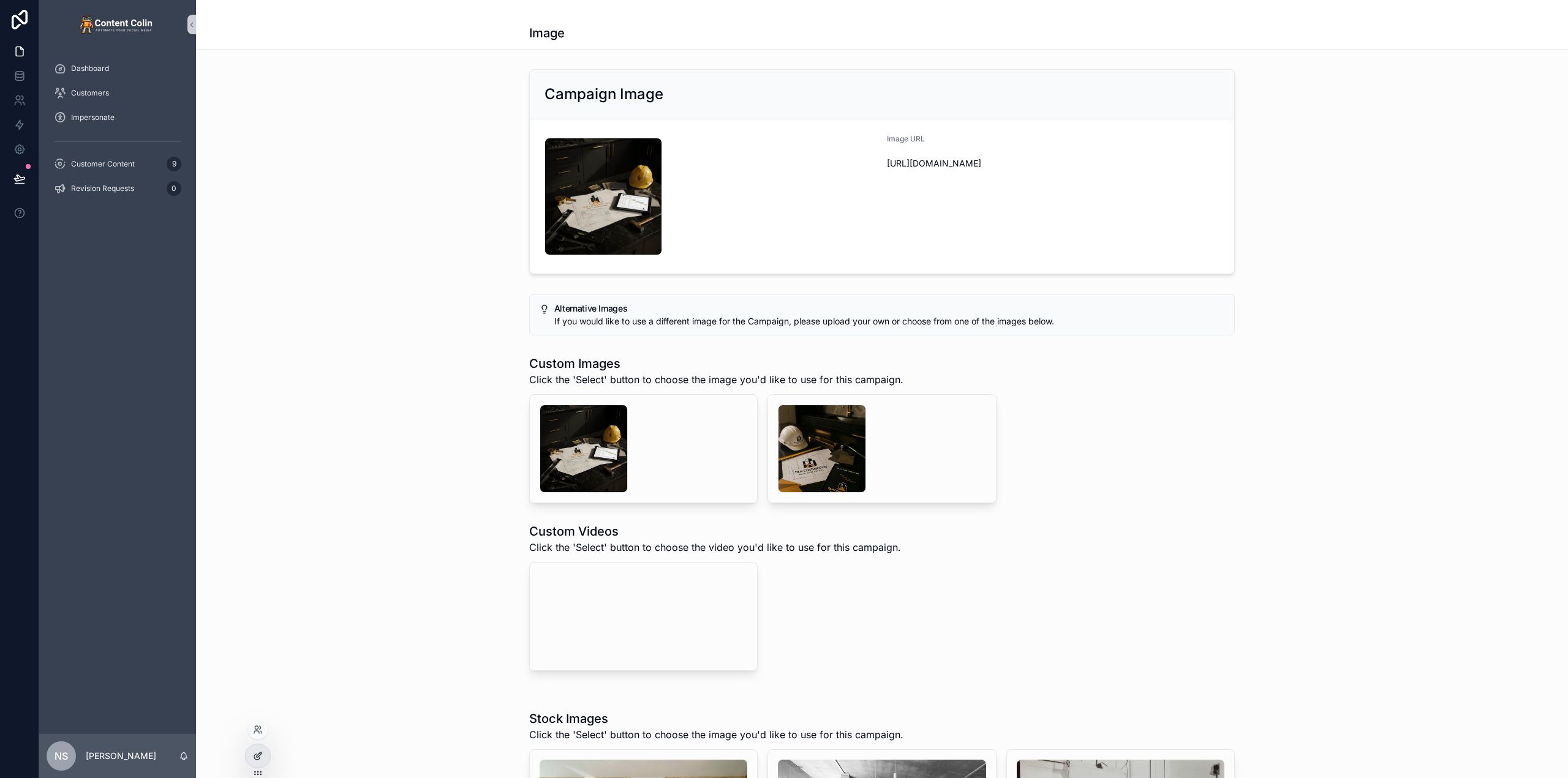
click at [260, 755] on icon at bounding box center [257, 756] width 10 height 10
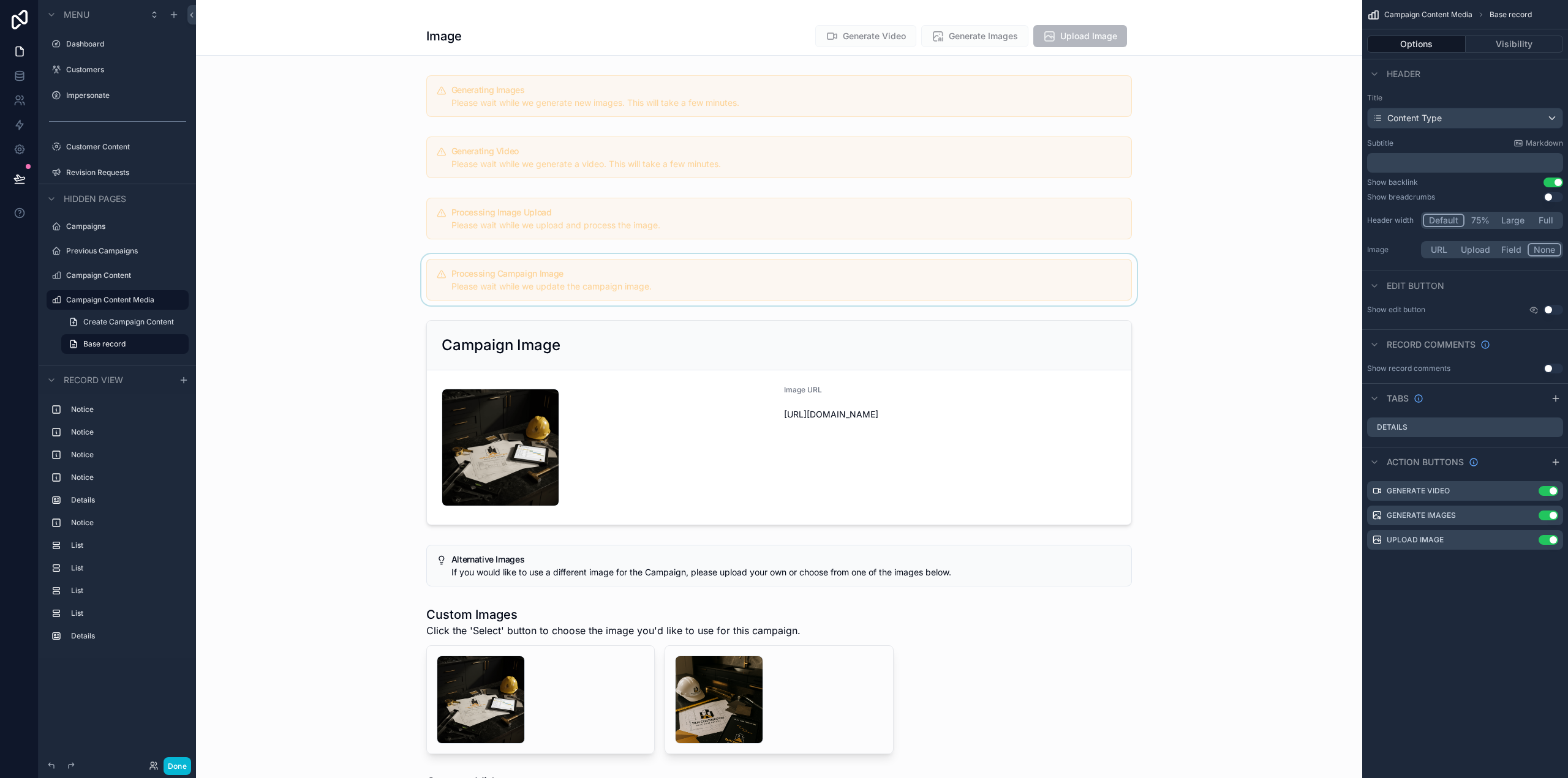
click at [681, 273] on div "scrollable content" at bounding box center [779, 279] width 1166 height 51
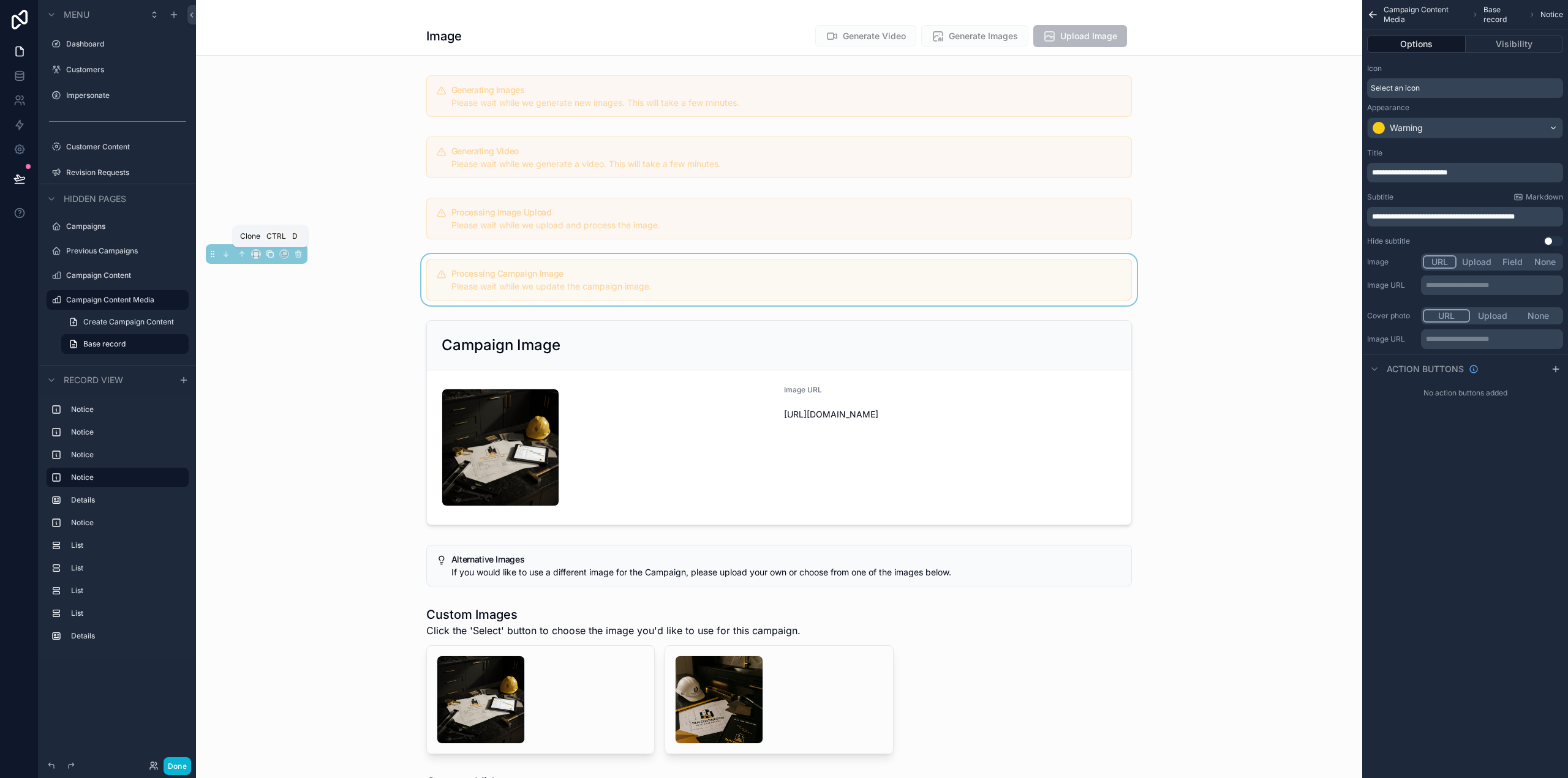
click at [272, 257] on icon "scrollable content" at bounding box center [270, 254] width 8 height 8
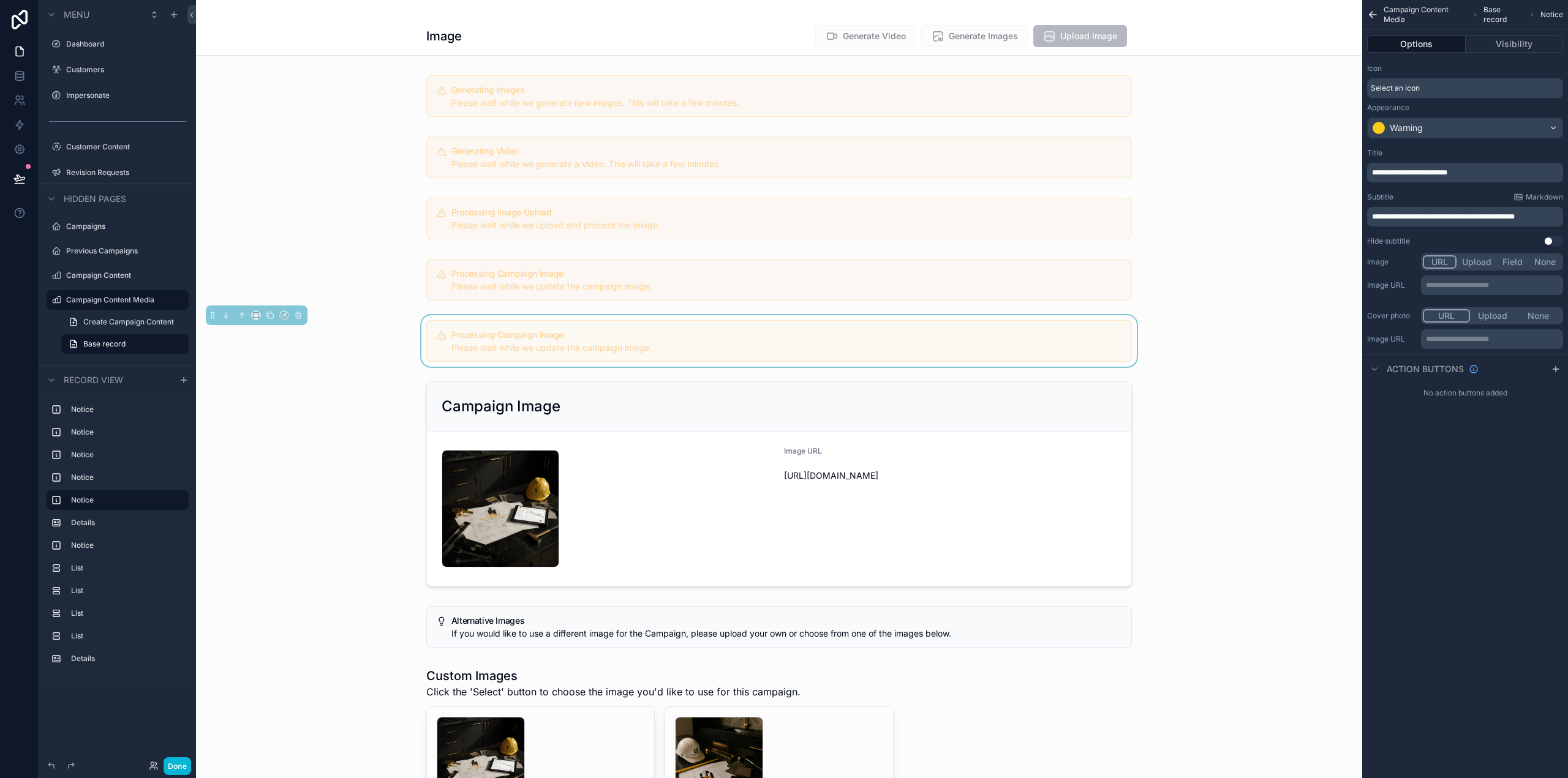
click at [666, 340] on div "Processing Campaign Image Please wait while we update the campaign image." at bounding box center [787, 342] width 670 height 23
click at [1447, 173] on span "**********" at bounding box center [1410, 172] width 75 height 7
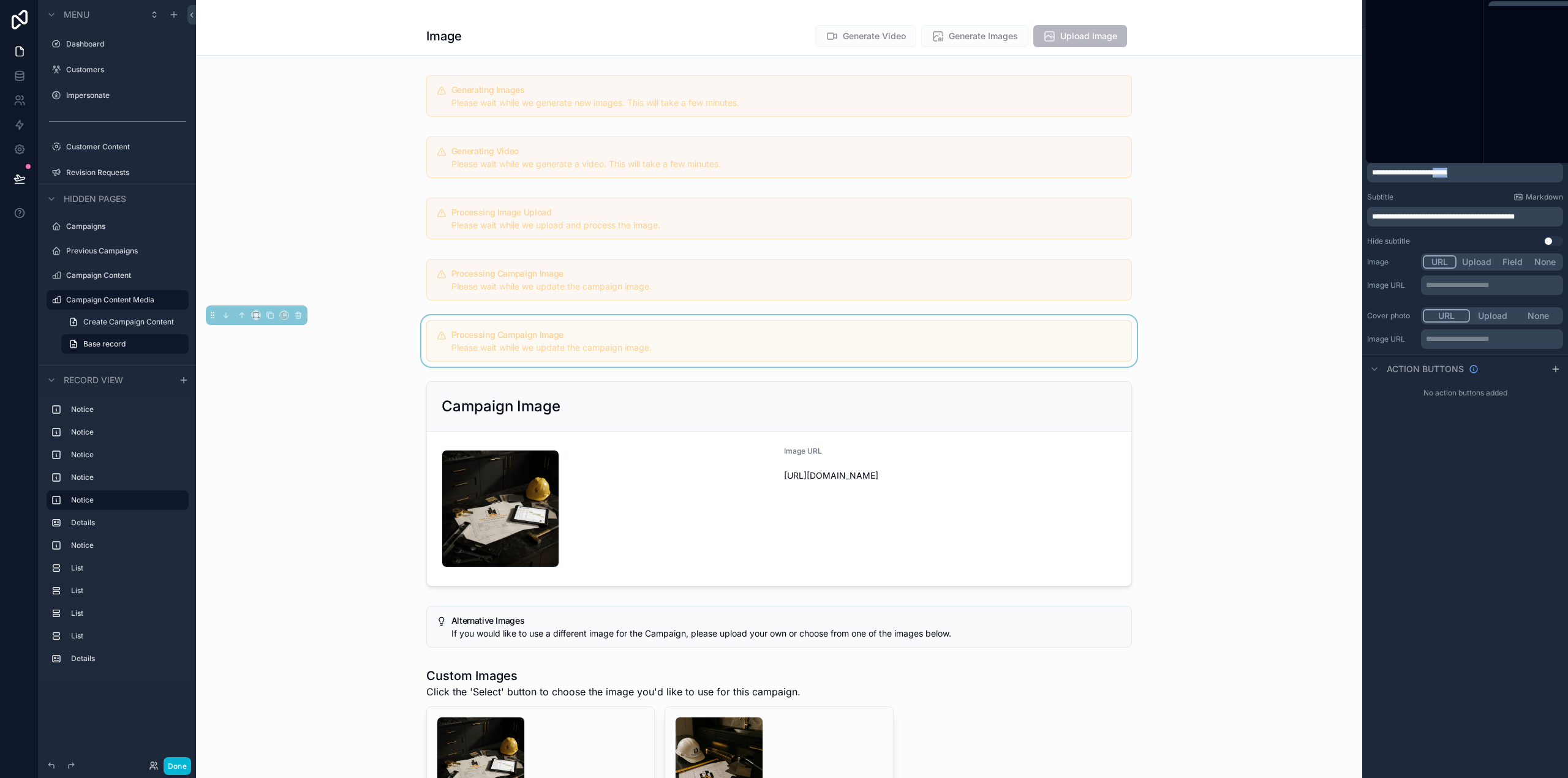
click at [1447, 172] on span "**********" at bounding box center [1410, 172] width 75 height 7
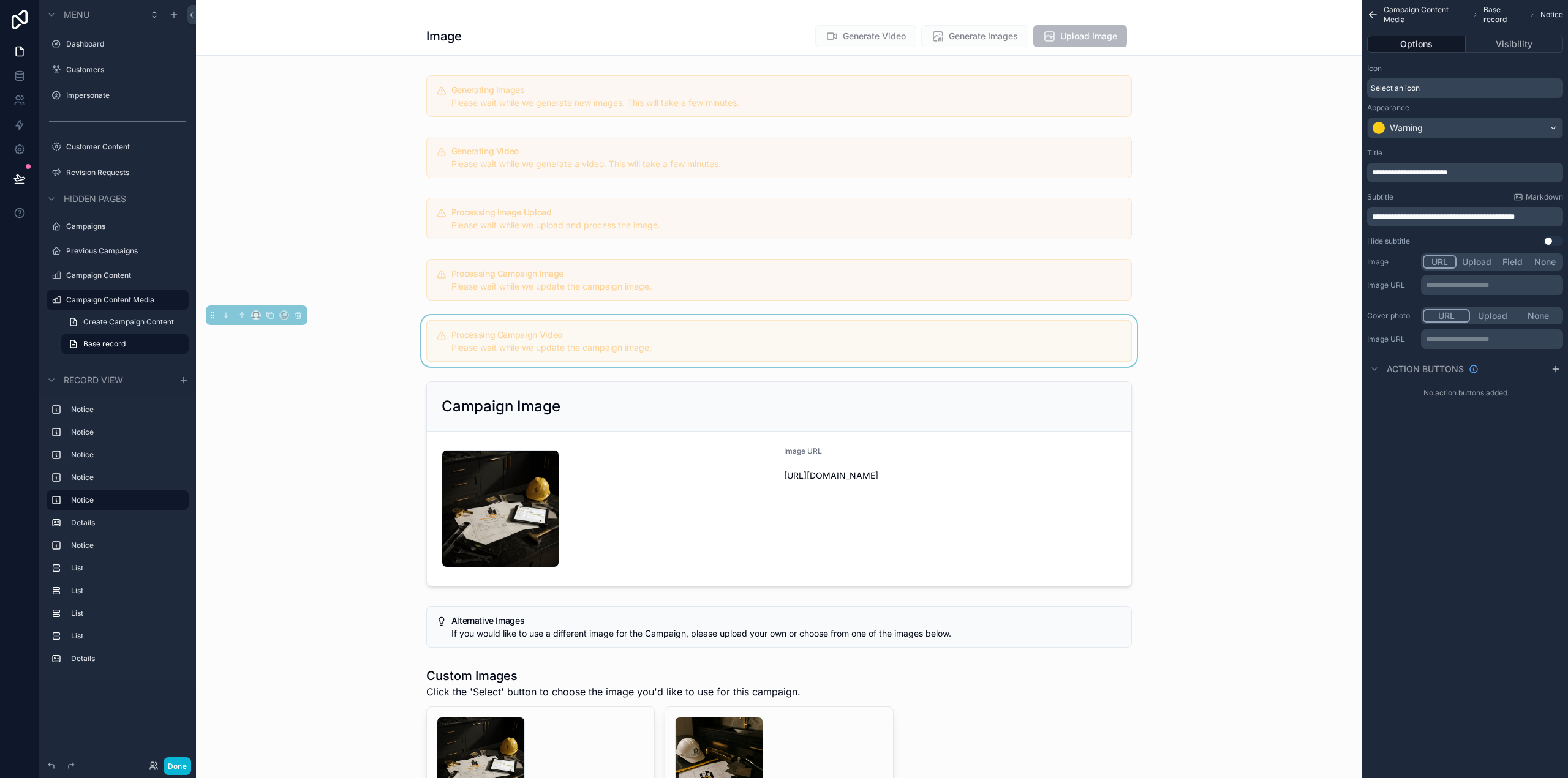
click at [1521, 145] on div "**********" at bounding box center [1465, 197] width 206 height 108
click at [1515, 219] on span "**********" at bounding box center [1443, 216] width 143 height 7
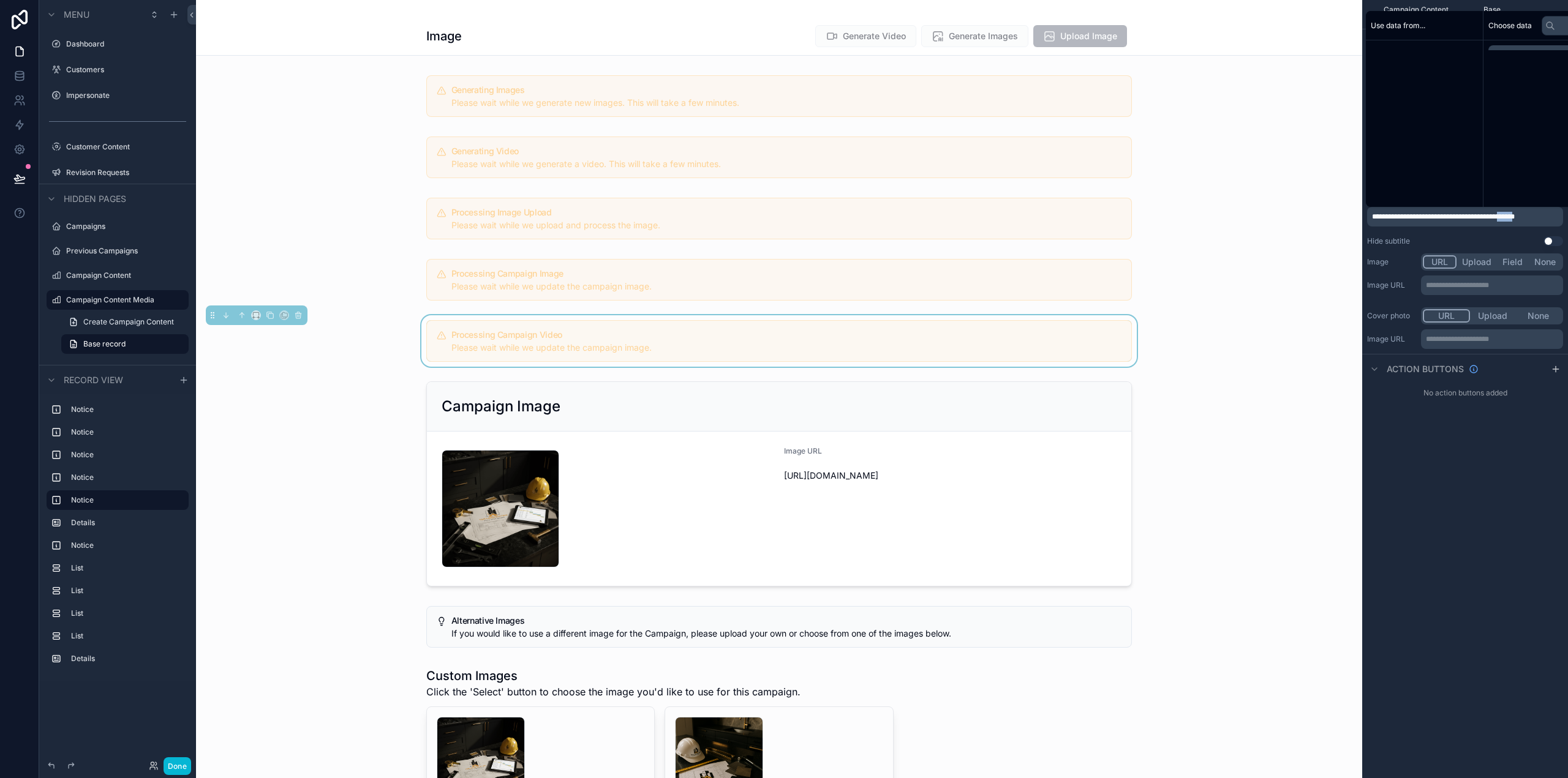
click at [1515, 218] on span "**********" at bounding box center [1443, 216] width 143 height 7
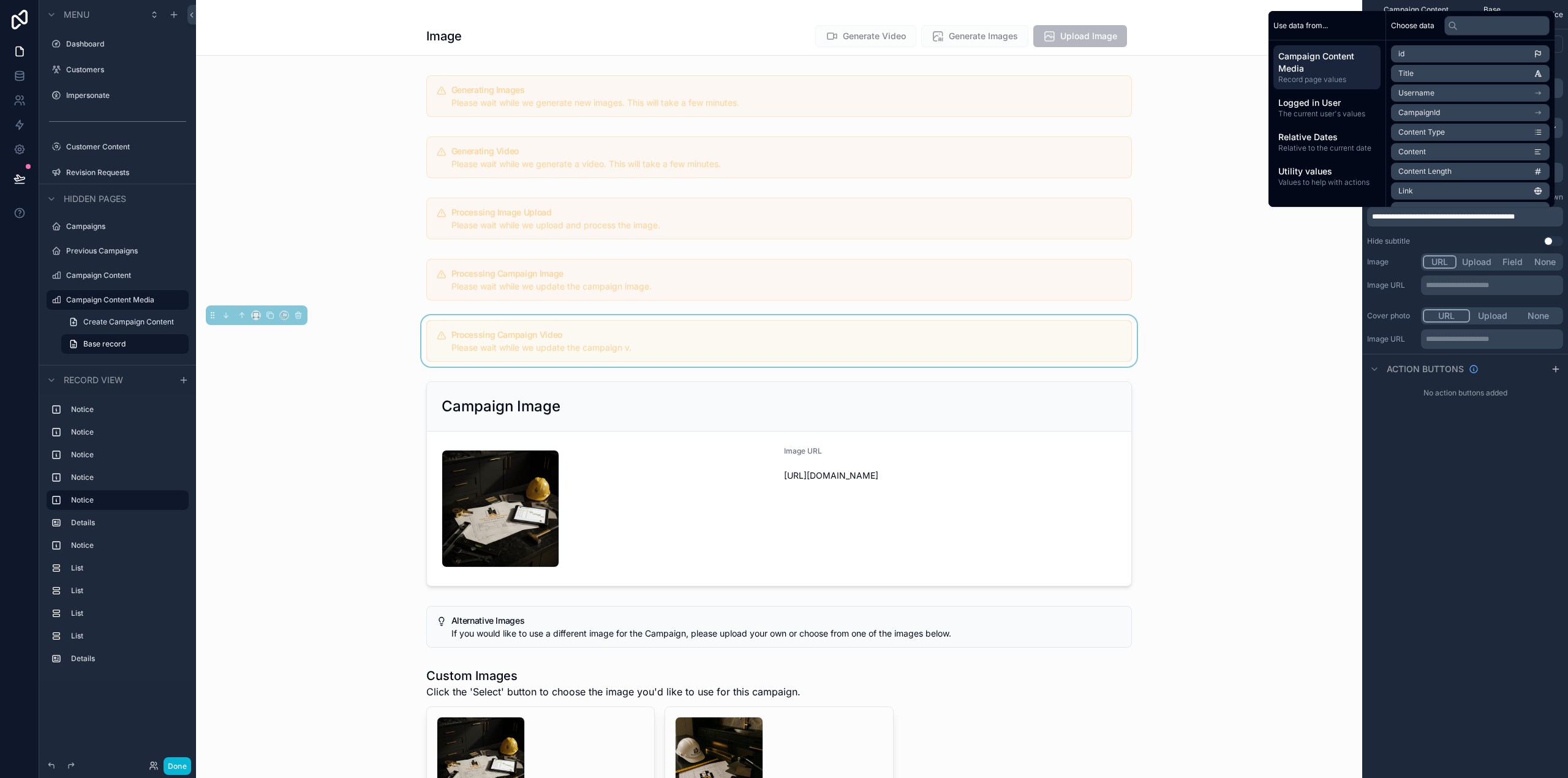
click at [1511, 490] on div "**********" at bounding box center [1465, 389] width 206 height 778
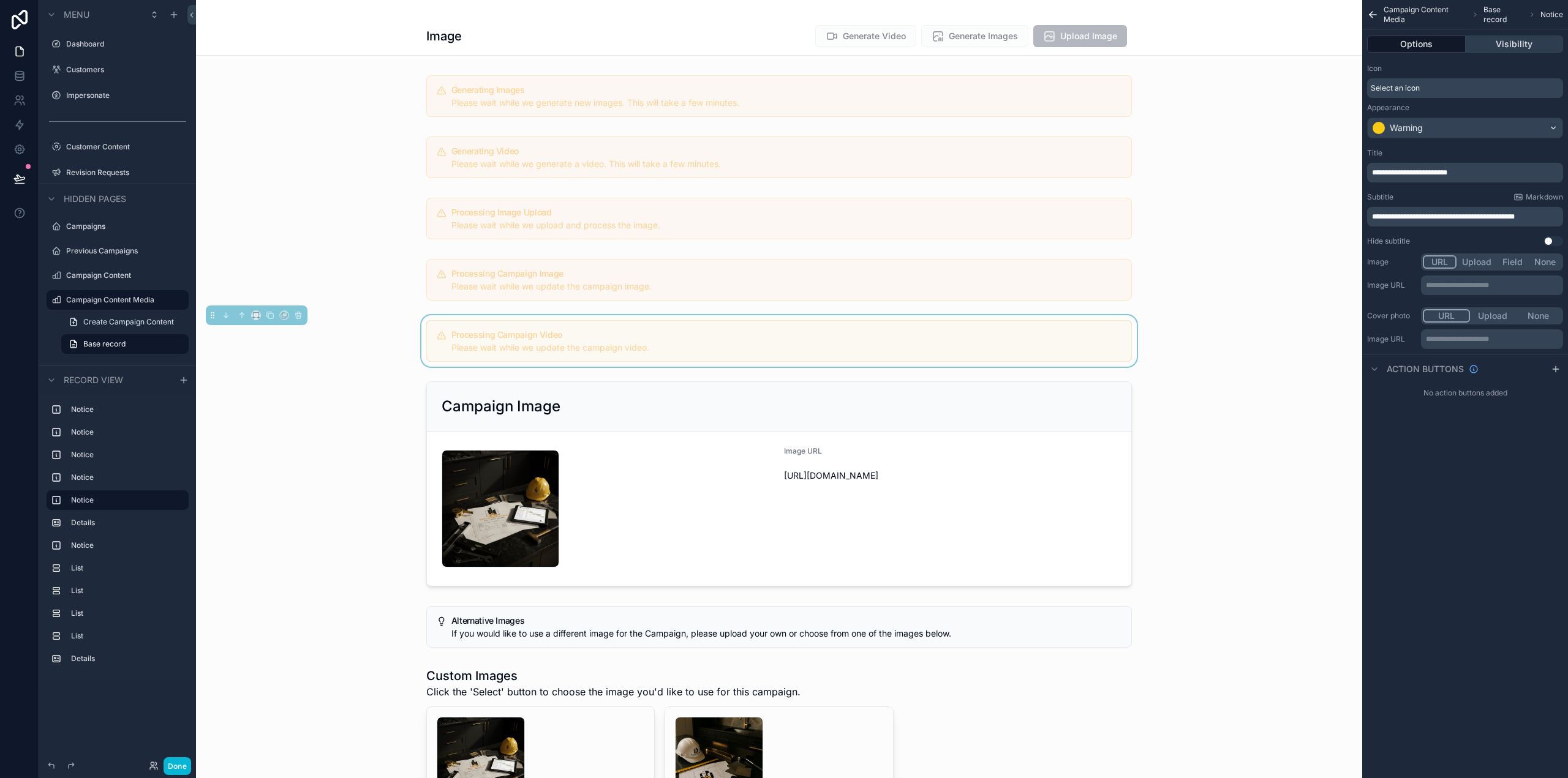
click at [1512, 47] on button "Visibility" at bounding box center [1514, 44] width 98 height 17
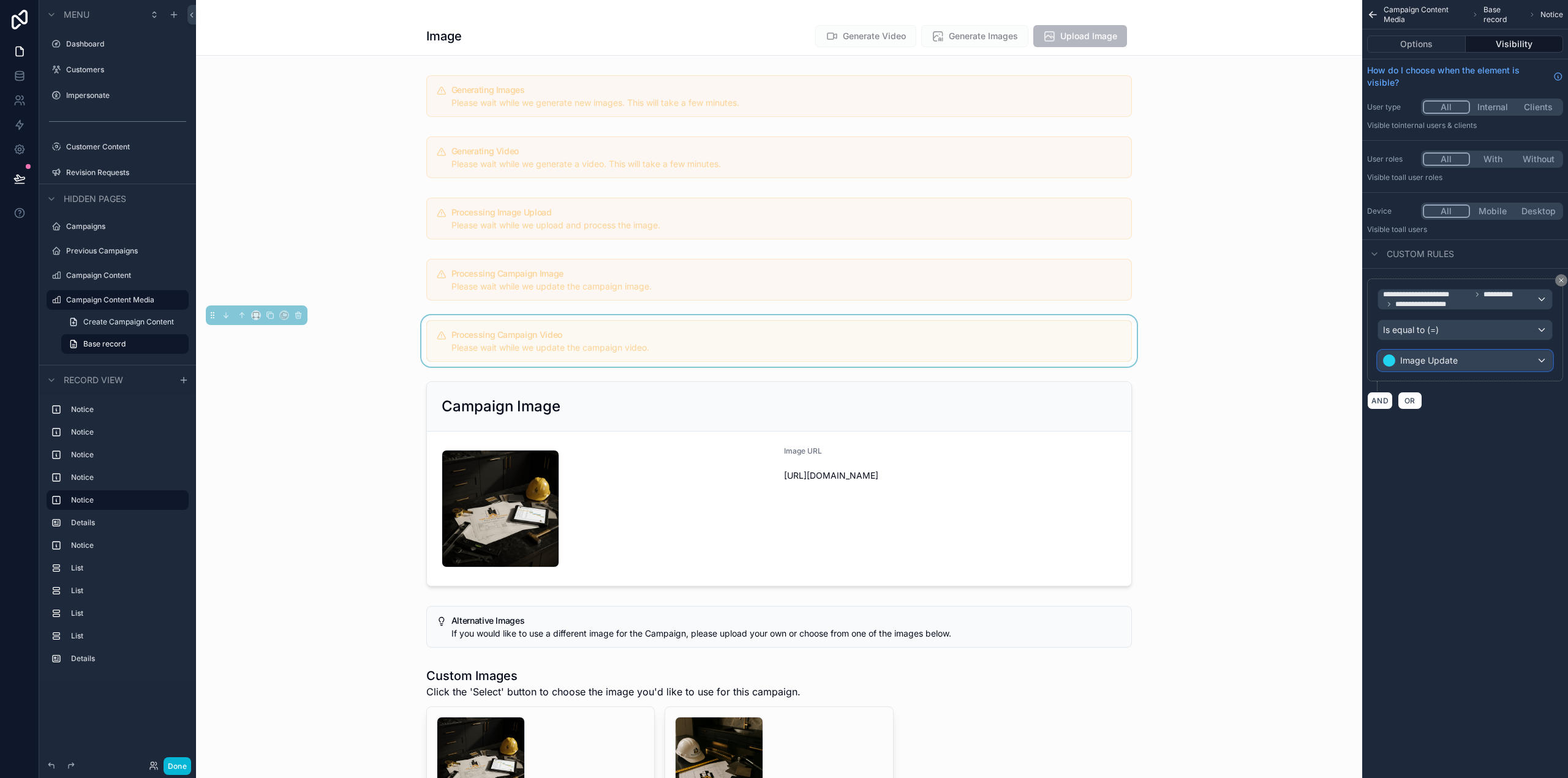
click at [1470, 353] on div "Image Update" at bounding box center [1465, 360] width 174 height 19
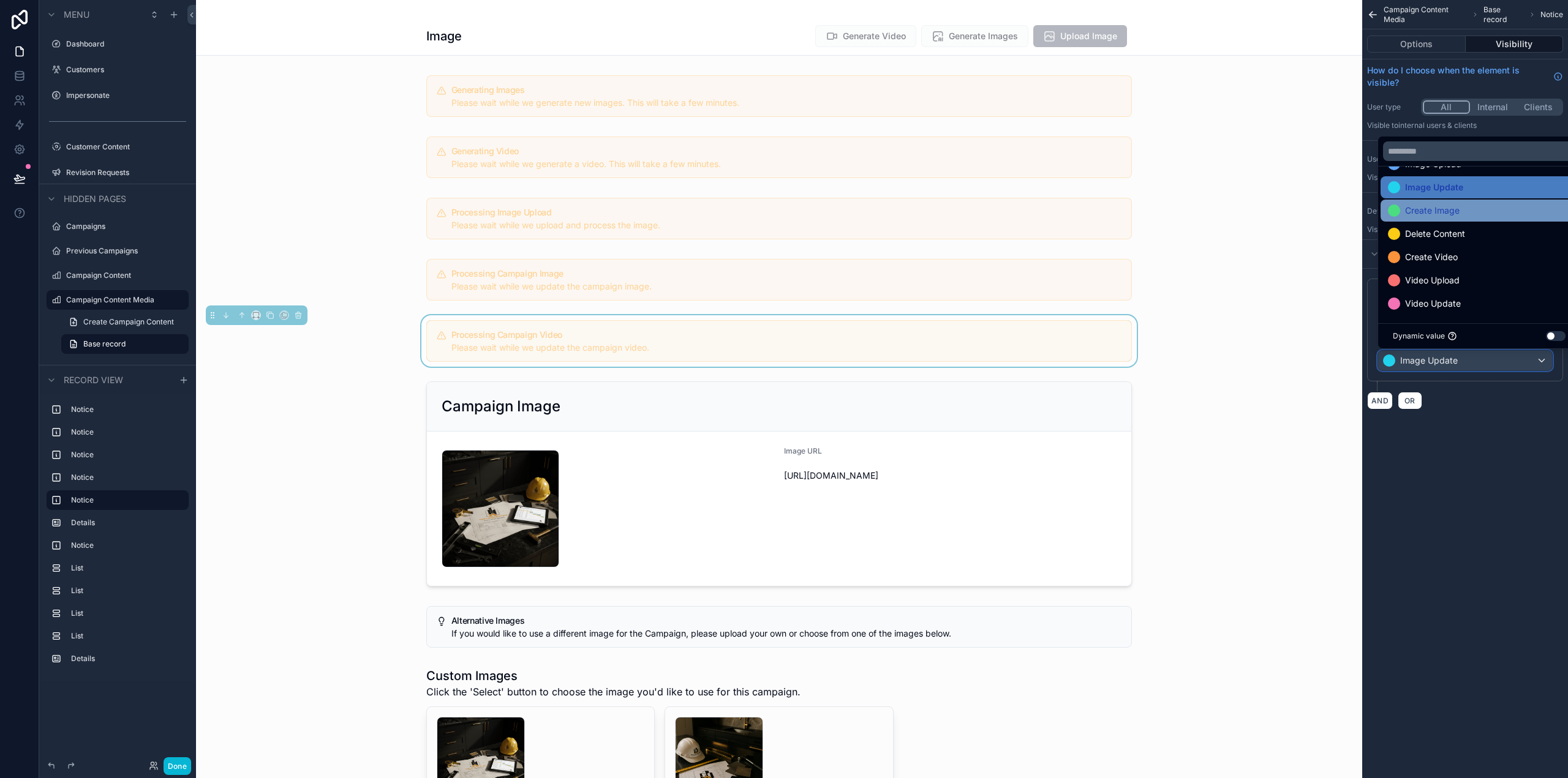
scroll to position [48, 0]
click at [1471, 296] on div "Video Update" at bounding box center [1479, 302] width 183 height 15
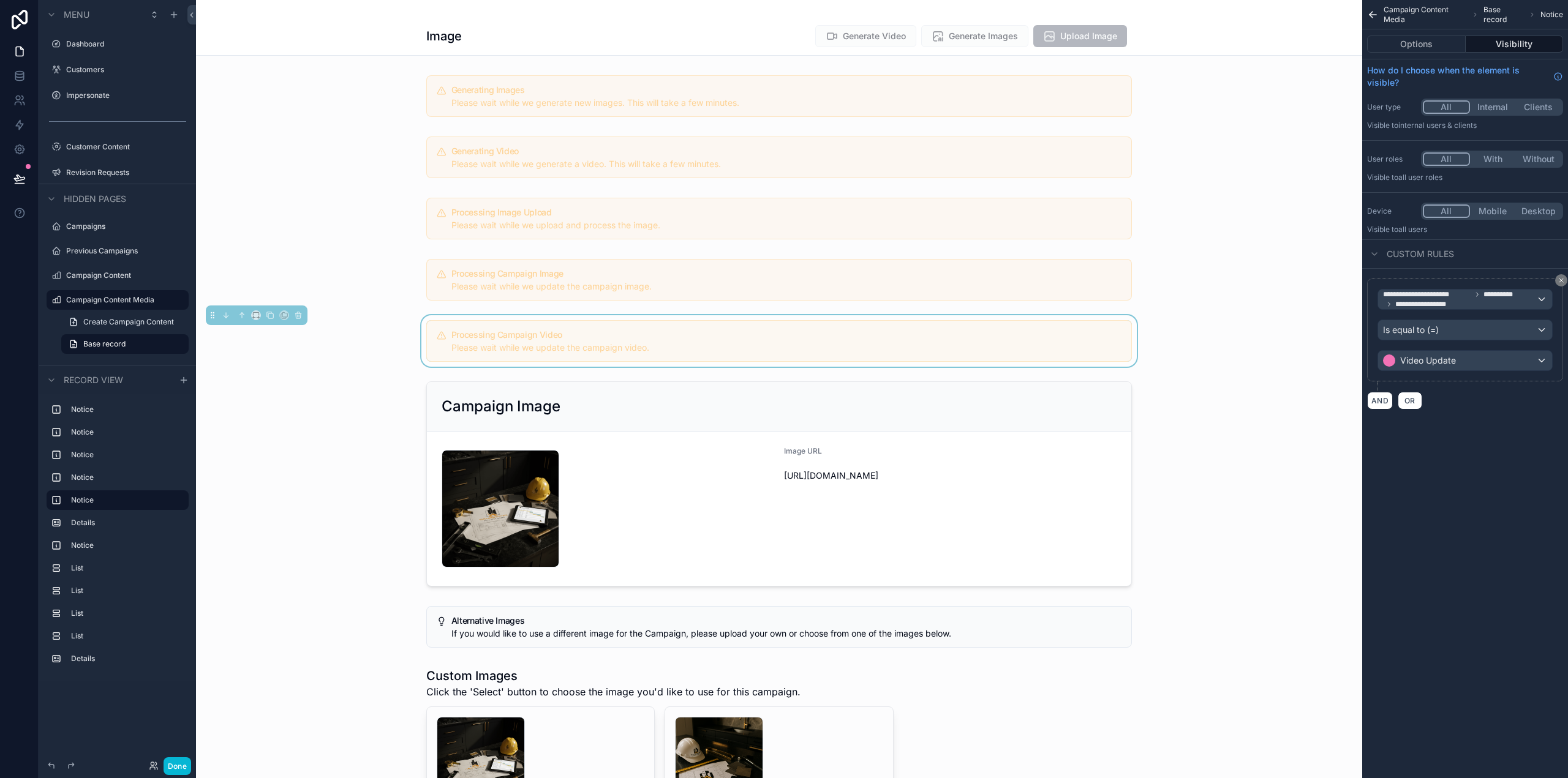
click at [1506, 490] on div "**********" at bounding box center [1465, 389] width 206 height 778
click at [183, 768] on button "Done" at bounding box center [177, 766] width 27 height 18
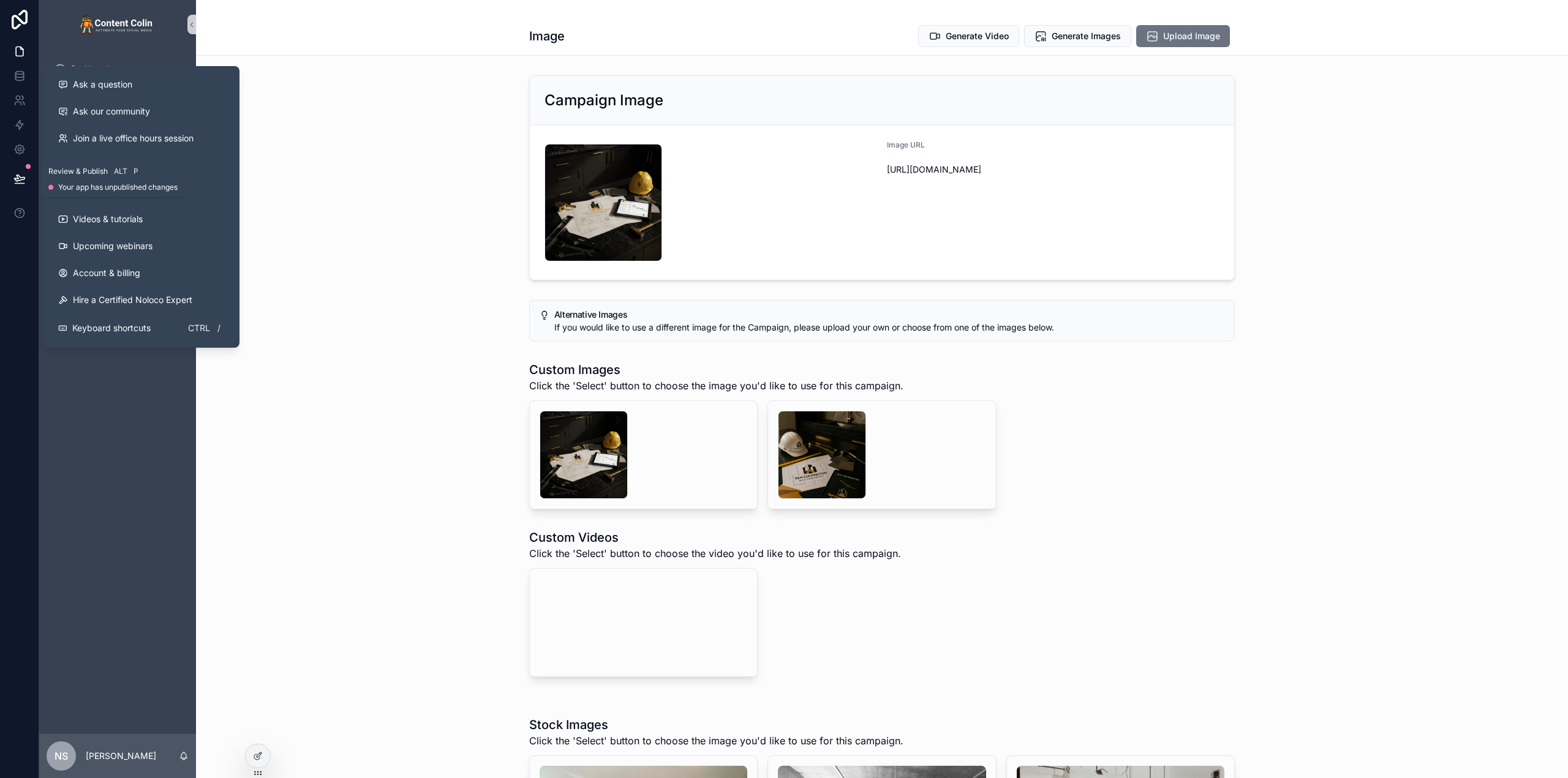
click at [18, 177] on icon at bounding box center [19, 179] width 12 height 12
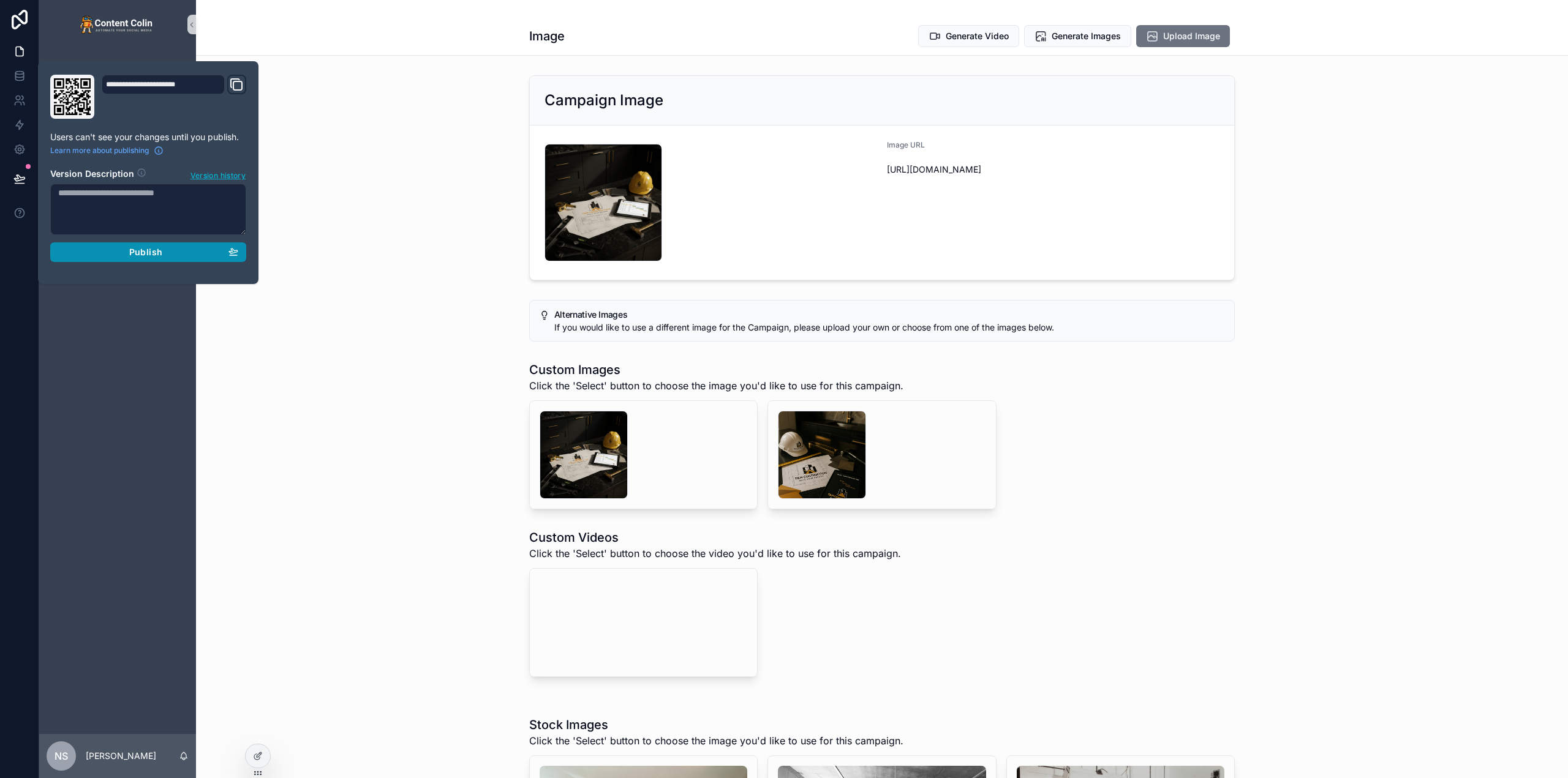
click at [145, 248] on span "Publish" at bounding box center [145, 252] width 33 height 11
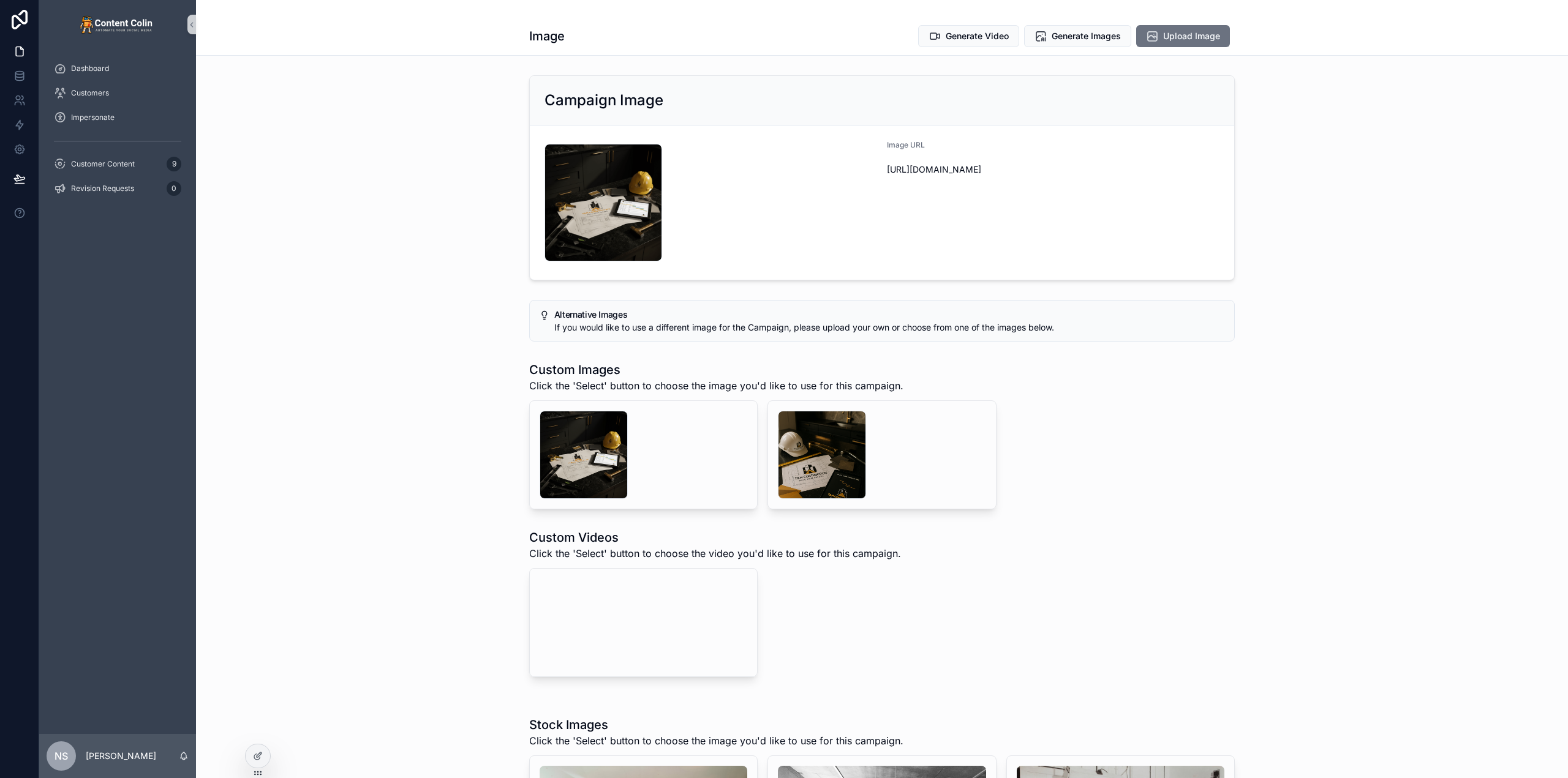
click at [339, 317] on div "Alternative Images If you would like to use a different image for the Campaign,…" at bounding box center [882, 320] width 1372 height 51
click at [114, 159] on span "Customer Content" at bounding box center [103, 164] width 64 height 10
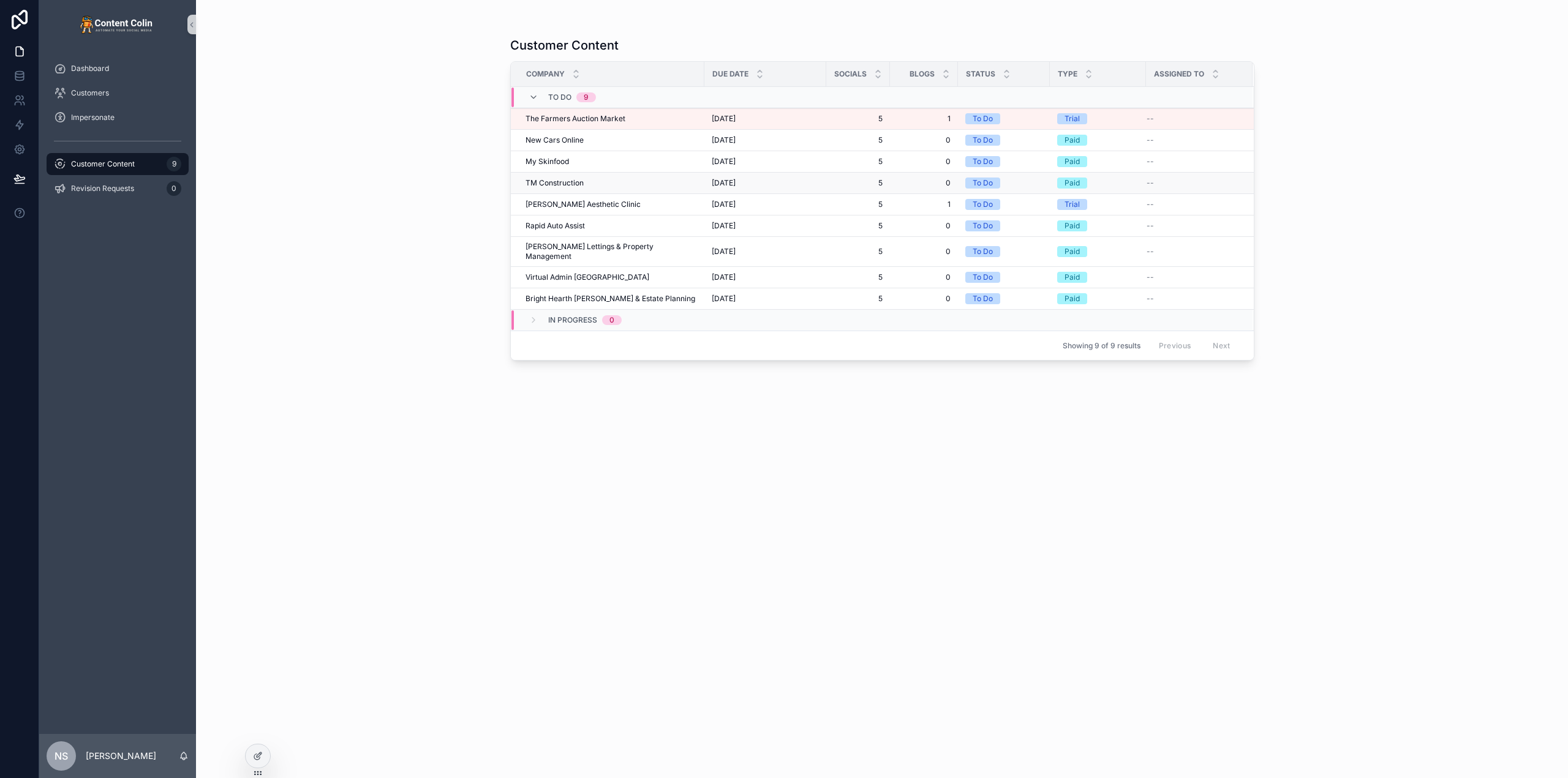
click at [590, 181] on div "TM Construction TM Construction" at bounding box center [611, 182] width 171 height 10
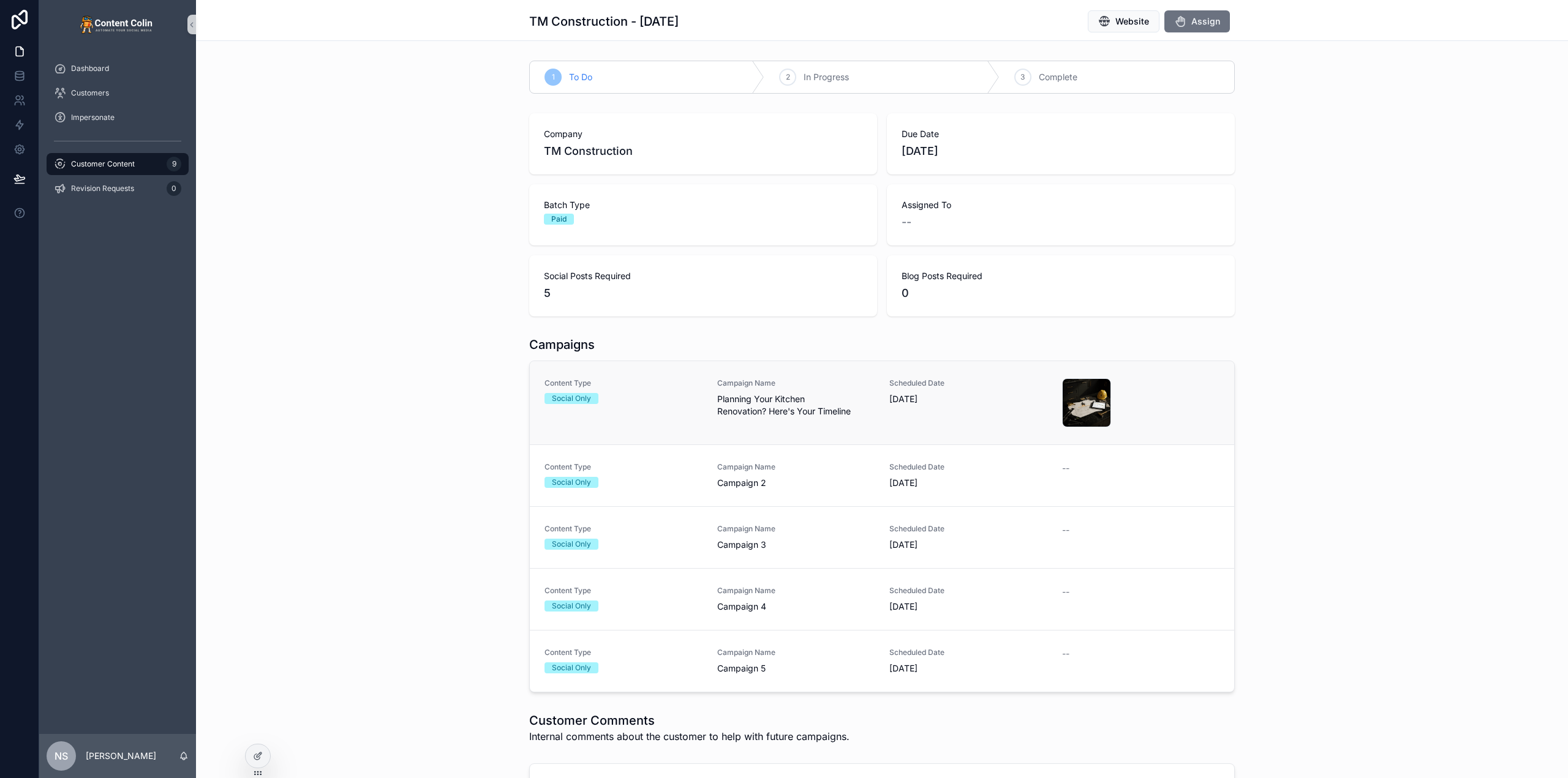
click at [772, 408] on span "Planning Your Kitchen Renovation? Here's Your Timeline" at bounding box center [796, 405] width 158 height 25
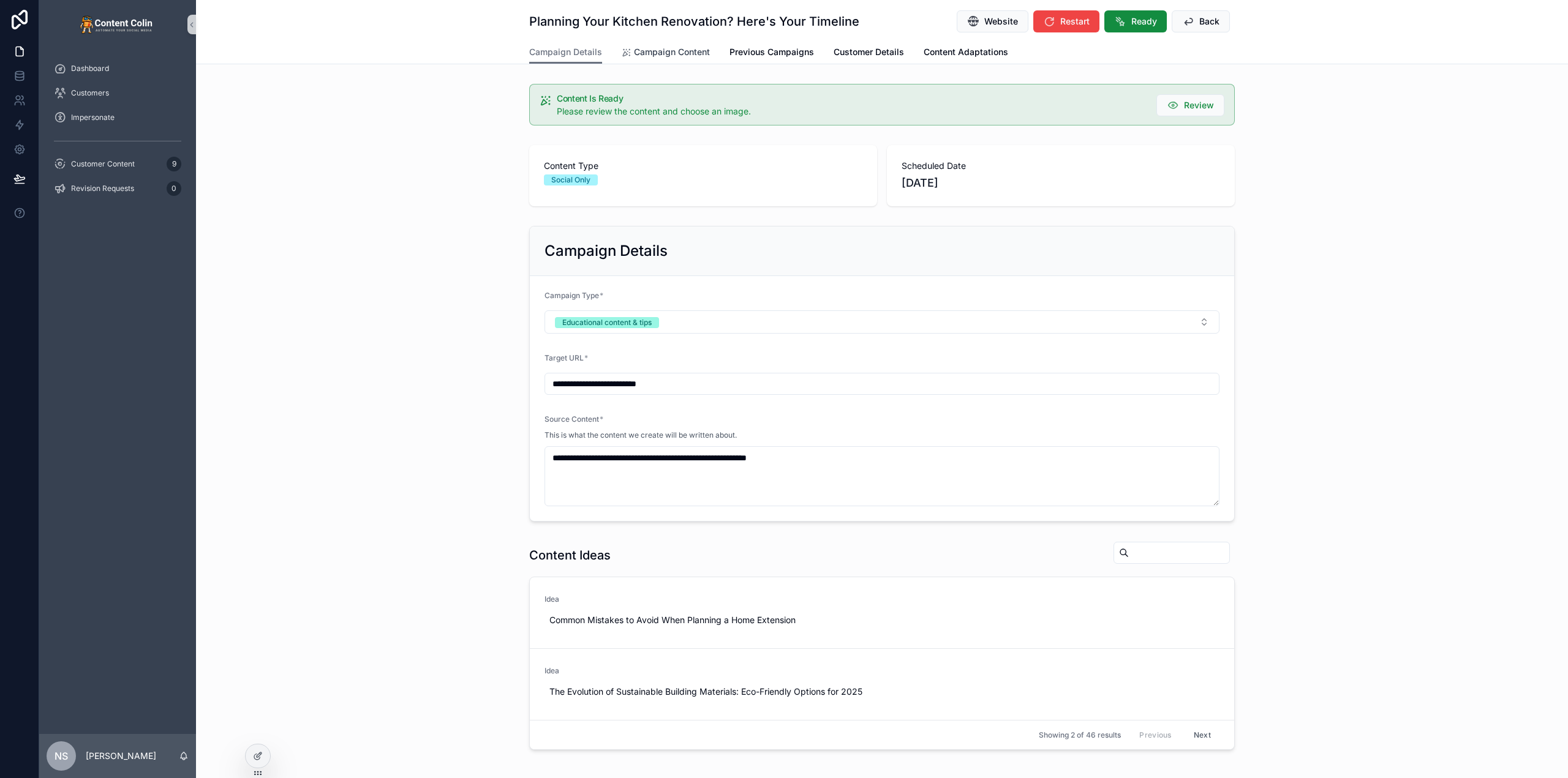
click at [666, 53] on span "Campaign Content" at bounding box center [672, 52] width 76 height 12
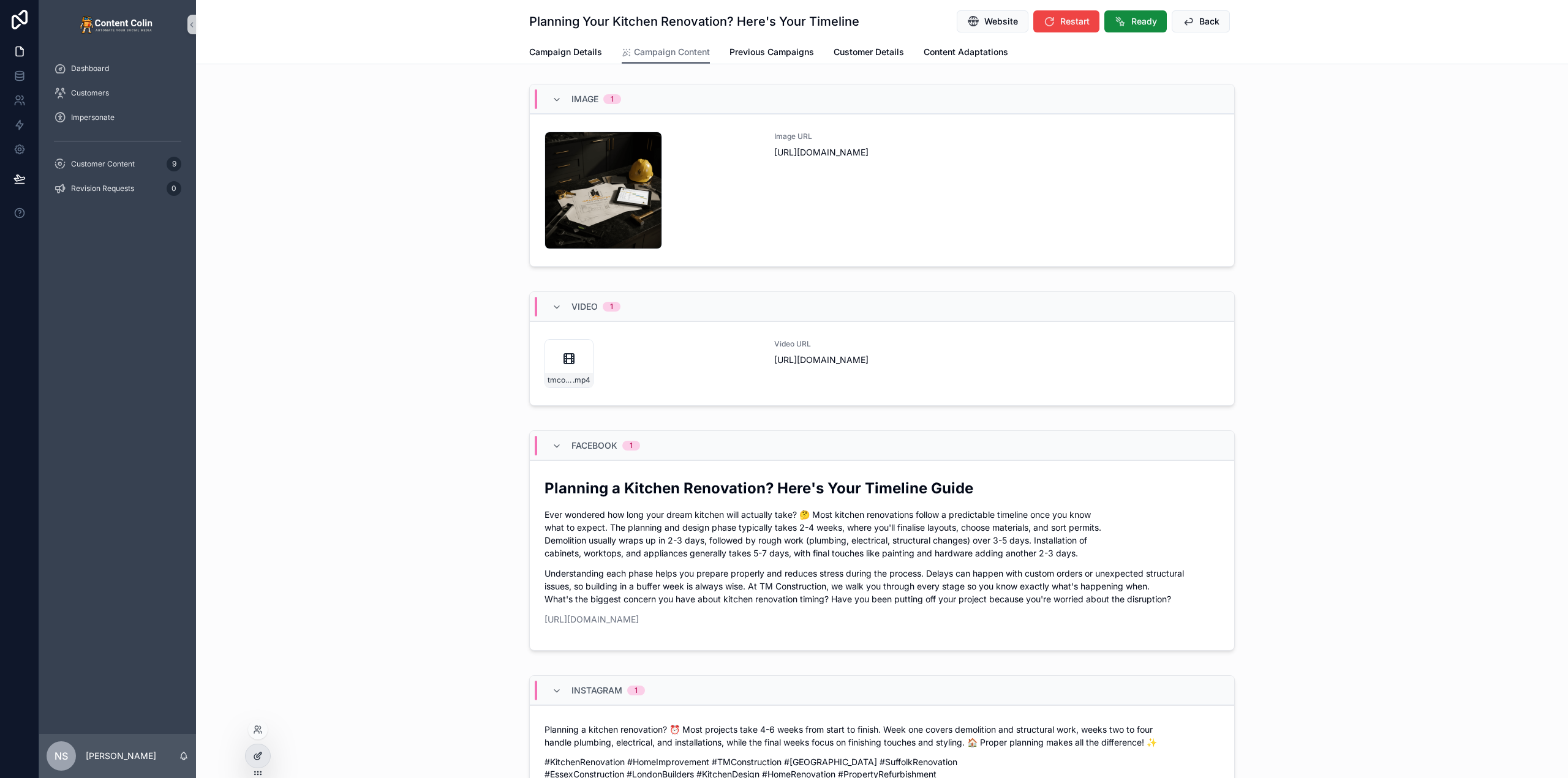
click at [257, 757] on icon at bounding box center [259, 755] width 5 height 5
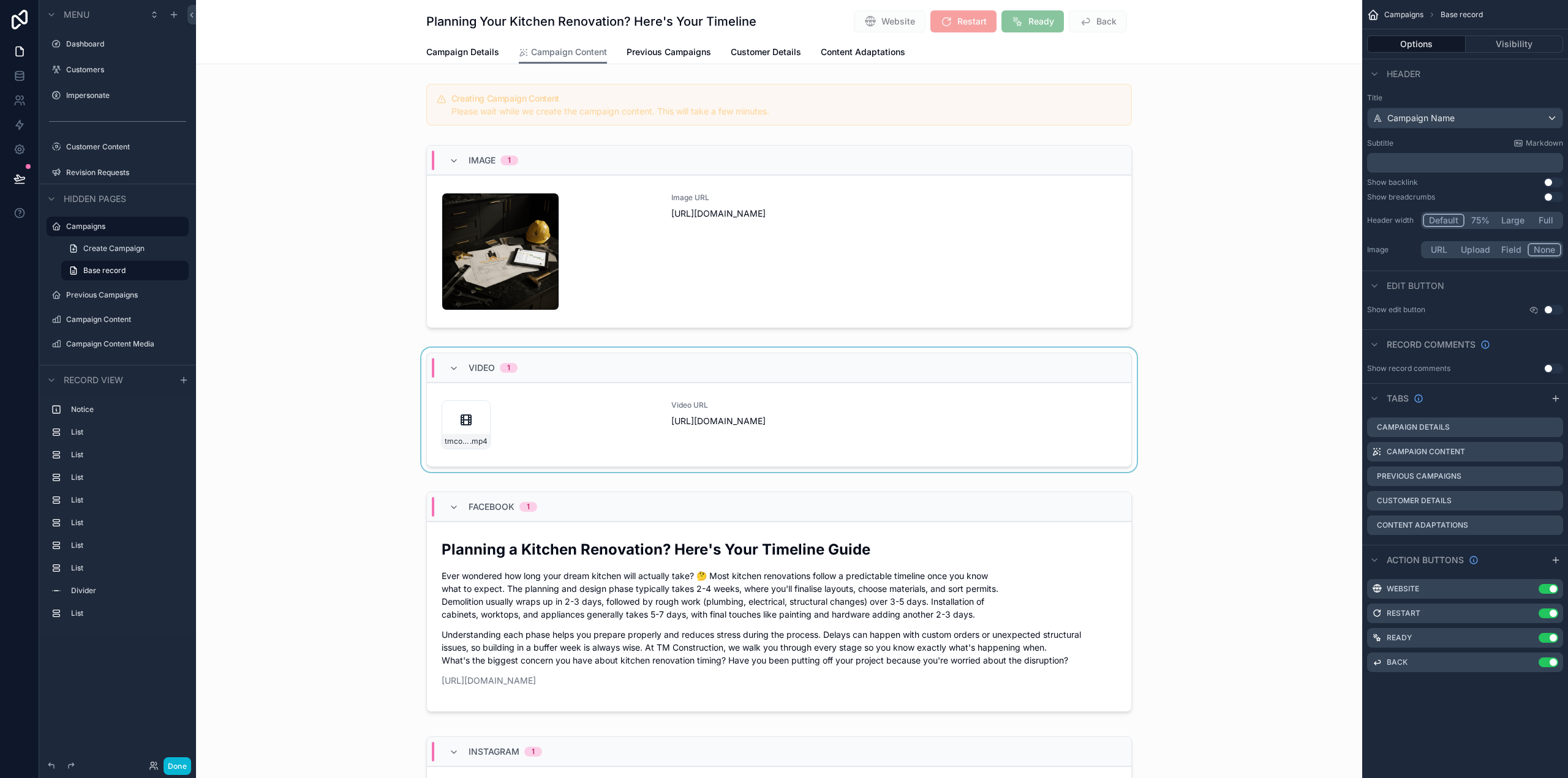
click at [739, 390] on div "scrollable content" at bounding box center [779, 412] width 1166 height 129
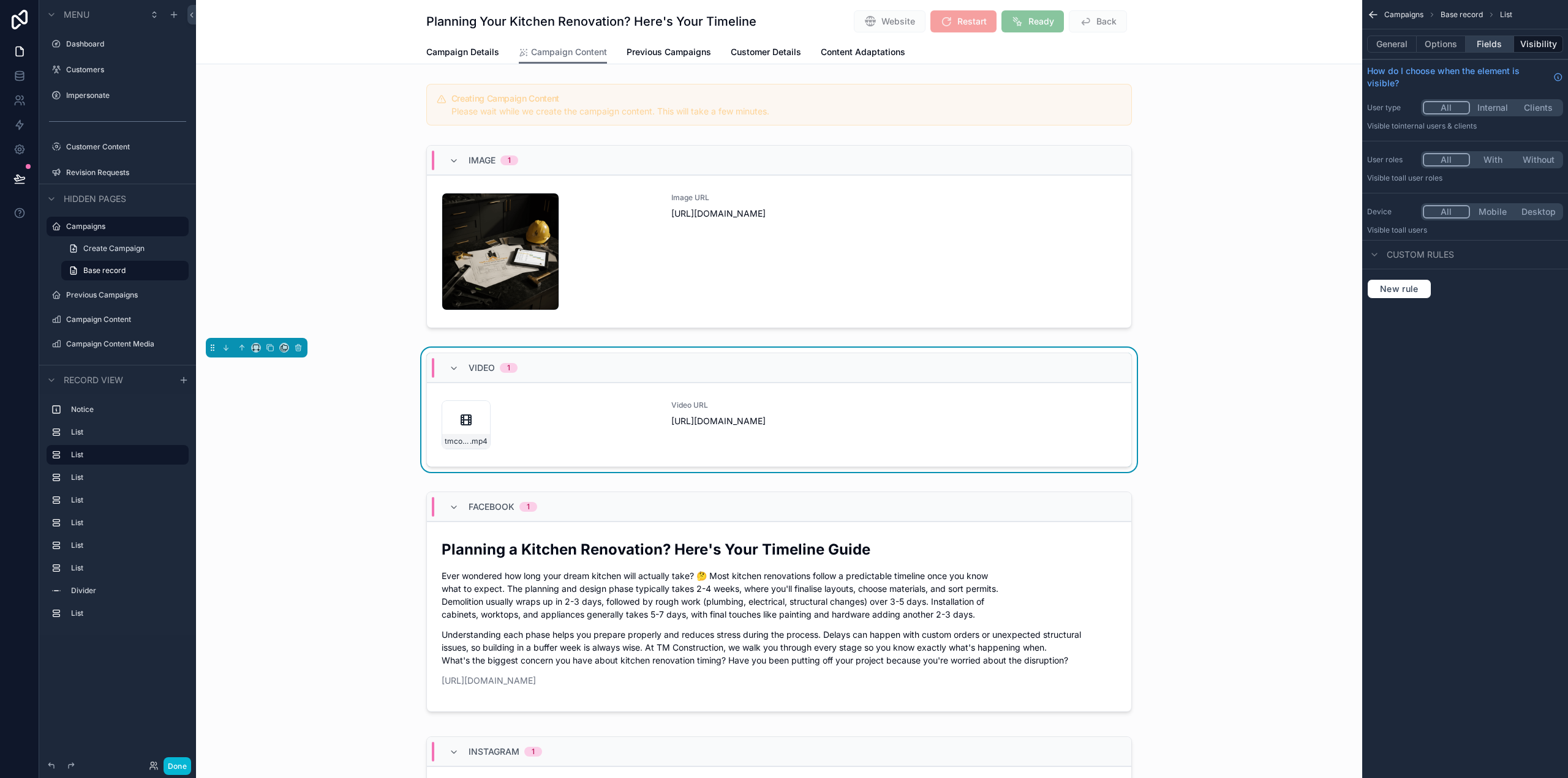
click at [1482, 38] on button "Fields" at bounding box center [1489, 44] width 49 height 17
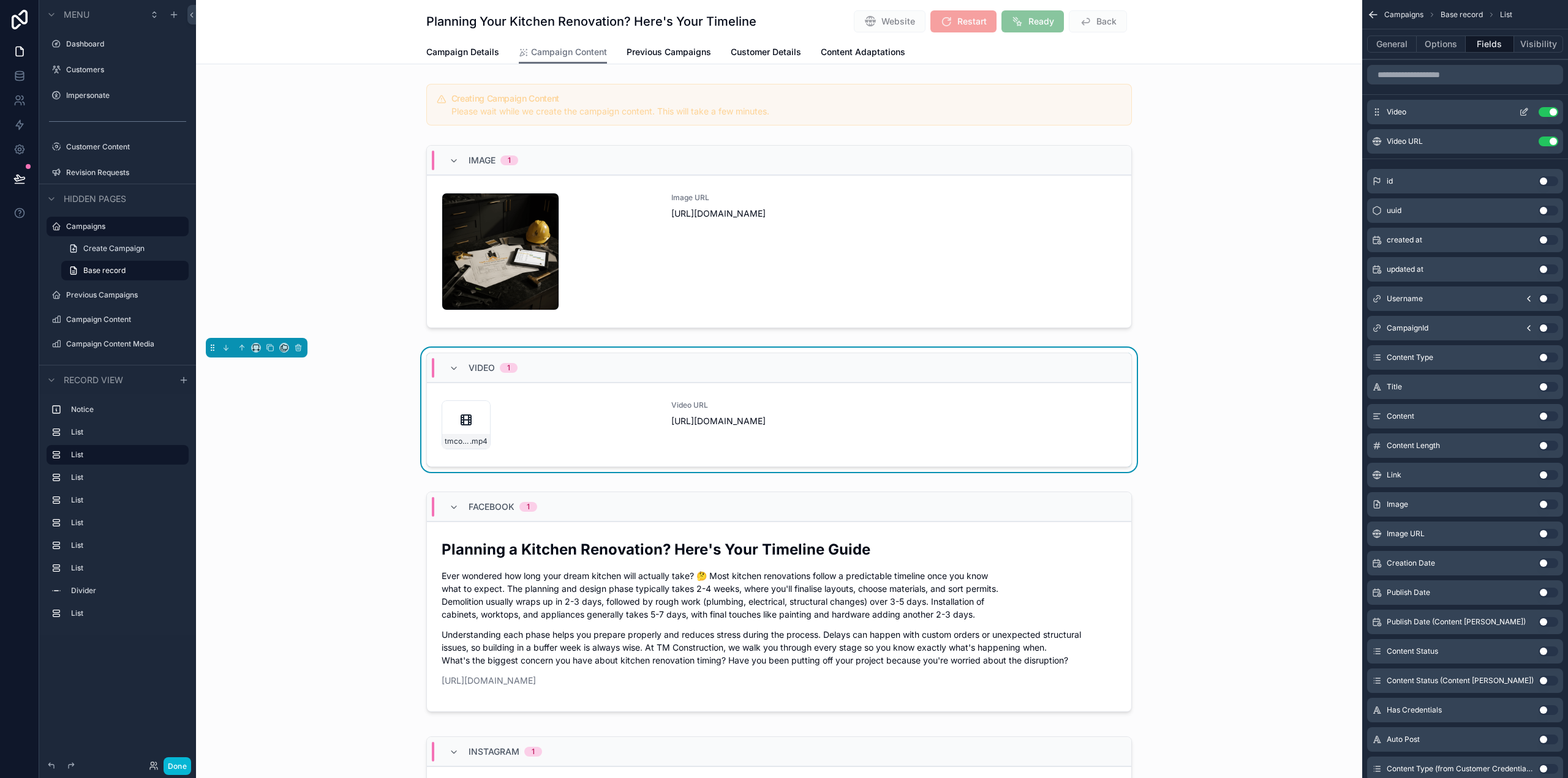
click at [1524, 112] on icon "scrollable content" at bounding box center [1525, 111] width 5 height 5
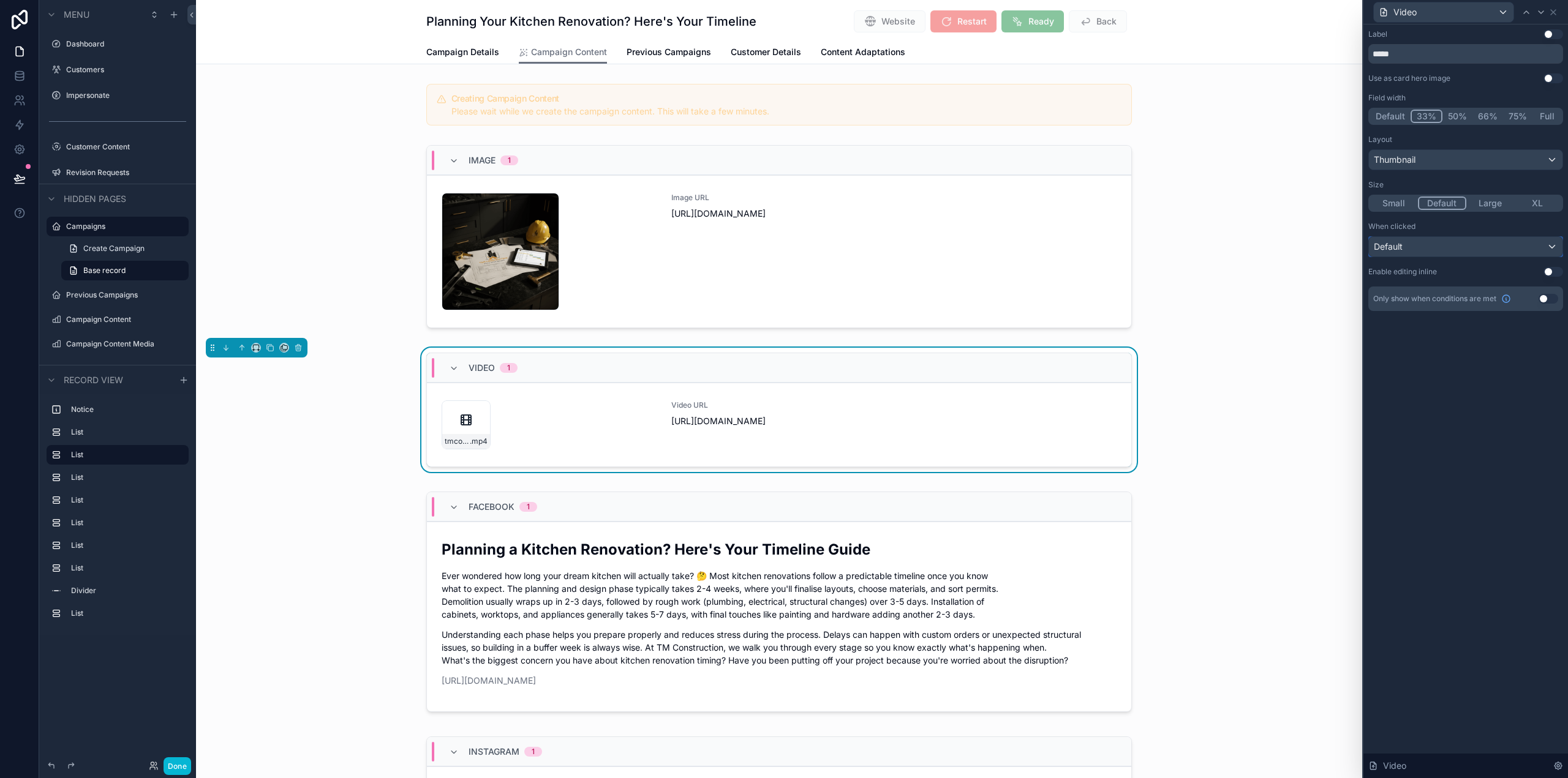
click at [1435, 244] on div "Default" at bounding box center [1465, 247] width 194 height 19
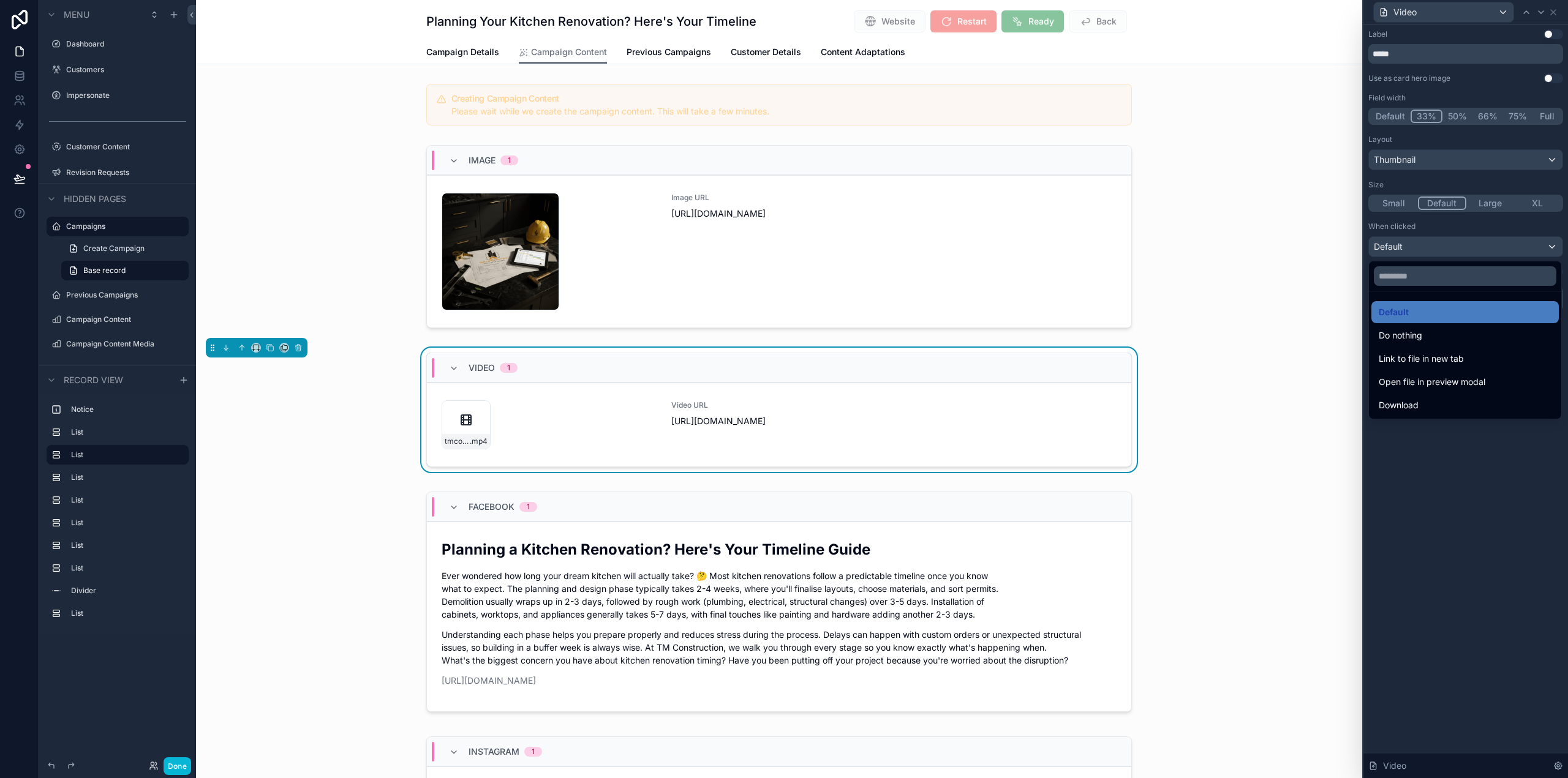
click at [1435, 244] on div at bounding box center [1465, 389] width 205 height 778
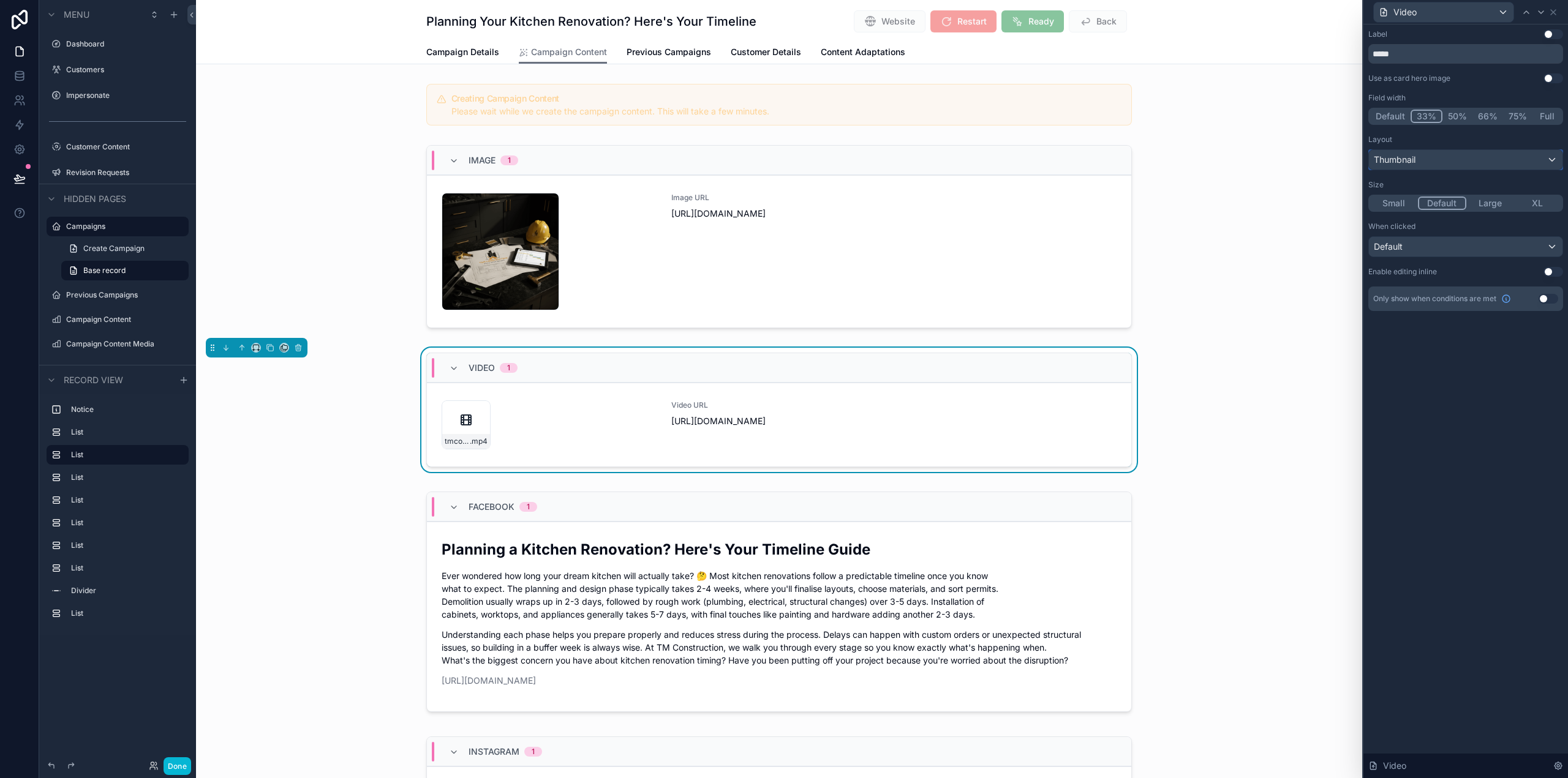
click at [1436, 154] on div "Thumbnail" at bounding box center [1465, 160] width 194 height 19
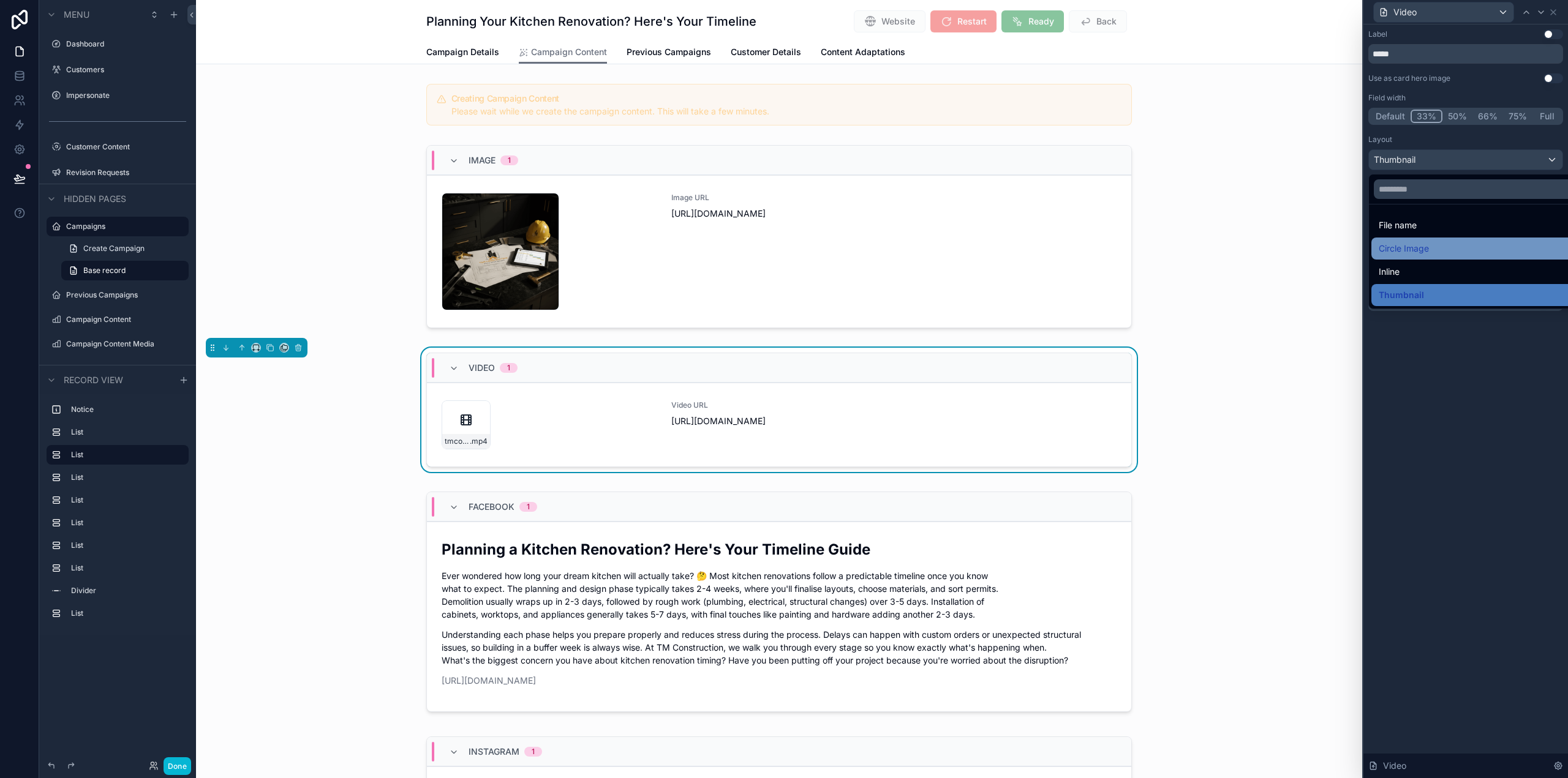
click at [1411, 246] on span "Circle Image" at bounding box center [1404, 249] width 50 height 15
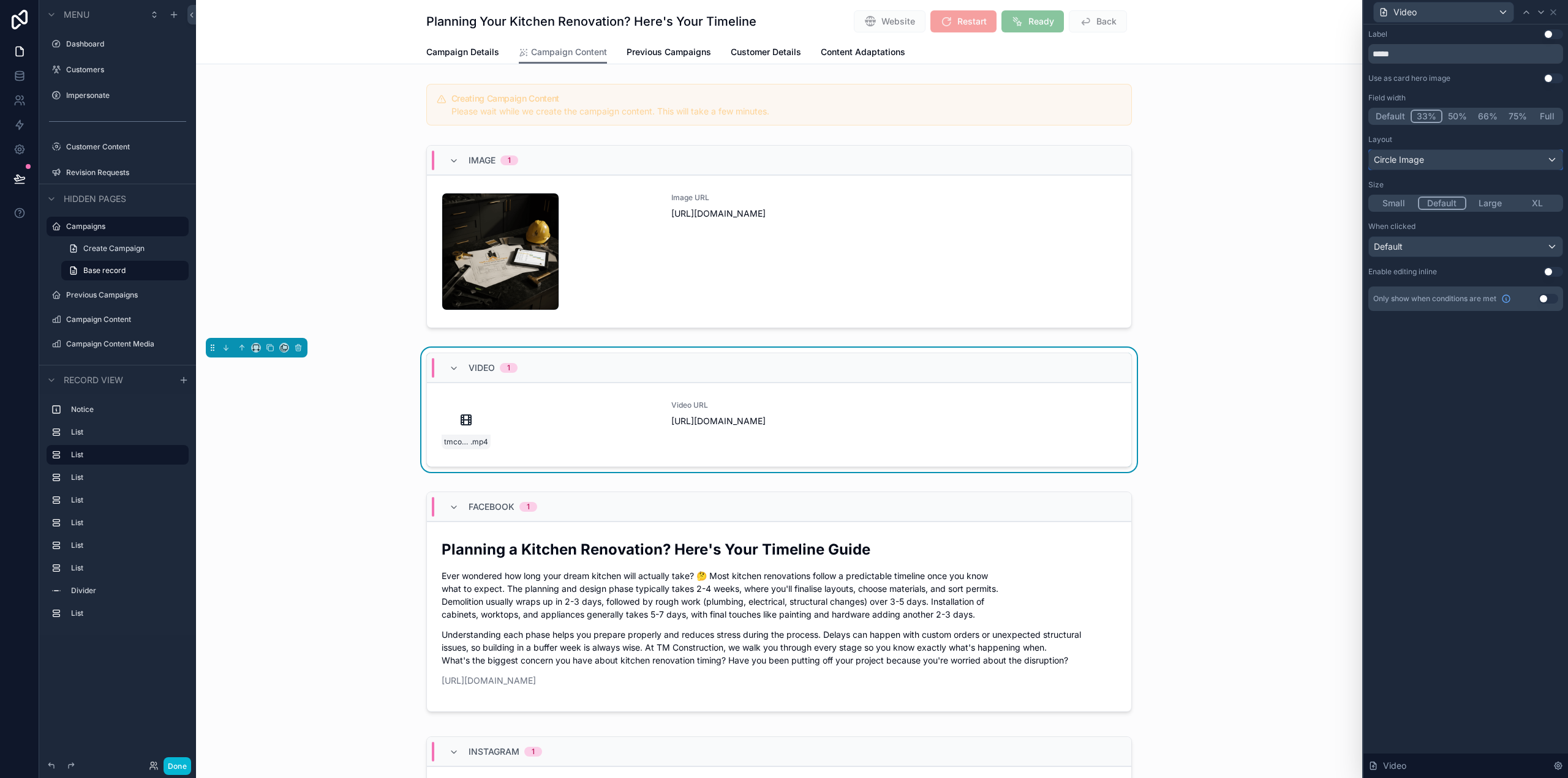
click at [1416, 159] on span "Circle Image" at bounding box center [1398, 160] width 50 height 12
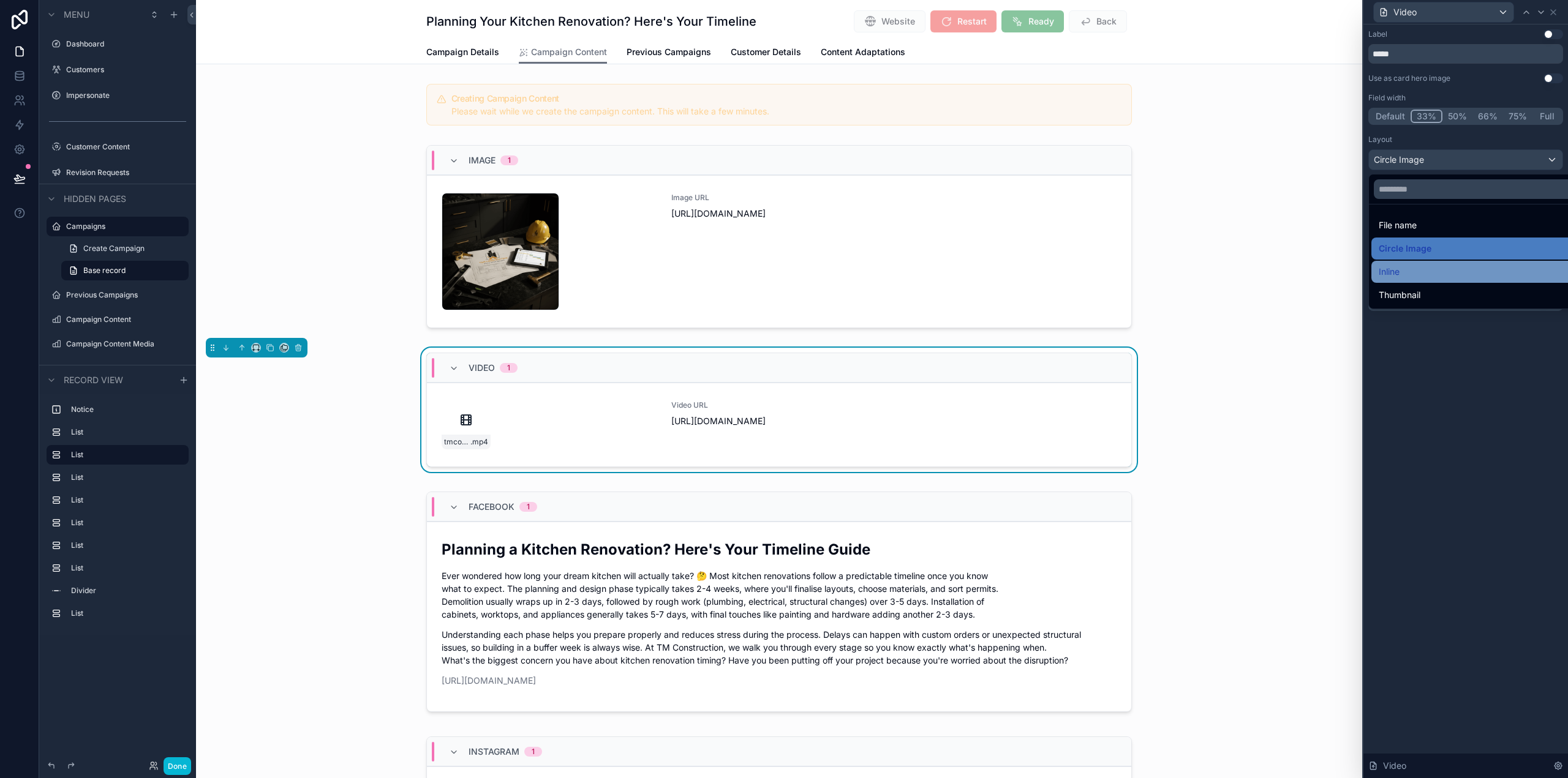
click at [1400, 268] on div "Inline" at bounding box center [1480, 271] width 202 height 15
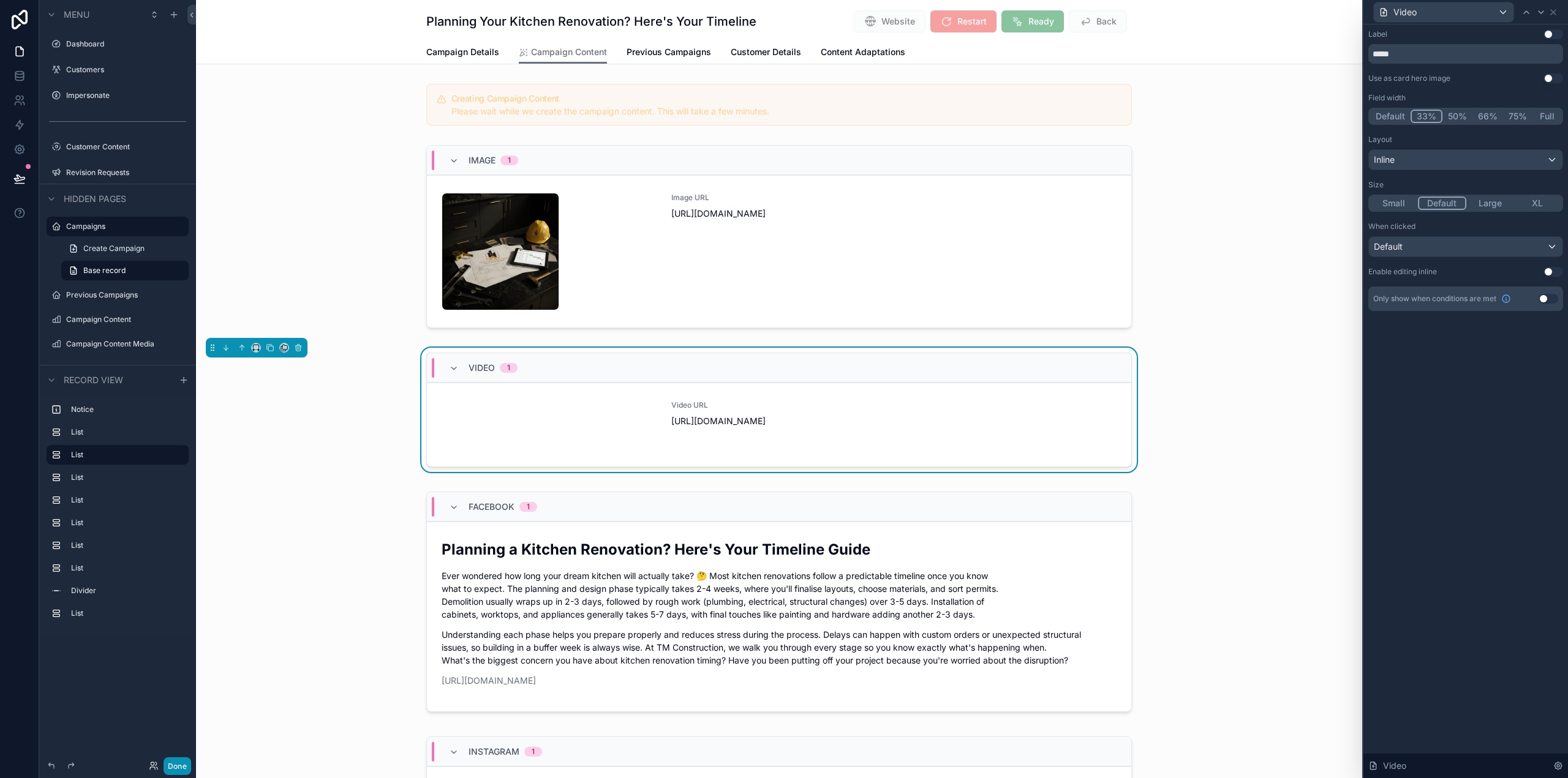
click at [170, 762] on button "Done" at bounding box center [177, 766] width 27 height 18
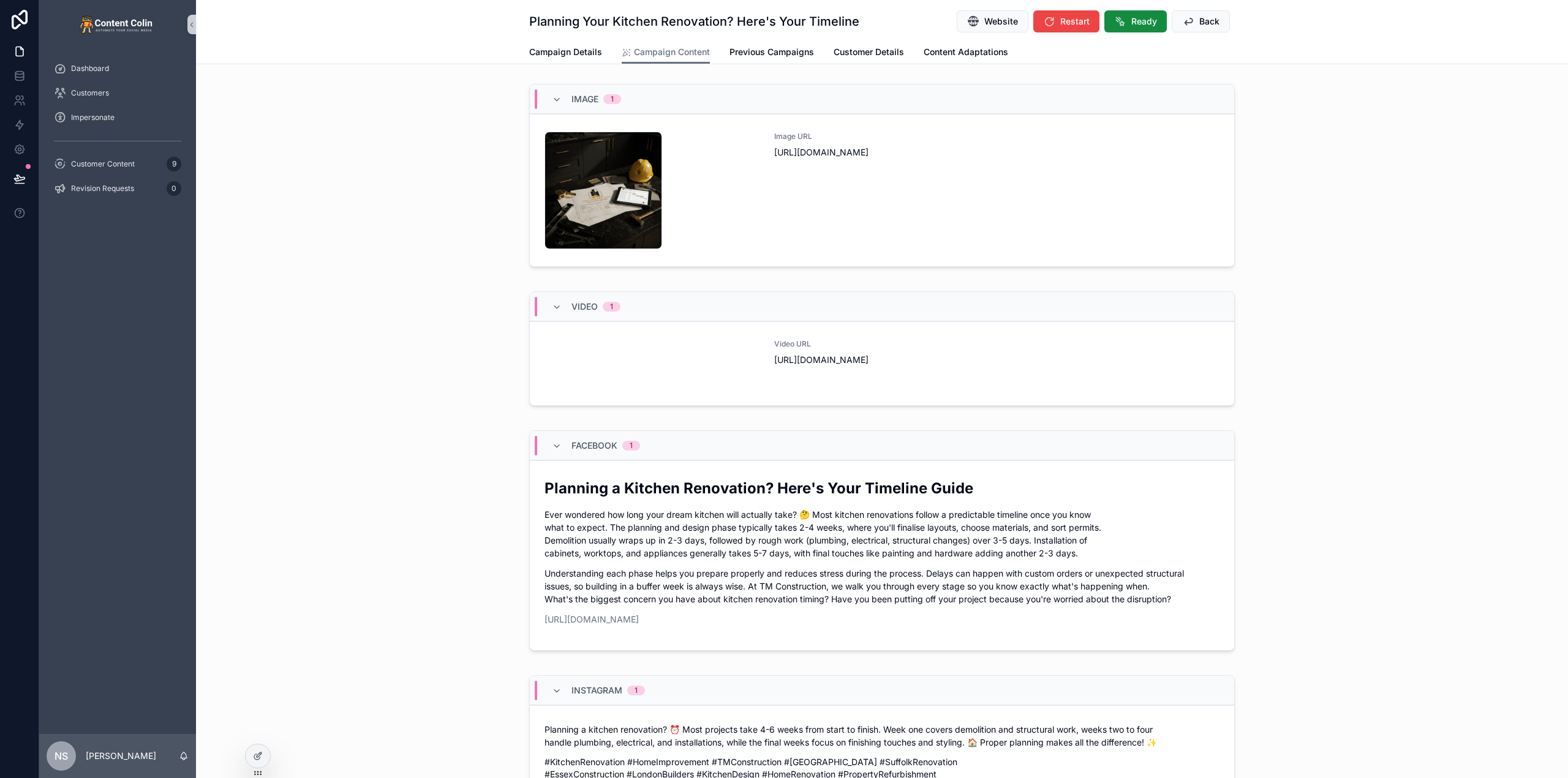
drag, startPoint x: 496, startPoint y: 462, endPoint x: 510, endPoint y: 442, distance: 24.4
click at [494, 462] on div "Facebook 1 Planning a Kitchen Renovation? Here's Your Timeline Guide Ever wonde…" at bounding box center [882, 543] width 1372 height 235
click at [564, 362] on video "scrollable content" at bounding box center [593, 363] width 98 height 49
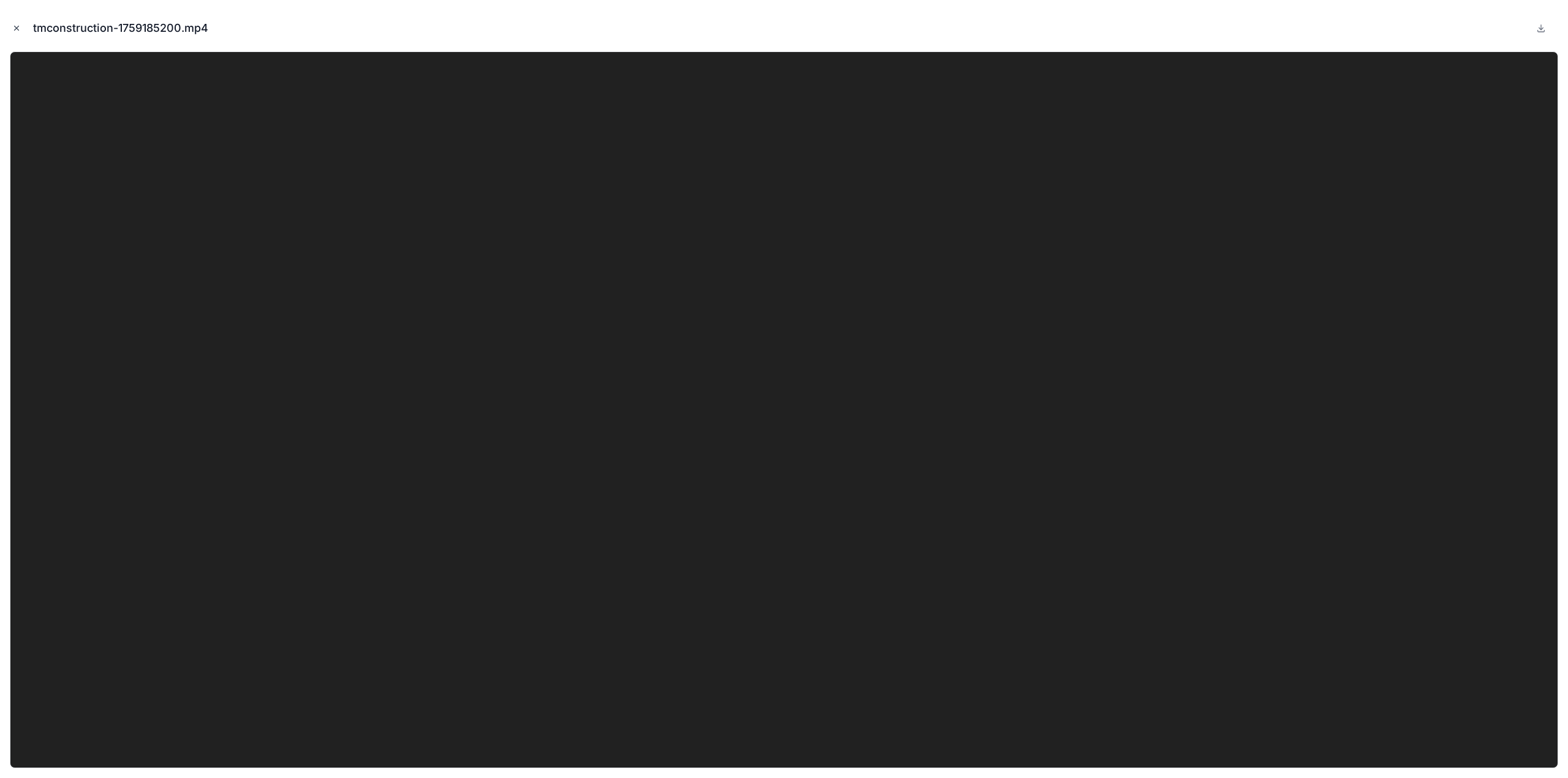
click at [16, 27] on icon "Close modal" at bounding box center [16, 28] width 8 height 8
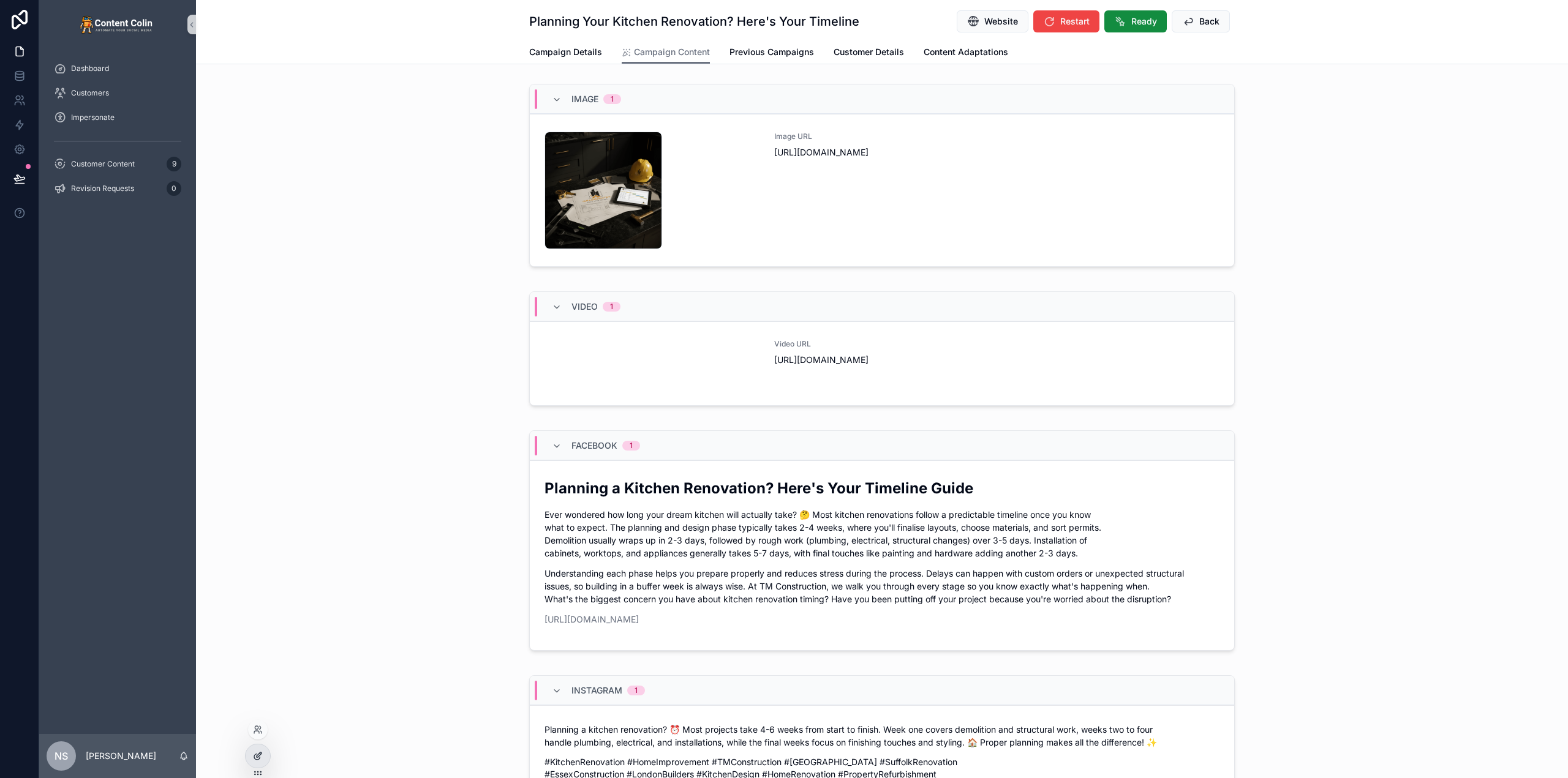
click at [259, 754] on icon at bounding box center [257, 756] width 10 height 10
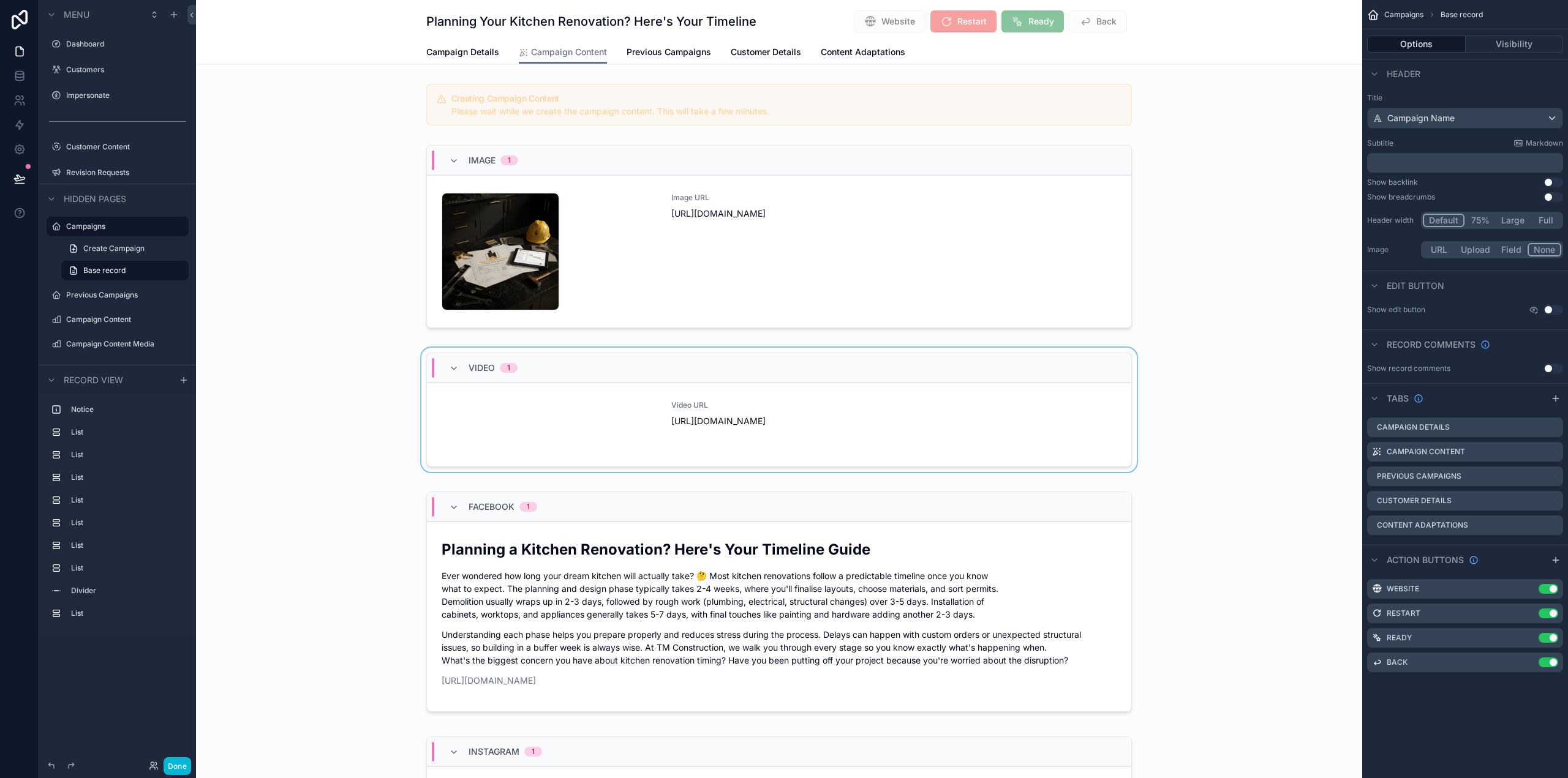
click at [551, 414] on div "scrollable content" at bounding box center [779, 412] width 1166 height 129
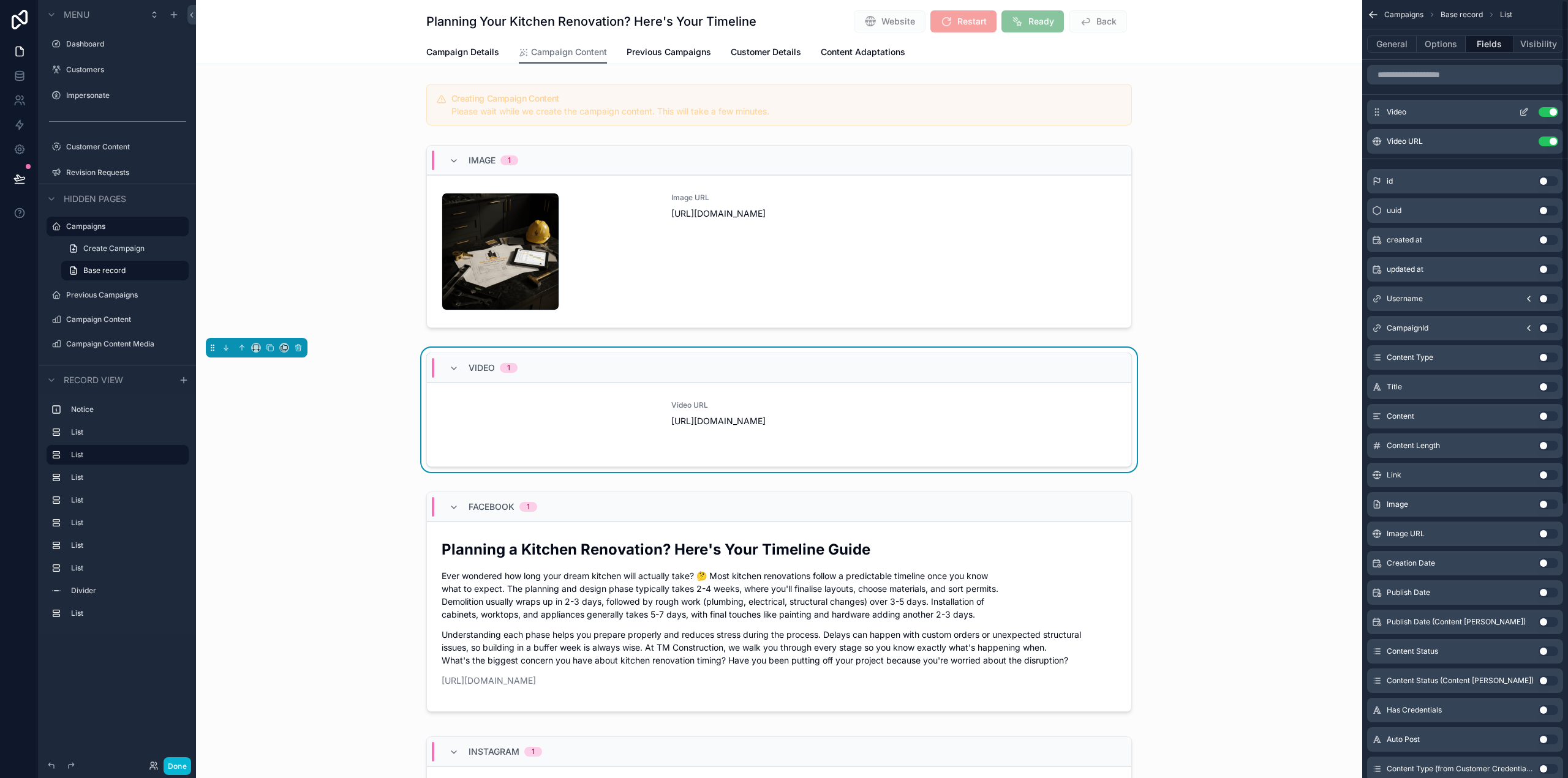
click at [1526, 110] on icon "scrollable content" at bounding box center [1526, 110] width 1 height 1
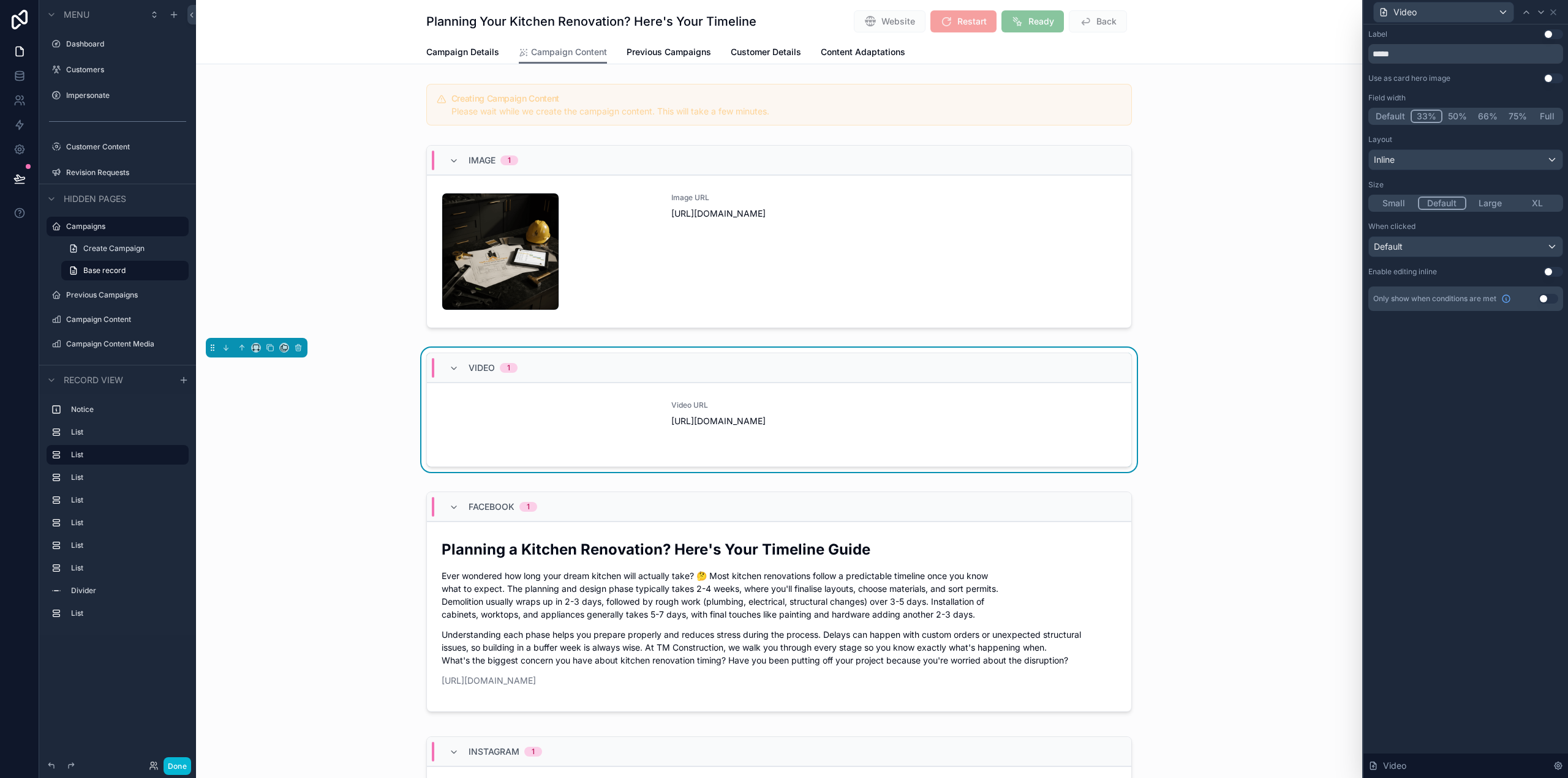
click at [1495, 198] on button "Large" at bounding box center [1490, 203] width 48 height 14
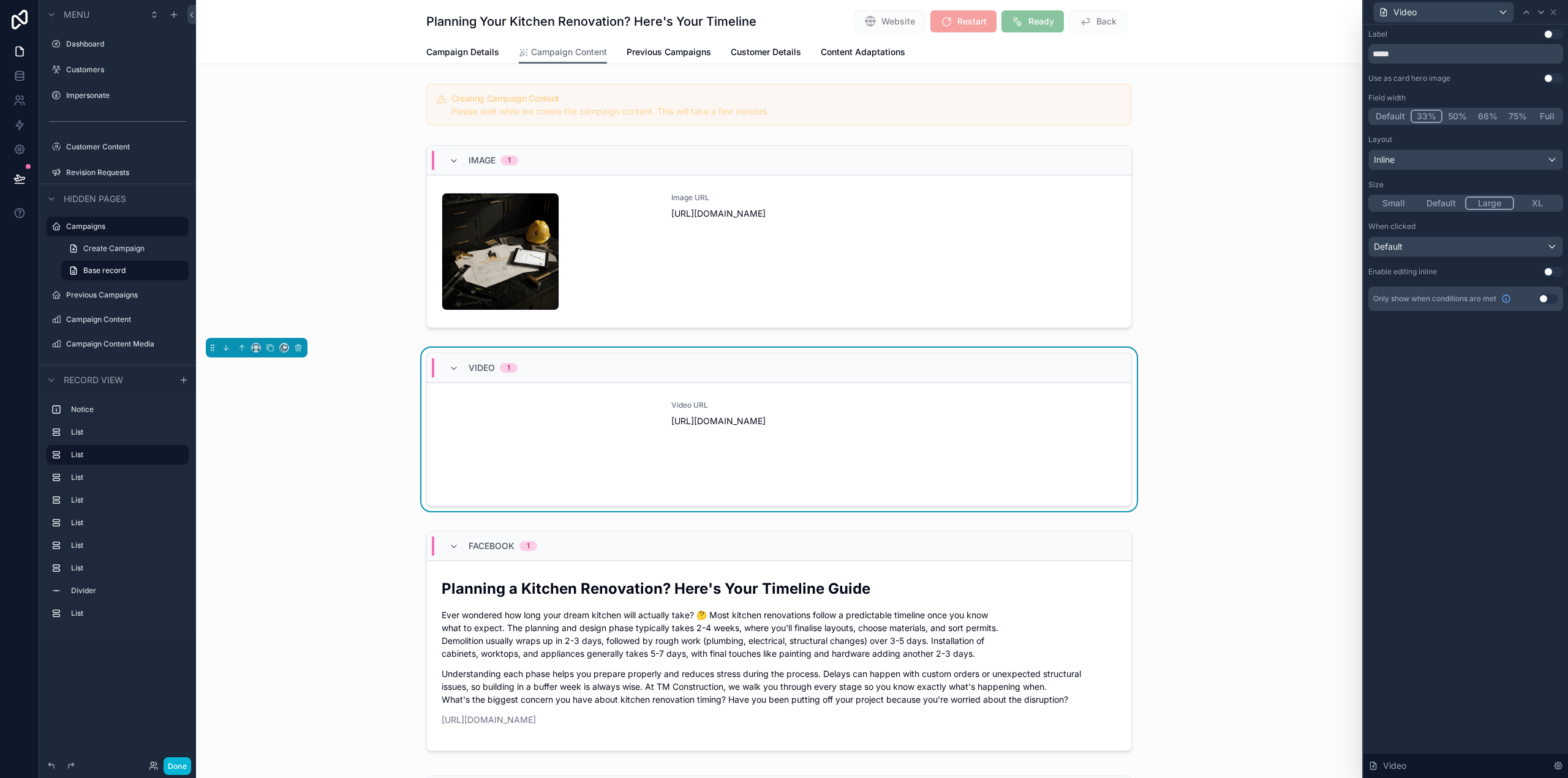
click at [1539, 205] on button "XL" at bounding box center [1538, 203] width 48 height 14
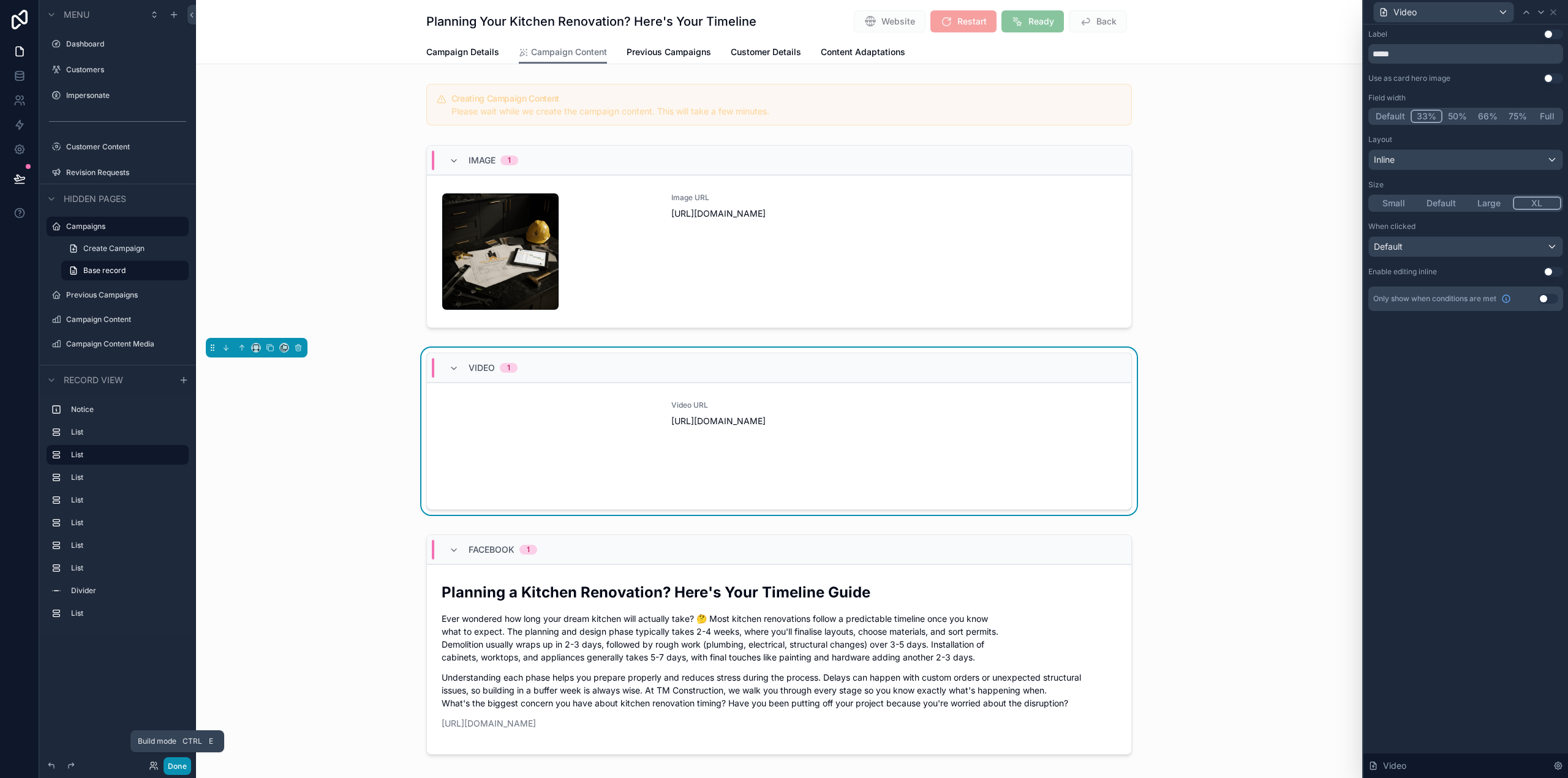
click at [174, 764] on button "Done" at bounding box center [177, 766] width 27 height 18
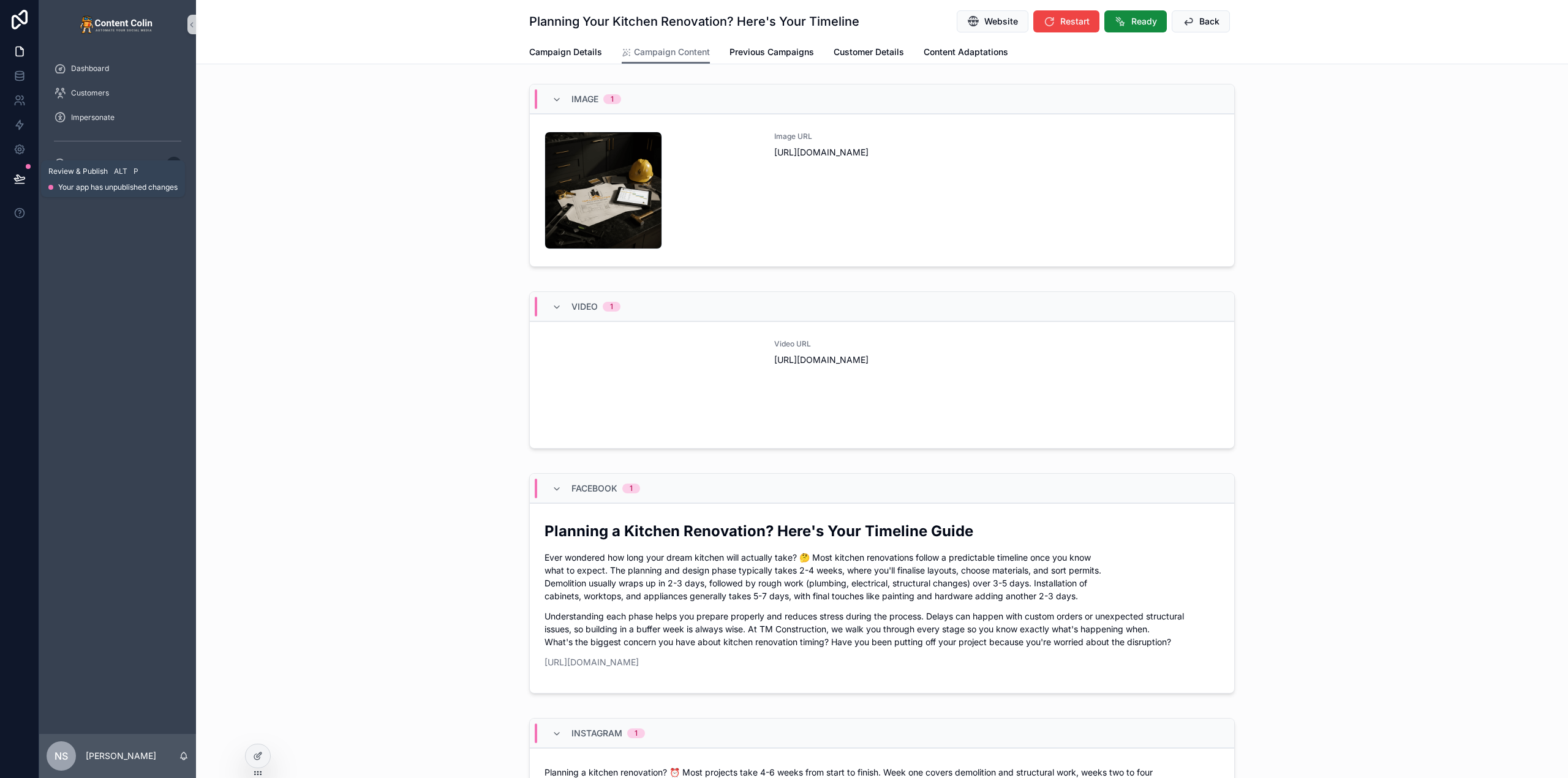
click at [14, 179] on icon at bounding box center [19, 179] width 12 height 12
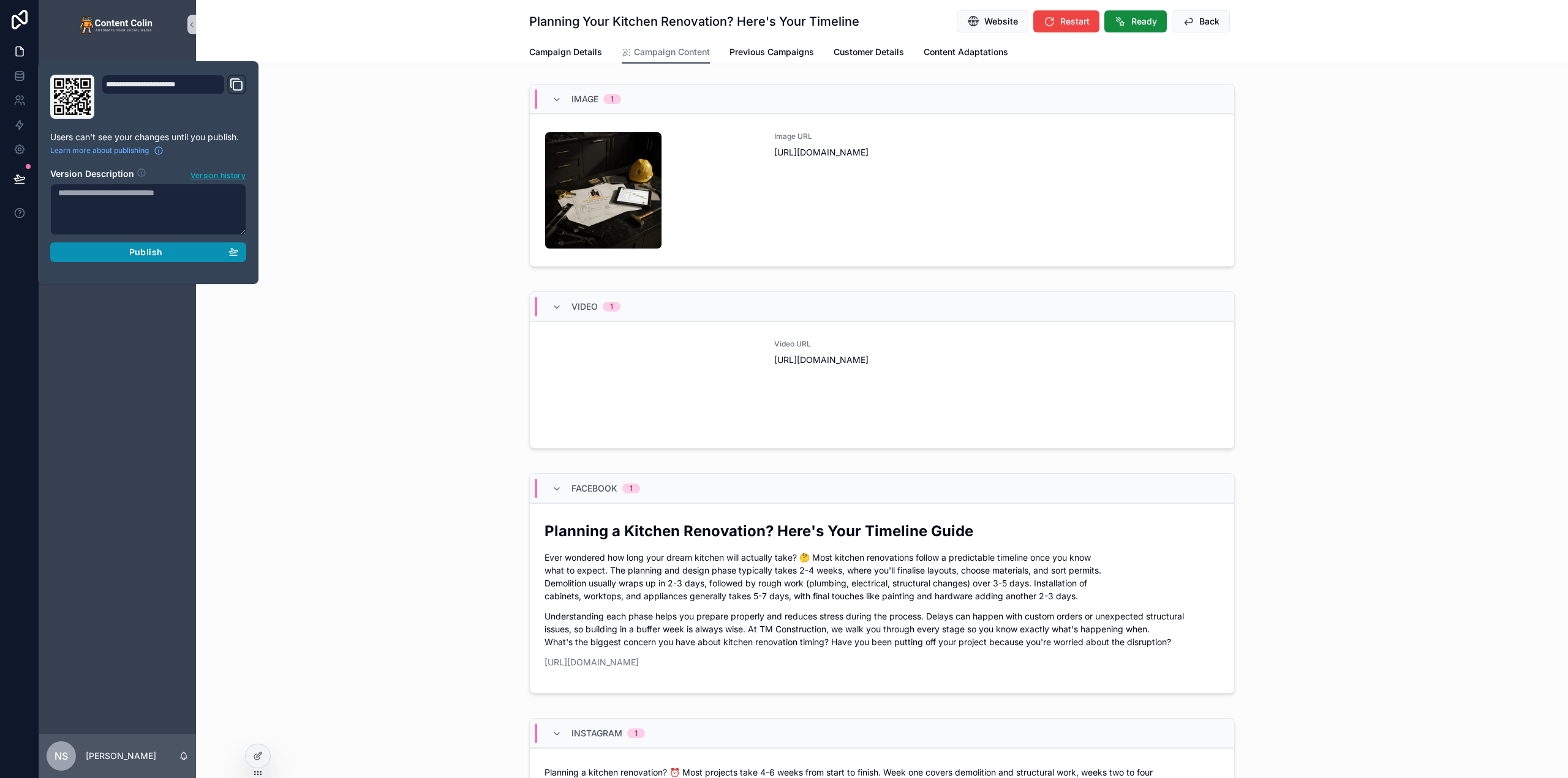
click at [118, 255] on div "Publish" at bounding box center [148, 252] width 180 height 11
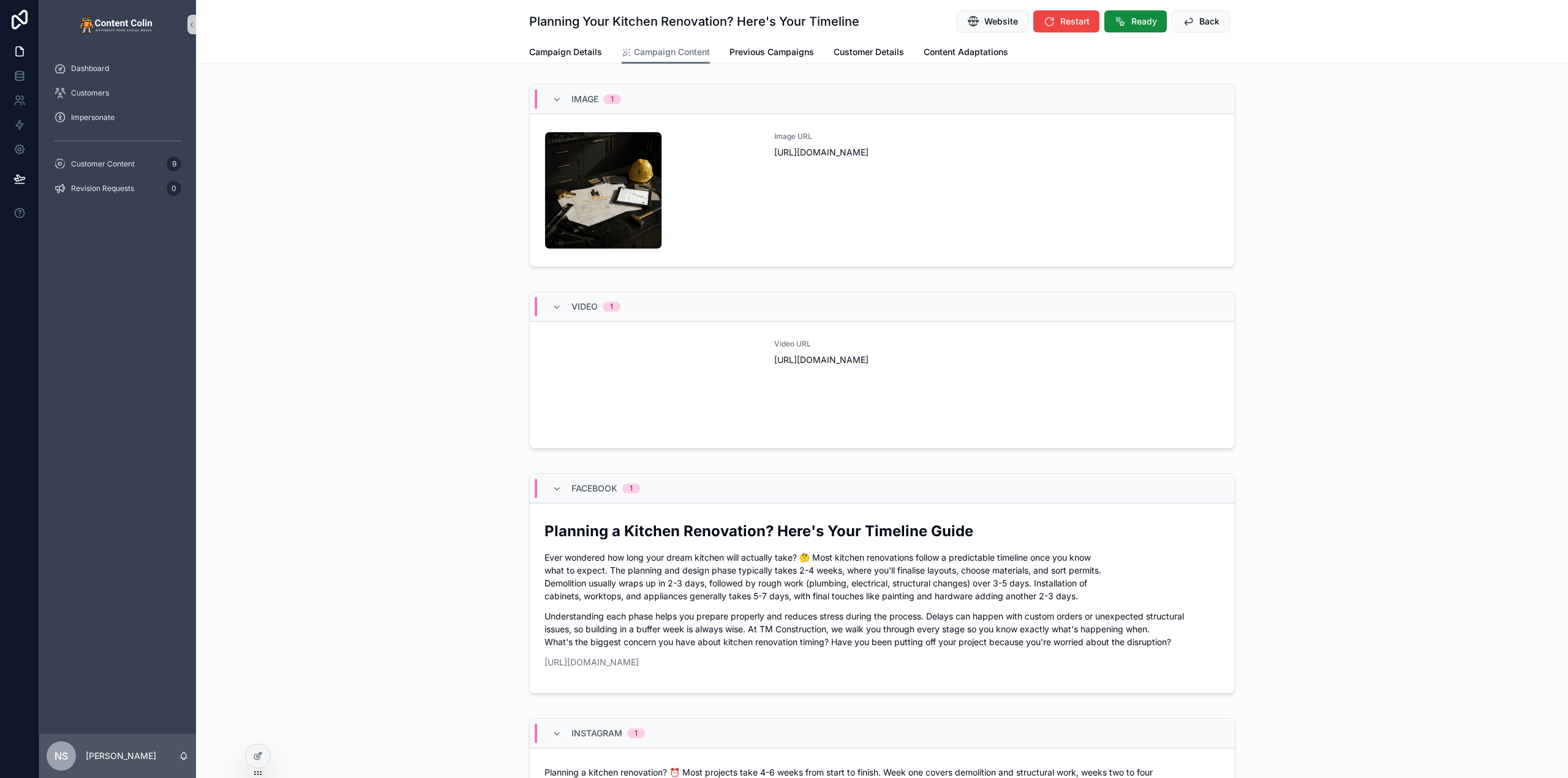
click at [399, 251] on div "Image 1 tmconstruction-1759184870 .png Image URL https://cdn.contentcolin.com/t…" at bounding box center [882, 178] width 1372 height 198
click at [792, 401] on div "Video URL https://cdn.contentcolin.com/tmconstruction/tmconstruction-1759185200…" at bounding box center [997, 384] width 446 height 92
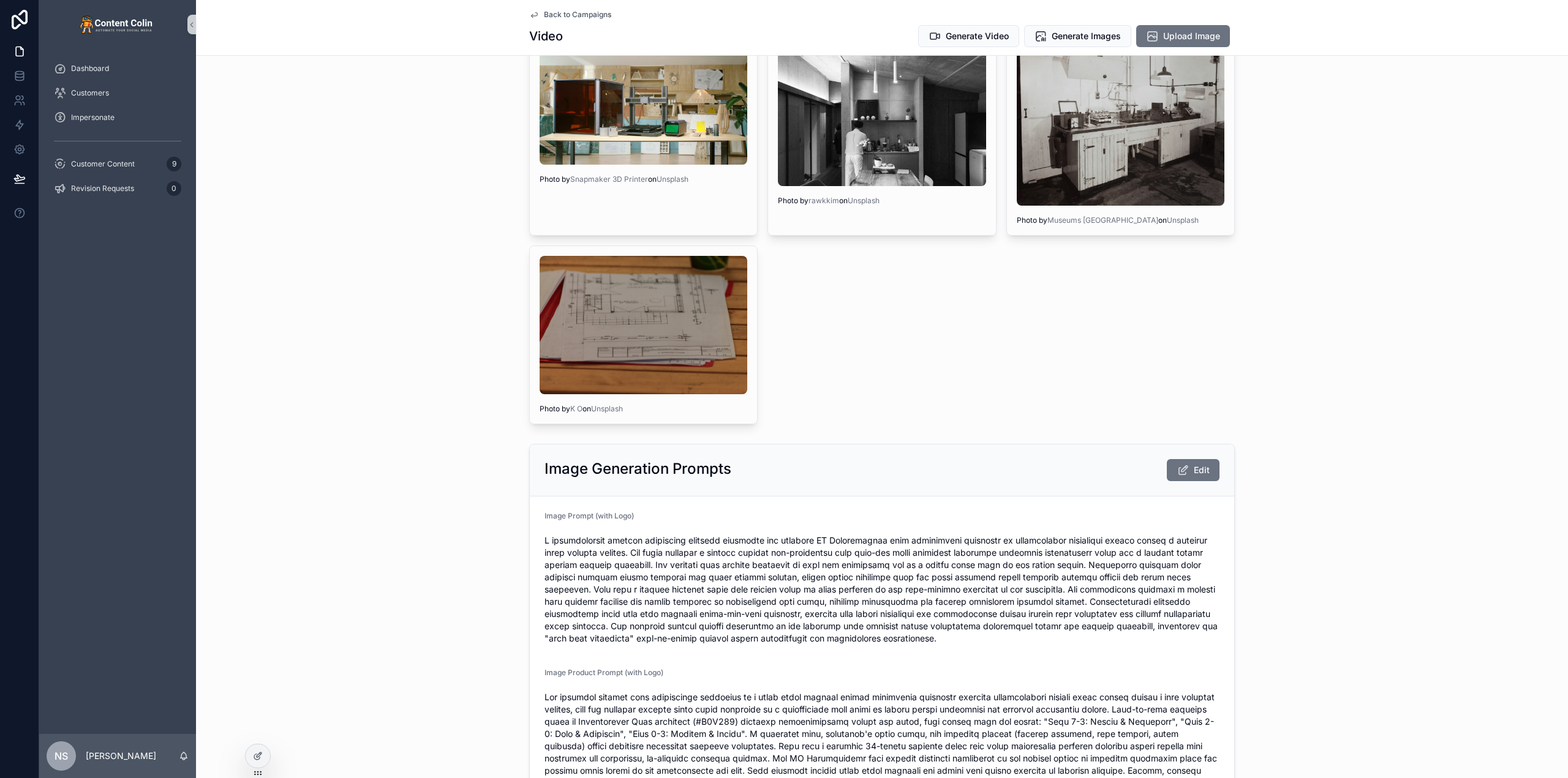
scroll to position [644, 0]
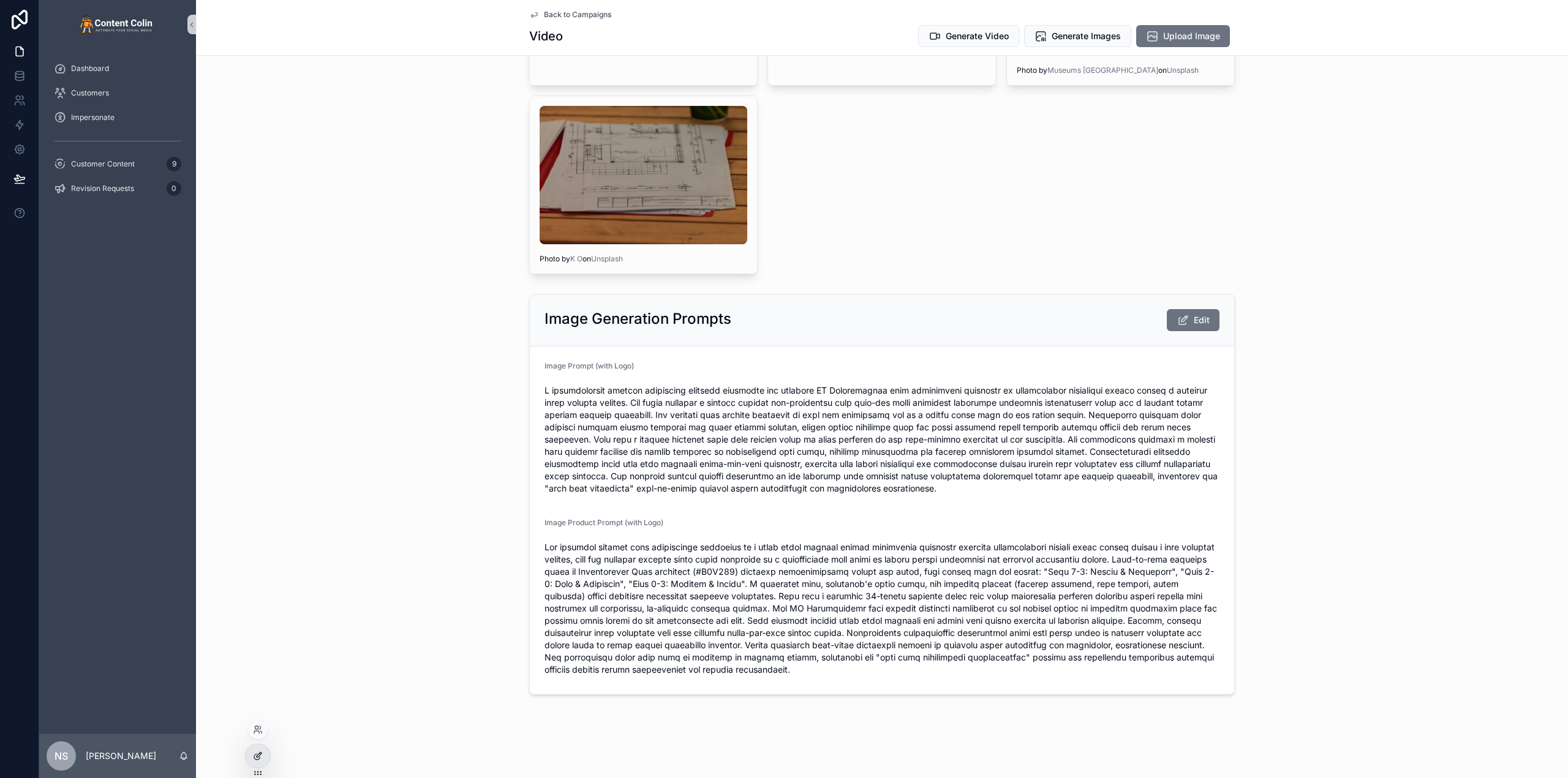
click at [257, 751] on div at bounding box center [258, 757] width 25 height 23
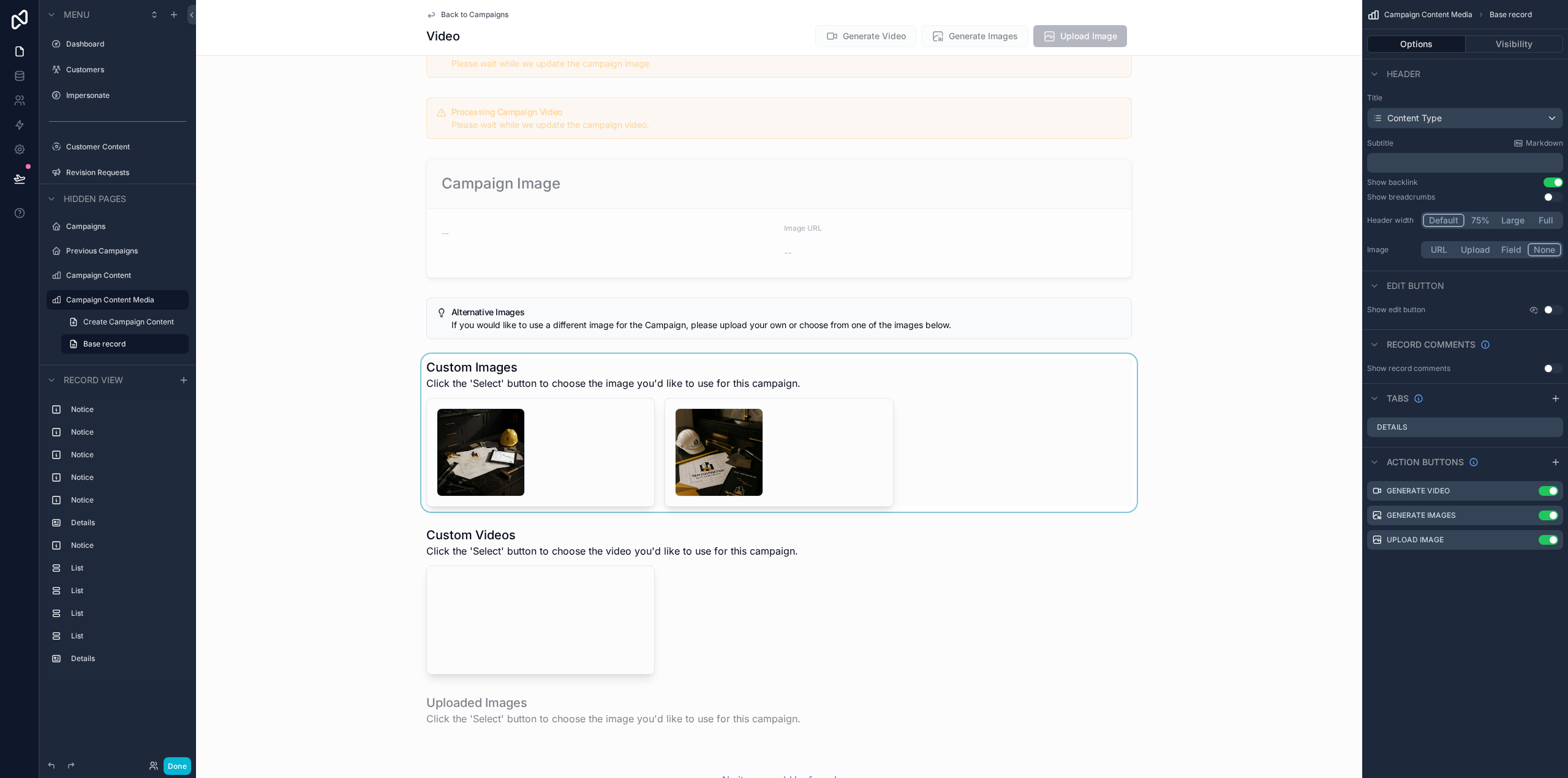
scroll to position [0, 0]
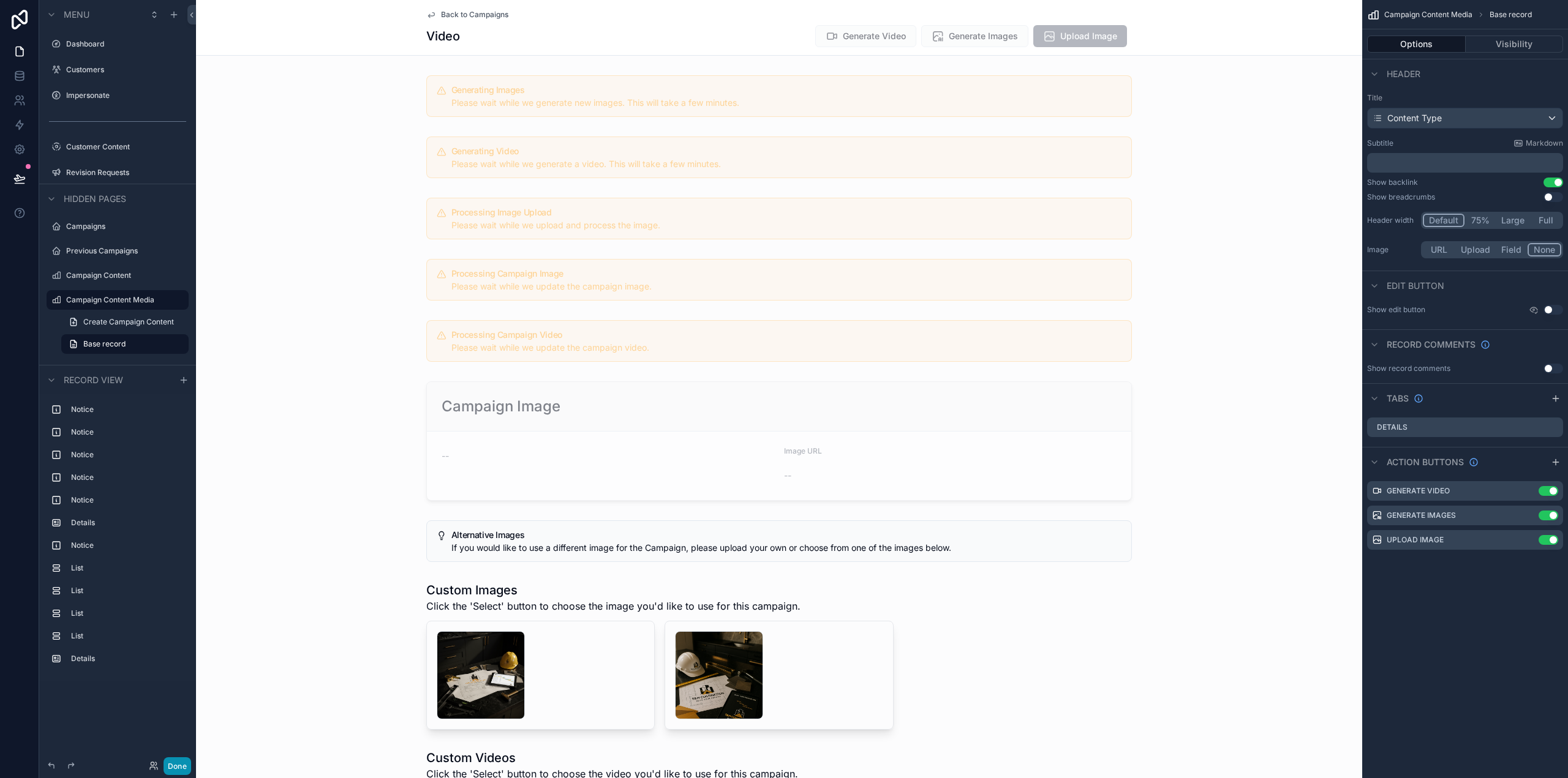
click at [179, 760] on button "Done" at bounding box center [177, 766] width 27 height 18
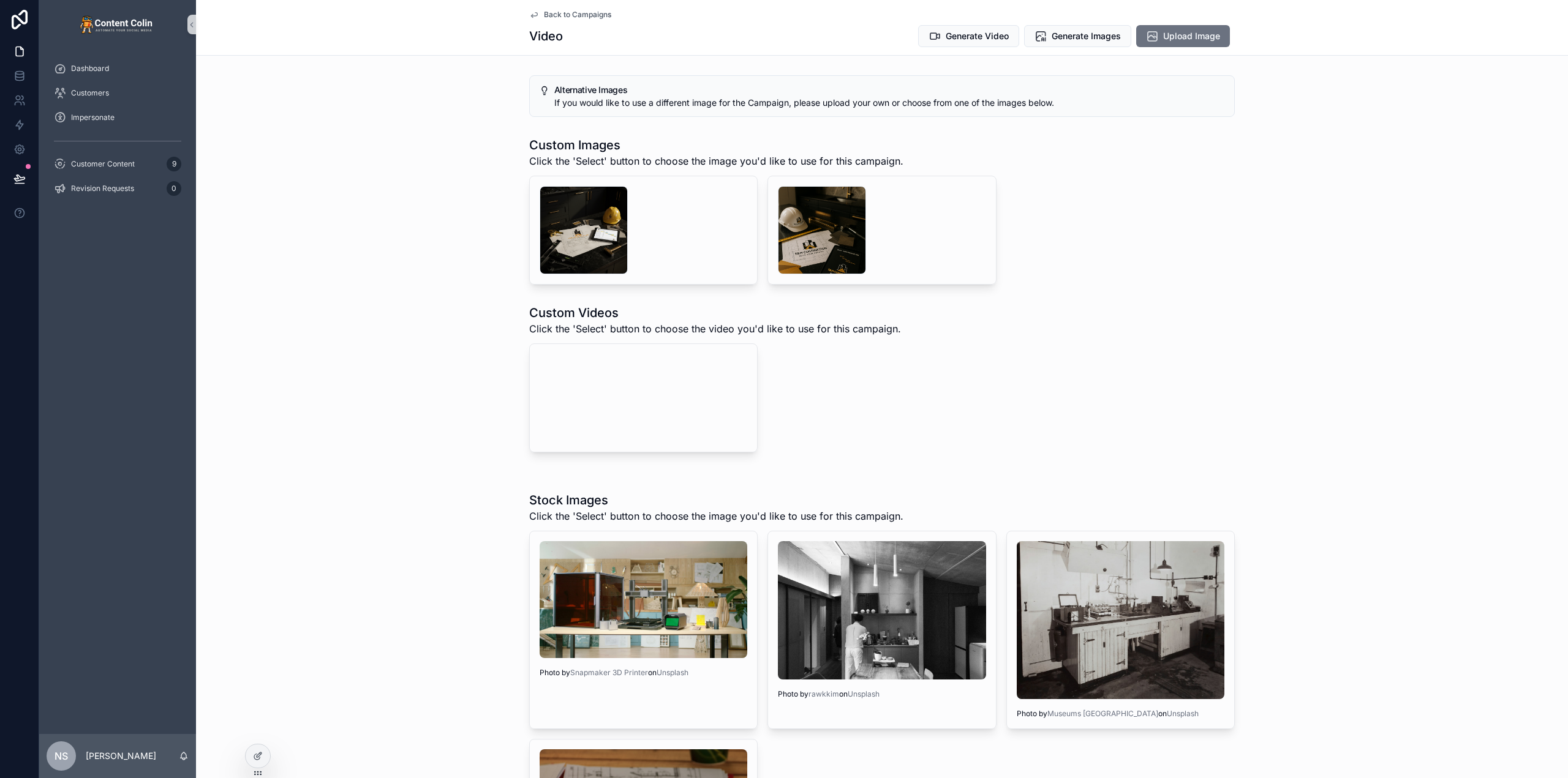
click at [583, 13] on span "Back to Campaigns" at bounding box center [577, 14] width 68 height 10
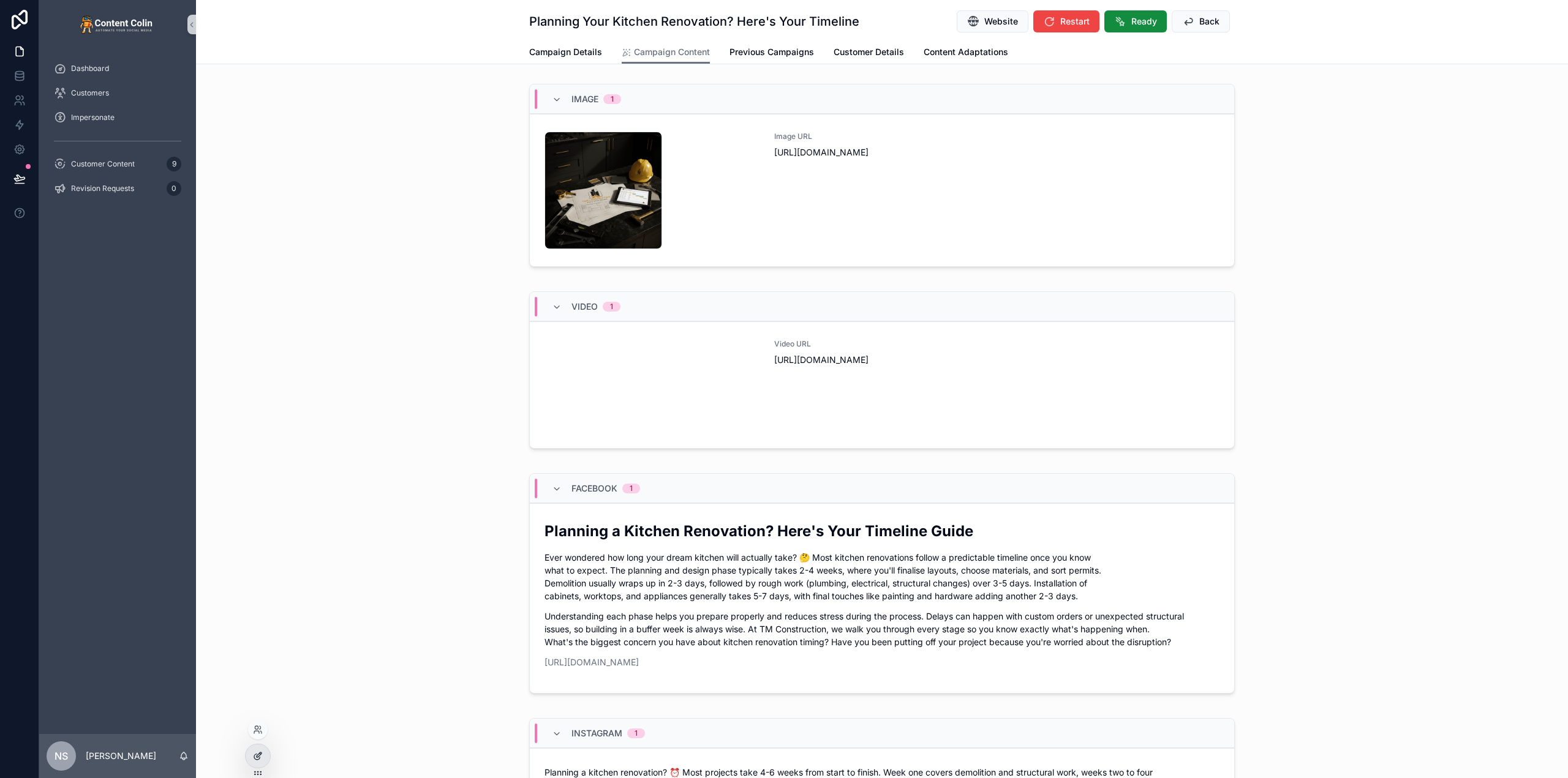
click at [264, 762] on div at bounding box center [258, 757] width 25 height 23
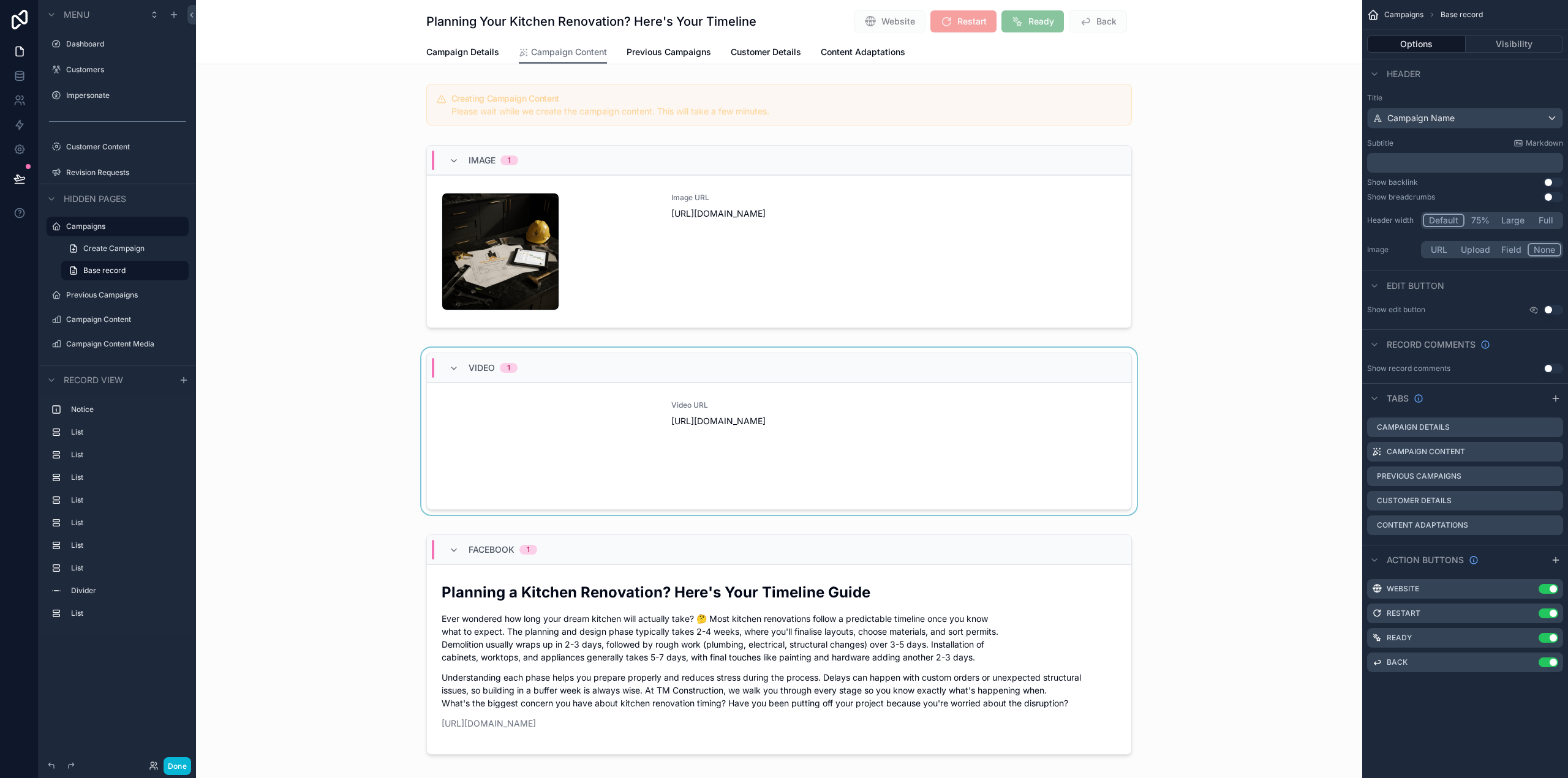
click at [854, 499] on div "scrollable content" at bounding box center [779, 434] width 1166 height 172
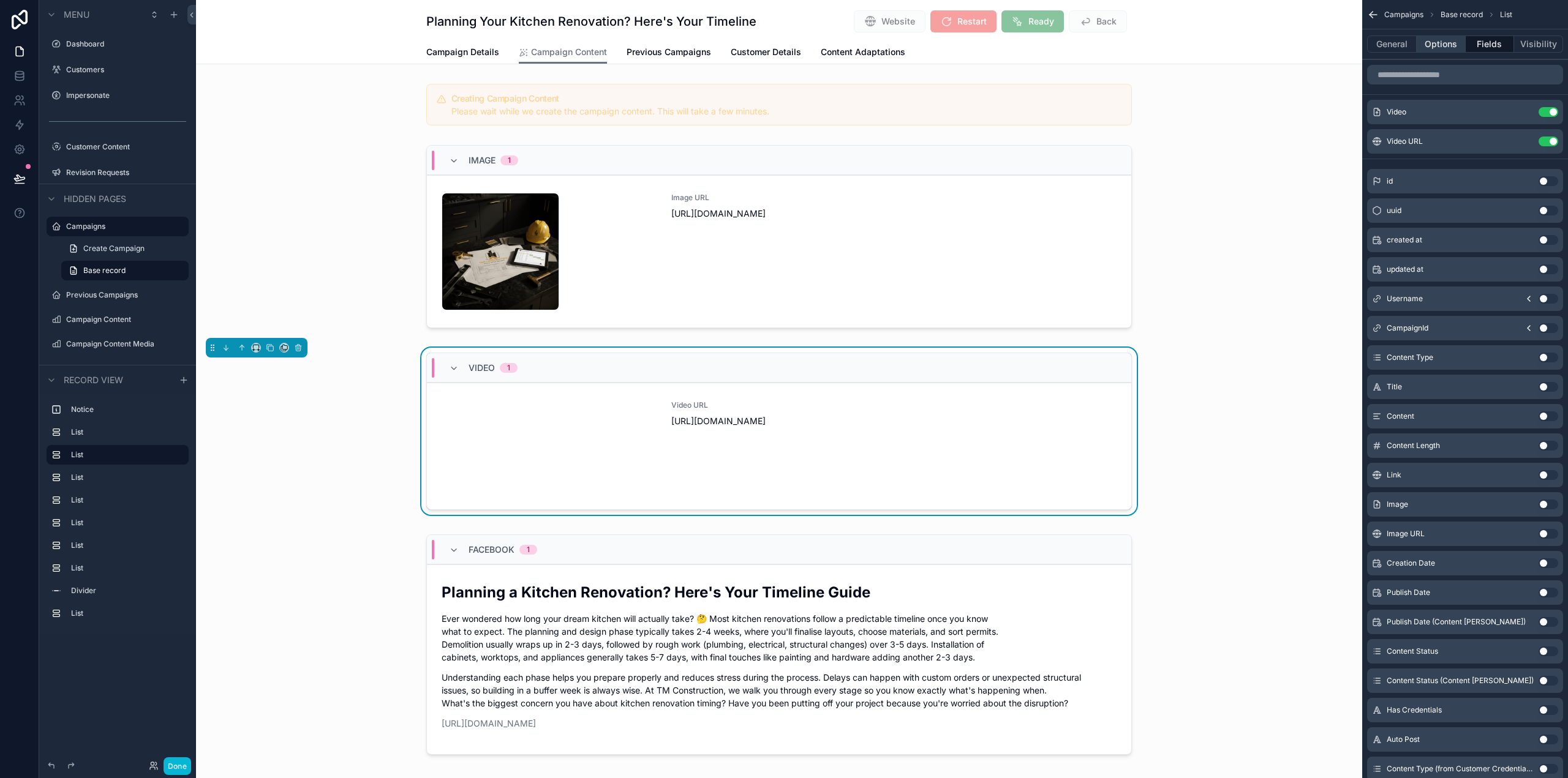
click at [1457, 45] on button "Options" at bounding box center [1441, 44] width 49 height 17
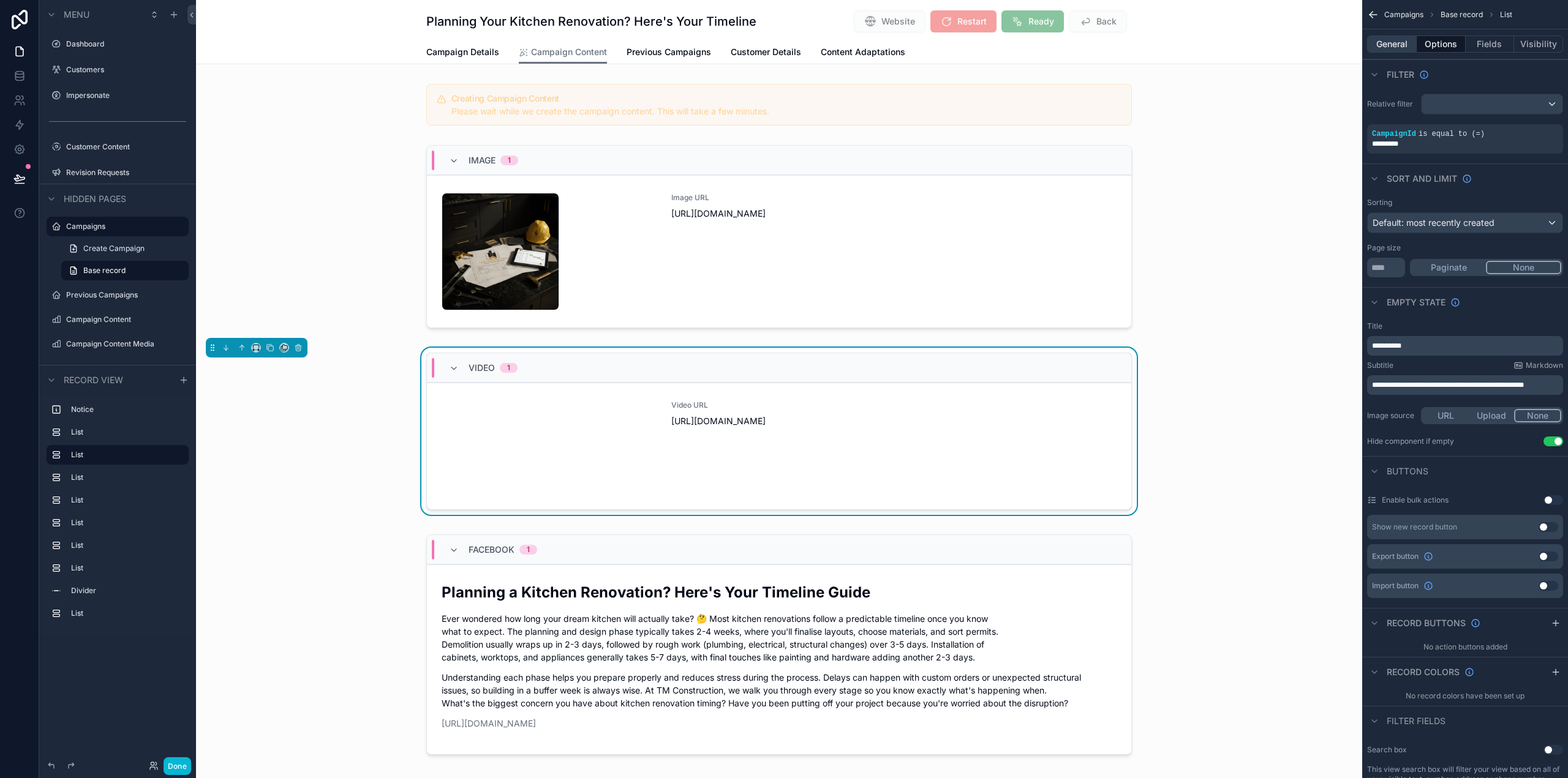
click at [1405, 40] on button "General" at bounding box center [1392, 44] width 49 height 17
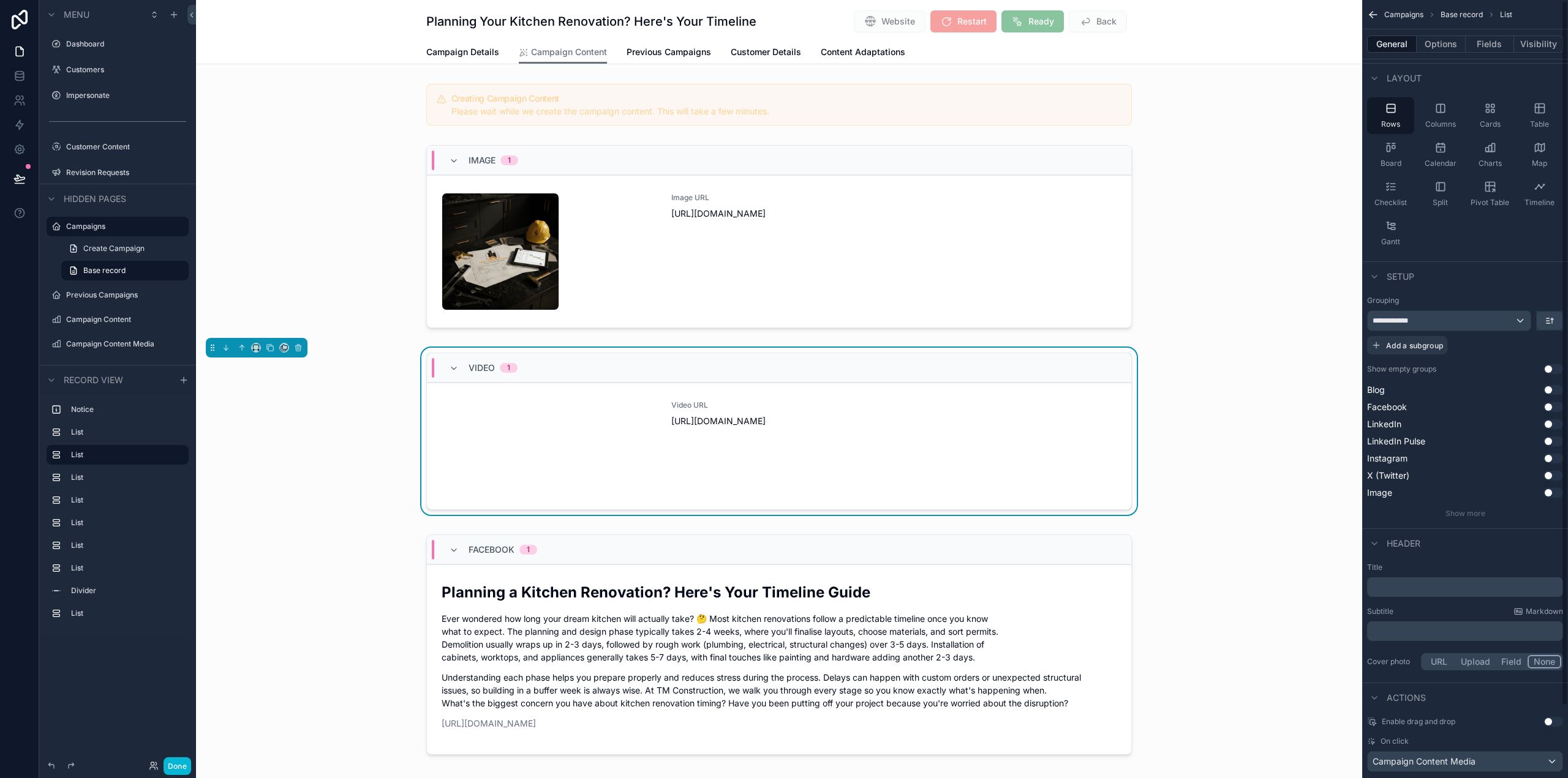
scroll to position [61, 0]
click at [1471, 505] on span "Show more" at bounding box center [1465, 508] width 40 height 9
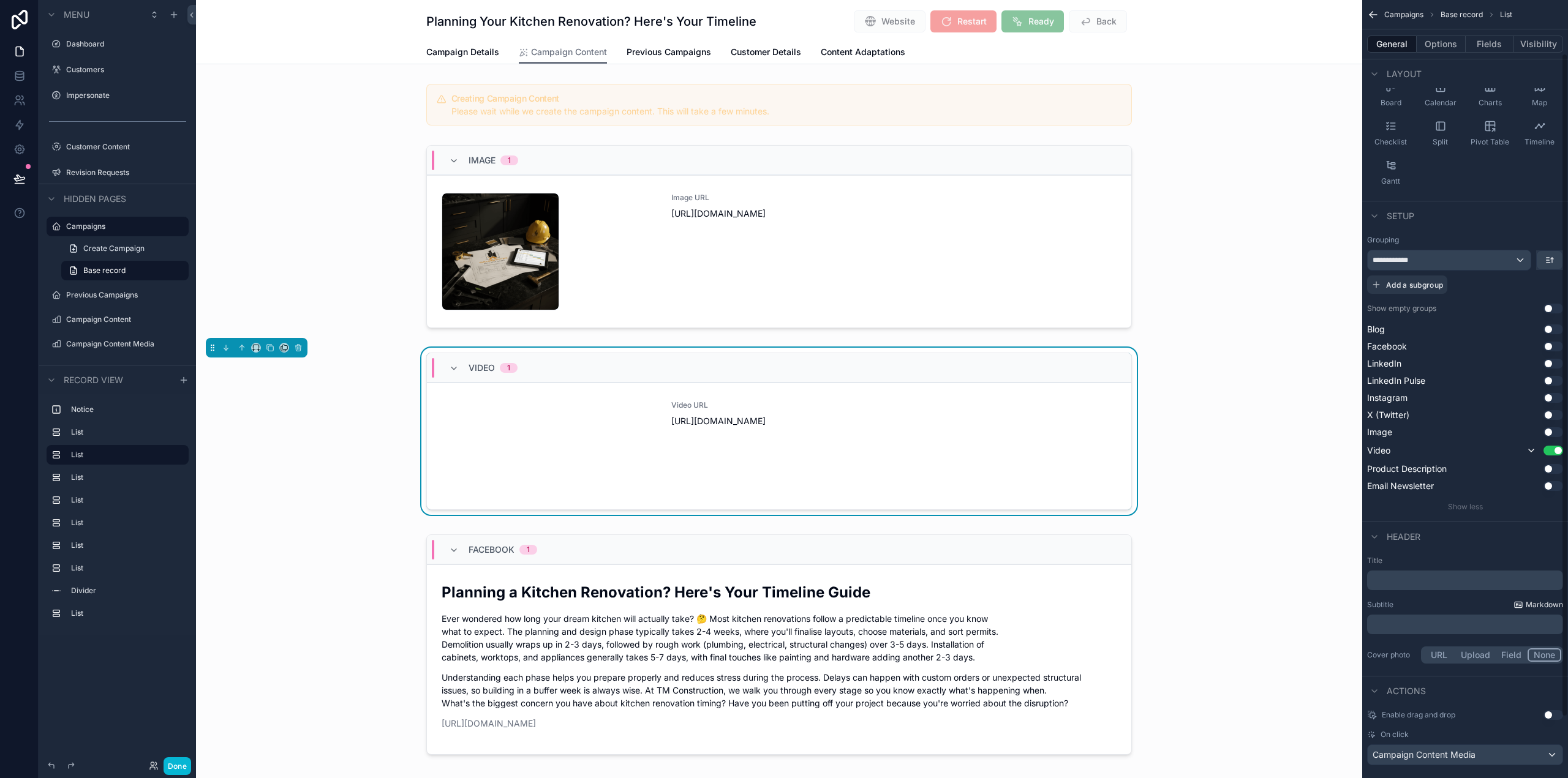
scroll to position [134, 0]
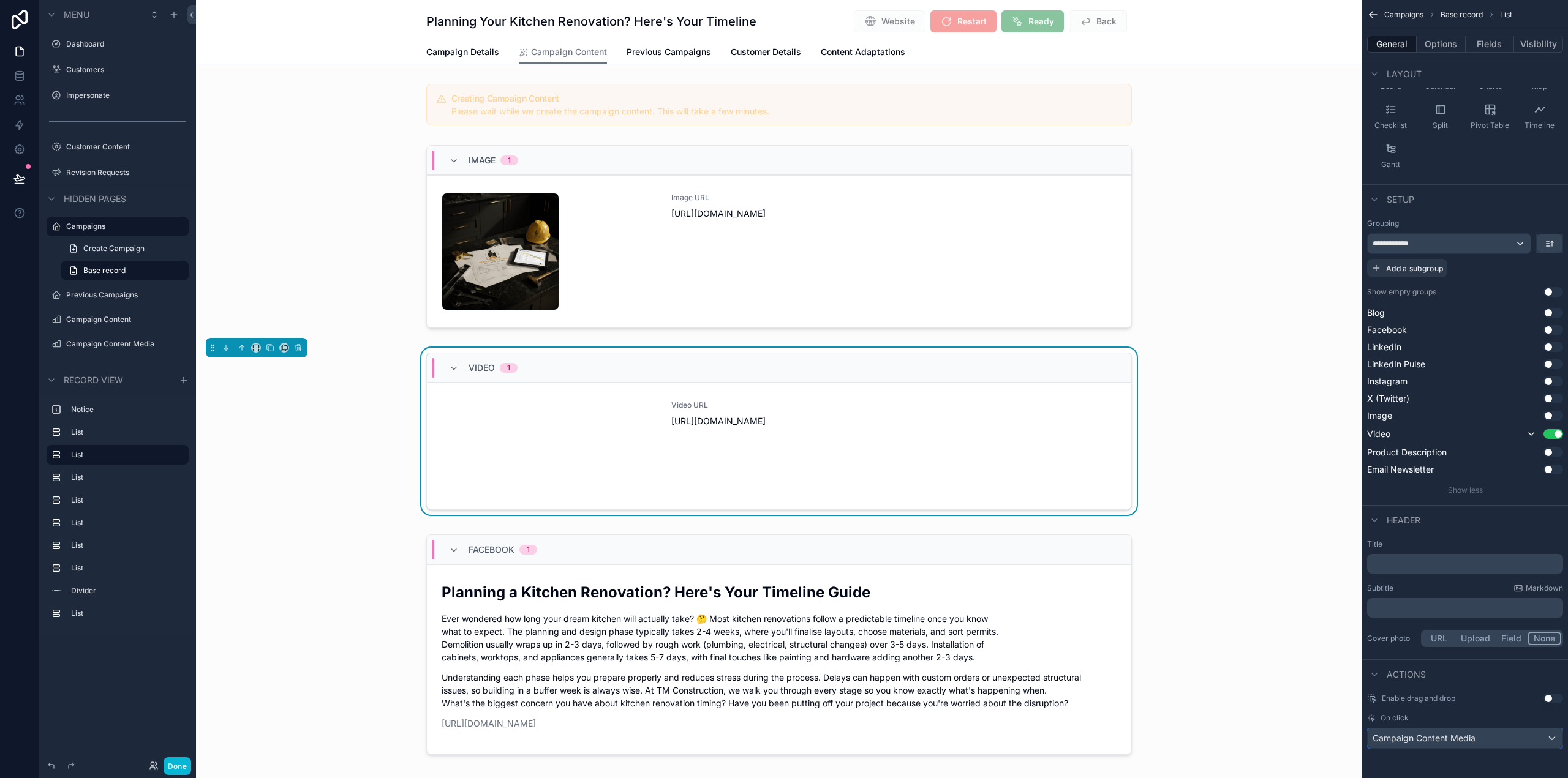
click at [1460, 740] on span "Campaign Content Media" at bounding box center [1424, 738] width 103 height 12
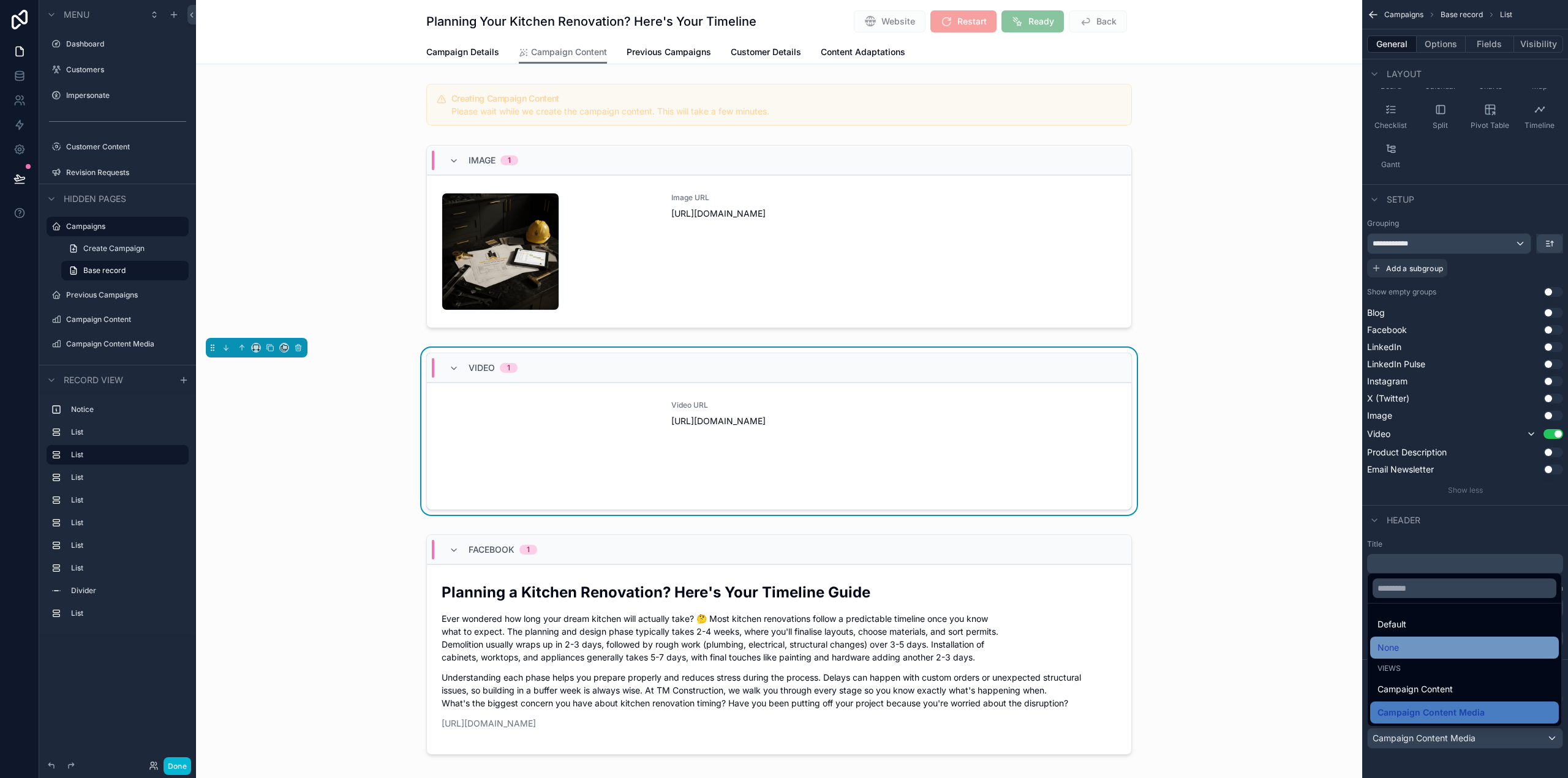
click at [1424, 649] on div "None" at bounding box center [1465, 647] width 174 height 15
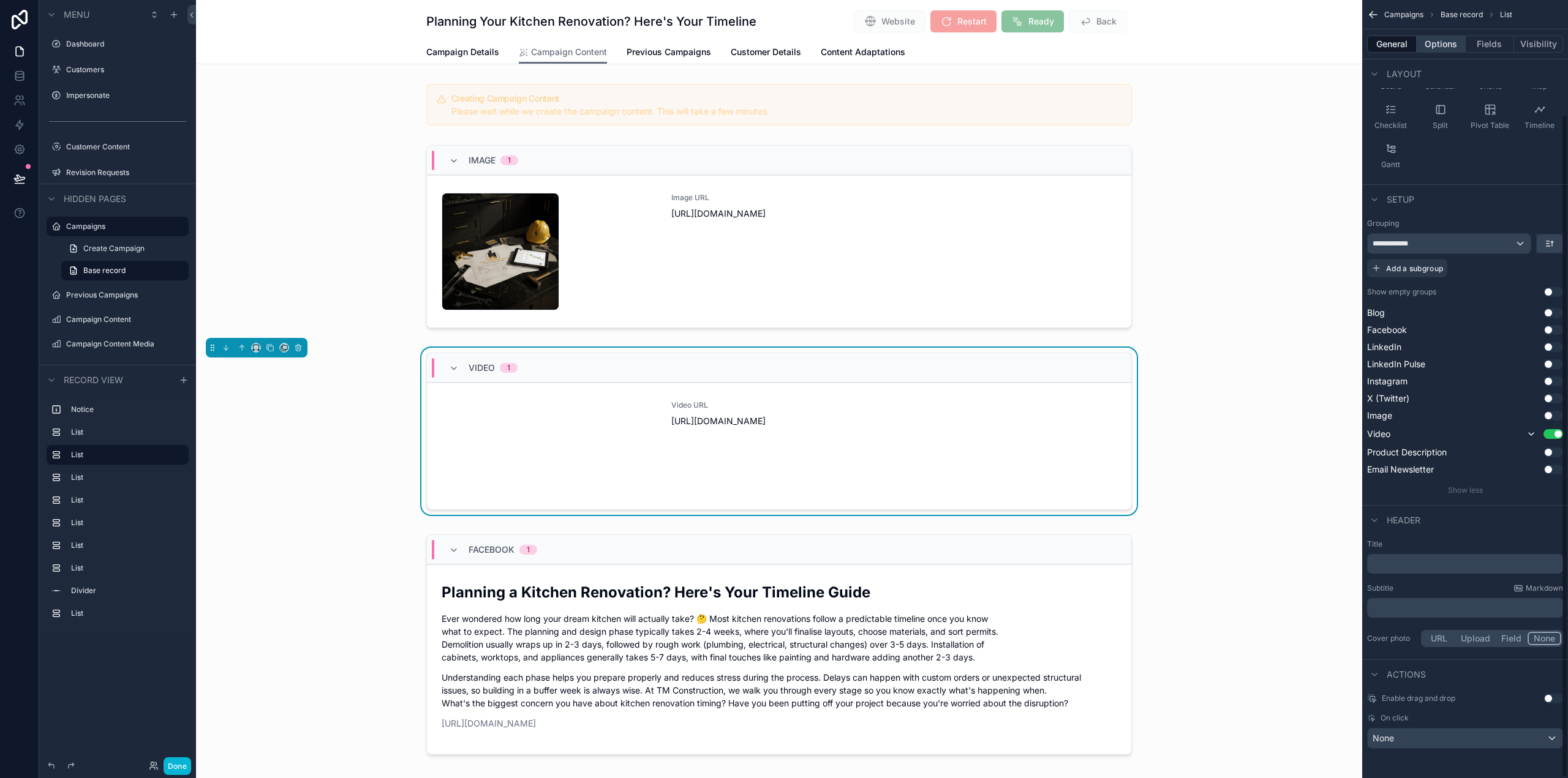
click at [1447, 47] on button "Options" at bounding box center [1441, 44] width 49 height 17
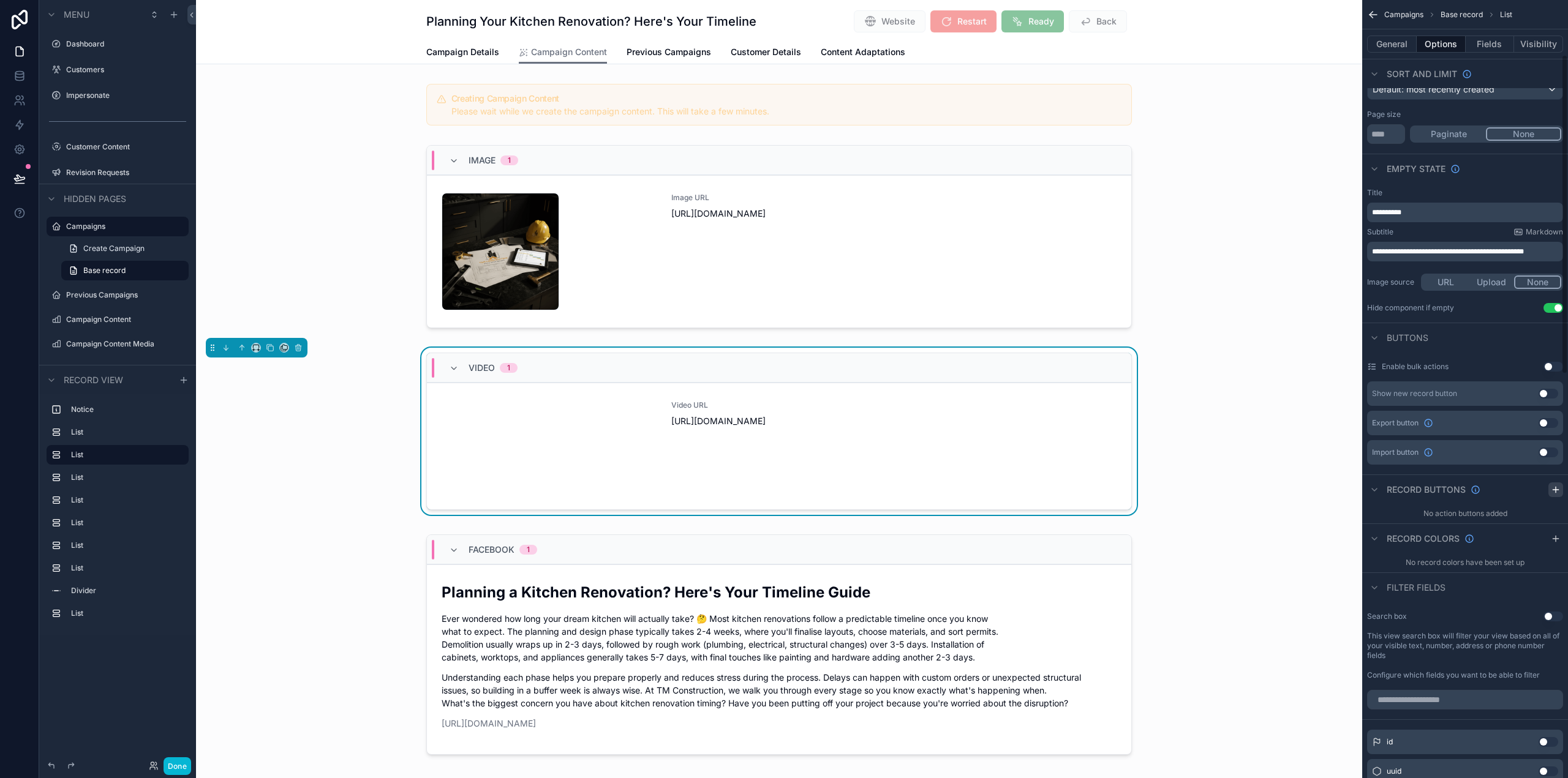
click at [1551, 488] on icon "scrollable content" at bounding box center [1556, 490] width 10 height 10
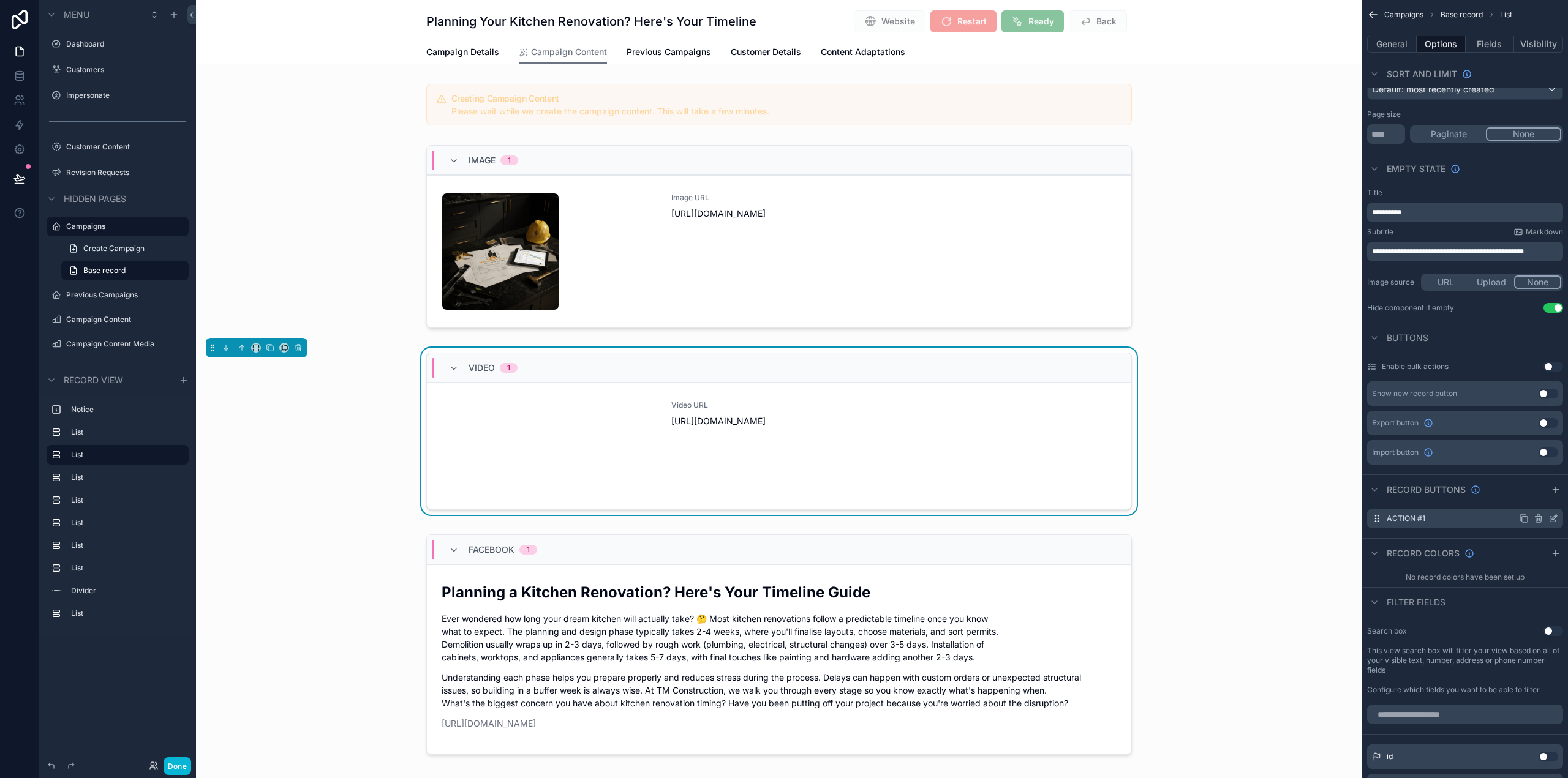
click at [1549, 518] on icon "scrollable content" at bounding box center [1553, 518] width 10 height 10
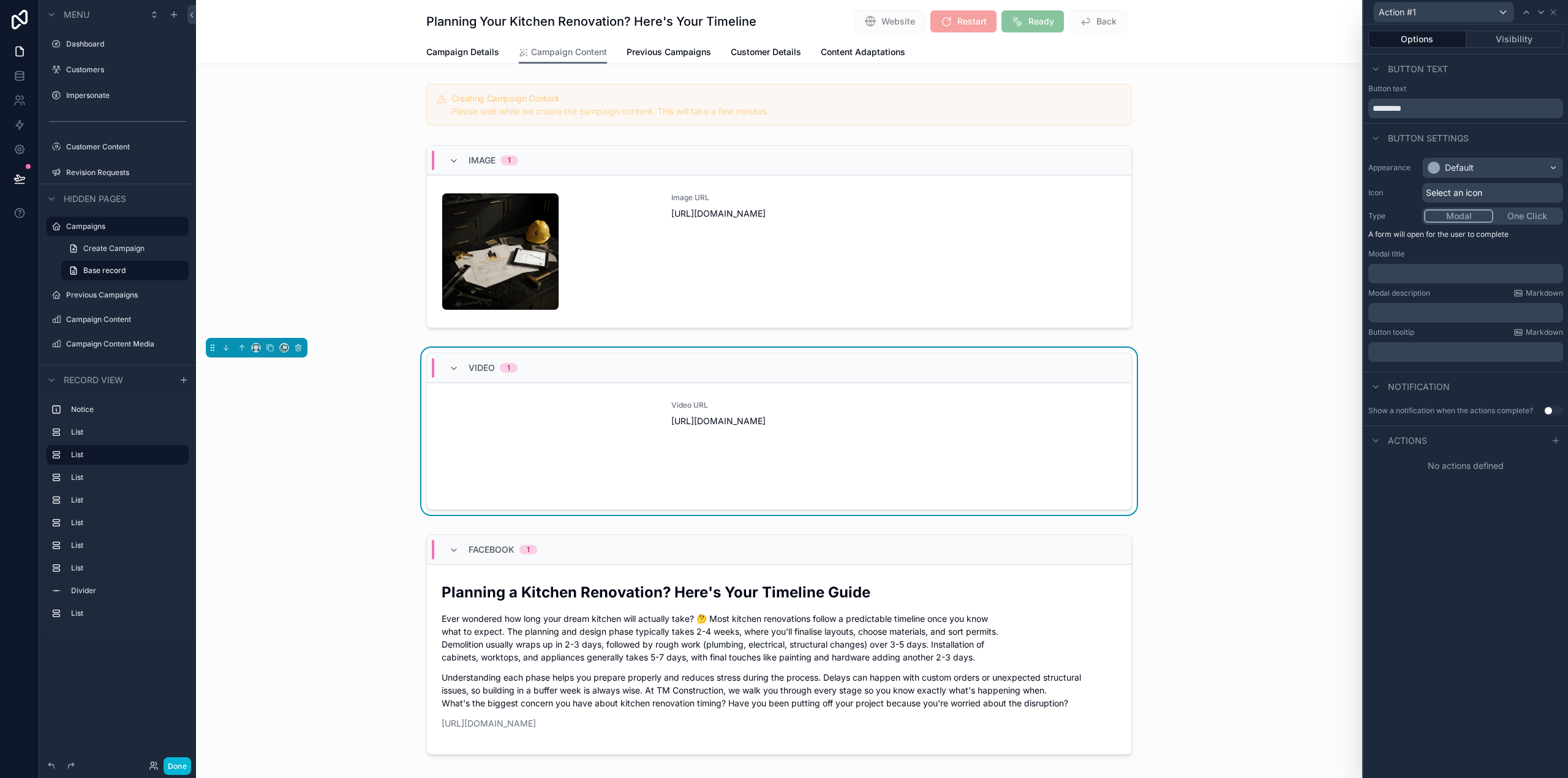
click at [1544, 217] on button "One Click" at bounding box center [1527, 216] width 68 height 14
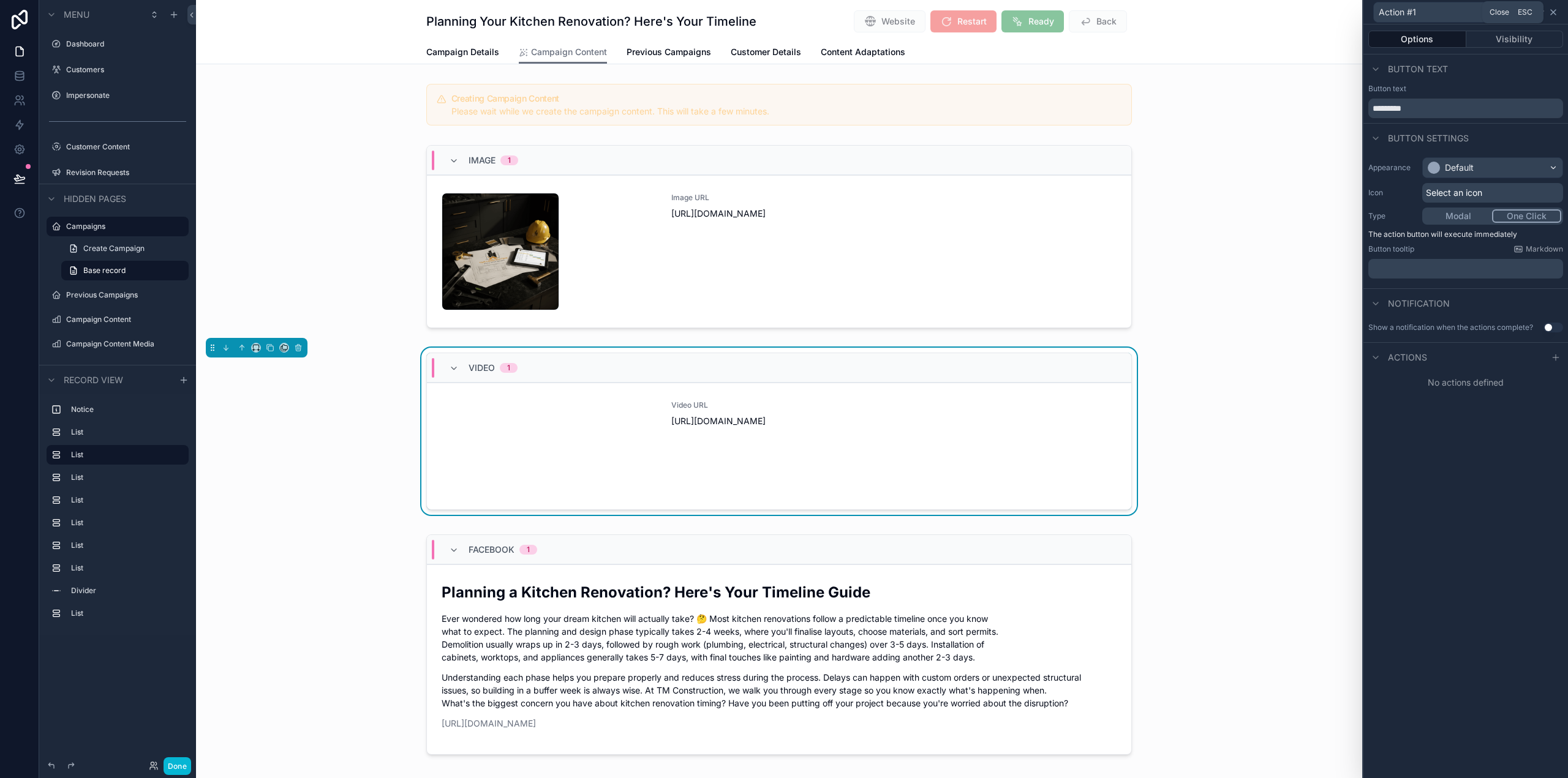
click at [1554, 12] on icon at bounding box center [1554, 12] width 5 height 5
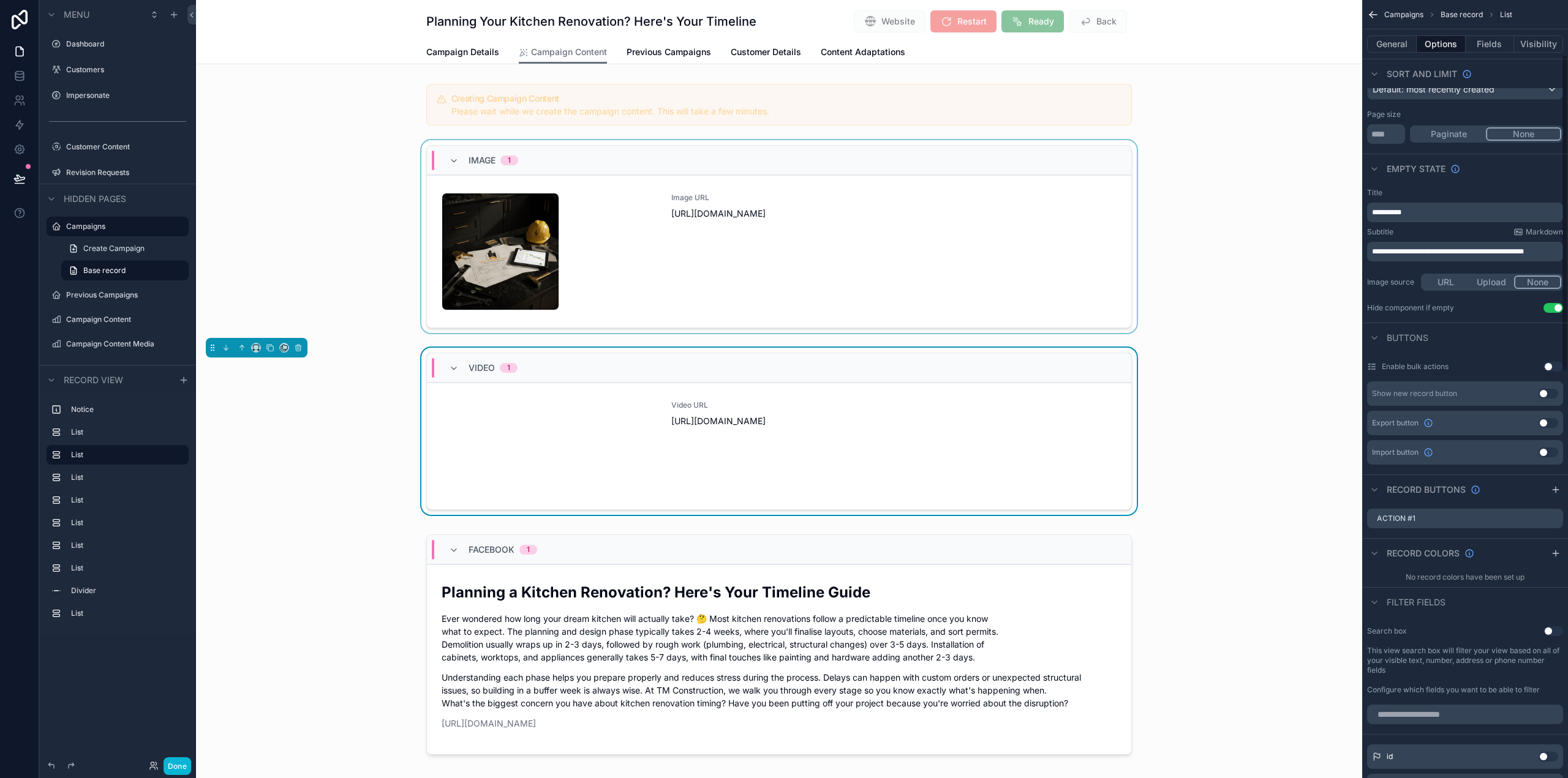
click at [1010, 210] on div "scrollable content" at bounding box center [779, 239] width 1166 height 198
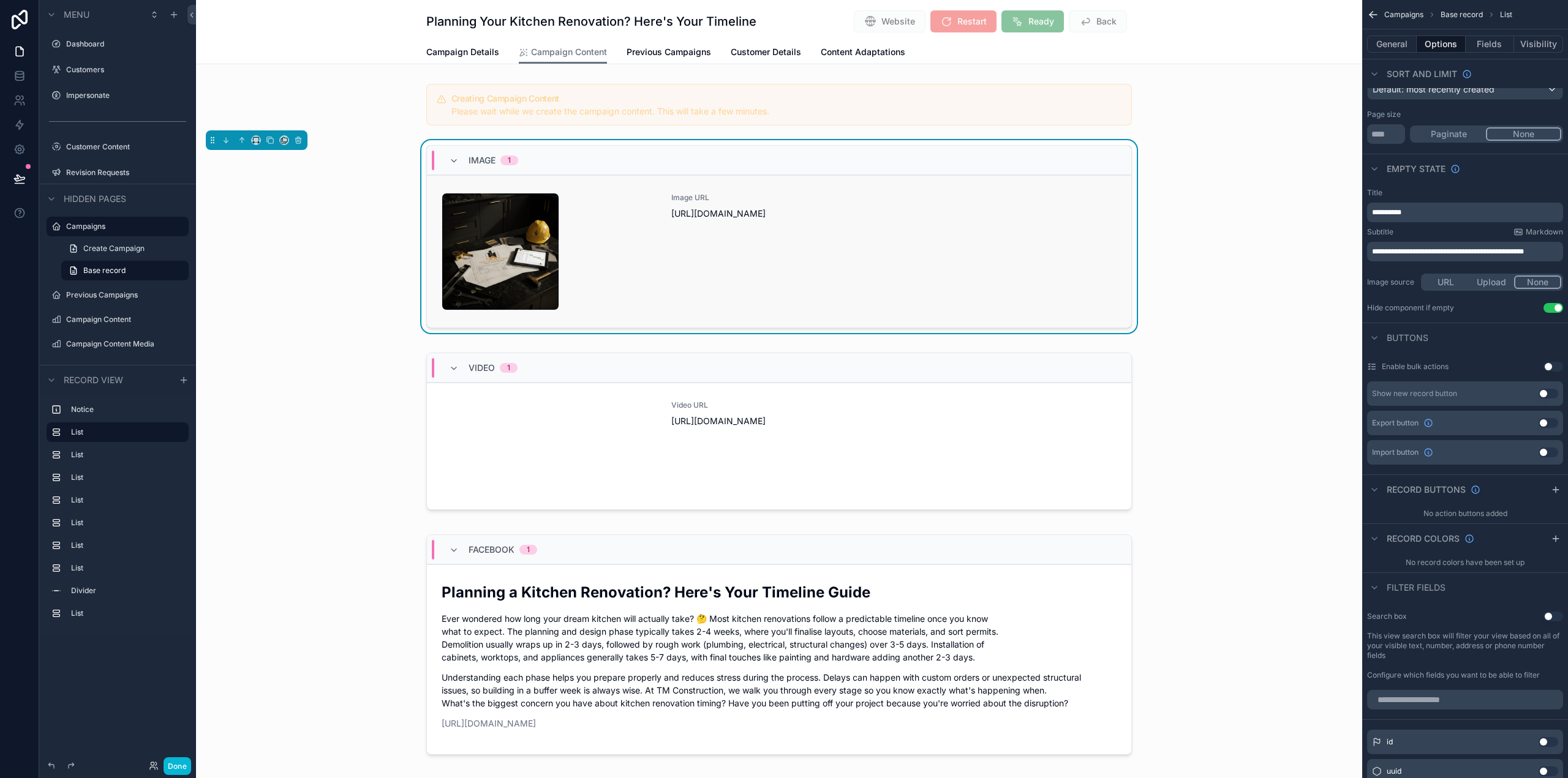
click at [993, 260] on div "Image URL https://cdn.contentcolin.com/tmconstruction/tmconstruction-1759184870…" at bounding box center [894, 251] width 446 height 118
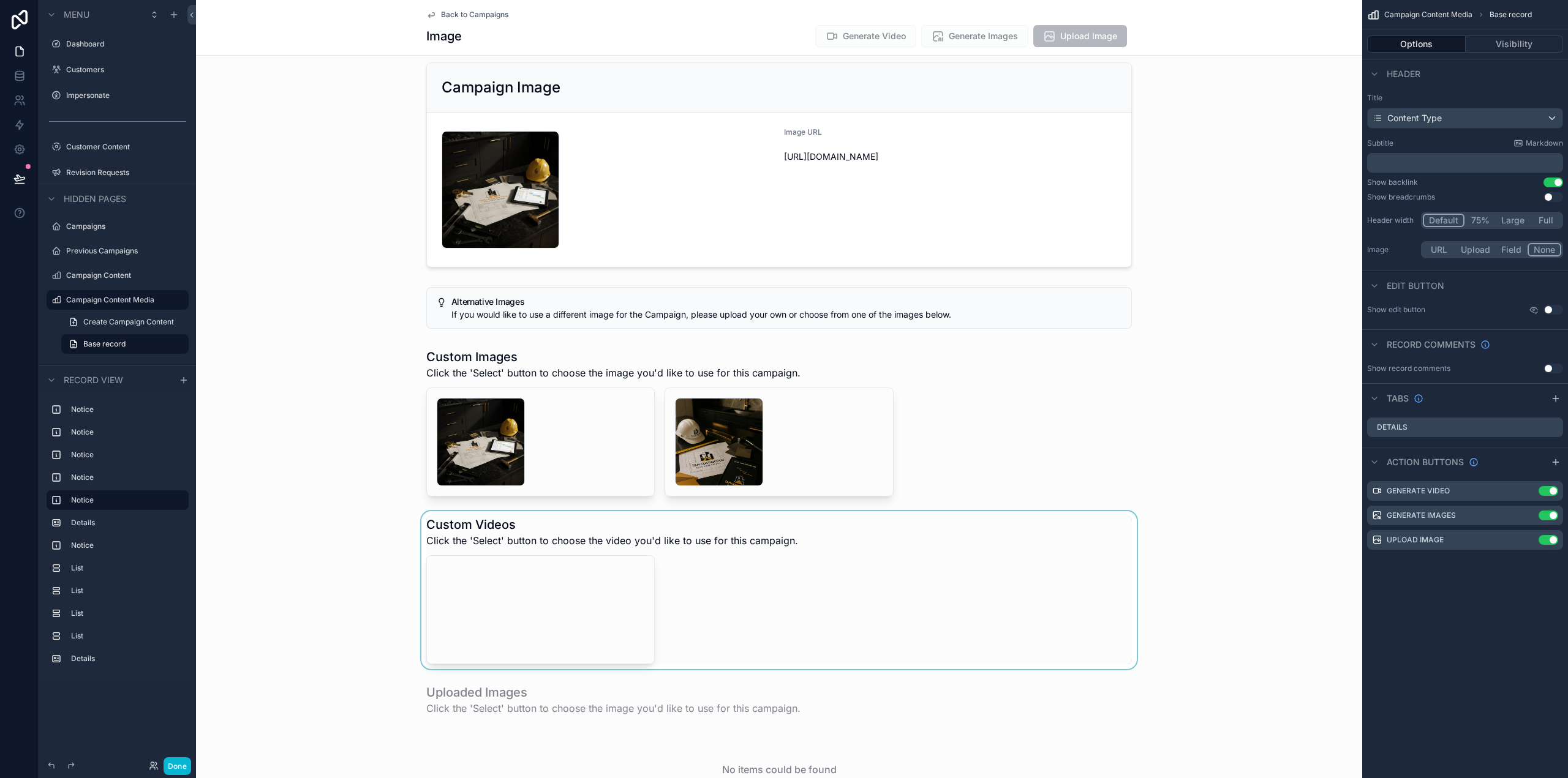
scroll to position [368, 0]
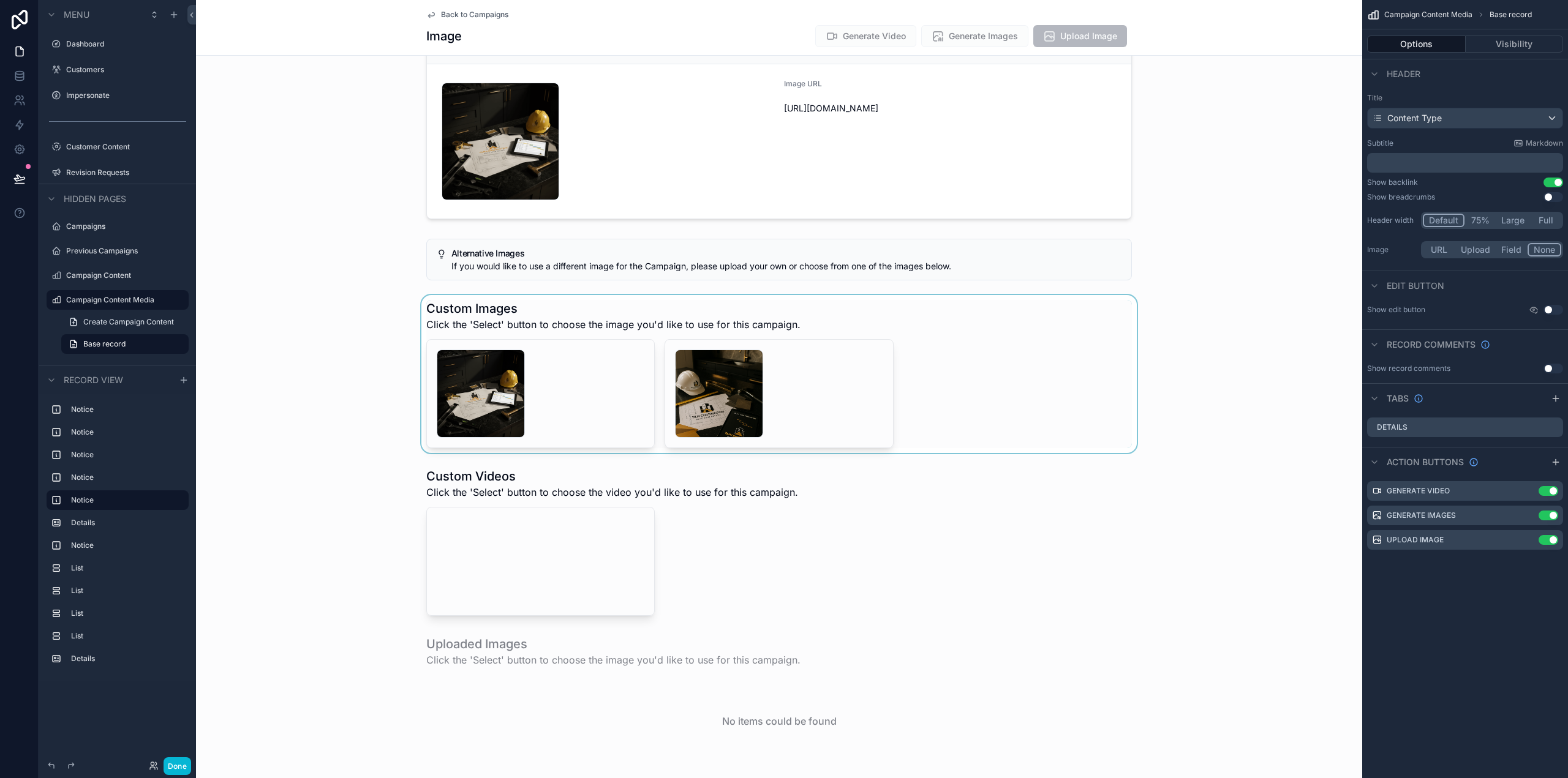
click at [917, 386] on div "scrollable content" at bounding box center [779, 373] width 1166 height 158
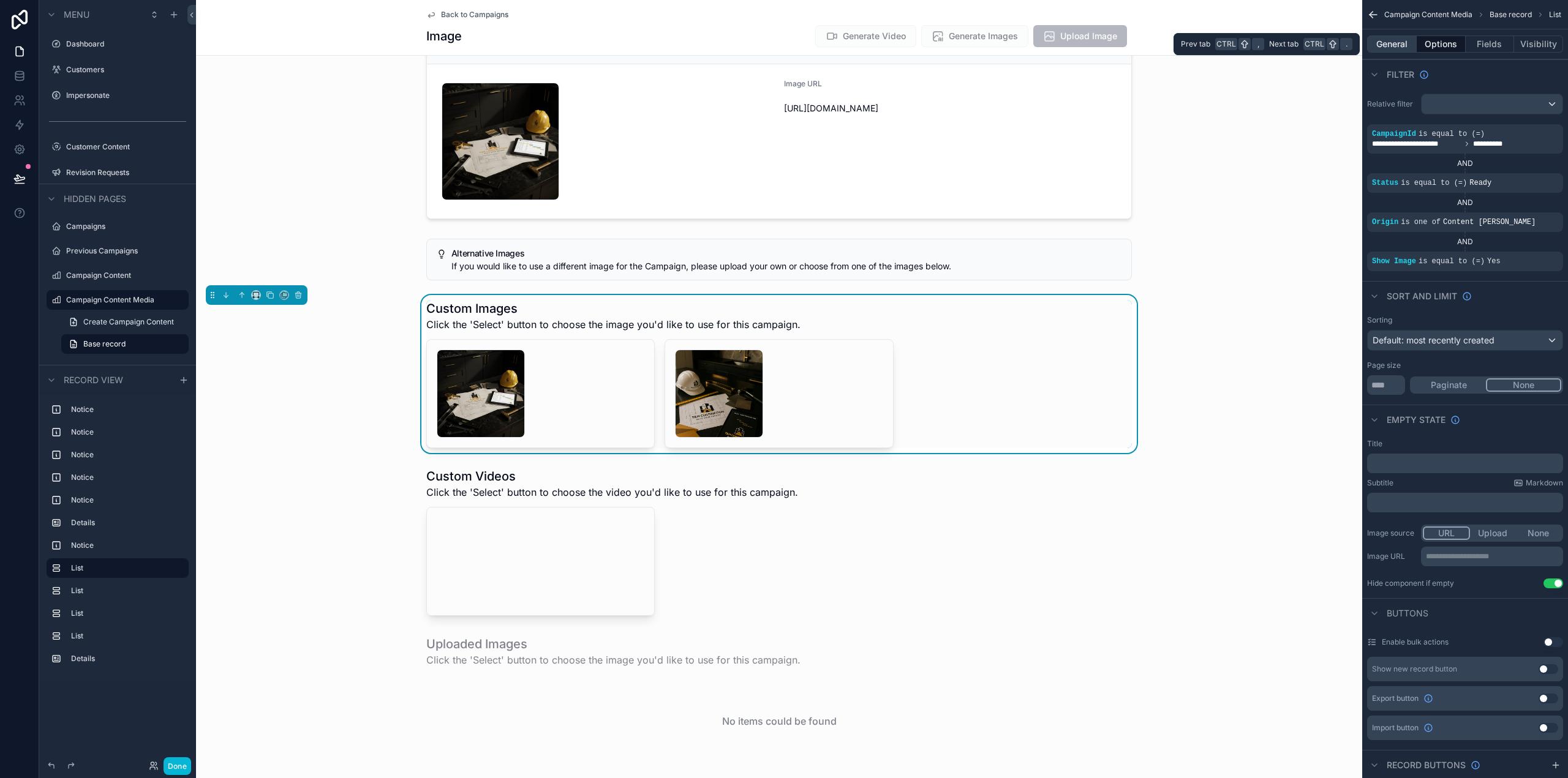
click at [1400, 47] on button "General" at bounding box center [1392, 44] width 49 height 17
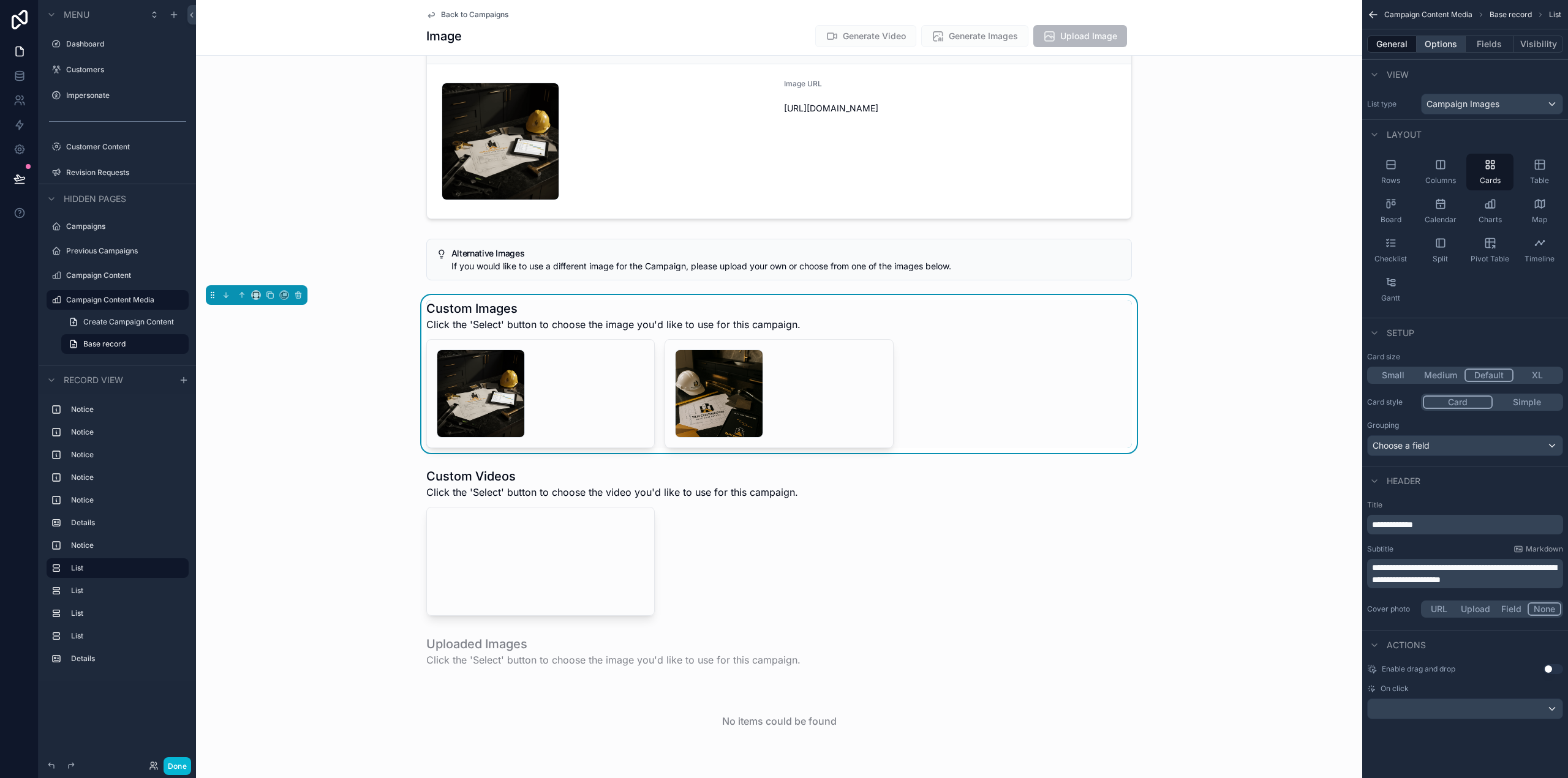
click at [1451, 42] on button "Options" at bounding box center [1441, 44] width 49 height 17
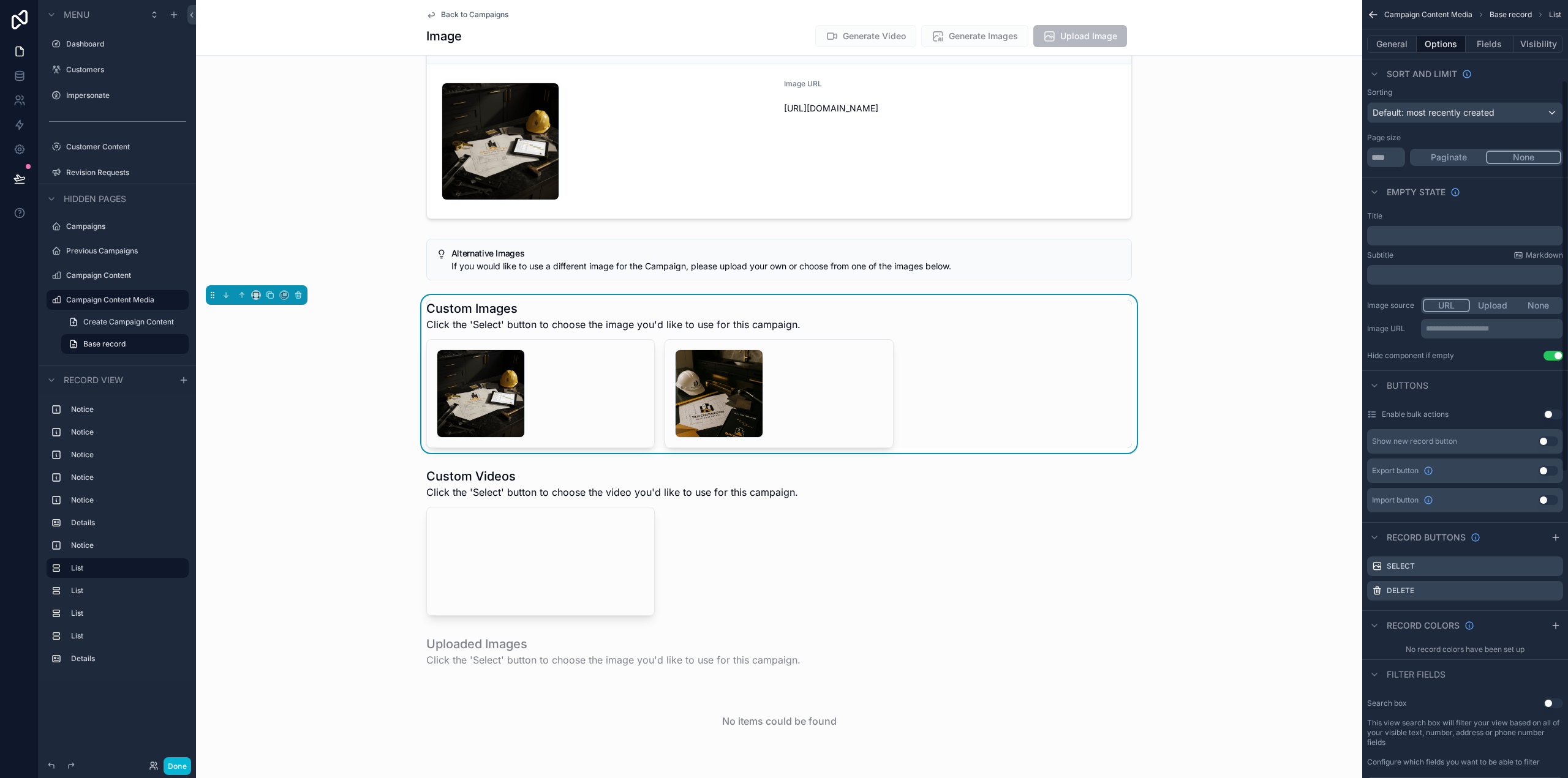
scroll to position [245, 0]
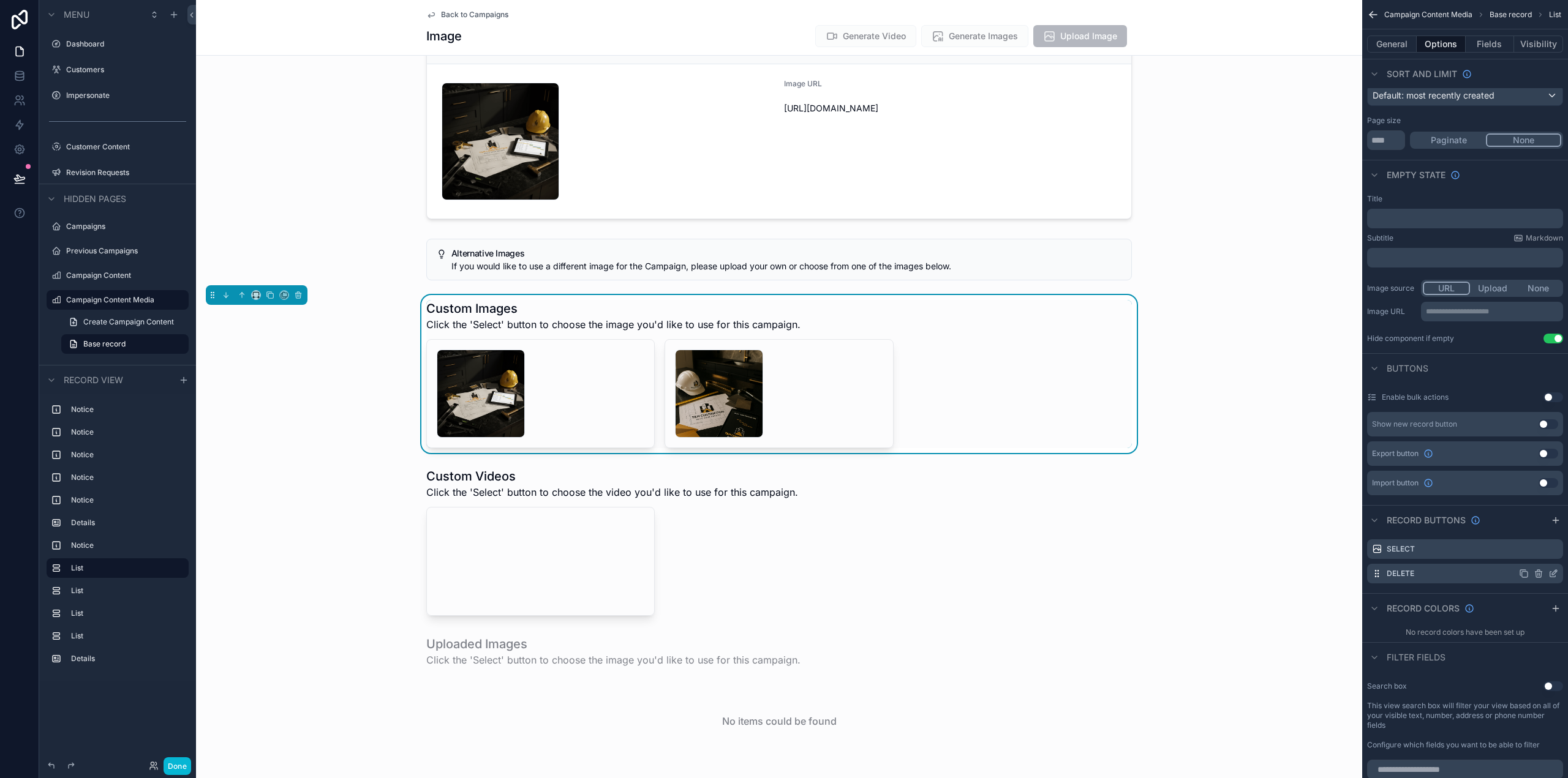
click at [1552, 573] on icon "scrollable content" at bounding box center [1554, 573] width 5 height 5
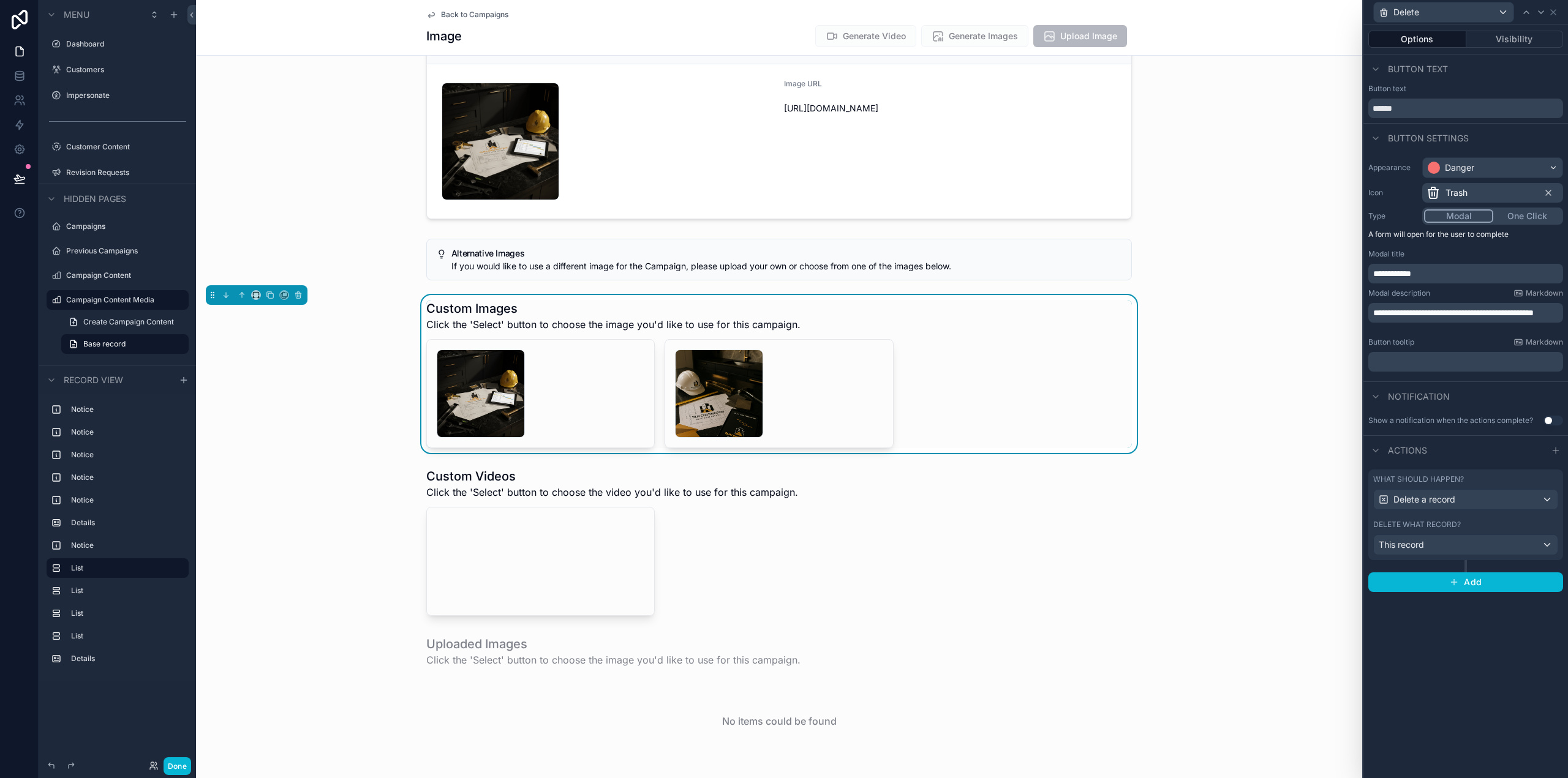
click at [1422, 319] on p "**********" at bounding box center [1467, 312] width 188 height 12
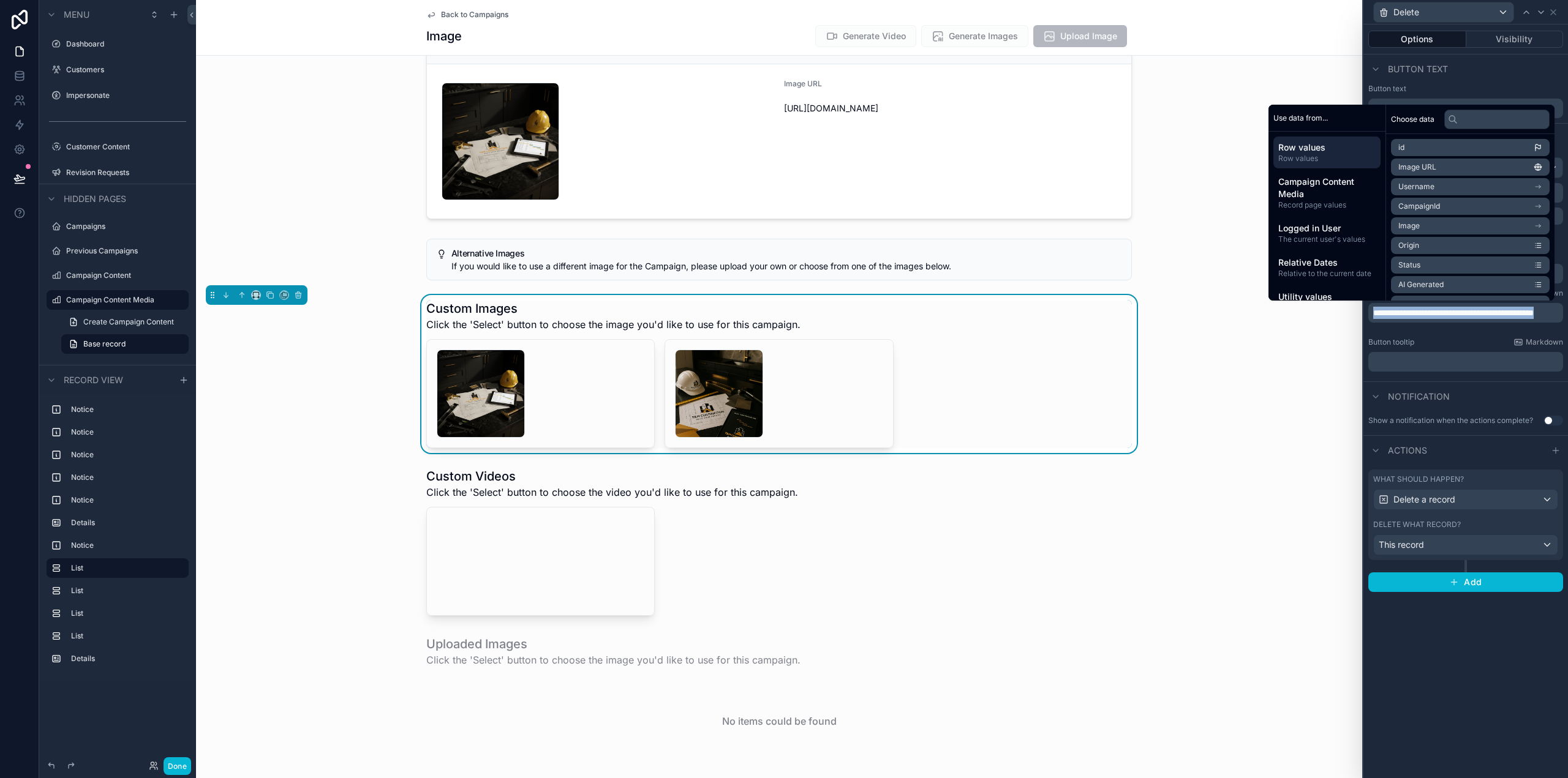
copy span "**********"
click at [1489, 643] on div "**********" at bounding box center [1465, 401] width 205 height 754
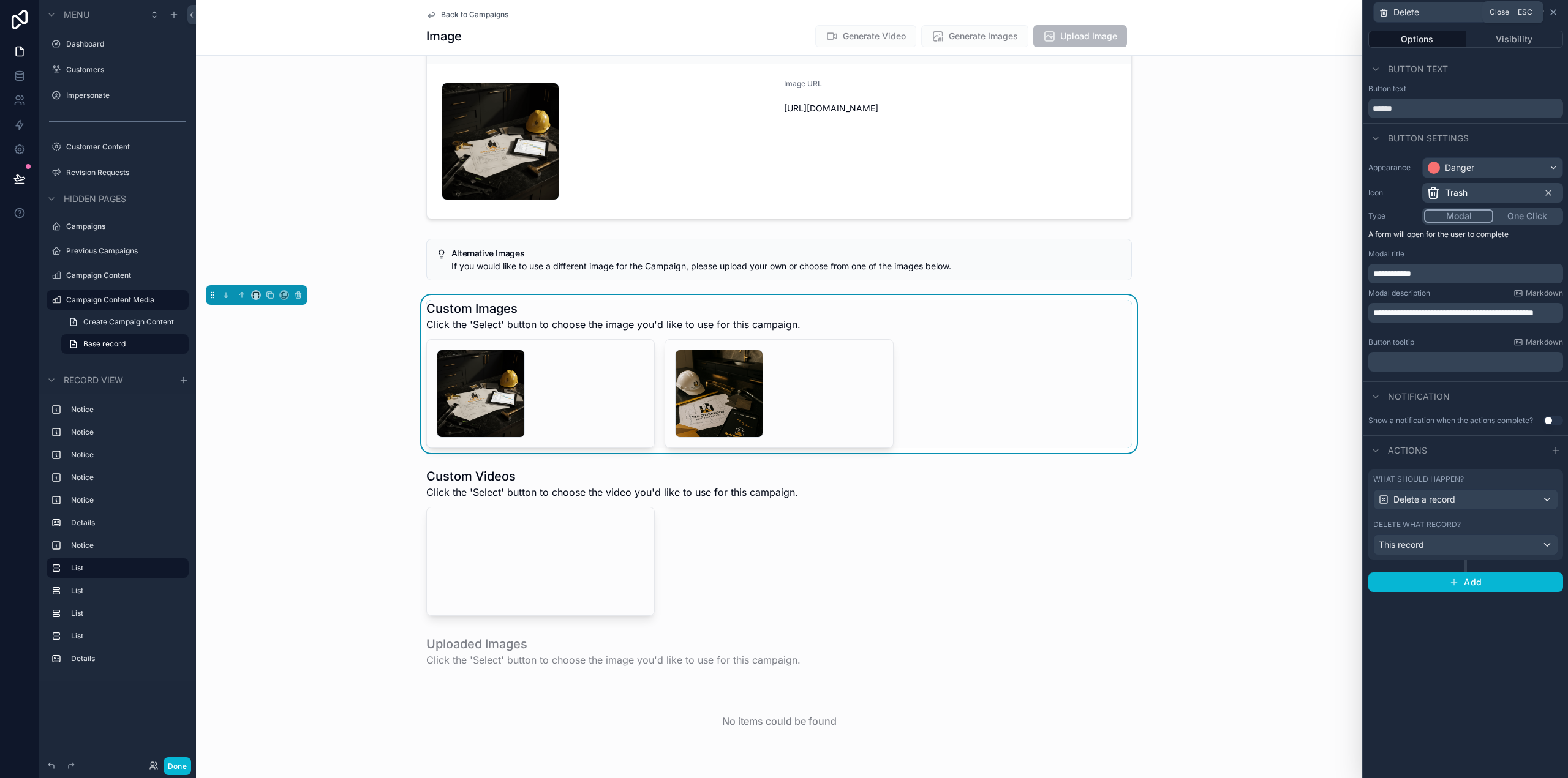
click at [1554, 13] on icon at bounding box center [1554, 12] width 5 height 5
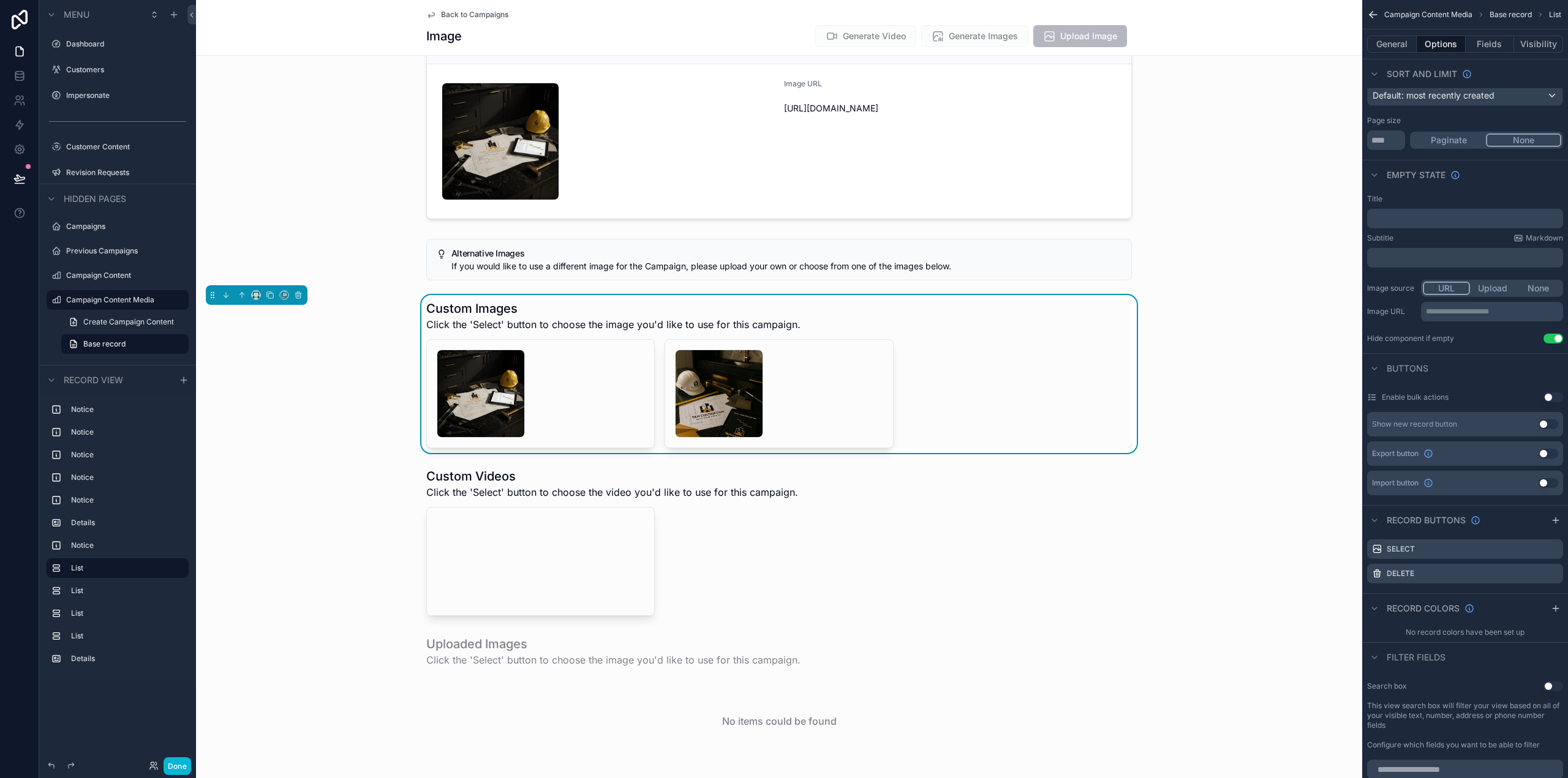
click at [464, 15] on span "Back to Campaigns" at bounding box center [475, 14] width 68 height 10
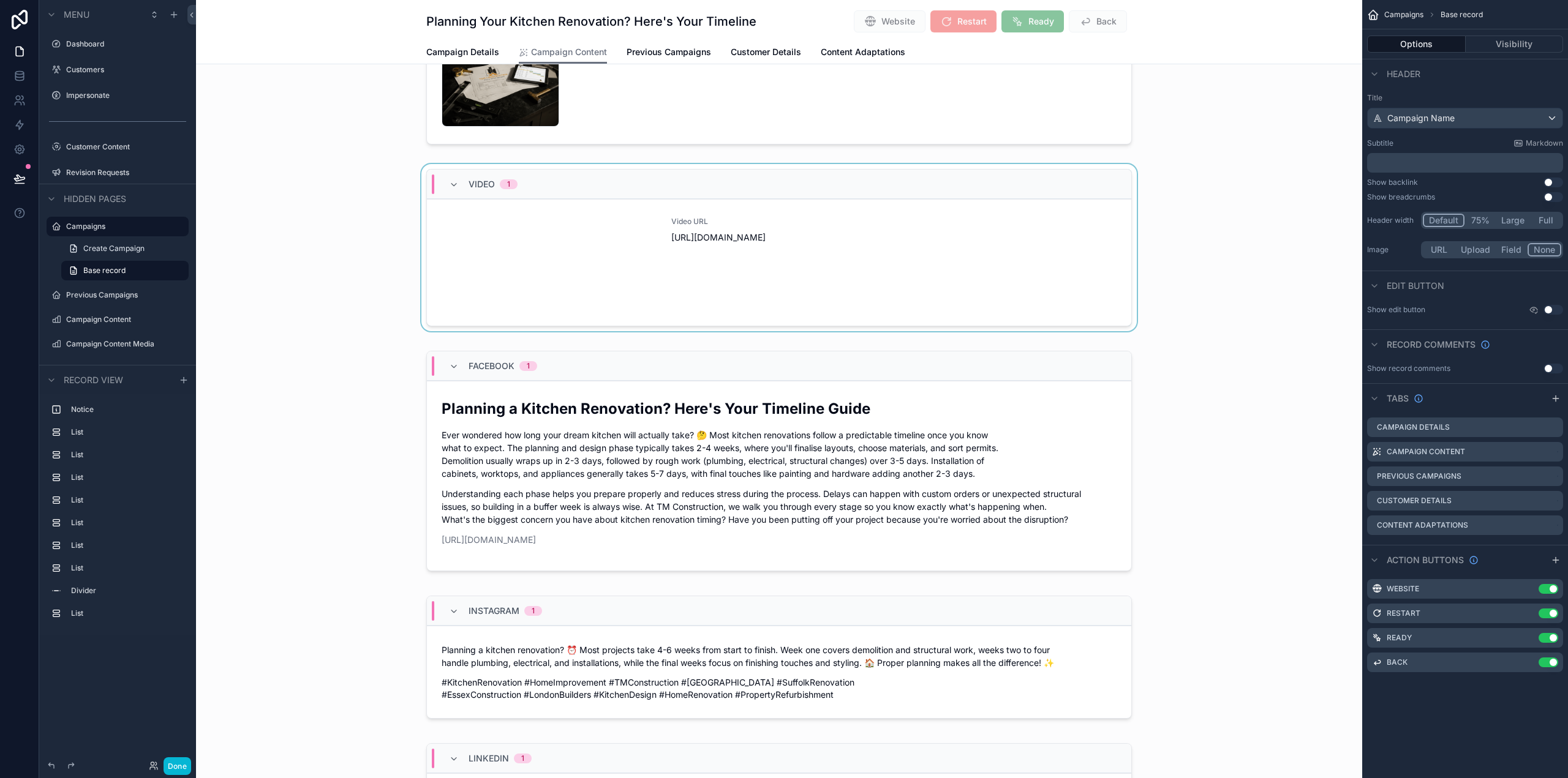
scroll to position [123, 0]
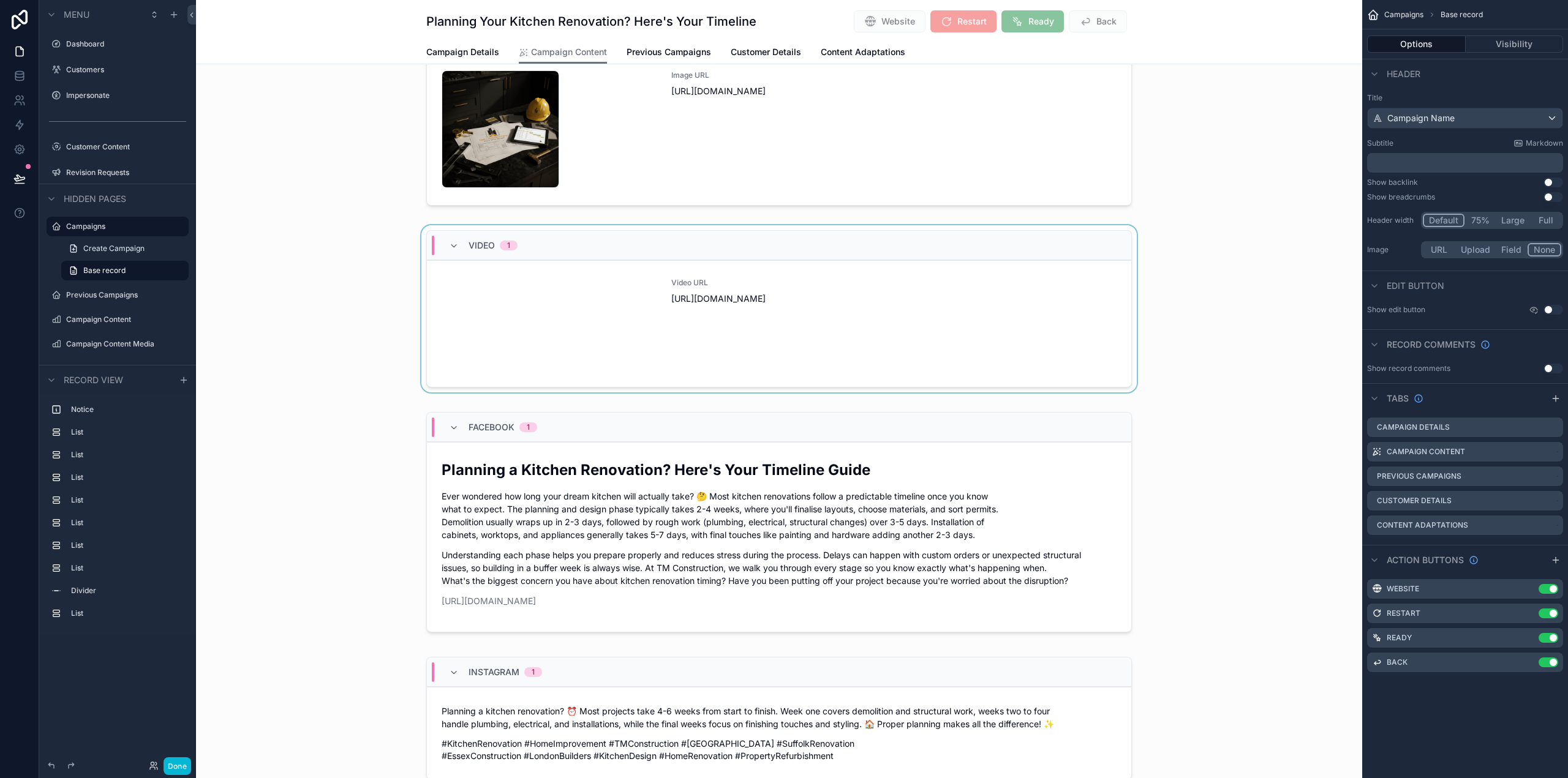
click at [800, 340] on div "scrollable content" at bounding box center [779, 311] width 1166 height 172
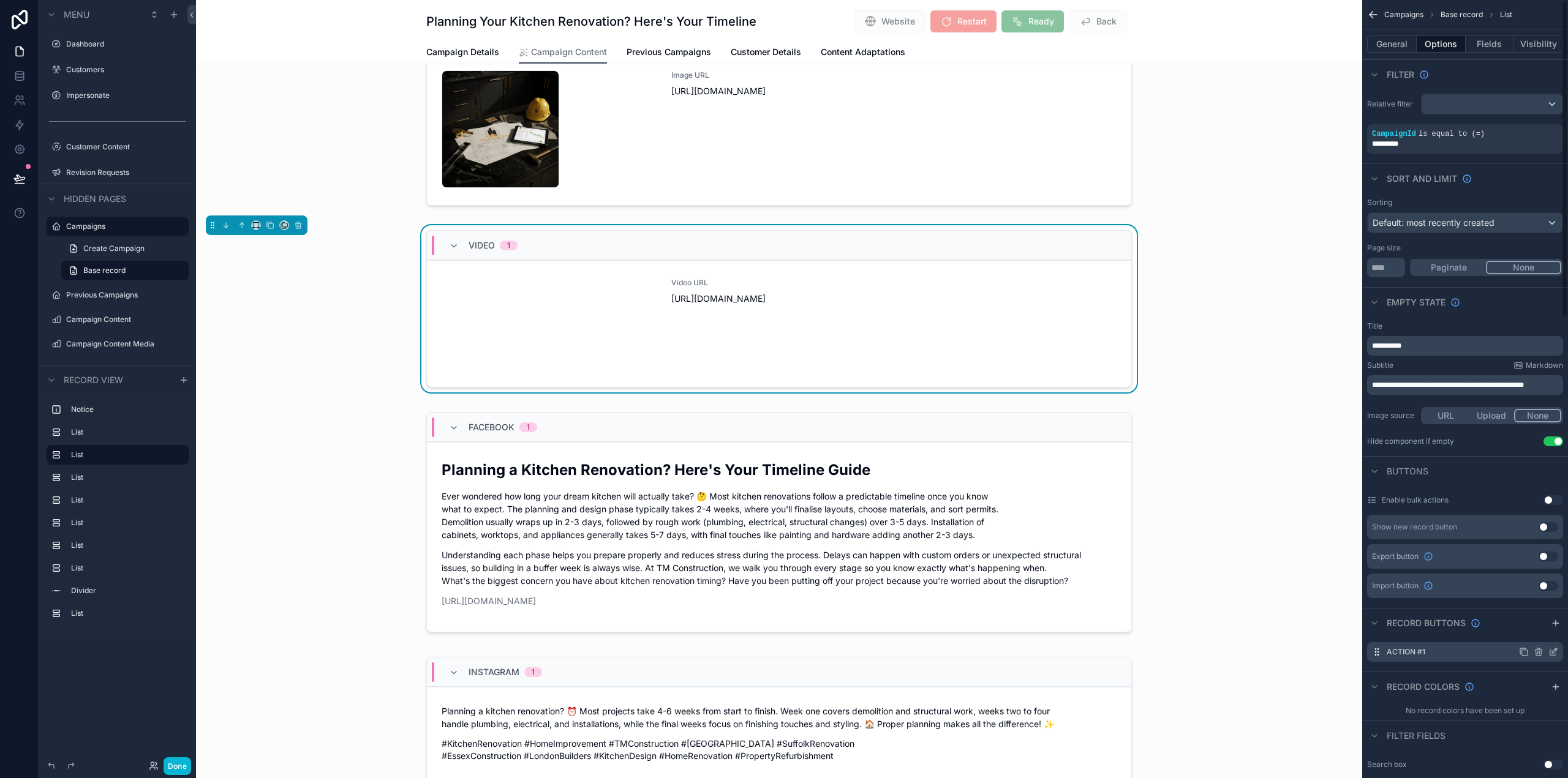
click at [1553, 653] on icon "scrollable content" at bounding box center [1553, 652] width 10 height 10
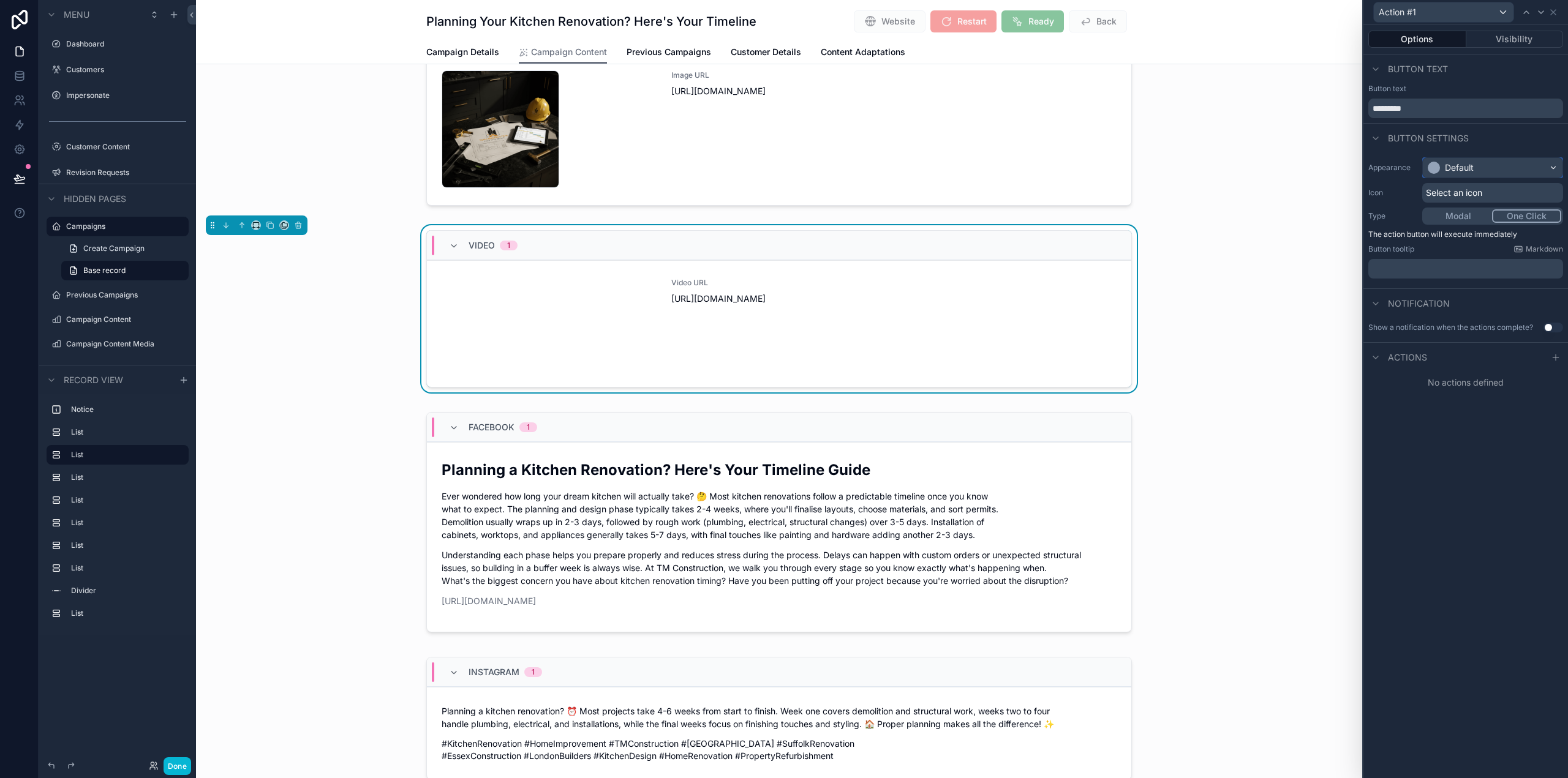
click at [1480, 171] on div "Default" at bounding box center [1492, 168] width 140 height 19
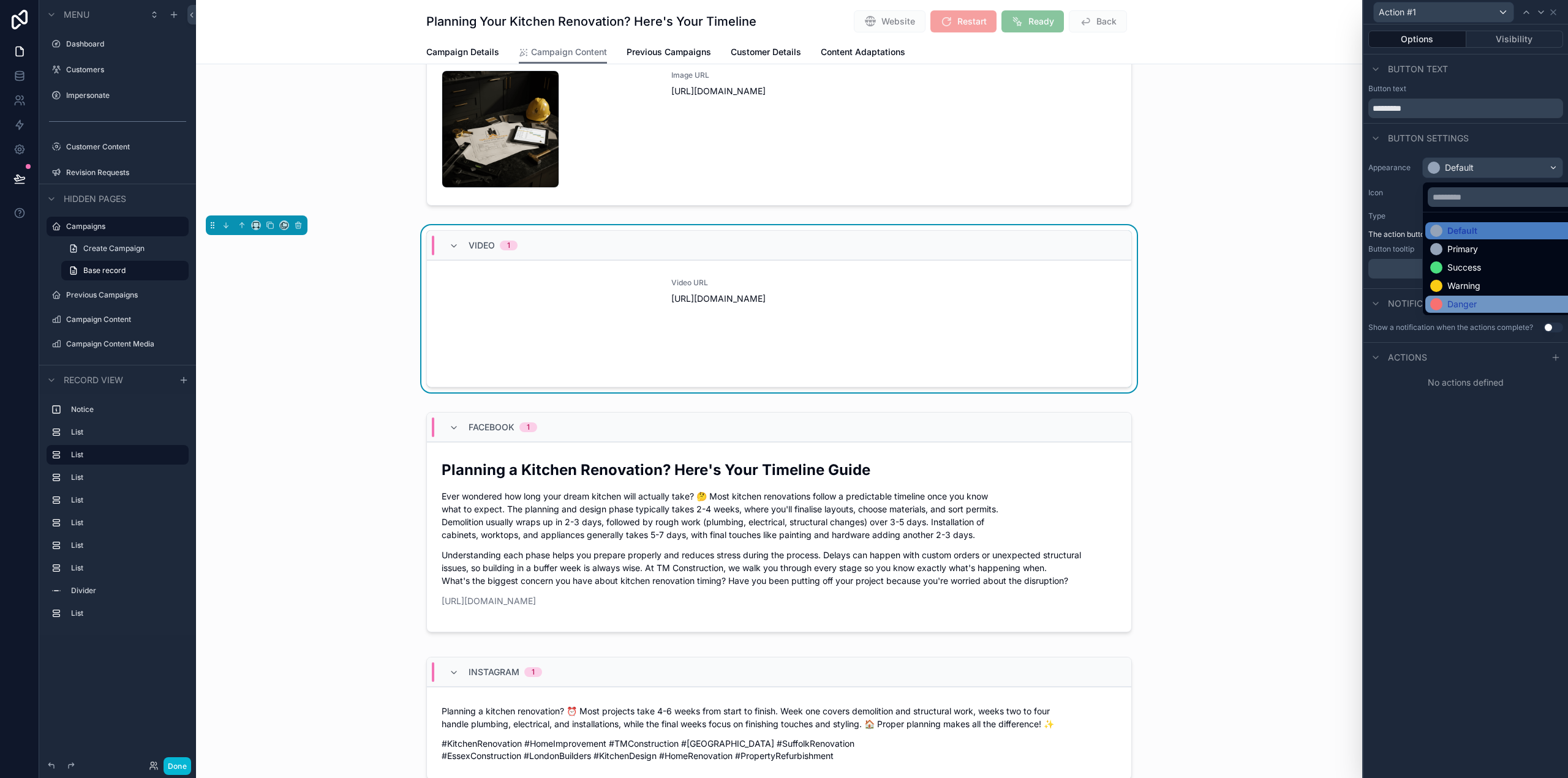
click at [1476, 302] on div "Danger" at bounding box center [1461, 304] width 29 height 12
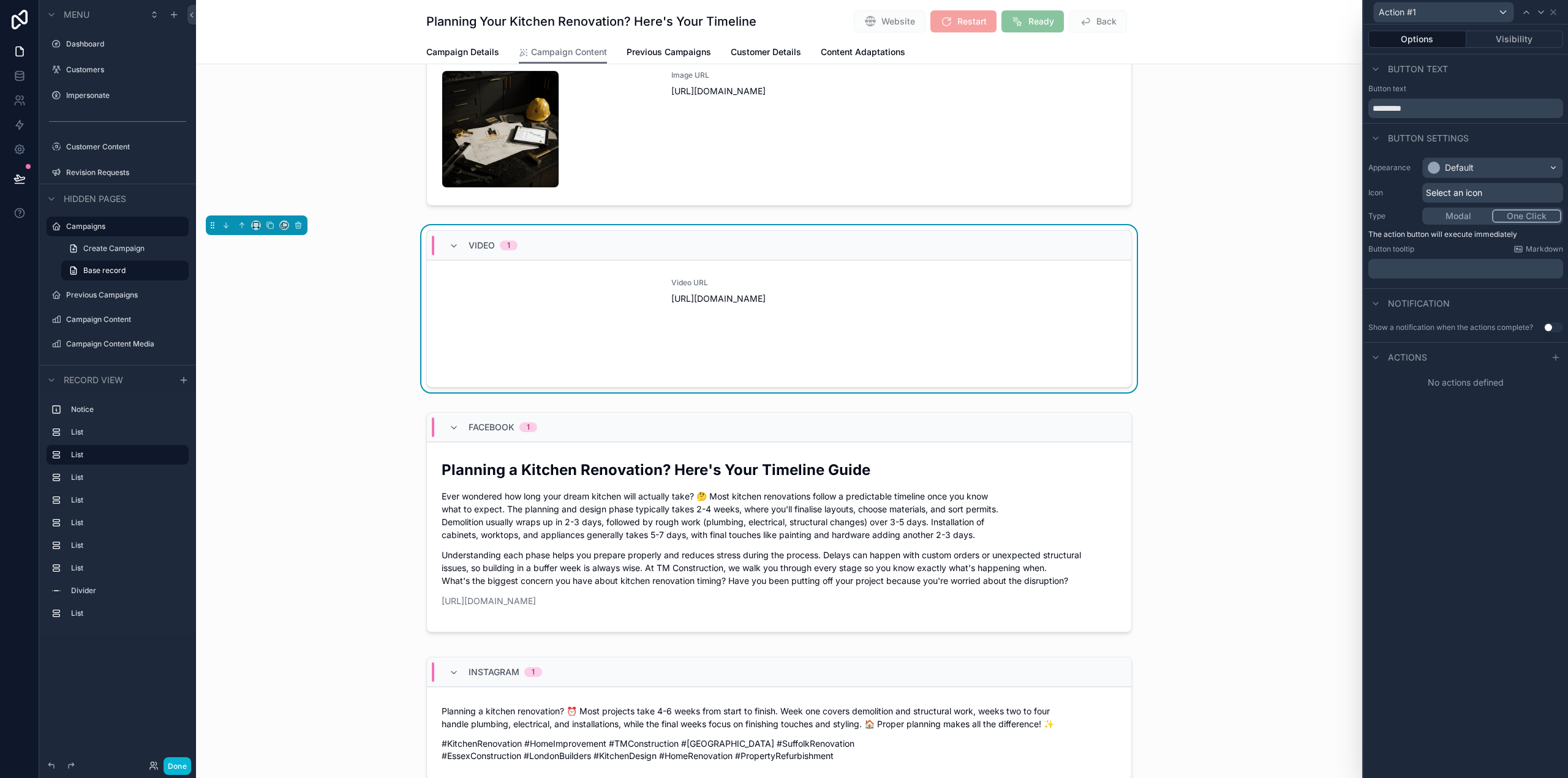
click at [1470, 192] on span "Select an icon" at bounding box center [1454, 193] width 57 height 12
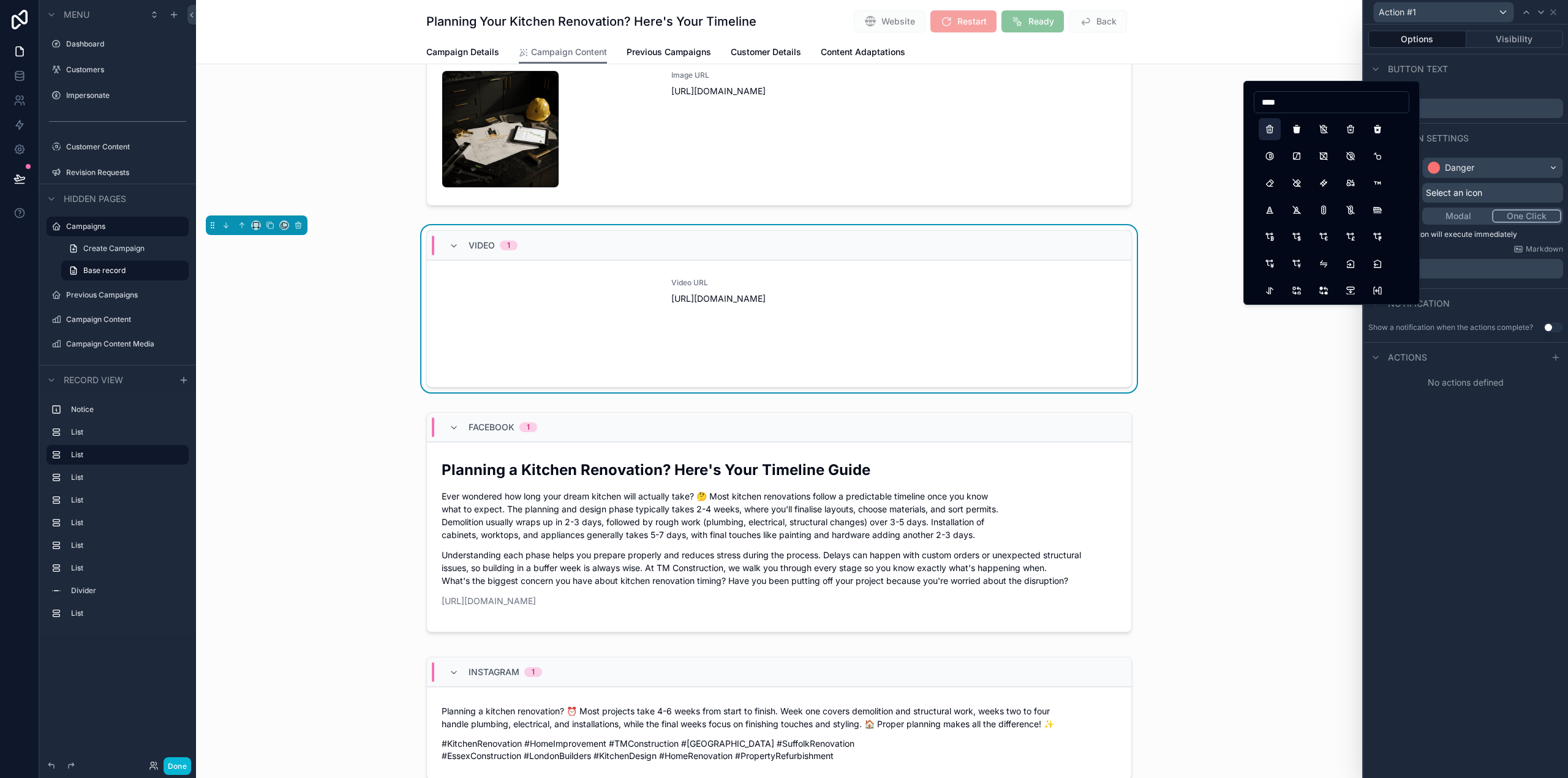
type input "****"
click at [1271, 126] on button "Trash" at bounding box center [1270, 129] width 22 height 22
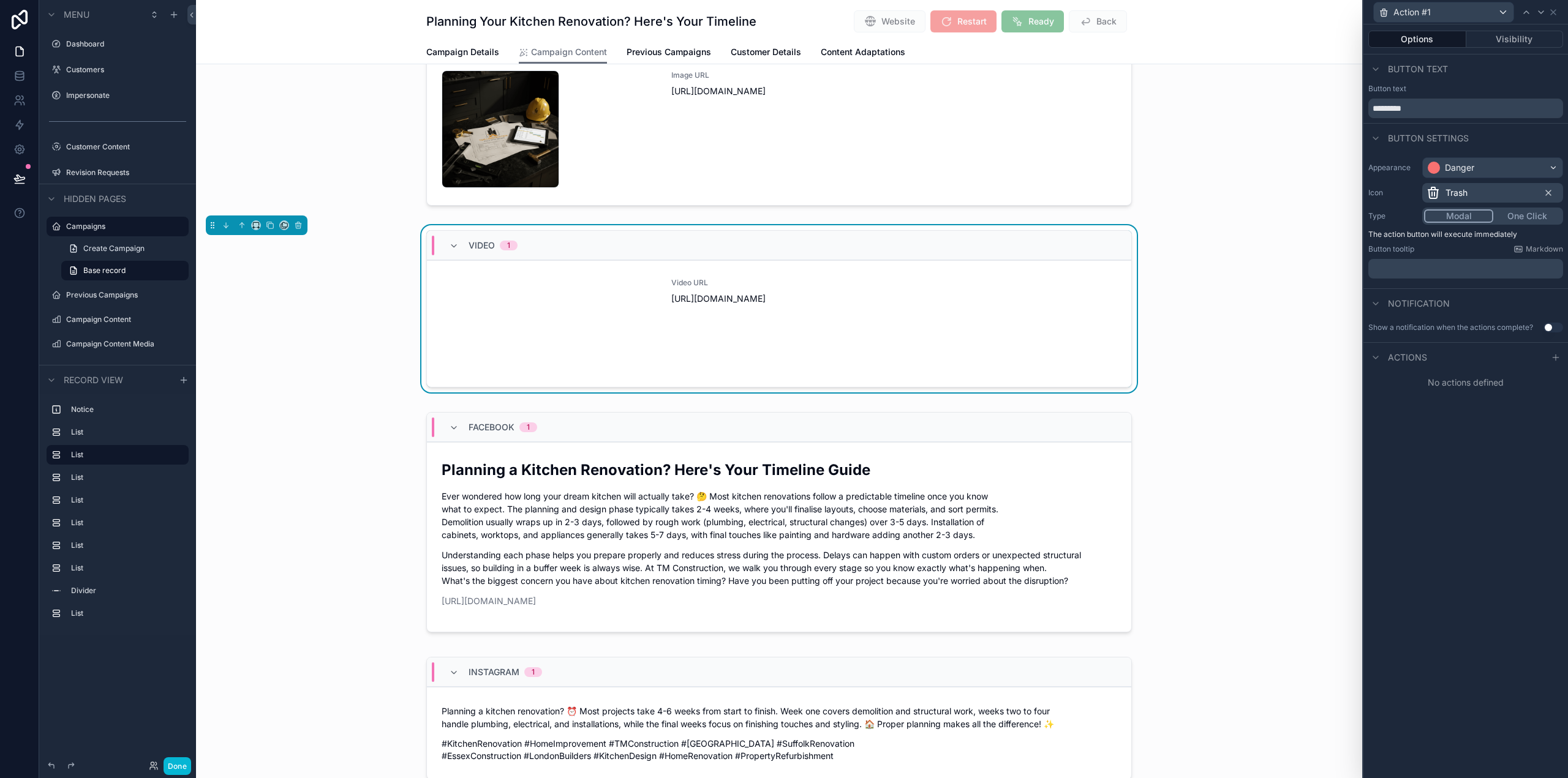
click at [1468, 210] on button "Modal" at bounding box center [1458, 216] width 70 height 14
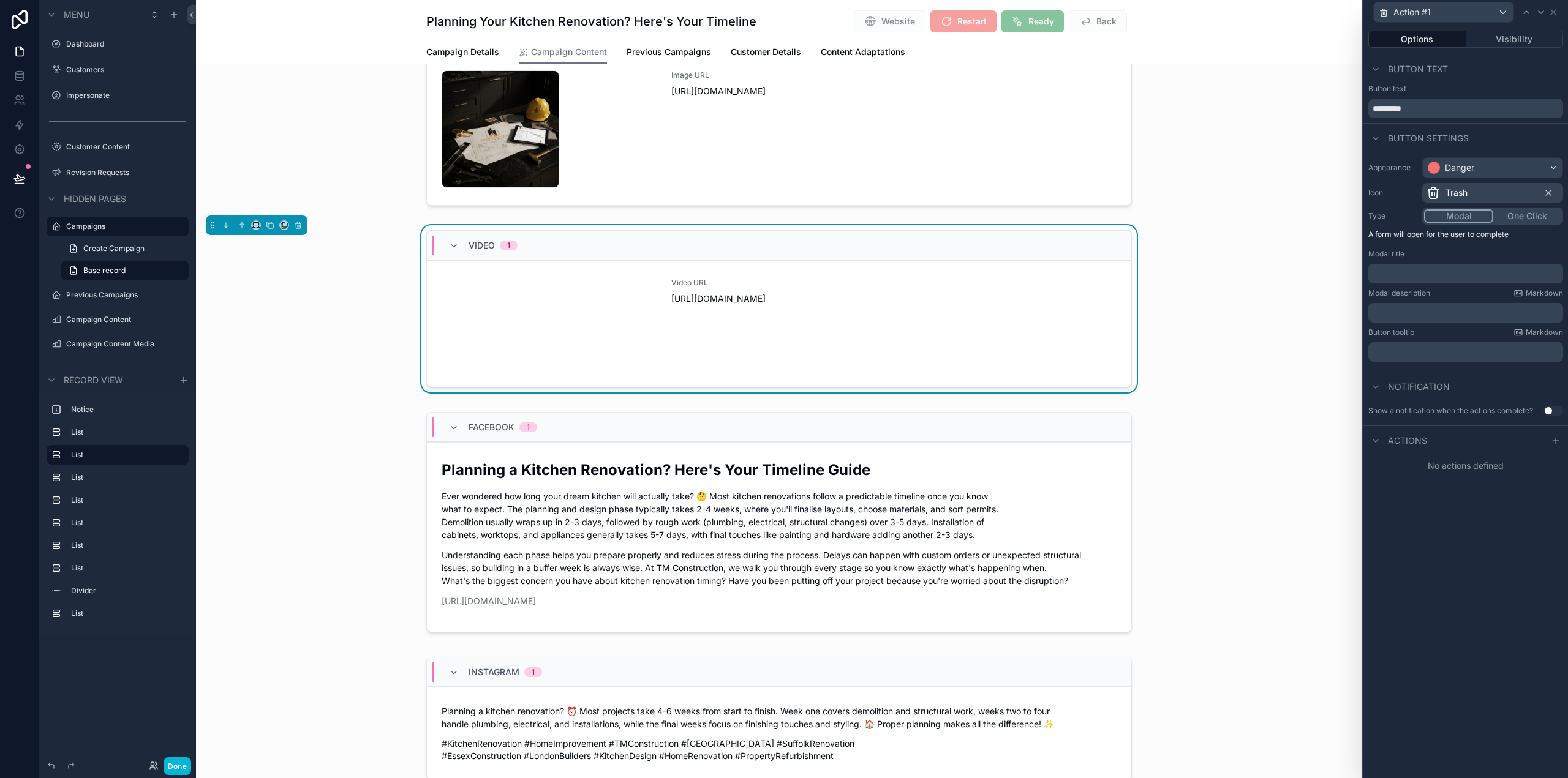
click at [1439, 267] on div "﻿" at bounding box center [1466, 273] width 195 height 19
click at [1440, 280] on div "﻿" at bounding box center [1466, 273] width 195 height 19
click at [1432, 311] on p "﻿" at bounding box center [1467, 312] width 188 height 12
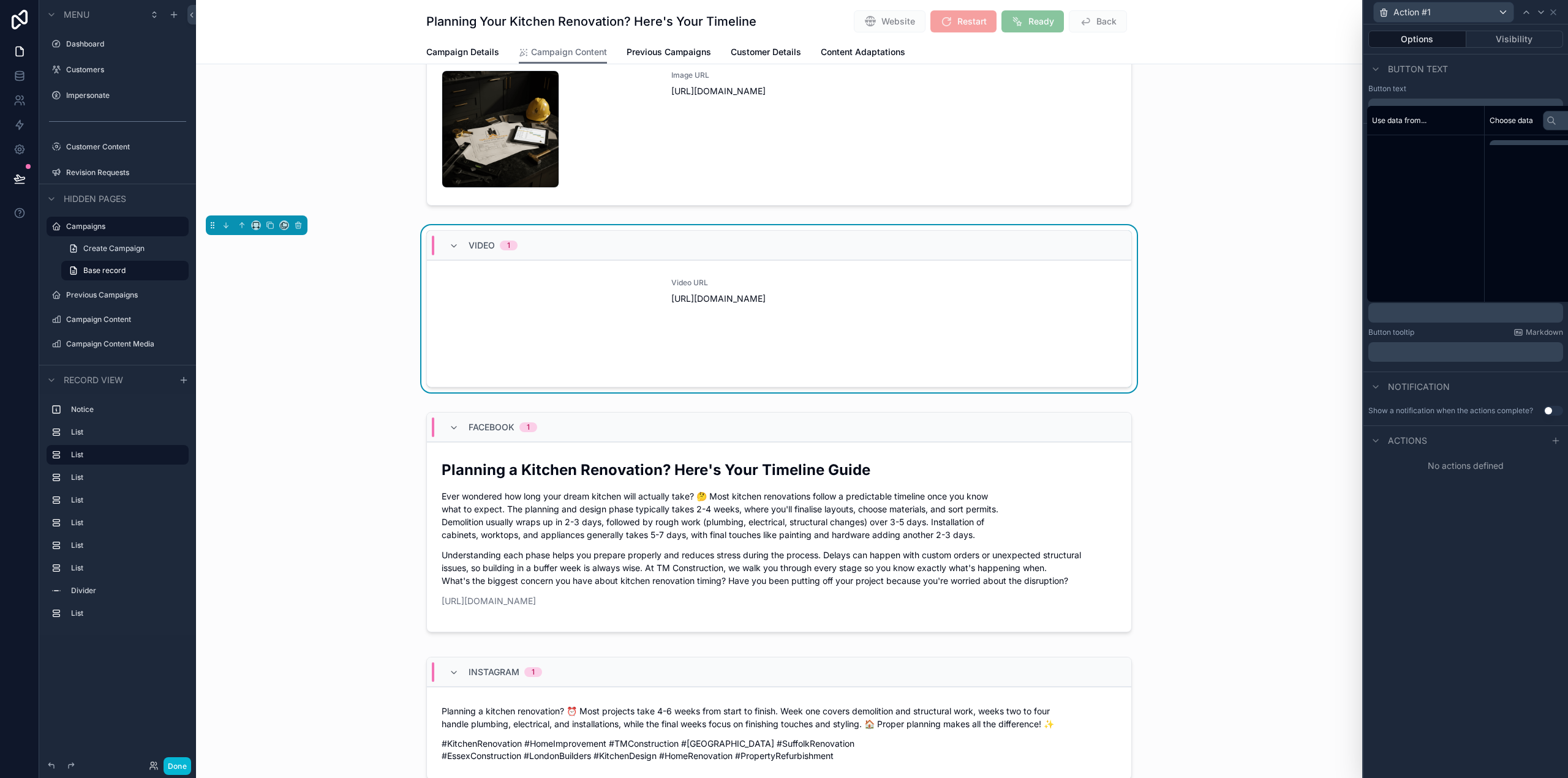
scroll to position [0, 0]
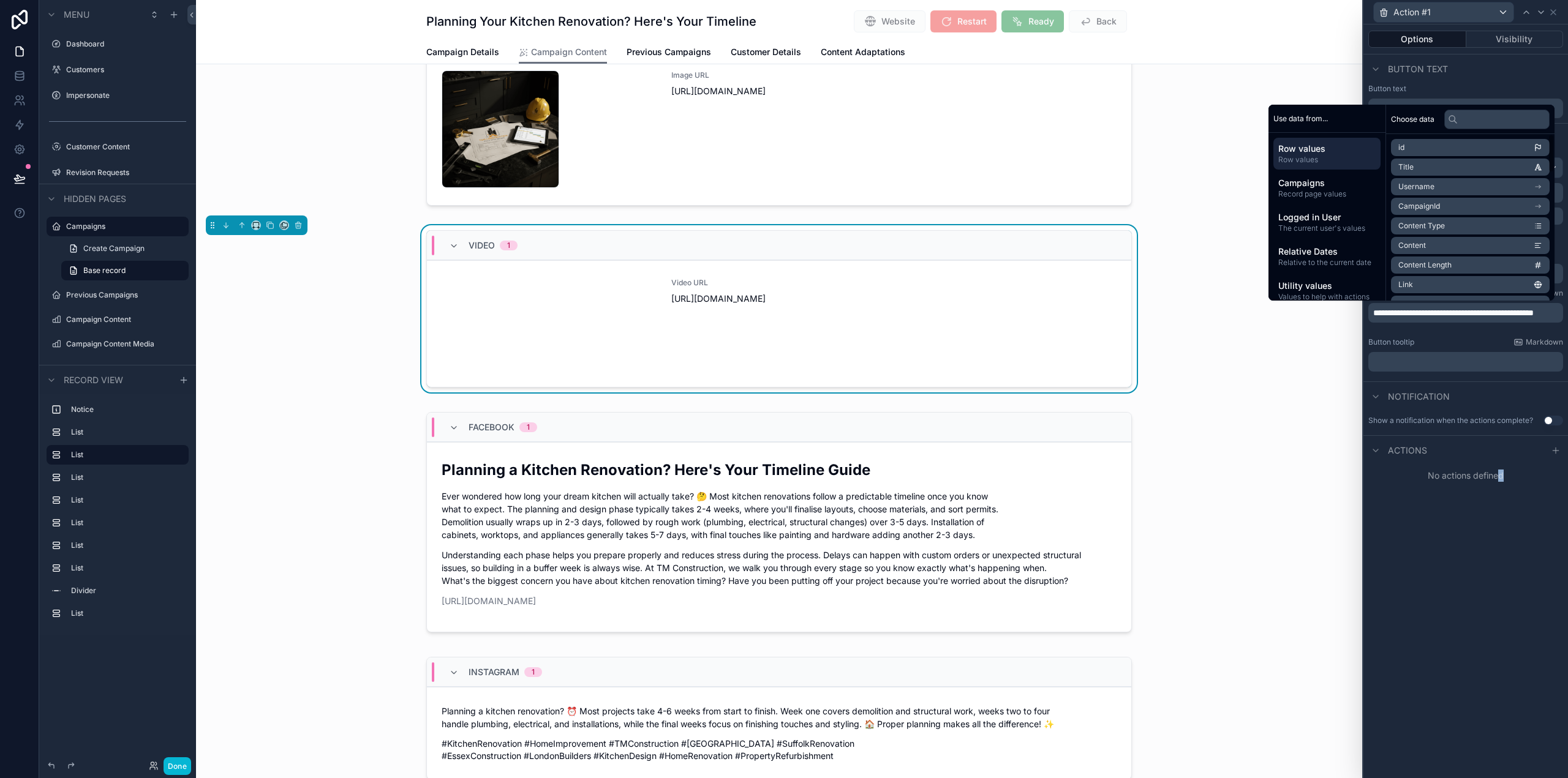
click at [1502, 624] on div "**********" at bounding box center [1465, 401] width 205 height 754
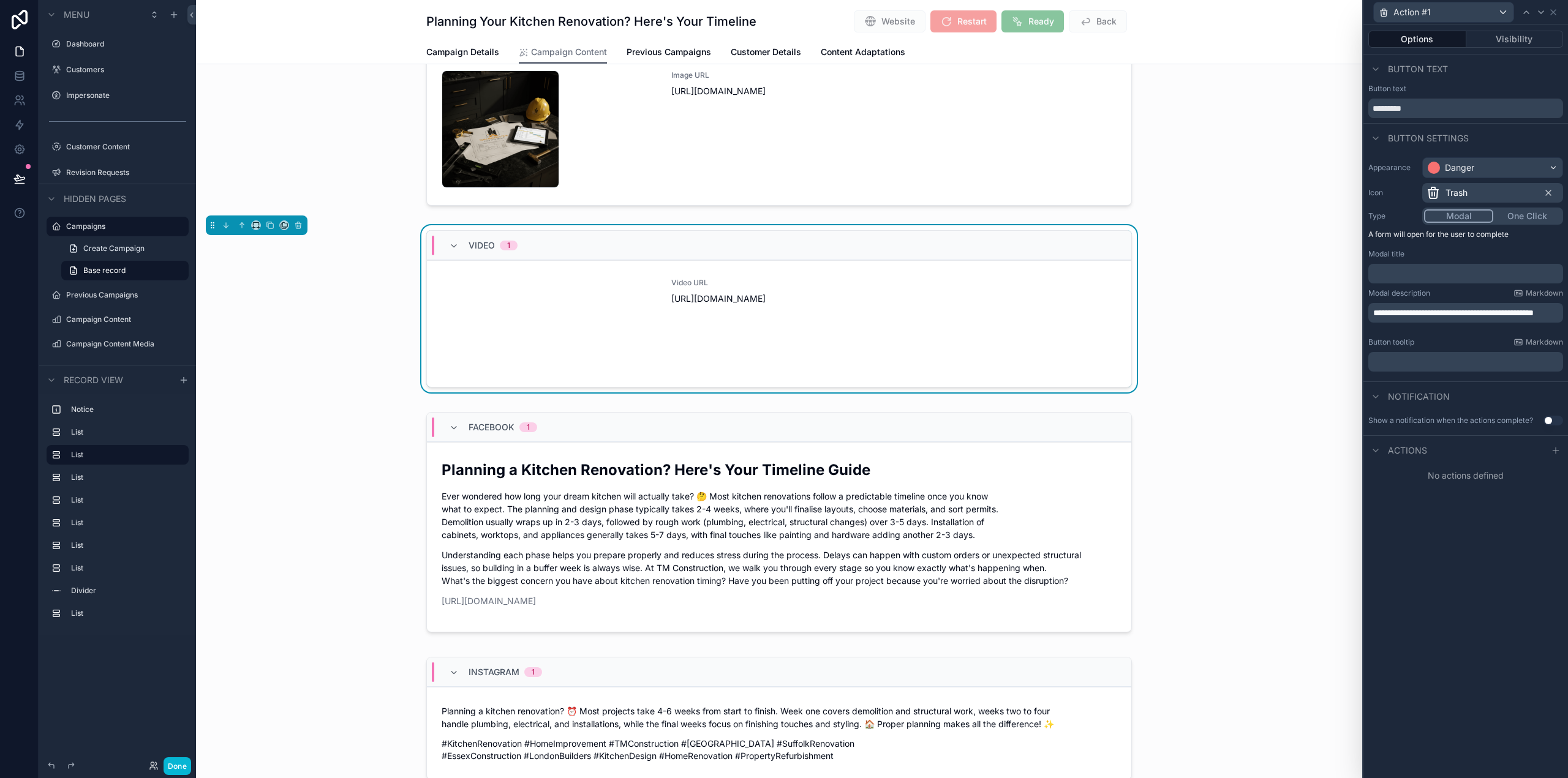
click at [1413, 274] on p "﻿" at bounding box center [1467, 273] width 188 height 12
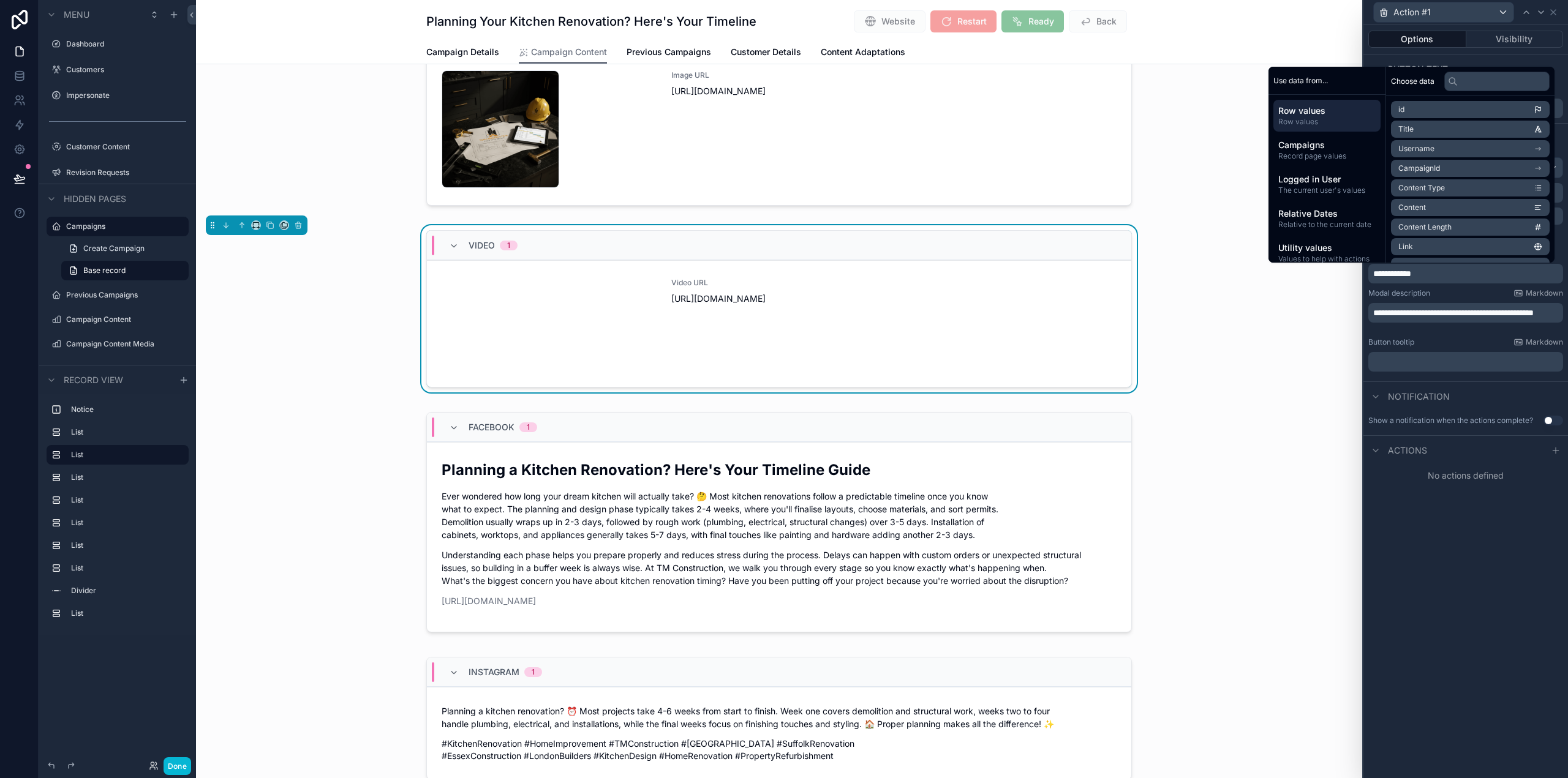
click at [1454, 308] on span "**********" at bounding box center [1453, 312] width 160 height 8
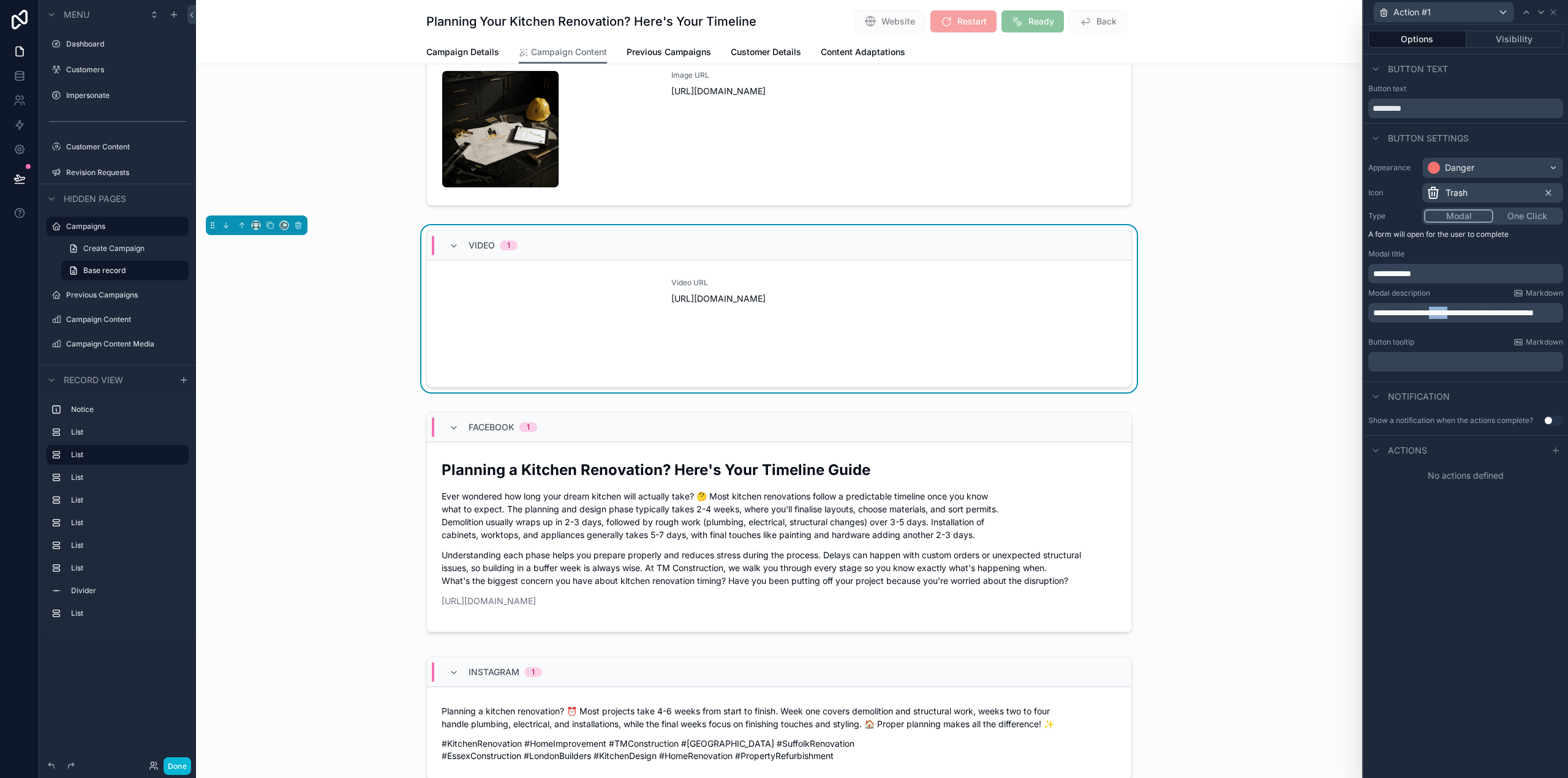
click at [1454, 308] on span "**********" at bounding box center [1453, 312] width 160 height 8
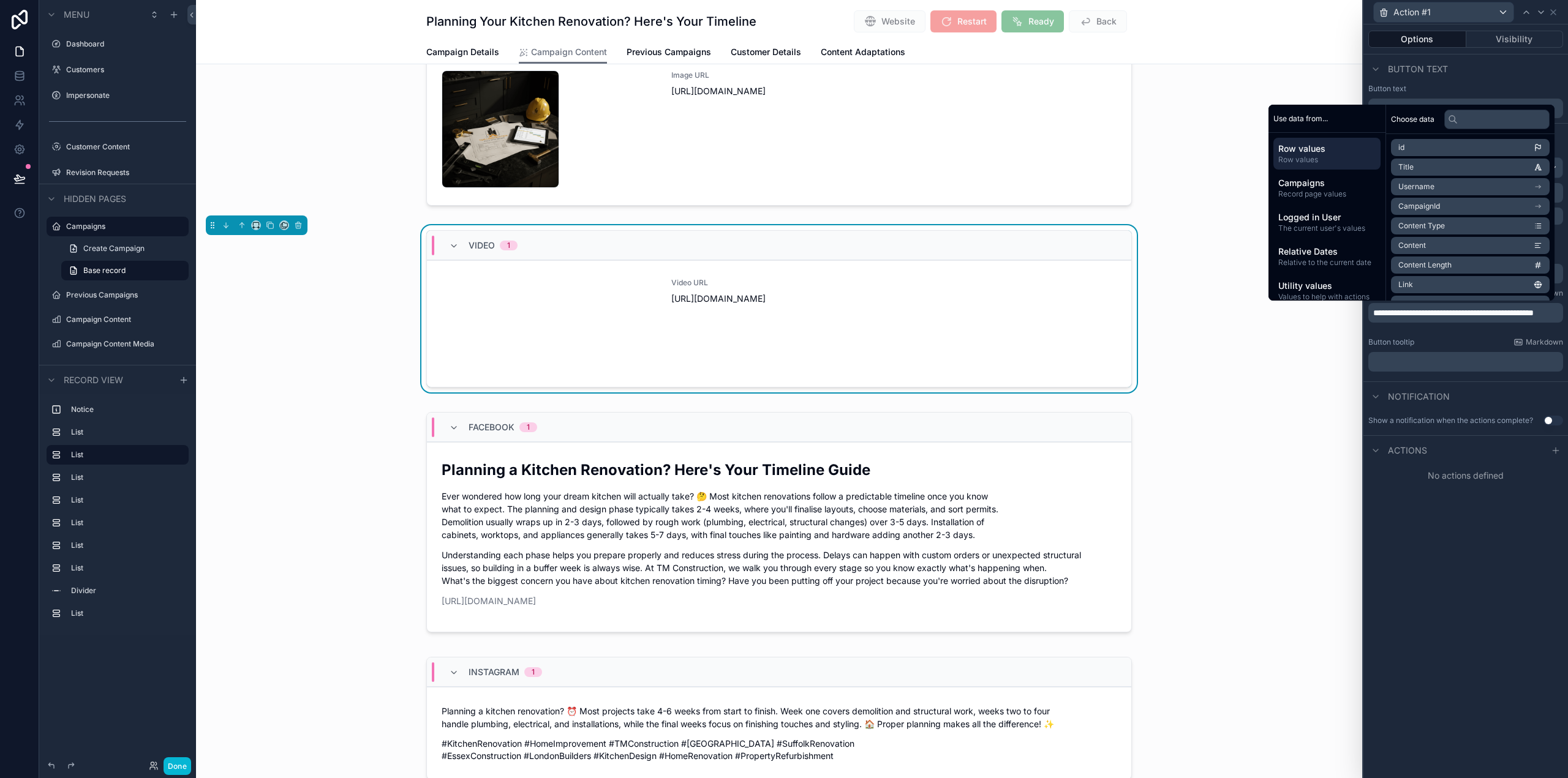
click at [1476, 664] on div "**********" at bounding box center [1465, 401] width 205 height 754
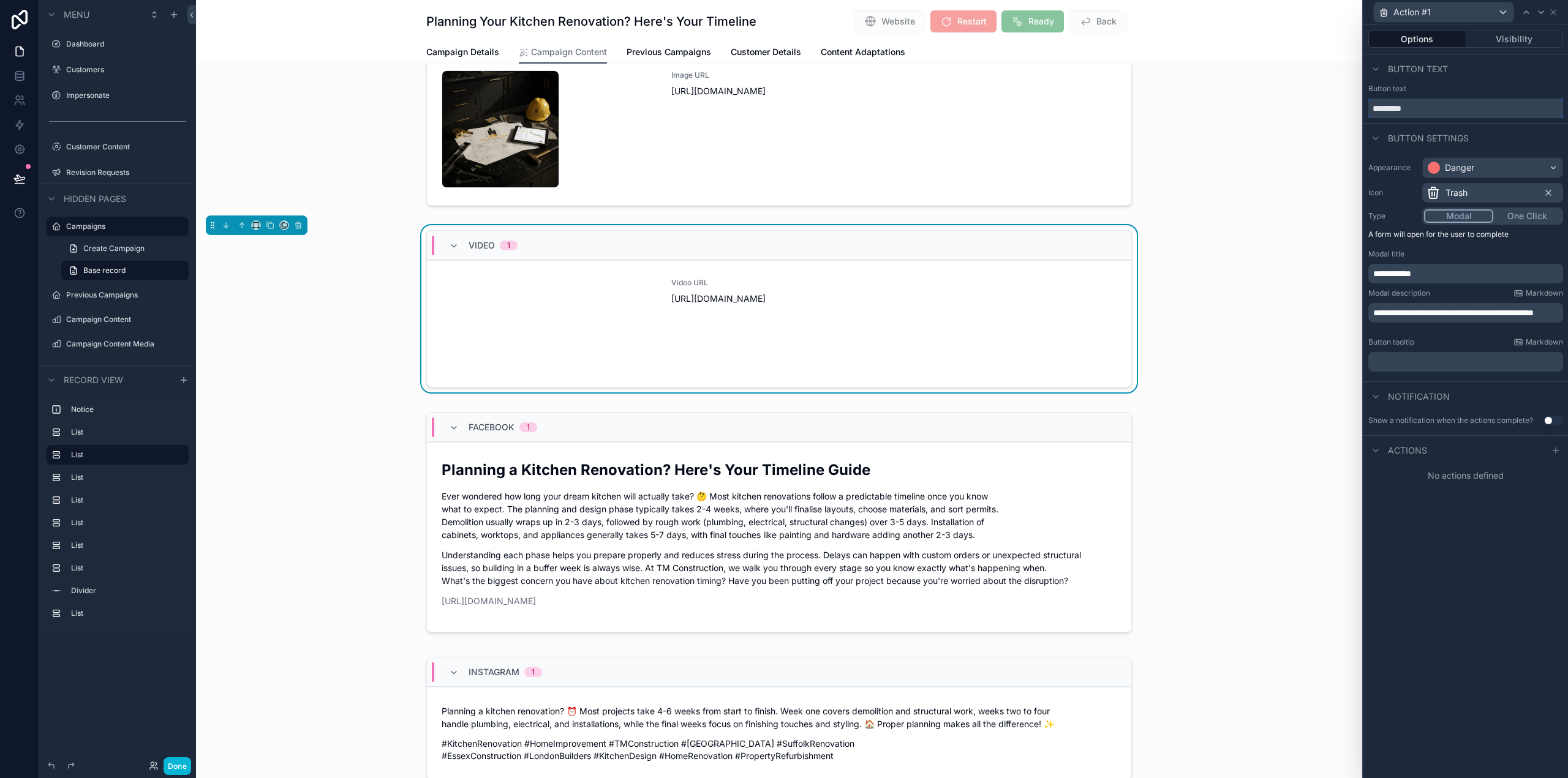
drag, startPoint x: 1433, startPoint y: 115, endPoint x: 1374, endPoint y: 113, distance: 59.0
click at [1374, 113] on input "*********" at bounding box center [1466, 108] width 195 height 19
type input "******"
click at [1536, 508] on div "**********" at bounding box center [1465, 401] width 205 height 754
click at [1559, 451] on icon at bounding box center [1556, 450] width 10 height 10
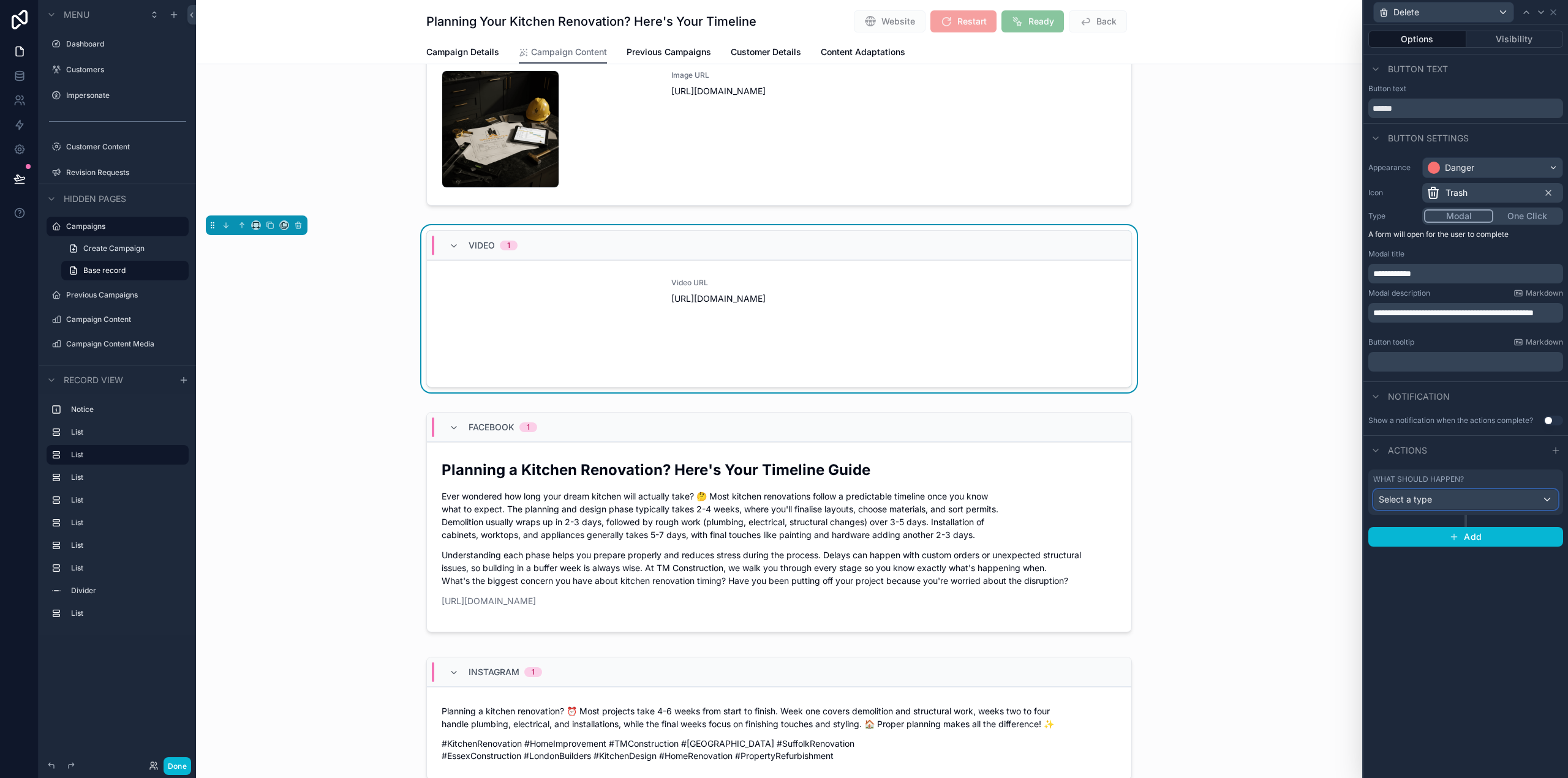
click at [1454, 499] on div "Select a type" at bounding box center [1465, 499] width 184 height 19
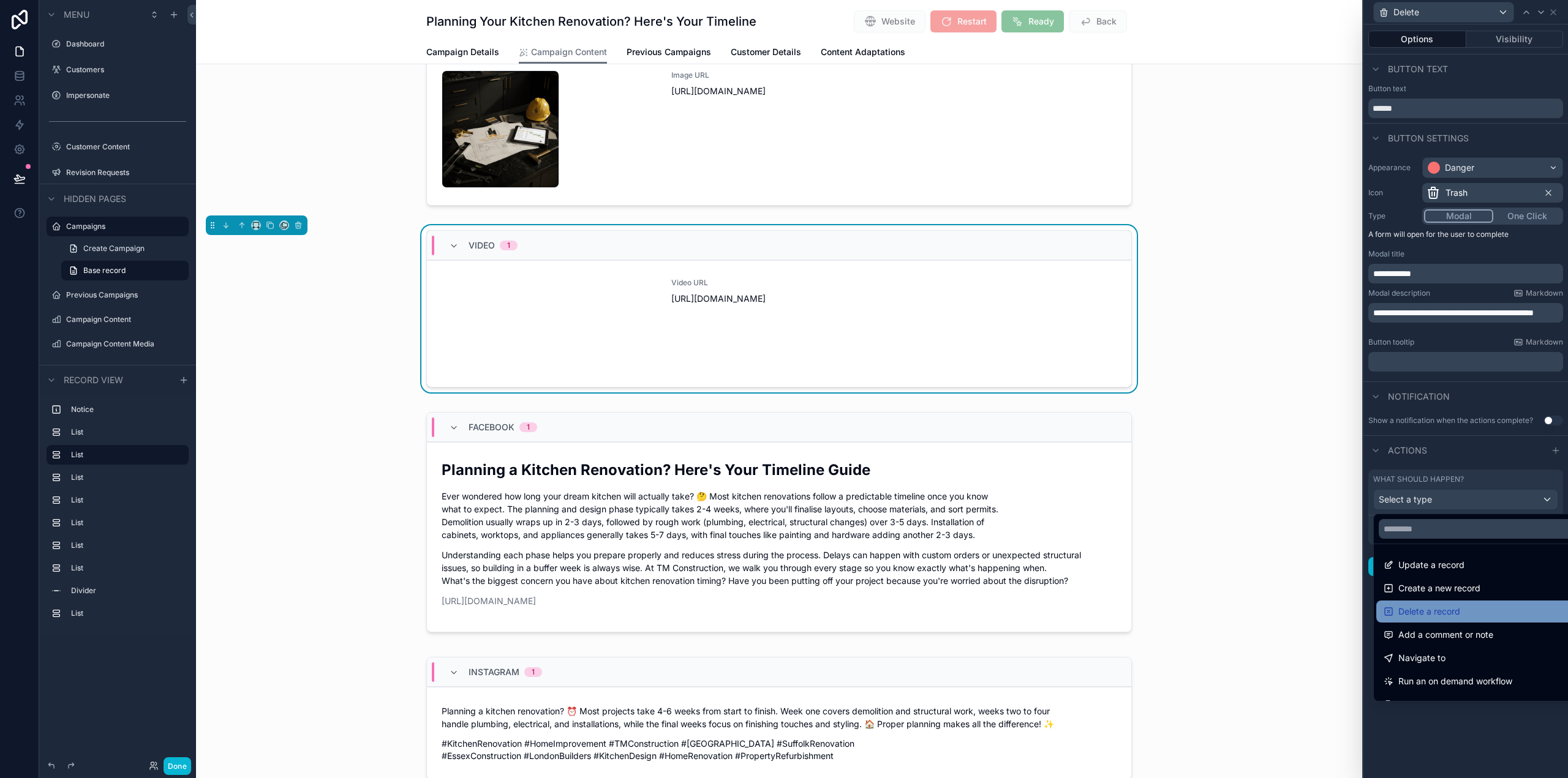
click at [1461, 614] on div "Delete a record" at bounding box center [1480, 612] width 192 height 15
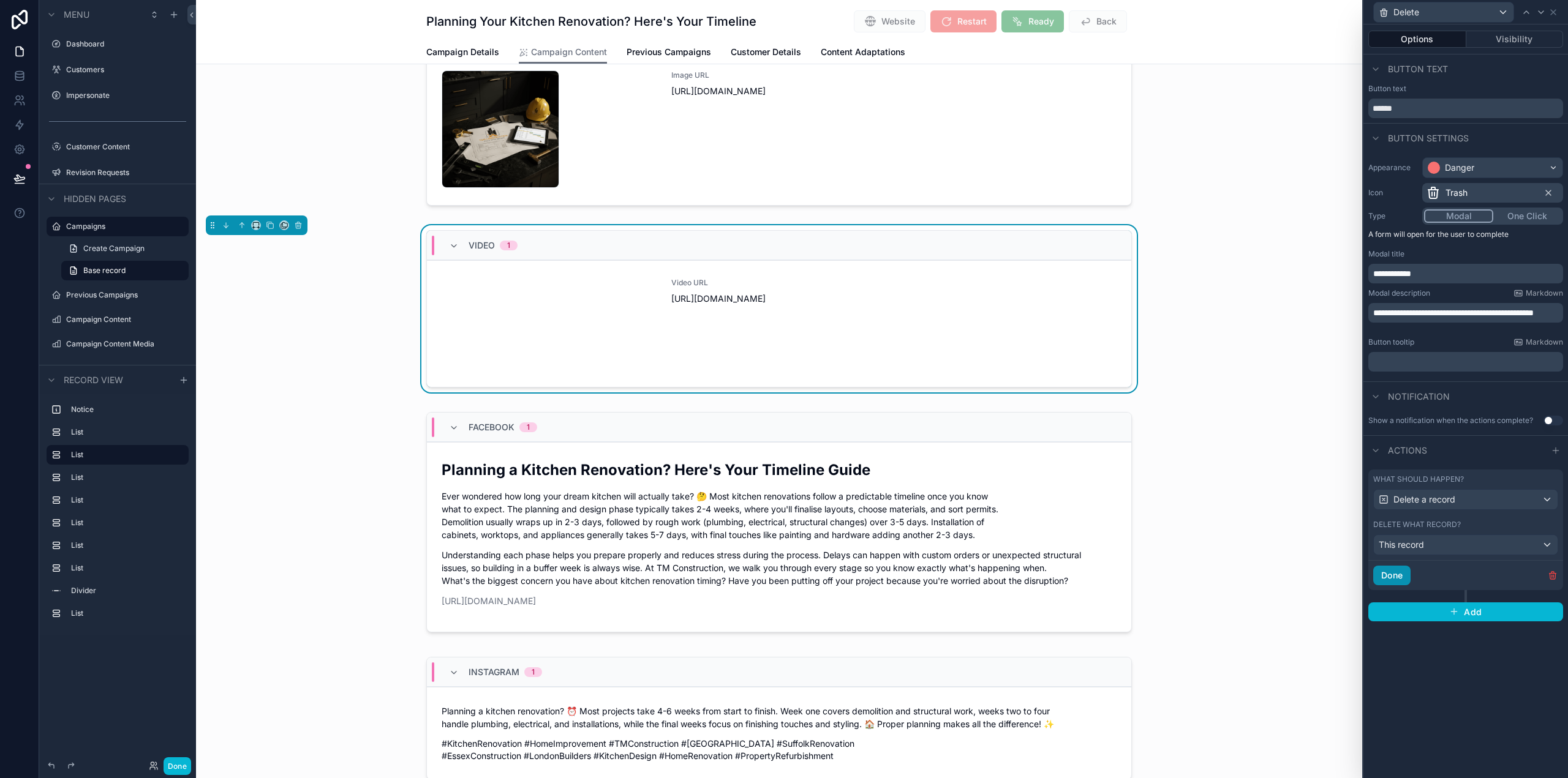
click at [1390, 571] on button "Done" at bounding box center [1392, 575] width 38 height 19
click at [177, 765] on button "Done" at bounding box center [177, 766] width 27 height 18
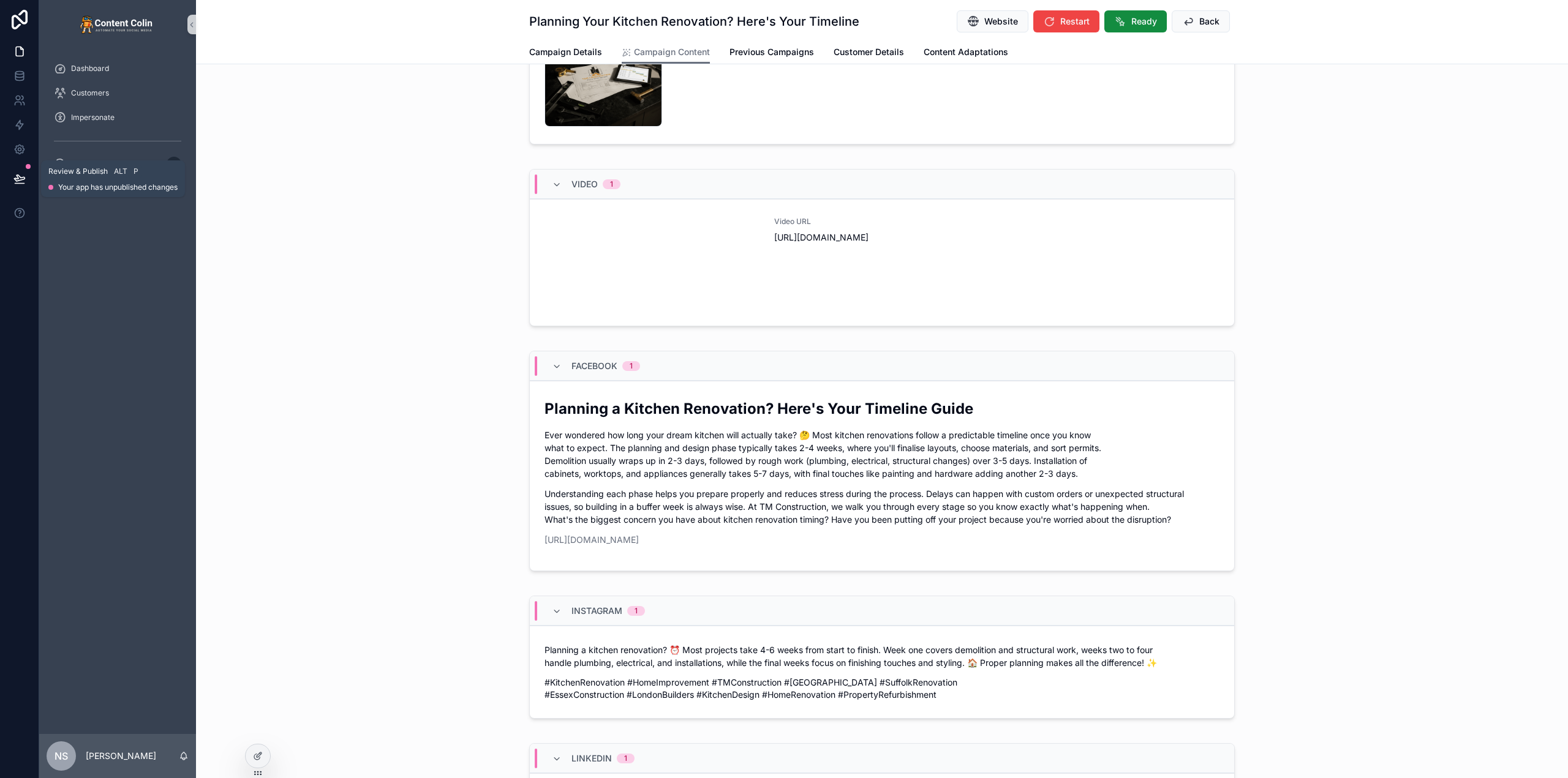
click at [20, 173] on icon at bounding box center [19, 179] width 12 height 12
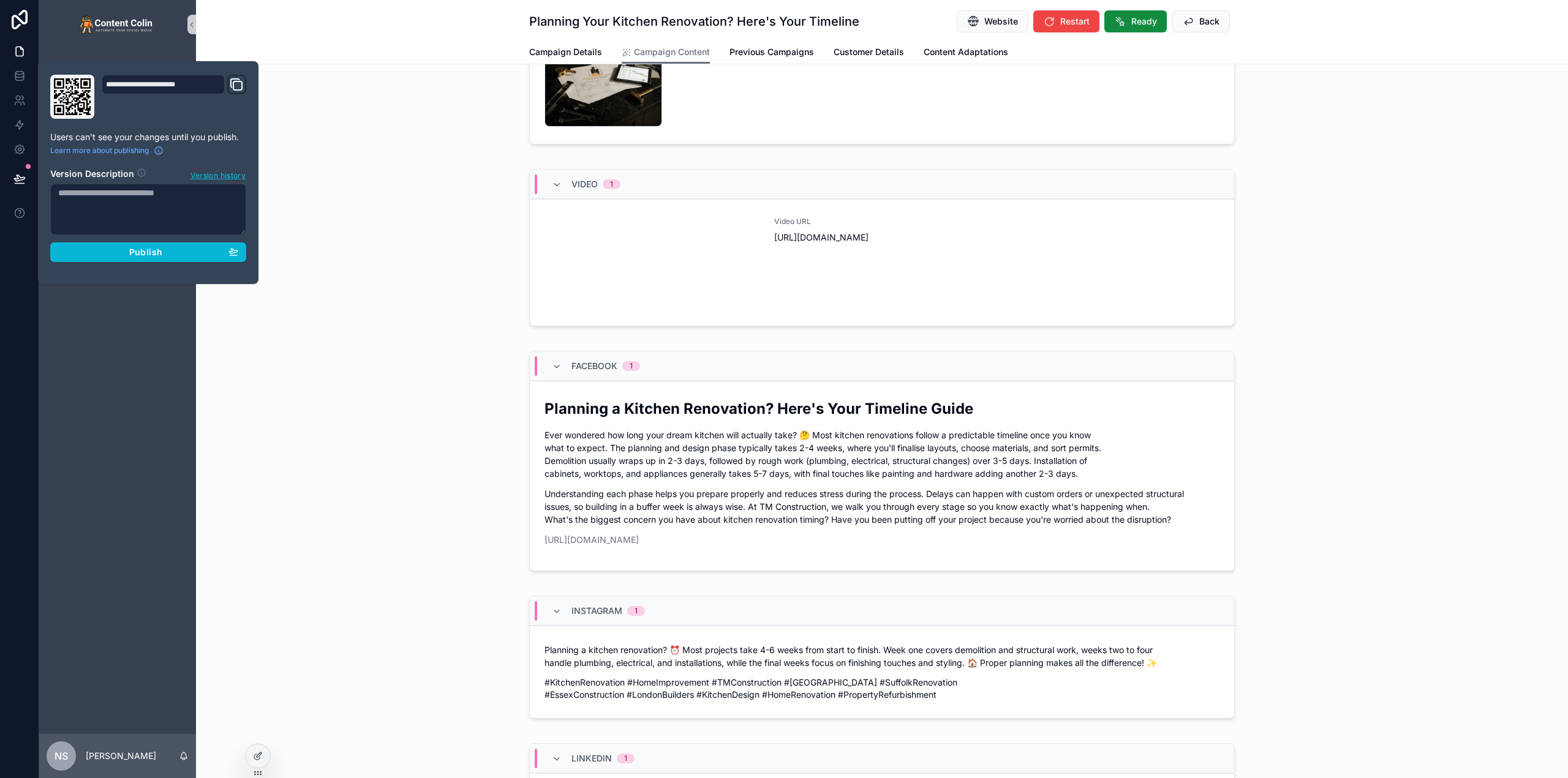
click at [308, 458] on div "Facebook 1 Planning a Kitchen Renovation? Here's Your Timeline Guide Ever wonde…" at bounding box center [882, 464] width 1372 height 235
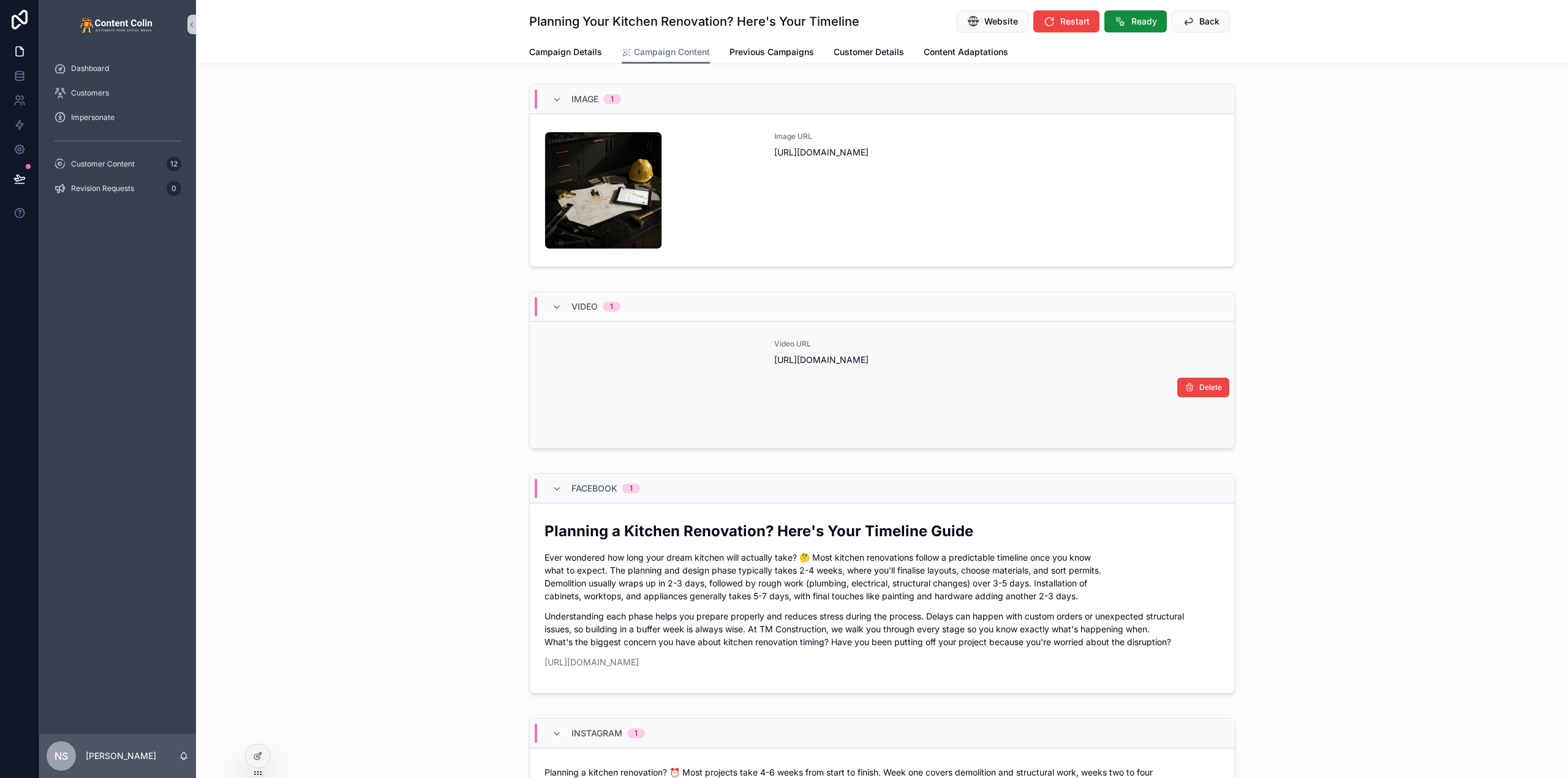
click at [809, 353] on div "Video URL https://cdn.contentcolin.com/tmconstruction/tmconstruction-1759185200…" at bounding box center [997, 352] width 446 height 27
click at [809, 362] on span "https://cdn.contentcolin.com/tmconstruction/tmconstruction-1759185200.mp4" at bounding box center [997, 360] width 446 height 12
click at [584, 377] on video "scrollable content" at bounding box center [636, 384] width 184 height 92
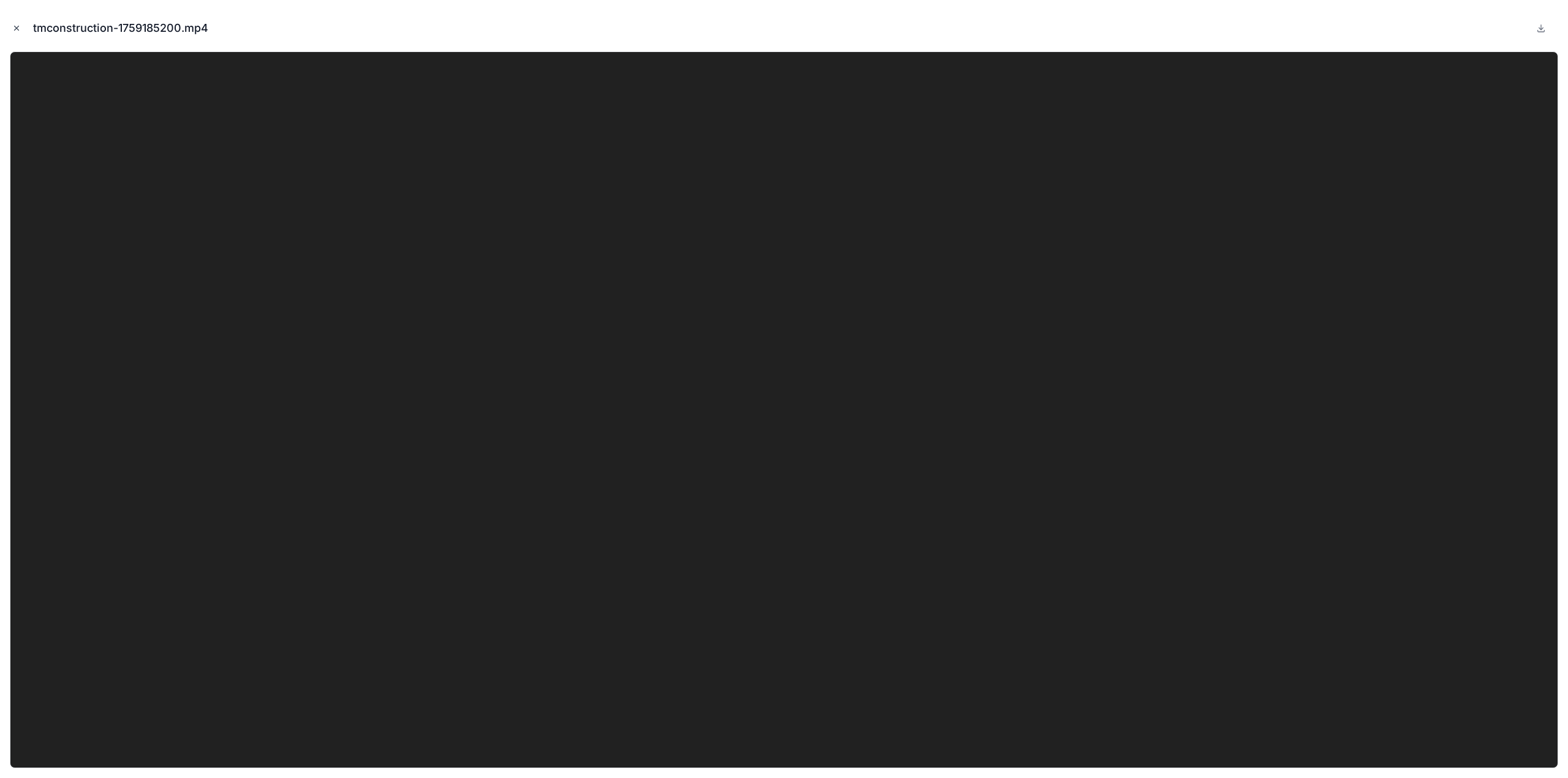
click at [17, 27] on icon "Close modal" at bounding box center [17, 29] width 5 height 5
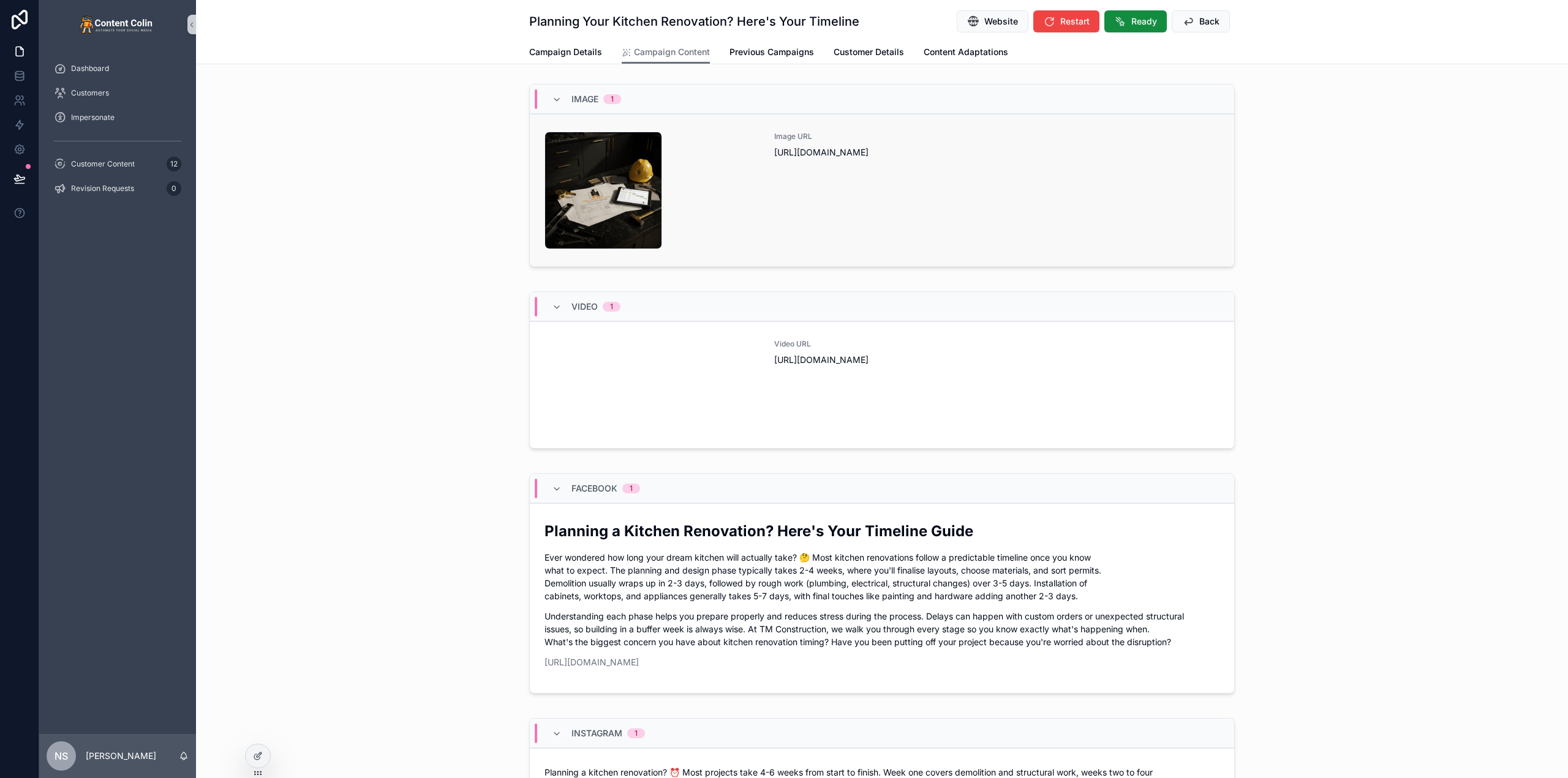
click at [945, 203] on div "Image URL https://cdn.contentcolin.com/tmconstruction/tmconstruction-1759184870…" at bounding box center [997, 190] width 446 height 118
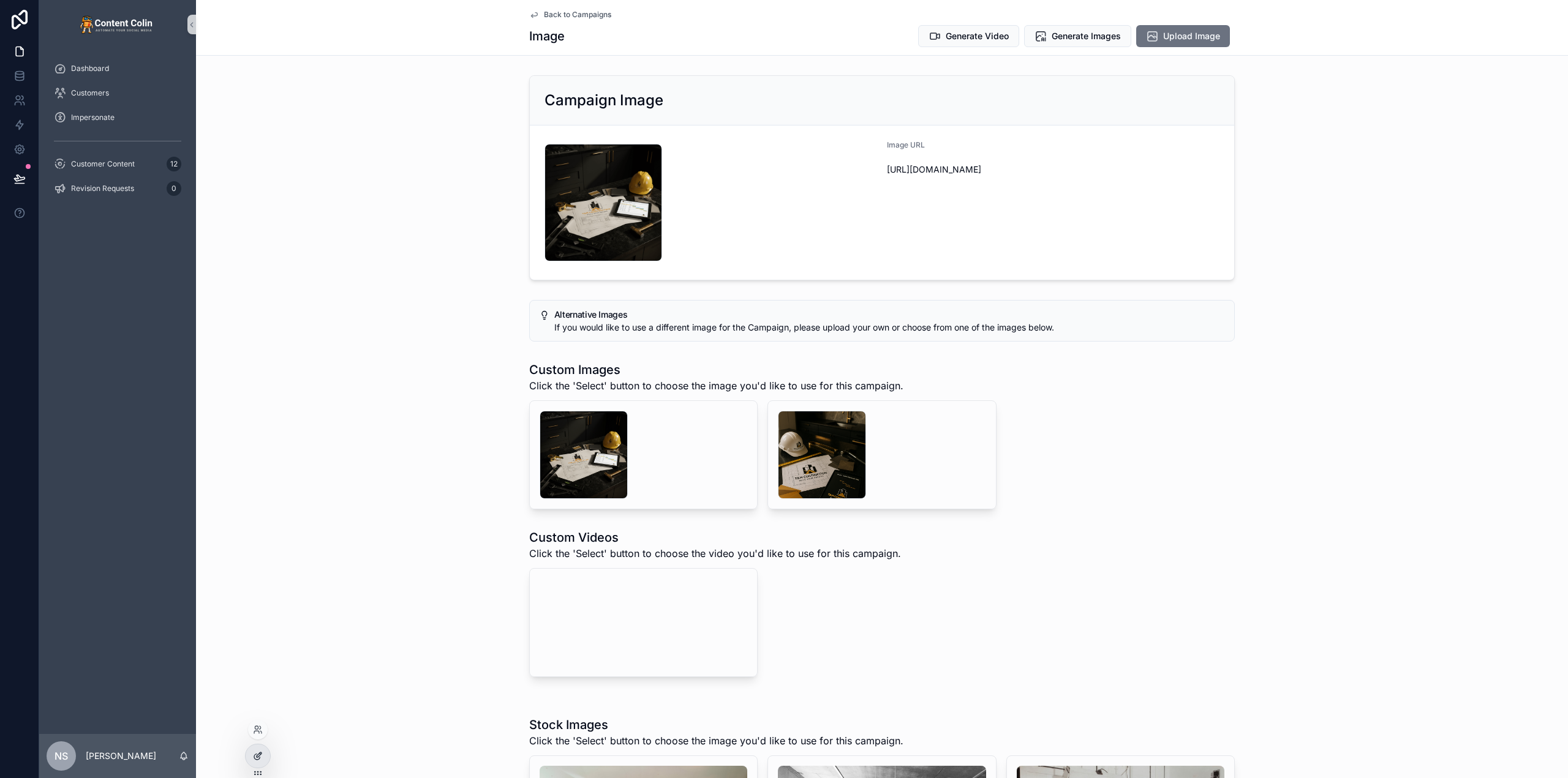
click at [264, 760] on div at bounding box center [258, 757] width 25 height 23
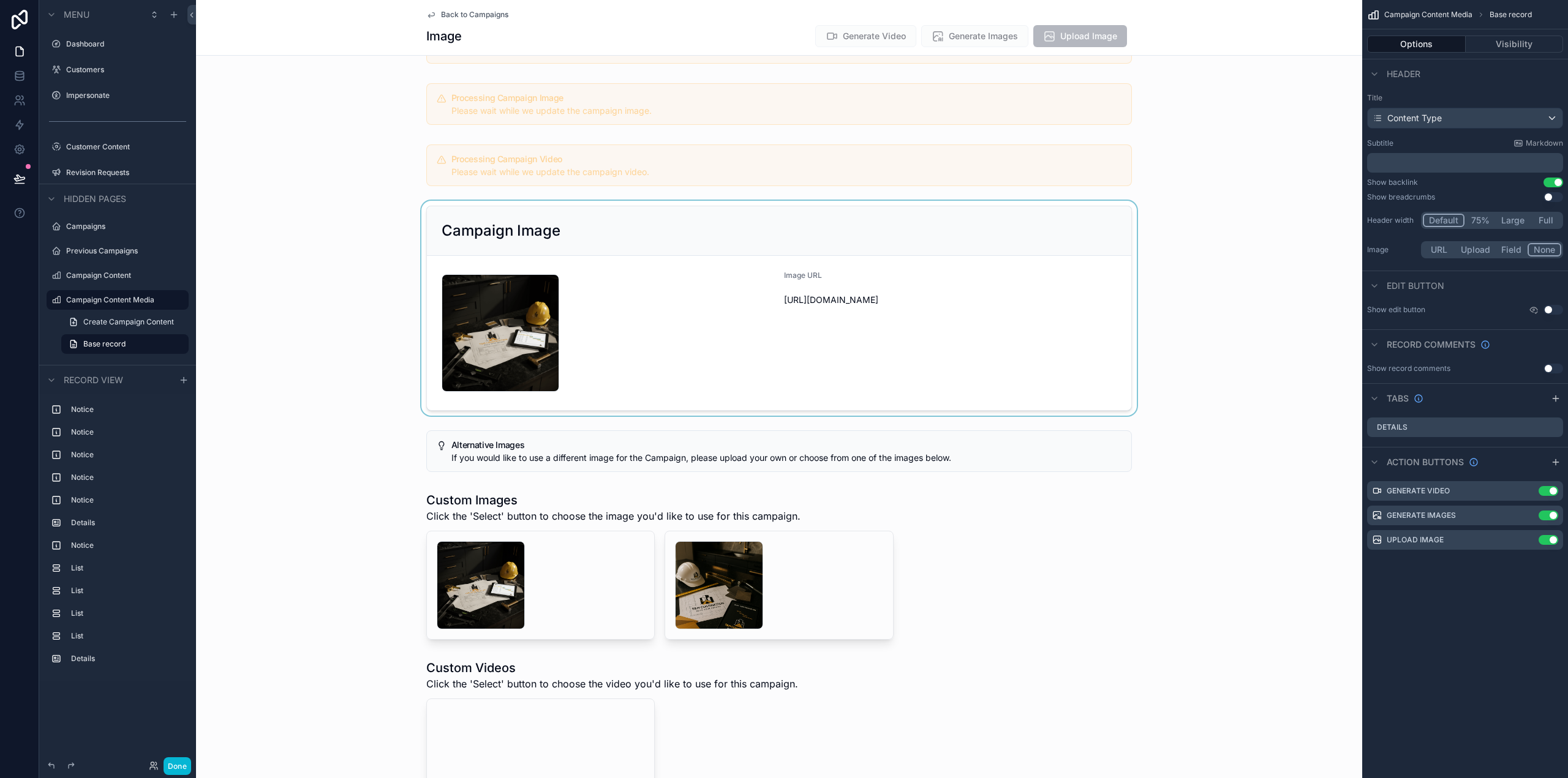
scroll to position [184, 0]
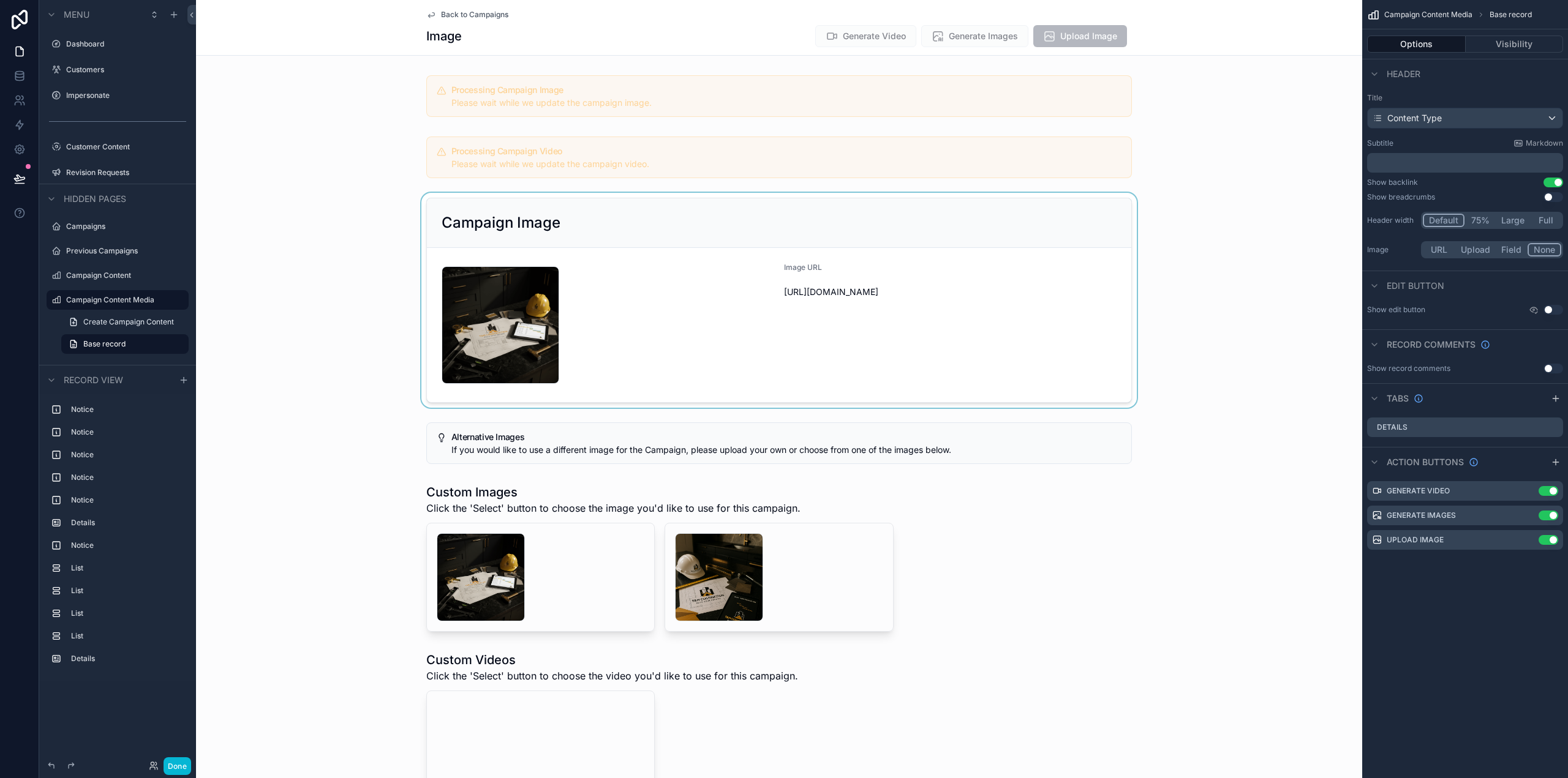
click at [683, 309] on div "scrollable content" at bounding box center [779, 300] width 1166 height 215
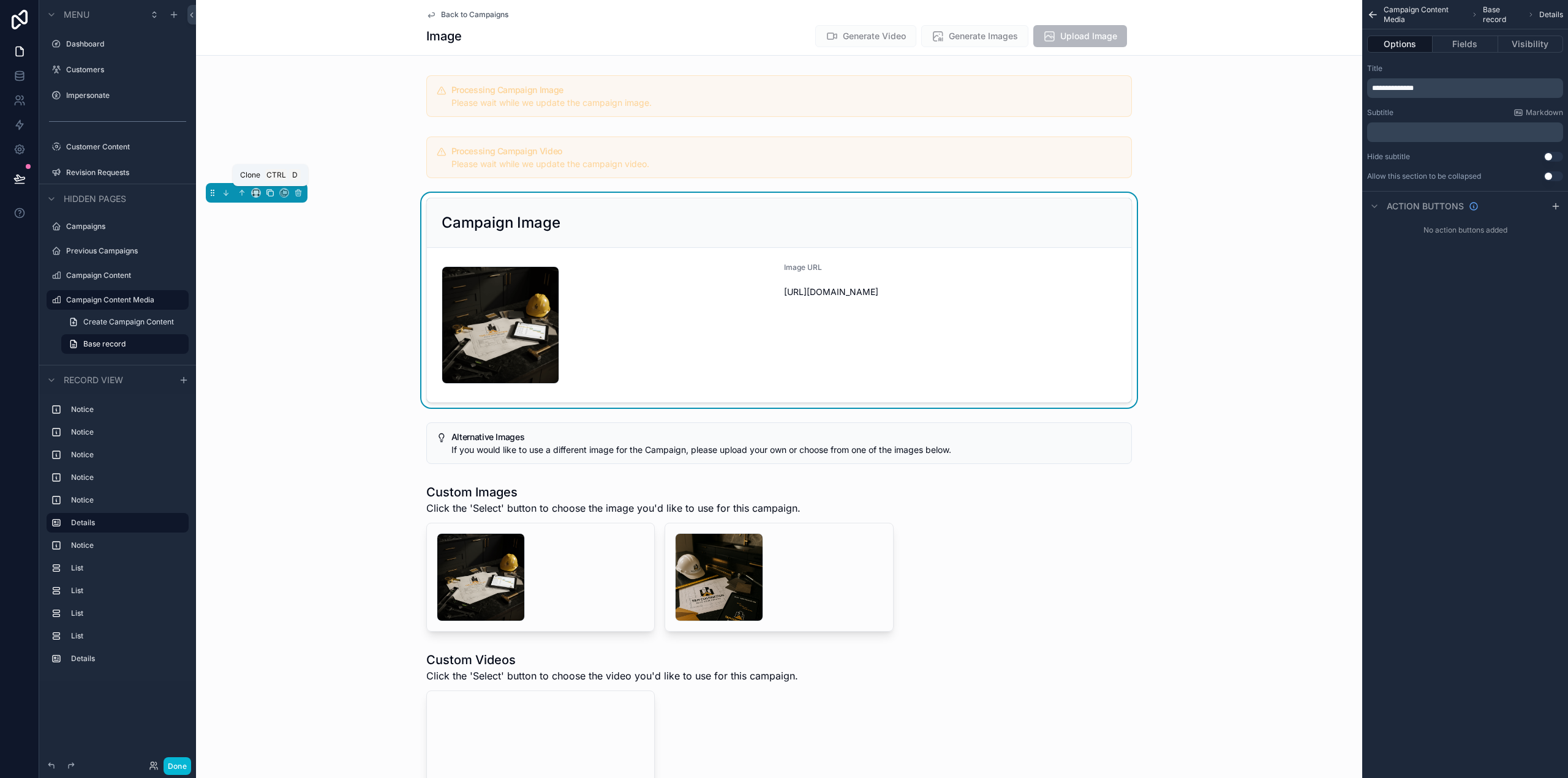
click at [271, 192] on icon "scrollable content" at bounding box center [270, 192] width 8 height 8
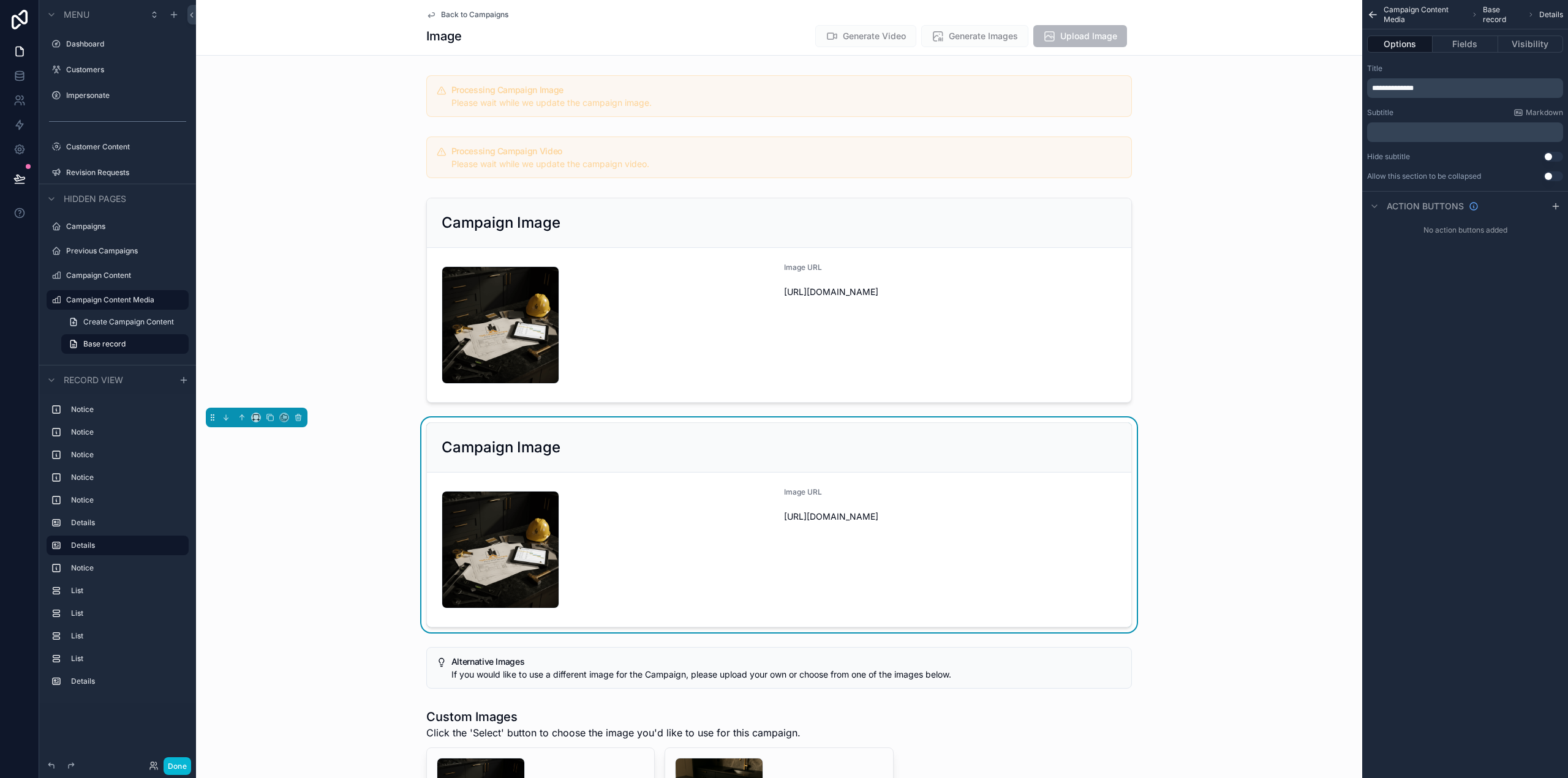
click at [961, 444] on div "Campaign Image" at bounding box center [779, 447] width 675 height 19
click at [1413, 87] on span "**********" at bounding box center [1393, 88] width 42 height 7
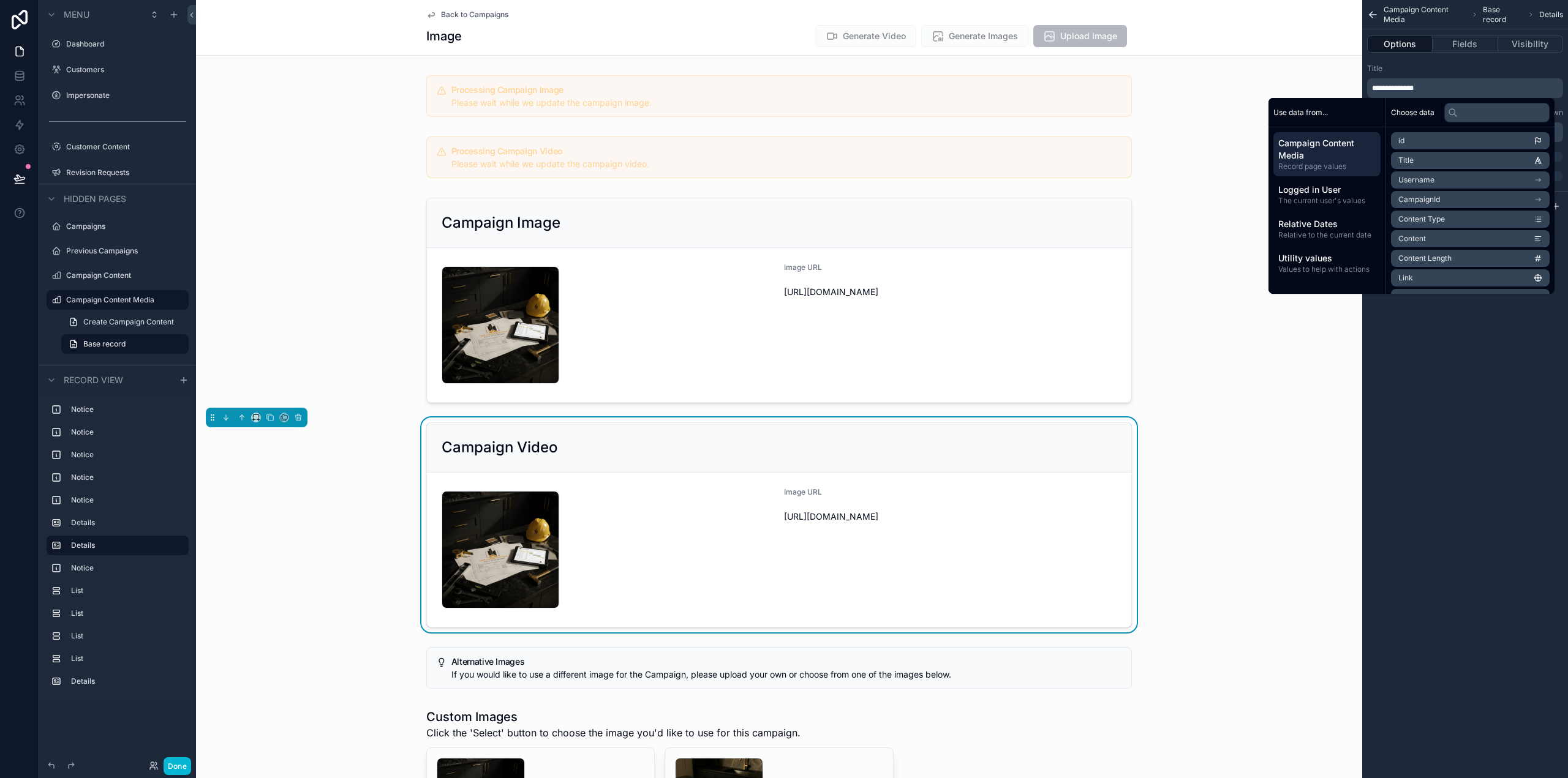
drag, startPoint x: 1531, startPoint y: 466, endPoint x: 1523, endPoint y: 466, distance: 8.0
click at [1530, 466] on div "**********" at bounding box center [1465, 389] width 206 height 778
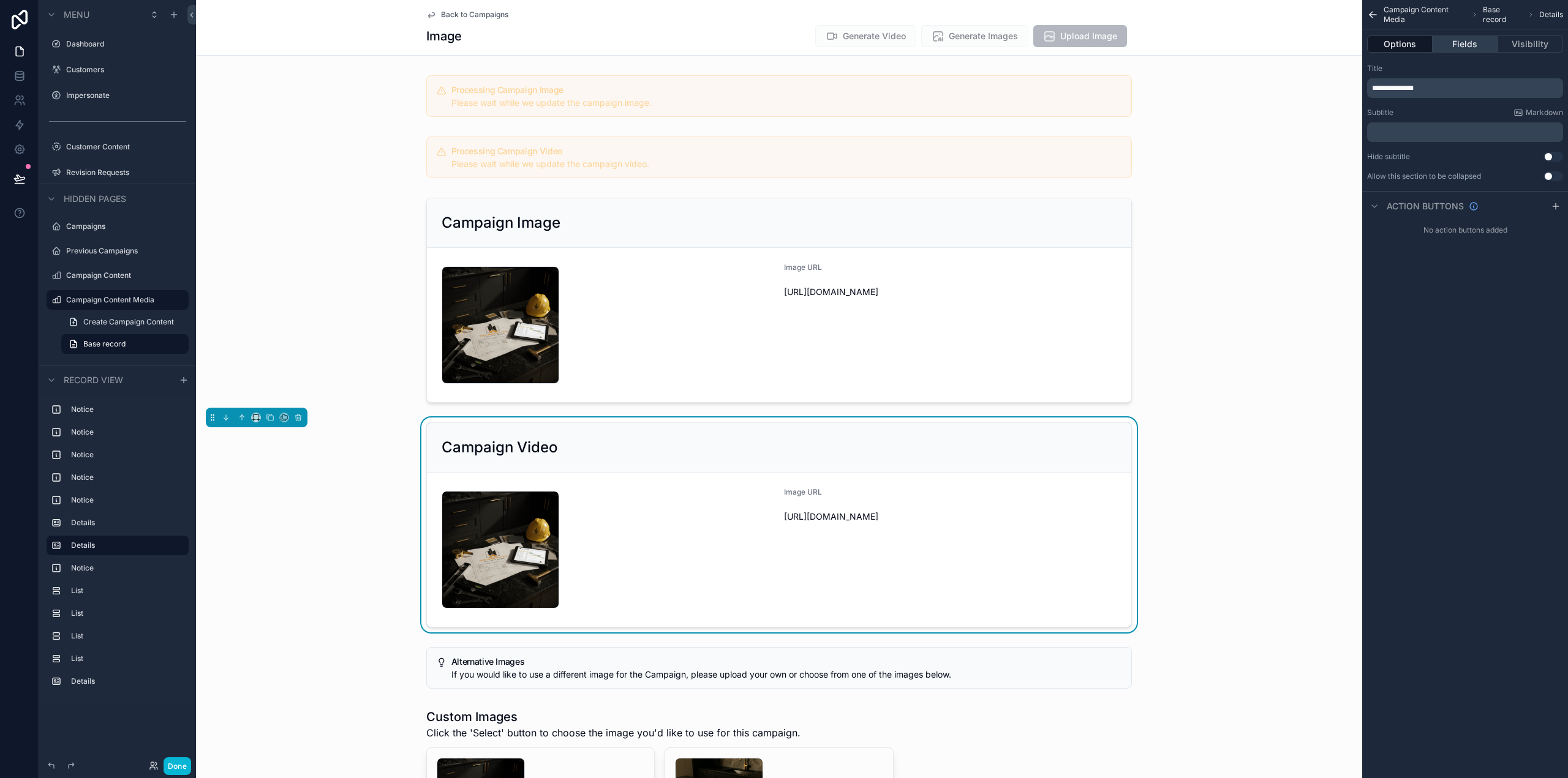
click at [1486, 45] on button "Fields" at bounding box center [1465, 44] width 65 height 17
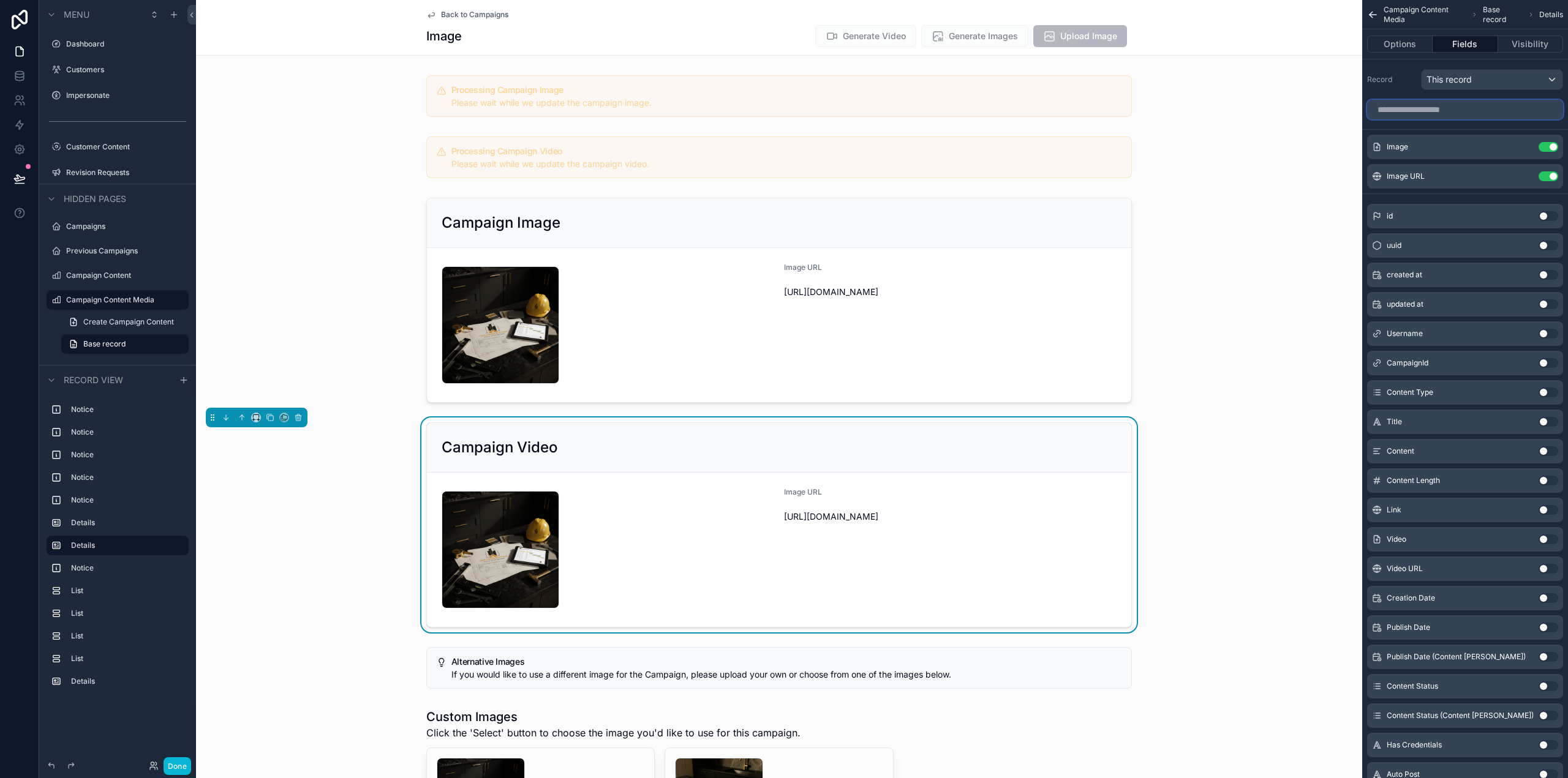
click at [1489, 107] on input "scrollable content" at bounding box center [1465, 110] width 196 height 19
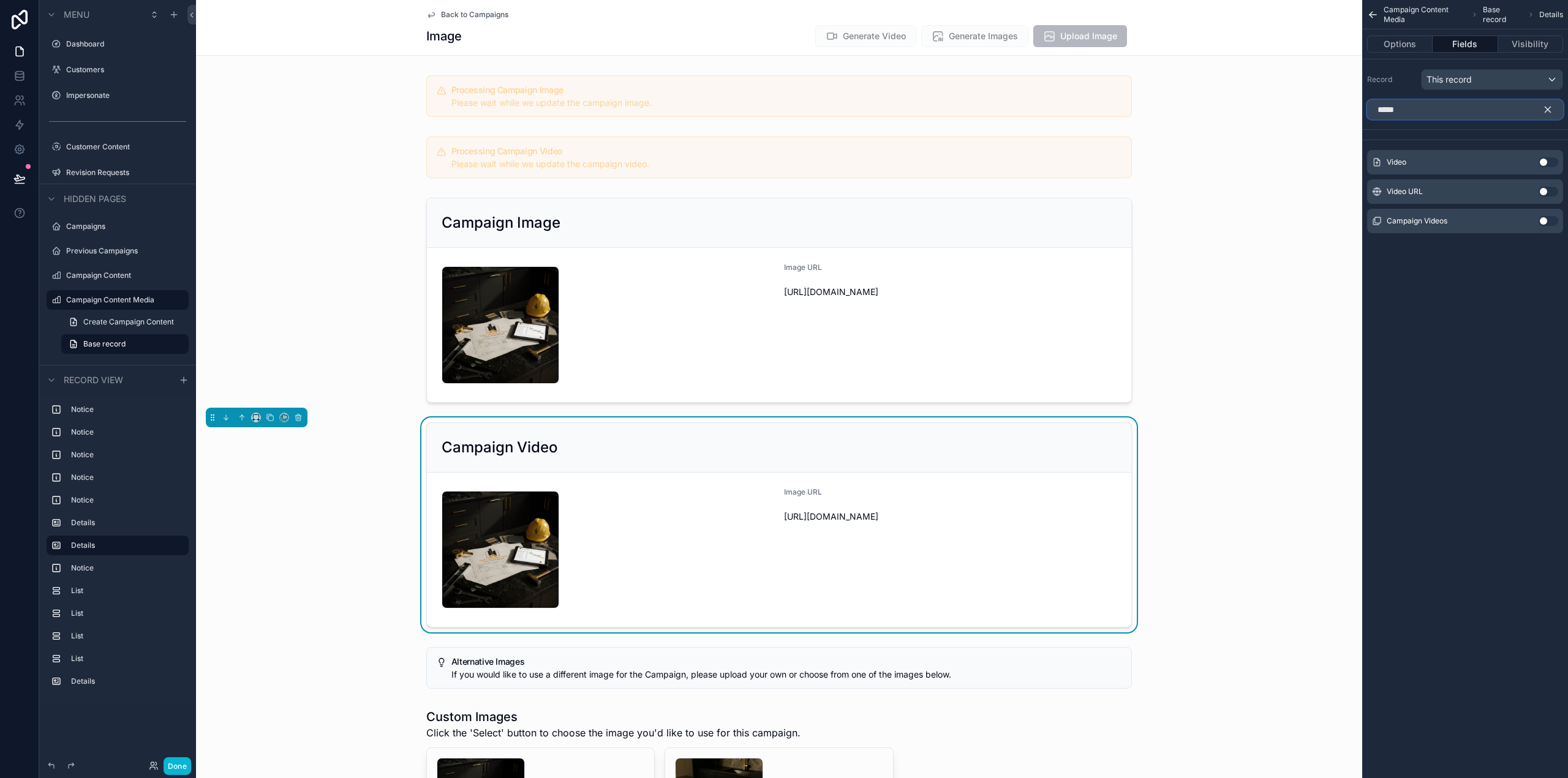
type input "*****"
click at [1549, 165] on button "Use setting" at bounding box center [1549, 162] width 19 height 10
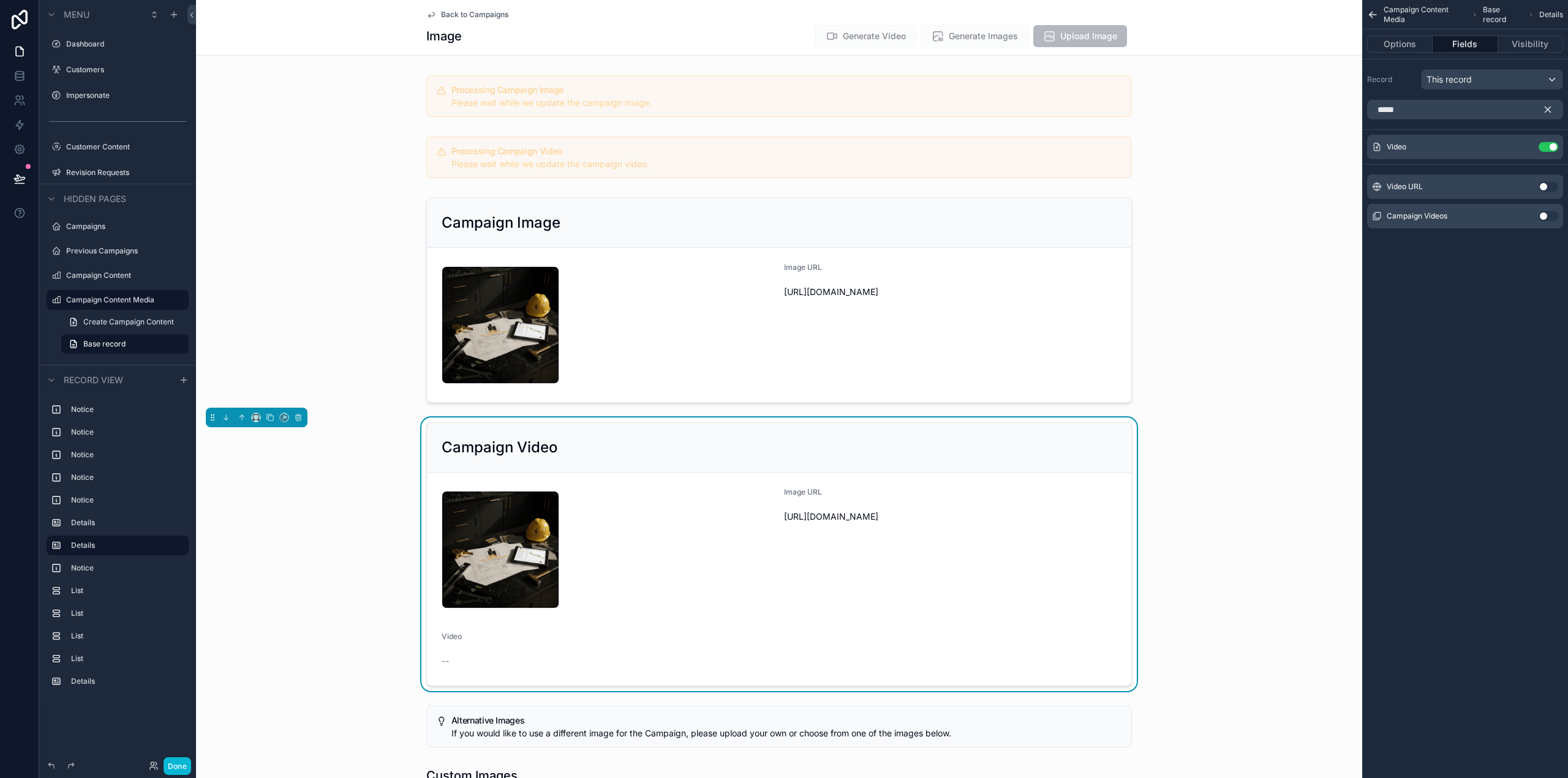
click at [1547, 184] on button "Use setting" at bounding box center [1549, 186] width 19 height 10
click at [1502, 407] on div "Campaign Content Media Base record Details Options Fields Visibility Record Thi…" at bounding box center [1465, 389] width 206 height 778
click at [1400, 46] on button "Options" at bounding box center [1400, 44] width 66 height 17
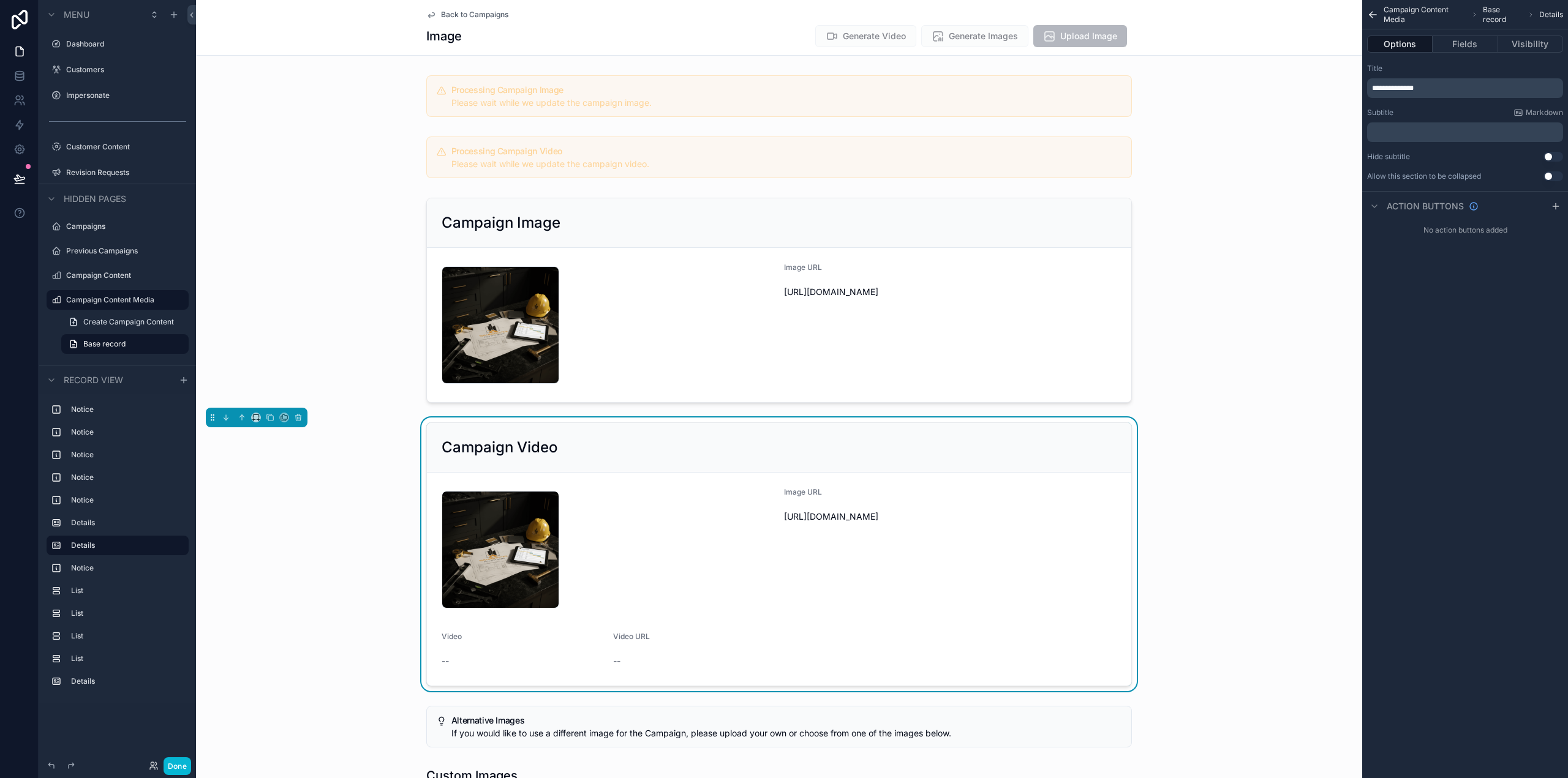
click at [1028, 452] on div "Campaign Video" at bounding box center [779, 447] width 675 height 19
click at [1370, 16] on icon "scrollable content" at bounding box center [1373, 14] width 12 height 12
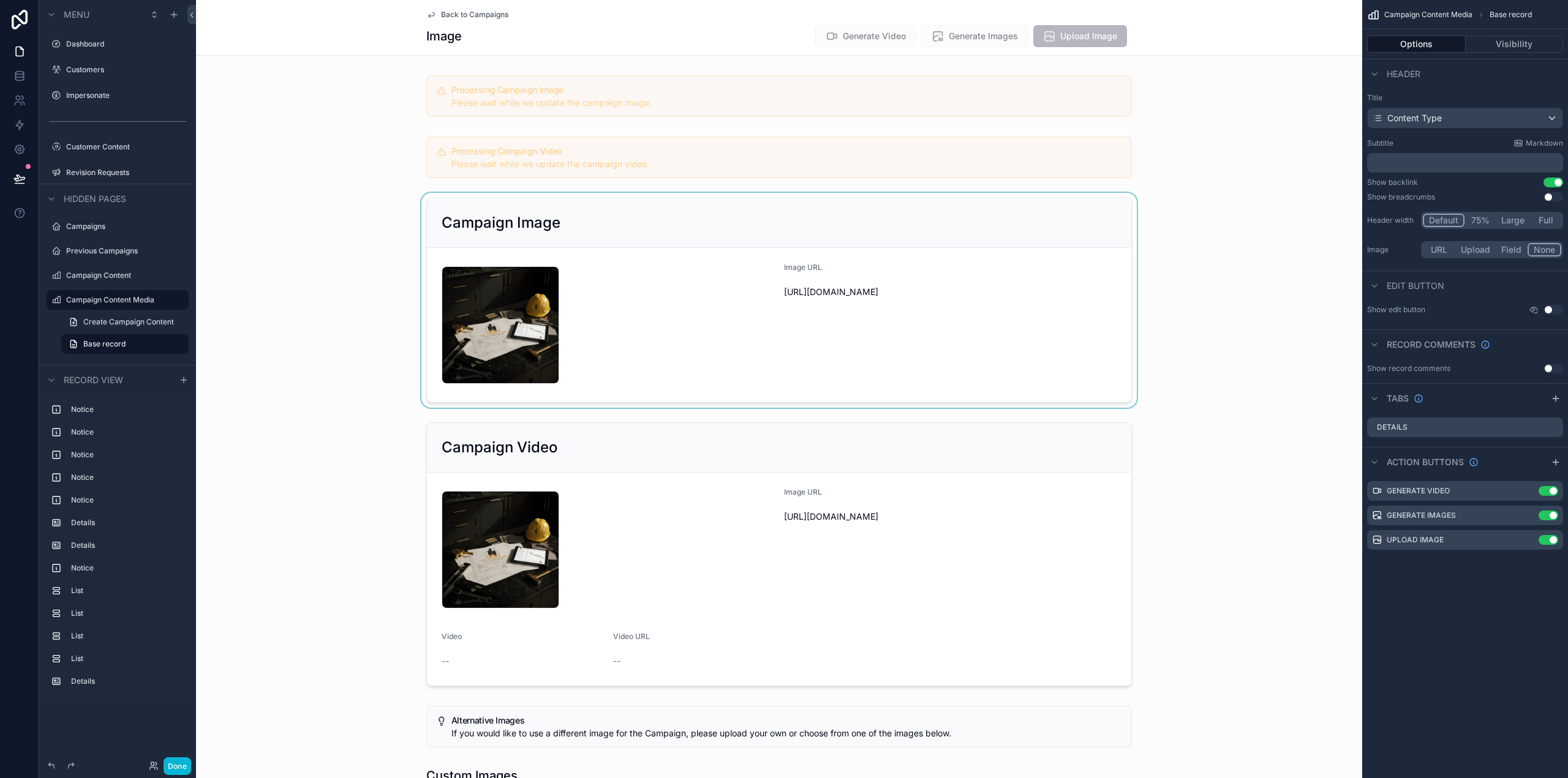
click at [1046, 293] on div "scrollable content" at bounding box center [779, 300] width 1166 height 215
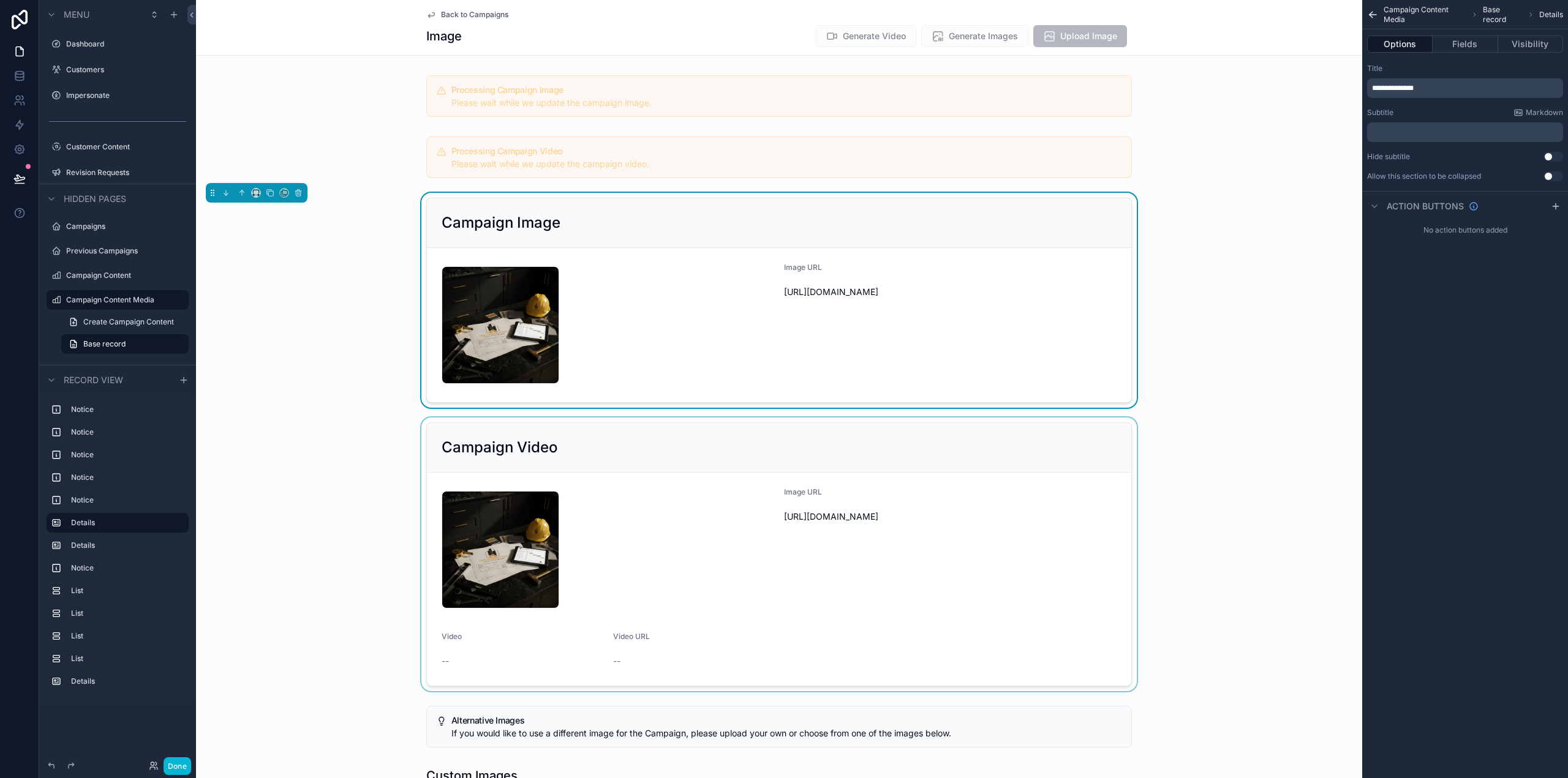
click at [1034, 475] on div "scrollable content" at bounding box center [779, 554] width 1166 height 273
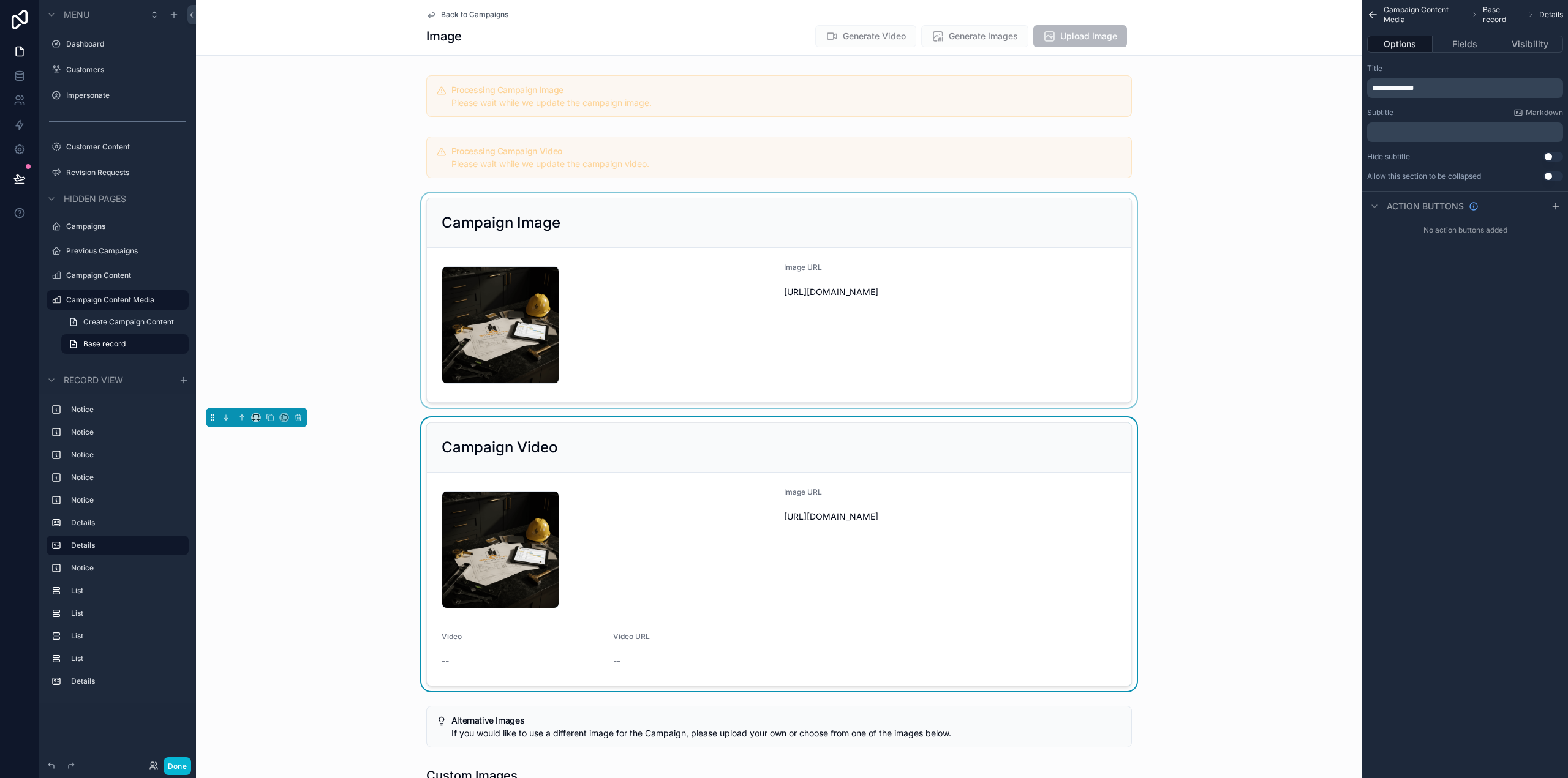
click at [1024, 372] on div "scrollable content" at bounding box center [779, 300] width 1166 height 215
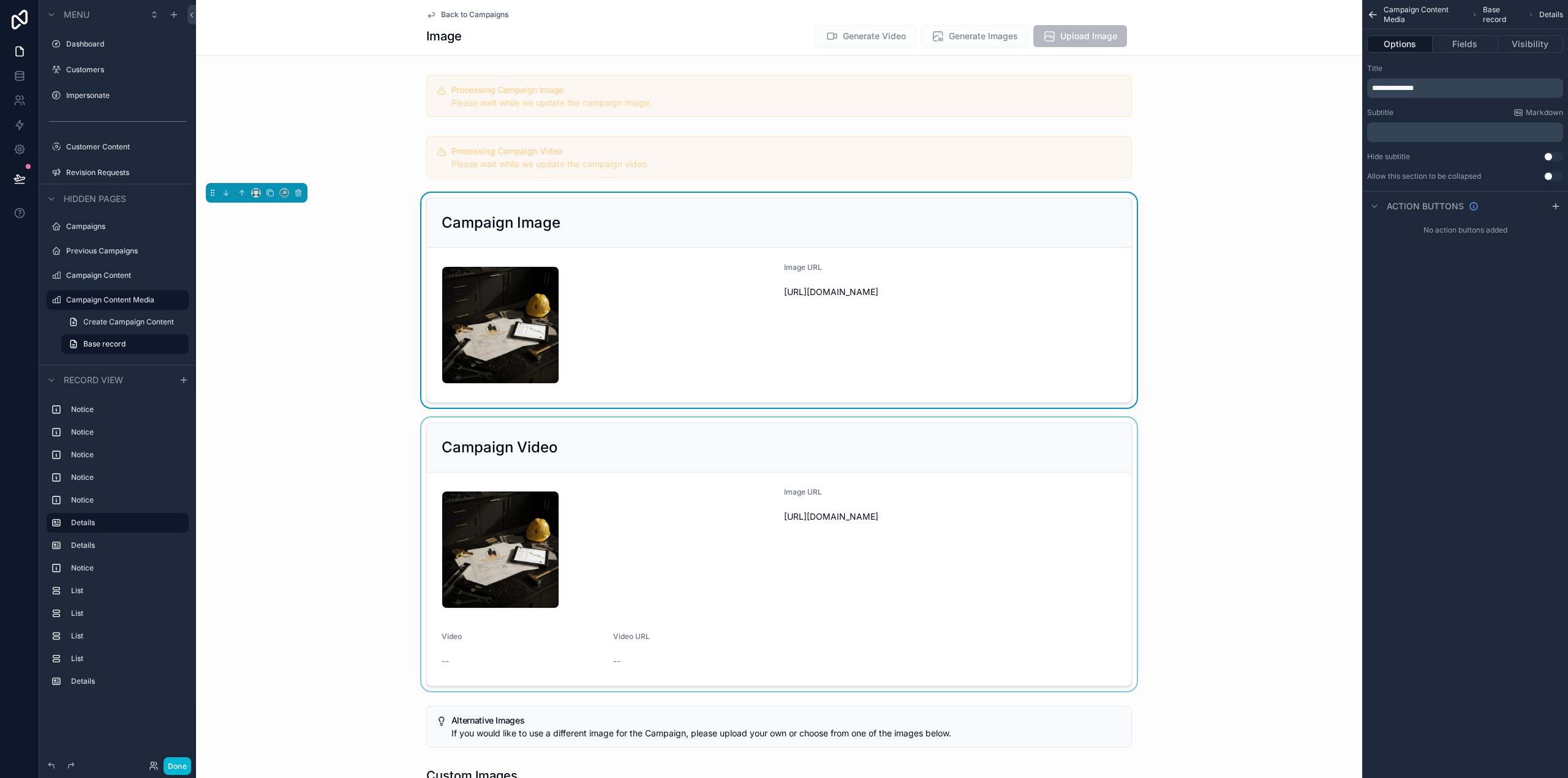
click at [1085, 540] on div "scrollable content" at bounding box center [779, 554] width 1166 height 273
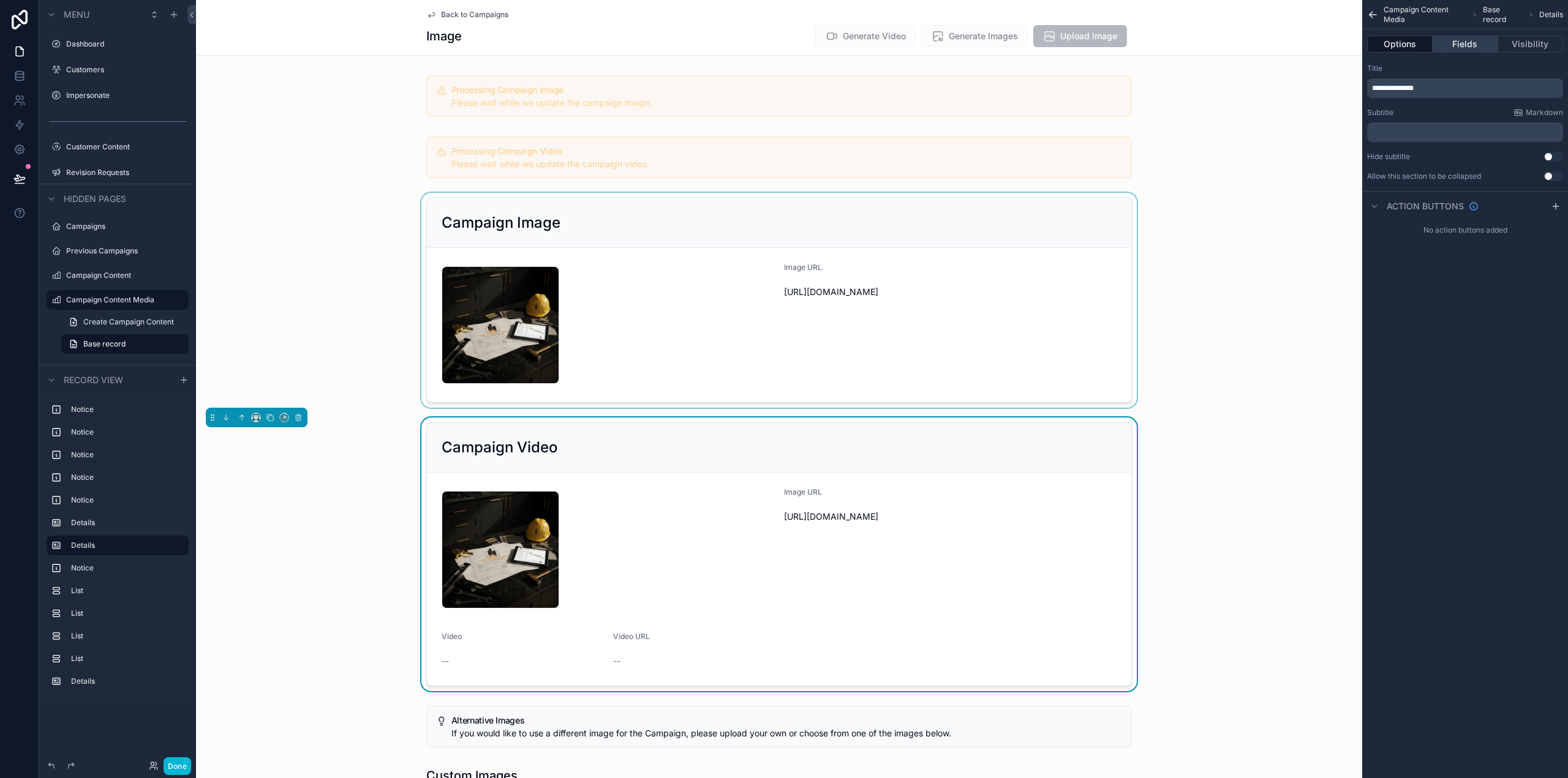
click at [1474, 36] on button "Fields" at bounding box center [1465, 44] width 65 height 17
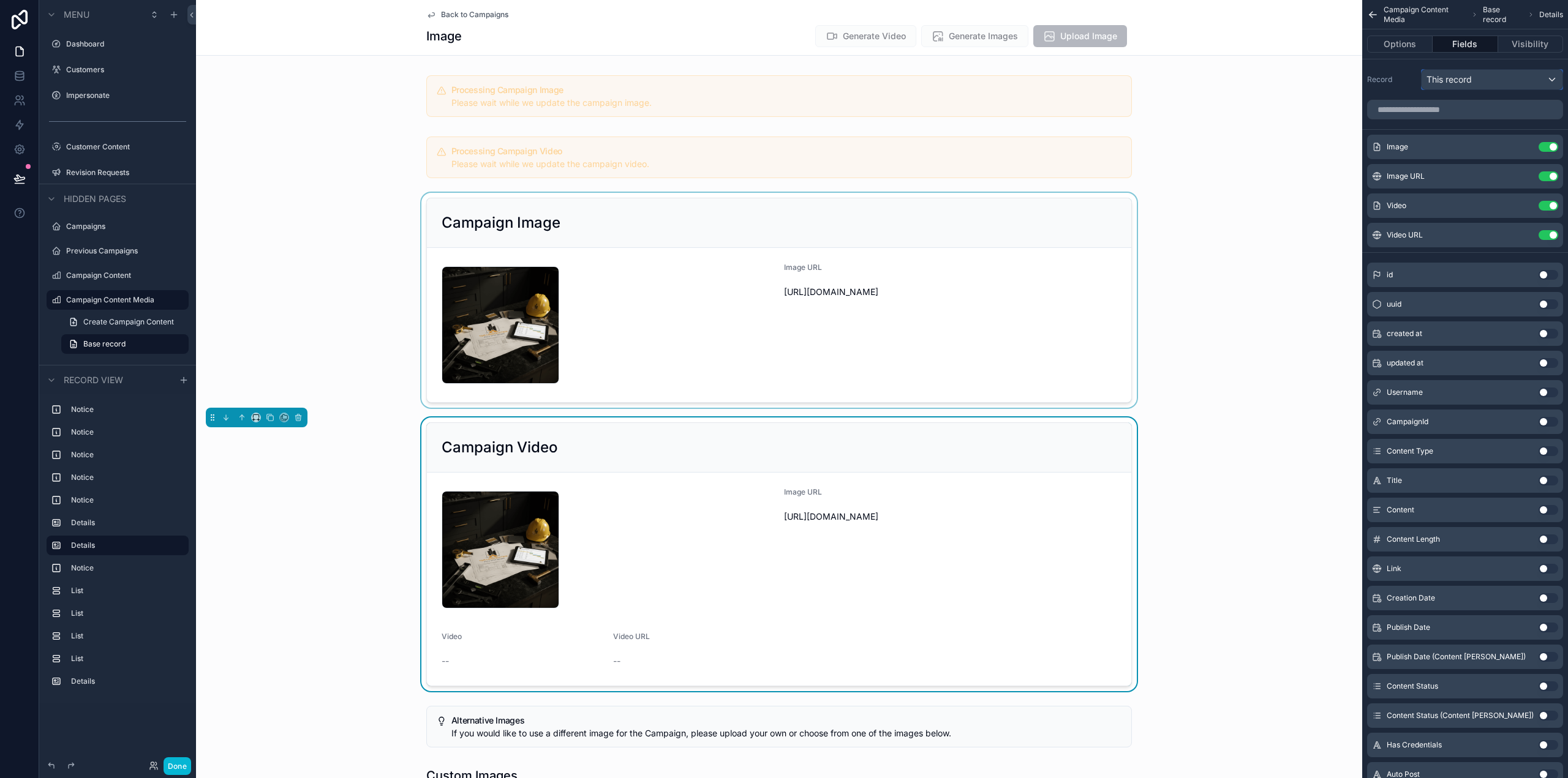
click at [1478, 79] on div "This record" at bounding box center [1492, 79] width 141 height 19
click at [1486, 189] on span "CampaignId" at bounding box center [1470, 192] width 49 height 15
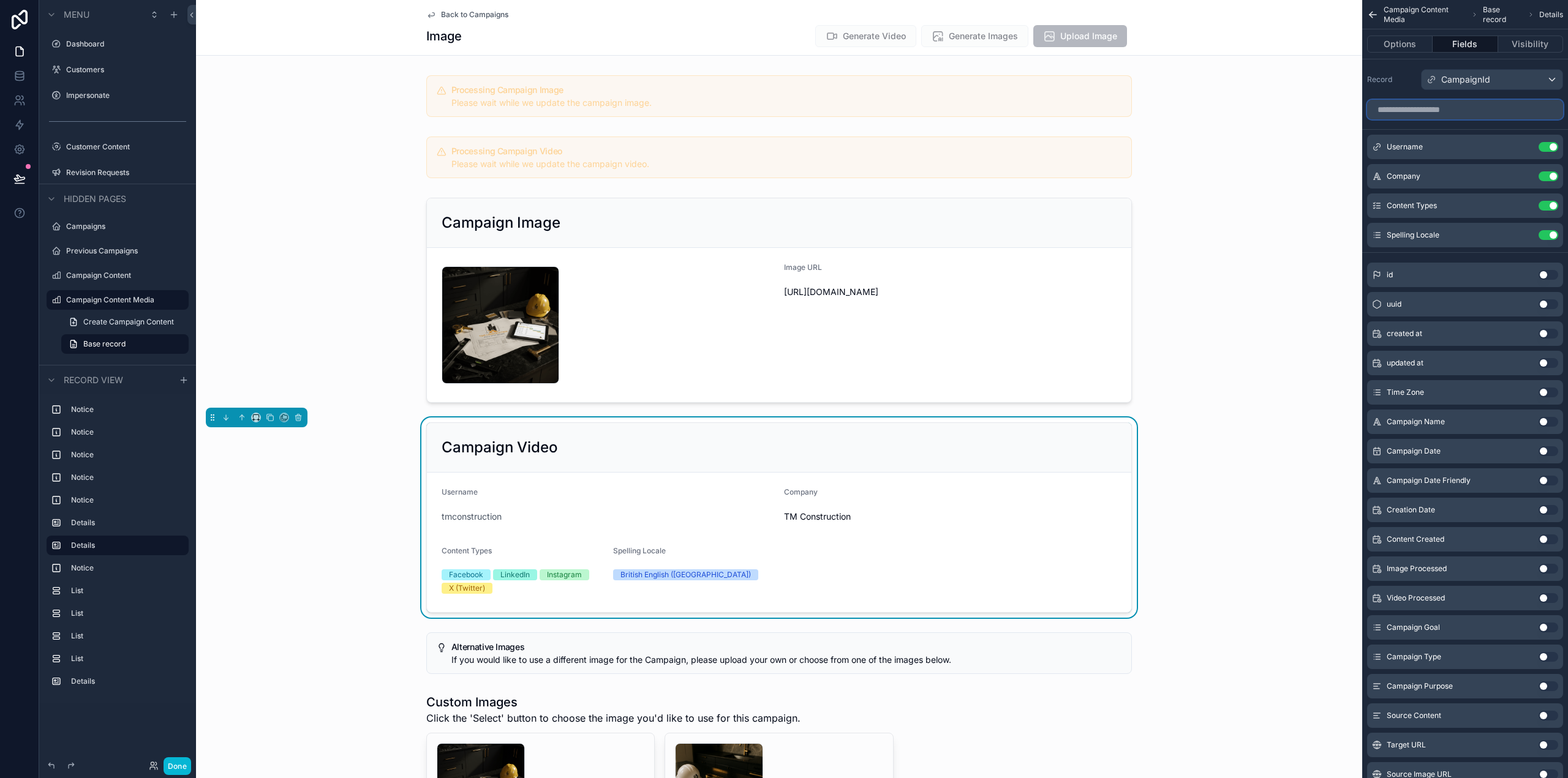
click at [1461, 110] on input "scrollable content" at bounding box center [1465, 110] width 196 height 19
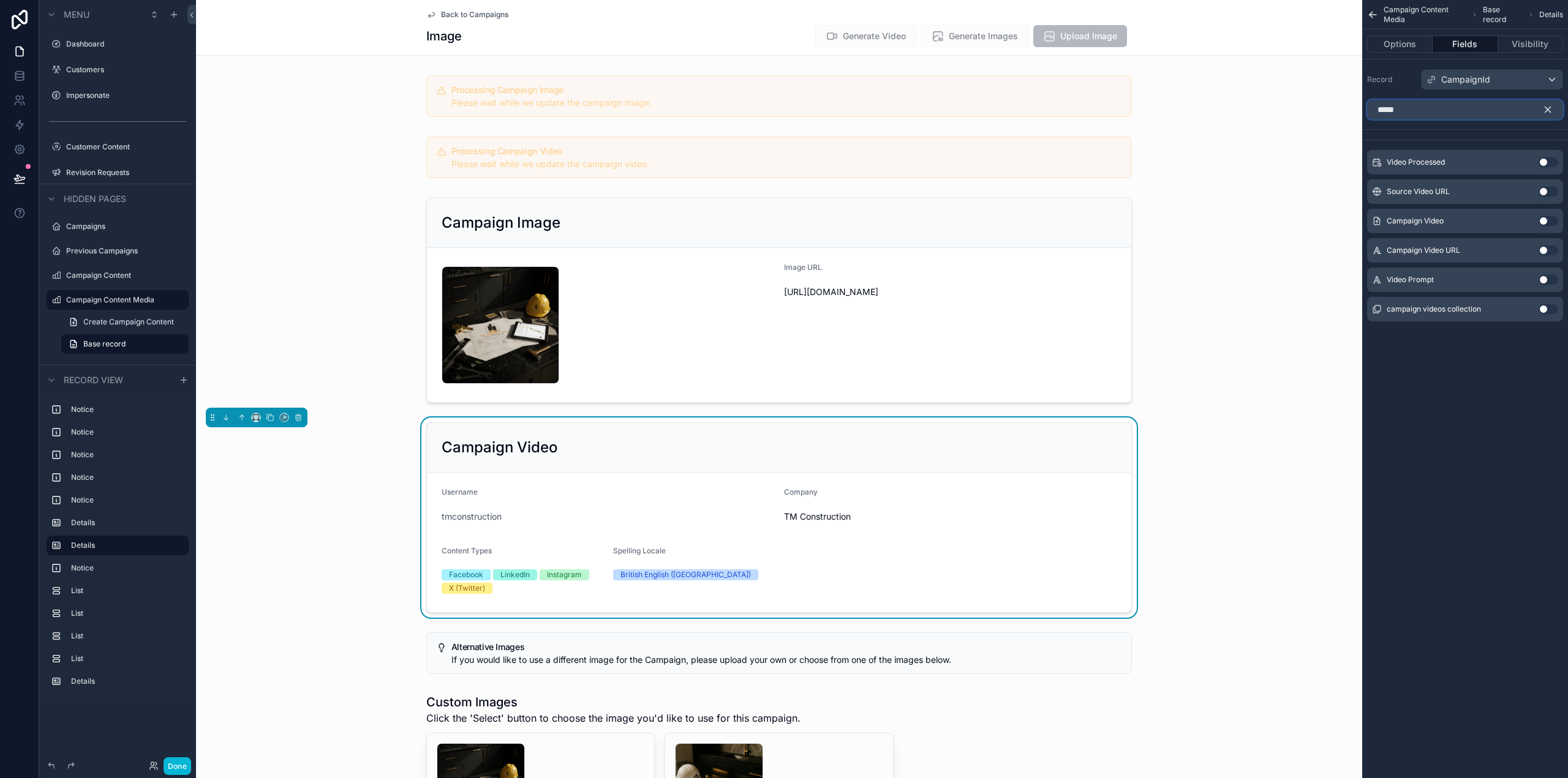
type input "*****"
click at [1548, 221] on button "Use setting" at bounding box center [1549, 221] width 19 height 10
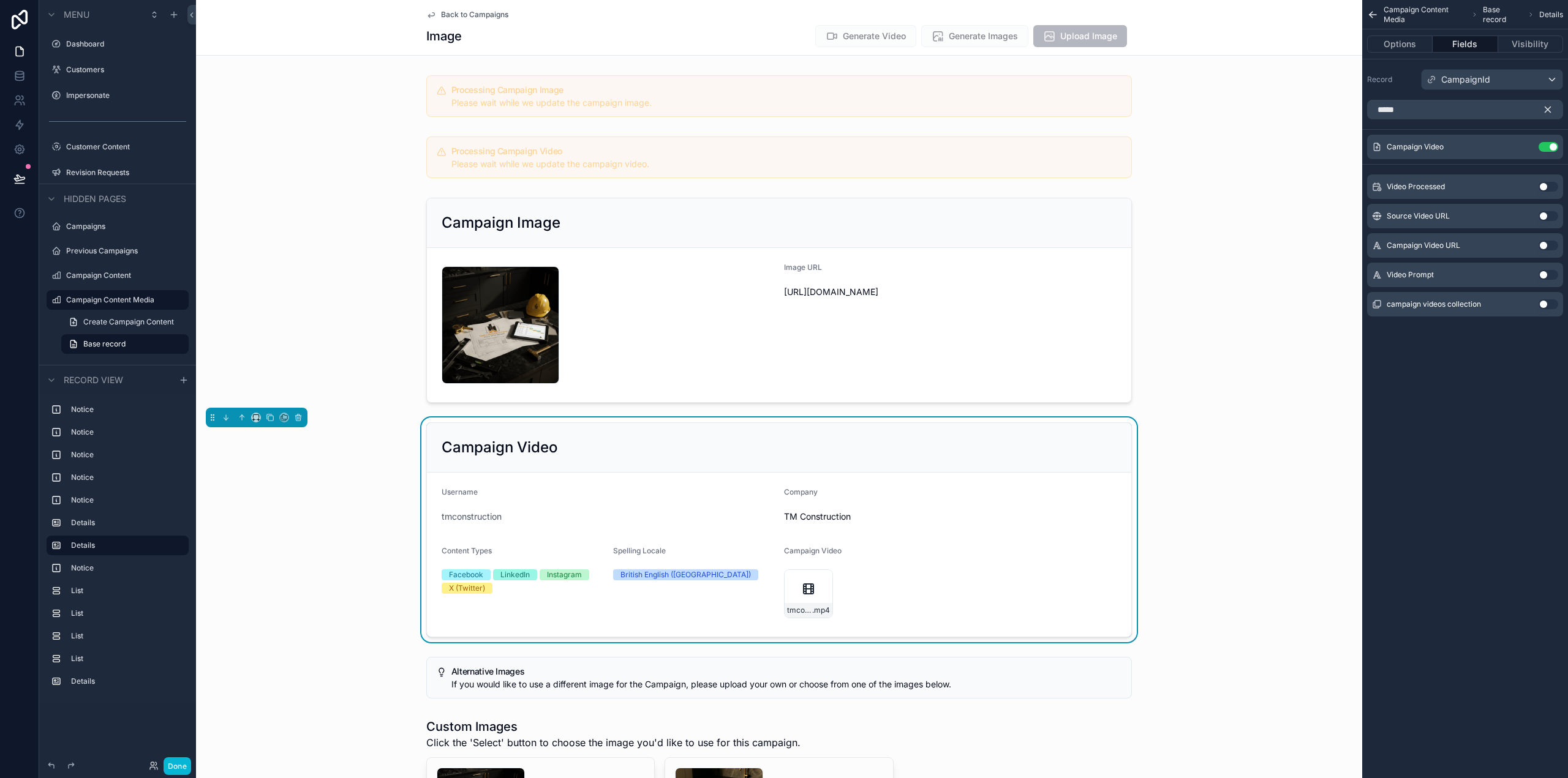
click at [1550, 242] on button "Use setting" at bounding box center [1549, 245] width 19 height 10
click at [1552, 108] on icon "scrollable content" at bounding box center [1547, 109] width 11 height 11
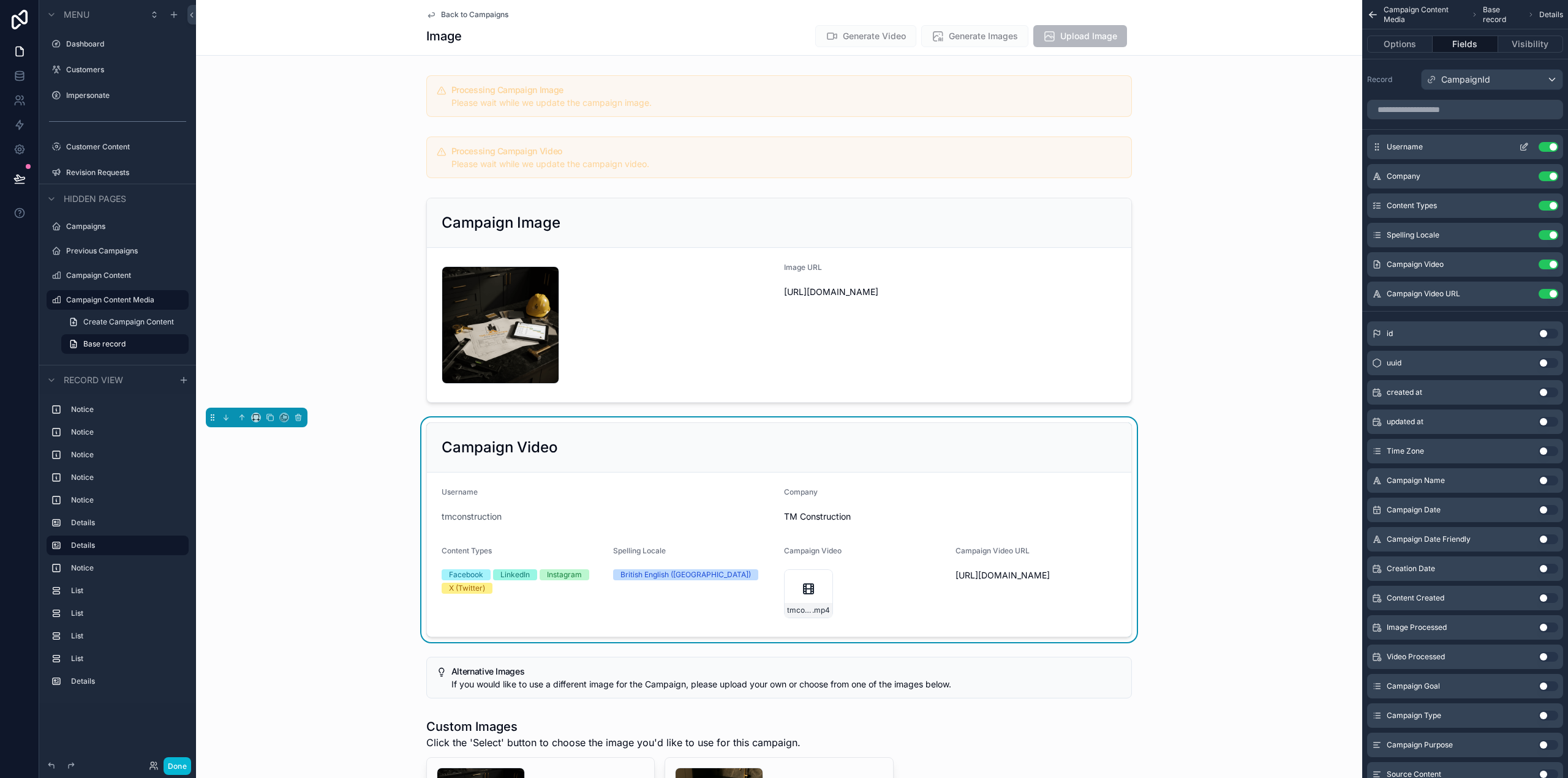
click at [1547, 145] on button "Use setting" at bounding box center [1549, 147] width 19 height 10
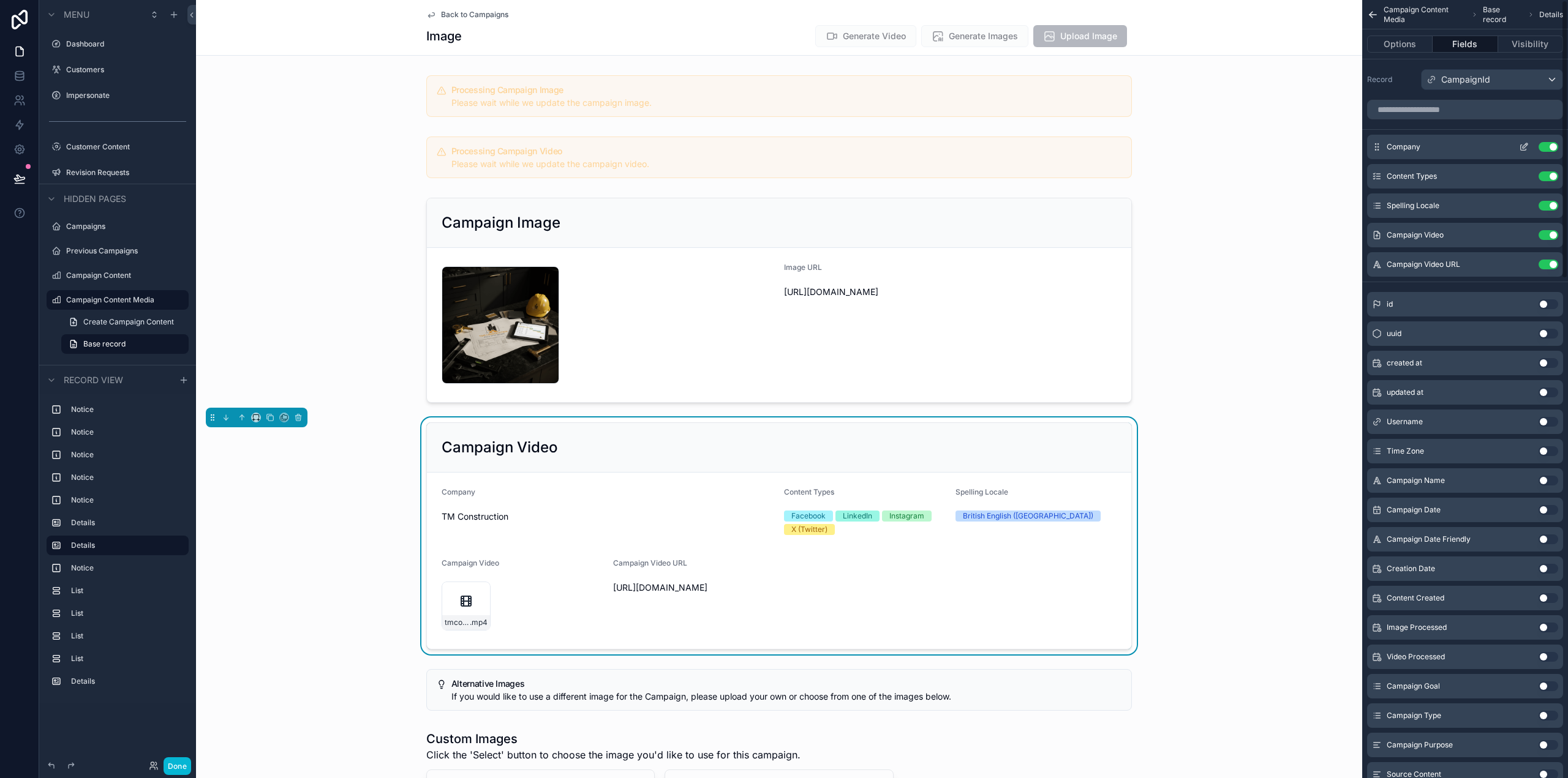
click at [1551, 147] on button "Use setting" at bounding box center [1549, 147] width 19 height 10
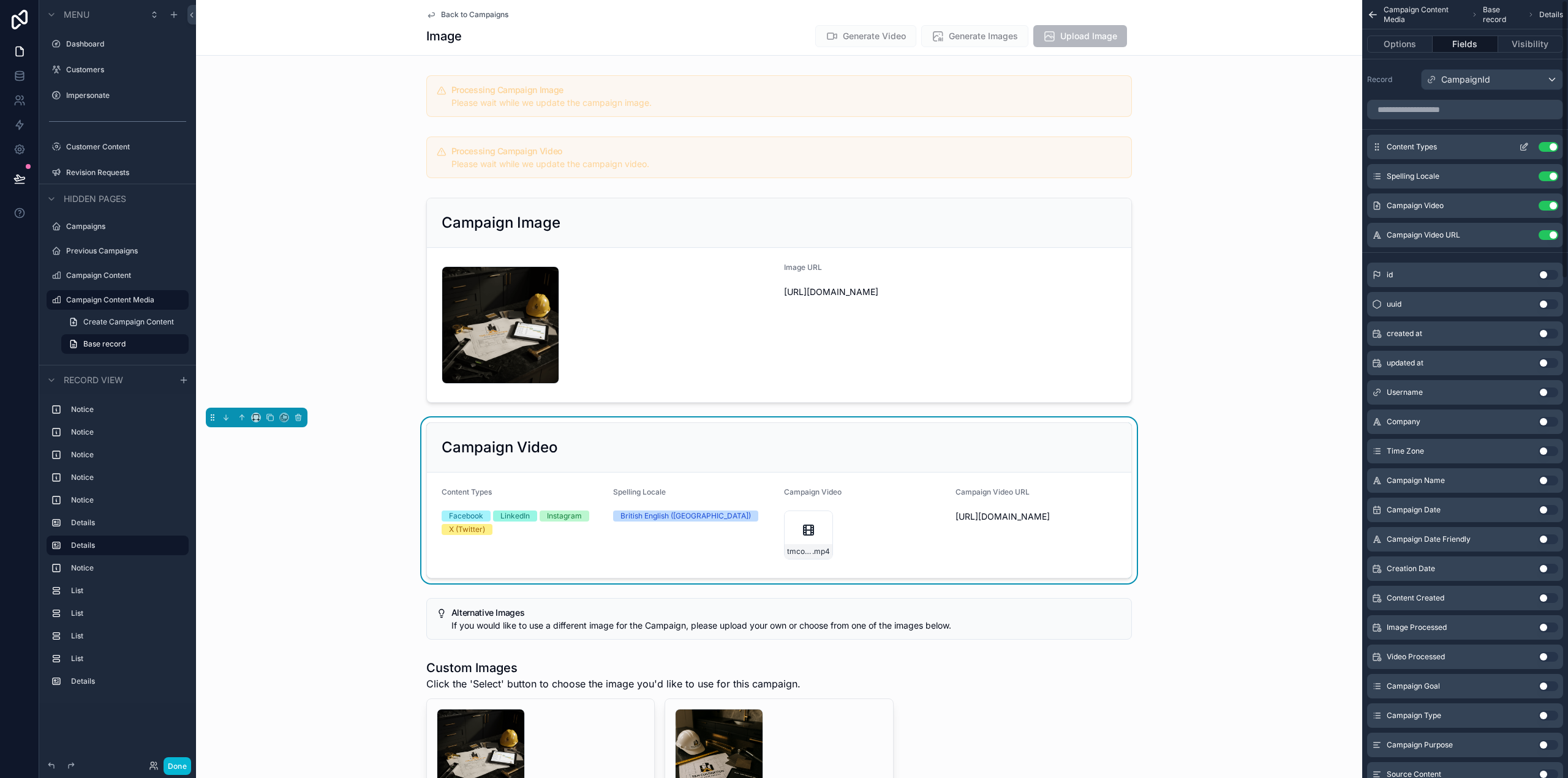
click at [1551, 145] on button "Use setting" at bounding box center [1549, 147] width 19 height 10
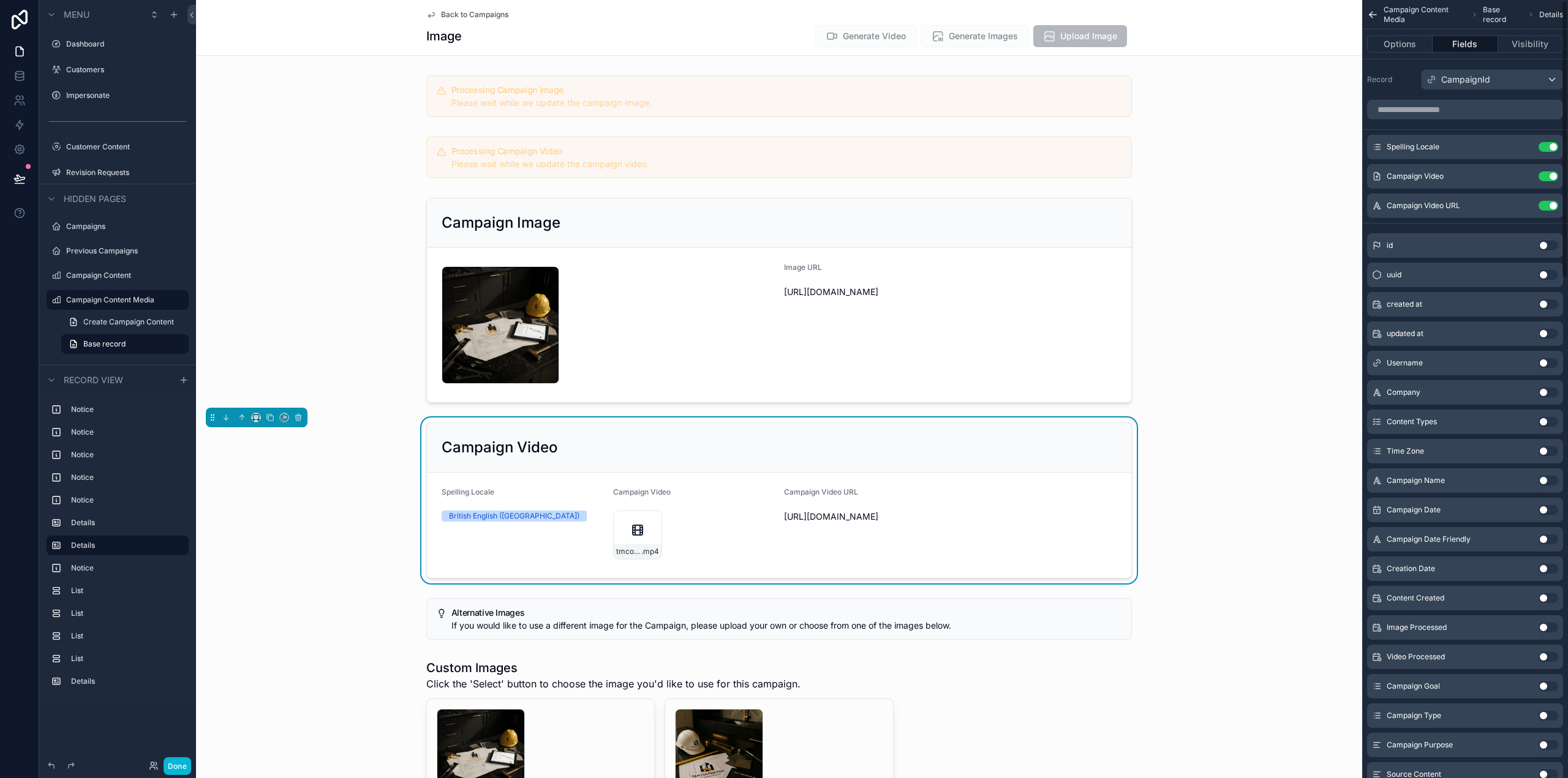
click at [1551, 145] on button "Use setting" at bounding box center [1549, 147] width 19 height 10
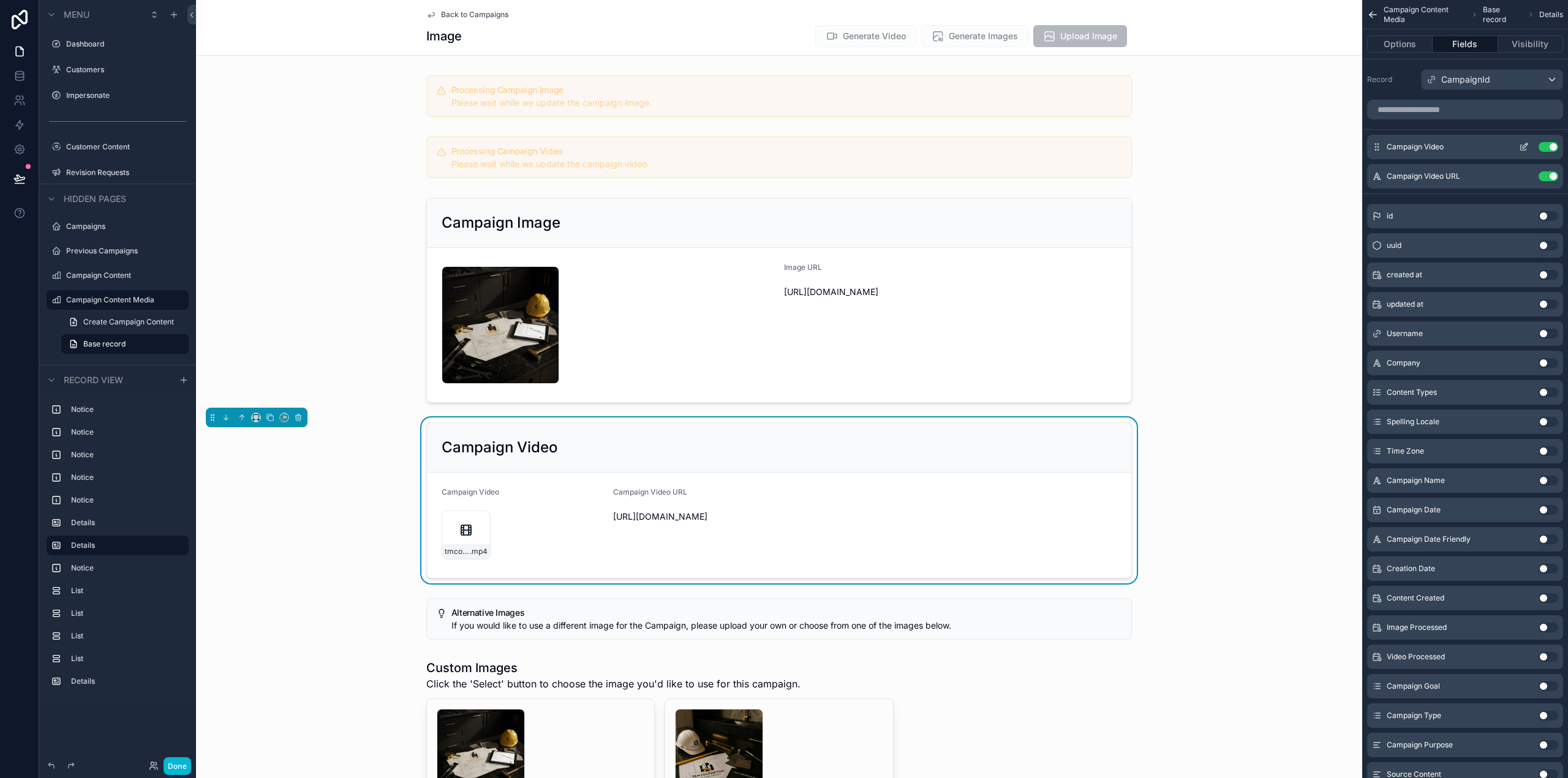
click at [1523, 144] on icon "scrollable content" at bounding box center [1523, 147] width 10 height 10
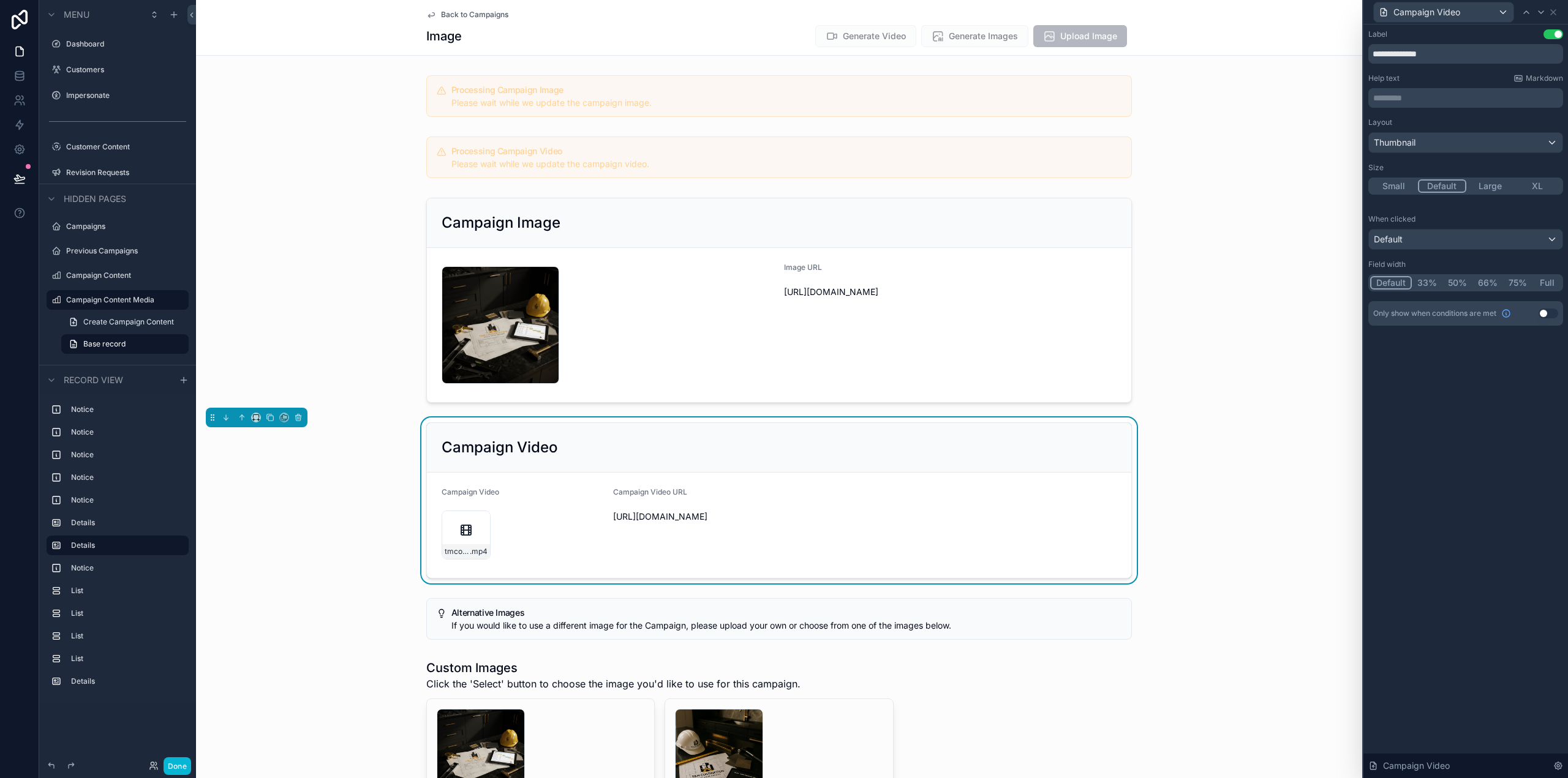
click at [1554, 34] on button "Use setting" at bounding box center [1553, 34] width 19 height 10
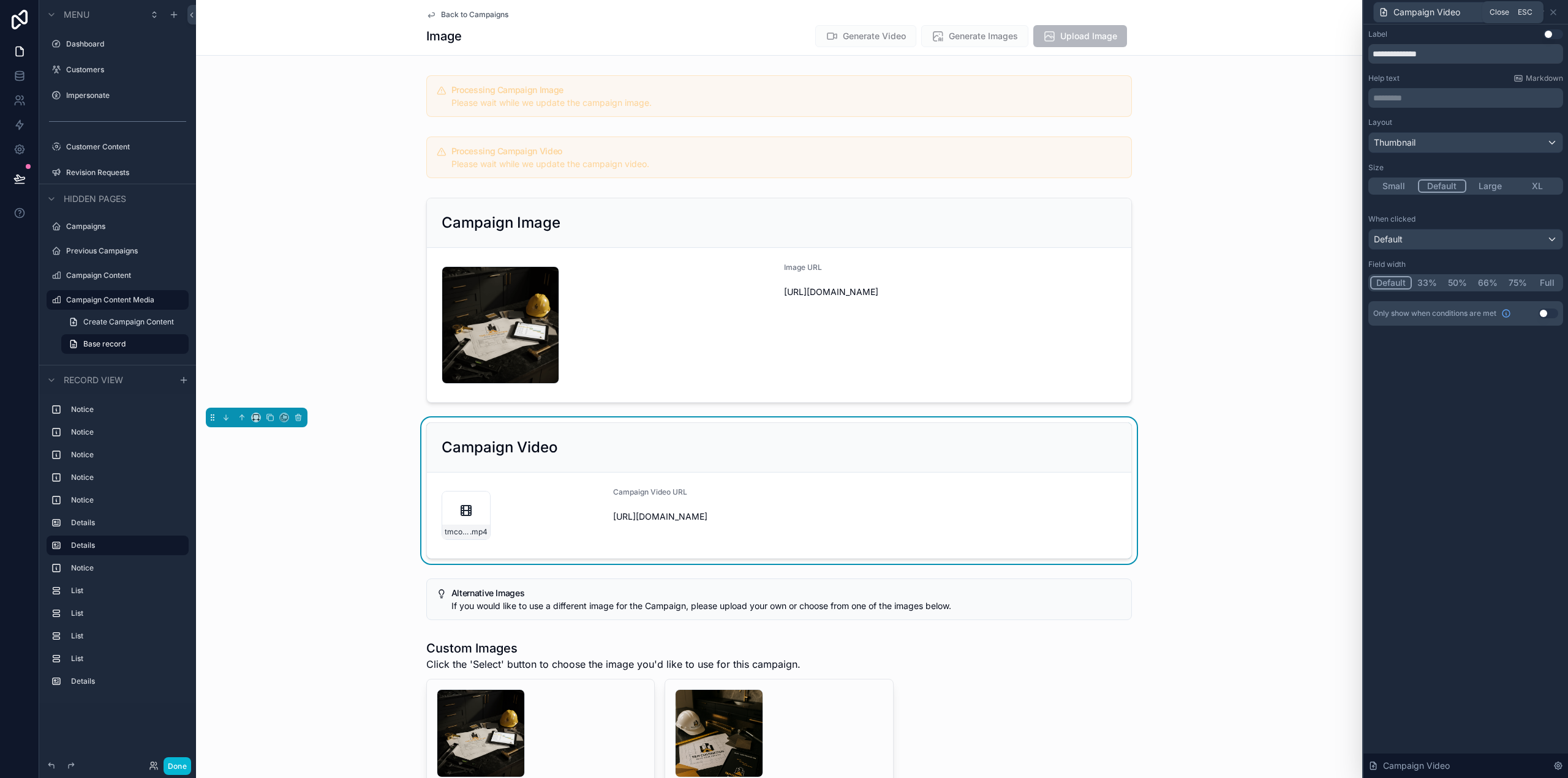
click at [1556, 8] on icon at bounding box center [1553, 12] width 10 height 10
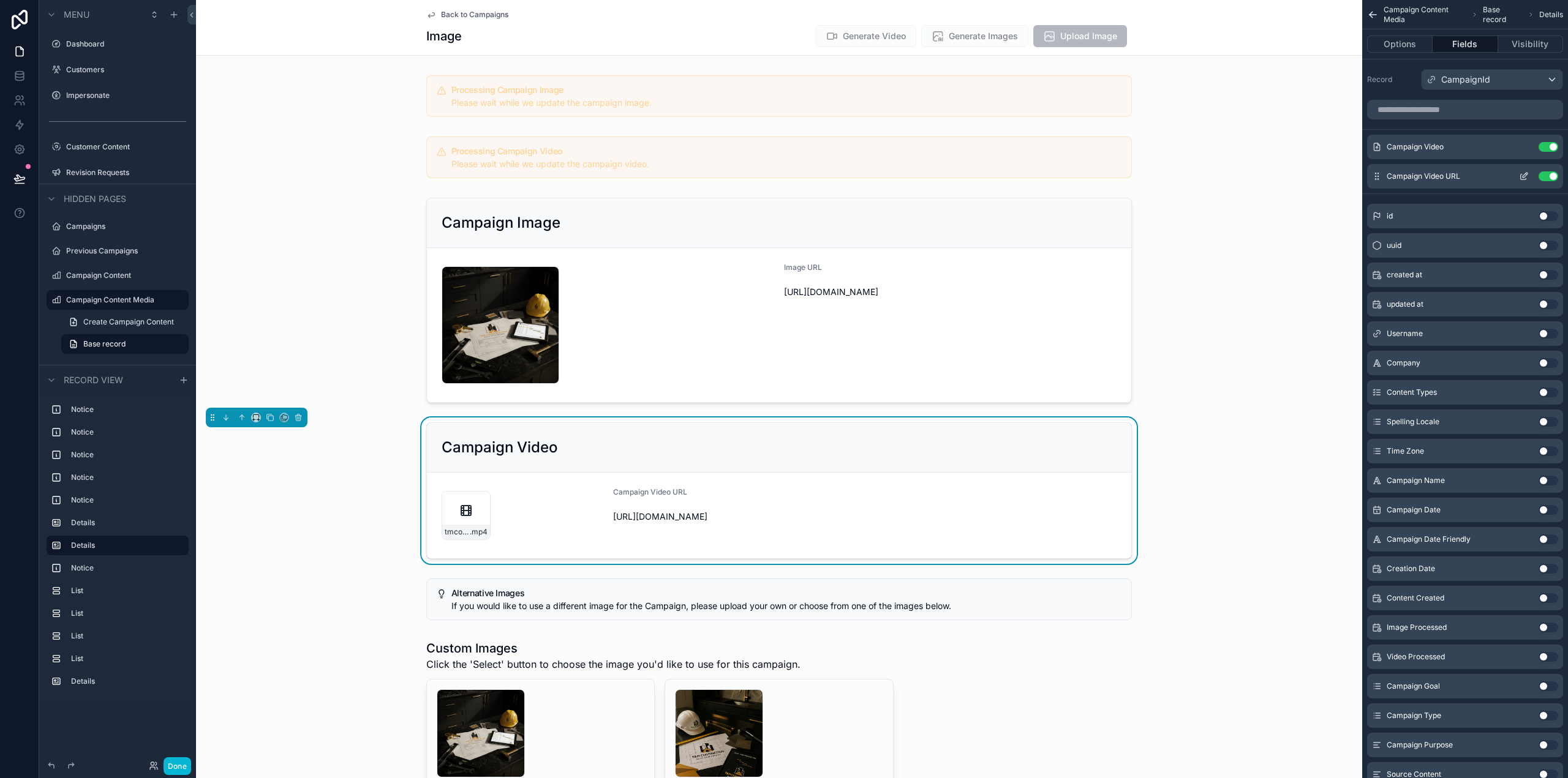
click at [1522, 176] on icon "scrollable content" at bounding box center [1523, 176] width 10 height 10
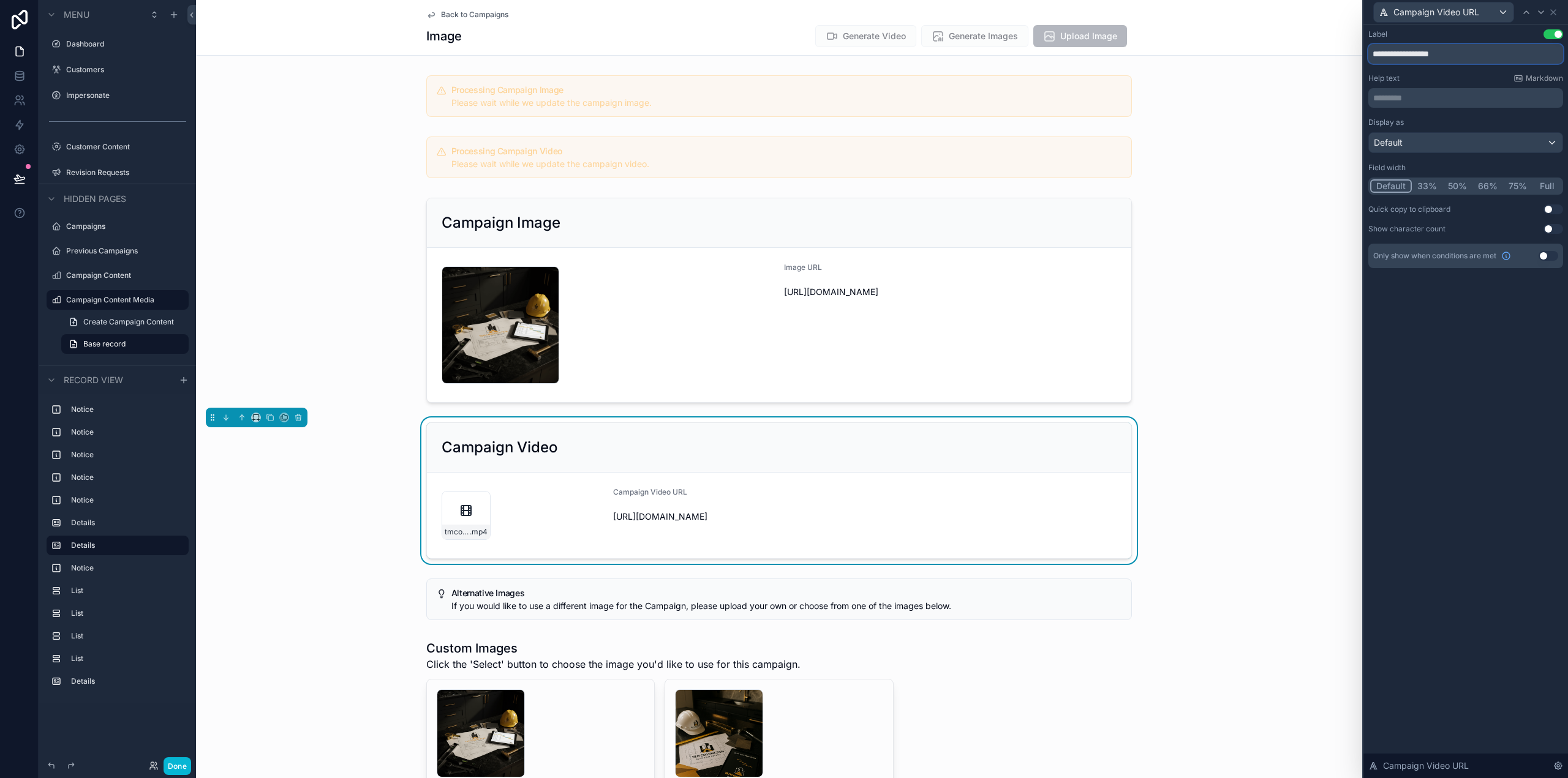
click at [1403, 51] on input "**********" at bounding box center [1466, 54] width 195 height 19
type input "*********"
click at [1458, 186] on button "50%" at bounding box center [1458, 186] width 30 height 14
click at [888, 299] on div "scrollable content" at bounding box center [779, 300] width 1166 height 215
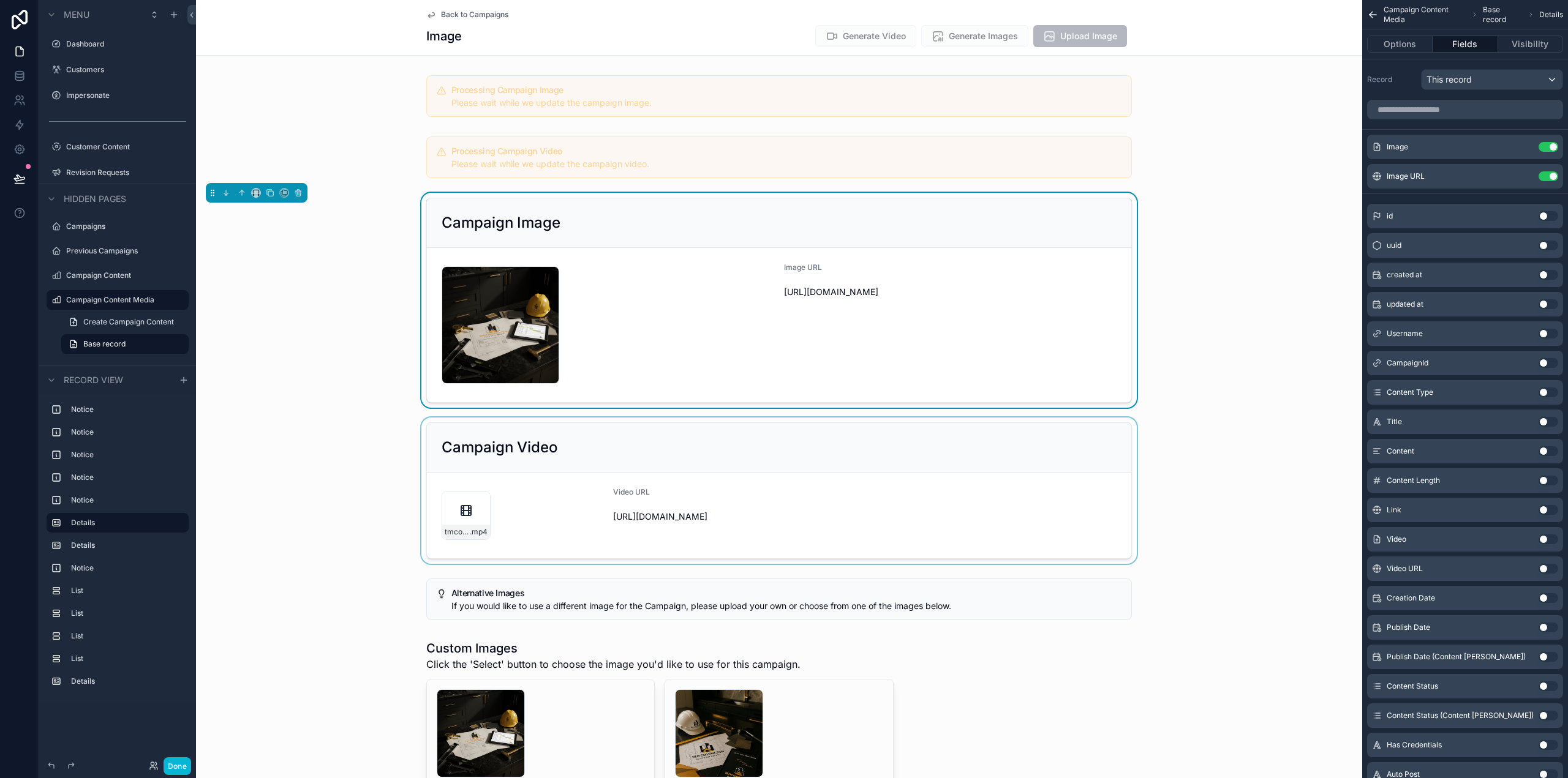
click at [989, 488] on div "scrollable content" at bounding box center [779, 490] width 1166 height 146
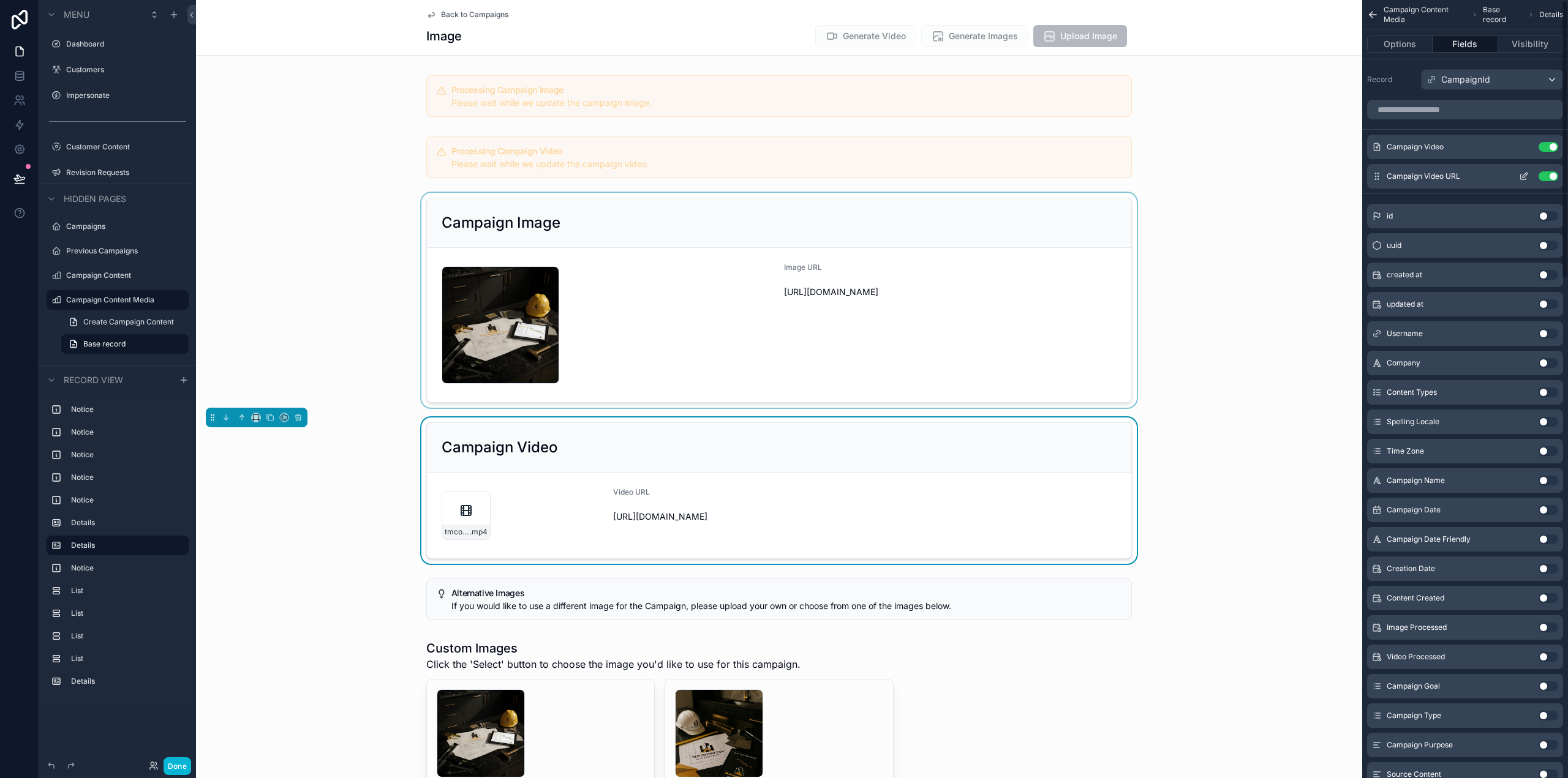
click at [1523, 177] on icon "scrollable content" at bounding box center [1523, 176] width 10 height 10
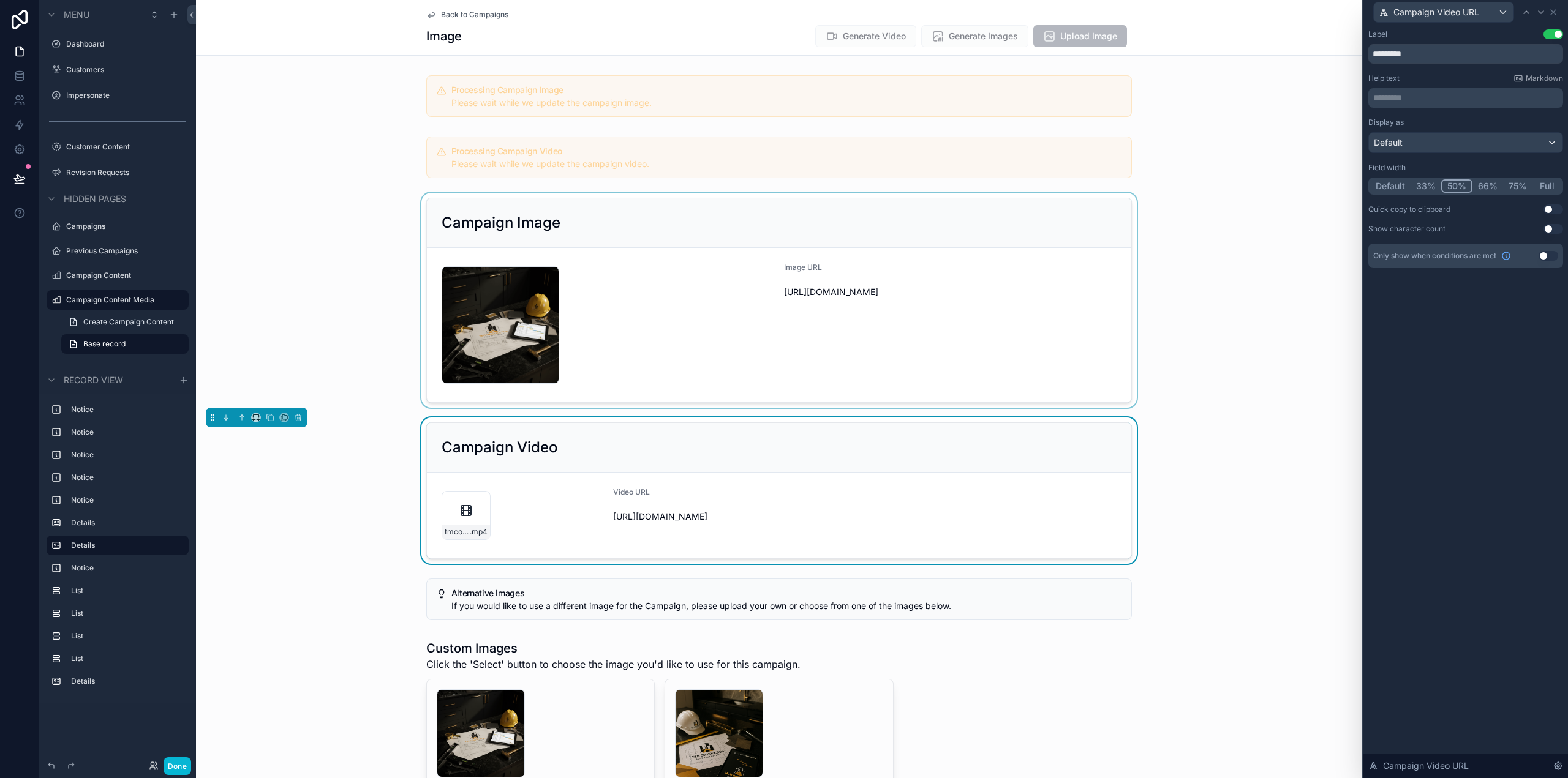
click at [1552, 207] on button "Use setting" at bounding box center [1553, 209] width 19 height 10
click at [1529, 14] on icon at bounding box center [1526, 12] width 10 height 10
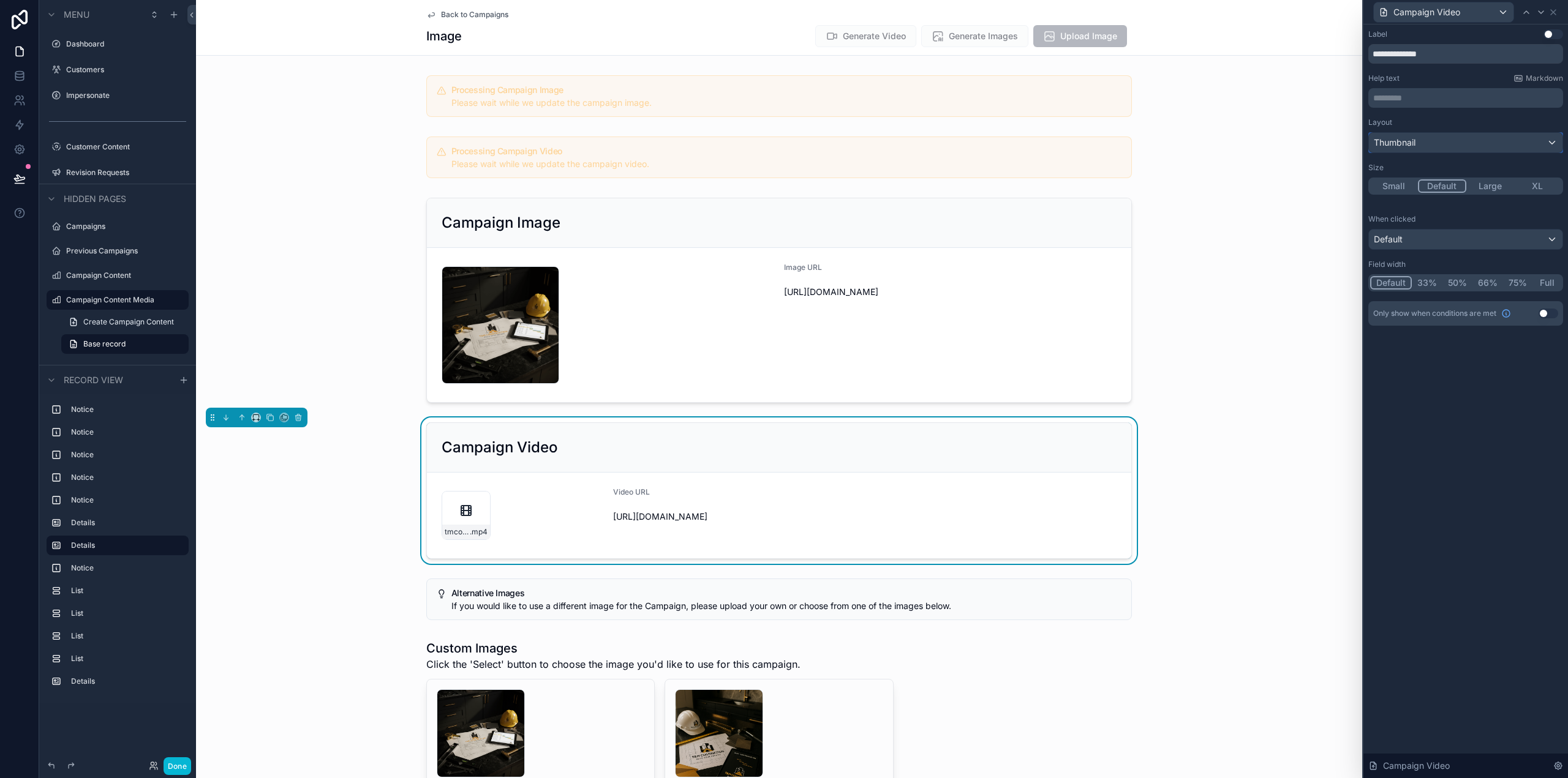
click at [1443, 145] on div "Thumbnail" at bounding box center [1465, 143] width 194 height 19
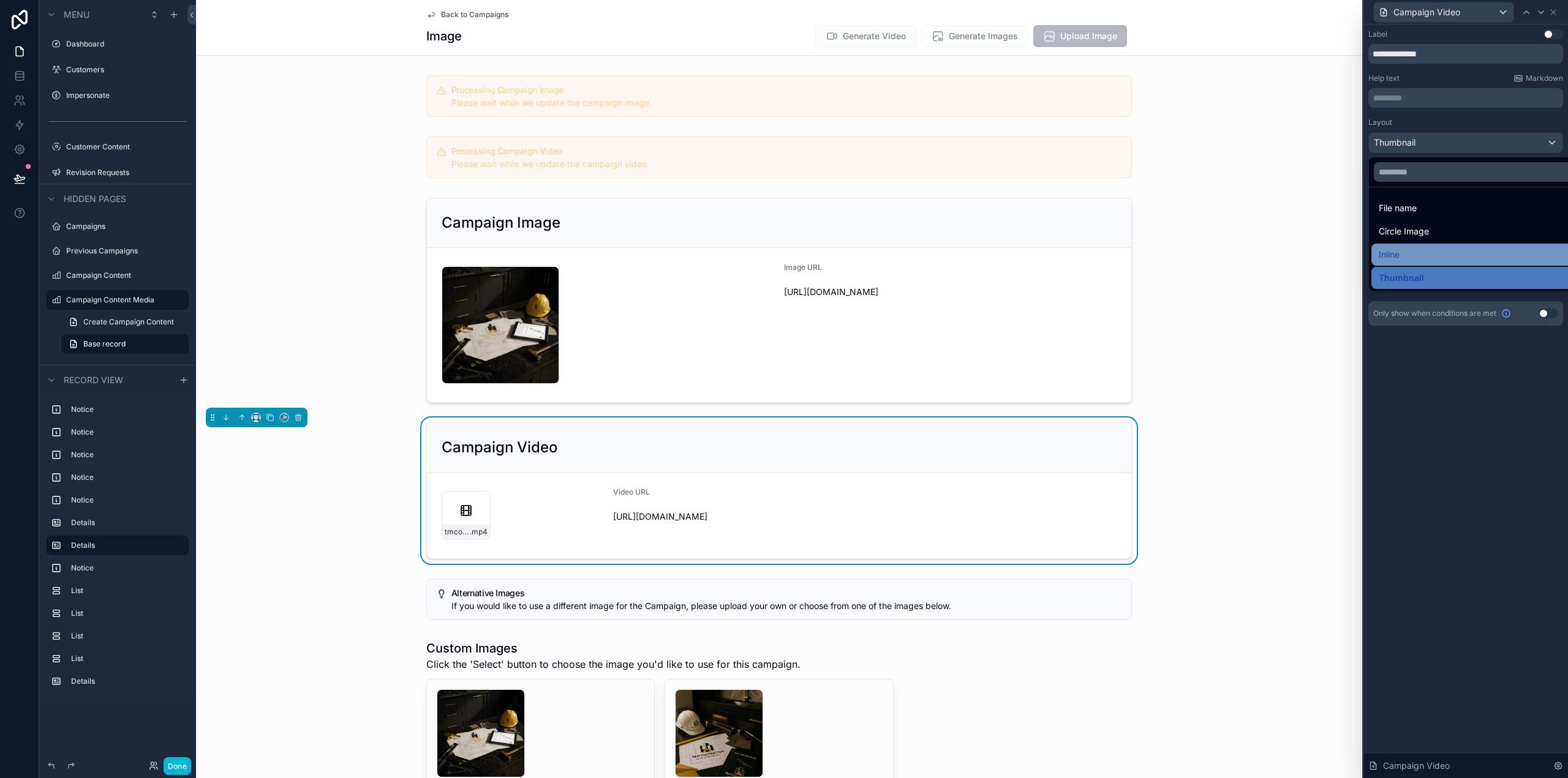
click at [1413, 250] on div "Inline" at bounding box center [1480, 255] width 202 height 15
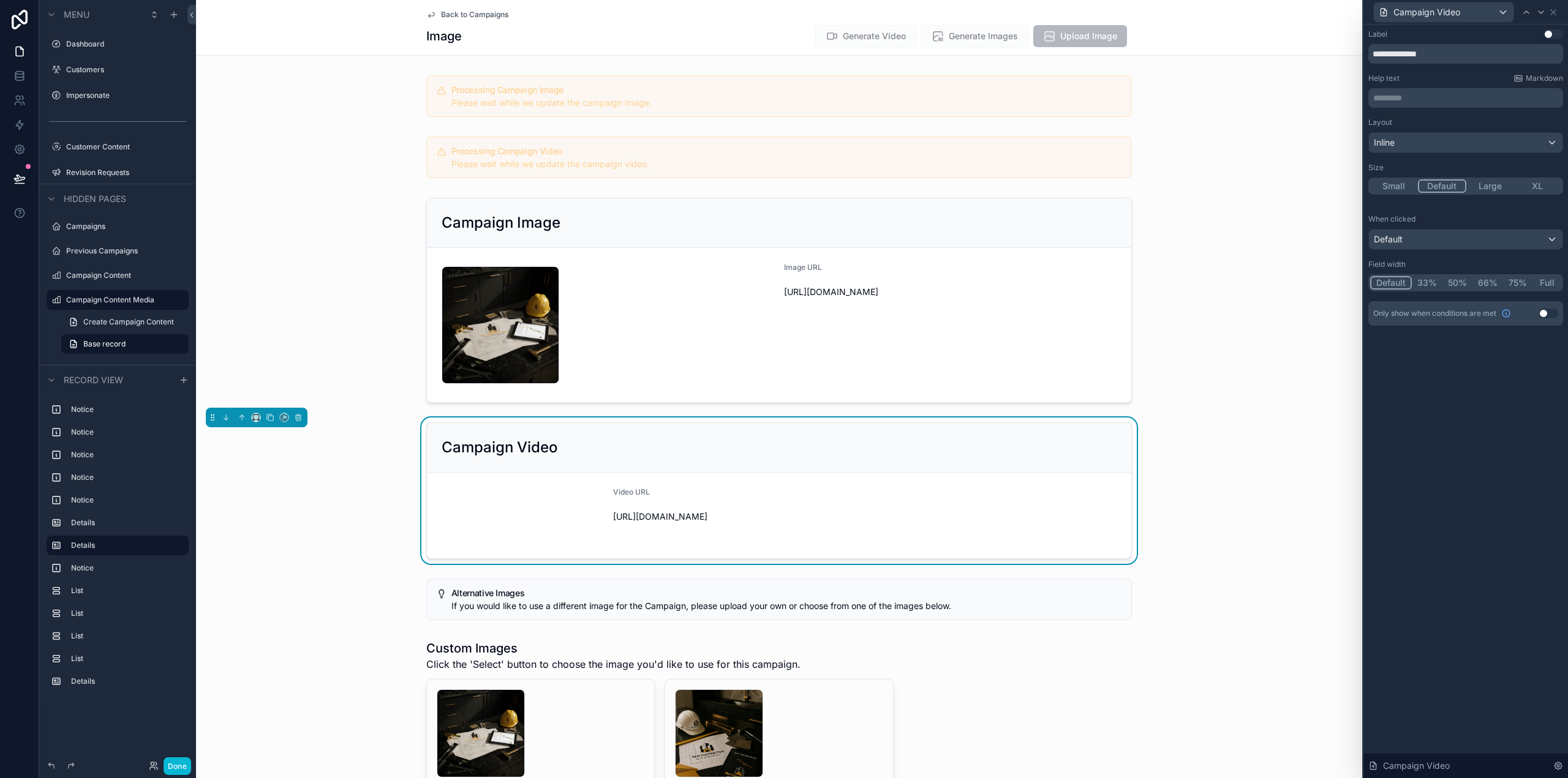
click at [1530, 181] on button "XL" at bounding box center [1538, 186] width 48 height 14
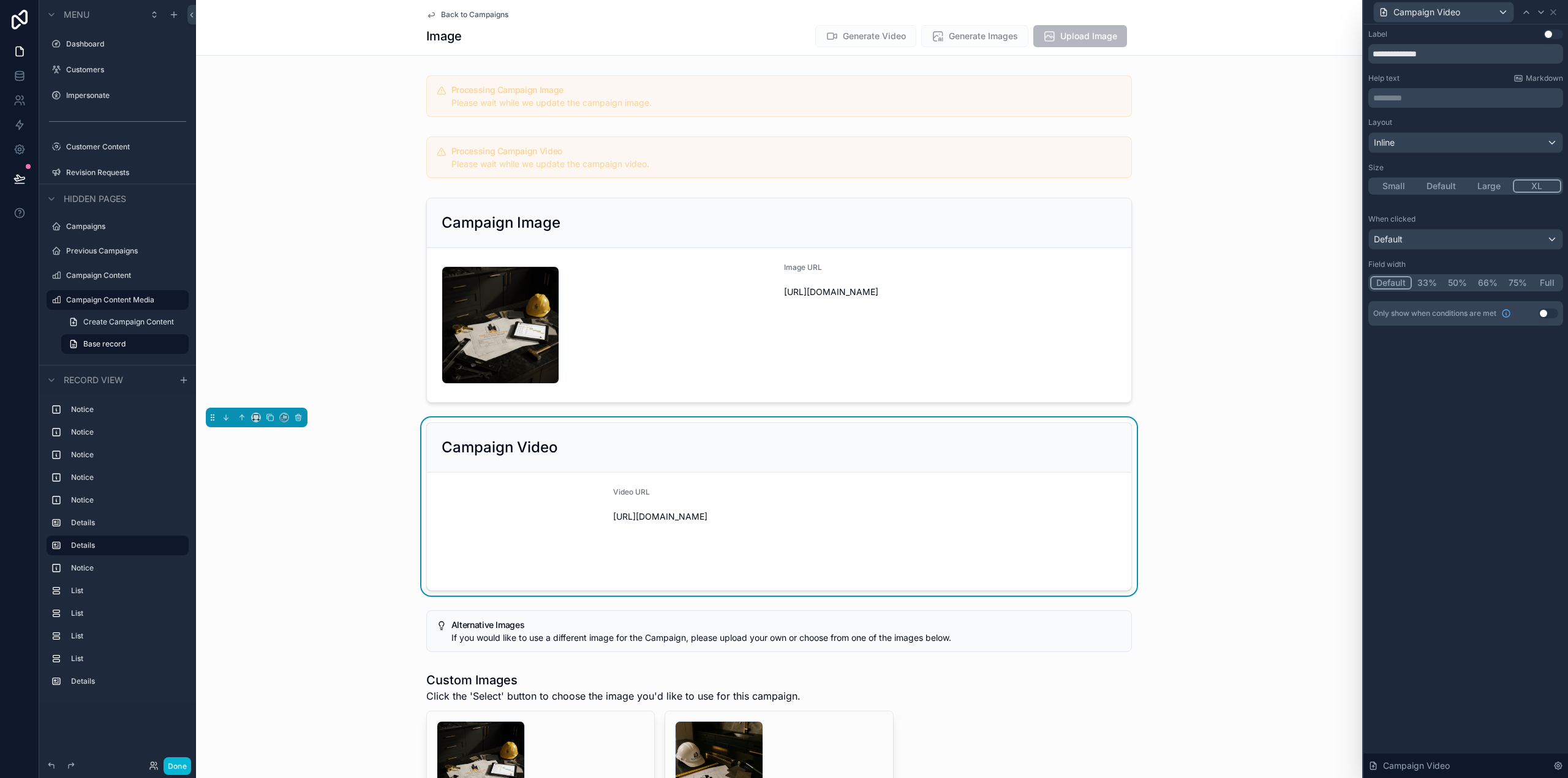
click at [1530, 517] on div "**********" at bounding box center [1465, 401] width 205 height 754
click at [1073, 505] on form "Video URL https://cdn.contentcolin.com/tmconstruction/tmconstruction-1759185200…" at bounding box center [779, 531] width 704 height 118
click at [1552, 10] on icon at bounding box center [1553, 12] width 10 height 10
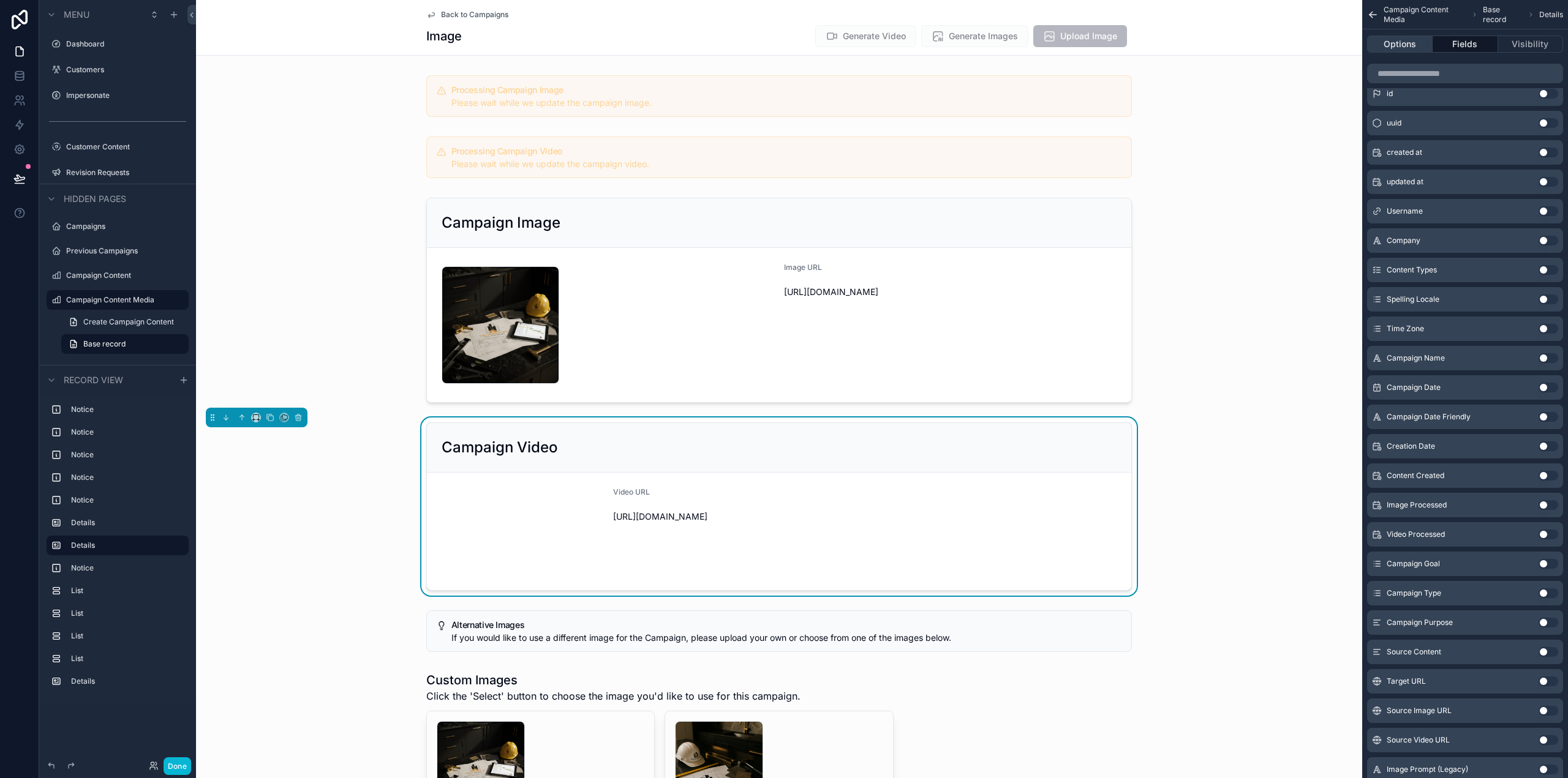
click at [1401, 48] on button "Options" at bounding box center [1400, 44] width 66 height 17
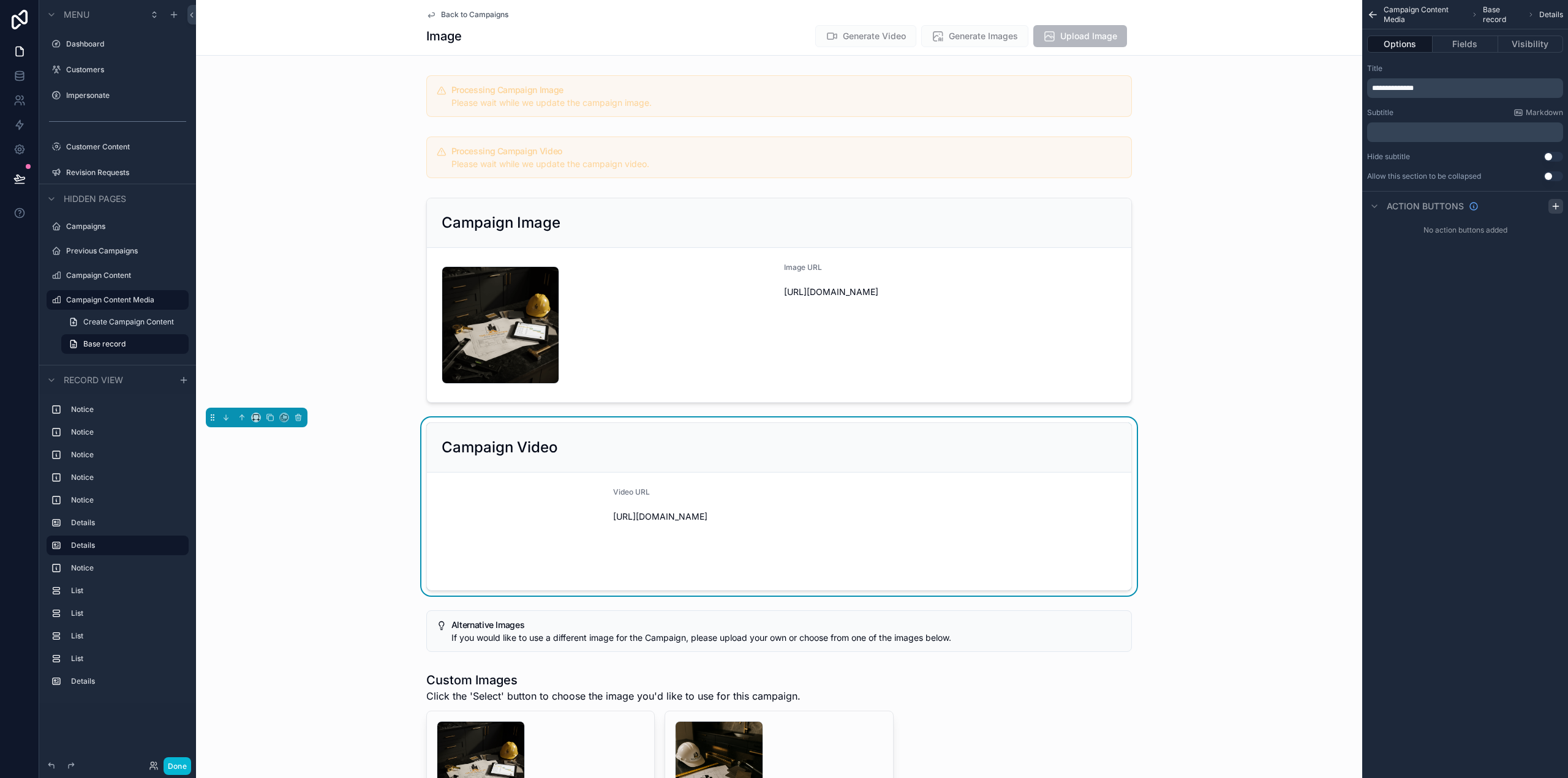
click at [1554, 207] on icon "scrollable content" at bounding box center [1556, 206] width 10 height 10
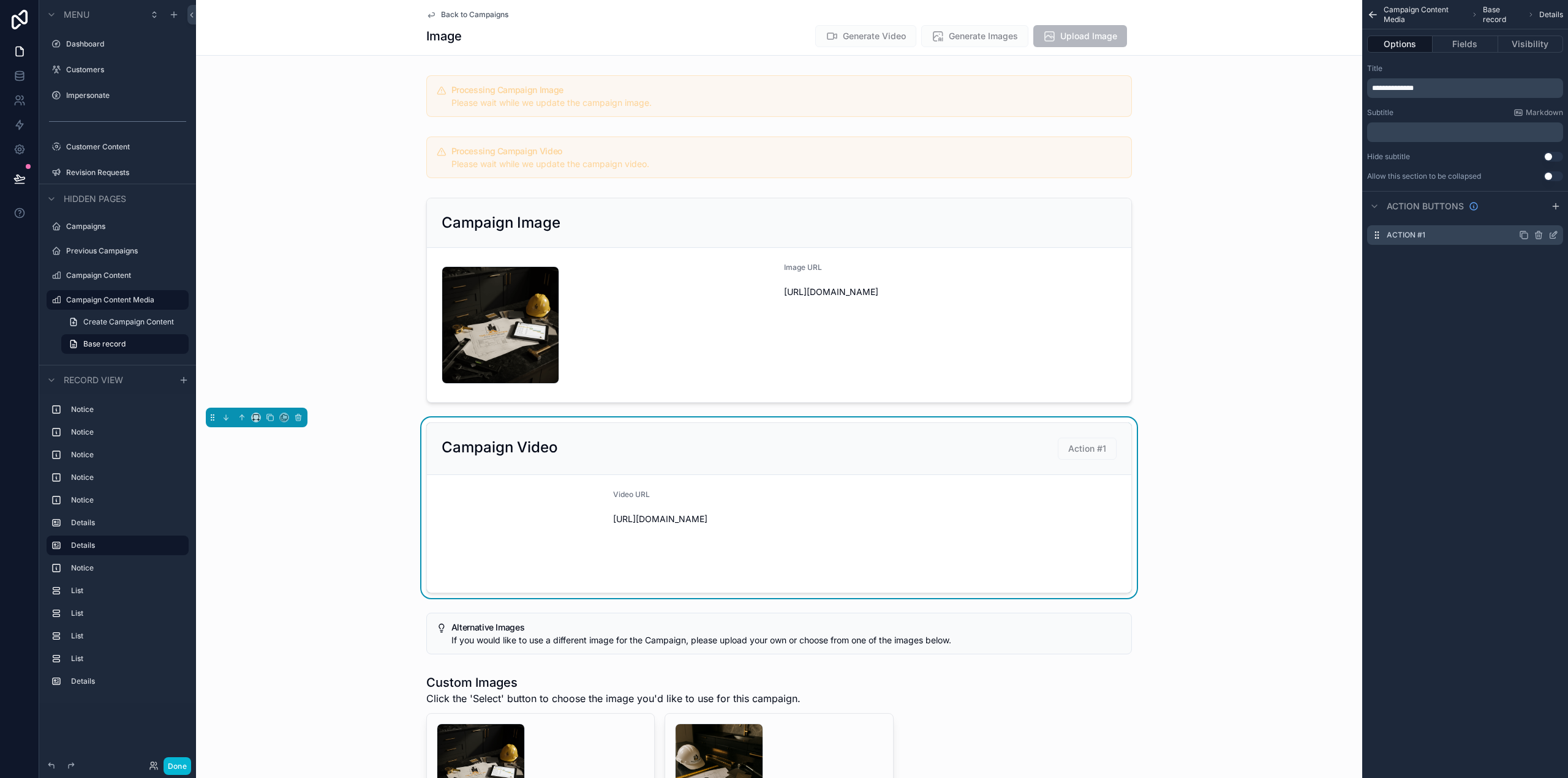
click at [1554, 233] on icon "scrollable content" at bounding box center [1553, 235] width 10 height 10
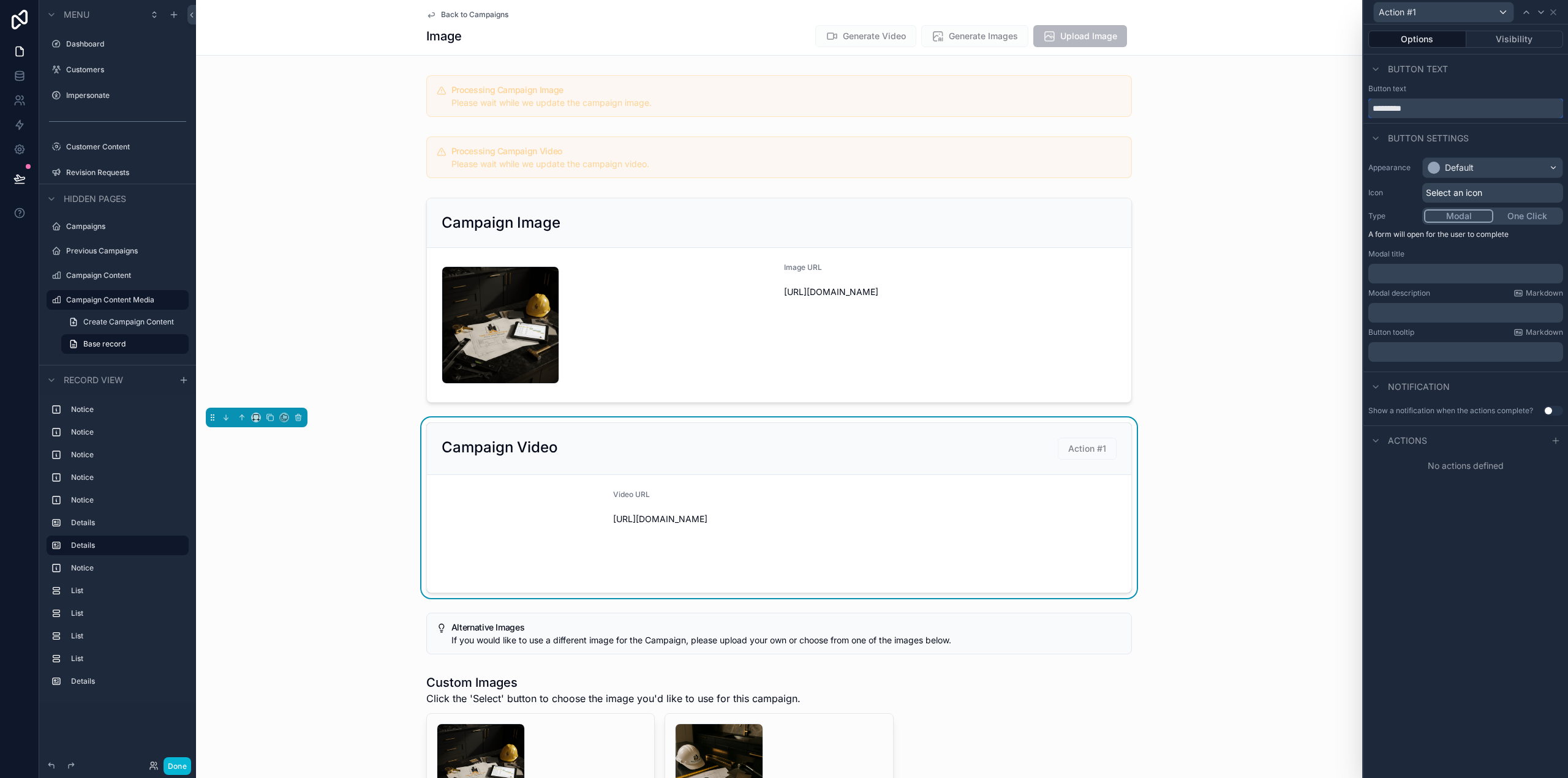
drag, startPoint x: 1421, startPoint y: 116, endPoint x: 1428, endPoint y: 113, distance: 7.6
click at [1422, 116] on input "*********" at bounding box center [1466, 108] width 195 height 19
drag, startPoint x: 1428, startPoint y: 113, endPoint x: 1363, endPoint y: 107, distance: 65.3
click at [1363, 107] on div "Button text *********" at bounding box center [1465, 101] width 205 height 34
type input "******"
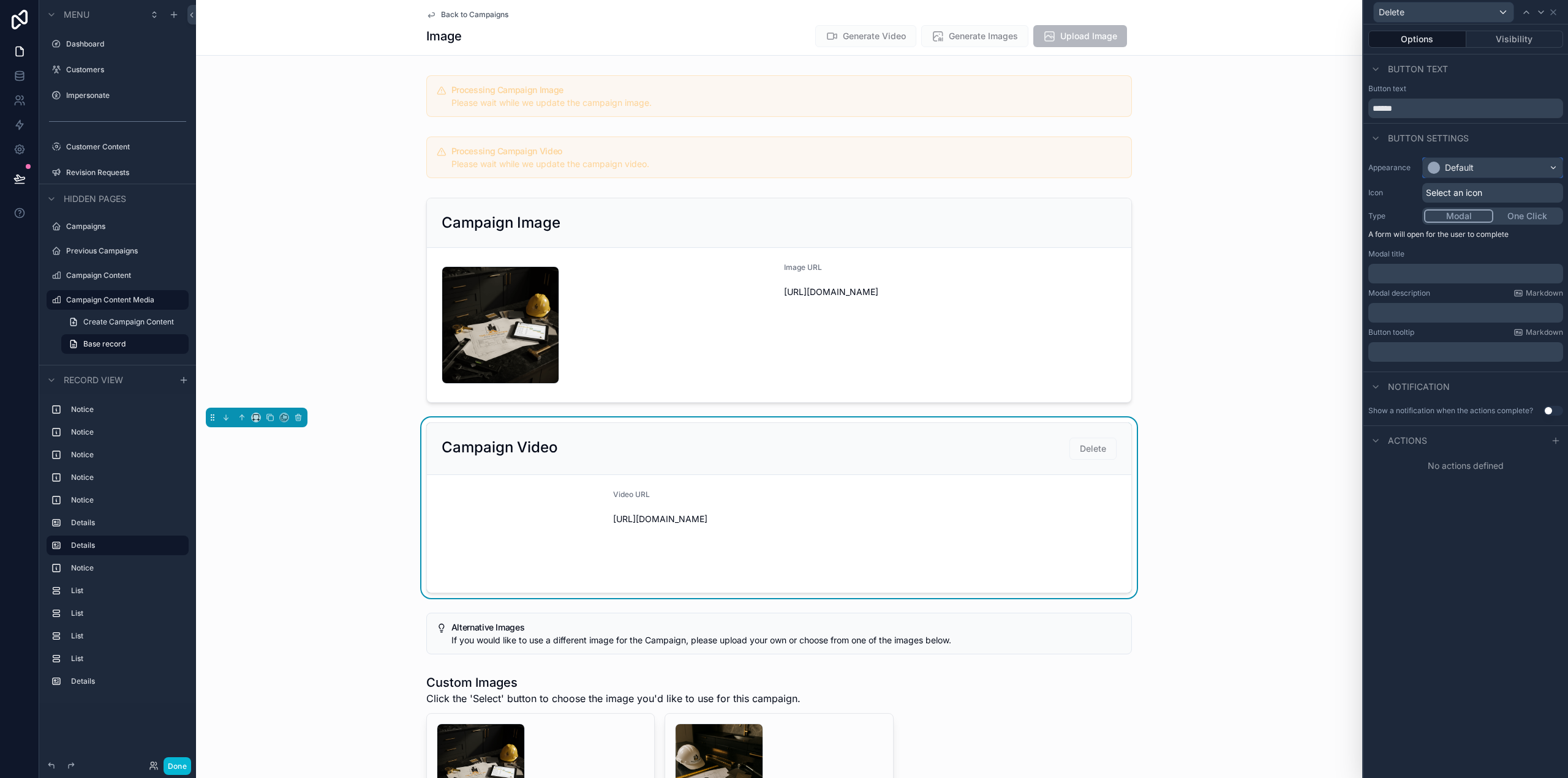
click at [1486, 164] on div "Default" at bounding box center [1492, 168] width 140 height 19
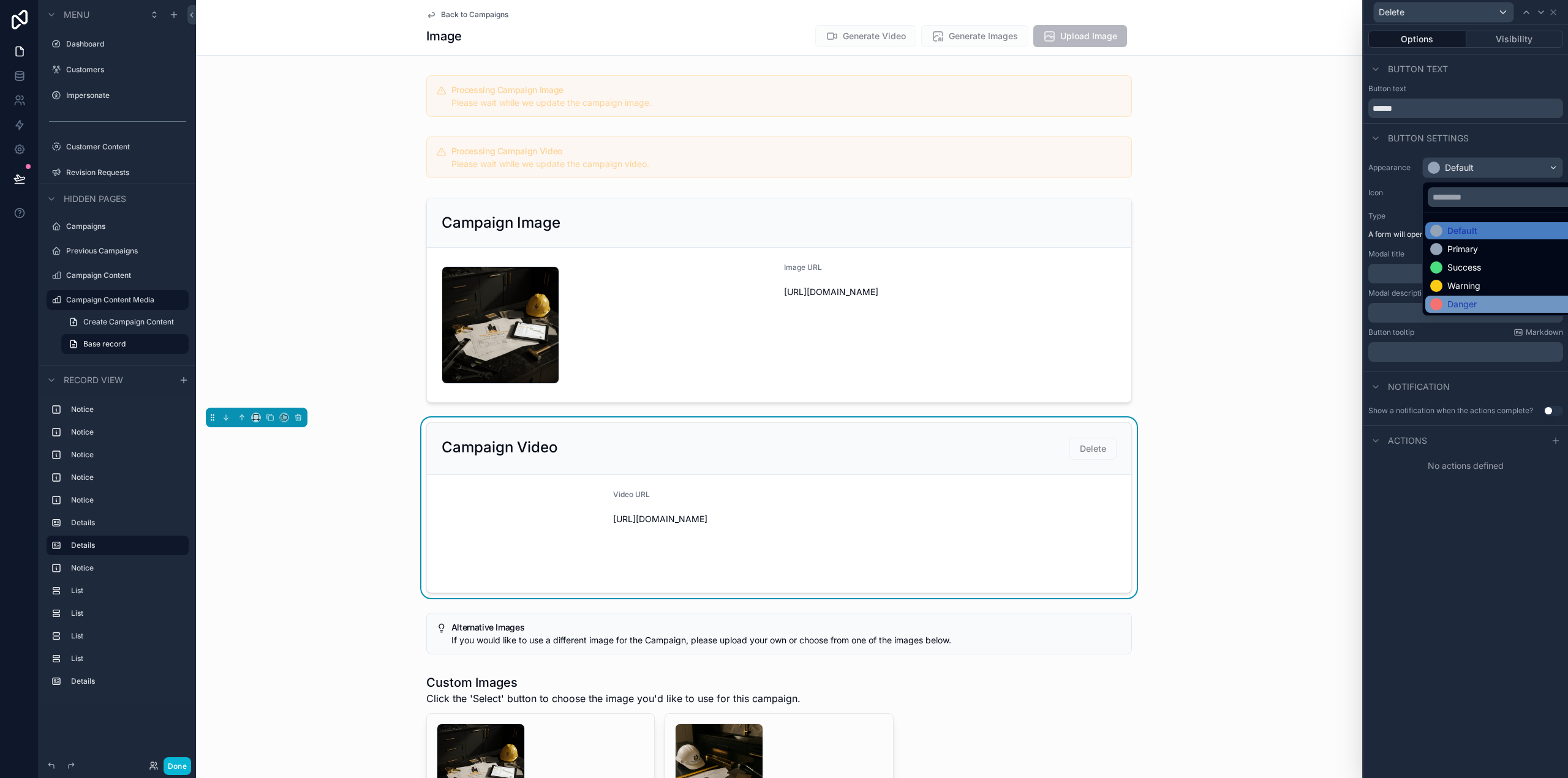
click at [1473, 301] on div "Danger" at bounding box center [1461, 304] width 29 height 12
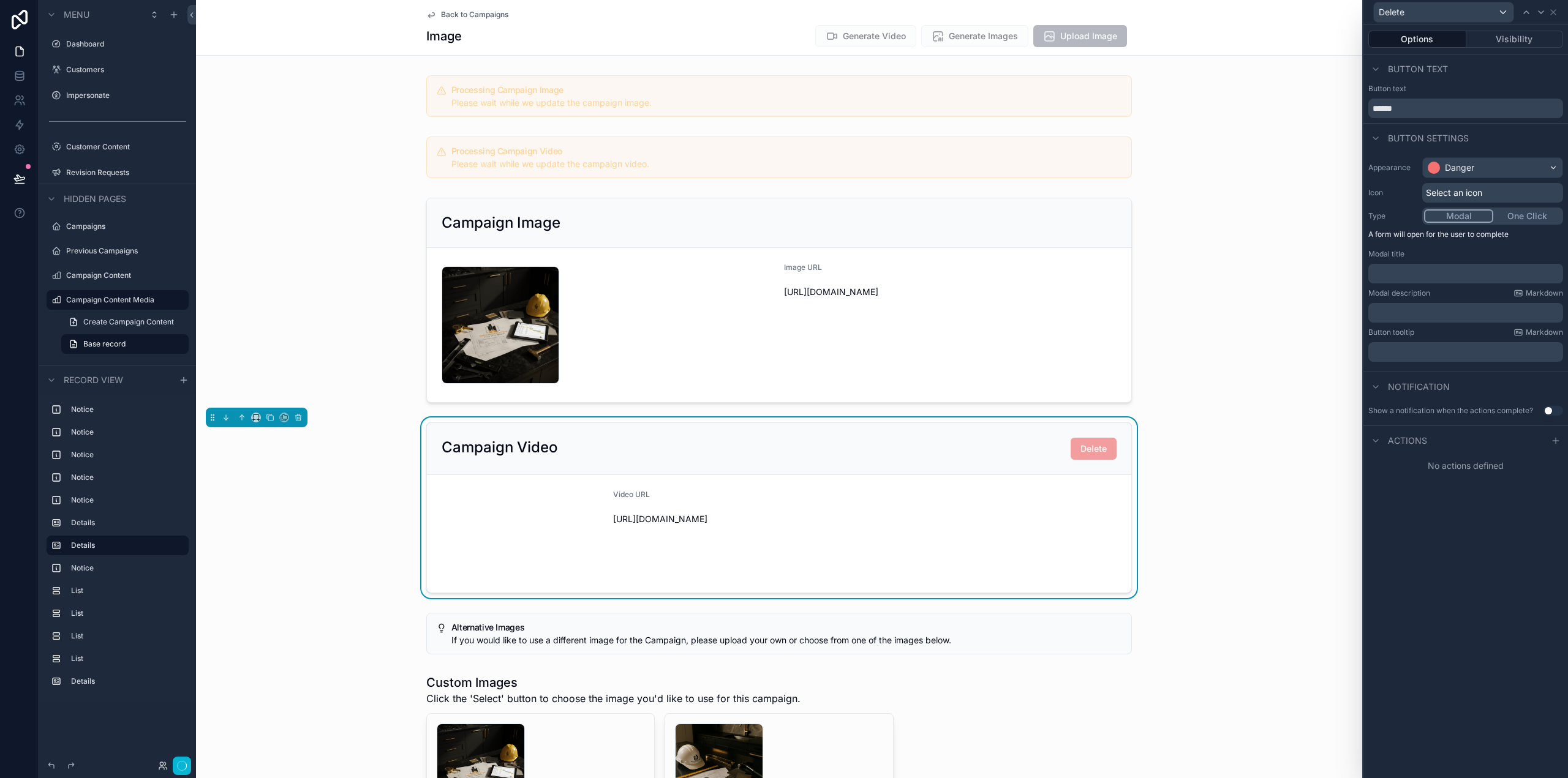
click at [1476, 190] on span "Select an icon" at bounding box center [1454, 193] width 57 height 12
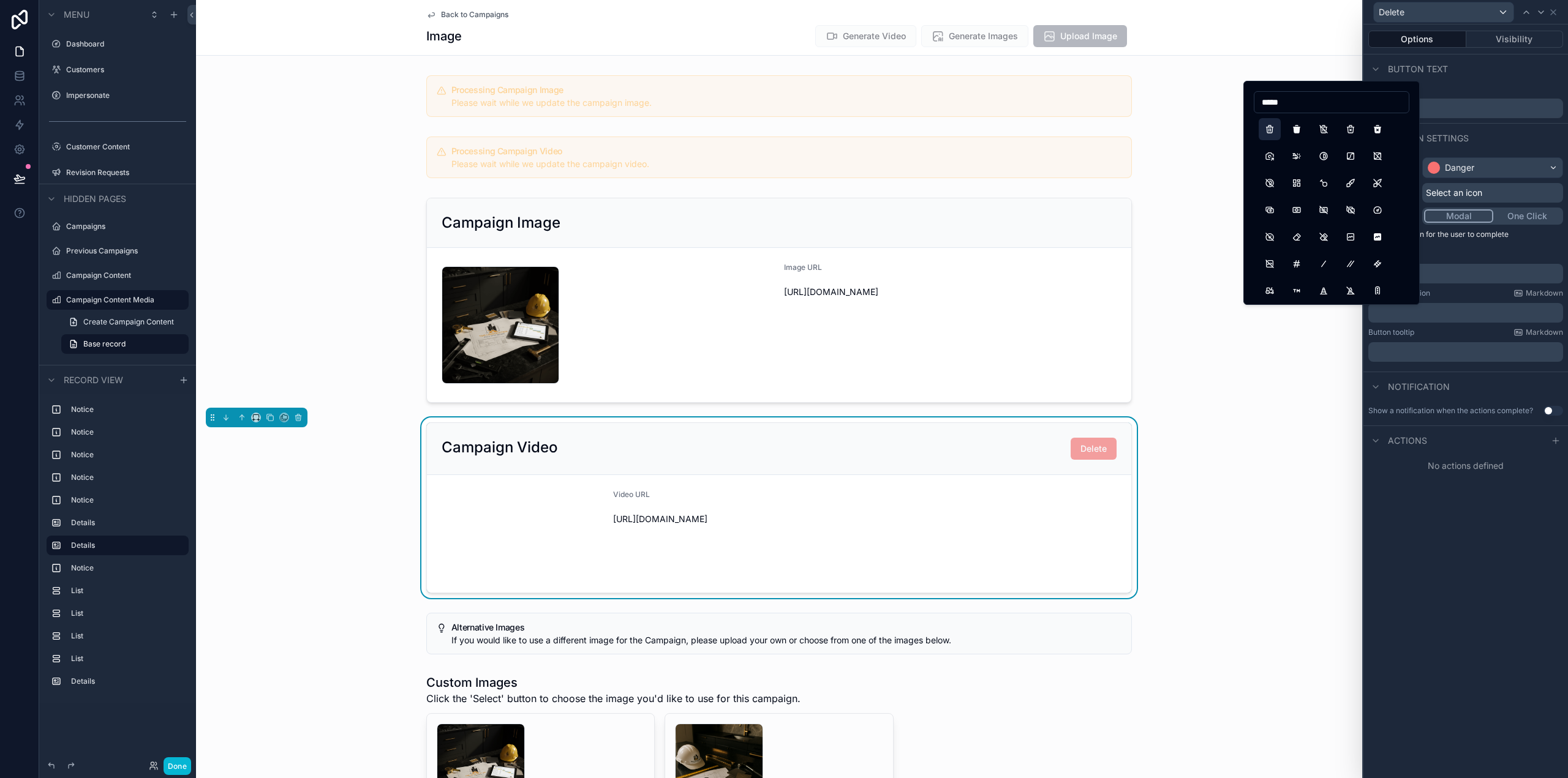
type input "*****"
click at [1269, 127] on button "Trash" at bounding box center [1270, 129] width 22 height 22
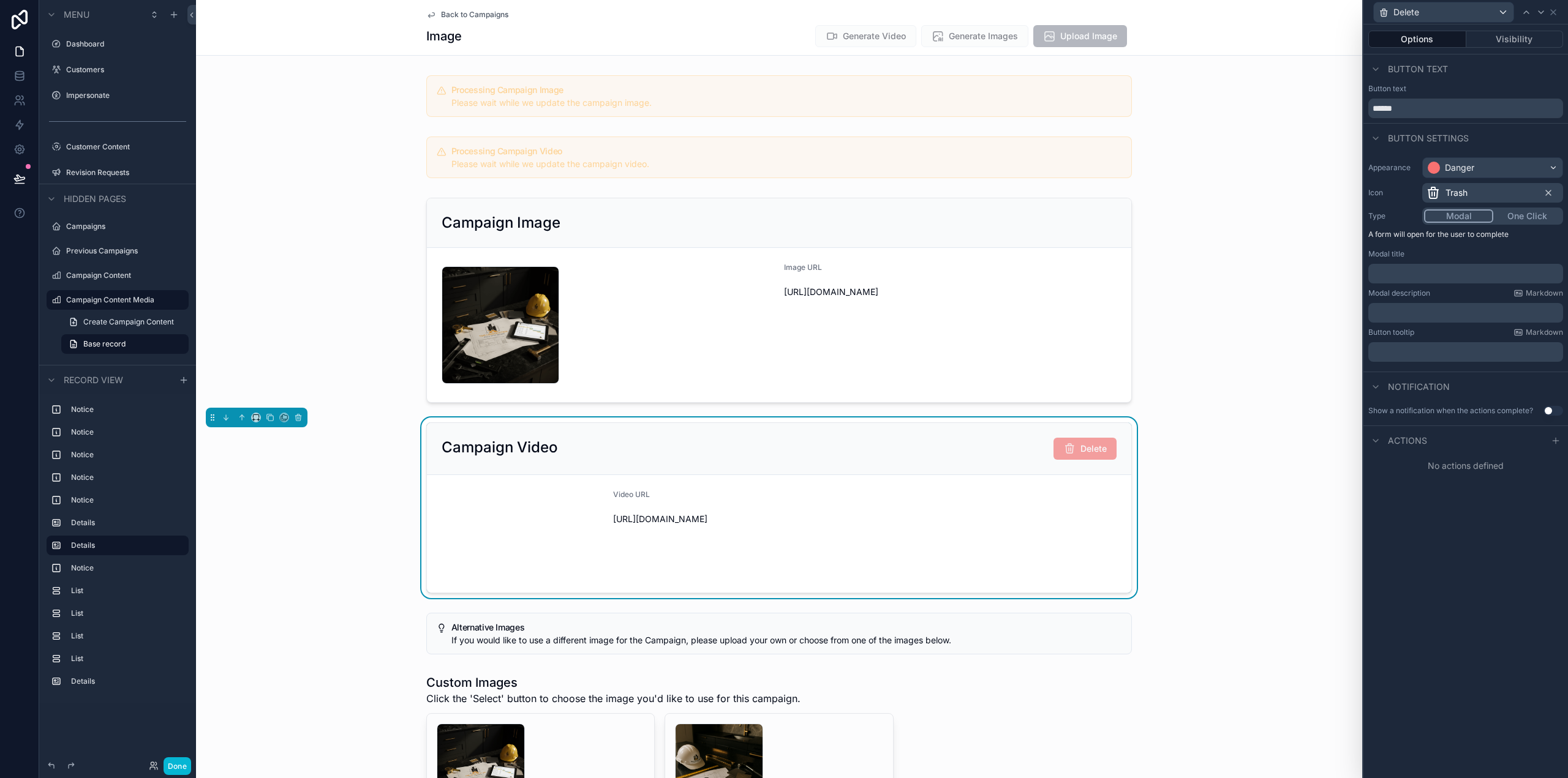
click at [1440, 566] on div "Options Visibility Button text Button text ****** Button settings Appearance Da…" at bounding box center [1465, 401] width 205 height 754
click at [1417, 309] on p "﻿" at bounding box center [1467, 312] width 188 height 12
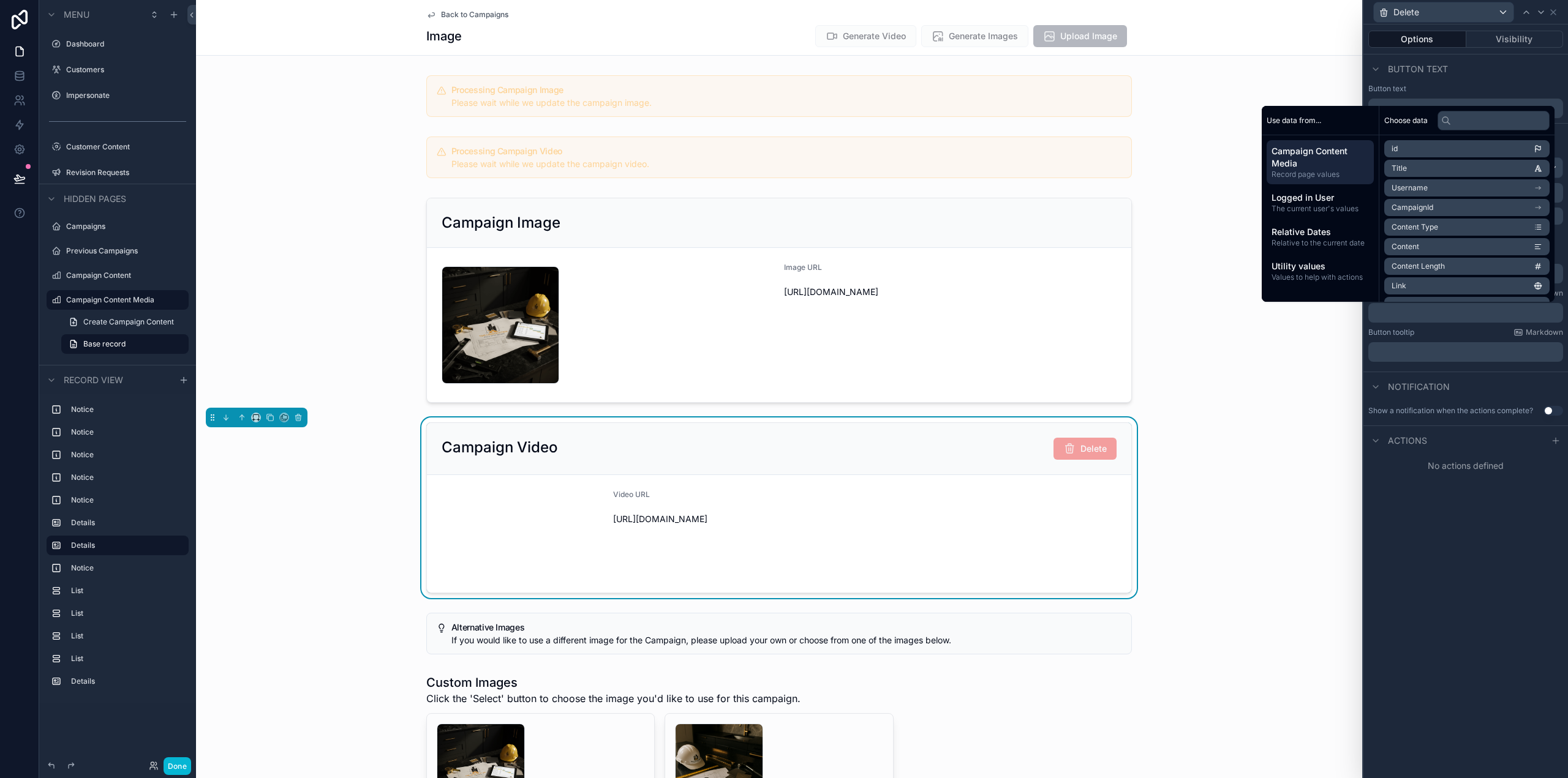
paste div "scrollable content"
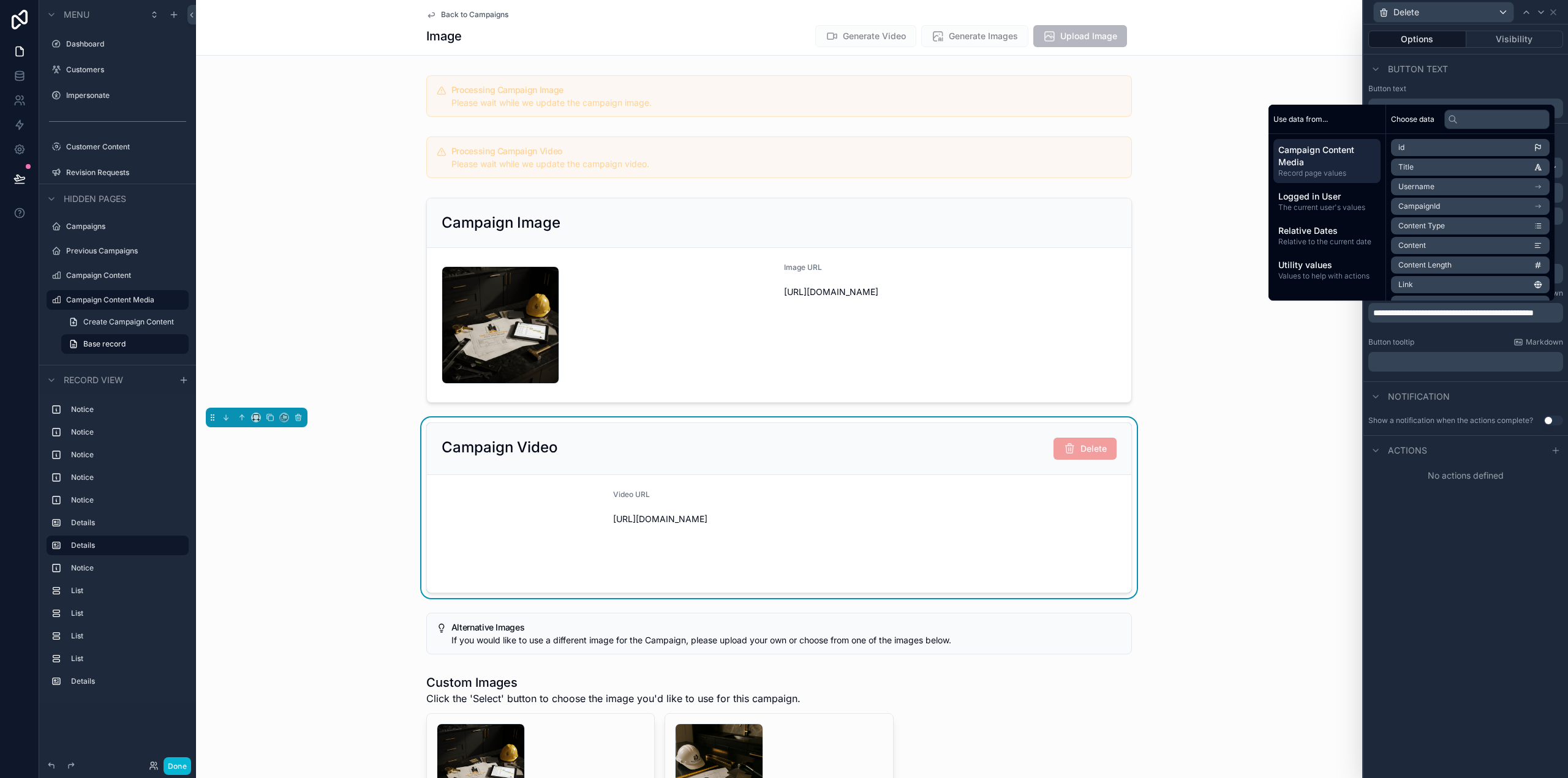
click at [1463, 309] on span "**********" at bounding box center [1453, 312] width 160 height 8
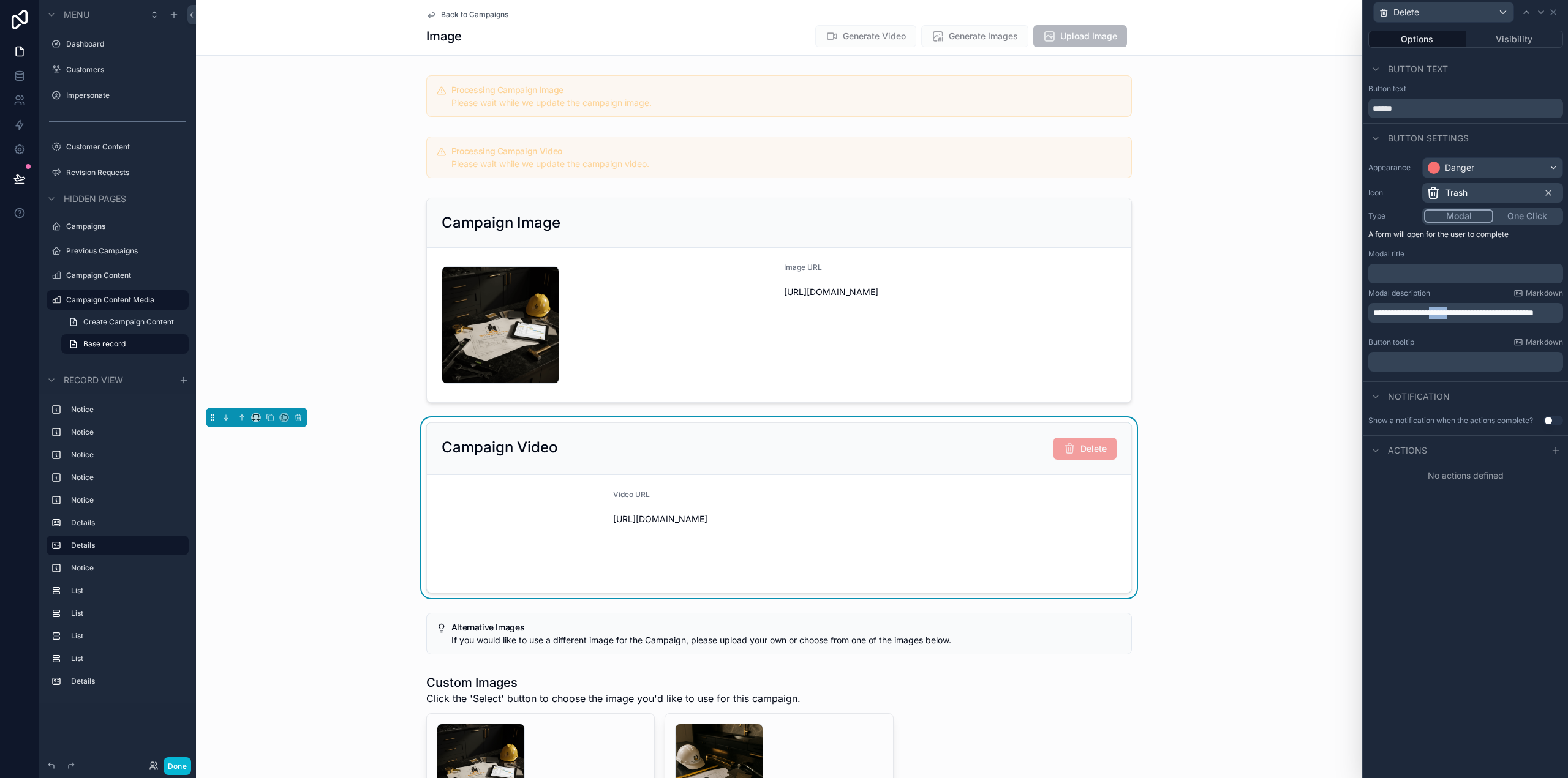
click at [1463, 309] on span "**********" at bounding box center [1453, 312] width 160 height 8
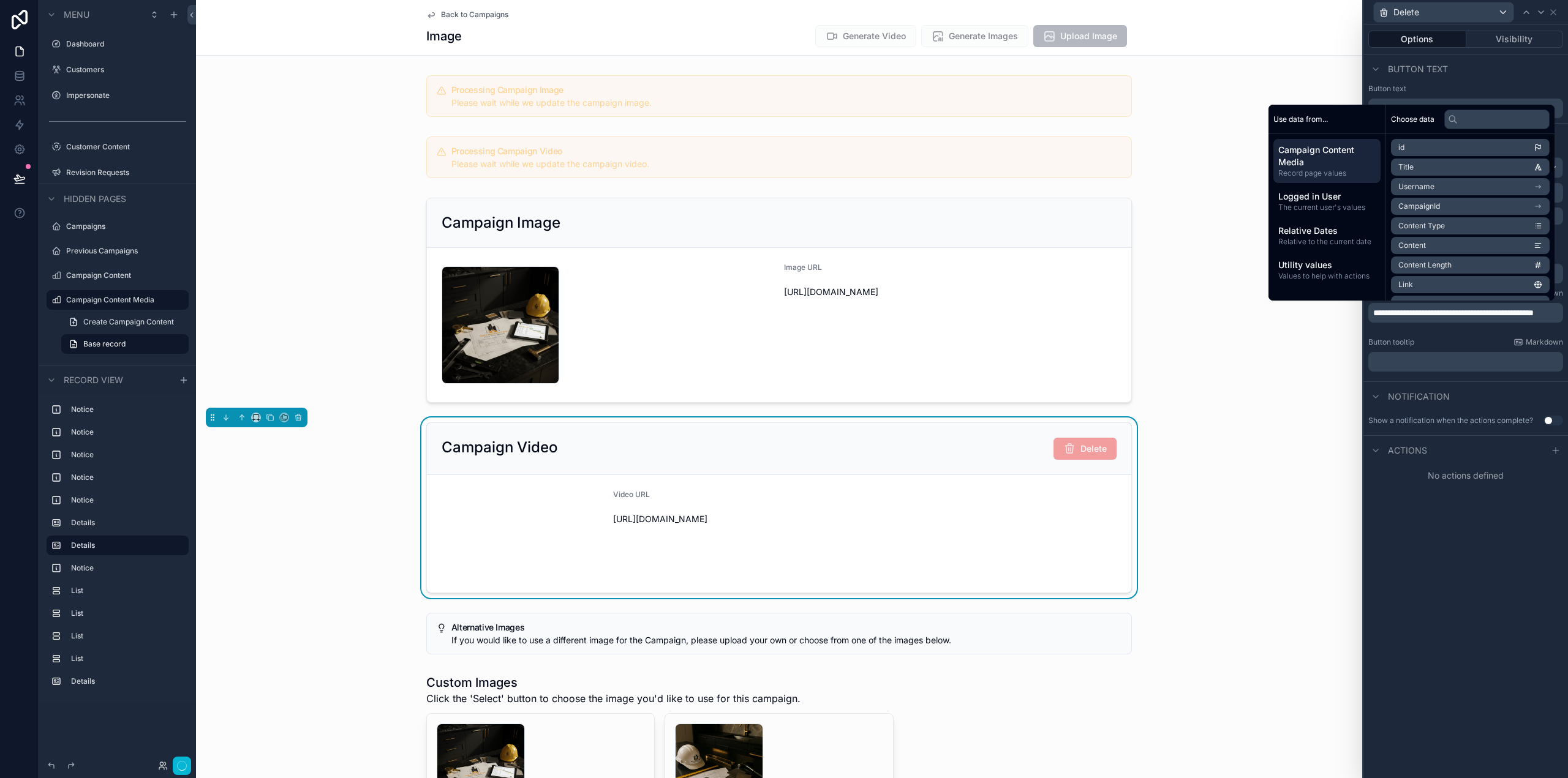
click at [1489, 559] on div "**********" at bounding box center [1465, 401] width 205 height 754
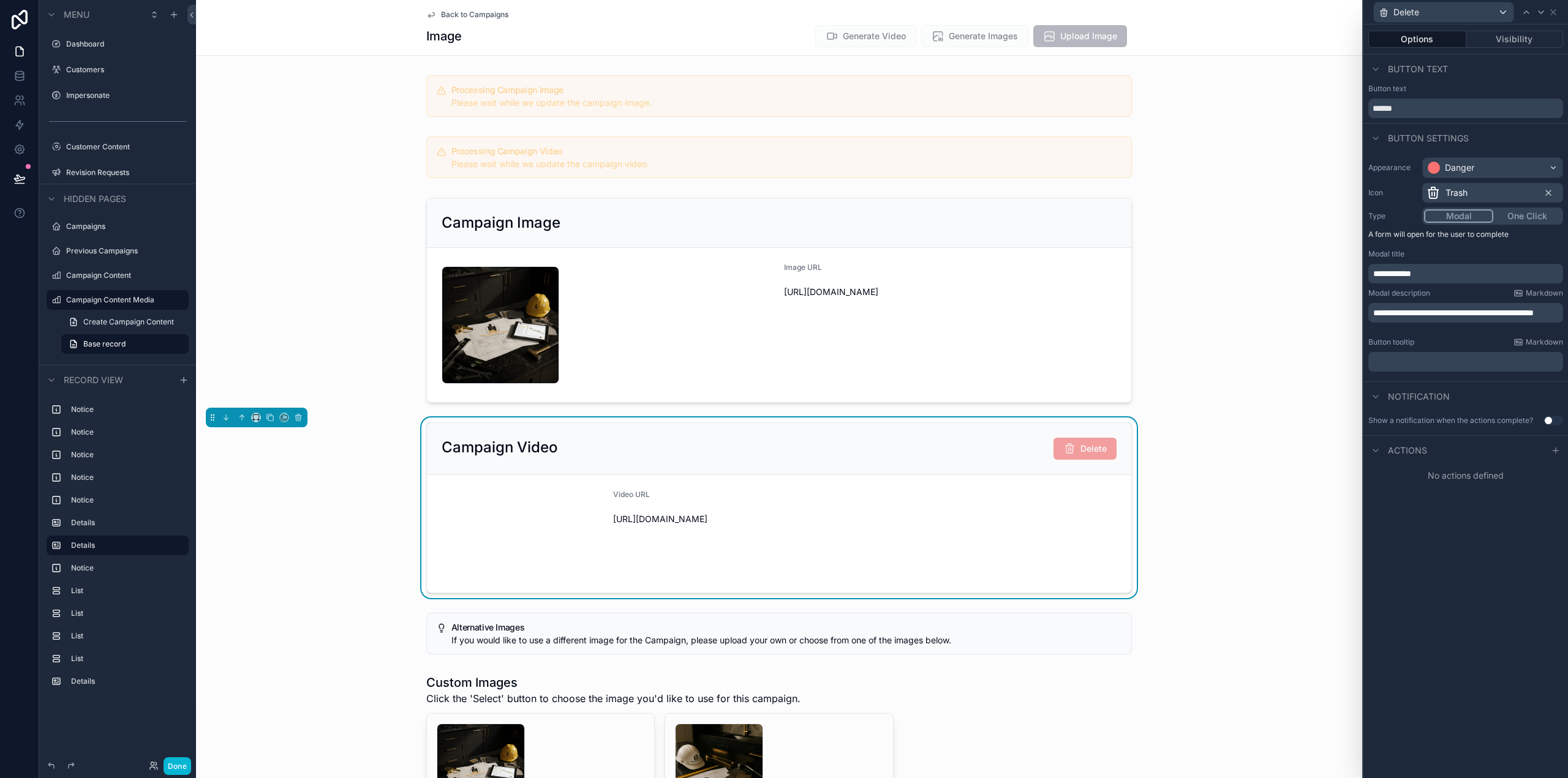
click at [1537, 584] on div "**********" at bounding box center [1465, 401] width 205 height 754
click at [1549, 451] on div at bounding box center [1556, 451] width 15 height 15
click at [1433, 499] on div "Select a type" at bounding box center [1465, 499] width 184 height 19
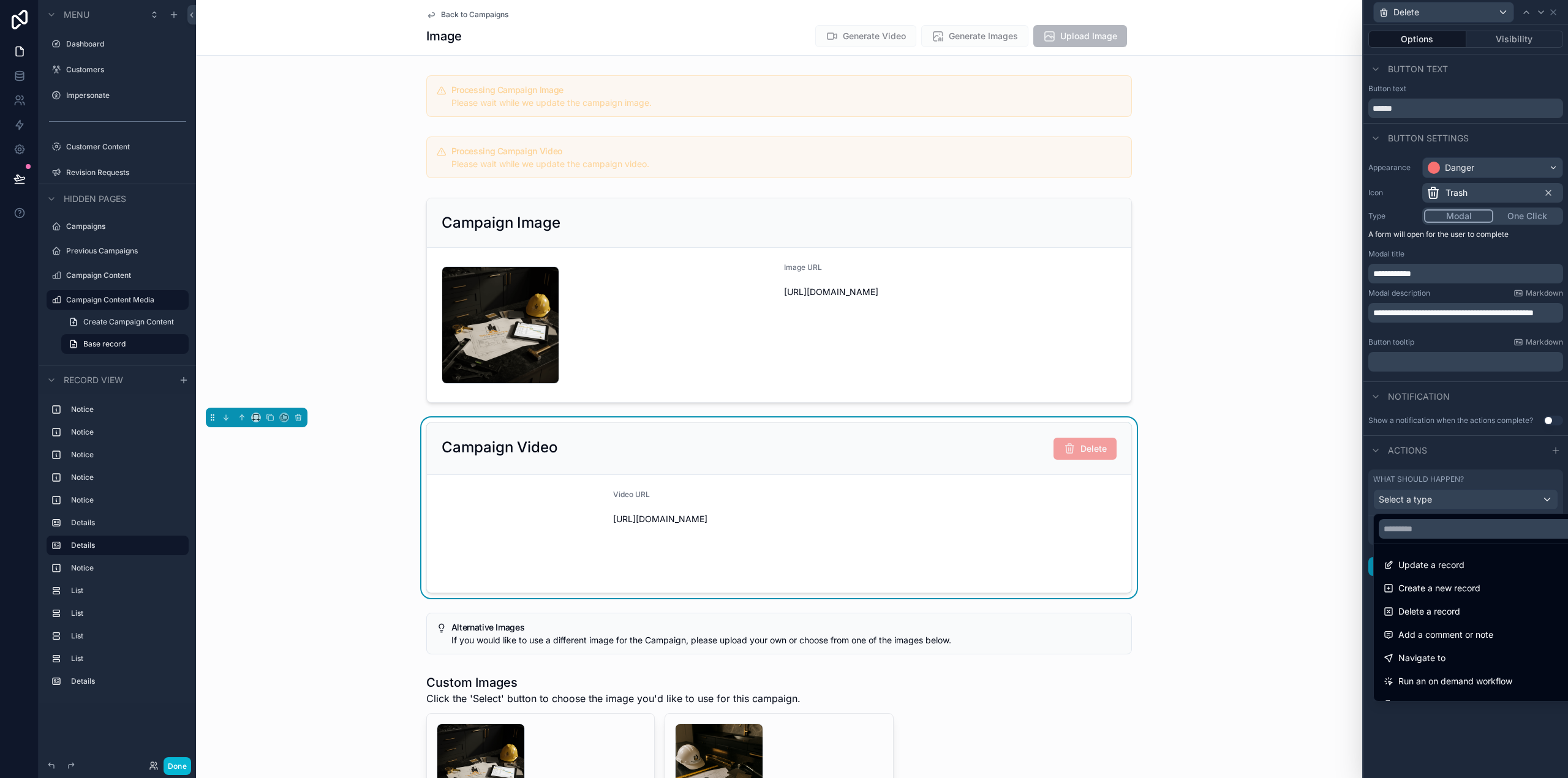
click at [1480, 610] on div "Delete a record" at bounding box center [1480, 612] width 192 height 15
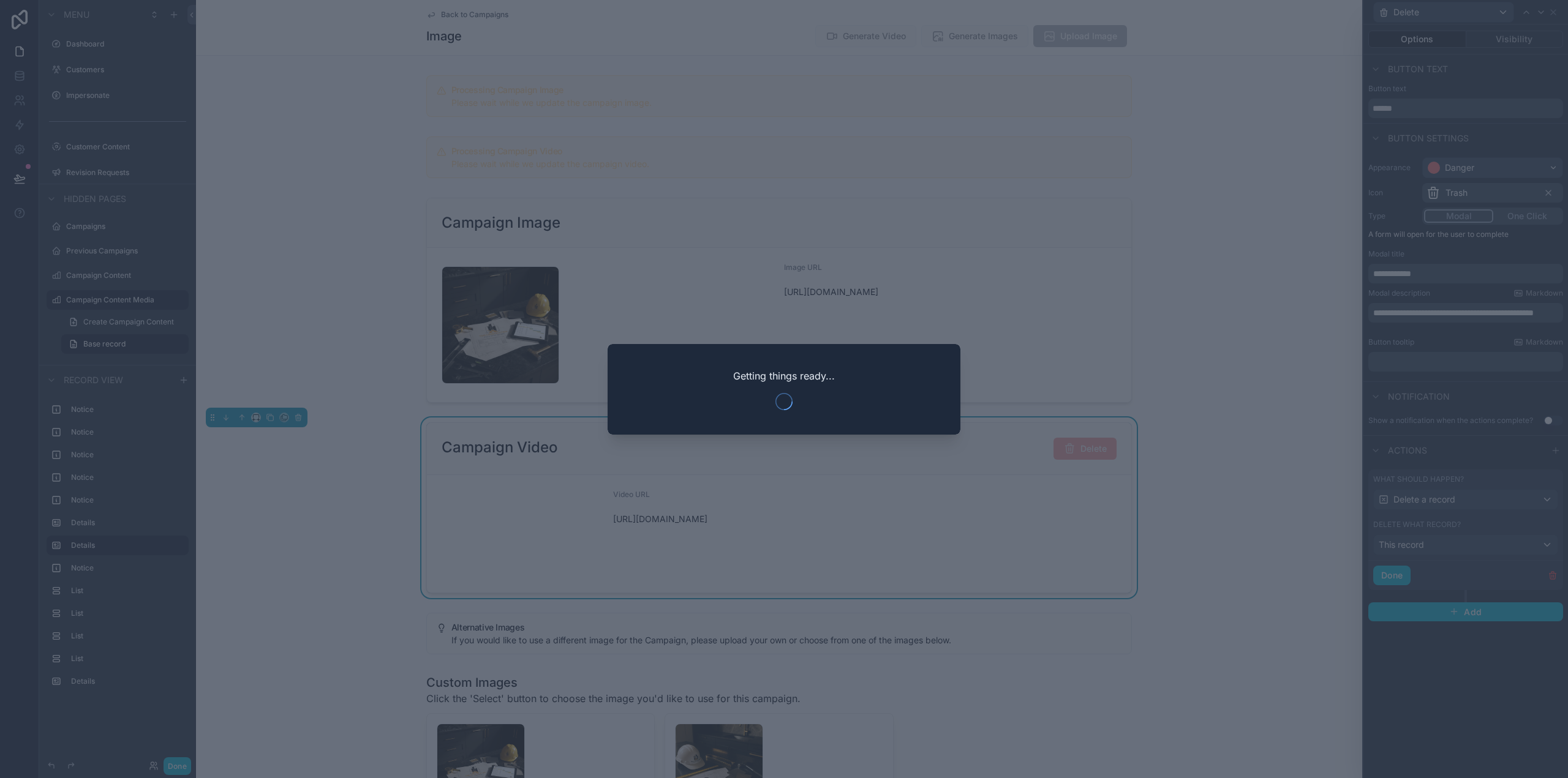
click at [1434, 542] on div at bounding box center [784, 389] width 1568 height 778
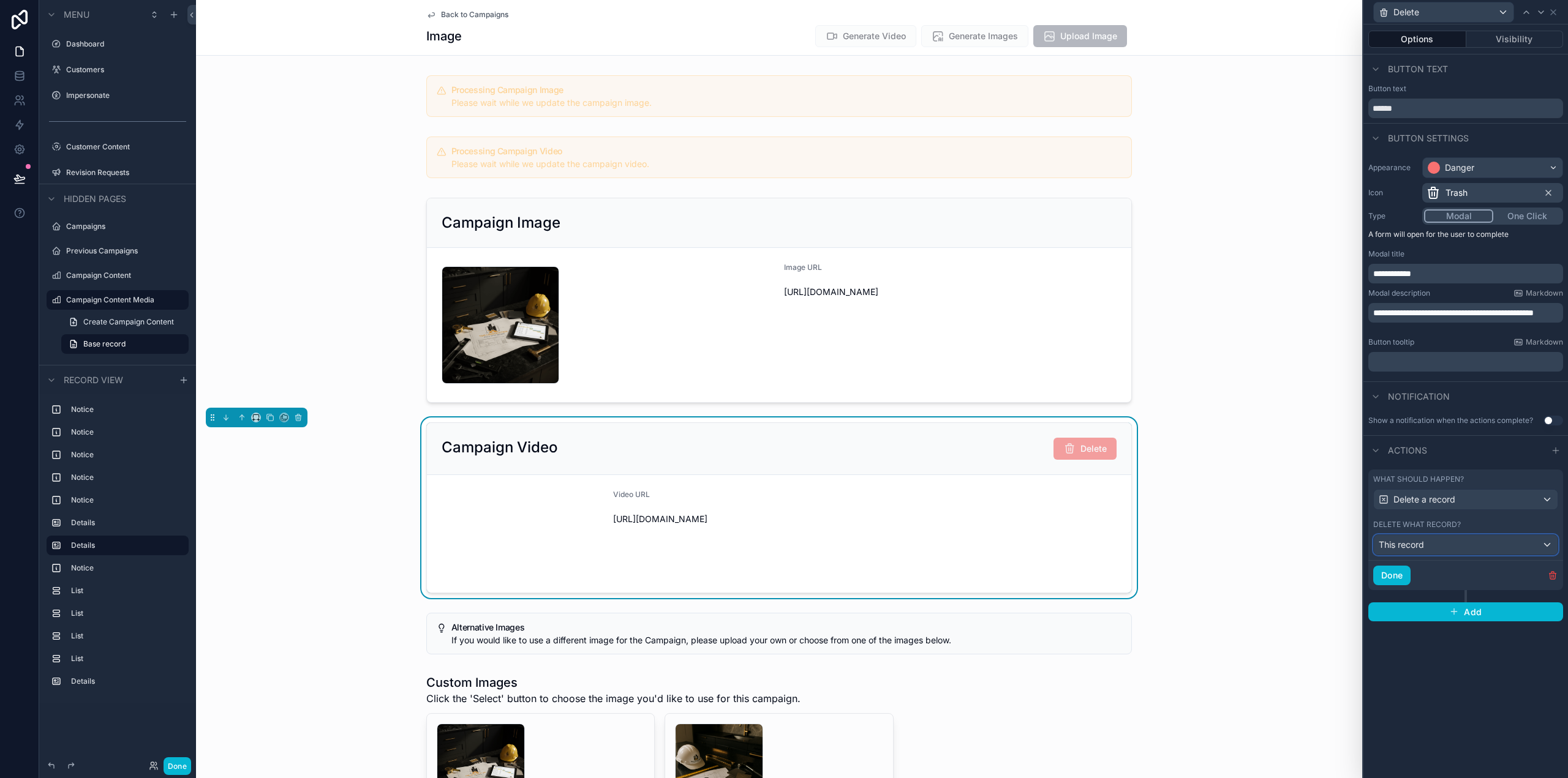
click at [1428, 543] on div "This record" at bounding box center [1465, 545] width 184 height 19
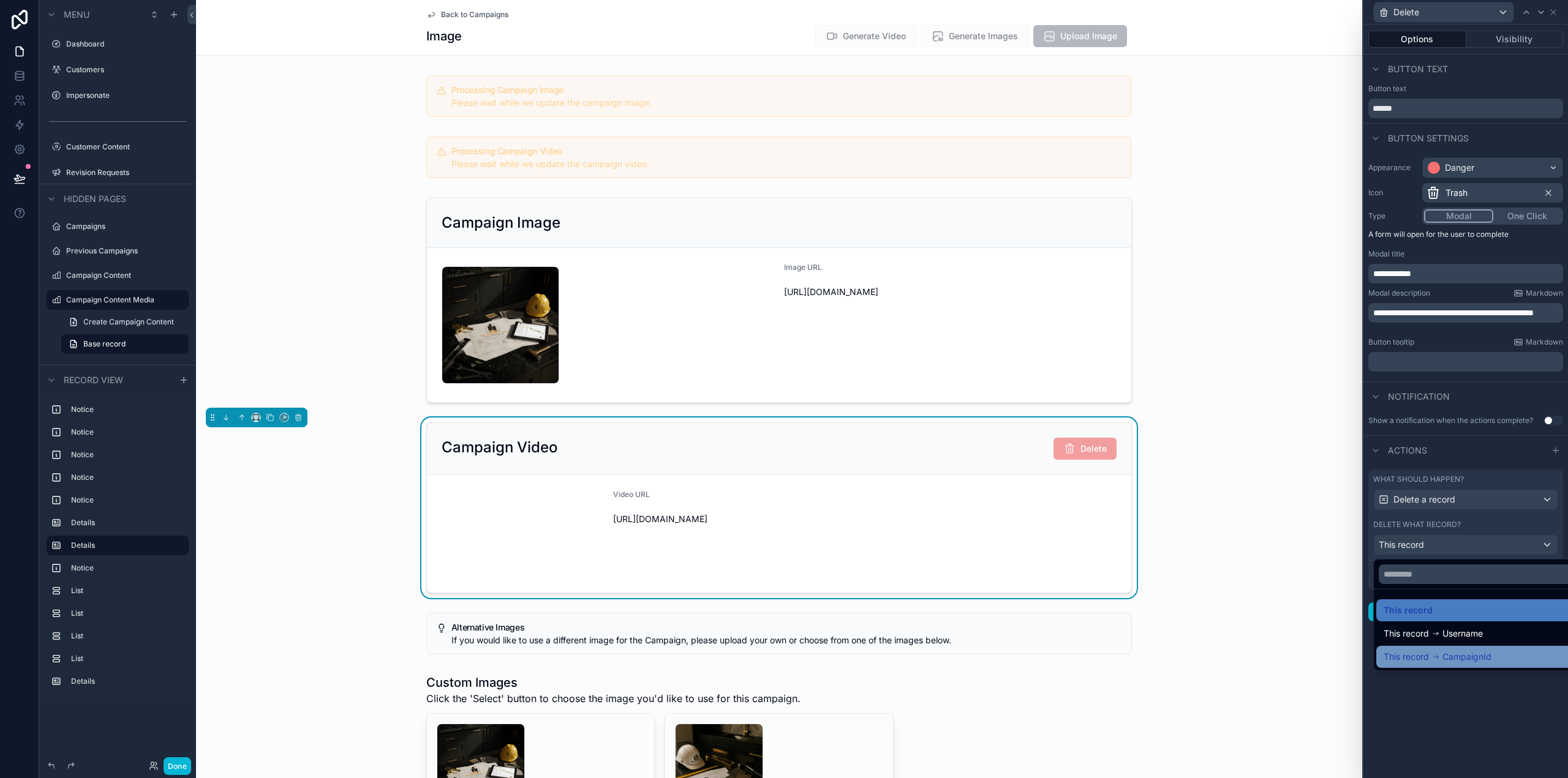
click at [1497, 655] on div "This record CampaignId" at bounding box center [1480, 657] width 192 height 15
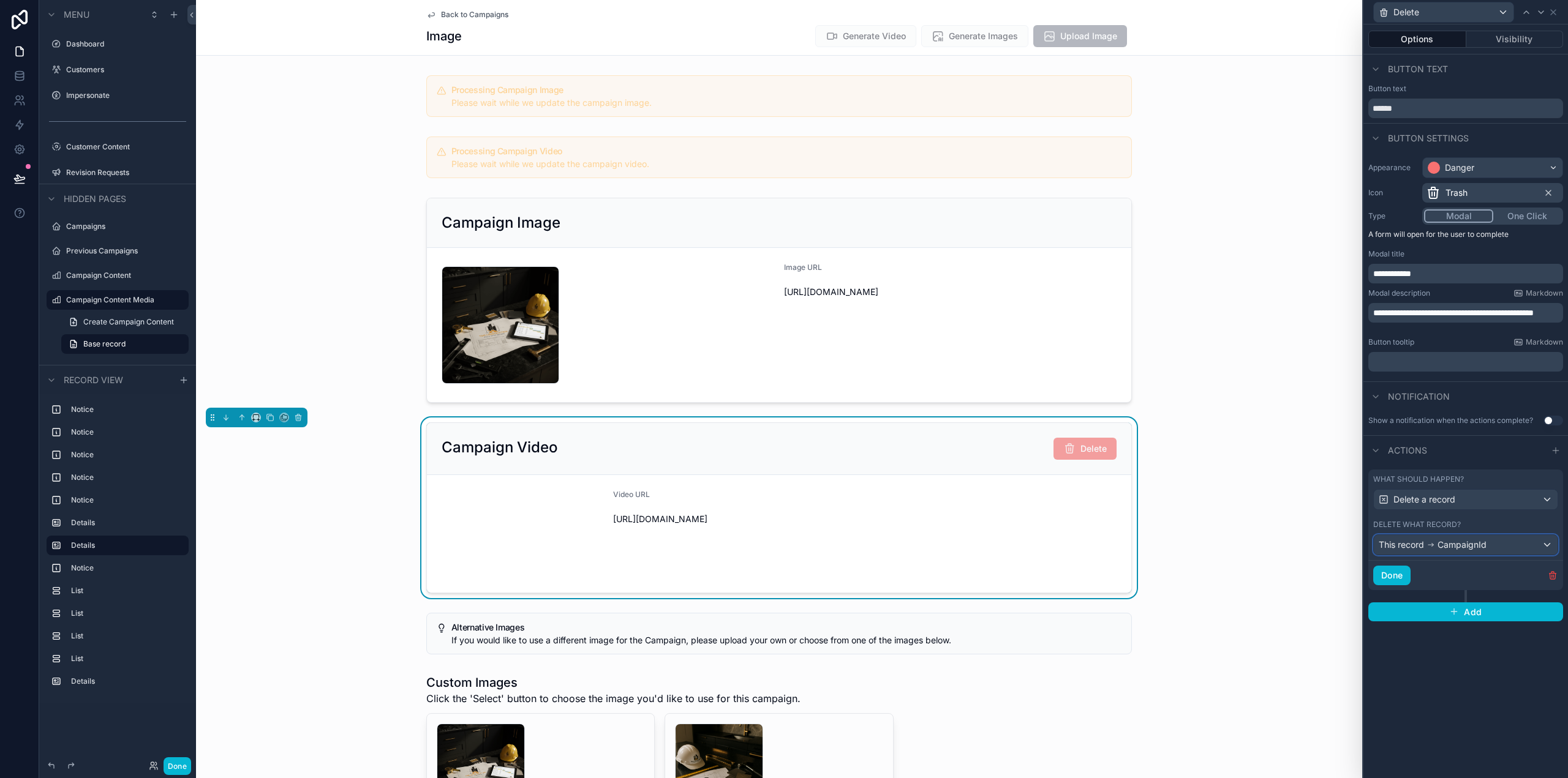
click at [1489, 546] on div "This record CampaignId" at bounding box center [1465, 545] width 184 height 19
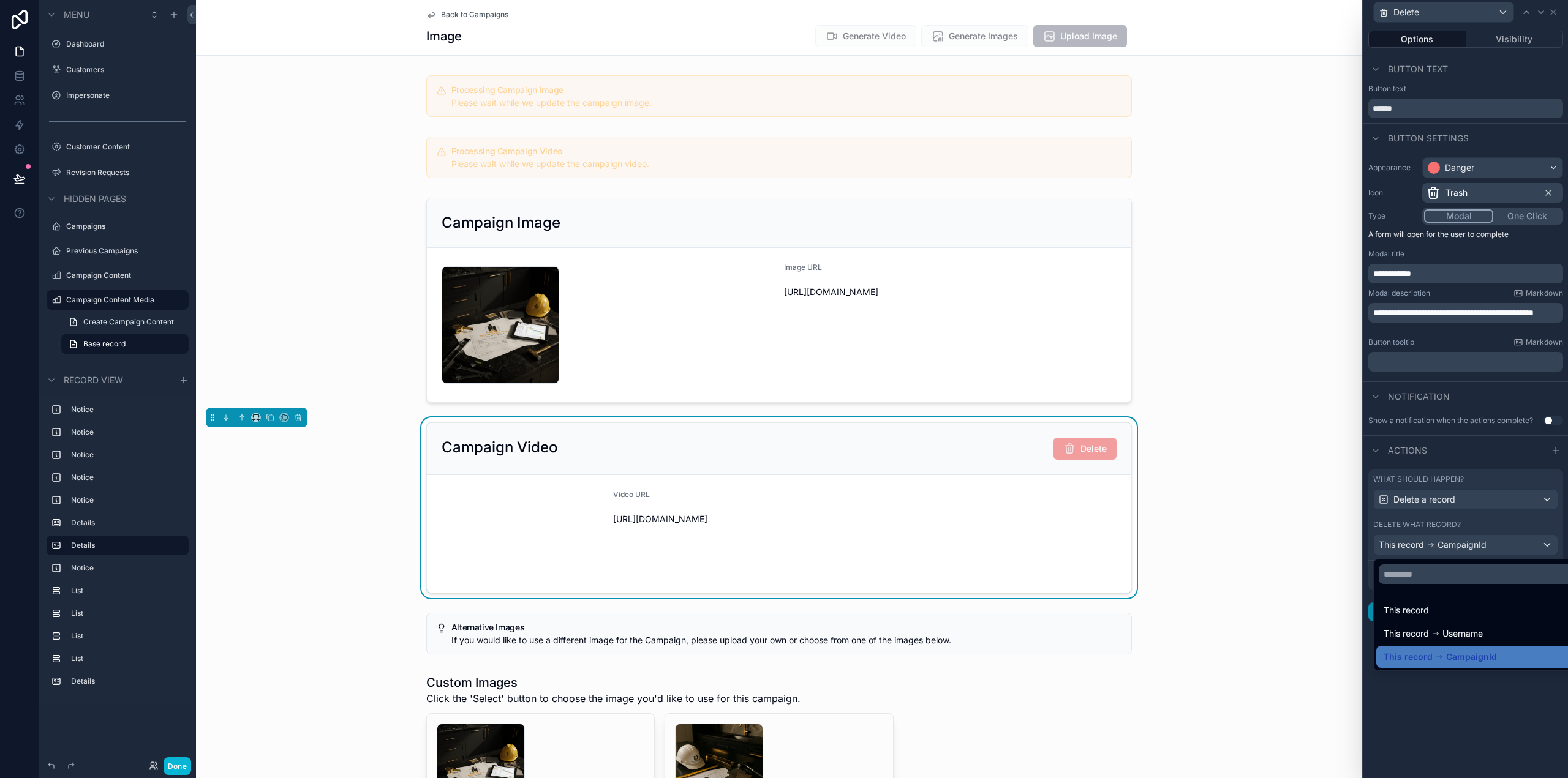
click at [1488, 609] on div "This record" at bounding box center [1480, 610] width 192 height 15
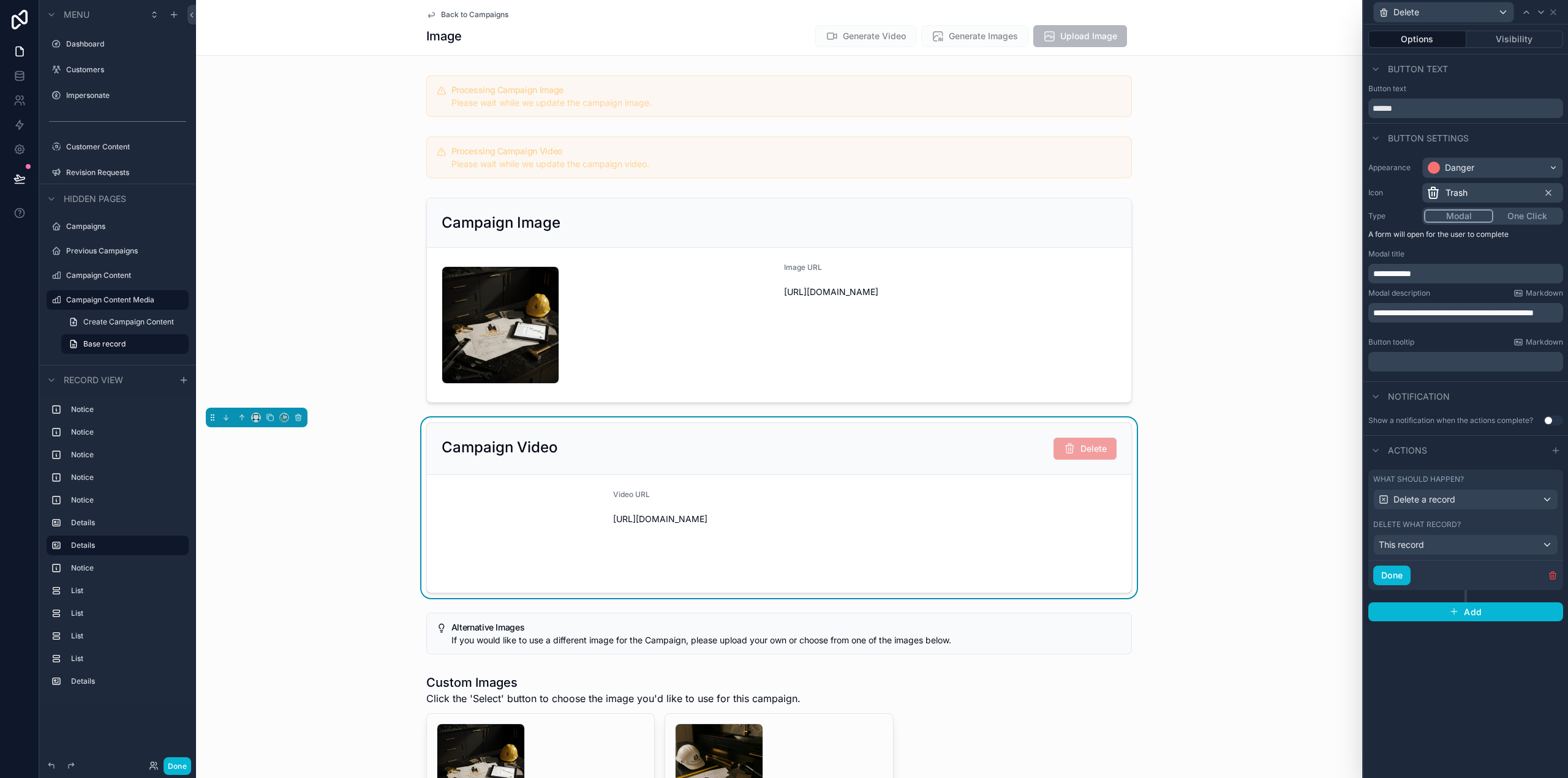
click at [1544, 725] on div "**********" at bounding box center [1465, 401] width 205 height 754
click at [1554, 574] on icon "button" at bounding box center [1552, 573] width 3 height 2
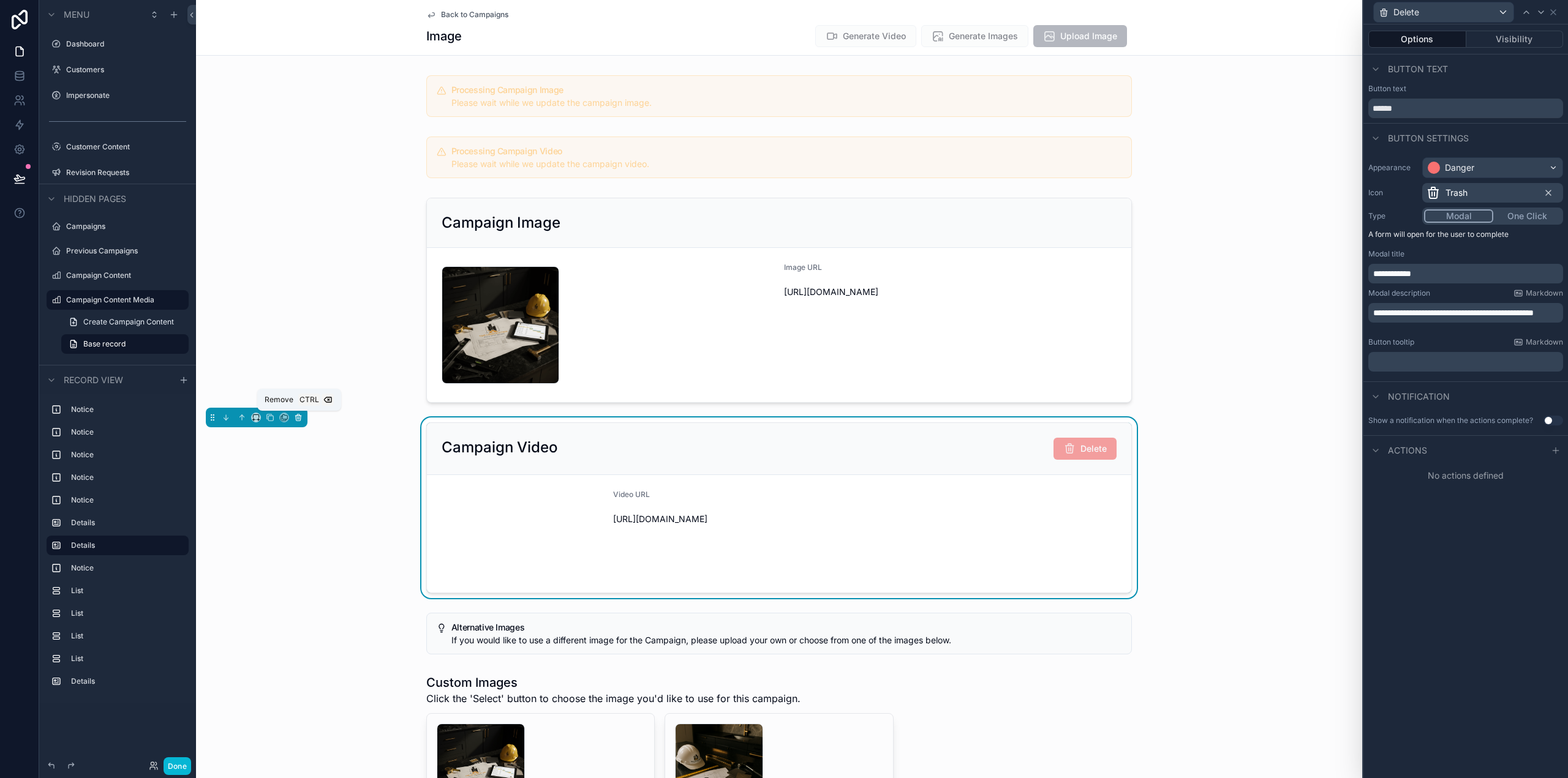
click at [299, 414] on icon "scrollable content" at bounding box center [298, 415] width 3 height 1
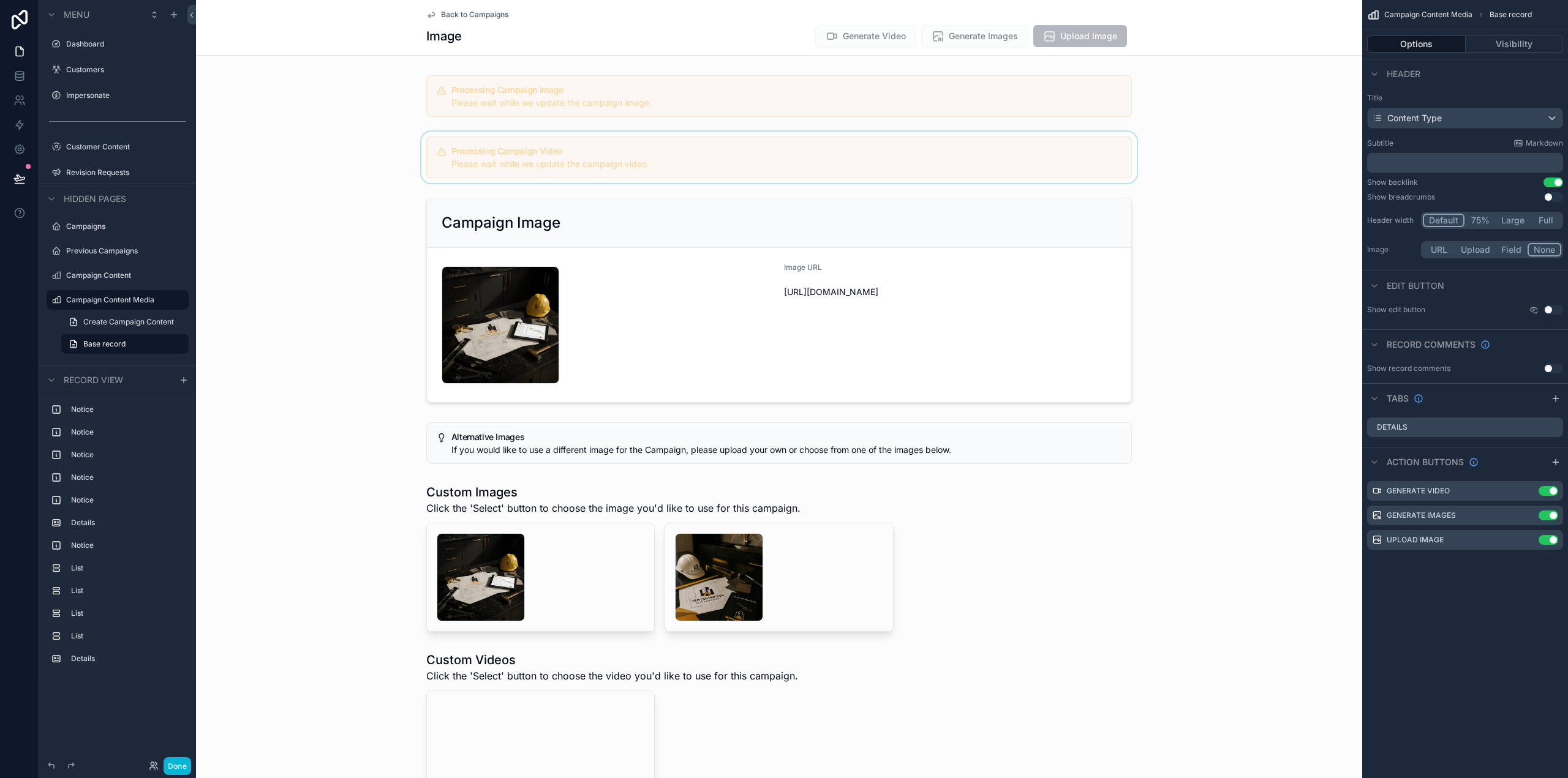
click at [685, 178] on div "scrollable content" at bounding box center [779, 157] width 1166 height 51
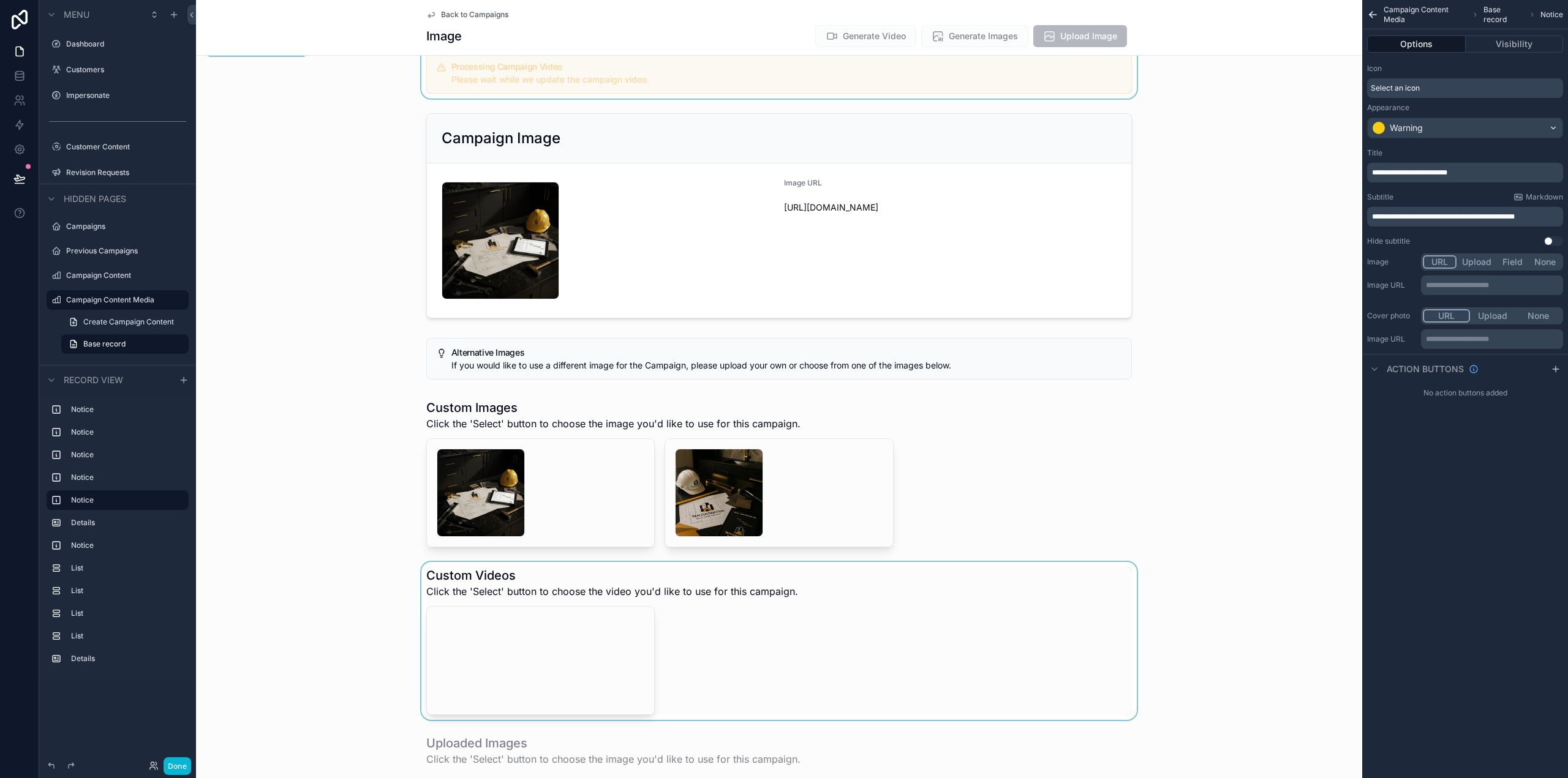
scroll to position [306, 0]
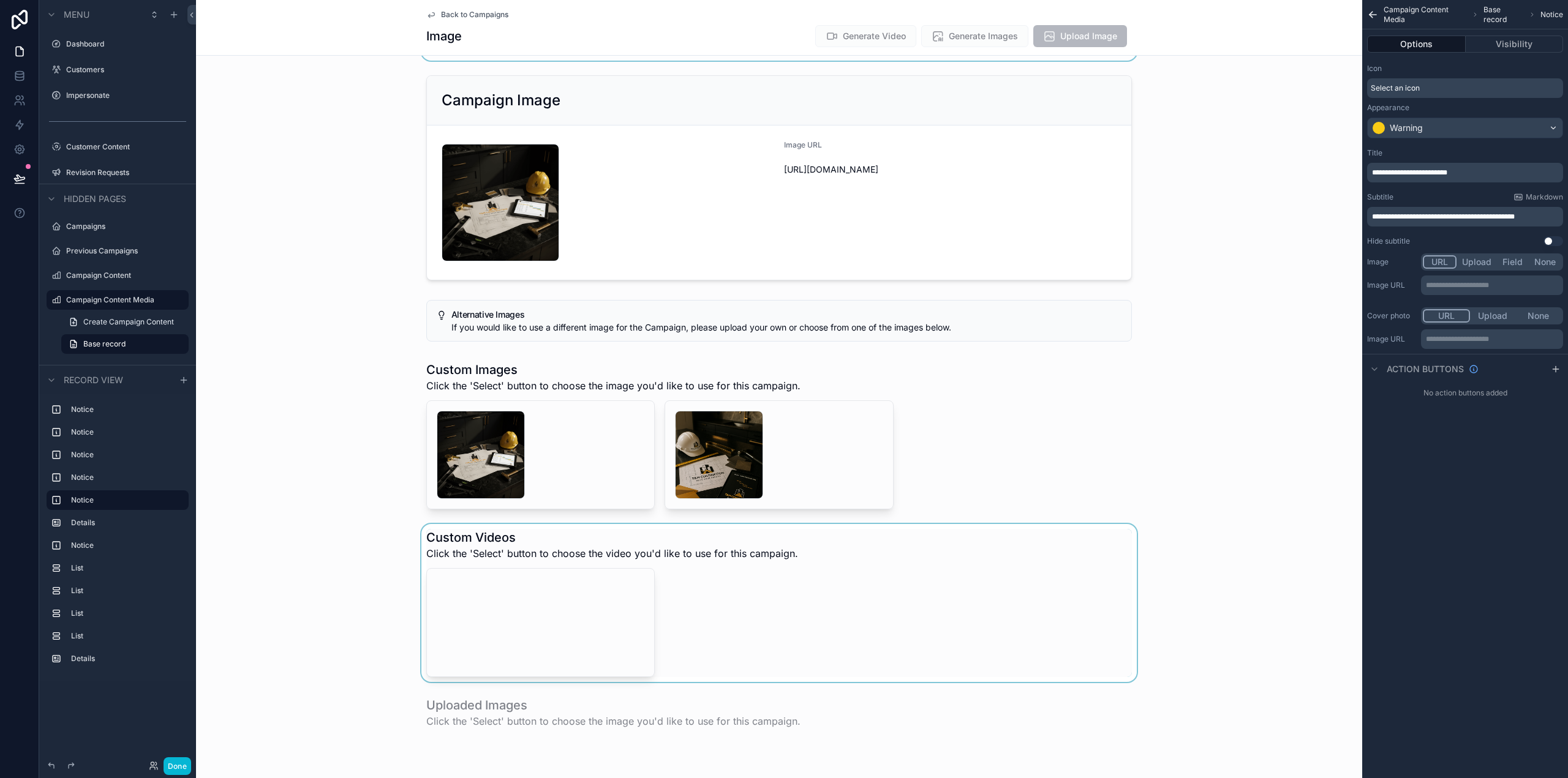
click at [948, 601] on div "scrollable content" at bounding box center [779, 603] width 1166 height 158
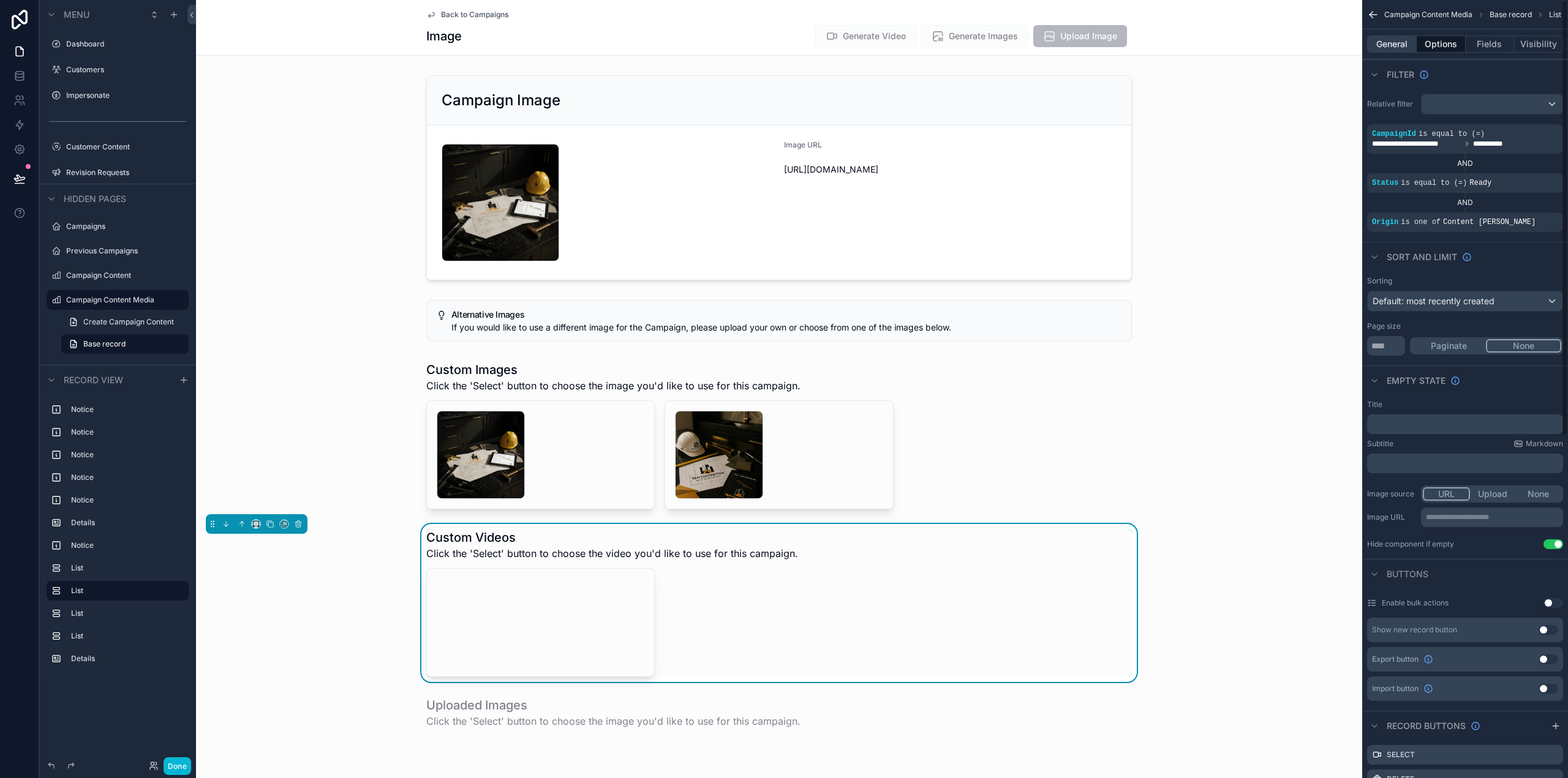
click at [1392, 49] on button "General" at bounding box center [1392, 44] width 49 height 17
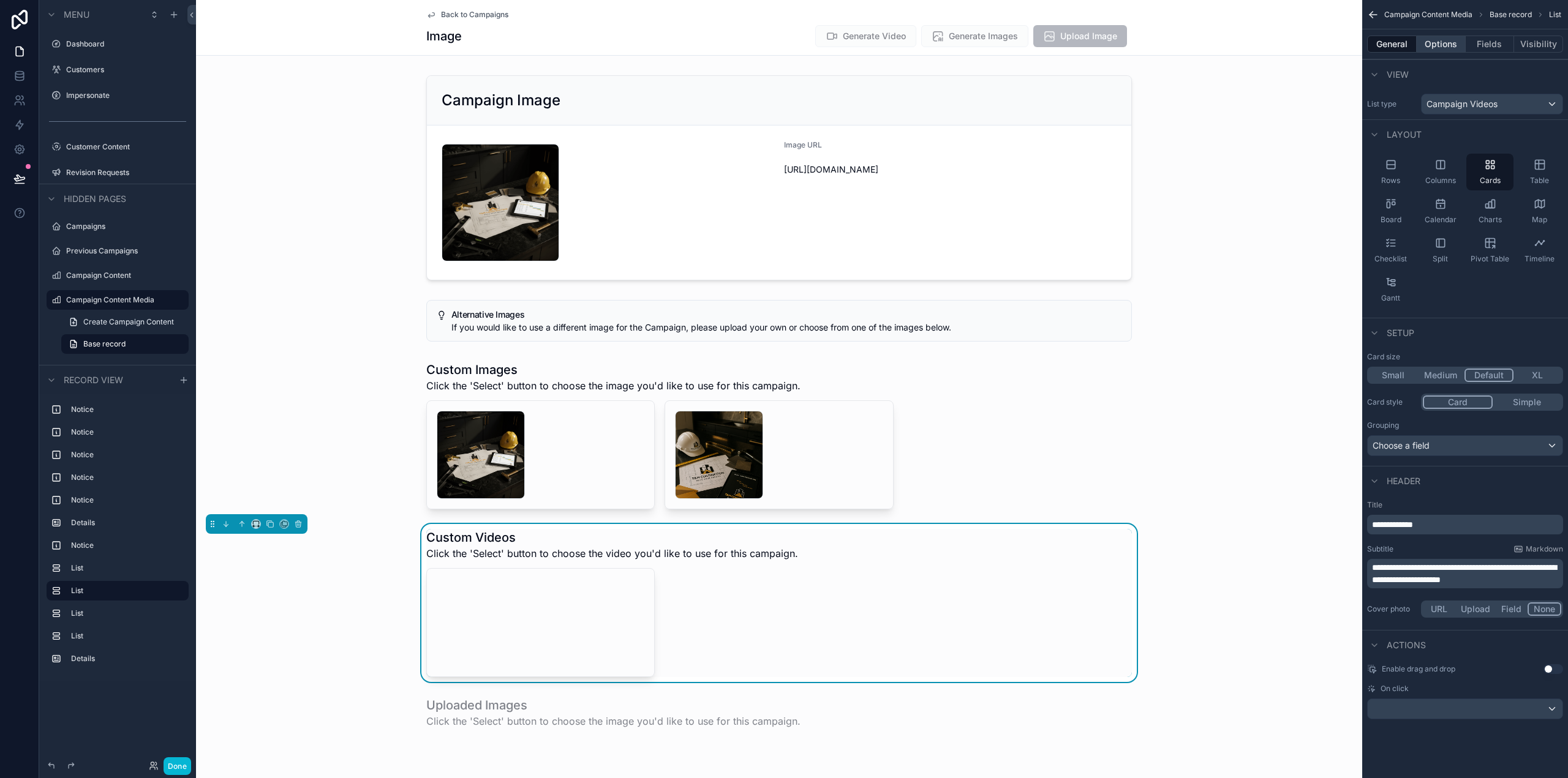
click at [1440, 42] on button "Options" at bounding box center [1441, 44] width 49 height 17
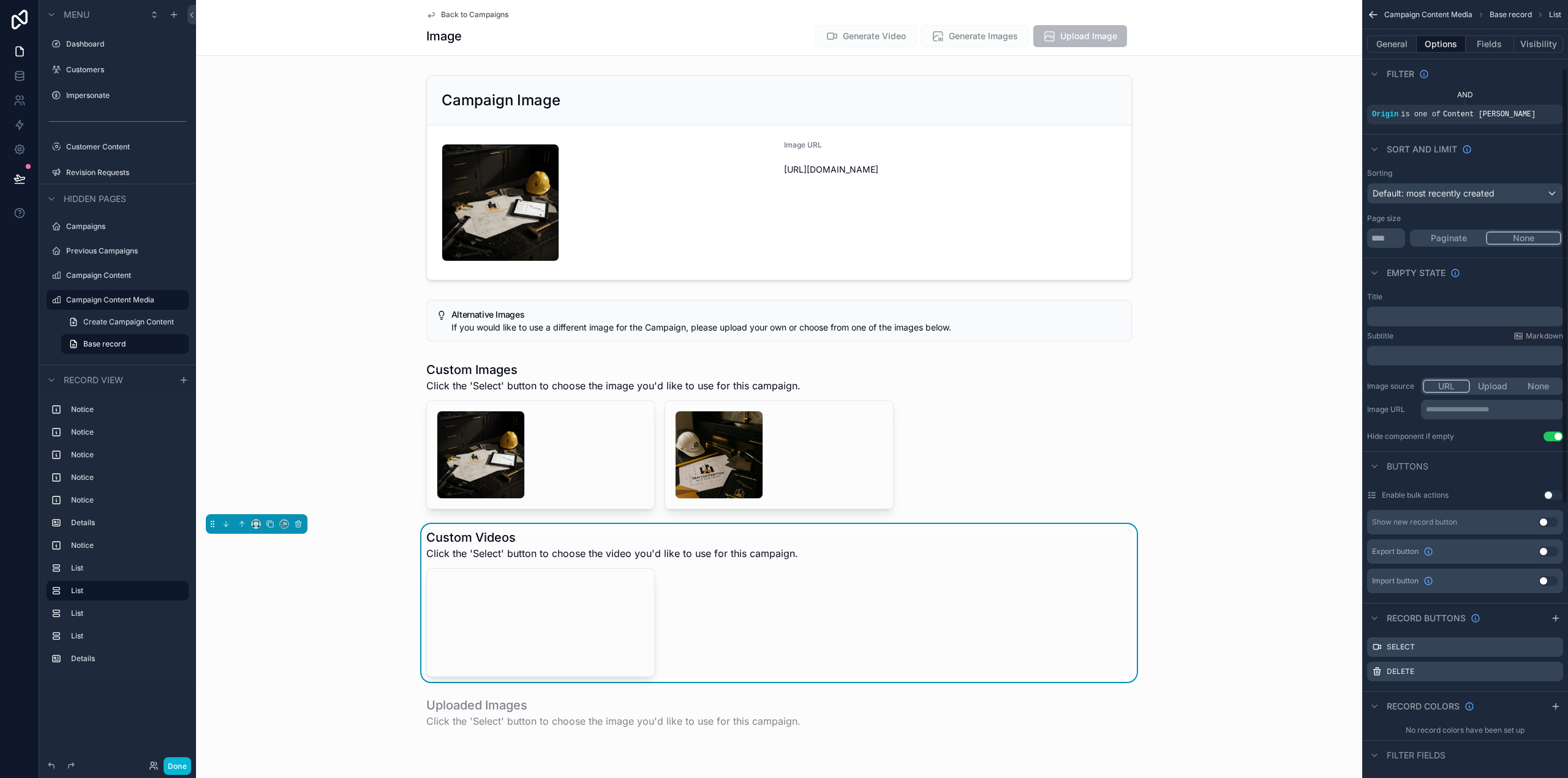
scroll to position [123, 0]
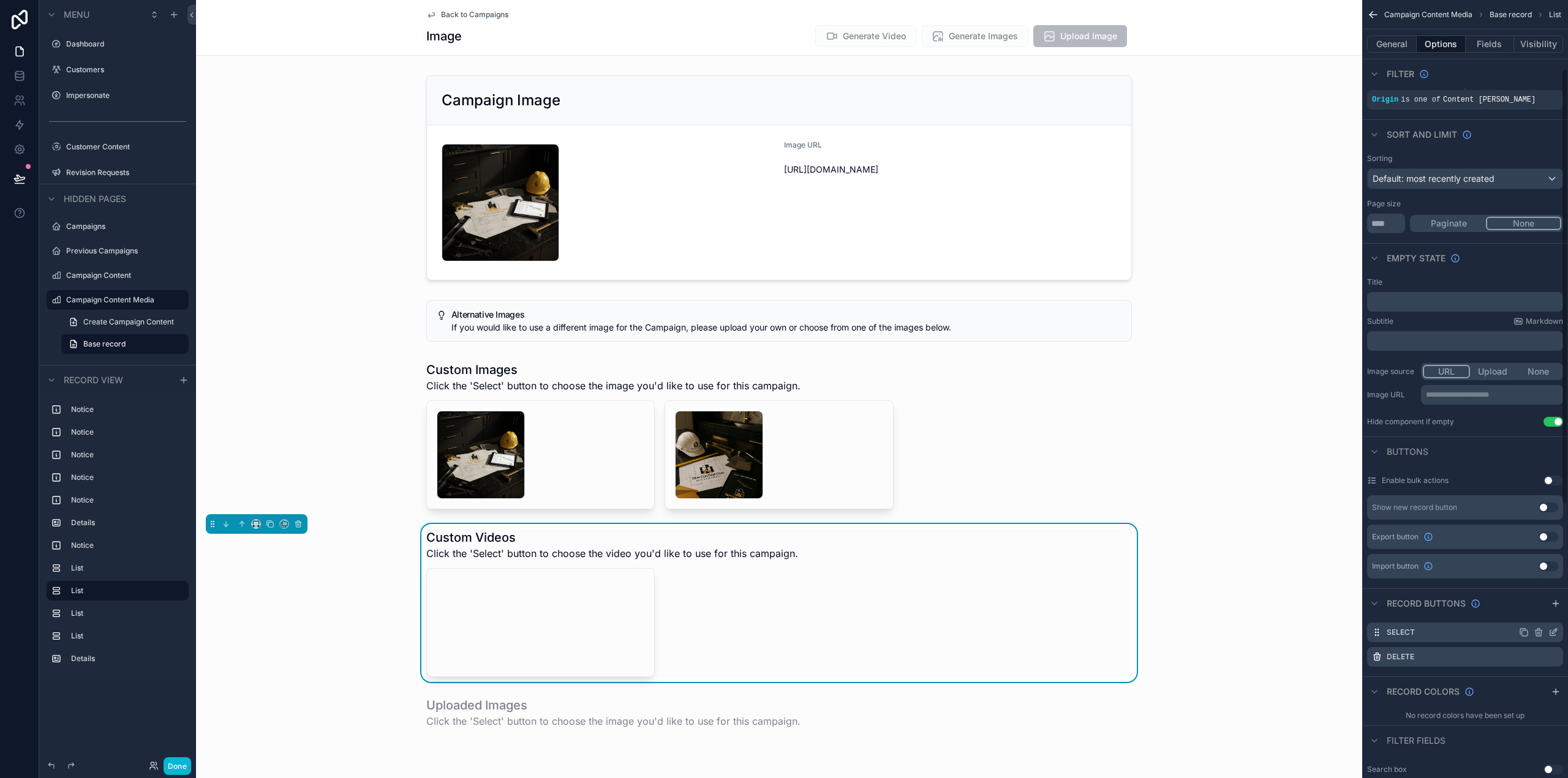
click at [1555, 631] on icon "scrollable content" at bounding box center [1553, 633] width 10 height 10
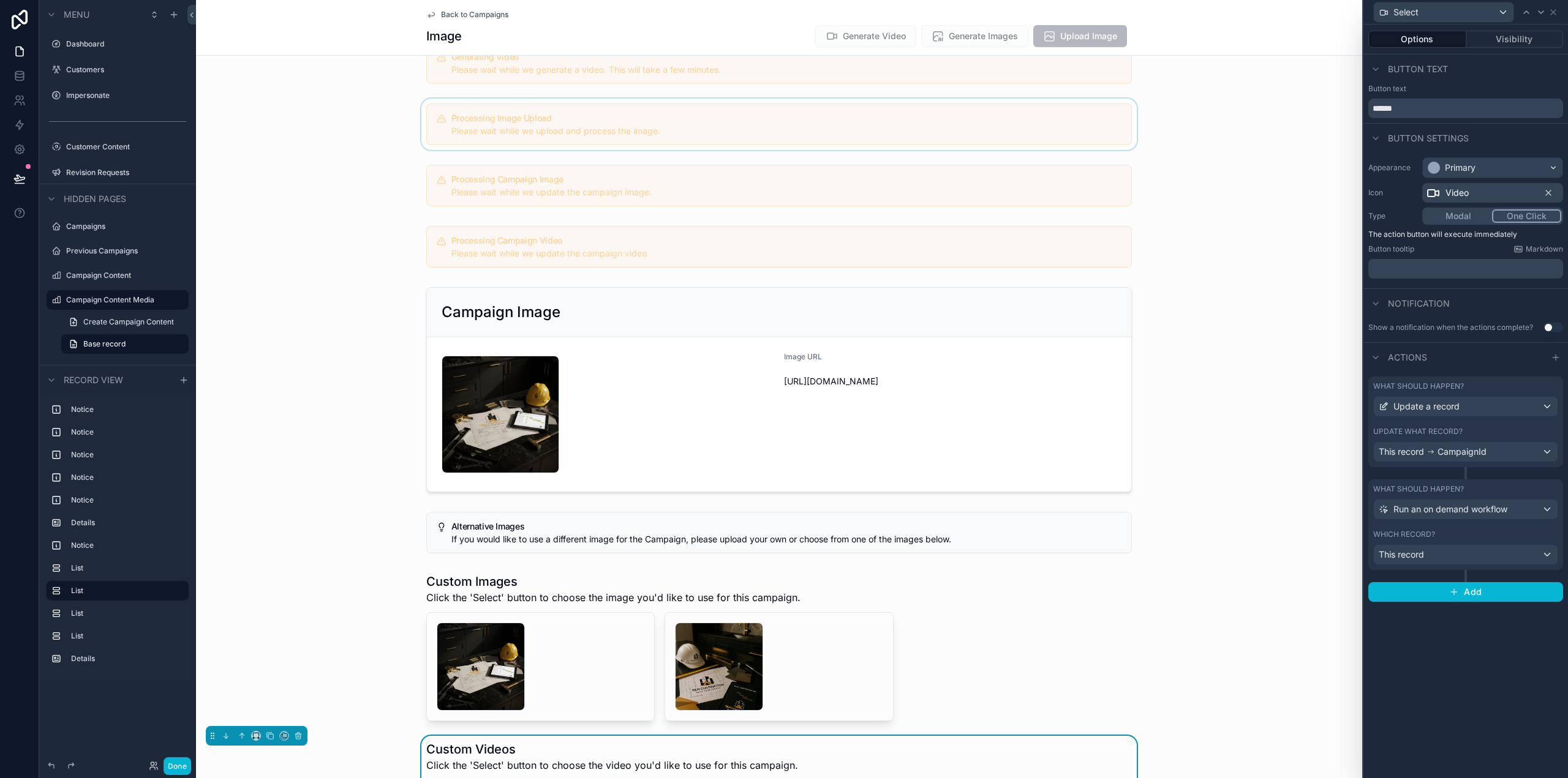
scroll to position [0, 0]
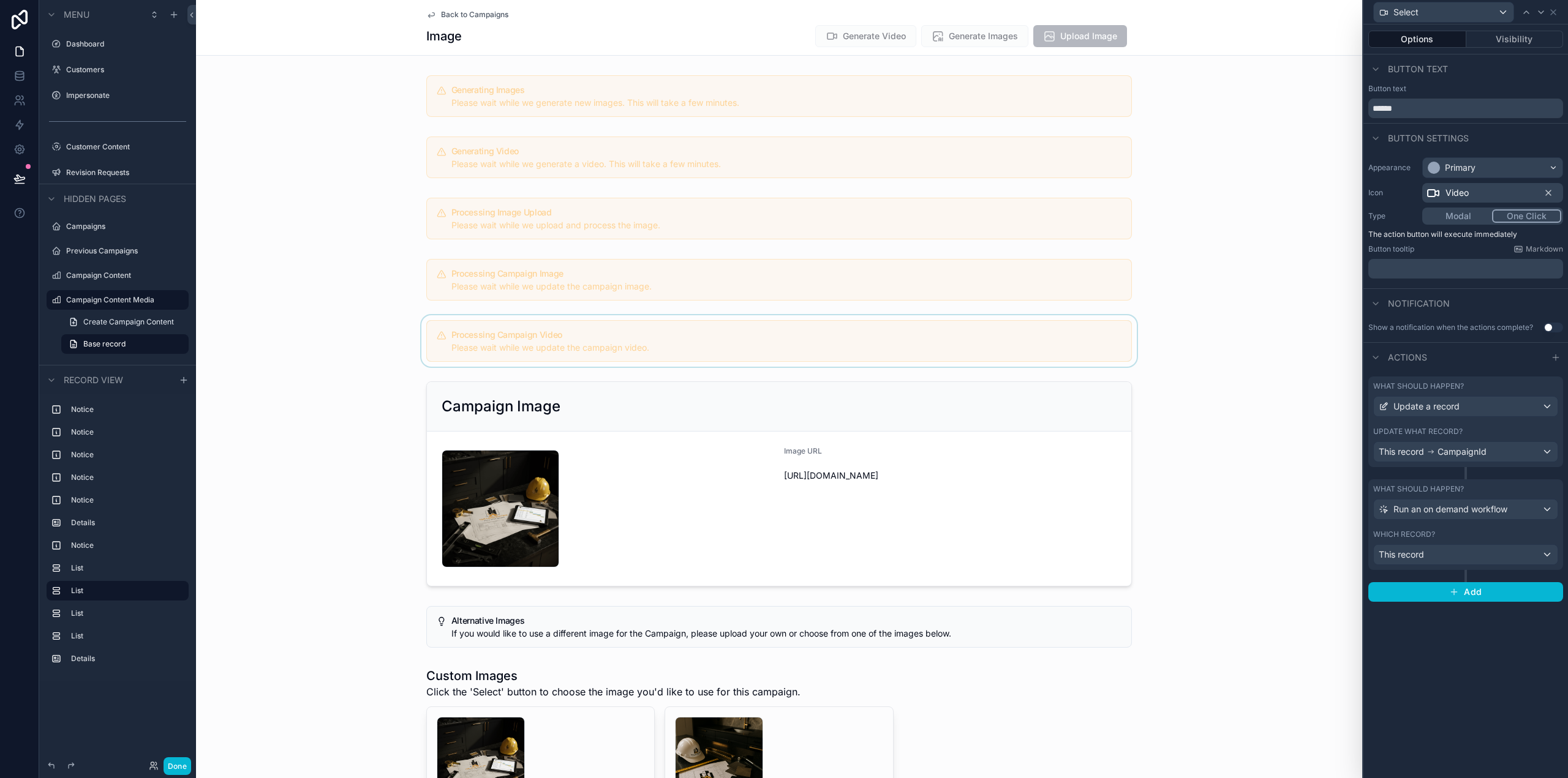
click at [662, 341] on div "scrollable content" at bounding box center [779, 341] width 1166 height 51
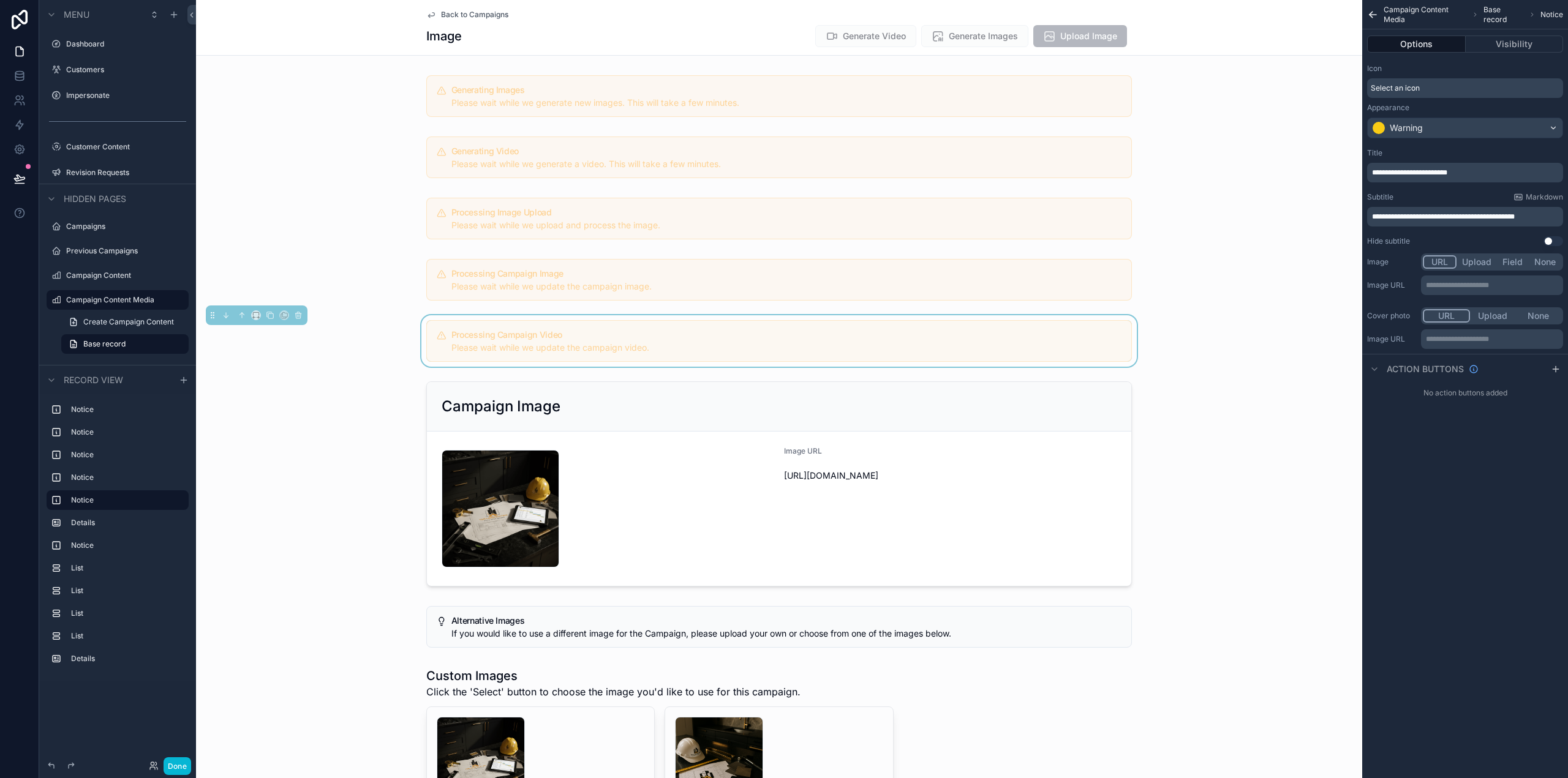
click at [1552, 216] on p "**********" at bounding box center [1466, 216] width 188 height 10
click at [1534, 603] on div "**********" at bounding box center [1465, 389] width 206 height 778
drag, startPoint x: 175, startPoint y: 764, endPoint x: 153, endPoint y: 415, distance: 349.7
click at [175, 764] on button "Done" at bounding box center [177, 766] width 27 height 18
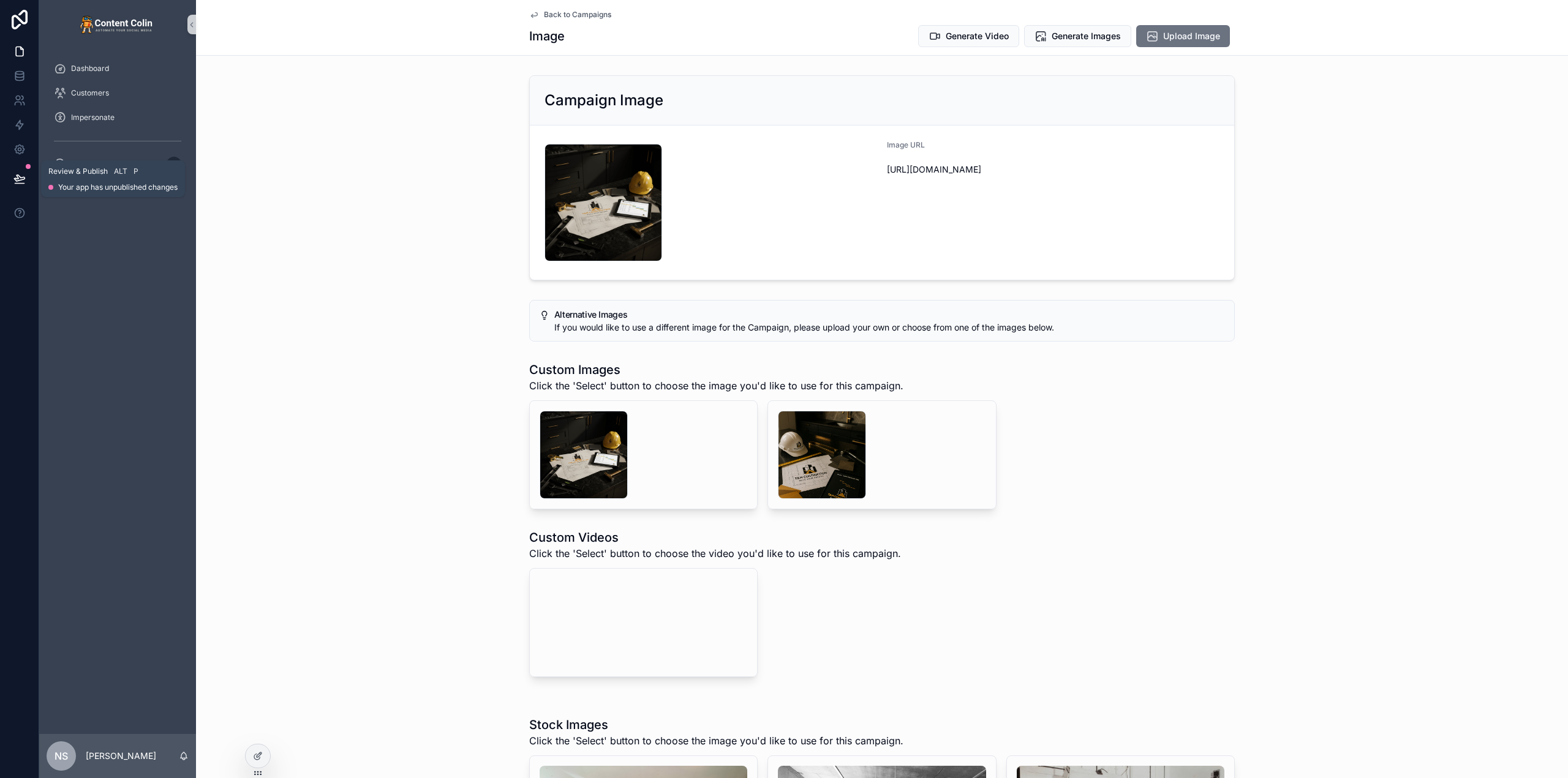
click at [13, 170] on button at bounding box center [19, 179] width 27 height 34
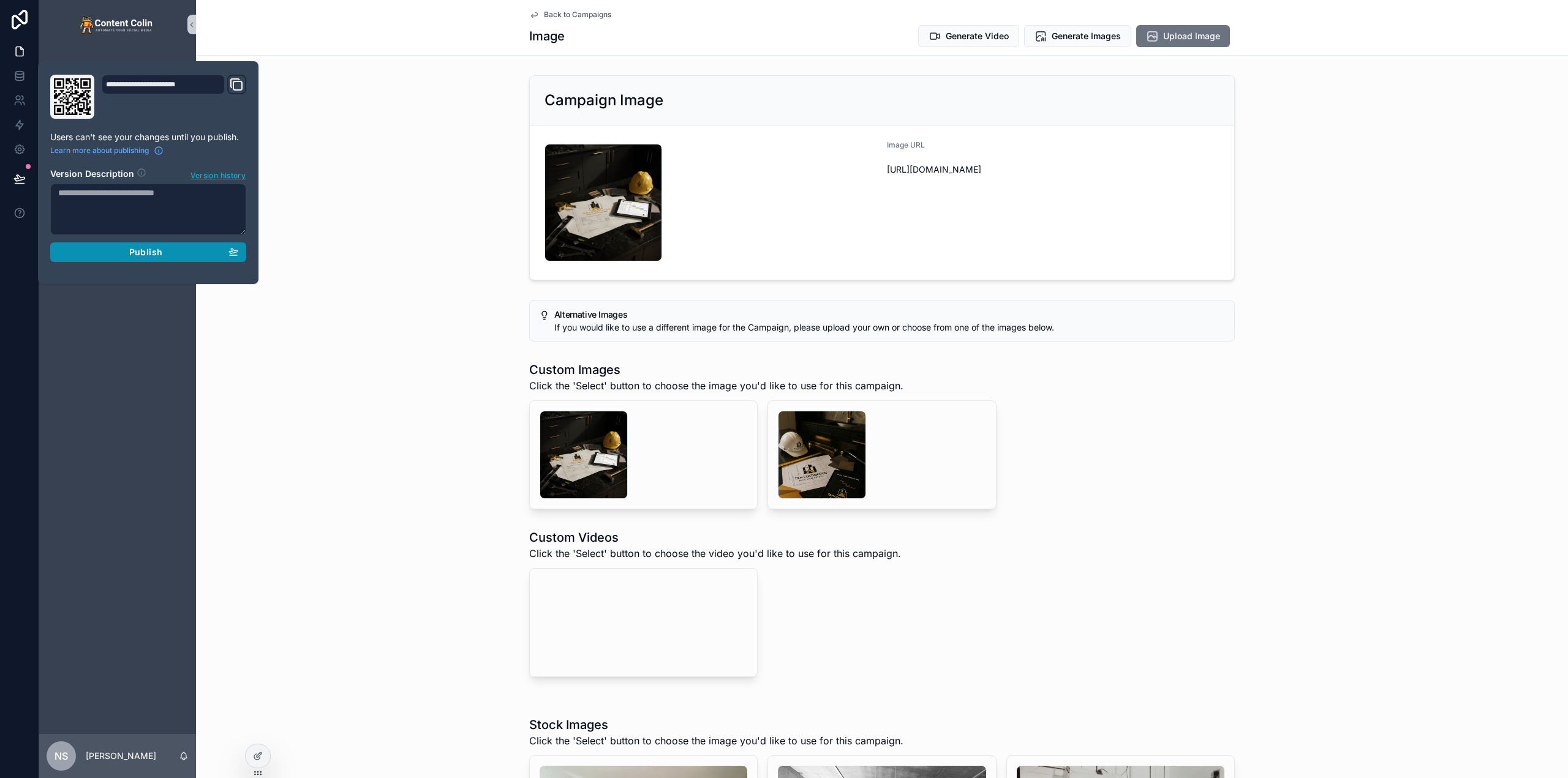
click at [192, 248] on div "Publish" at bounding box center [148, 252] width 180 height 11
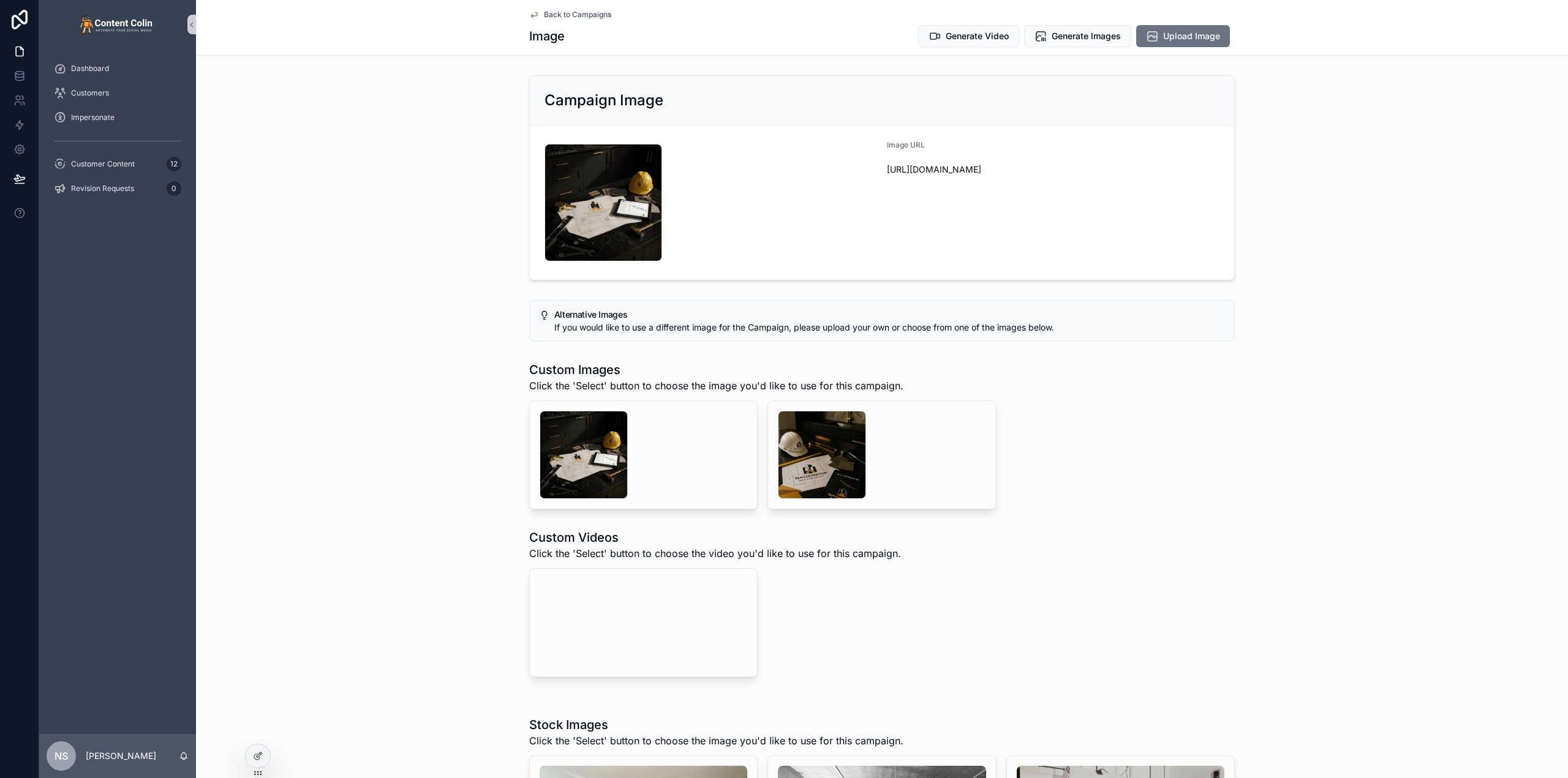
click at [392, 30] on div "Back to Campaigns Image Generate Video Generate Images Upload Image" at bounding box center [882, 28] width 1372 height 56
click at [570, 12] on span "Back to Campaigns" at bounding box center [577, 14] width 68 height 10
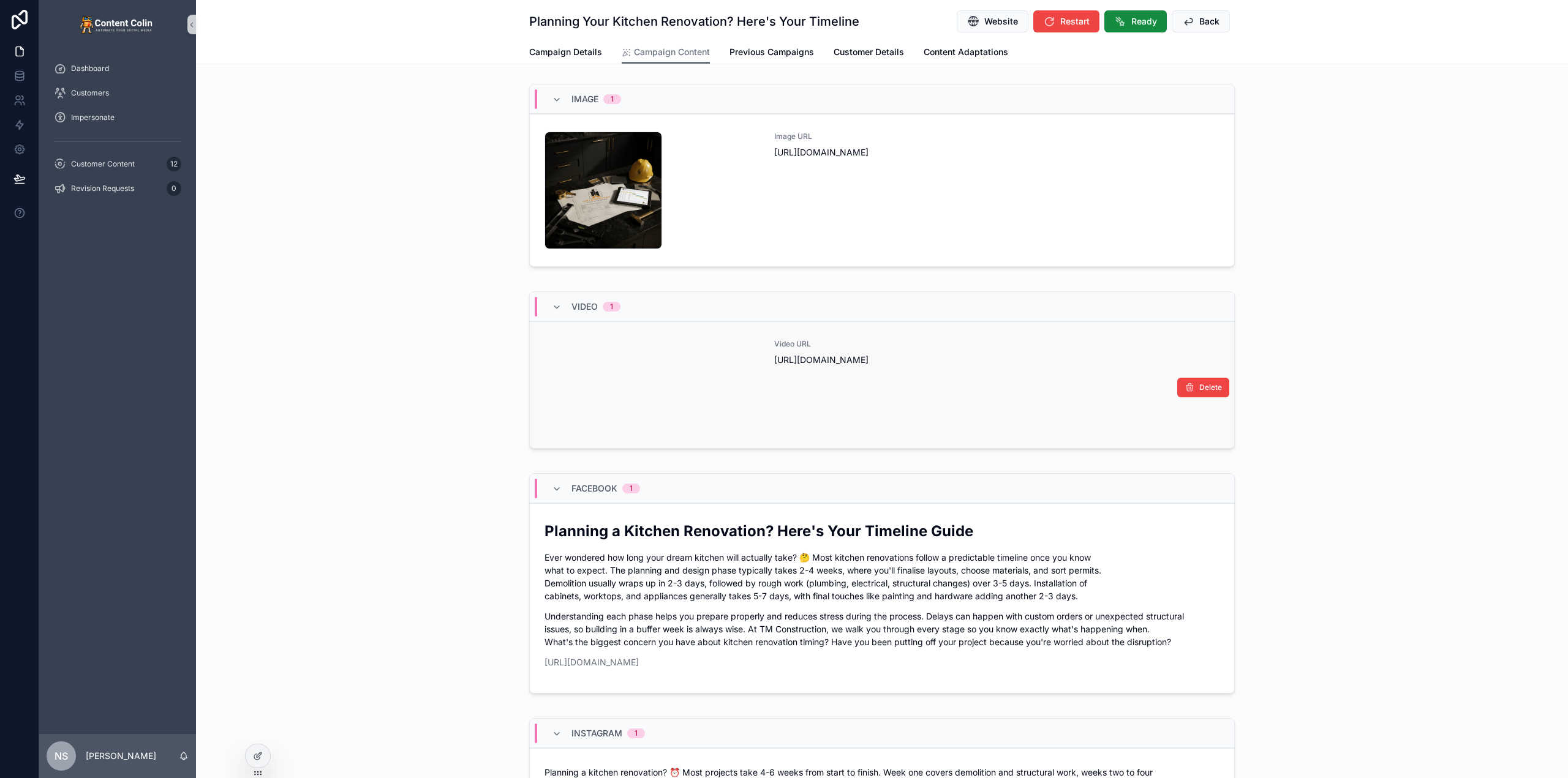
click at [909, 403] on div "Video URL https://cdn.contentcolin.com/tmconstruction/tmconstruction-1759185200…" at bounding box center [997, 384] width 446 height 92
click at [253, 759] on icon at bounding box center [257, 756] width 10 height 10
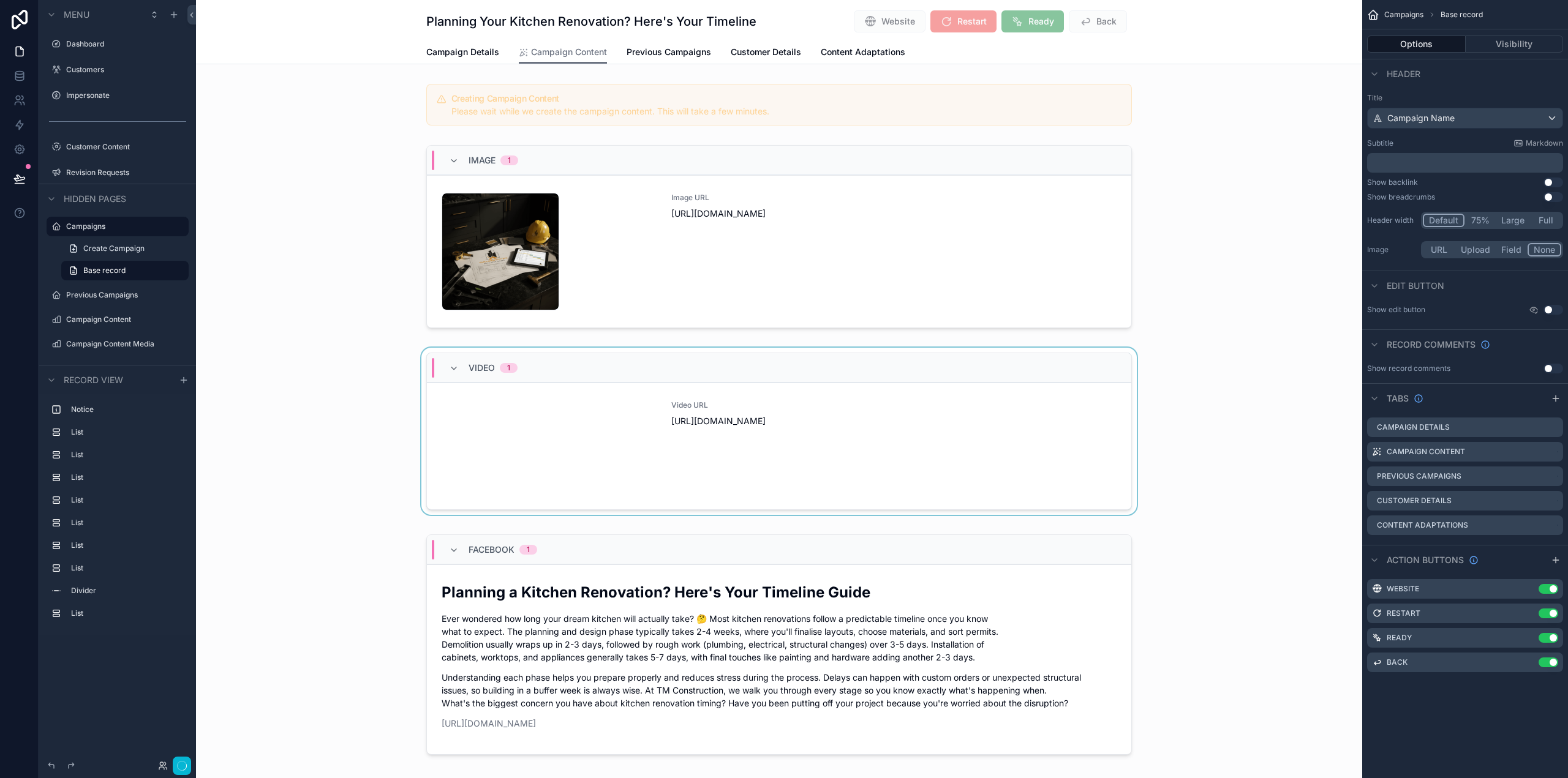
click at [868, 483] on div "scrollable content" at bounding box center [779, 434] width 1166 height 172
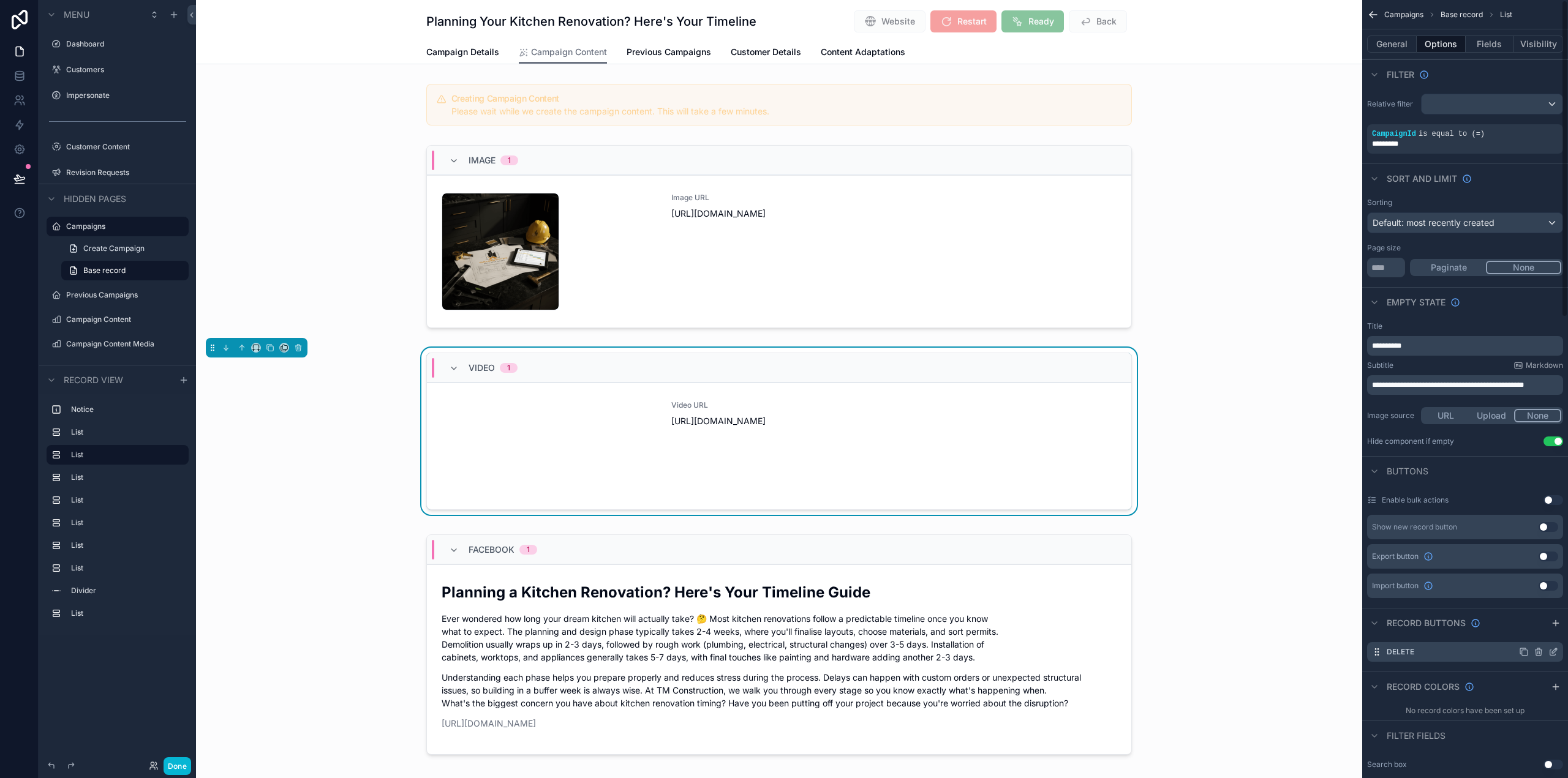
click at [1552, 653] on icon "scrollable content" at bounding box center [1553, 652] width 10 height 10
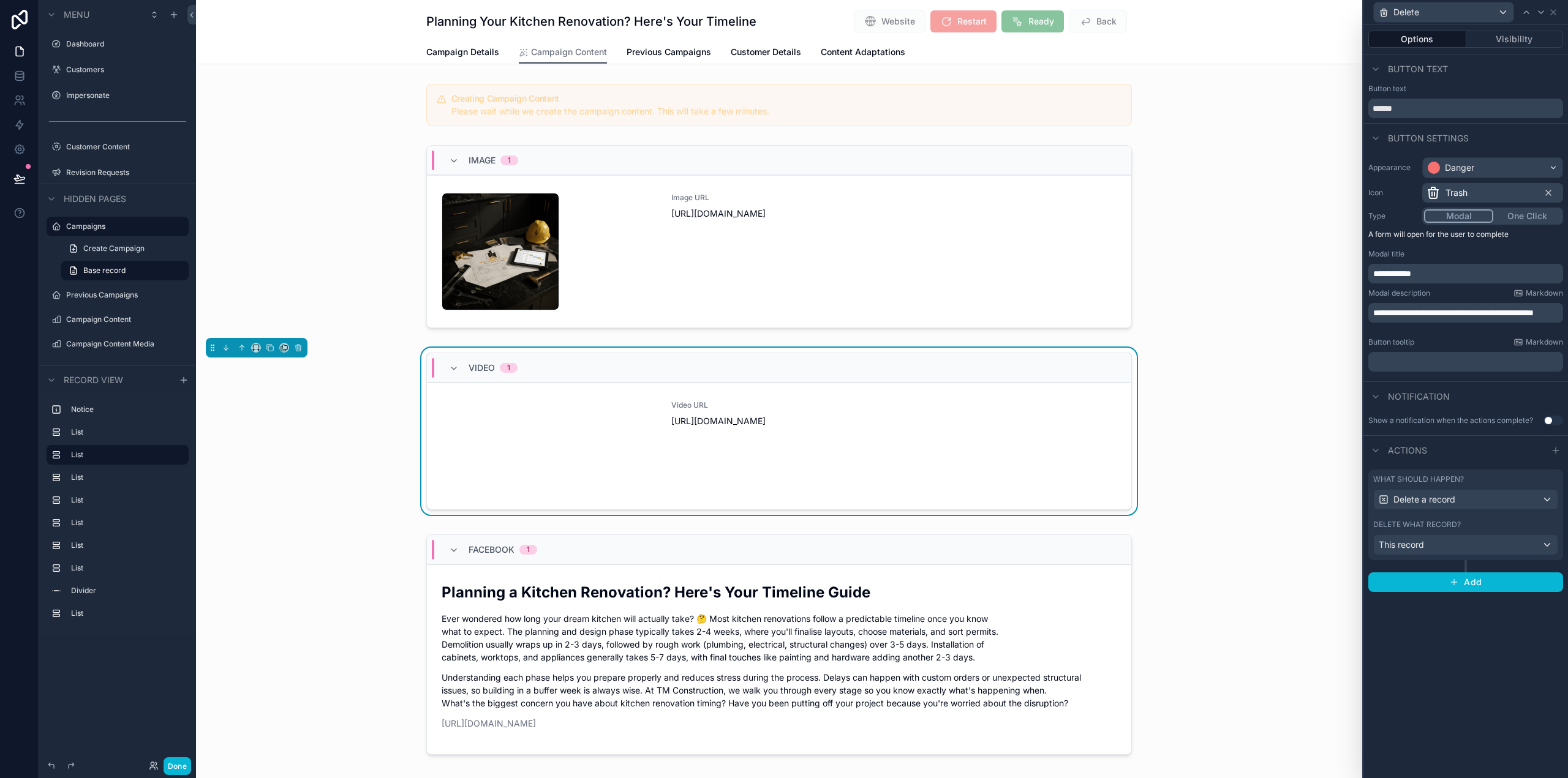
click at [1415, 38] on button "Options" at bounding box center [1417, 39] width 98 height 17
click at [1069, 381] on div "Video 1" at bounding box center [779, 368] width 704 height 29
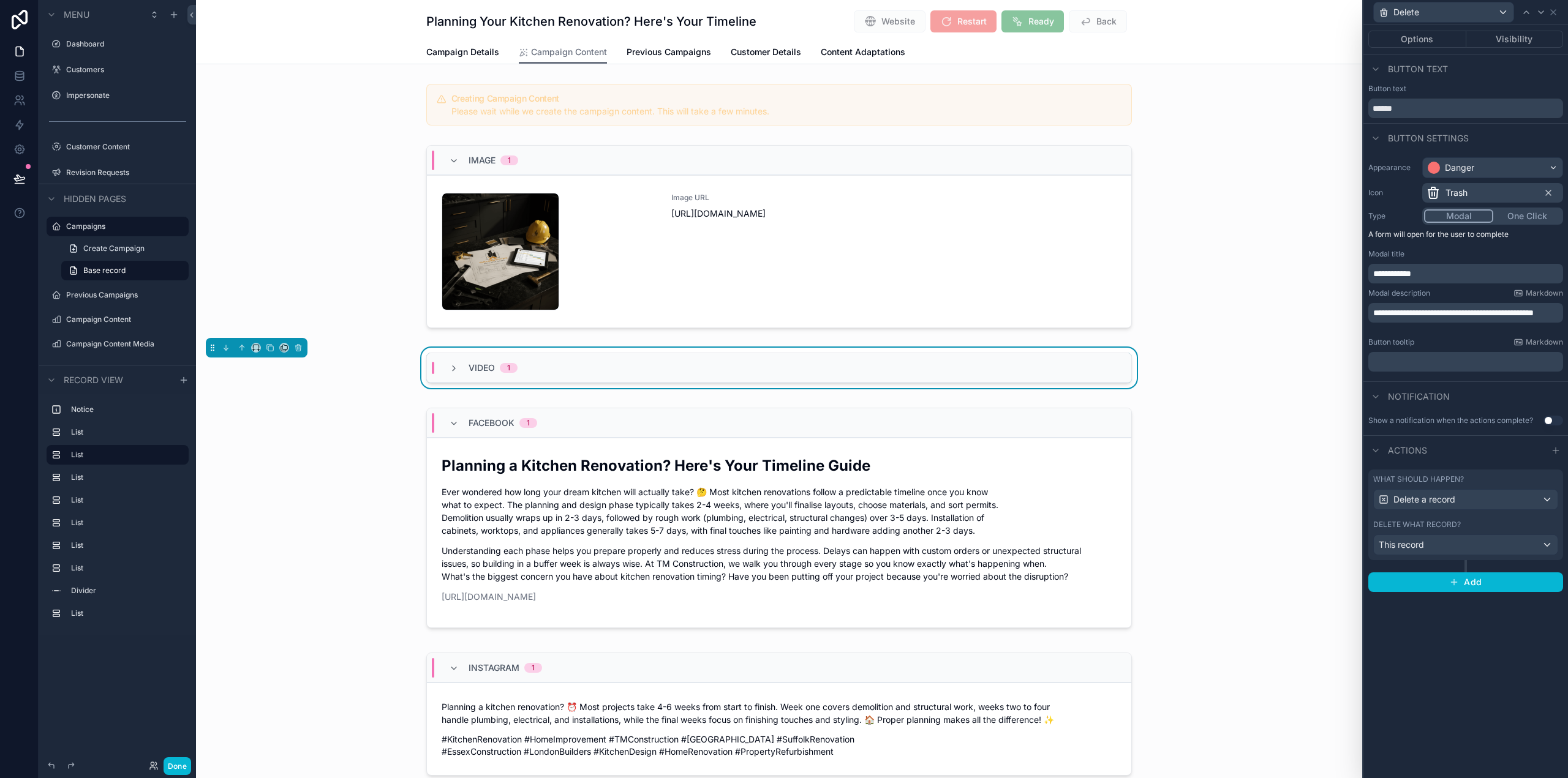
click at [970, 386] on div "Video 1" at bounding box center [779, 371] width 1166 height 45
click at [449, 367] on icon "scrollable content" at bounding box center [453, 368] width 10 height 10
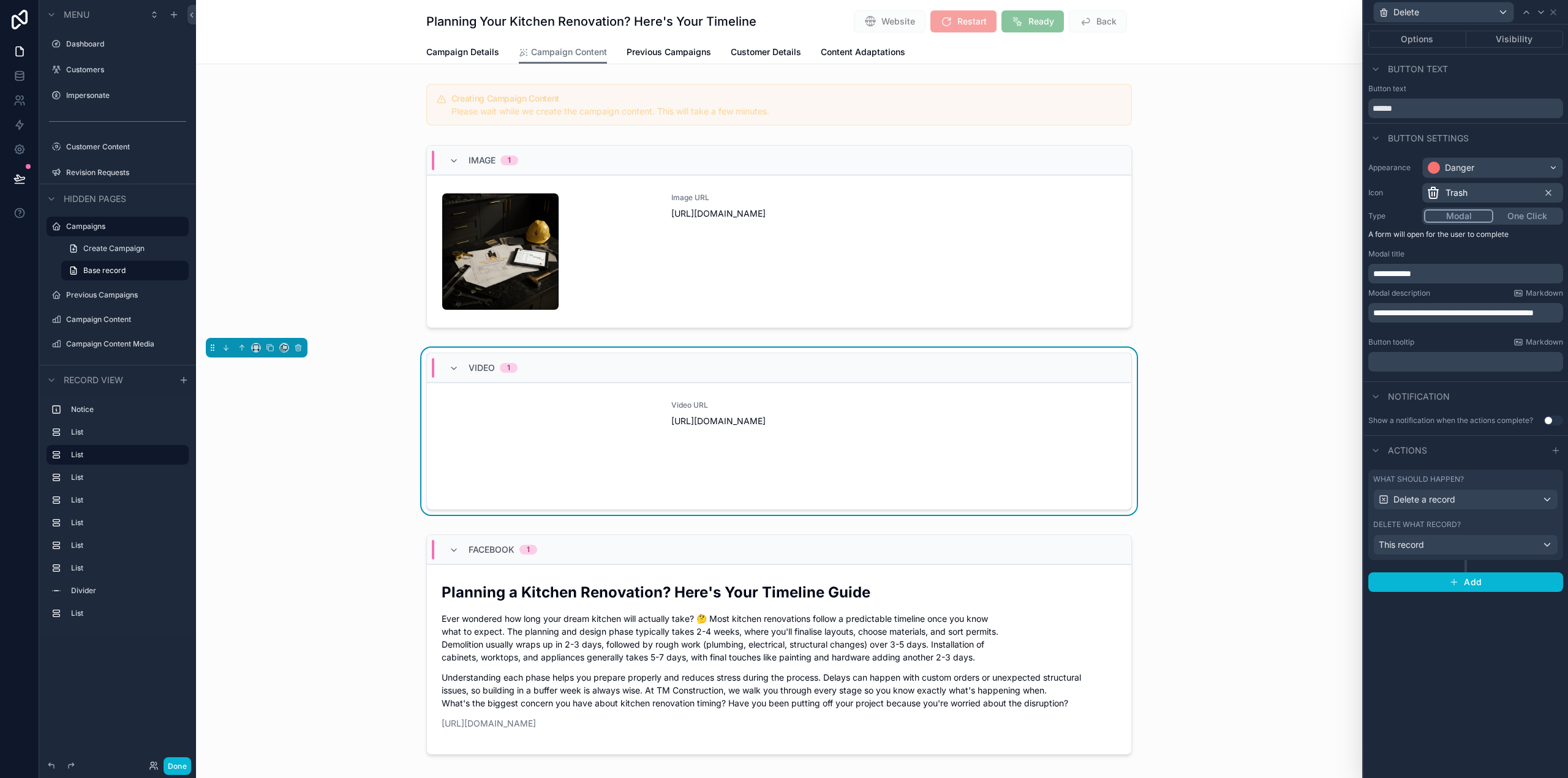
click at [522, 349] on div "Video 1 Video URL https://cdn.contentcolin.com/tmconstruction/tmconstruction-17…" at bounding box center [779, 434] width 1166 height 172
click at [1416, 38] on button "Options" at bounding box center [1417, 39] width 98 height 17
click at [1244, 246] on div "scrollable content" at bounding box center [779, 239] width 1166 height 198
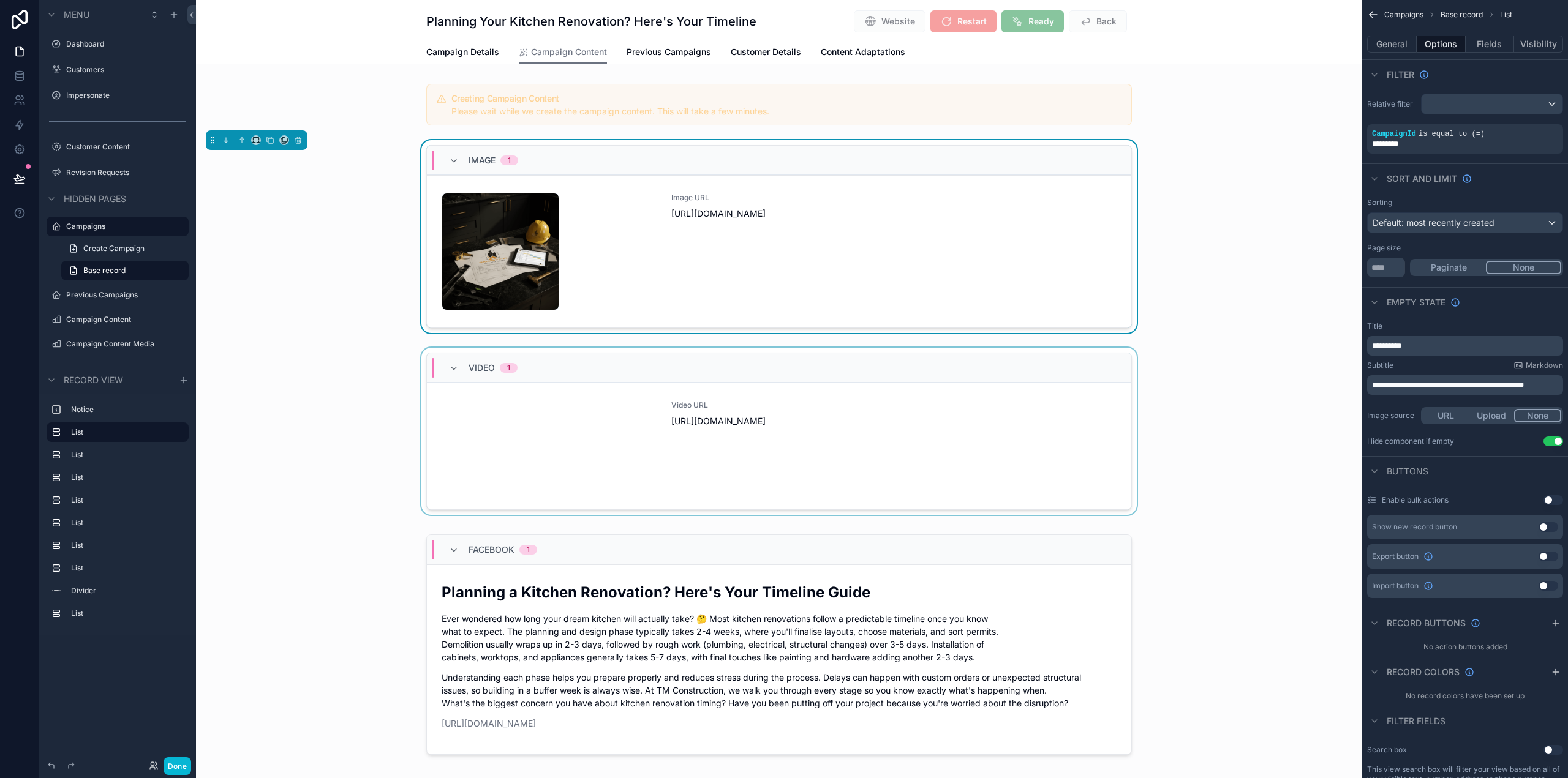
click at [1059, 349] on div "scrollable content" at bounding box center [779, 434] width 1166 height 172
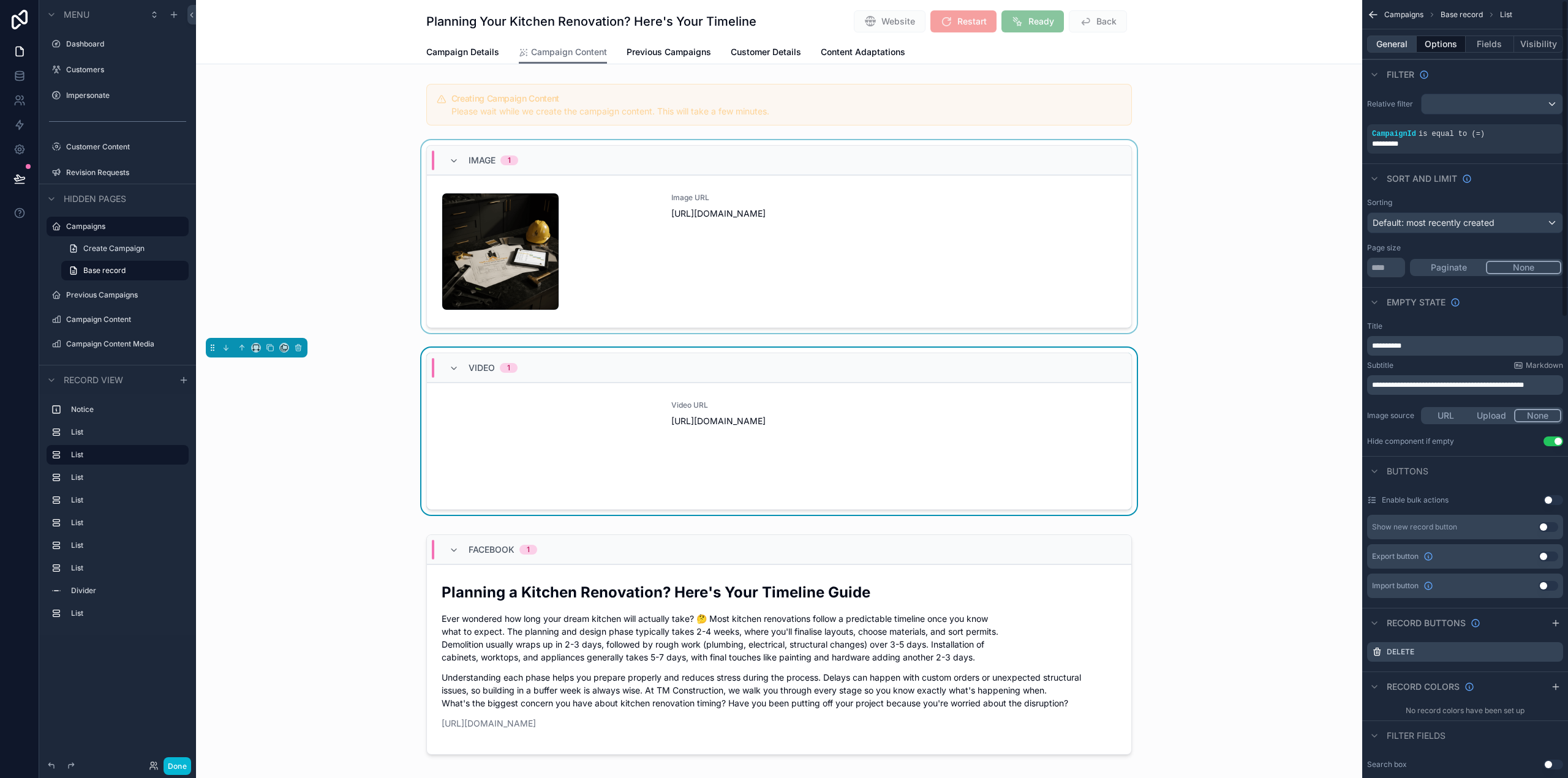
click at [1401, 43] on button "General" at bounding box center [1392, 44] width 49 height 17
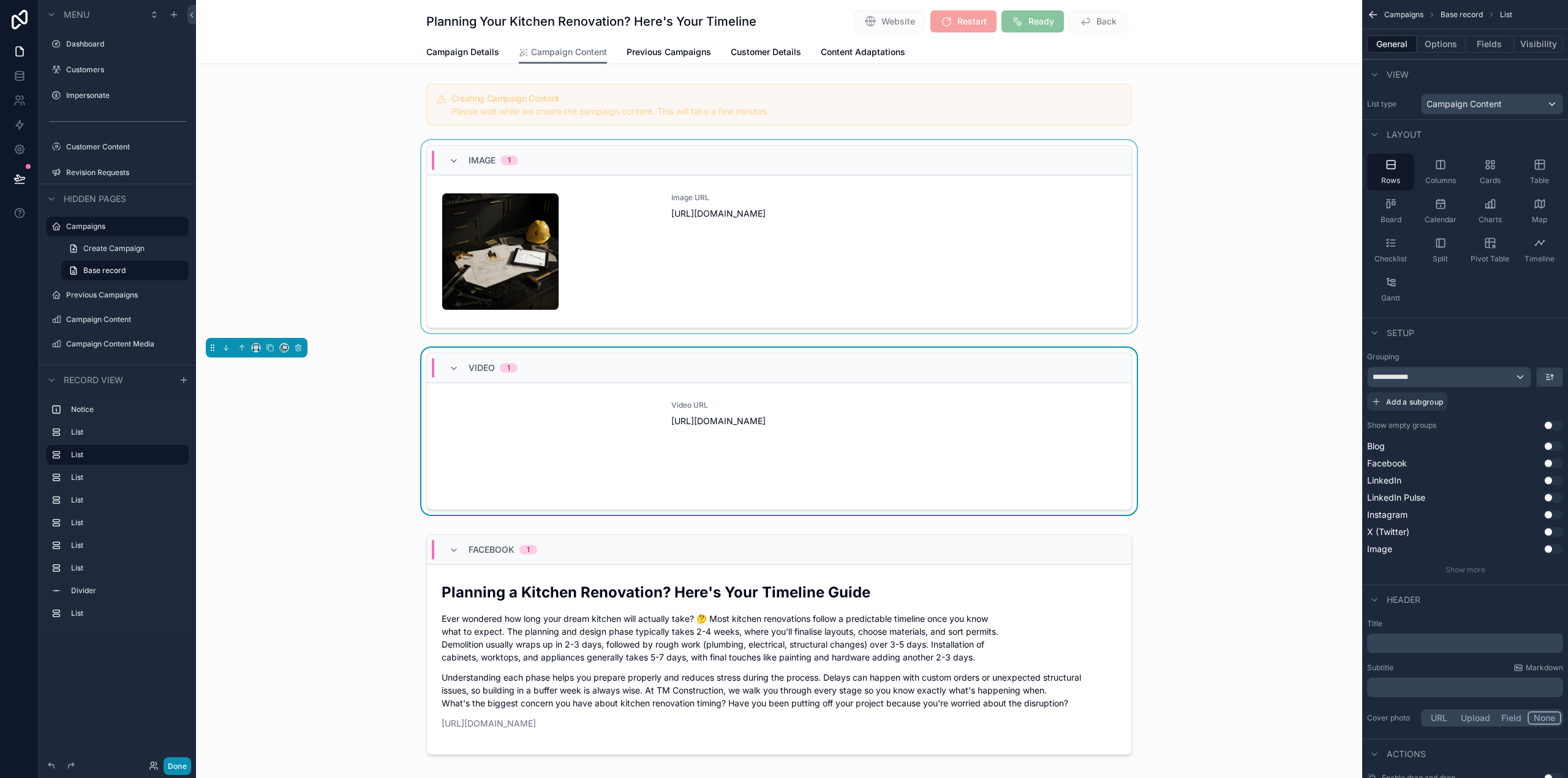
click at [174, 767] on button "Done" at bounding box center [177, 766] width 27 height 18
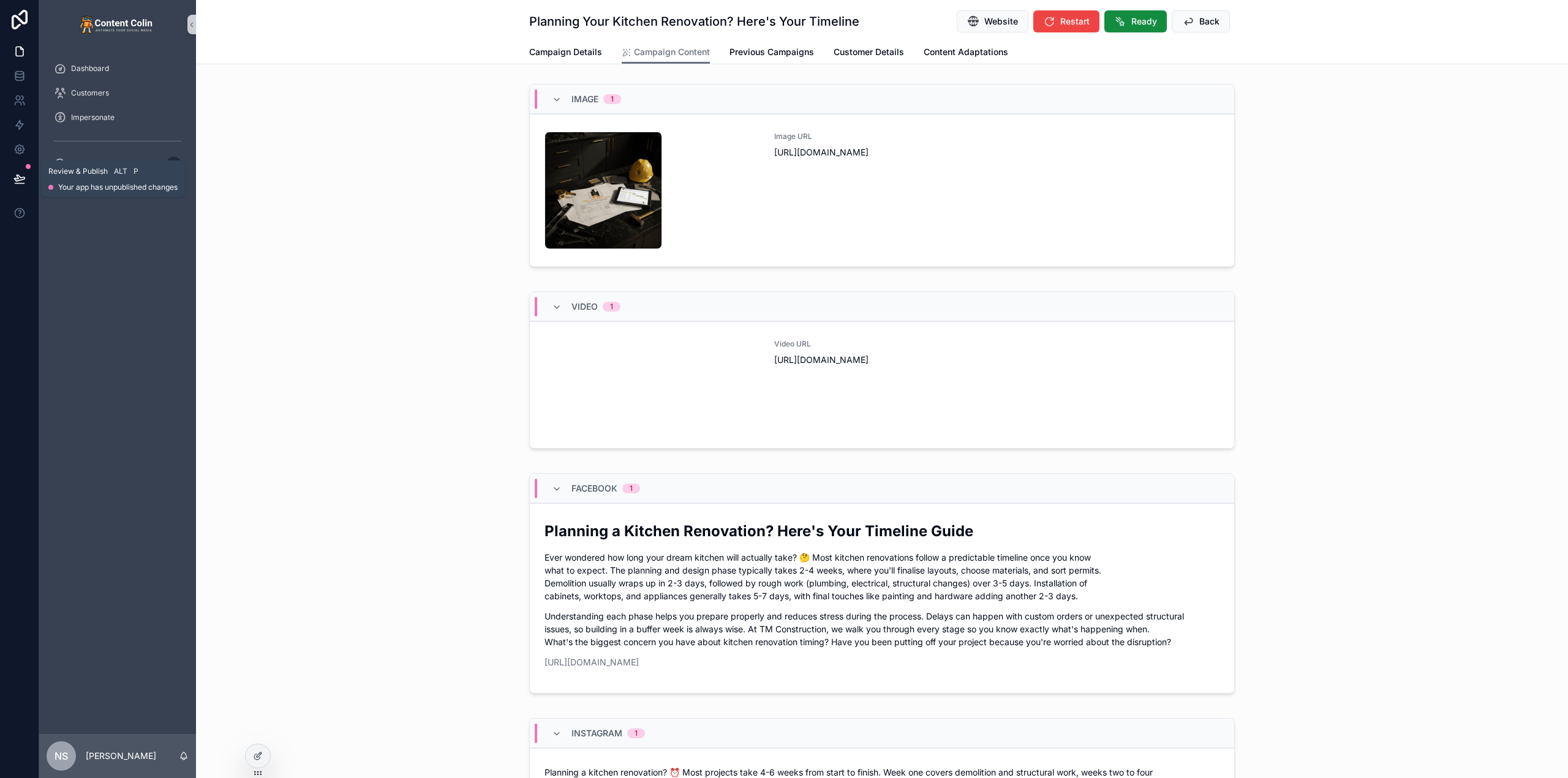
click at [19, 189] on button at bounding box center [19, 179] width 27 height 34
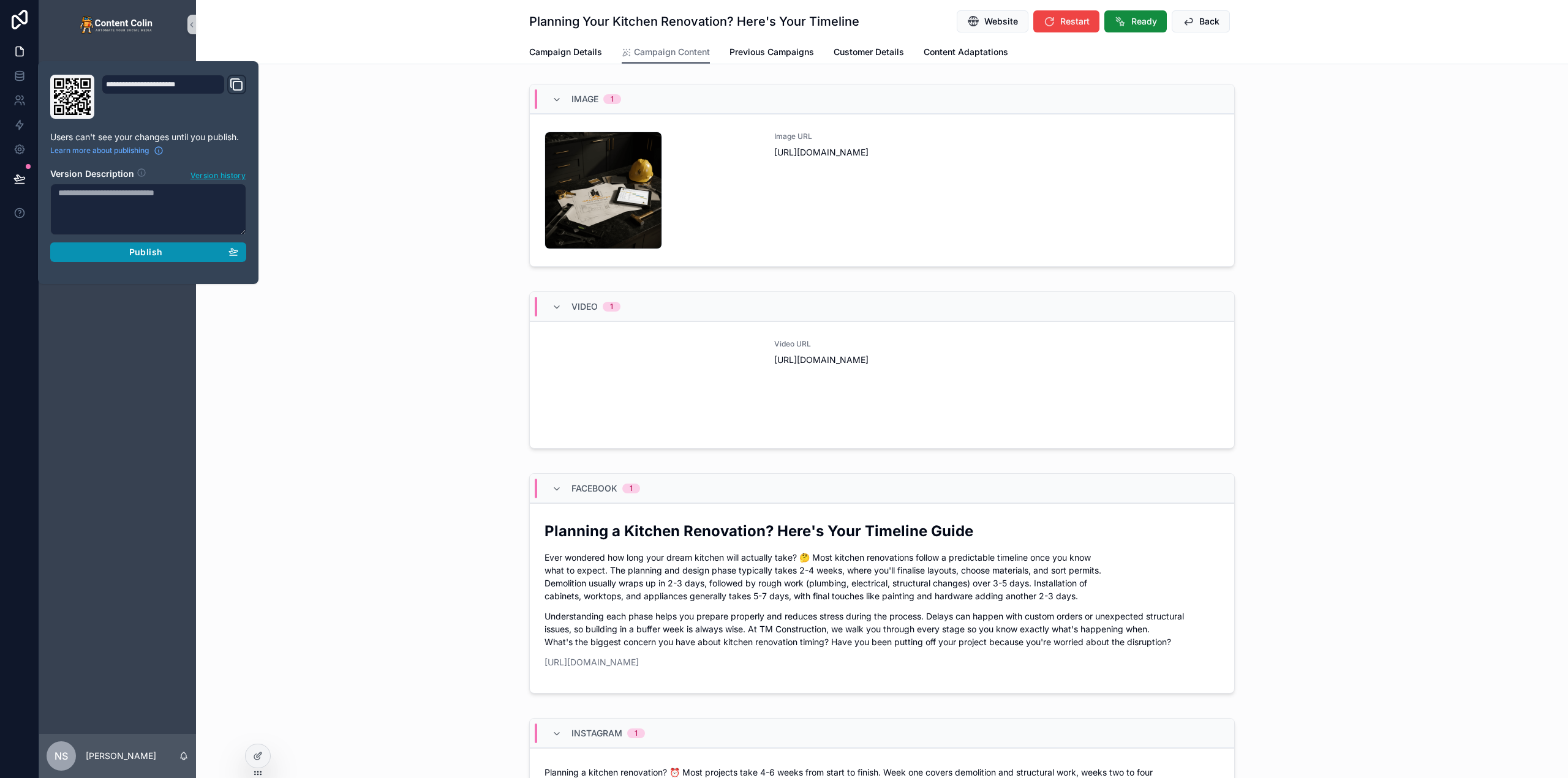
click at [238, 252] on icon "button" at bounding box center [233, 251] width 10 height 10
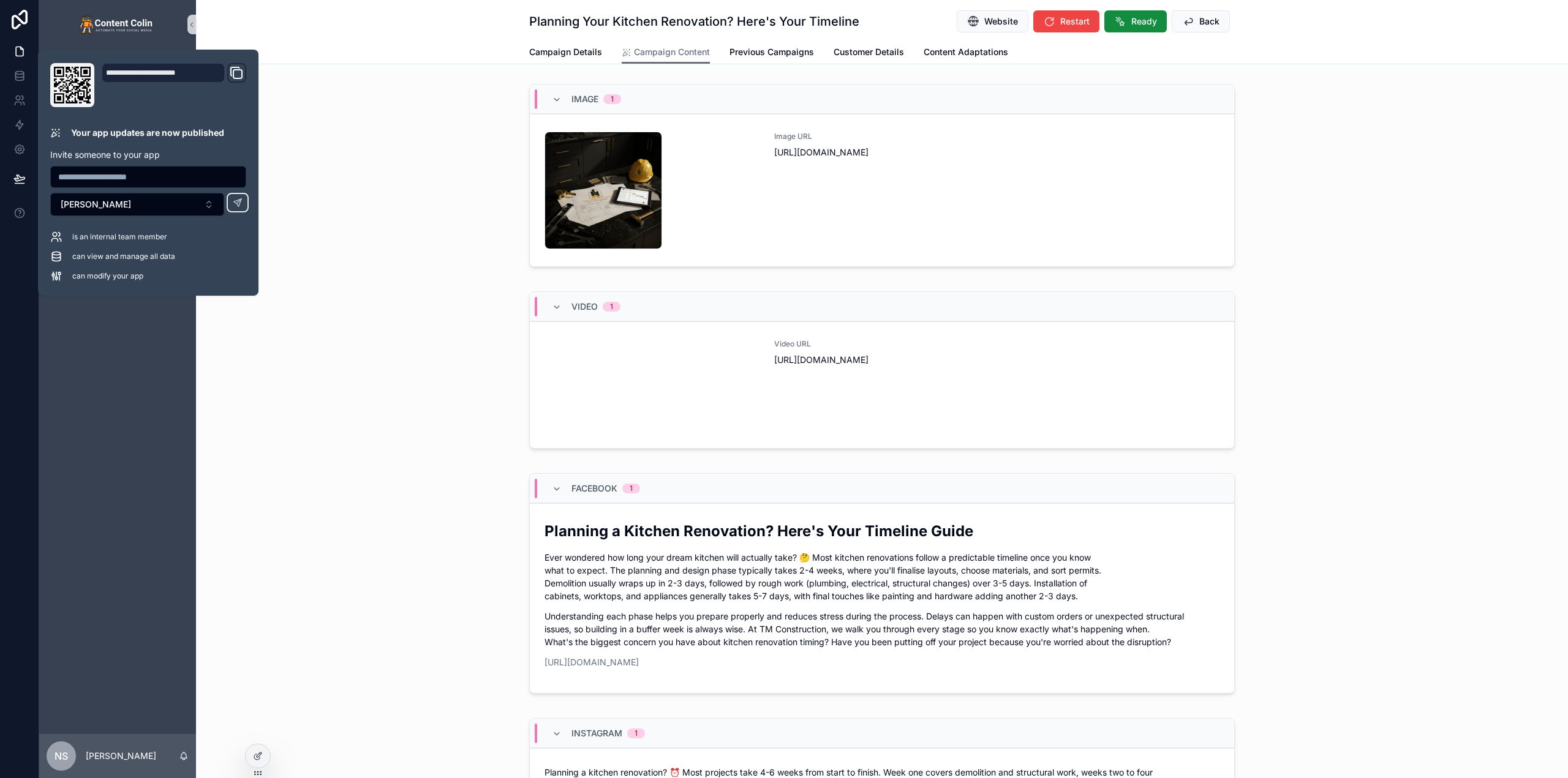
click at [401, 42] on div "Campaign Details Campaign Content Previous Campaigns Customer Details Content A…" at bounding box center [882, 52] width 1358 height 23
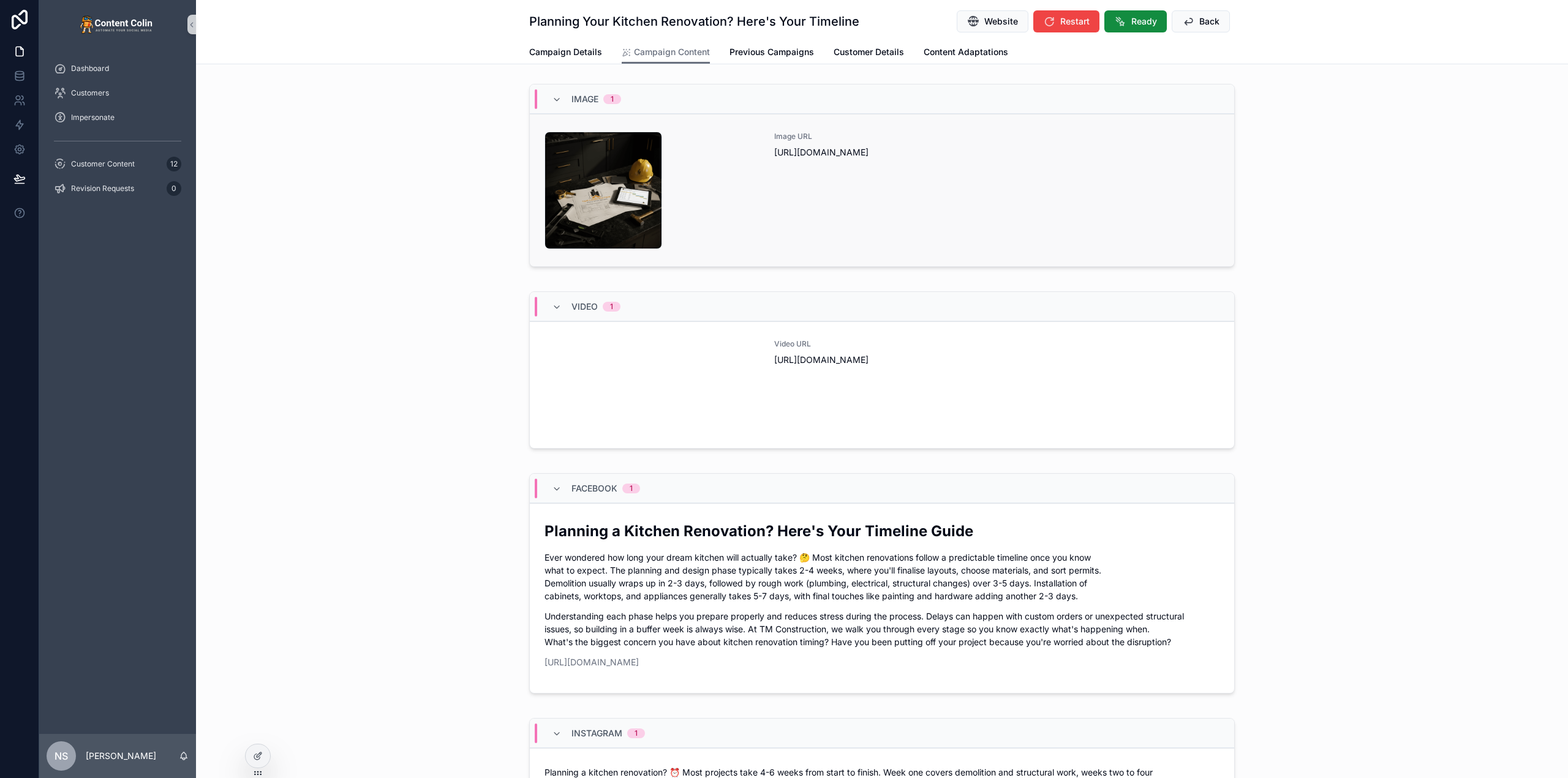
click at [843, 213] on div "Image URL https://cdn.contentcolin.com/tmconstruction/tmconstruction-1759184870…" at bounding box center [997, 190] width 446 height 118
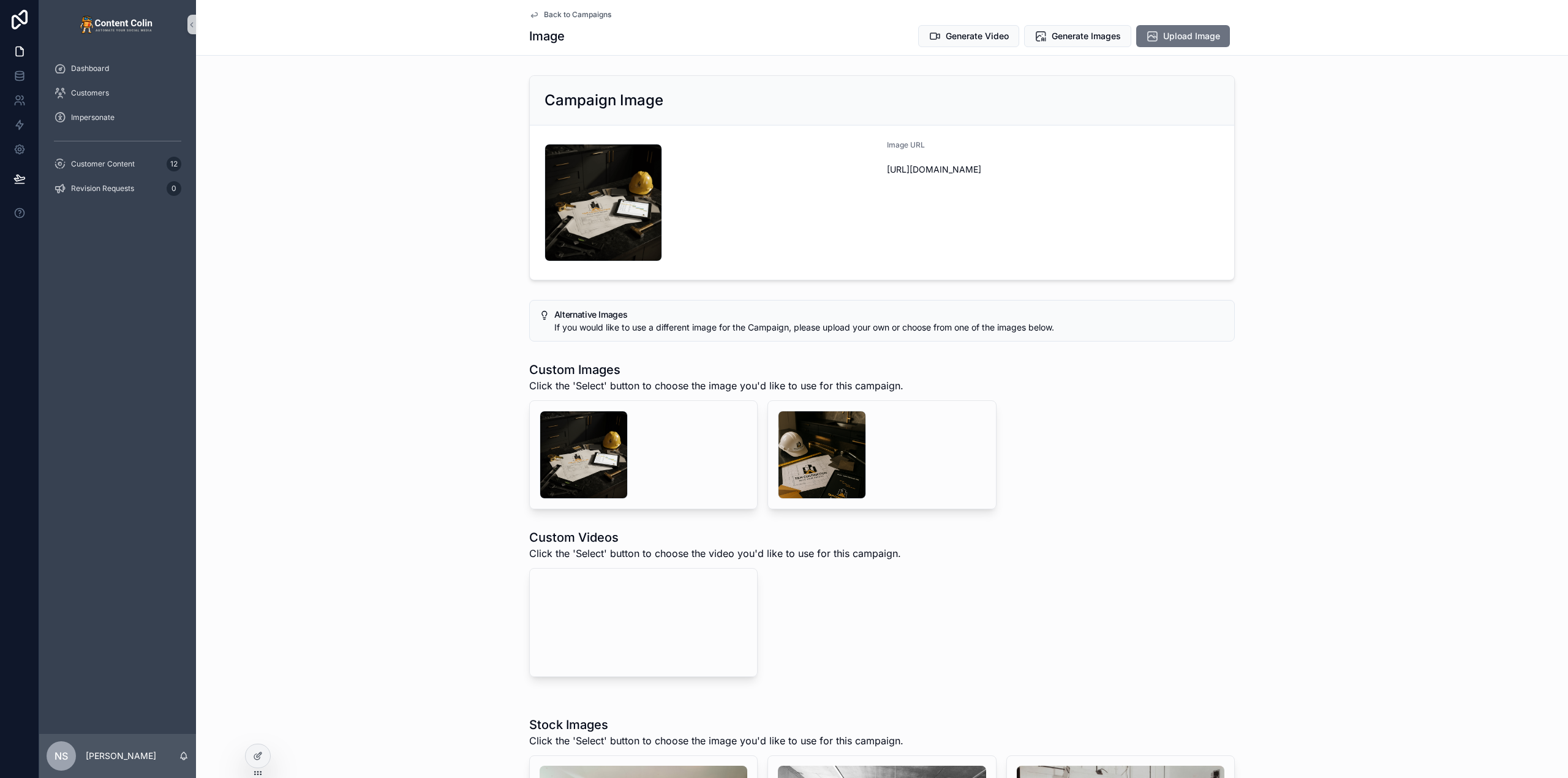
click at [577, 16] on span "Back to Campaigns" at bounding box center [577, 14] width 68 height 10
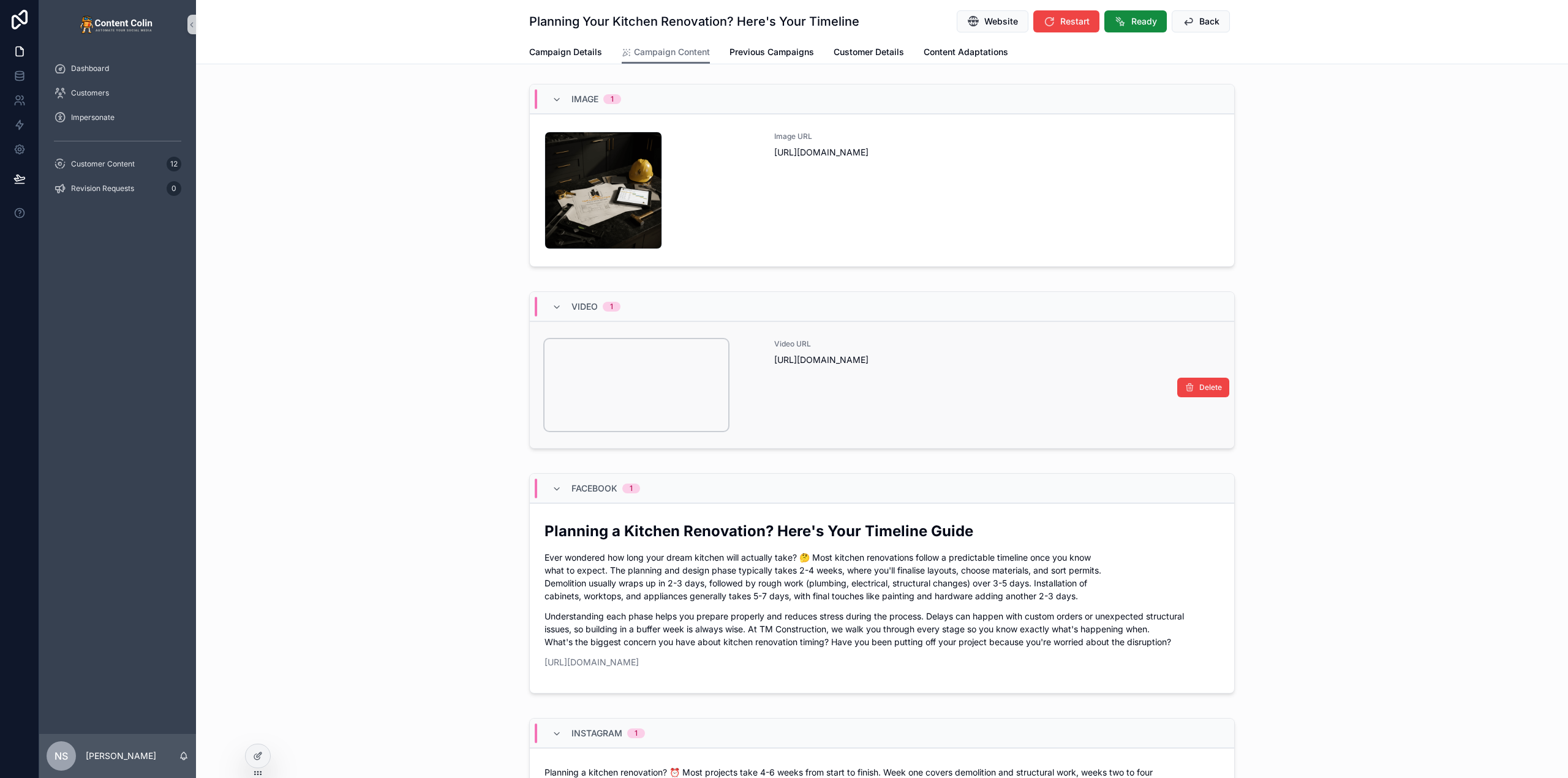
click at [594, 377] on video "scrollable content" at bounding box center [636, 384] width 184 height 92
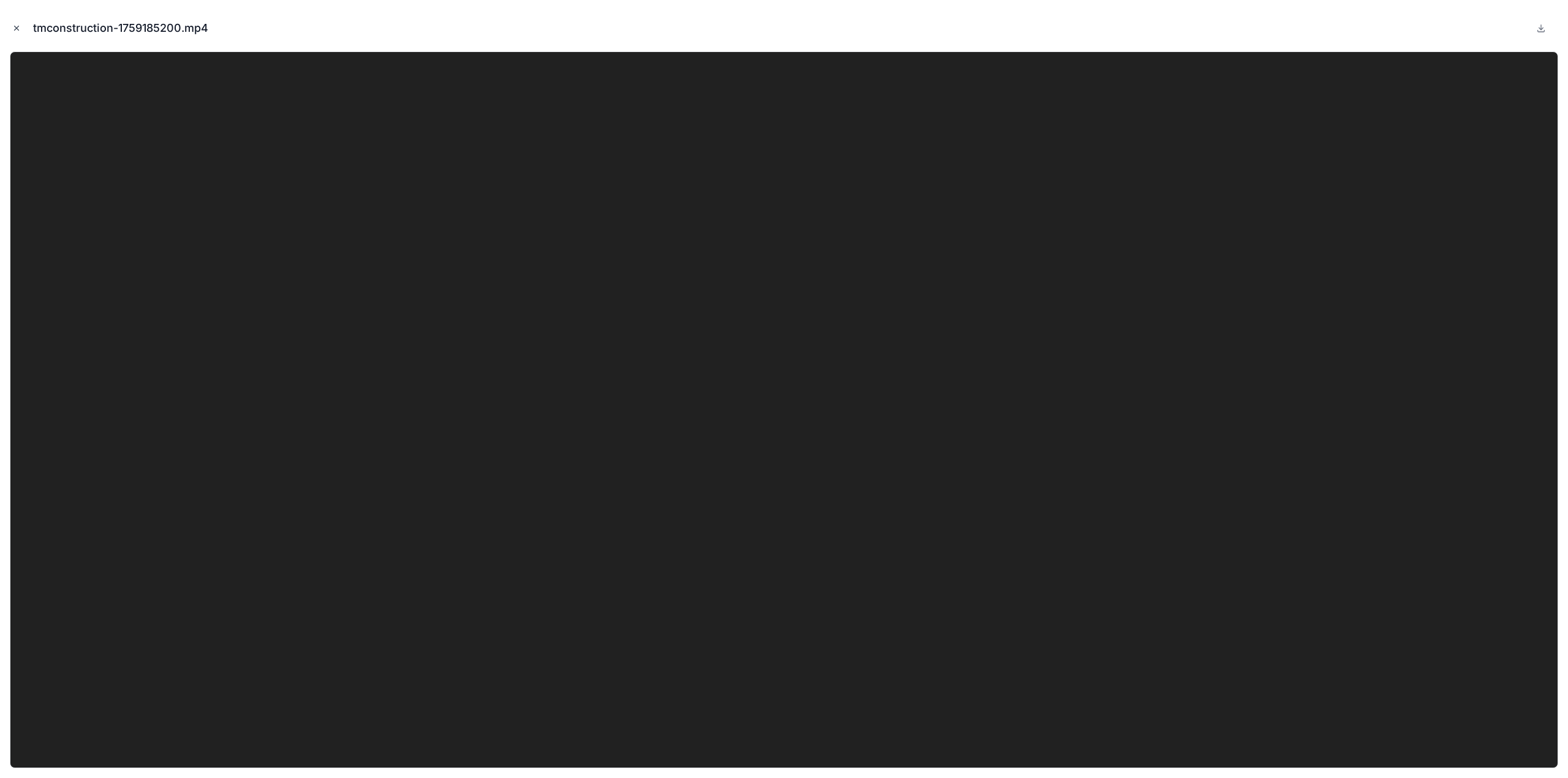
click at [18, 26] on icon "Close modal" at bounding box center [16, 28] width 8 height 8
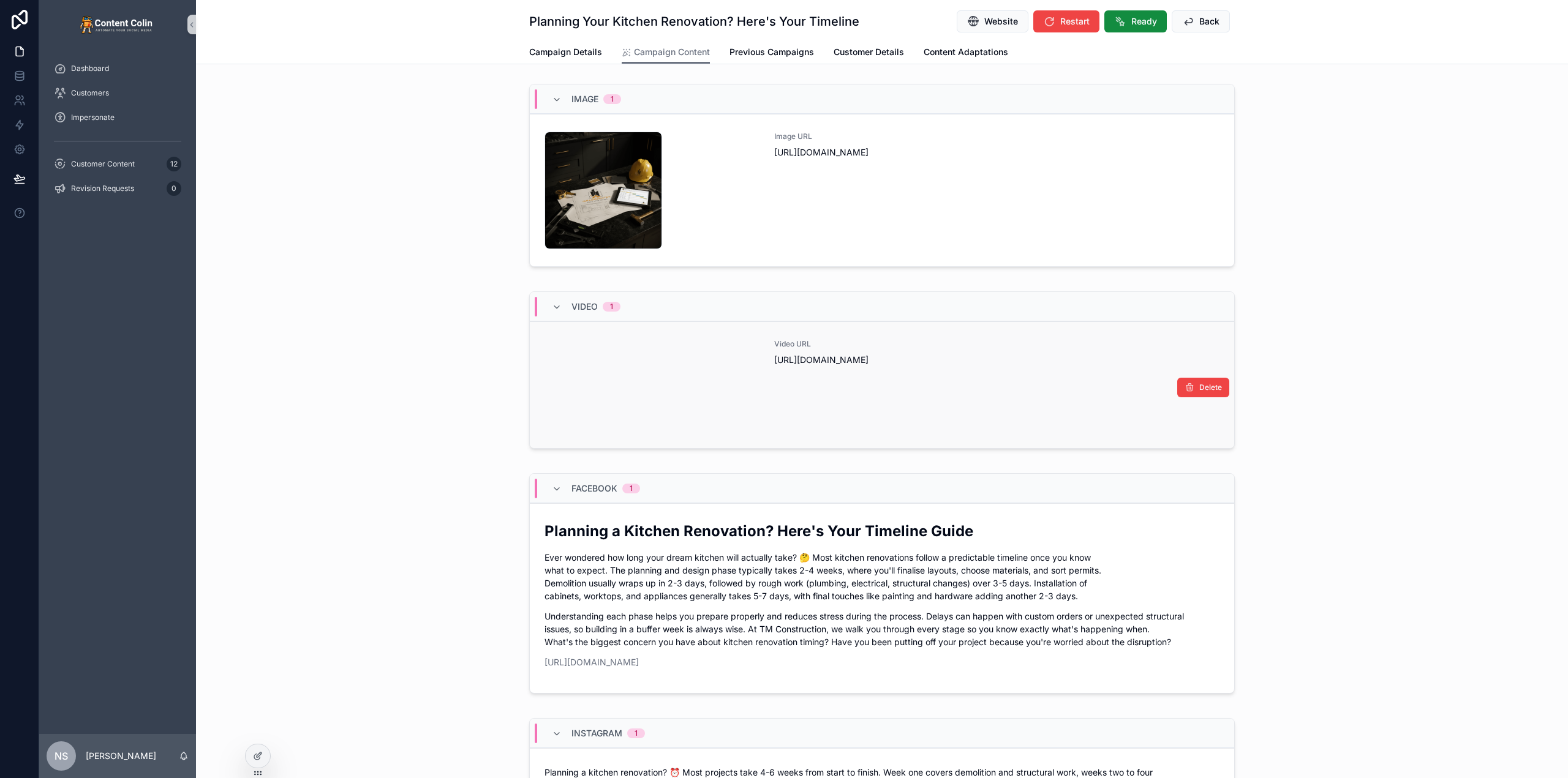
click at [970, 406] on div "Video URL https://cdn.contentcolin.com/tmconstruction/tmconstruction-1759185200…" at bounding box center [997, 384] width 446 height 92
click at [801, 218] on div "Image URL https://cdn.contentcolin.com/tmconstruction/tmconstruction-1759184870…" at bounding box center [997, 190] width 446 height 118
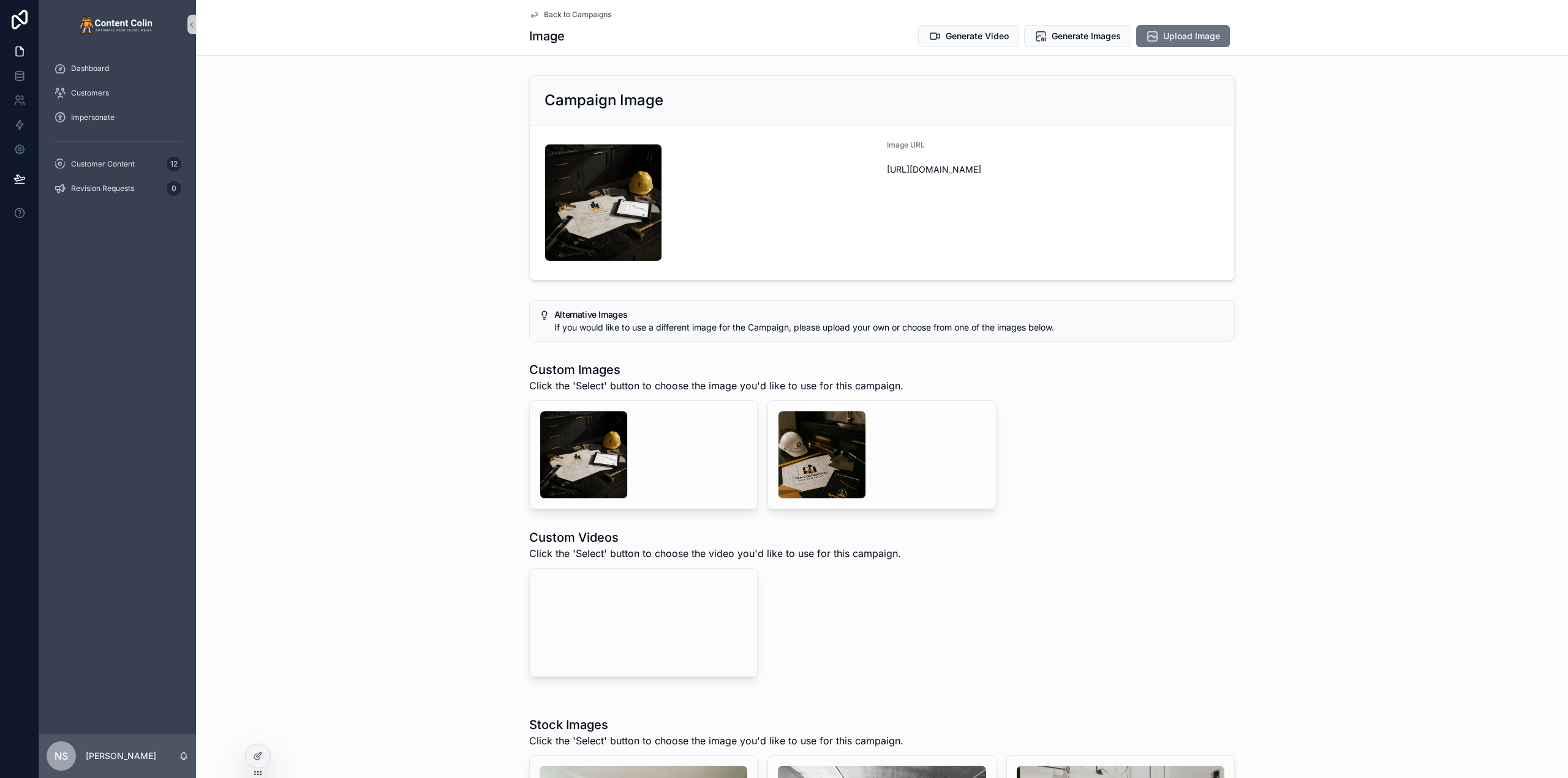
click at [584, 12] on span "Back to Campaigns" at bounding box center [577, 14] width 68 height 10
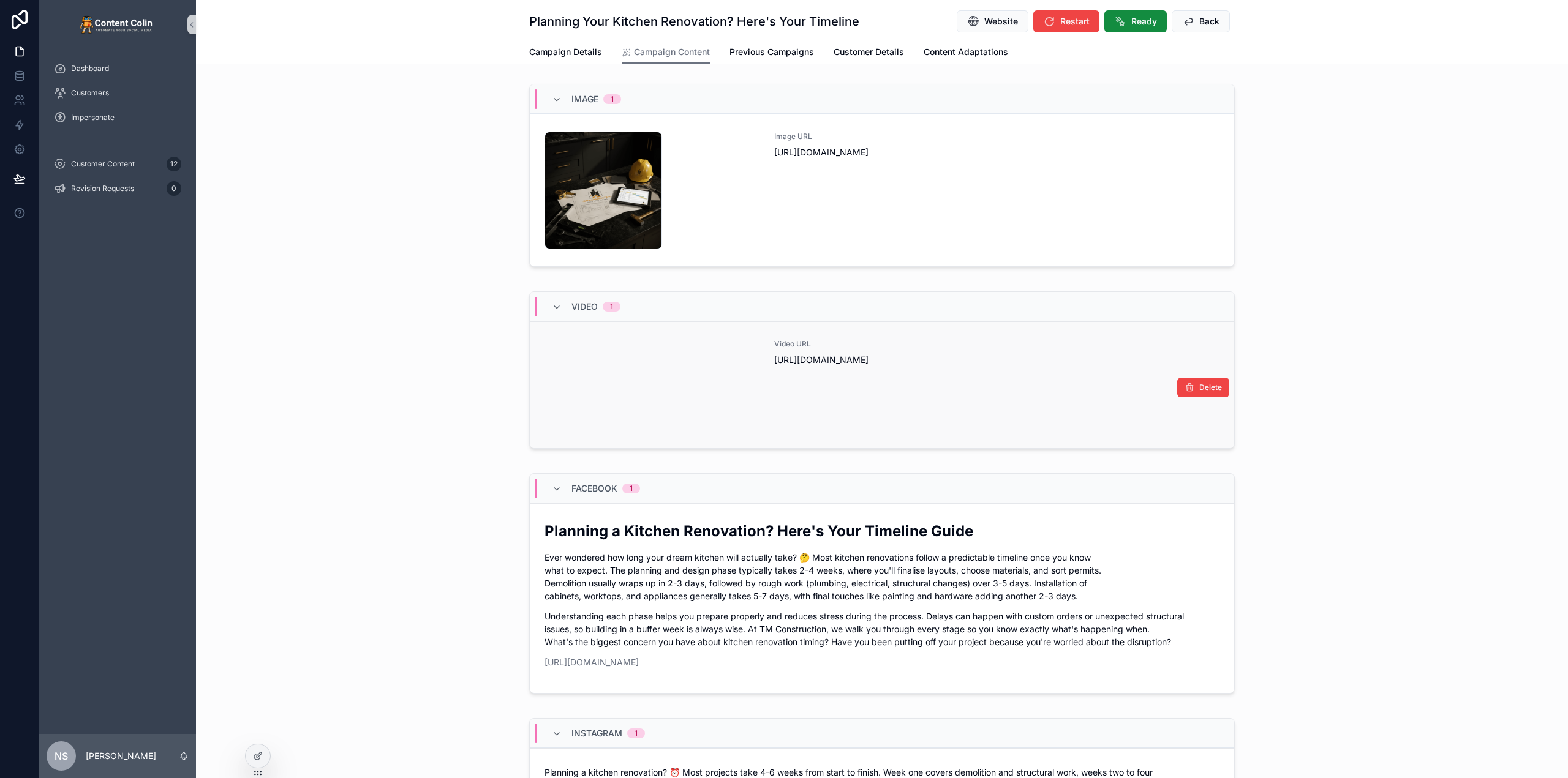
click at [902, 421] on div "Video URL https://cdn.contentcolin.com/tmconstruction/tmconstruction-1759185200…" at bounding box center [997, 384] width 446 height 92
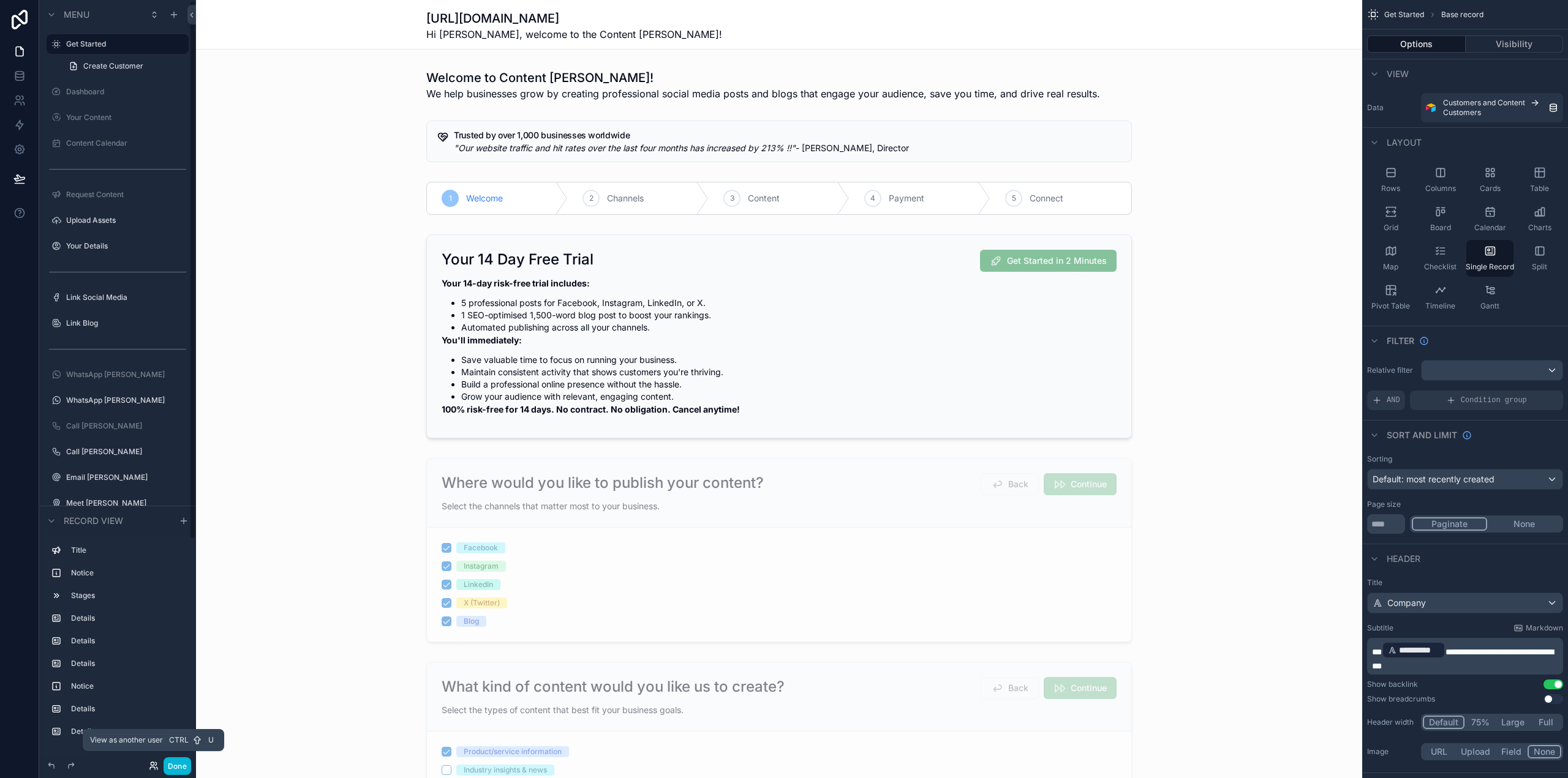
click at [151, 768] on icon at bounding box center [153, 766] width 10 height 10
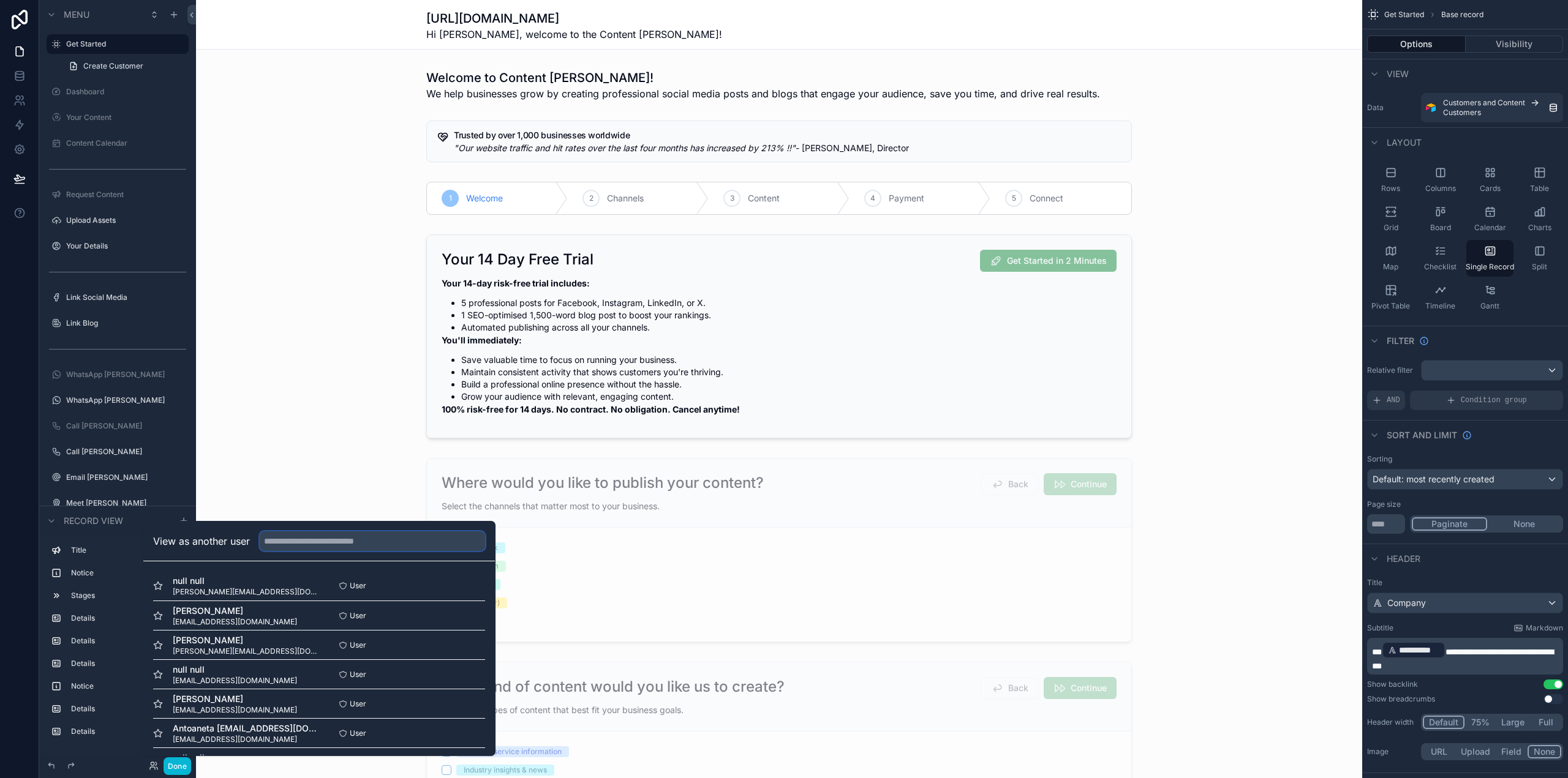
click at [301, 541] on input "text" at bounding box center [372, 541] width 225 height 19
type input "**********"
click at [465, 705] on button "Select" at bounding box center [469, 703] width 32 height 18
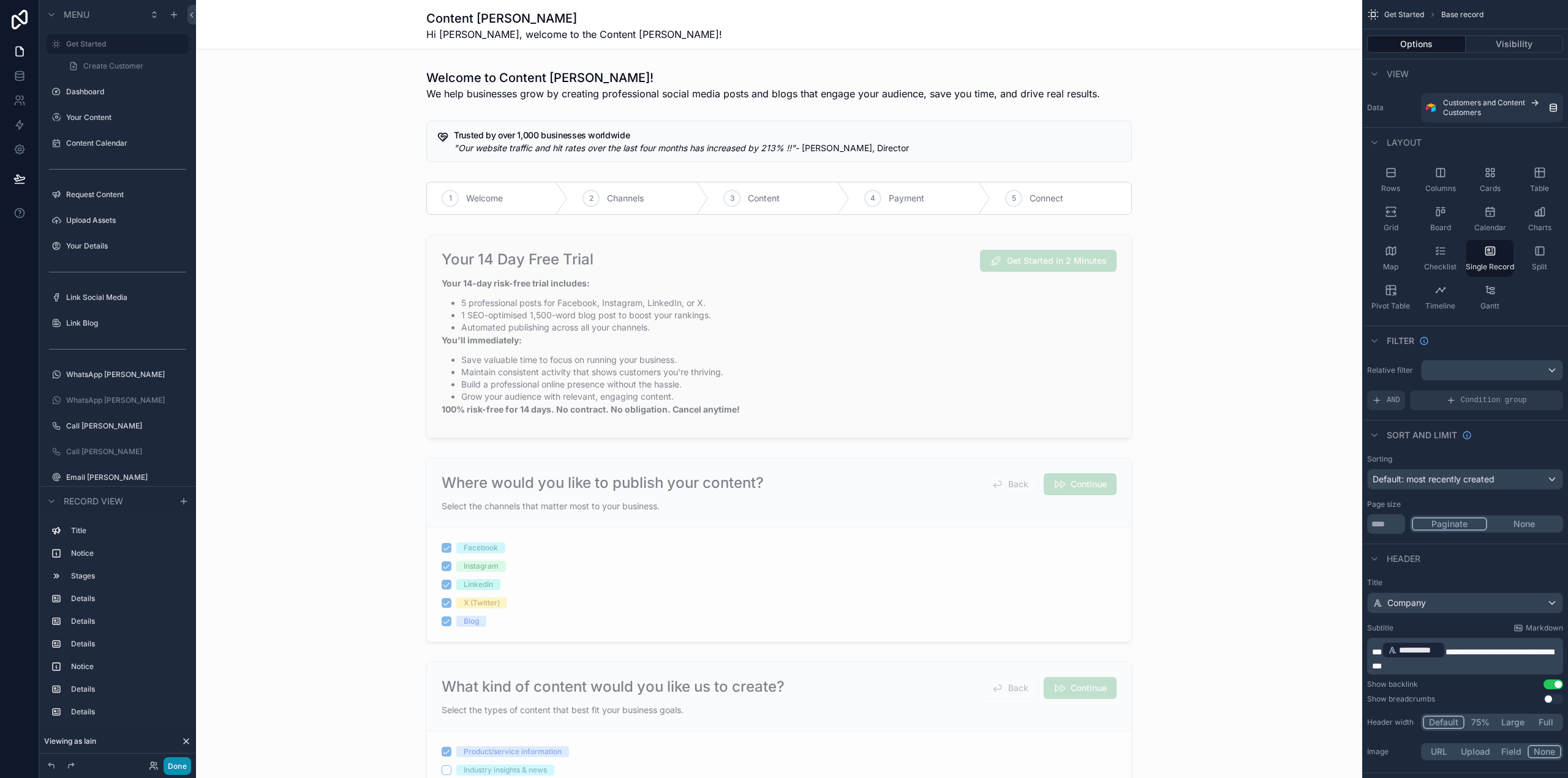
click at [181, 766] on button "Done" at bounding box center [177, 766] width 27 height 18
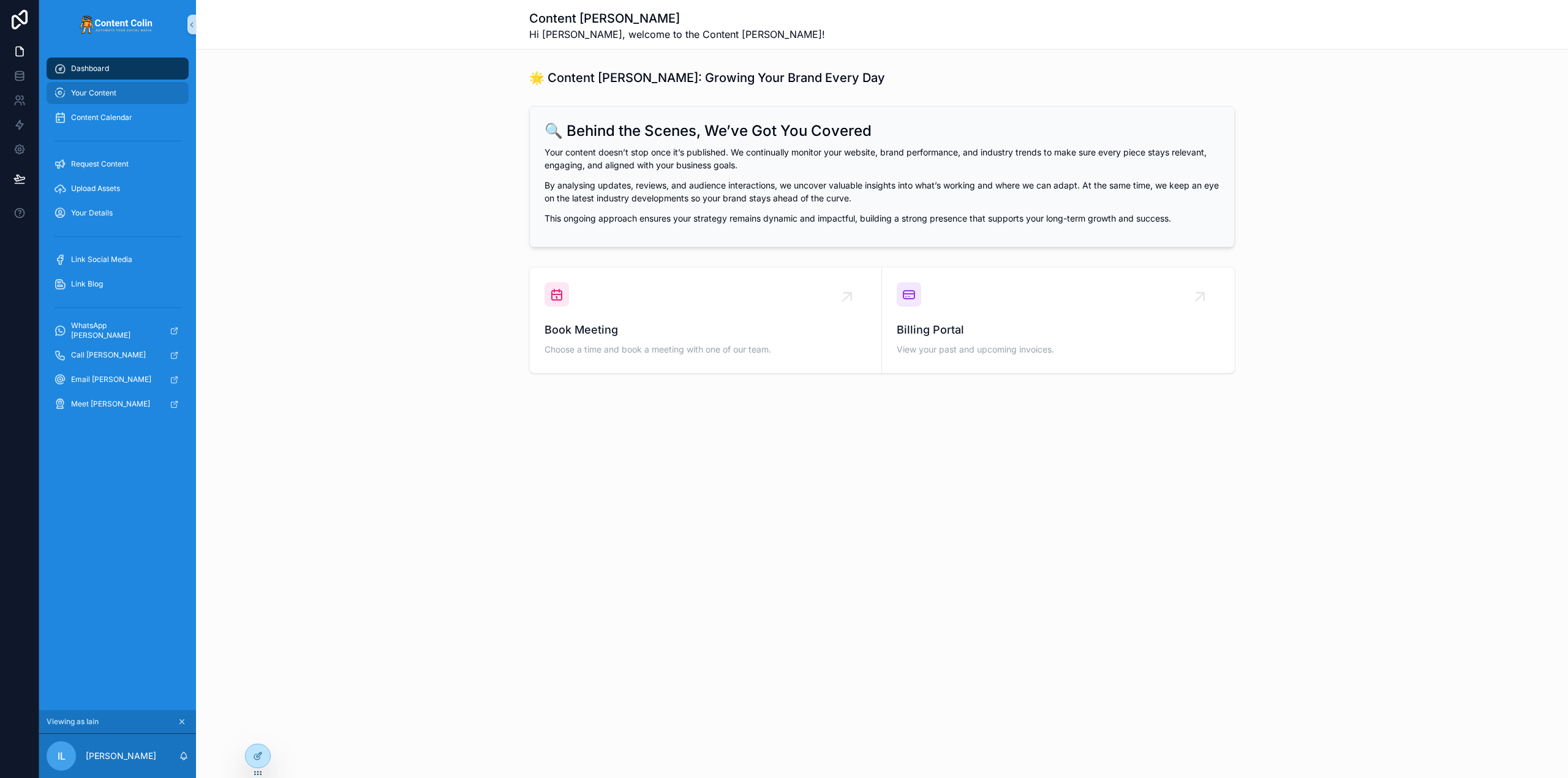
click at [111, 92] on span "Your Content" at bounding box center [94, 93] width 45 height 10
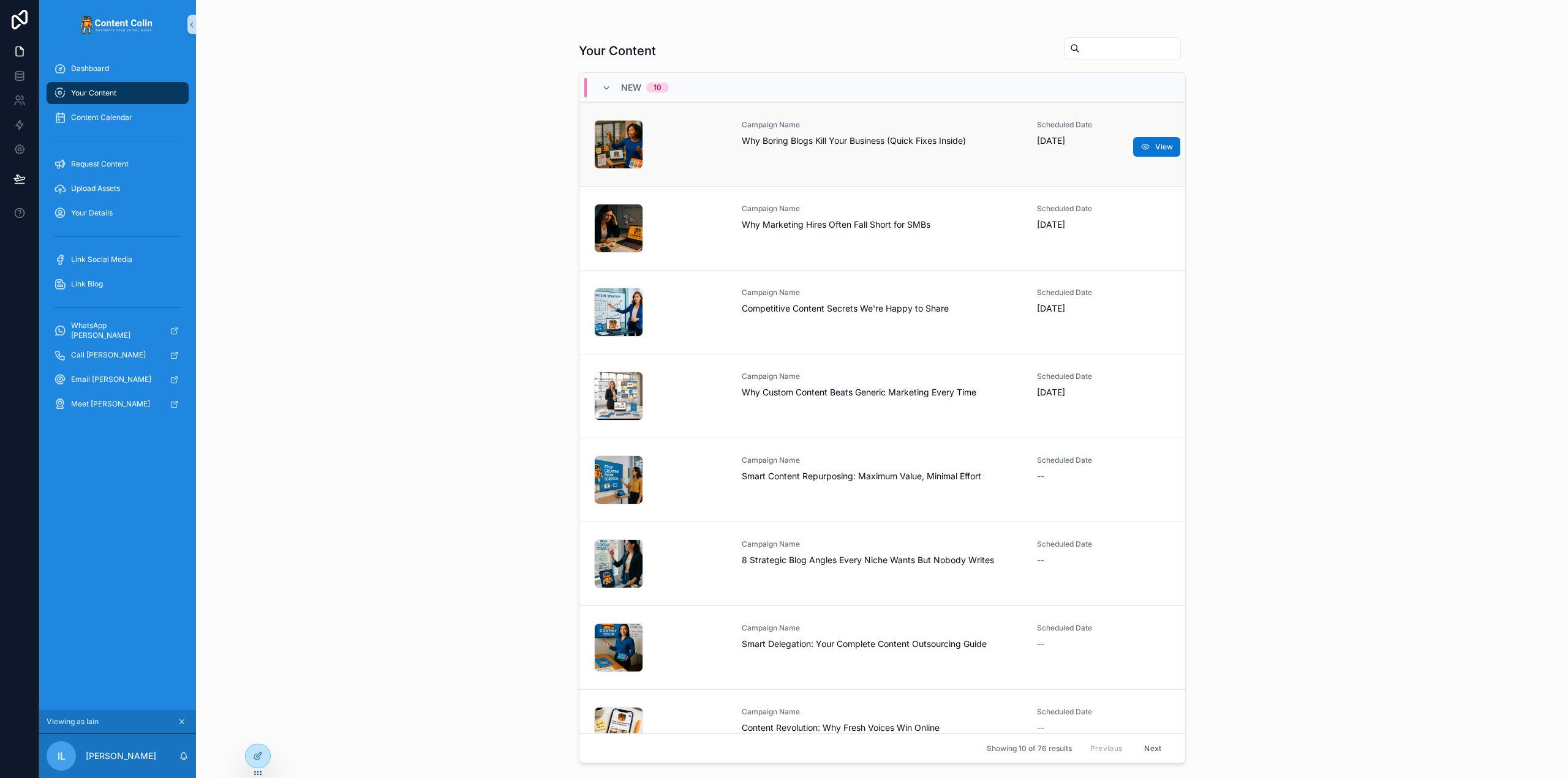
click at [815, 144] on span "Why Boring Blogs Kill Your Business (Quick Fixes Inside)" at bounding box center [882, 140] width 281 height 12
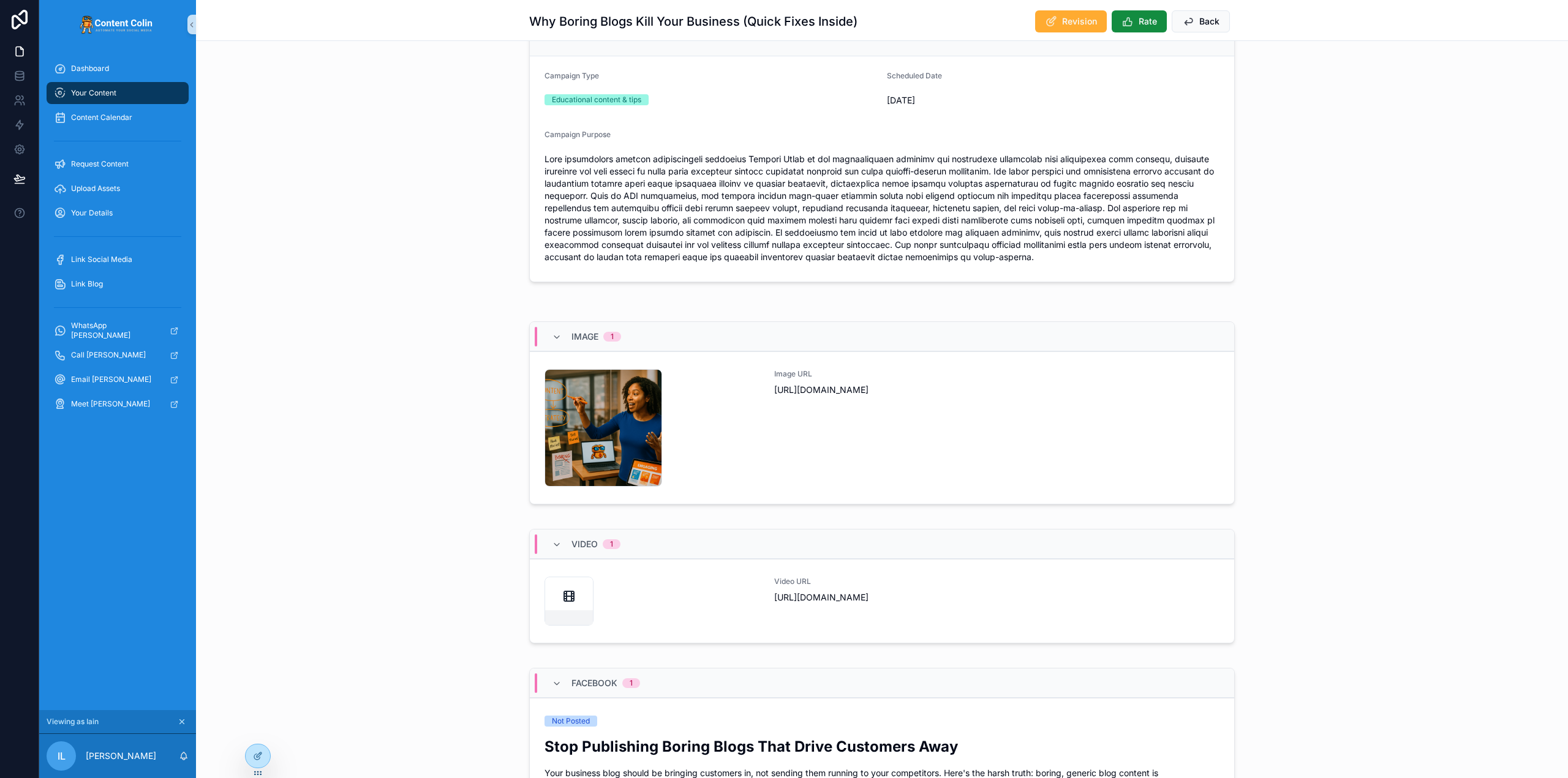
scroll to position [123, 0]
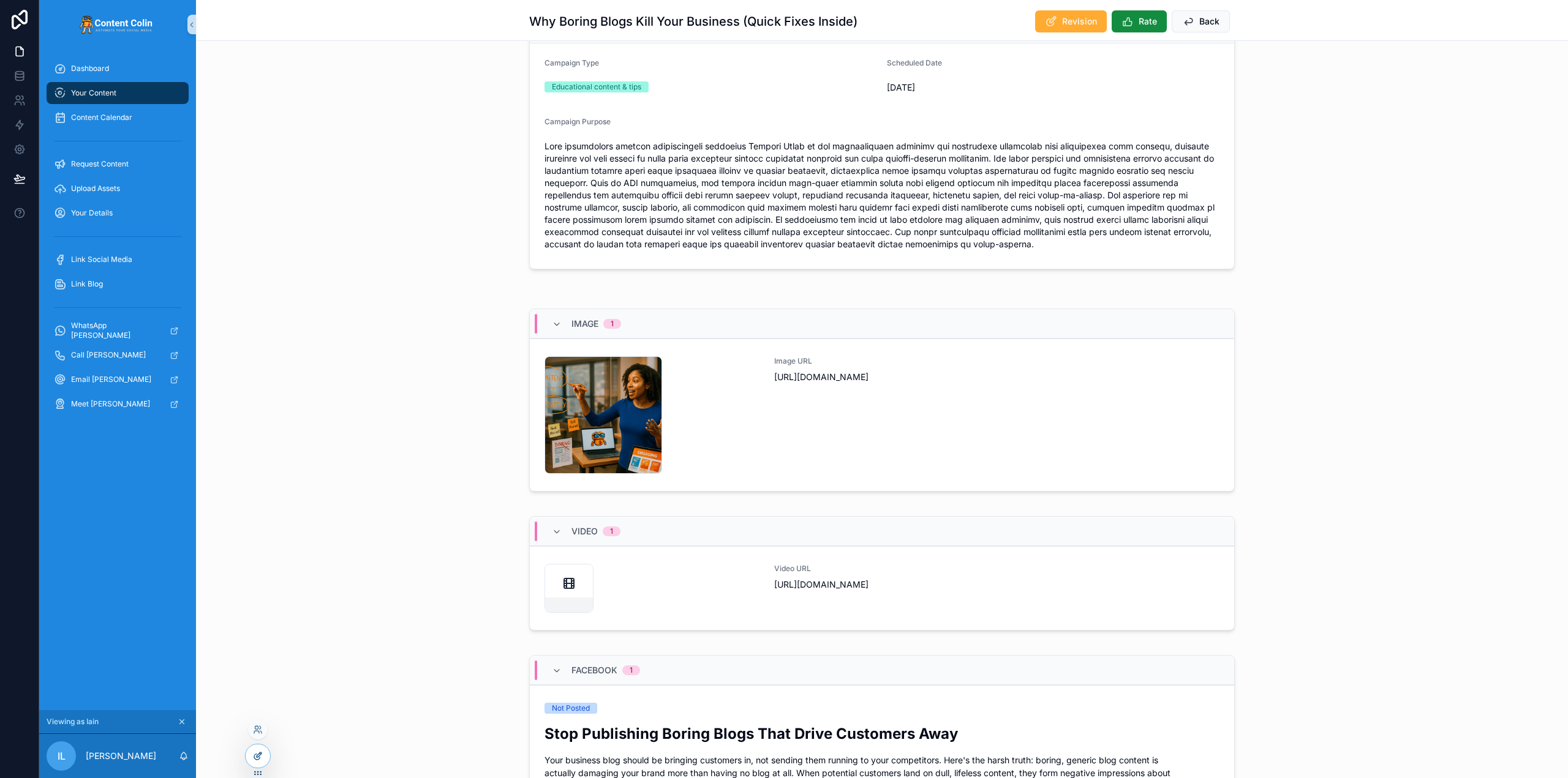
click at [254, 756] on icon at bounding box center [257, 757] width 5 height 5
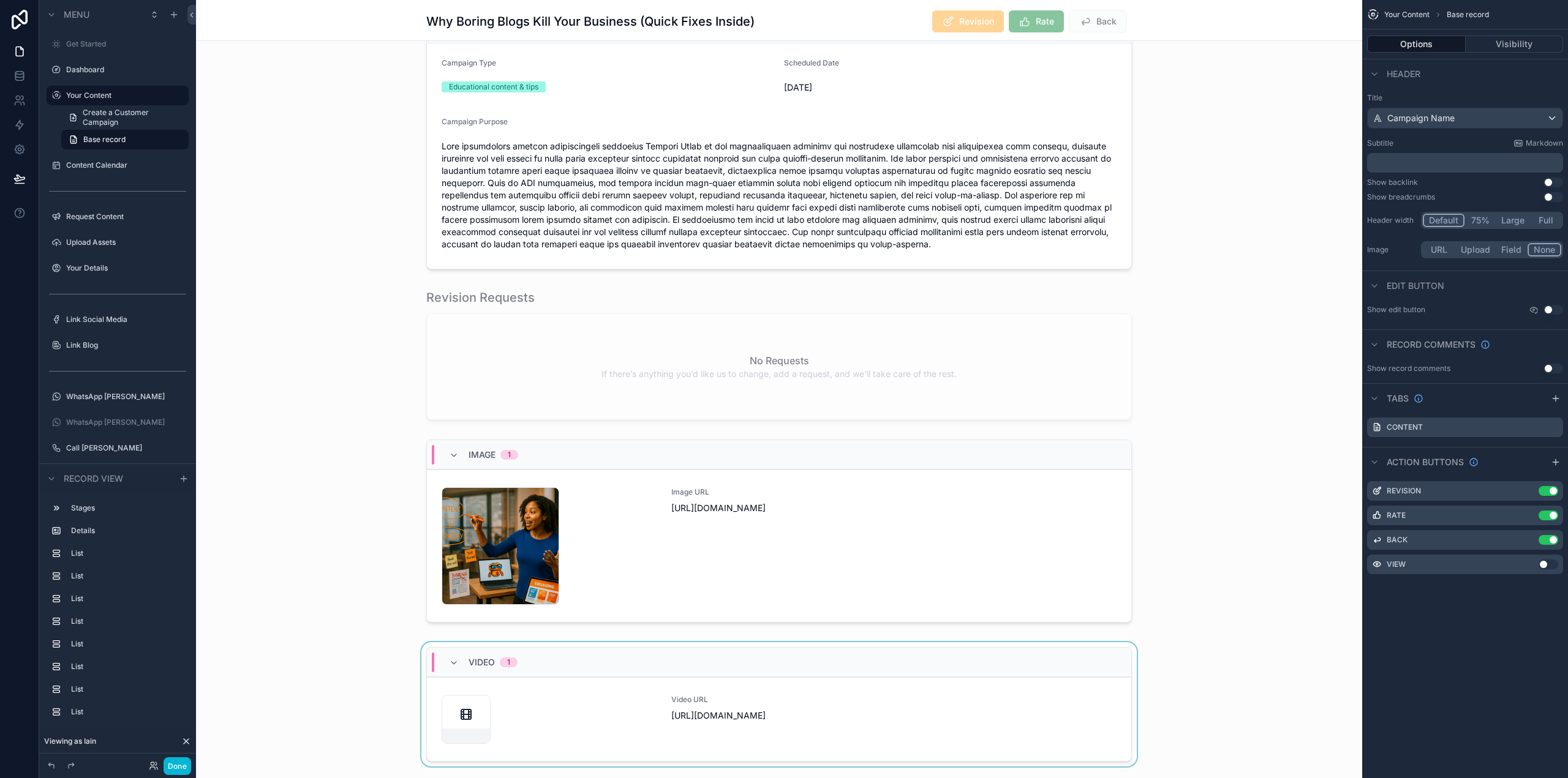
click at [816, 696] on div "scrollable content" at bounding box center [779, 707] width 1166 height 129
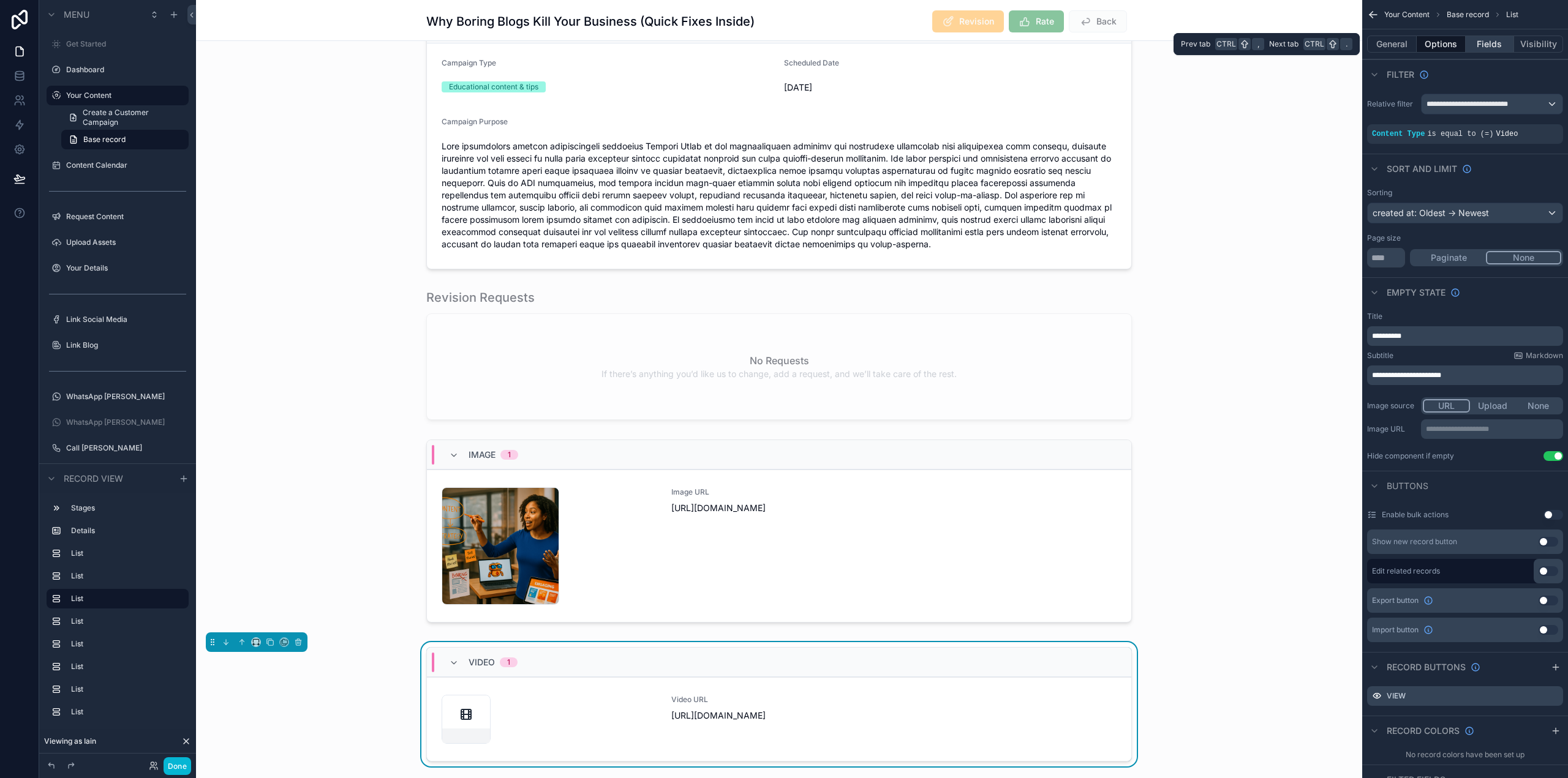
click at [1484, 44] on button "Fields" at bounding box center [1489, 44] width 49 height 17
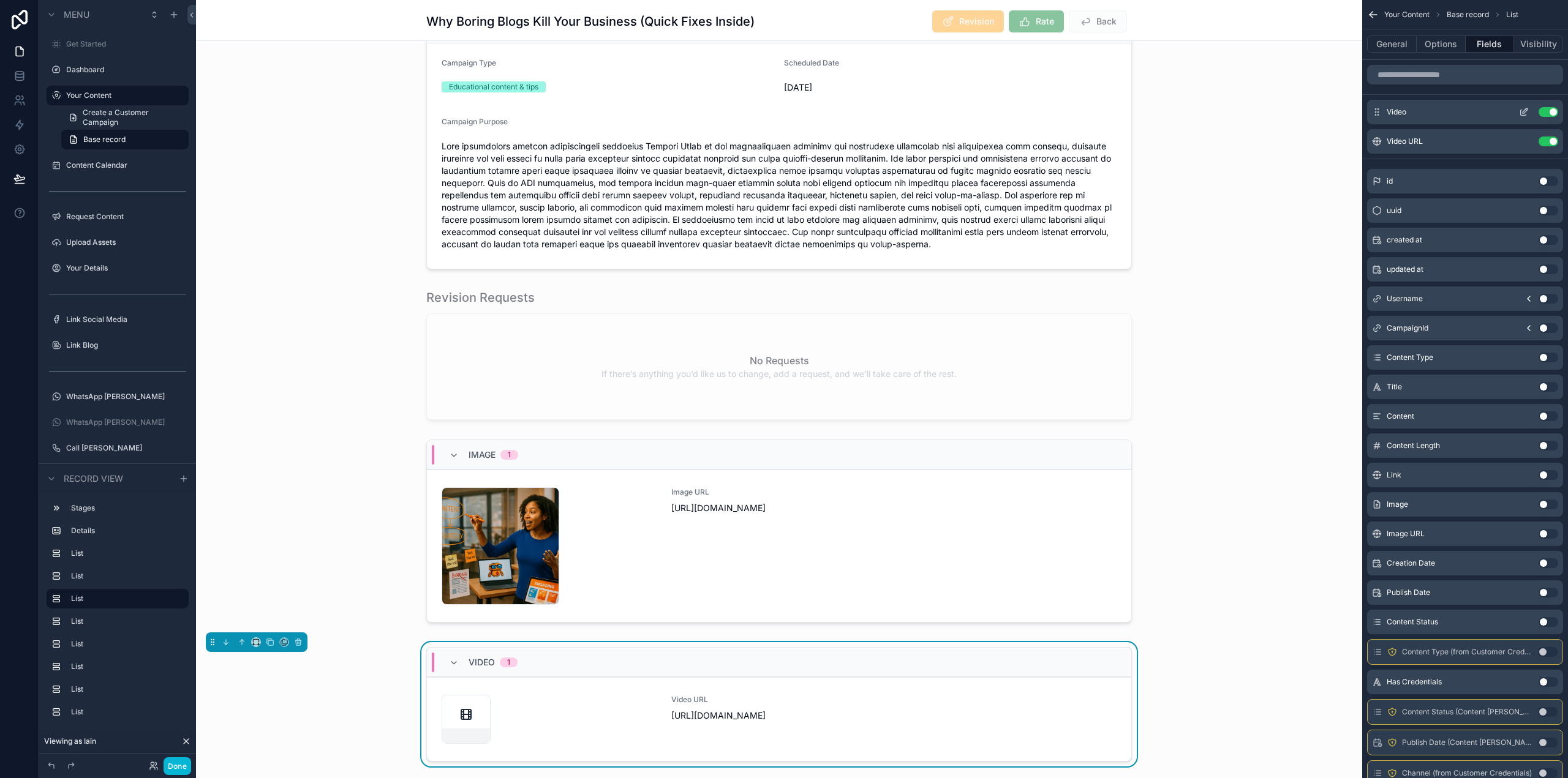
click at [1523, 113] on icon "scrollable content" at bounding box center [1525, 111] width 5 height 5
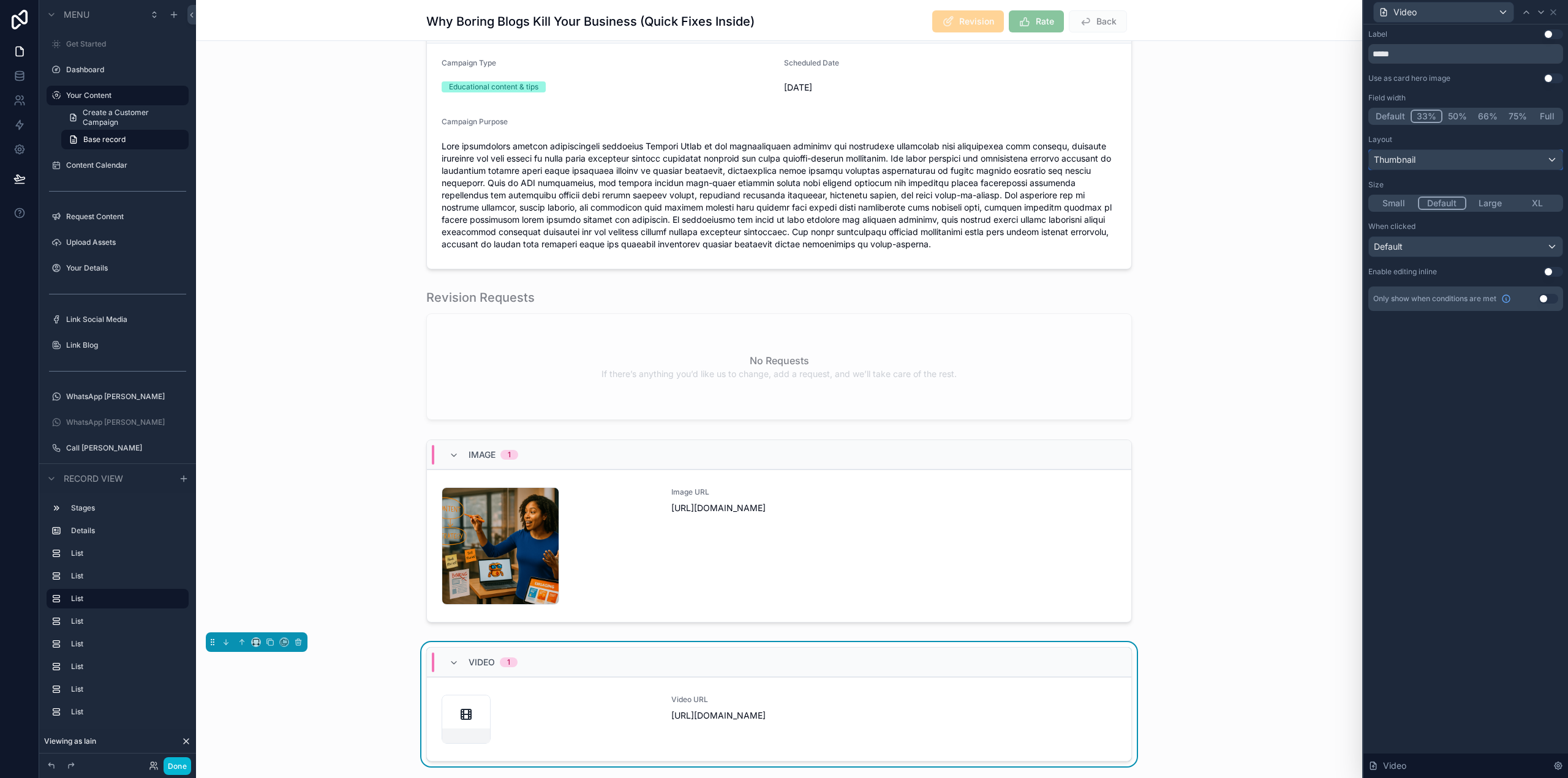
click at [1454, 150] on div "Thumbnail" at bounding box center [1465, 160] width 194 height 19
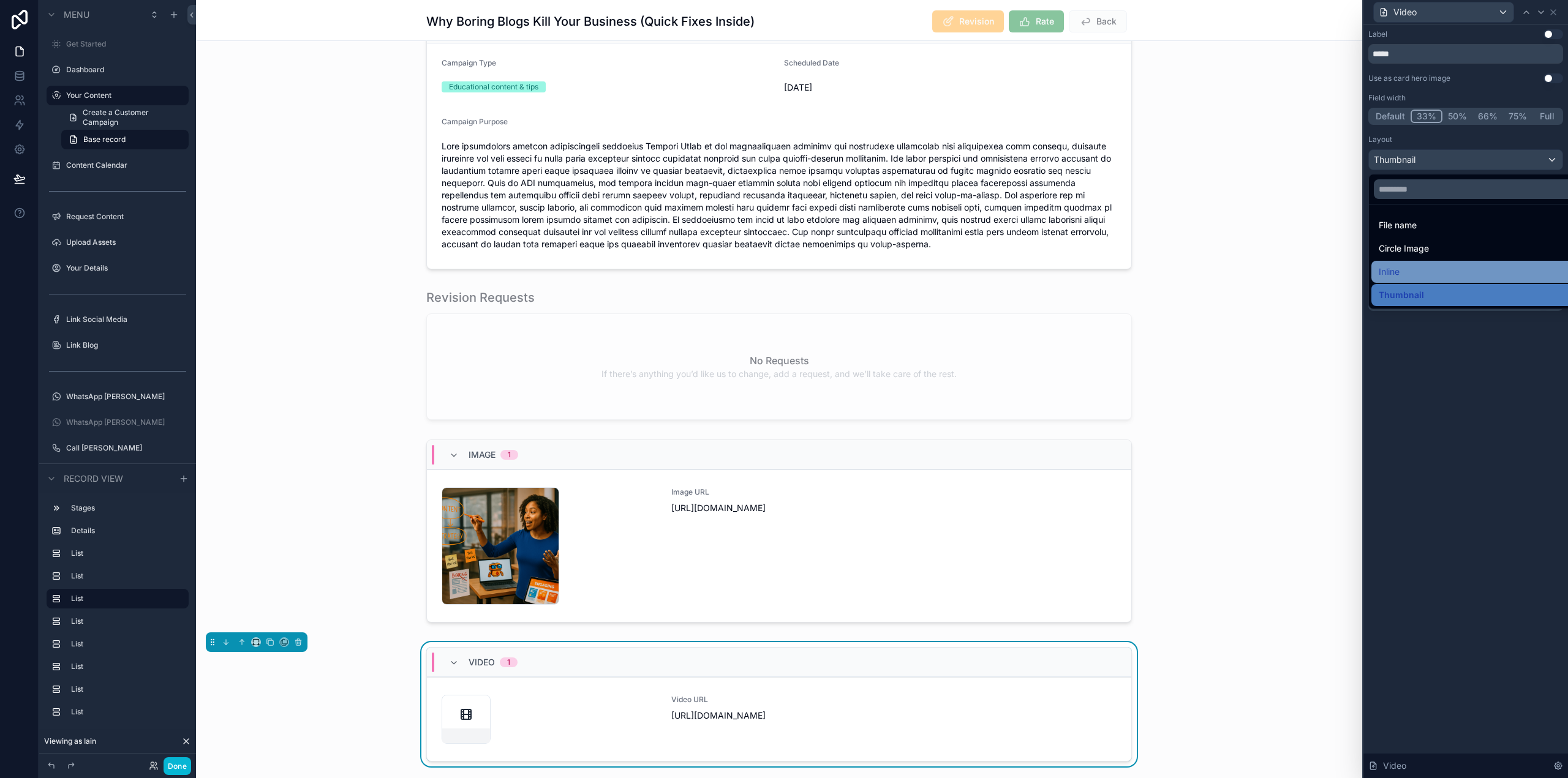
click at [1410, 271] on div "Inline" at bounding box center [1480, 271] width 202 height 15
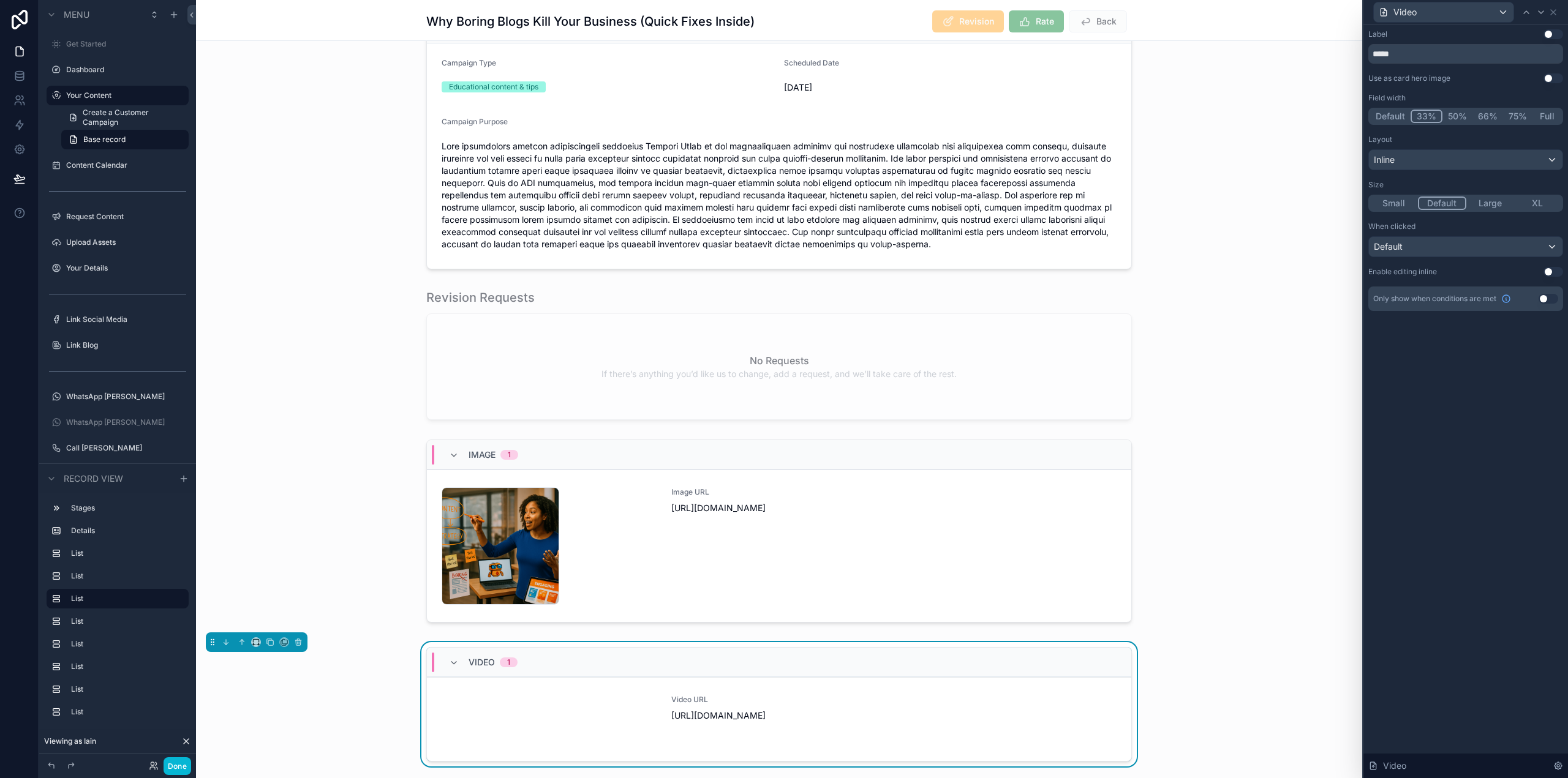
click at [1540, 201] on button "XL" at bounding box center [1538, 203] width 48 height 14
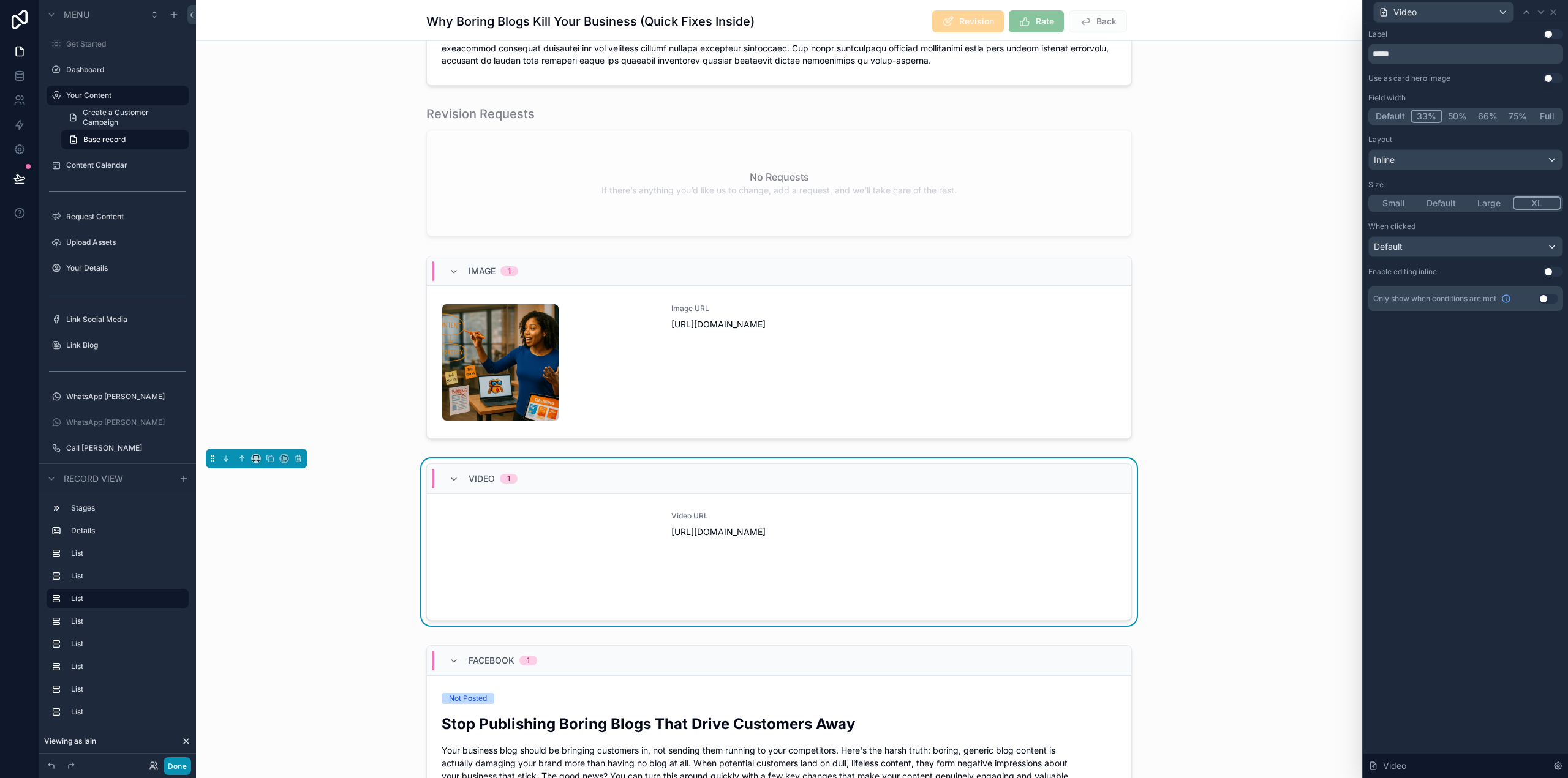
click at [179, 762] on button "Done" at bounding box center [177, 766] width 27 height 18
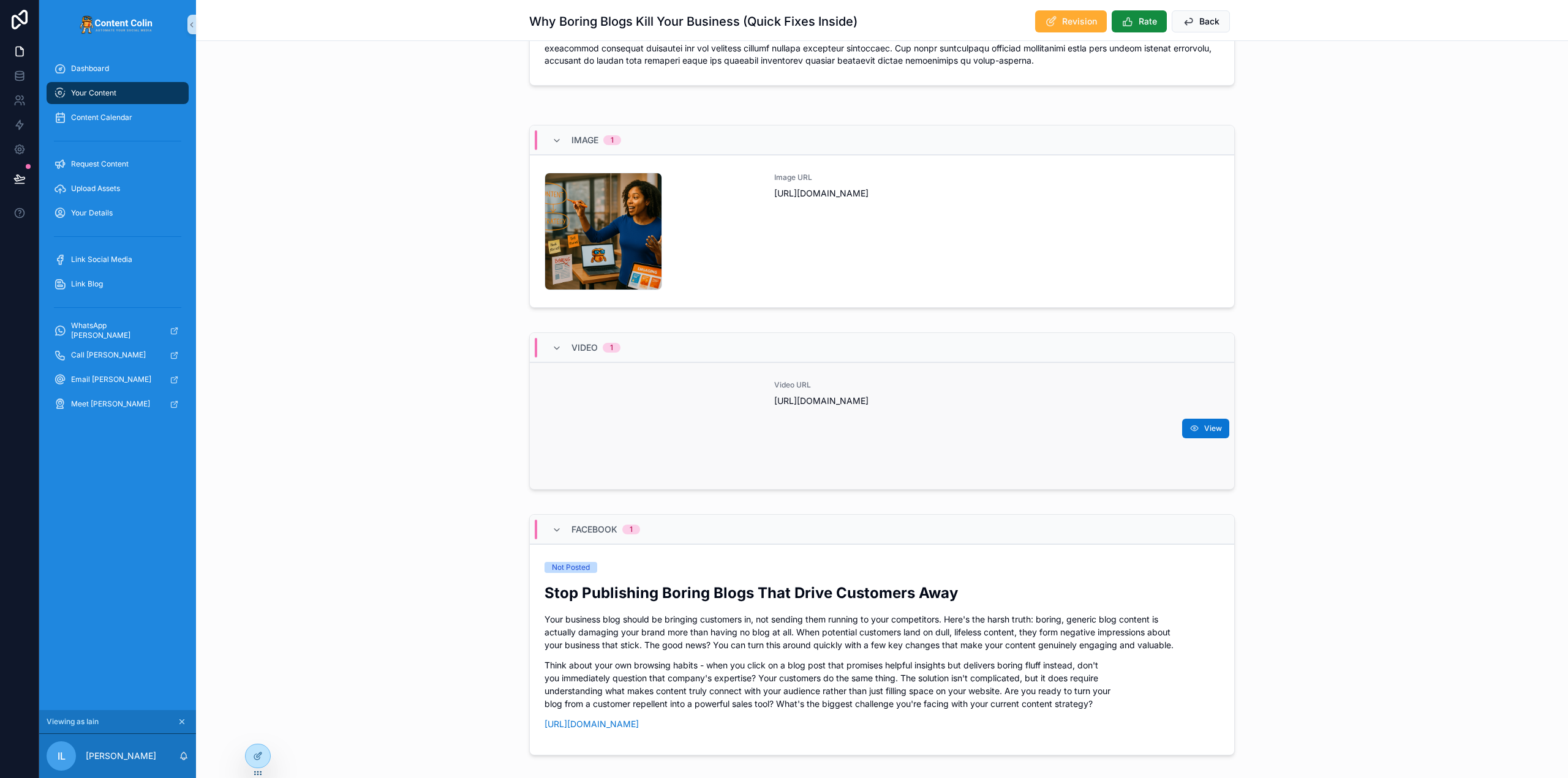
click at [856, 425] on div "Video URL [URL][DOMAIN_NAME]" at bounding box center [997, 426] width 446 height 92
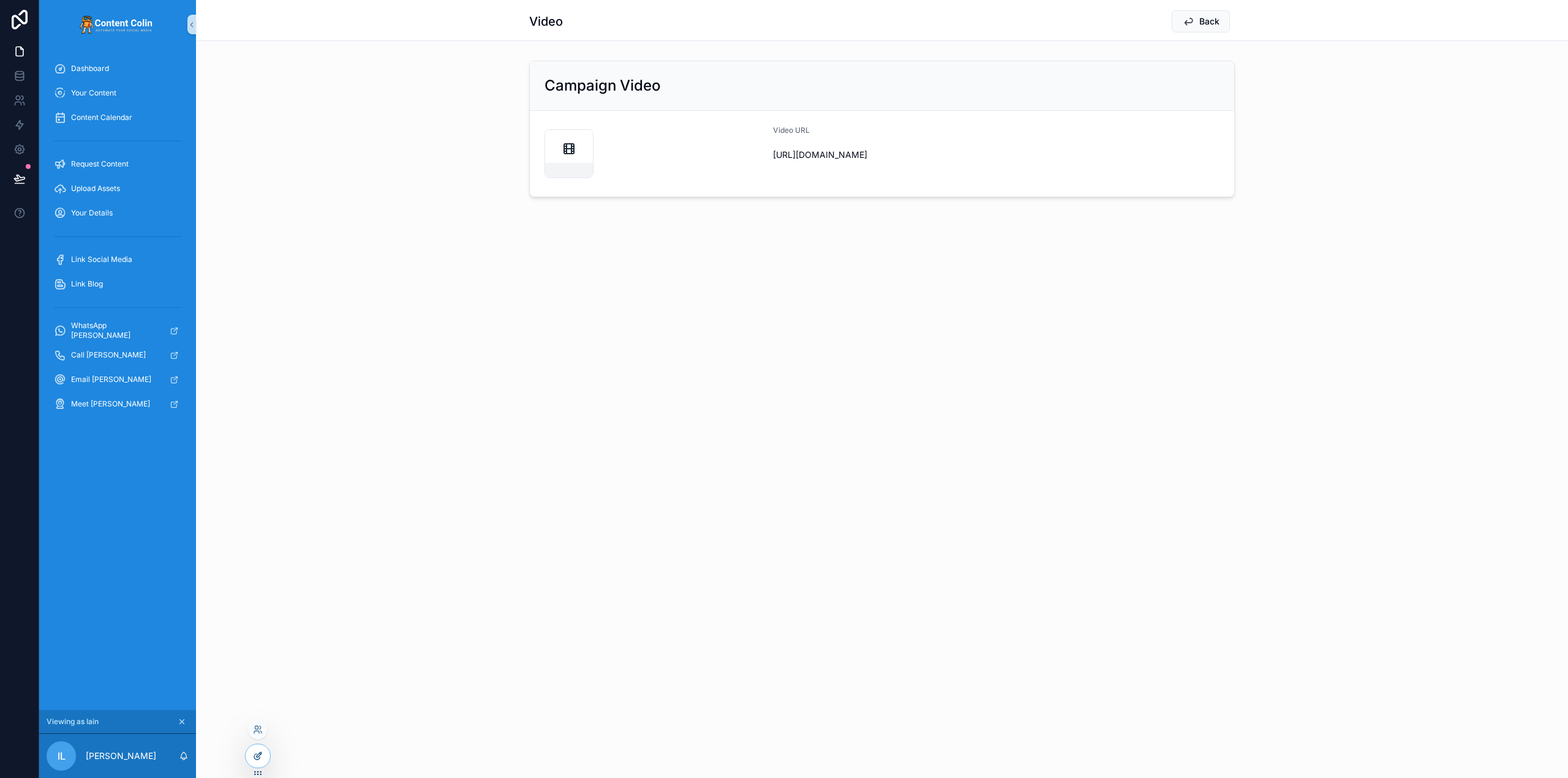
click at [262, 755] on icon at bounding box center [257, 756] width 10 height 10
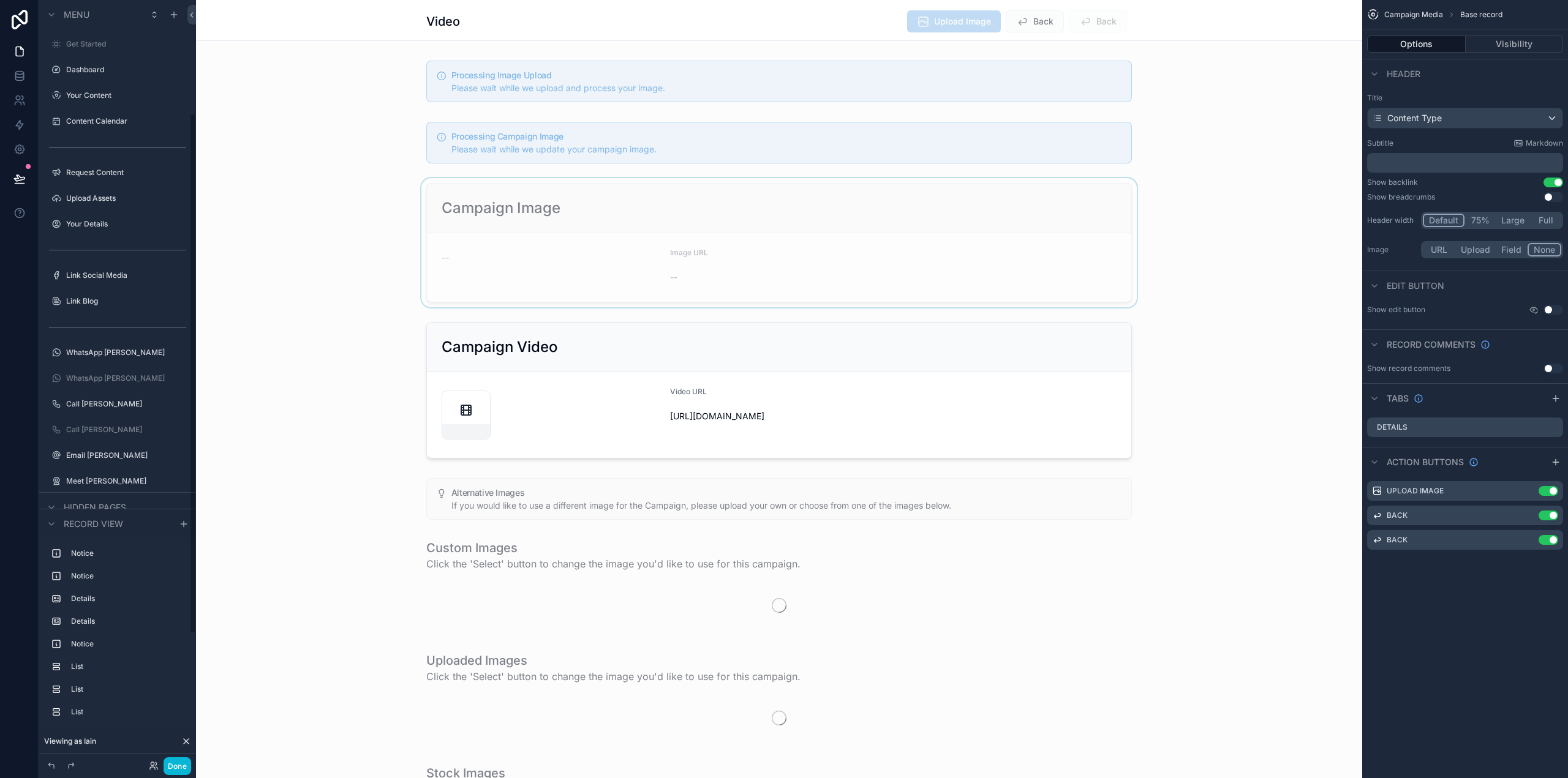
scroll to position [166, 0]
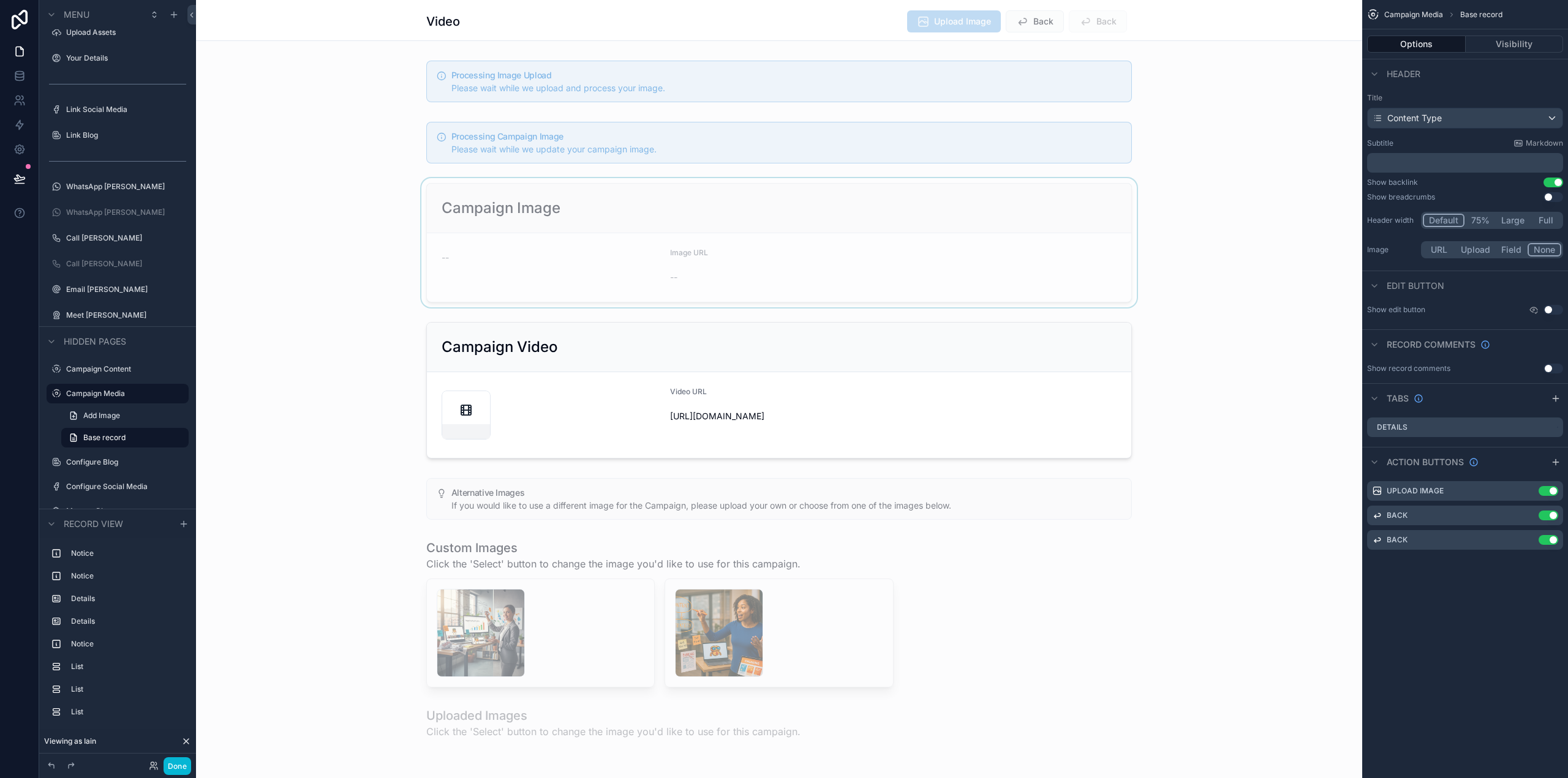
click at [569, 279] on div "scrollable content" at bounding box center [779, 242] width 1166 height 129
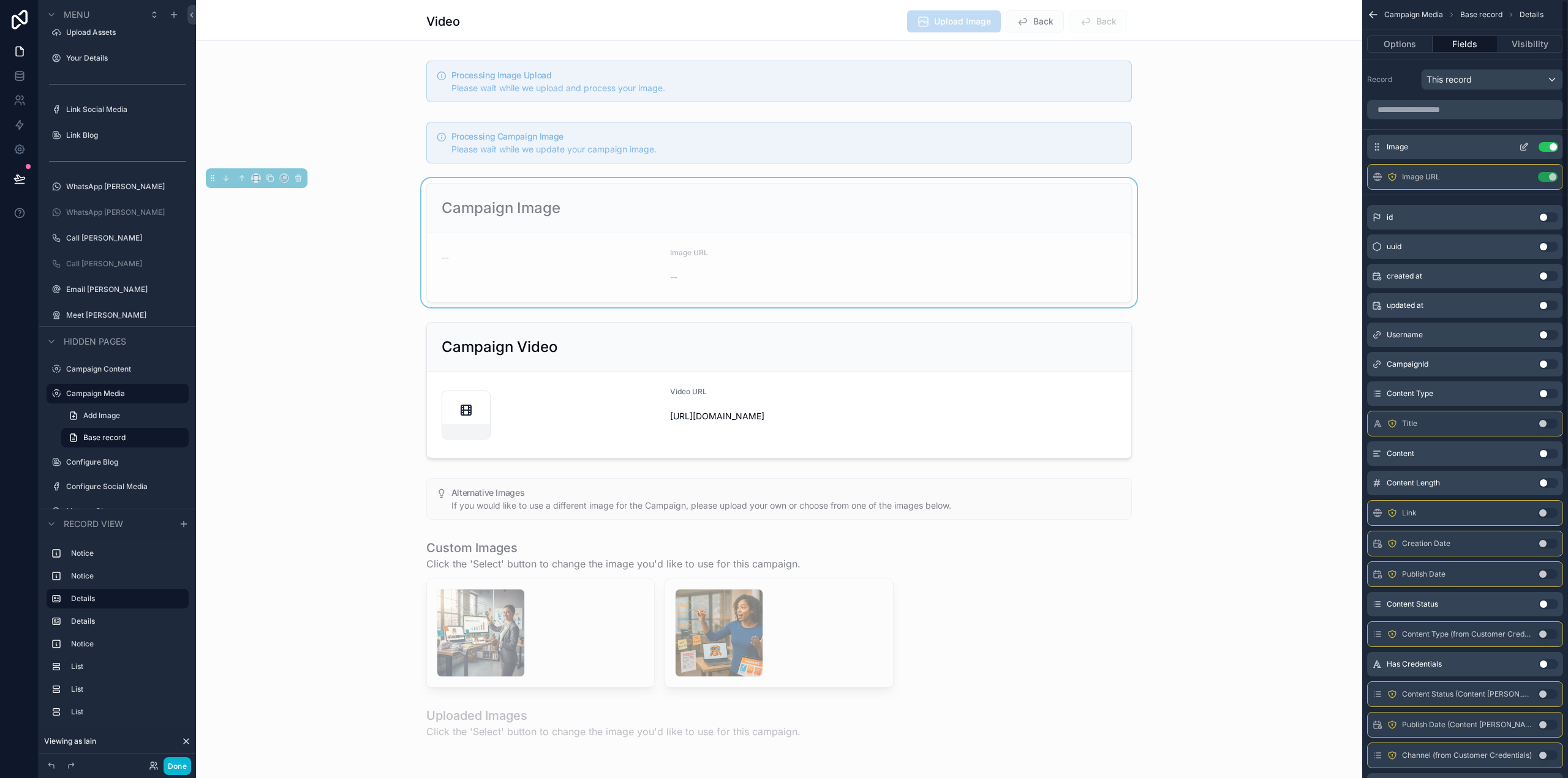
click at [1523, 145] on icon "scrollable content" at bounding box center [1523, 147] width 10 height 10
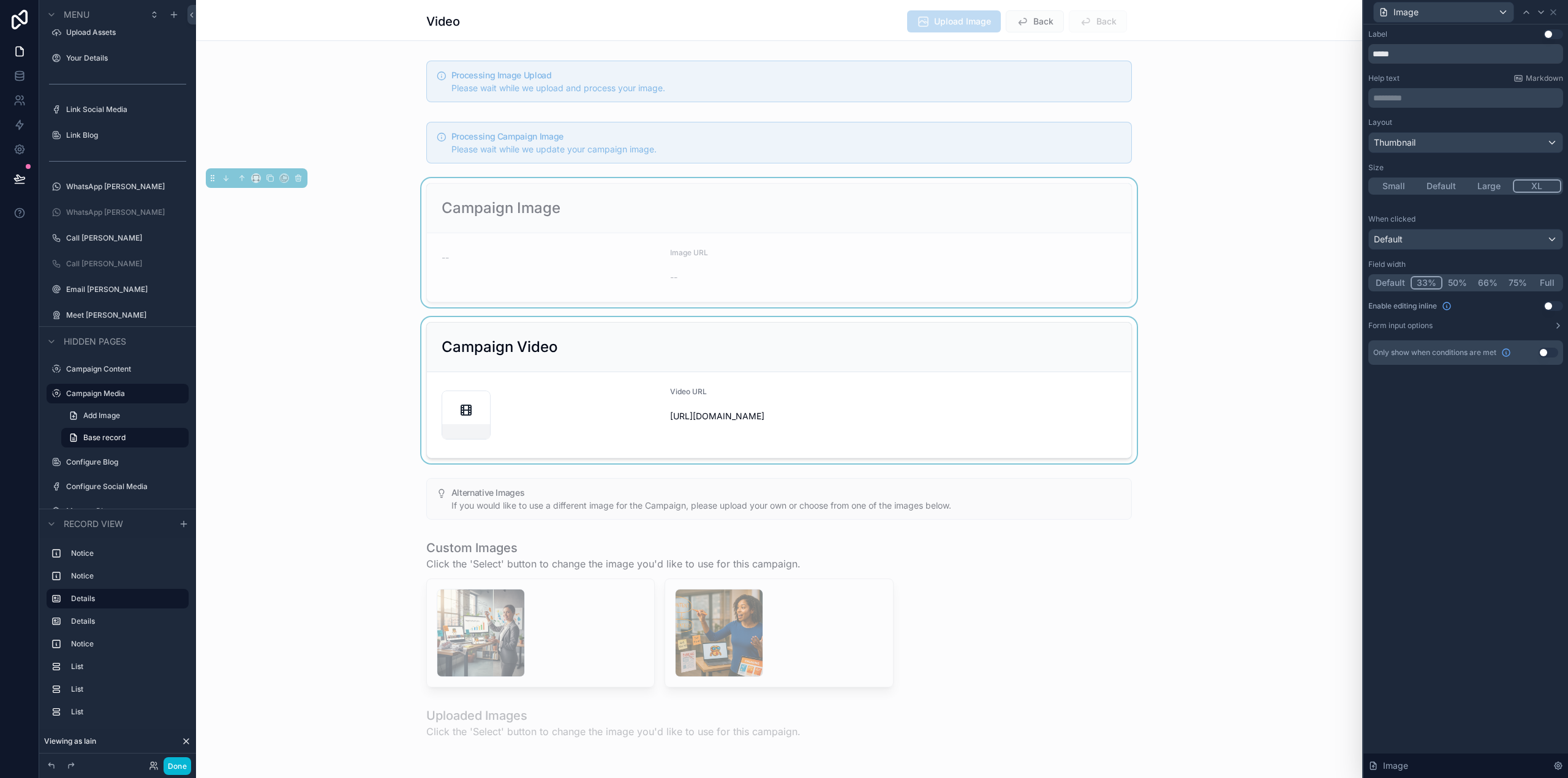
click at [677, 379] on div "scrollable content" at bounding box center [779, 390] width 1166 height 146
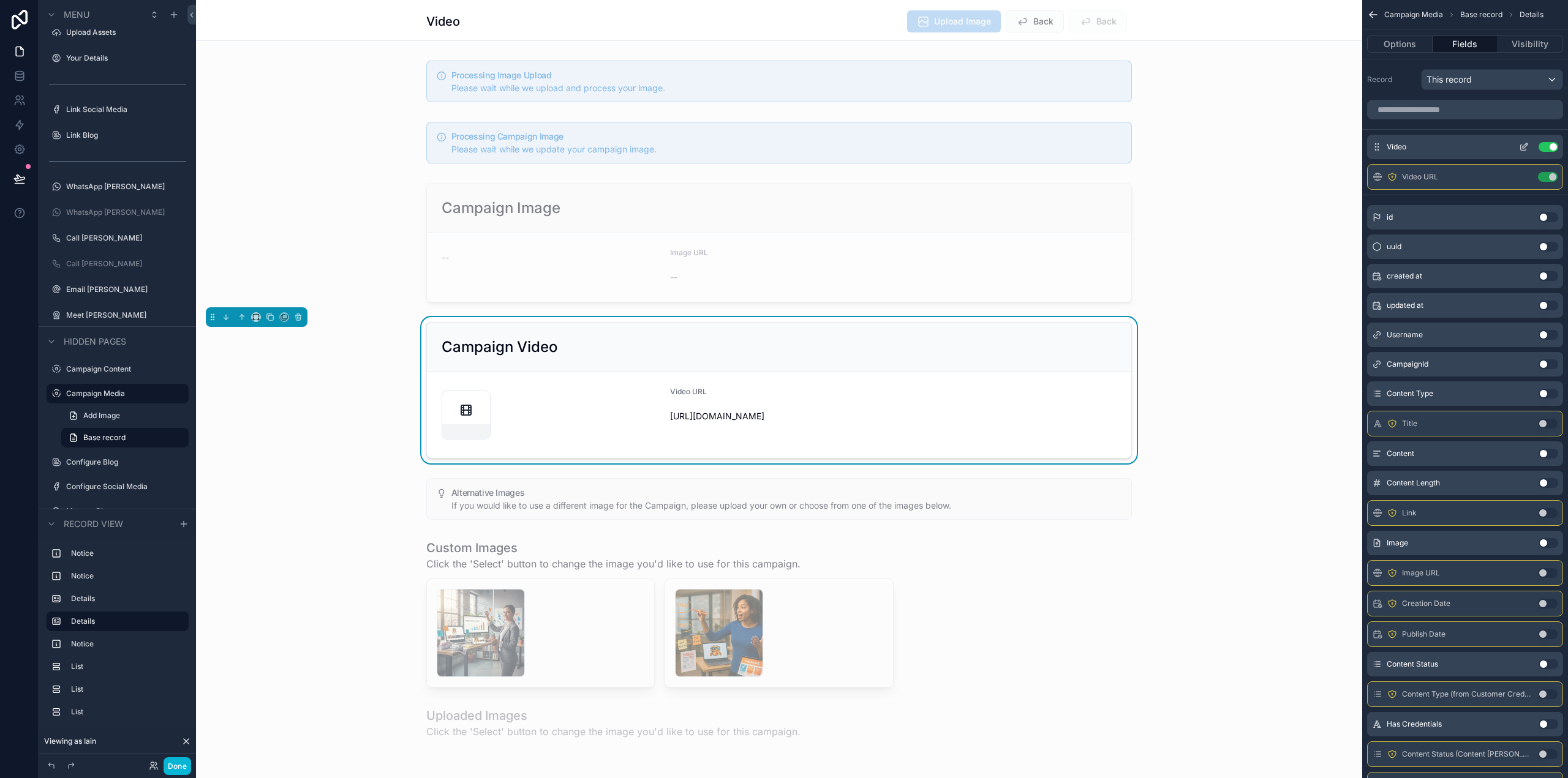
click at [1527, 145] on icon "scrollable content" at bounding box center [1523, 147] width 10 height 10
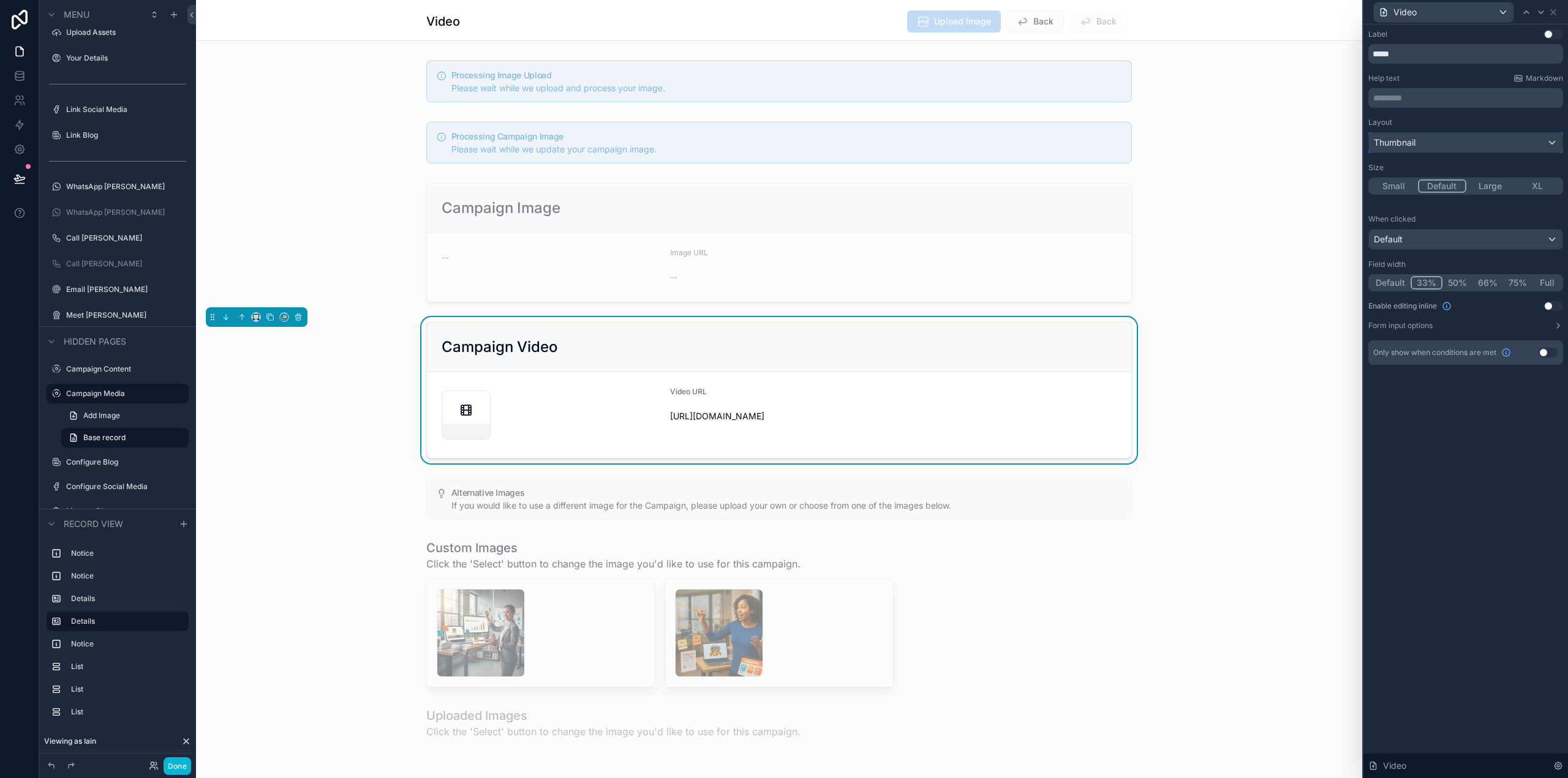
click at [1515, 136] on div "Thumbnail" at bounding box center [1465, 143] width 194 height 19
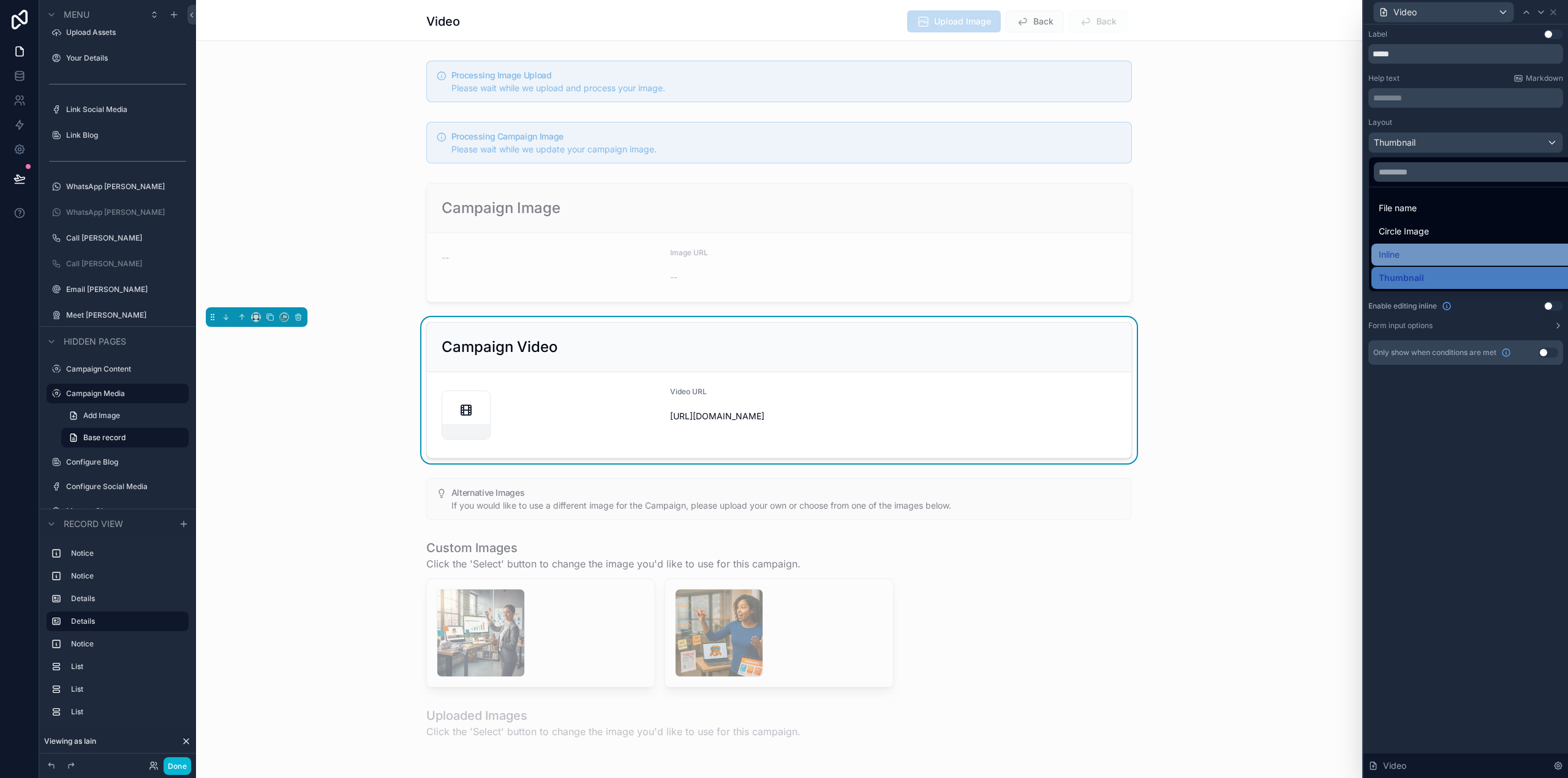
click at [1408, 255] on div "Inline" at bounding box center [1480, 255] width 202 height 15
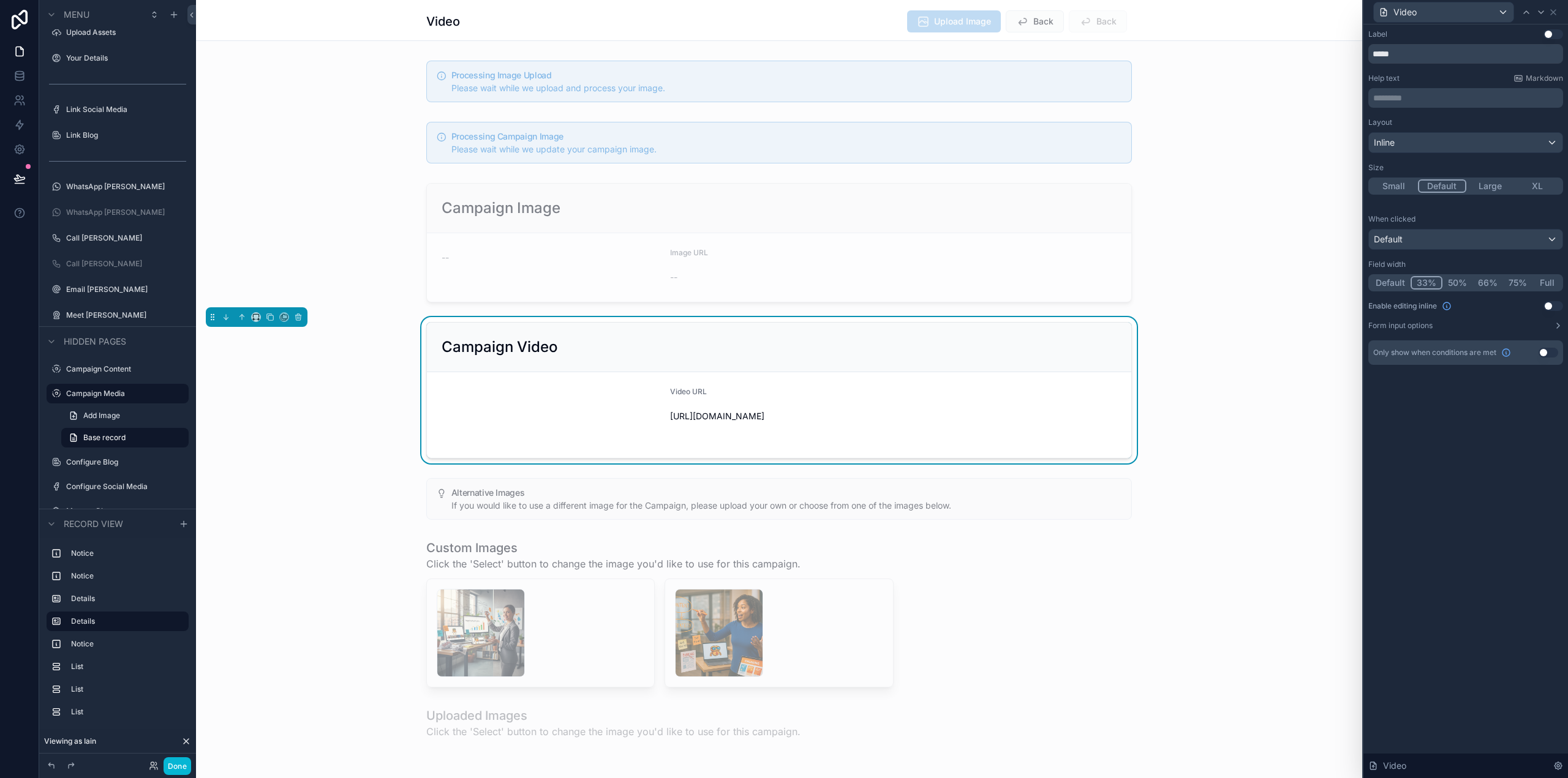
click at [1536, 186] on button "XL" at bounding box center [1538, 186] width 48 height 14
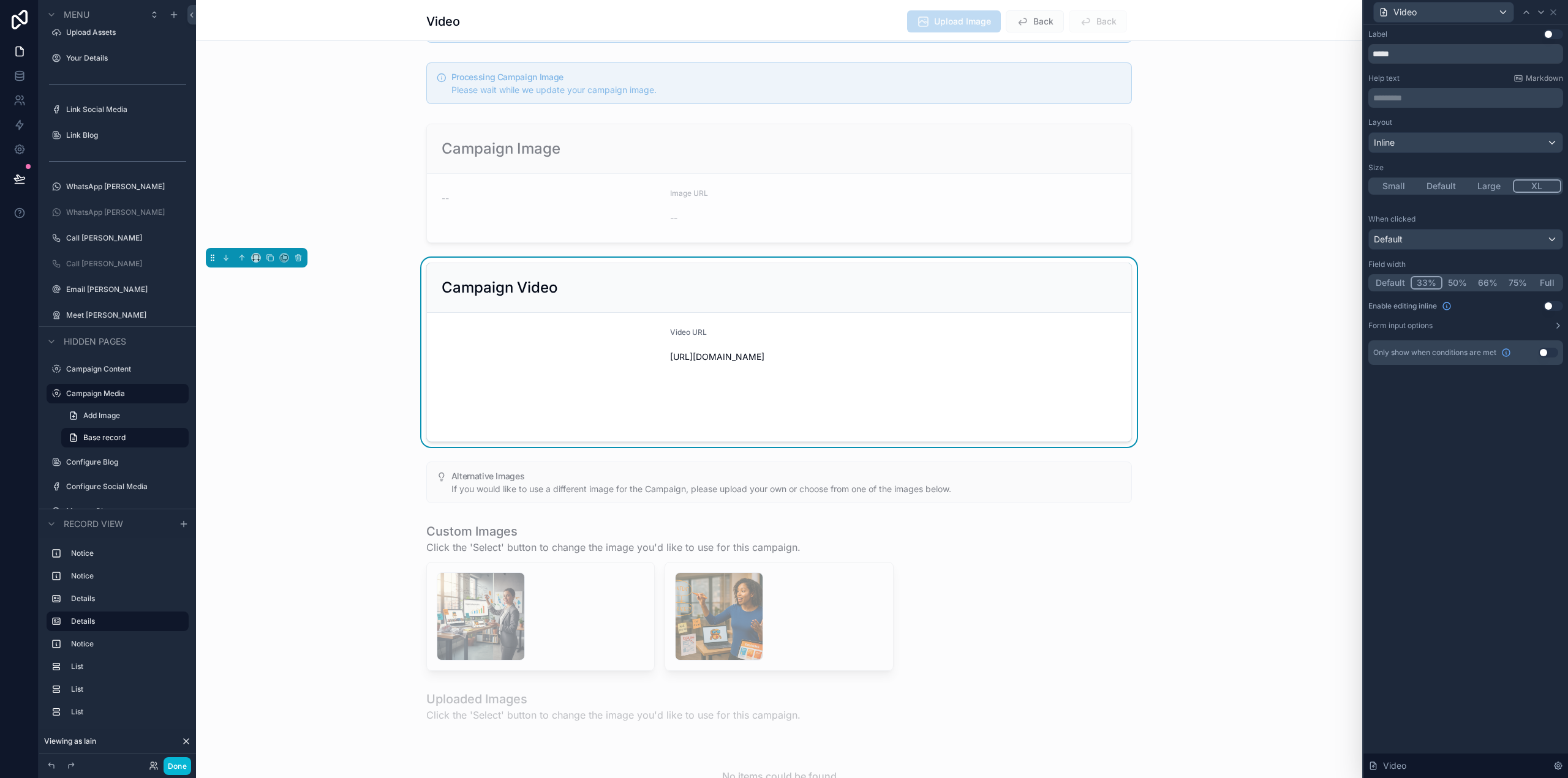
scroll to position [61, 0]
click at [175, 762] on button "Done" at bounding box center [177, 766] width 27 height 18
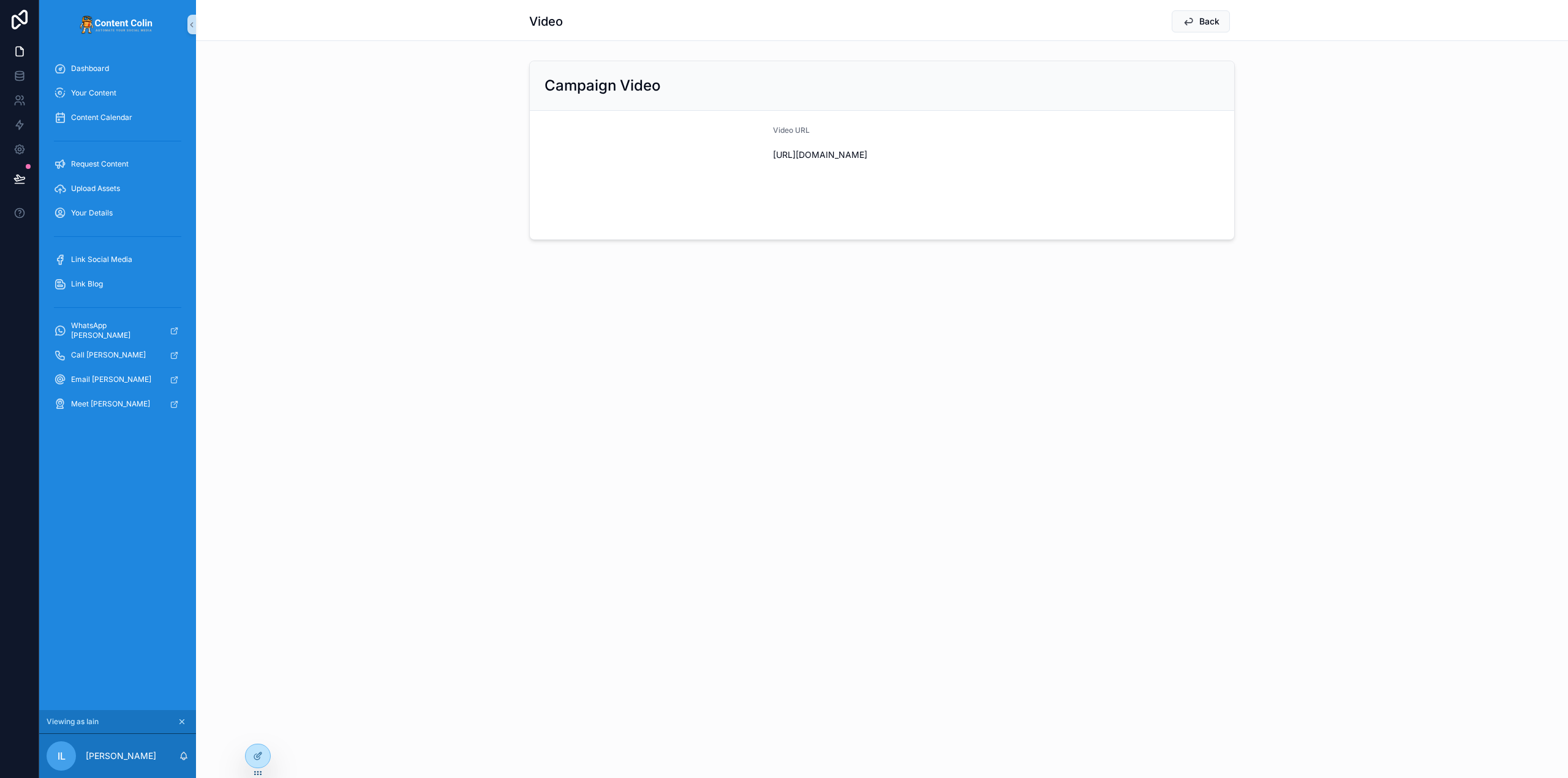
scroll to position [0, 0]
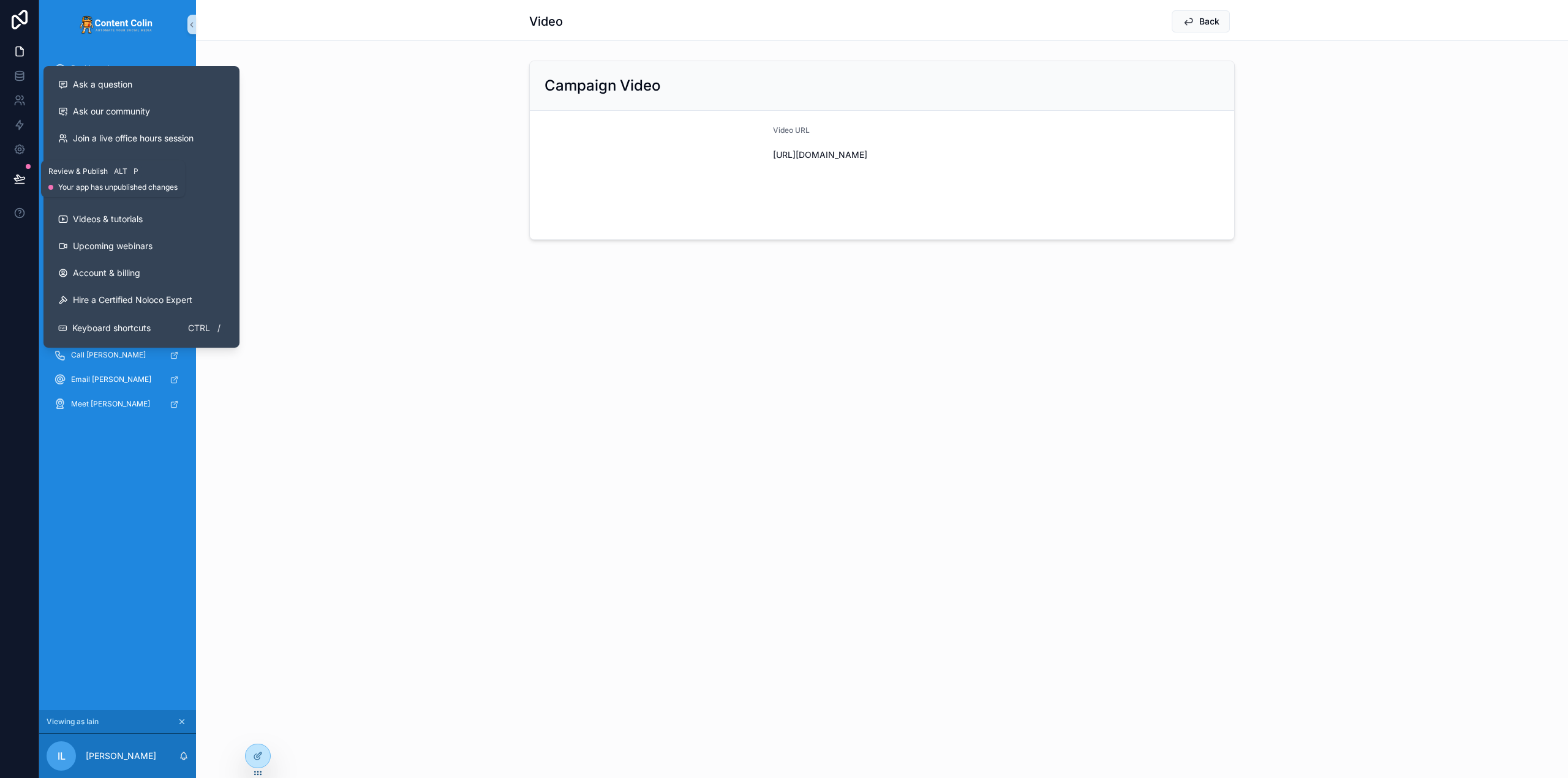
click at [15, 177] on icon at bounding box center [19, 179] width 12 height 12
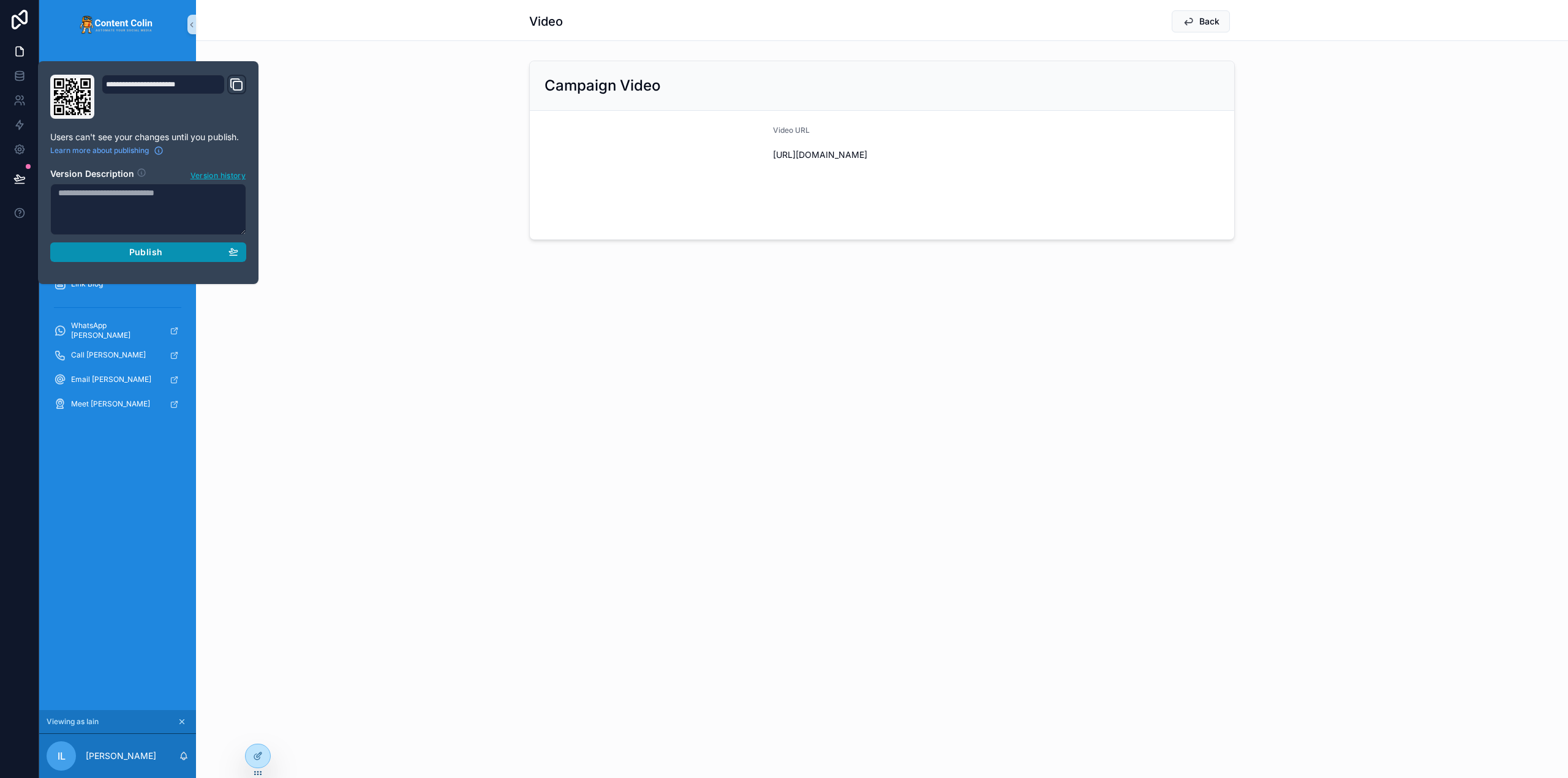
click at [125, 259] on button "Publish" at bounding box center [148, 252] width 196 height 19
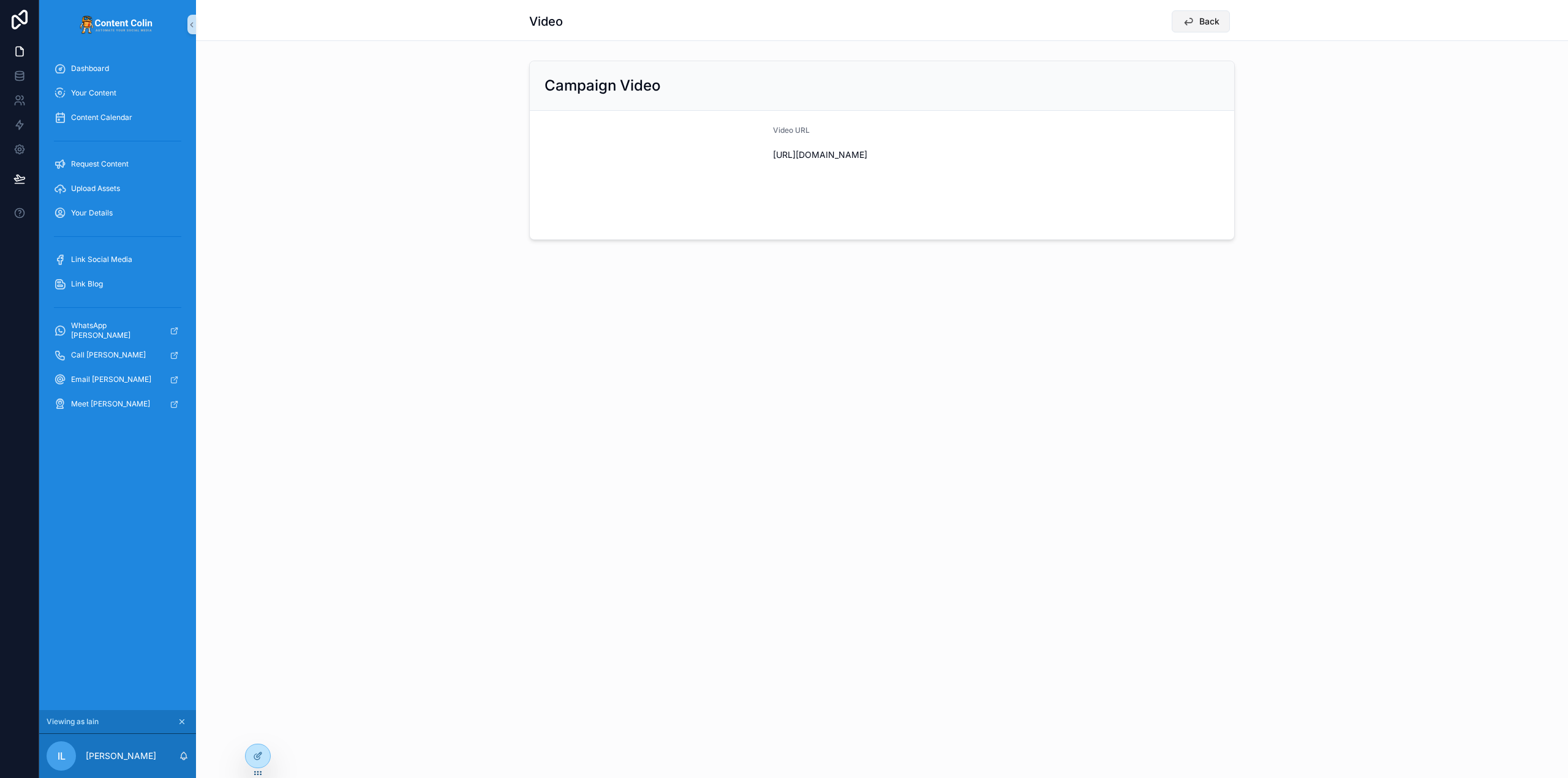
click at [1213, 19] on span "Back" at bounding box center [1209, 21] width 20 height 12
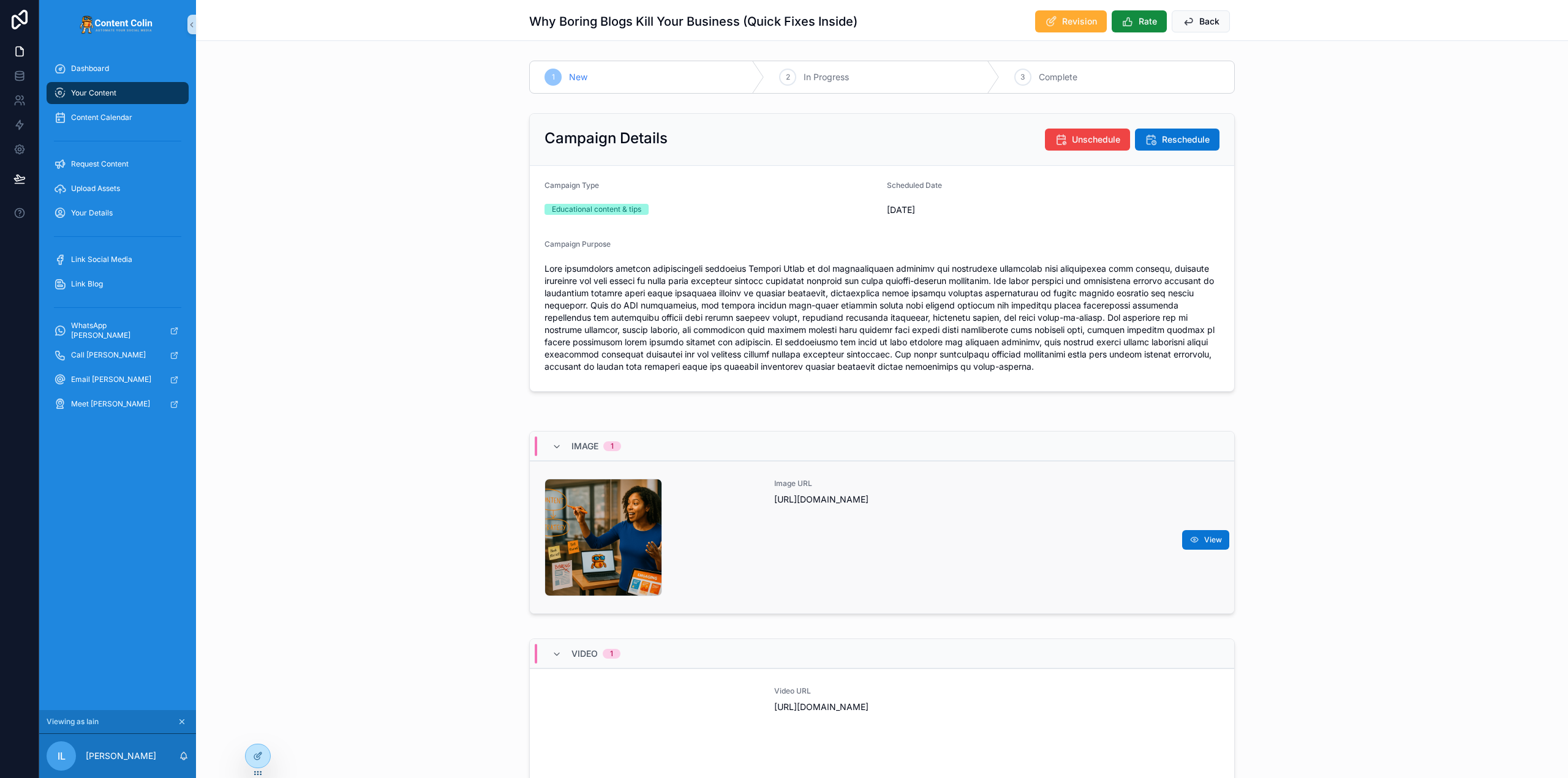
click at [915, 573] on div "Image URL [URL][DOMAIN_NAME]" at bounding box center [997, 537] width 446 height 118
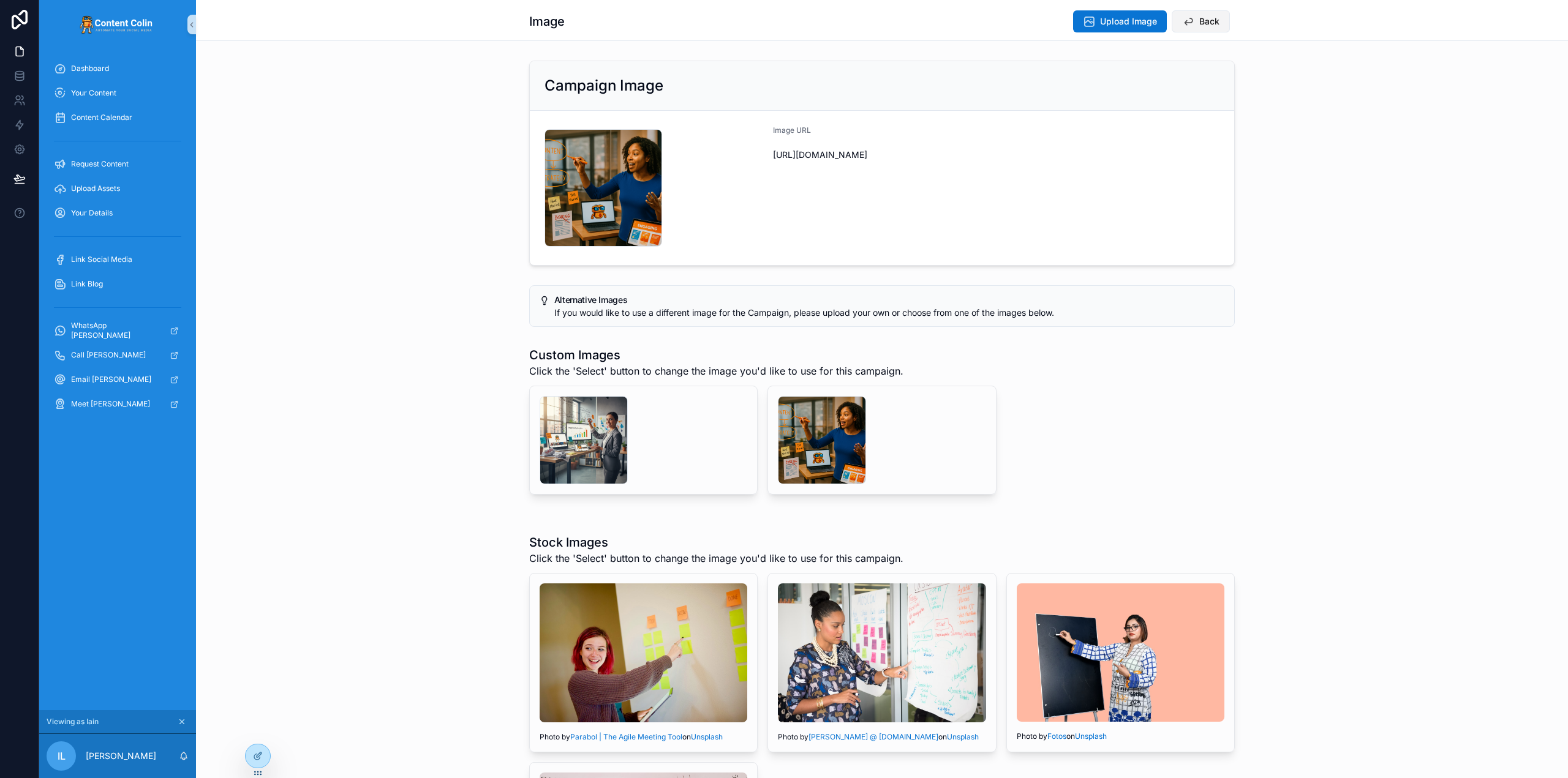
click at [1201, 18] on span "Back" at bounding box center [1209, 21] width 20 height 12
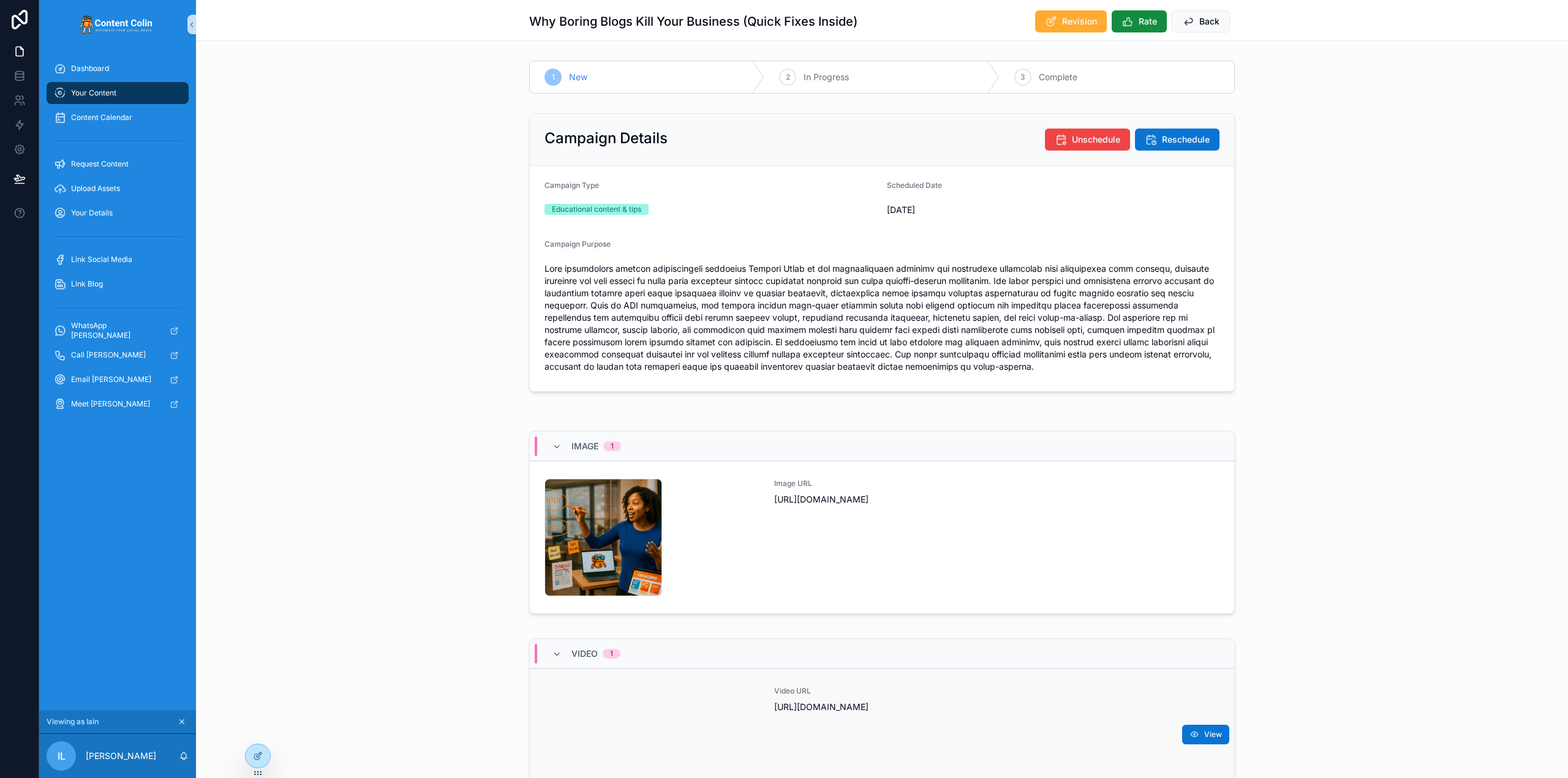
click at [873, 730] on div "Video URL [URL][DOMAIN_NAME]" at bounding box center [997, 732] width 446 height 92
